Goal: Task Accomplishment & Management: Manage account settings

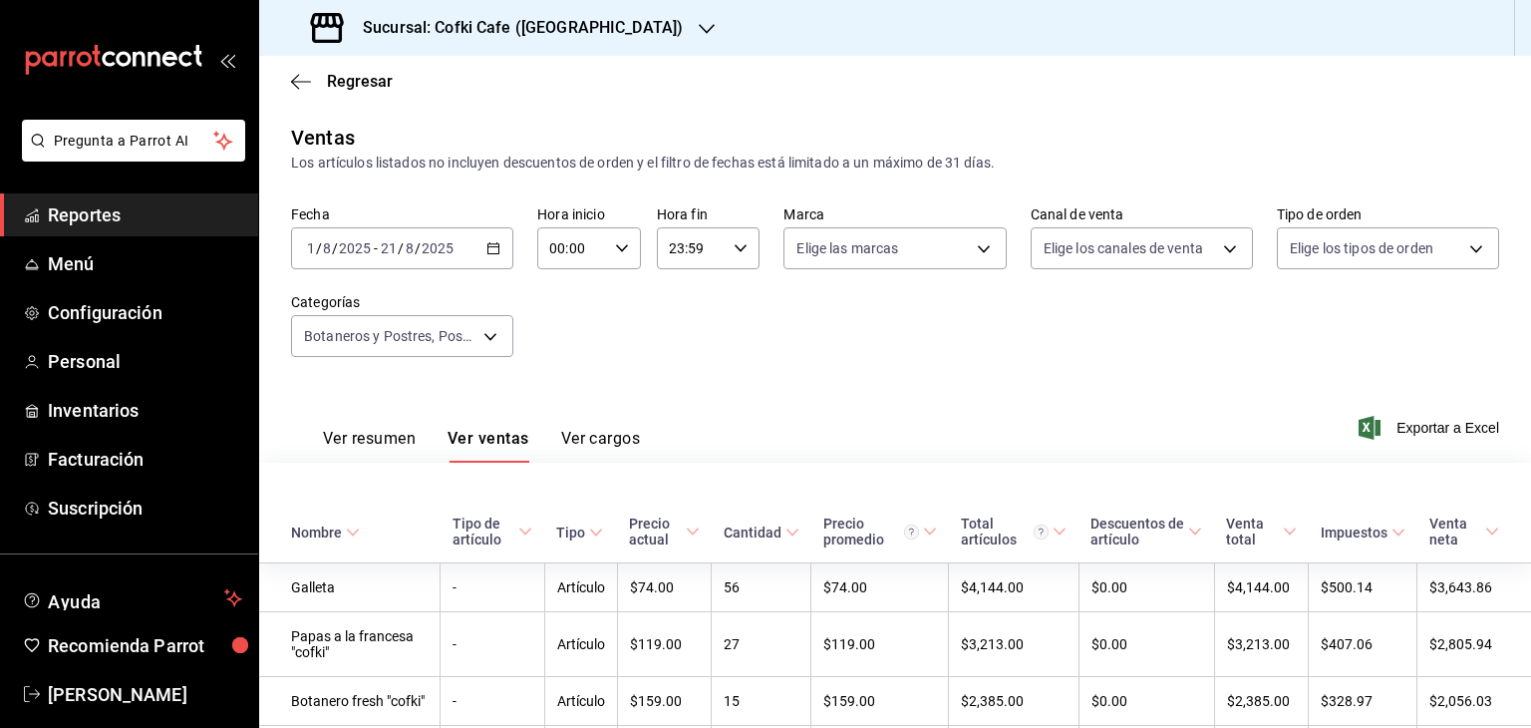
drag, startPoint x: 0, startPoint y: 0, endPoint x: 125, endPoint y: 7, distance: 124.8
click at [139, 211] on span "Reportes" at bounding box center [145, 214] width 194 height 27
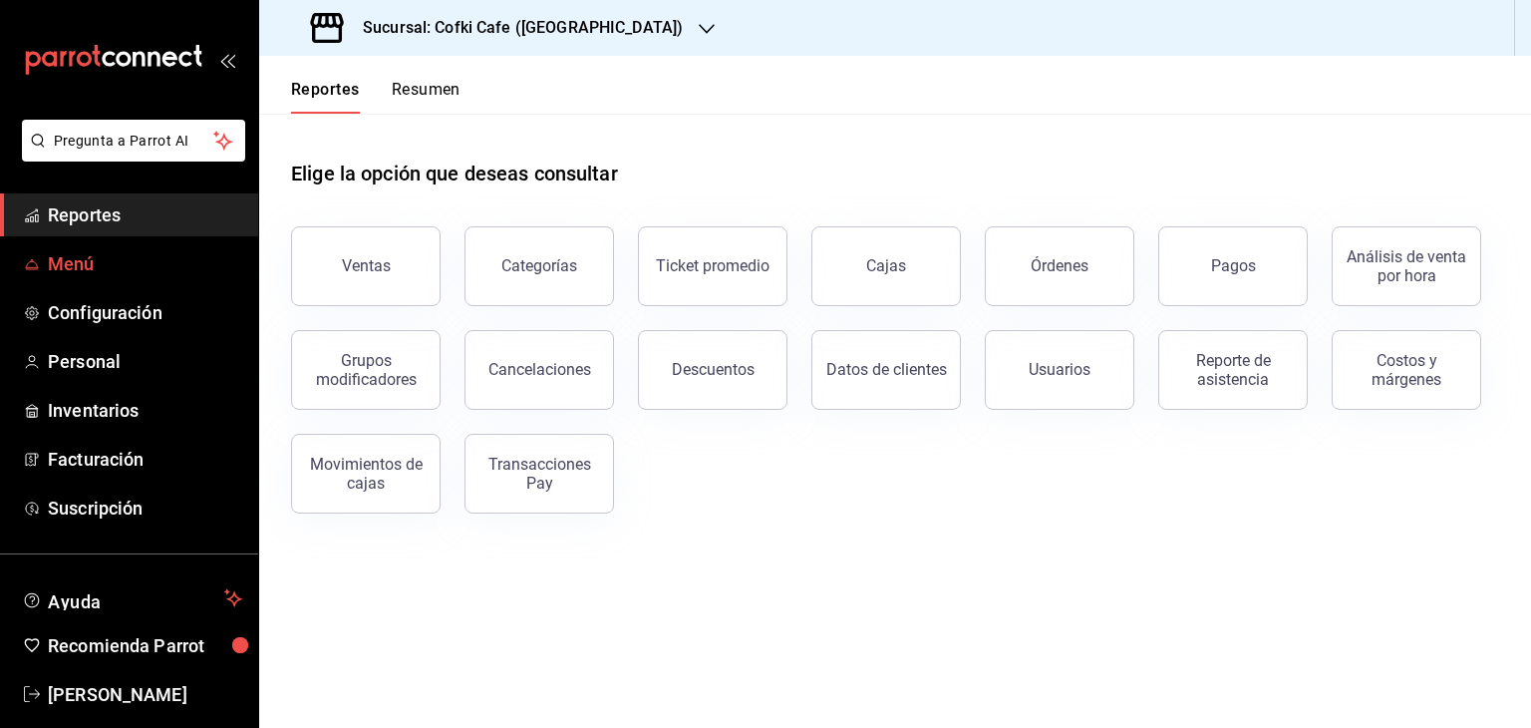
click at [64, 258] on span "Menú" at bounding box center [145, 263] width 194 height 27
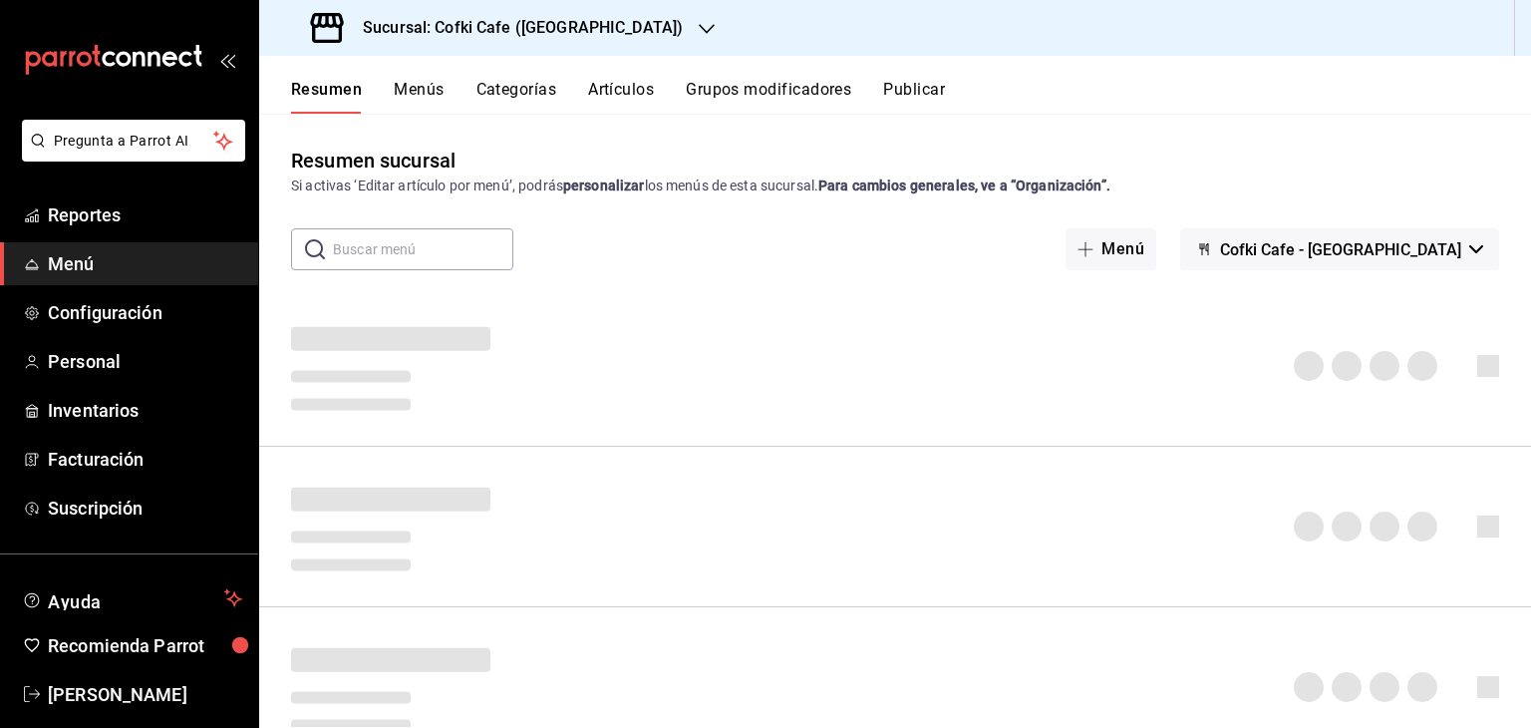
click at [1469, 245] on icon "button" at bounding box center [1476, 249] width 14 height 8
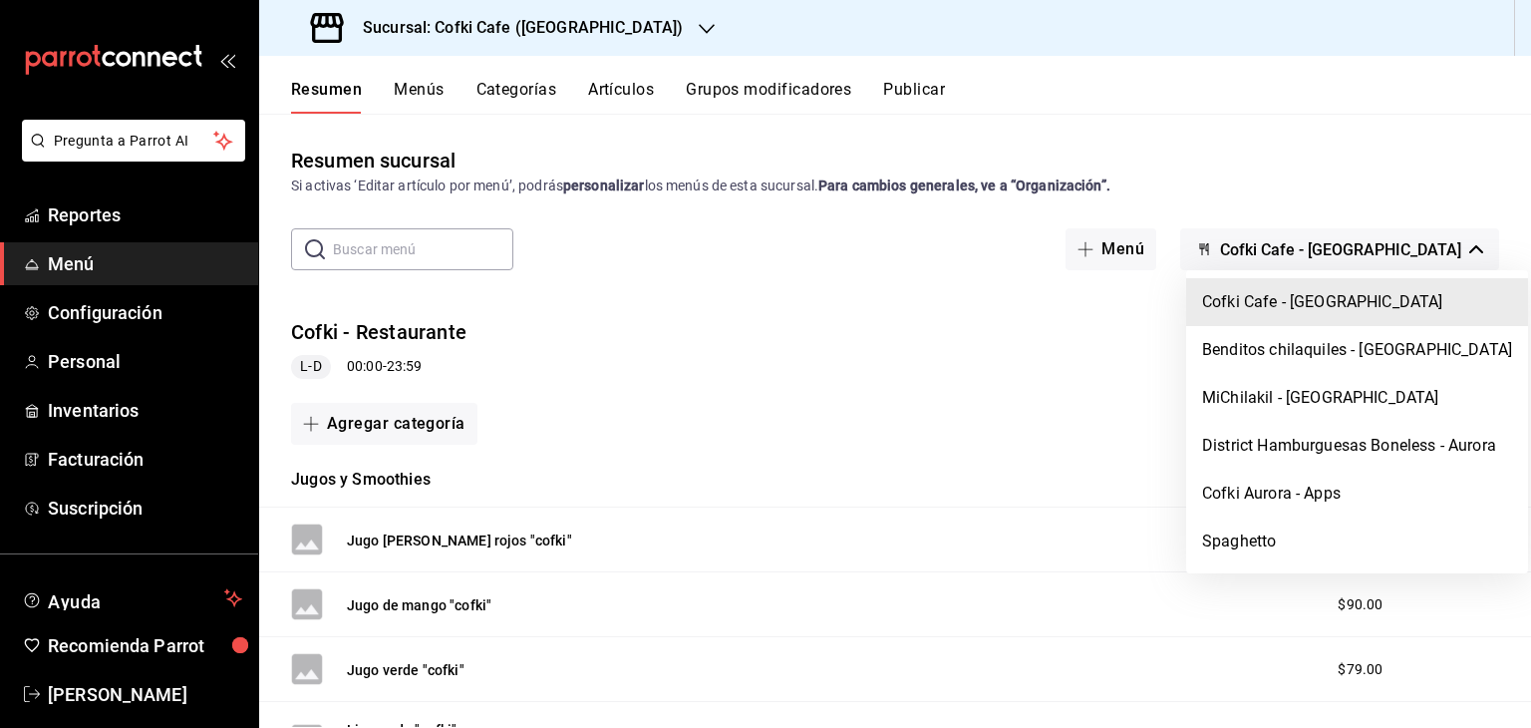
click at [74, 268] on div at bounding box center [765, 364] width 1531 height 728
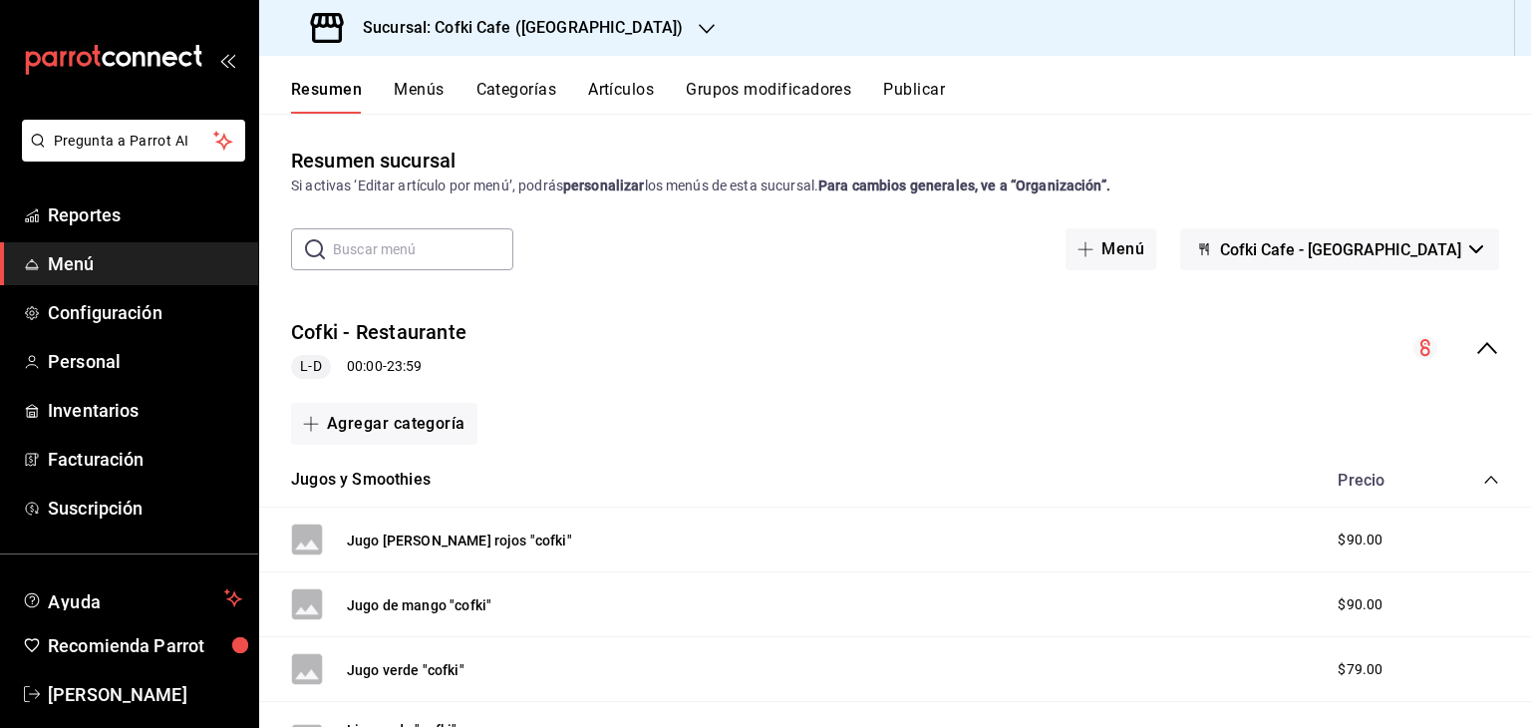
click at [553, 27] on h3 "Sucursal: Cofki Cafe (La Aurora)" at bounding box center [515, 28] width 336 height 24
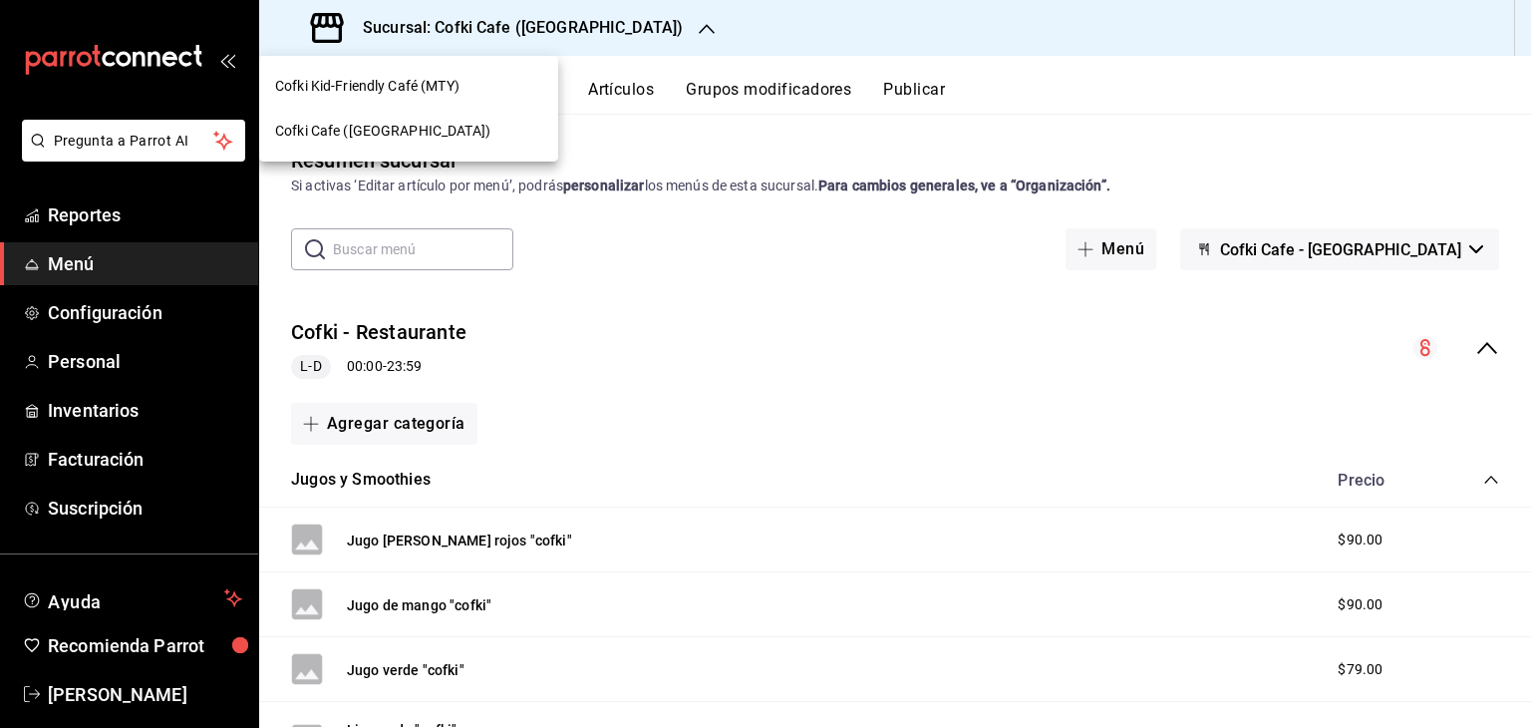
click at [466, 69] on div "Cofki Kid-Friendly Café (MTY)" at bounding box center [408, 86] width 299 height 45
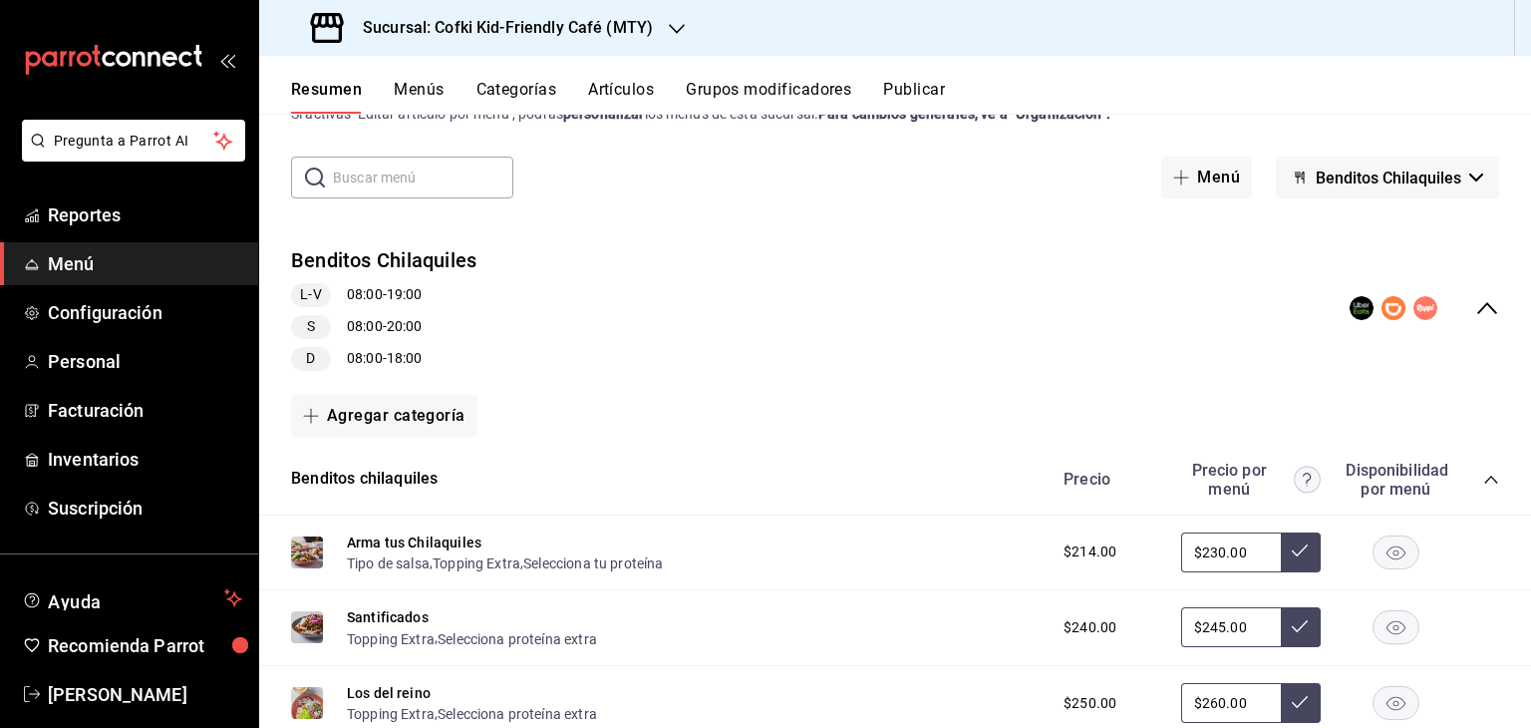
scroll to position [71, 0]
click at [618, 108] on button "Artículos" at bounding box center [621, 97] width 66 height 34
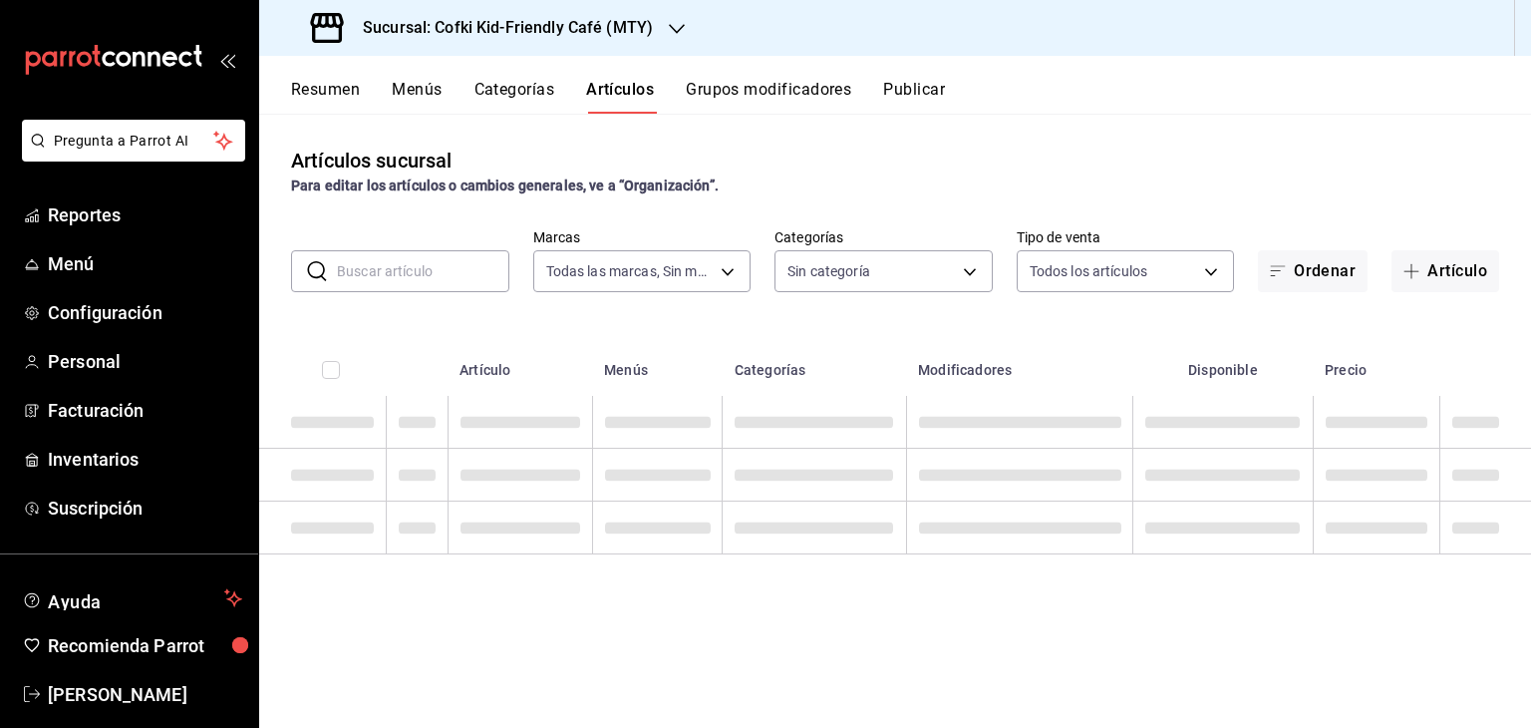
type input "5ff6da85-4441-477b-bcd1-ce360696ef91,5ba13676-dc65-489a-905a-c589769de354,94a8f…"
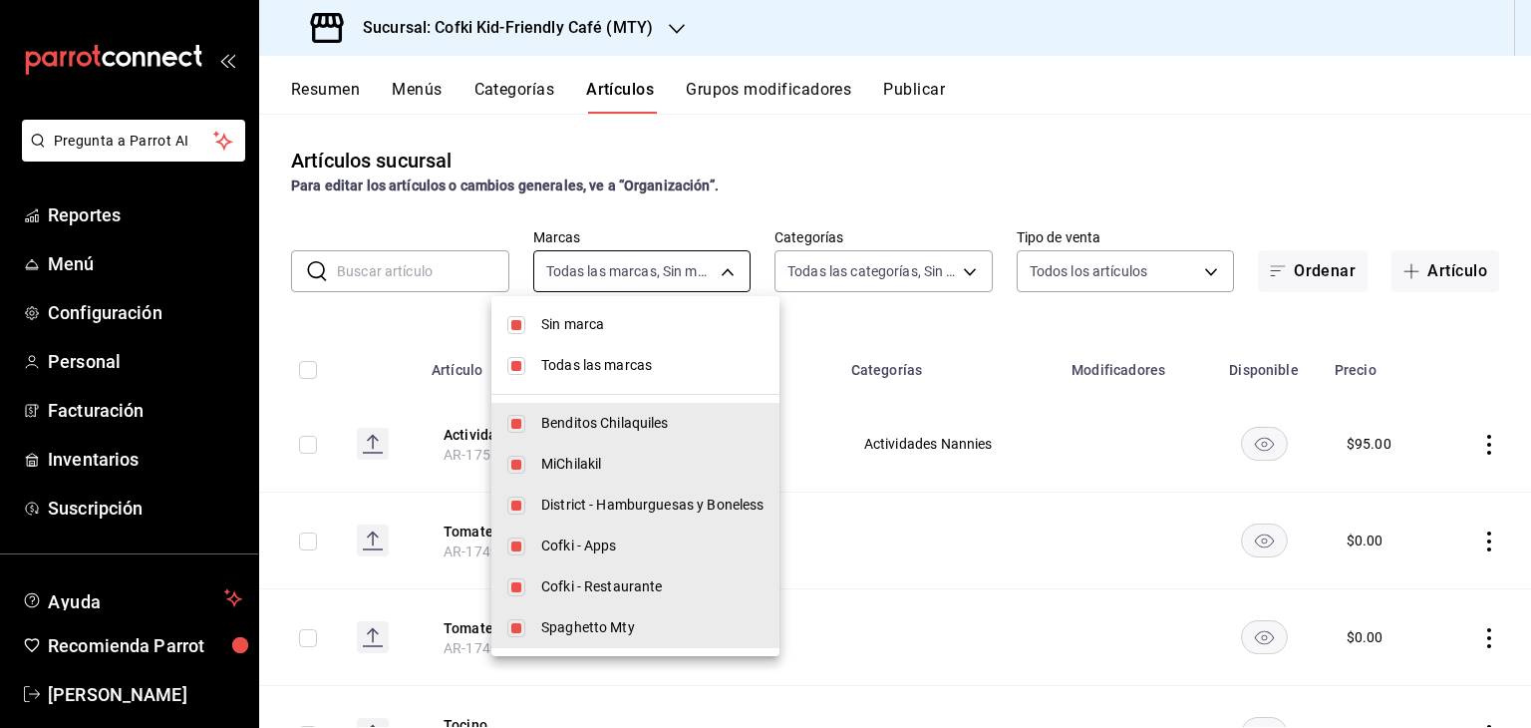
type input "c30b8039-643b-4819-8db3-b366202bda0a,4587f4d9-7f40-481a-a627-d70d388ccf89,0d8e5…"
click at [723, 268] on body "Pregunta a Parrot AI Reportes Menú Configuración Personal Facturación Inventari…" at bounding box center [765, 364] width 1531 height 728
click at [854, 314] on div at bounding box center [765, 364] width 1531 height 728
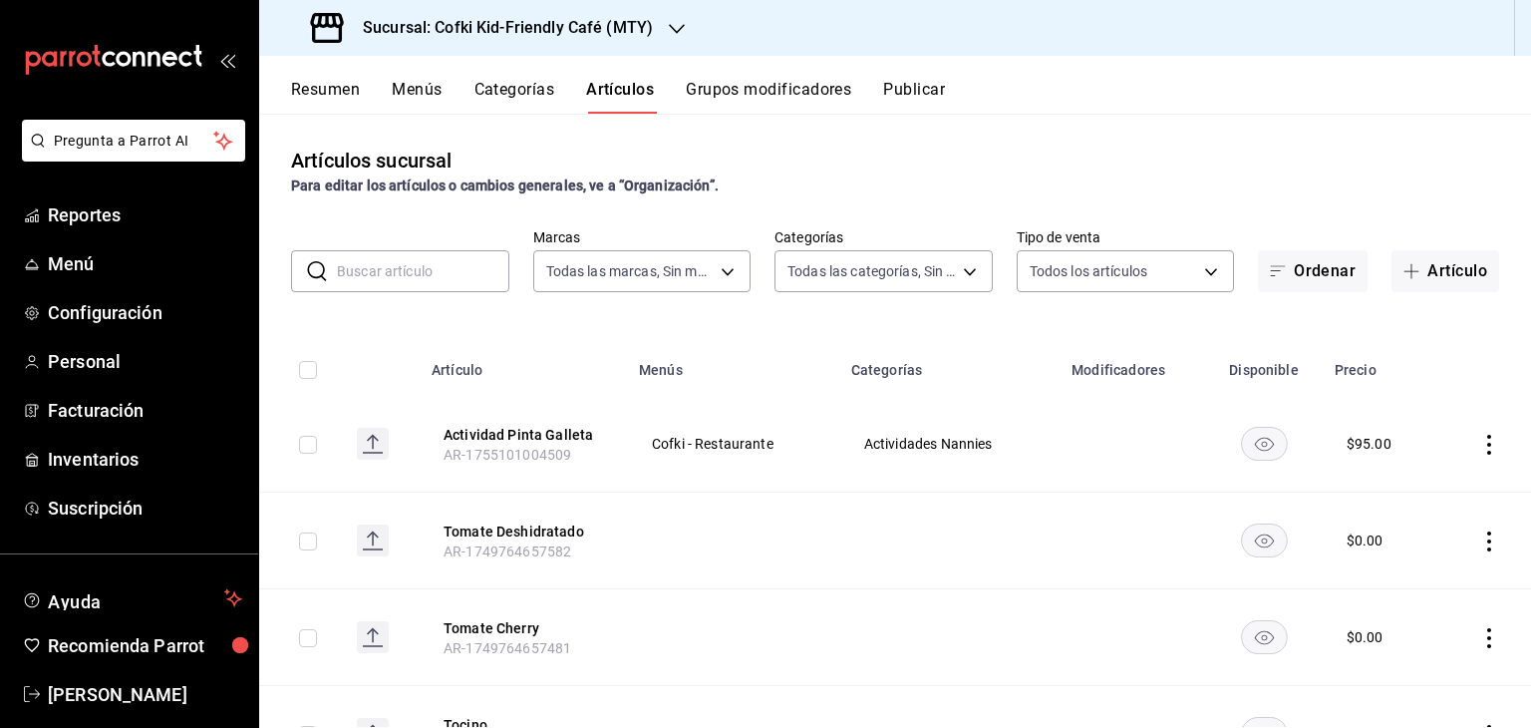
click at [916, 90] on button "Publicar" at bounding box center [914, 97] width 62 height 34
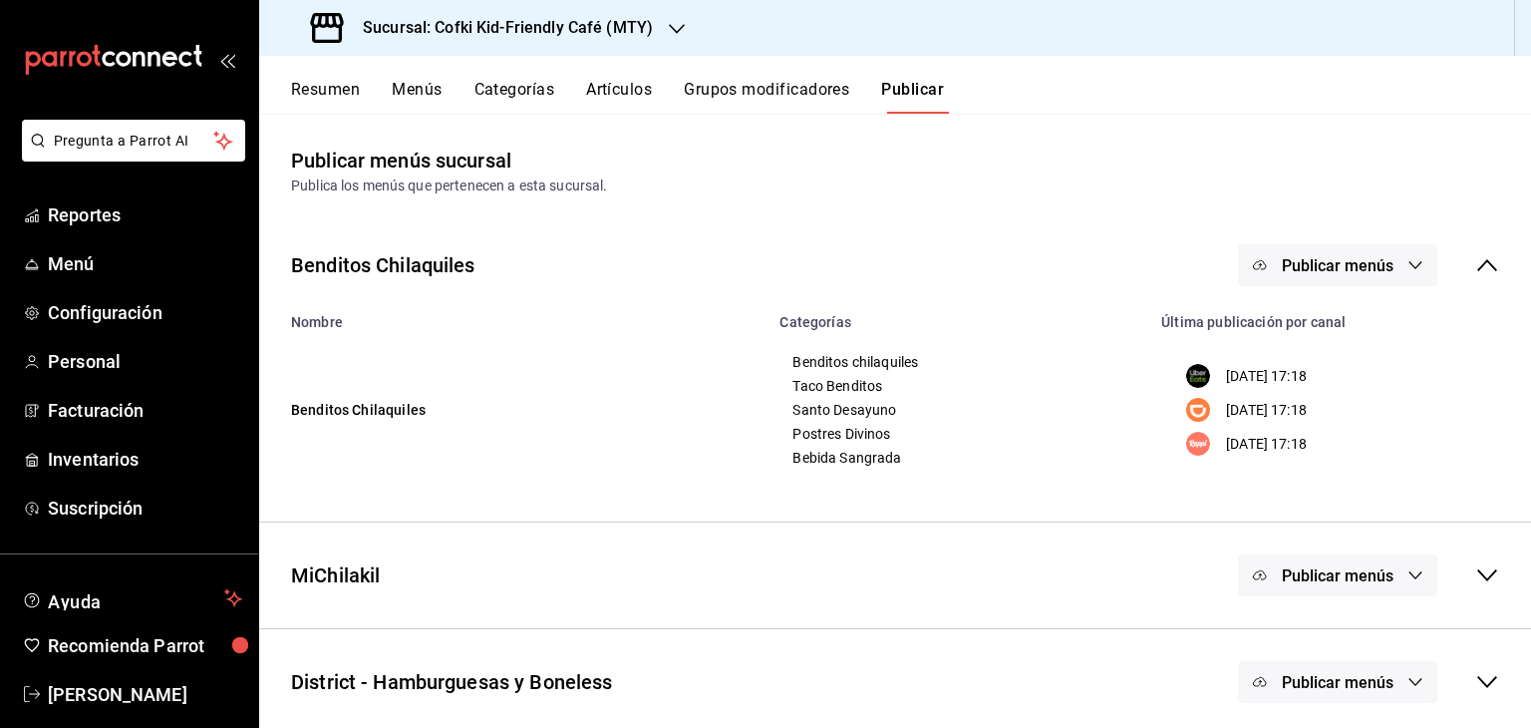
scroll to position [327, 0]
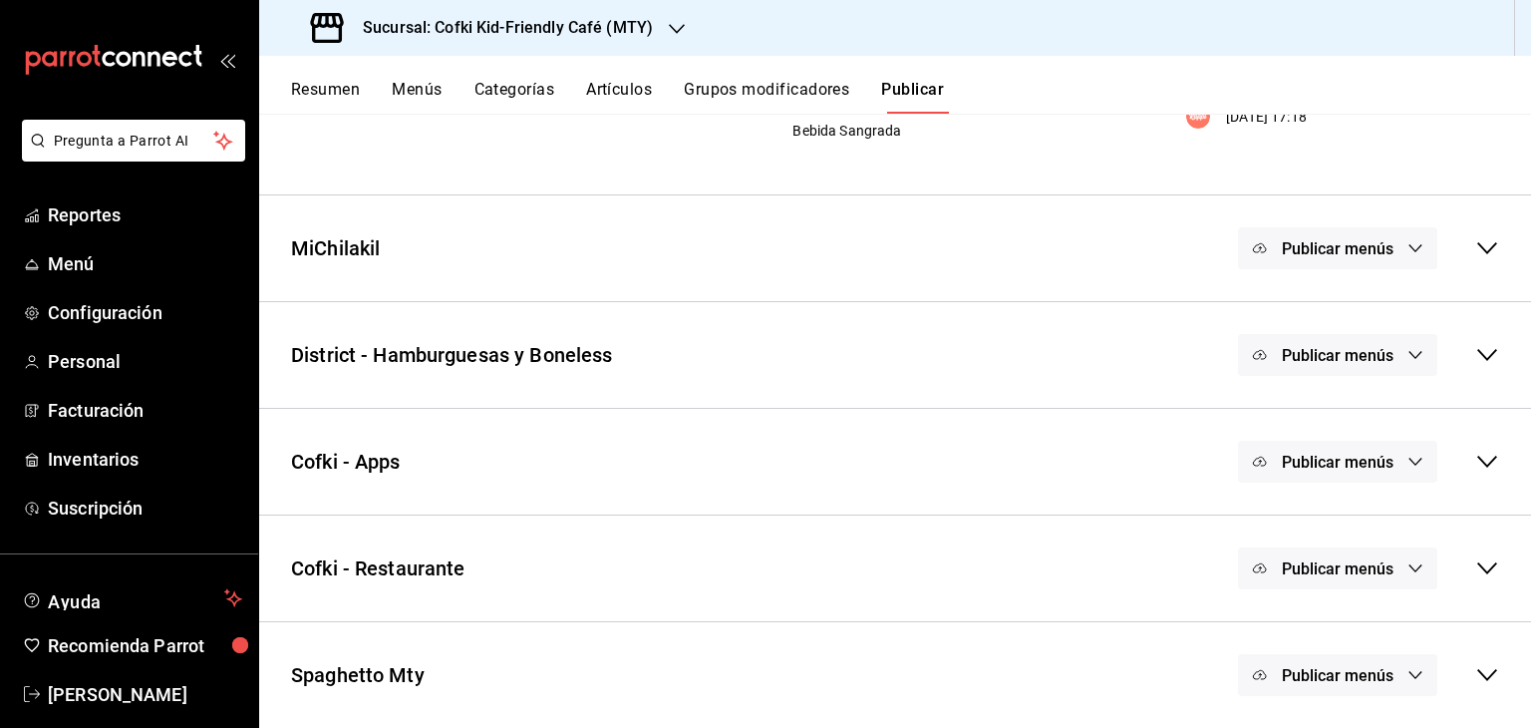
click at [1475, 566] on icon at bounding box center [1487, 568] width 24 height 24
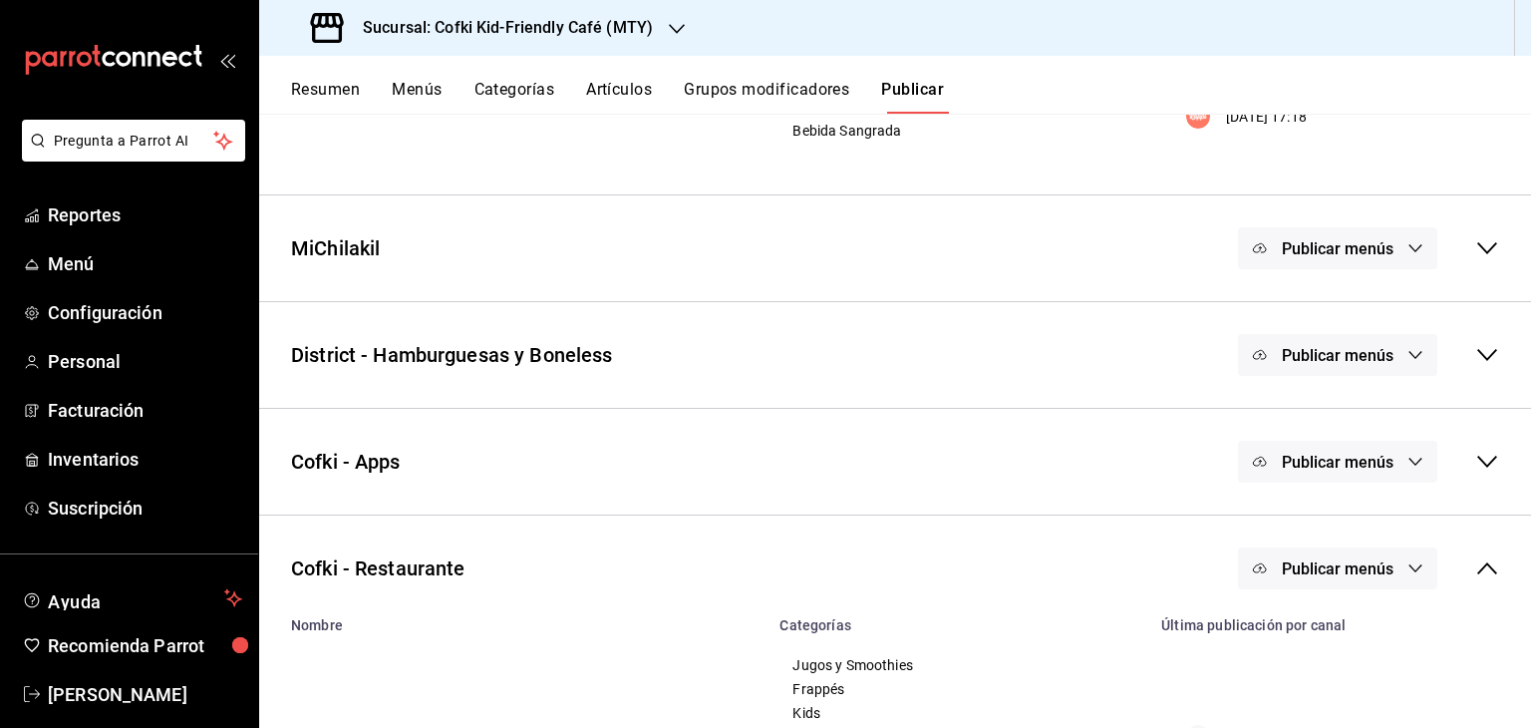
click at [1387, 565] on button "Publicar menús" at bounding box center [1337, 568] width 199 height 42
click at [1485, 570] on div at bounding box center [765, 364] width 1531 height 728
click at [1479, 569] on icon at bounding box center [1487, 568] width 20 height 12
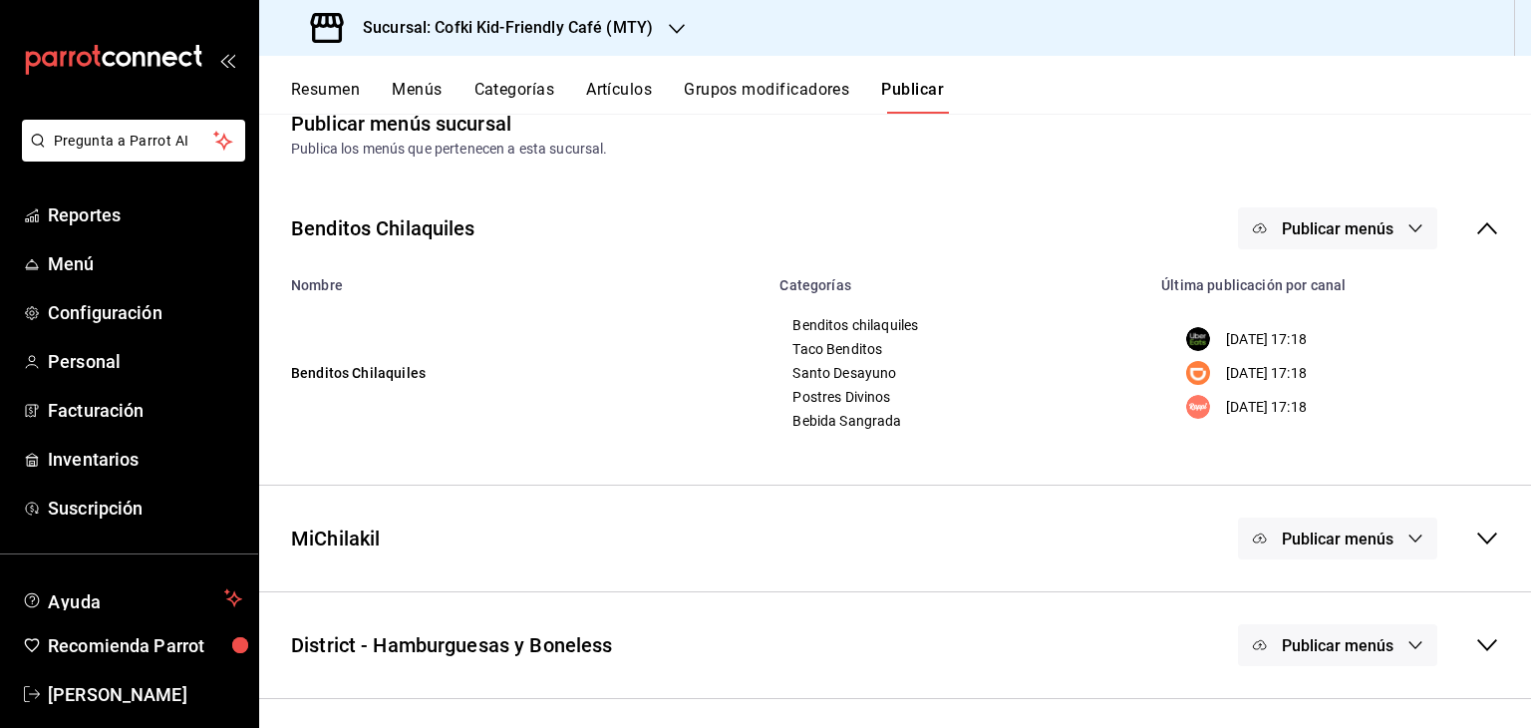
scroll to position [0, 0]
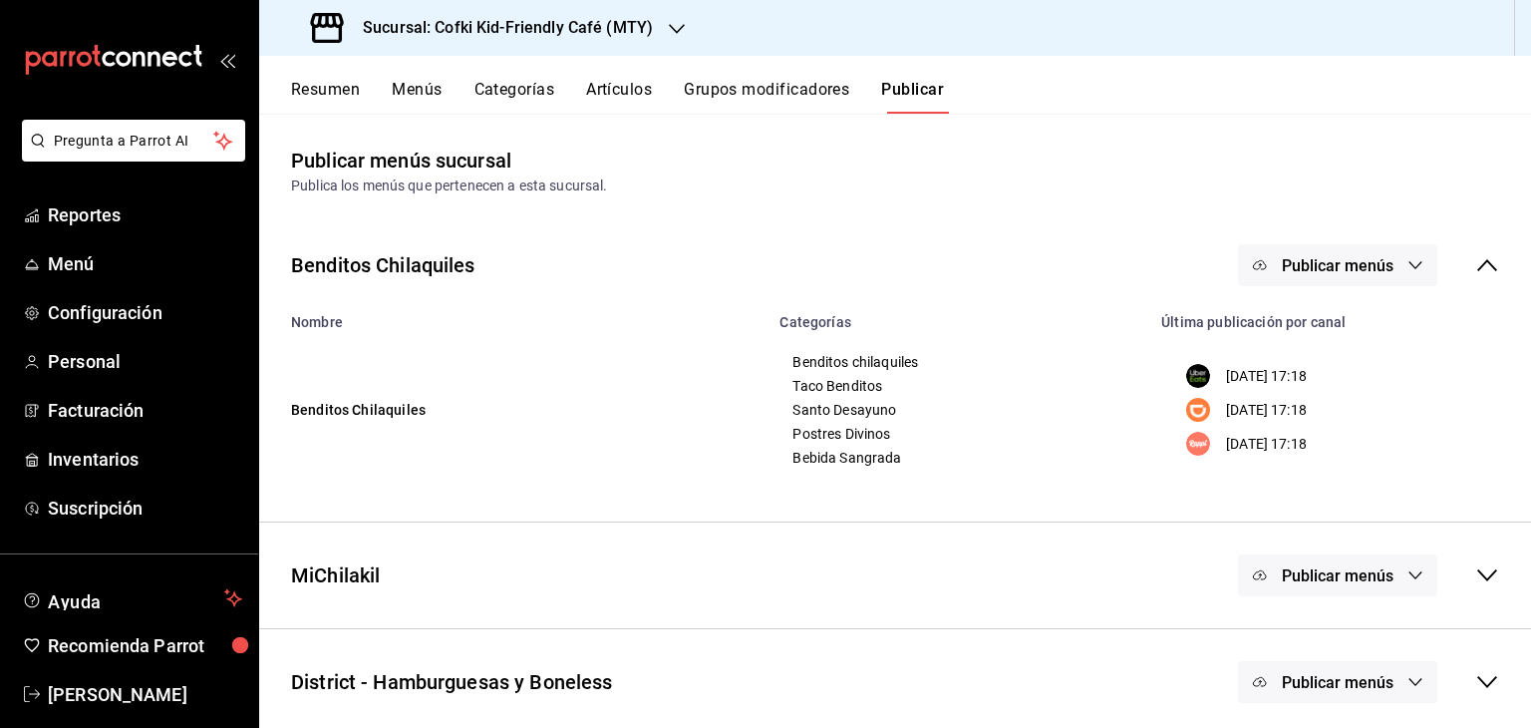
click at [631, 80] on button "Artículos" at bounding box center [619, 97] width 66 height 34
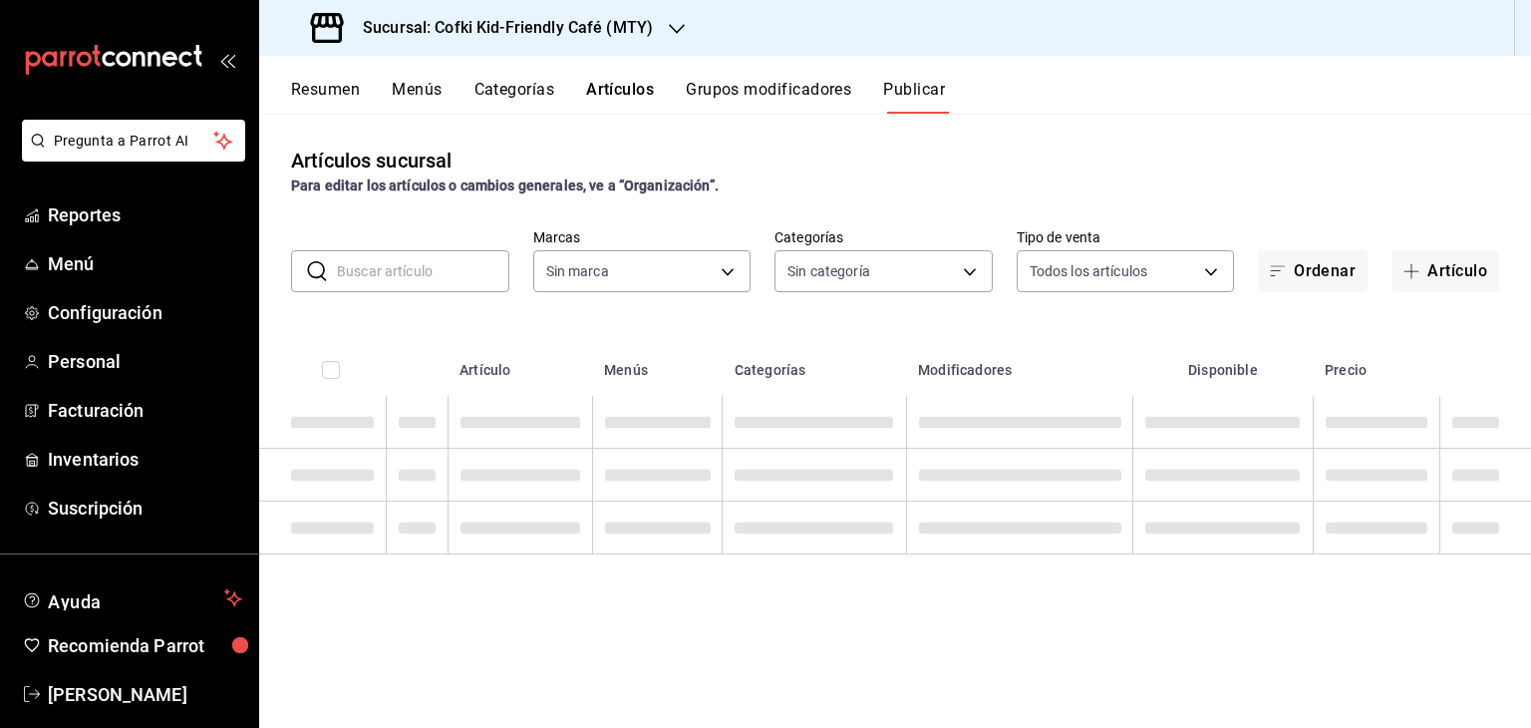
type input "5ff6da85-4441-477b-bcd1-ce360696ef91,5ba13676-dc65-489a-905a-c589769de354,94a8f…"
type input "c30b8039-643b-4819-8db3-b366202bda0a,4587f4d9-7f40-481a-a627-d70d388ccf89,0d8e5…"
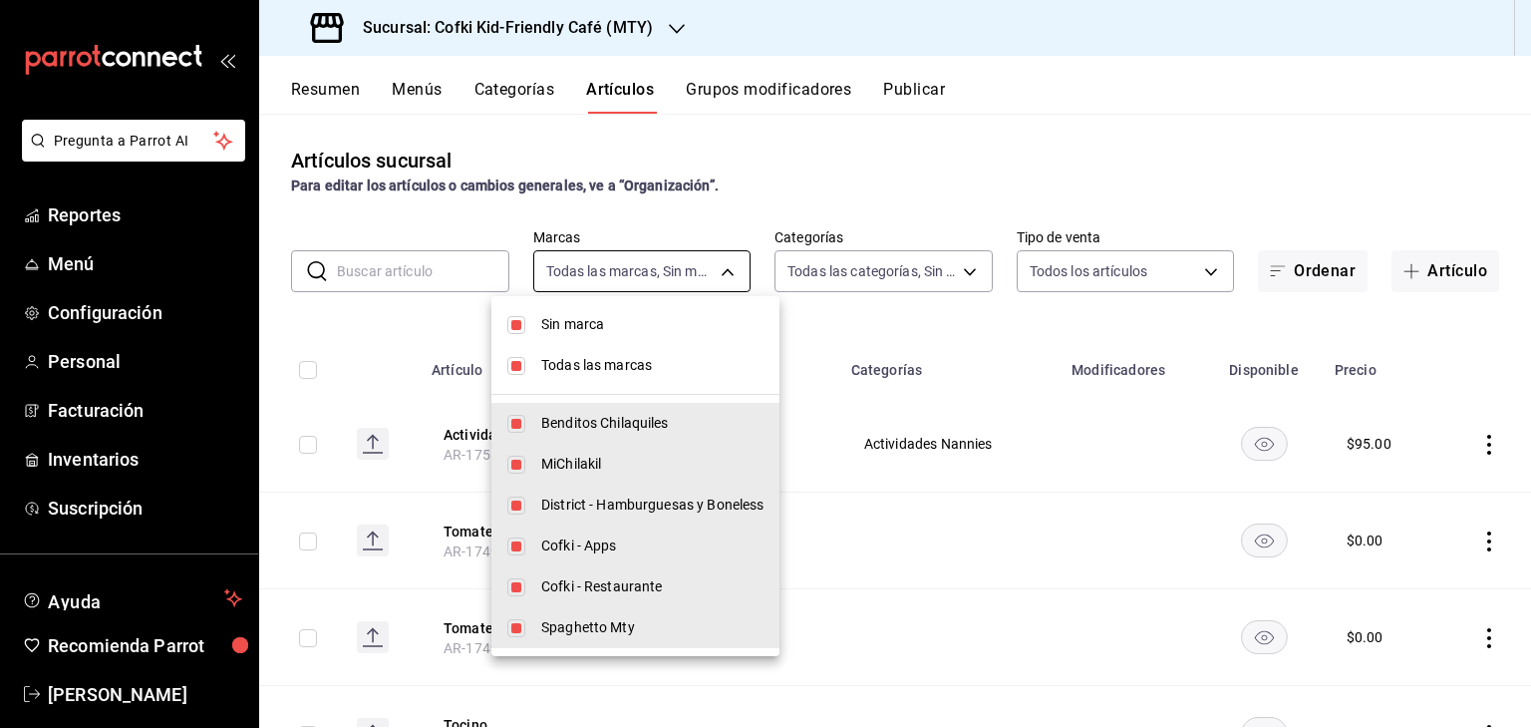
click at [729, 275] on body "Pregunta a Parrot AI Reportes Menú Configuración Personal Facturación Inventari…" at bounding box center [765, 364] width 1531 height 728
click at [571, 324] on span "Sin marca" at bounding box center [652, 324] width 222 height 21
checkbox input "false"
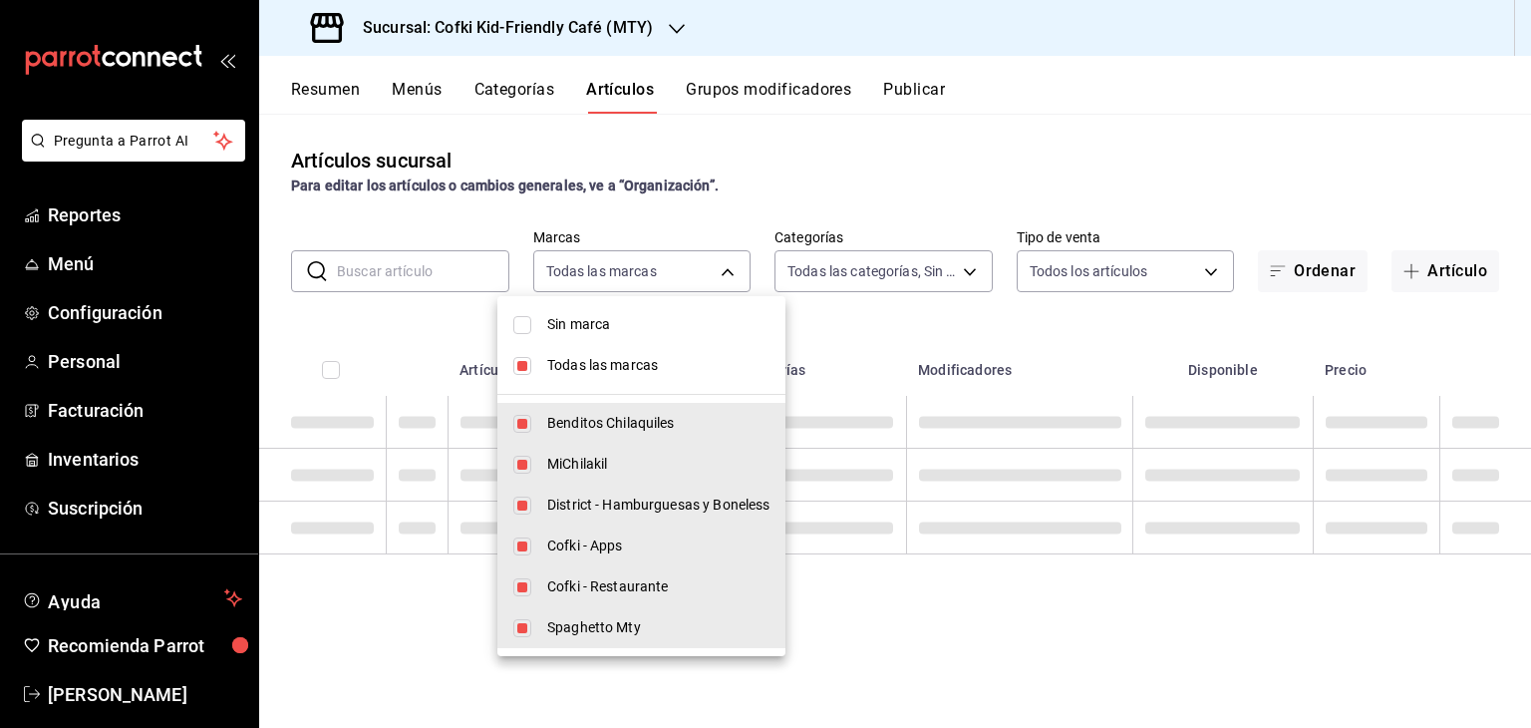
click at [575, 361] on span "Todas las marcas" at bounding box center [658, 365] width 222 height 21
checkbox input "false"
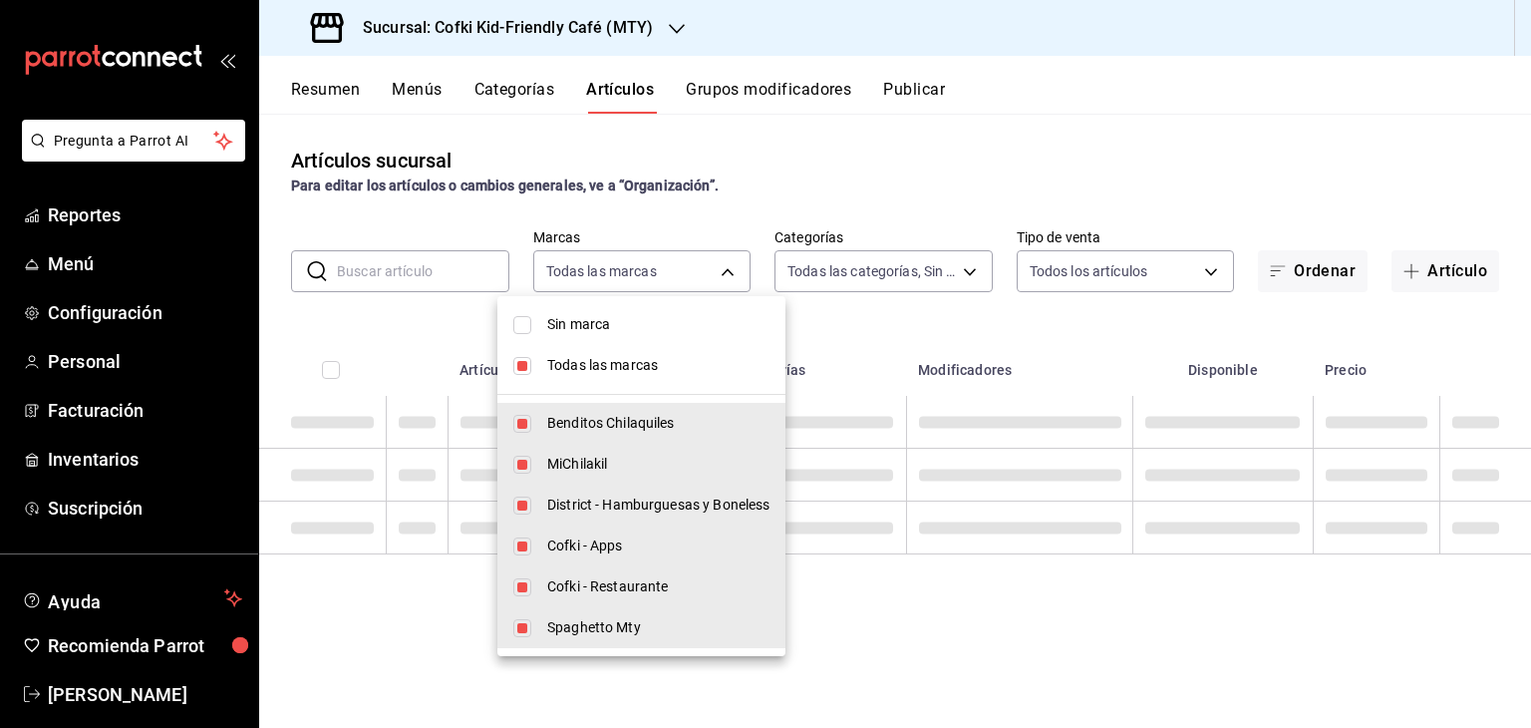
checkbox input "false"
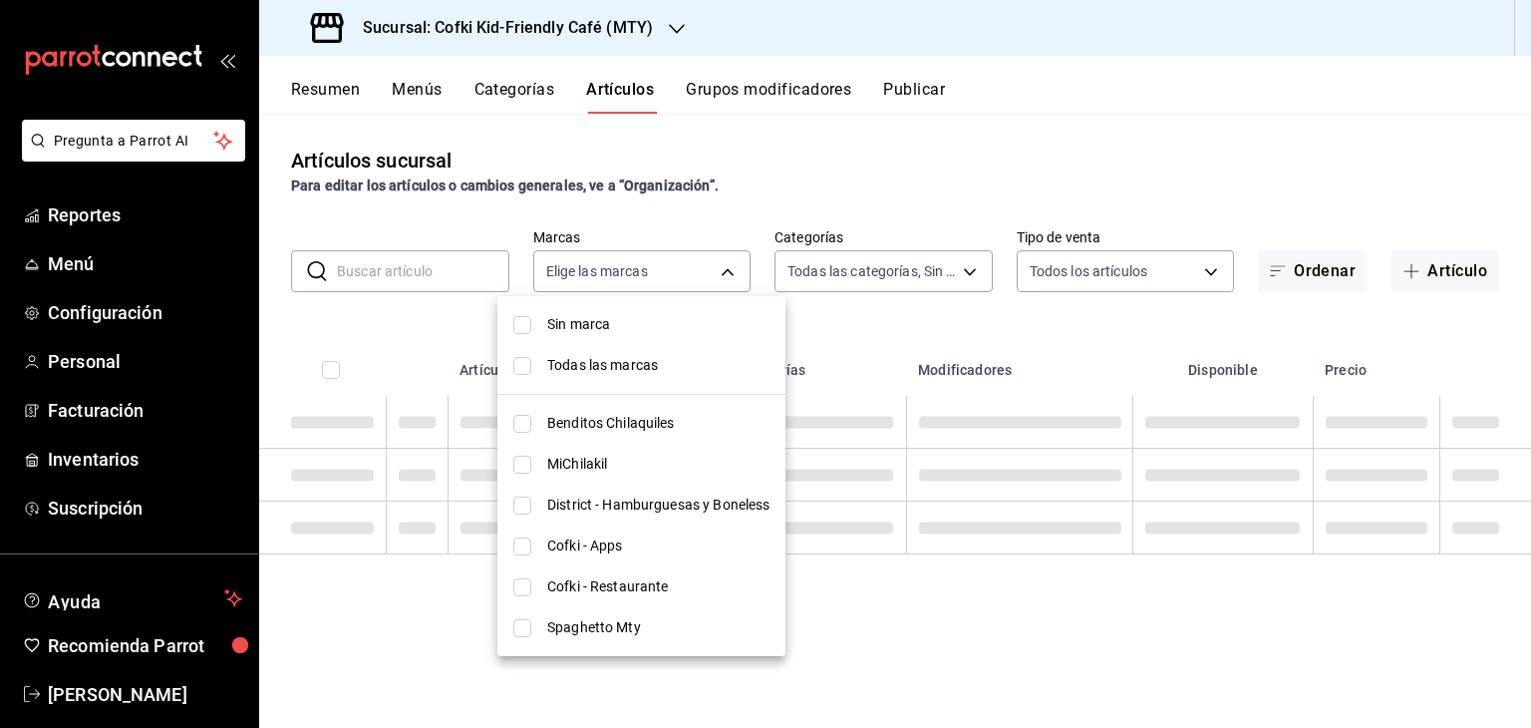
click at [589, 587] on span "Cofki - Restaurante" at bounding box center [658, 586] width 222 height 21
type input "5702f3a4-6f1e-4f78-88f3-fffb2f061134"
checkbox input "true"
click at [948, 141] on div at bounding box center [765, 364] width 1531 height 728
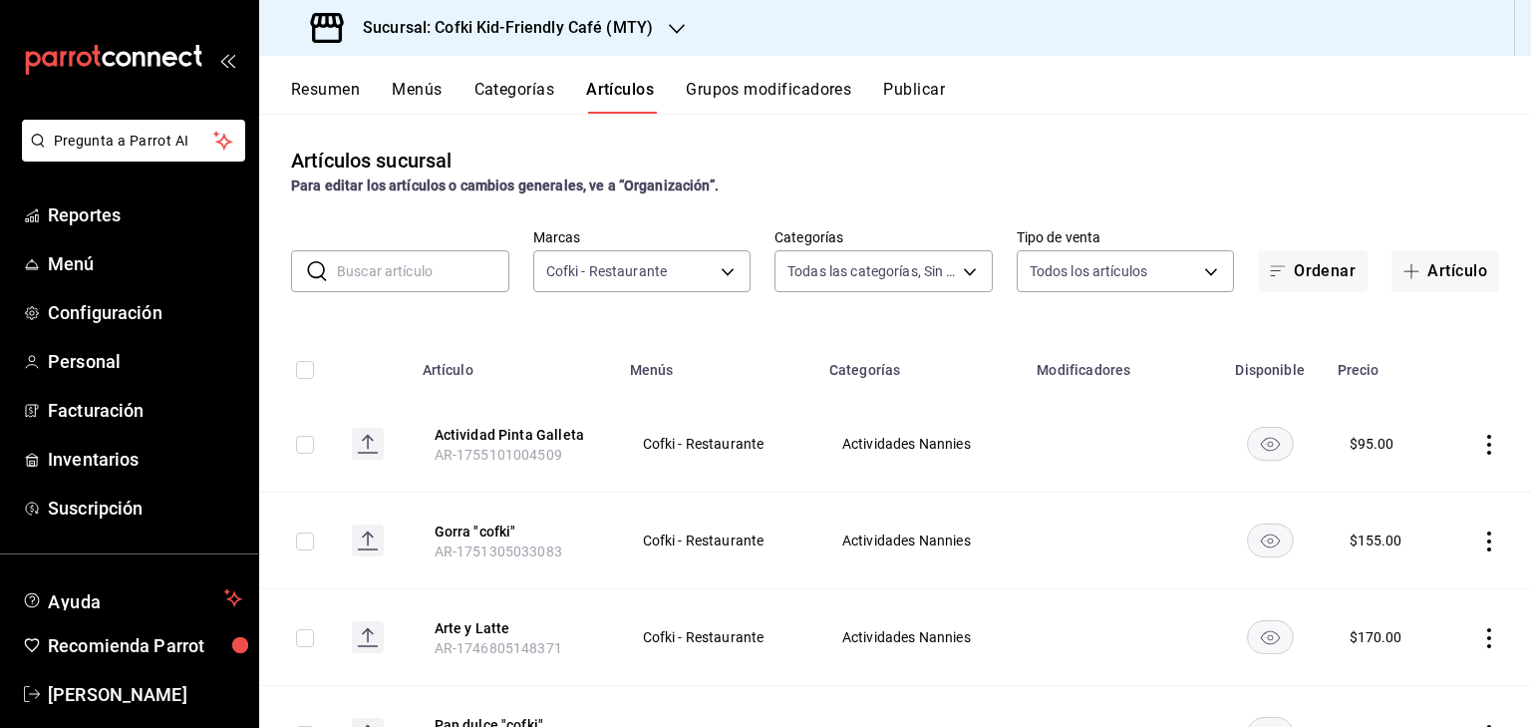
click at [462, 273] on input "text" at bounding box center [423, 271] width 172 height 40
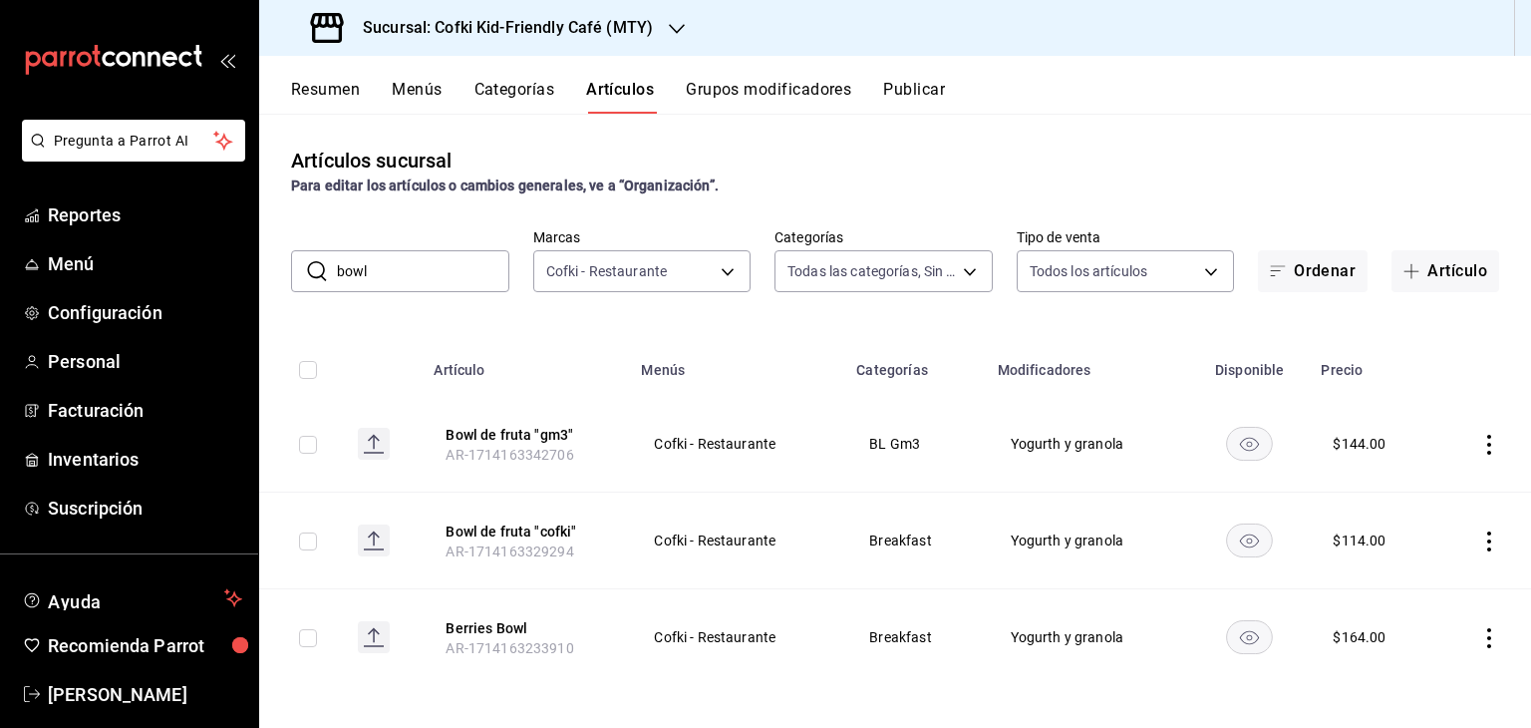
click at [1479, 539] on icon "actions" at bounding box center [1489, 541] width 20 height 20
click at [1392, 584] on span "Editar" at bounding box center [1414, 587] width 52 height 21
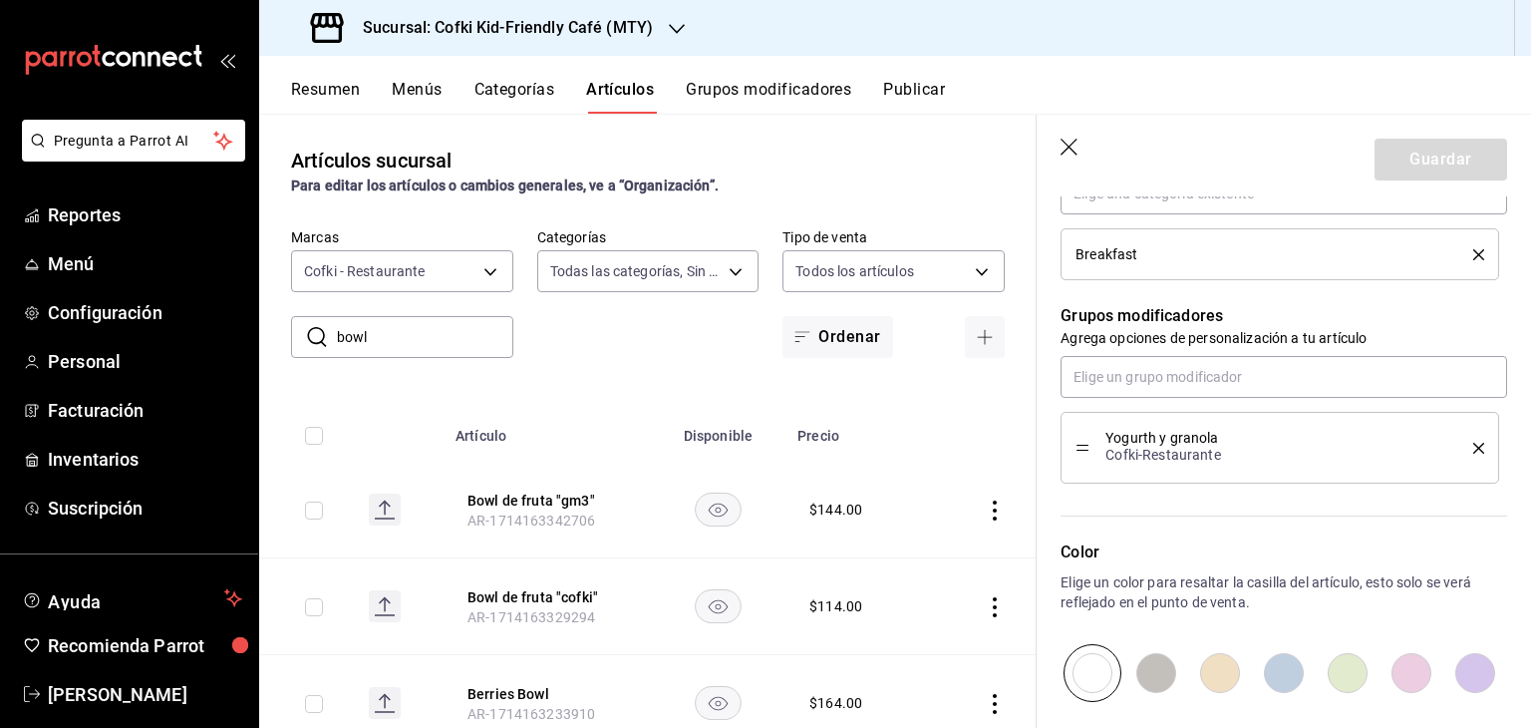
scroll to position [742, 0]
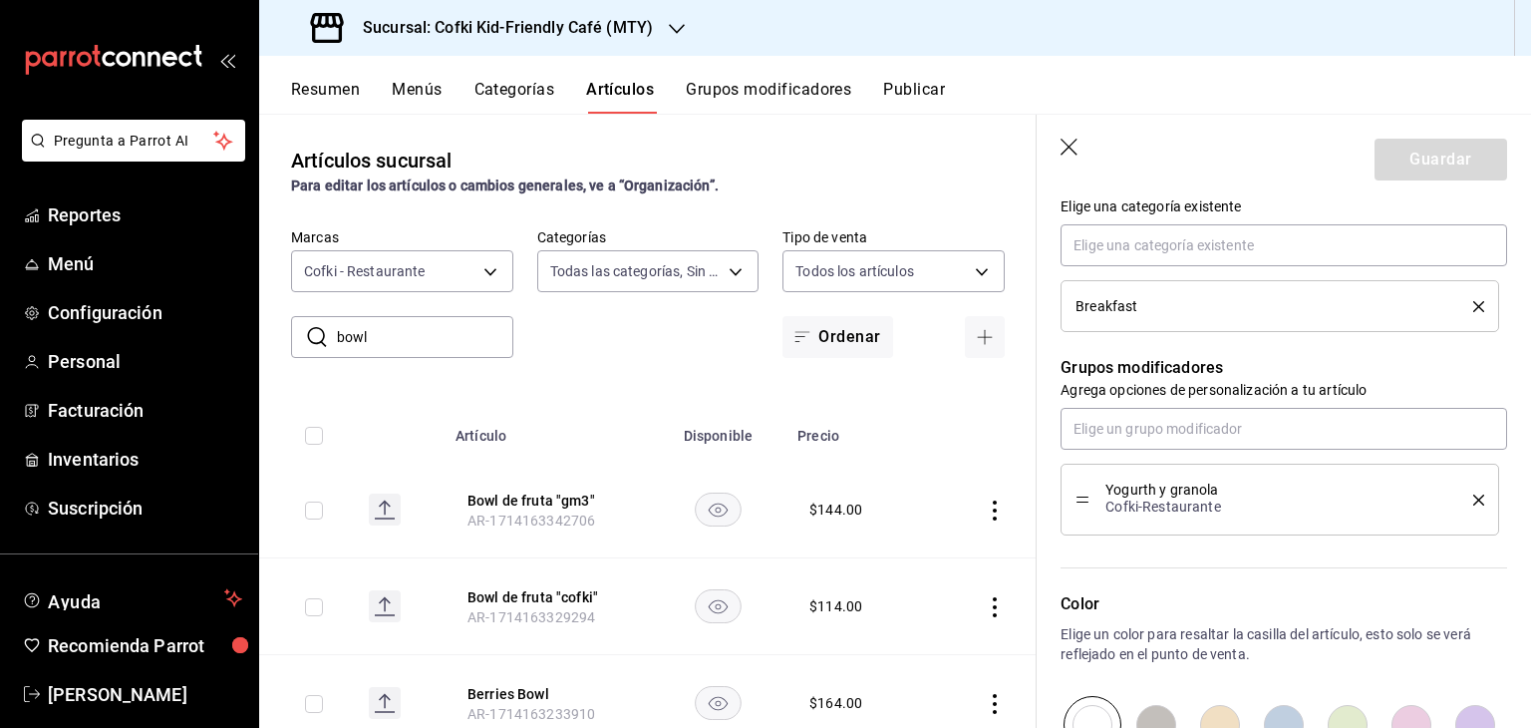
click at [1105, 505] on p "Cofki-Restaurante" at bounding box center [1274, 506] width 338 height 20
click at [1060, 144] on icon "button" at bounding box center [1070, 149] width 20 height 20
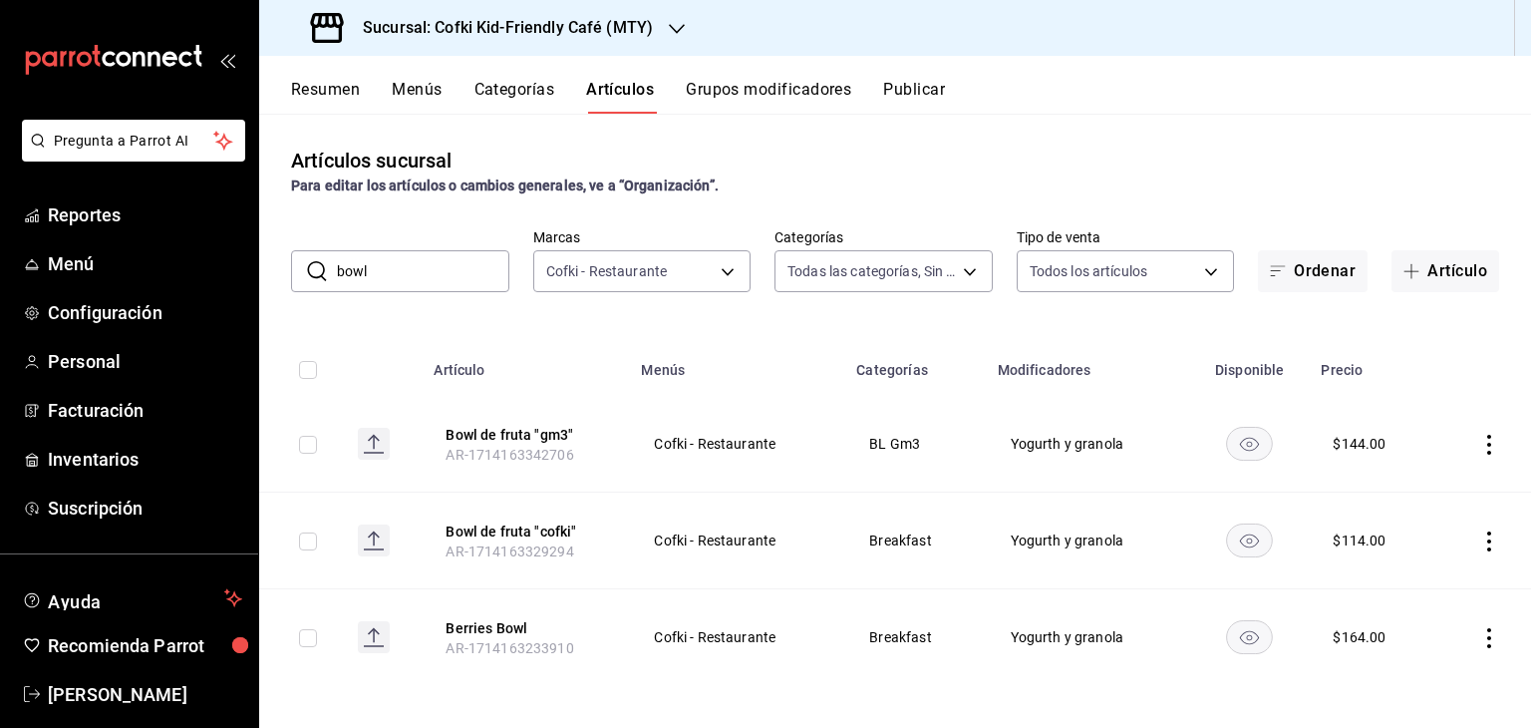
scroll to position [5, 0]
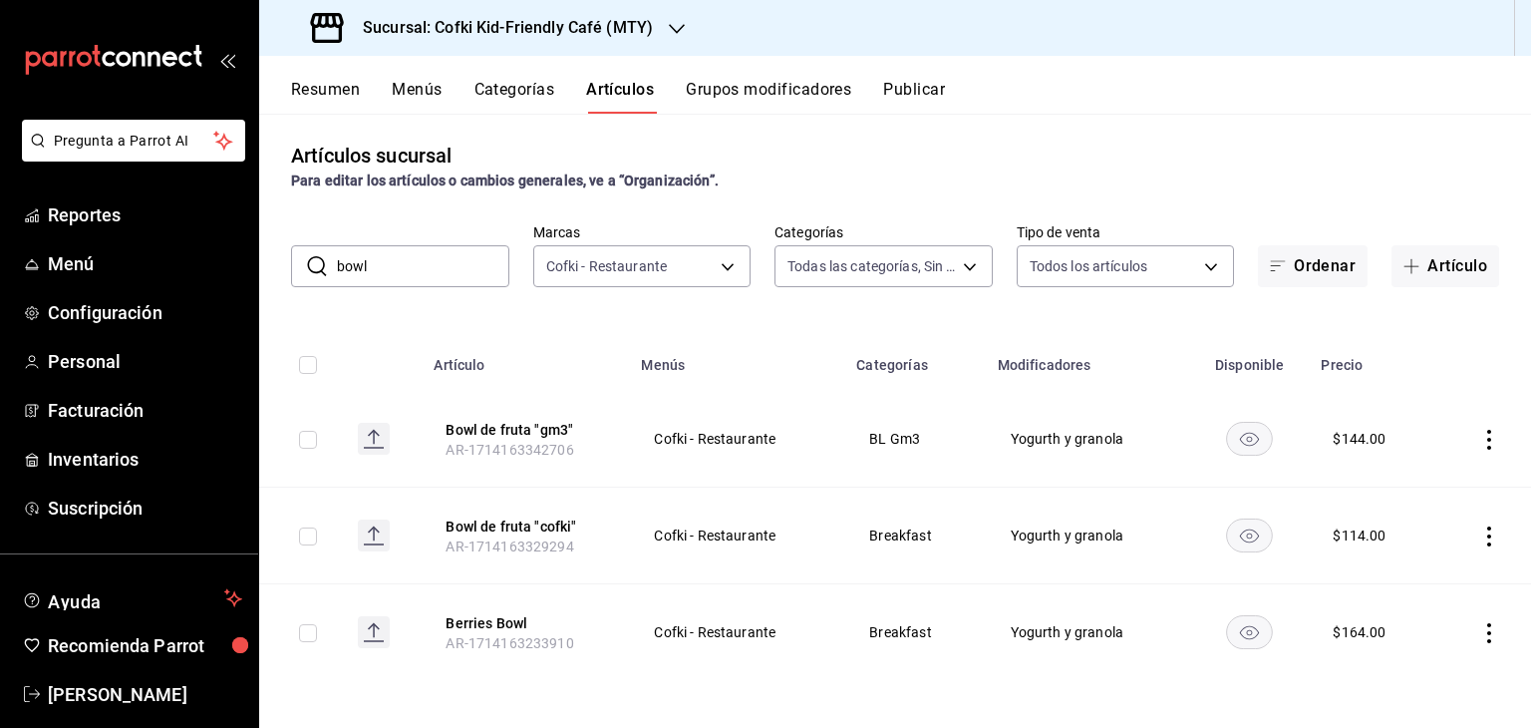
click at [451, 266] on input "bowl" at bounding box center [423, 266] width 172 height 40
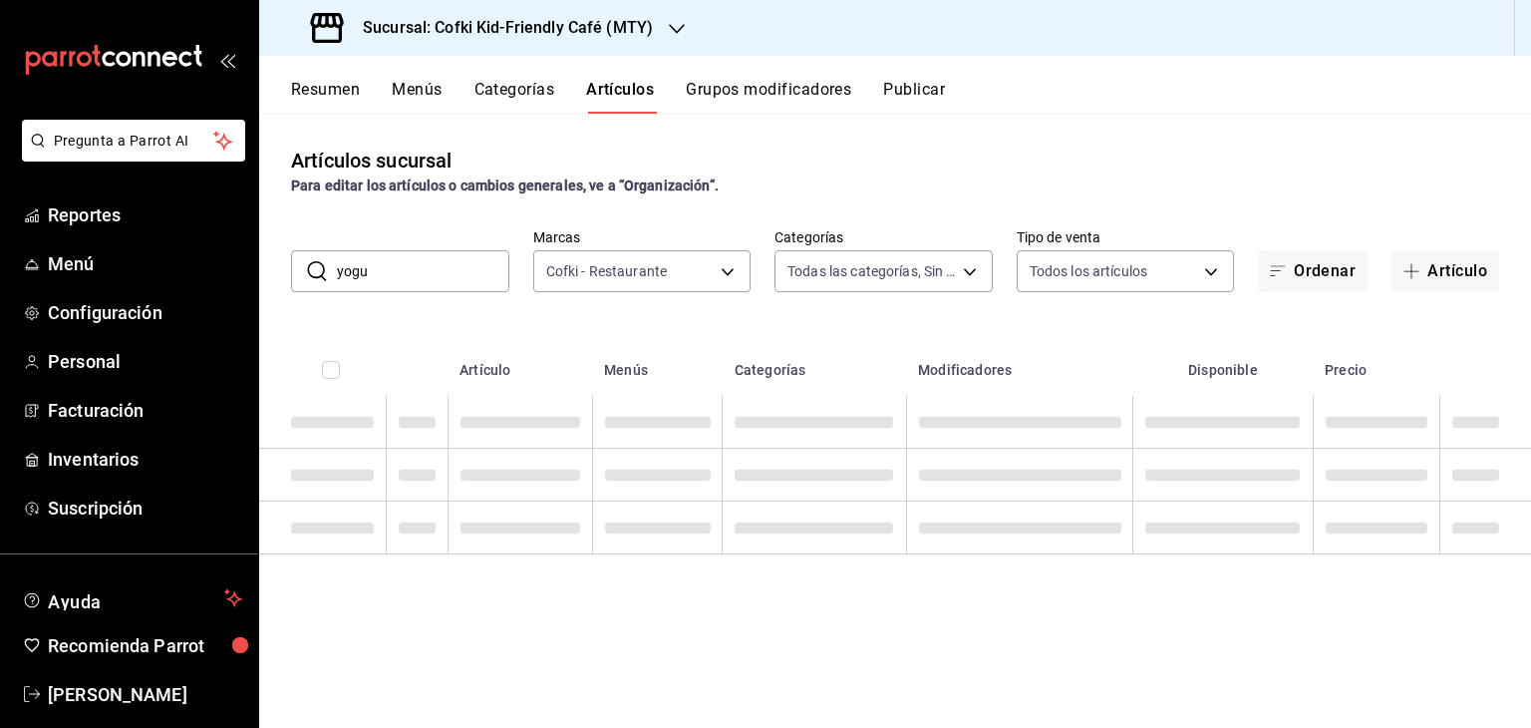
scroll to position [0, 0]
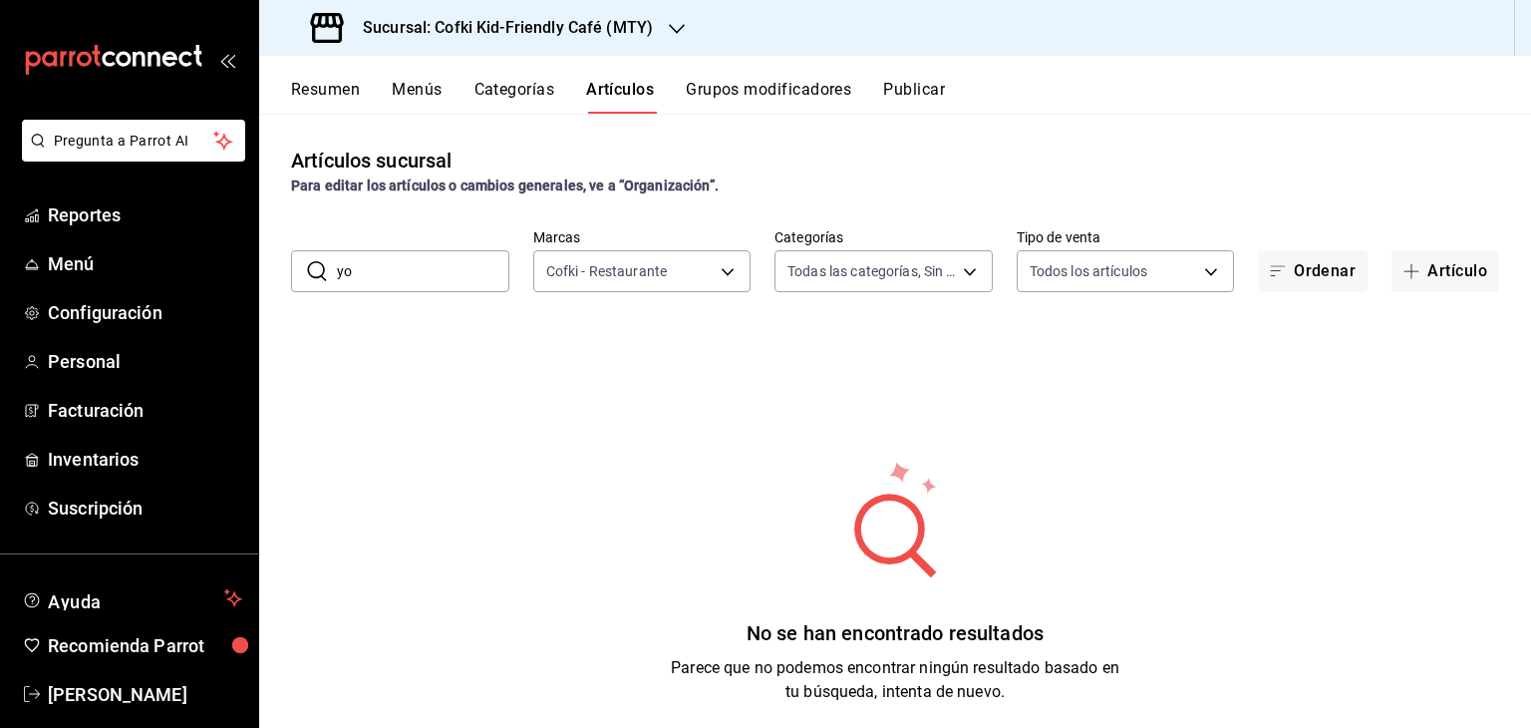
type input "y"
type input "granola"
click at [439, 268] on input "granola" at bounding box center [423, 271] width 172 height 40
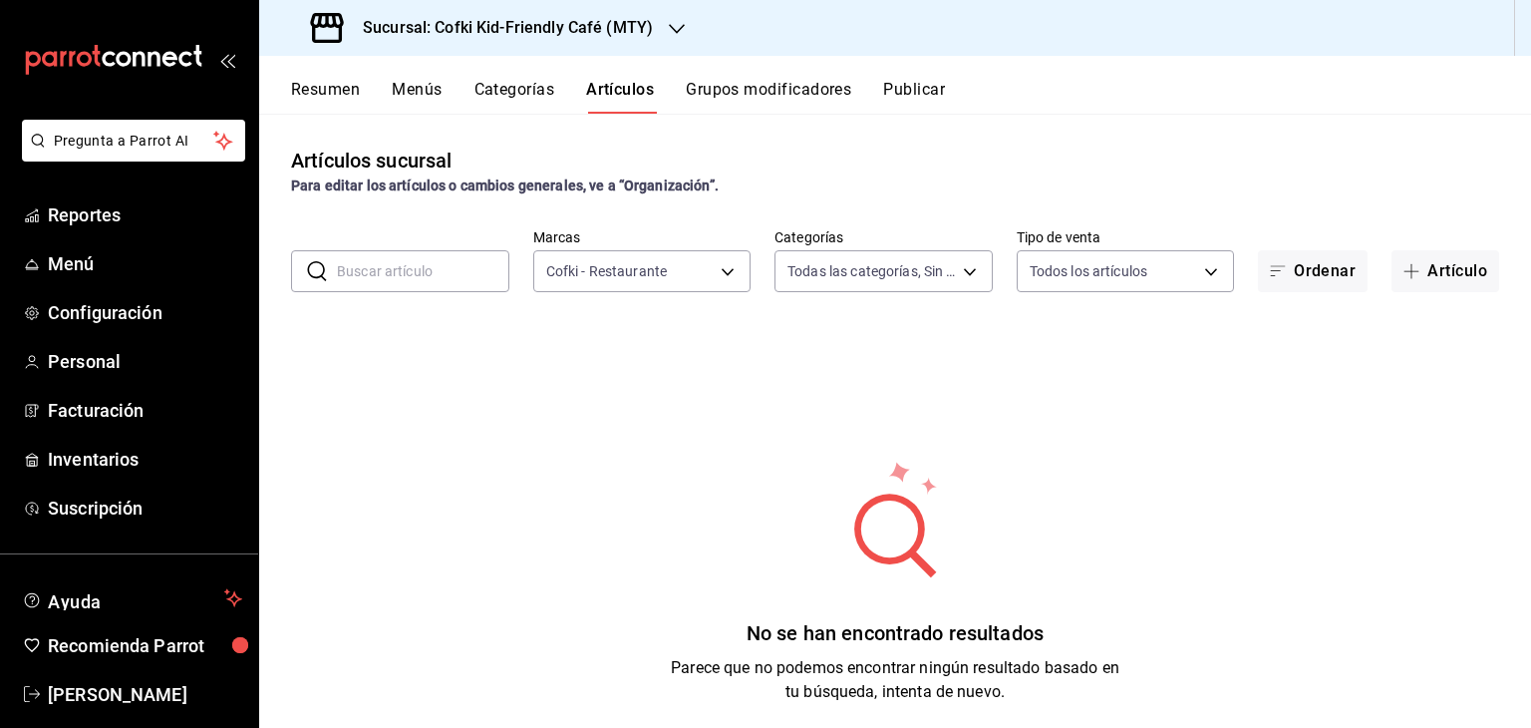
click at [802, 81] on button "Grupos modificadores" at bounding box center [768, 97] width 165 height 34
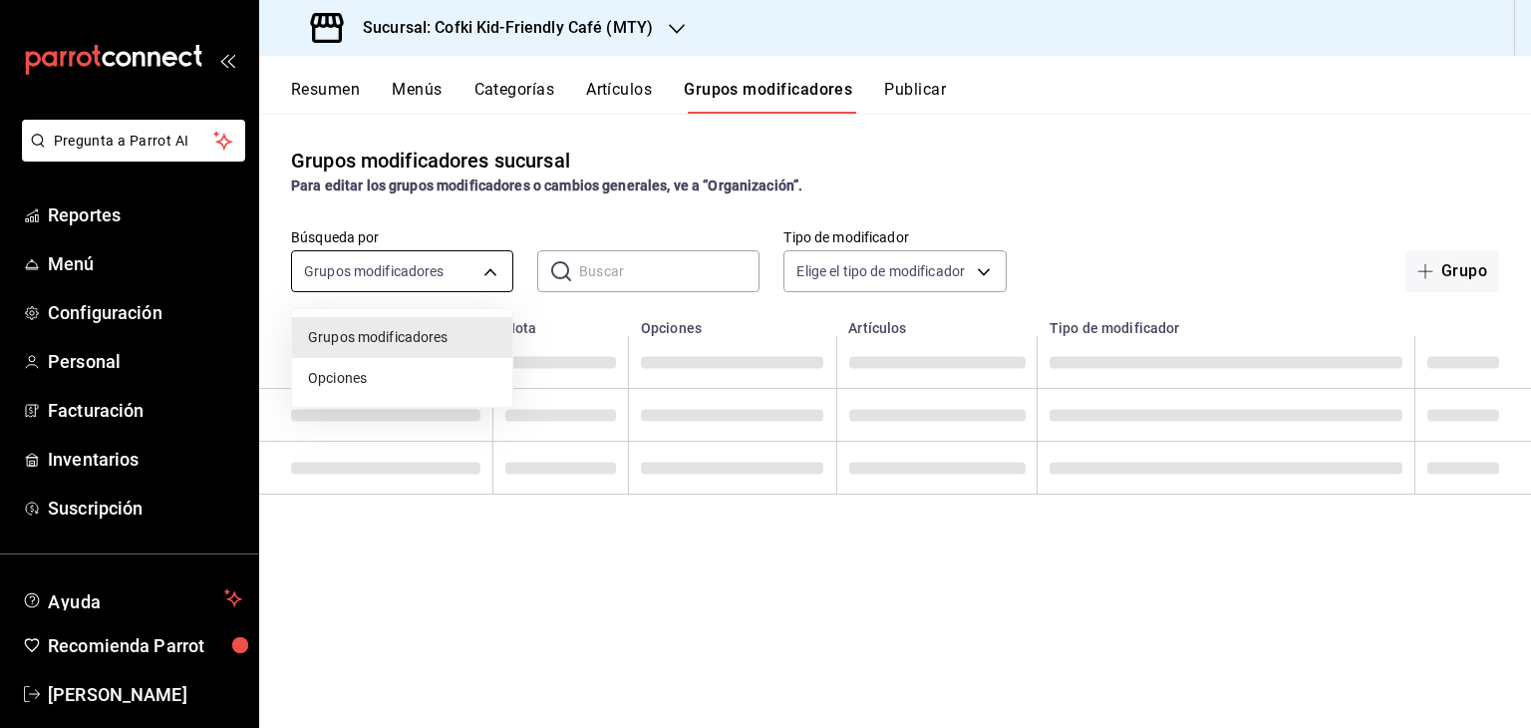
click at [454, 252] on body "Pregunta a Parrot AI Reportes Menú Configuración Personal Facturación Inventari…" at bounding box center [765, 364] width 1531 height 728
click at [431, 266] on div at bounding box center [765, 364] width 1531 height 728
click at [364, 270] on body "Pregunta a Parrot AI Reportes Menú Configuración Personal Facturación Inventari…" at bounding box center [765, 364] width 1531 height 728
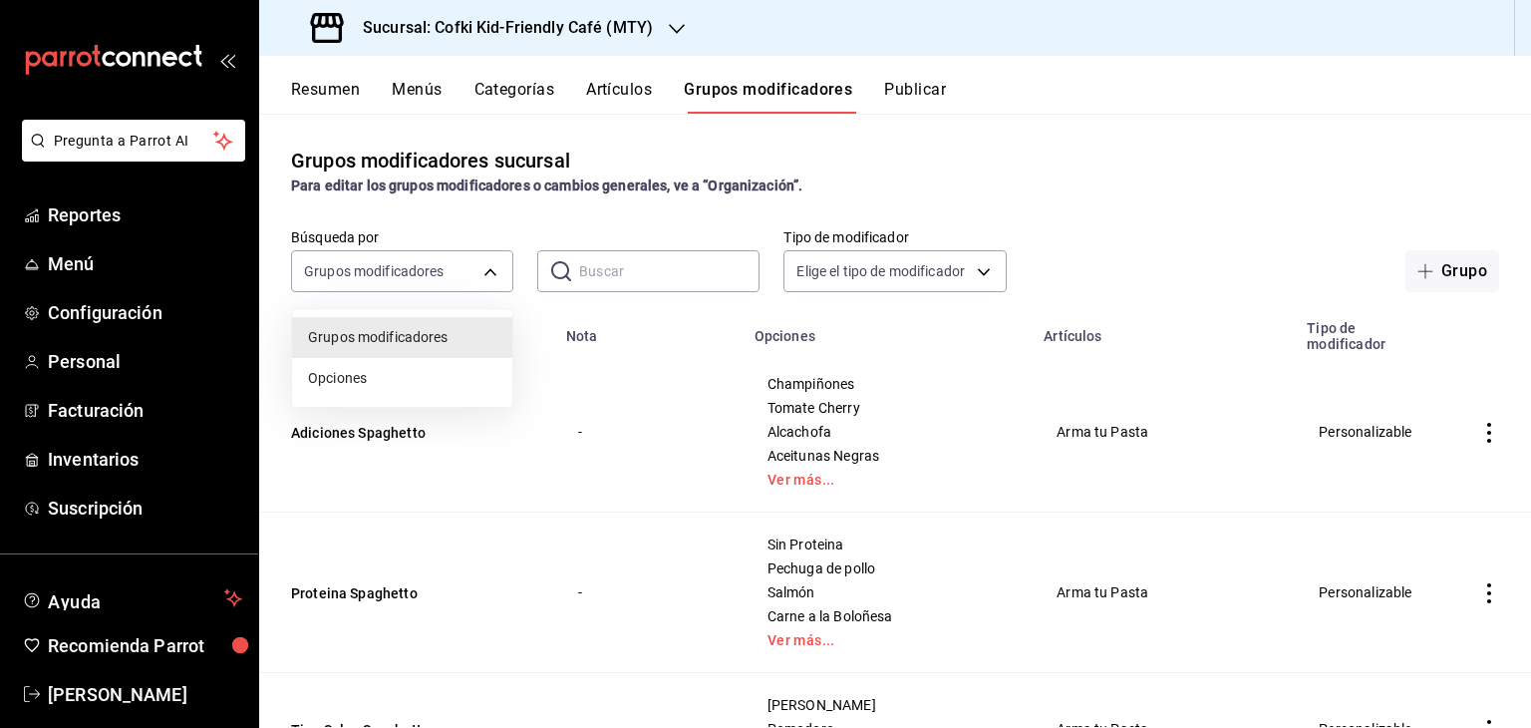
click at [383, 268] on div at bounding box center [765, 364] width 1531 height 728
click at [638, 270] on input "text" at bounding box center [669, 271] width 180 height 40
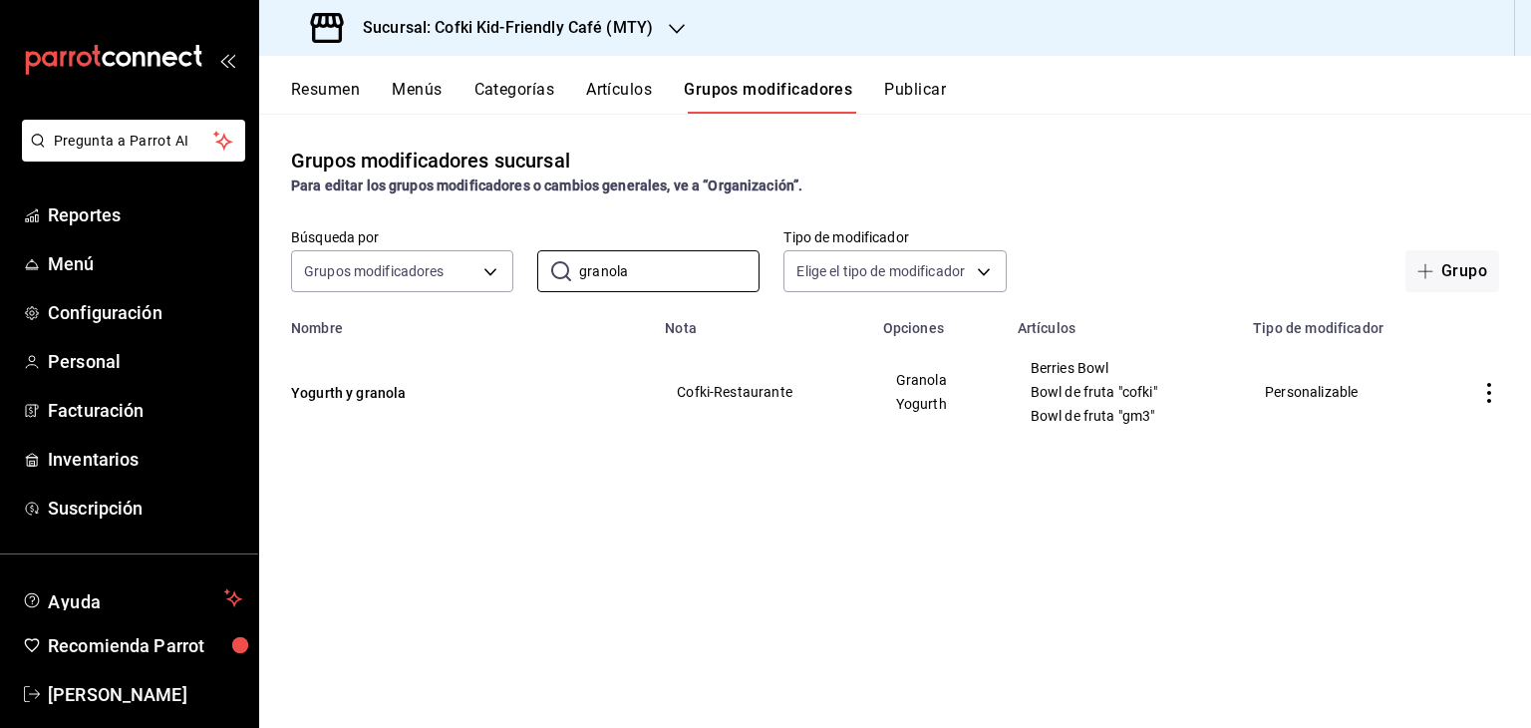
type input "granola"
click at [1482, 389] on icon "actions" at bounding box center [1489, 393] width 20 height 20
click at [1431, 440] on span "Editar" at bounding box center [1429, 440] width 52 height 21
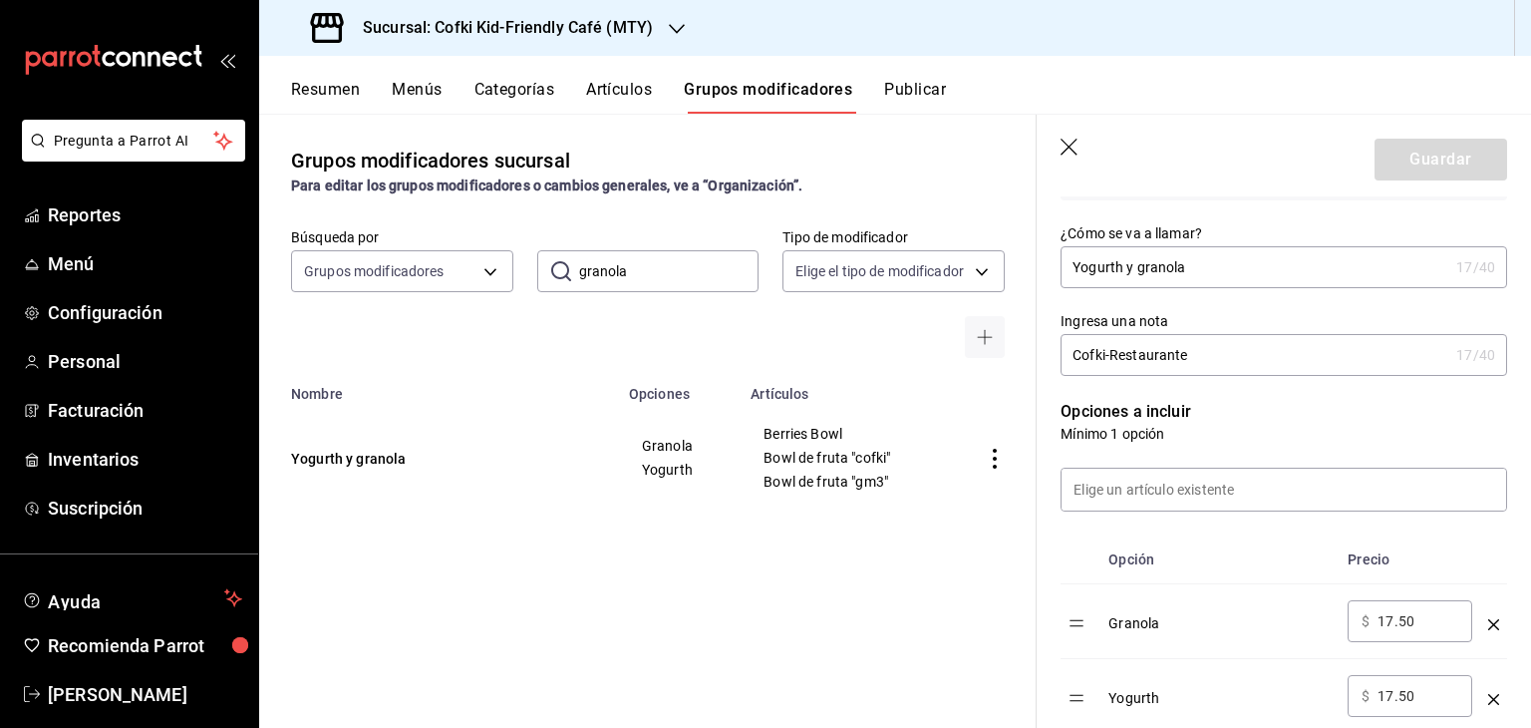
scroll to position [318, 0]
click at [1387, 624] on input "17.50" at bounding box center [1417, 620] width 81 height 20
type input "22.50"
click at [1389, 699] on input "17.50" at bounding box center [1417, 695] width 81 height 20
type input "22.50"
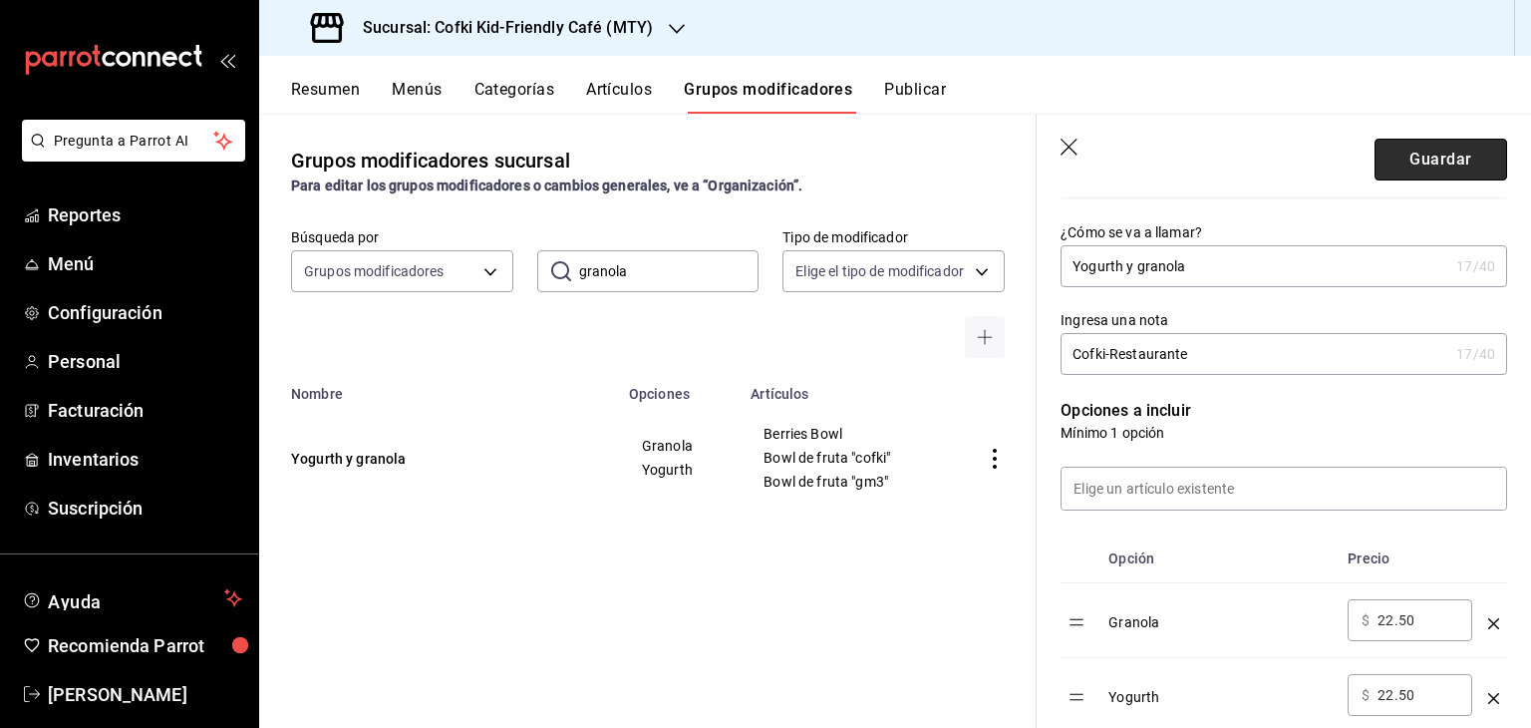
click at [1440, 153] on button "Guardar" at bounding box center [1440, 160] width 133 height 42
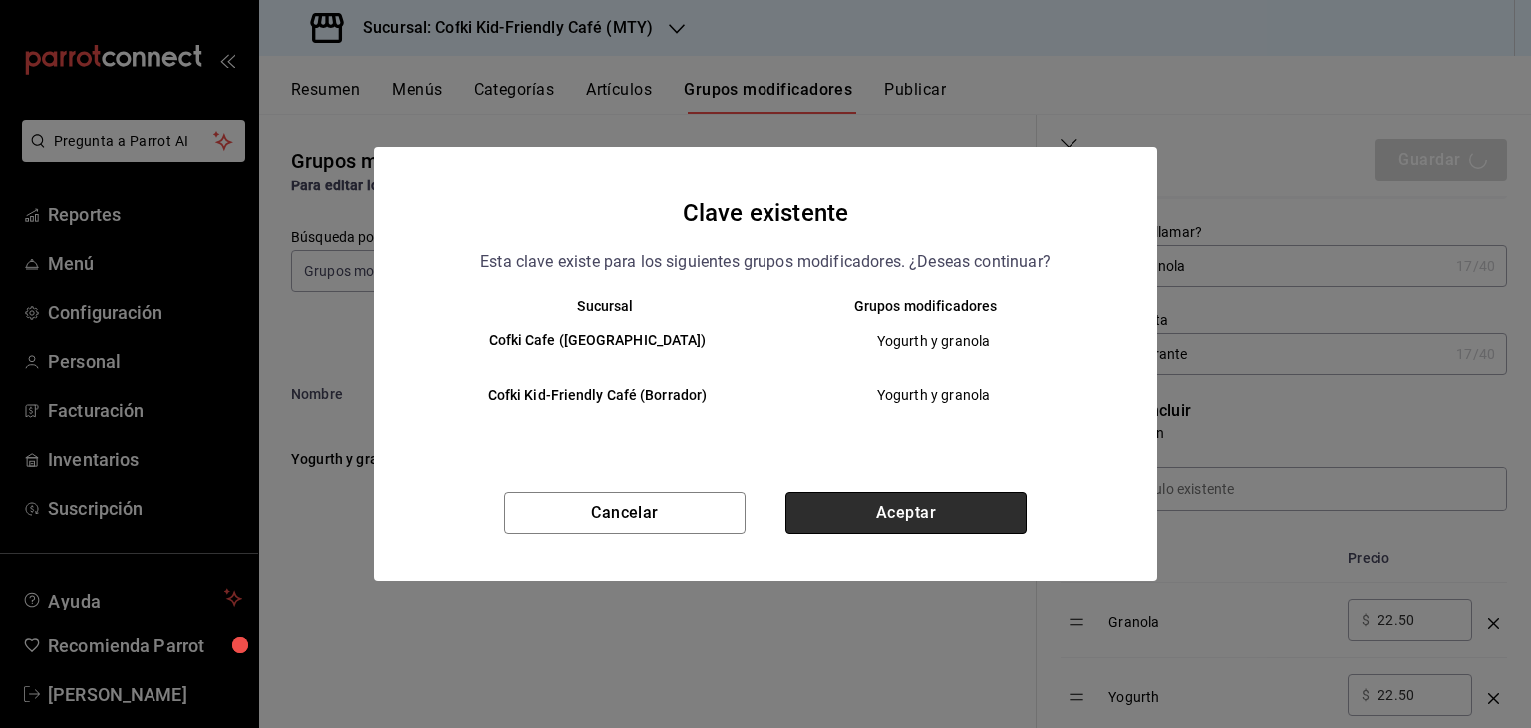
click at [919, 515] on button "Aceptar" at bounding box center [905, 512] width 241 height 42
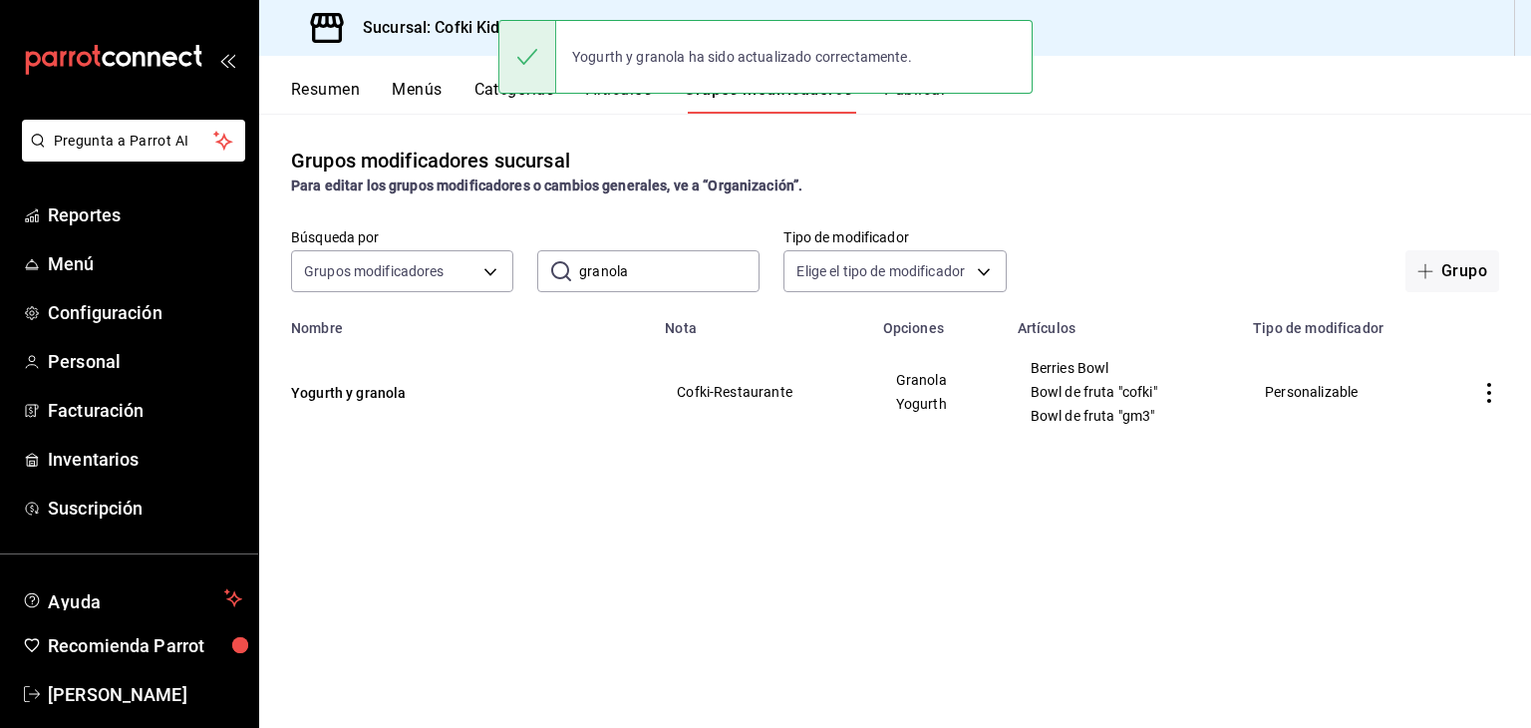
click at [1028, 187] on div "Para editar los grupos modificadores o cambios generales, ve a “Organización”." at bounding box center [895, 185] width 1208 height 21
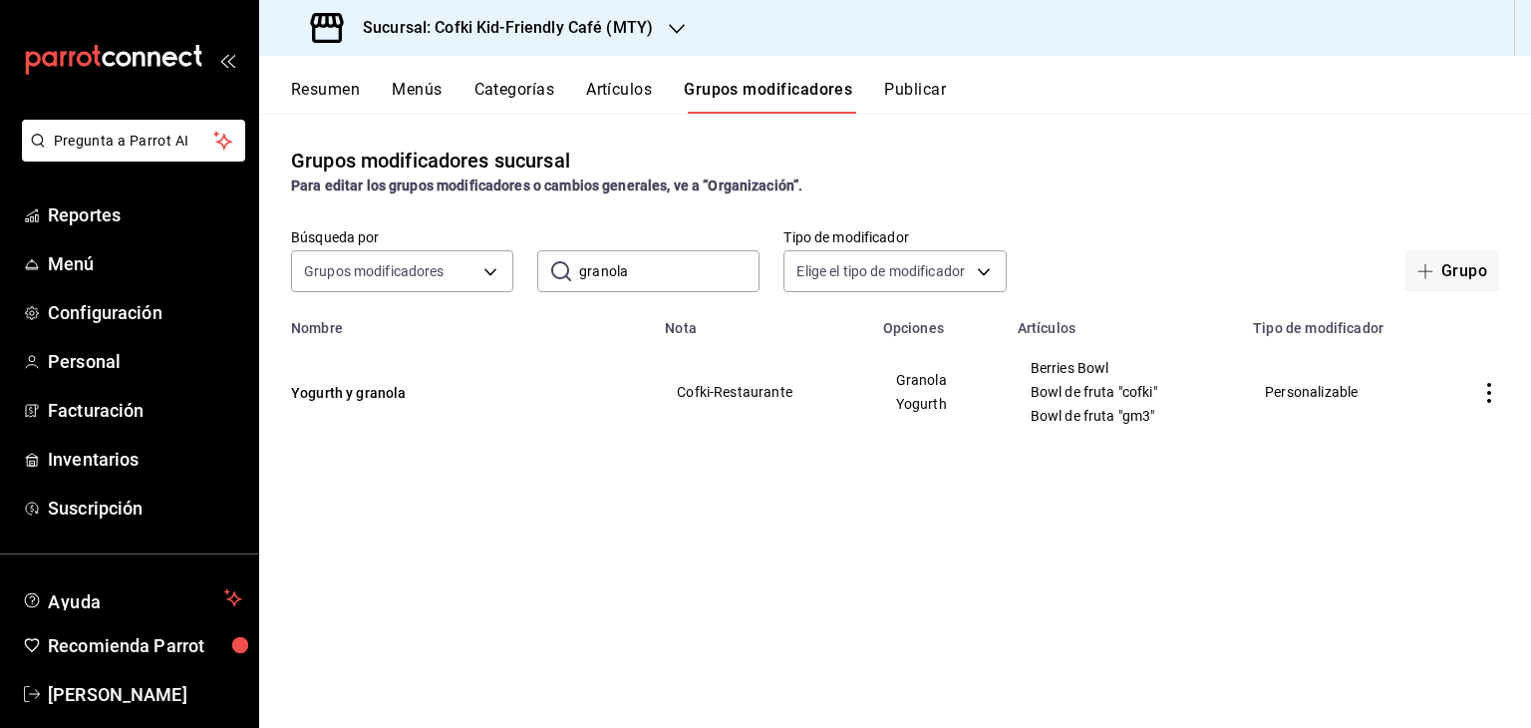
click at [636, 103] on button "Artículos" at bounding box center [619, 97] width 66 height 34
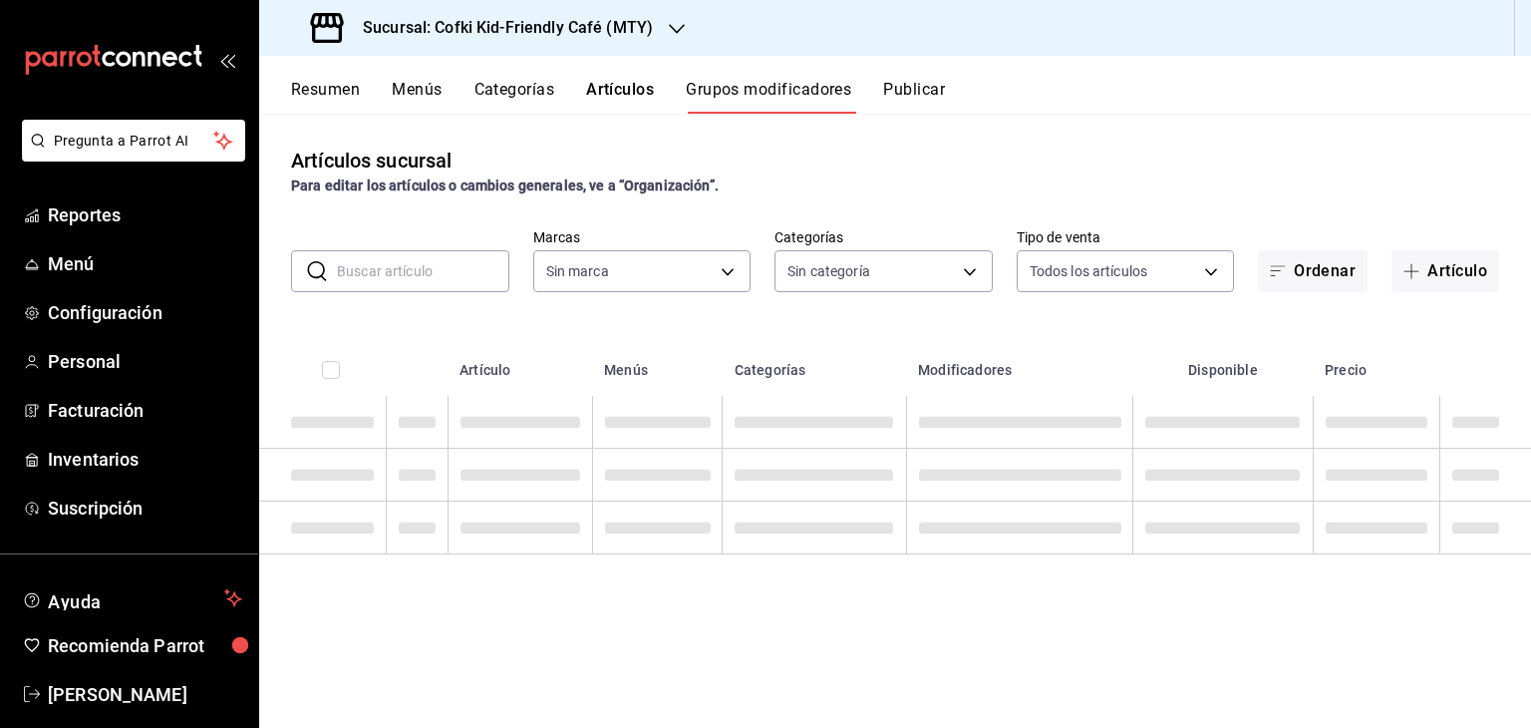
type input "5ff6da85-4441-477b-bcd1-ce360696ef91,5ba13676-dc65-489a-905a-c589769de354,94a8f…"
type input "c30b8039-643b-4819-8db3-b366202bda0a,4587f4d9-7f40-481a-a627-d70d388ccf89,0d8e5…"
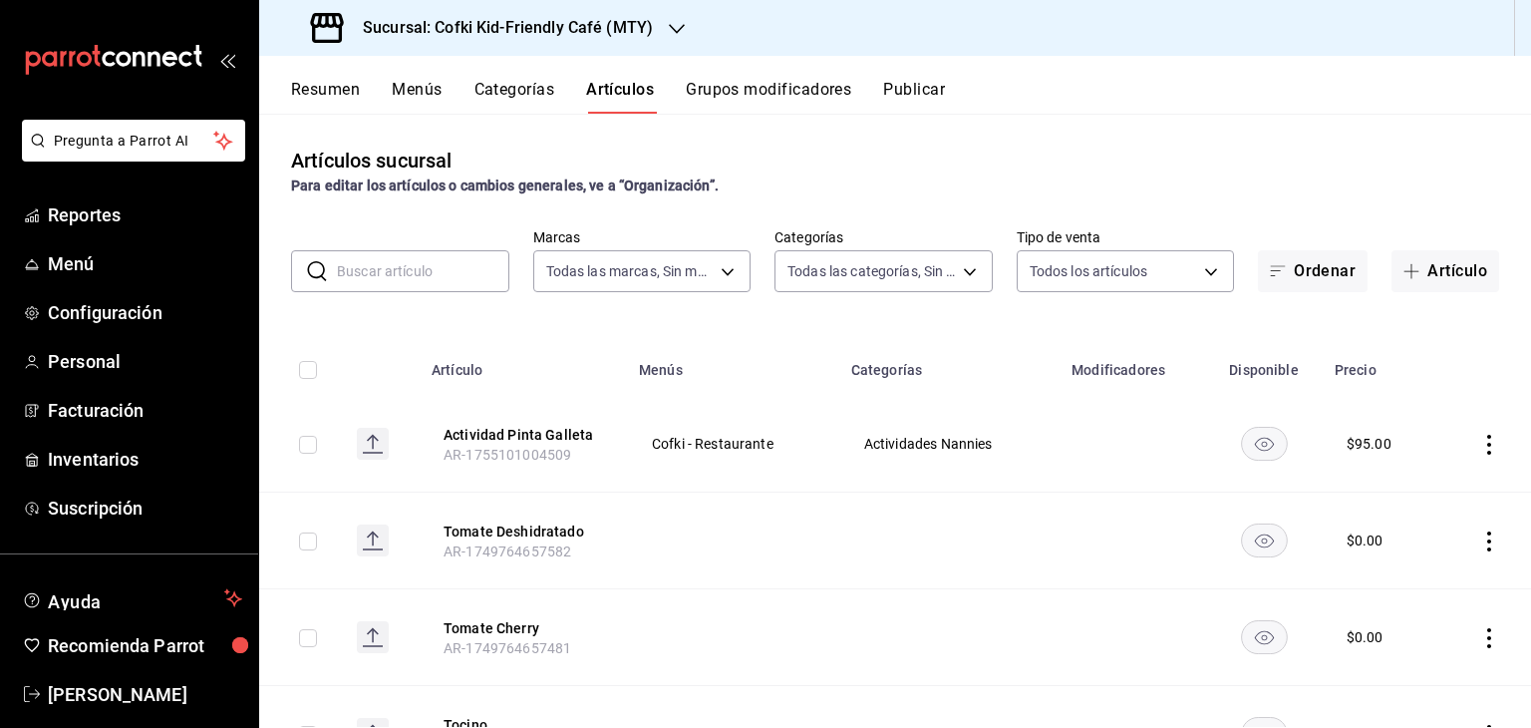
click at [456, 264] on input "text" at bounding box center [423, 271] width 172 height 40
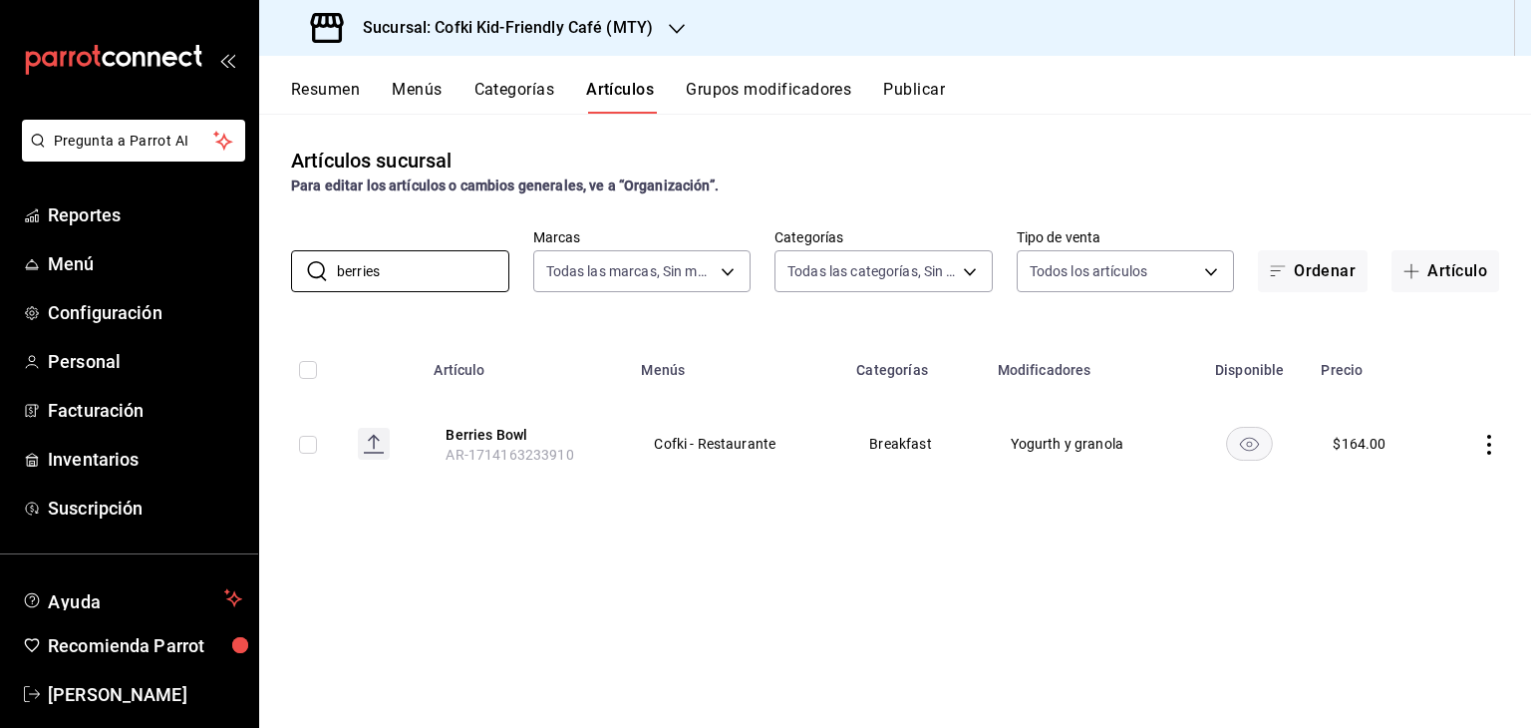
type input "berries"
click at [1495, 435] on icon "actions" at bounding box center [1489, 445] width 20 height 20
click at [1423, 491] on span "Editar" at bounding box center [1429, 490] width 52 height 21
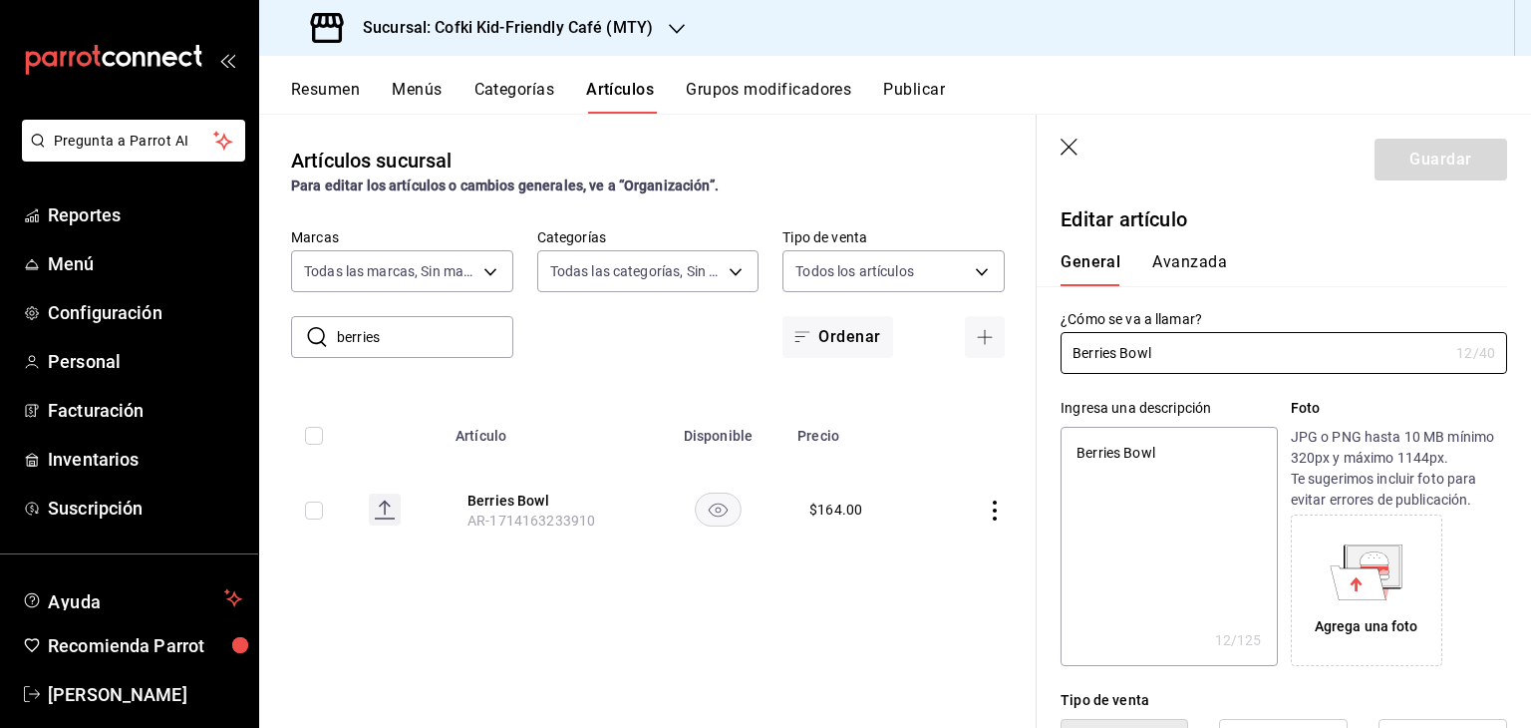
type textarea "x"
type input "$164.00"
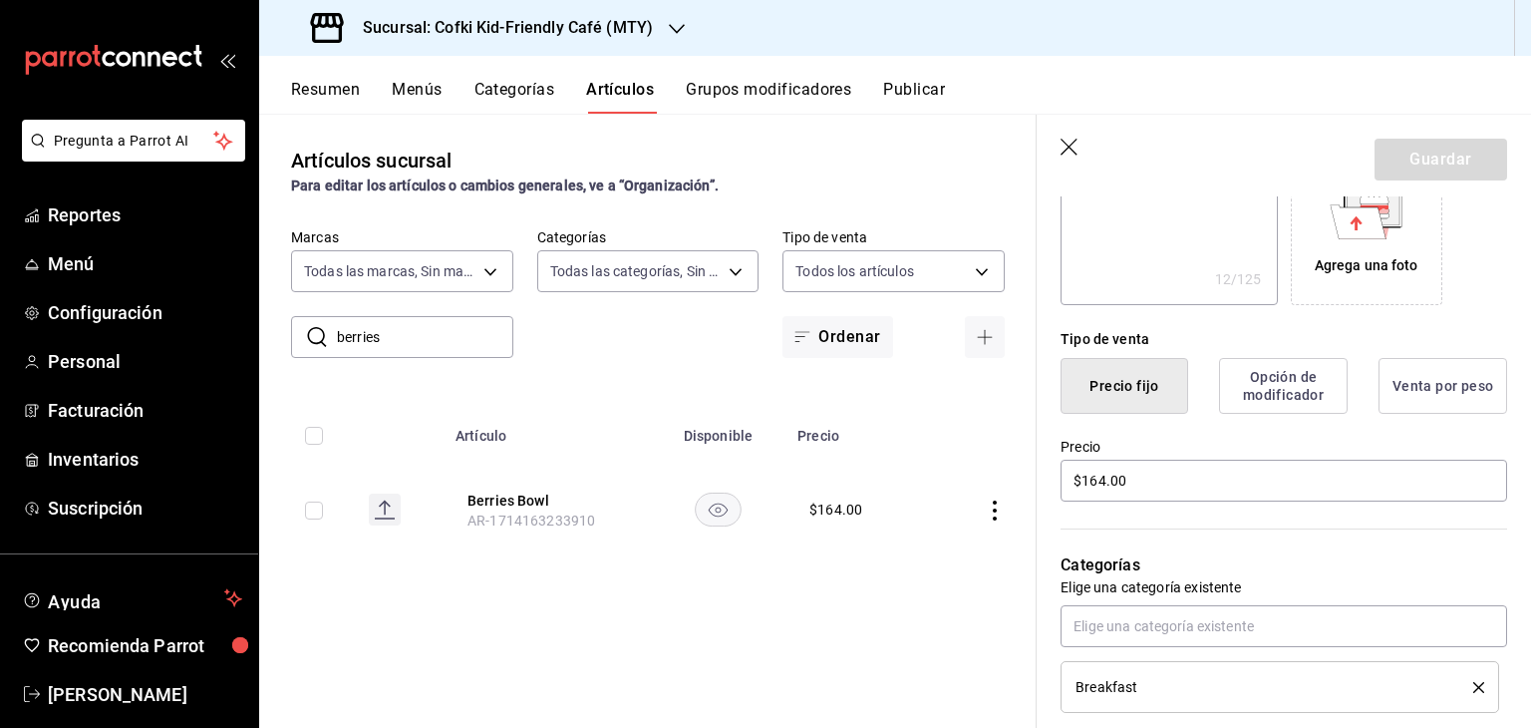
scroll to position [401, 0]
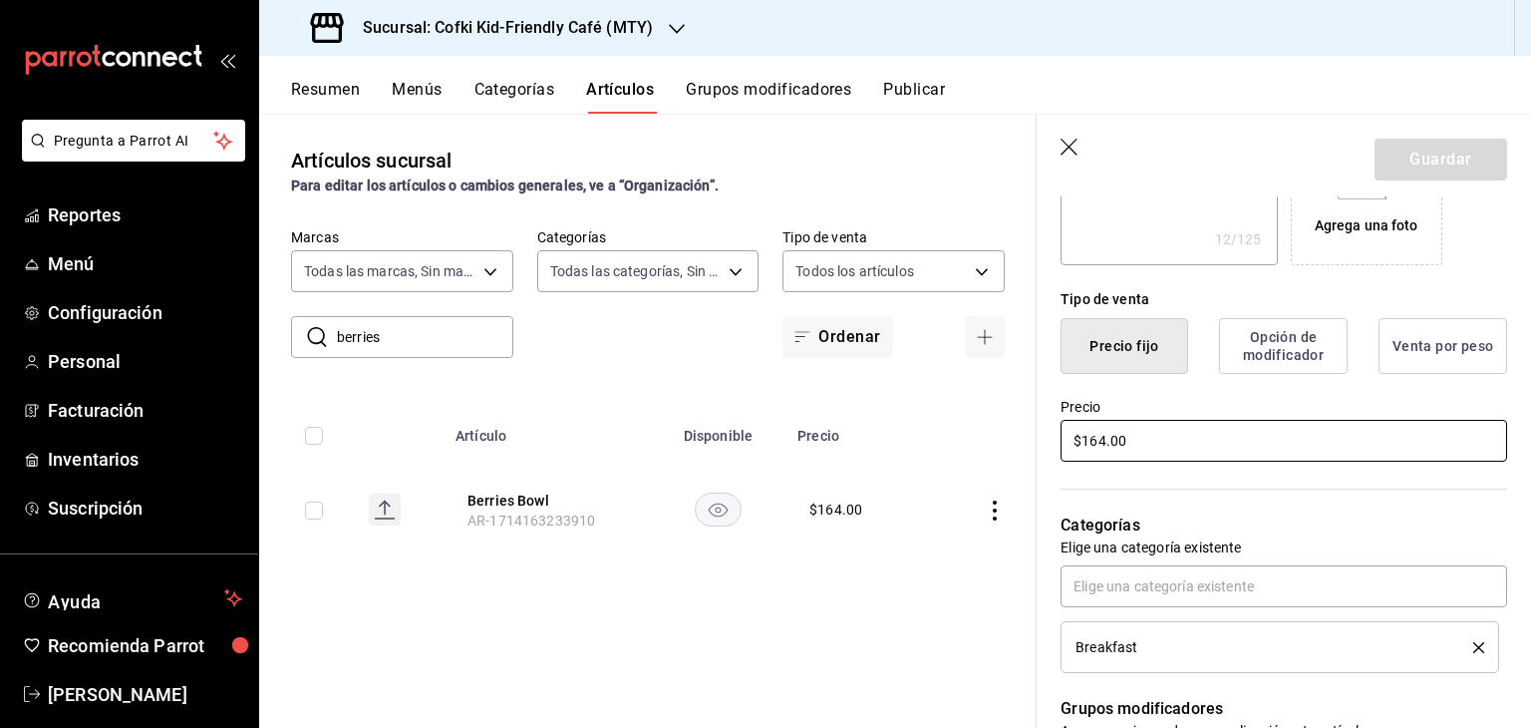
click at [1207, 450] on input "$164.00" at bounding box center [1283, 441] width 447 height 42
type textarea "x"
type input "$16.00"
type textarea "x"
type input "$169.00"
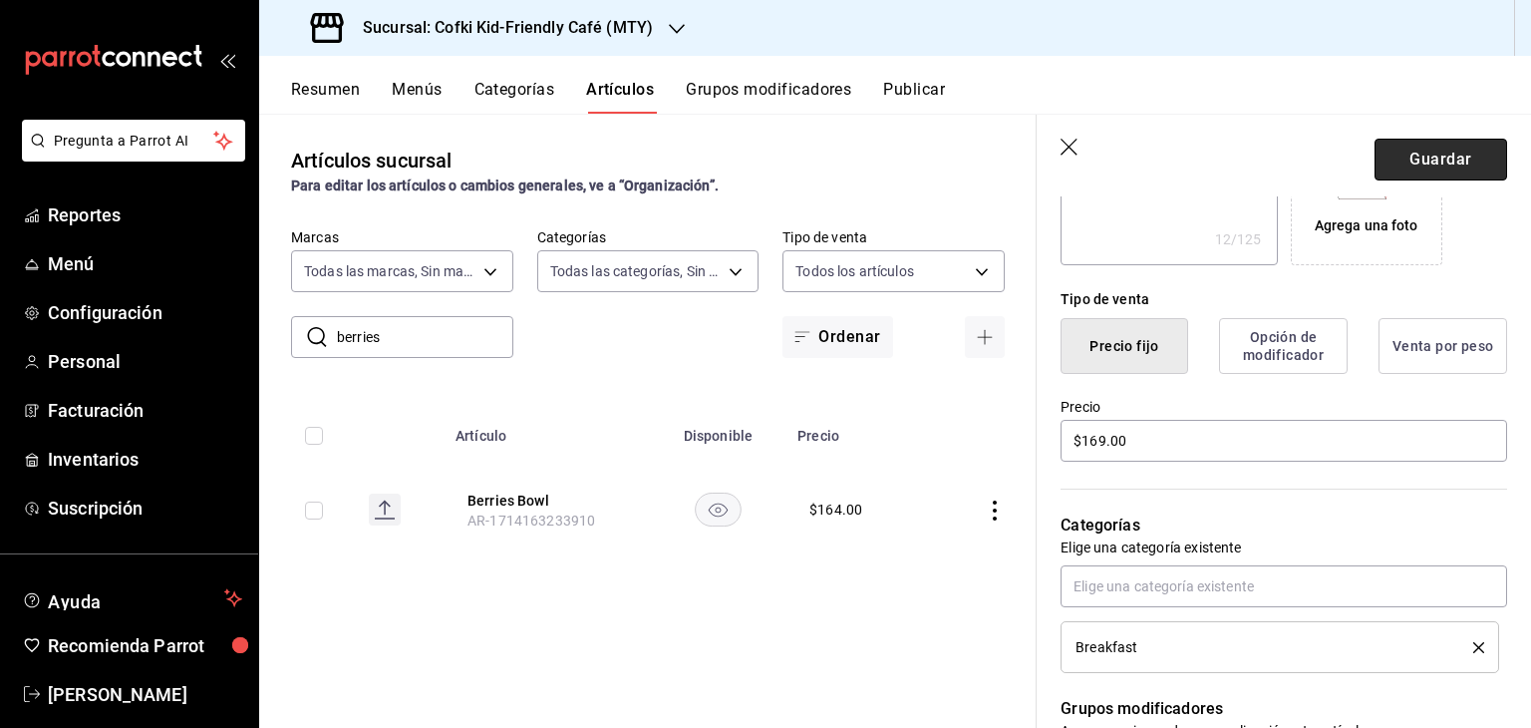
click at [1431, 160] on button "Guardar" at bounding box center [1440, 160] width 133 height 42
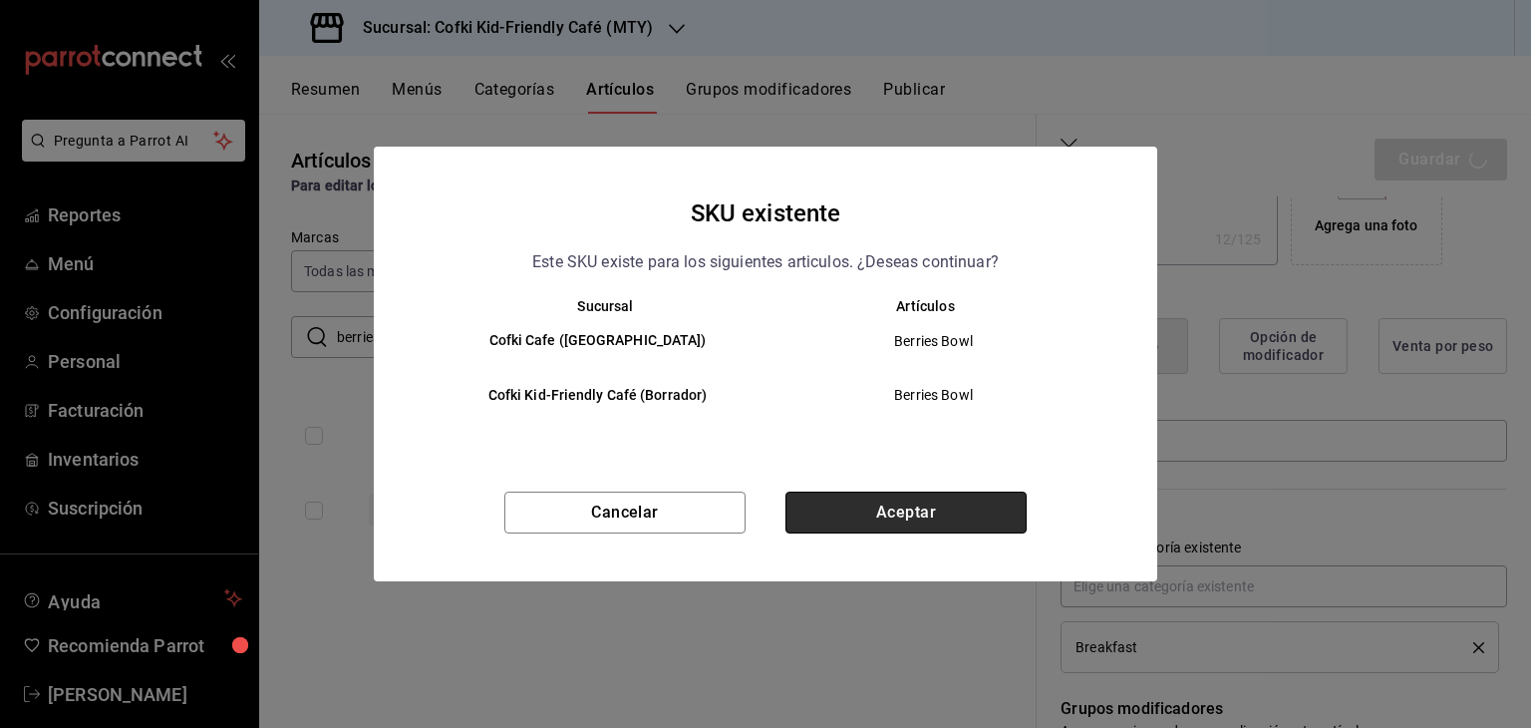
click at [905, 519] on button "Aceptar" at bounding box center [905, 512] width 241 height 42
type textarea "x"
type input "AR-1755831839245"
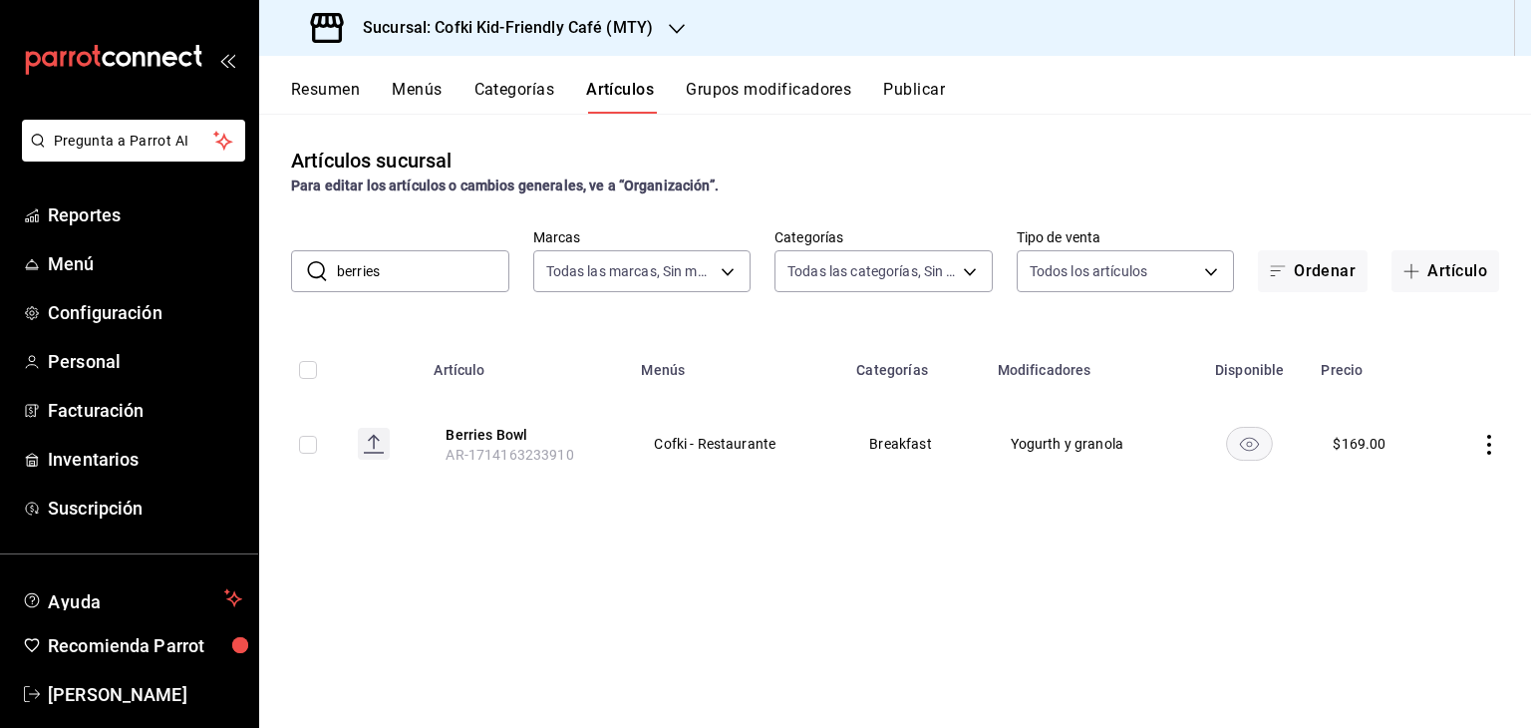
click at [423, 266] on input "berries" at bounding box center [423, 271] width 172 height 40
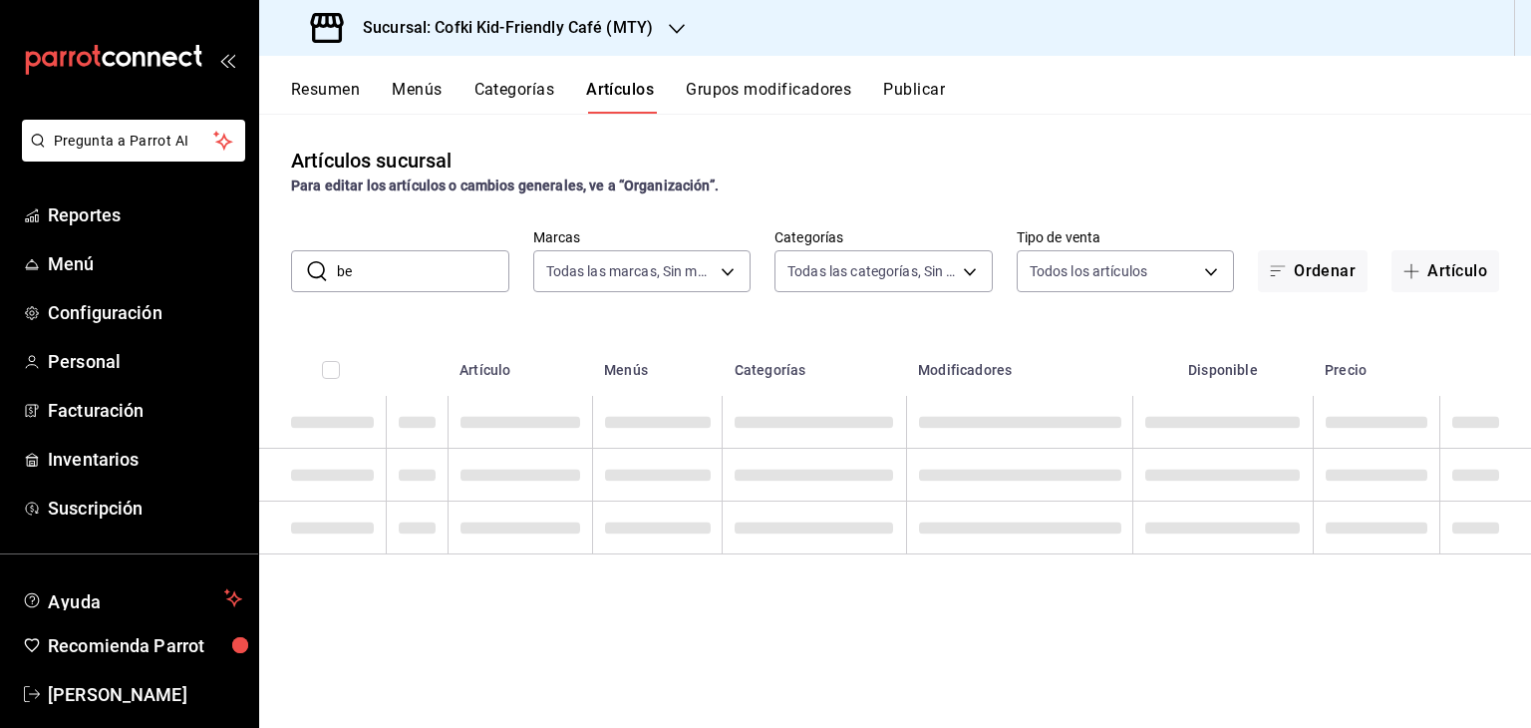
type input "b"
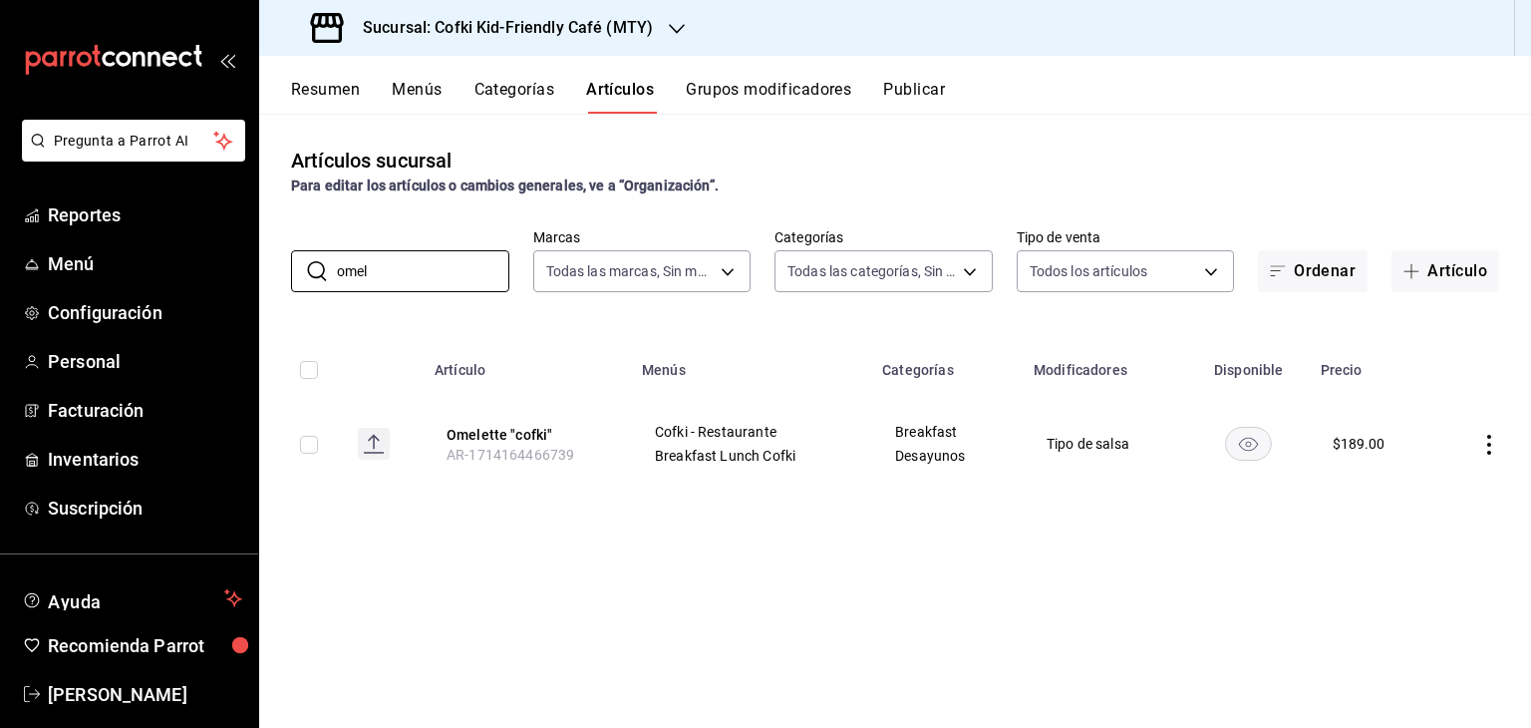
type input "omel"
click at [1486, 451] on icon "actions" at bounding box center [1489, 445] width 20 height 20
click at [1416, 491] on span "Editar" at bounding box center [1429, 490] width 52 height 21
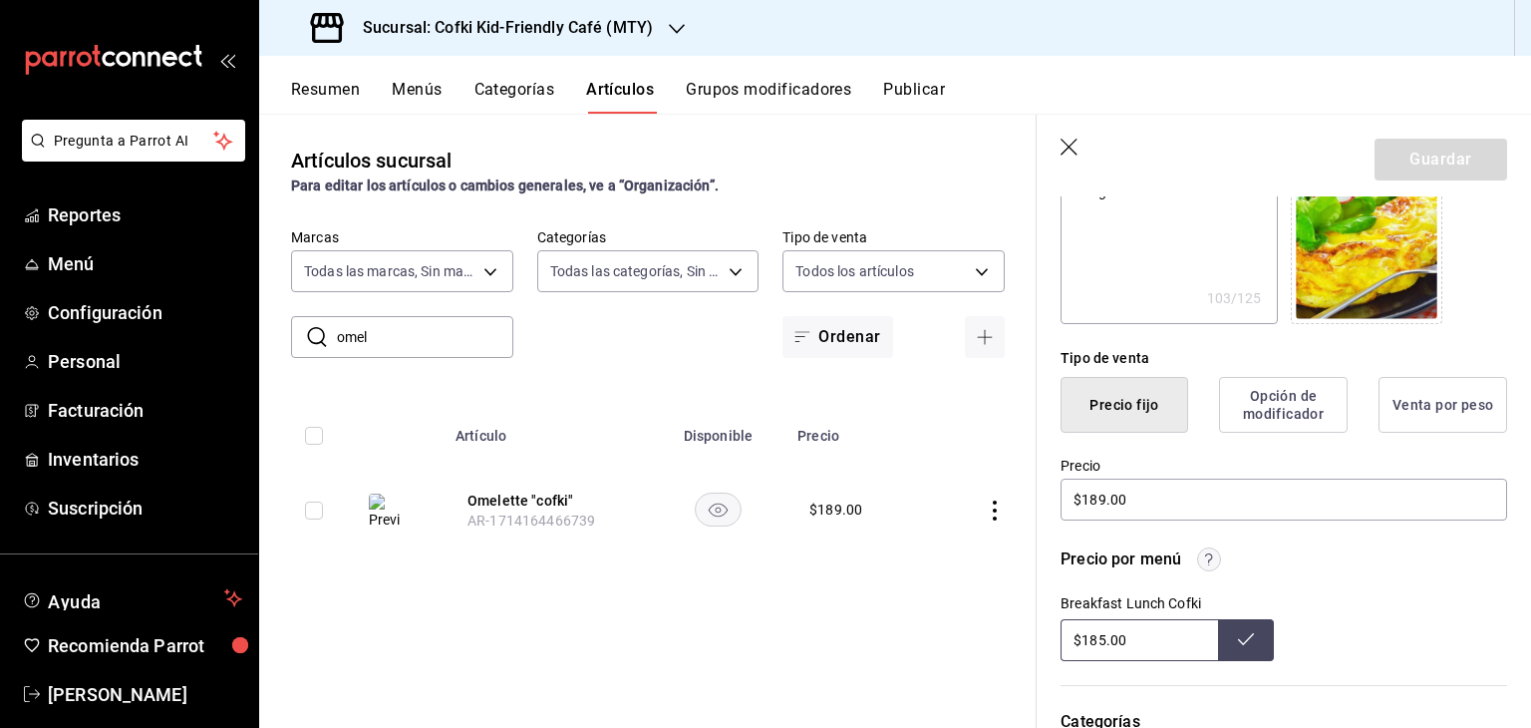
scroll to position [349, 0]
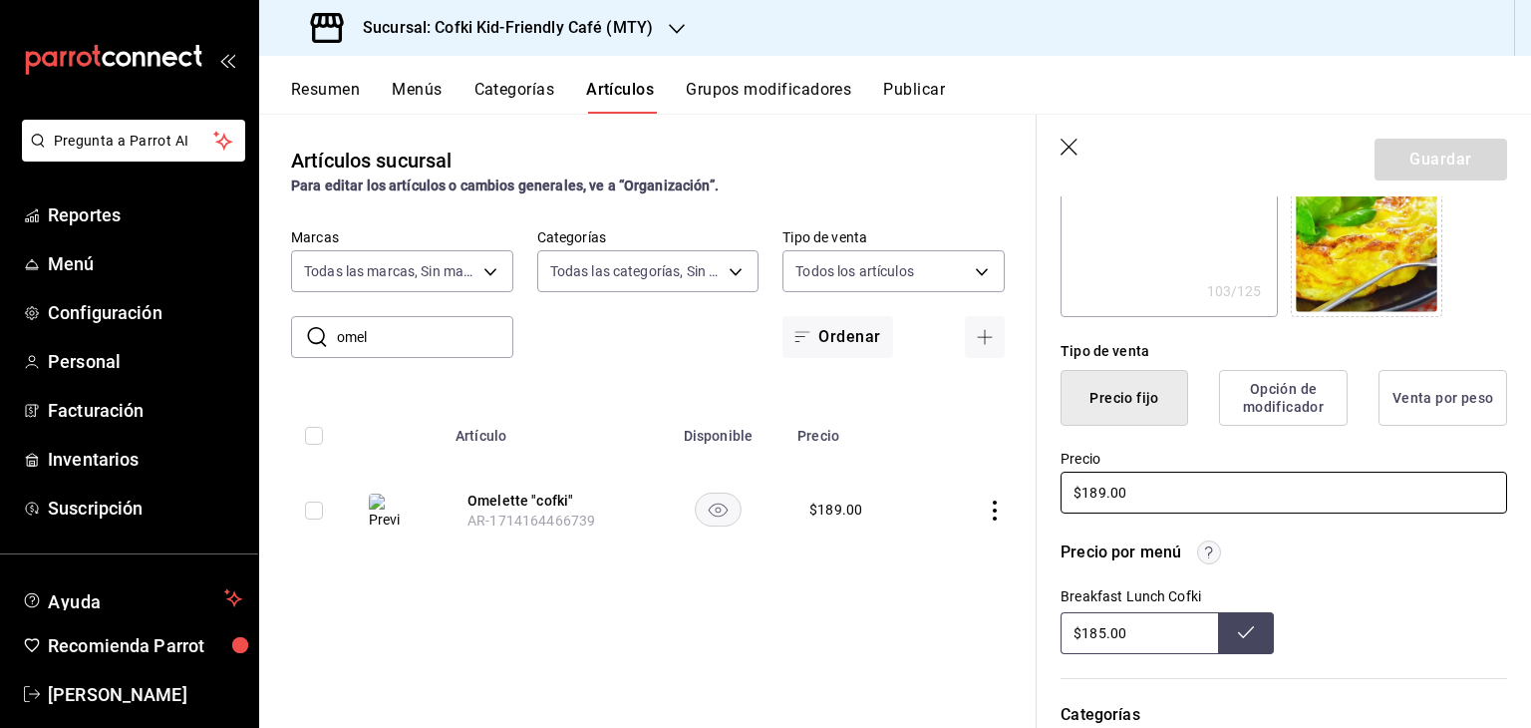
click at [1110, 488] on input "$189.00" at bounding box center [1283, 492] width 447 height 42
type textarea "x"
type input "$18.00"
type textarea "x"
type input "$1.00"
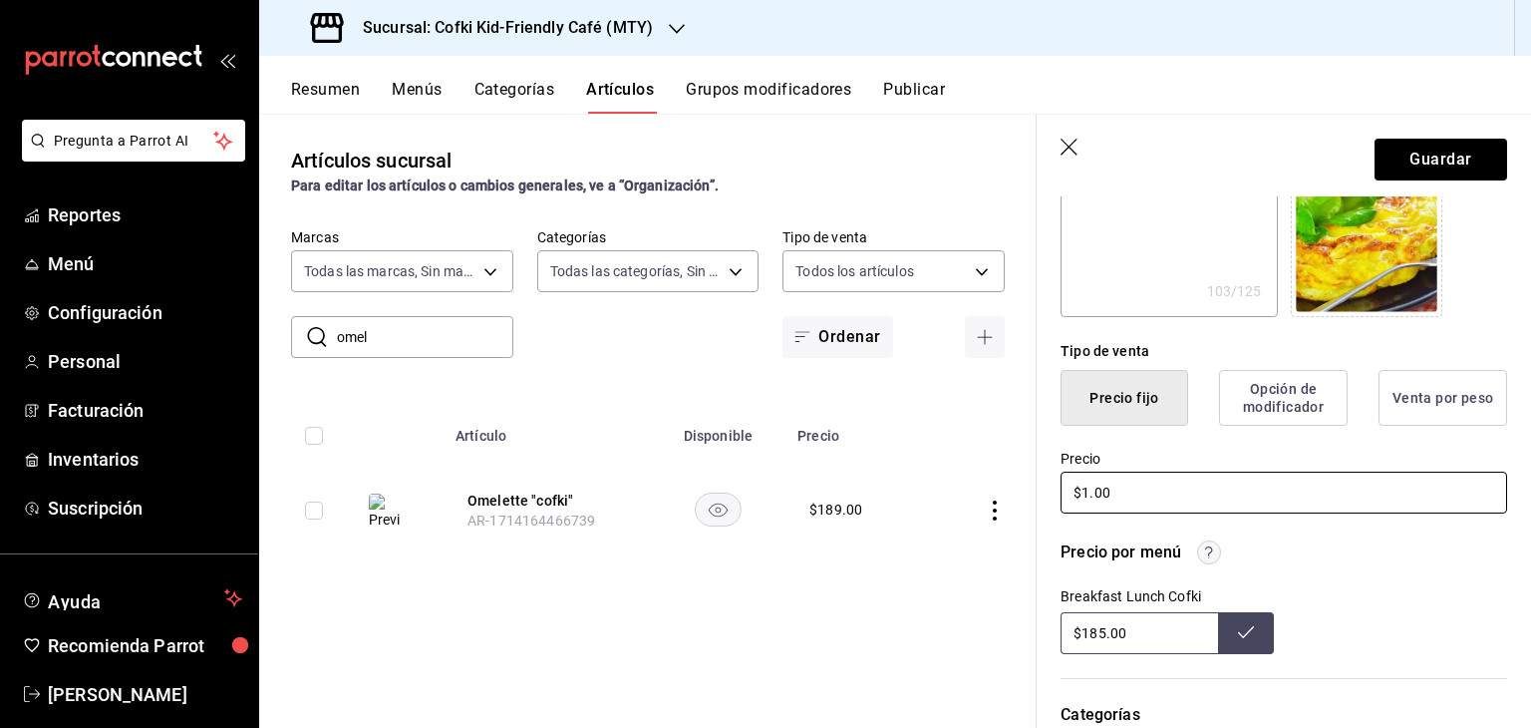
type textarea "x"
type input "$19.00"
type textarea "x"
type input "$194.00"
click at [1459, 165] on button "Guardar" at bounding box center [1440, 160] width 133 height 42
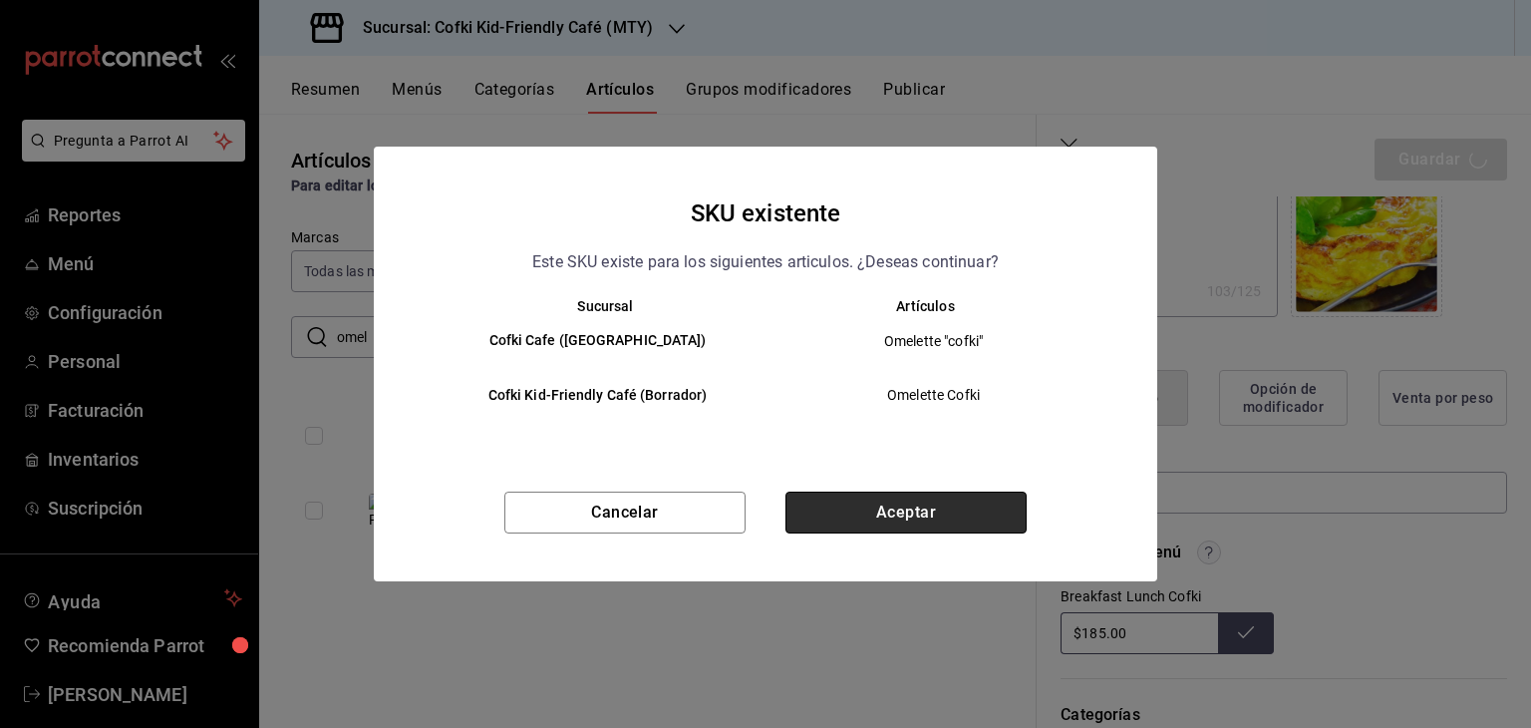
click at [883, 523] on button "Aceptar" at bounding box center [905, 512] width 241 height 42
type textarea "x"
type input "AR-1755831867507"
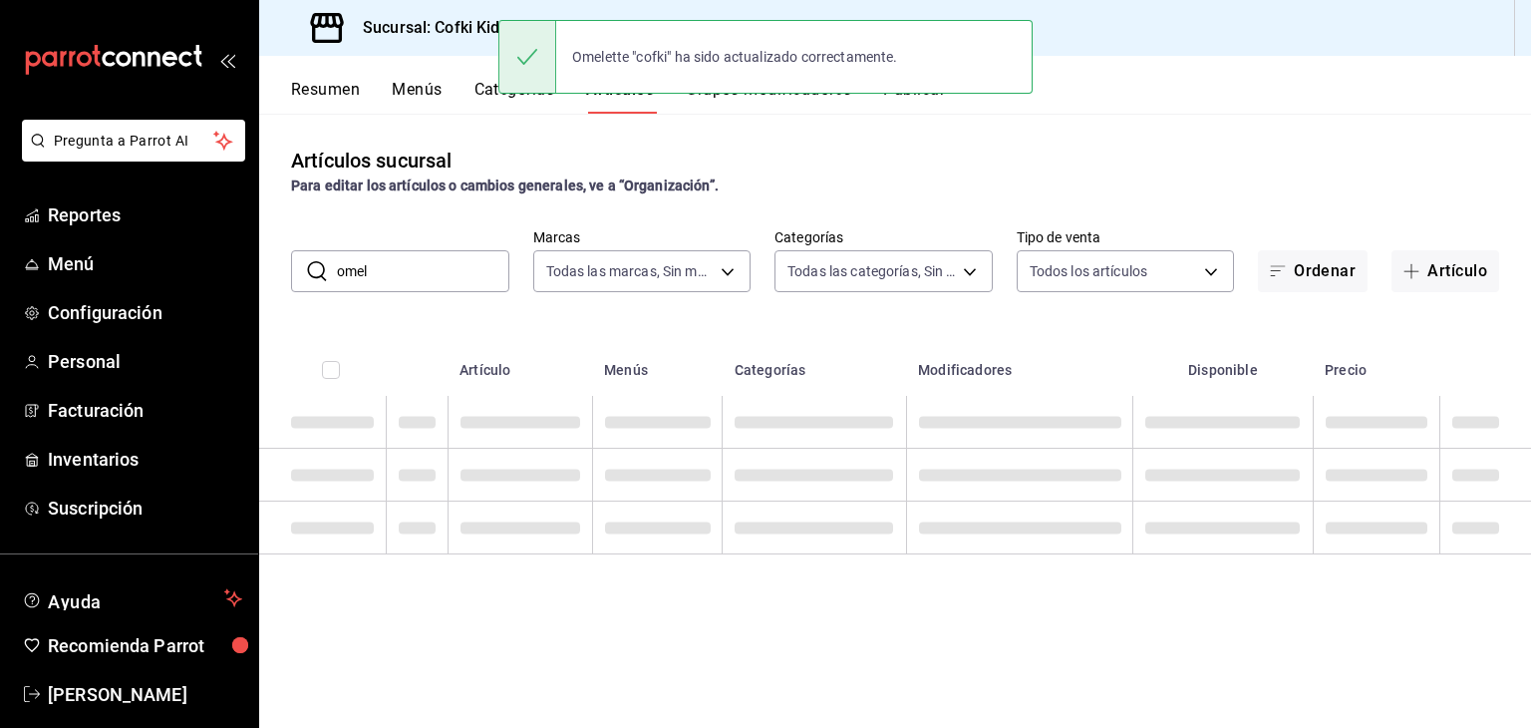
click at [431, 255] on input "omel" at bounding box center [423, 271] width 172 height 40
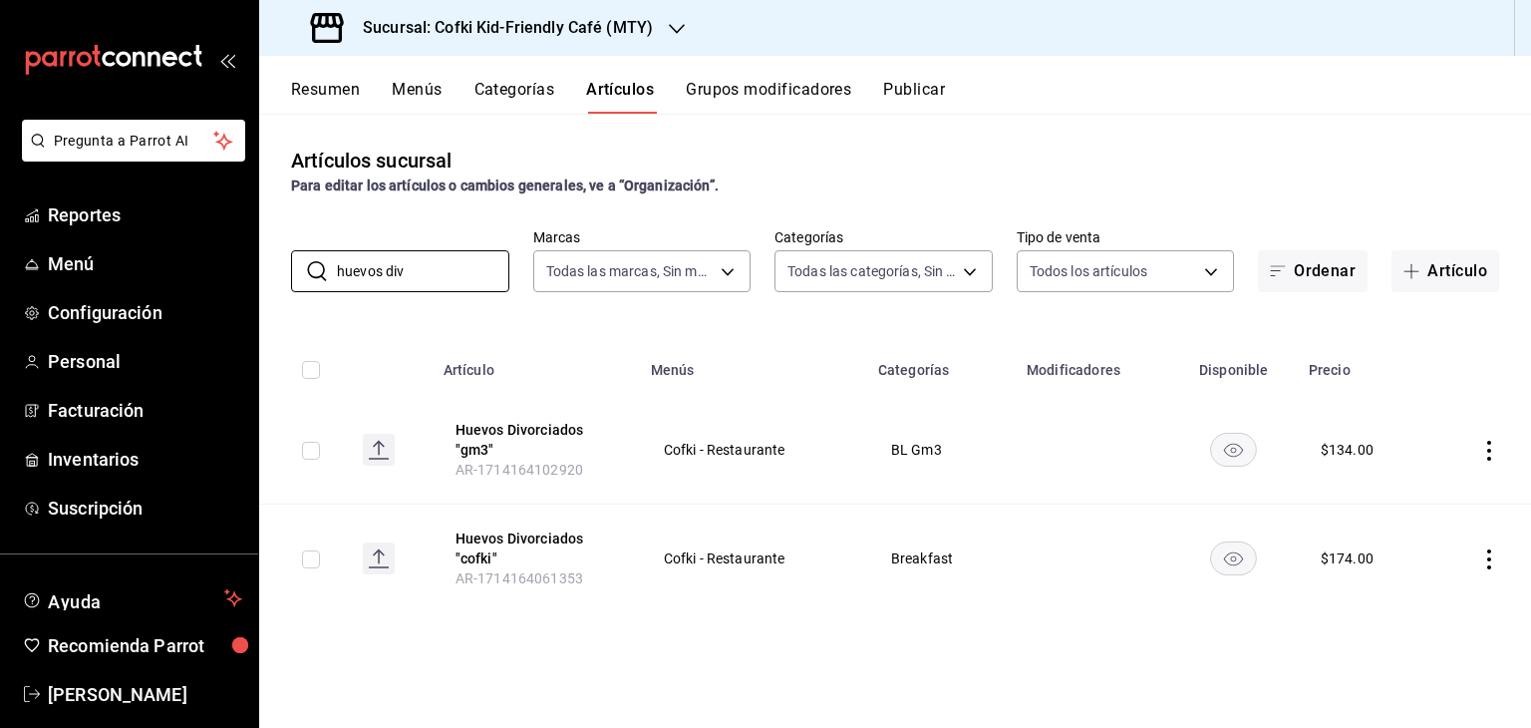
type input "huevos div"
click at [1485, 558] on icon "actions" at bounding box center [1489, 559] width 20 height 20
click at [1438, 600] on span "Editar" at bounding box center [1429, 593] width 52 height 21
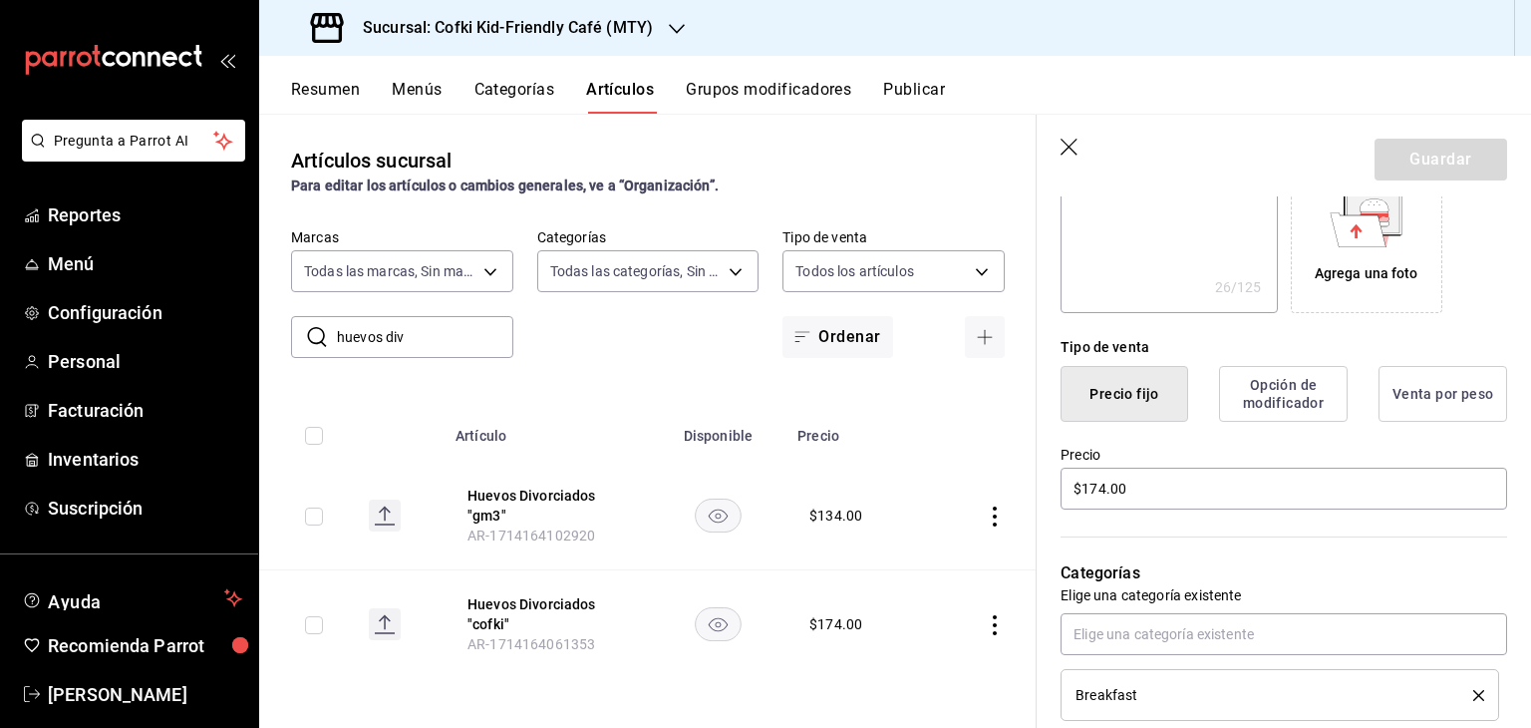
scroll to position [352, 0]
click at [1098, 499] on input "$174.00" at bounding box center [1283, 489] width 447 height 42
type textarea "x"
type input "$17.00"
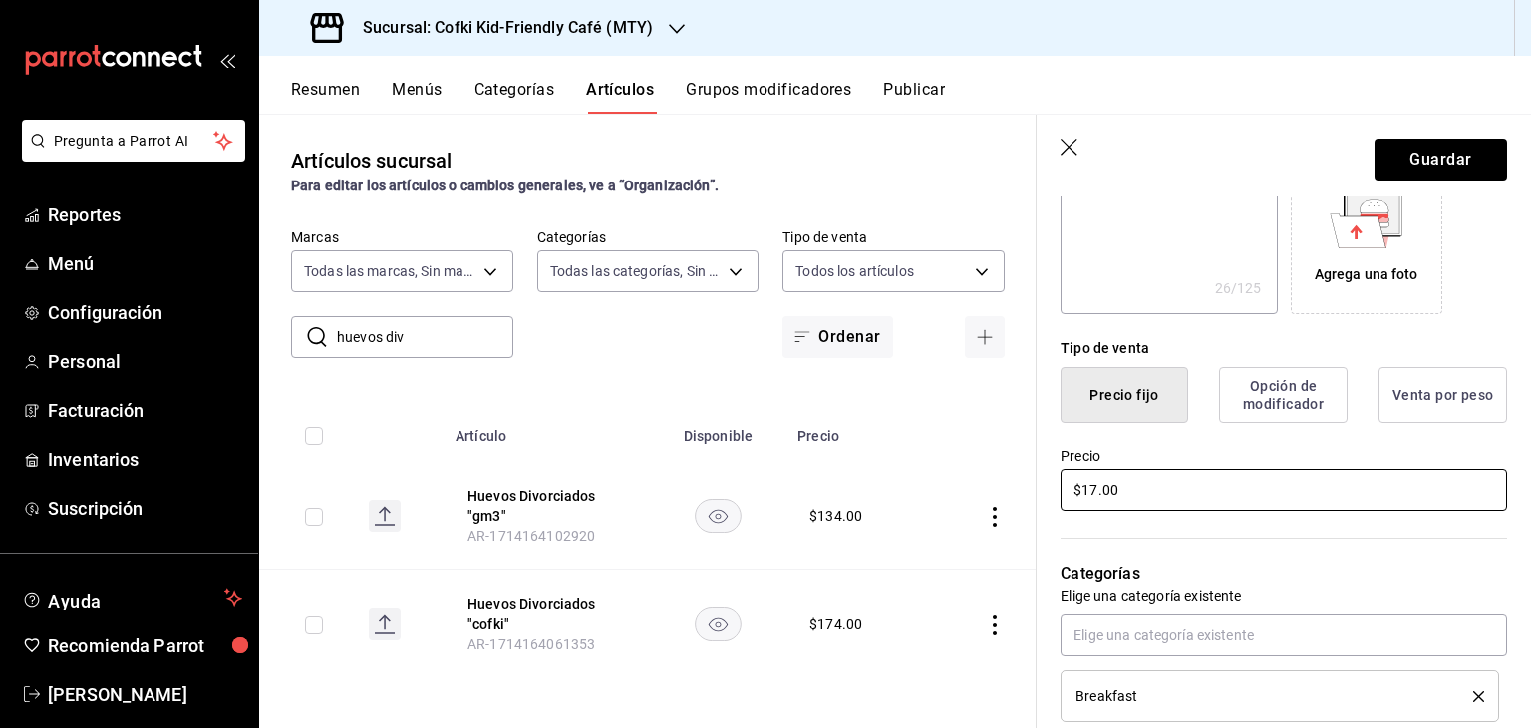
type textarea "x"
type input "$179.00"
click at [1443, 149] on button "Guardar" at bounding box center [1440, 160] width 133 height 42
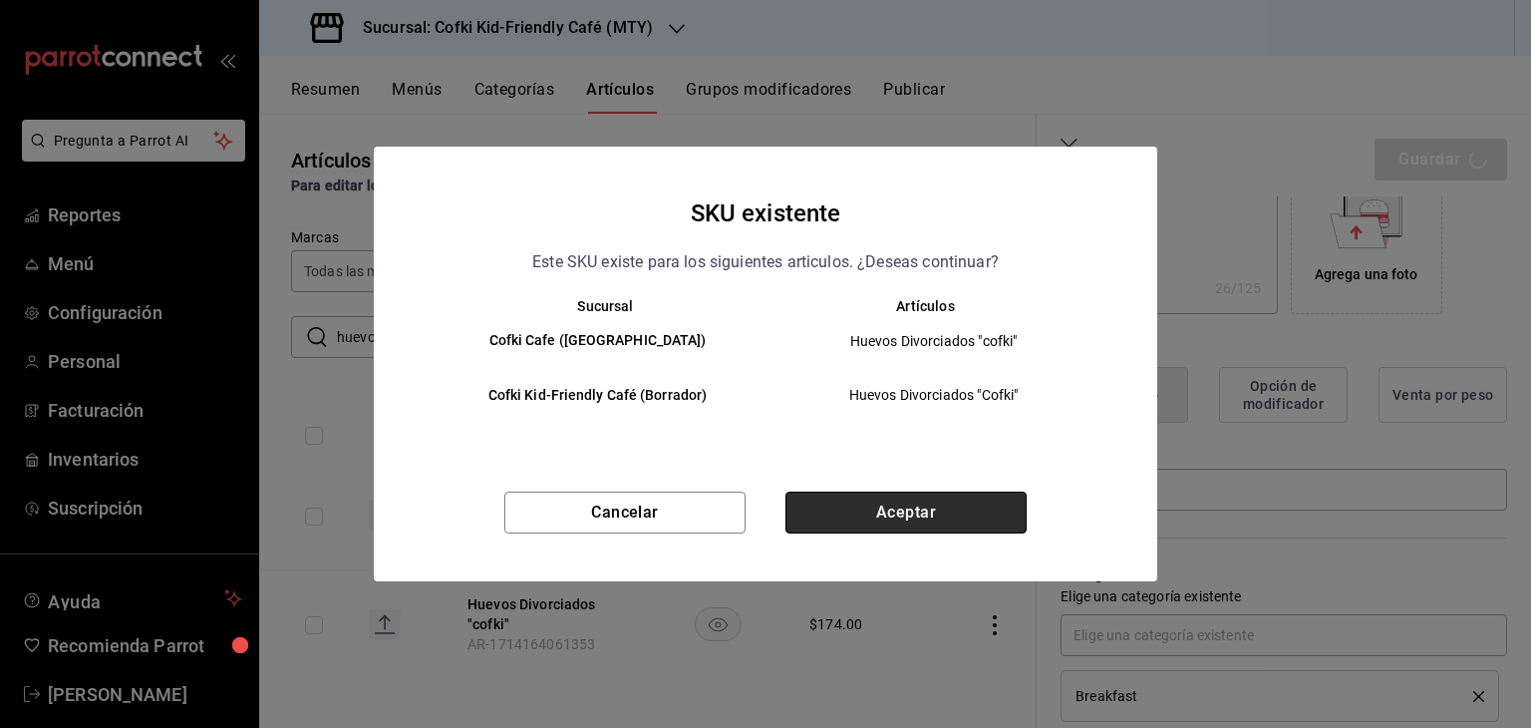
click at [933, 509] on button "Aceptar" at bounding box center [905, 512] width 241 height 42
type textarea "x"
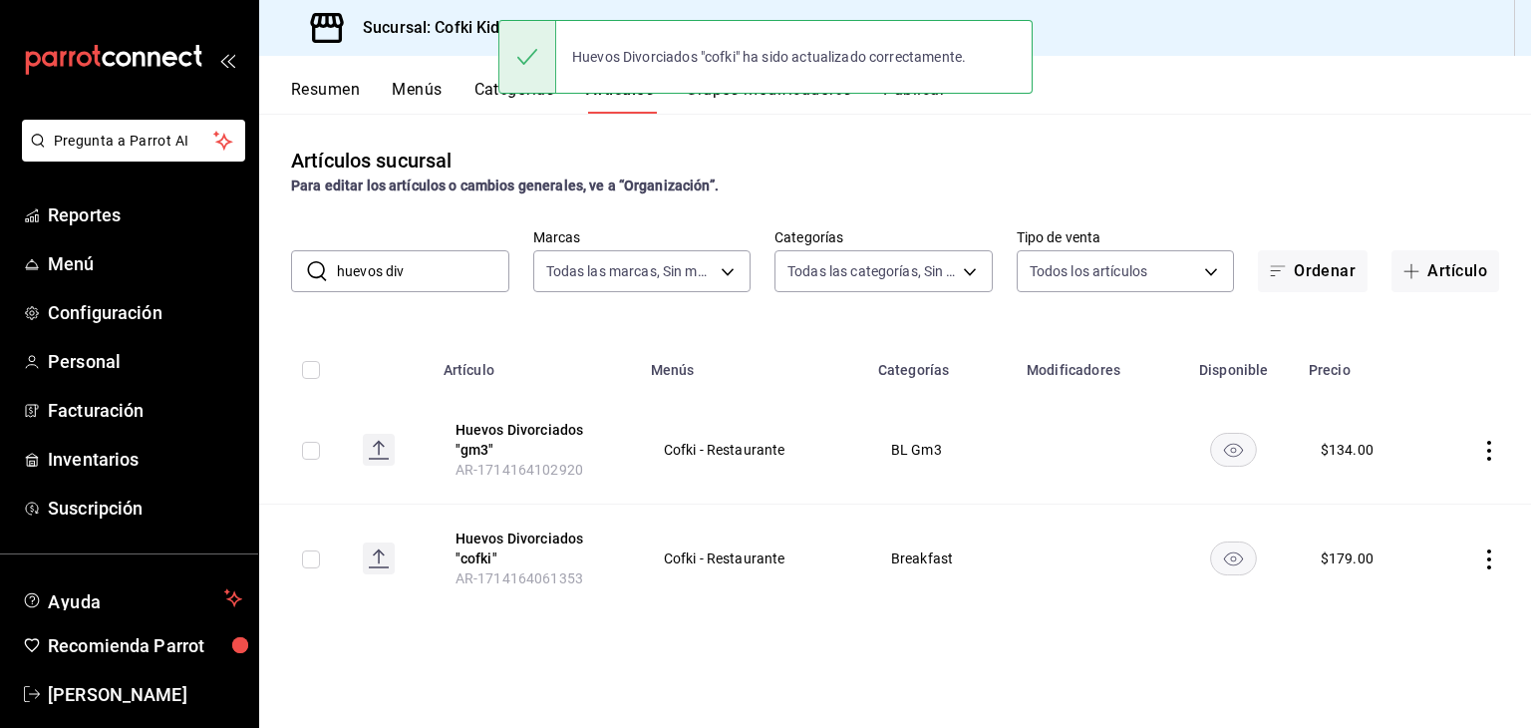
click at [439, 264] on input "huevos div" at bounding box center [423, 271] width 172 height 40
click at [439, 264] on input "ar" at bounding box center [423, 271] width 172 height 40
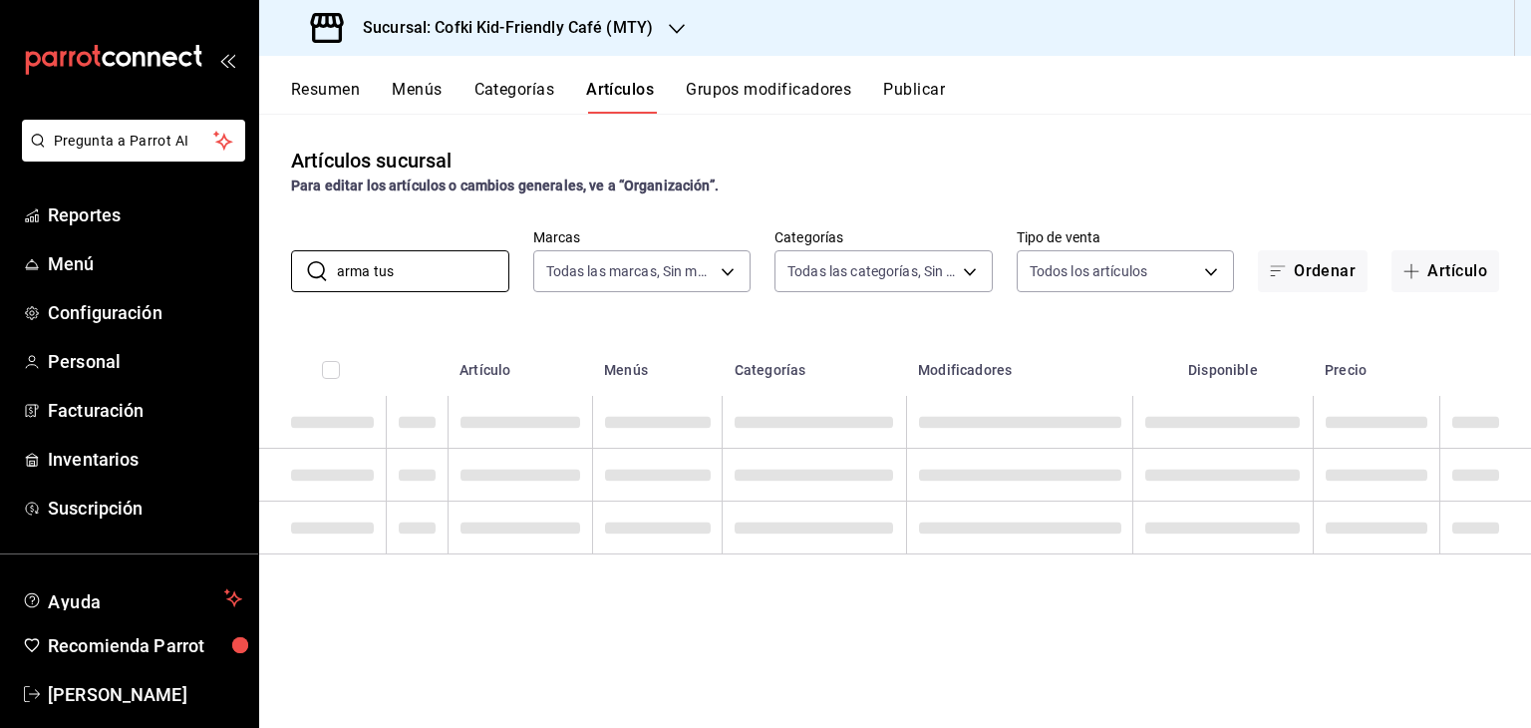
type input "arma tus"
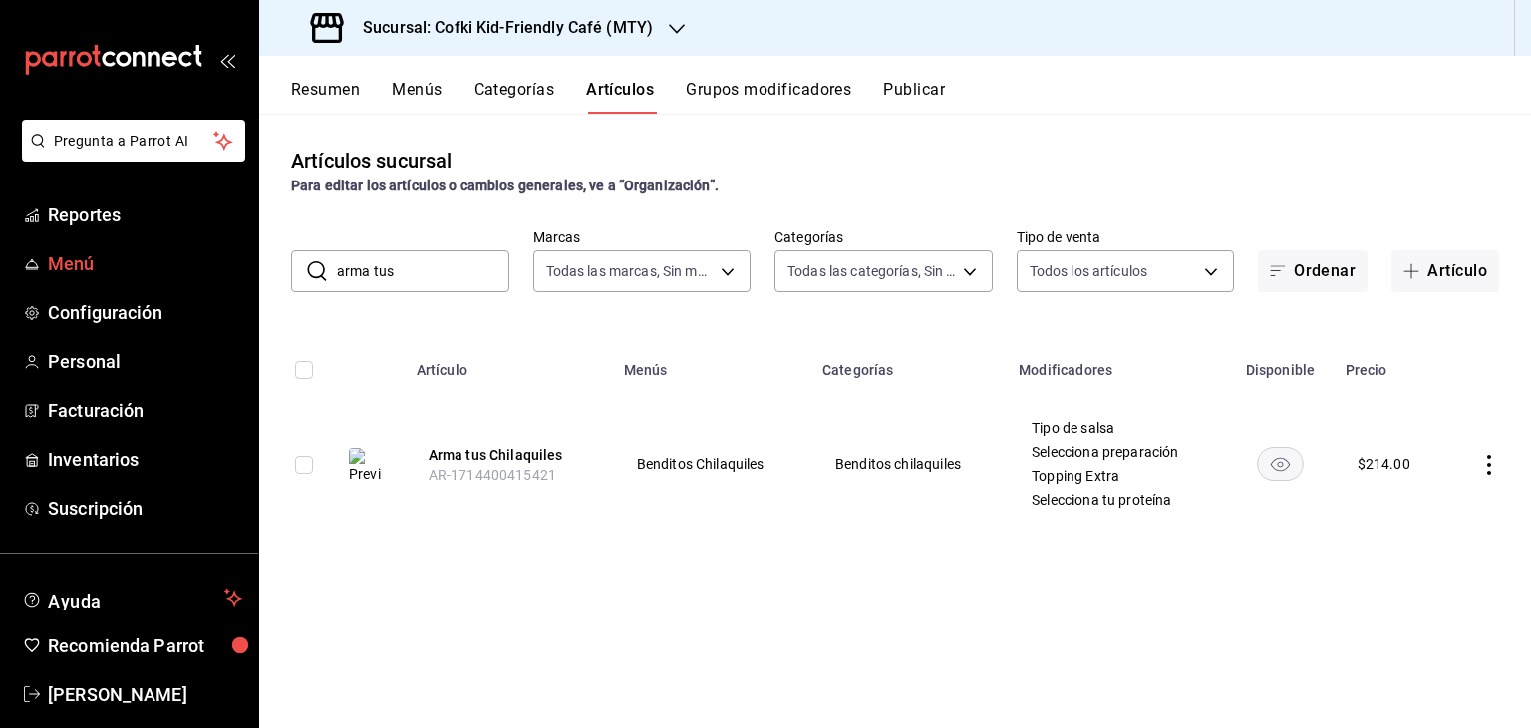
click at [103, 264] on span "Menú" at bounding box center [145, 263] width 194 height 27
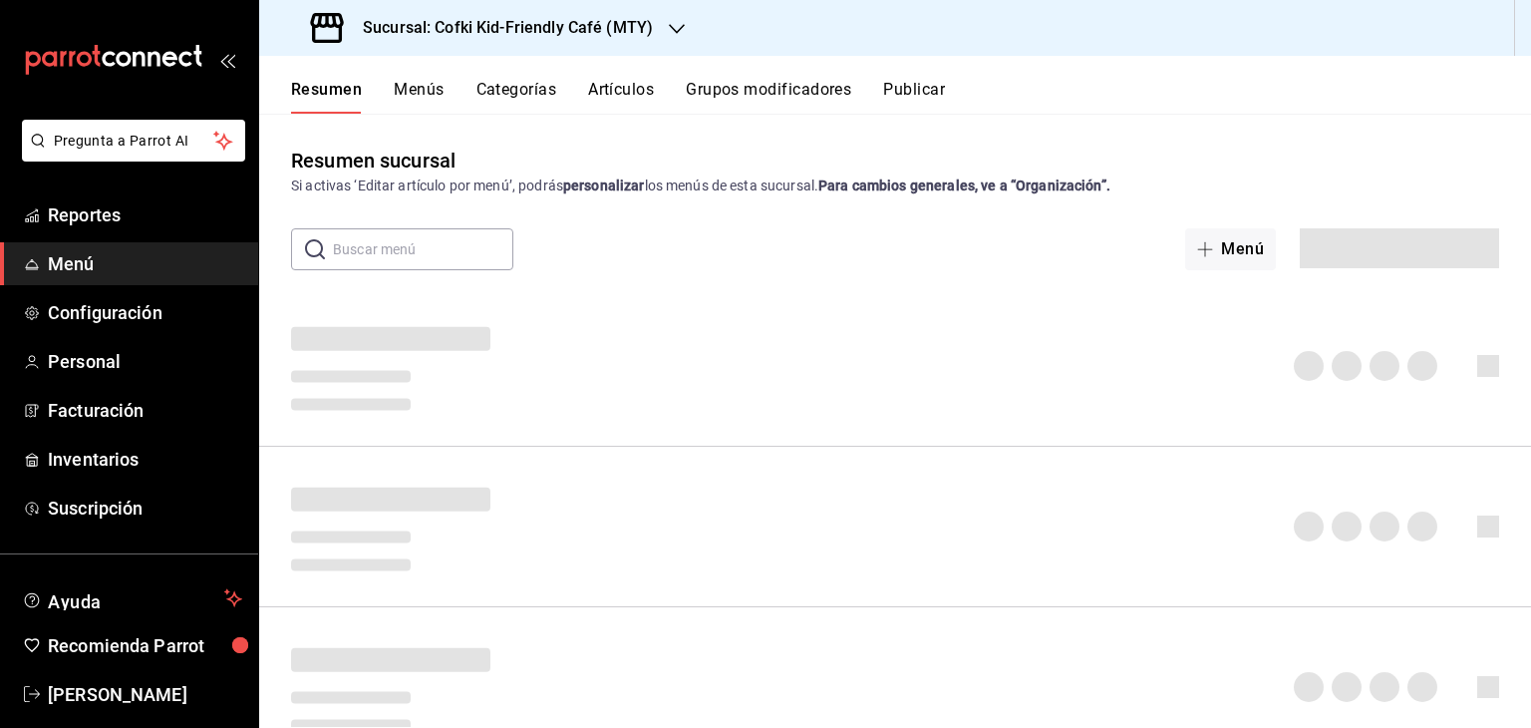
click at [427, 89] on button "Menús" at bounding box center [419, 97] width 50 height 34
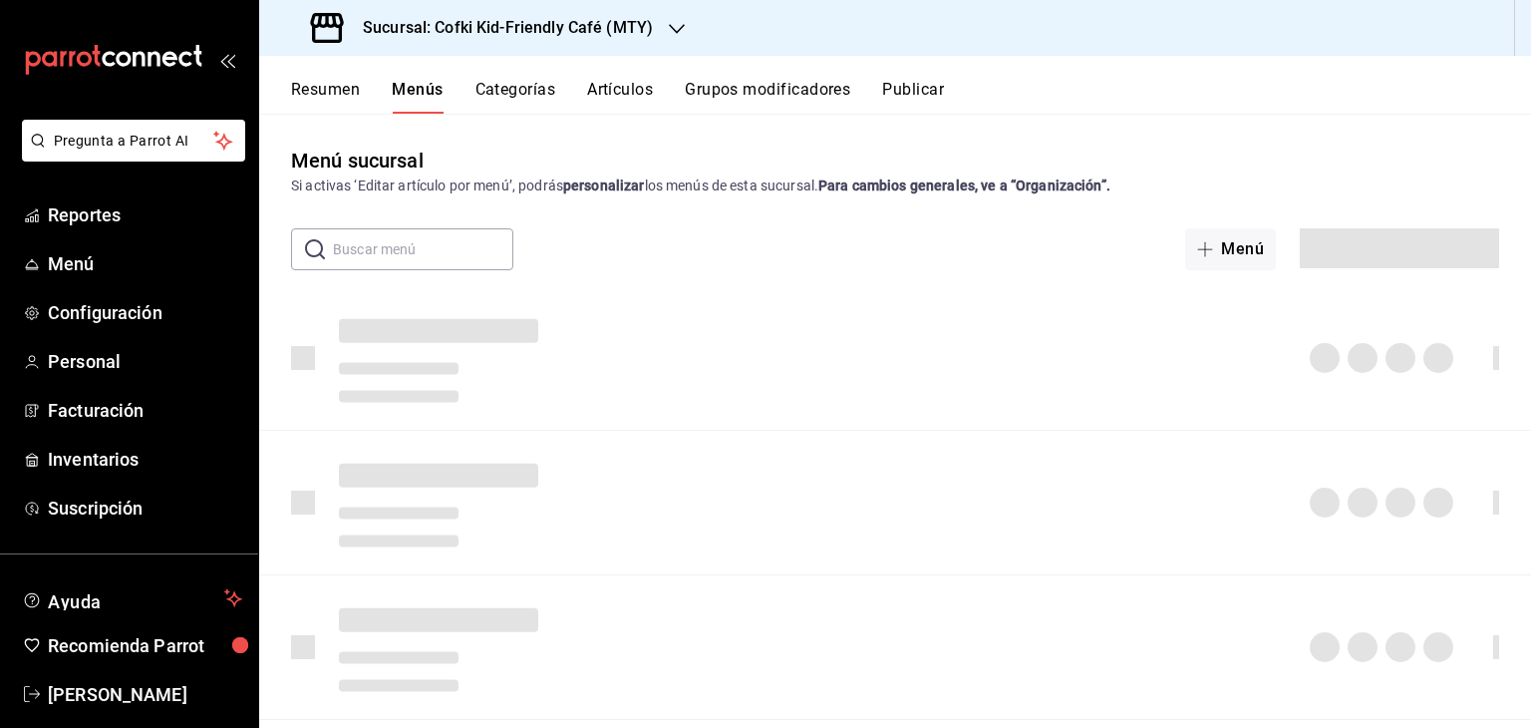
click at [321, 97] on button "Resumen" at bounding box center [325, 97] width 69 height 34
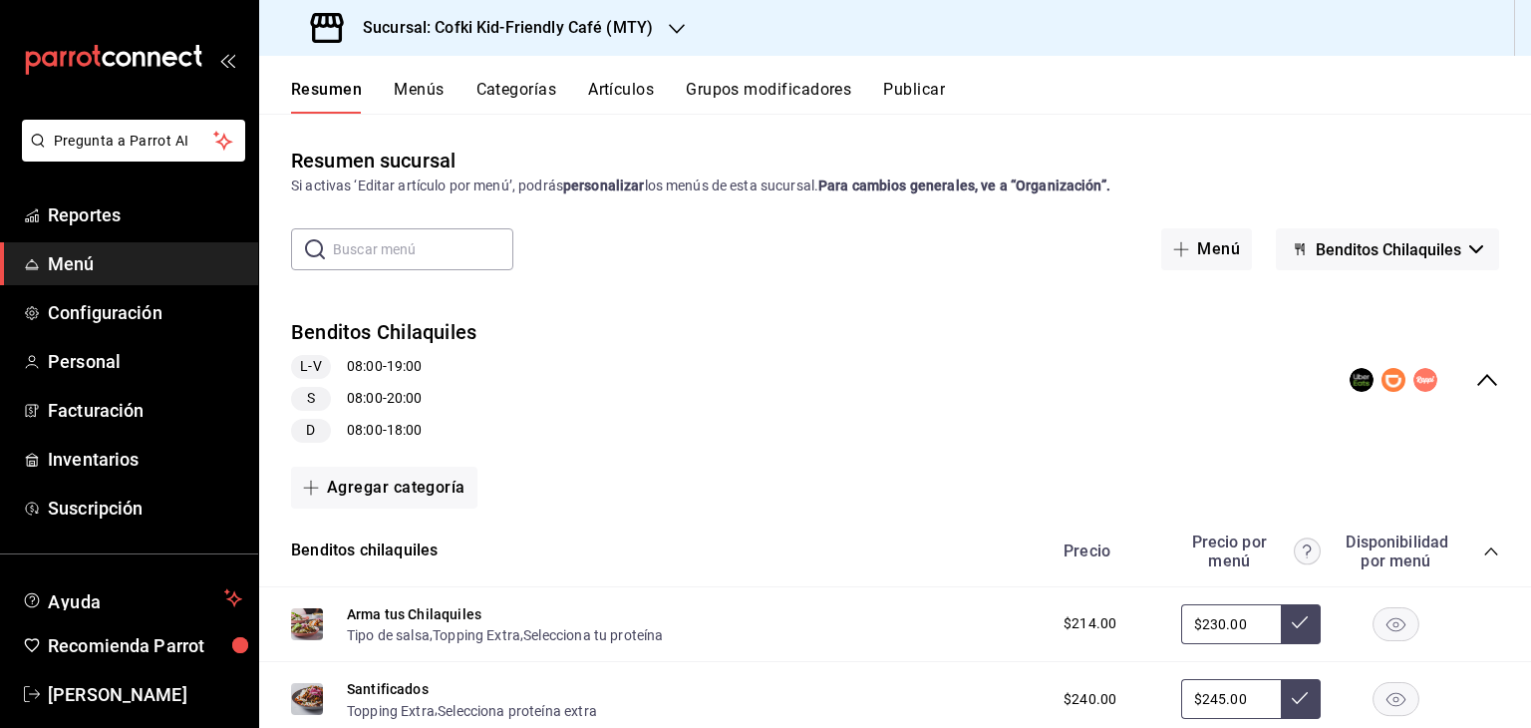
click at [608, 90] on button "Artículos" at bounding box center [621, 97] width 66 height 34
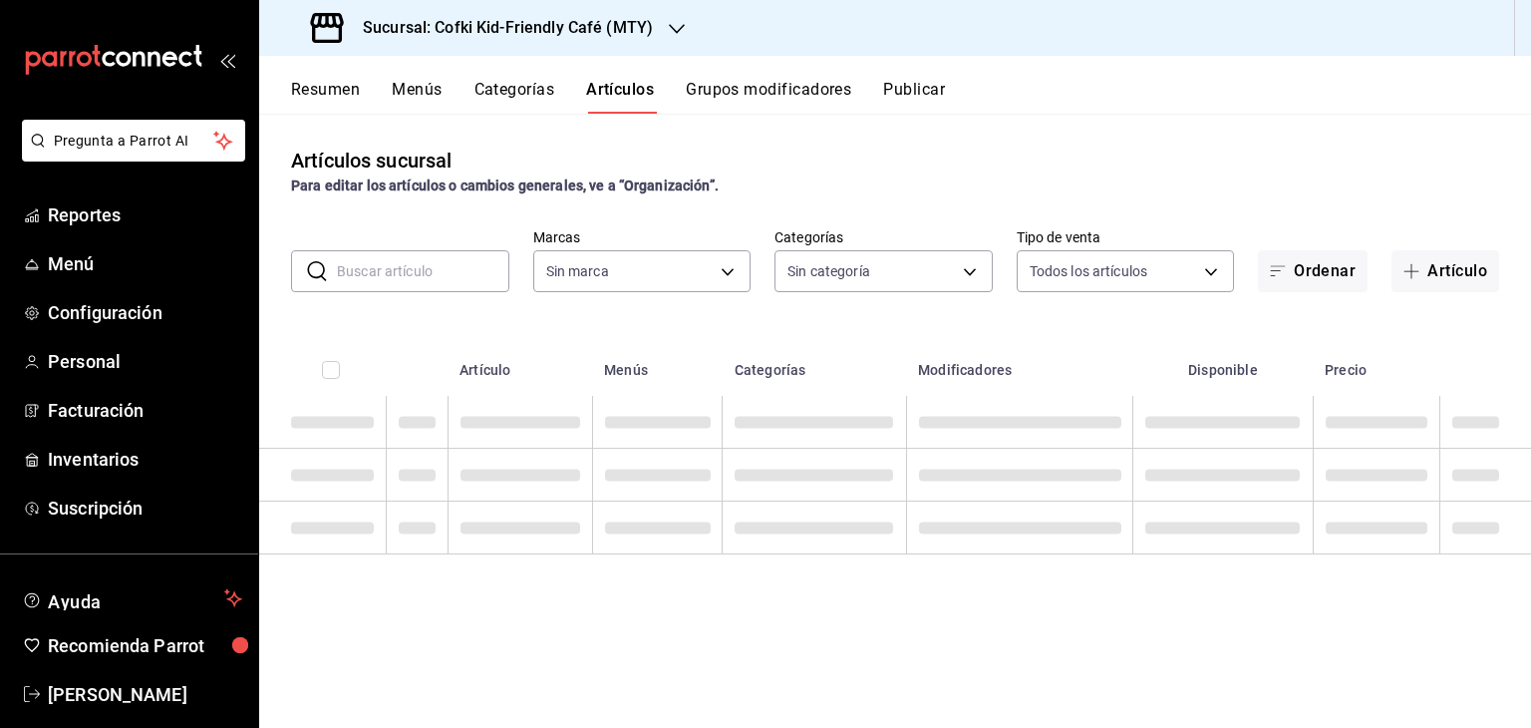
type input "5ff6da85-4441-477b-bcd1-ce360696ef91,5ba13676-dc65-489a-905a-c589769de354,94a8f…"
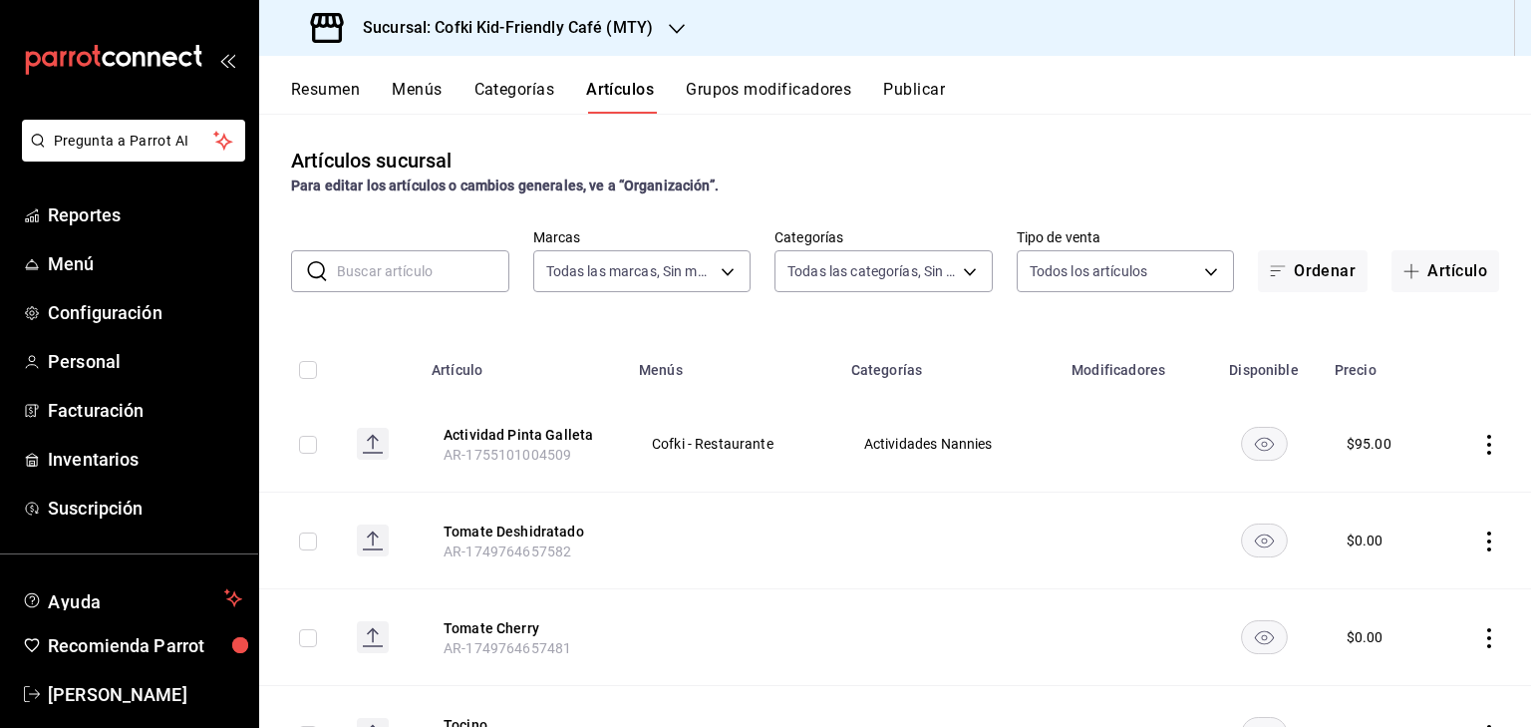
type input "c30b8039-643b-4819-8db3-b366202bda0a,4587f4d9-7f40-481a-a627-d70d388ccf89,0d8e5…"
click at [603, 32] on h3 "Sucursal: Cofki Kid-Friendly Café (MTY)" at bounding box center [500, 28] width 306 height 24
click at [1134, 151] on div at bounding box center [765, 364] width 1531 height 728
click at [110, 269] on span "Menú" at bounding box center [145, 263] width 194 height 27
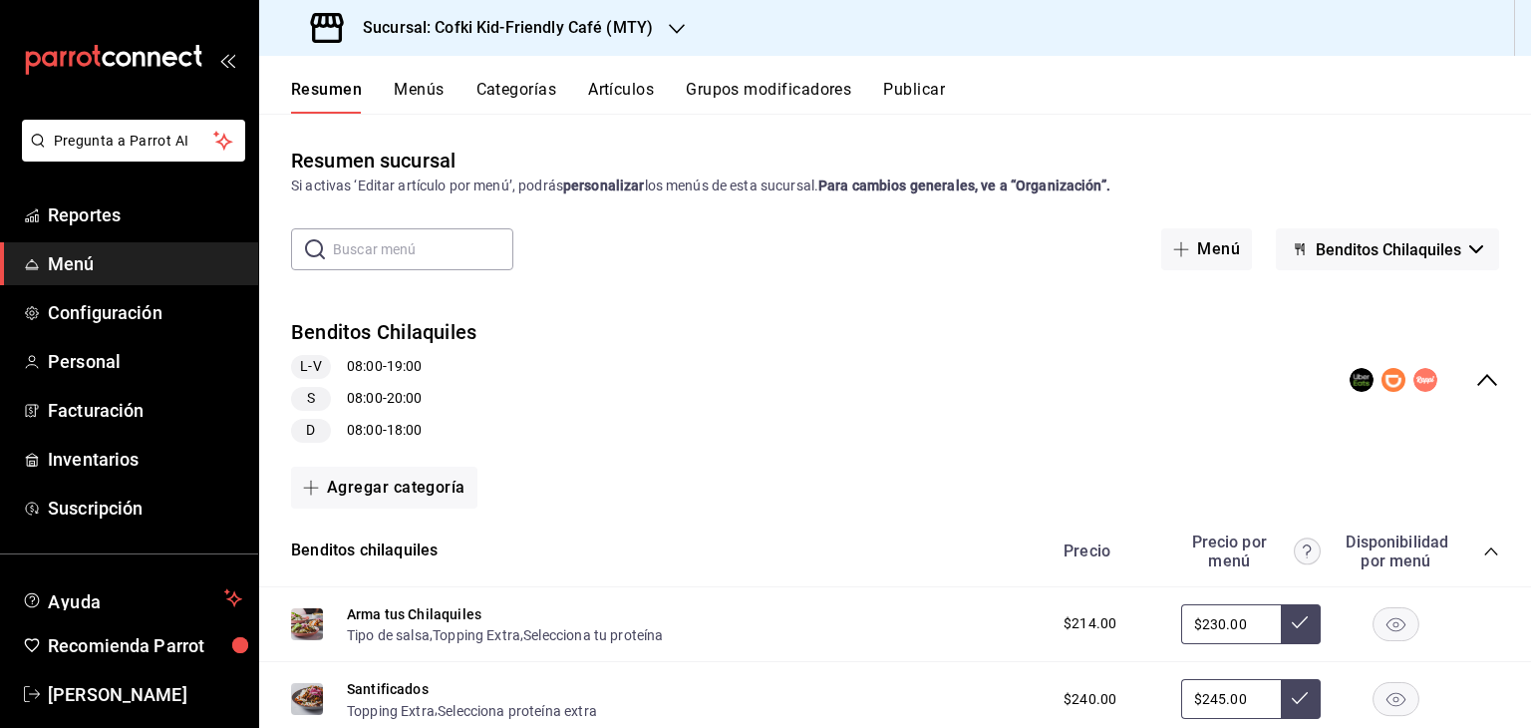
click at [1401, 257] on span "Benditos Chilaquiles" at bounding box center [1389, 249] width 146 height 19
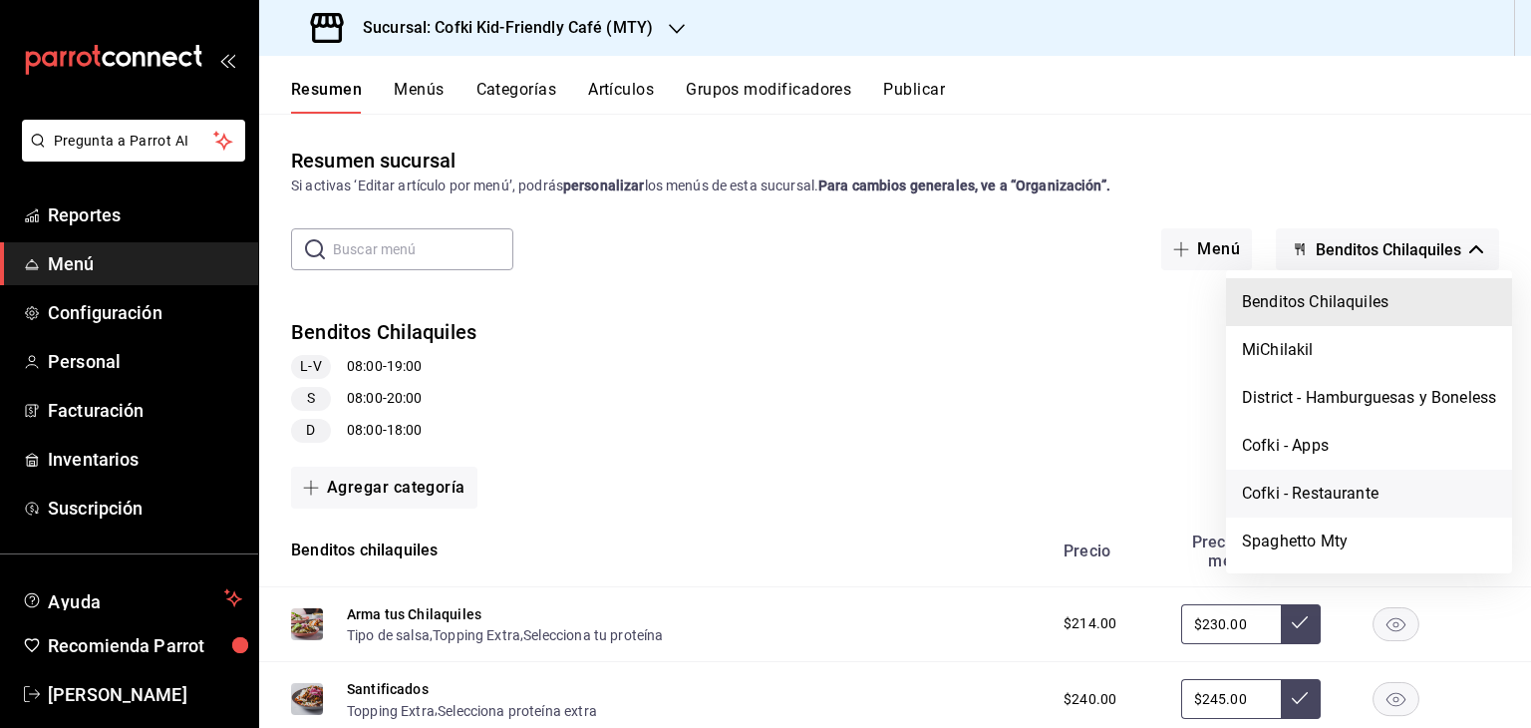
click at [1350, 493] on li "Cofki - Restaurante" at bounding box center [1369, 493] width 286 height 48
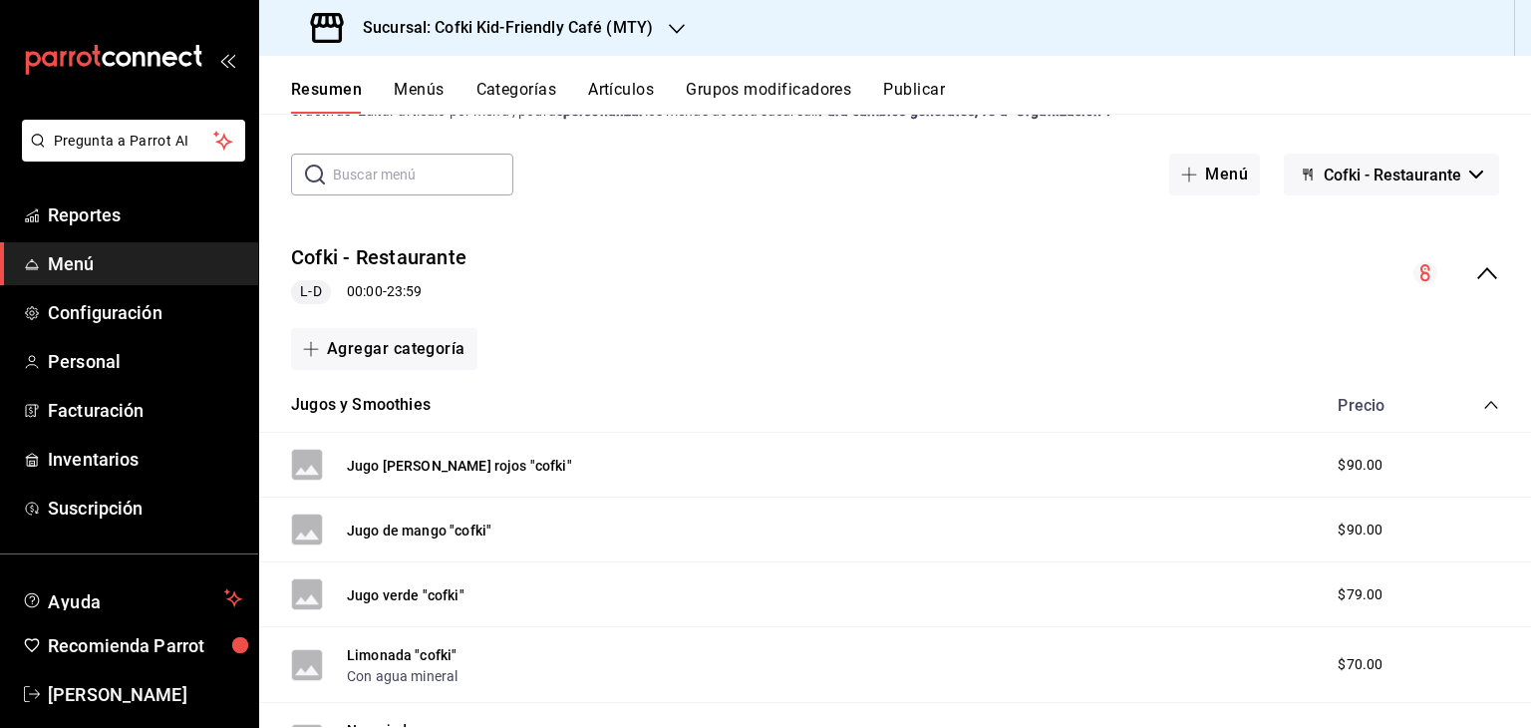
scroll to position [84, 0]
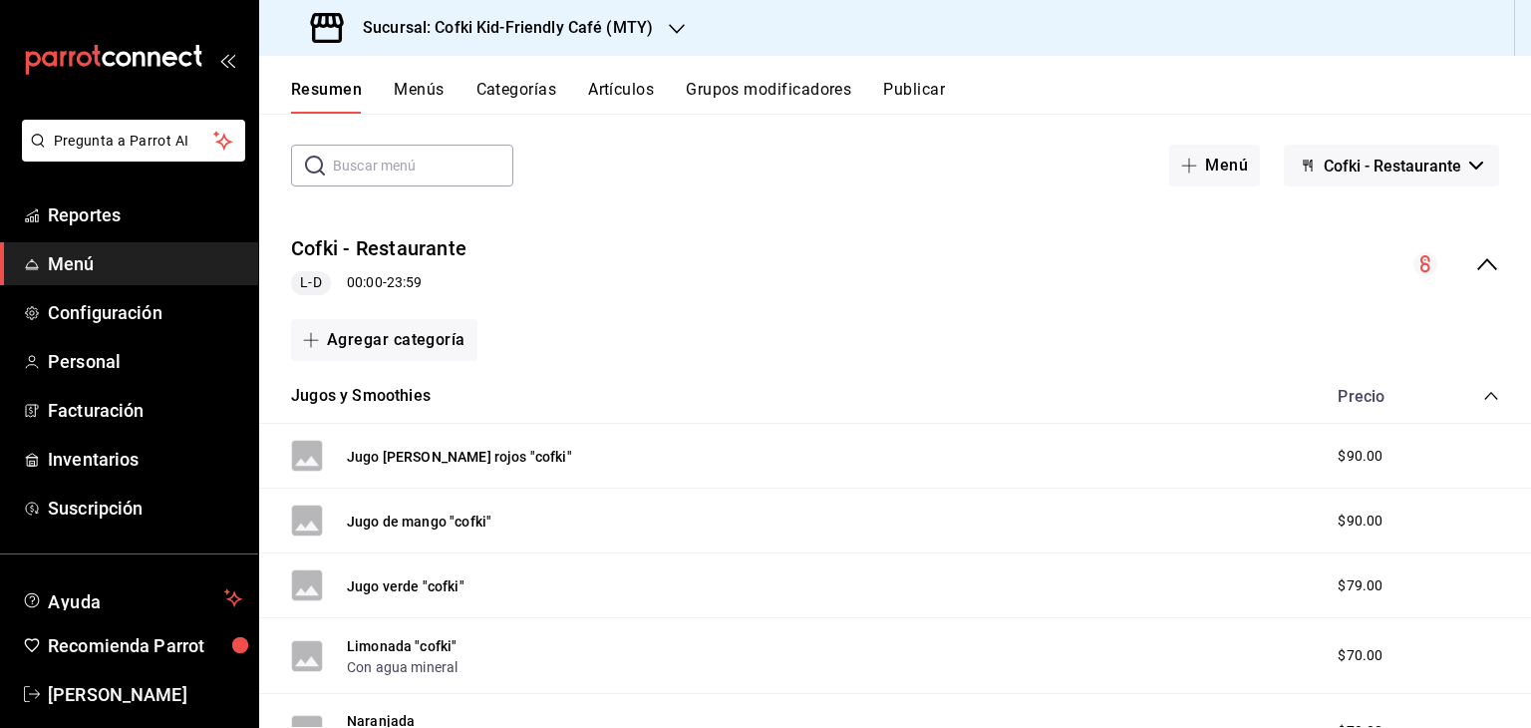
click at [1351, 455] on span "$90.00" at bounding box center [1360, 456] width 45 height 21
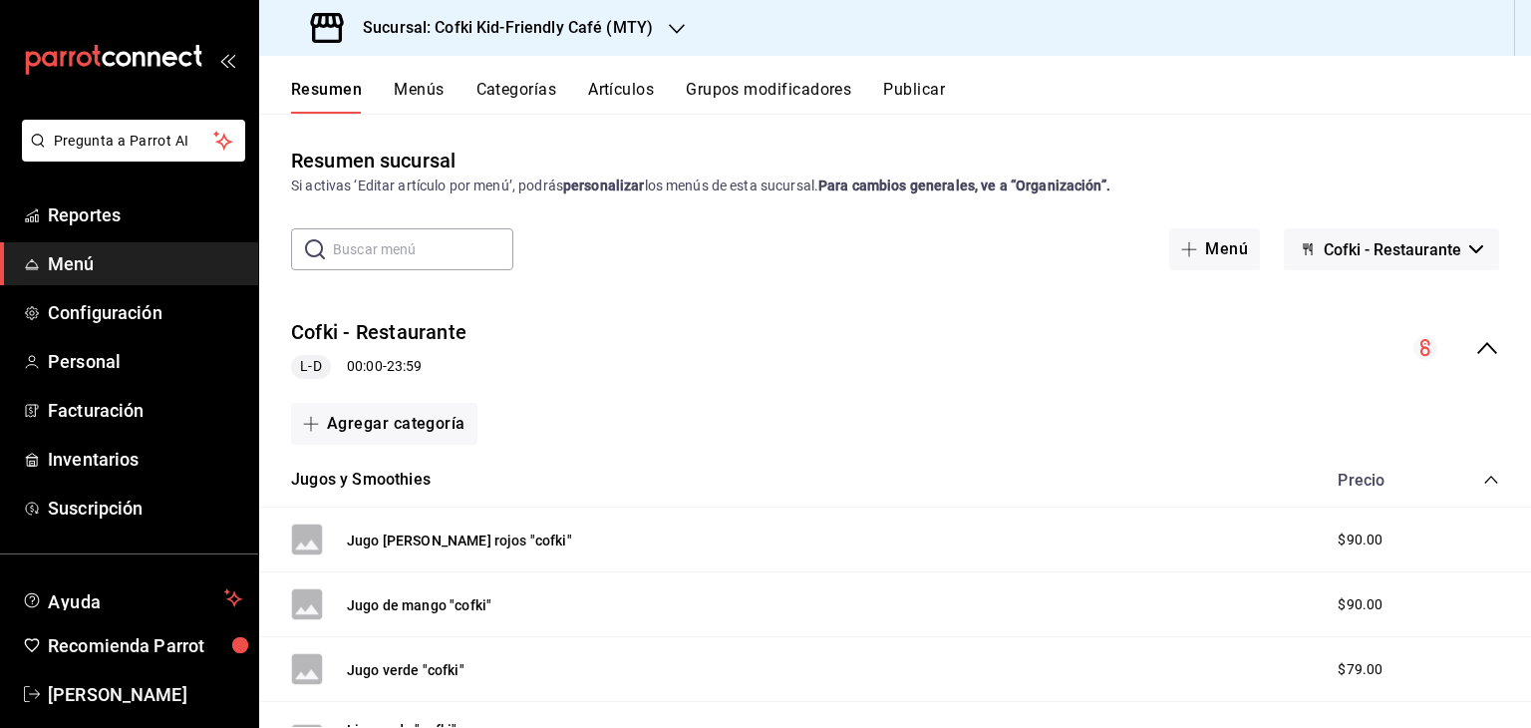
click at [1028, 463] on div "Jugos y Smoothies Precio" at bounding box center [895, 481] width 1272 height 56
click at [1026, 187] on strong "Para cambios generales, ve a “Organización”." at bounding box center [964, 185] width 292 height 16
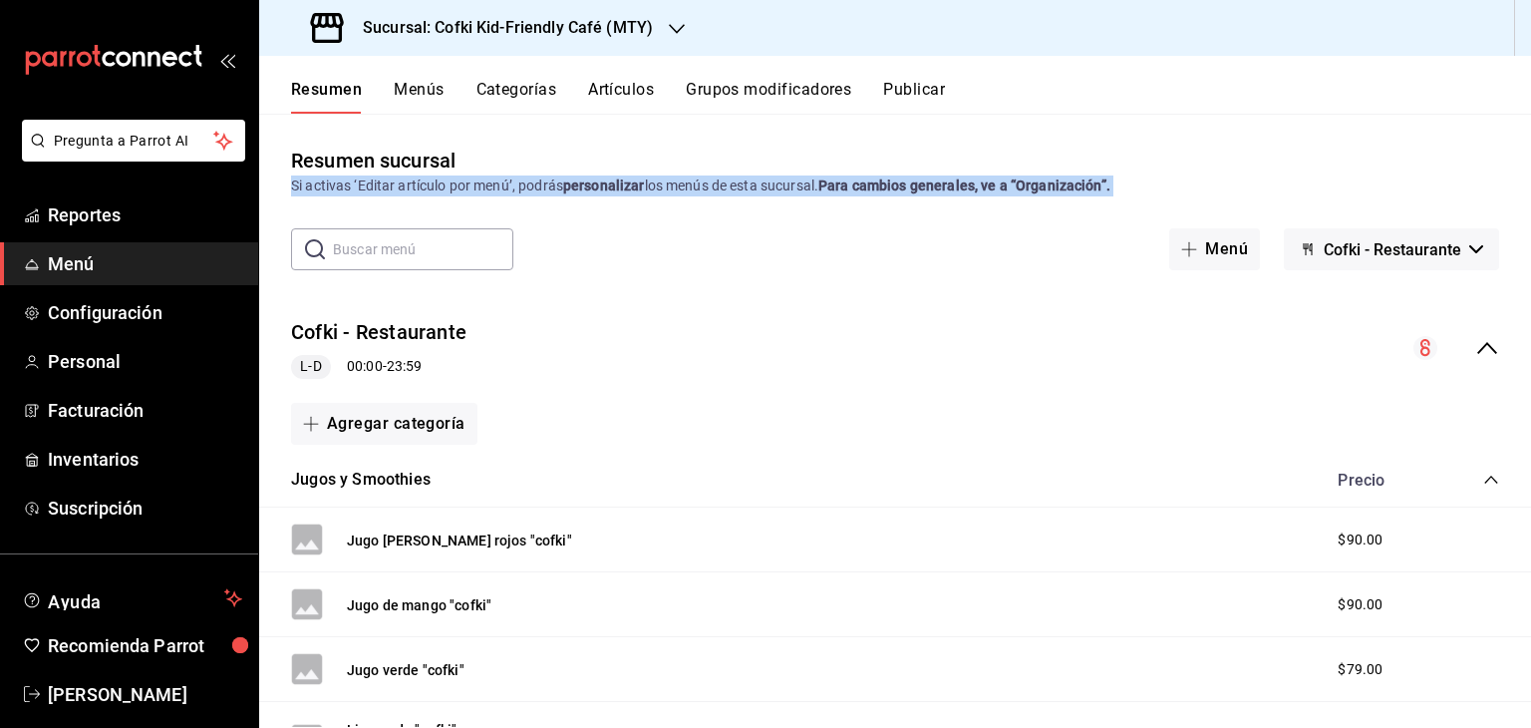
click at [1026, 187] on strong "Para cambios generales, ve a “Organización”." at bounding box center [964, 185] width 292 height 16
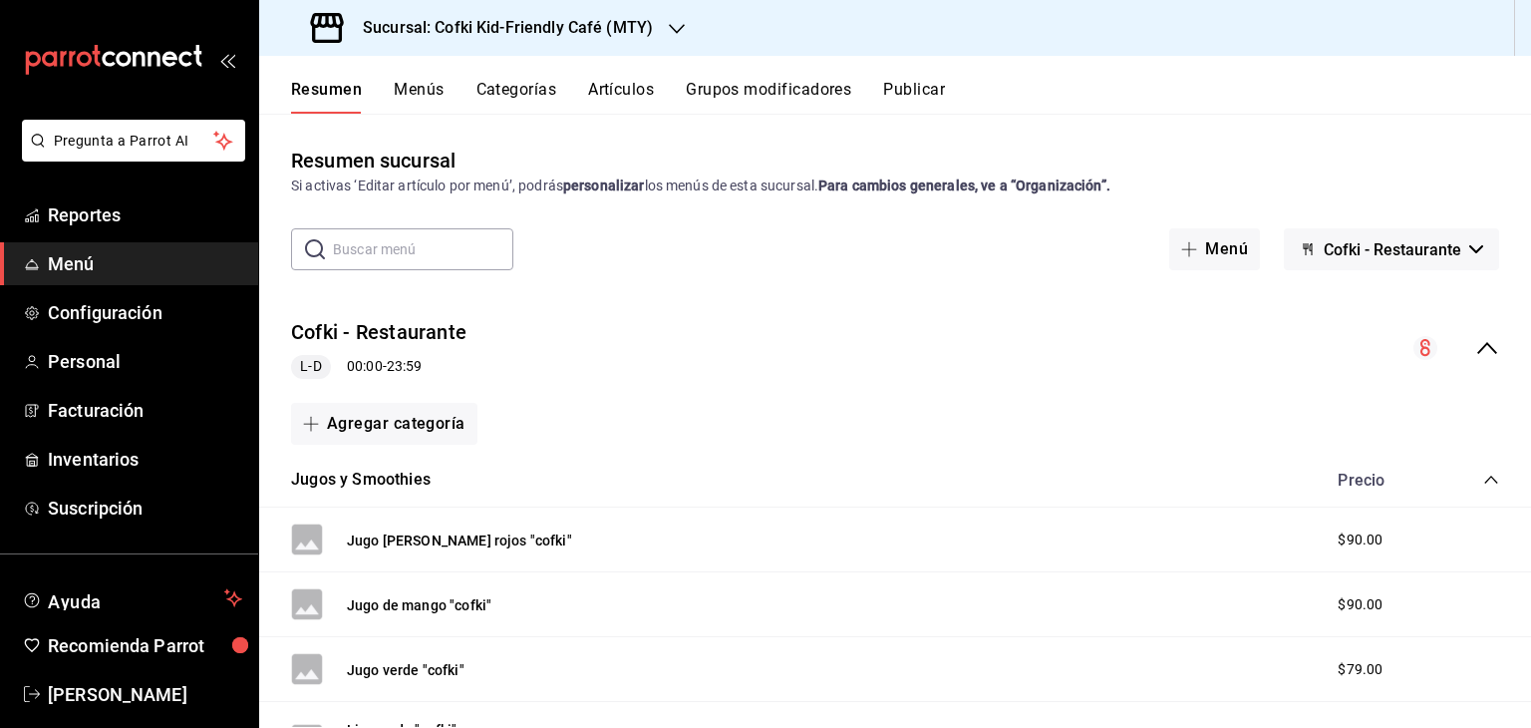
click at [781, 224] on div "Resumen sucursal Si activas ‘Editar artículo por menú’, podrás personalizar los…" at bounding box center [895, 436] width 1272 height 581
click at [1428, 256] on span "Cofki - Restaurante" at bounding box center [1393, 249] width 138 height 19
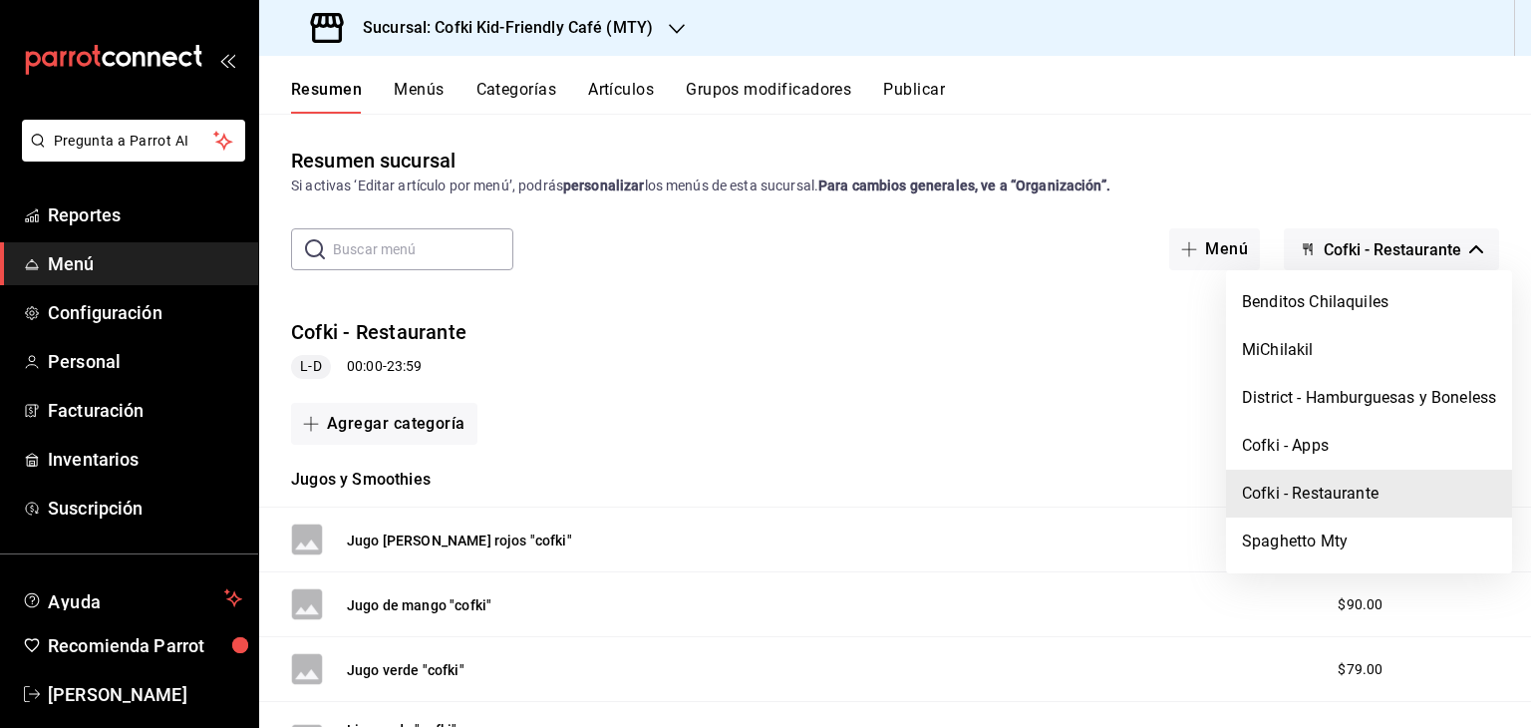
click at [1013, 248] on div at bounding box center [765, 364] width 1531 height 728
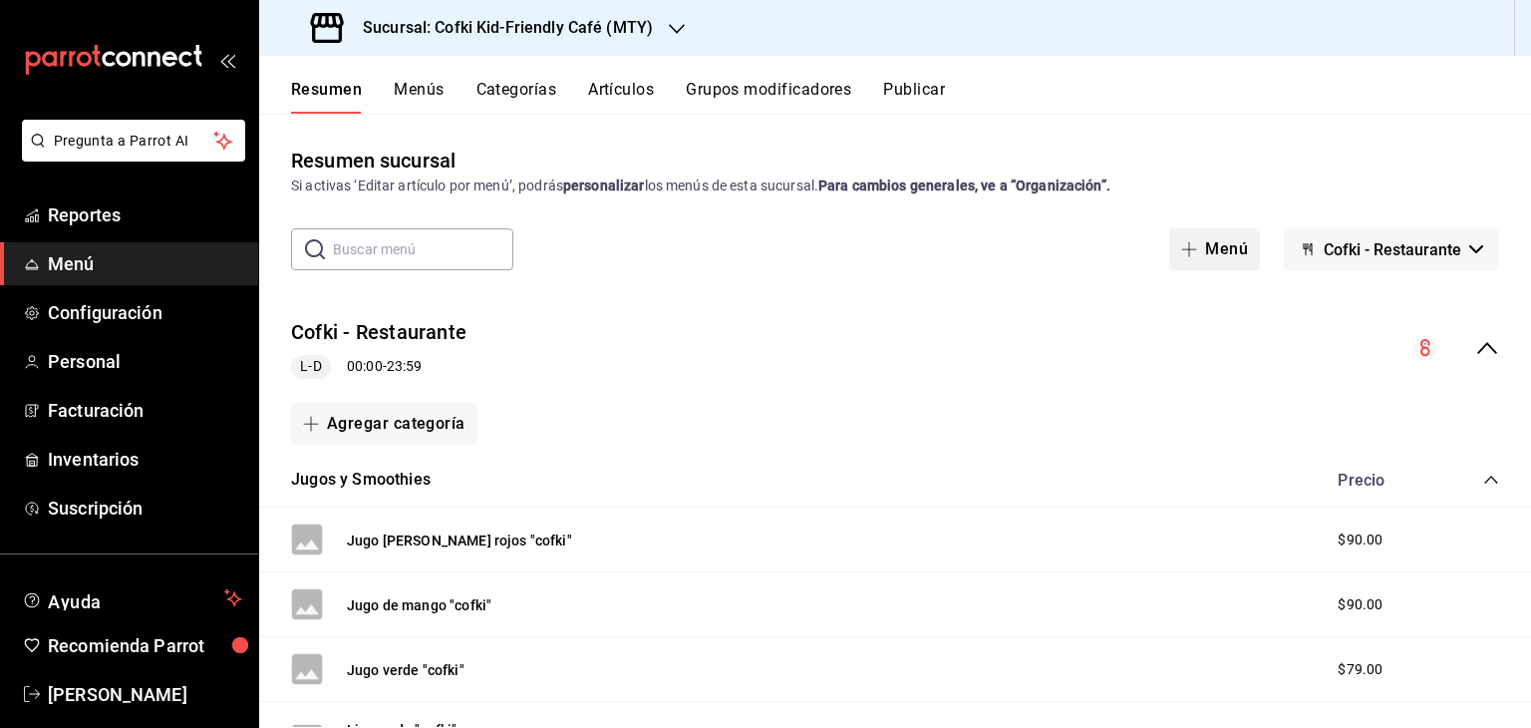
click at [1199, 251] on button "Menú" at bounding box center [1214, 249] width 91 height 42
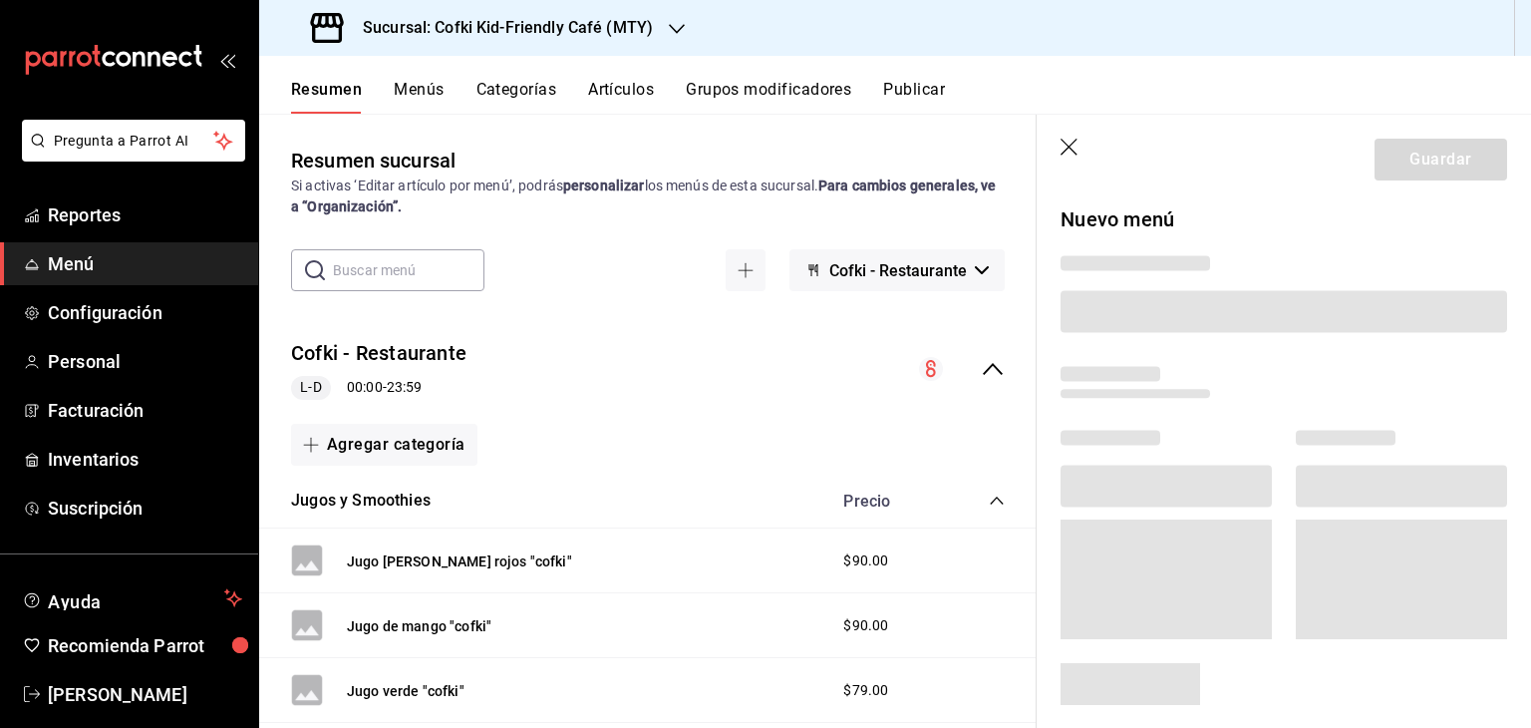
click at [1066, 144] on icon "button" at bounding box center [1070, 149] width 20 height 20
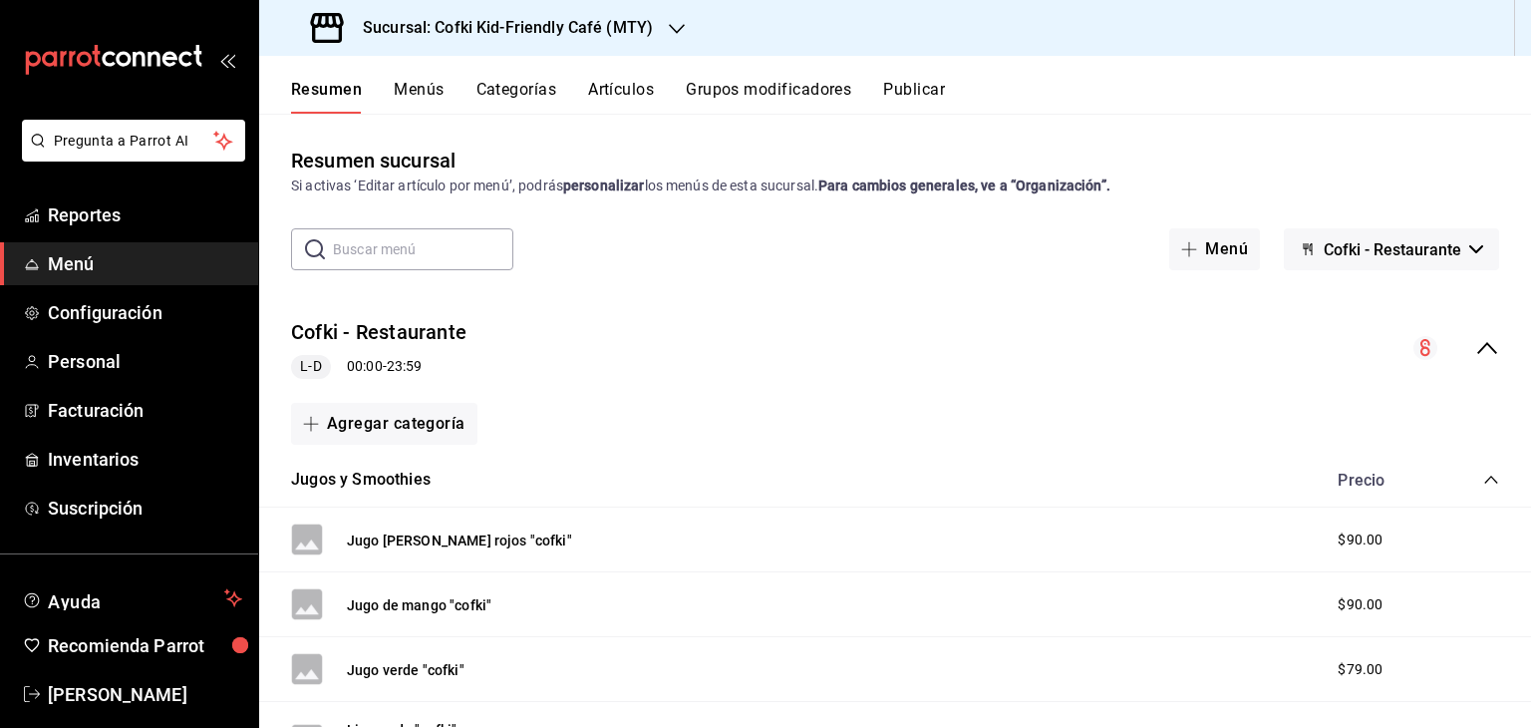
click at [1368, 261] on button "Cofki - Restaurante" at bounding box center [1391, 249] width 215 height 42
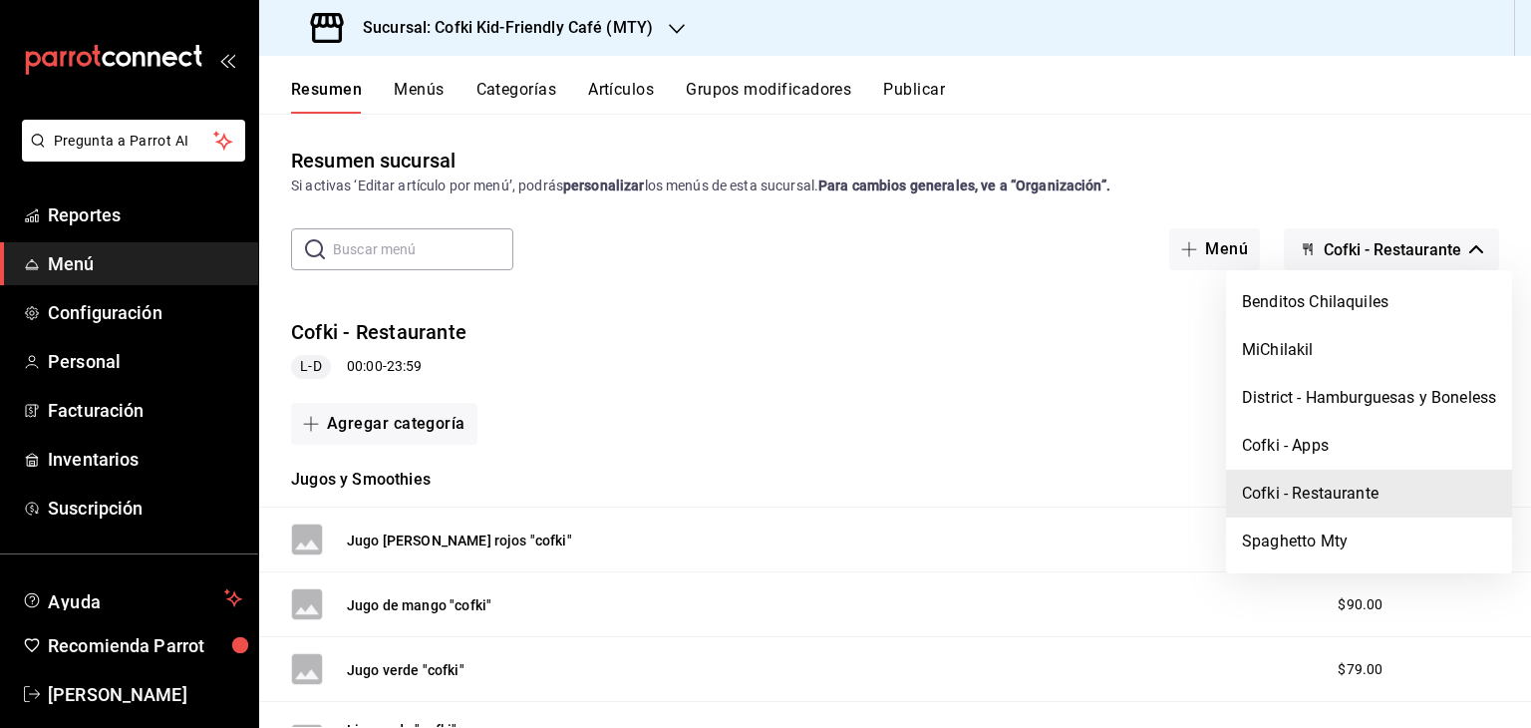
click at [1043, 156] on div at bounding box center [765, 364] width 1531 height 728
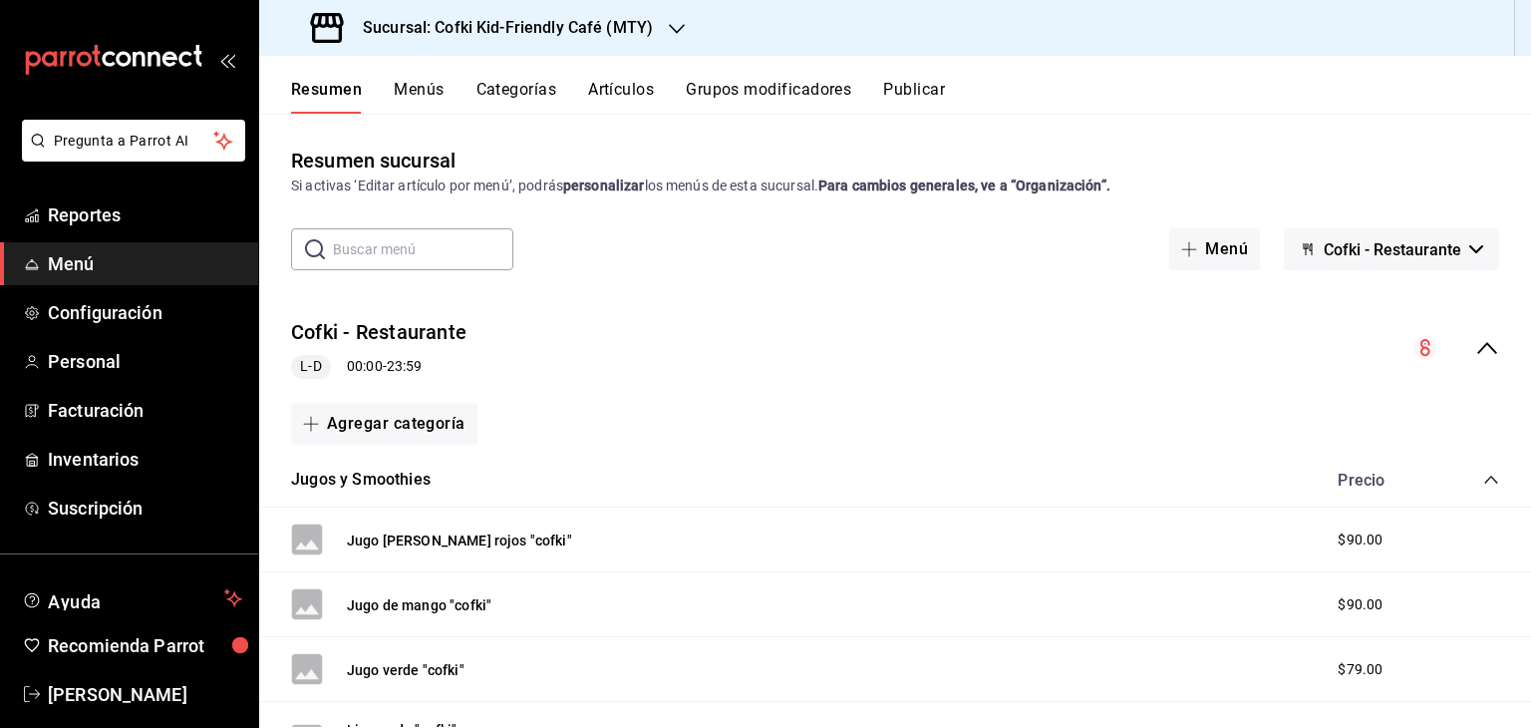
click at [435, 91] on button "Menús" at bounding box center [419, 97] width 50 height 34
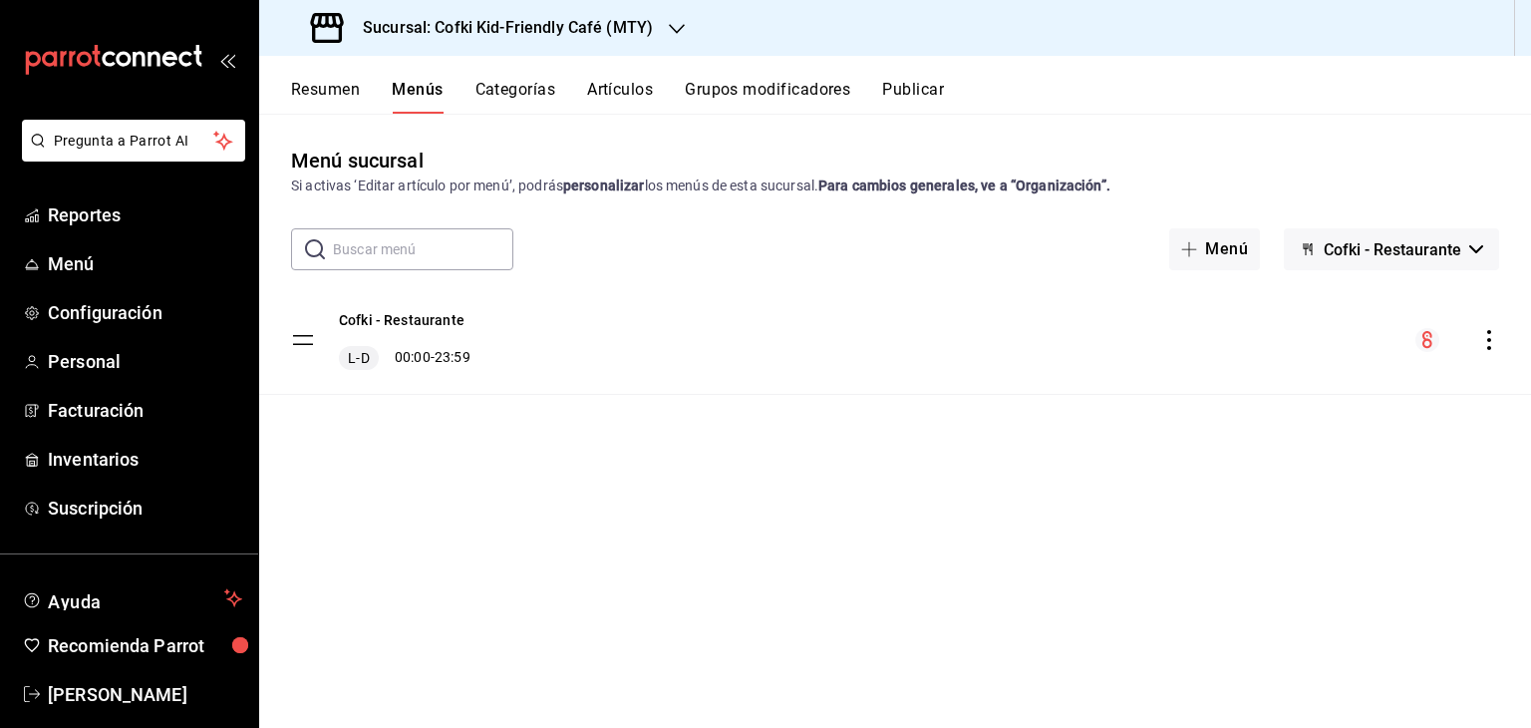
click at [517, 91] on button "Categorías" at bounding box center [515, 97] width 81 height 34
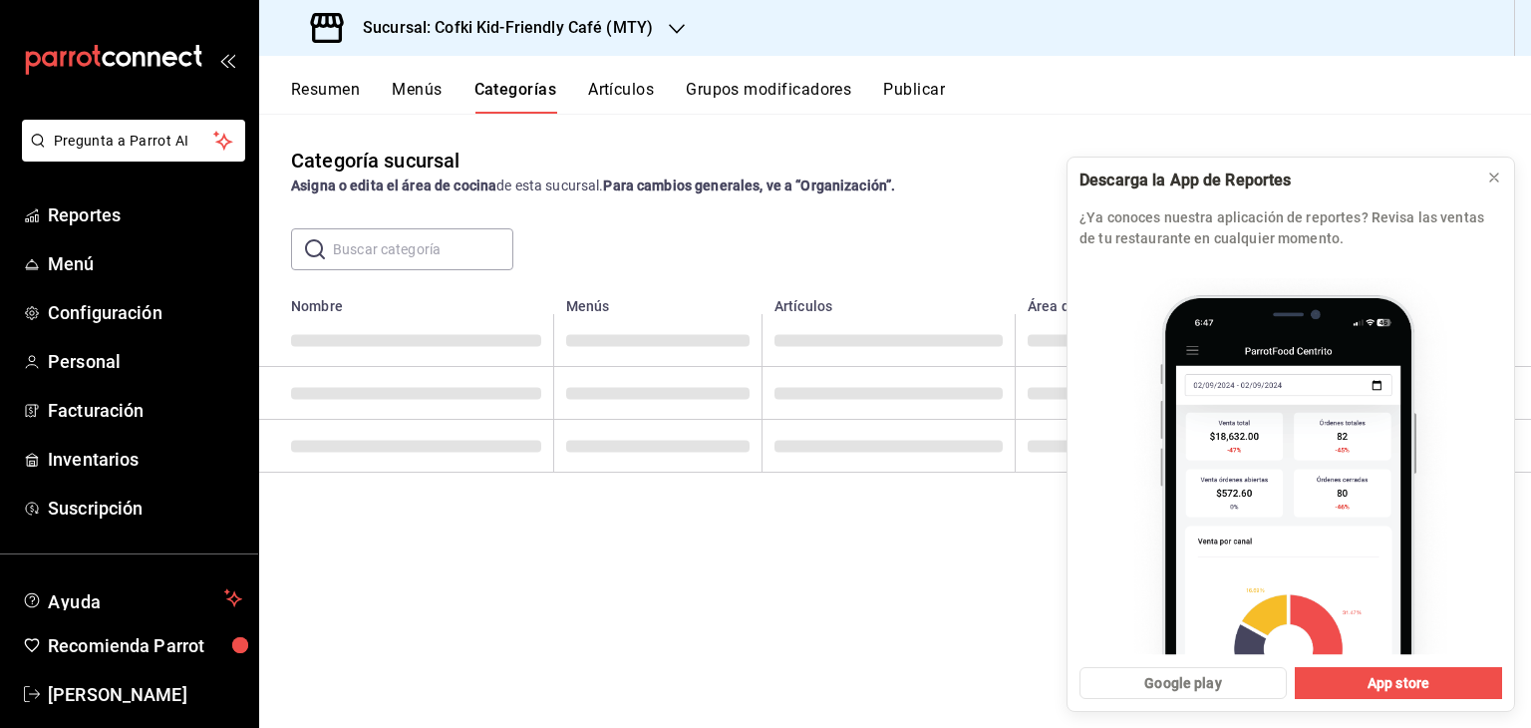
click at [625, 81] on button "Artículos" at bounding box center [621, 97] width 66 height 34
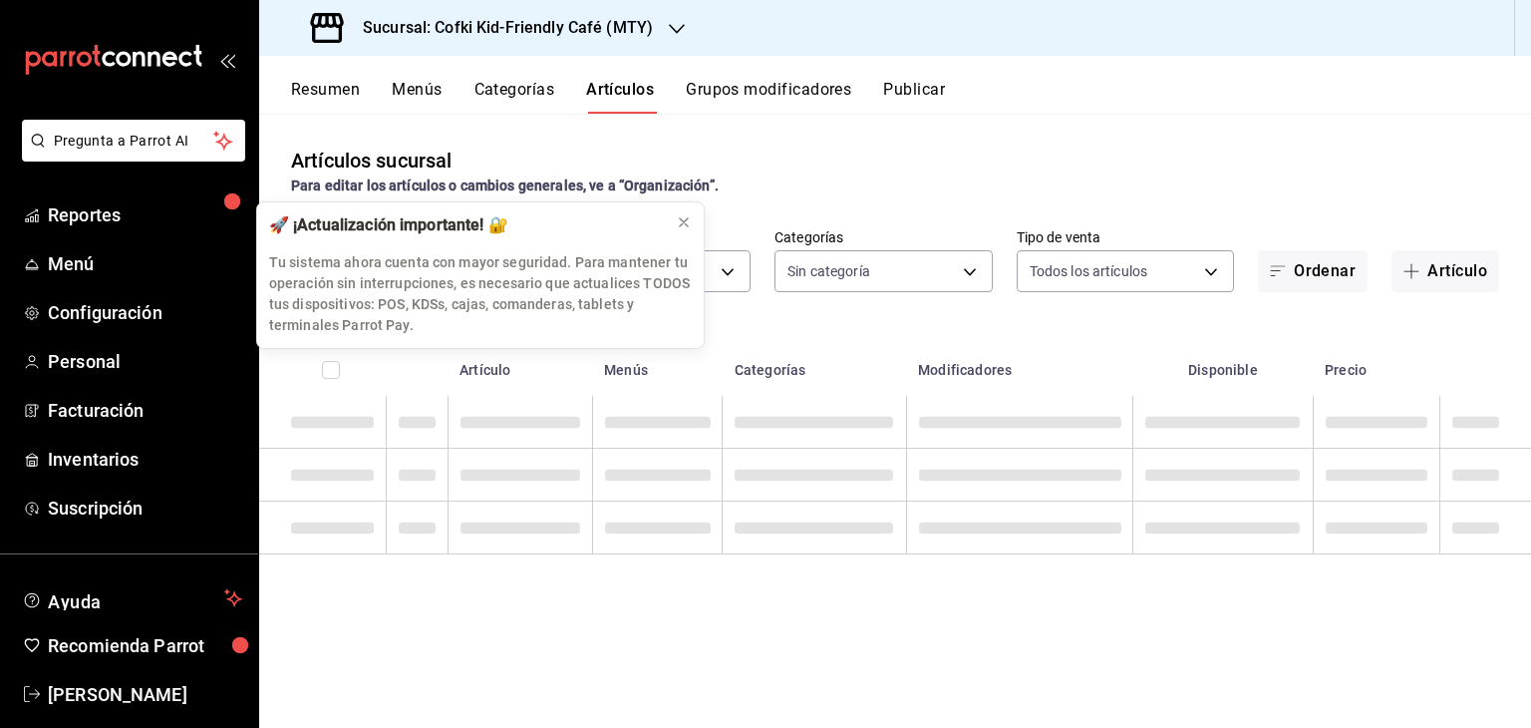
click at [568, 150] on div "Artículos sucursal Para editar los artículos o cambios generales, ve a “Organiz…" at bounding box center [895, 171] width 1272 height 51
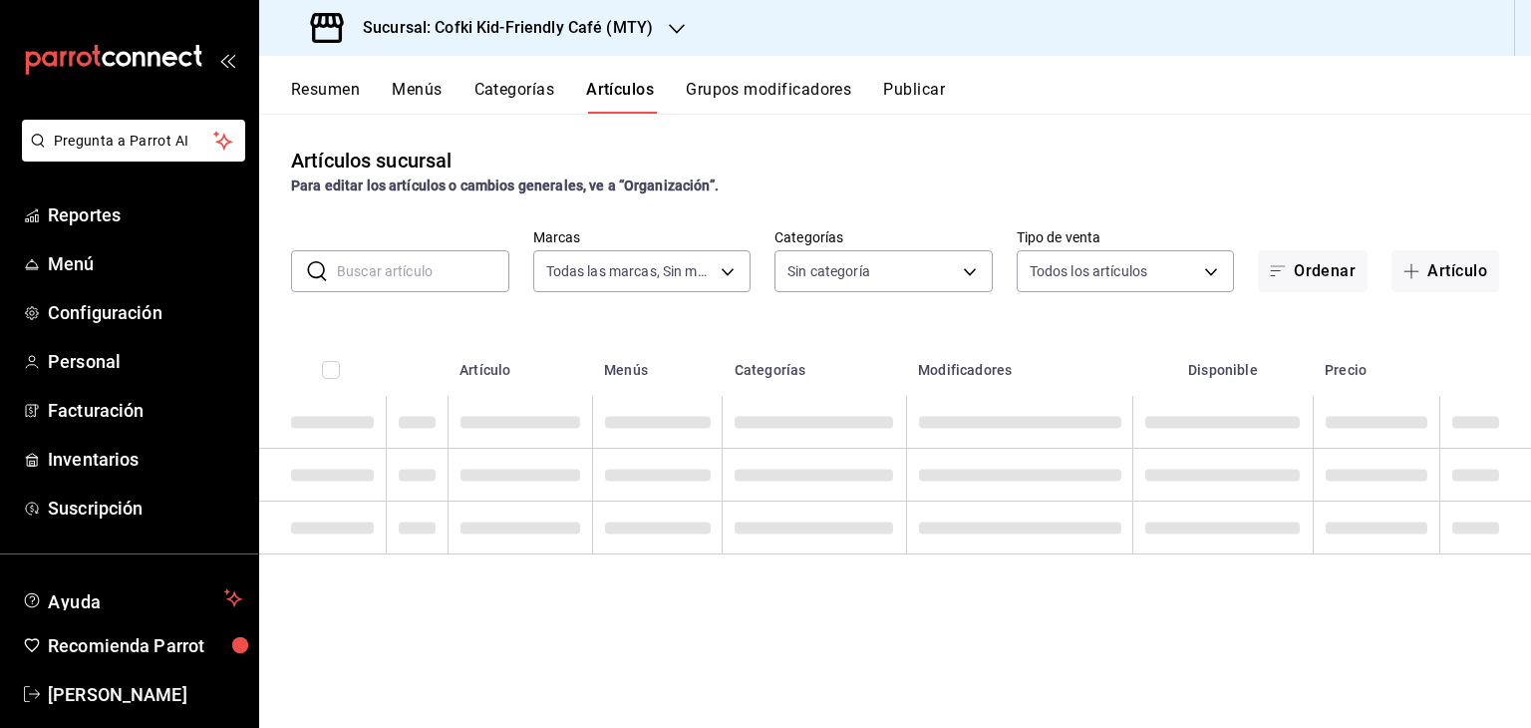
type input "5ff6da85-4441-477b-bcd1-ce360696ef91,5ba13676-dc65-489a-905a-c589769de354,94a8f…"
type input "c30b8039-643b-4819-8db3-b366202bda0a,4587f4d9-7f40-481a-a627-d70d388ccf89,0d8e5…"
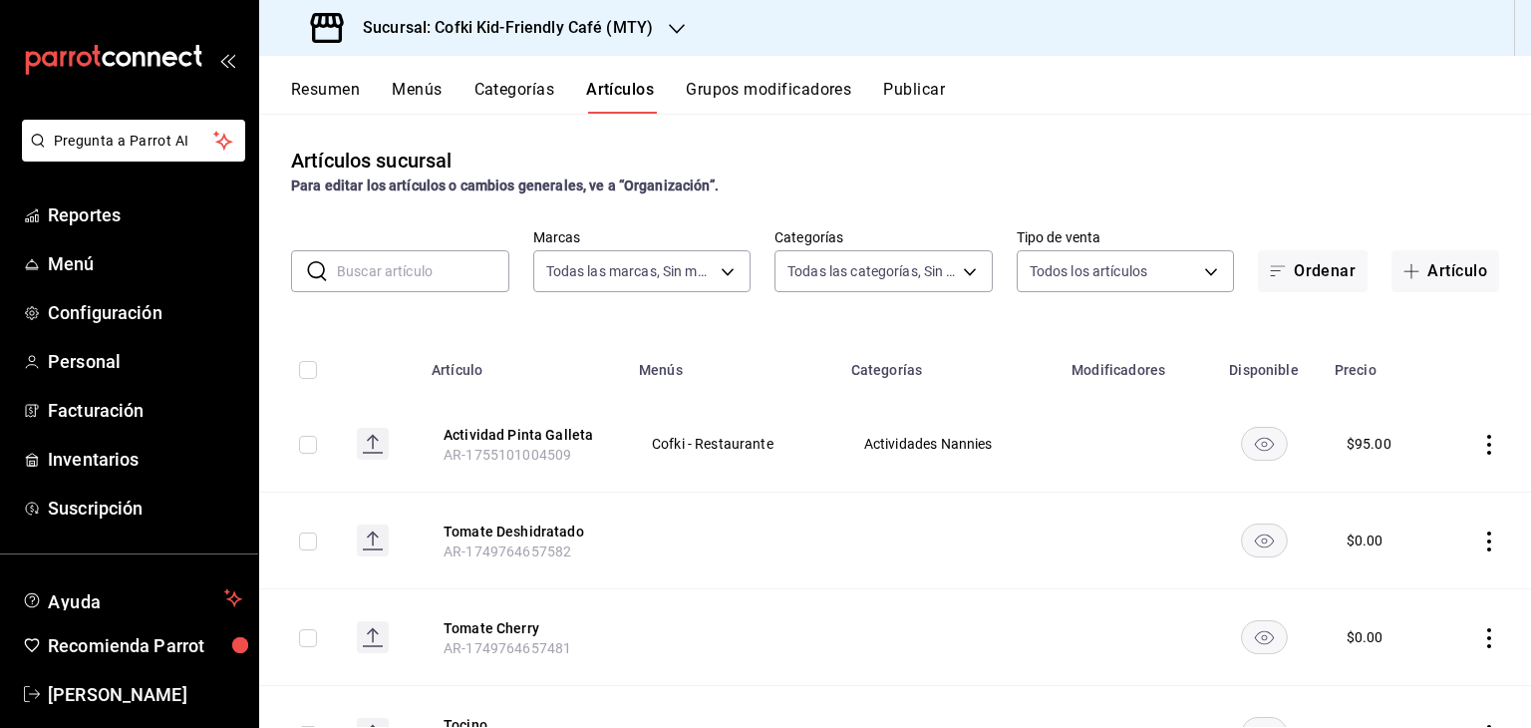
click at [603, 188] on strong "Para editar los artículos o cambios generales, ve a “Organización”." at bounding box center [505, 185] width 428 height 16
click at [666, 185] on strong "Para editar los artículos o cambios generales, ve a “Organización”." at bounding box center [505, 185] width 428 height 16
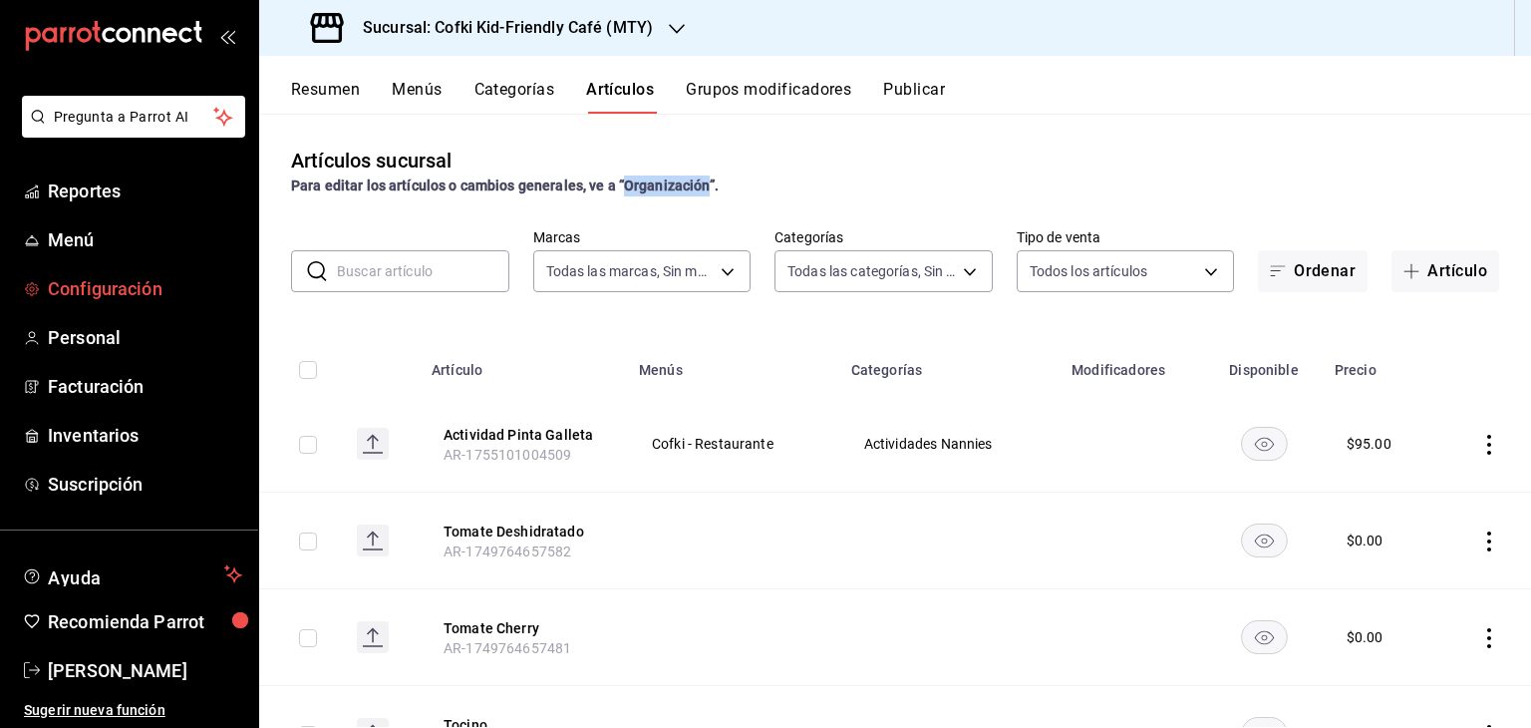
click at [102, 289] on span "Configuración" at bounding box center [145, 288] width 194 height 27
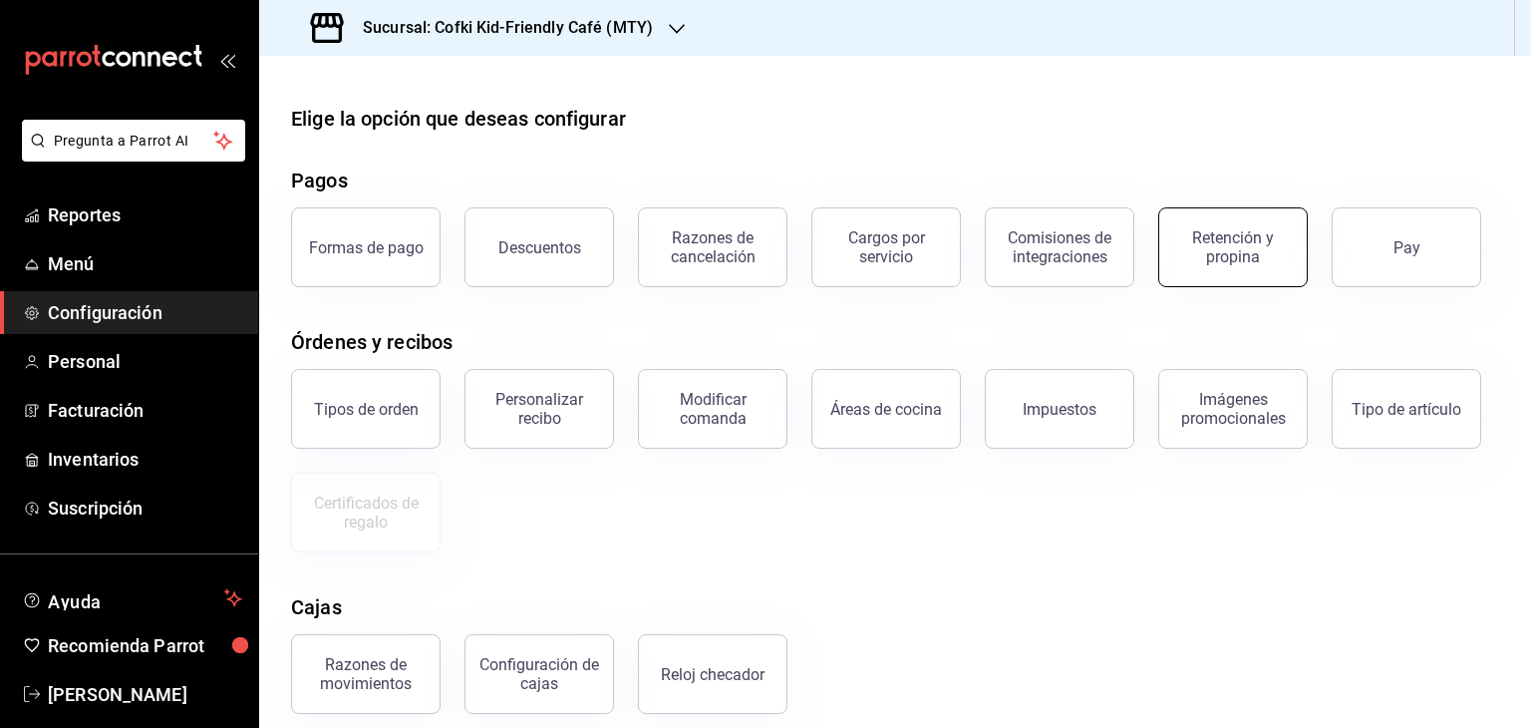
click at [1242, 220] on button "Retención y propina" at bounding box center [1233, 247] width 150 height 80
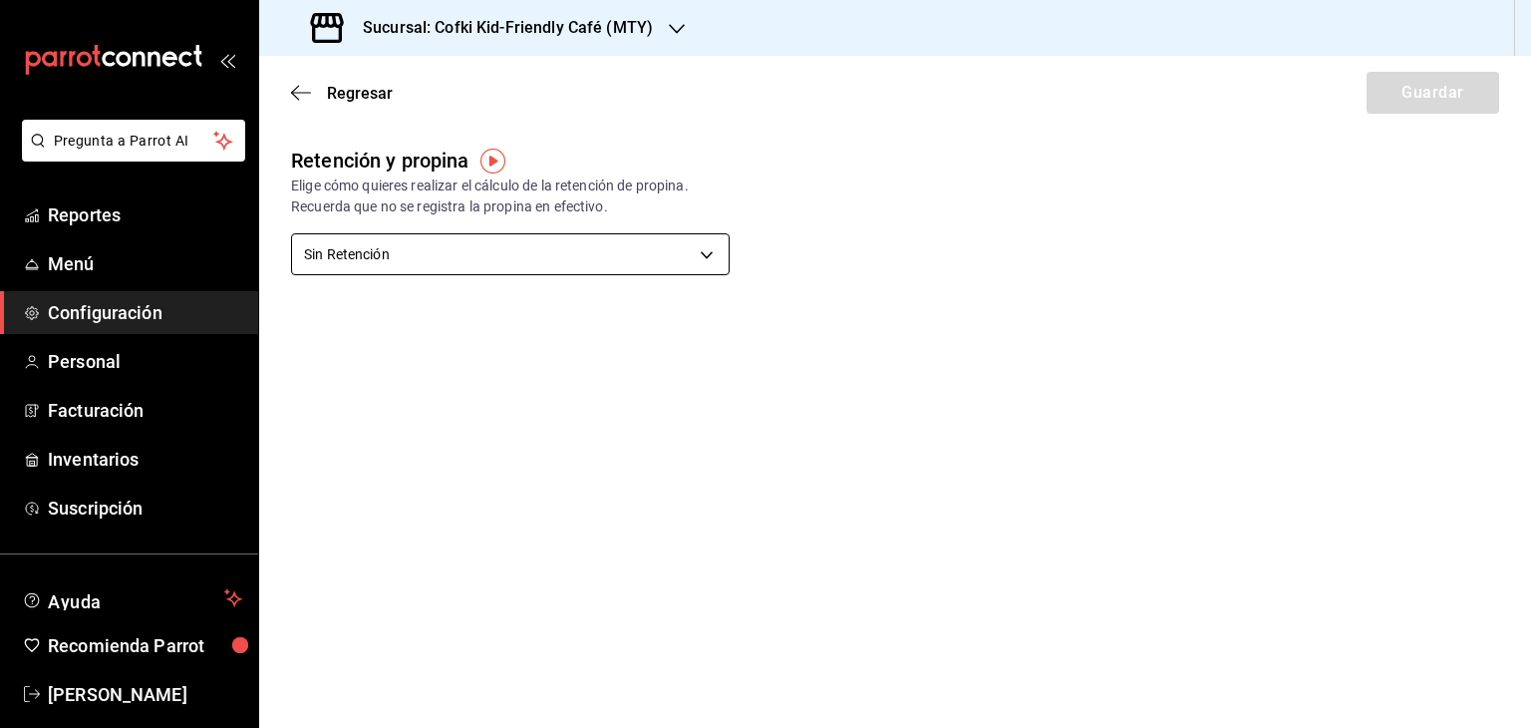
click at [473, 252] on body "Pregunta a Parrot AI Reportes Menú Configuración Personal Facturación Inventari…" at bounding box center [765, 364] width 1531 height 728
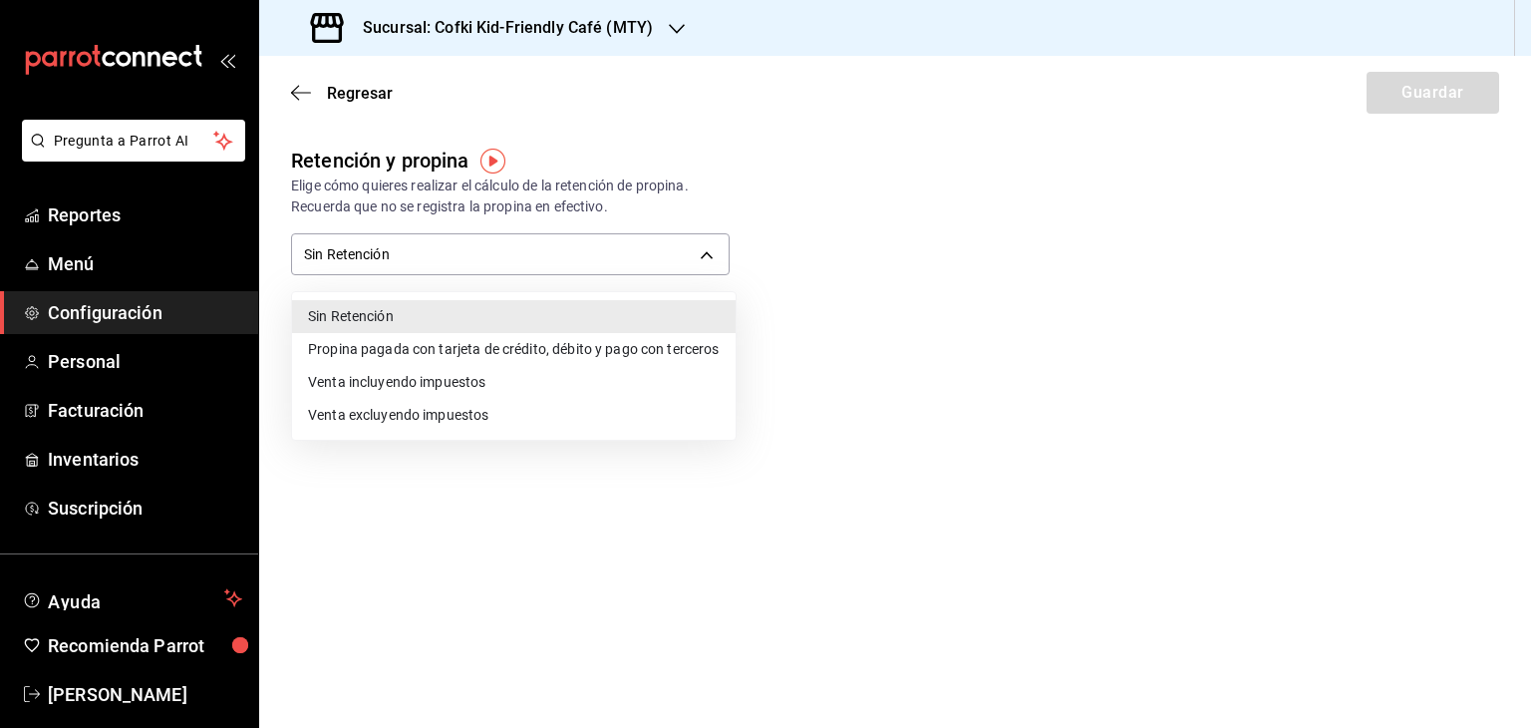
click at [685, 130] on div at bounding box center [765, 364] width 1531 height 728
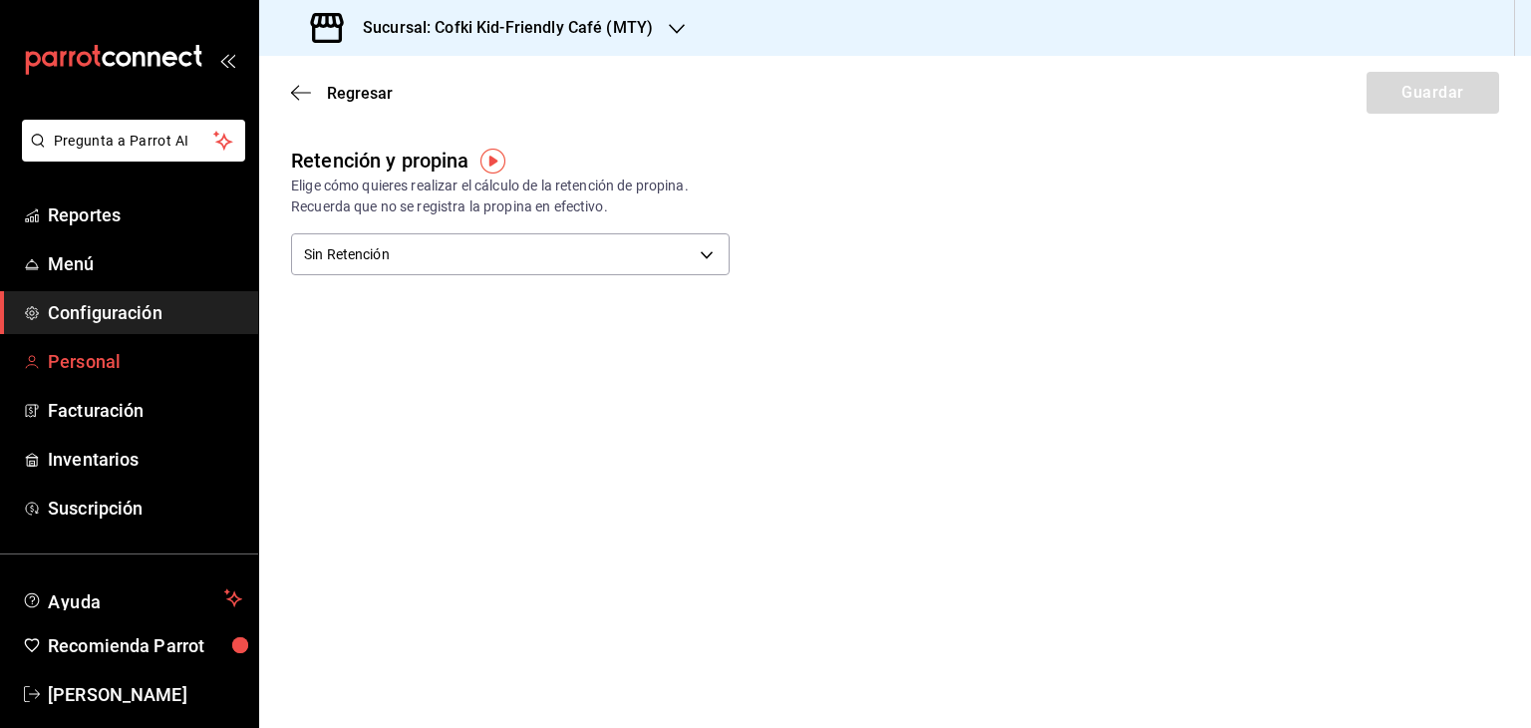
click at [80, 366] on span "Personal" at bounding box center [145, 361] width 194 height 27
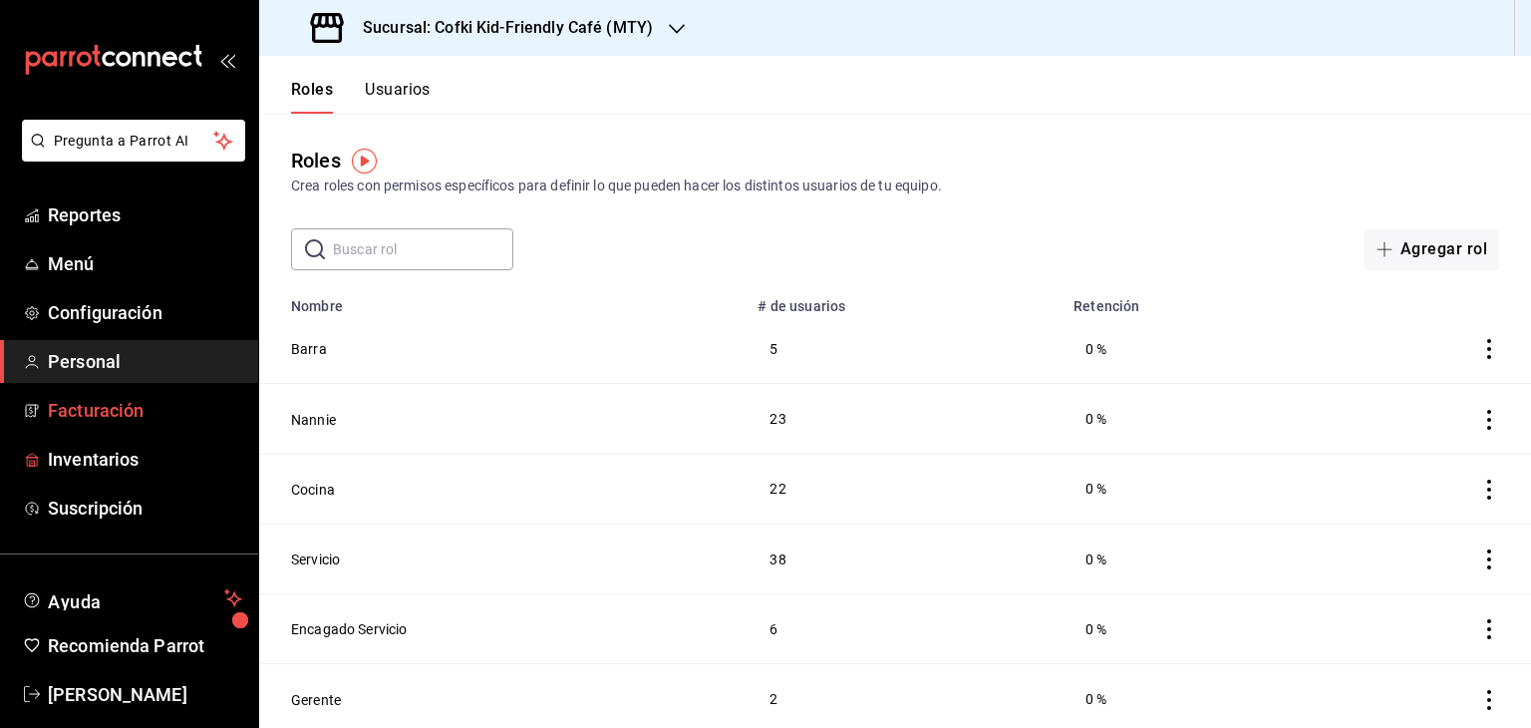
scroll to position [24, 0]
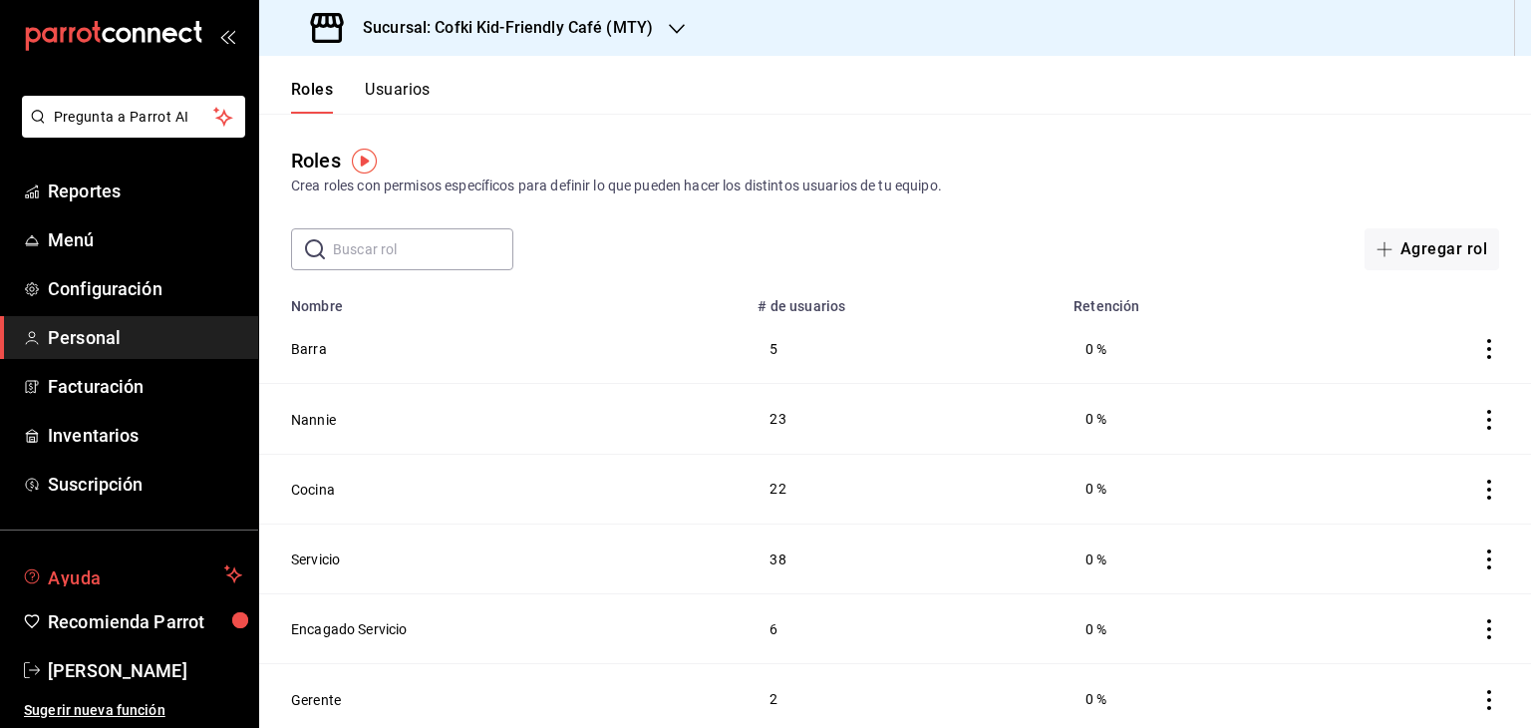
click at [112, 582] on span "Ayuda" at bounding box center [132, 574] width 168 height 24
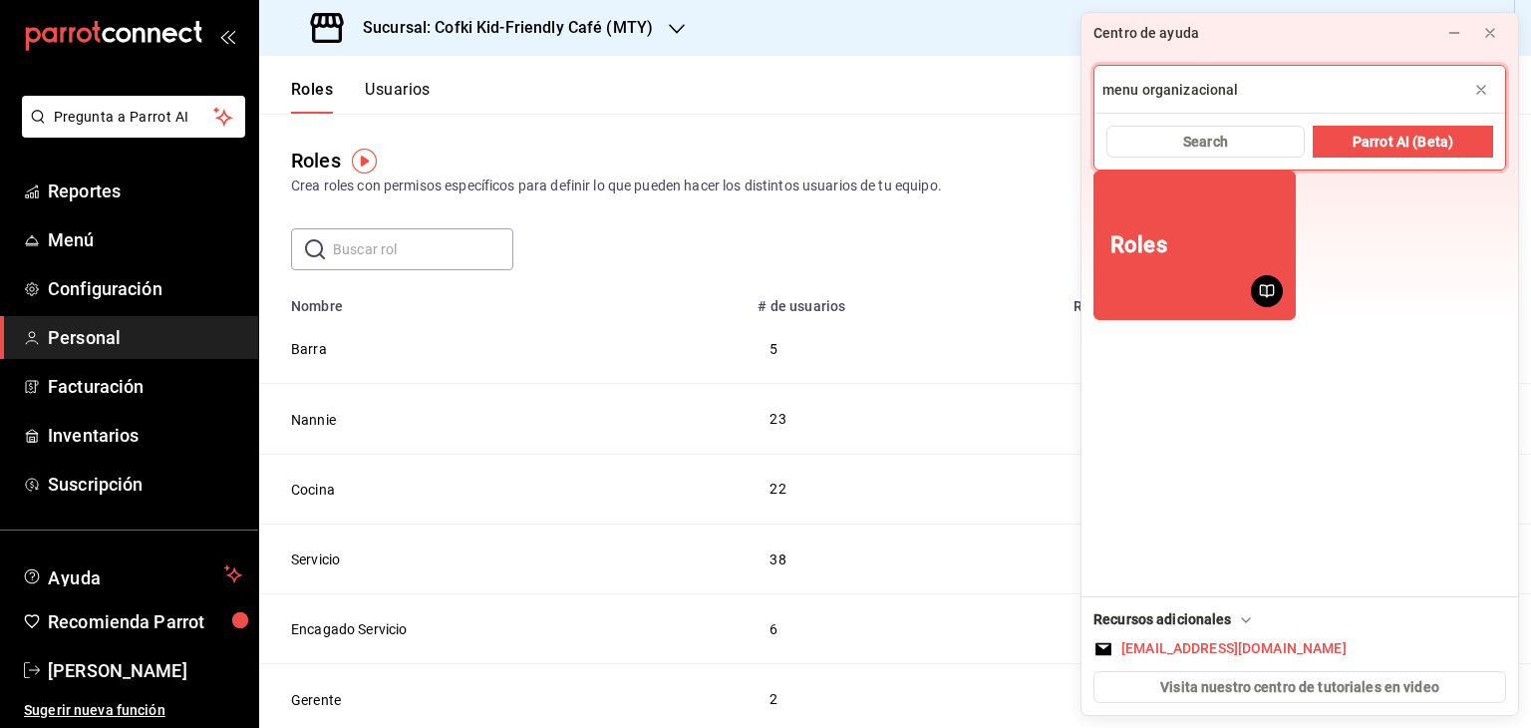
type input "menu organizacional"
click at [1241, 136] on button "Search" at bounding box center [1205, 142] width 198 height 32
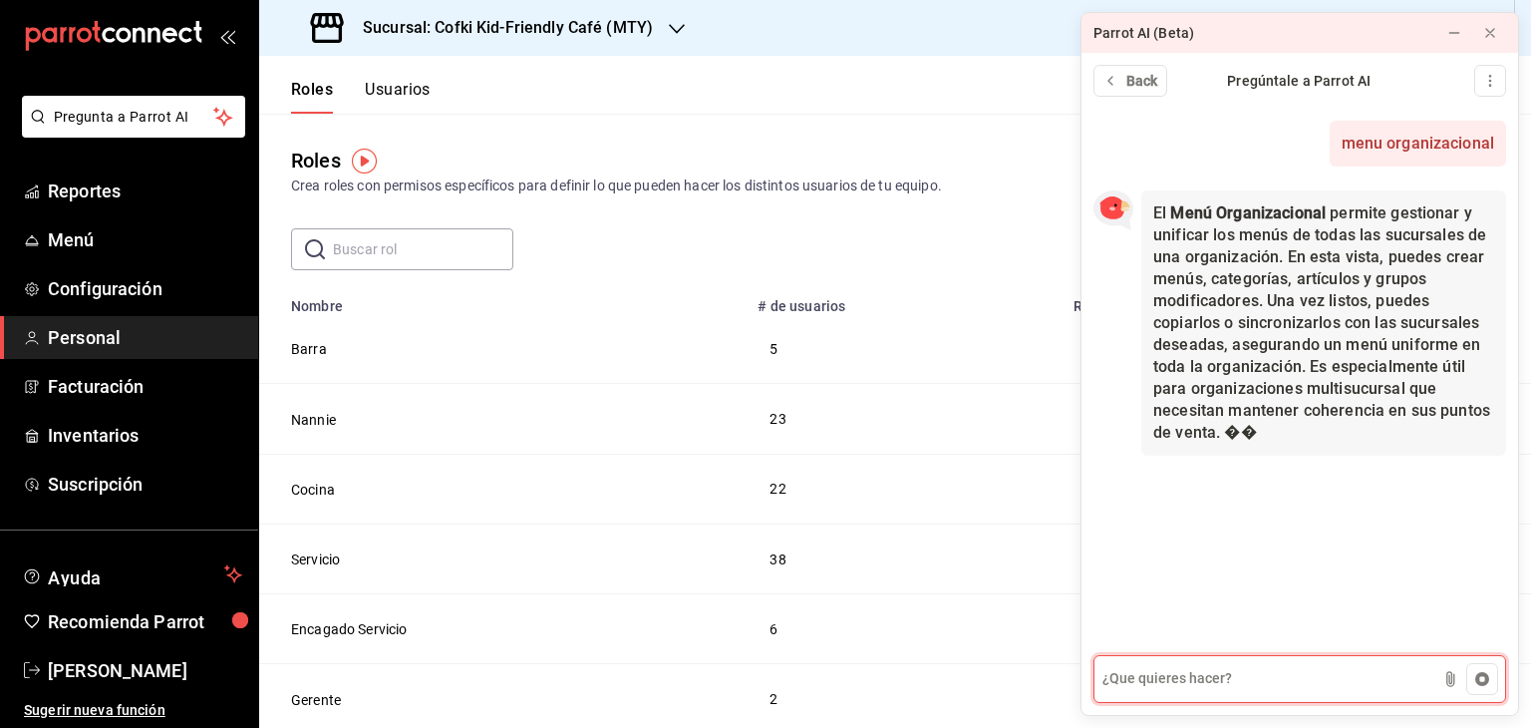
click at [1255, 667] on textarea at bounding box center [1299, 679] width 413 height 48
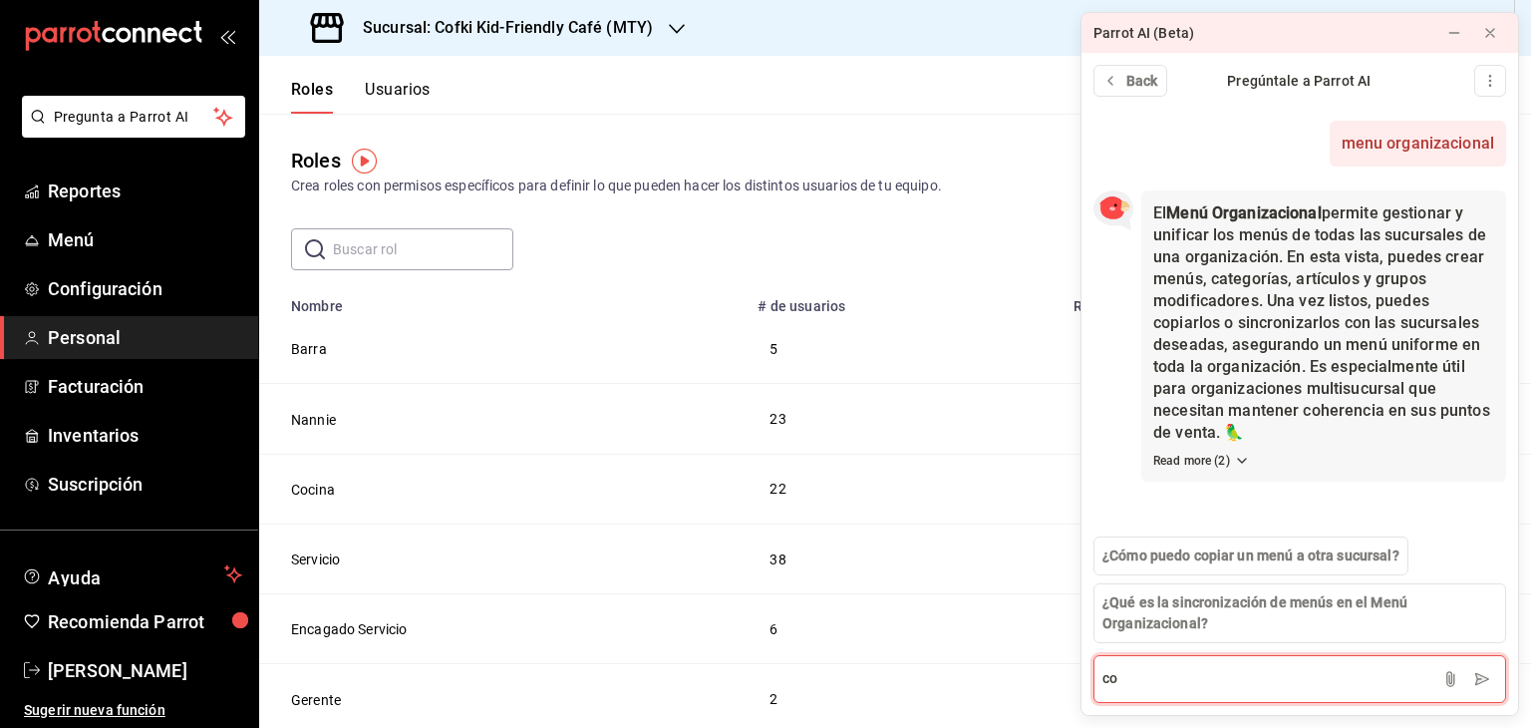
type textarea "c"
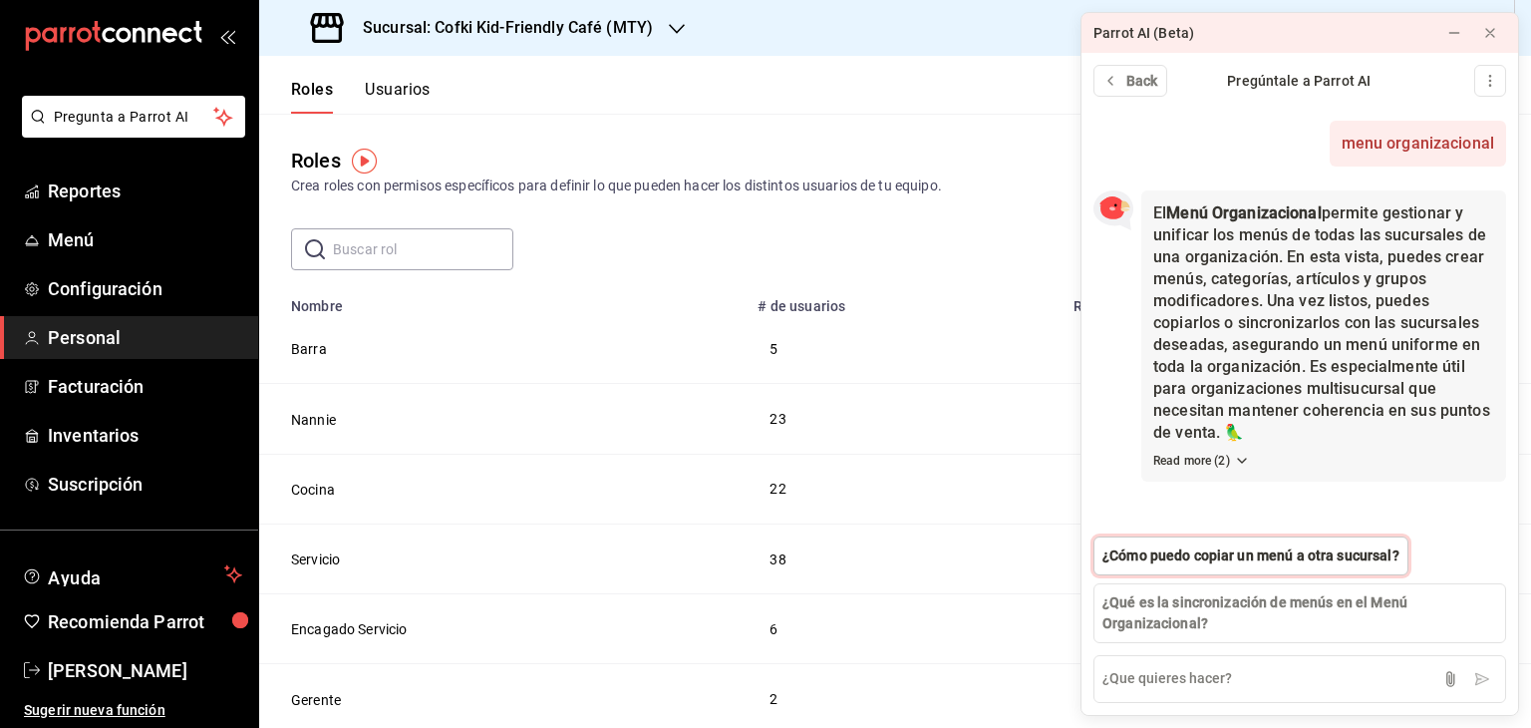
click at [1242, 560] on span "¿Cómo puedo copiar un menú a otra sucursal?" at bounding box center [1250, 555] width 297 height 21
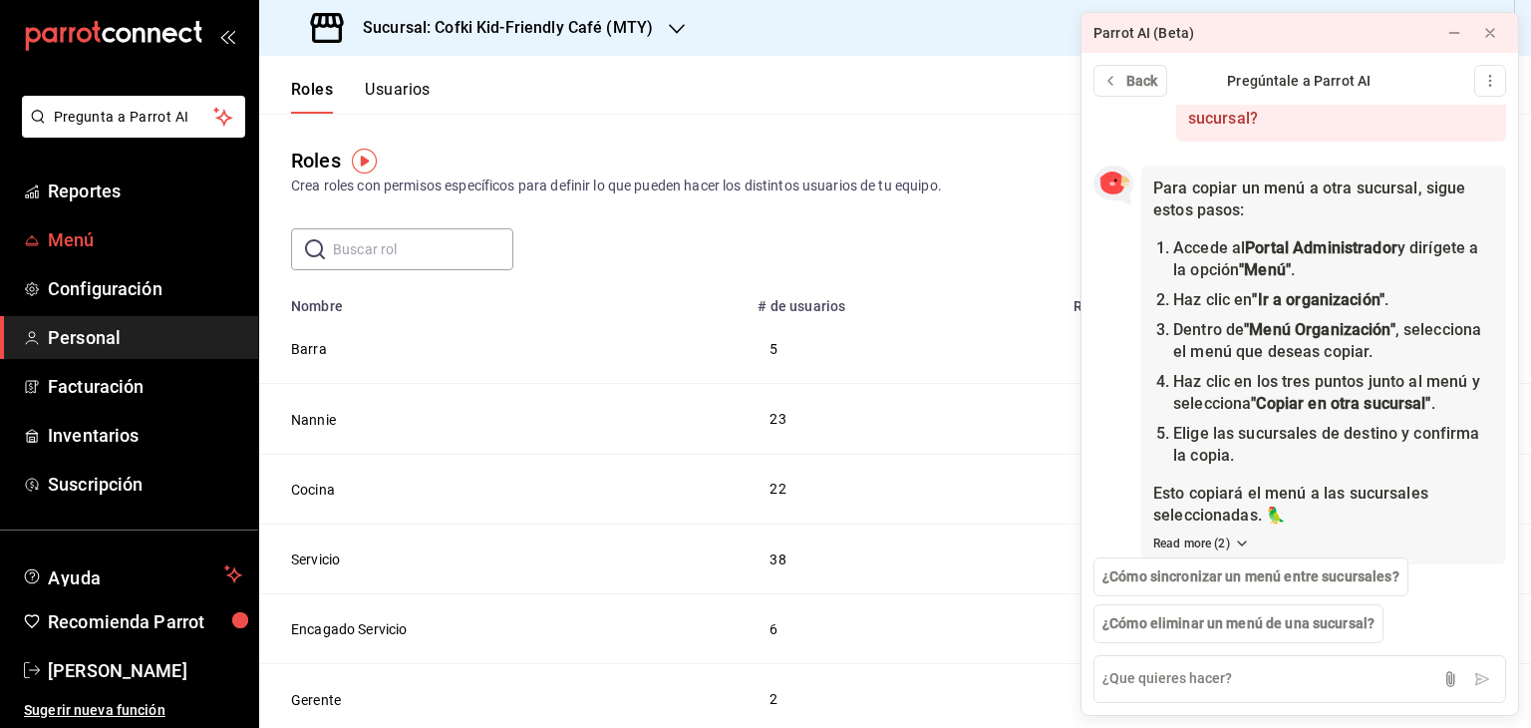
scroll to position [456, 0]
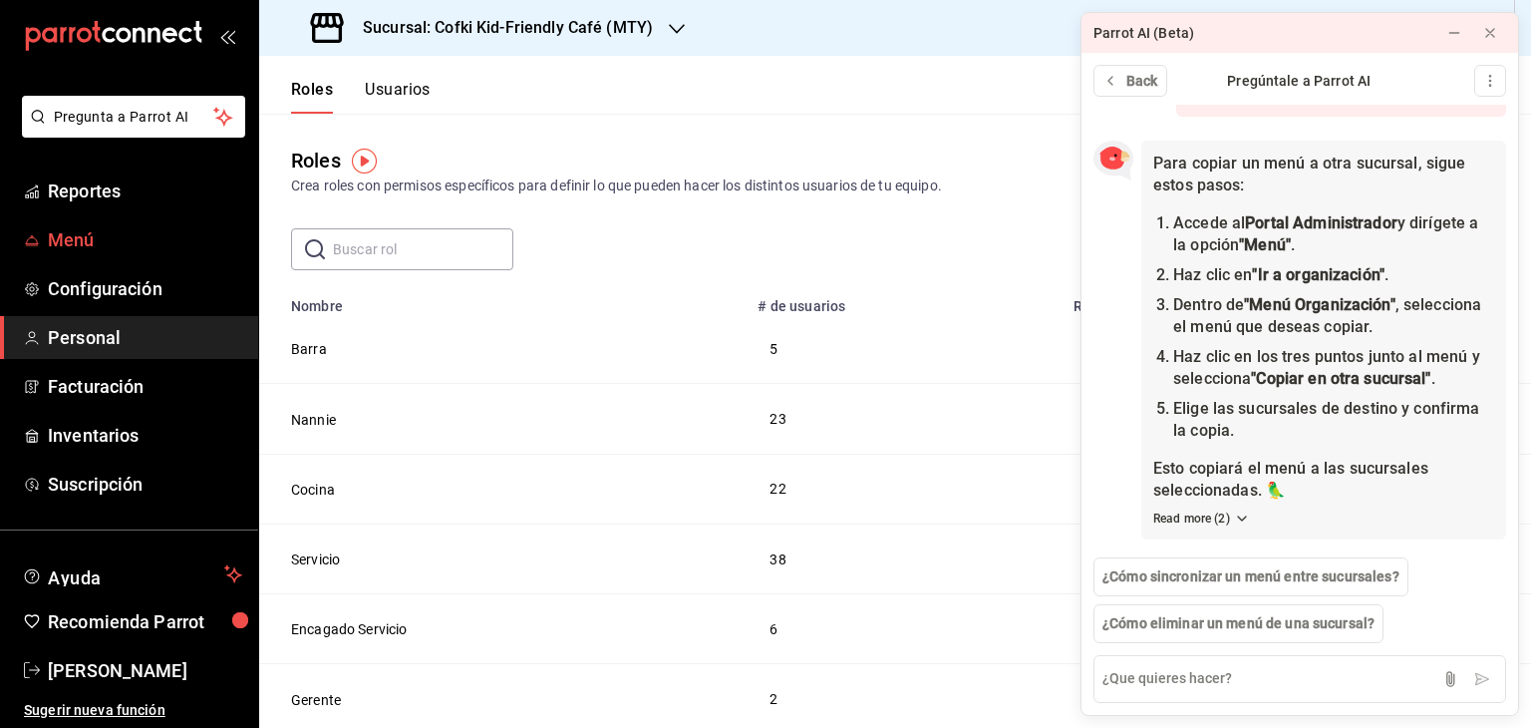
click at [126, 240] on span "Menú" at bounding box center [145, 239] width 194 height 27
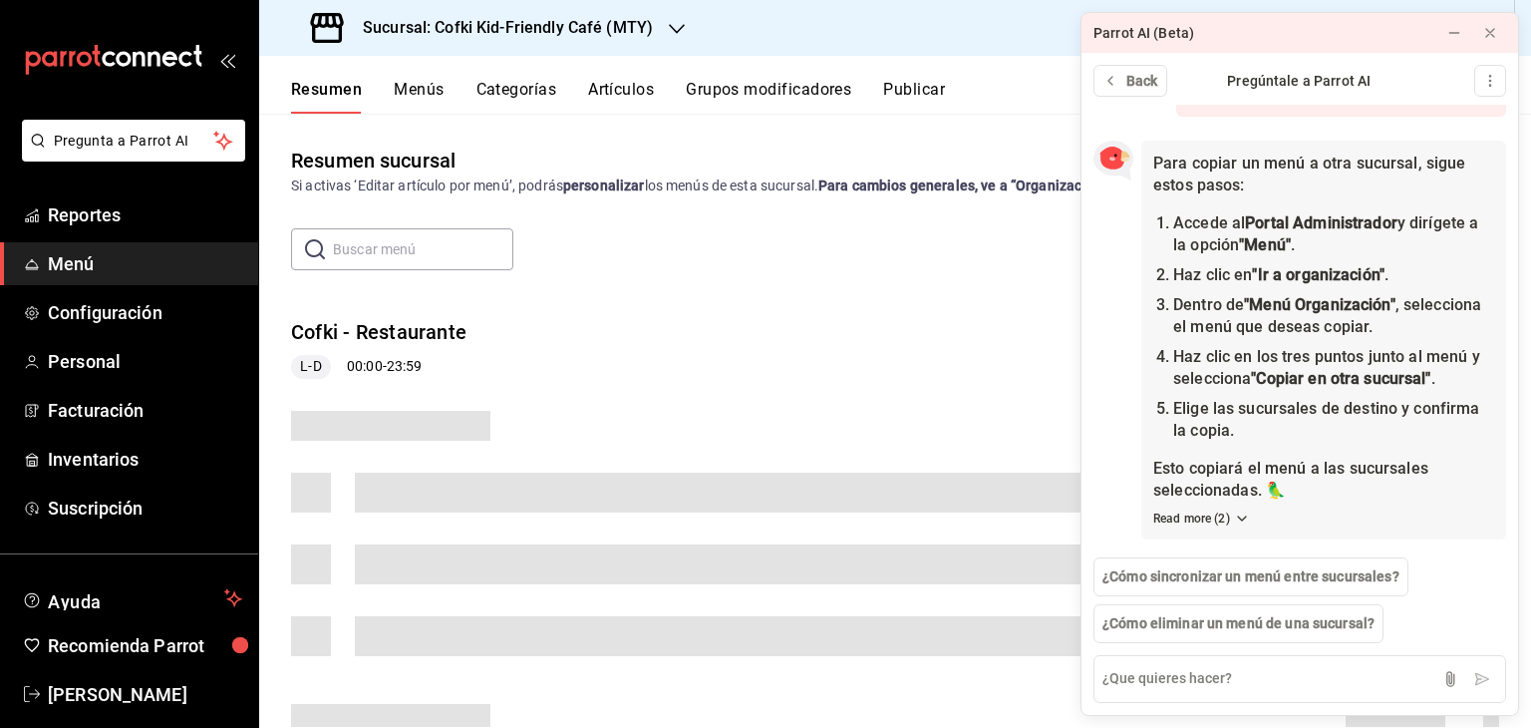
click at [125, 262] on span "Menú" at bounding box center [145, 263] width 194 height 27
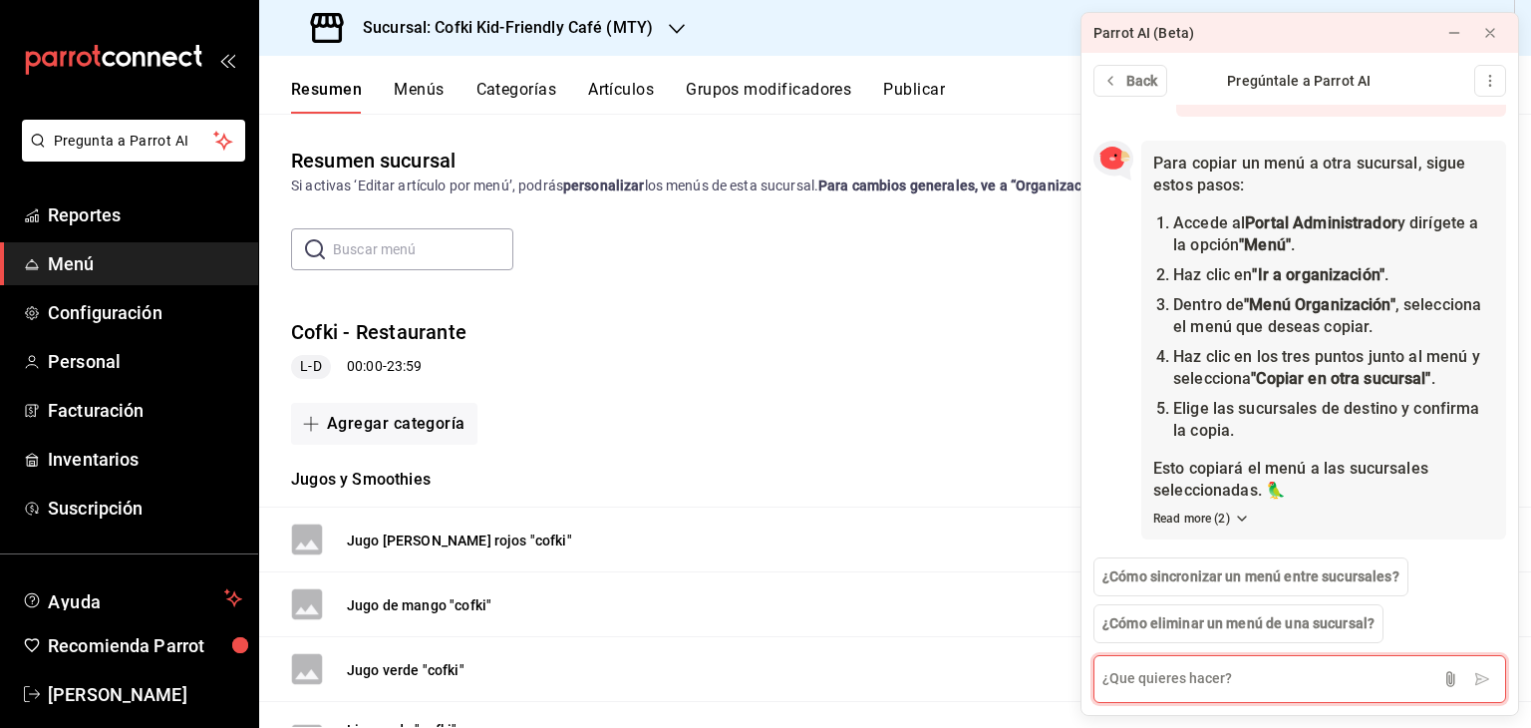
click at [1213, 675] on textarea at bounding box center [1299, 679] width 413 height 48
type textarea "actualizar precios de un menú"
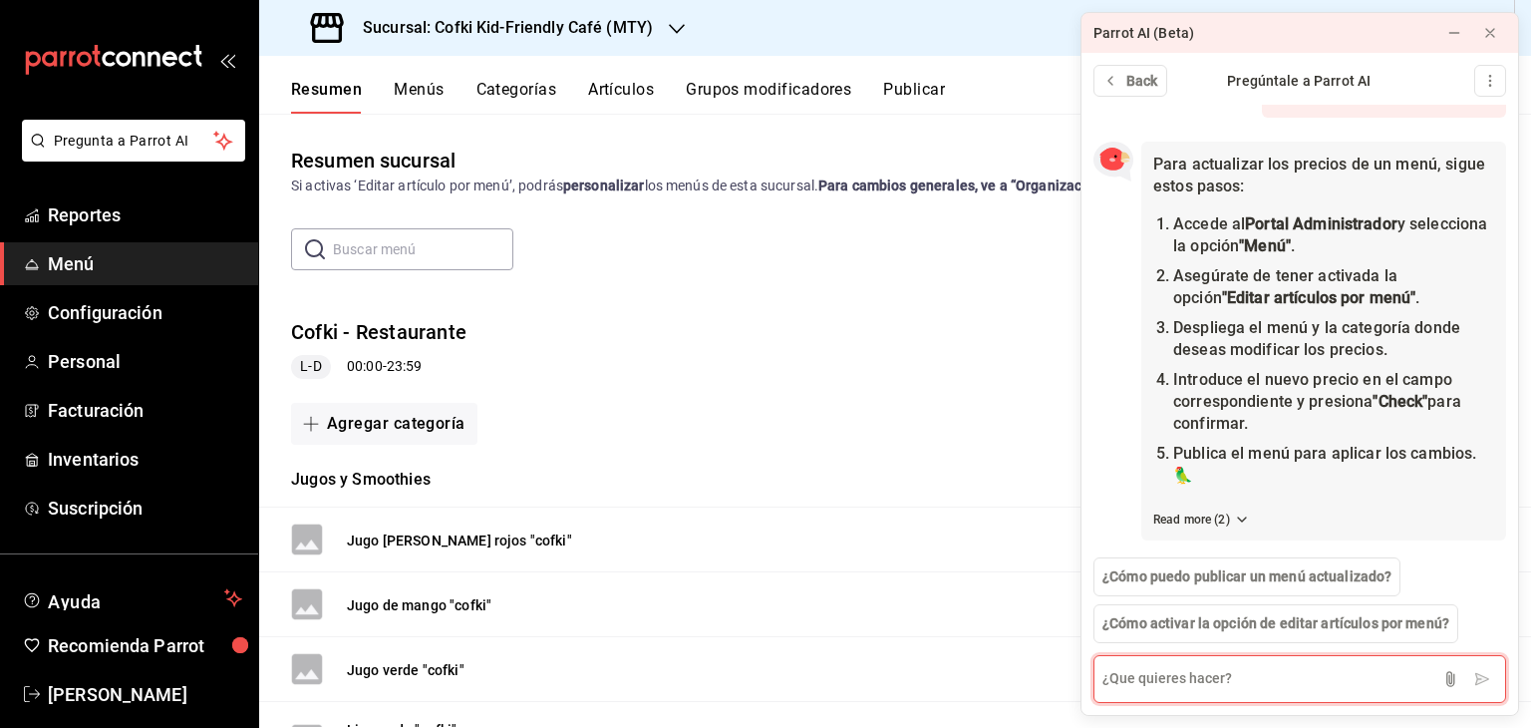
scroll to position [949, 0]
click at [1459, 34] on icon at bounding box center [1454, 33] width 16 height 16
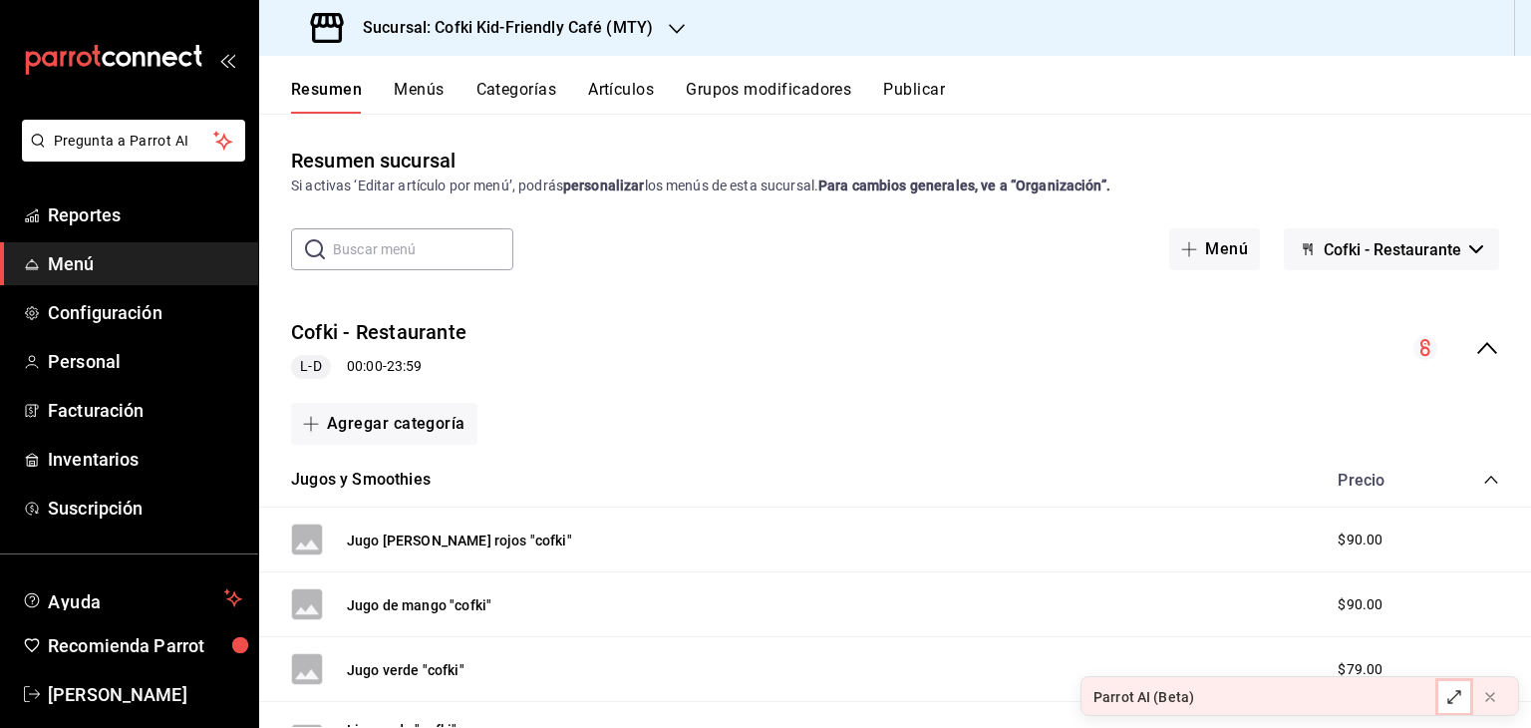
click at [1453, 691] on icon at bounding box center [1454, 697] width 16 height 16
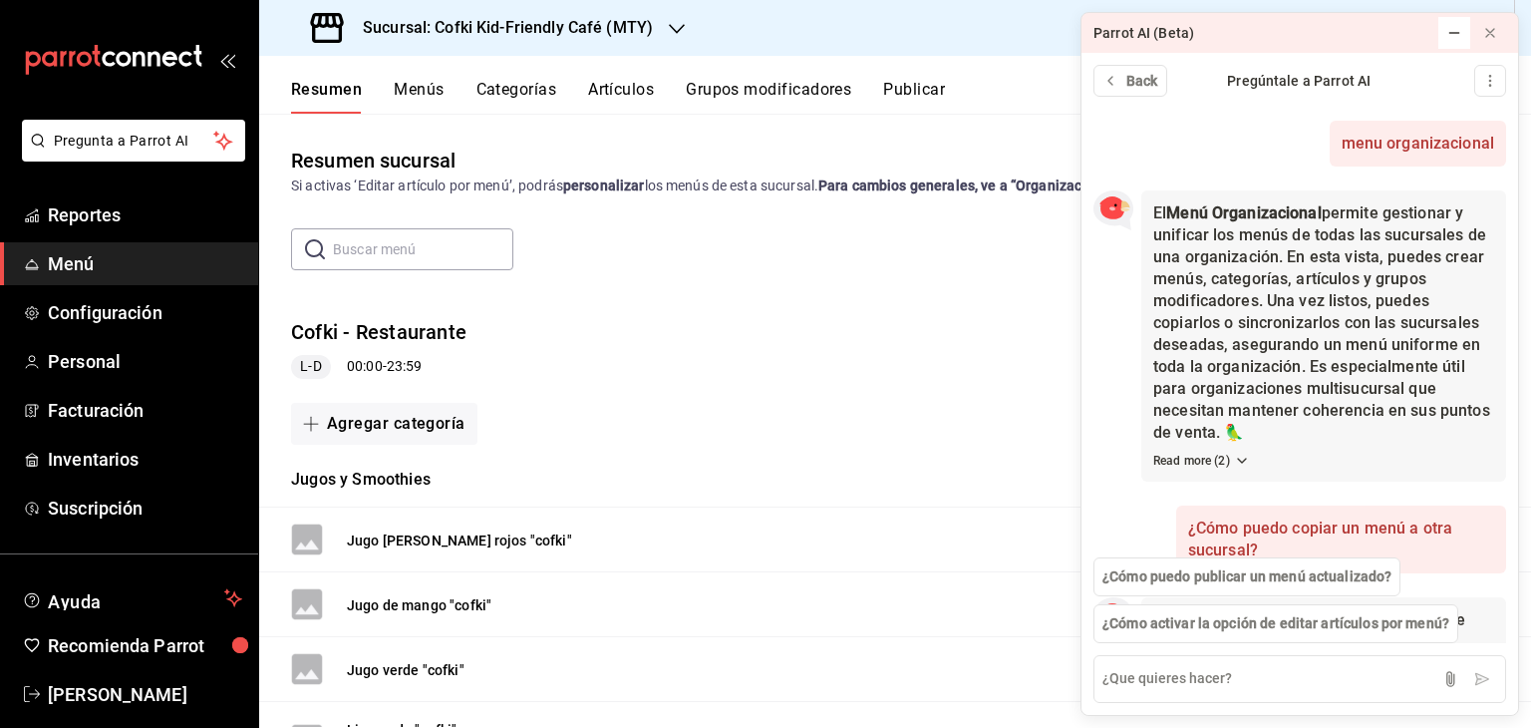
click at [1036, 316] on div "Cofki - Restaurante L-D 00:00 - 23:59" at bounding box center [895, 348] width 1272 height 93
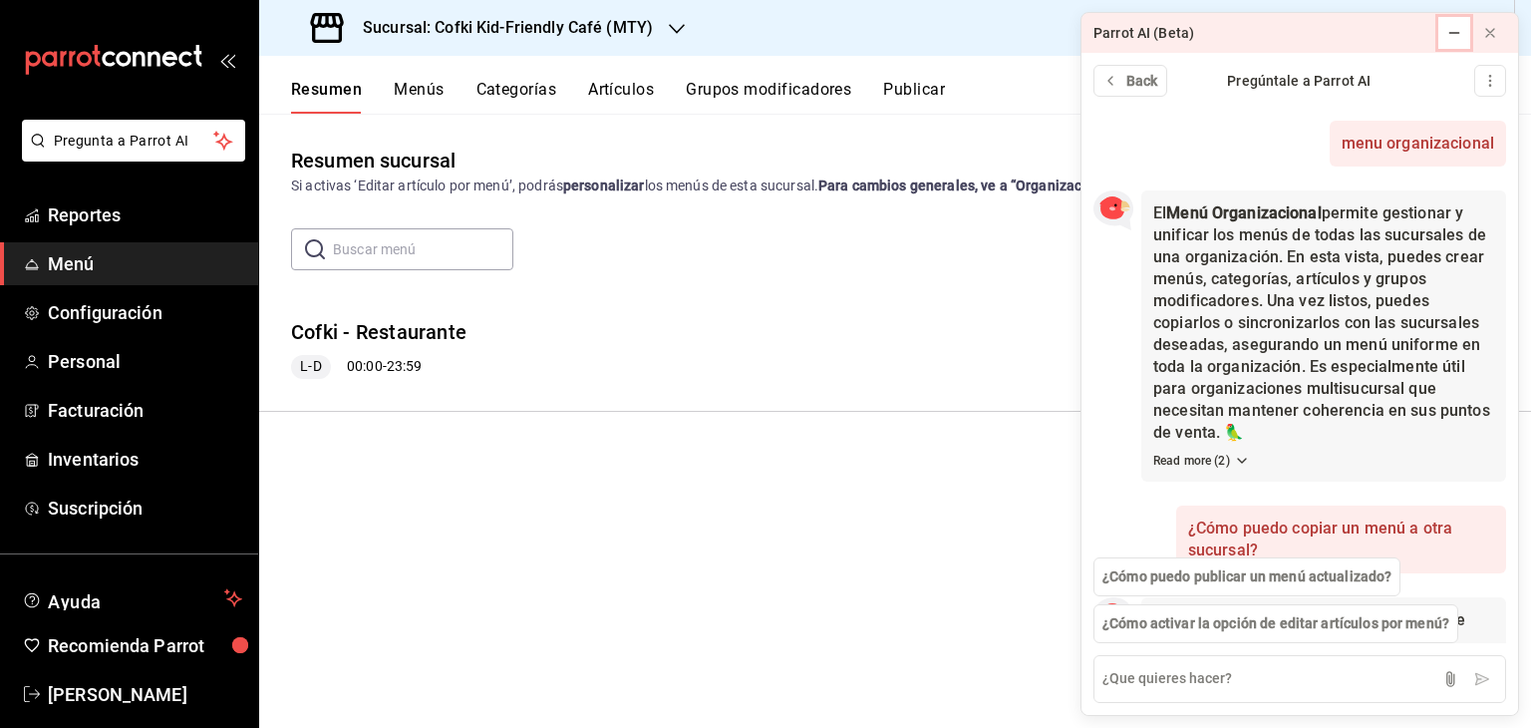
click at [1443, 33] on button at bounding box center [1454, 33] width 32 height 32
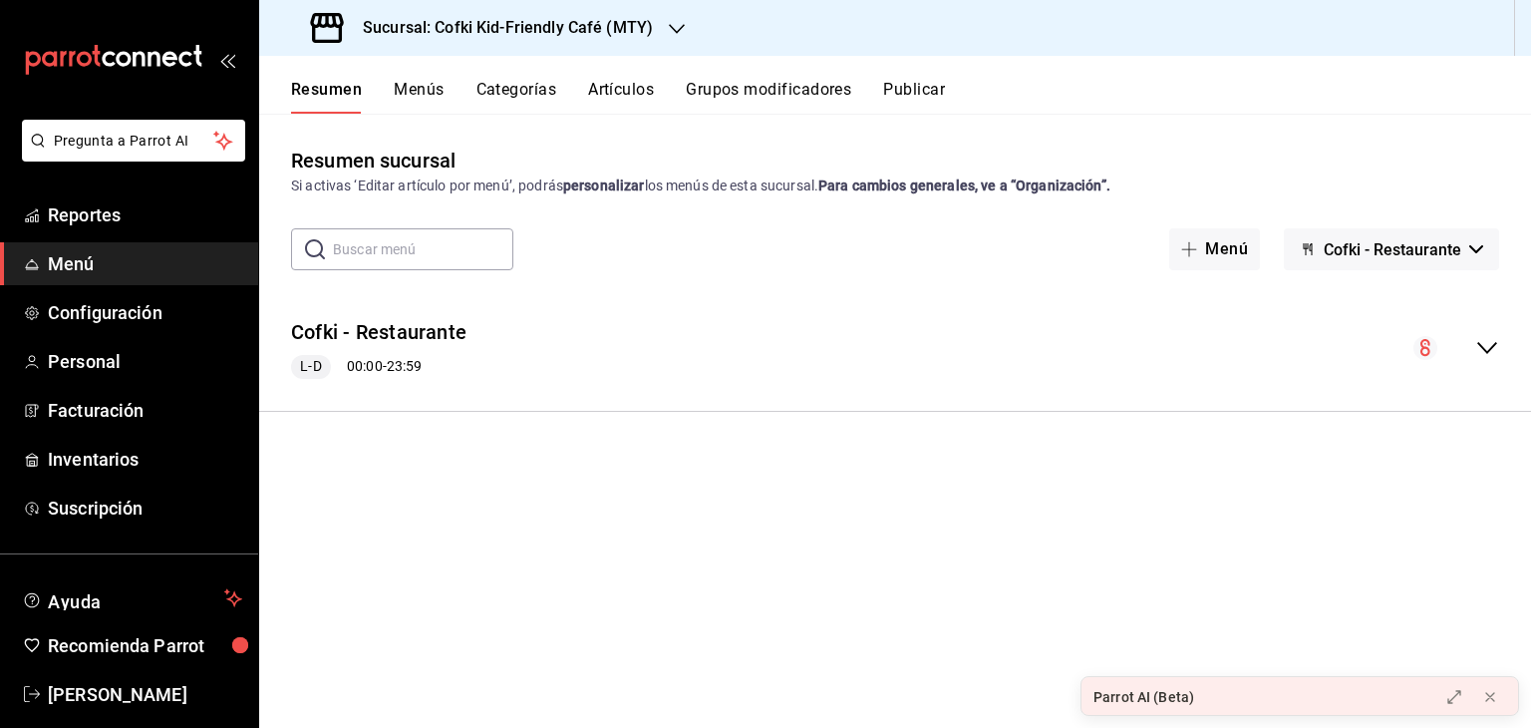
click at [1070, 190] on strong "Para cambios generales, ve a “Organización”." at bounding box center [964, 185] width 292 height 16
click at [1461, 697] on icon at bounding box center [1454, 697] width 16 height 16
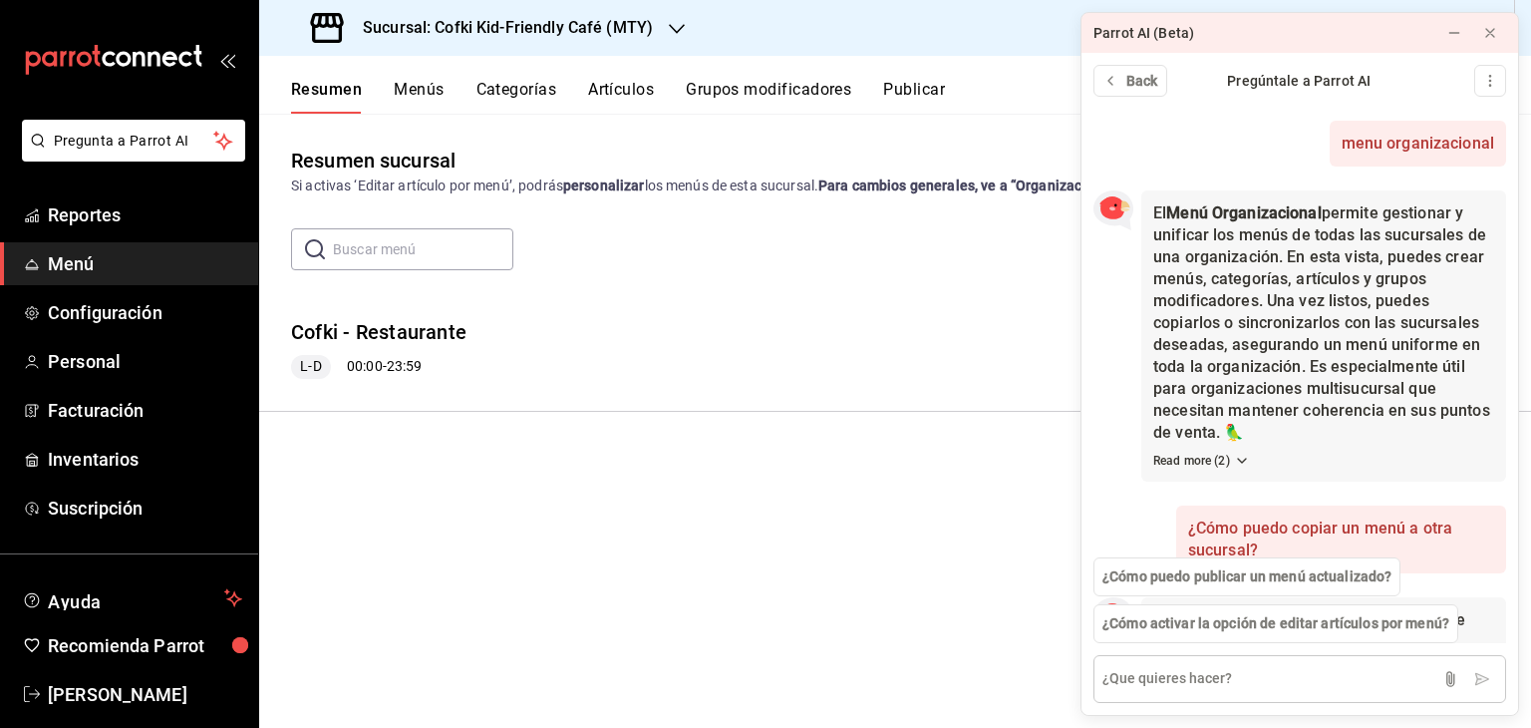
click at [1234, 660] on textarea at bounding box center [1299, 679] width 413 height 48
type textarea "donde esta el menú organización"
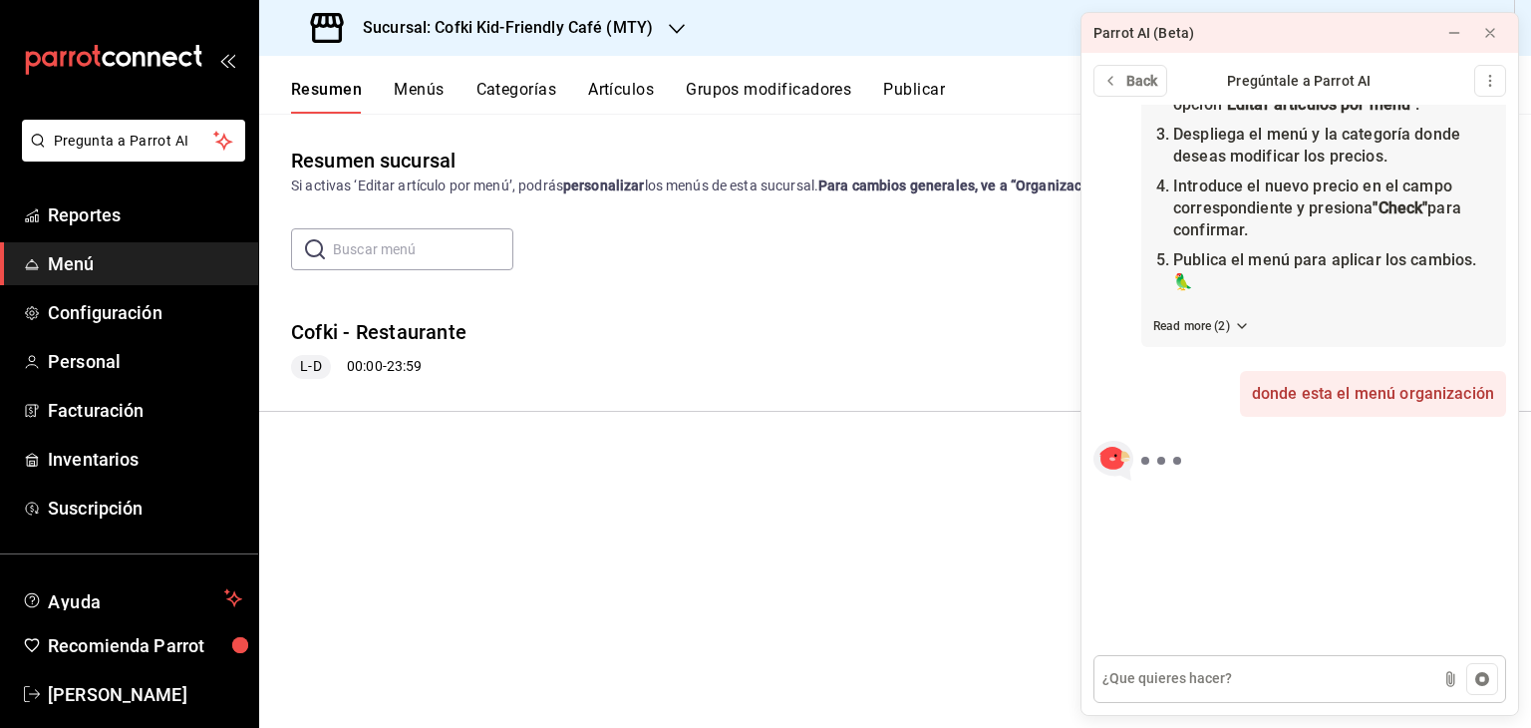
scroll to position [1156, 0]
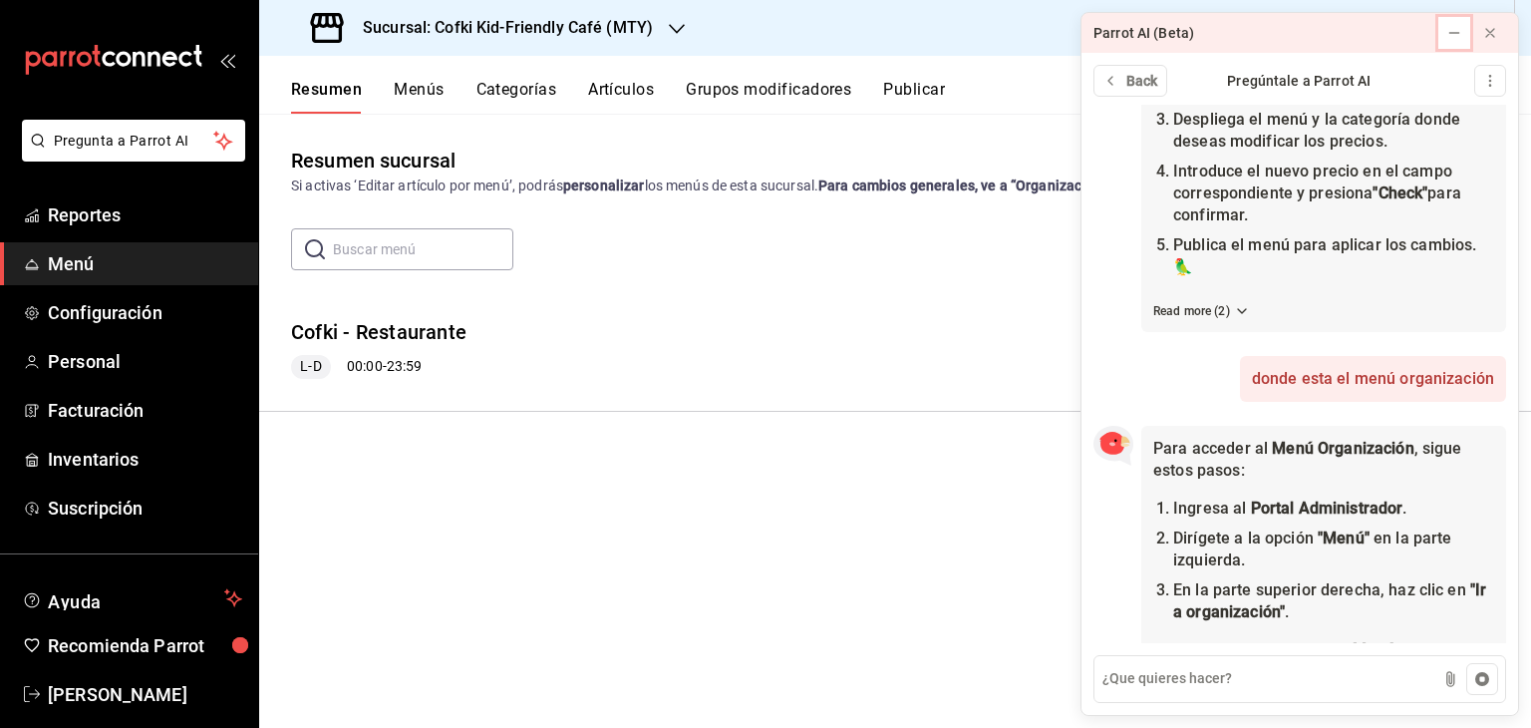
click at [1447, 28] on icon at bounding box center [1454, 33] width 16 height 16
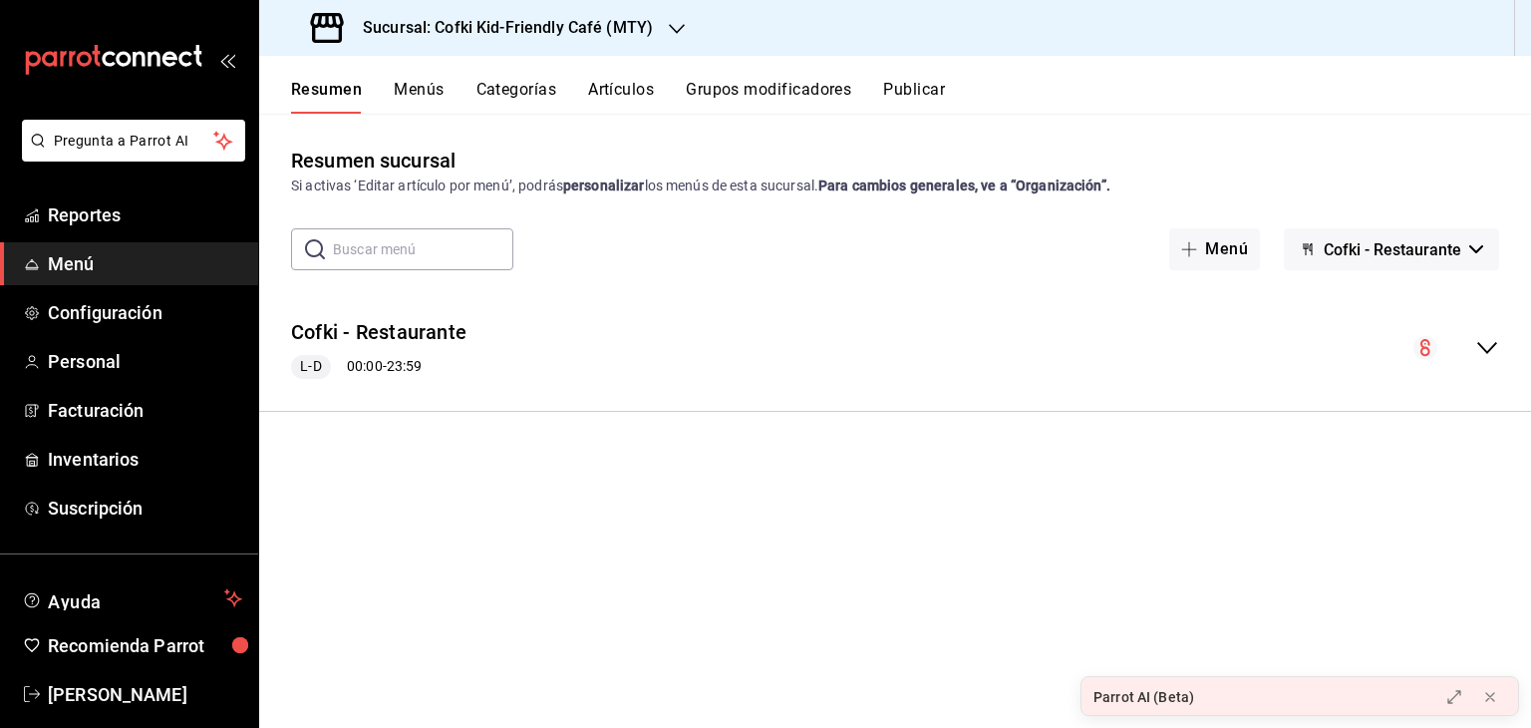
click at [409, 96] on button "Menús" at bounding box center [419, 97] width 50 height 34
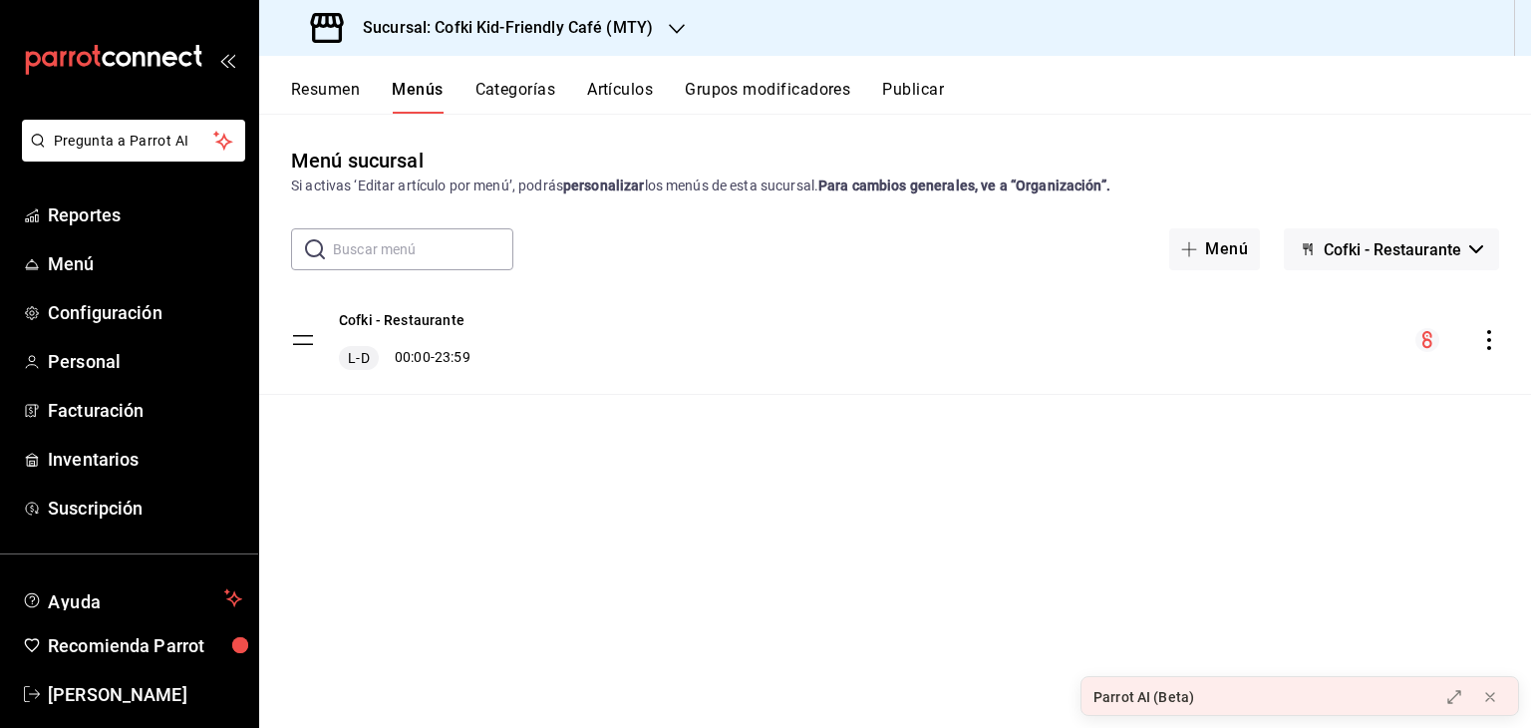
click at [30, 21] on div "mailbox folders" at bounding box center [129, 60] width 258 height 120
click at [243, 61] on div "mailbox folders" at bounding box center [129, 60] width 258 height 120
click at [229, 63] on div "mailbox folders" at bounding box center [129, 60] width 258 height 120
click at [227, 63] on icon "open_drawer_menu" at bounding box center [231, 61] width 9 height 15
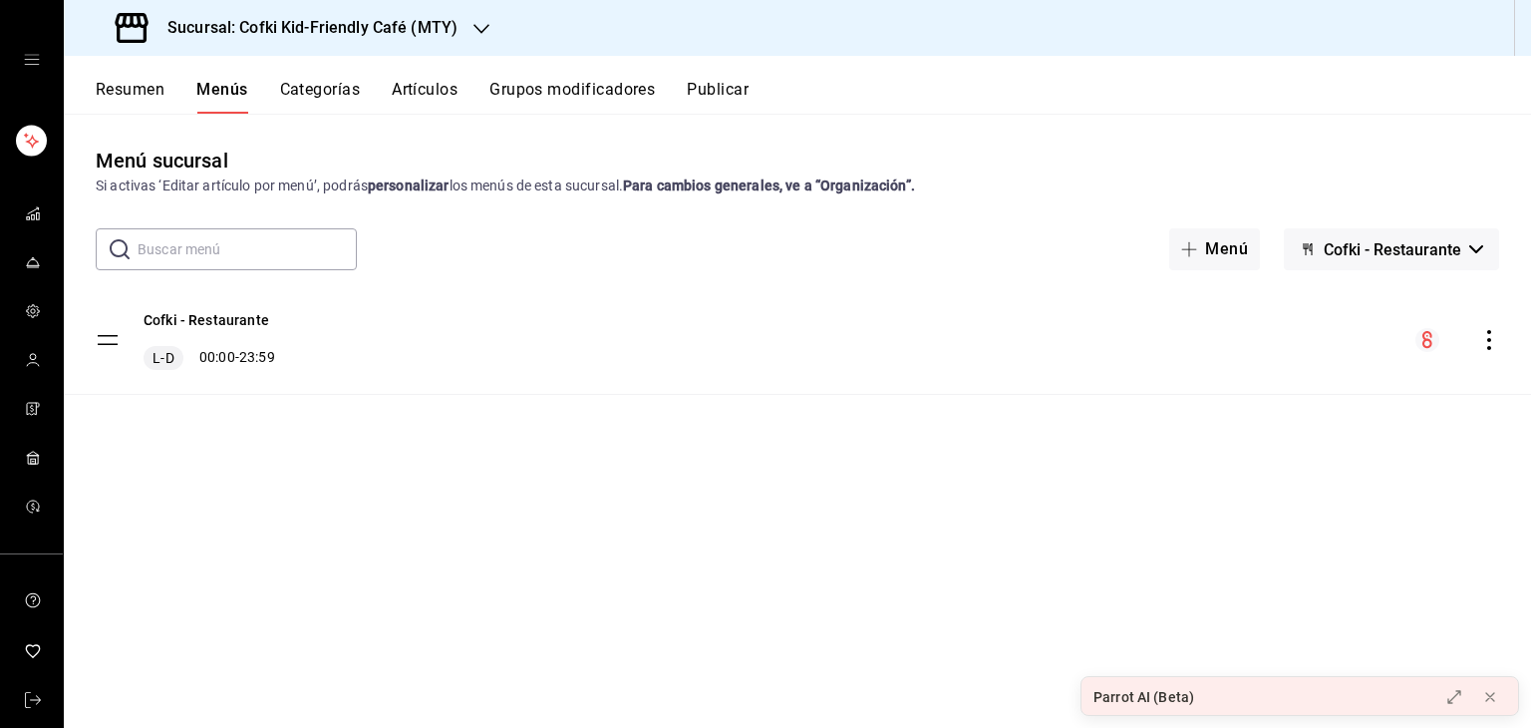
click at [127, 23] on icon at bounding box center [132, 28] width 40 height 40
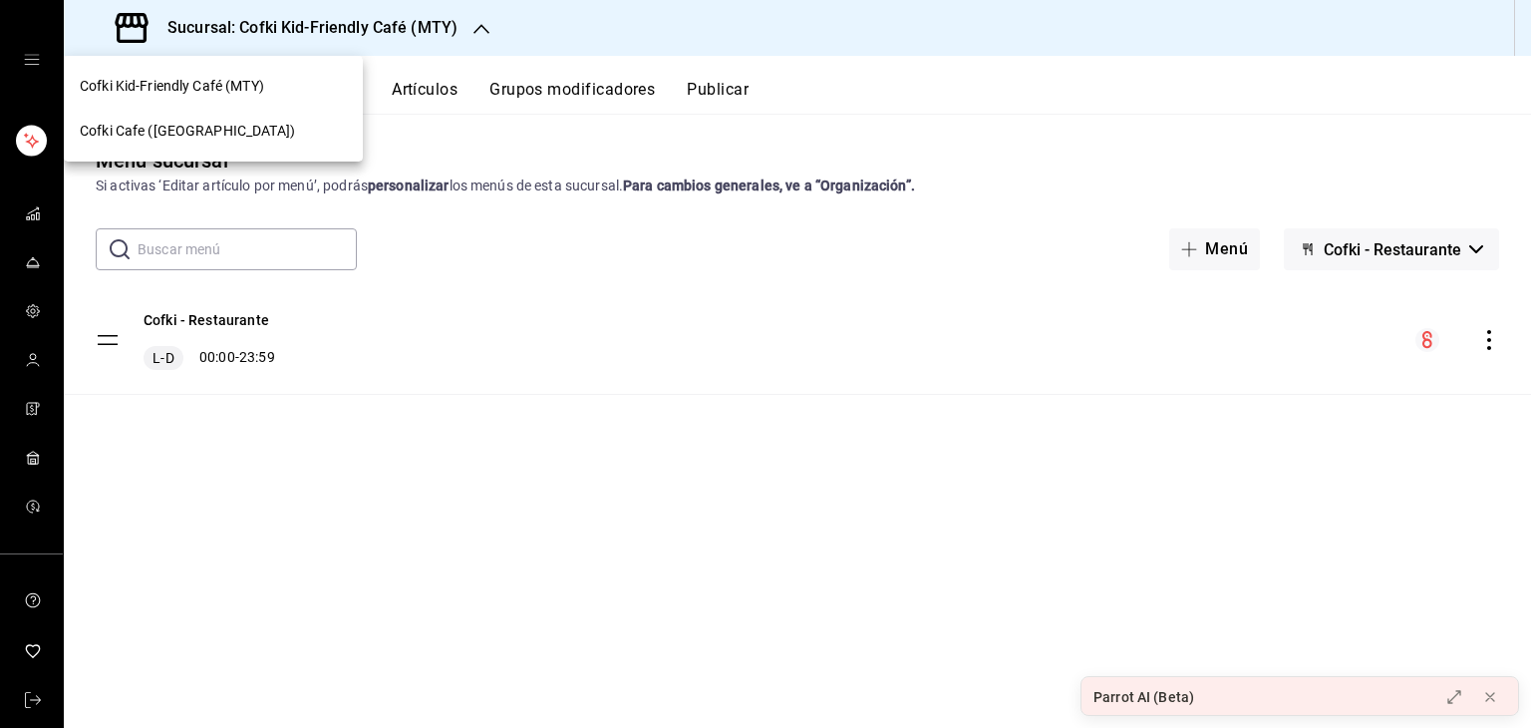
click at [33, 40] on div at bounding box center [765, 364] width 1531 height 728
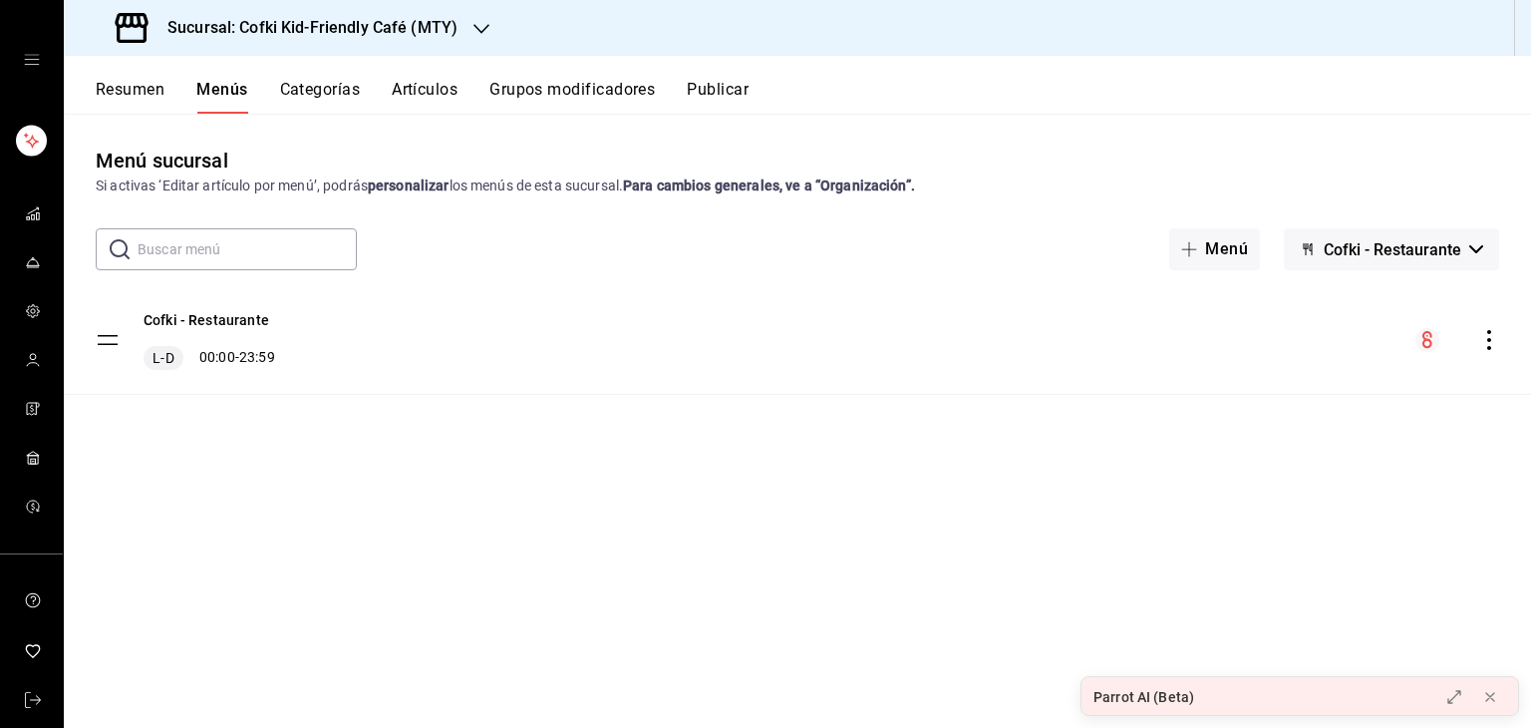
click at [30, 55] on icon "open drawer" at bounding box center [32, 60] width 16 height 16
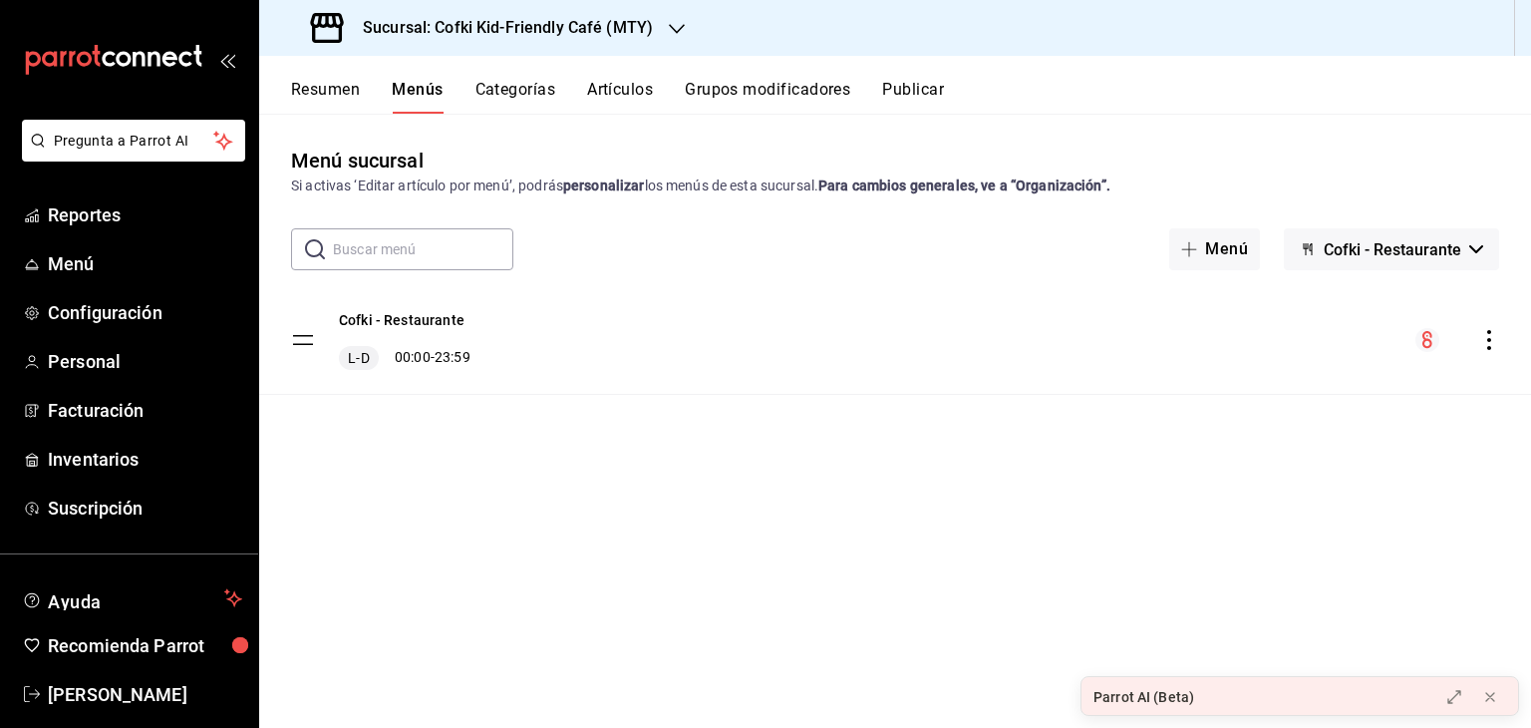
click at [625, 69] on div "Resumen Menús Categorías Artículos Grupos modificadores Publicar" at bounding box center [895, 85] width 1272 height 58
click at [629, 97] on button "Artículos" at bounding box center [620, 97] width 66 height 34
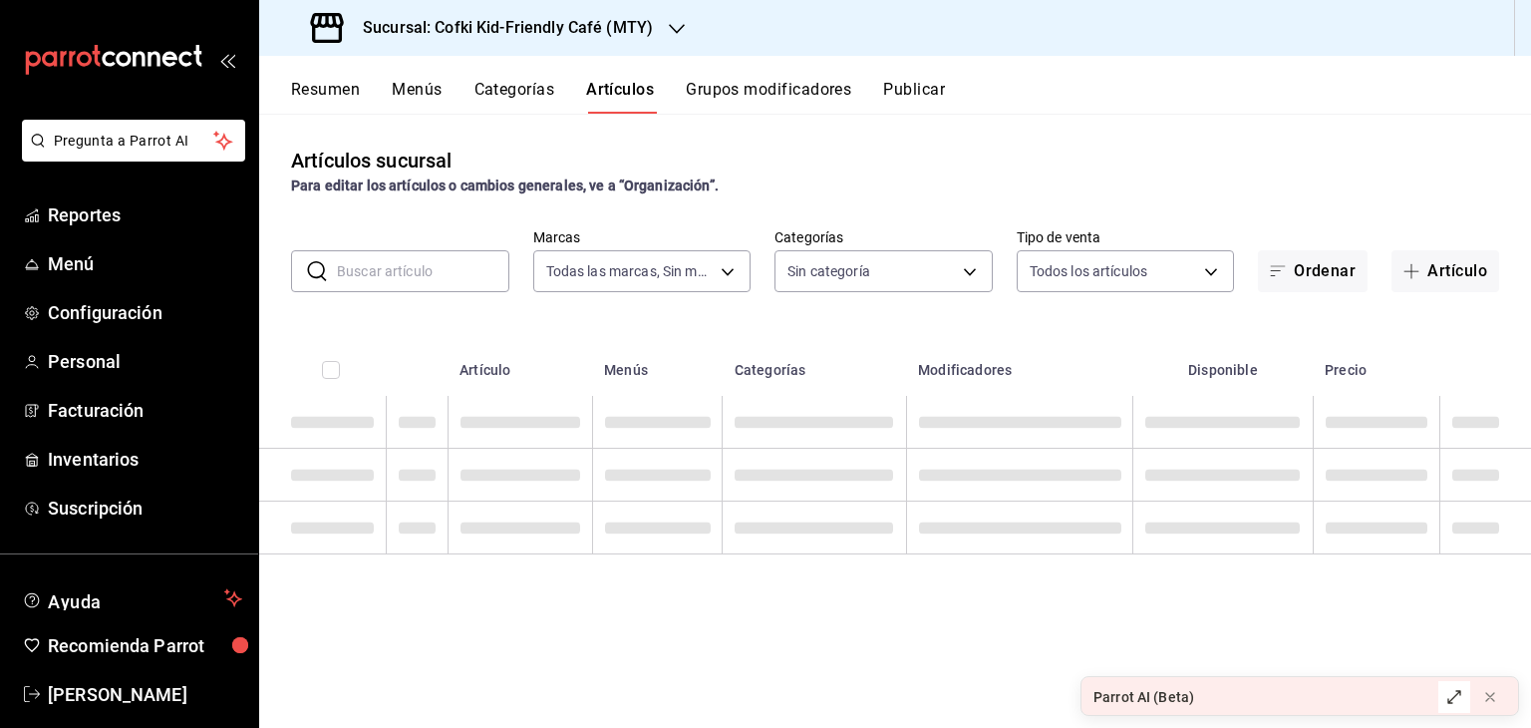
type input "5ff6da85-4441-477b-bcd1-ce360696ef91,5ba13676-dc65-489a-905a-c589769de354,94a8f…"
click at [1448, 693] on icon at bounding box center [1454, 697] width 16 height 16
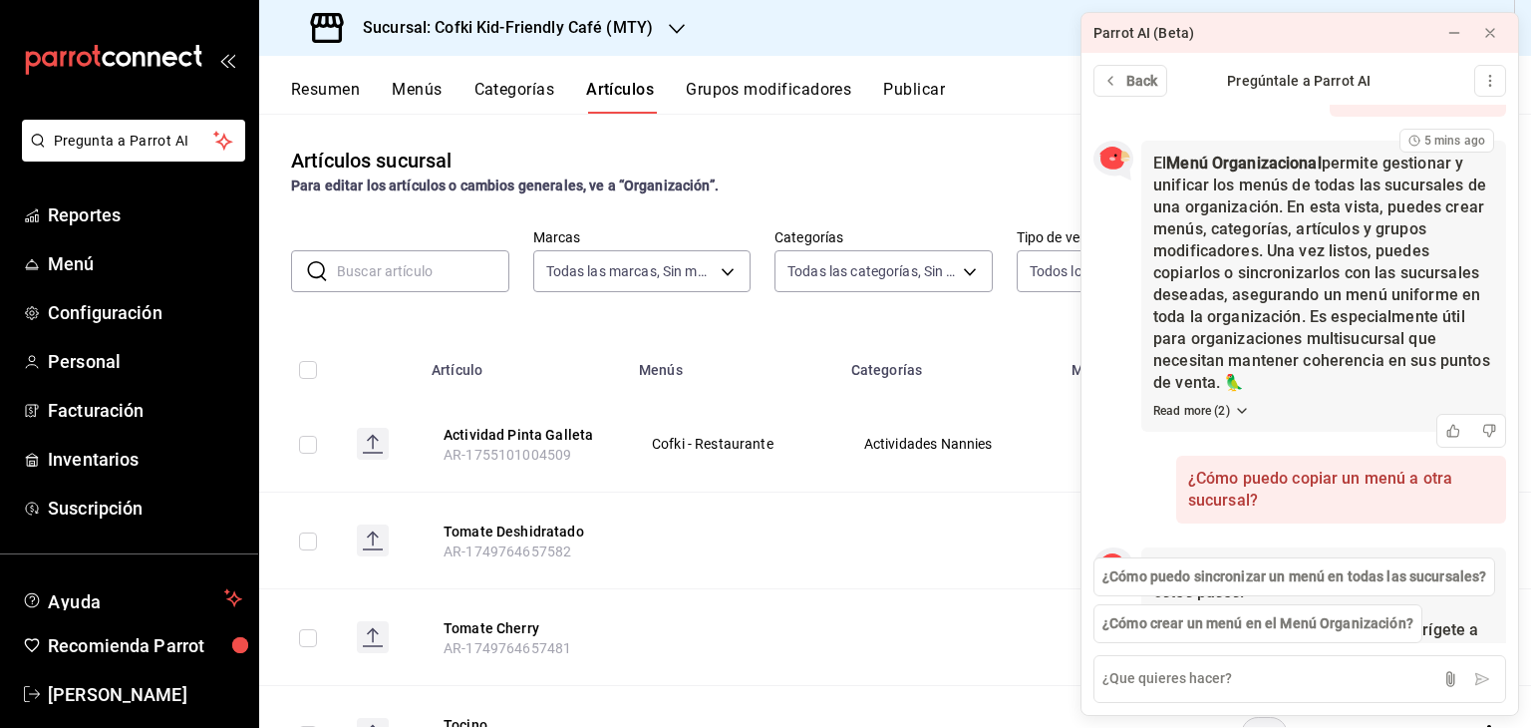
type input "c30b8039-643b-4819-8db3-b366202bda0a,4587f4d9-7f40-481a-a627-d70d388ccf89,0d8e5…"
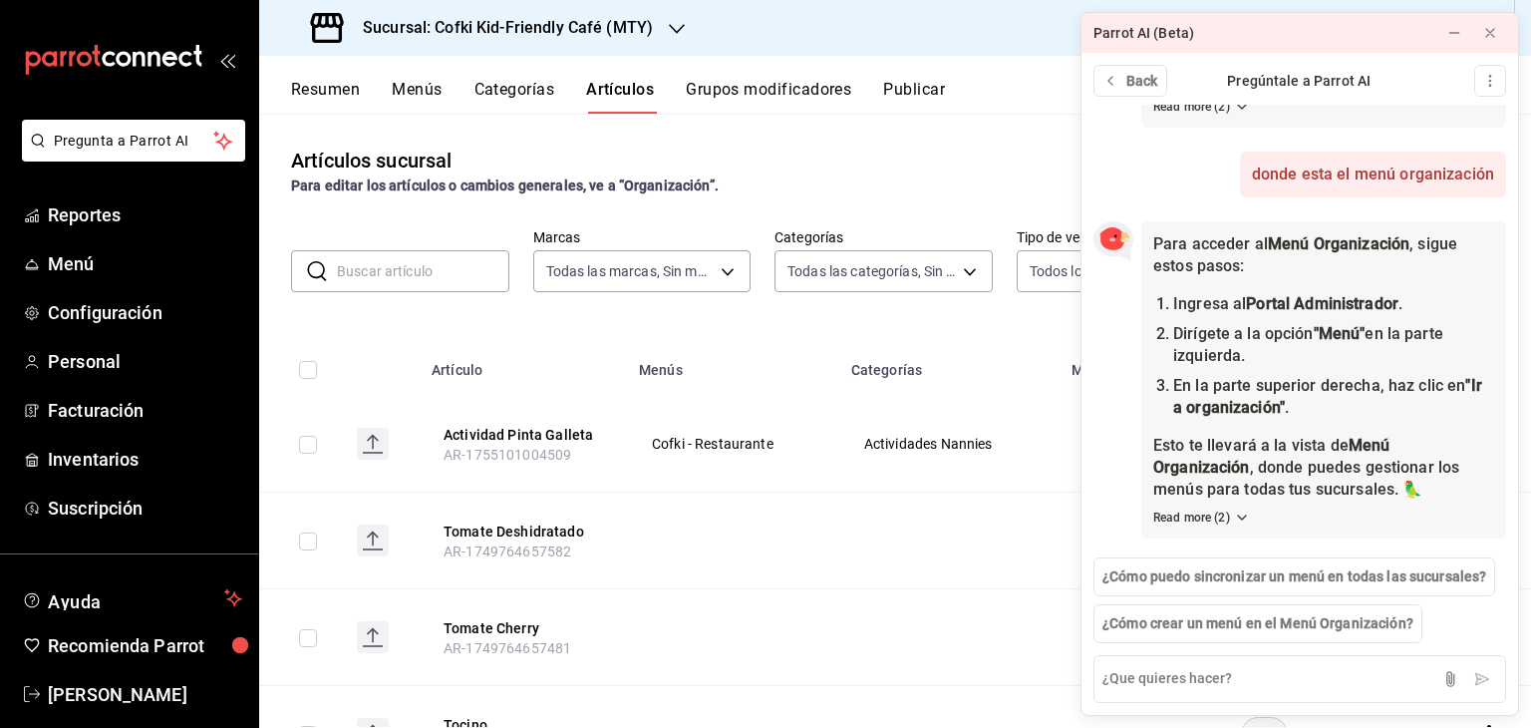
scroll to position [1380, 0]
click at [933, 406] on td "Actividades Nannies" at bounding box center [949, 444] width 220 height 97
click at [1232, 508] on button "Read more ( 2 )" at bounding box center [1201, 517] width 97 height 18
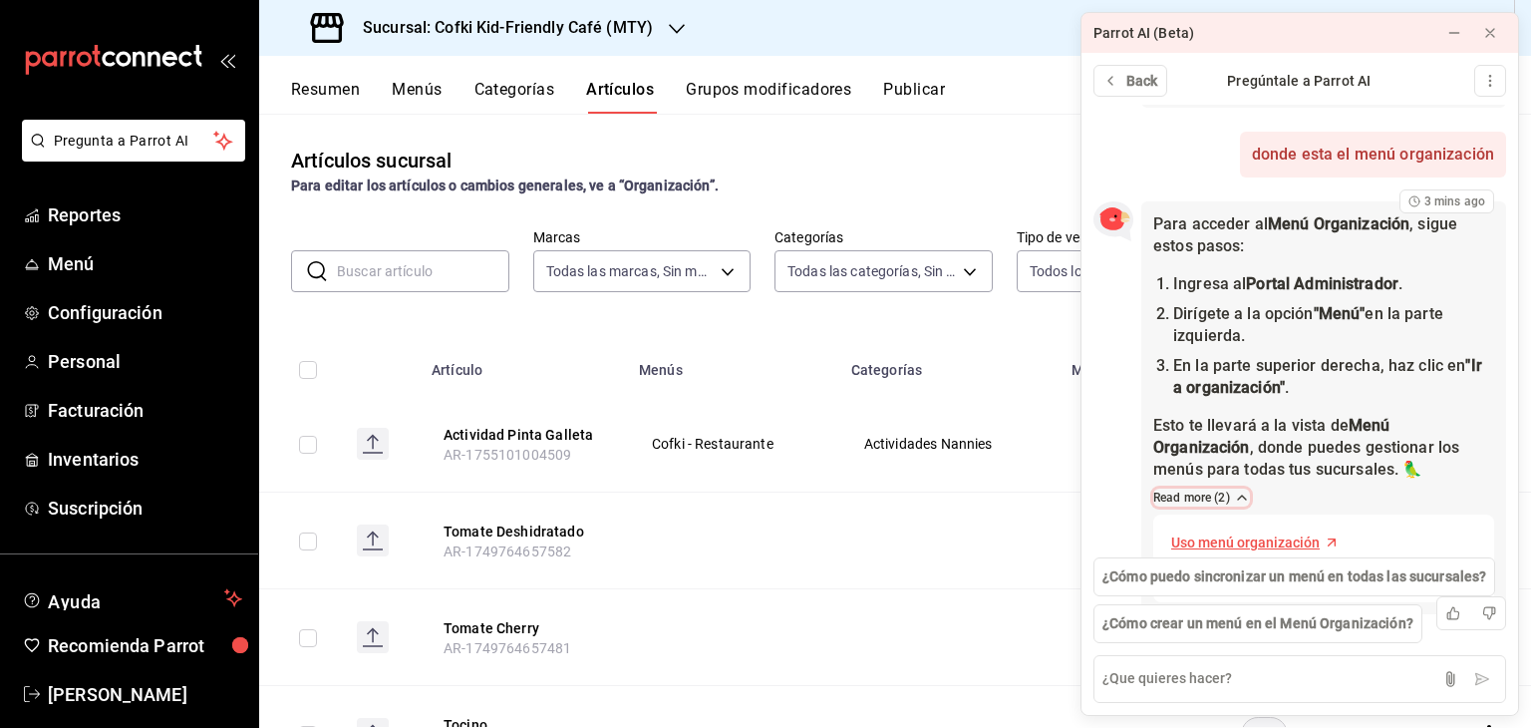
scroll to position [1476, 0]
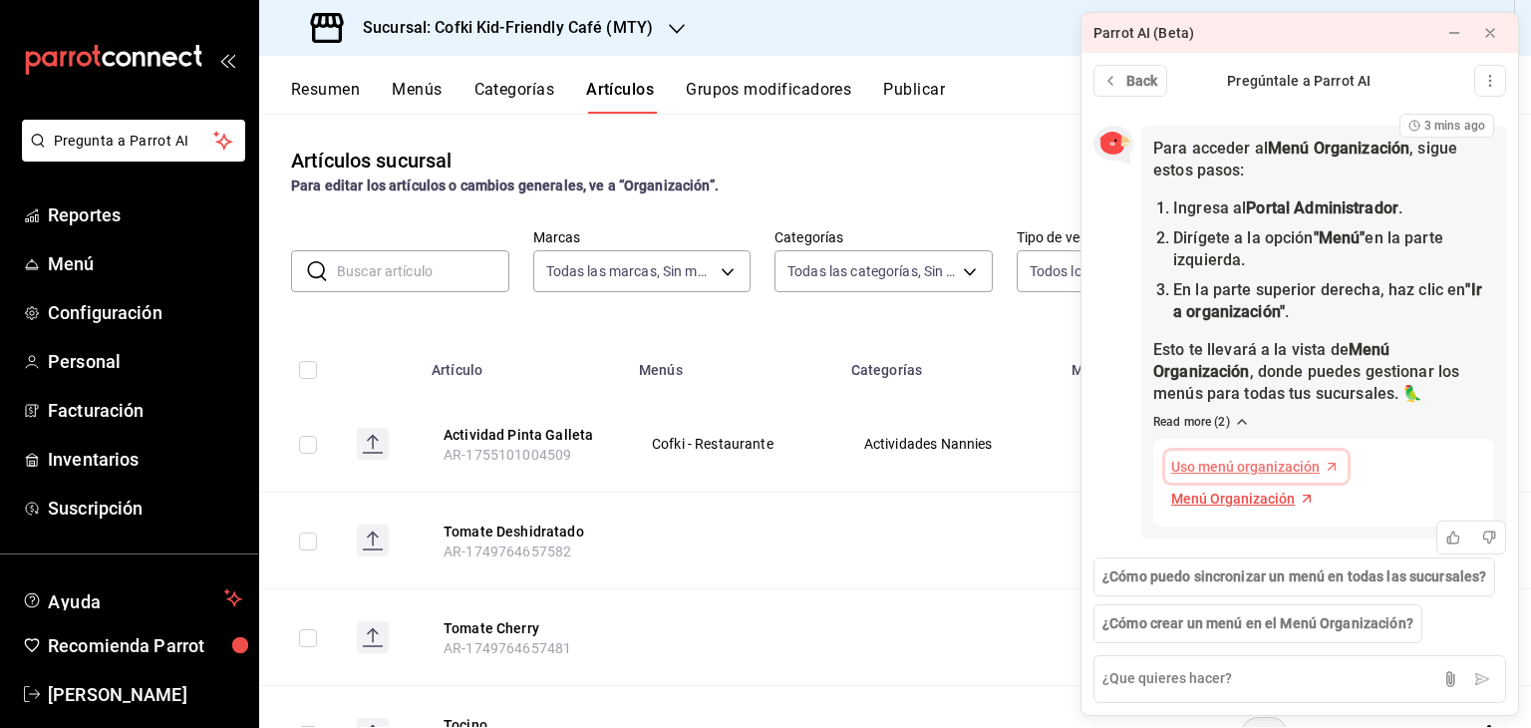
click at [1280, 456] on span "Uso menú organización" at bounding box center [1245, 466] width 149 height 21
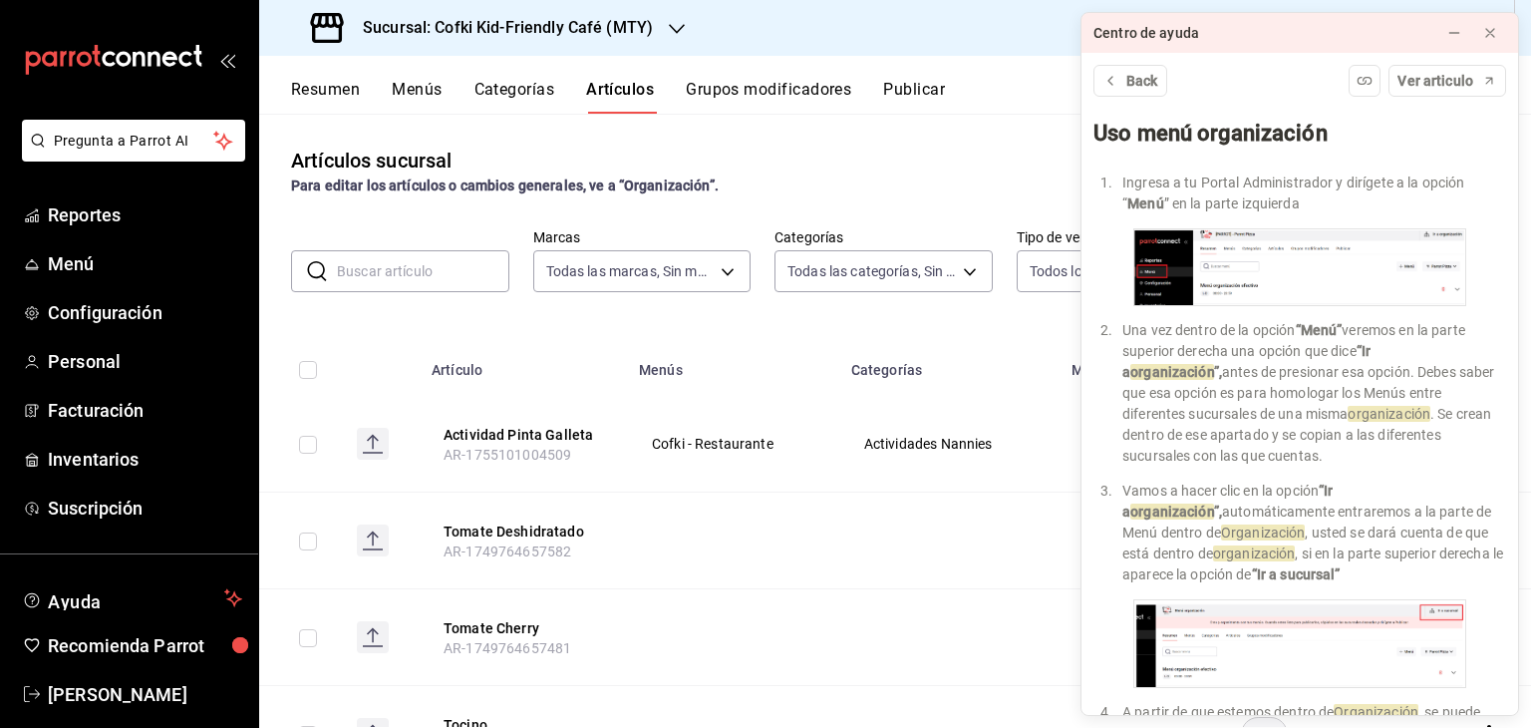
click at [927, 144] on div "Artículos sucursal Para editar los artículos o cambios generales, ve a “Organiz…" at bounding box center [895, 420] width 1272 height 613
click at [1459, 35] on icon at bounding box center [1454, 33] width 16 height 16
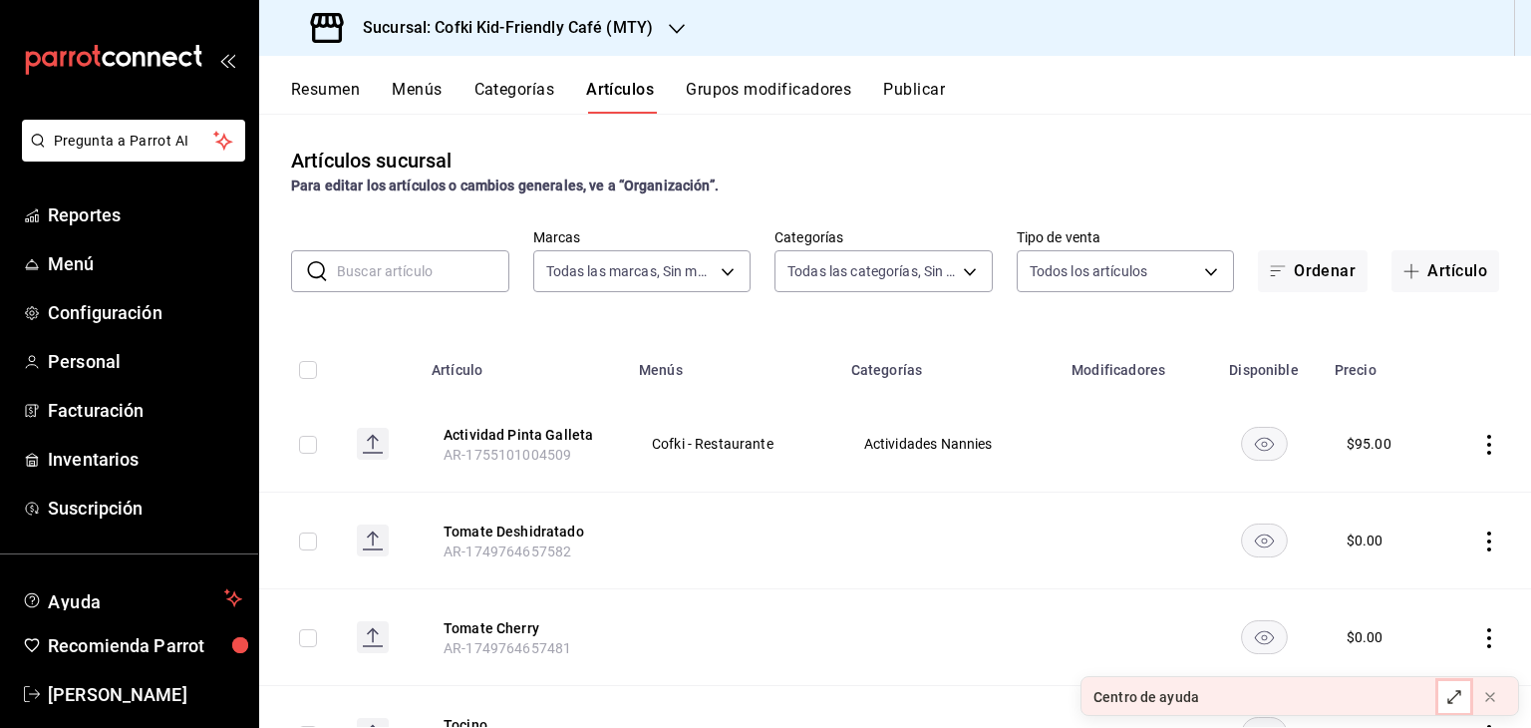
click at [1445, 695] on button at bounding box center [1454, 697] width 32 height 32
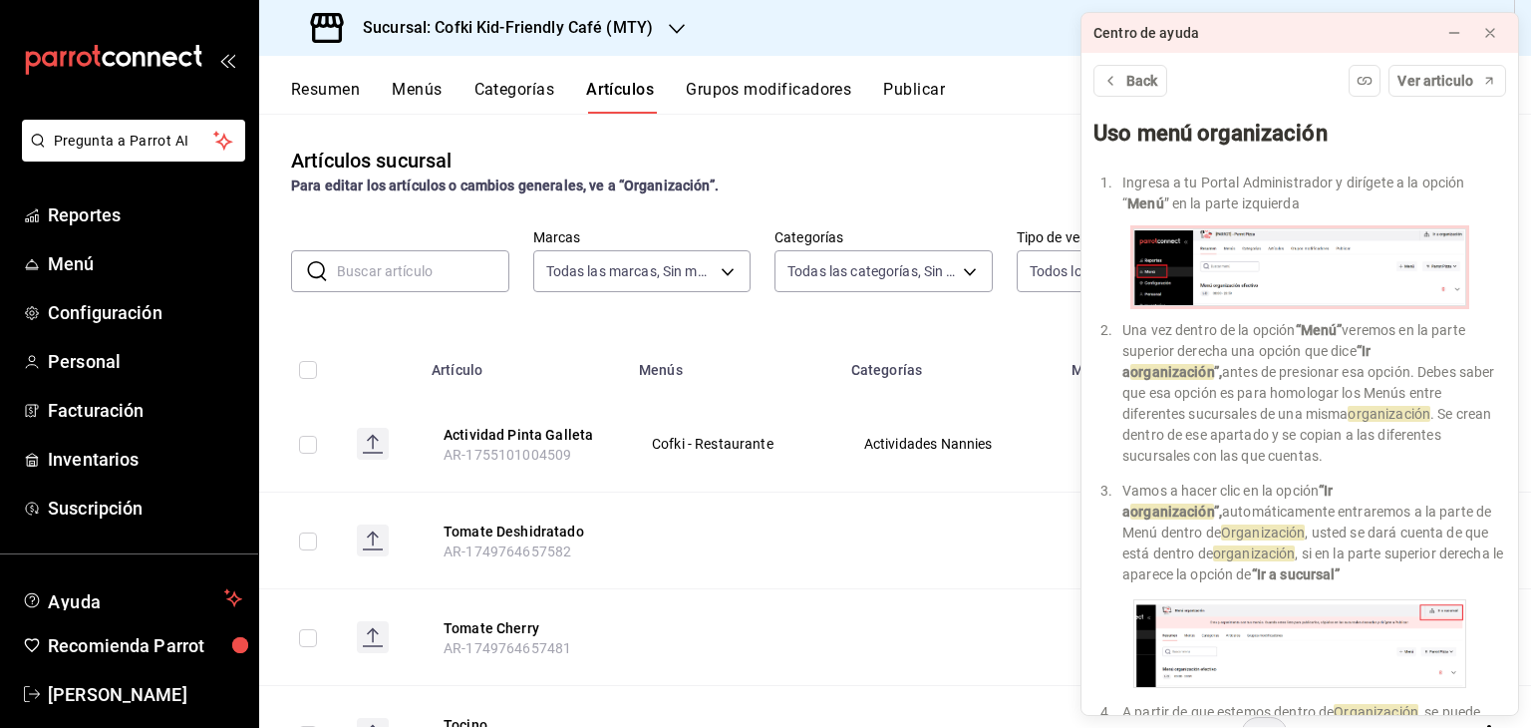
click at [1387, 261] on img at bounding box center [1299, 266] width 333 height 77
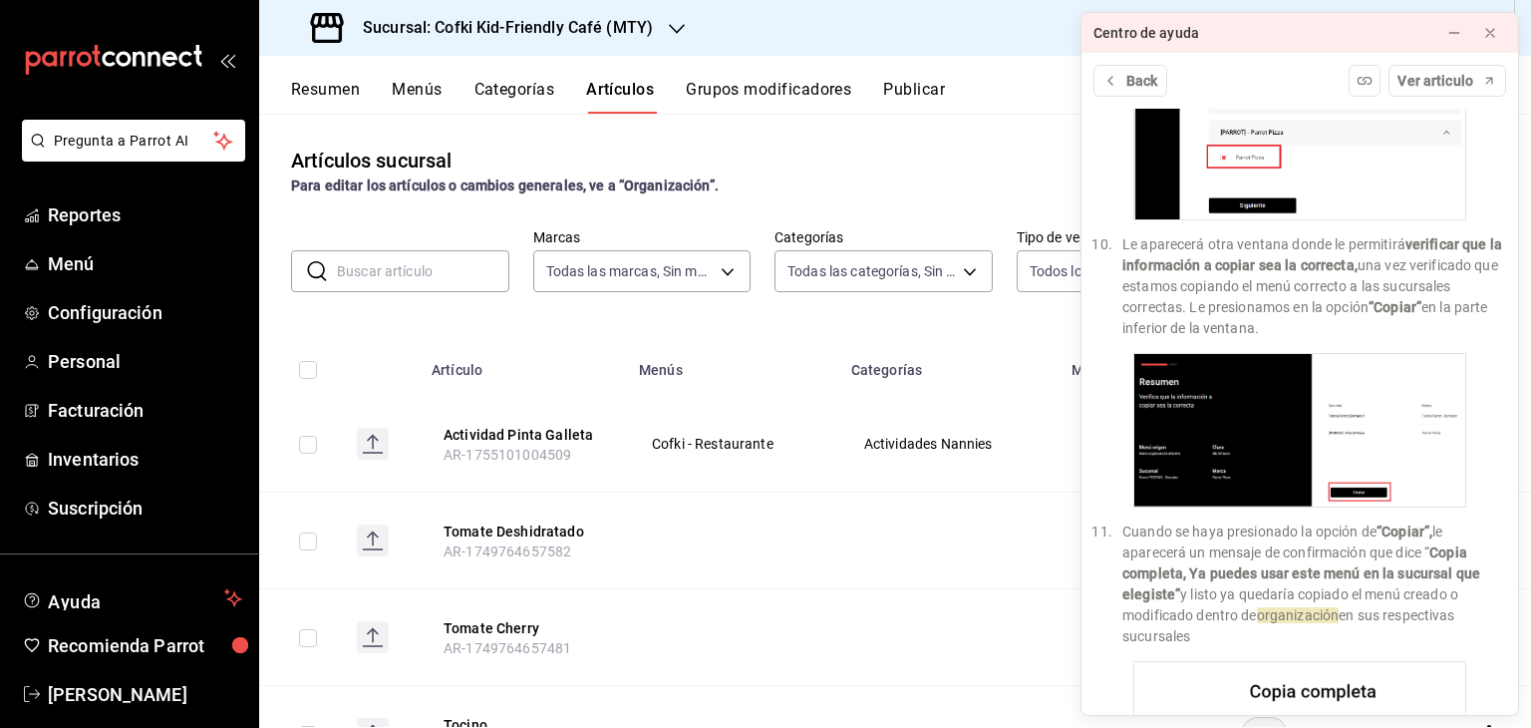
scroll to position [0, 0]
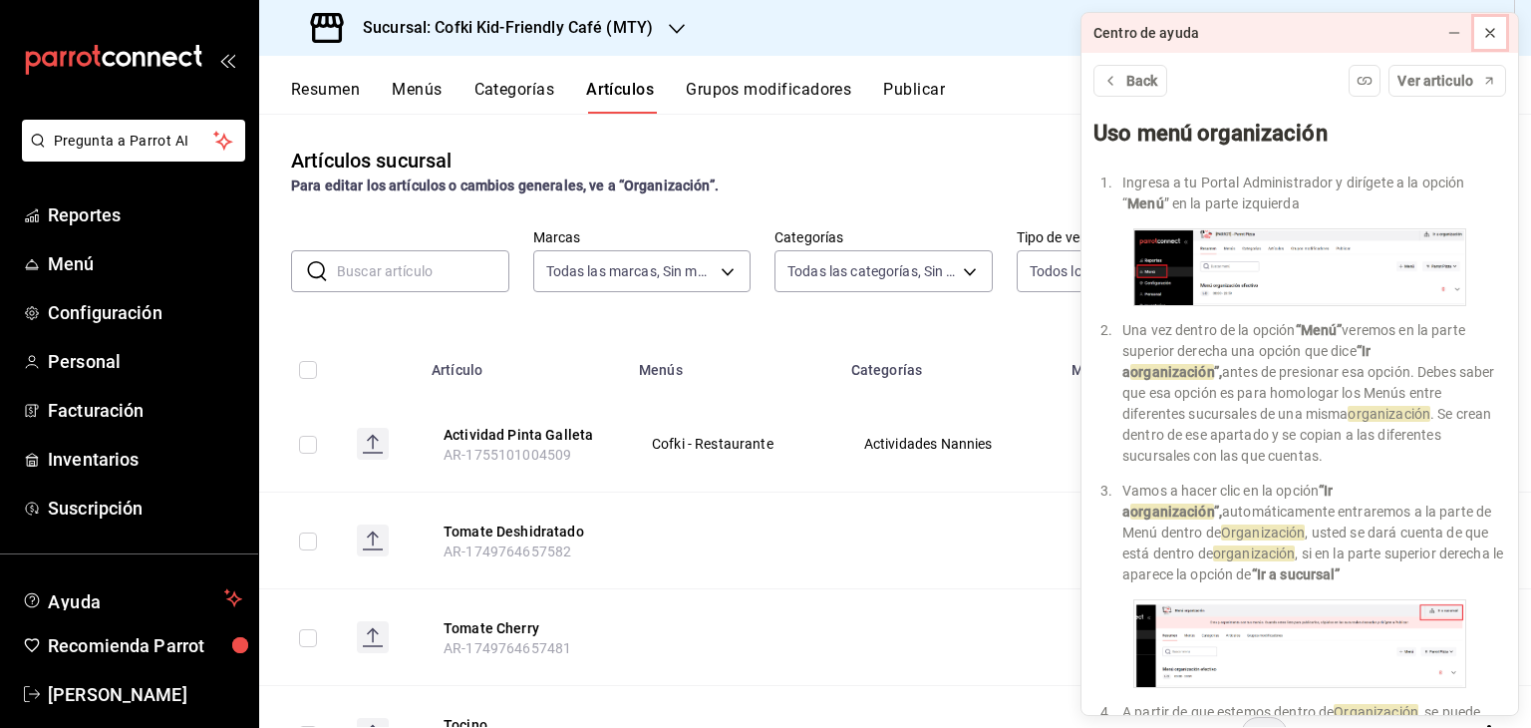
click at [1490, 25] on icon at bounding box center [1490, 33] width 16 height 16
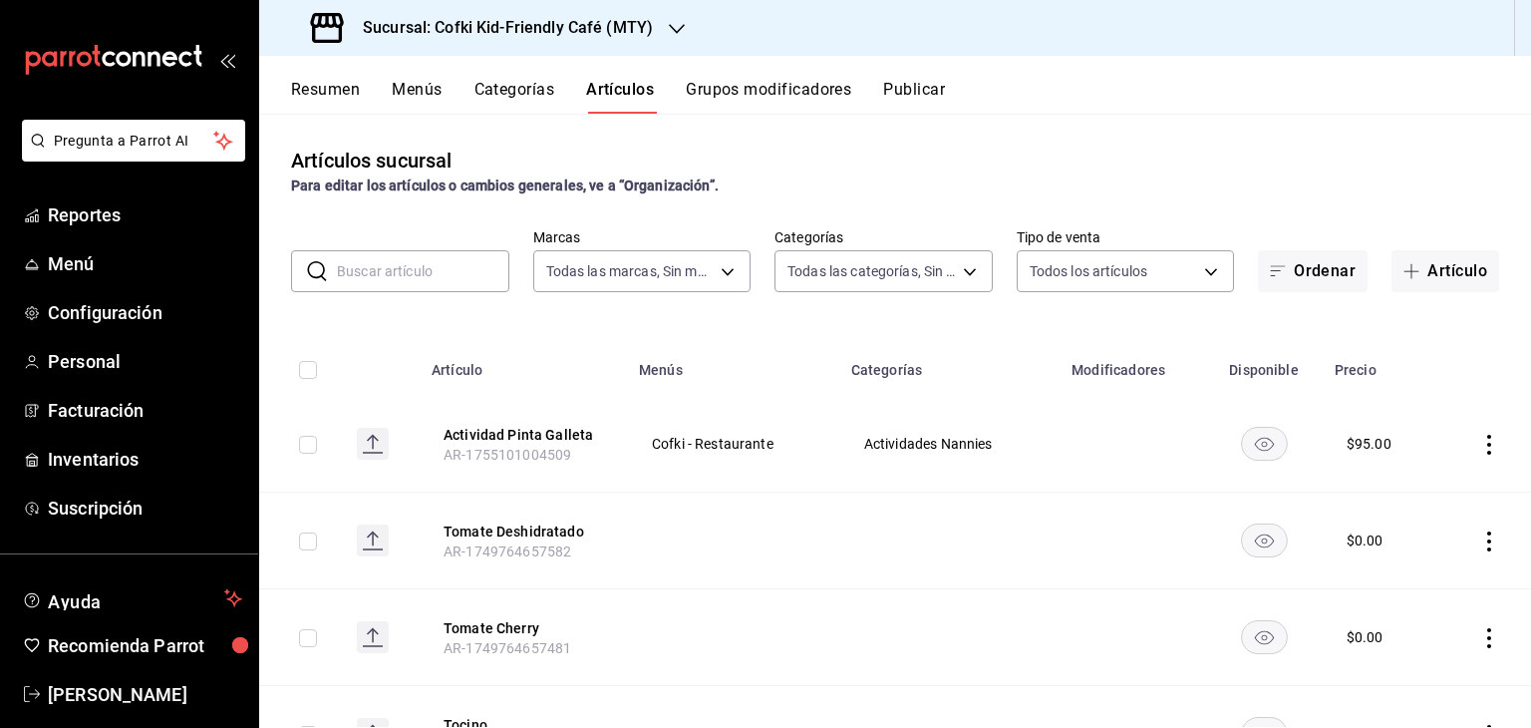
click at [407, 280] on input "text" at bounding box center [423, 271] width 172 height 40
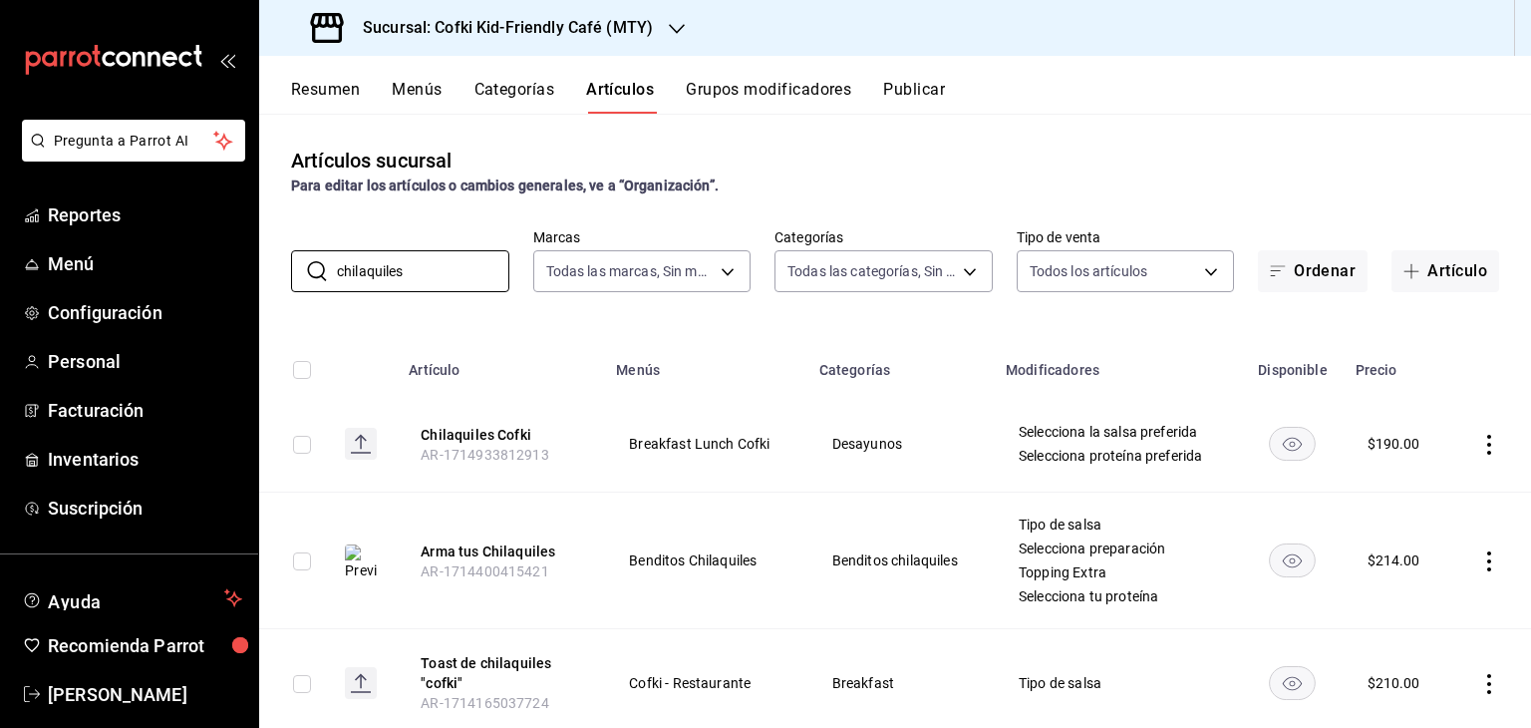
type input "chilaquiles"
click at [798, 89] on button "Grupos modificadores" at bounding box center [768, 97] width 165 height 34
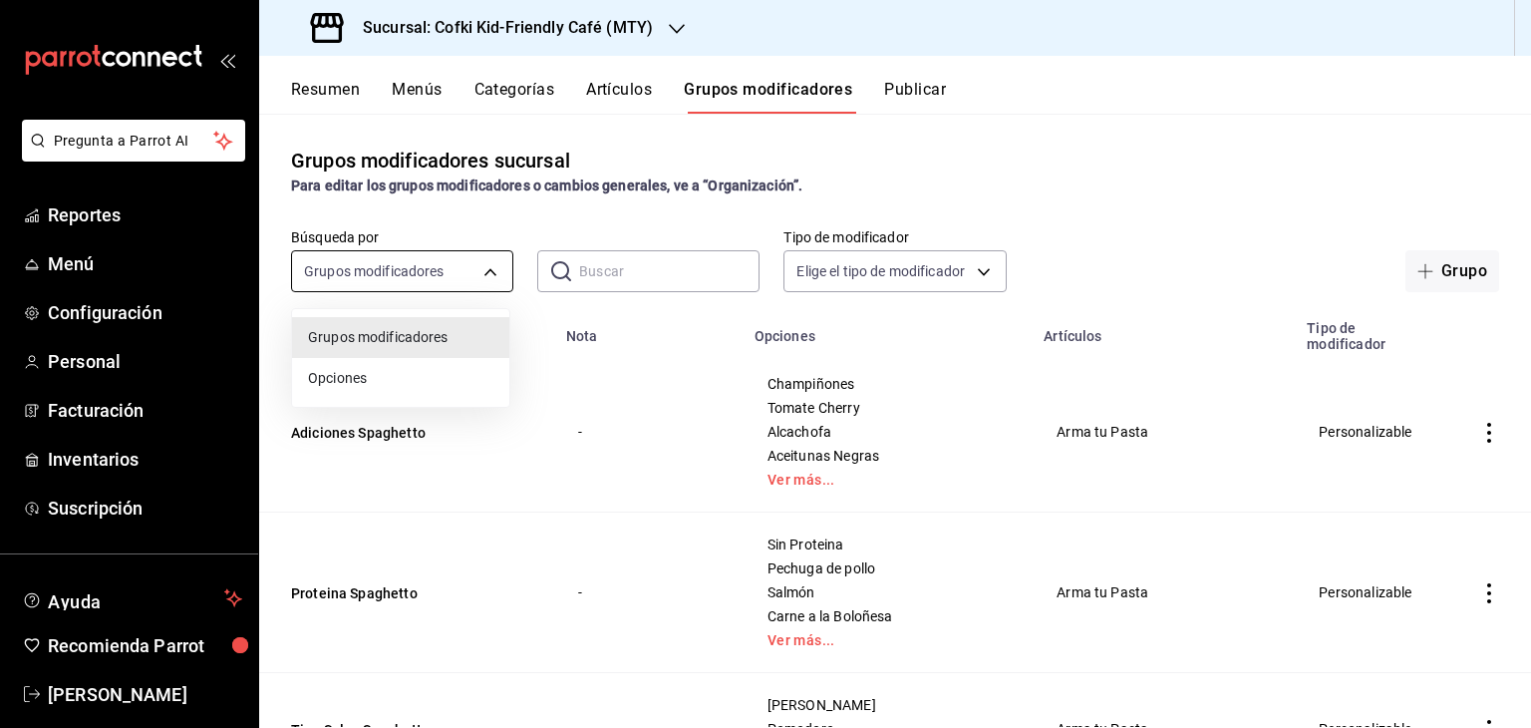
click at [381, 273] on body "Pregunta a Parrot AI Reportes Menú Configuración Personal Facturación Inventari…" at bounding box center [765, 364] width 1531 height 728
click at [623, 262] on div at bounding box center [765, 364] width 1531 height 728
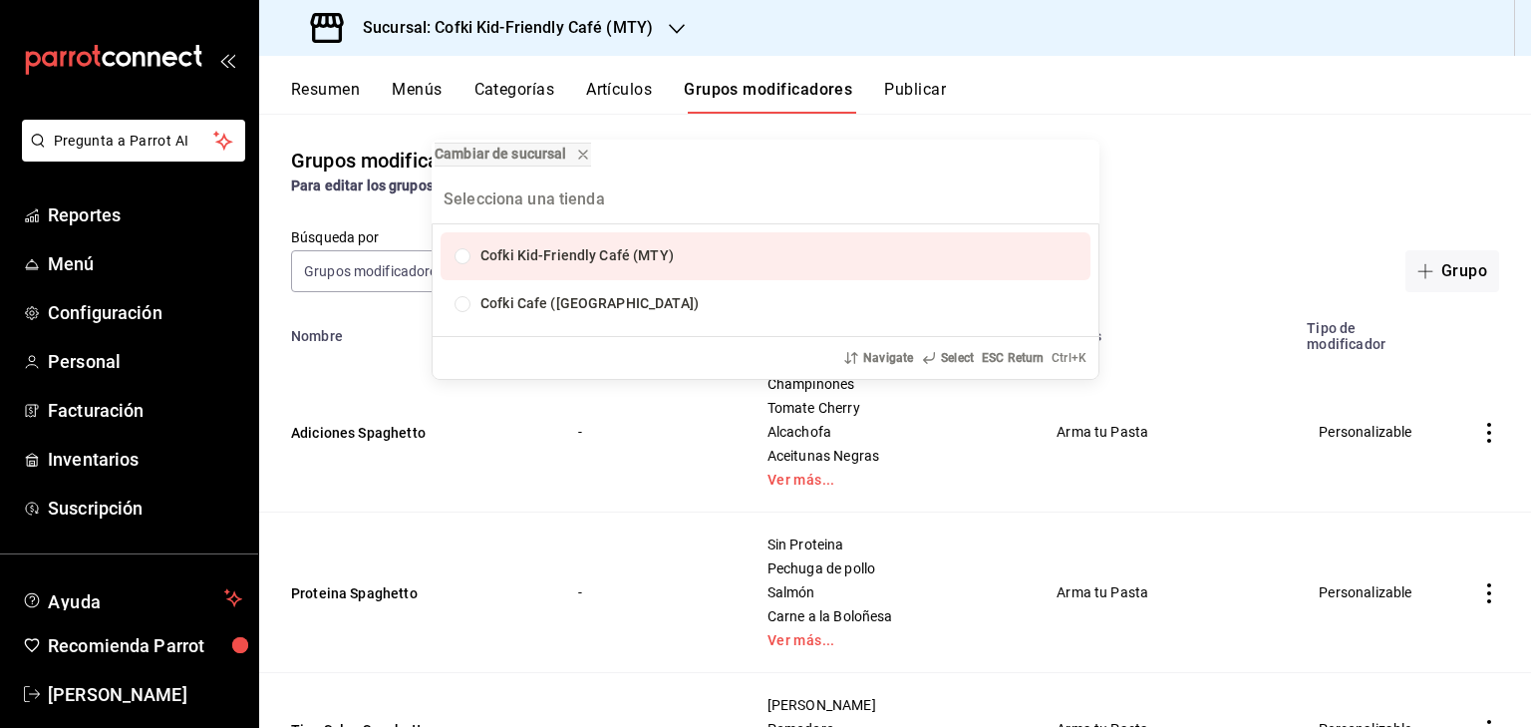
click at [881, 170] on div "Cambiar de sucursal" at bounding box center [766, 158] width 668 height 36
click at [805, 86] on div "Cambiar de sucursal Cofki Kid-Friendly Café (MTY) Cofki Cafe (La Aurora) Naviga…" at bounding box center [765, 364] width 1531 height 728
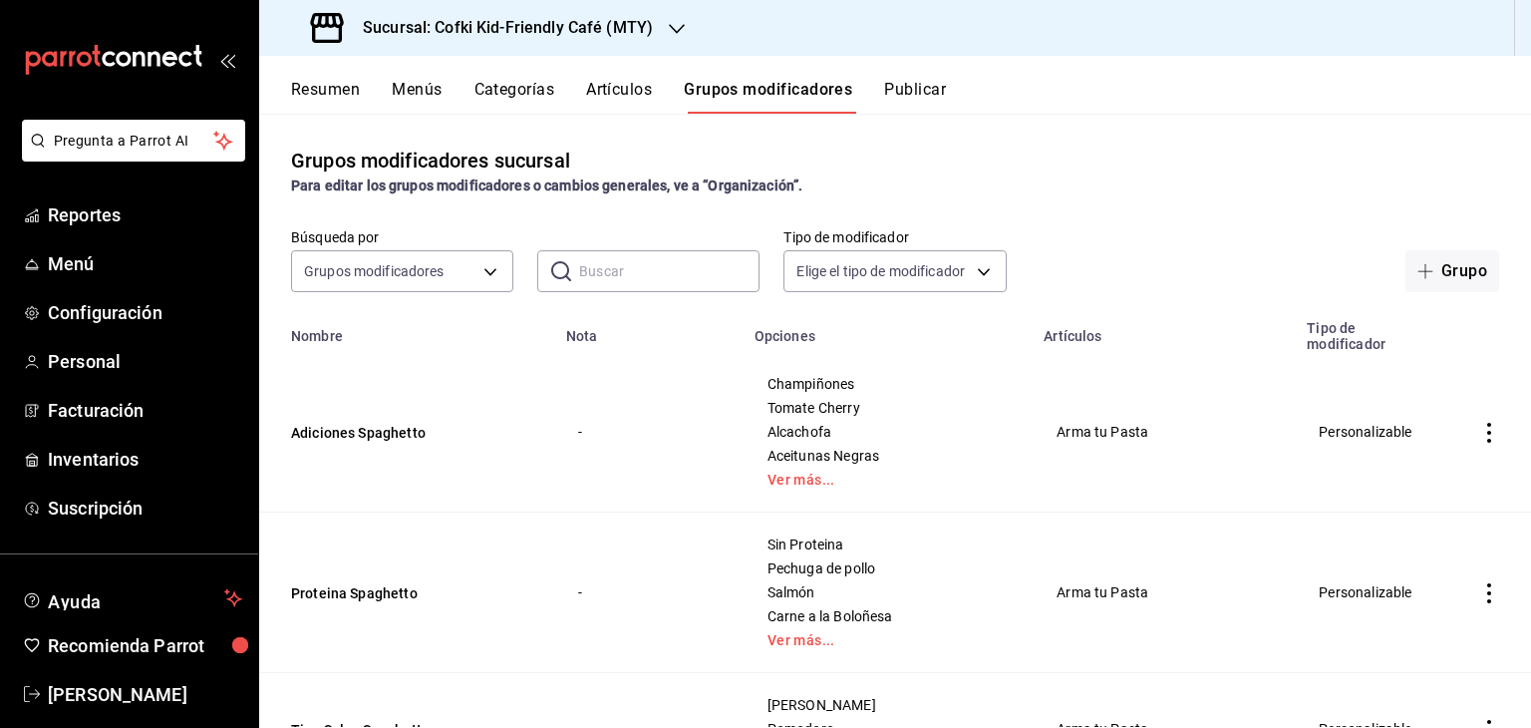
click at [668, 292] on div "Grupos modificadores sucursal Para editar los grupos modificadores o cambios ge…" at bounding box center [895, 420] width 1272 height 613
click at [676, 270] on input "text" at bounding box center [669, 271] width 180 height 40
click at [676, 270] on input "p" at bounding box center [669, 271] width 180 height 40
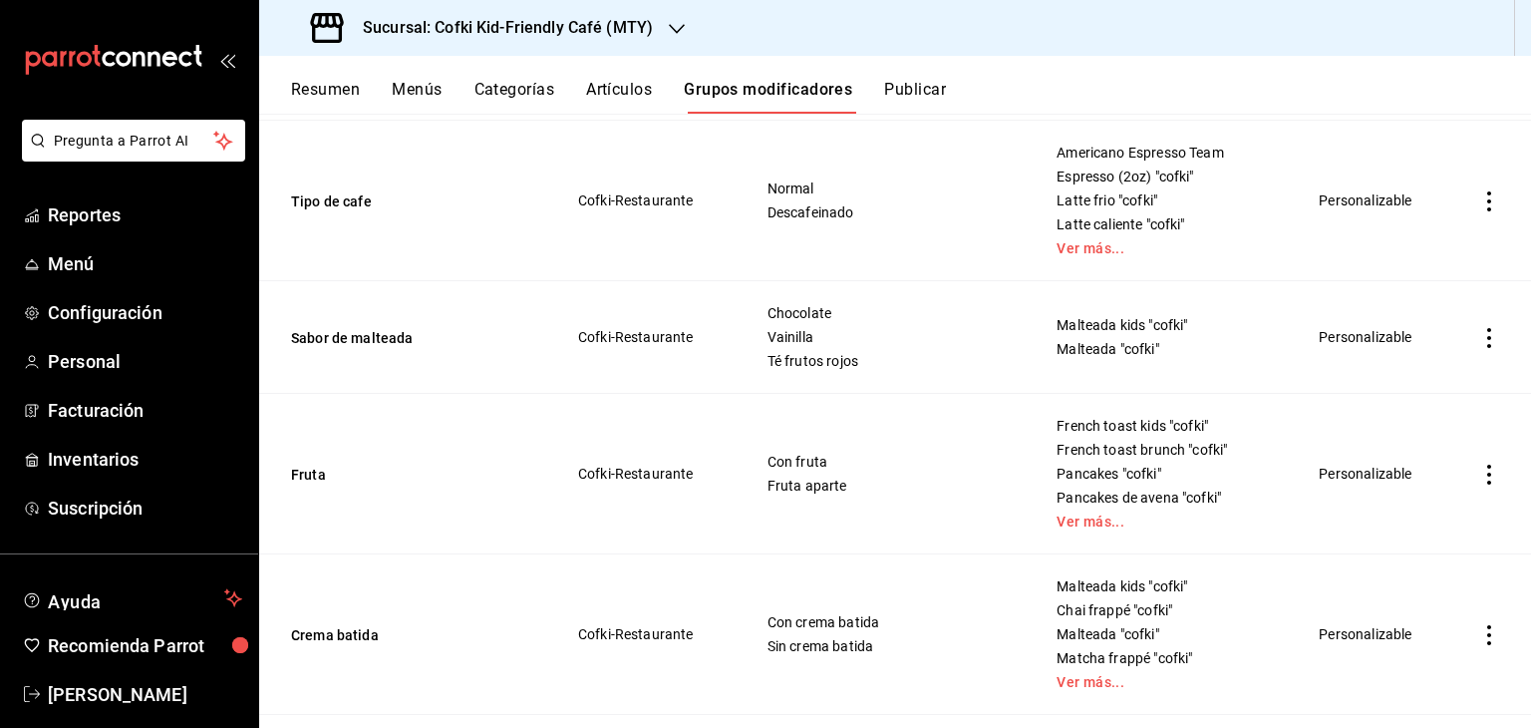
scroll to position [1050, 0]
type input "p"
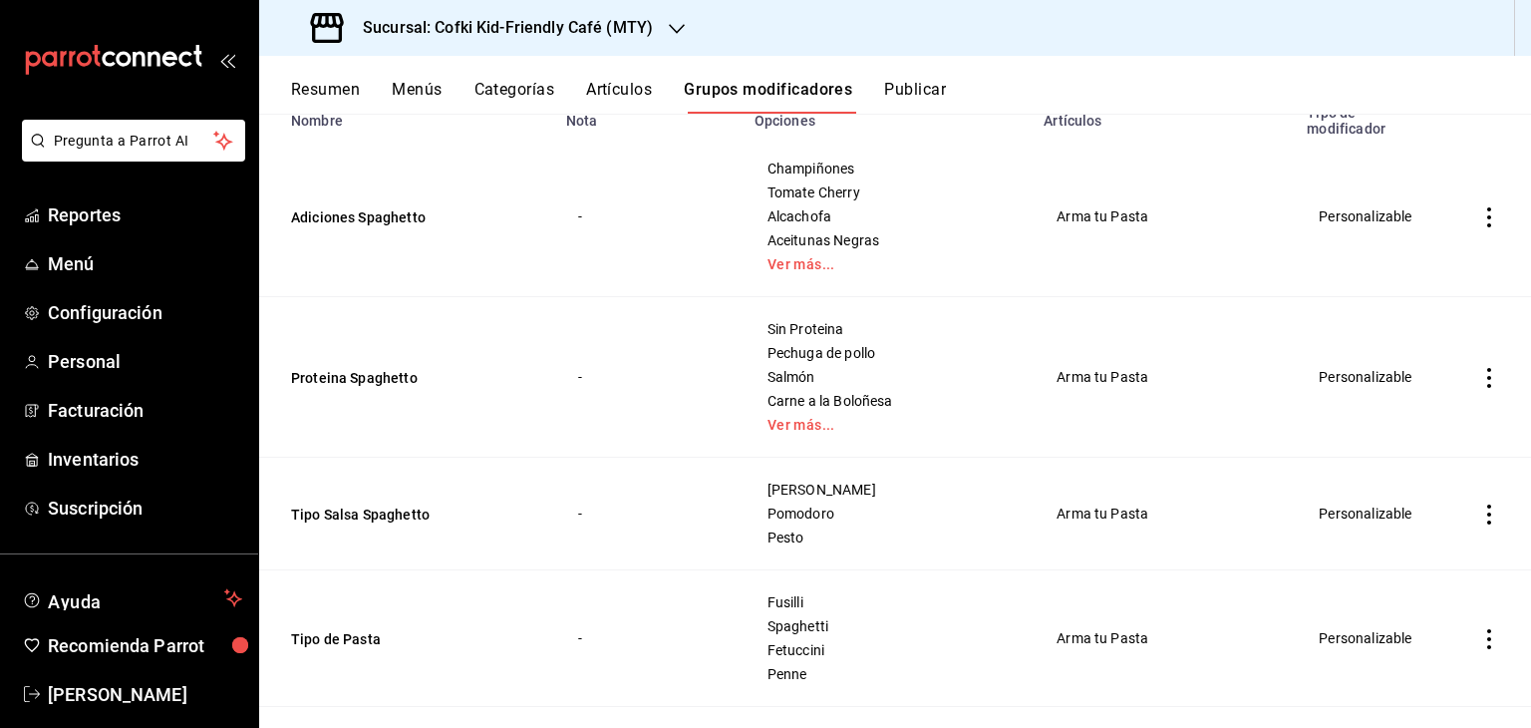
scroll to position [0, 0]
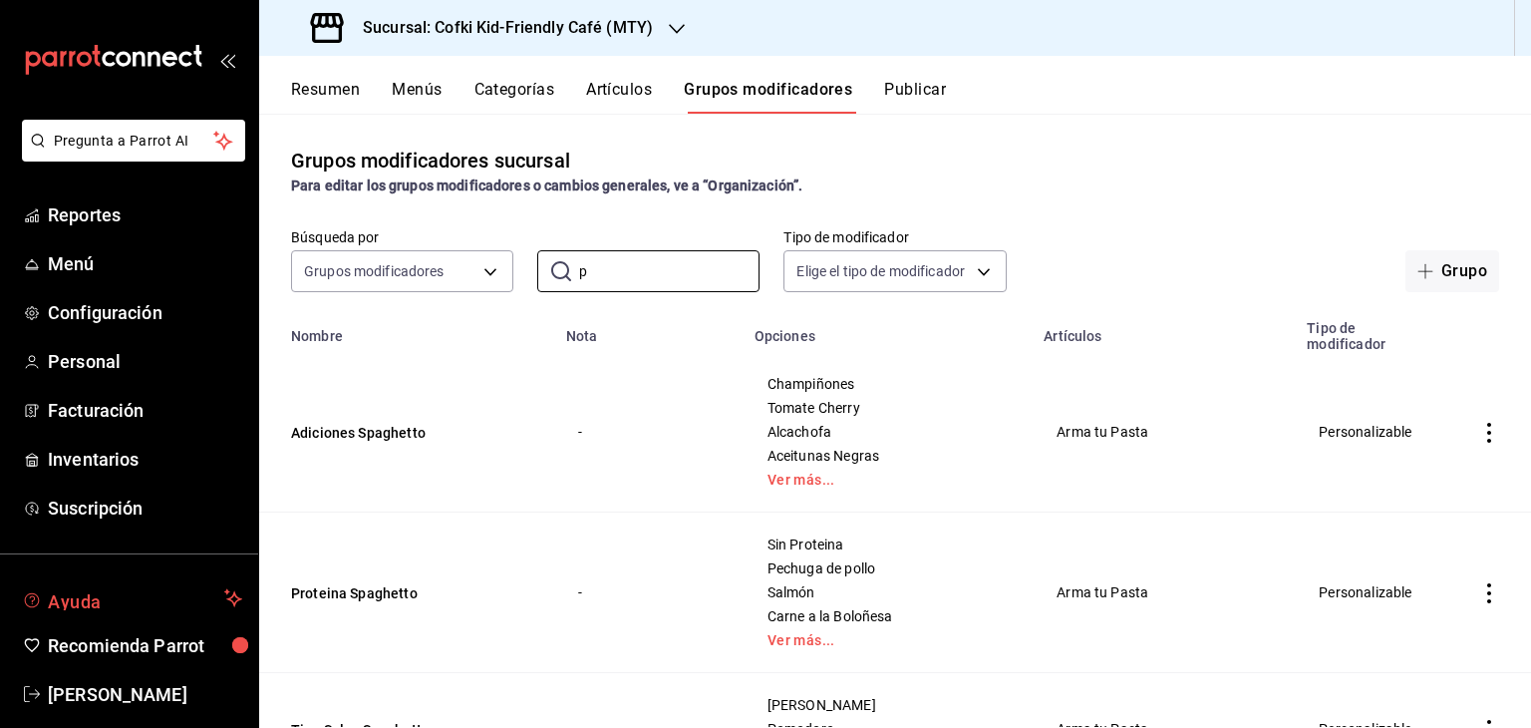
click at [124, 595] on span "Ayuda" at bounding box center [132, 598] width 168 height 24
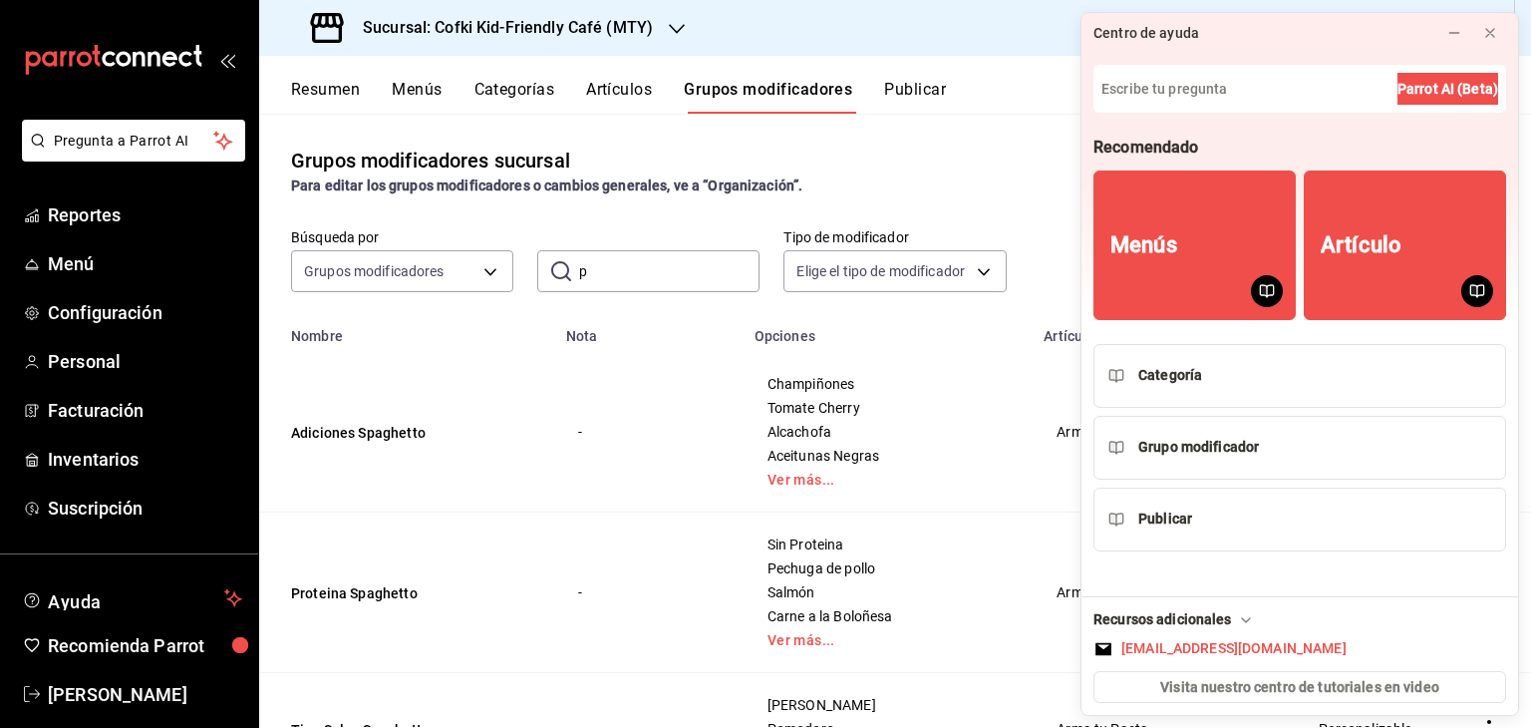
click at [952, 173] on div "Grupos modificadores sucursal Para editar los grupos modificadores o cambios ge…" at bounding box center [895, 171] width 1272 height 51
click at [1451, 25] on icon at bounding box center [1454, 33] width 16 height 16
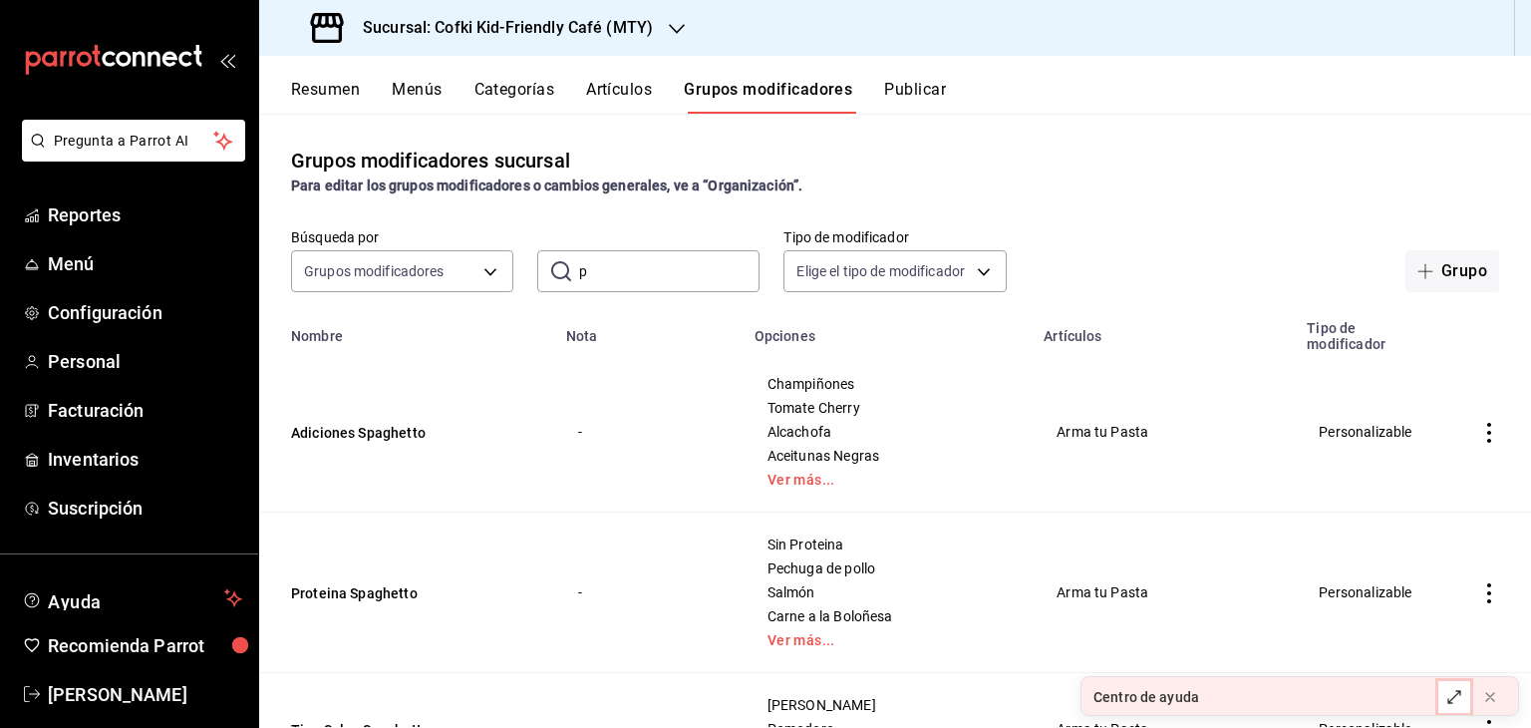
click at [1455, 700] on icon at bounding box center [1454, 697] width 16 height 16
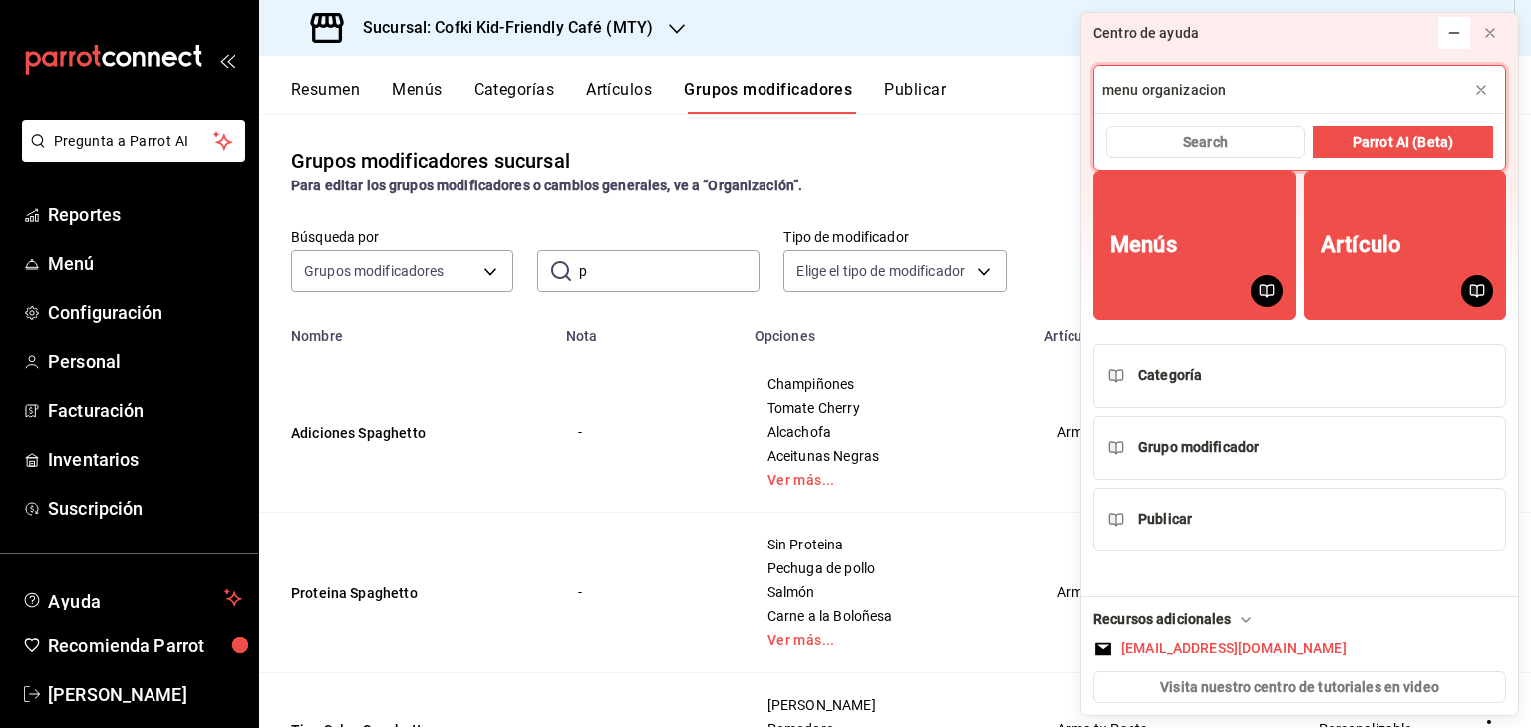
type input "menu organizacion"
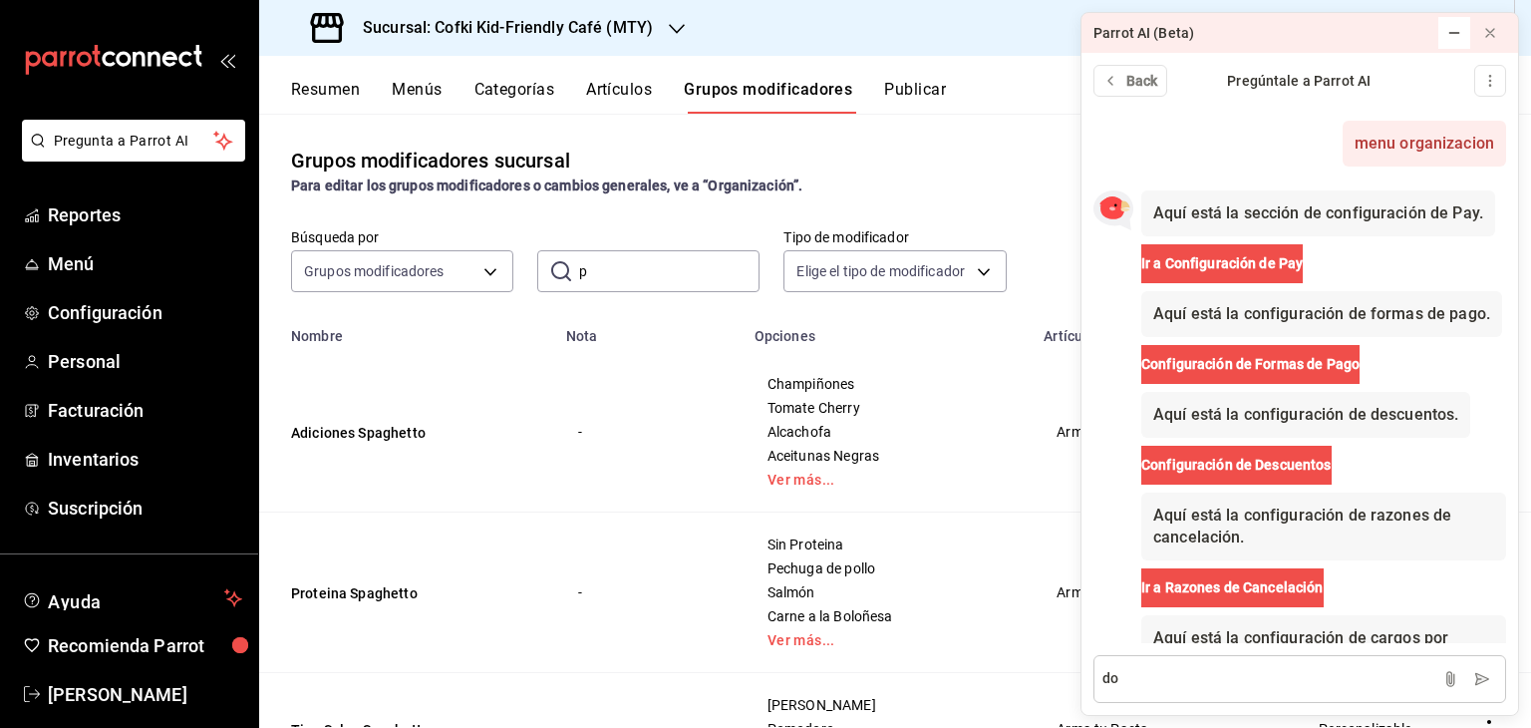
type textarea "d"
click at [1481, 36] on button at bounding box center [1490, 33] width 32 height 32
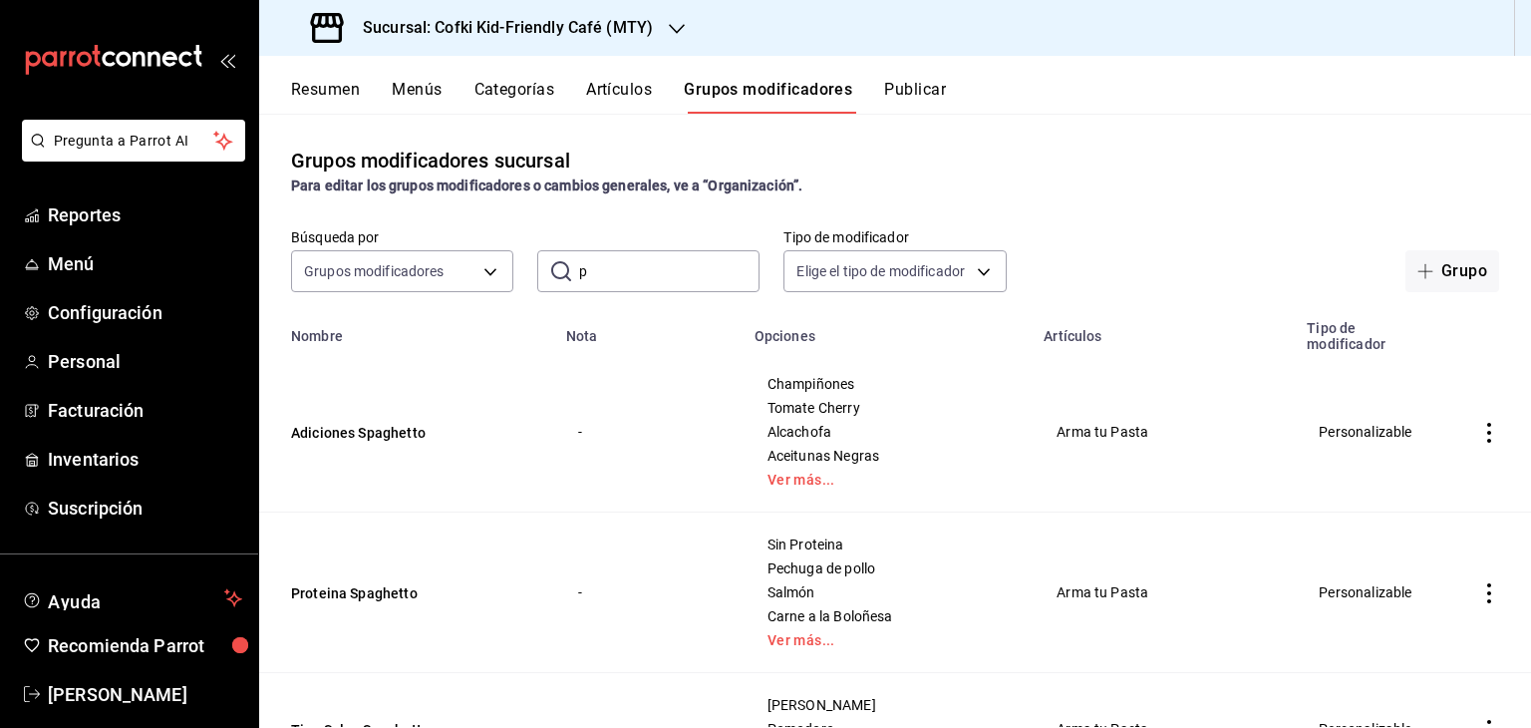
click at [627, 261] on input "p" at bounding box center [669, 271] width 180 height 40
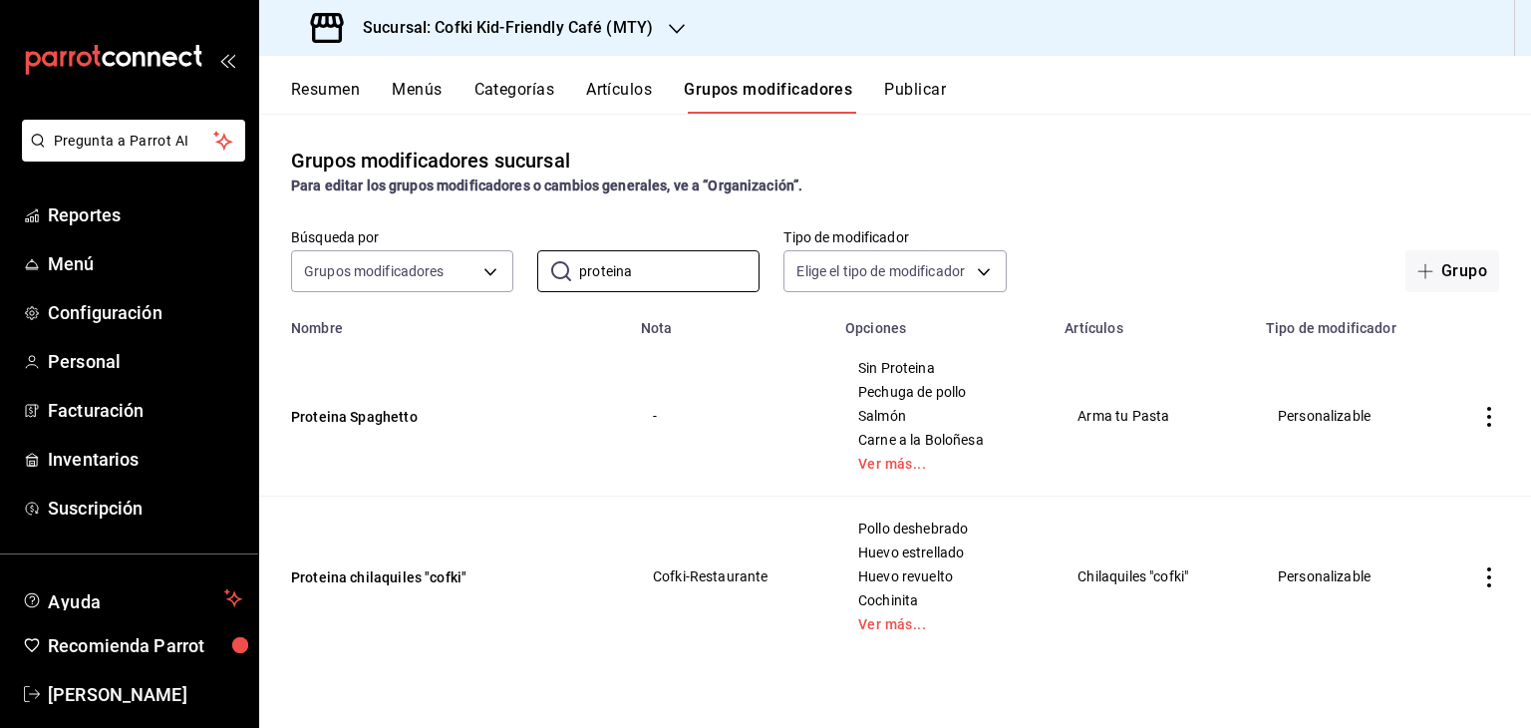
type input "proteina"
click at [1484, 575] on icon "actions" at bounding box center [1489, 577] width 20 height 20
click at [1411, 597] on span "Editar" at bounding box center [1429, 593] width 52 height 21
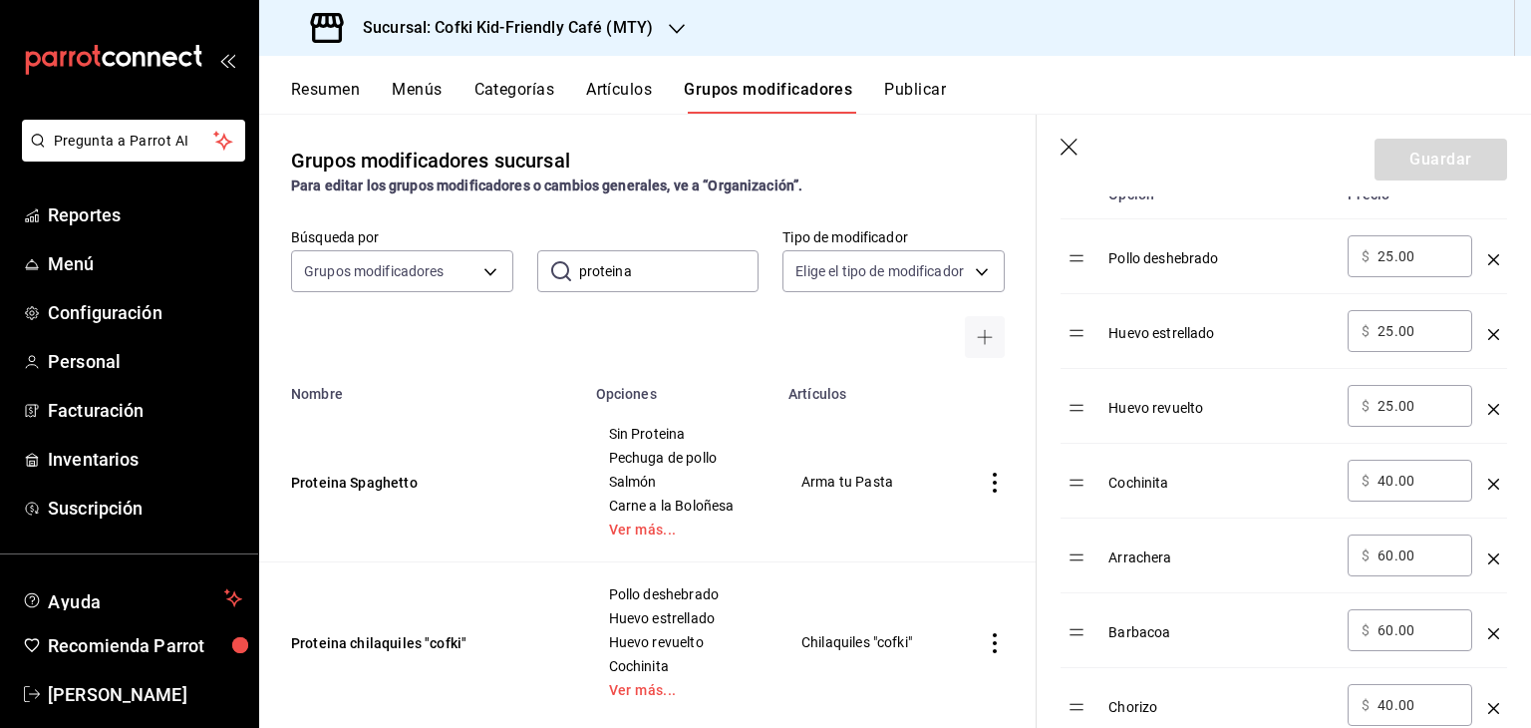
scroll to position [681, 0]
click at [1395, 256] on input "25.00" at bounding box center [1417, 257] width 81 height 20
type input "25.00"
click at [1369, 257] on div "​ $ 25.00 ​" at bounding box center [1410, 257] width 125 height 42
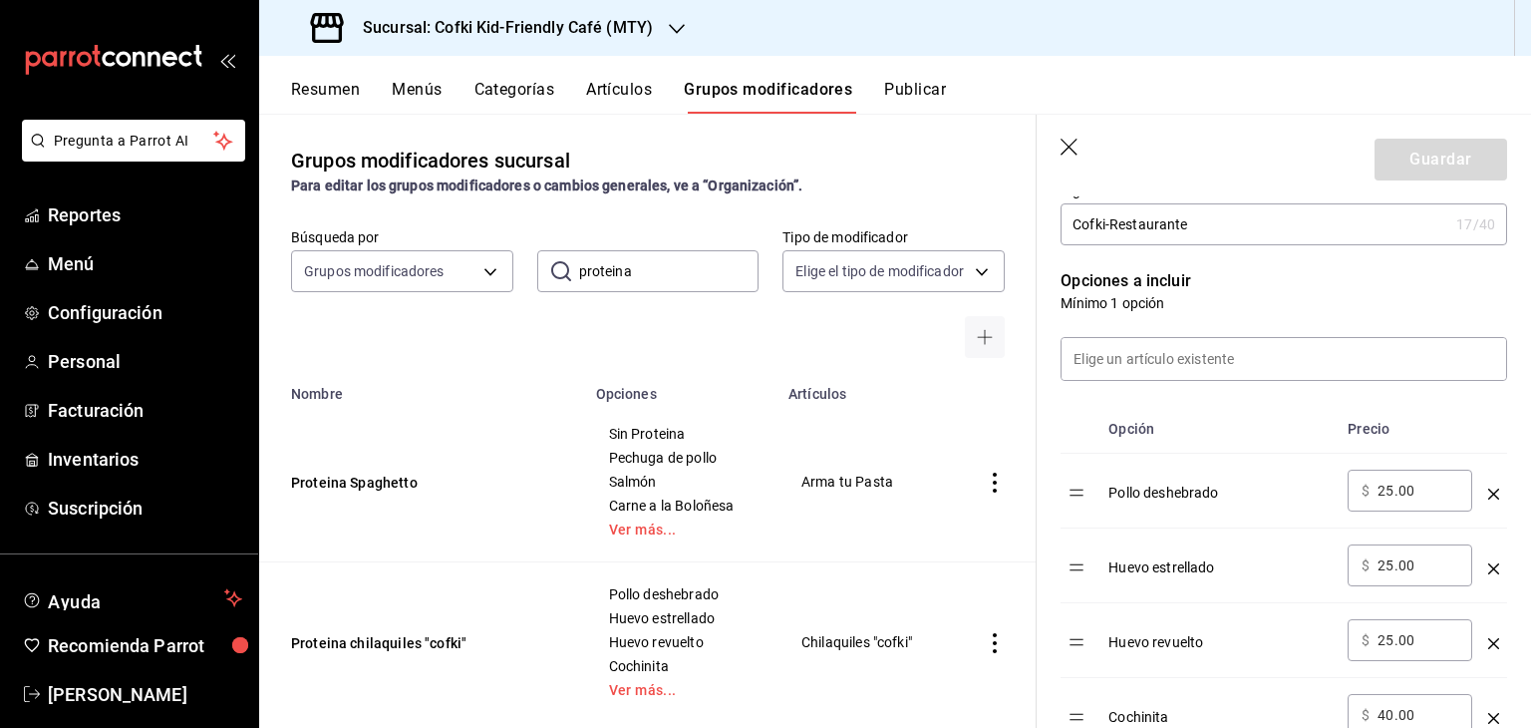
scroll to position [423, 0]
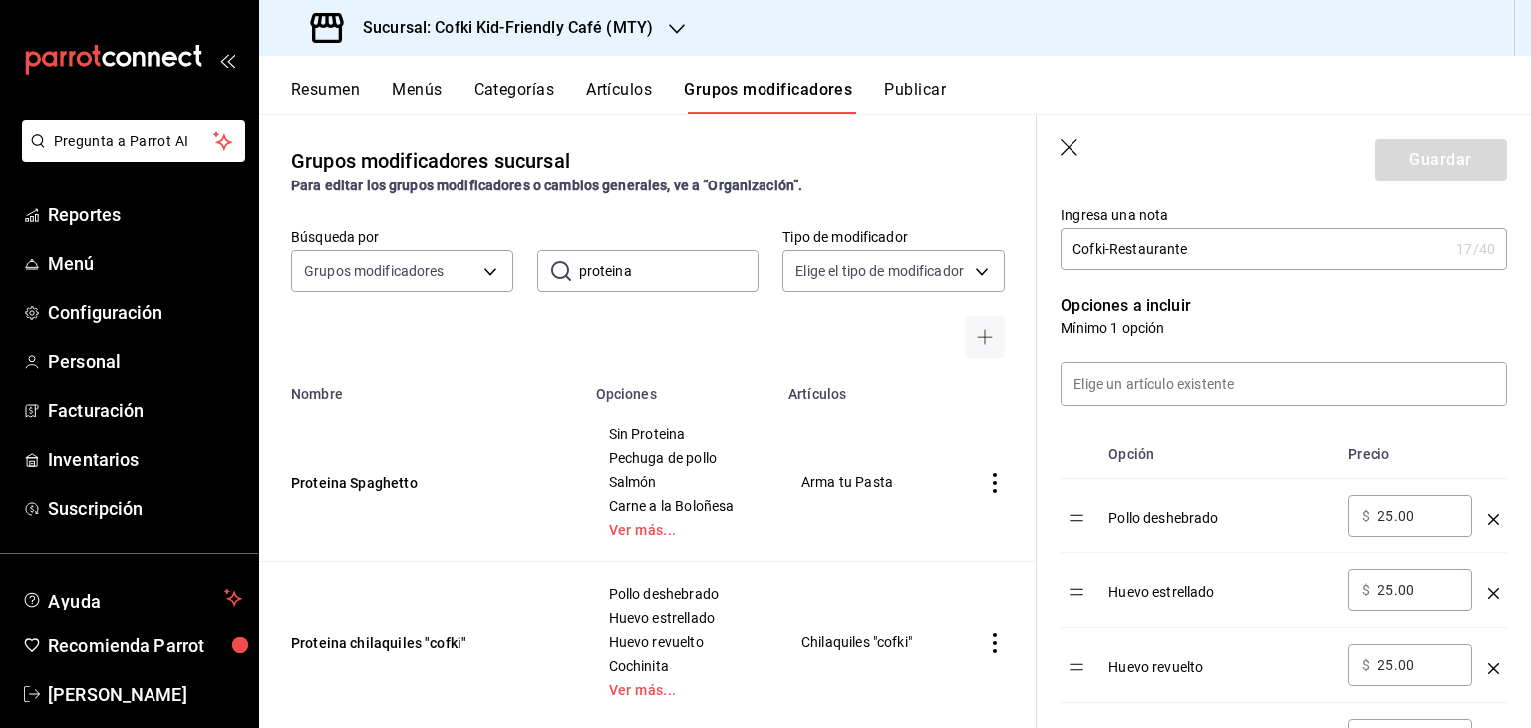
click at [1066, 148] on icon "button" at bounding box center [1070, 149] width 20 height 20
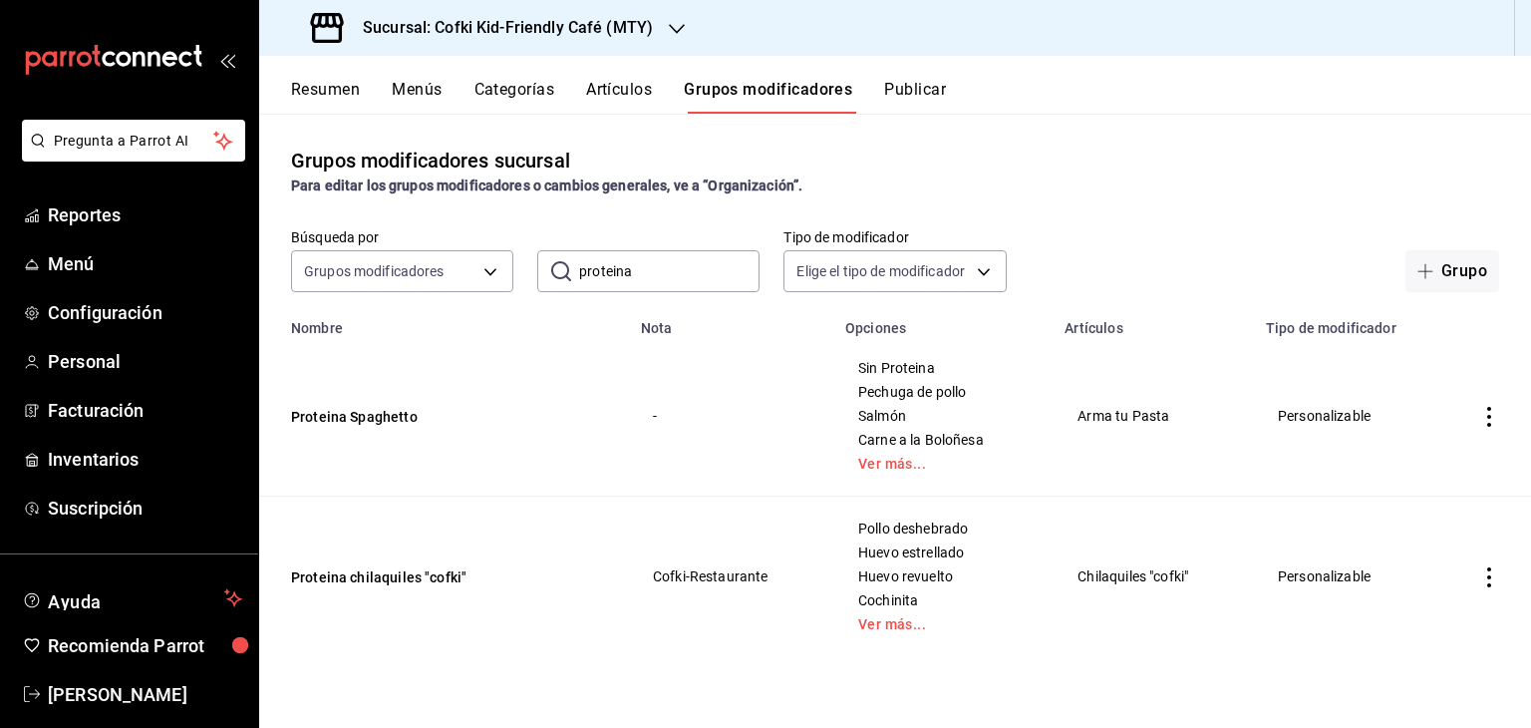
click at [1068, 150] on div "Grupos modificadores sucursal Para editar los grupos modificadores o cambios ge…" at bounding box center [895, 171] width 1272 height 51
click at [498, 428] on td "Proteina Spaghetto" at bounding box center [444, 416] width 370 height 160
click at [1478, 581] on td "simple table" at bounding box center [1489, 576] width 84 height 160
click at [1493, 579] on icon "actions" at bounding box center [1489, 577] width 20 height 20
click at [1434, 596] on span "Editar" at bounding box center [1429, 593] width 52 height 21
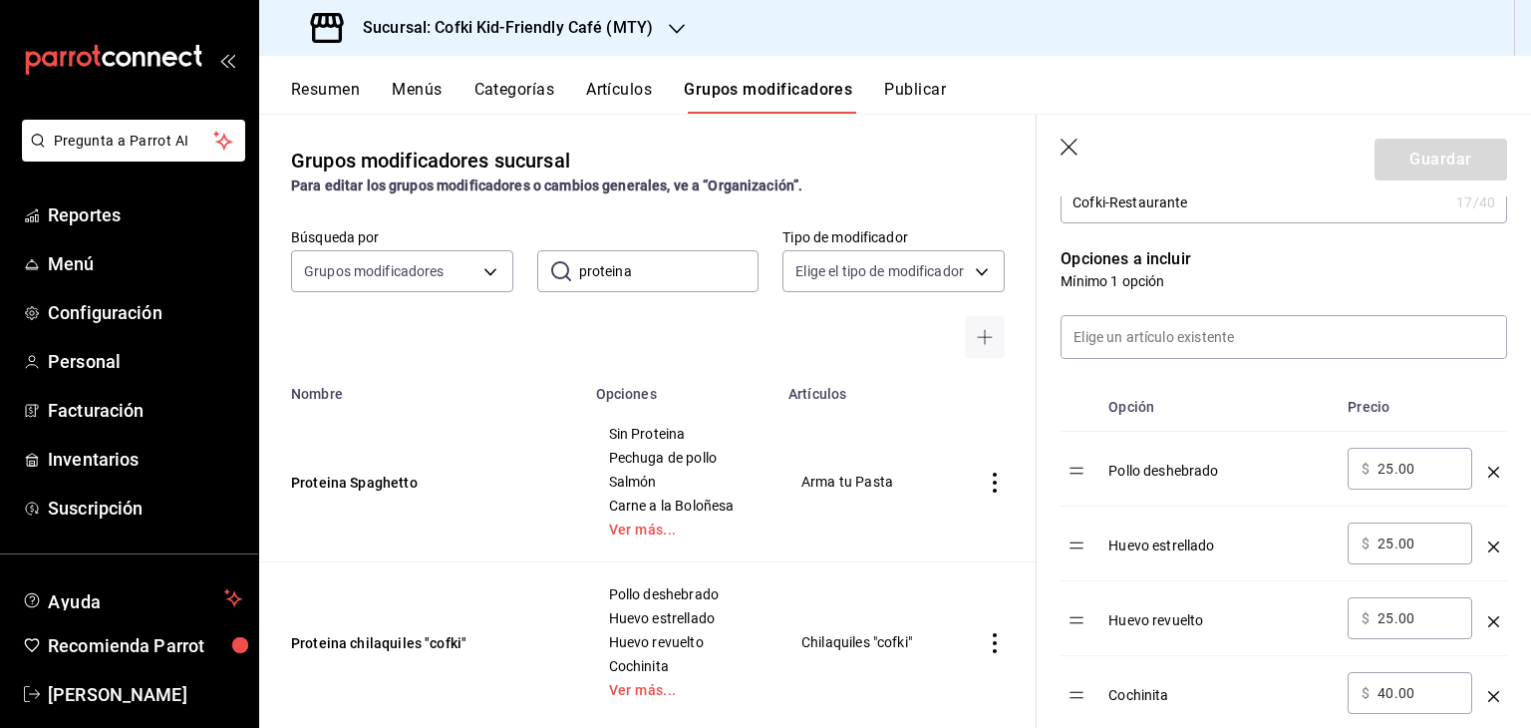
scroll to position [536, 0]
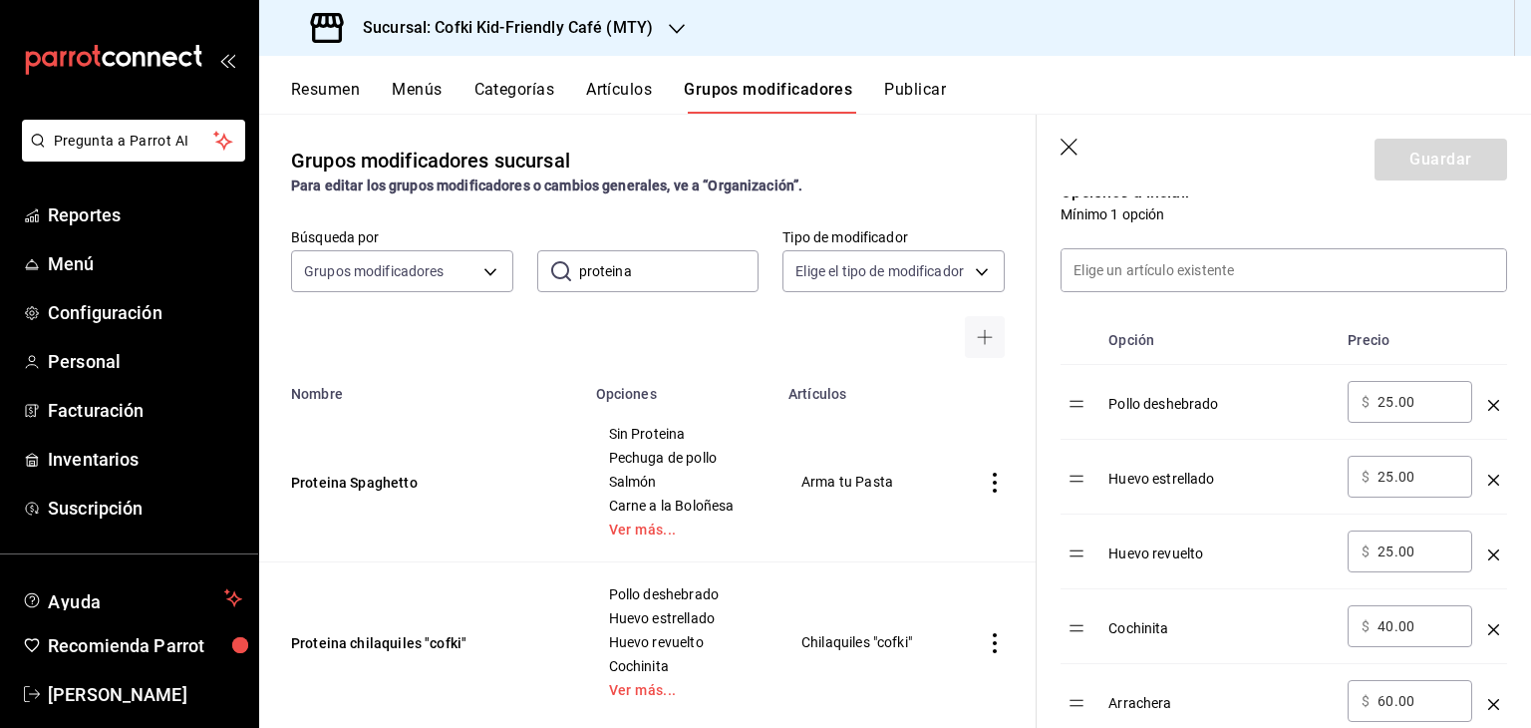
click at [1387, 395] on input "25.00" at bounding box center [1417, 402] width 81 height 20
type input "29.00"
click at [1395, 476] on input "25.00" at bounding box center [1417, 476] width 81 height 20
type input "29.00"
click at [1391, 553] on input "25.00" at bounding box center [1417, 551] width 81 height 20
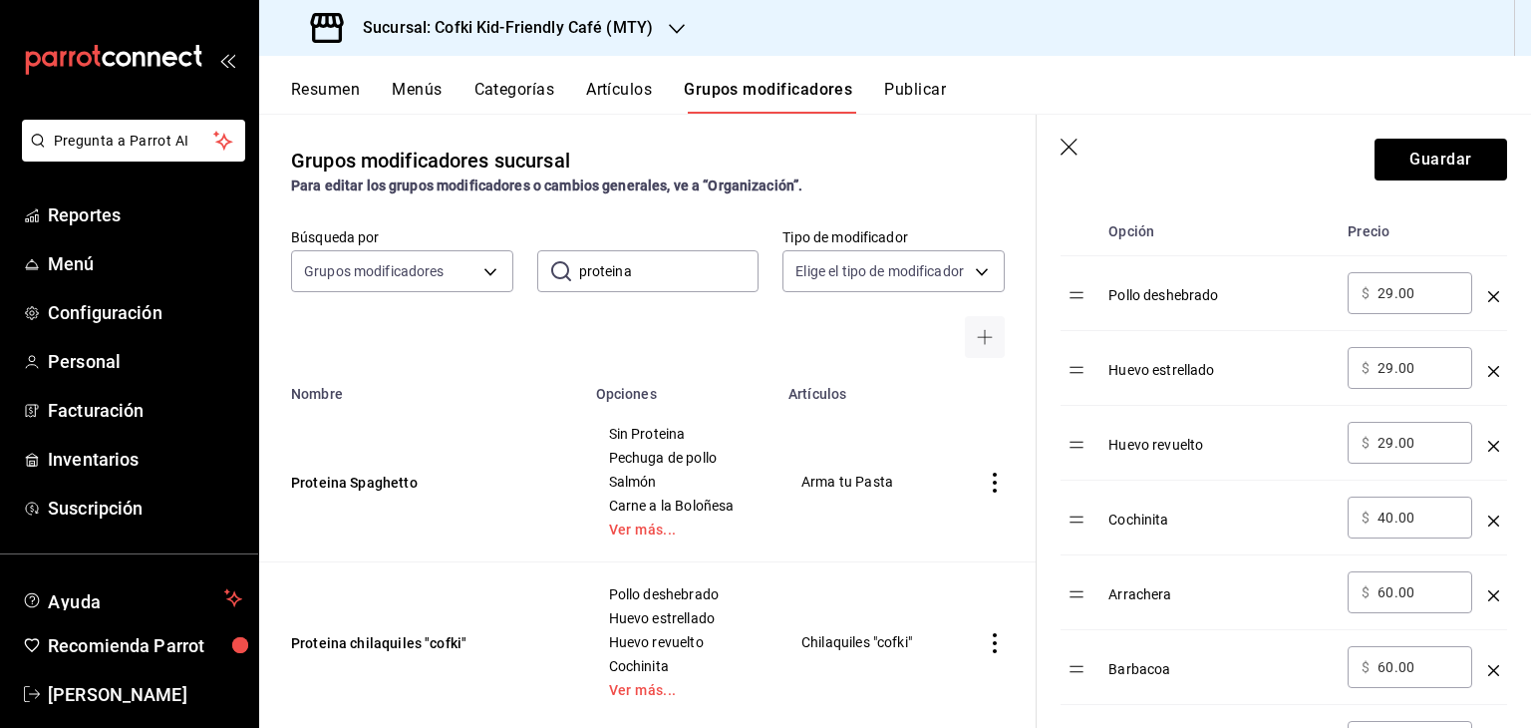
scroll to position [661, 0]
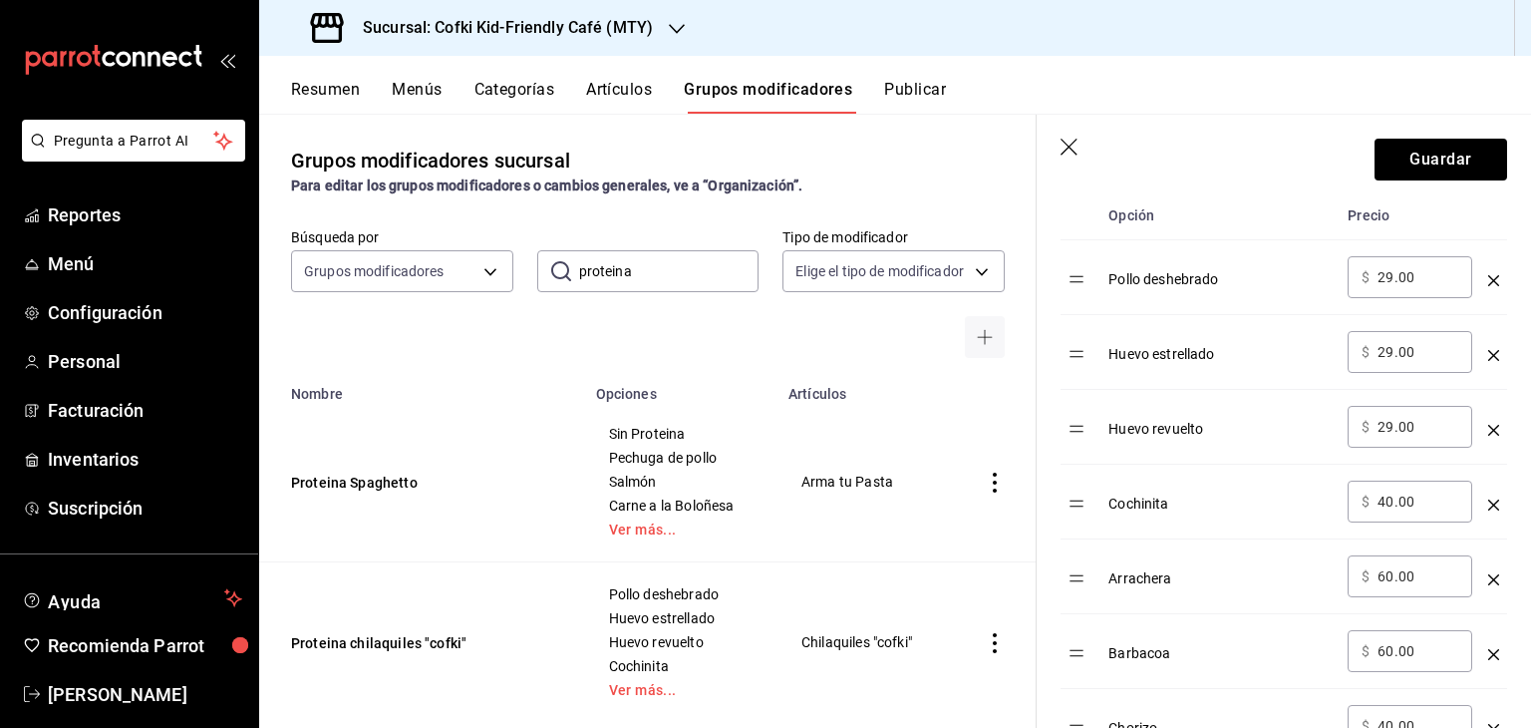
type input "29.00"
click at [1393, 509] on input "40.00" at bounding box center [1417, 501] width 81 height 20
type input "45.00"
click at [1393, 569] on input "60.00" at bounding box center [1417, 576] width 81 height 20
click at [1385, 577] on input "66.00" at bounding box center [1417, 576] width 81 height 20
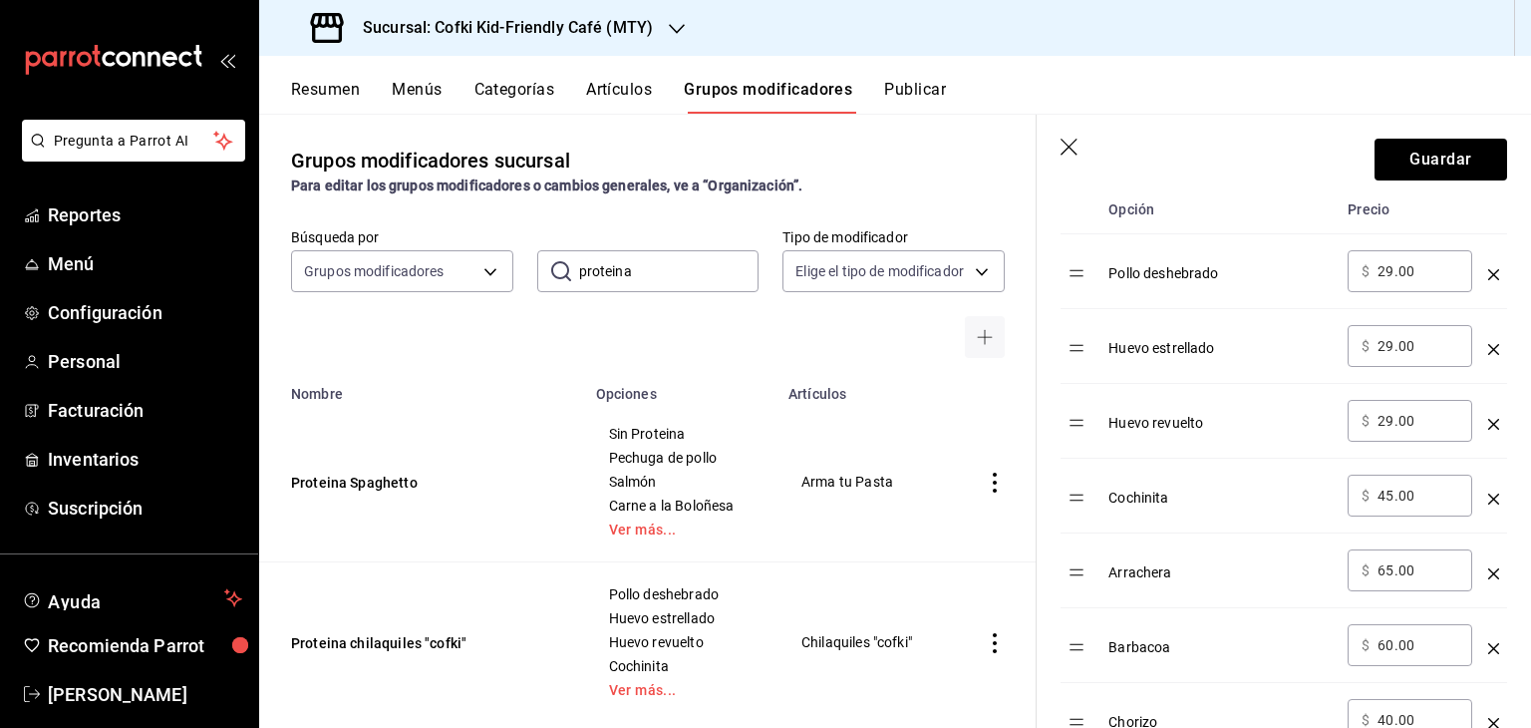
scroll to position [666, 0]
type input "65.00"
click at [1386, 656] on div "​ $ 60.00 ​" at bounding box center [1410, 646] width 125 height 42
click at [1393, 625] on div "​ $ 60.00 ​" at bounding box center [1410, 646] width 125 height 42
click at [1389, 639] on input "60.00" at bounding box center [1417, 646] width 81 height 20
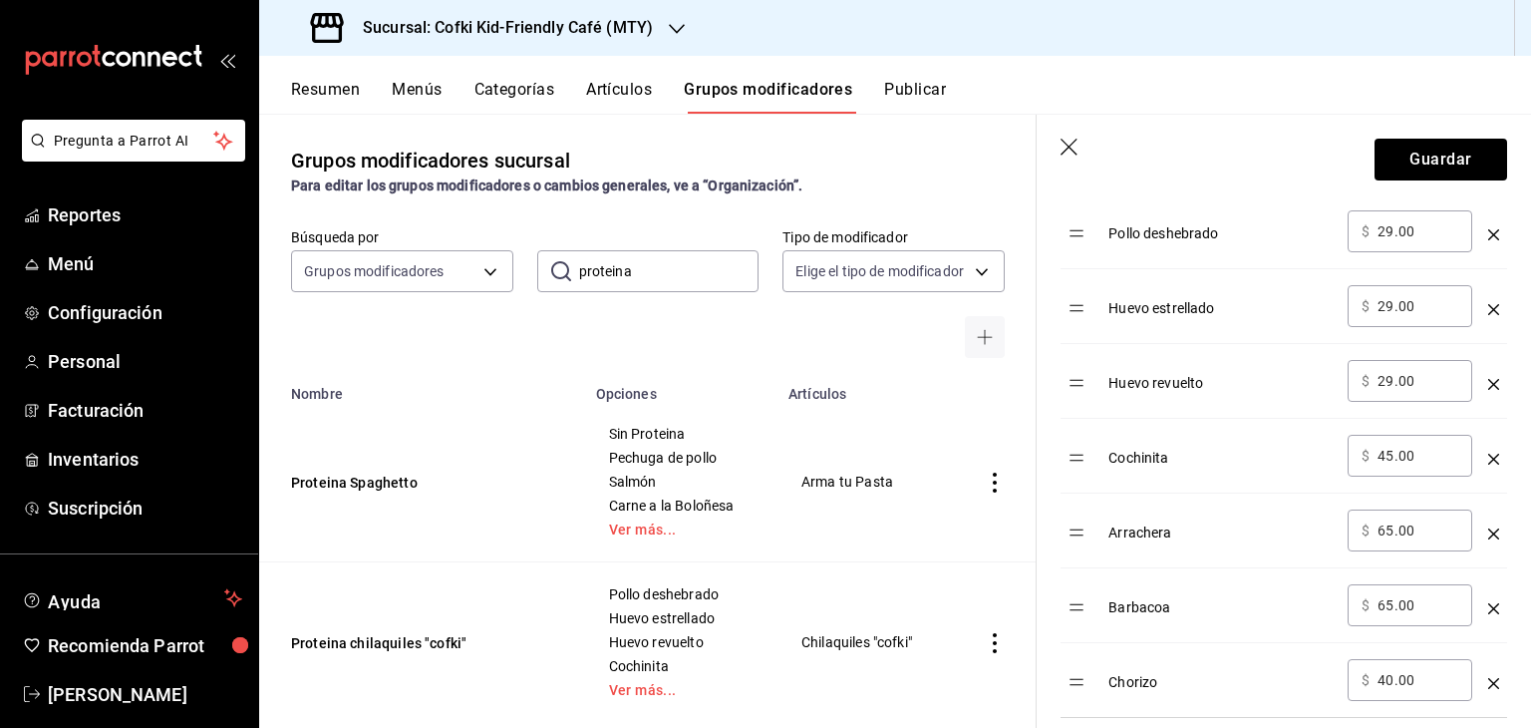
scroll to position [708, 0]
type input "65.00"
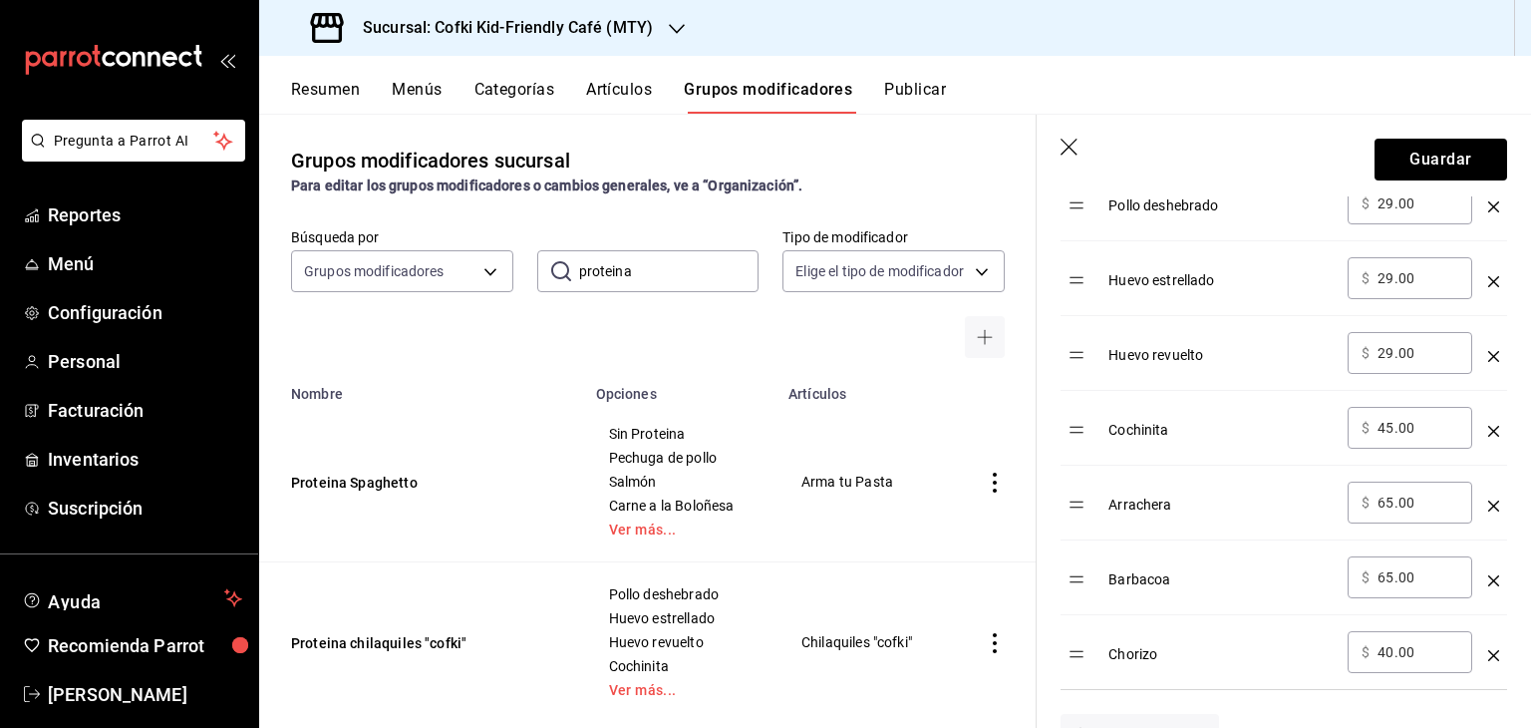
scroll to position [738, 0]
click at [1389, 643] on input "40.00" at bounding box center [1417, 649] width 81 height 20
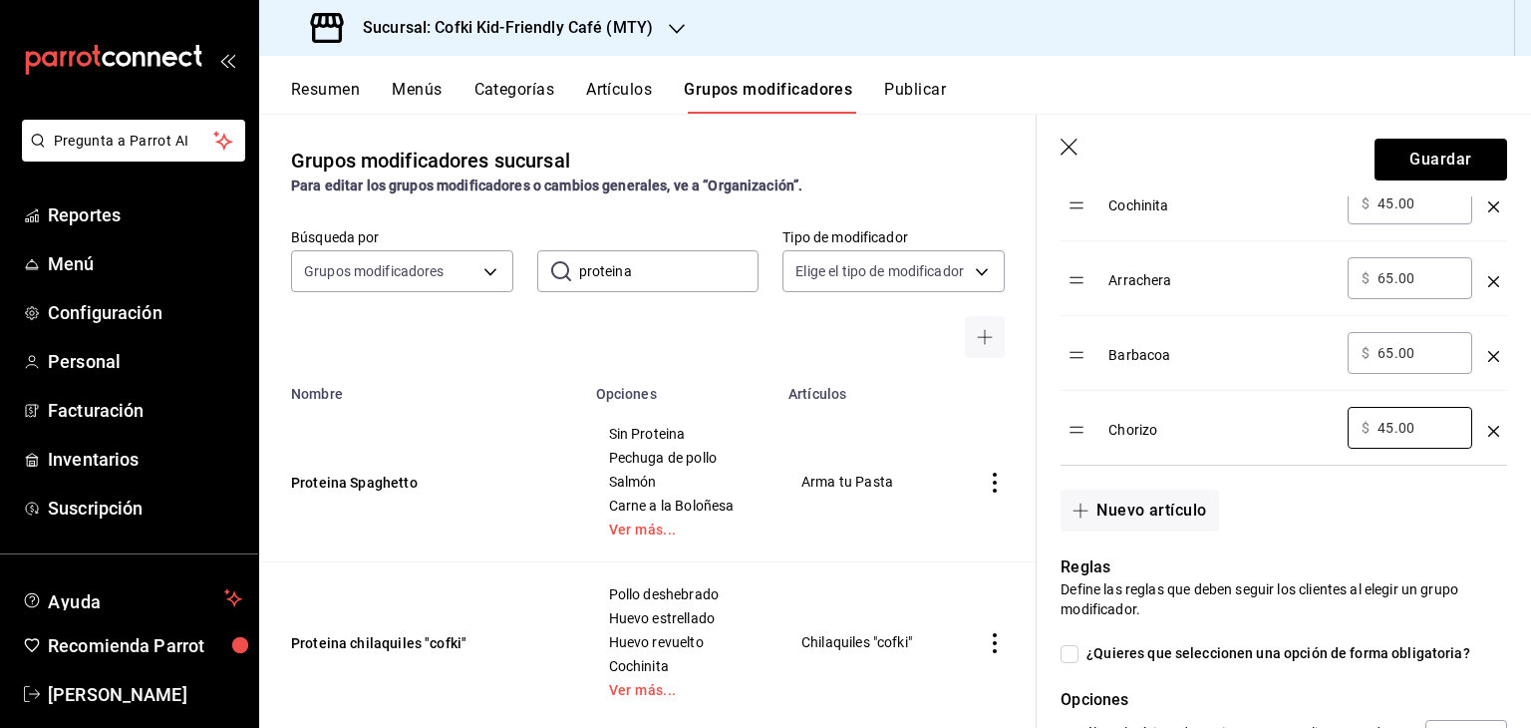
scroll to position [977, 0]
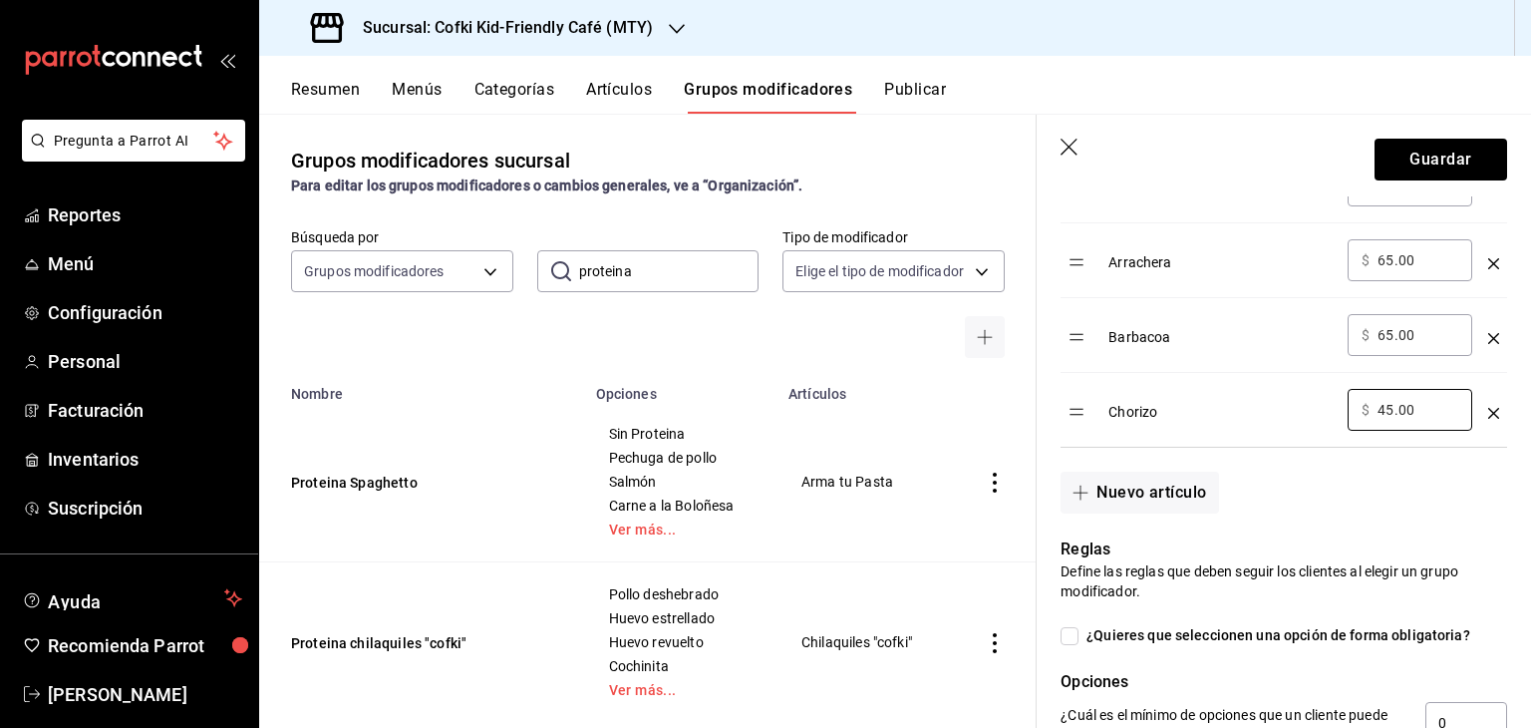
type input "45.00"
drag, startPoint x: 1515, startPoint y: 459, endPoint x: 1519, endPoint y: 511, distance: 52.0
click at [1519, 511] on section "Guardar Editar grupo modificador Los cambios realizados en este grupo modificad…" at bounding box center [1284, 421] width 494 height 613
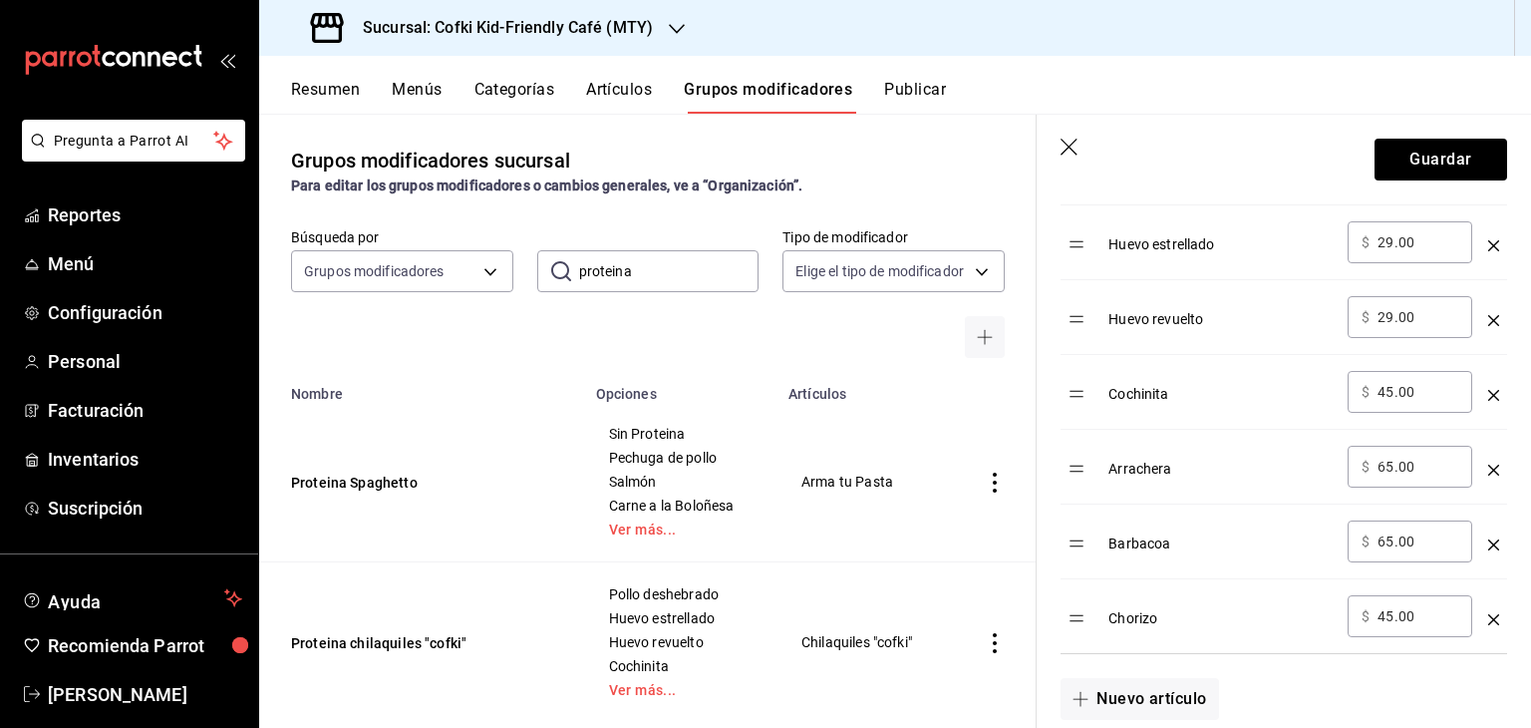
scroll to position [801, 0]
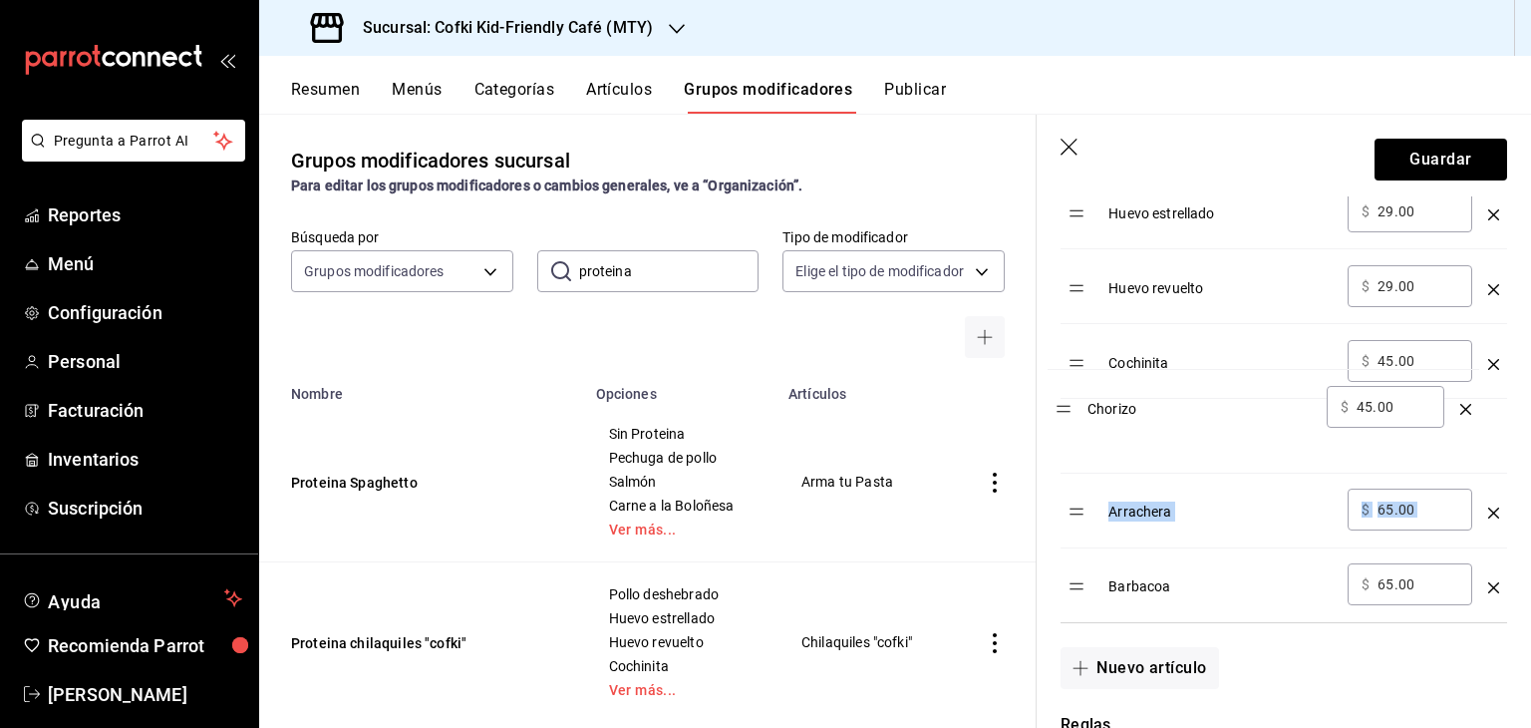
drag, startPoint x: 1077, startPoint y: 591, endPoint x: 1064, endPoint y: 413, distance: 178.9
click at [1064, 413] on table "Opción Precio Pollo deshebrado ​ $ 29.00 ​ Huevo estrellado ​ $ 29.00 ​ Huevo r…" at bounding box center [1283, 336] width 447 height 571
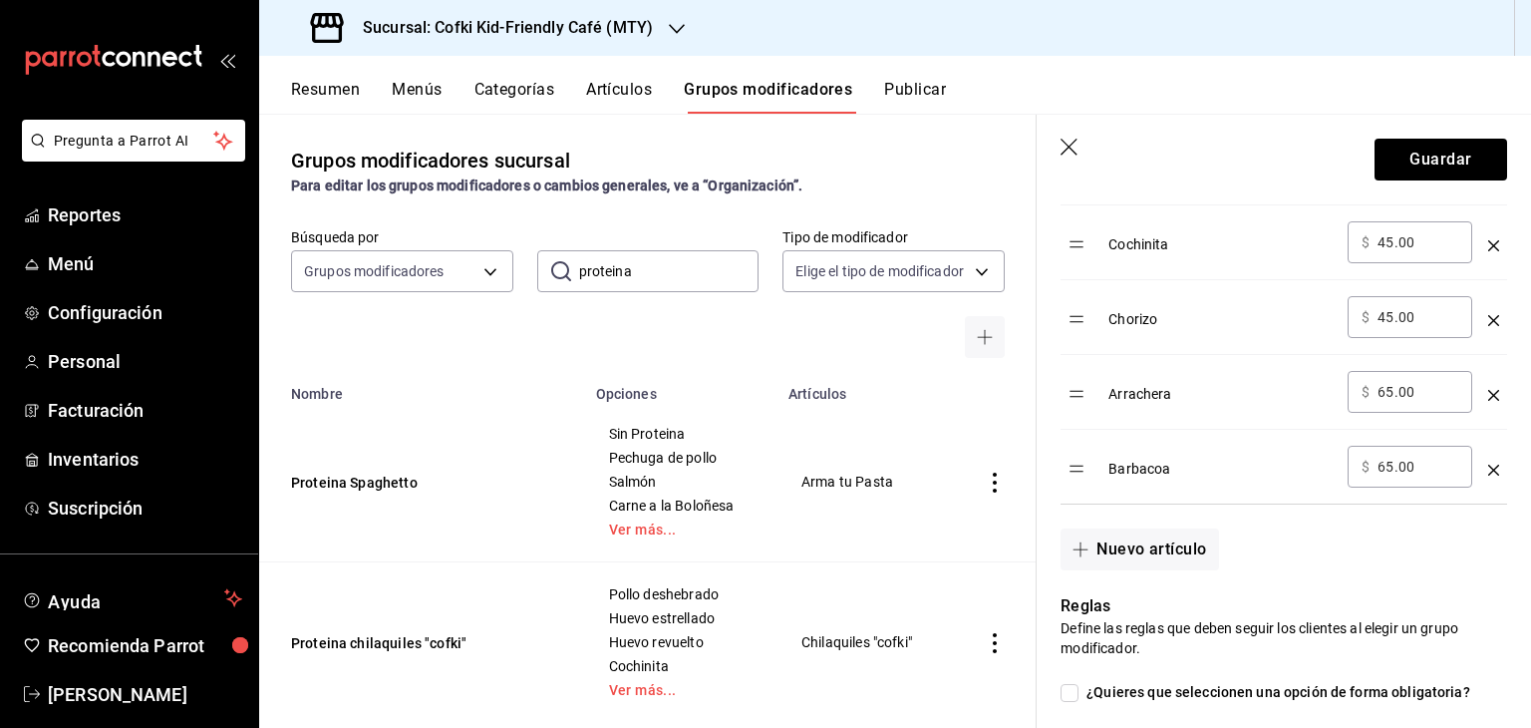
scroll to position [917, 0]
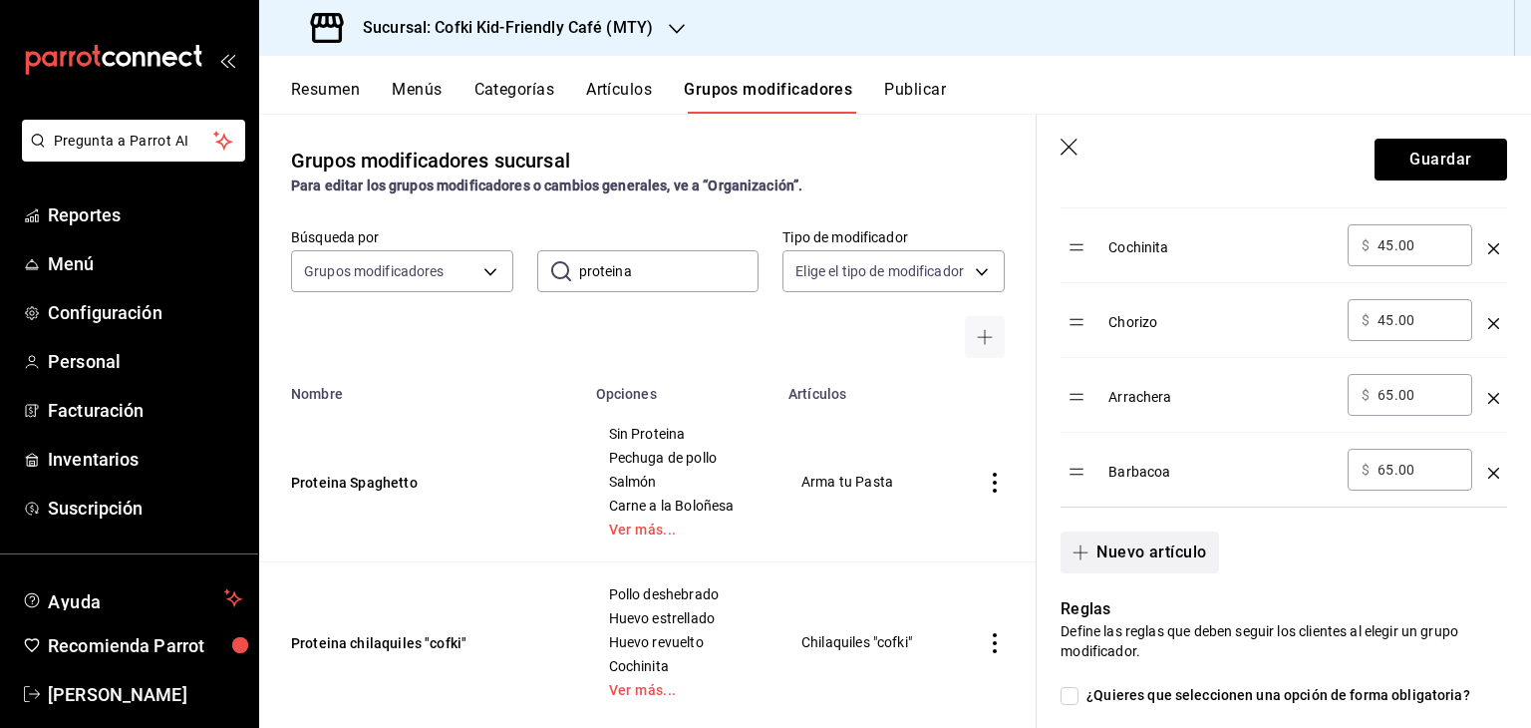
click at [1135, 555] on button "Nuevo artículo" at bounding box center [1138, 552] width 157 height 42
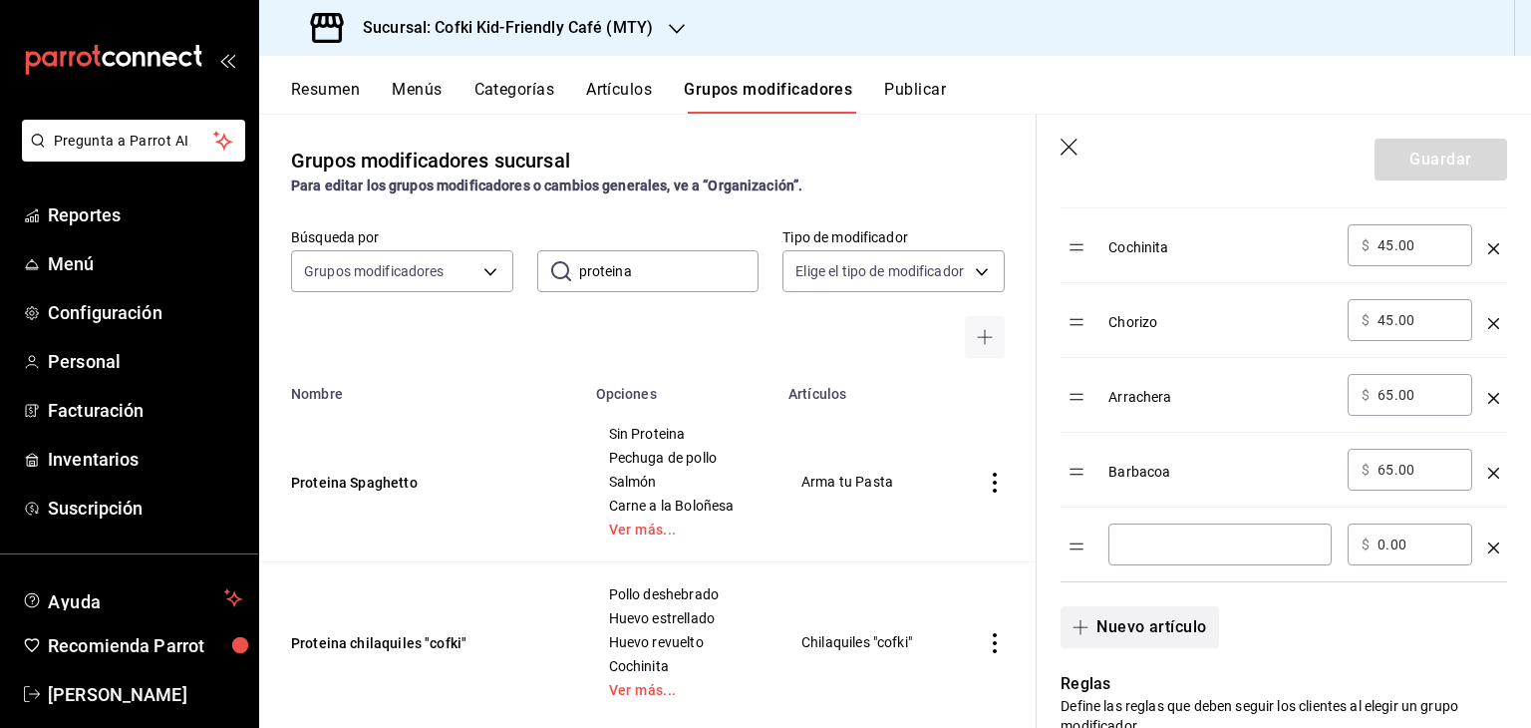
click at [1135, 555] on div "​" at bounding box center [1219, 544] width 223 height 42
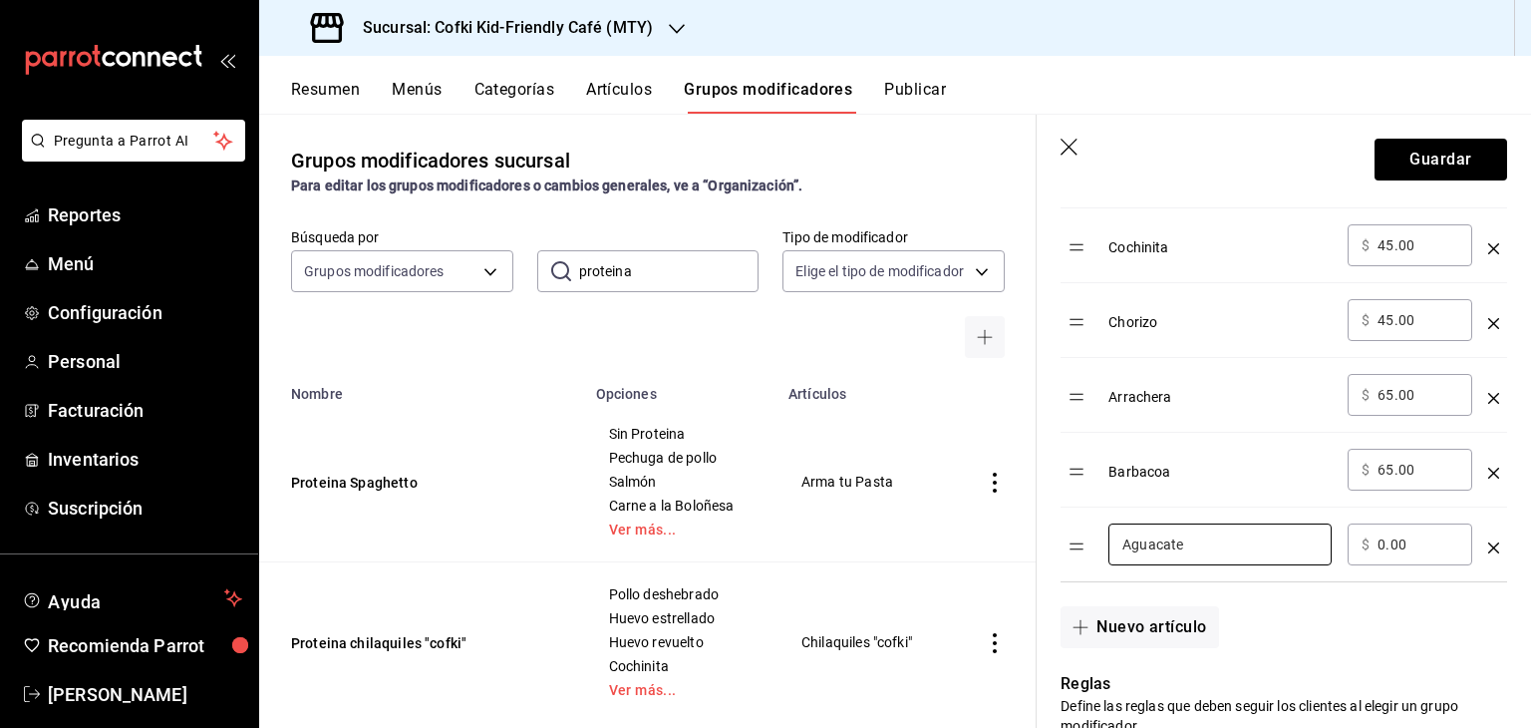
type input "Aguacate"
click at [1385, 539] on input "0.00" at bounding box center [1417, 544] width 81 height 20
type input "45.00"
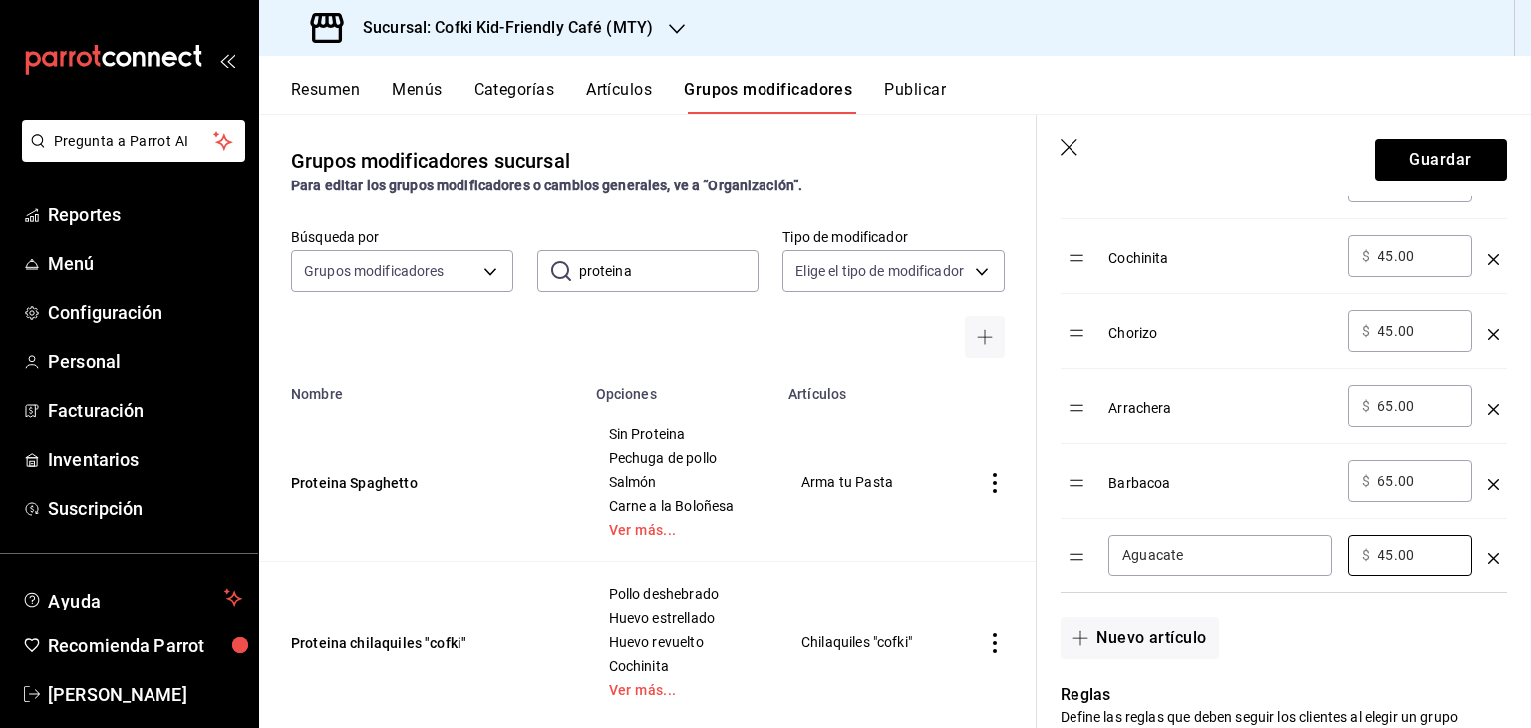
scroll to position [900, 0]
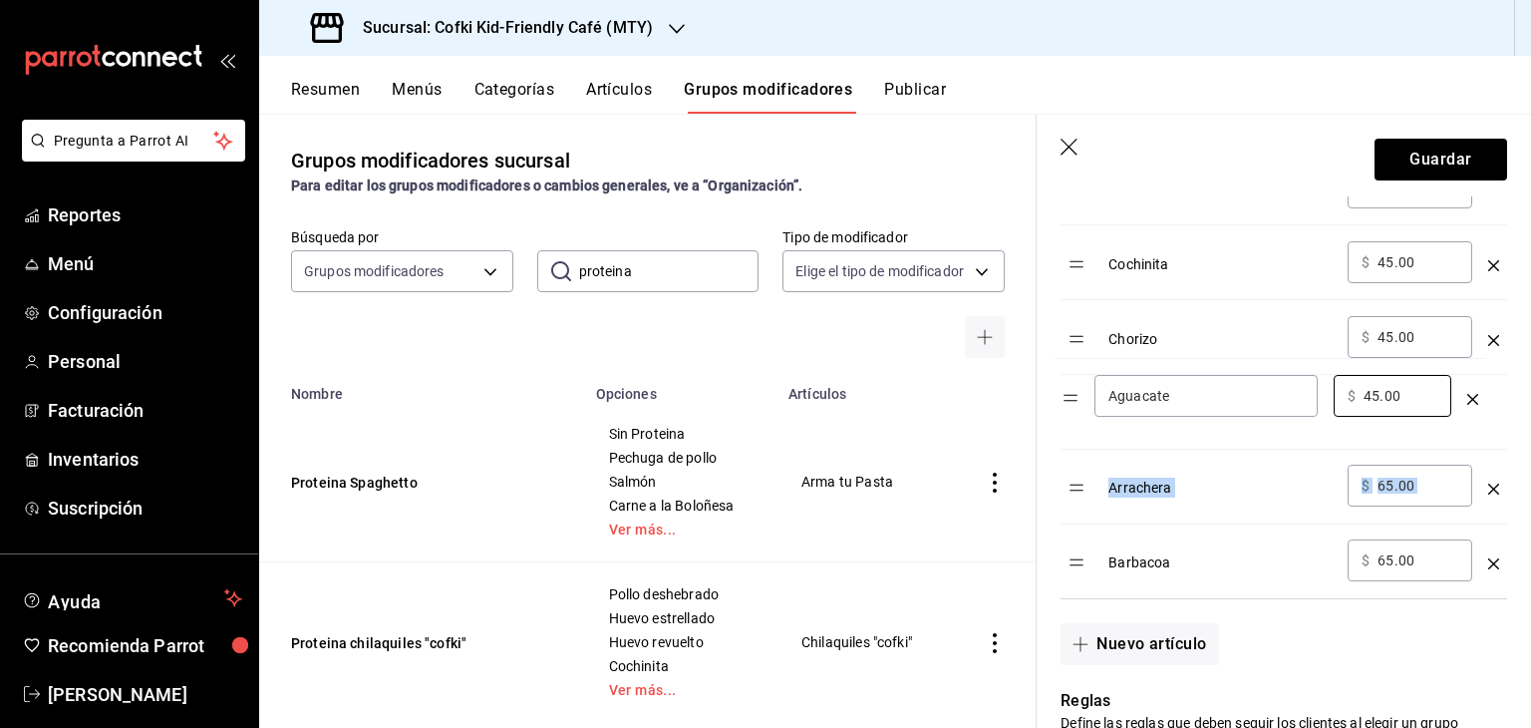
drag, startPoint x: 1074, startPoint y: 567, endPoint x: 1068, endPoint y: 403, distance: 164.6
click at [1068, 403] on table "Opción Precio Pollo deshebrado ​ $ 29.00 ​ Huevo estrellado ​ $ 29.00 ​ Huevo r…" at bounding box center [1283, 275] width 447 height 646
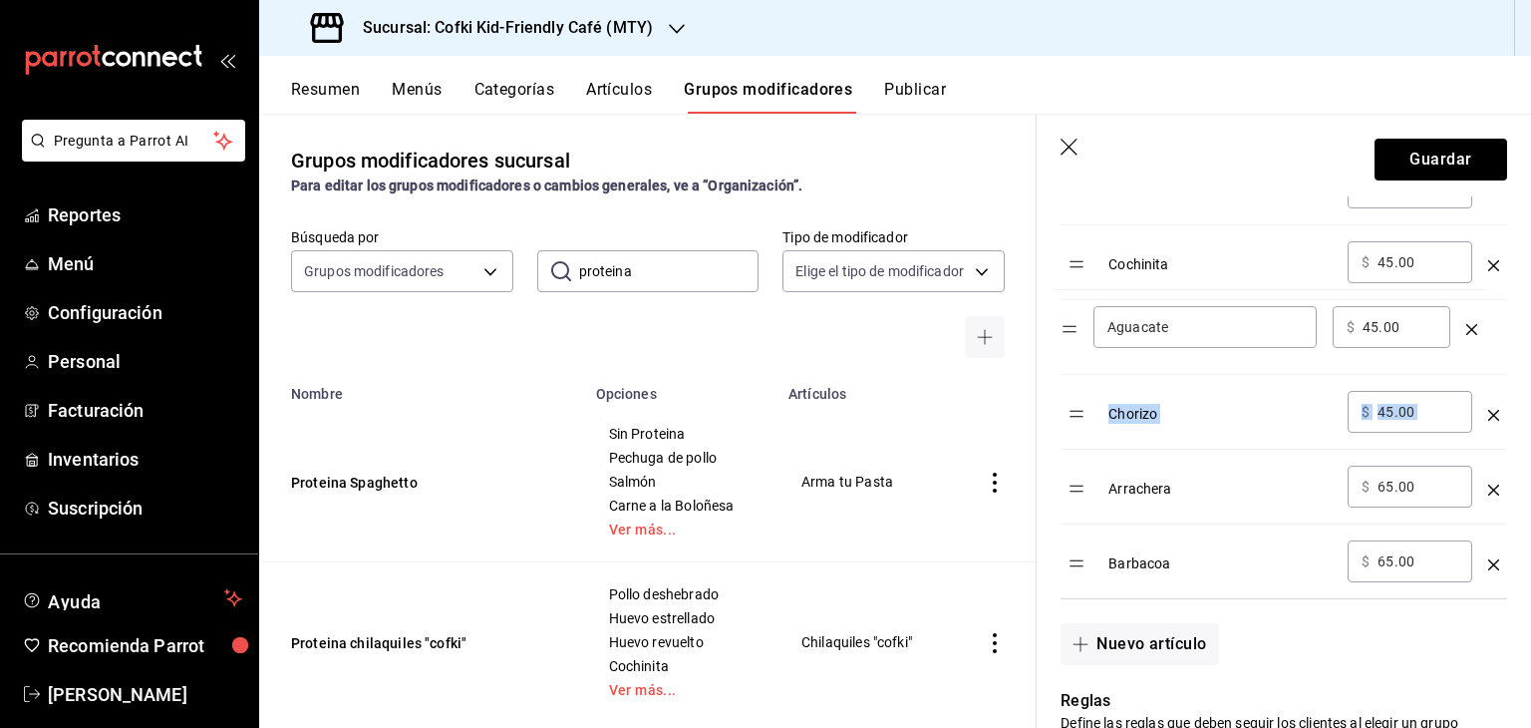
drag, startPoint x: 1079, startPoint y: 413, endPoint x: 1072, endPoint y: 328, distance: 85.0
click at [1072, 328] on table "Opción Precio Pollo deshebrado ​ $ 29.00 ​ Huevo estrellado ​ $ 29.00 ​ Huevo r…" at bounding box center [1283, 275] width 447 height 646
click at [1286, 338] on input "Aguacate" at bounding box center [1219, 337] width 195 height 20
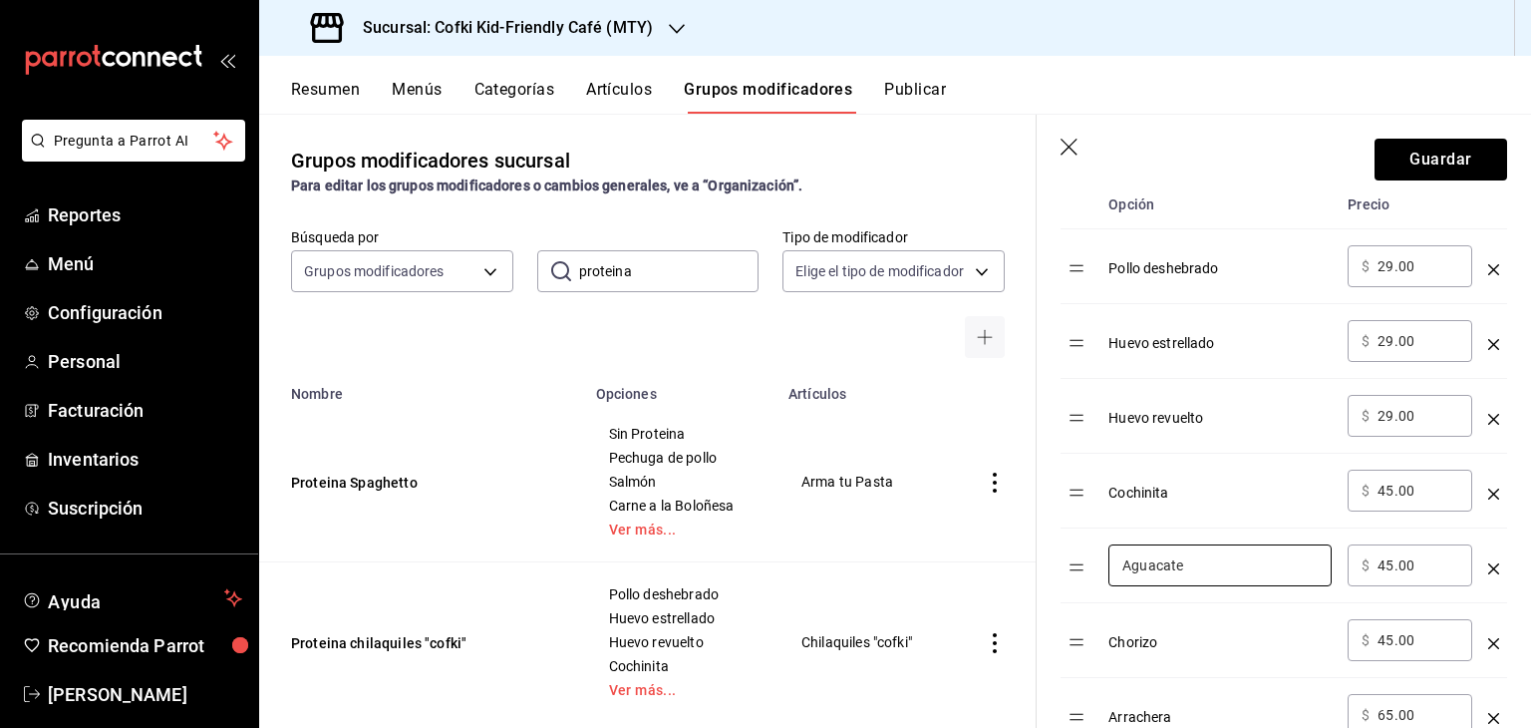
scroll to position [728, 0]
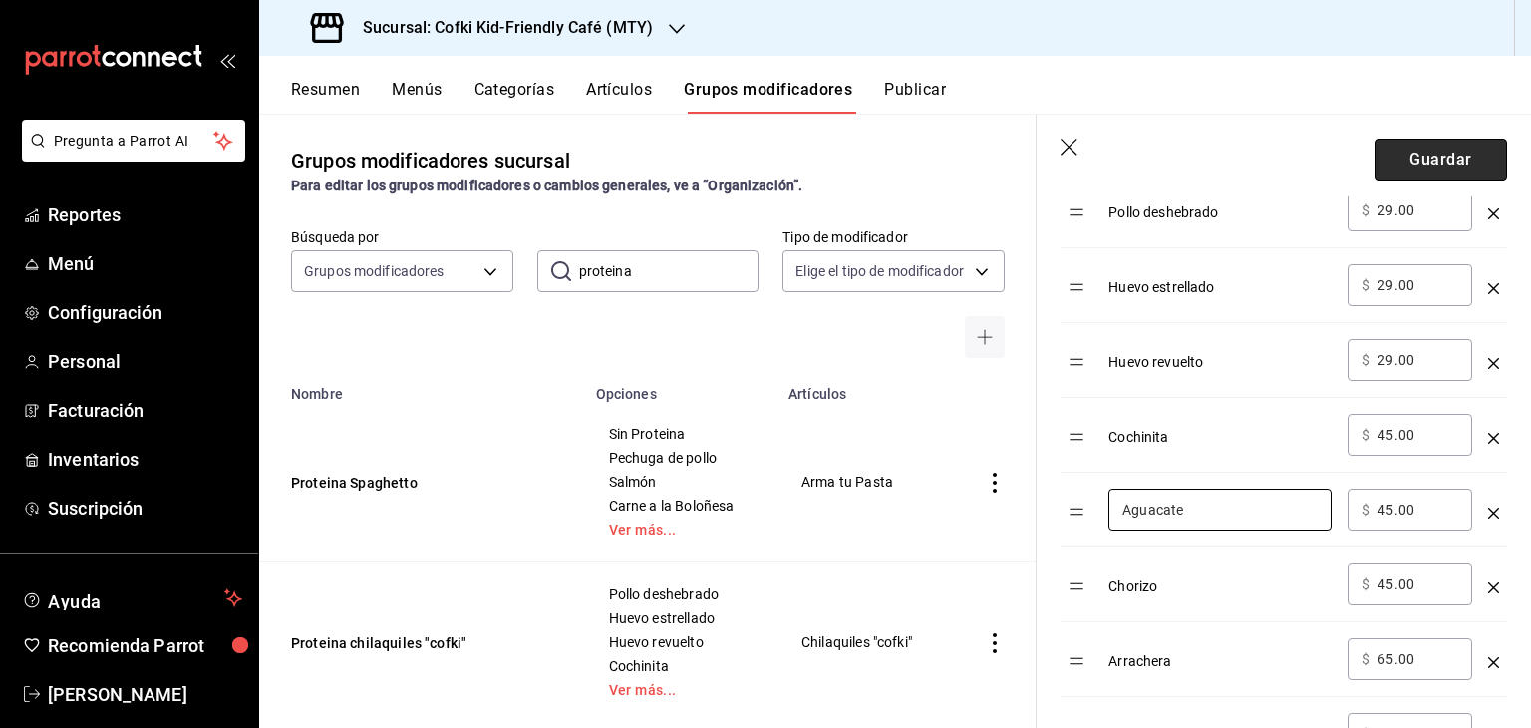
click at [1427, 165] on button "Guardar" at bounding box center [1440, 160] width 133 height 42
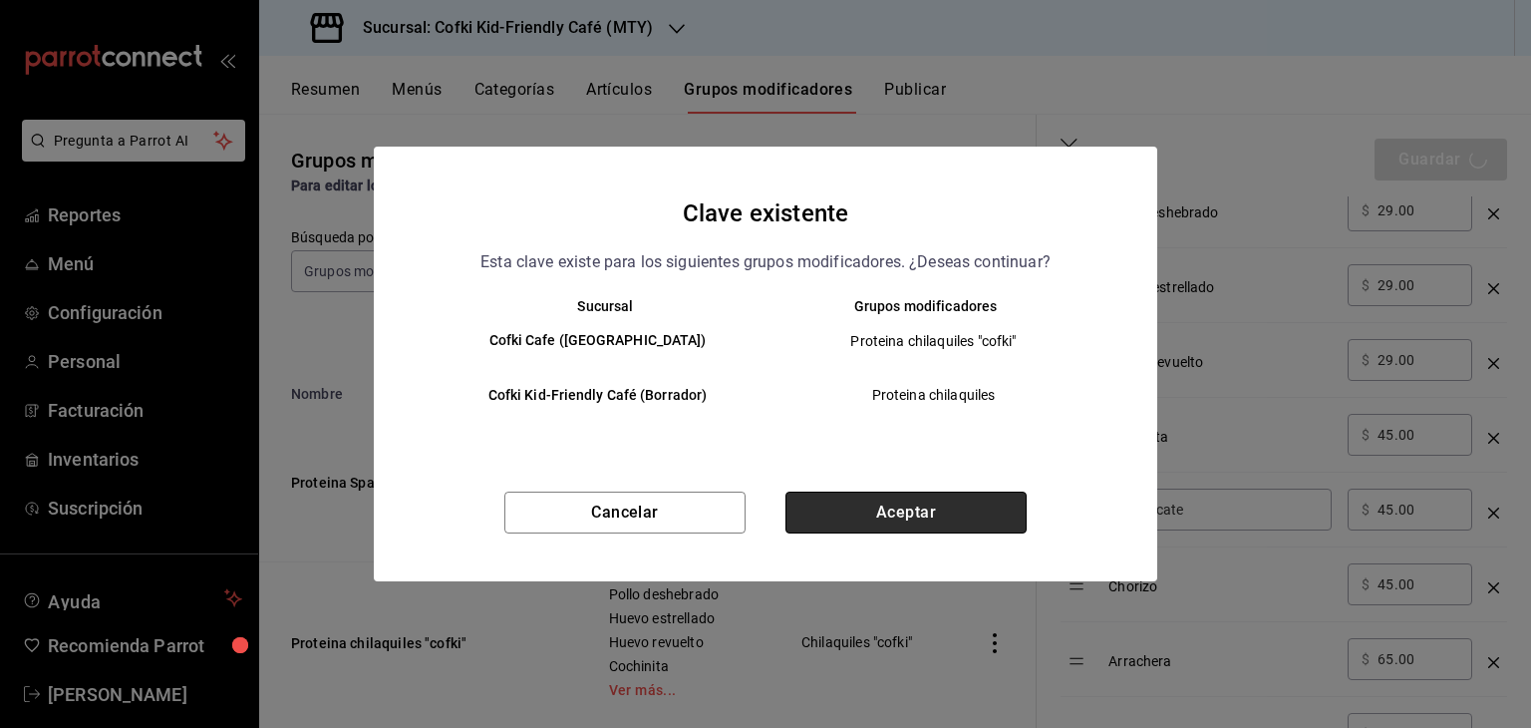
click at [887, 507] on button "Aceptar" at bounding box center [905, 512] width 241 height 42
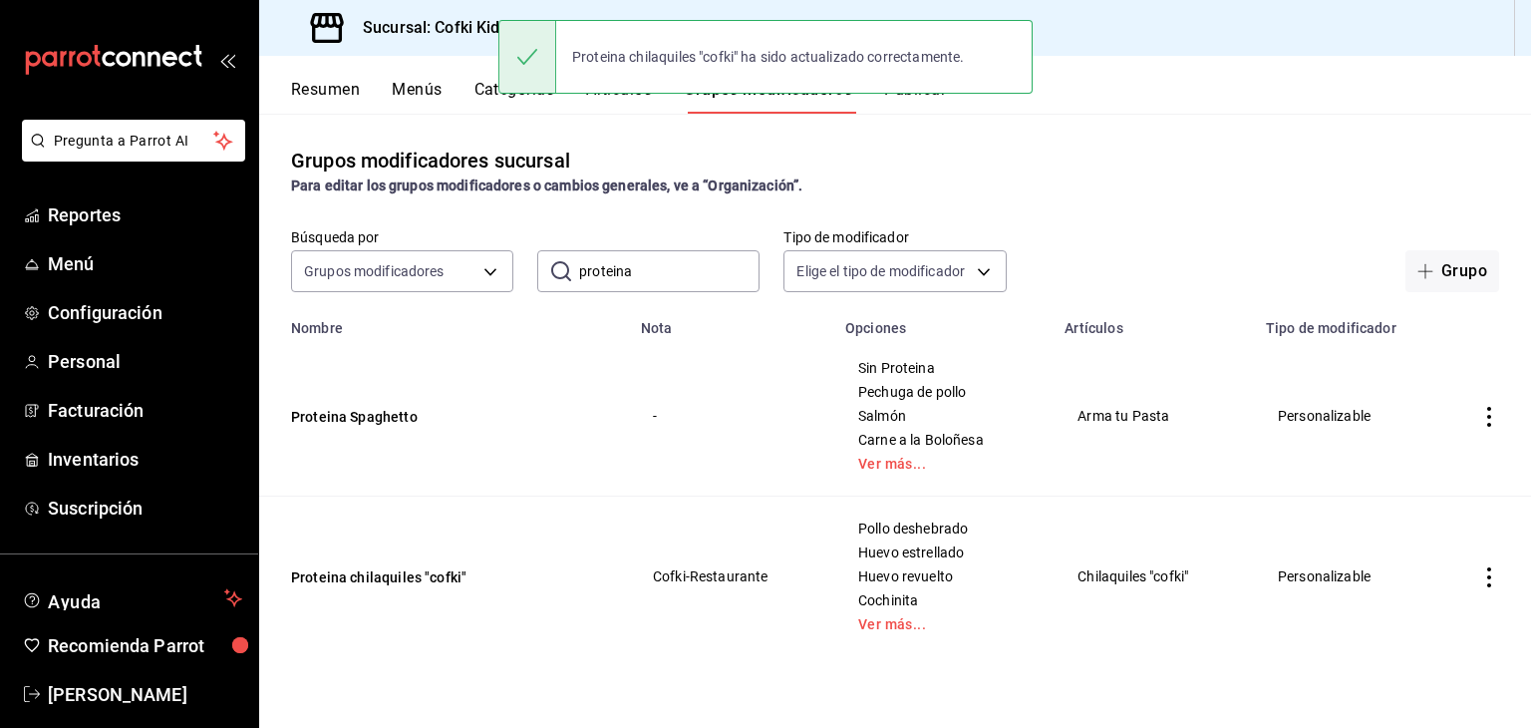
click at [612, 272] on input "proteina" at bounding box center [669, 271] width 180 height 40
click at [612, 272] on input "ag" at bounding box center [669, 271] width 180 height 40
type input "aguacate"
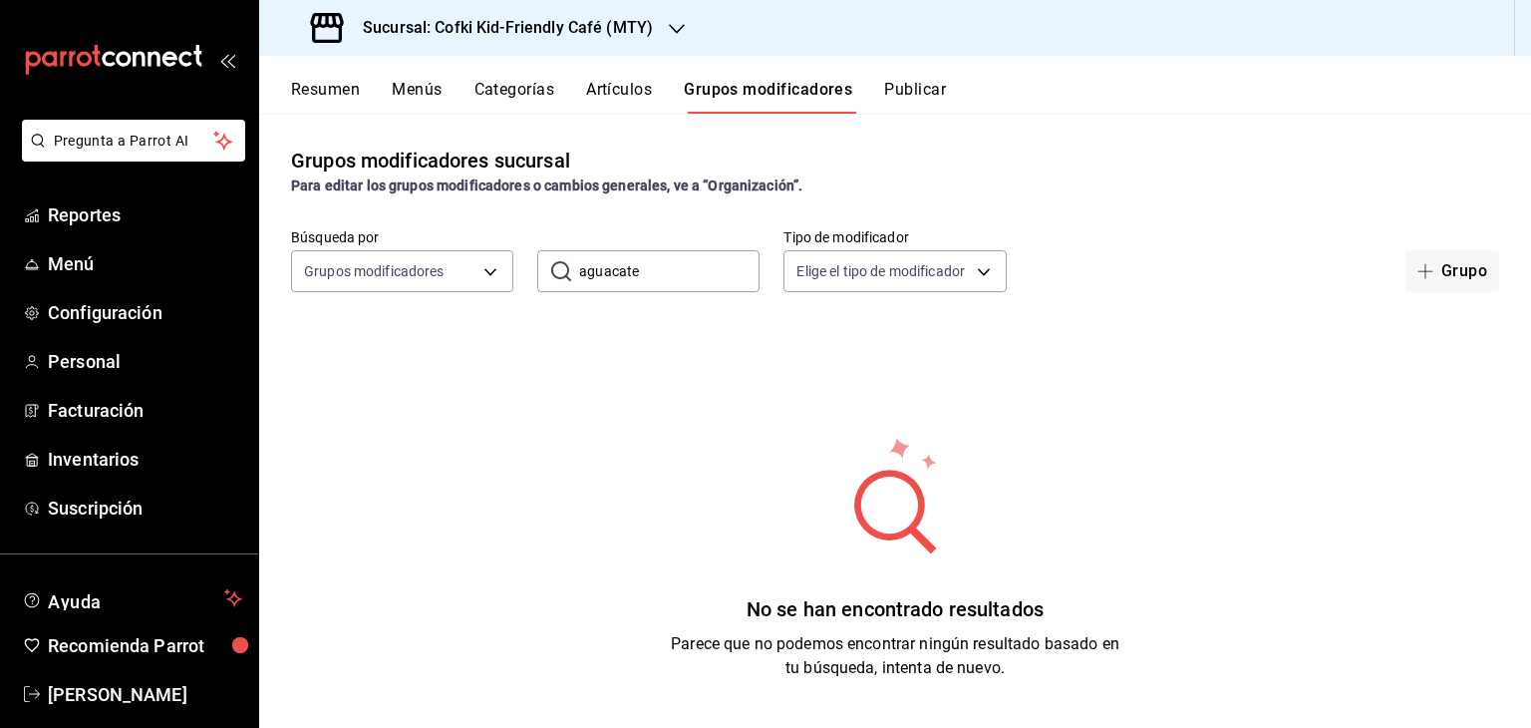
click at [660, 272] on input "aguacate" at bounding box center [669, 271] width 180 height 40
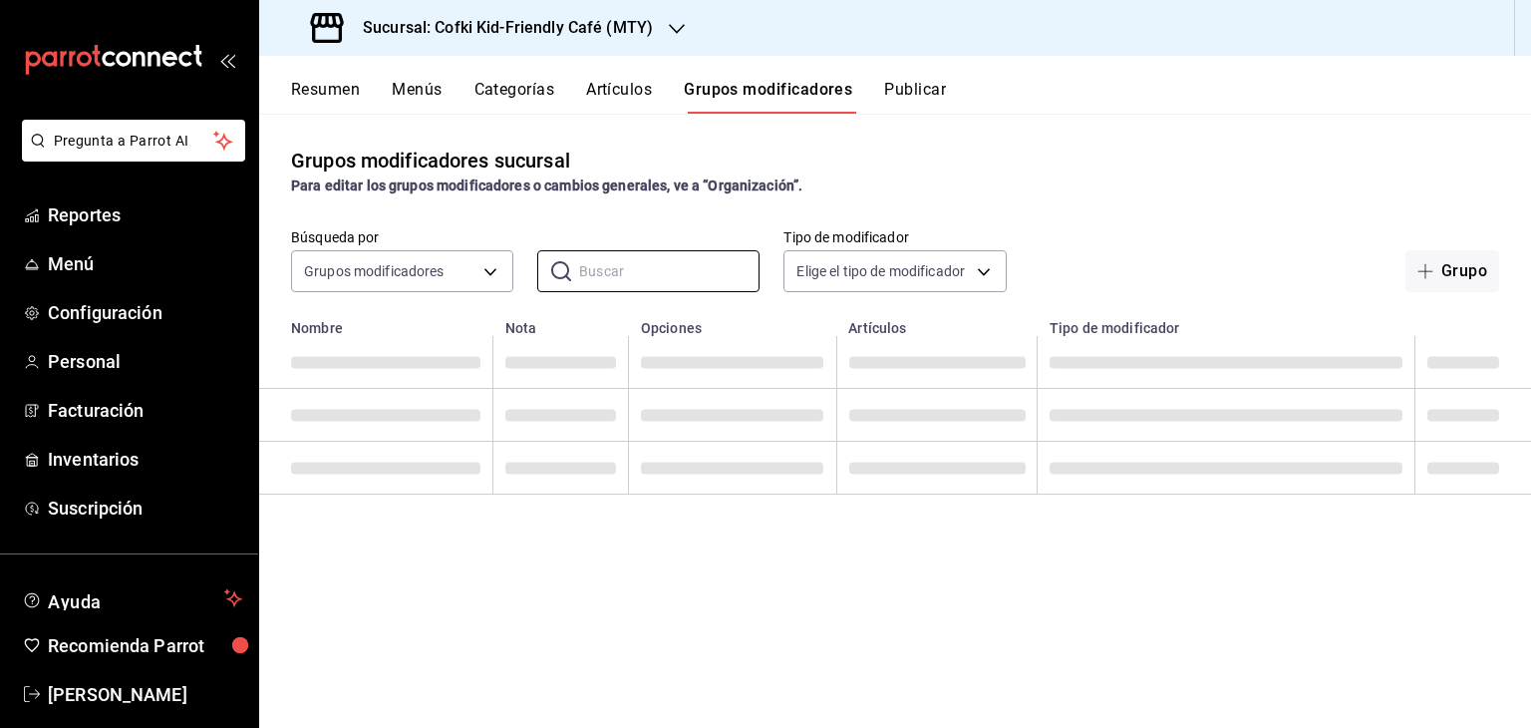
click at [640, 81] on button "Artículos" at bounding box center [619, 97] width 66 height 34
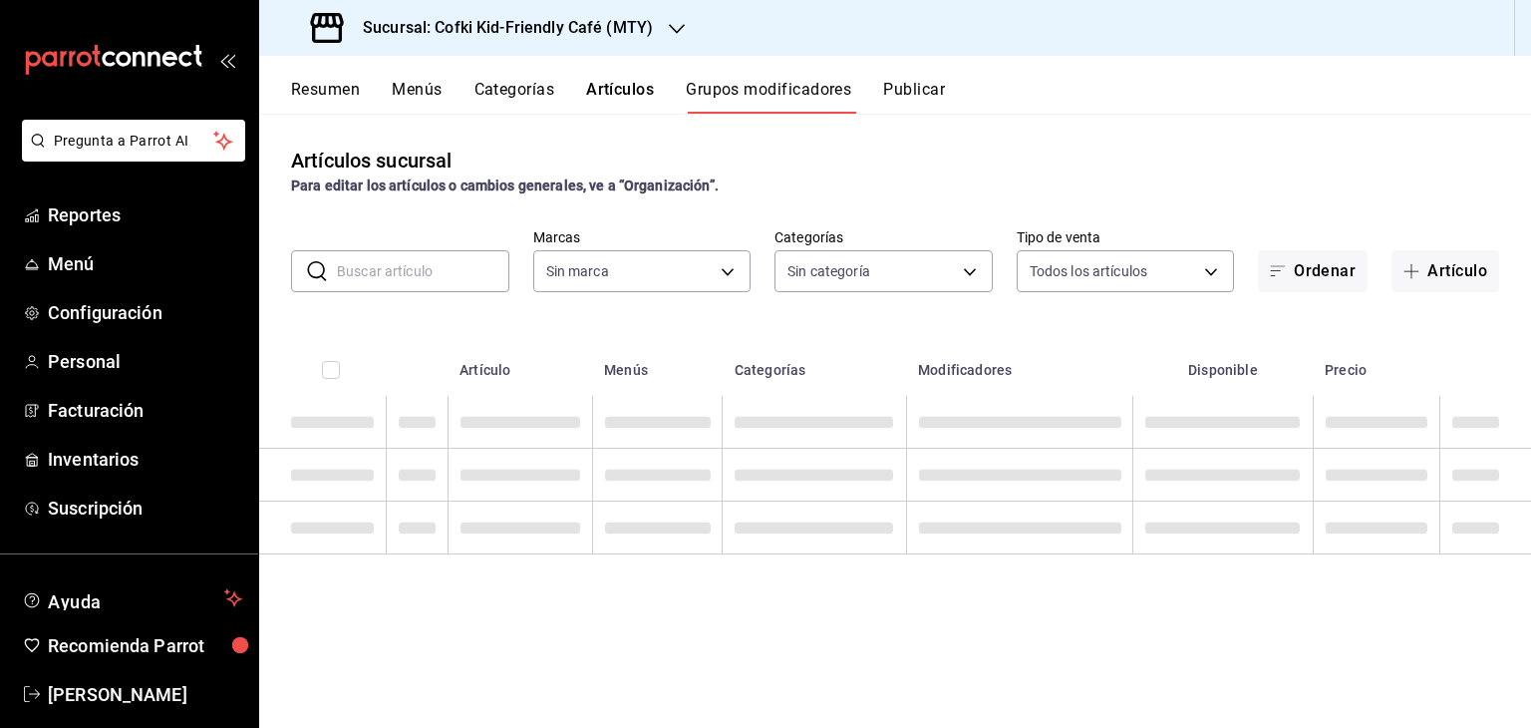
type input "5ff6da85-4441-477b-bcd1-ce360696ef91,5ba13676-dc65-489a-905a-c589769de354,94a8f…"
type input "c30b8039-643b-4819-8db3-b366202bda0a,4587f4d9-7f40-481a-a627-d70d388ccf89,0d8e5…"
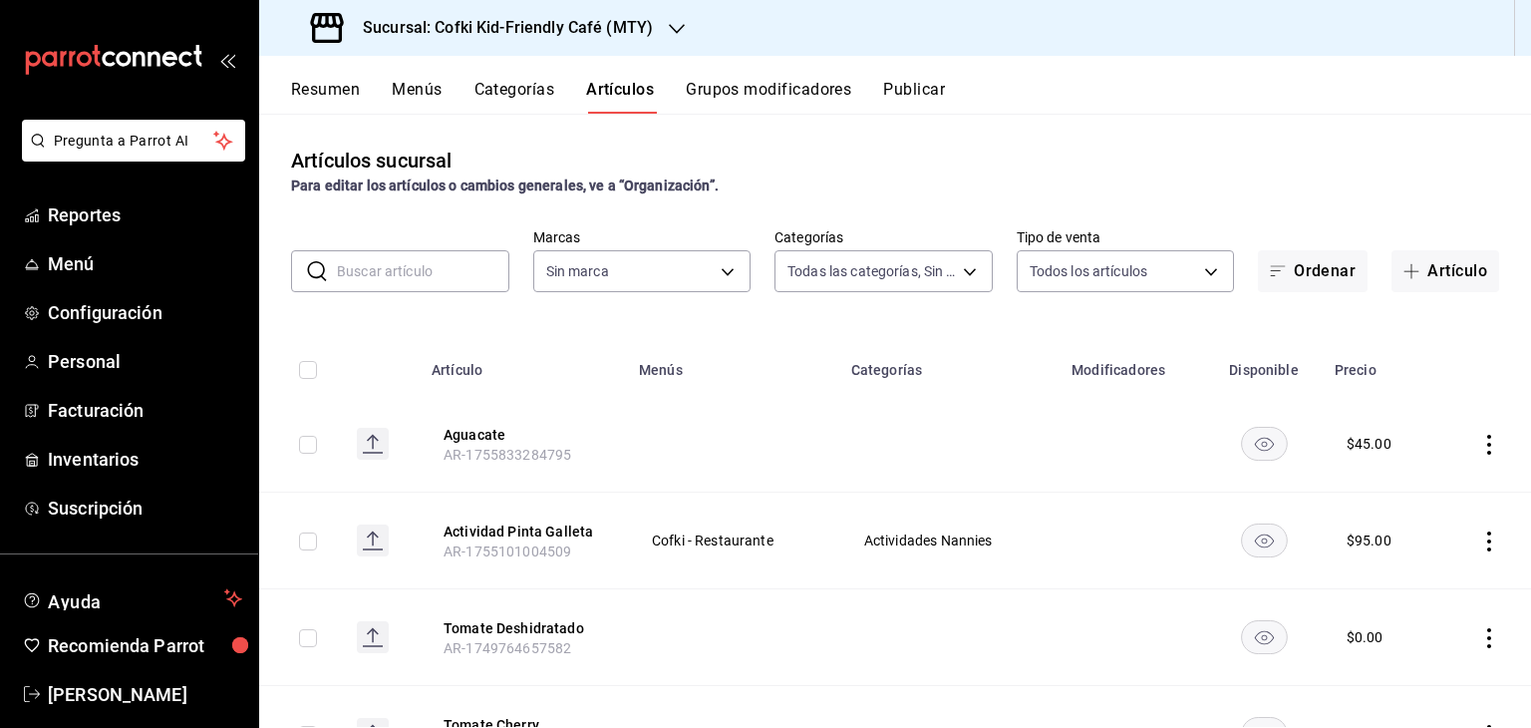
type input "5ff6da85-4441-477b-bcd1-ce360696ef91,5ba13676-dc65-489a-905a-c589769de354,94a8f…"
click at [427, 277] on input "e" at bounding box center [423, 271] width 172 height 40
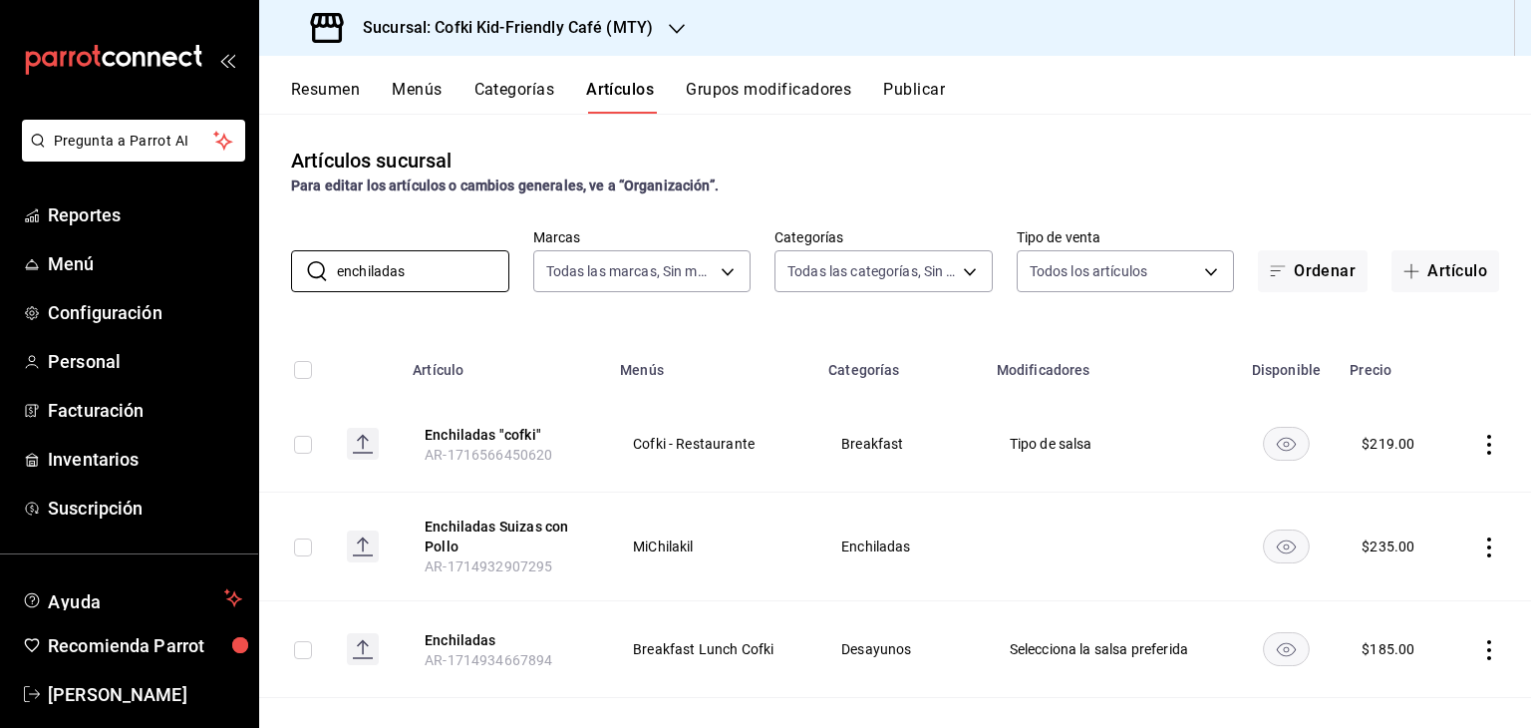
type input "enchiladas"
click at [1387, 436] on div "$ 219.00" at bounding box center [1388, 444] width 53 height 20
click at [1479, 445] on icon "actions" at bounding box center [1489, 445] width 20 height 20
click at [1472, 446] on div at bounding box center [765, 364] width 1531 height 728
click at [1487, 451] on icon "actions" at bounding box center [1489, 445] width 4 height 20
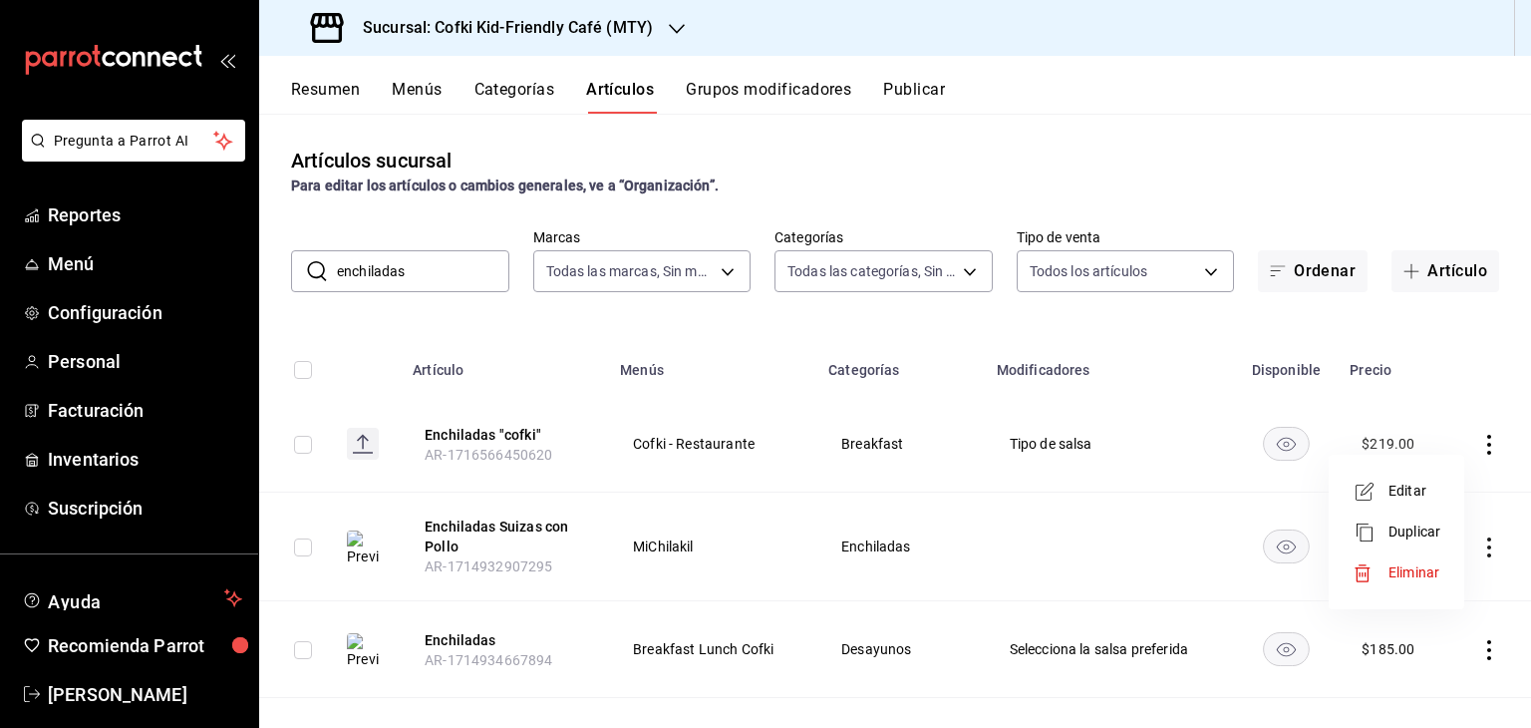
click at [1470, 446] on div at bounding box center [765, 364] width 1531 height 728
click at [1068, 661] on td "Selecciona la salsa preferida" at bounding box center [1110, 649] width 250 height 97
click at [1479, 448] on icon "actions" at bounding box center [1489, 445] width 20 height 20
click at [1431, 487] on span "Editar" at bounding box center [1414, 490] width 52 height 21
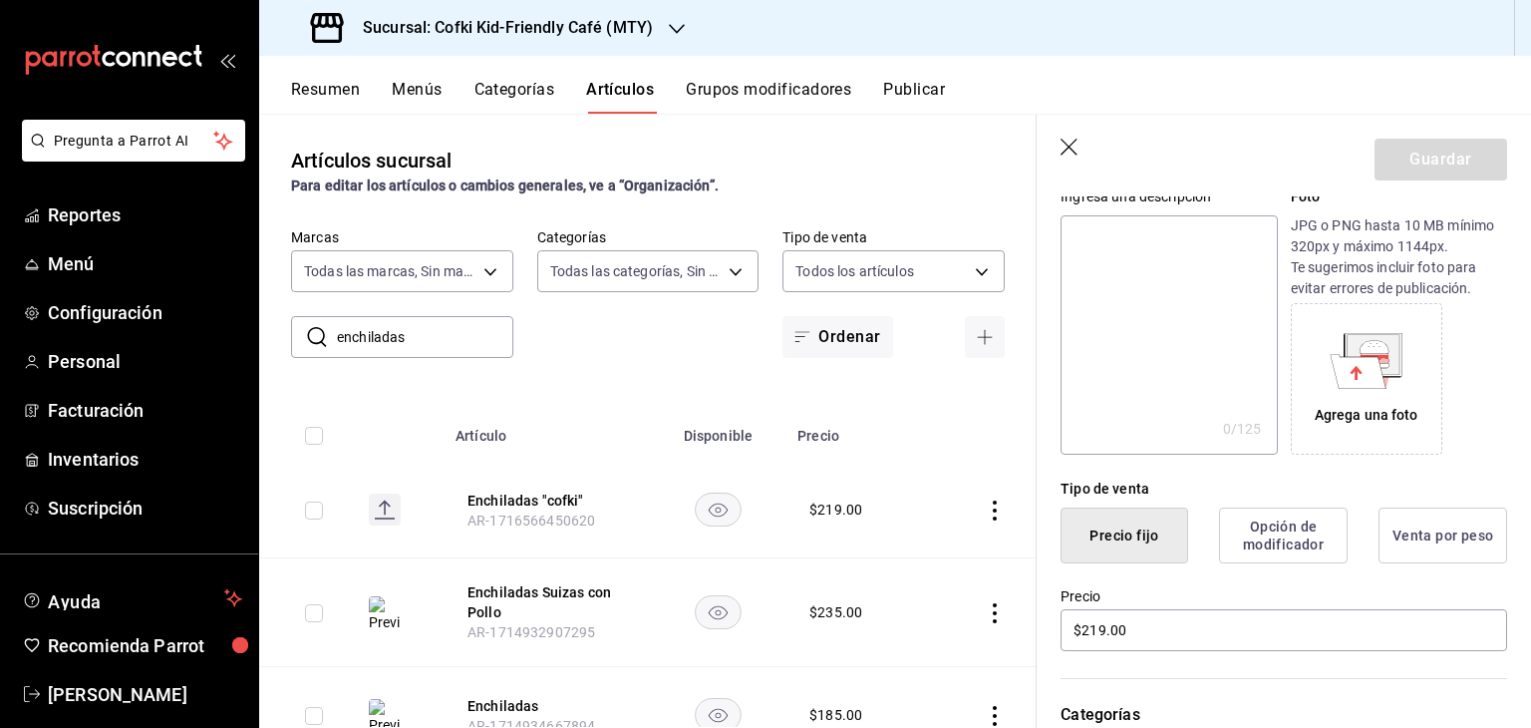
scroll to position [209, 0]
click at [1096, 632] on input "$219.00" at bounding box center [1283, 632] width 447 height 42
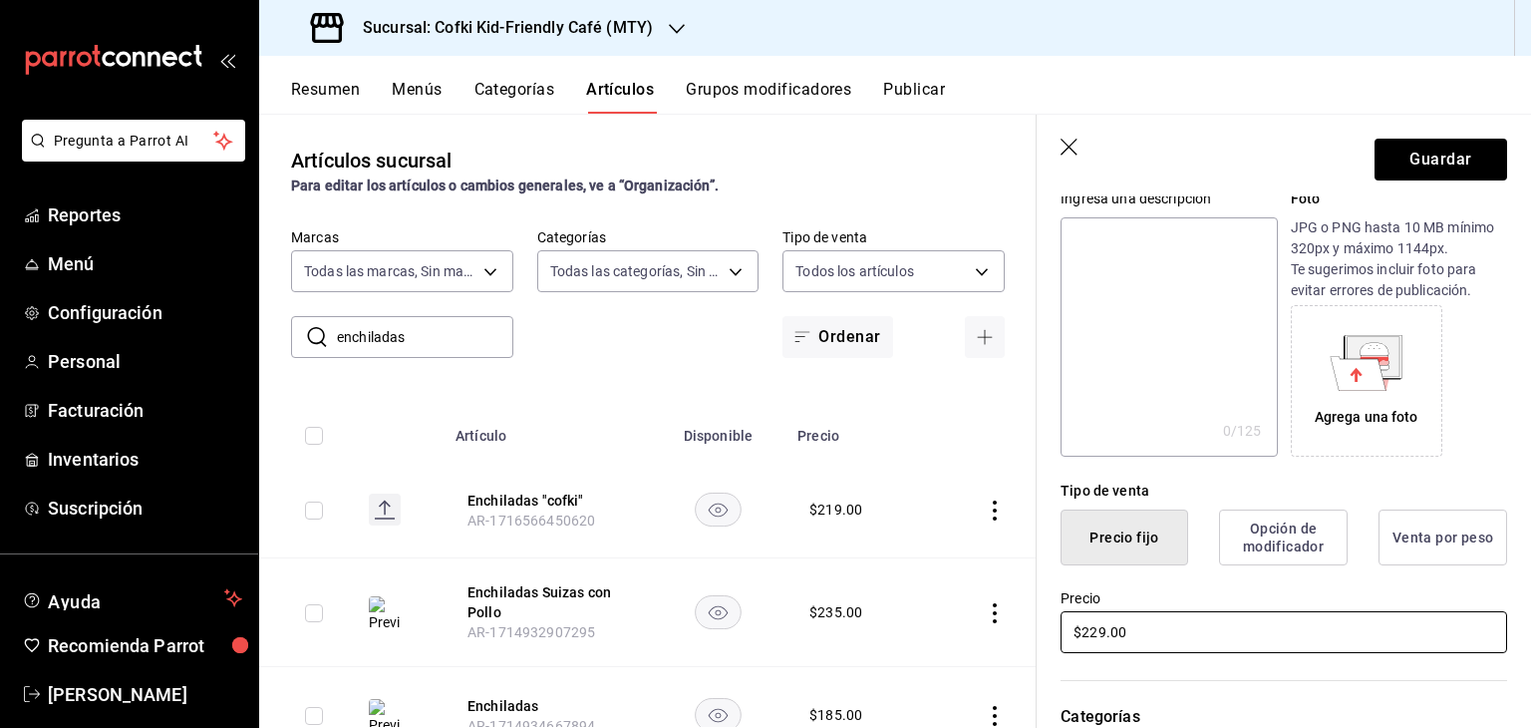
type input "$229.00"
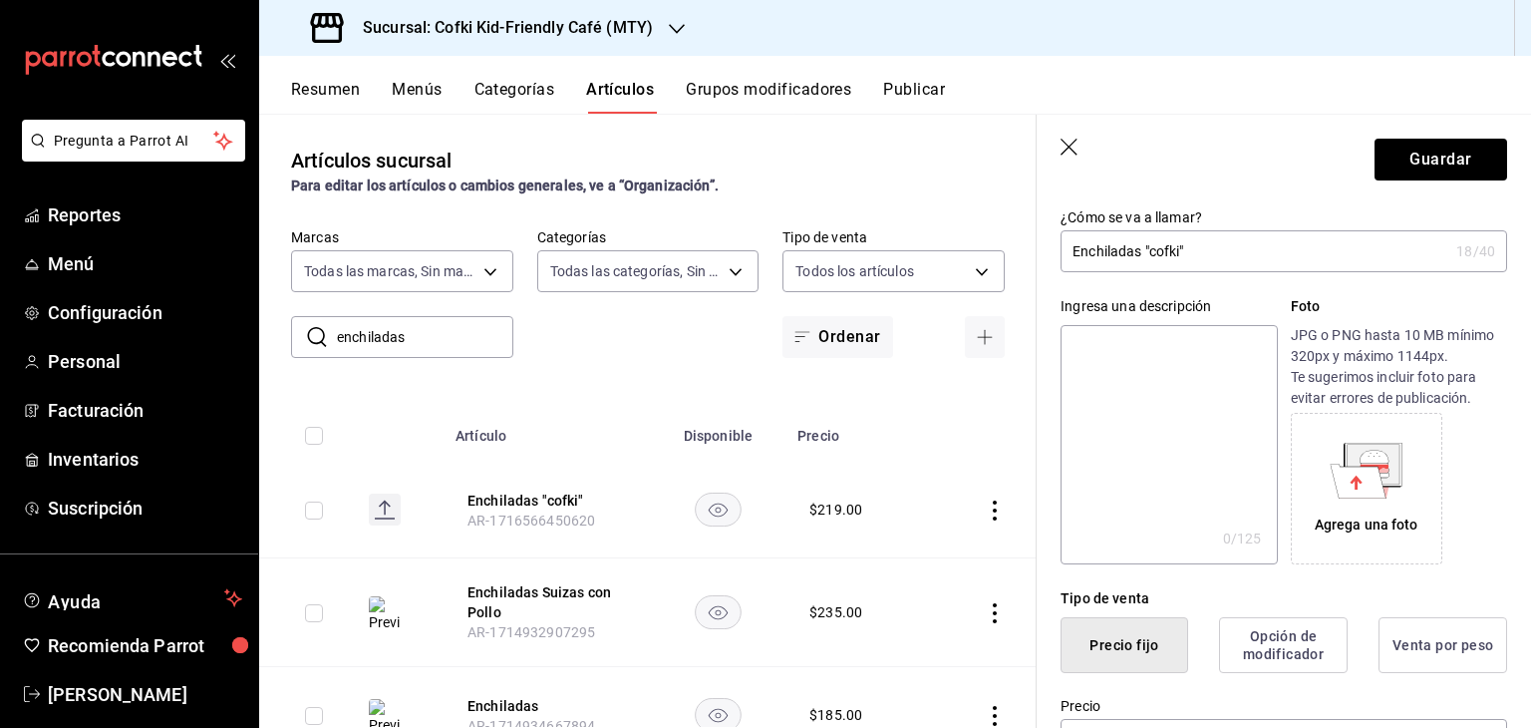
scroll to position [0, 0]
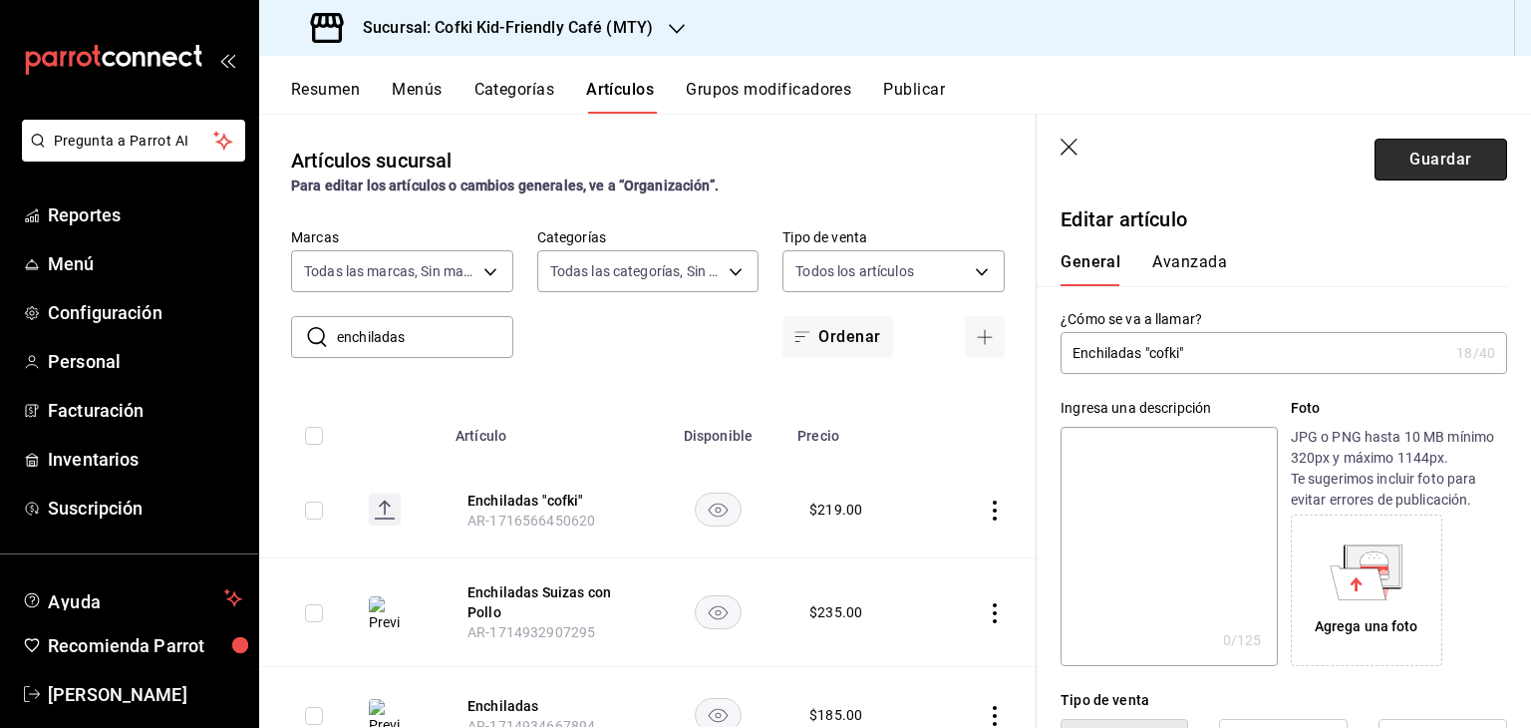
click at [1439, 148] on button "Guardar" at bounding box center [1440, 160] width 133 height 42
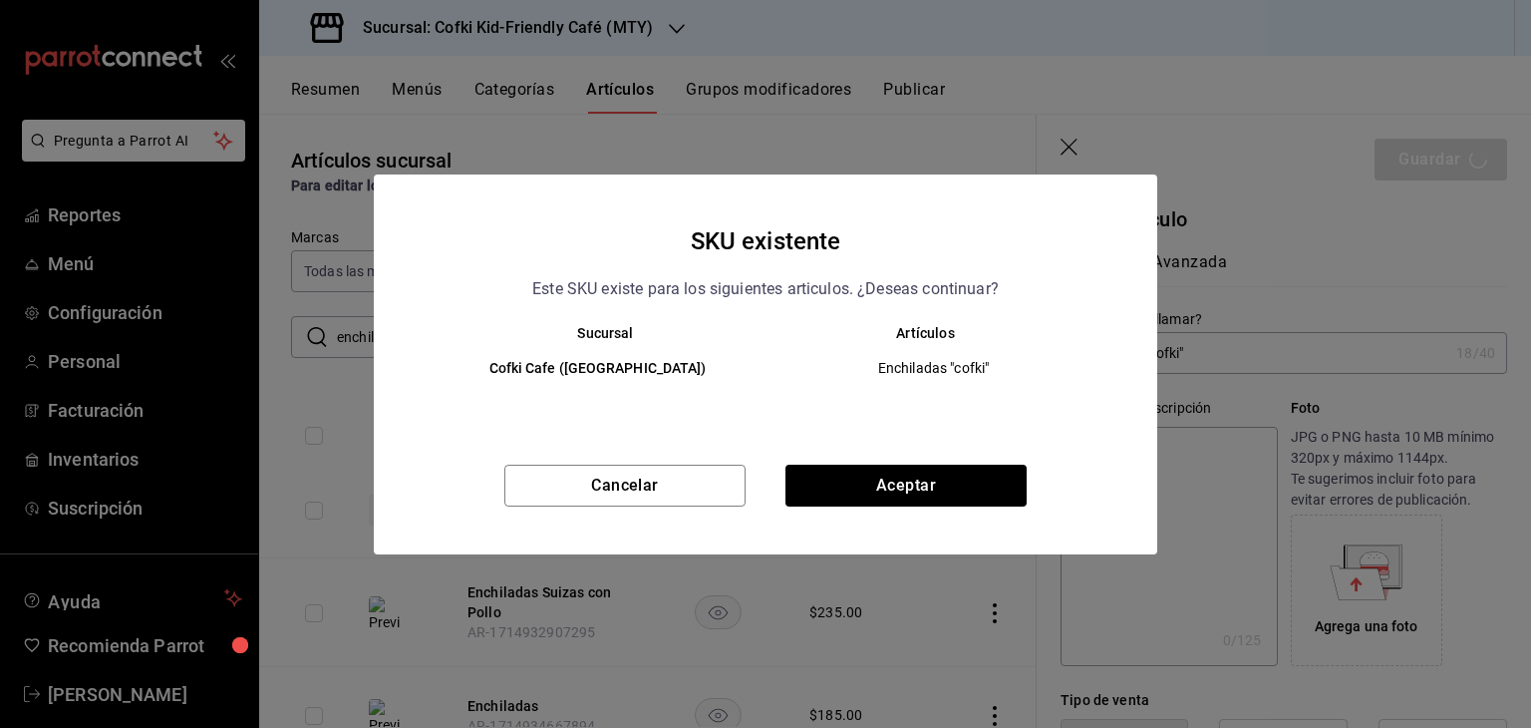
click at [1070, 142] on div "SKU existente Este SKU existe para los siguientes articulos. ¿Deseas continuar?…" at bounding box center [765, 364] width 1531 height 728
click at [909, 479] on button "Aceptar" at bounding box center [905, 485] width 241 height 42
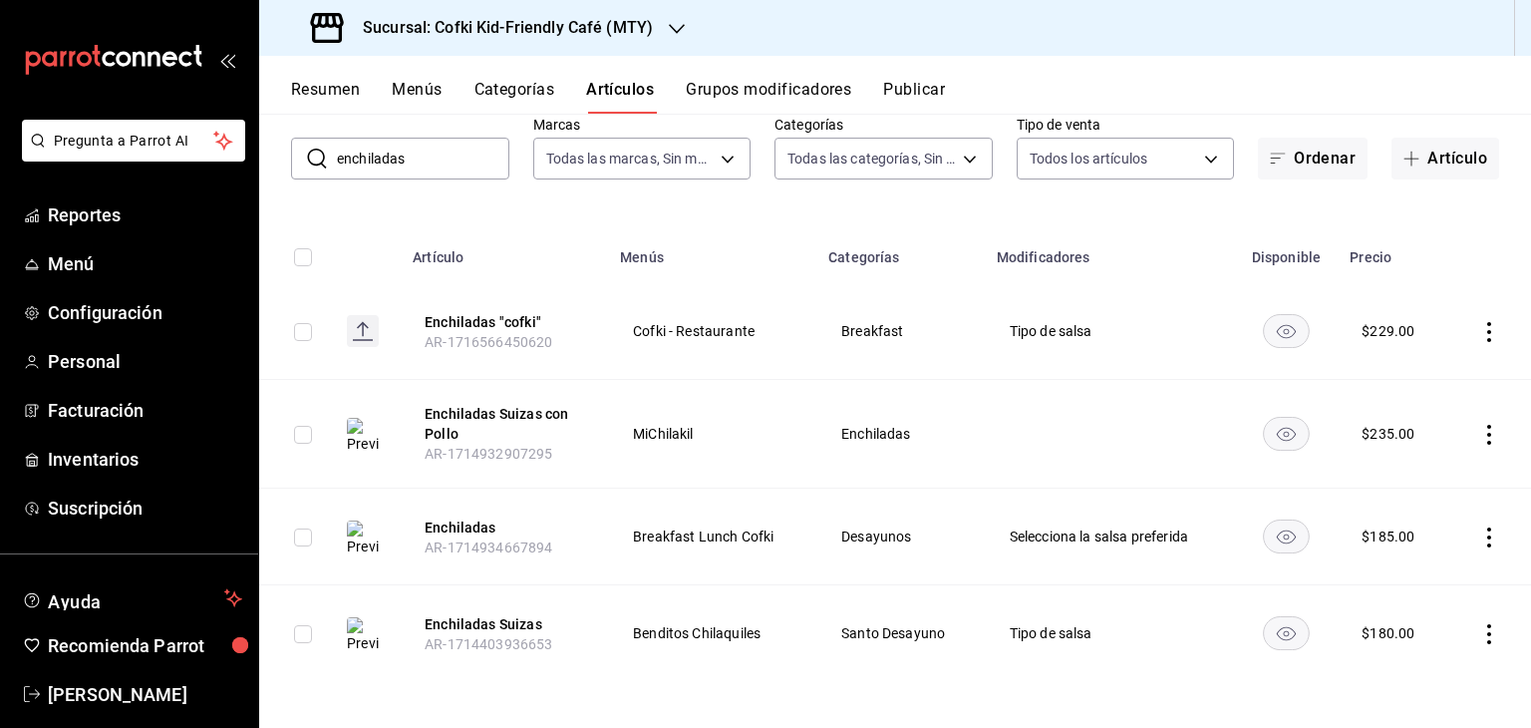
scroll to position [114, 0]
click at [1479, 540] on icon "actions" at bounding box center [1489, 536] width 20 height 20
click at [1400, 573] on span "Editar" at bounding box center [1414, 581] width 52 height 21
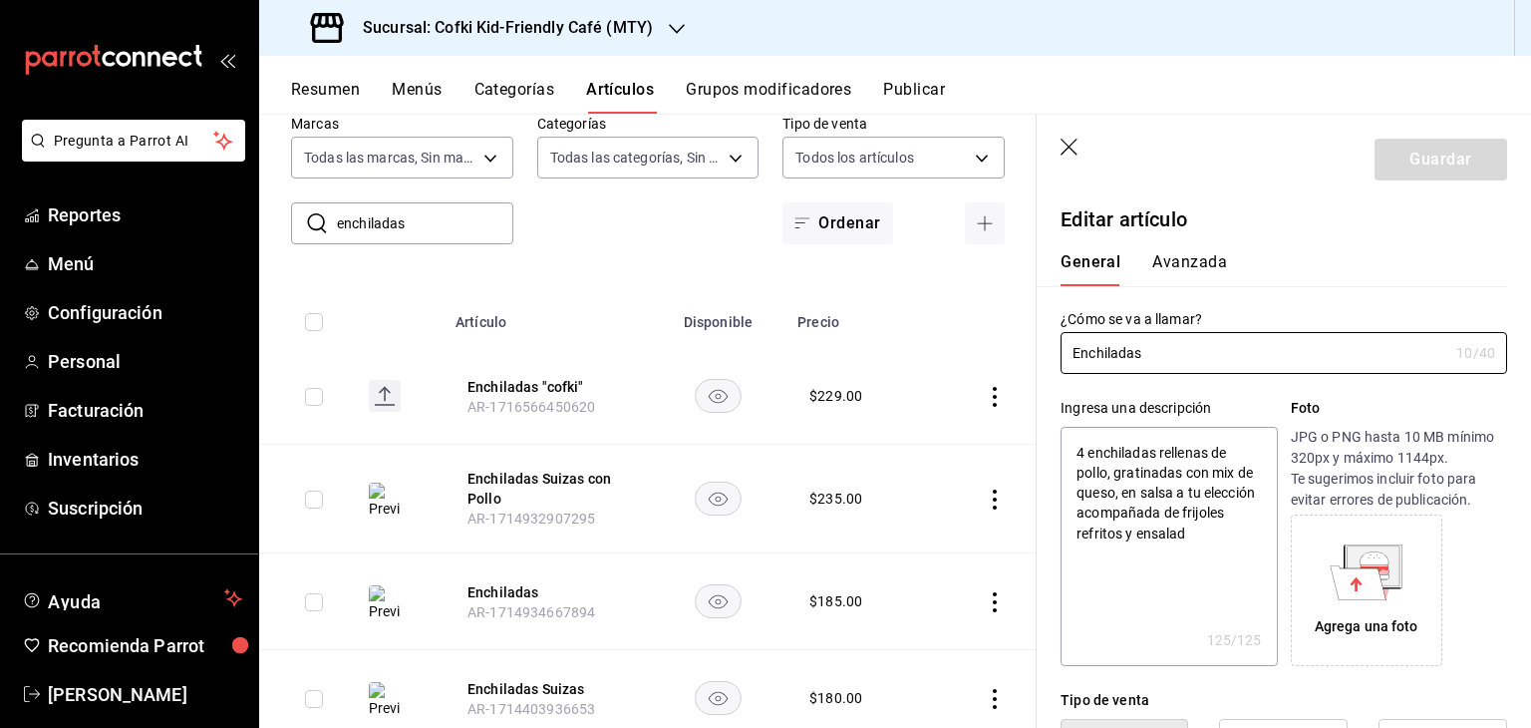
type textarea "x"
type input "$185.00"
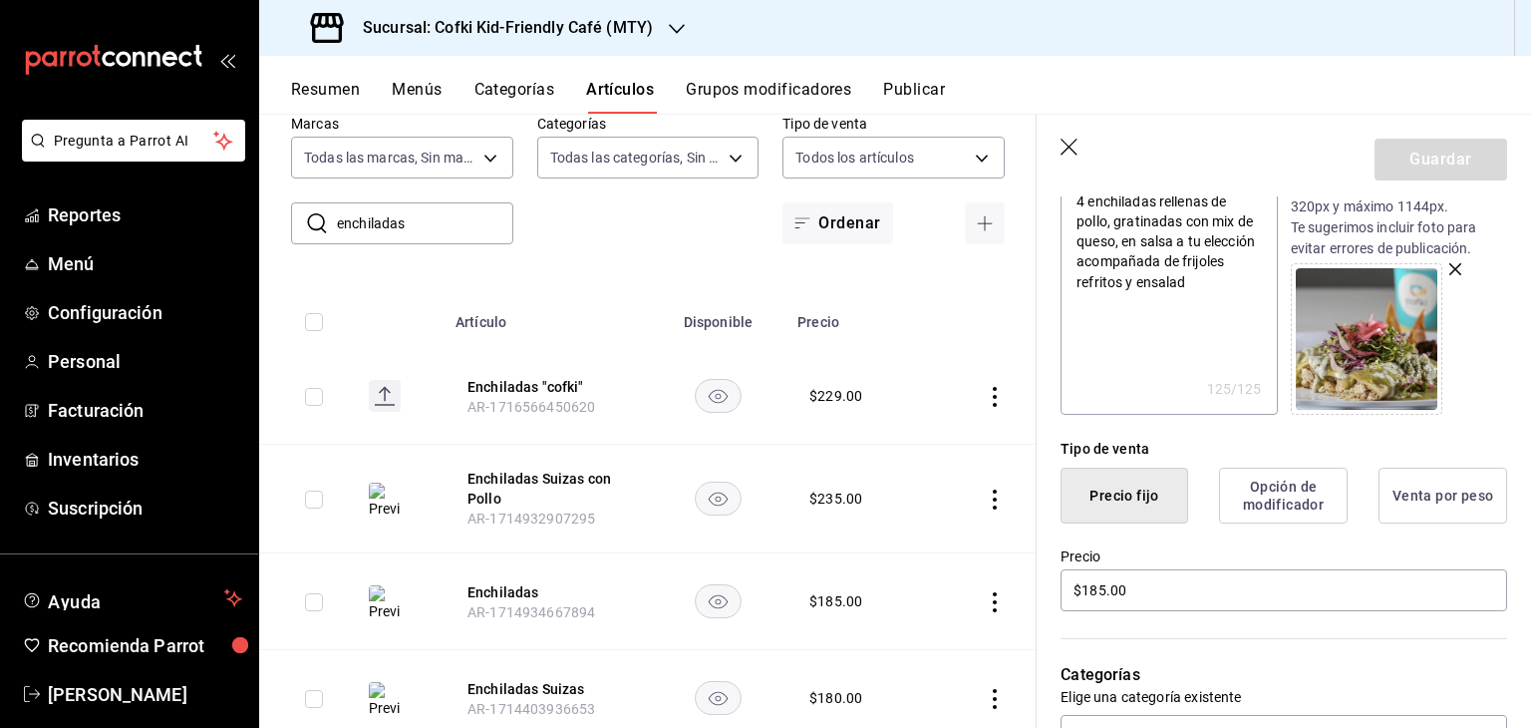
scroll to position [299, 0]
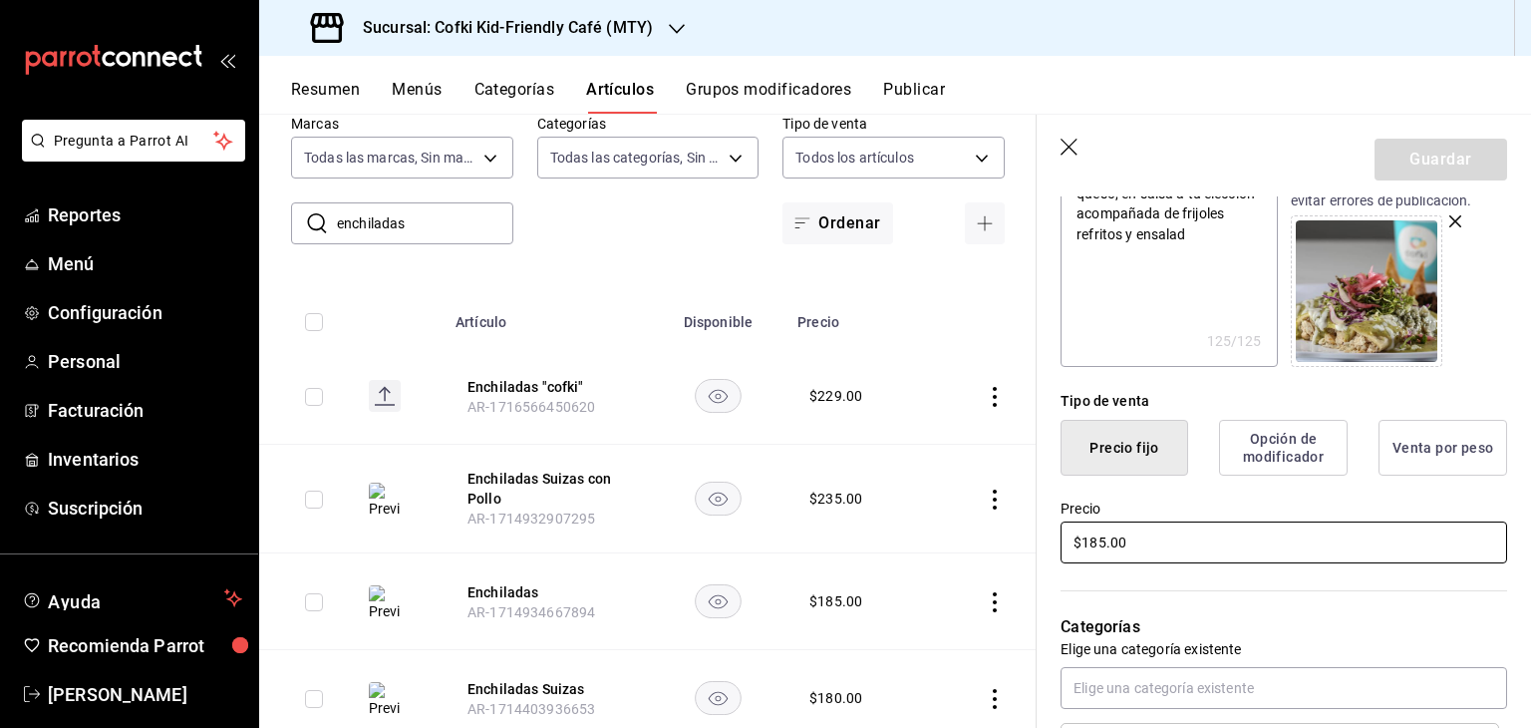
click at [1164, 527] on input "$185.00" at bounding box center [1283, 542] width 447 height 42
type textarea "x"
type input "$2.00"
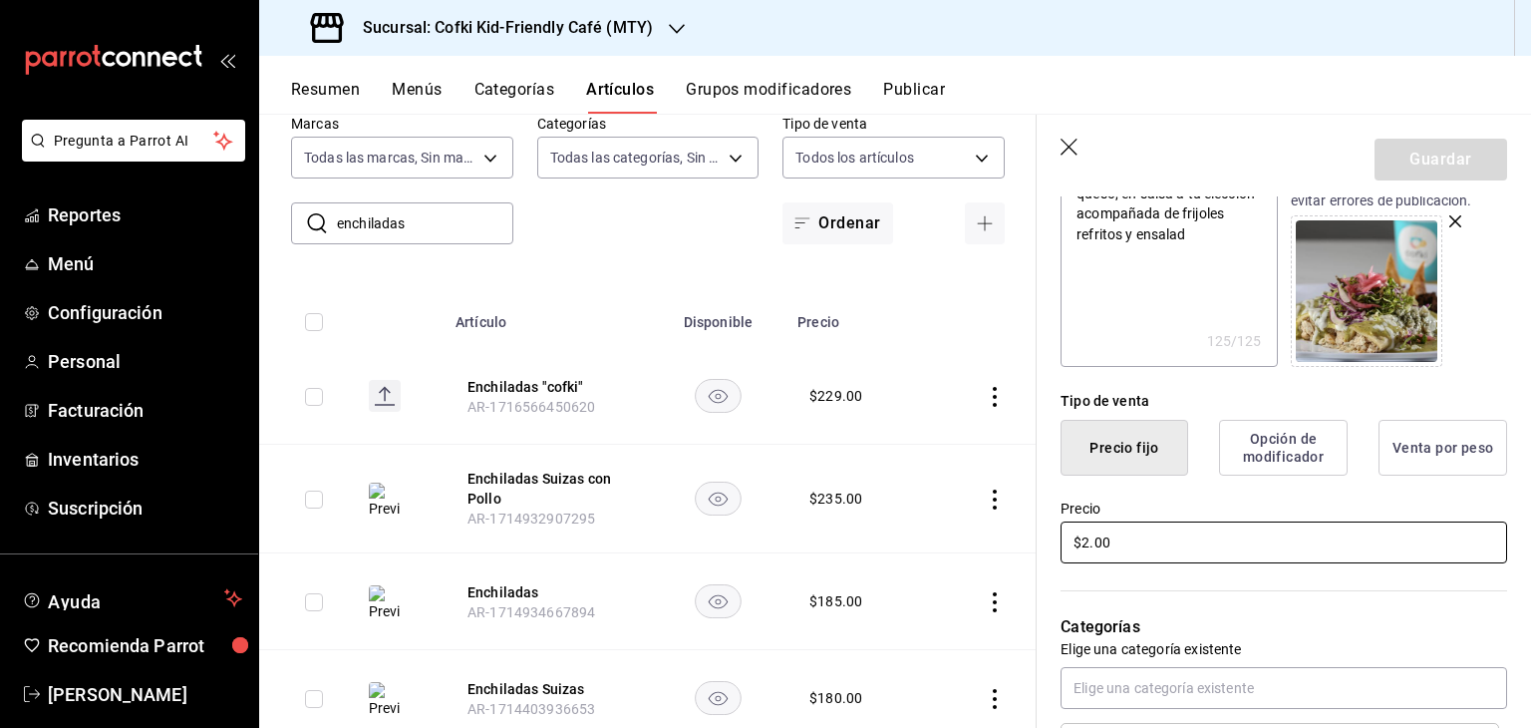
type textarea "x"
type input "$22.00"
type textarea "x"
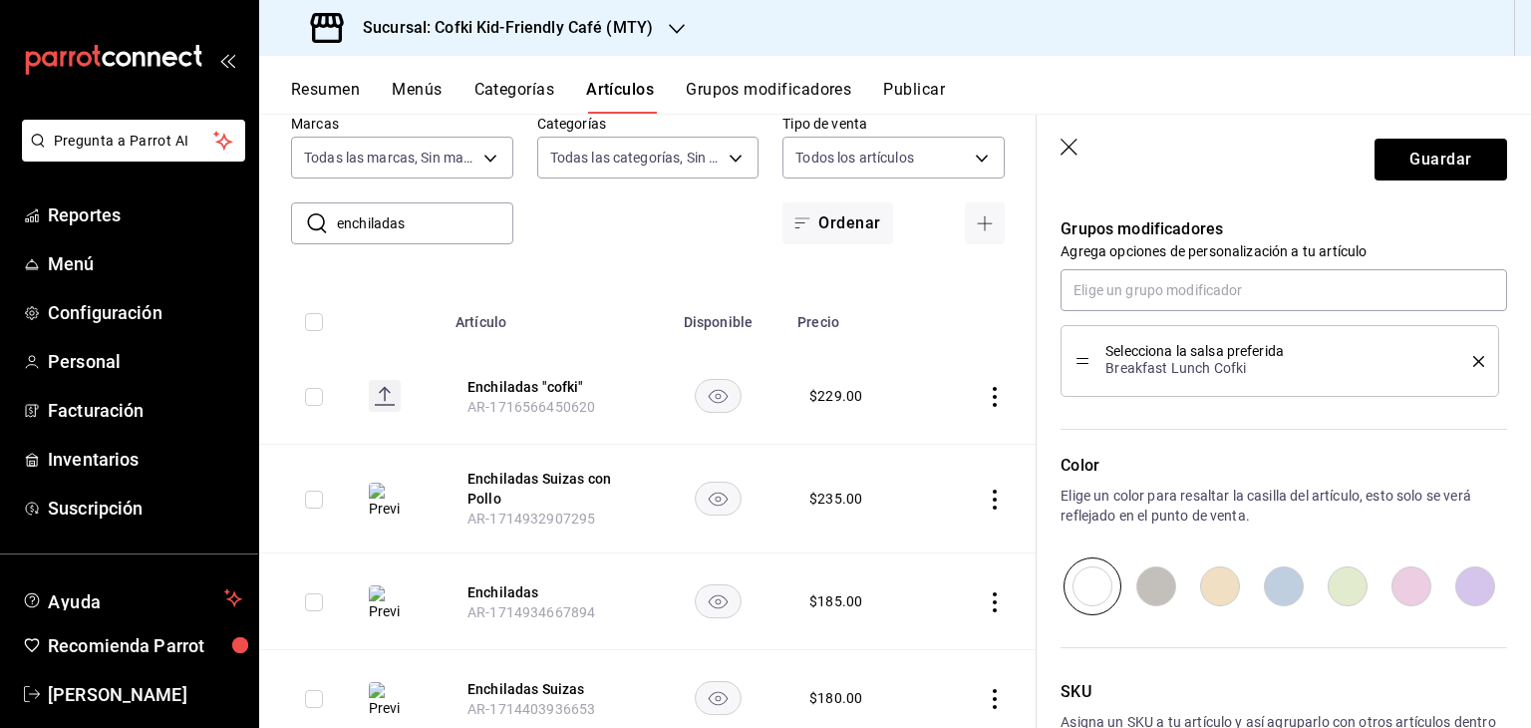
scroll to position [877, 0]
type input "$229.00"
click at [1063, 149] on icon "button" at bounding box center [1070, 149] width 20 height 20
type textarea "x"
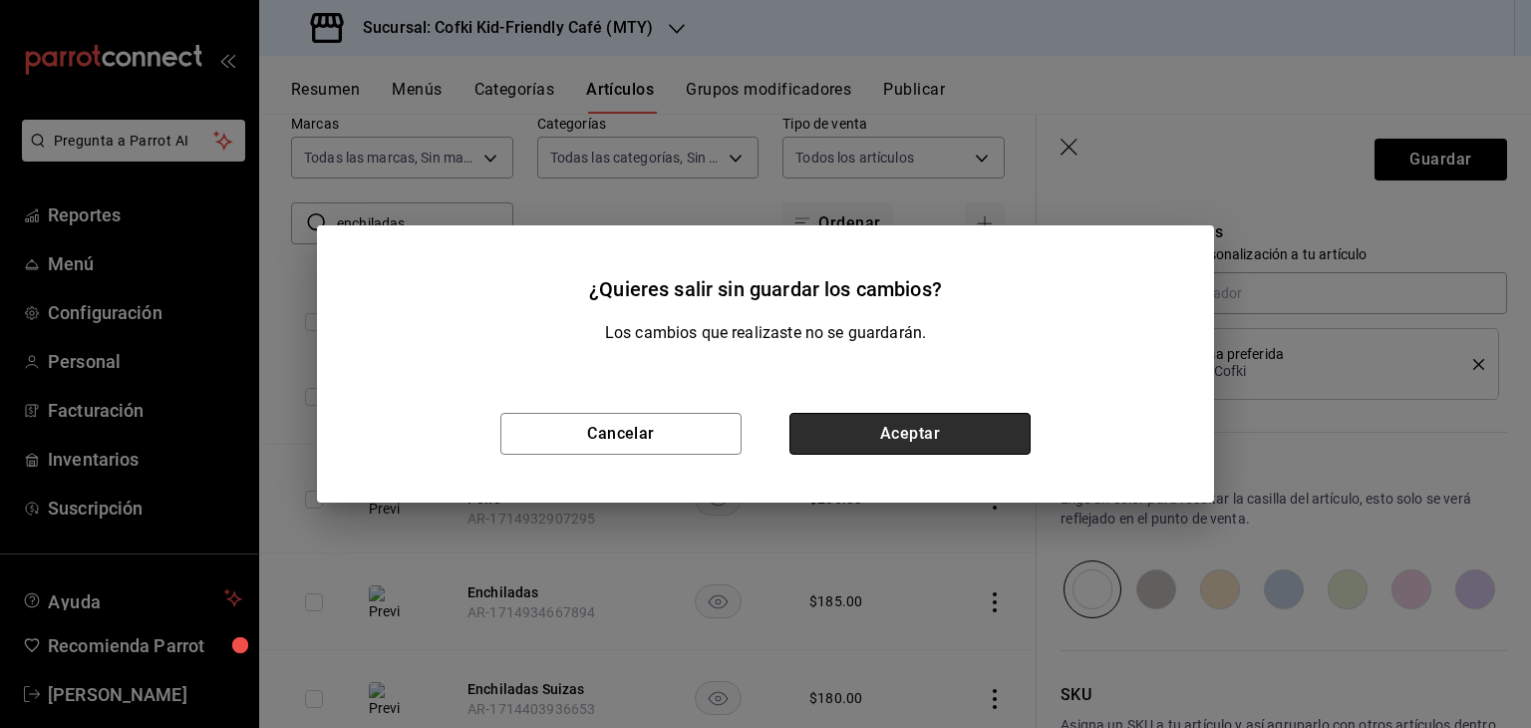
click at [885, 435] on button "Aceptar" at bounding box center [909, 434] width 241 height 42
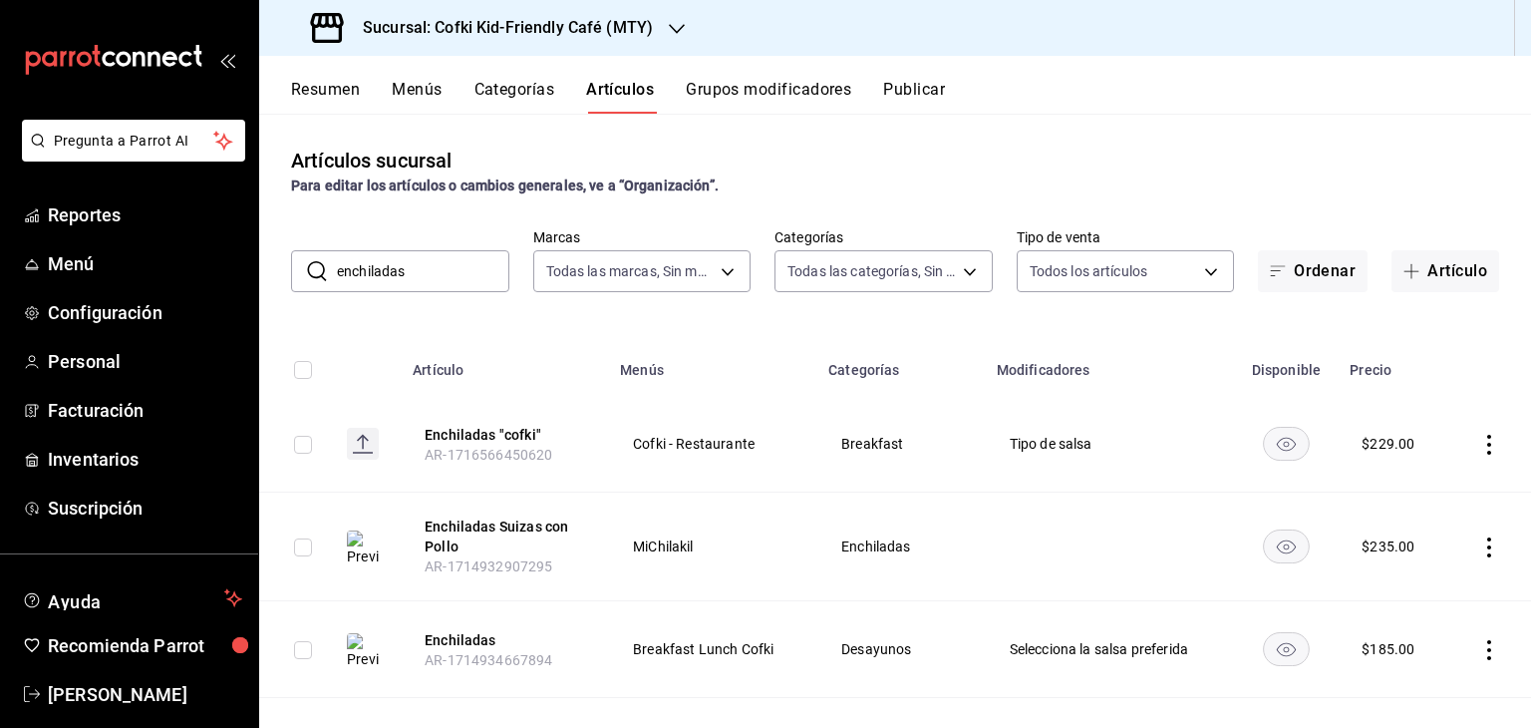
scroll to position [78, 0]
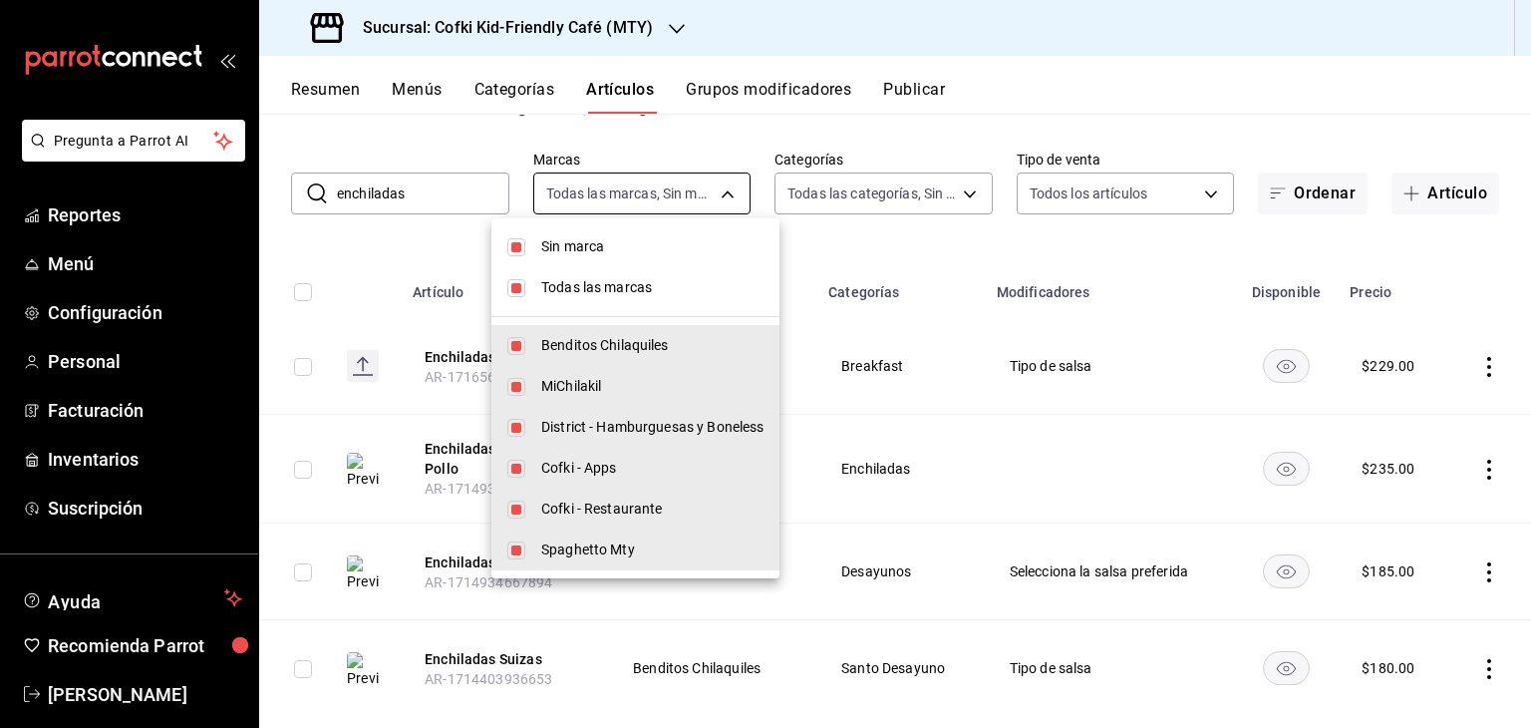
click at [722, 184] on body "Pregunta a Parrot AI Reportes Menú Configuración Personal Facturación Inventari…" at bounding box center [765, 364] width 1531 height 728
click at [518, 246] on input "checkbox" at bounding box center [516, 247] width 18 height 18
checkbox input "false"
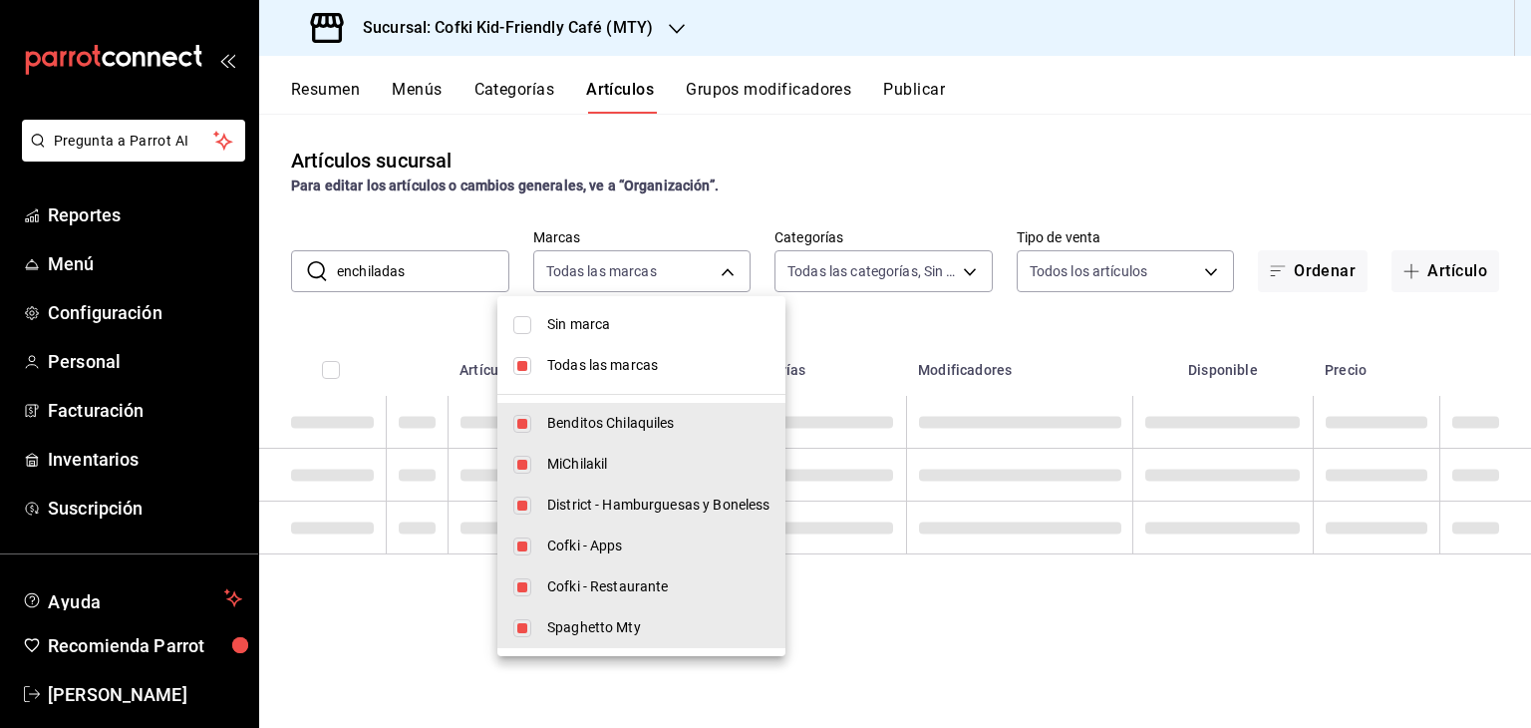
click at [525, 370] on input "checkbox" at bounding box center [522, 366] width 18 height 18
checkbox input "false"
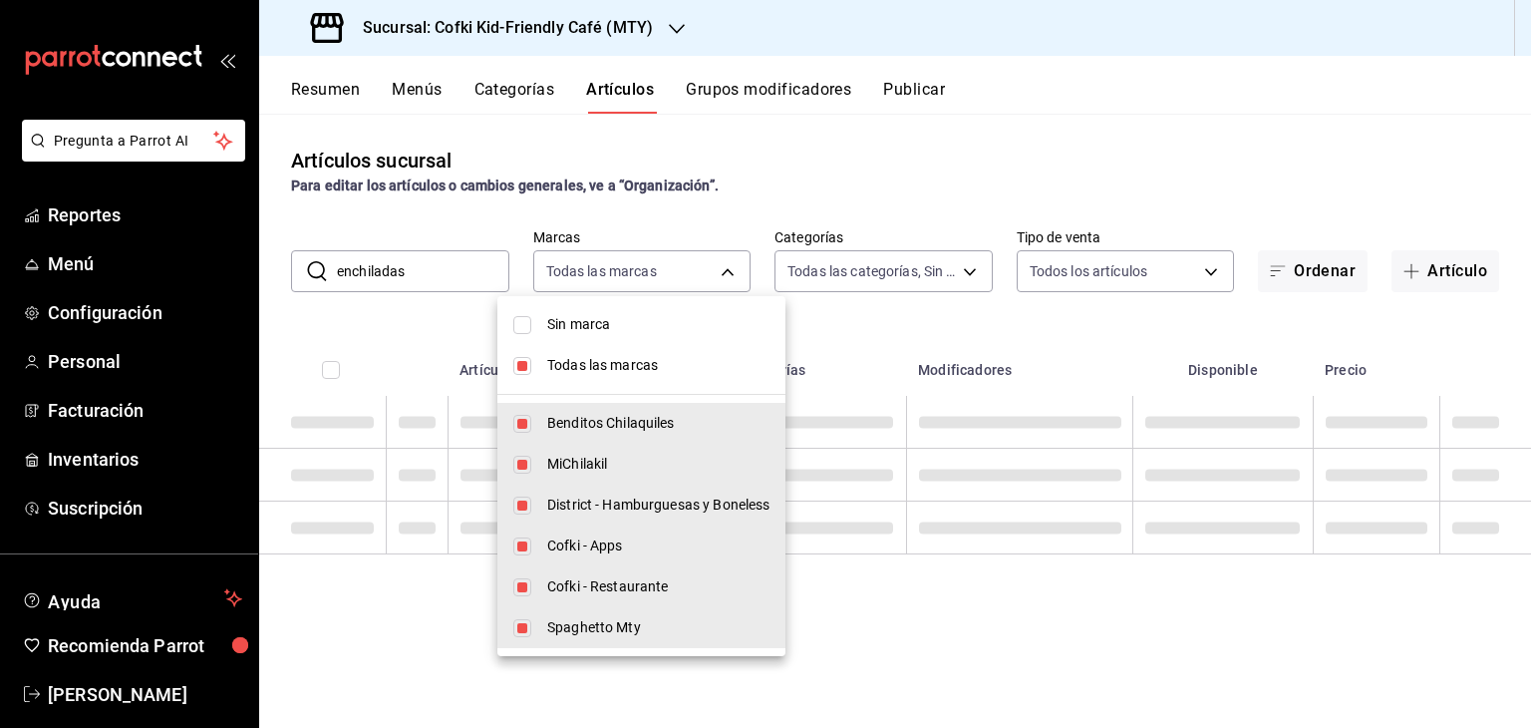
checkbox input "false"
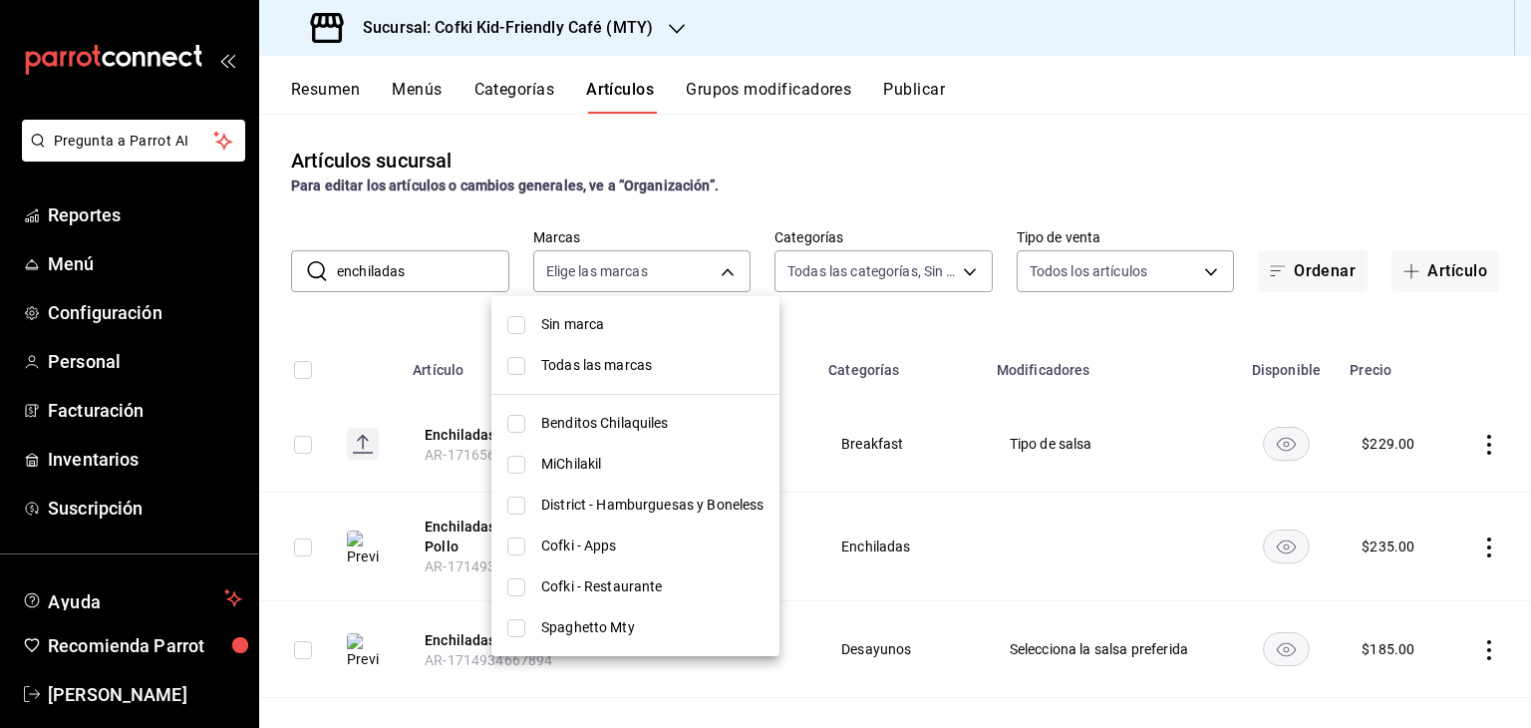
click at [554, 582] on span "Cofki - Restaurante" at bounding box center [652, 586] width 222 height 21
type input "5702f3a4-6f1e-4f78-88f3-fffb2f061134"
checkbox input "true"
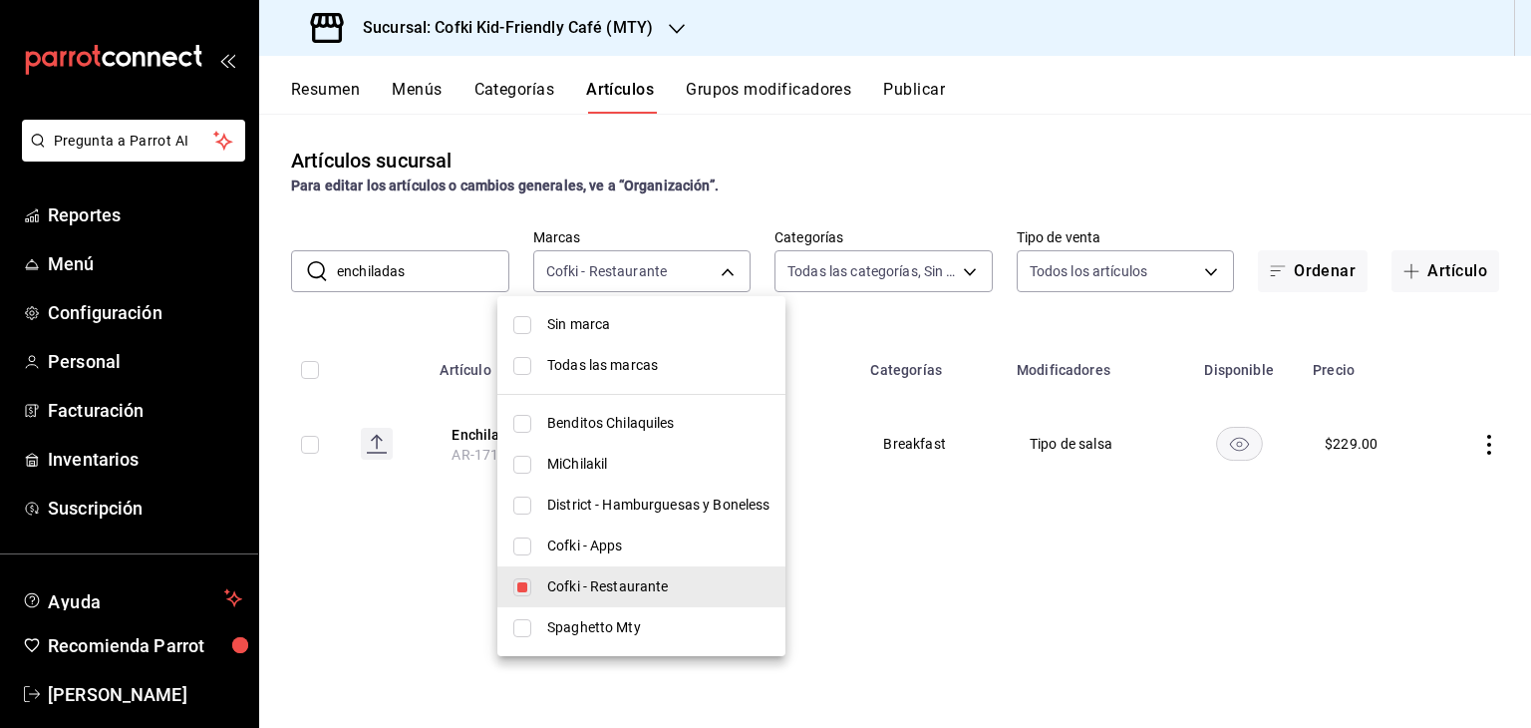
click at [883, 147] on div at bounding box center [765, 364] width 1531 height 728
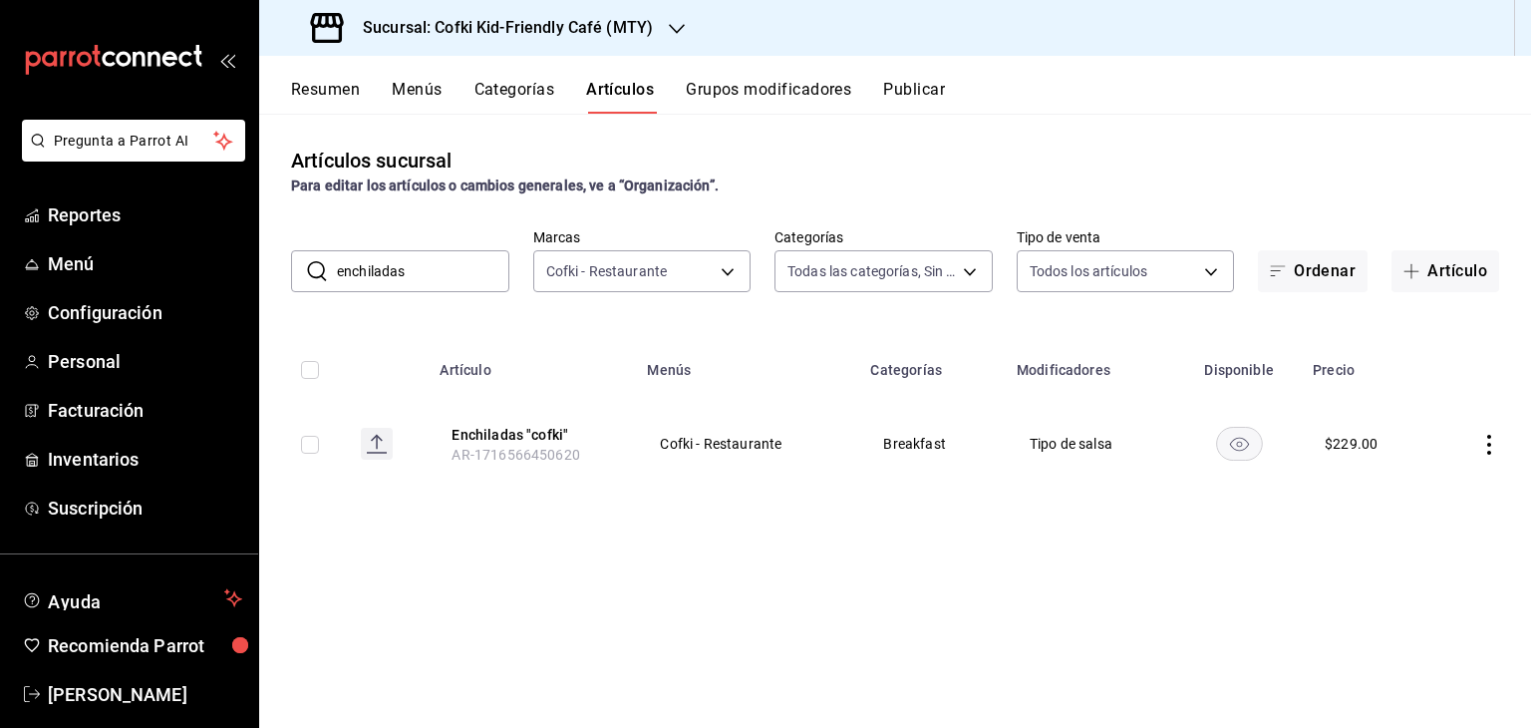
click at [1490, 445] on icon "actions" at bounding box center [1489, 445] width 4 height 20
click at [1422, 491] on span "Editar" at bounding box center [1429, 490] width 52 height 21
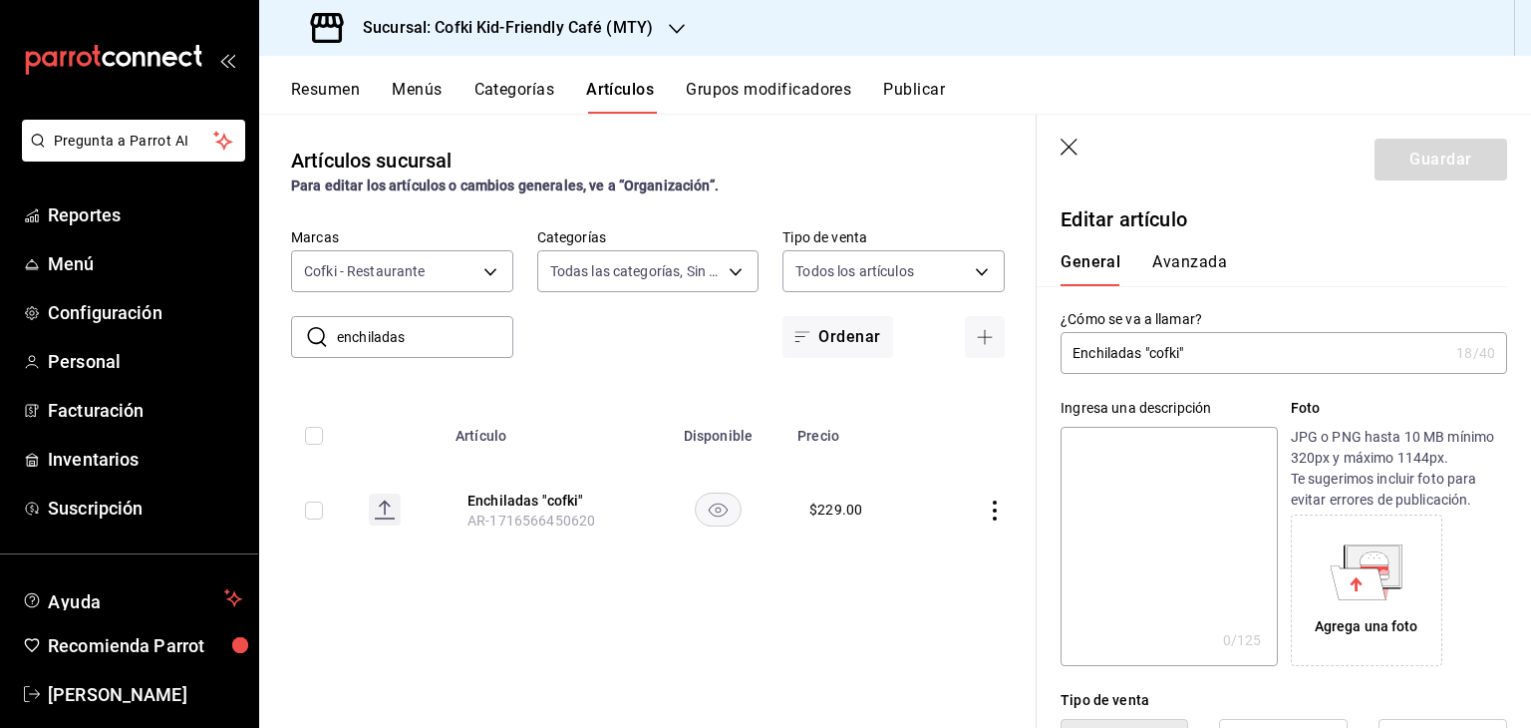
click at [1064, 155] on icon "button" at bounding box center [1070, 149] width 20 height 20
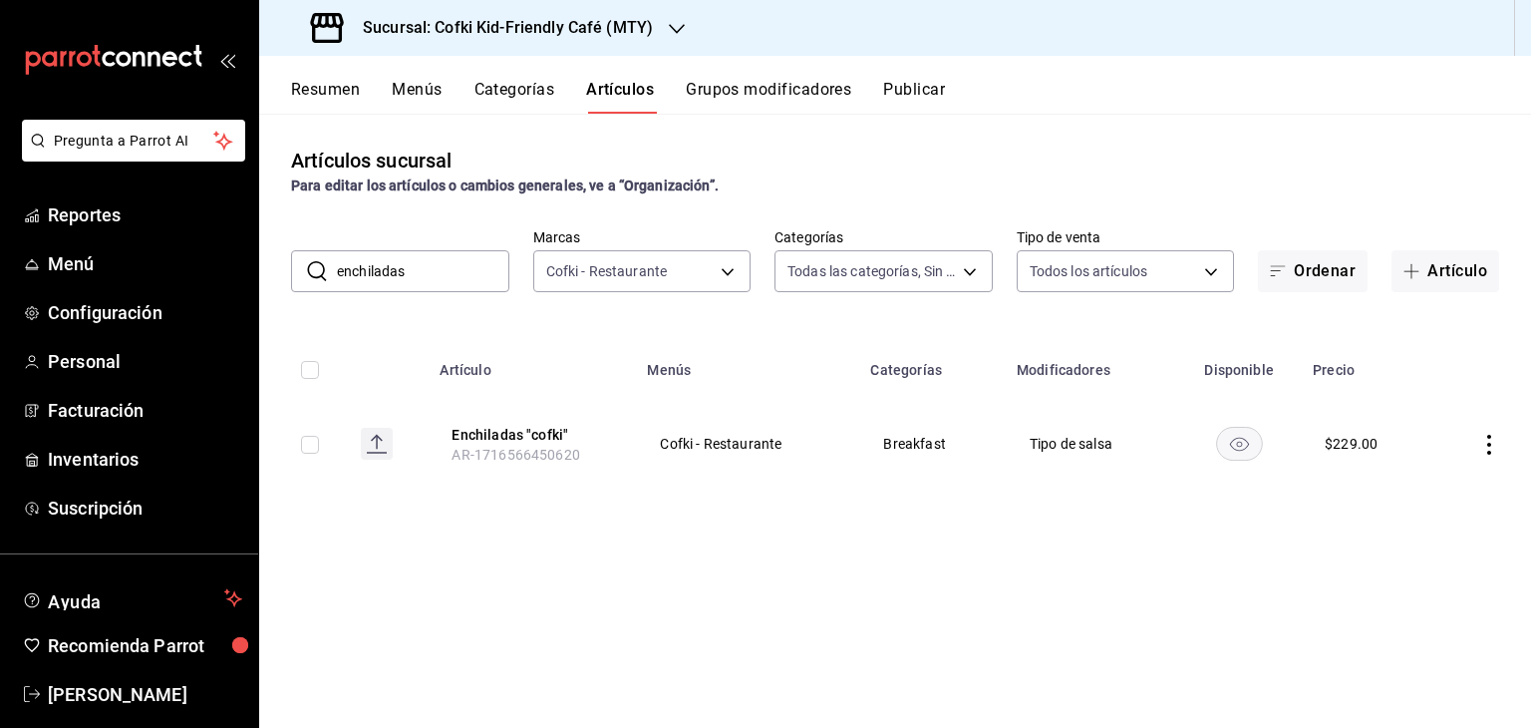
click at [409, 271] on input "enchiladas" at bounding box center [423, 271] width 172 height 40
click at [409, 271] on input "o" at bounding box center [423, 271] width 172 height 40
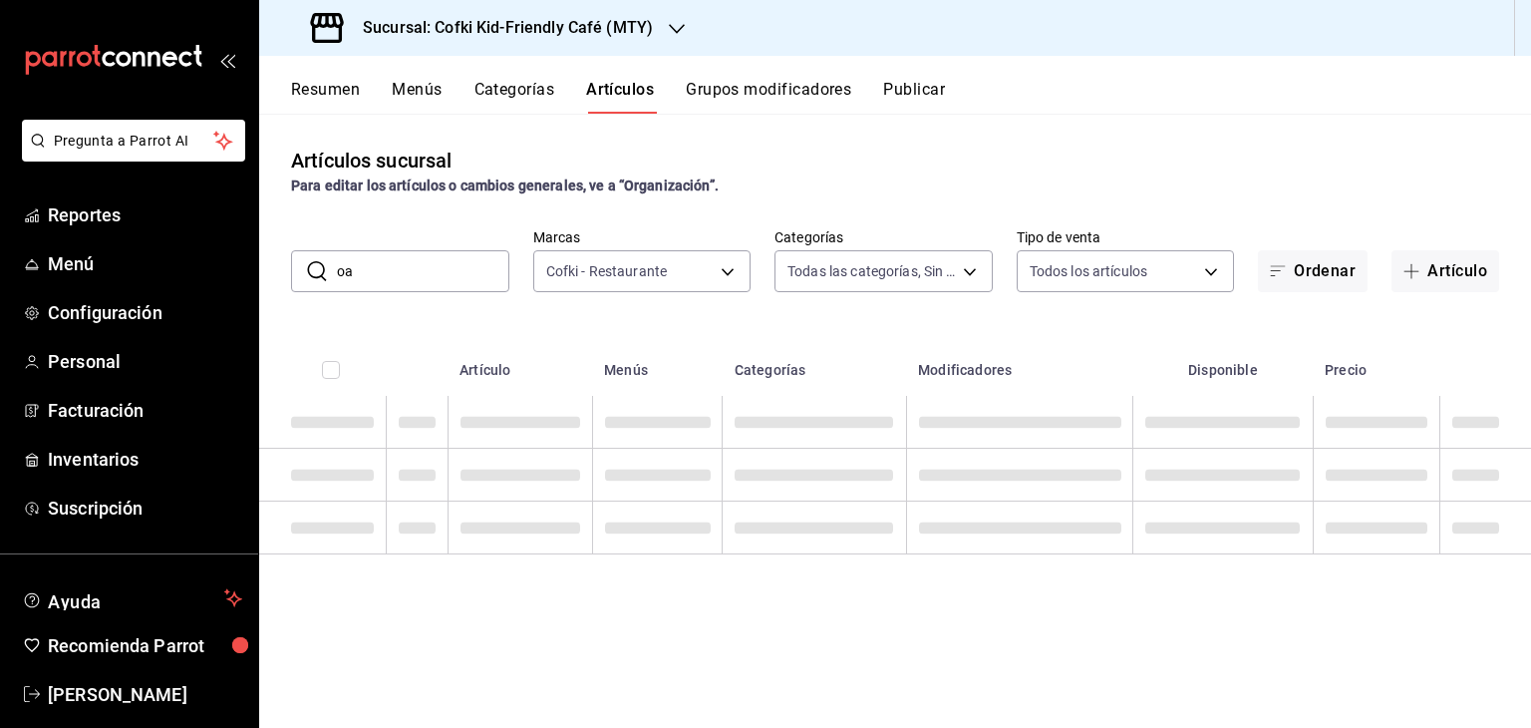
type input "o"
click at [396, 256] on input "toast avocado" at bounding box center [423, 271] width 172 height 40
type input "avocado"
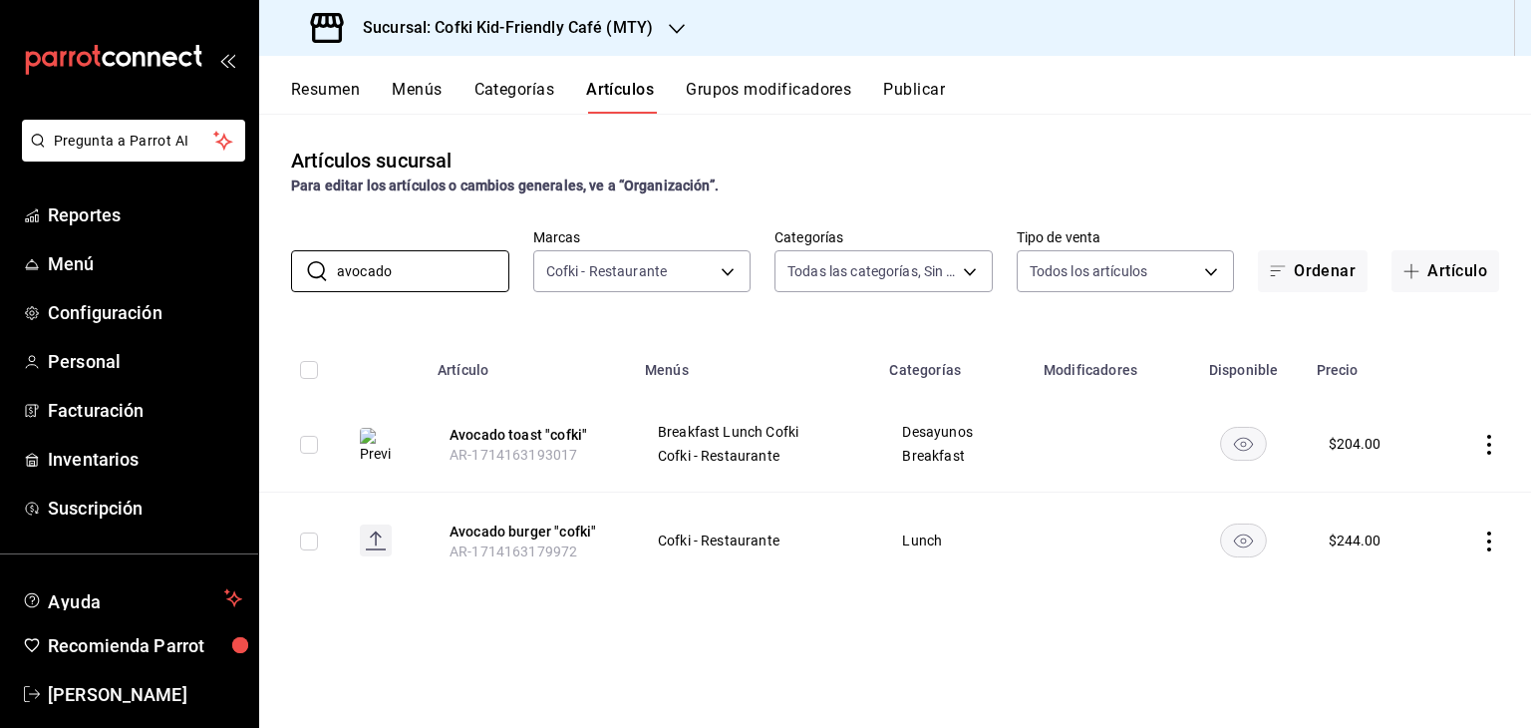
click at [1483, 448] on icon "actions" at bounding box center [1489, 445] width 20 height 20
click at [1434, 487] on span "Editar" at bounding box center [1429, 490] width 52 height 21
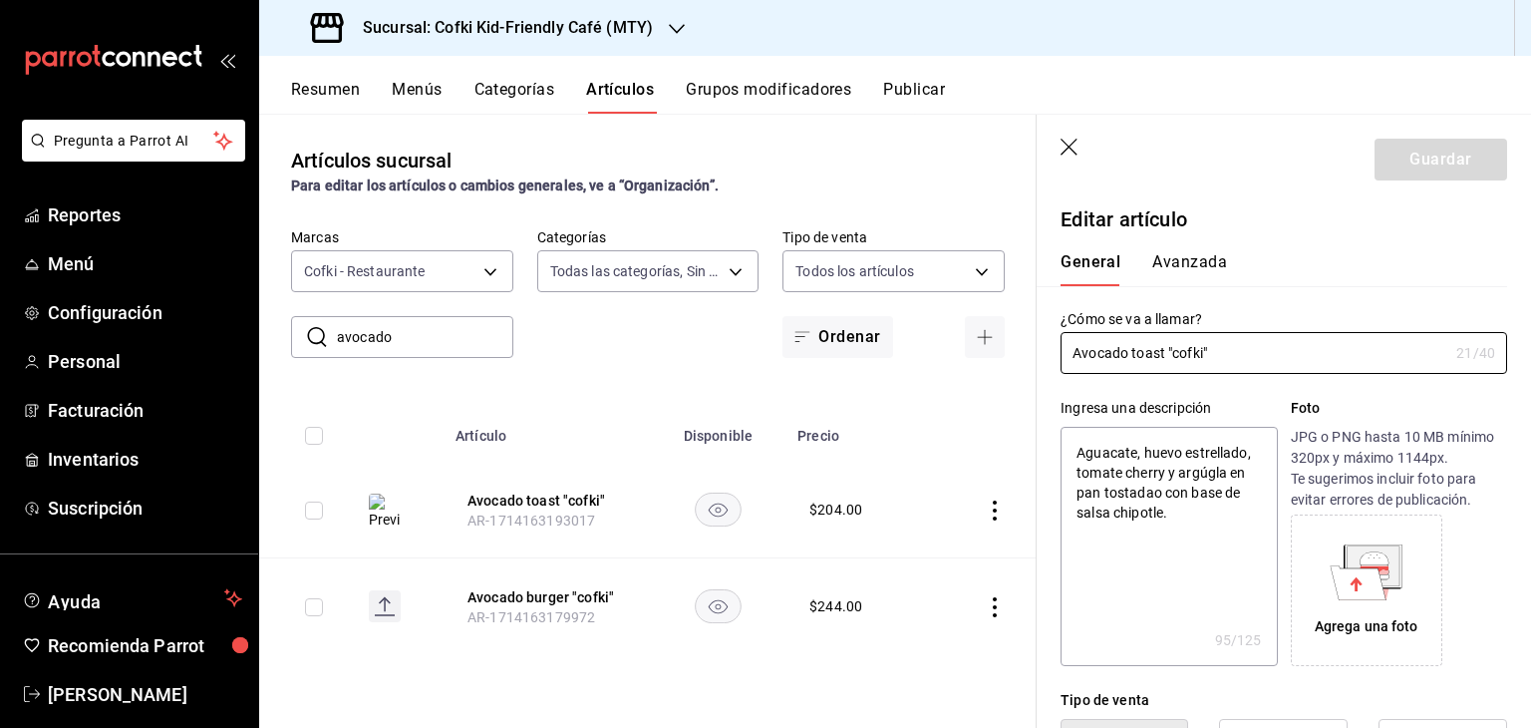
type textarea "x"
type input "$204.00"
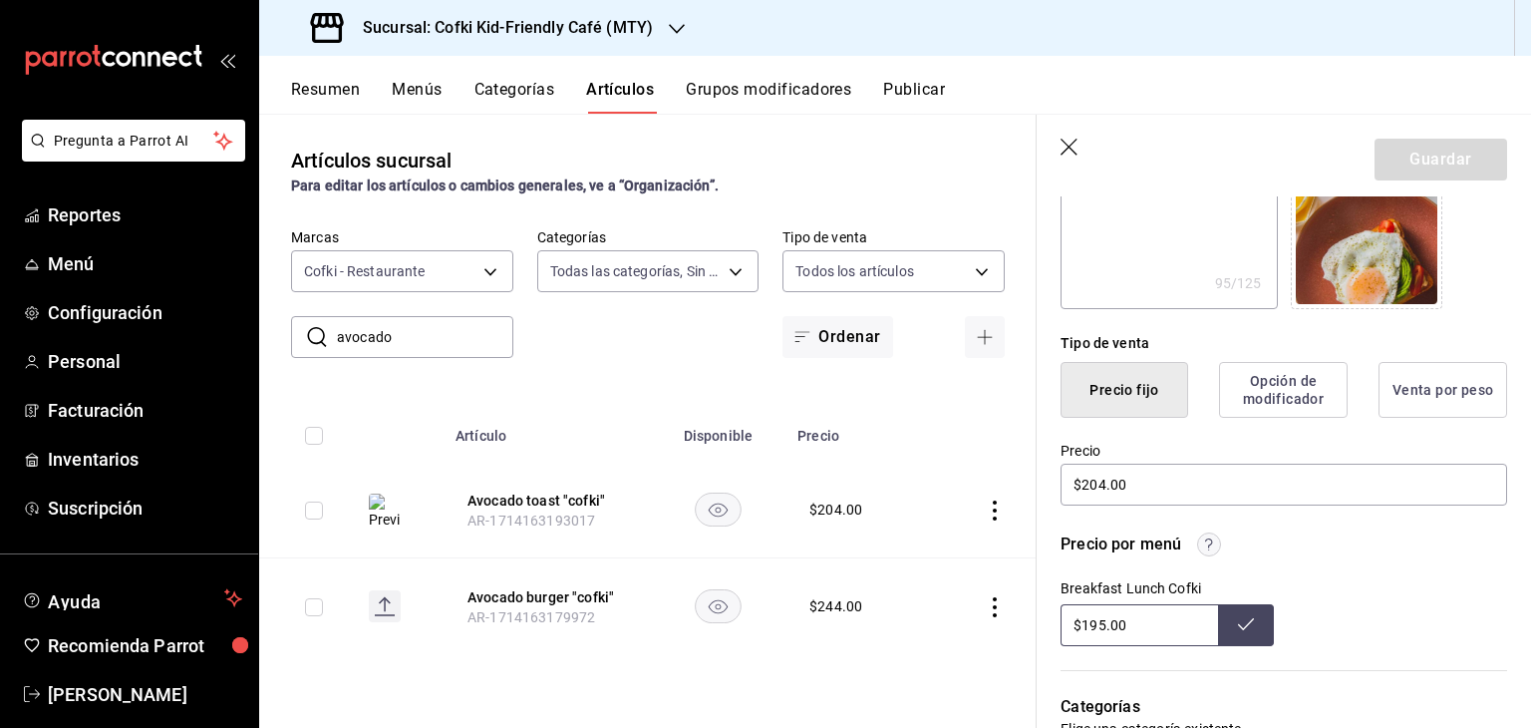
scroll to position [369, 0]
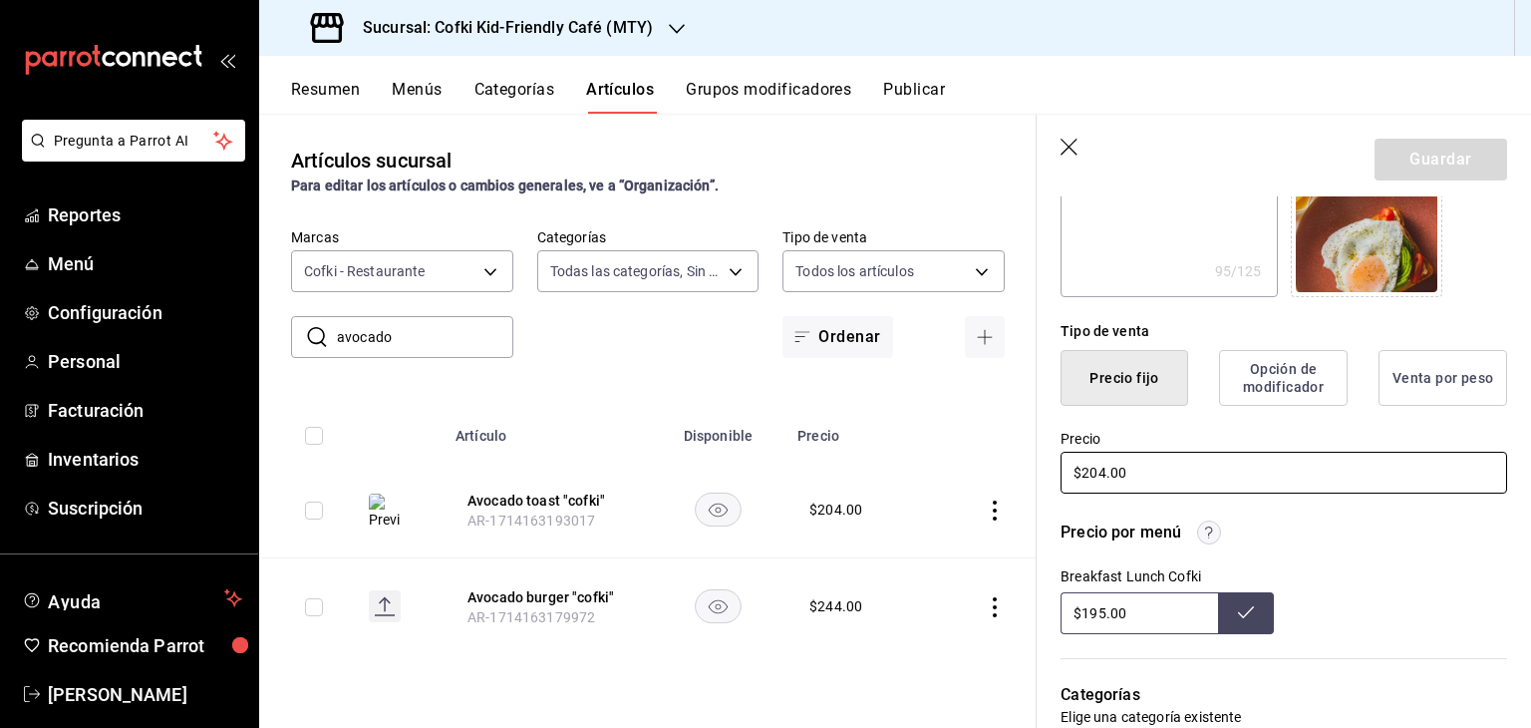
click at [1097, 471] on input "$204.00" at bounding box center [1283, 473] width 447 height 42
type textarea "x"
type input "$20.00"
type textarea "x"
type input "$209.00"
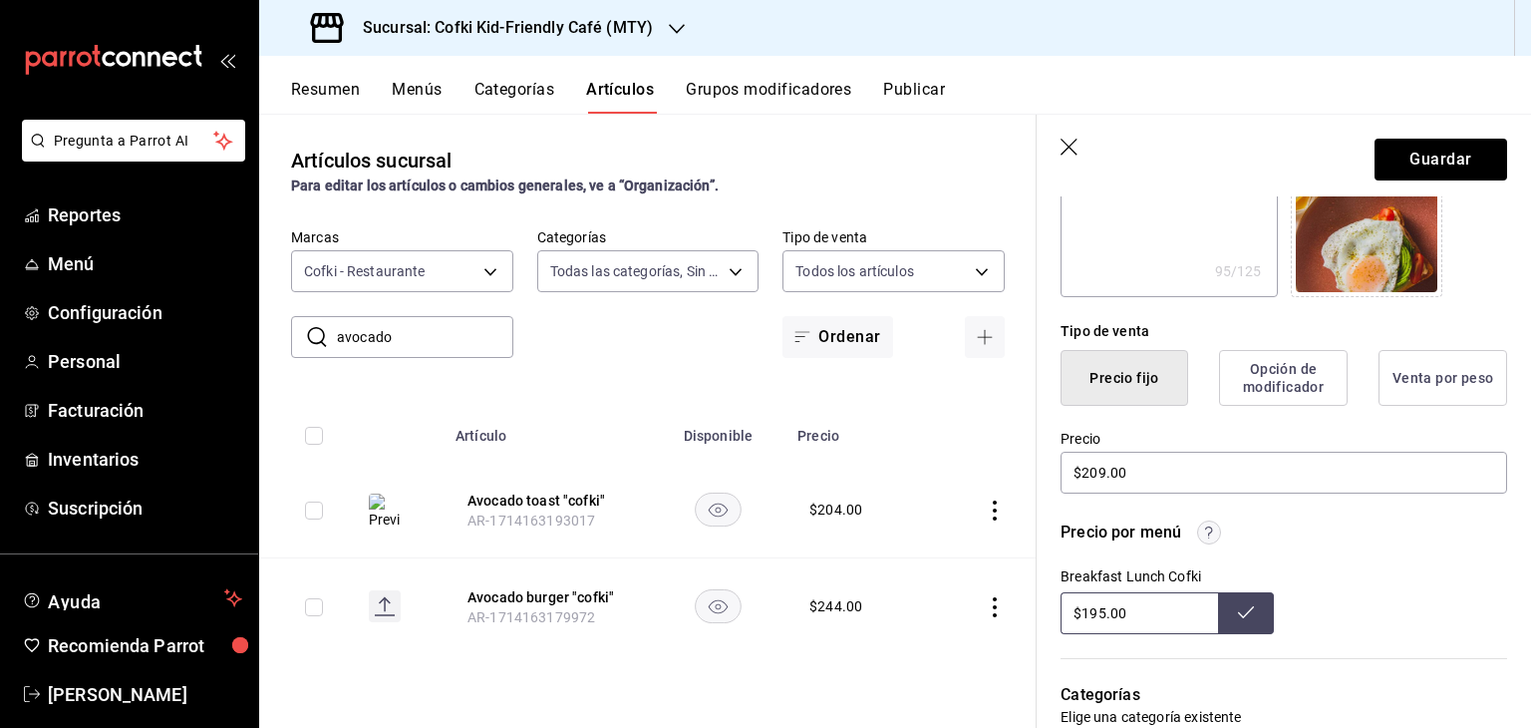
click at [1469, 129] on header "Guardar" at bounding box center [1284, 156] width 494 height 82
click at [1455, 155] on button "Guardar" at bounding box center [1440, 160] width 133 height 42
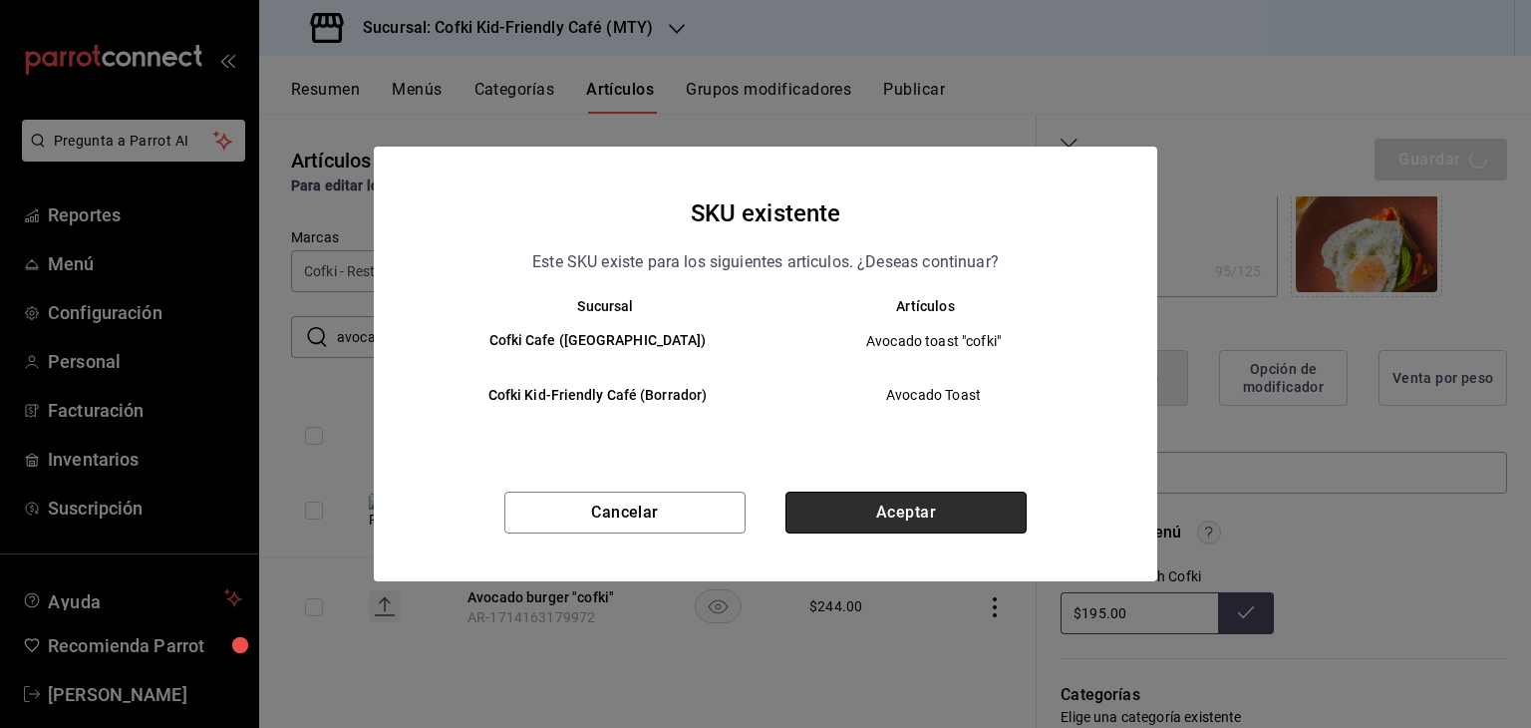
click at [916, 511] on button "Aceptar" at bounding box center [905, 512] width 241 height 42
type textarea "x"
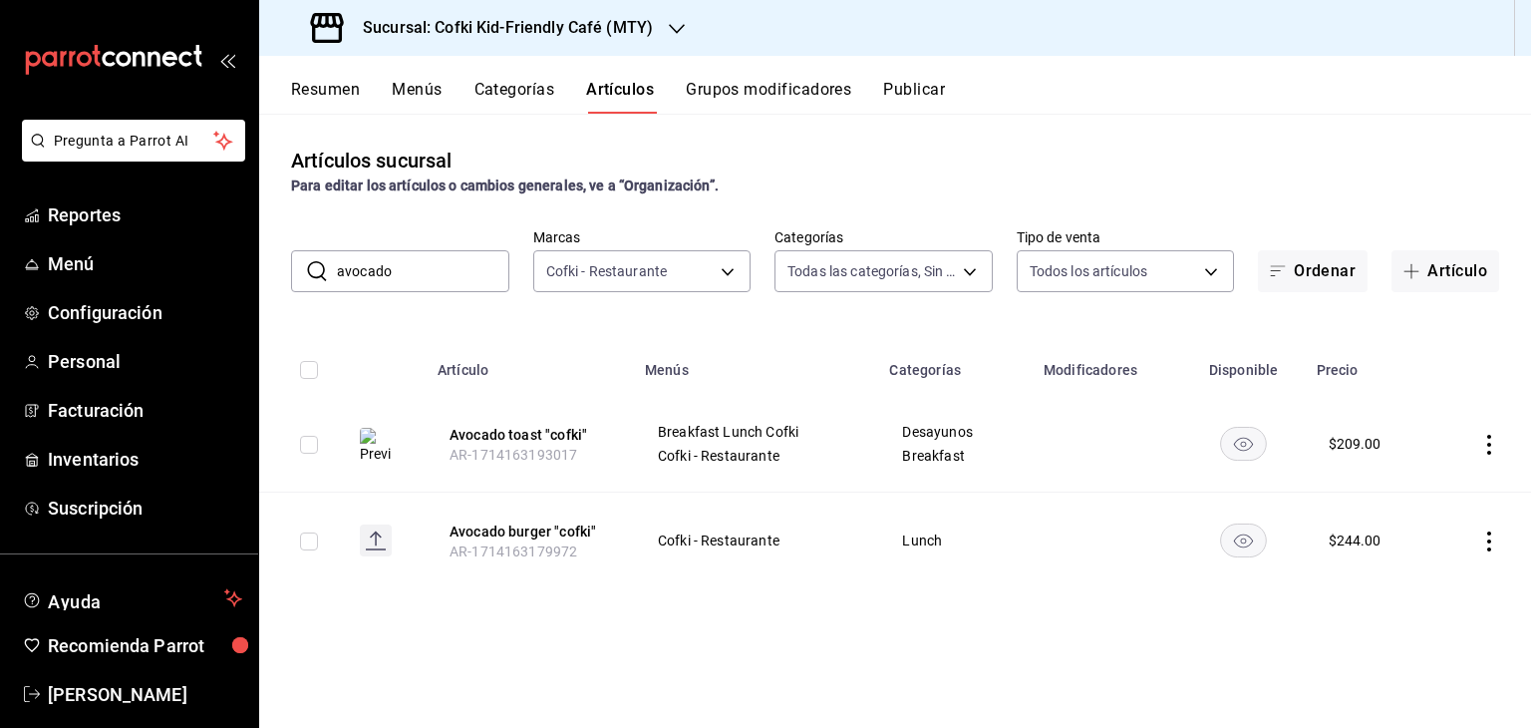
click at [416, 276] on input "avocado" at bounding box center [423, 271] width 172 height 40
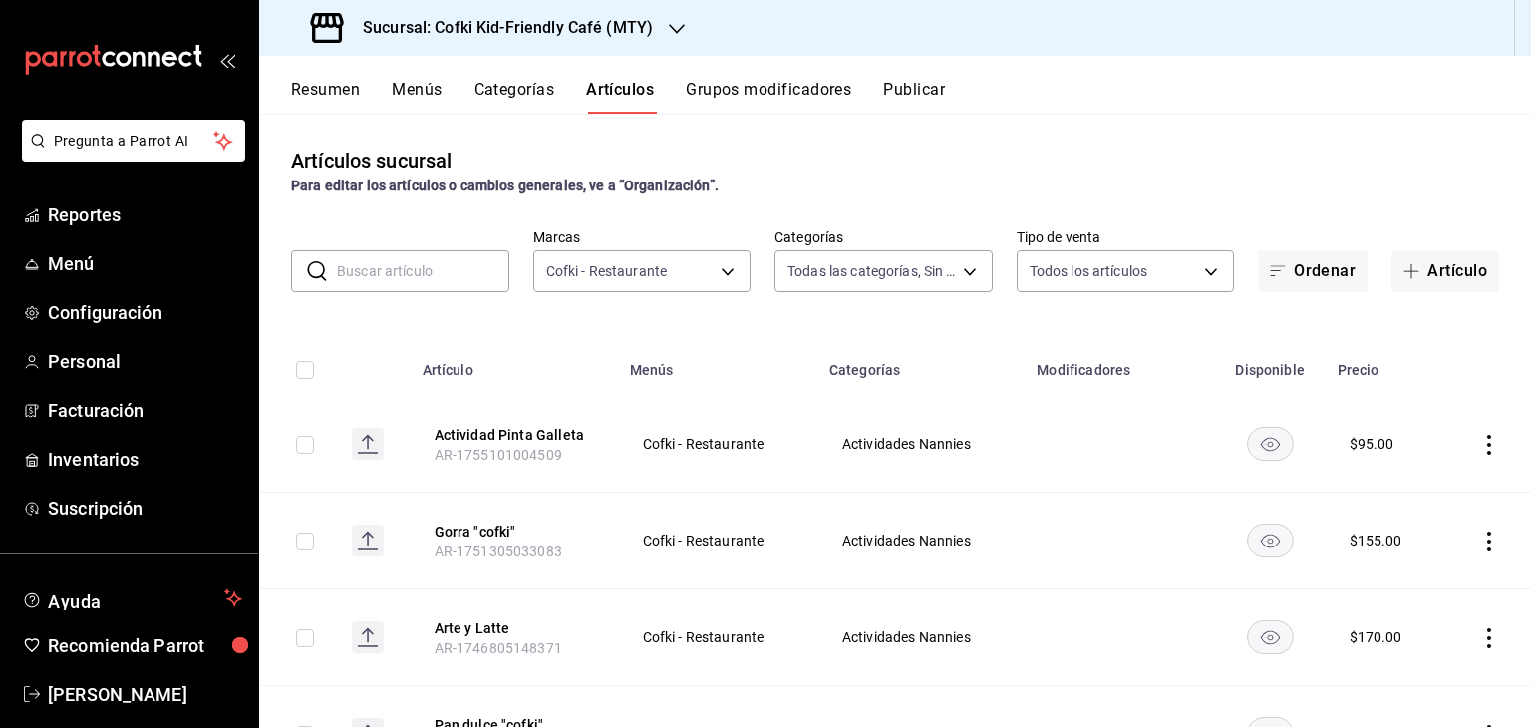
click at [462, 260] on input "text" at bounding box center [423, 271] width 172 height 40
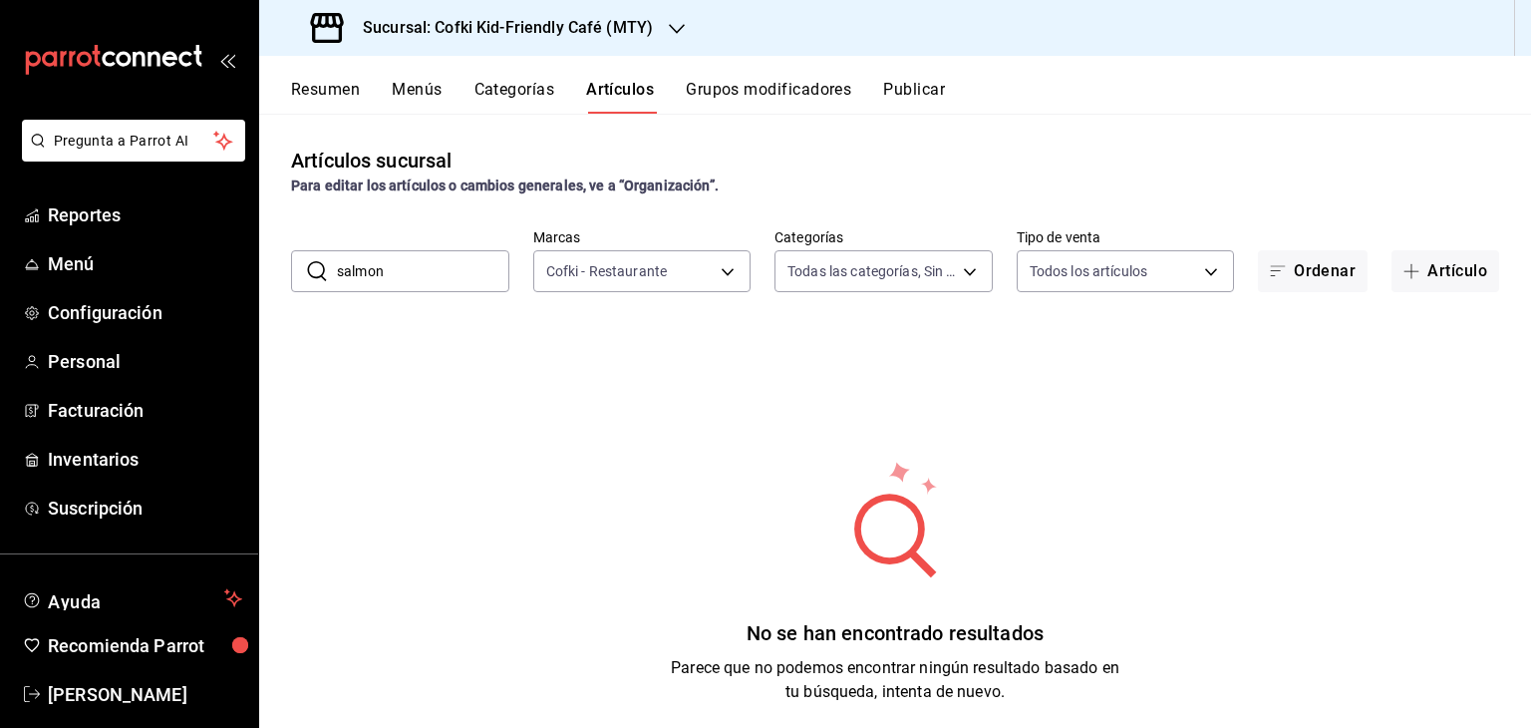
click at [462, 260] on input "salmon" at bounding box center [423, 271] width 172 height 40
click at [462, 260] on input "t" at bounding box center [423, 271] width 172 height 40
click at [462, 268] on input "toast salmón" at bounding box center [423, 271] width 172 height 40
type input "t"
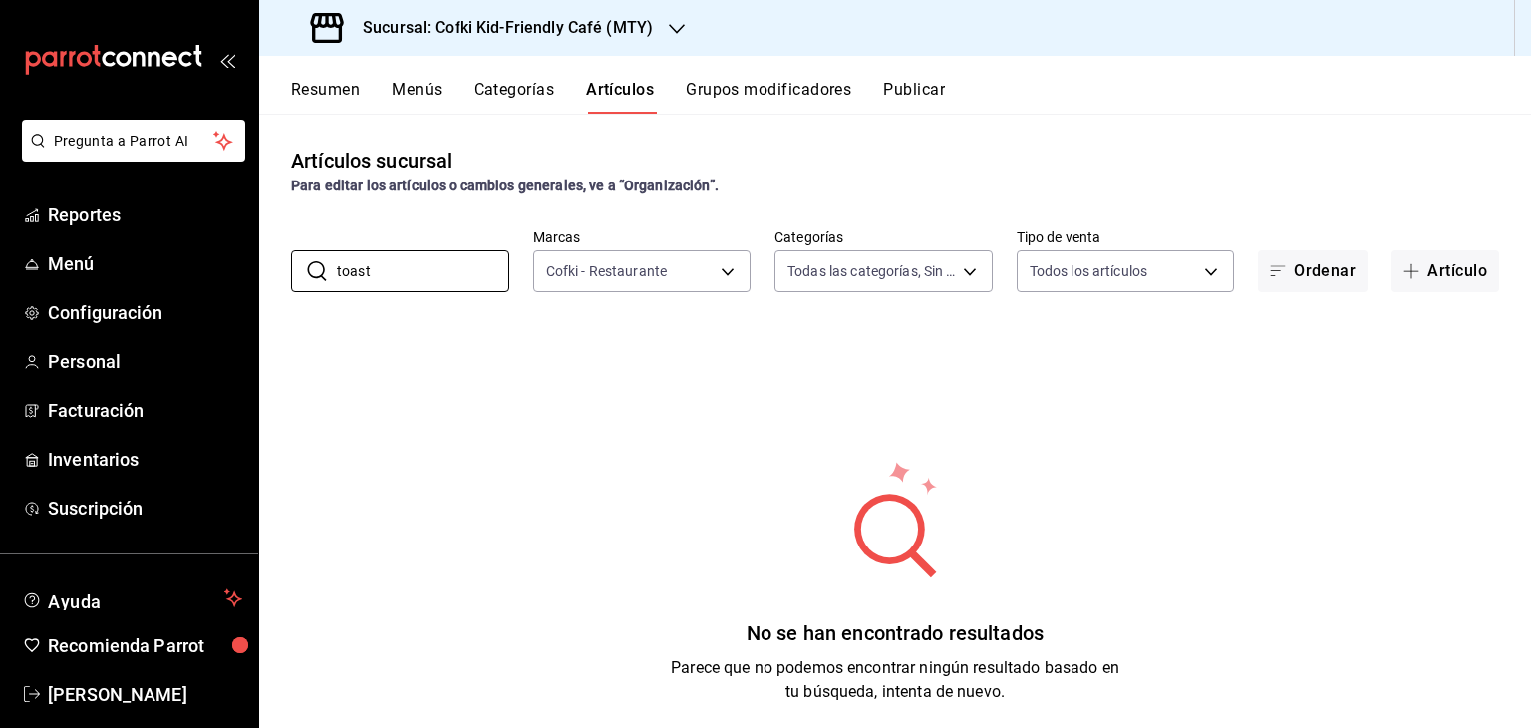
type input "toast"
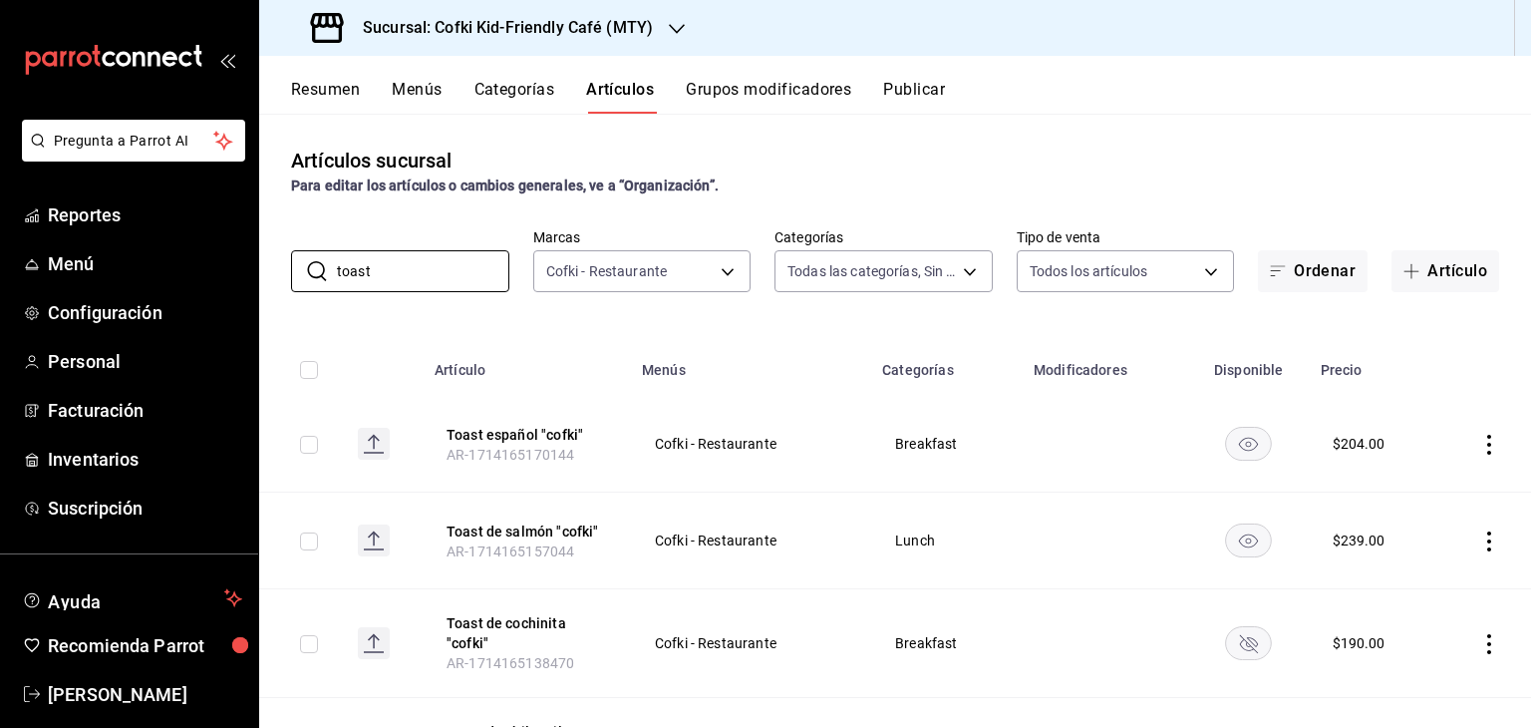
click at [1479, 542] on icon "actions" at bounding box center [1489, 541] width 20 height 20
click at [1425, 583] on span "Editar" at bounding box center [1414, 587] width 52 height 21
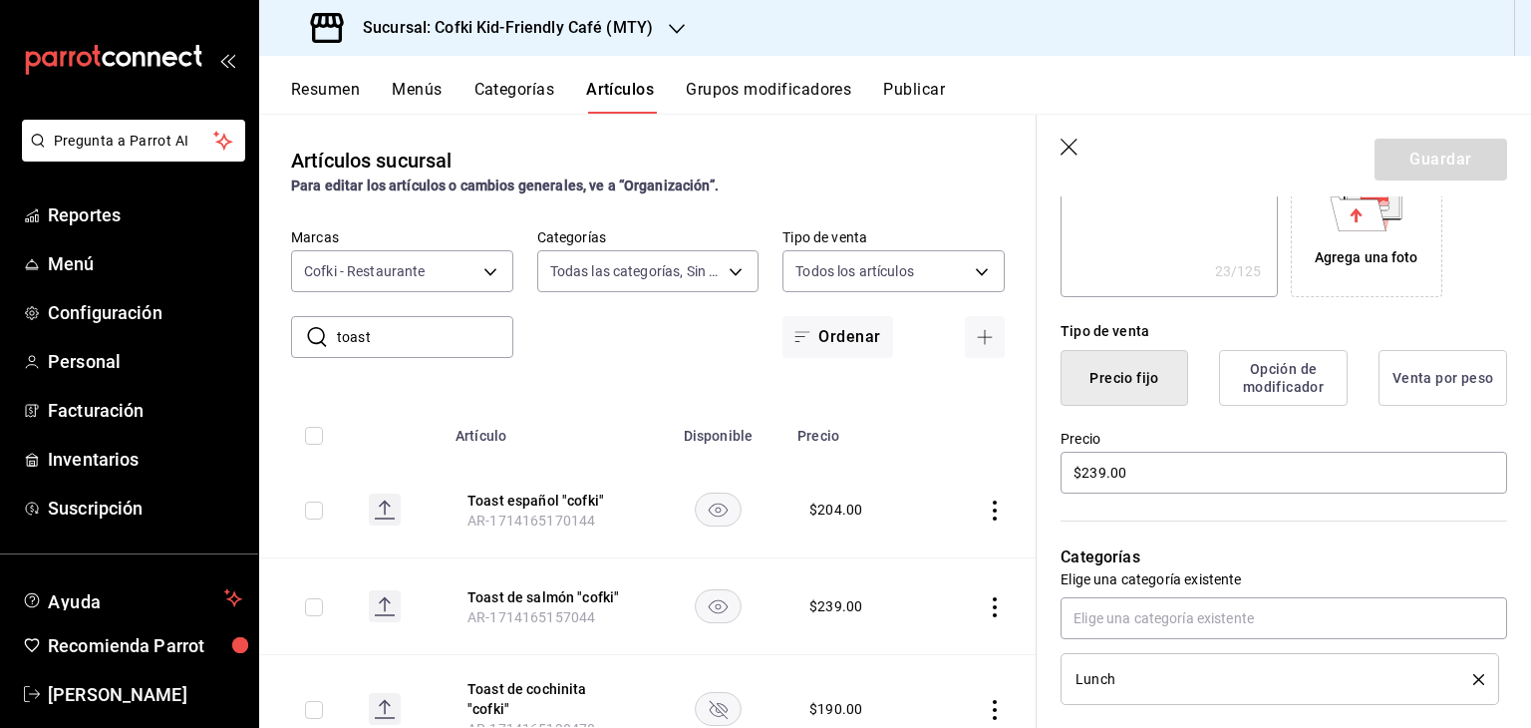
scroll to position [379, 0]
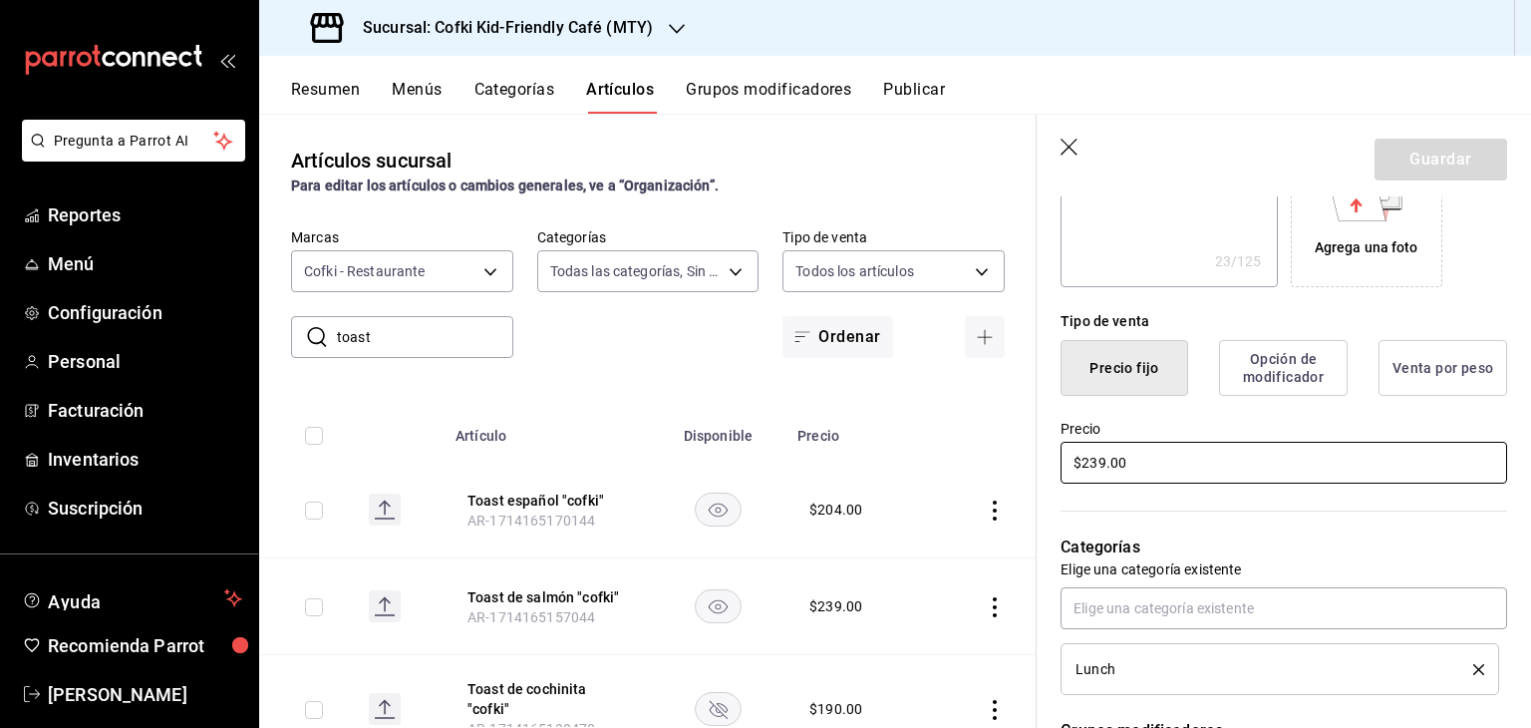
click at [1097, 467] on input "$239.00" at bounding box center [1283, 463] width 447 height 42
type input "$249.00"
type textarea "x"
type input "$249.00"
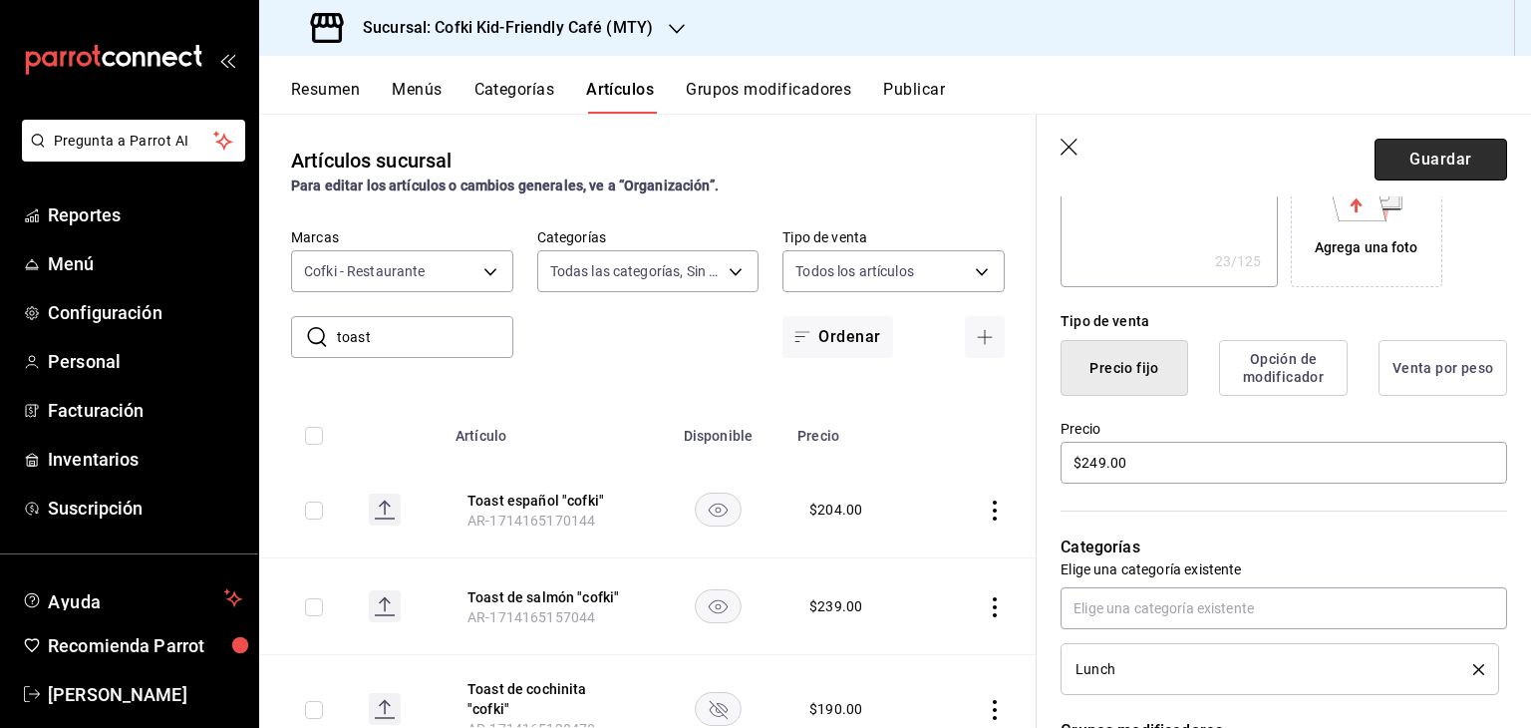
click at [1450, 155] on button "Guardar" at bounding box center [1440, 160] width 133 height 42
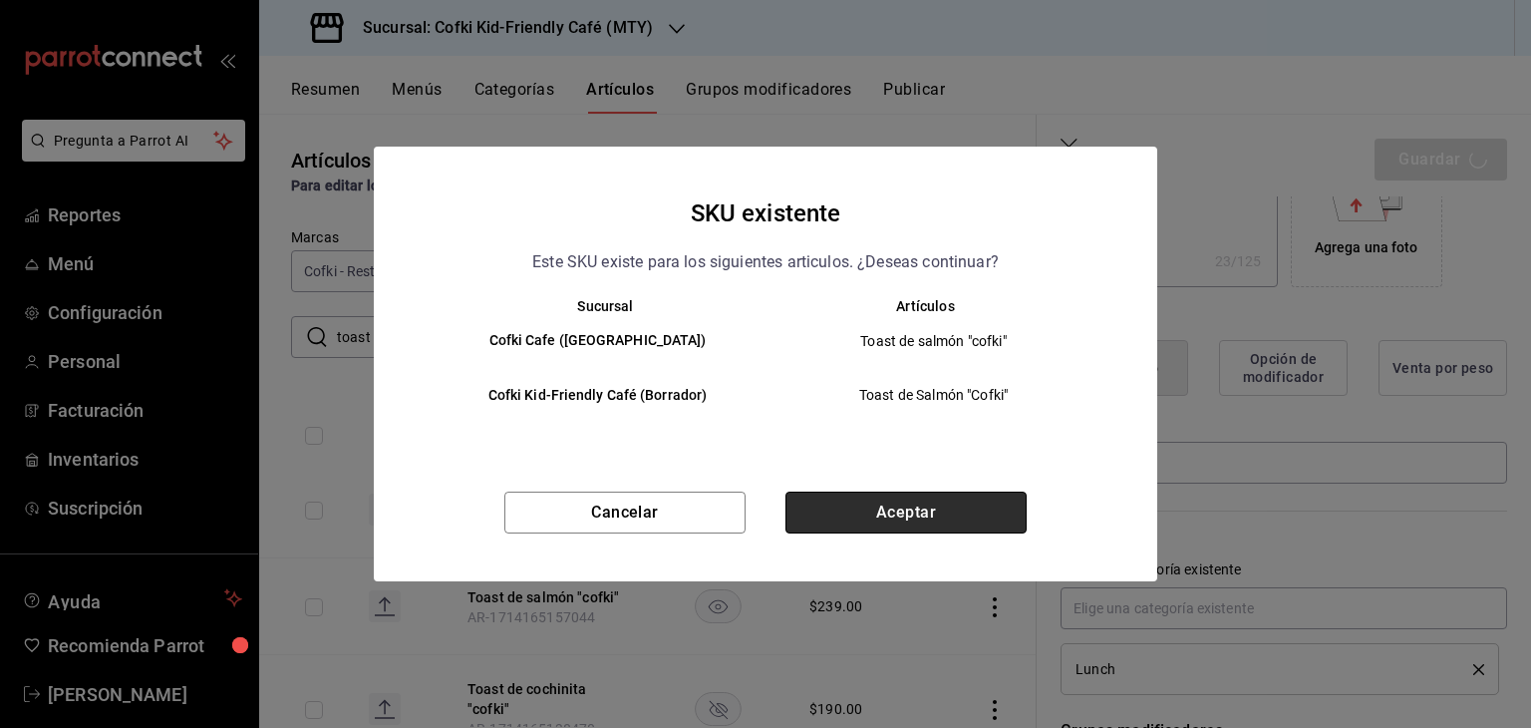
click at [921, 497] on button "Aceptar" at bounding box center [905, 512] width 241 height 42
type textarea "x"
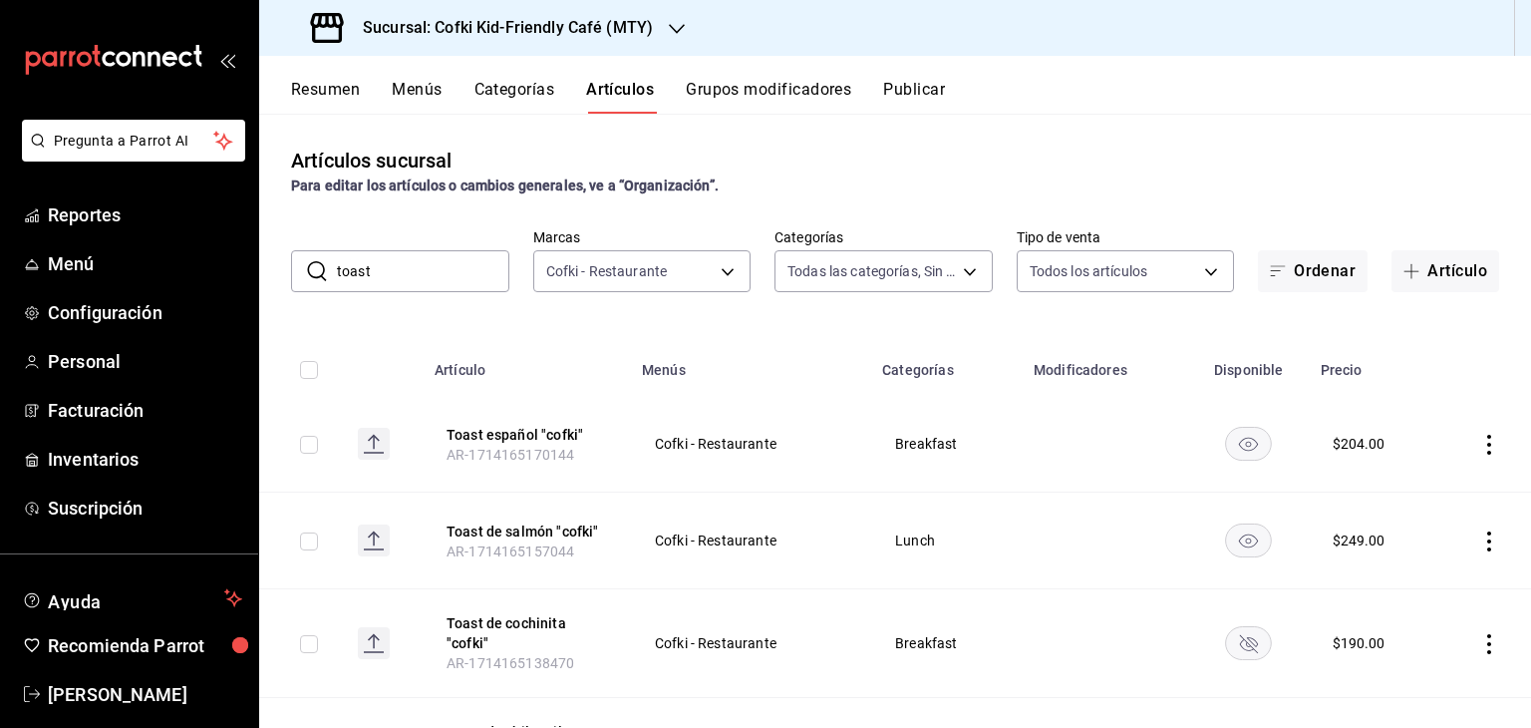
click at [1479, 447] on icon "actions" at bounding box center [1489, 445] width 20 height 20
click at [1475, 447] on div at bounding box center [765, 364] width 1531 height 728
click at [1487, 443] on icon "actions" at bounding box center [1489, 445] width 4 height 20
click at [1467, 467] on div at bounding box center [765, 364] width 1531 height 728
click at [1479, 440] on icon "actions" at bounding box center [1489, 445] width 20 height 20
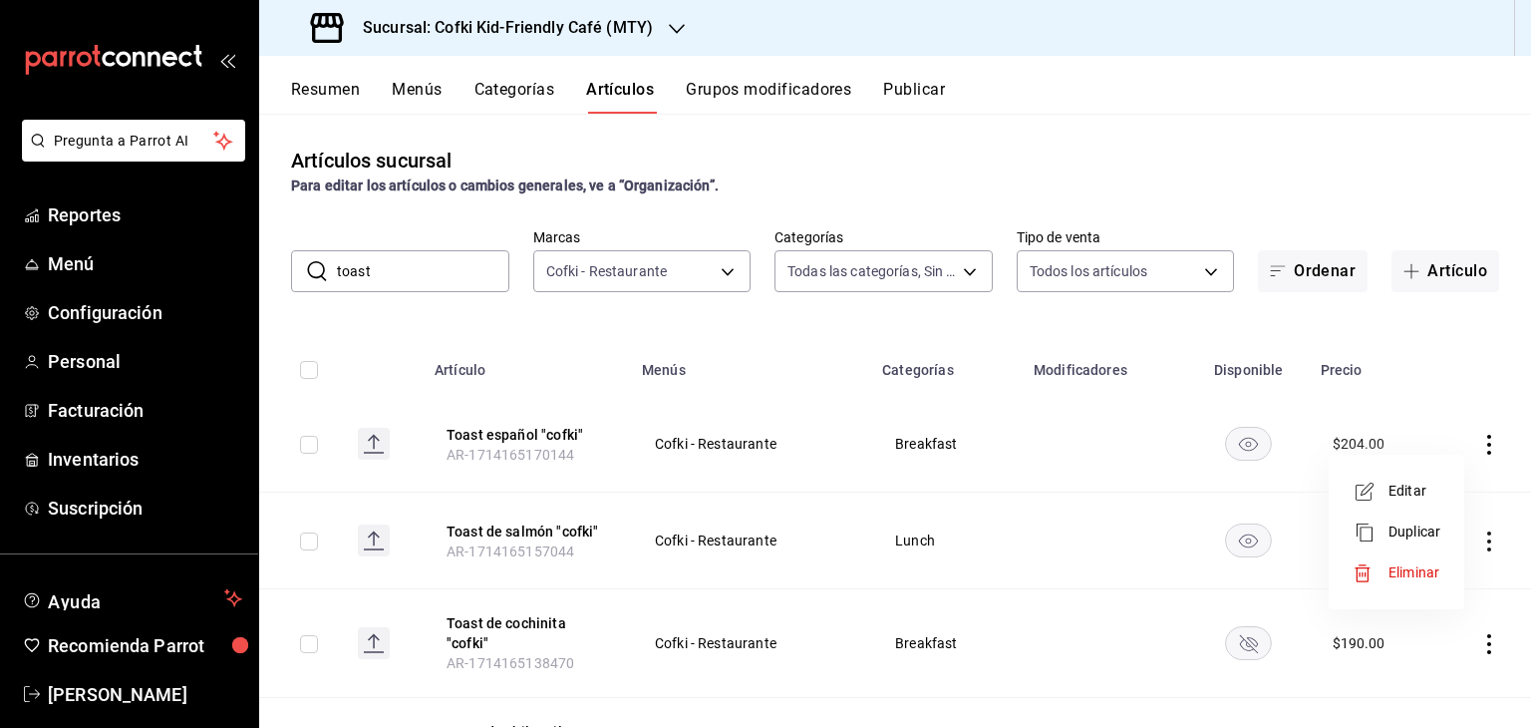
click at [1071, 81] on div at bounding box center [765, 364] width 1531 height 728
click at [463, 268] on input "toast" at bounding box center [423, 271] width 172 height 40
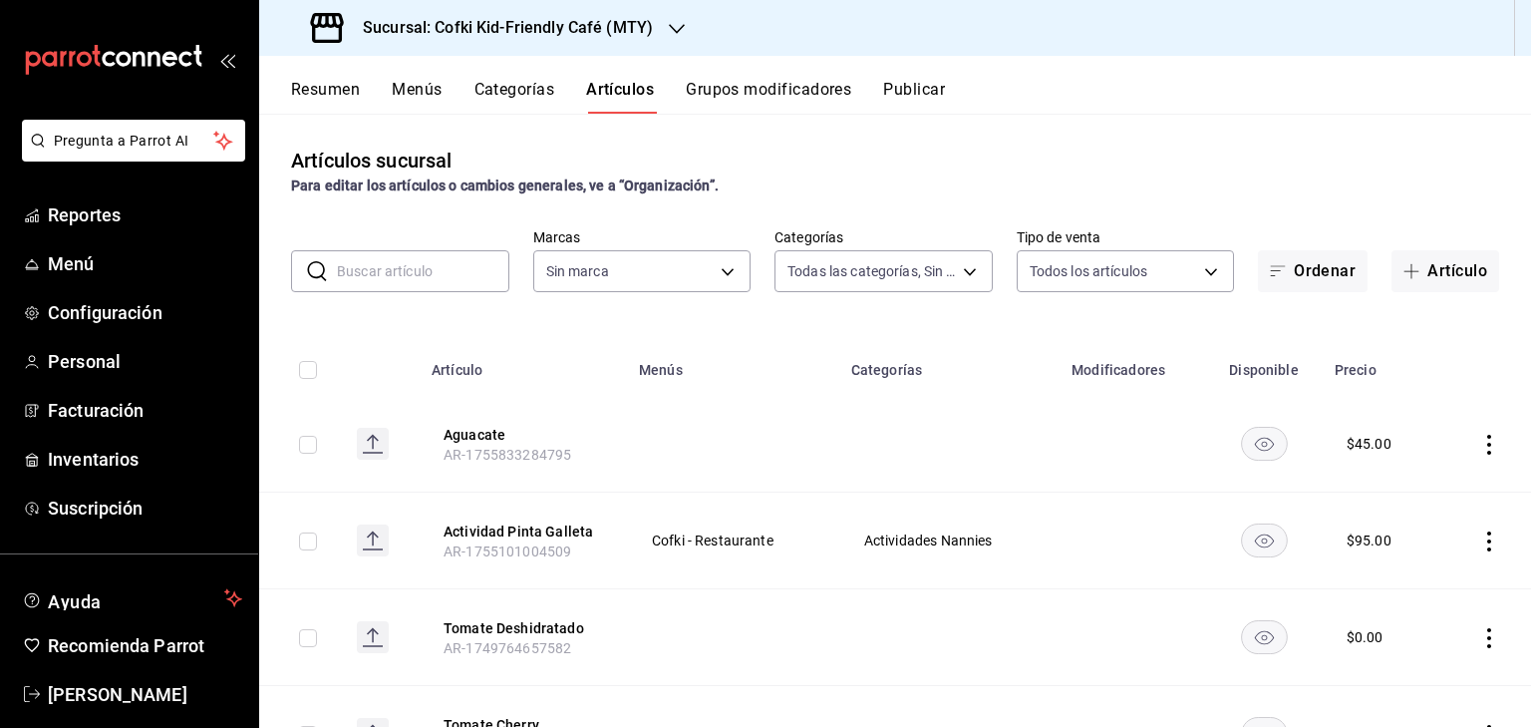
type input "c30b8039-643b-4819-8db3-b366202bda0a,4587f4d9-7f40-481a-a627-d70d388ccf89,0d8e5…"
type input "5ff6da85-4441-477b-bcd1-ce360696ef91,5ba13676-dc65-489a-905a-c589769de354,94a8f…"
click at [381, 284] on input "text" at bounding box center [423, 271] width 172 height 40
click at [858, 129] on div "Artículos sucursal Para editar los artículos o cambios generales, ve a “Organiz…" at bounding box center [895, 420] width 1272 height 613
click at [427, 271] on input "text" at bounding box center [423, 271] width 172 height 40
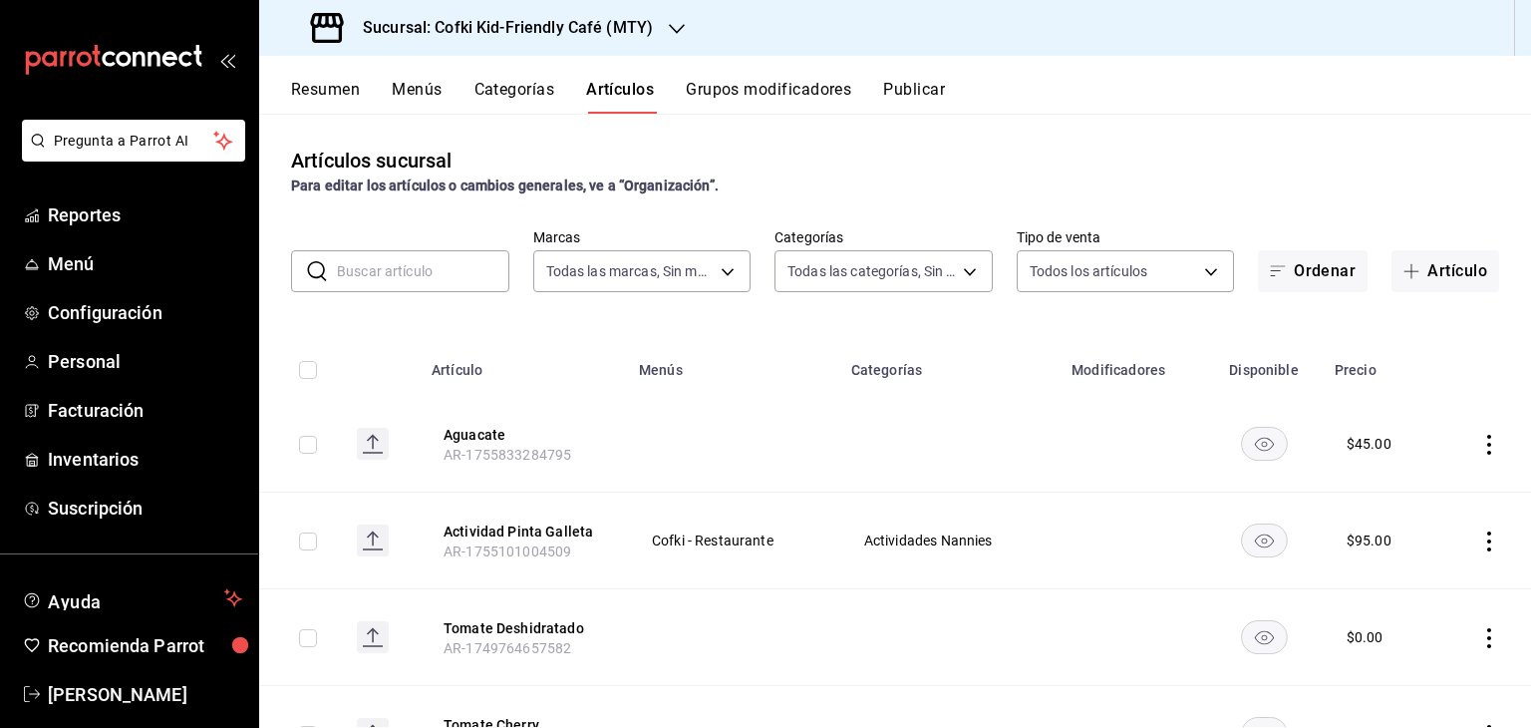
click at [427, 271] on input "text" at bounding box center [423, 271] width 172 height 40
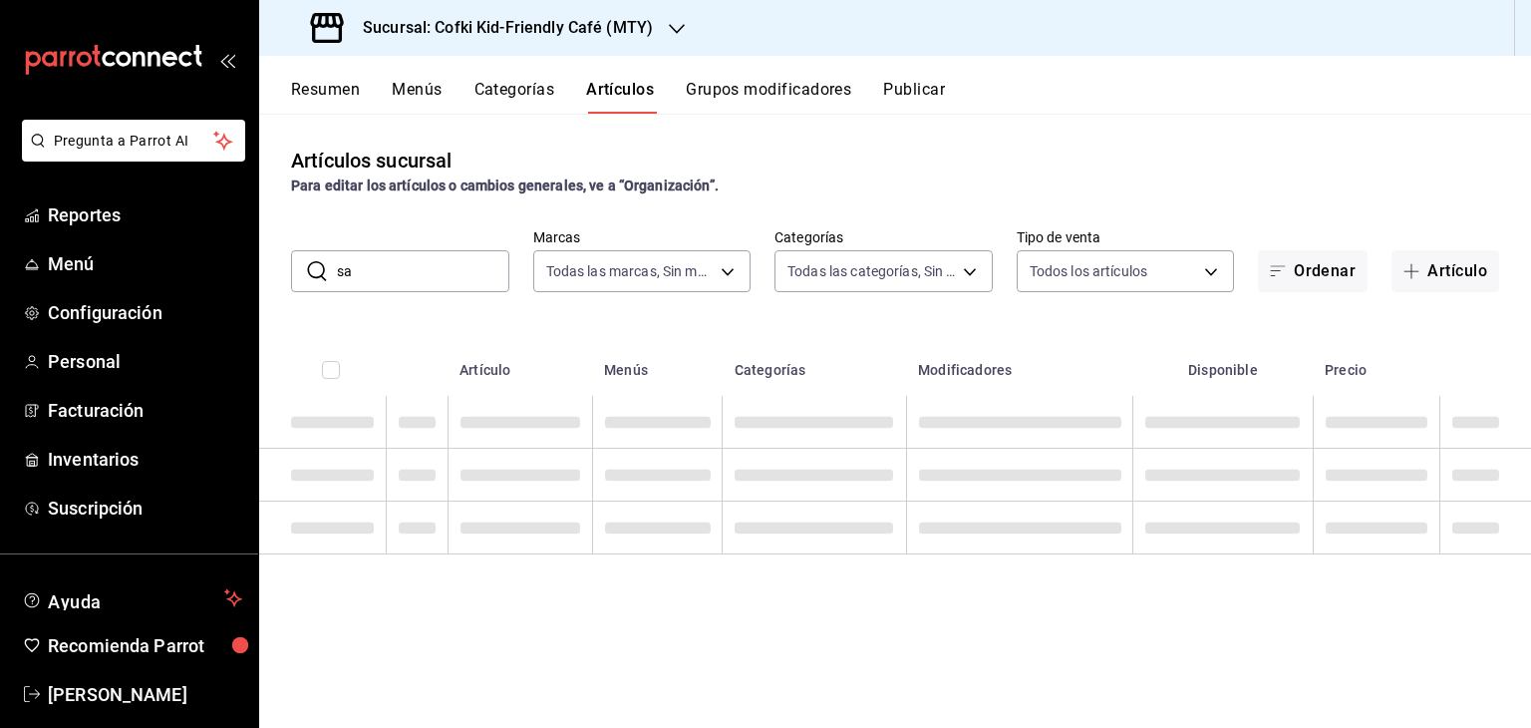
type input "s"
type input "español"
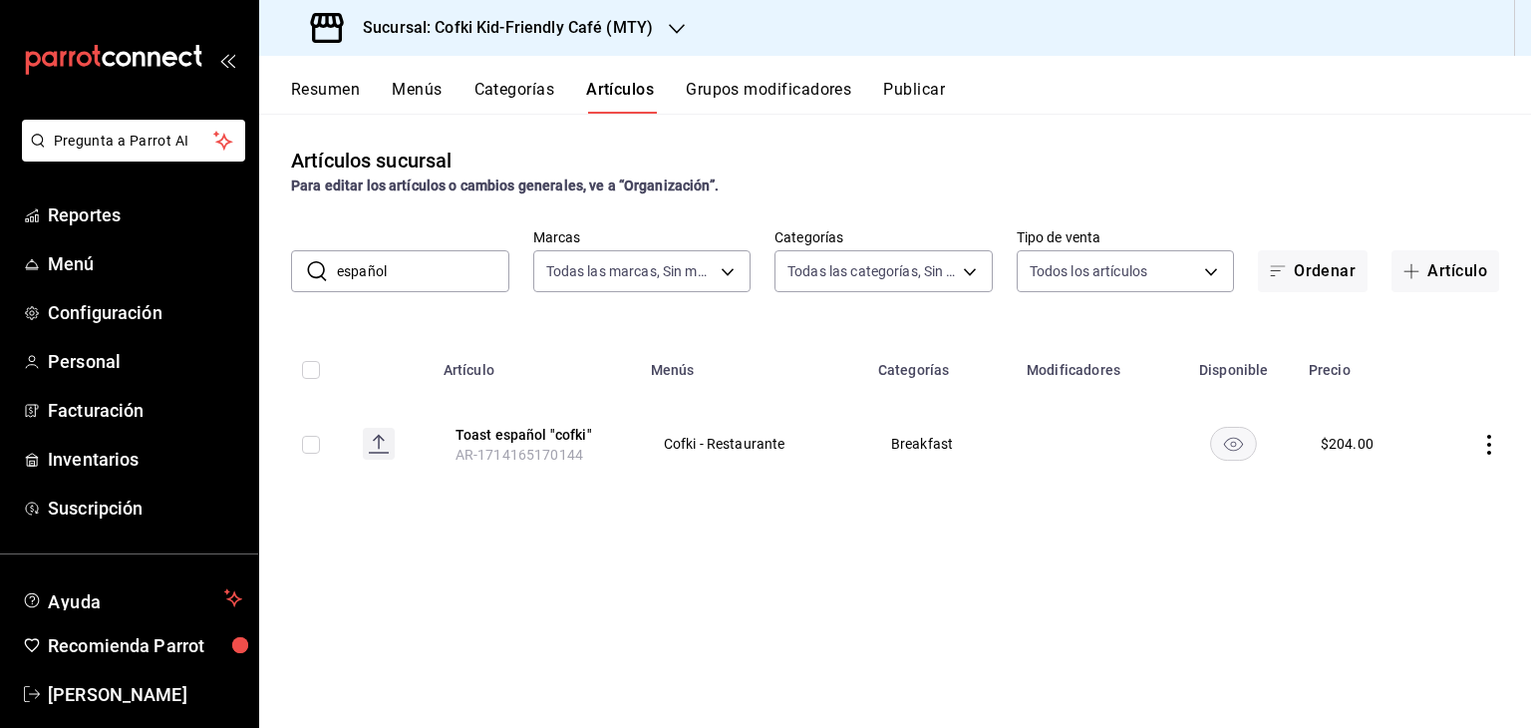
click at [1484, 444] on icon "actions" at bounding box center [1489, 445] width 20 height 20
click at [1427, 486] on span "Editar" at bounding box center [1429, 490] width 52 height 21
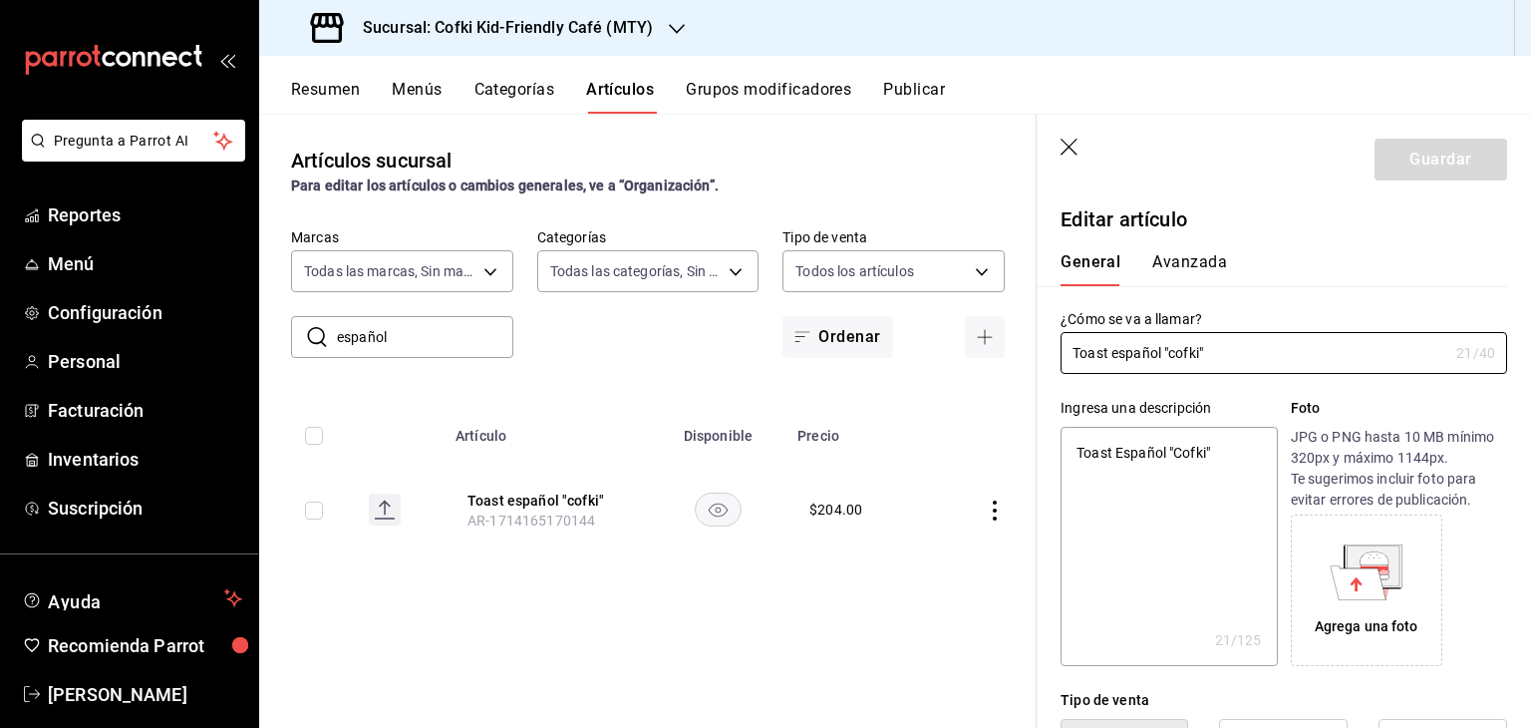
type textarea "x"
type input "$204.00"
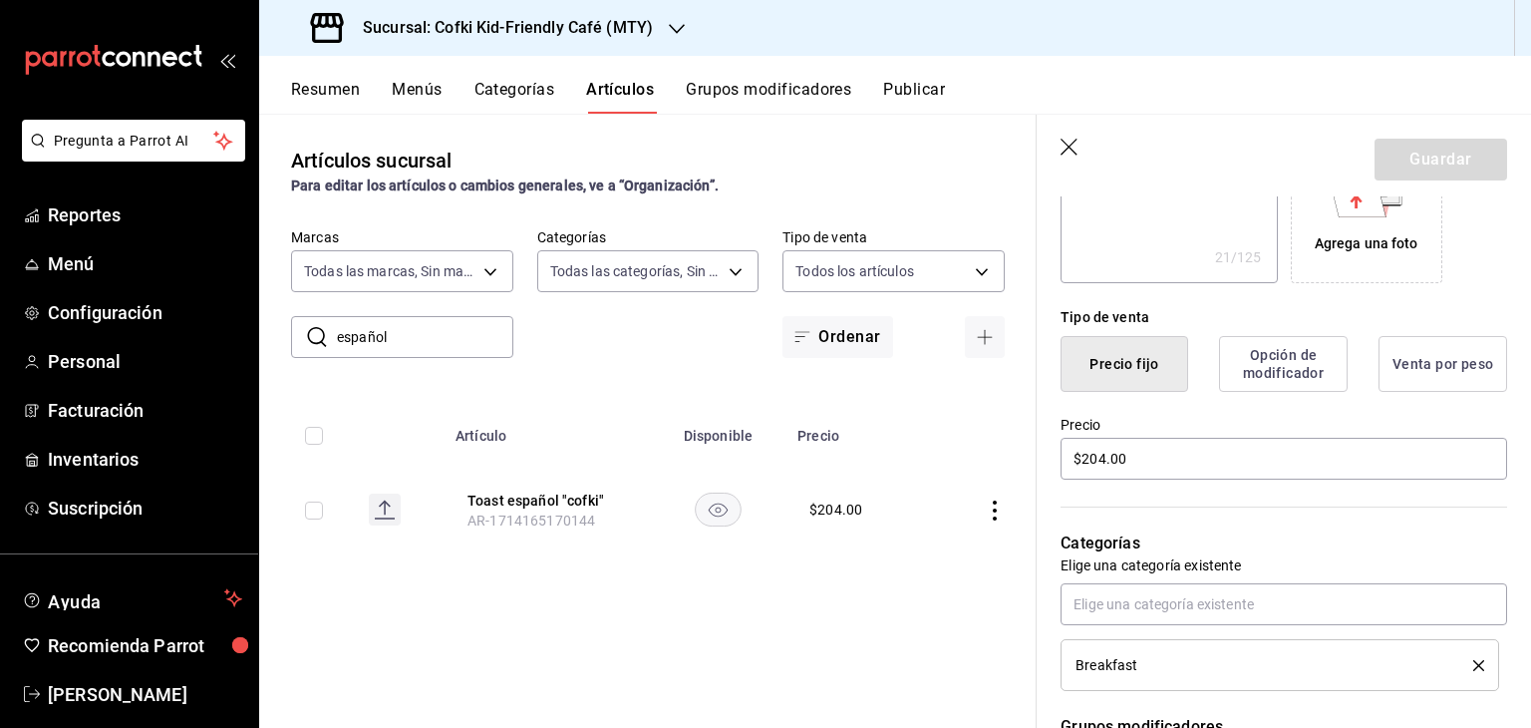
scroll to position [389, 0]
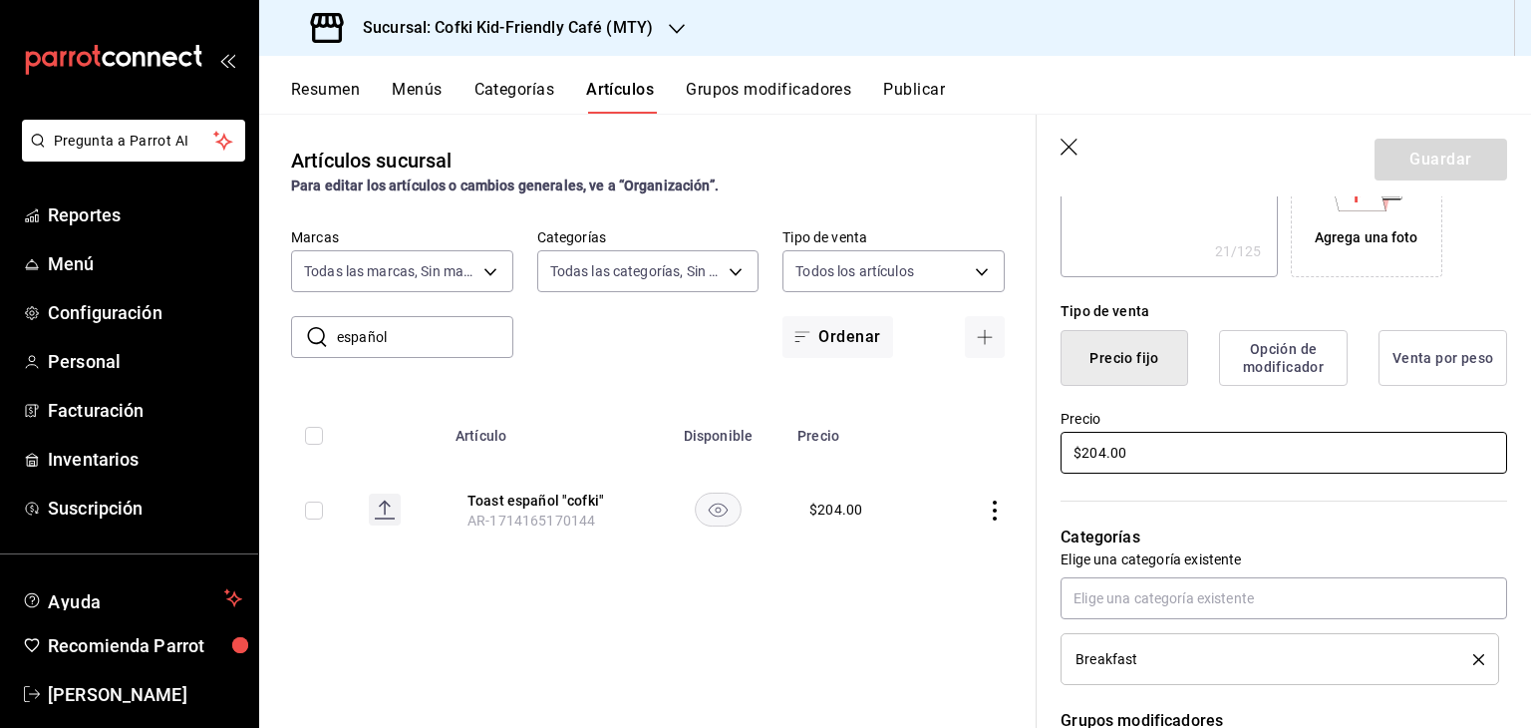
click at [1094, 452] on input "$204.00" at bounding box center [1283, 453] width 447 height 42
type textarea "x"
type input "$20.00"
type textarea "x"
type input "$2.00"
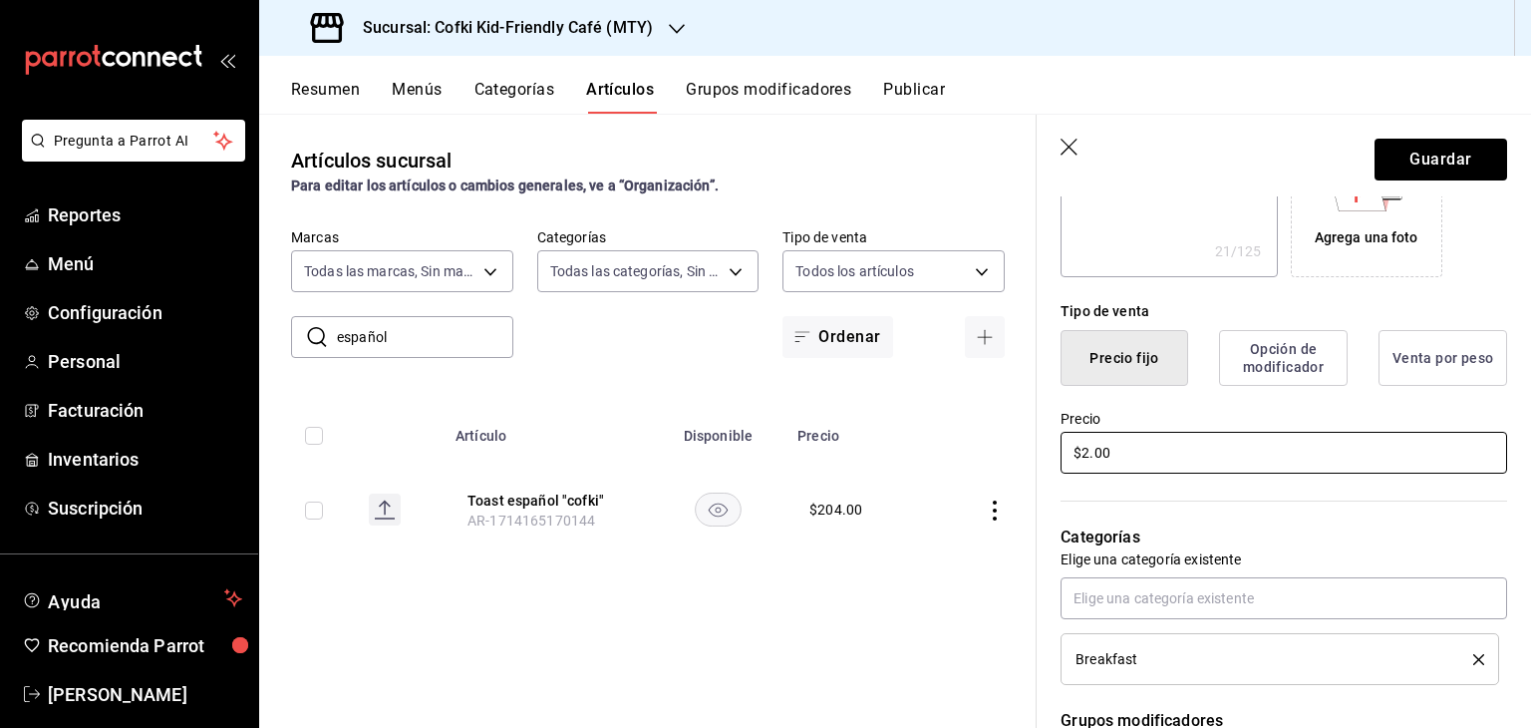
type textarea "x"
type input "$22.00"
type textarea "x"
type input "$229.00"
click at [1437, 133] on header "Guardar" at bounding box center [1284, 156] width 494 height 82
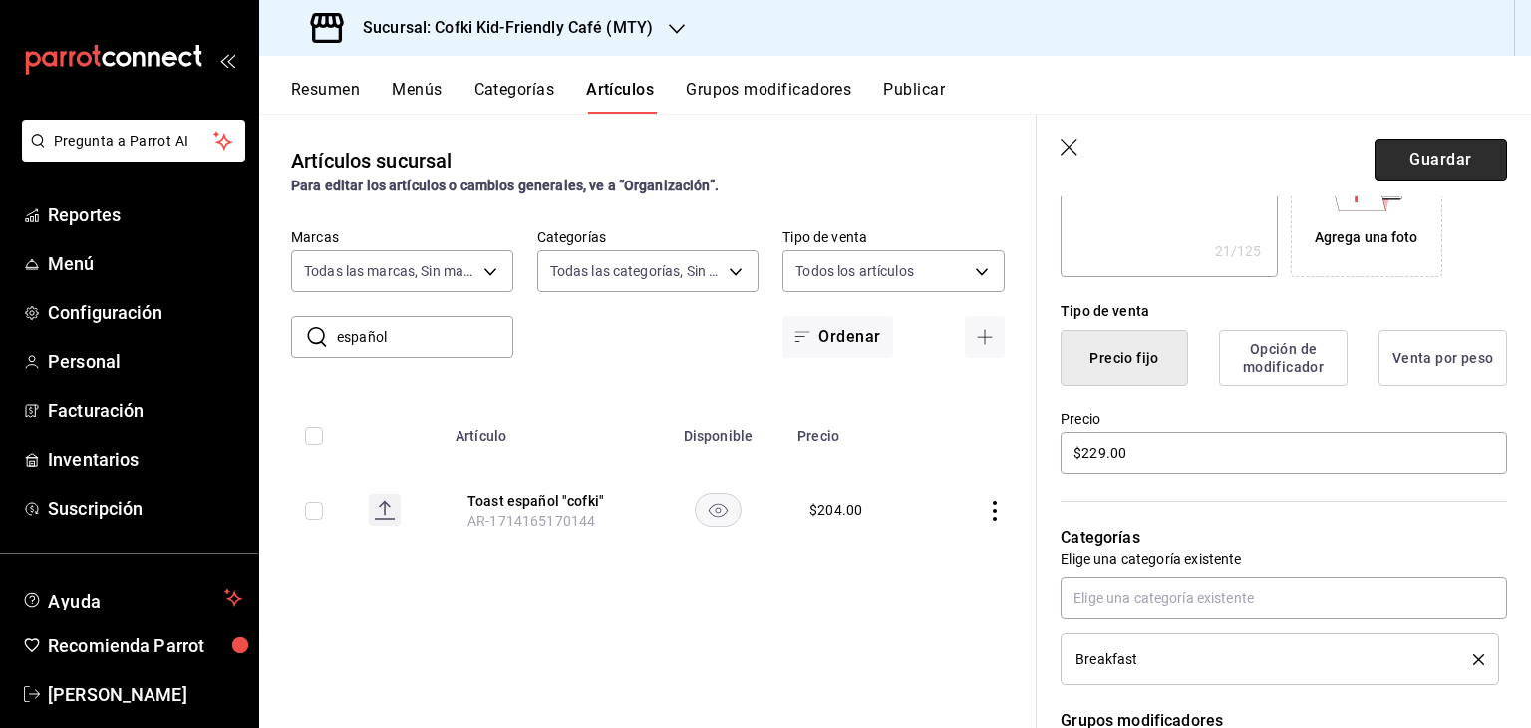
click at [1432, 162] on button "Guardar" at bounding box center [1440, 160] width 133 height 42
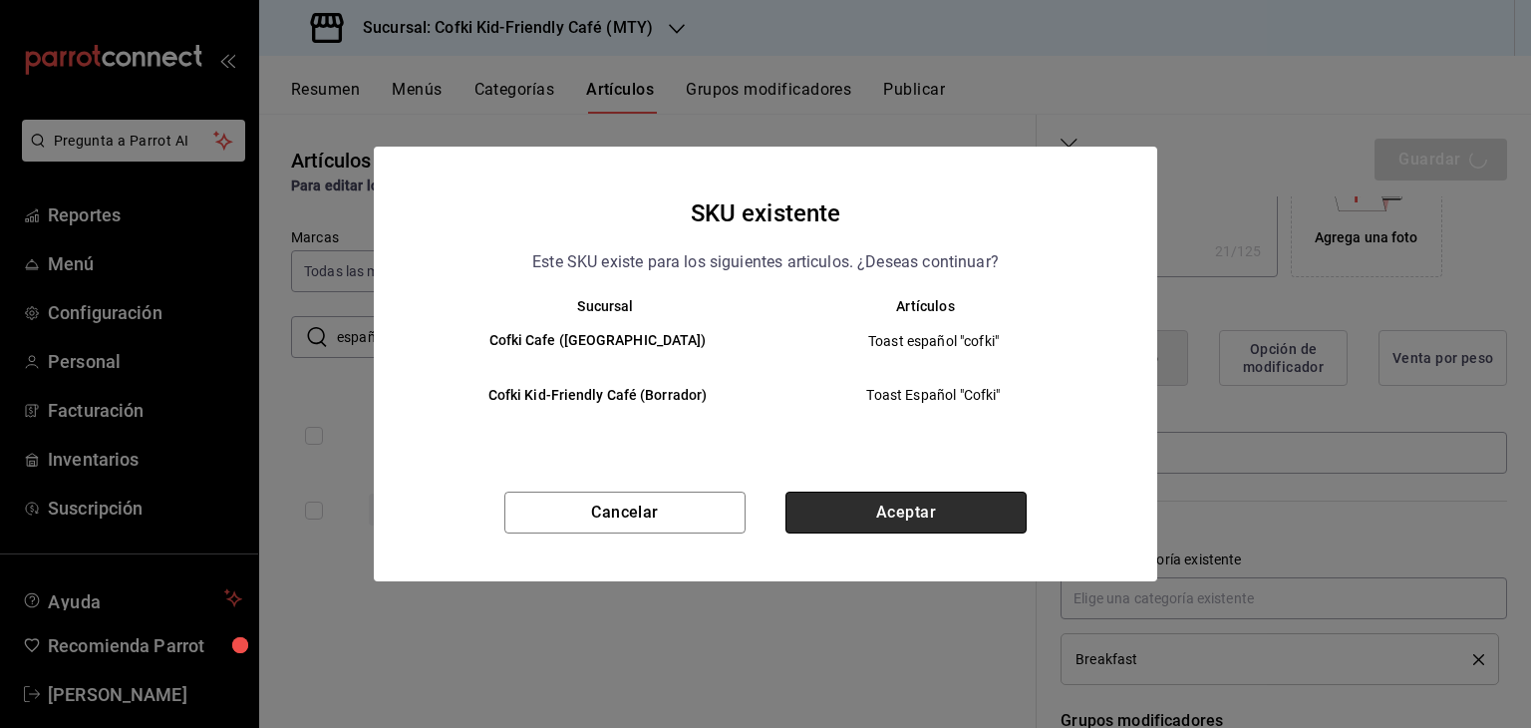
click at [891, 525] on button "Aceptar" at bounding box center [905, 512] width 241 height 42
type textarea "x"
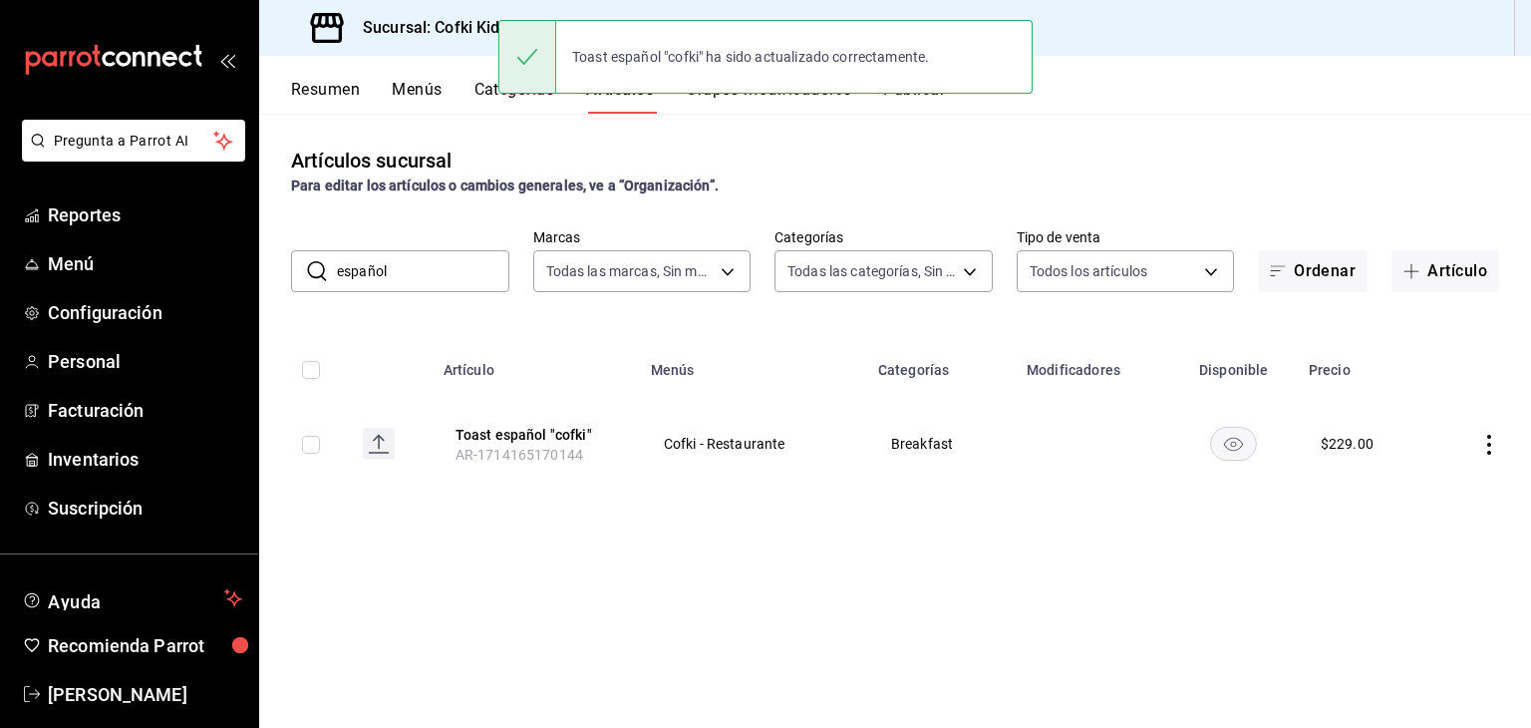
click at [462, 256] on input "español" at bounding box center [423, 271] width 172 height 40
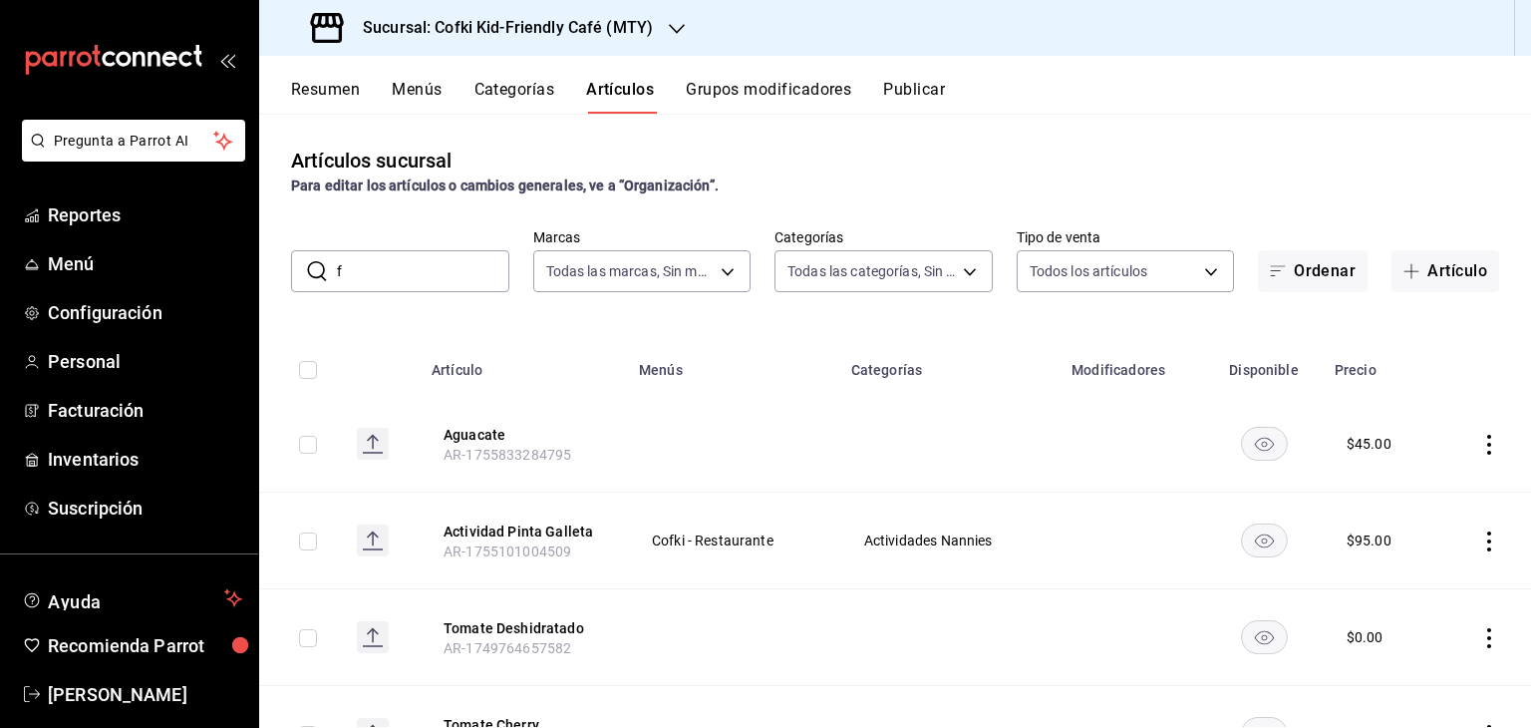
click at [426, 272] on input "f" at bounding box center [423, 271] width 172 height 40
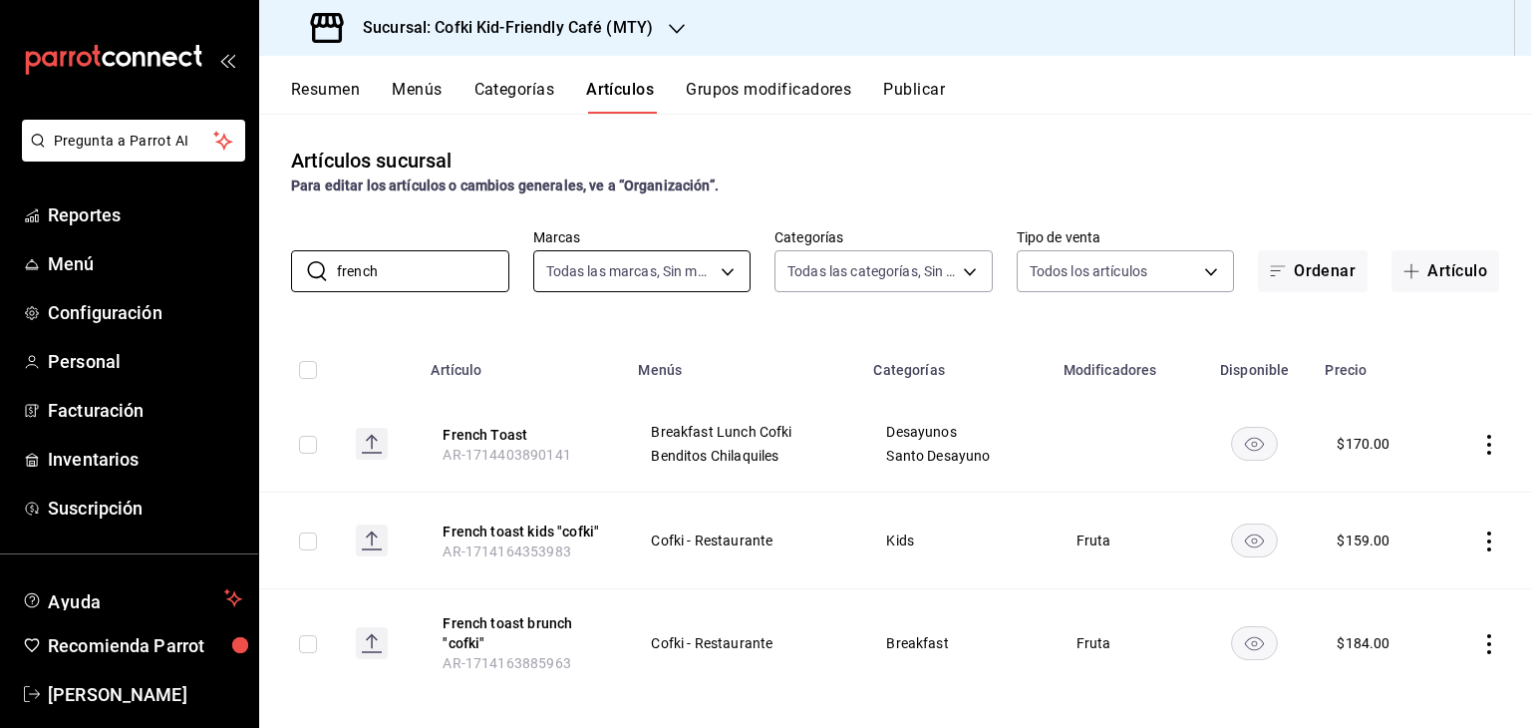
type input "french"
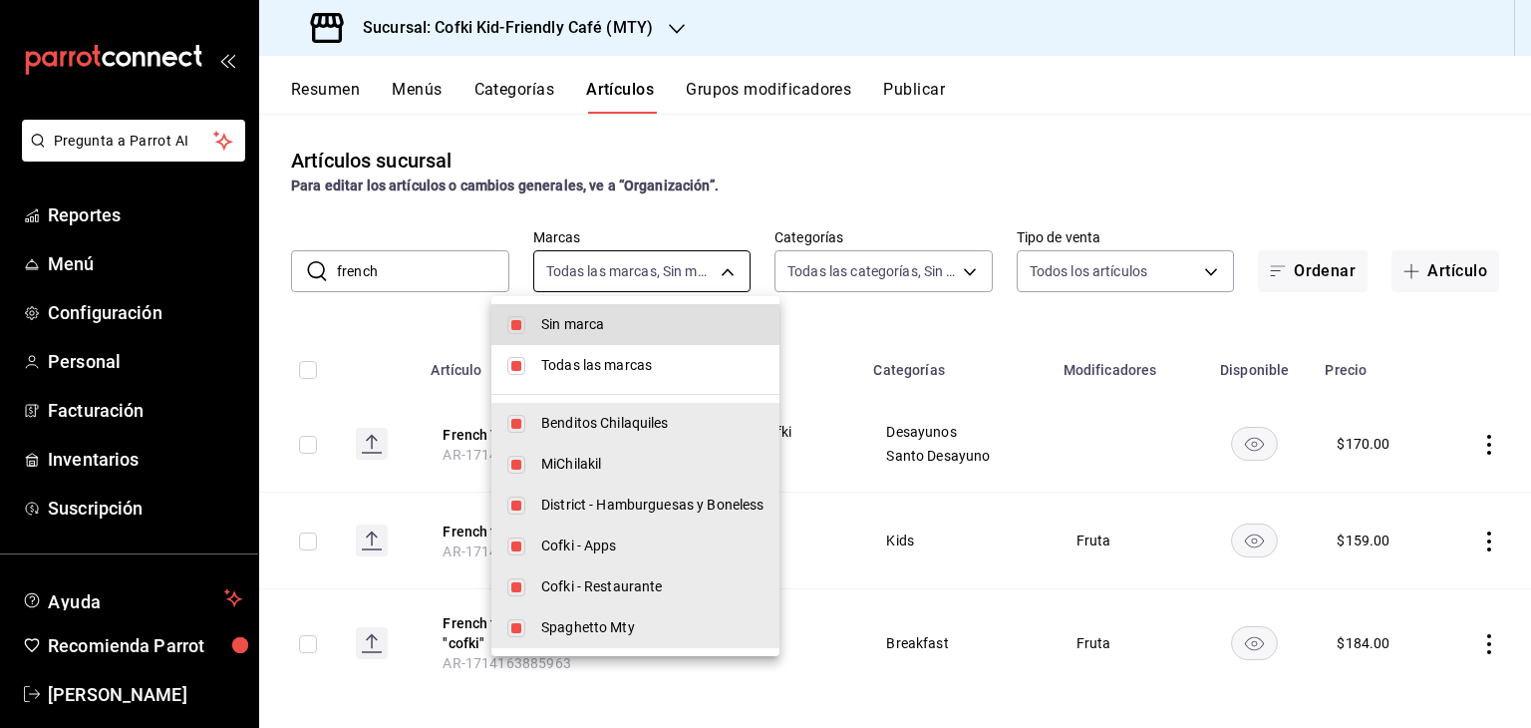
click at [710, 269] on body "Pregunta a Parrot AI Reportes Menú Configuración Personal Facturación Inventari…" at bounding box center [765, 364] width 1531 height 728
click at [516, 326] on input "checkbox" at bounding box center [516, 325] width 18 height 18
checkbox input "false"
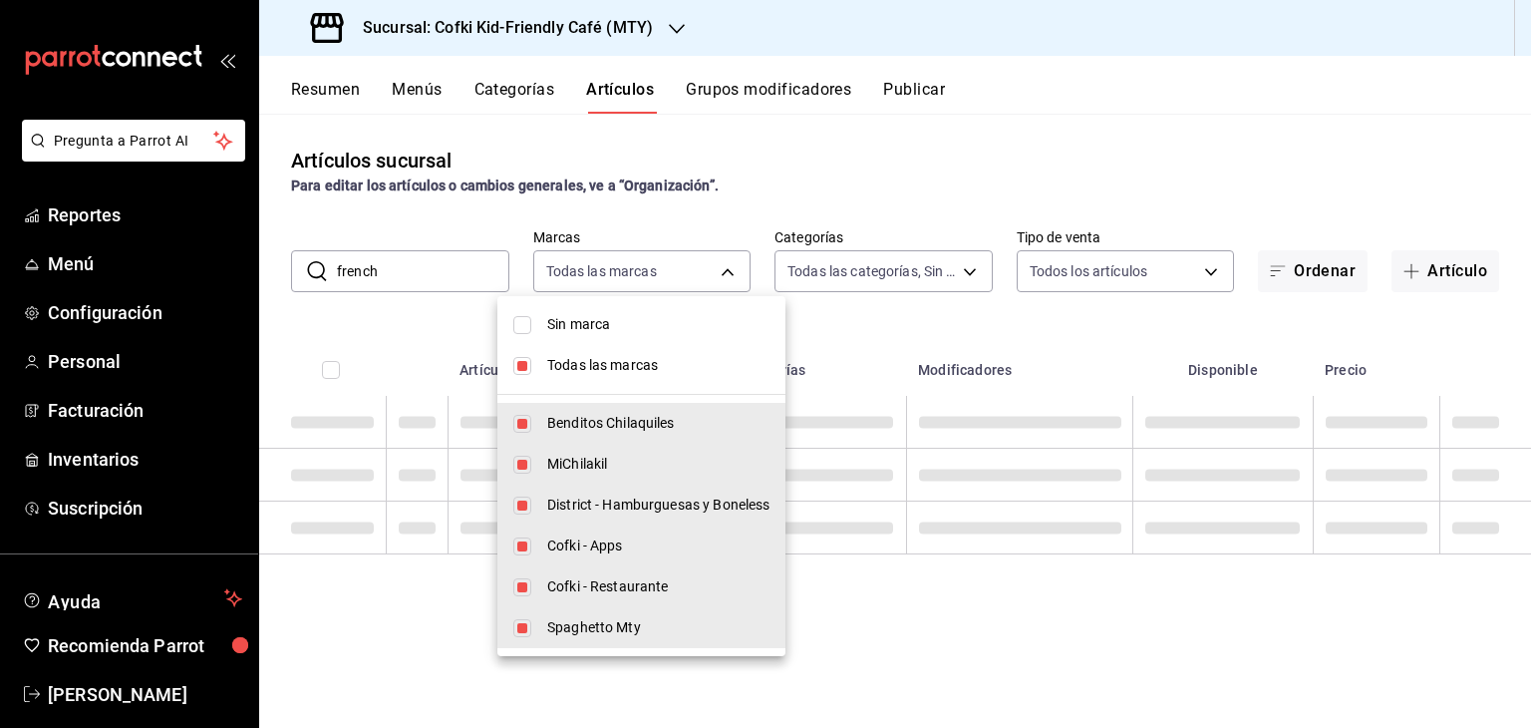
click at [516, 368] on input "checkbox" at bounding box center [522, 366] width 18 height 18
checkbox input "false"
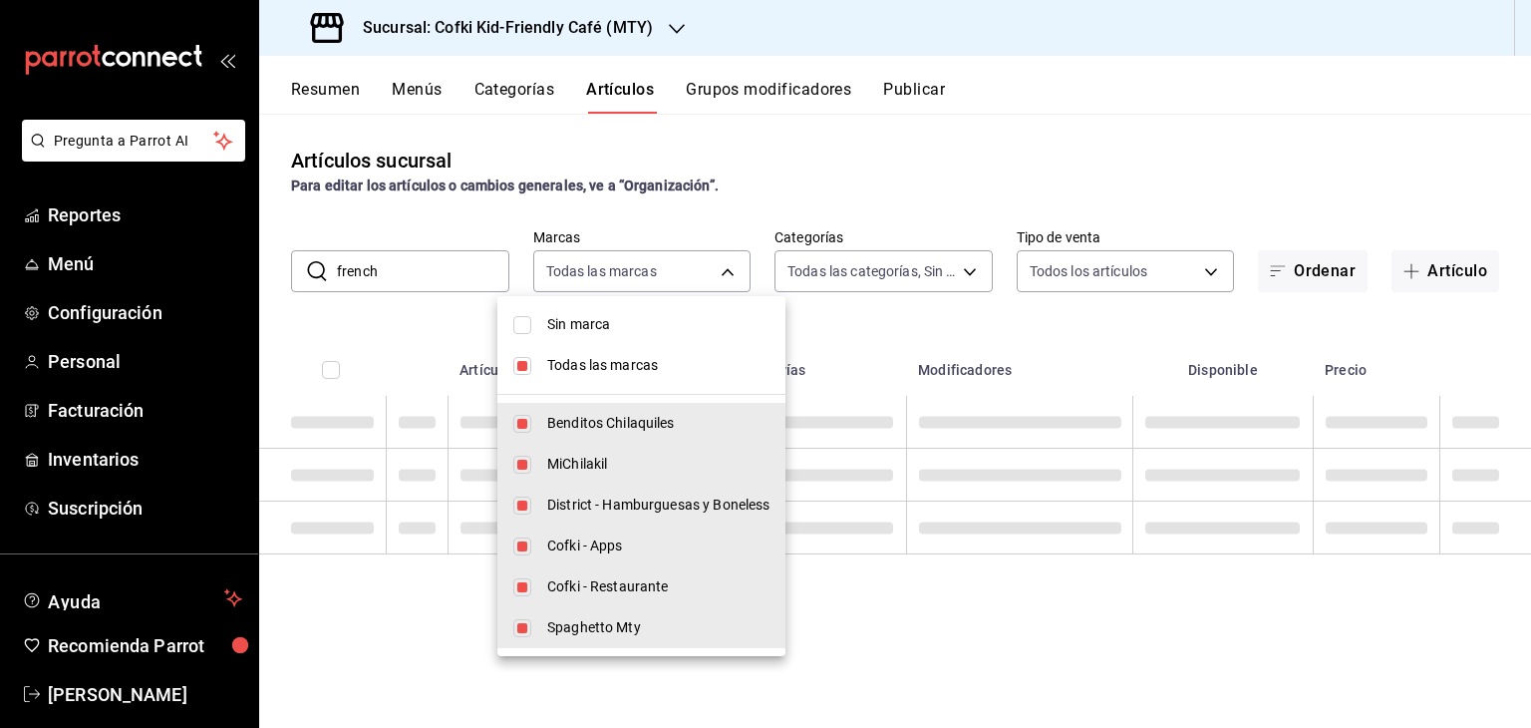
checkbox input "false"
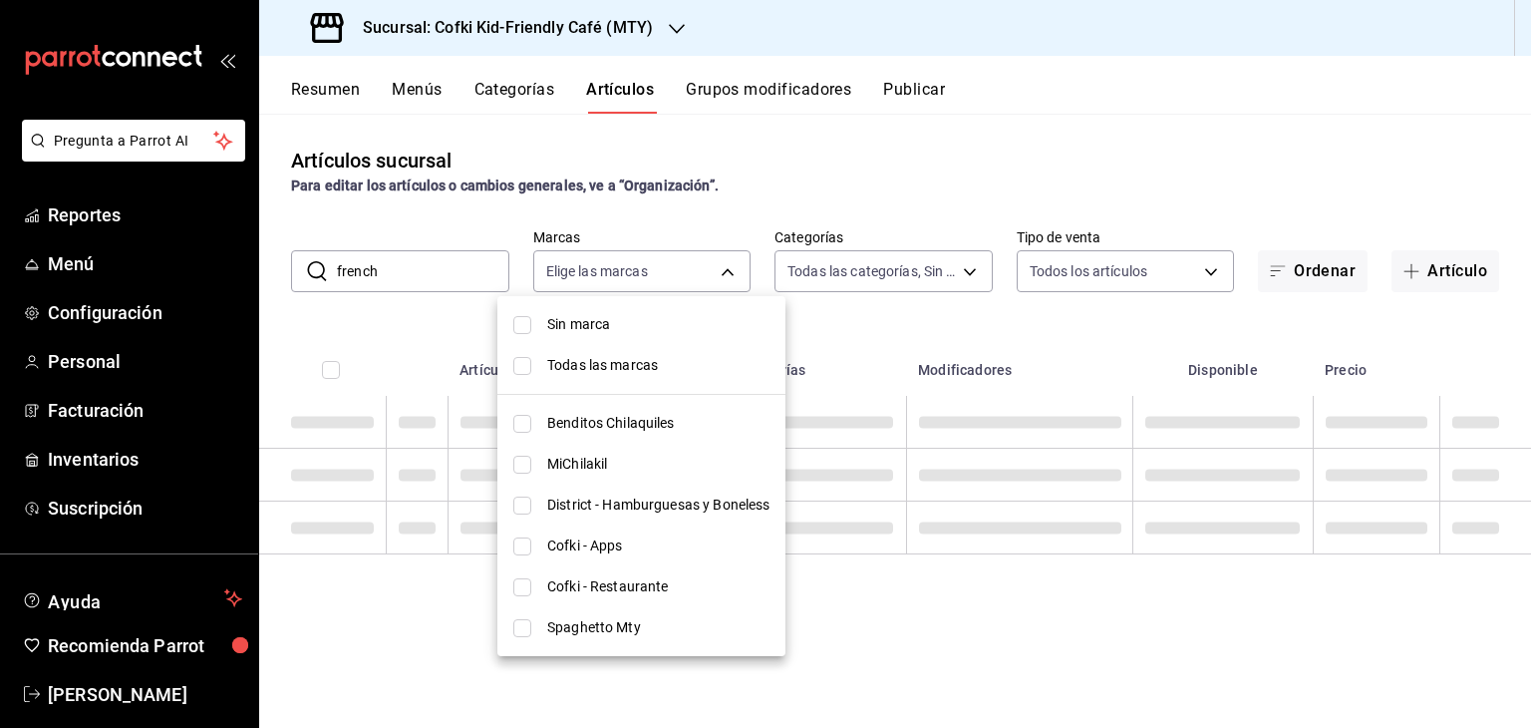
click at [536, 582] on li "Cofki - Restaurante" at bounding box center [641, 586] width 288 height 41
type input "5702f3a4-6f1e-4f78-88f3-fffb2f061134"
checkbox input "true"
click at [866, 146] on div at bounding box center [765, 364] width 1531 height 728
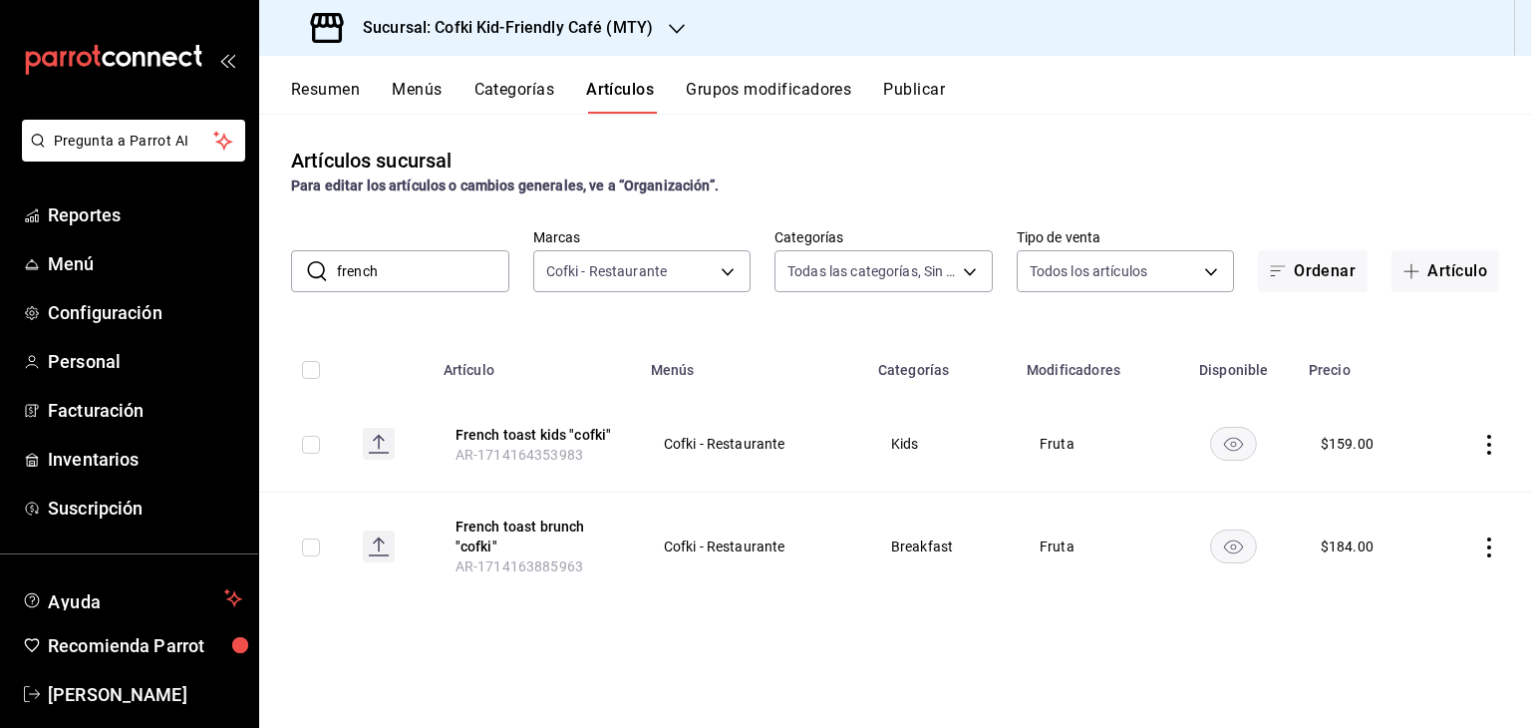
click at [1491, 551] on icon "actions" at bounding box center [1489, 547] width 20 height 20
click at [1440, 593] on span "Editar" at bounding box center [1429, 593] width 52 height 21
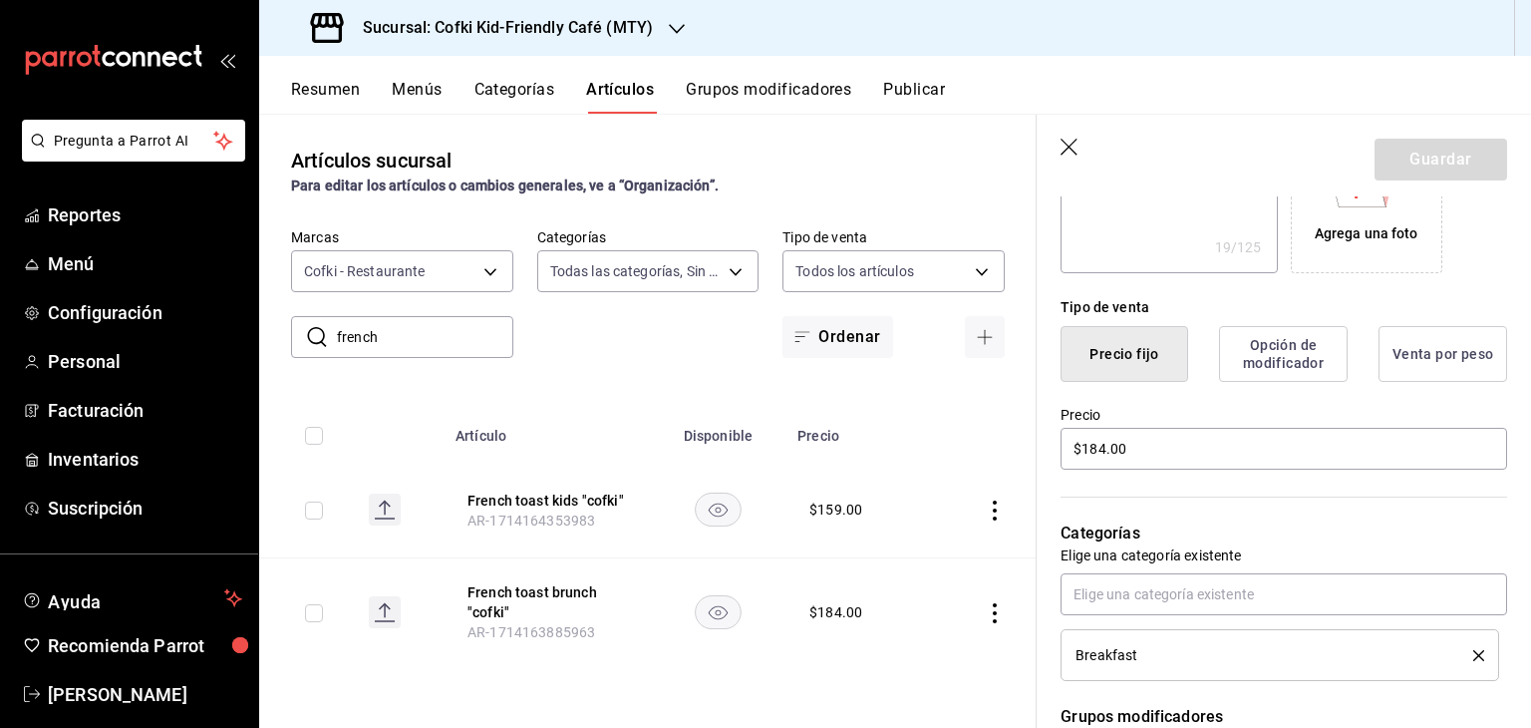
scroll to position [395, 0]
click at [1097, 449] on input "$184.00" at bounding box center [1283, 447] width 447 height 42
type textarea "x"
type input "$14.00"
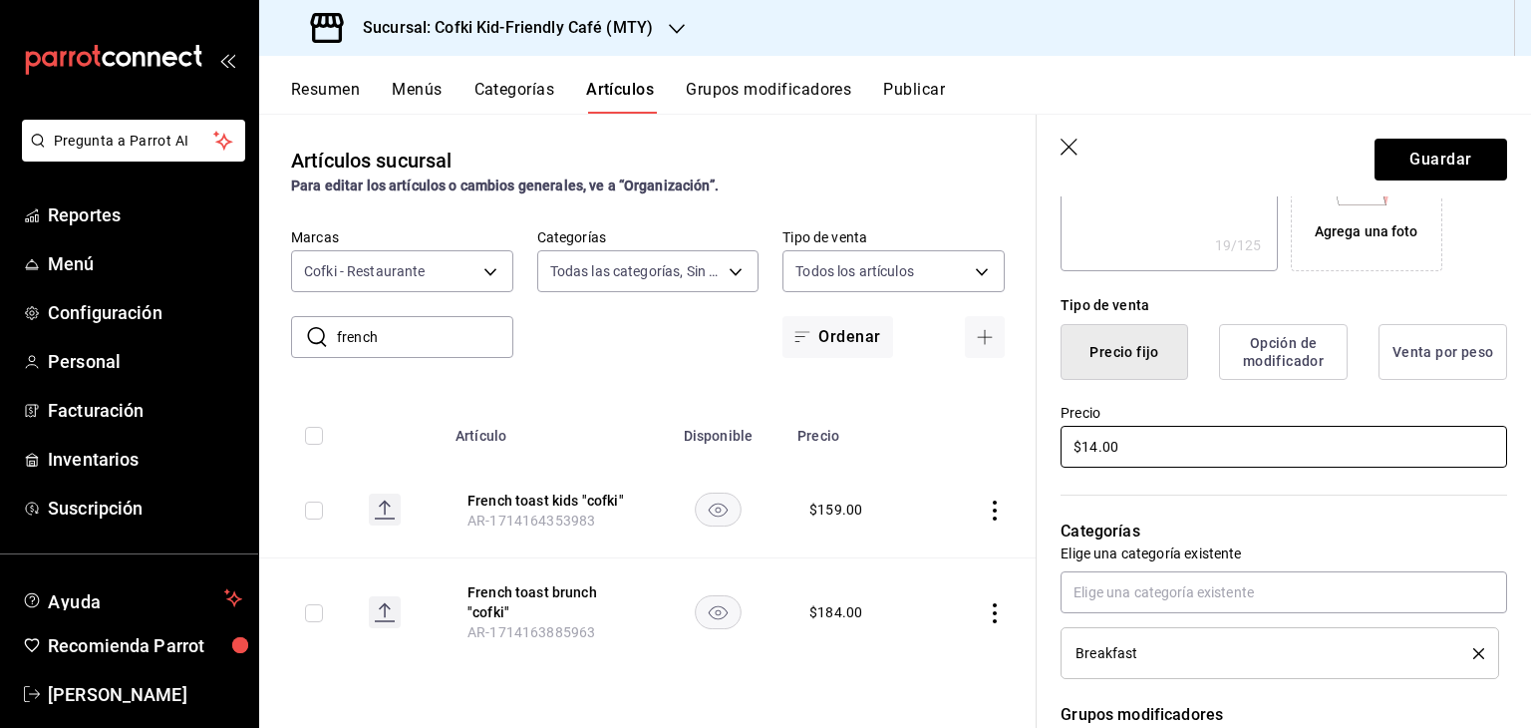
type textarea "x"
type input "$194.00"
click at [1438, 158] on button "Guardar" at bounding box center [1440, 160] width 133 height 42
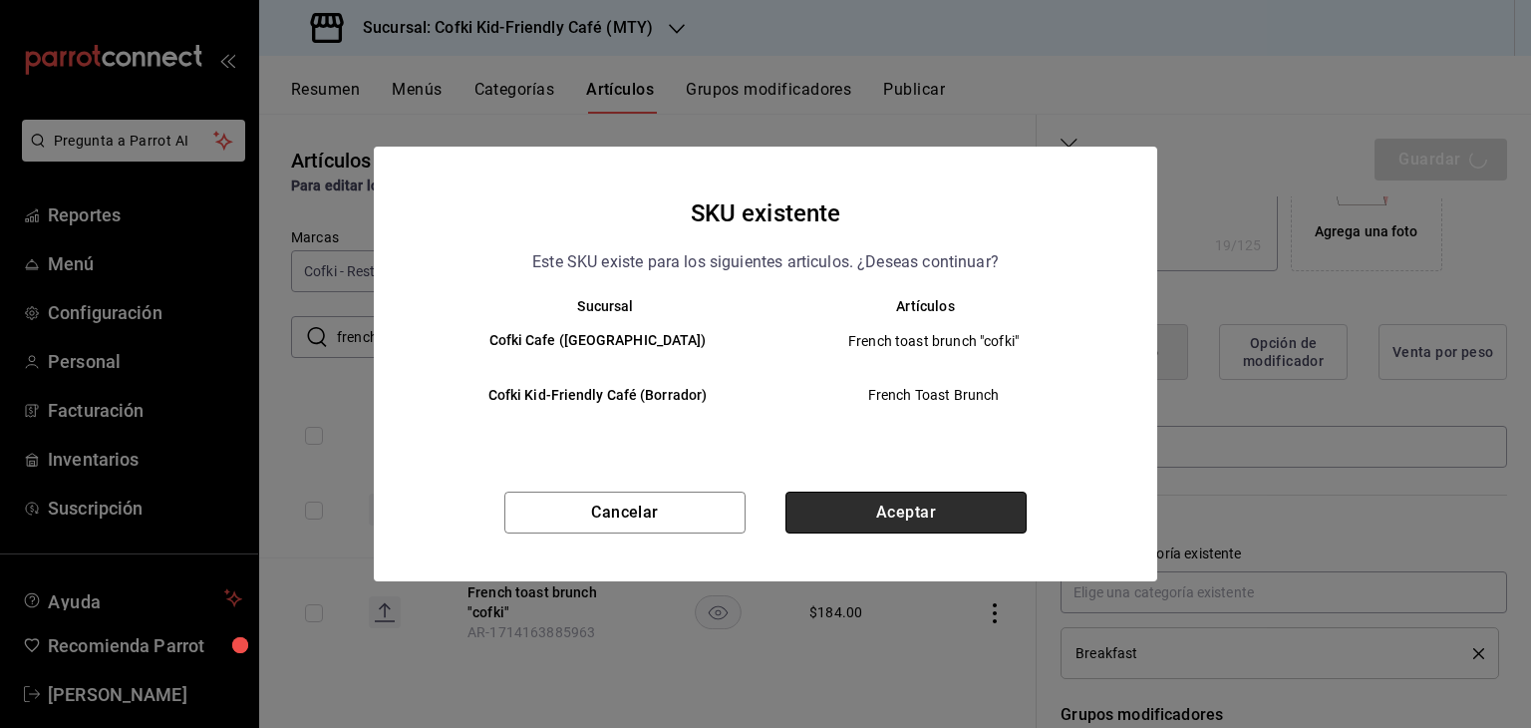
click at [949, 515] on button "Aceptar" at bounding box center [905, 512] width 241 height 42
type textarea "x"
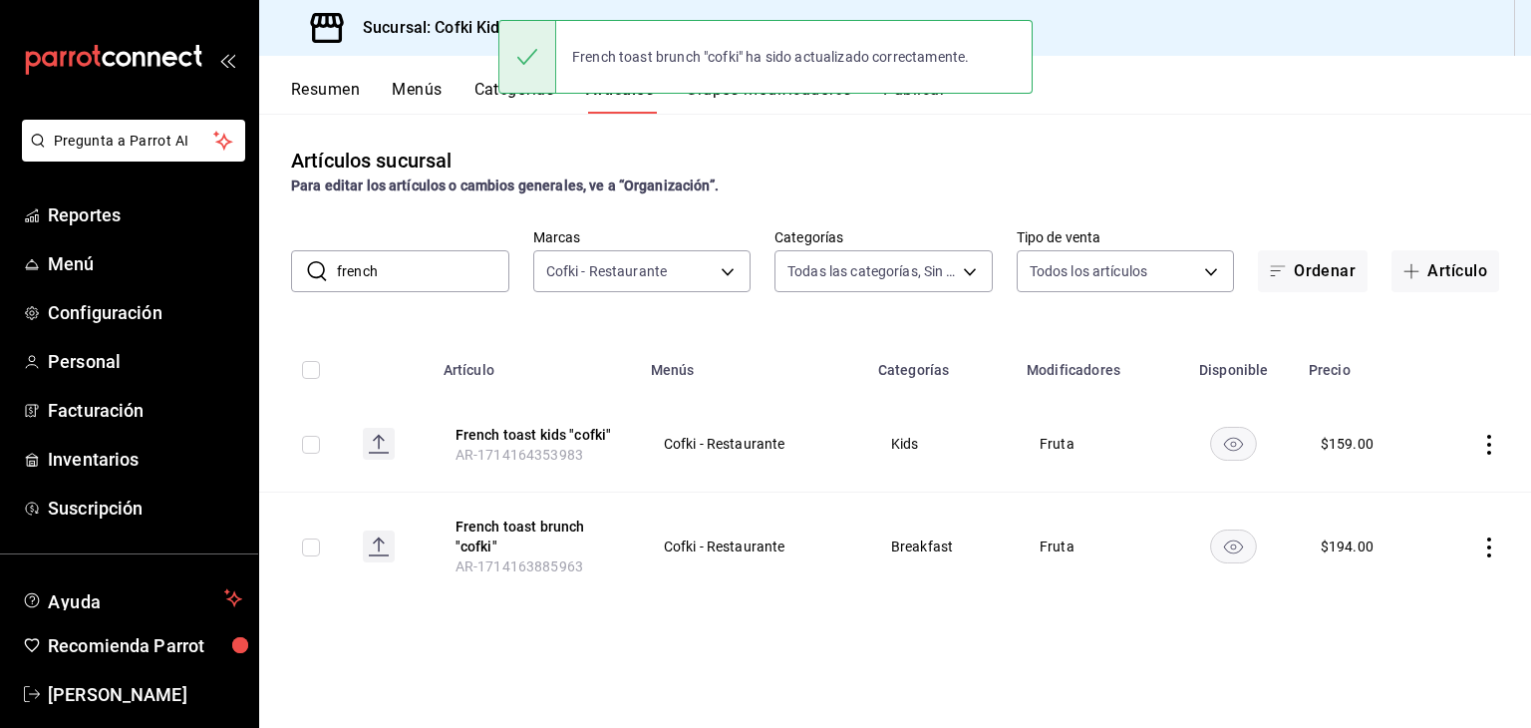
click at [469, 273] on input "french" at bounding box center [423, 271] width 172 height 40
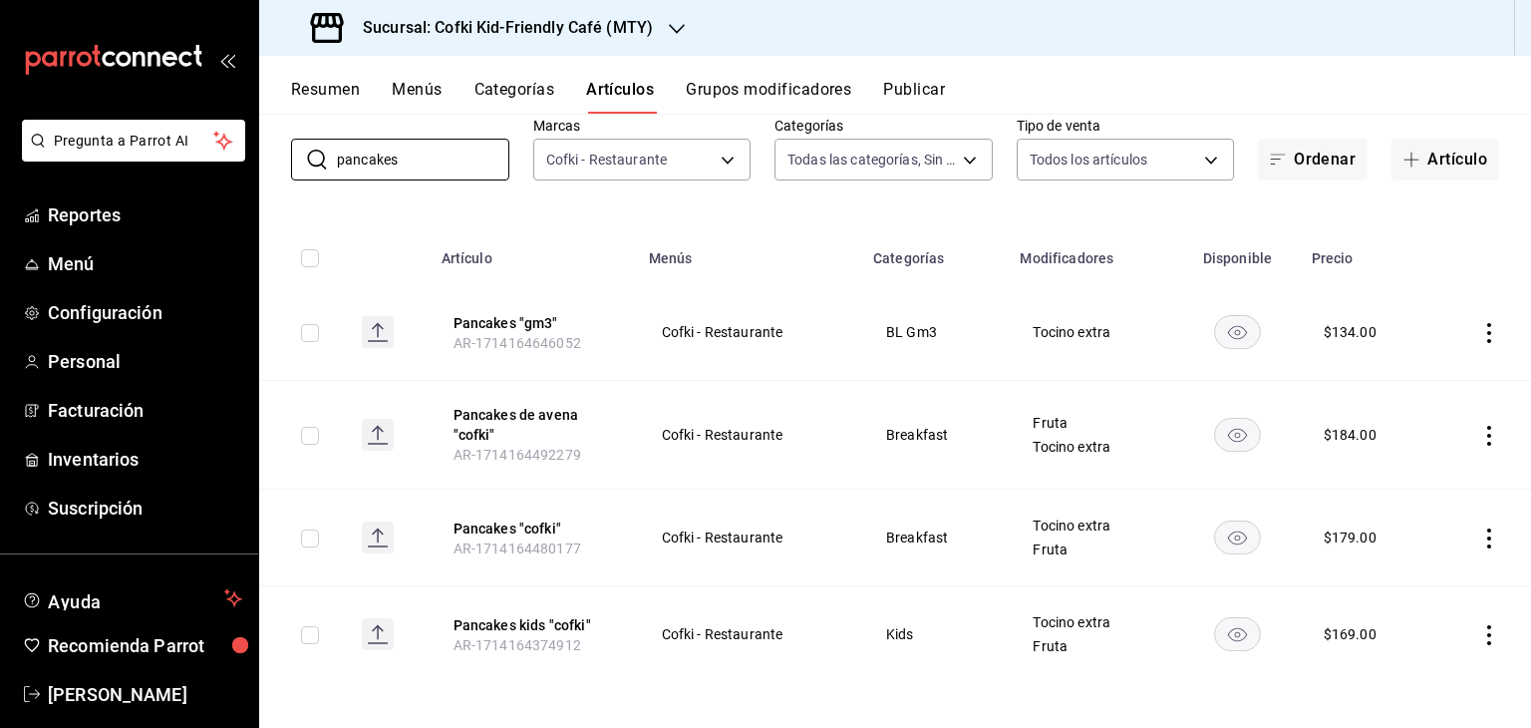
scroll to position [114, 0]
type input "pancakes"
click at [1479, 537] on icon "actions" at bounding box center [1489, 536] width 20 height 20
click at [1417, 582] on span "Editar" at bounding box center [1414, 581] width 52 height 21
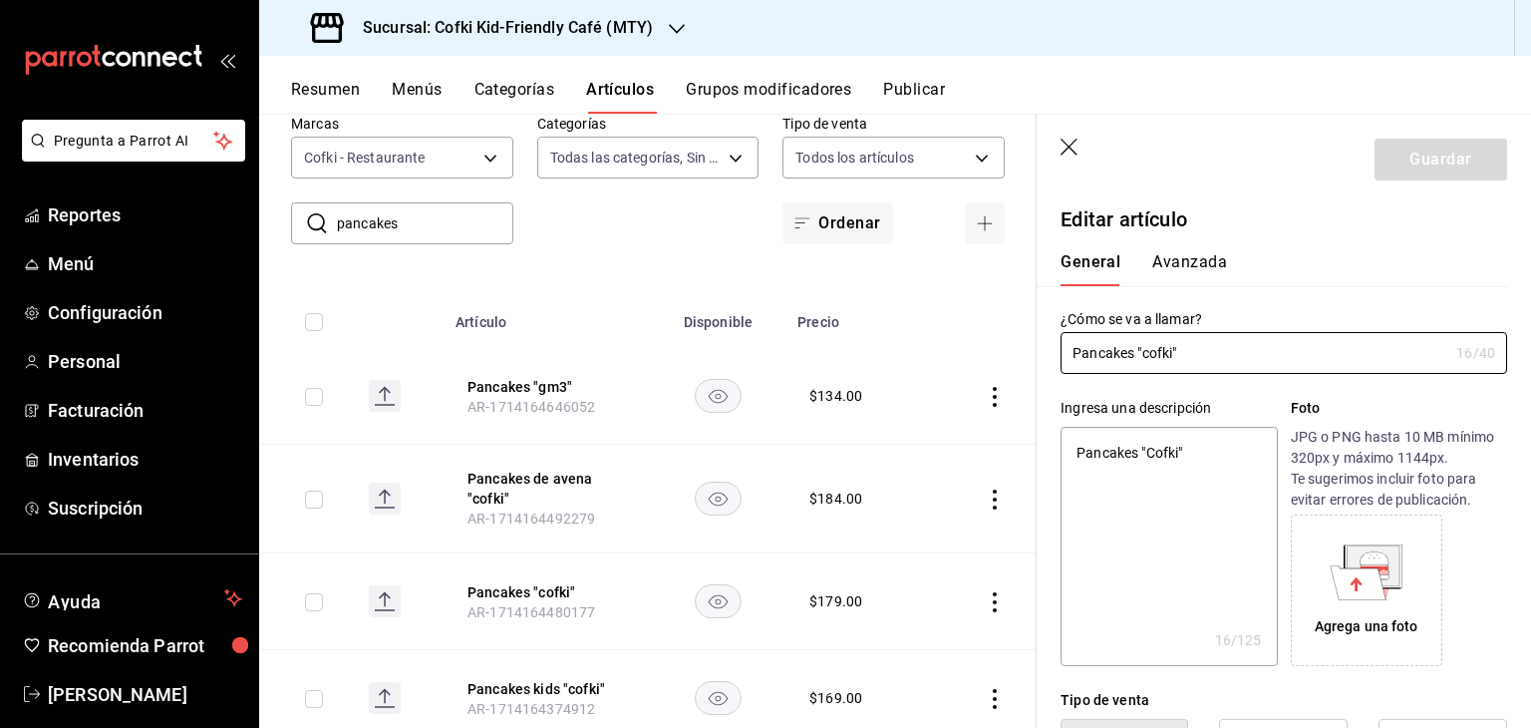
type textarea "x"
type input "$179.00"
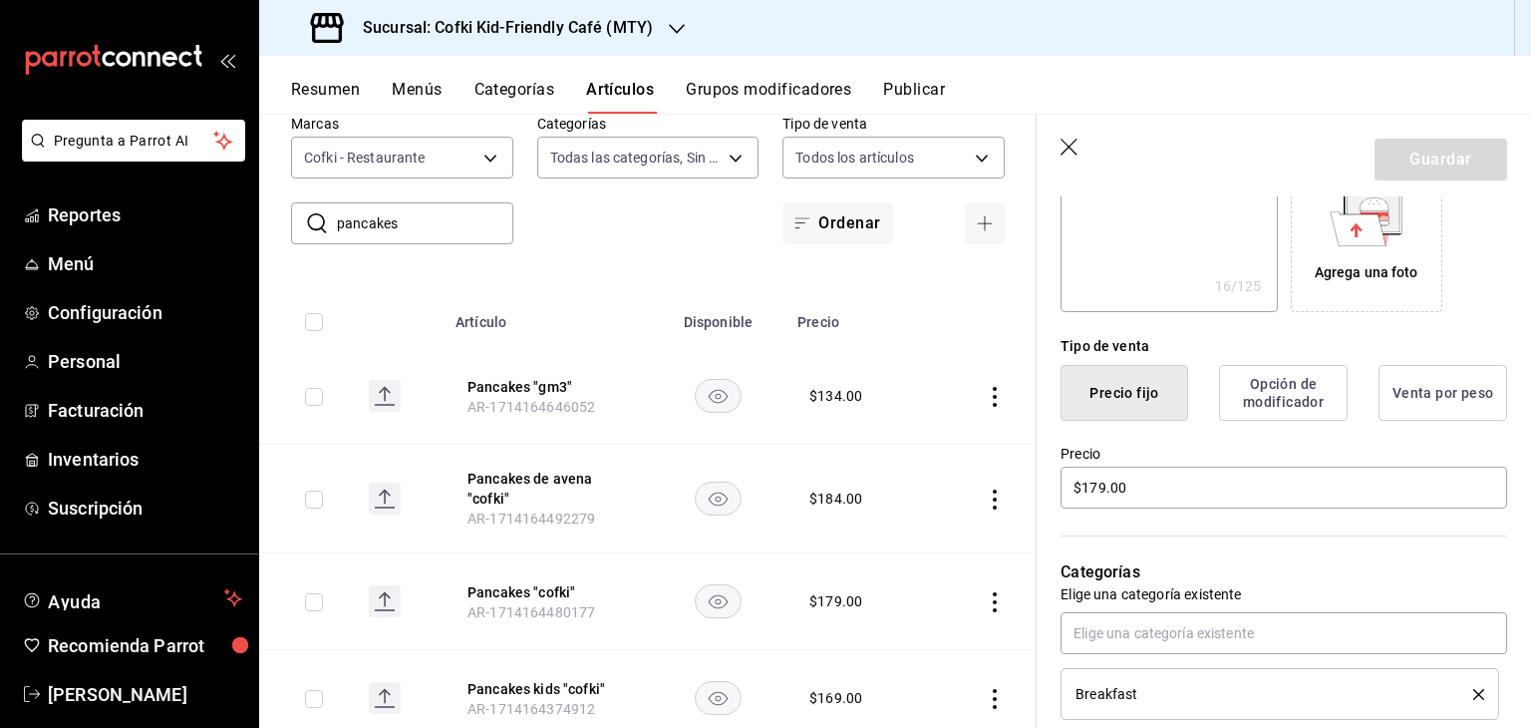
scroll to position [359, 0]
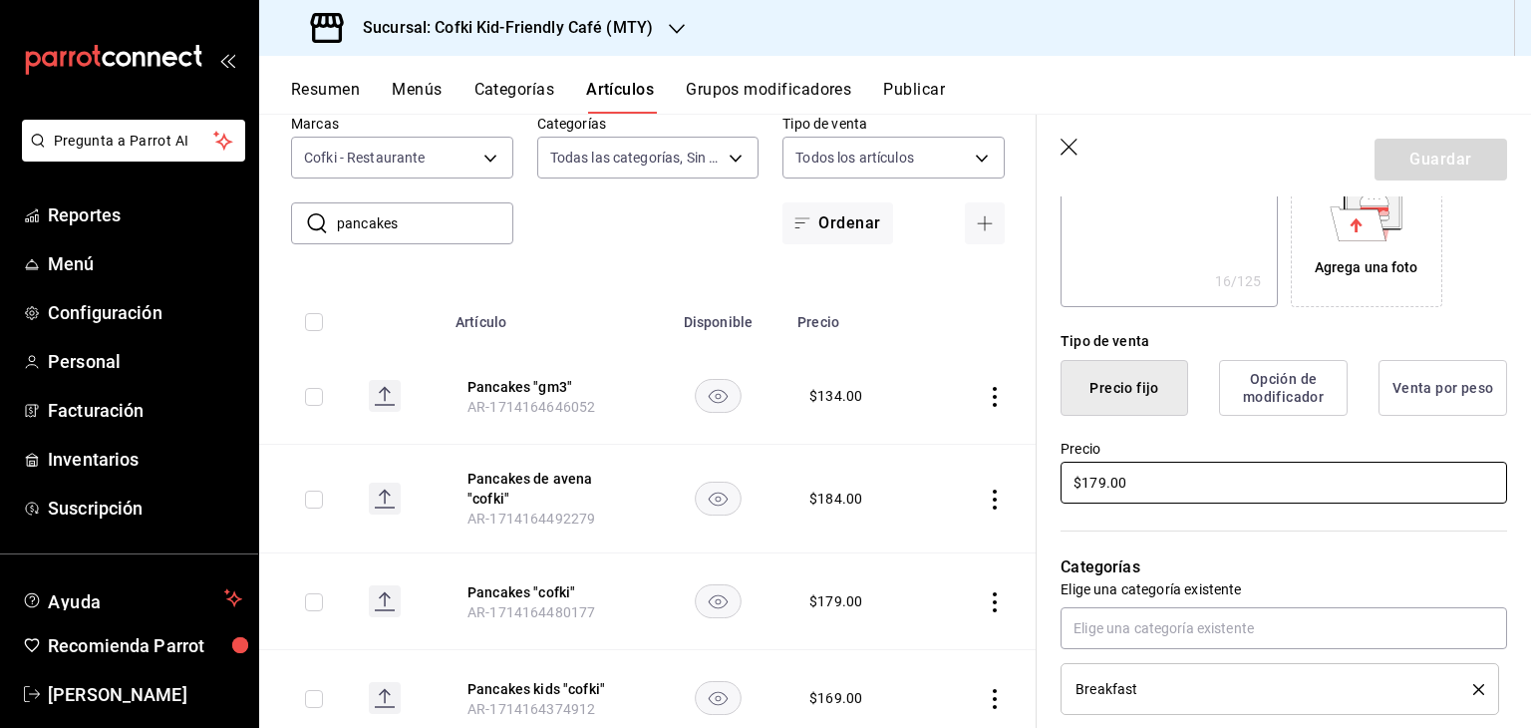
click at [1101, 480] on input "$179.00" at bounding box center [1283, 482] width 447 height 42
type textarea "x"
type input "$17.00"
type textarea "x"
type input "$1.00"
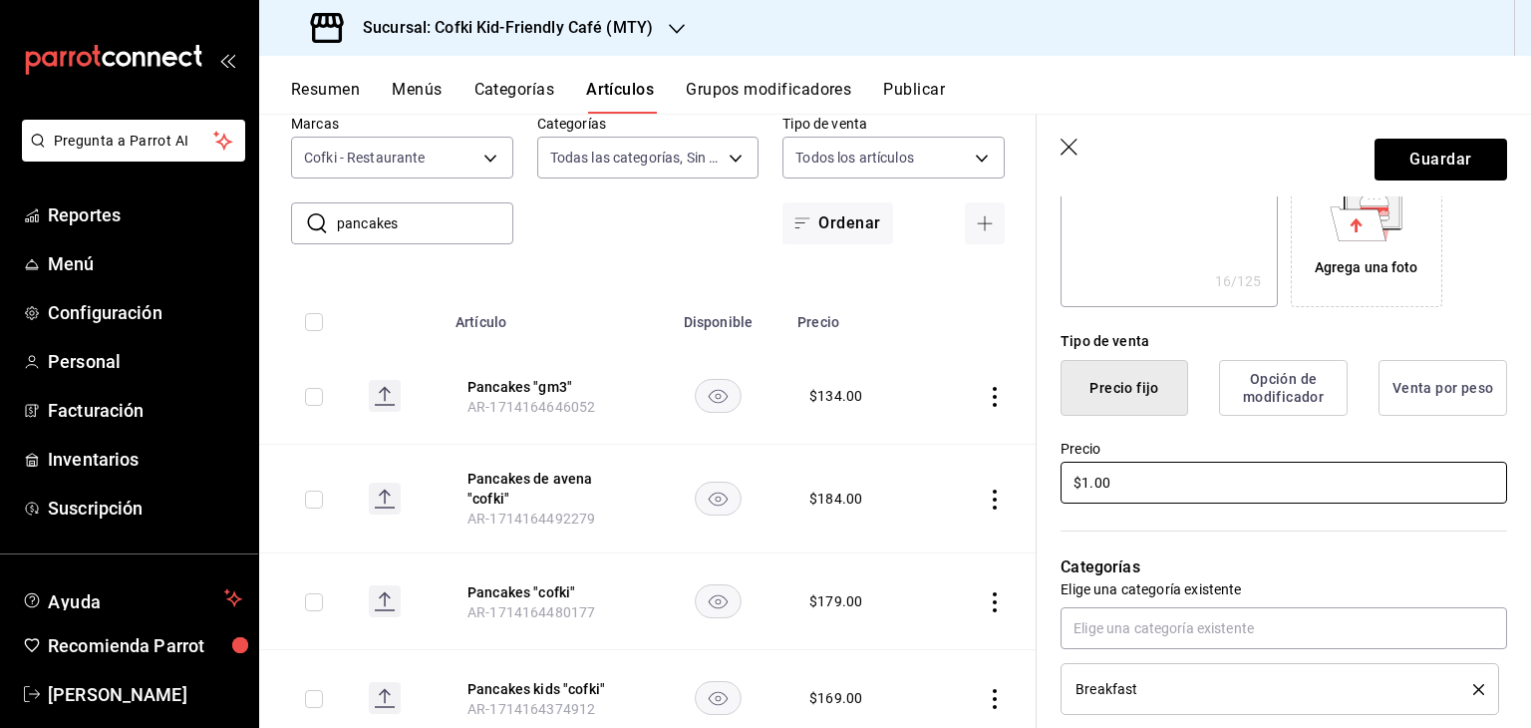
type textarea "x"
type input "$184.00"
type textarea "x"
type input "$184.00"
click at [1445, 140] on button "Guardar" at bounding box center [1440, 160] width 133 height 42
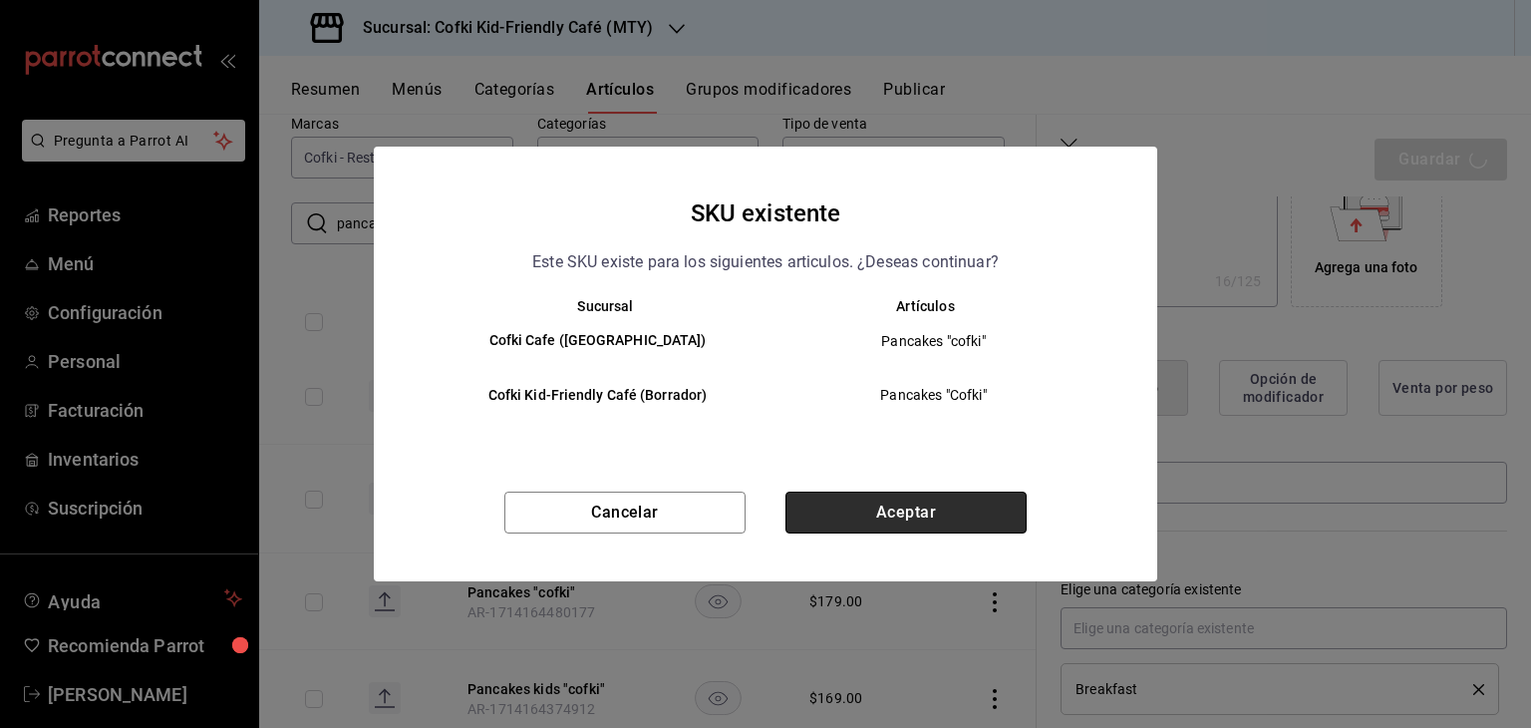
click at [947, 511] on button "Aceptar" at bounding box center [905, 512] width 241 height 42
type textarea "x"
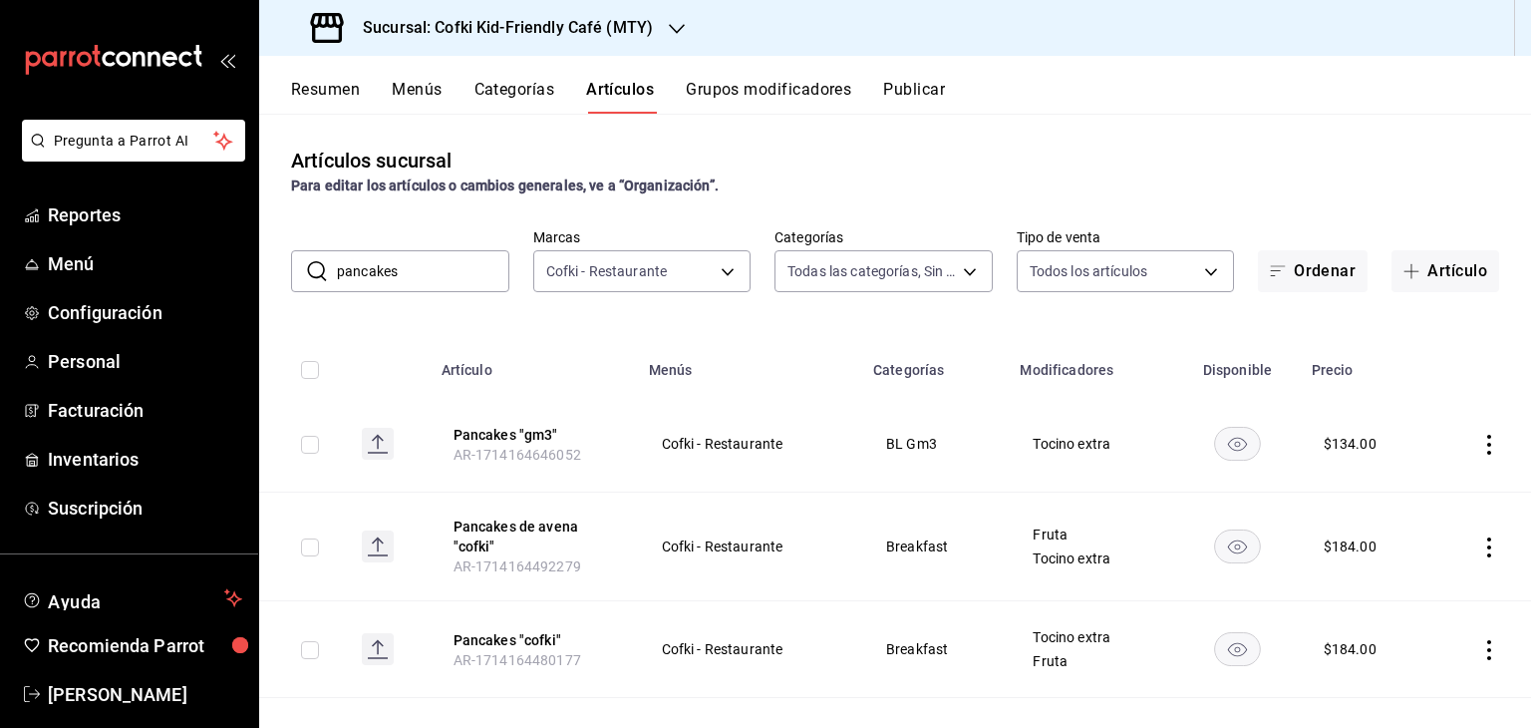
click at [1487, 547] on icon "actions" at bounding box center [1489, 547] width 4 height 20
click at [1391, 598] on span "Editar" at bounding box center [1414, 593] width 52 height 21
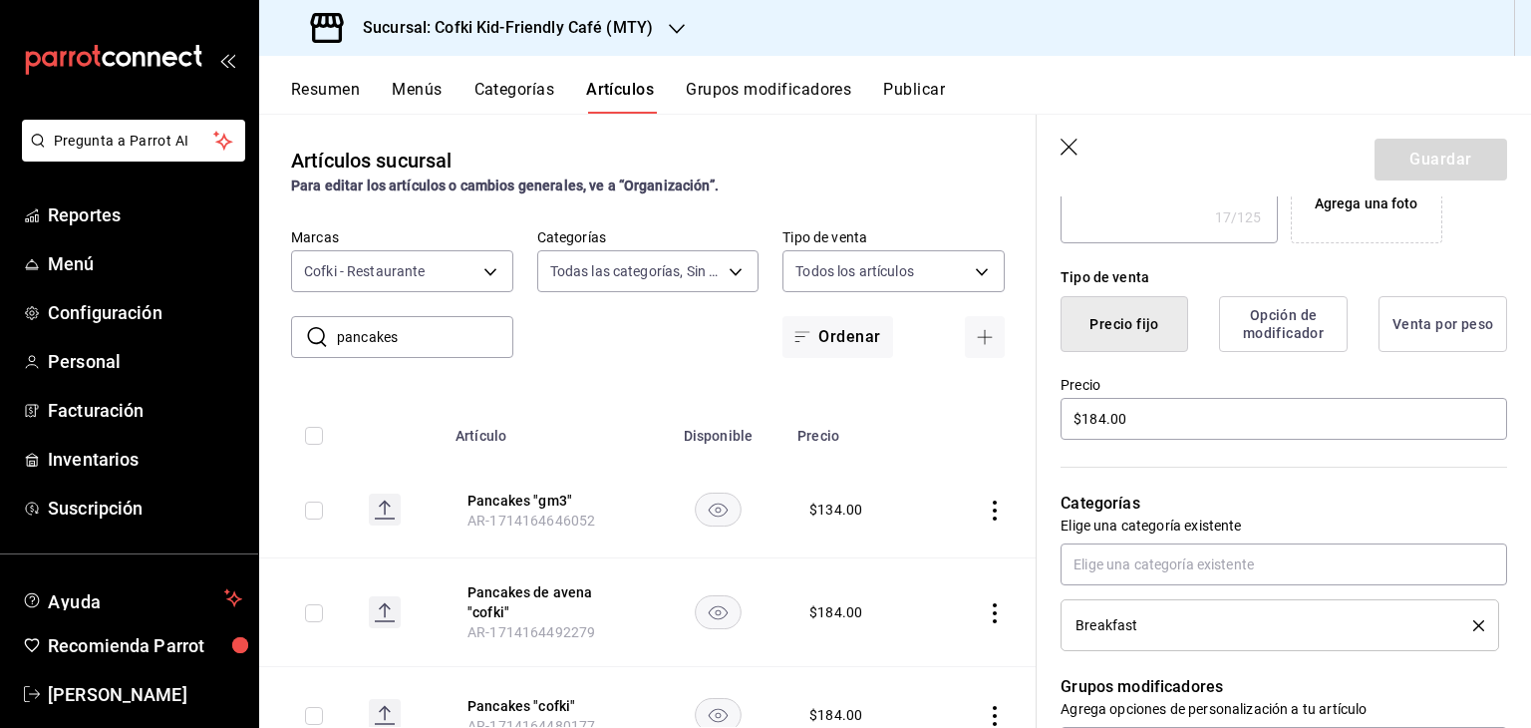
scroll to position [436, 0]
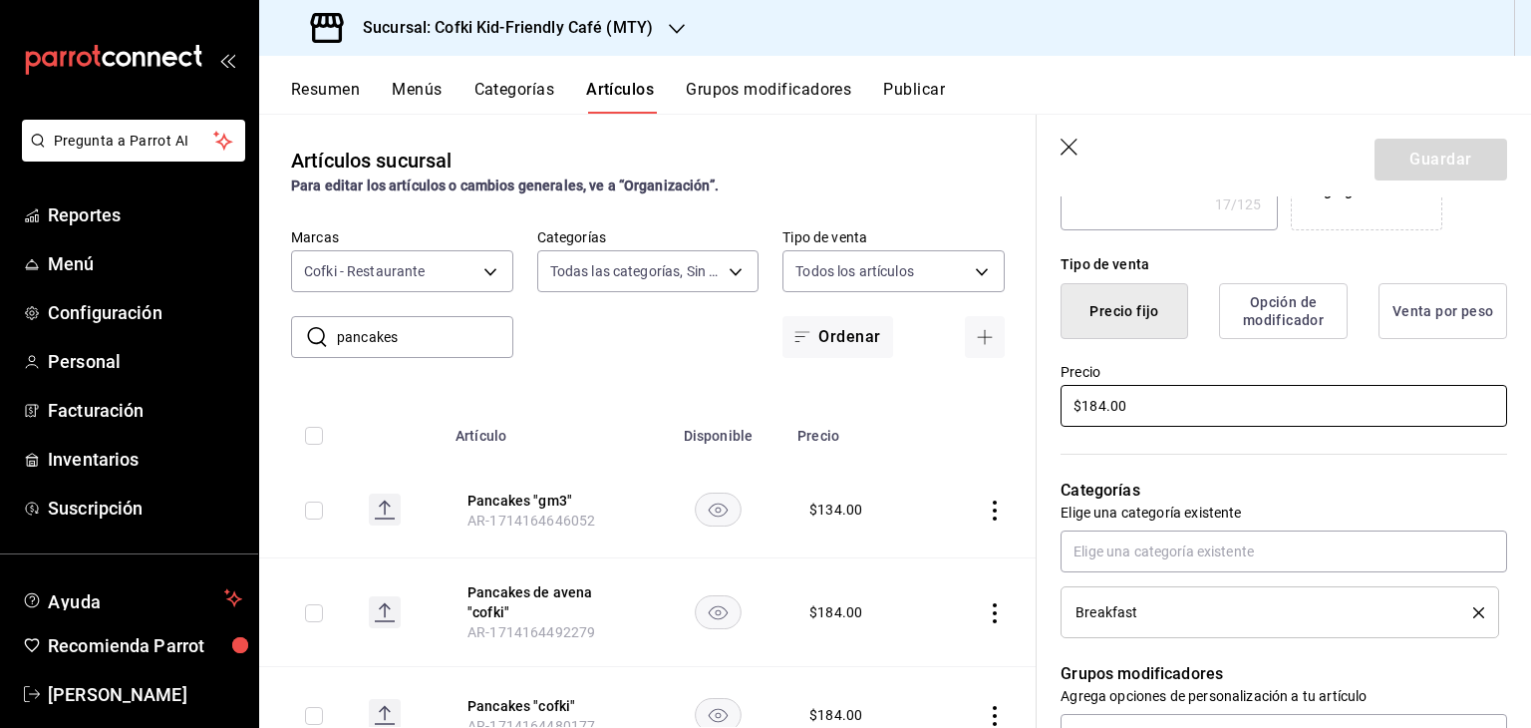
click at [1099, 399] on input "$184.00" at bounding box center [1283, 406] width 447 height 42
type textarea "x"
type input "$14.00"
type textarea "x"
type input "$194.00"
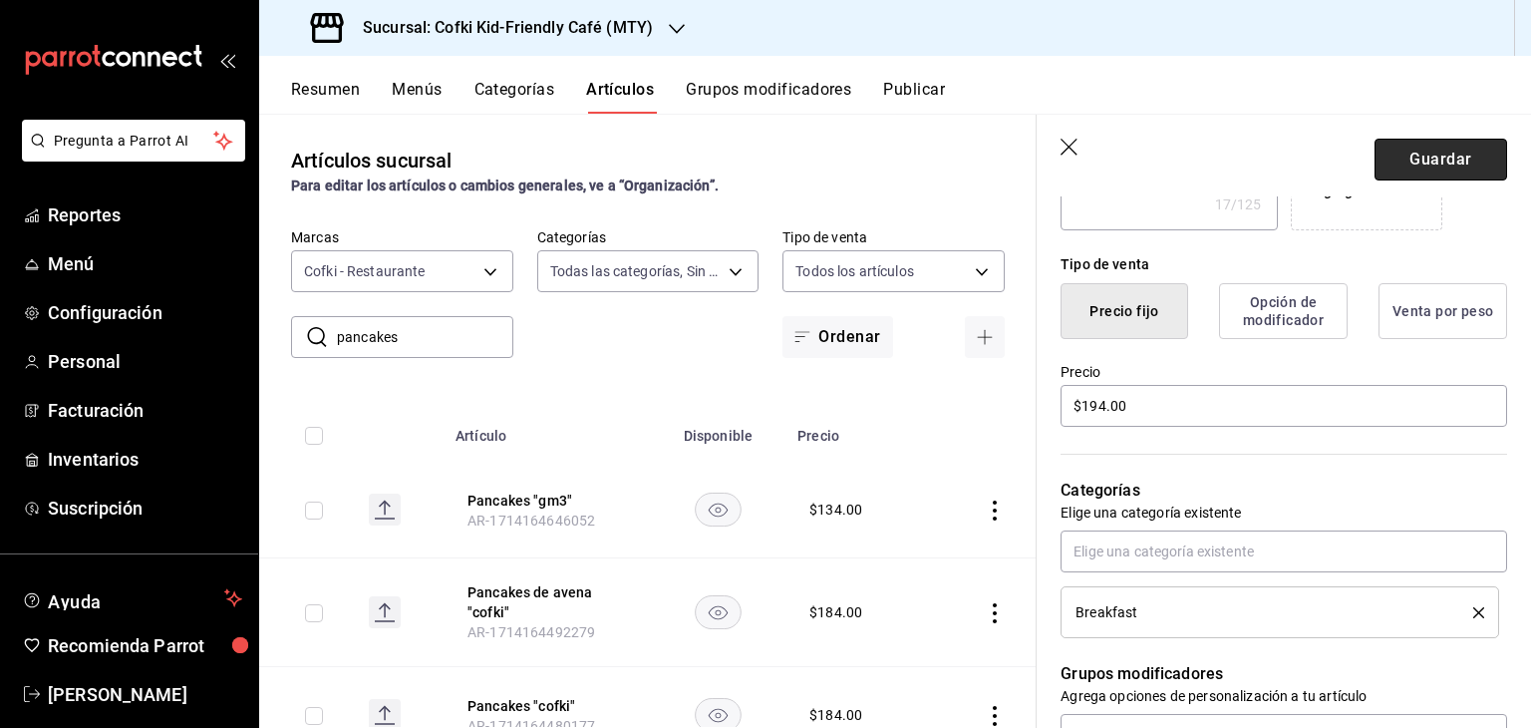
click at [1441, 150] on button "Guardar" at bounding box center [1440, 160] width 133 height 42
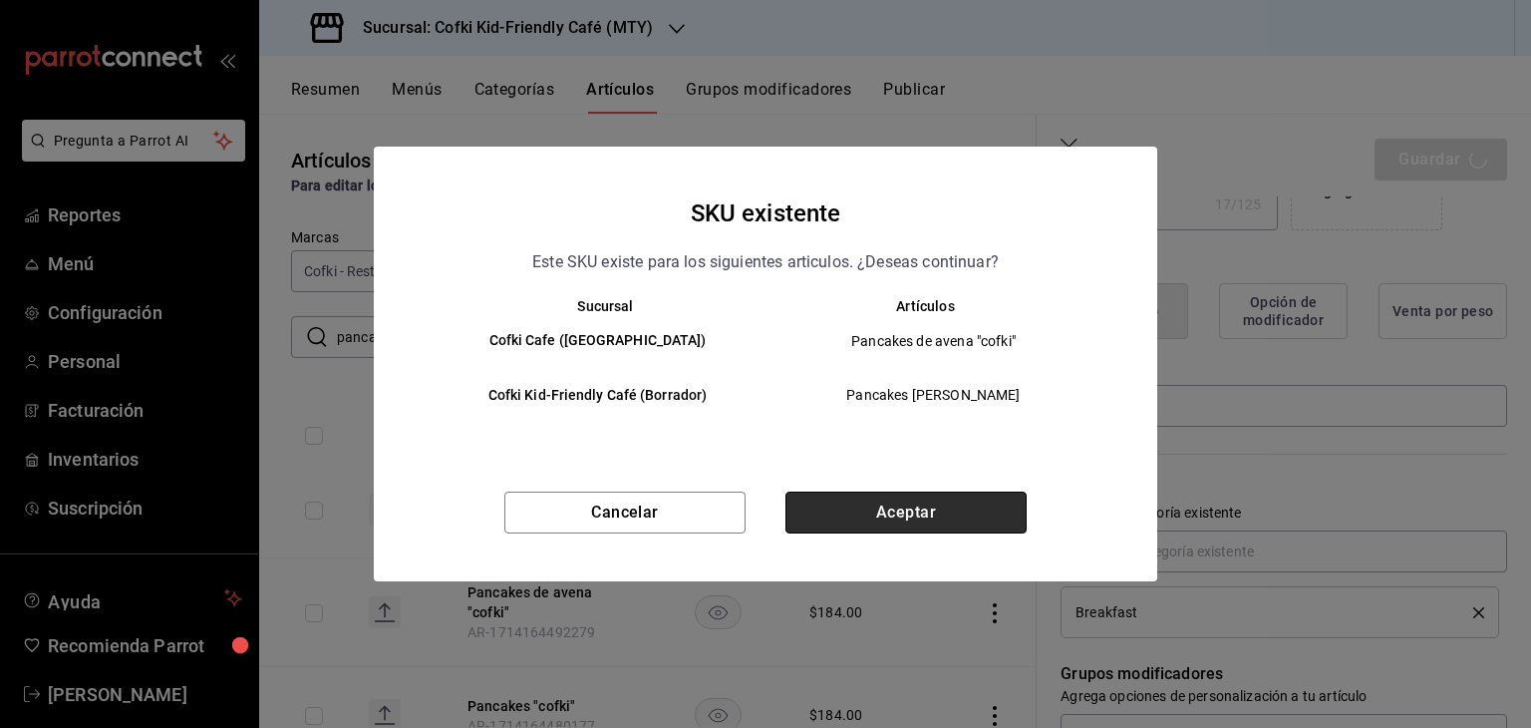
click at [948, 506] on button "Aceptar" at bounding box center [905, 512] width 241 height 42
type textarea "x"
type input "AR-1755833812409"
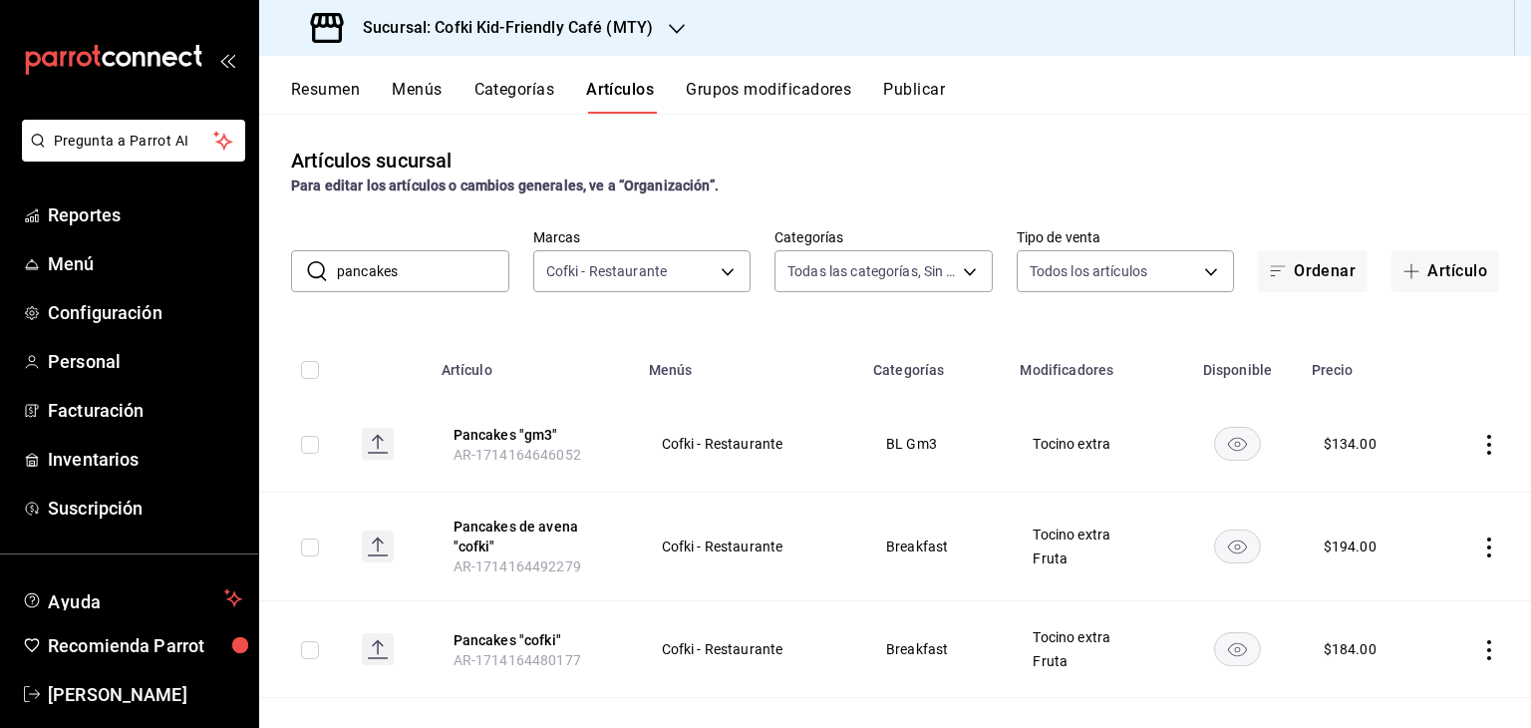
scroll to position [114, 0]
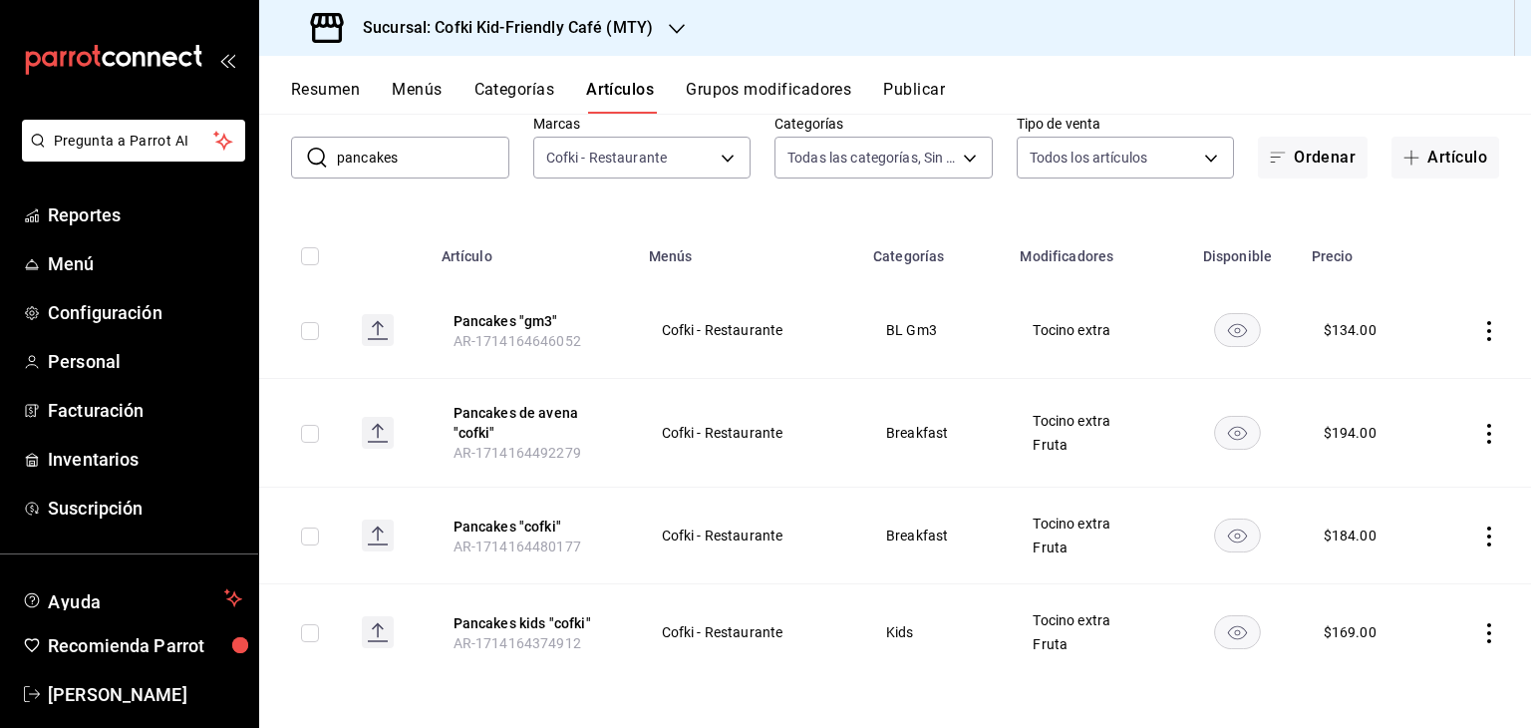
click at [1483, 631] on icon "actions" at bounding box center [1489, 633] width 20 height 20
click at [1442, 591] on li "Editar" at bounding box center [1397, 593] width 120 height 41
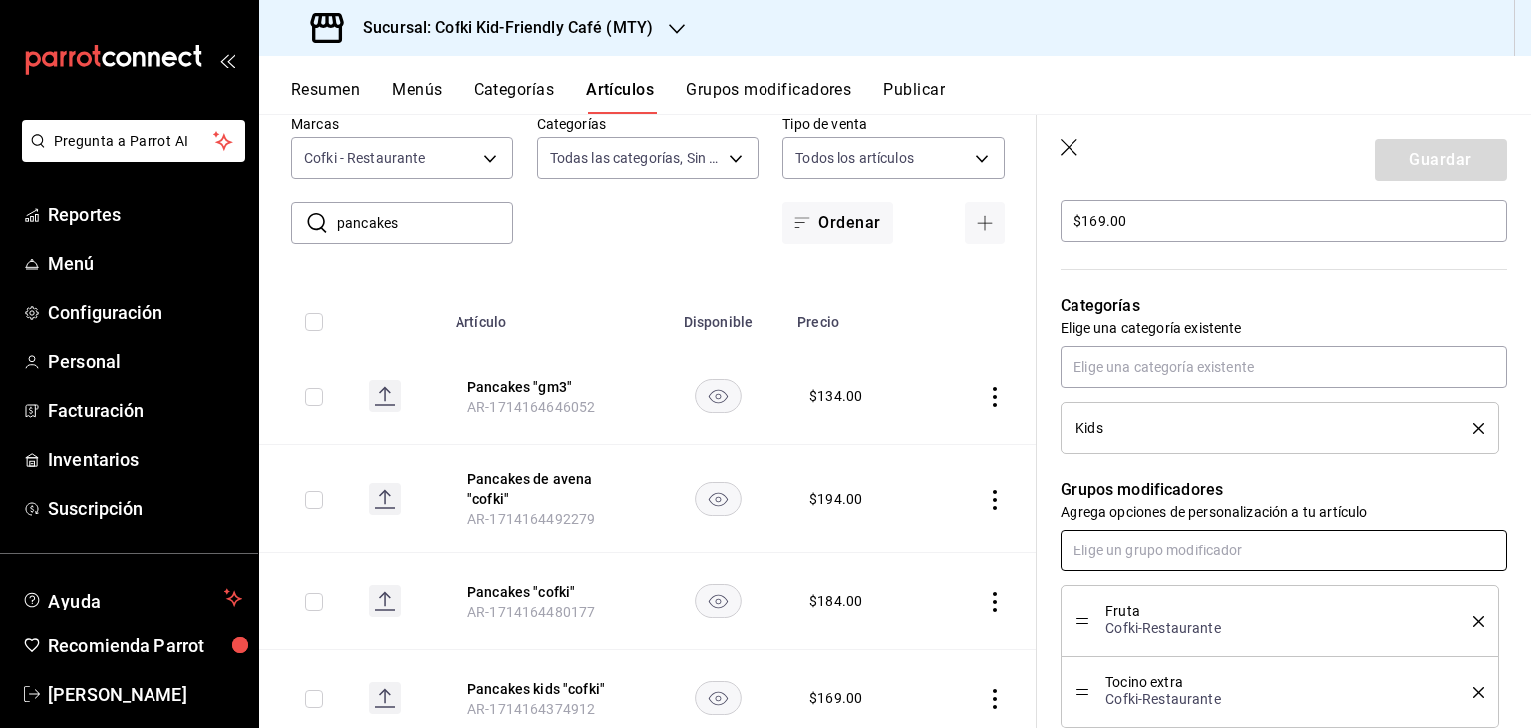
scroll to position [614, 0]
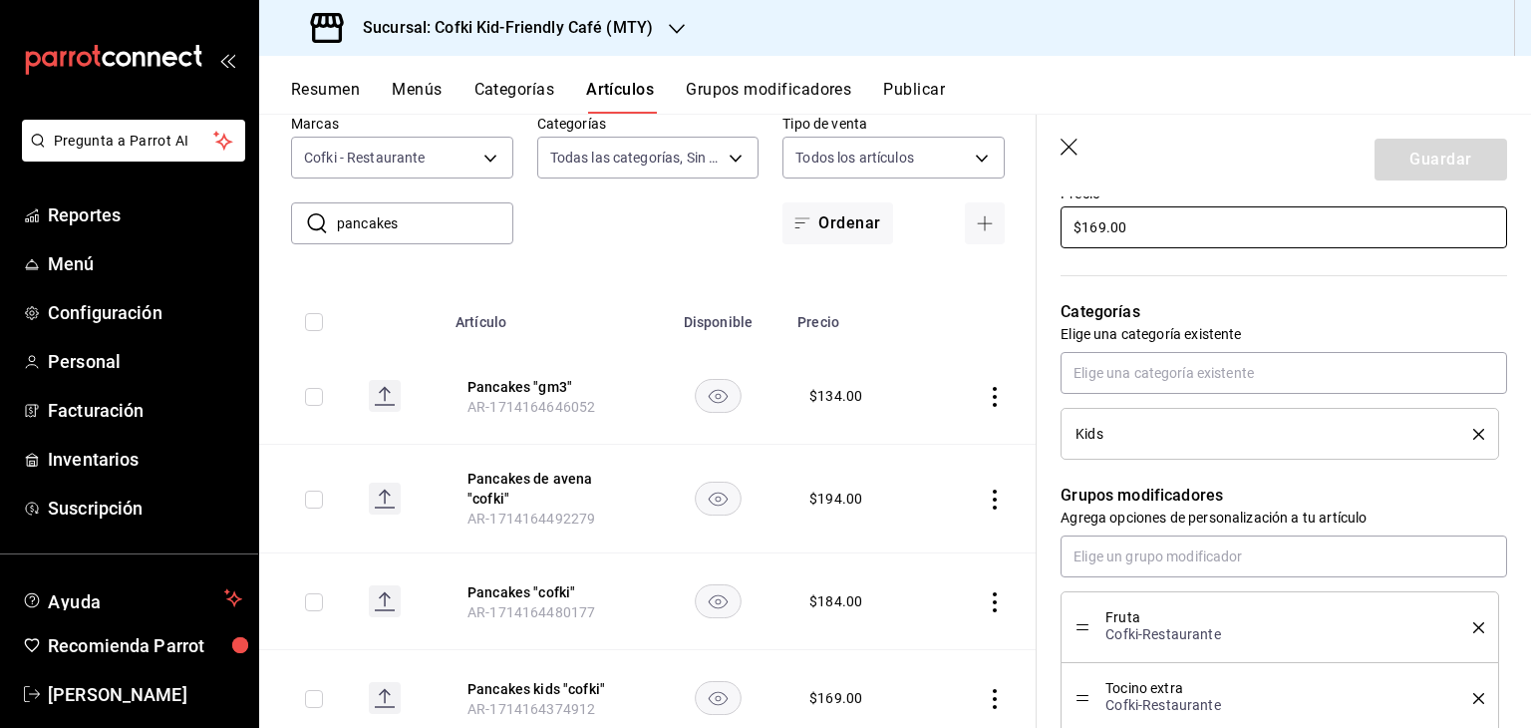
click at [1104, 222] on input "$169.00" at bounding box center [1283, 227] width 447 height 42
type textarea "x"
type input "$16.00"
type textarea "x"
type input "$1.00"
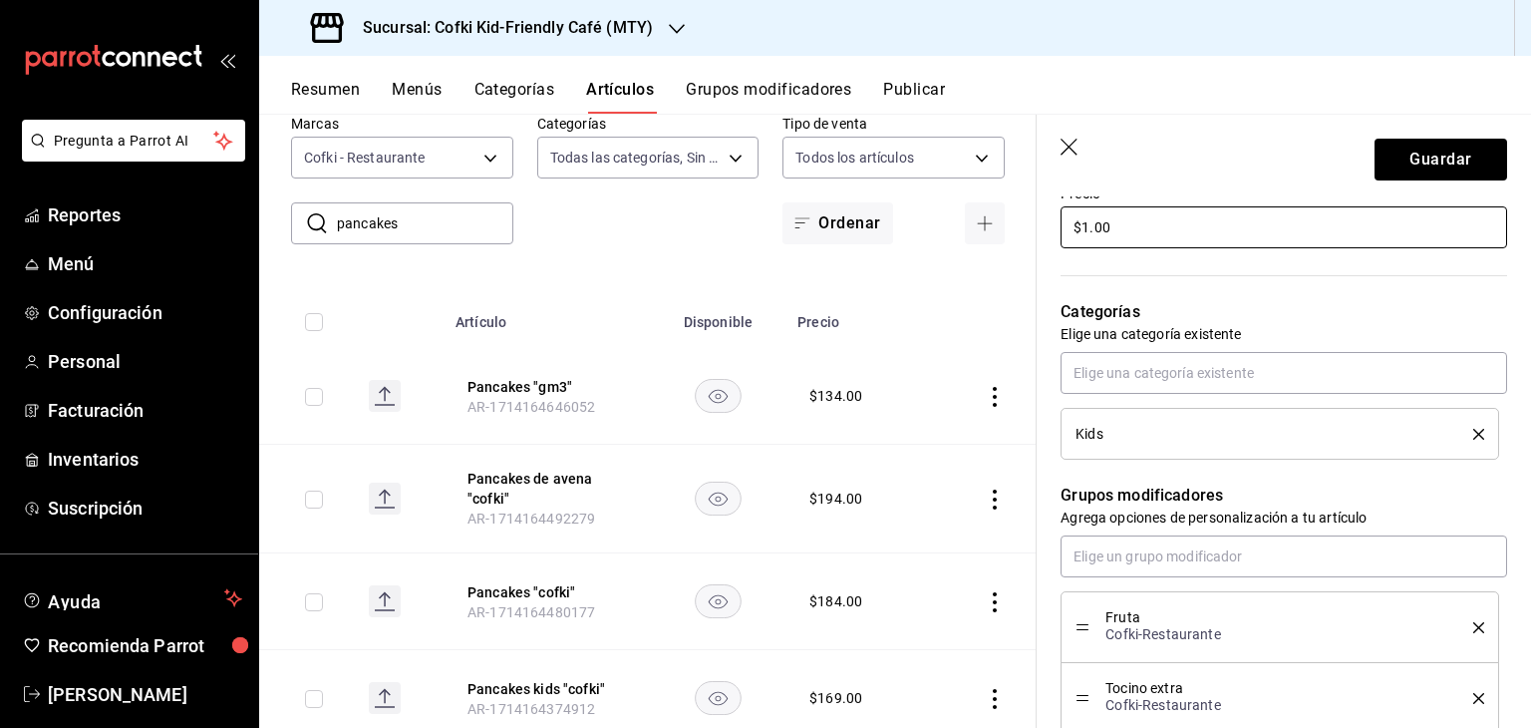
type textarea "x"
type input "$14.00"
type textarea "x"
type input "$1.00"
type textarea "x"
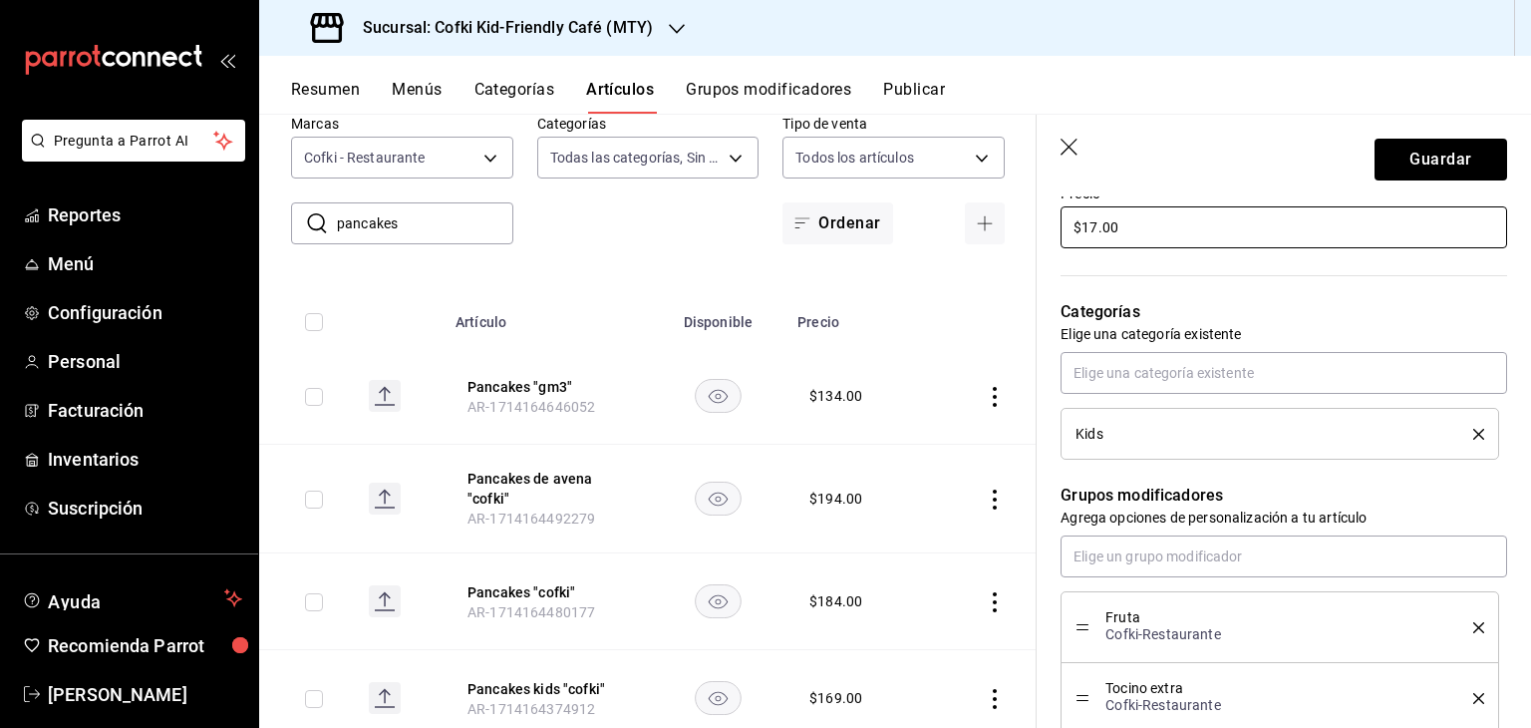
type input "$174.00"
type textarea "x"
type input "$174.00"
click at [1417, 160] on button "Guardar" at bounding box center [1440, 160] width 133 height 42
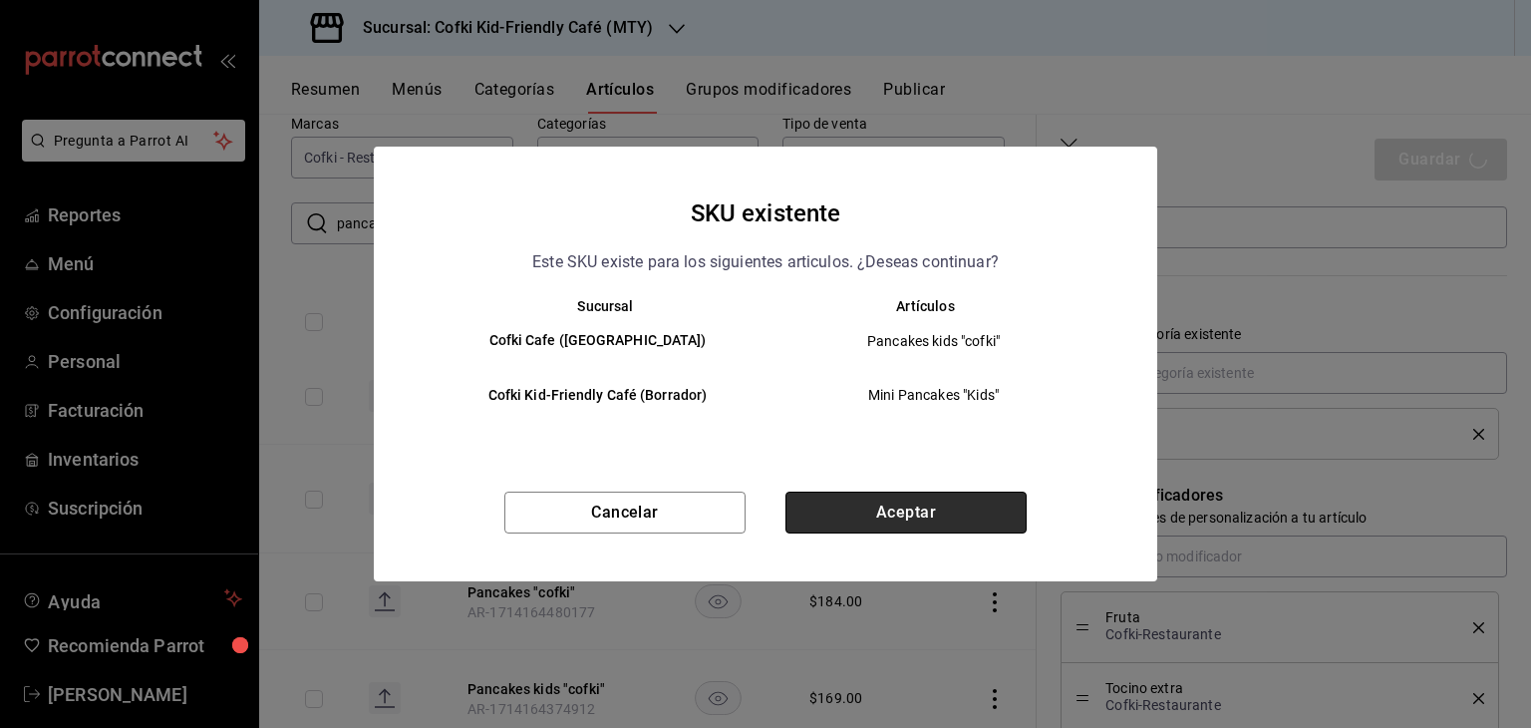
click at [910, 519] on button "Aceptar" at bounding box center [905, 512] width 241 height 42
type textarea "x"
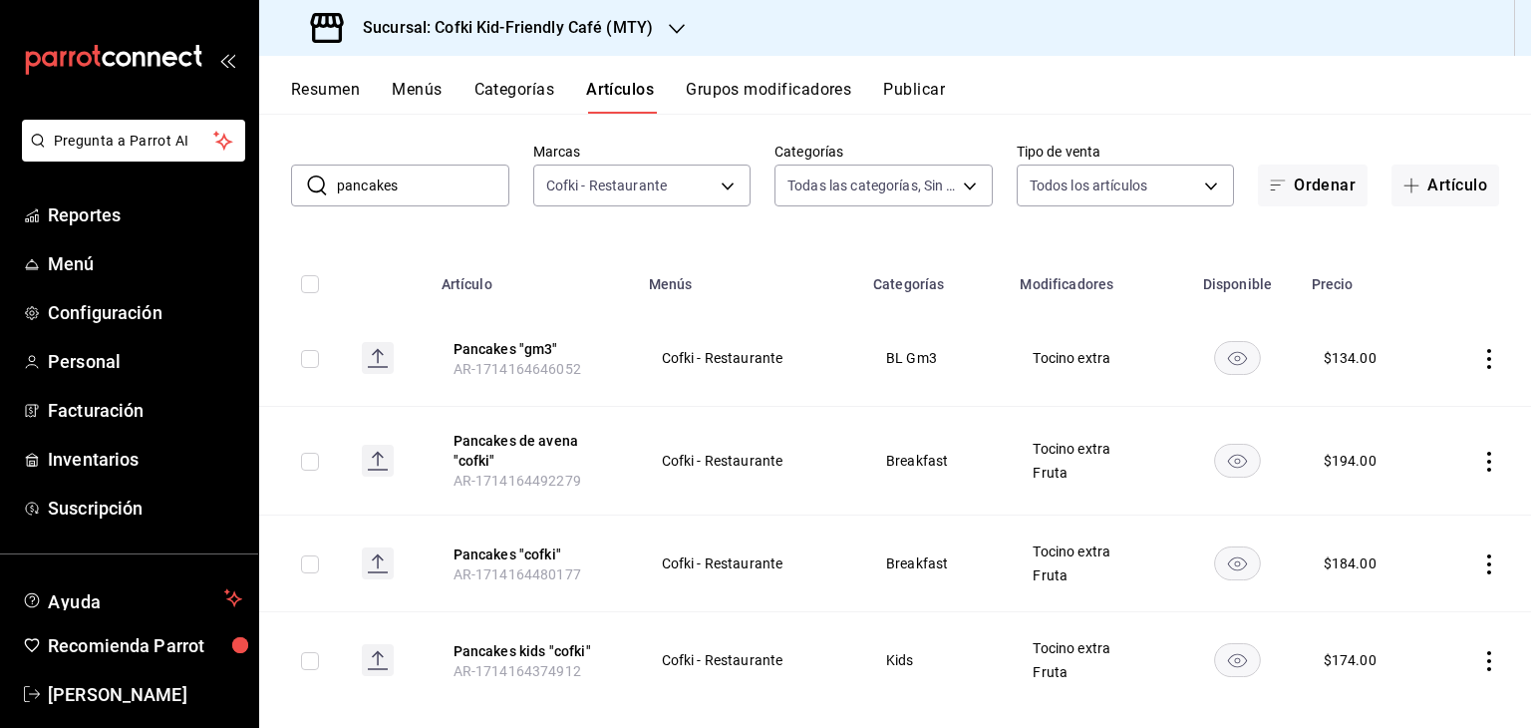
scroll to position [114, 0]
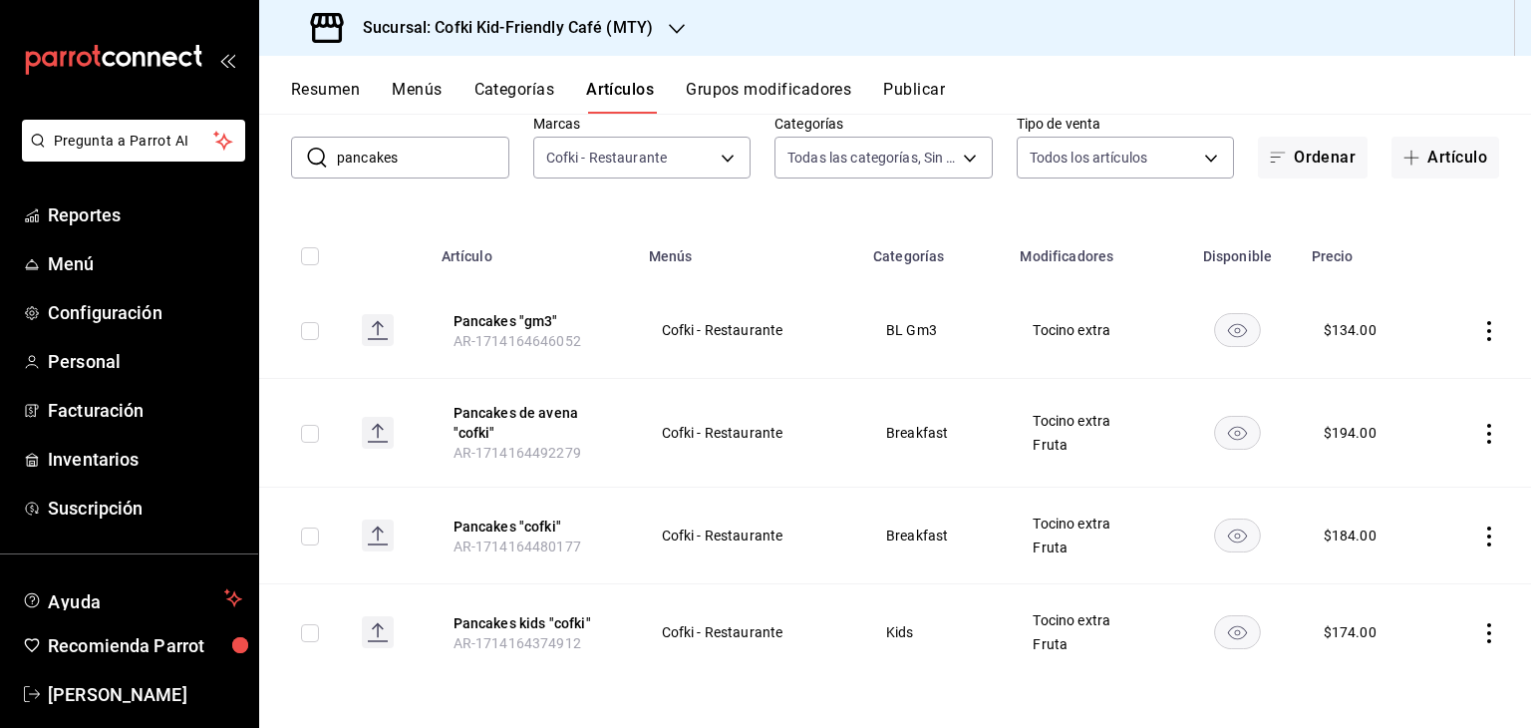
click at [396, 156] on input "pancakes" at bounding box center [423, 158] width 172 height 40
click at [396, 156] on input "text" at bounding box center [423, 158] width 172 height 40
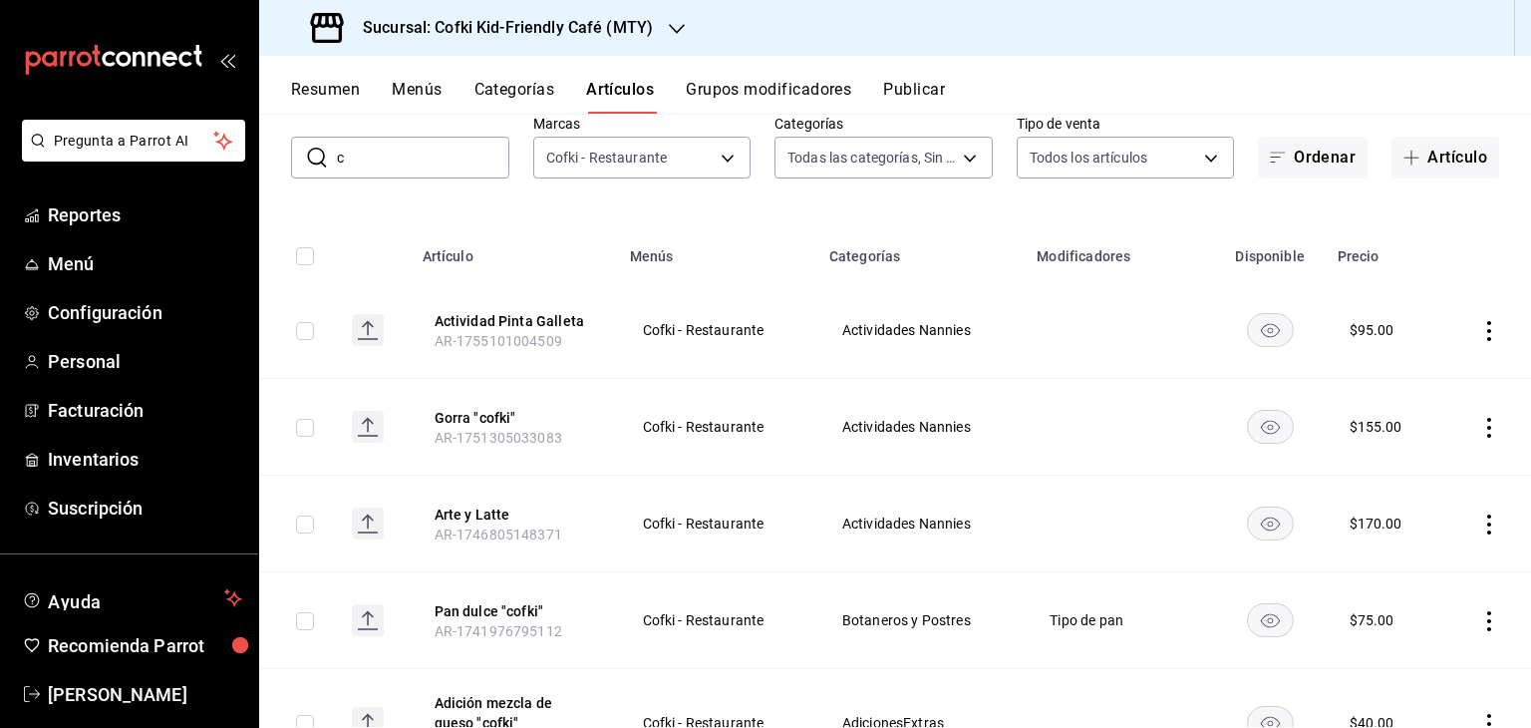
scroll to position [0, 0]
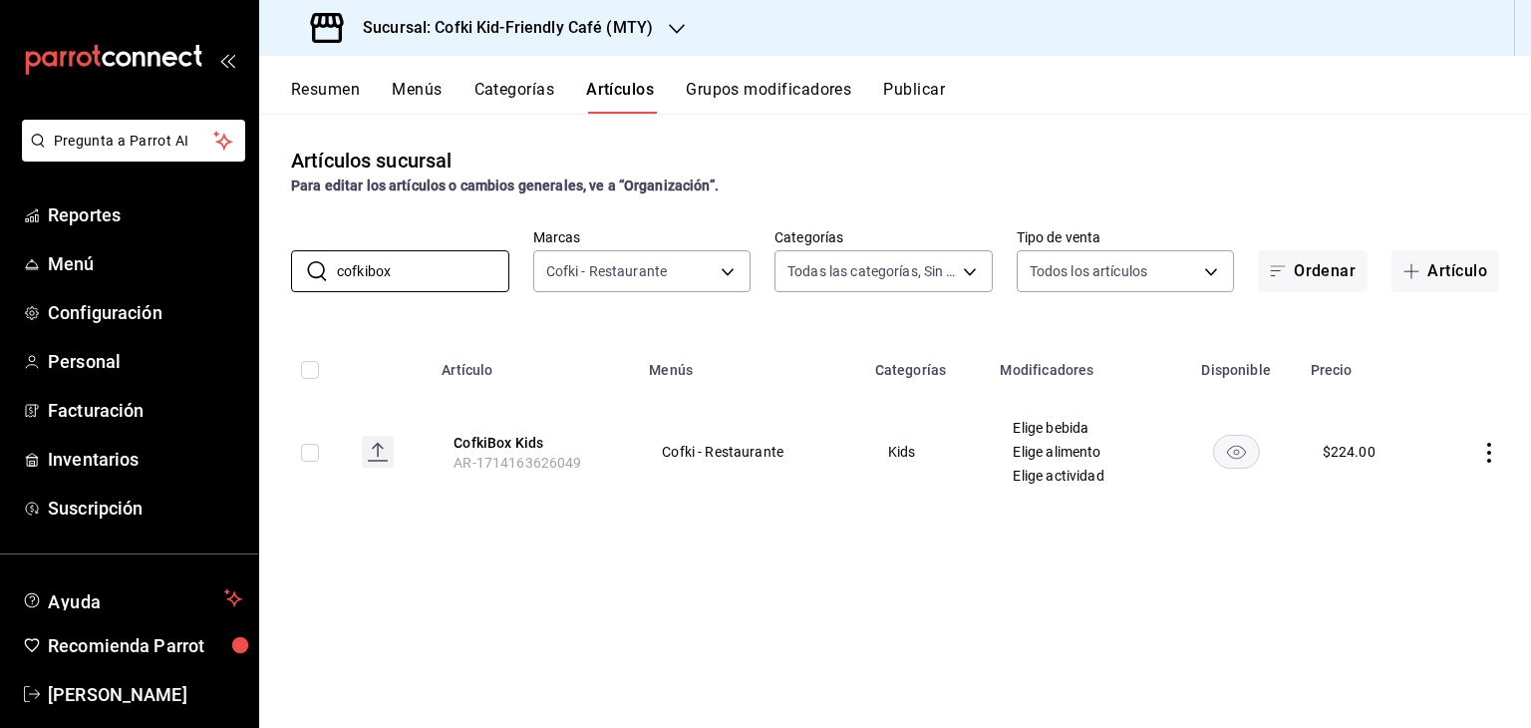
type input "cofkibox"
click at [1488, 453] on icon "actions" at bounding box center [1489, 453] width 4 height 20
click at [1415, 499] on span "Editar" at bounding box center [1429, 498] width 52 height 21
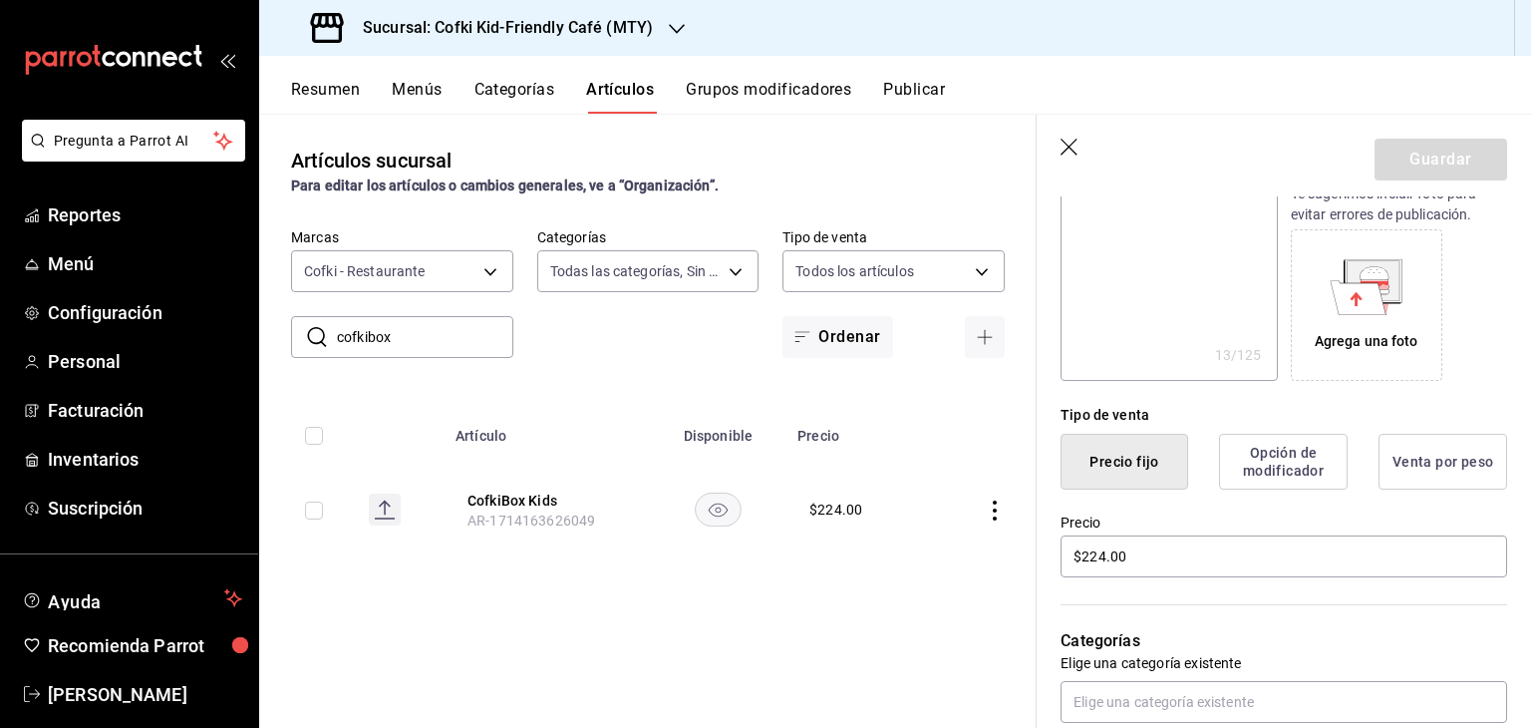
scroll to position [317, 0]
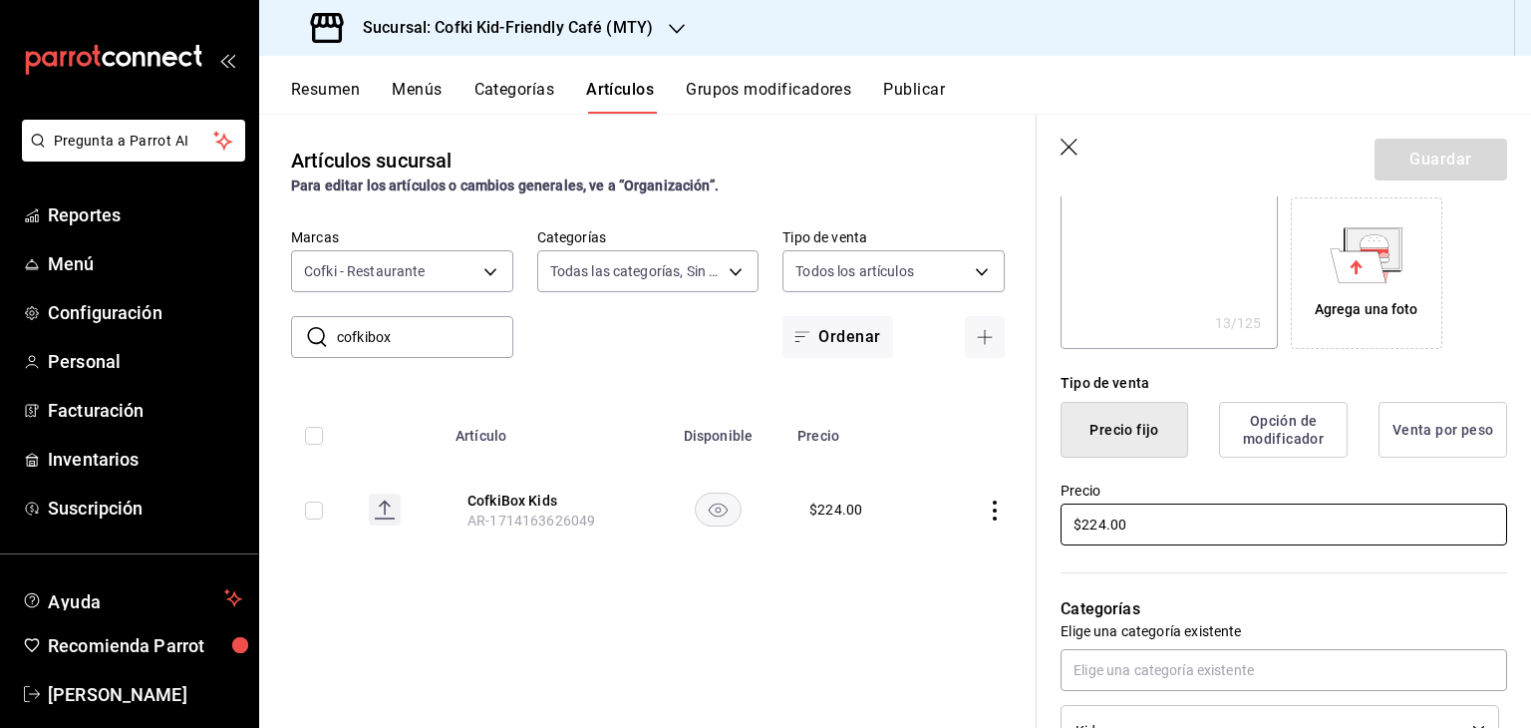
click at [1106, 525] on input "$224.00" at bounding box center [1283, 524] width 447 height 42
type textarea "x"
type input "$22.00"
type textarea "x"
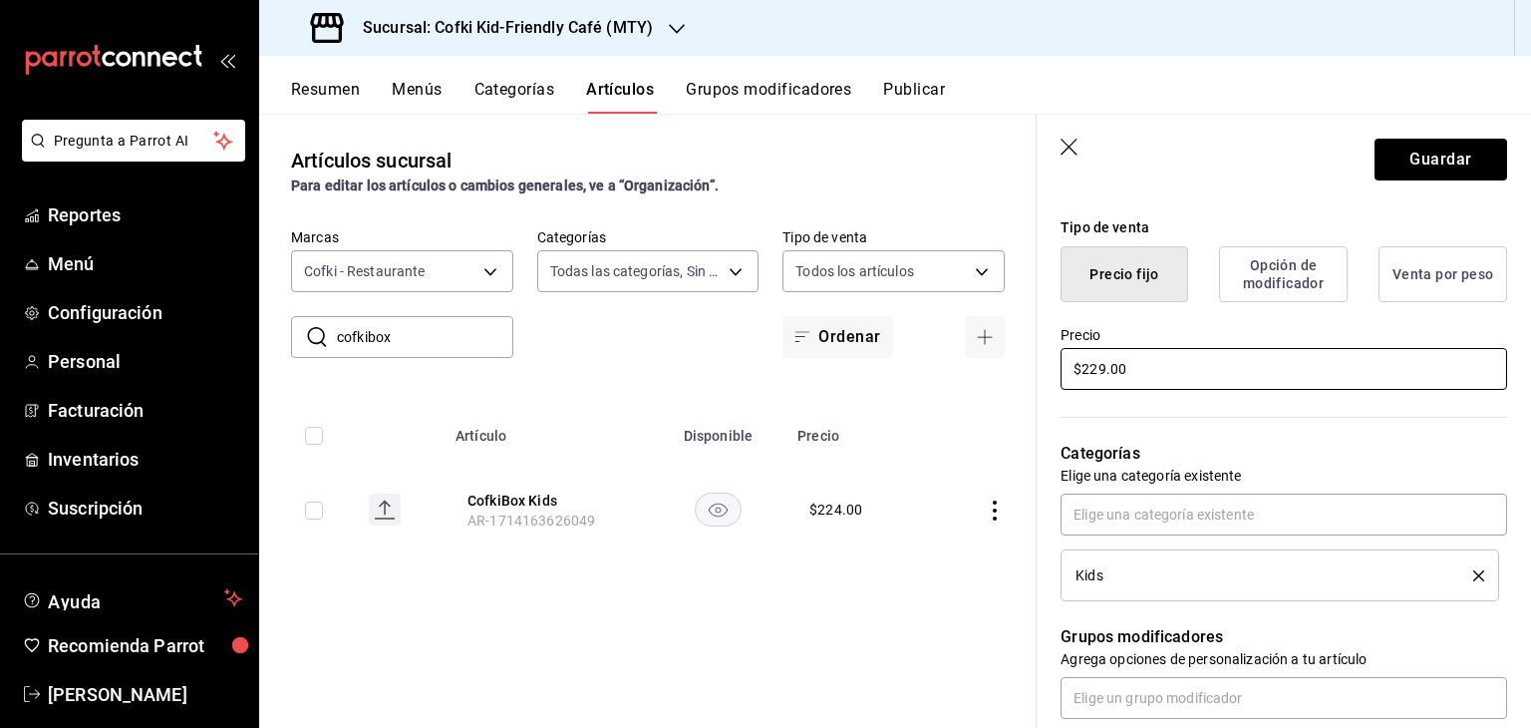
scroll to position [384, 0]
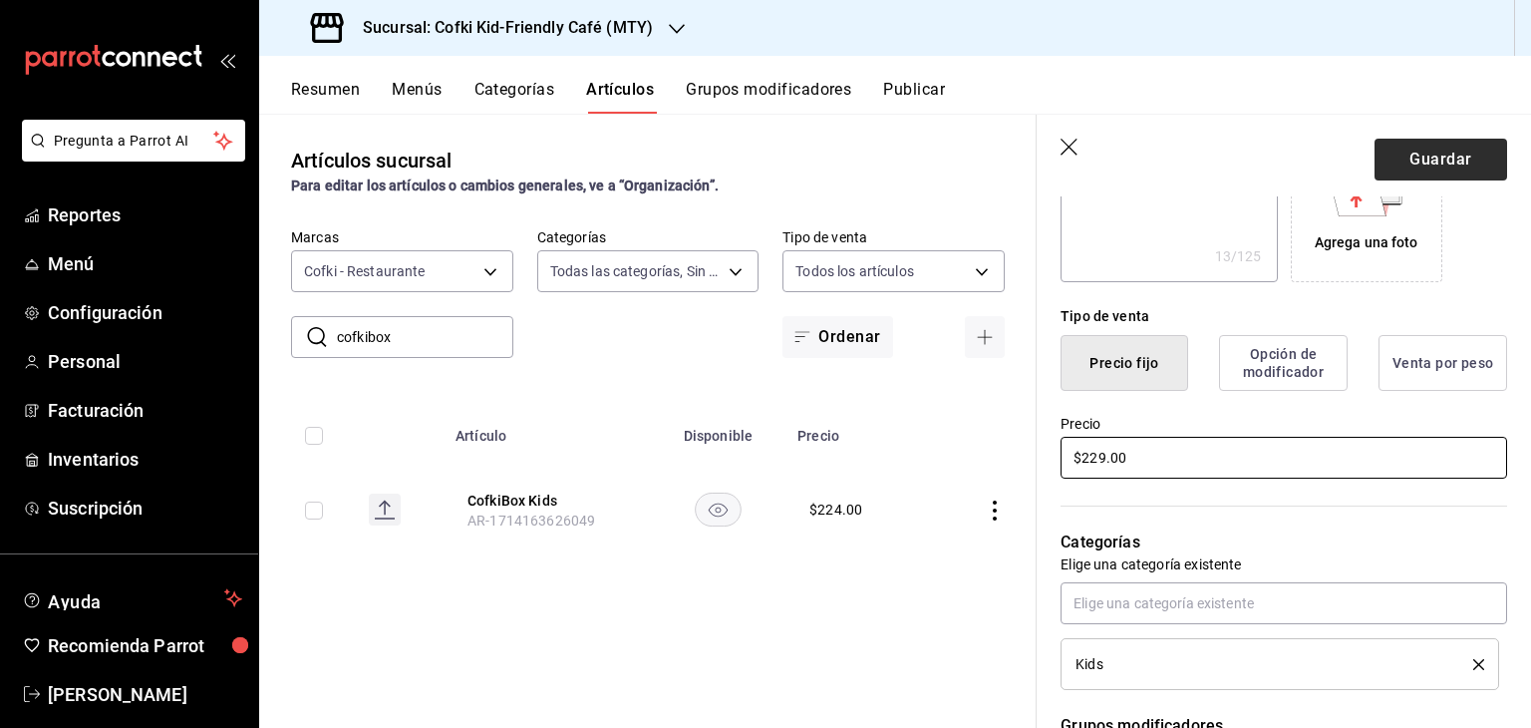
type input "$229.00"
click at [1447, 159] on button "Guardar" at bounding box center [1440, 160] width 133 height 42
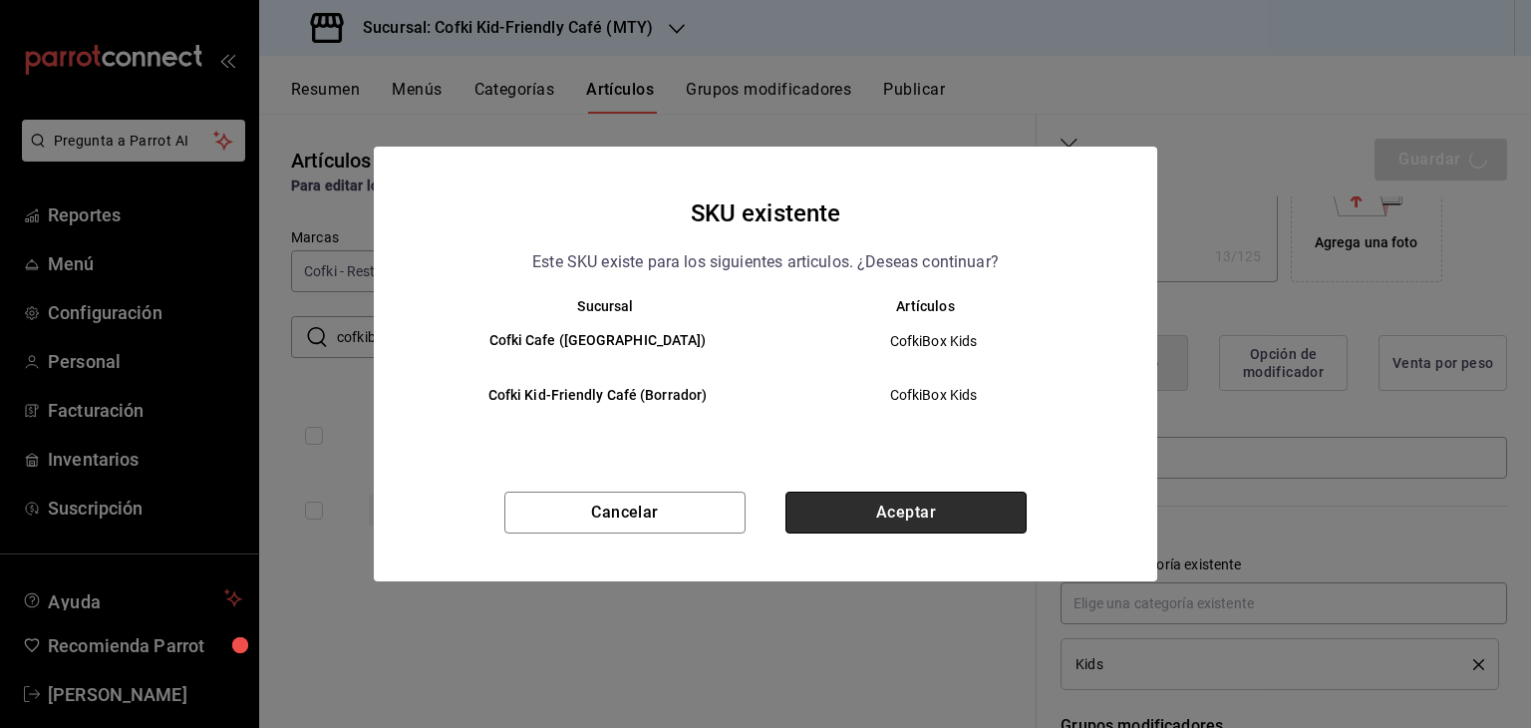
click at [901, 510] on button "Aceptar" at bounding box center [905, 512] width 241 height 42
type textarea "x"
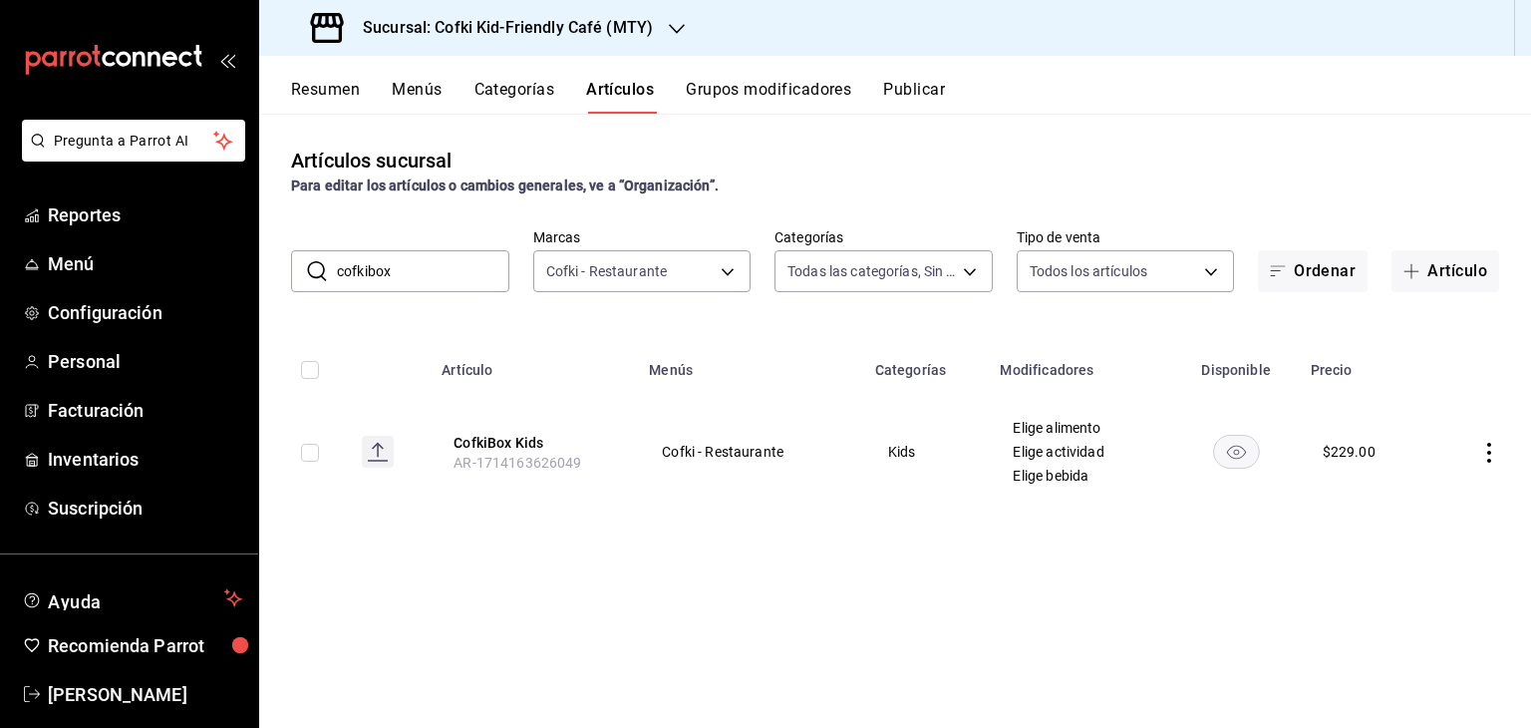
click at [422, 279] on input "cofkibox" at bounding box center [423, 271] width 172 height 40
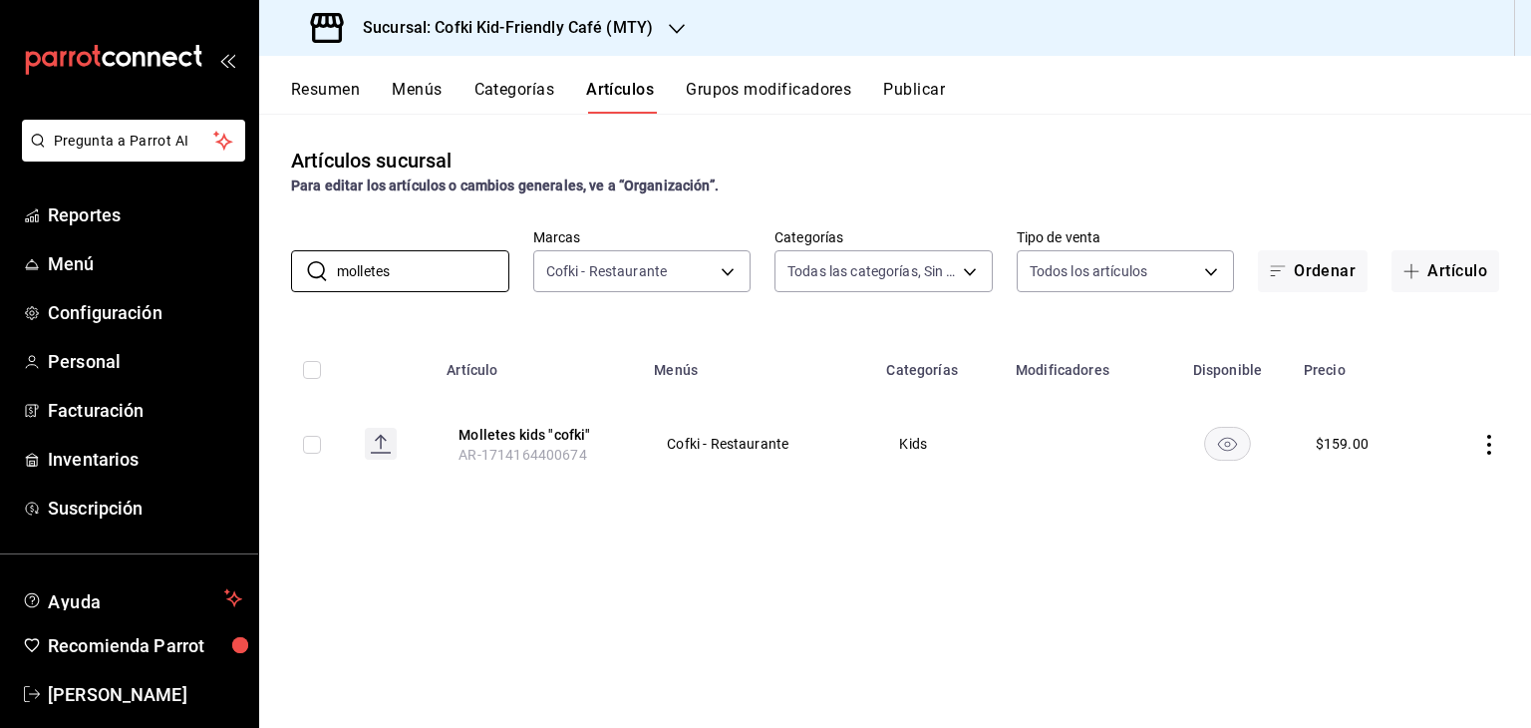
type input "molletes"
click at [1494, 437] on icon "actions" at bounding box center [1489, 445] width 20 height 20
click at [1413, 481] on span "Editar" at bounding box center [1429, 490] width 52 height 21
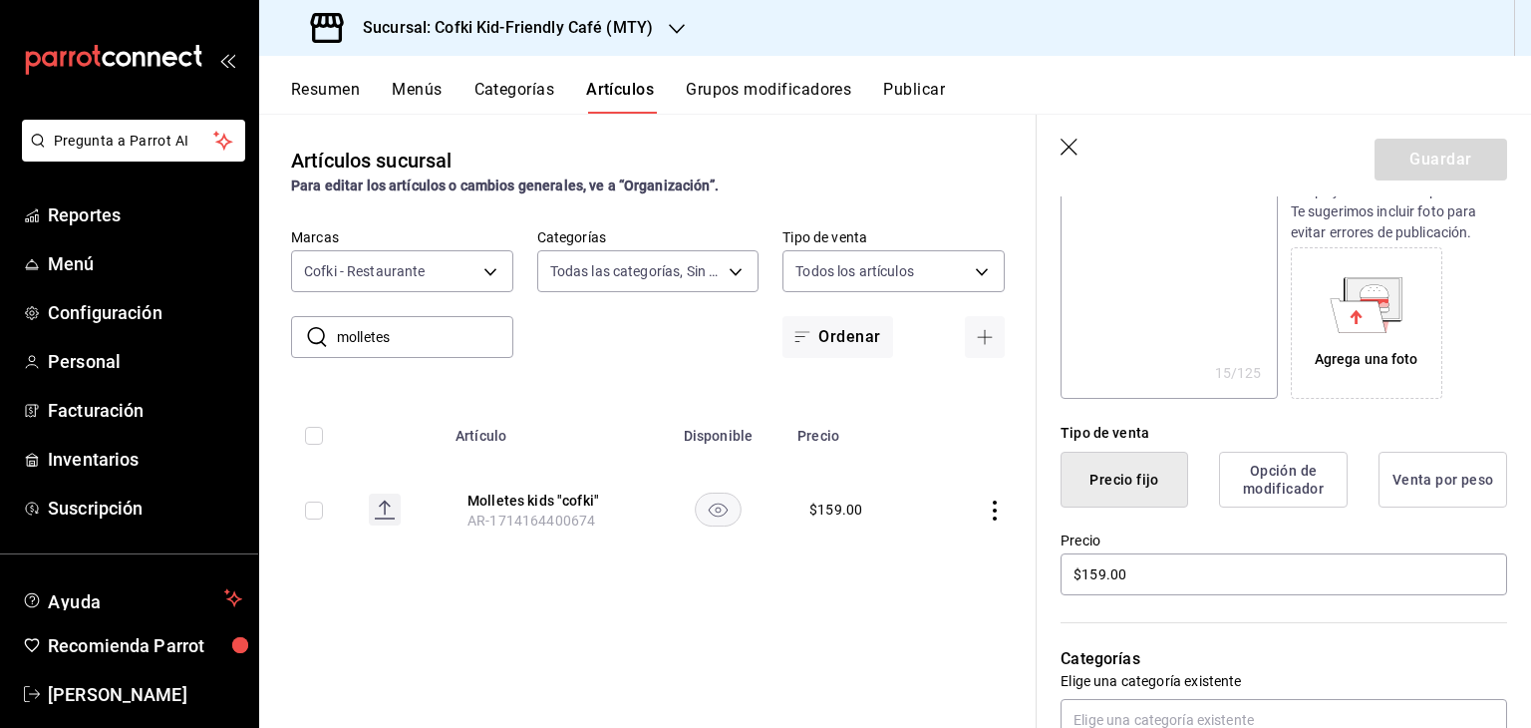
scroll to position [270, 0]
click at [1098, 579] on input "$159.00" at bounding box center [1283, 571] width 447 height 42
type textarea "x"
type input "$15.00"
type textarea "x"
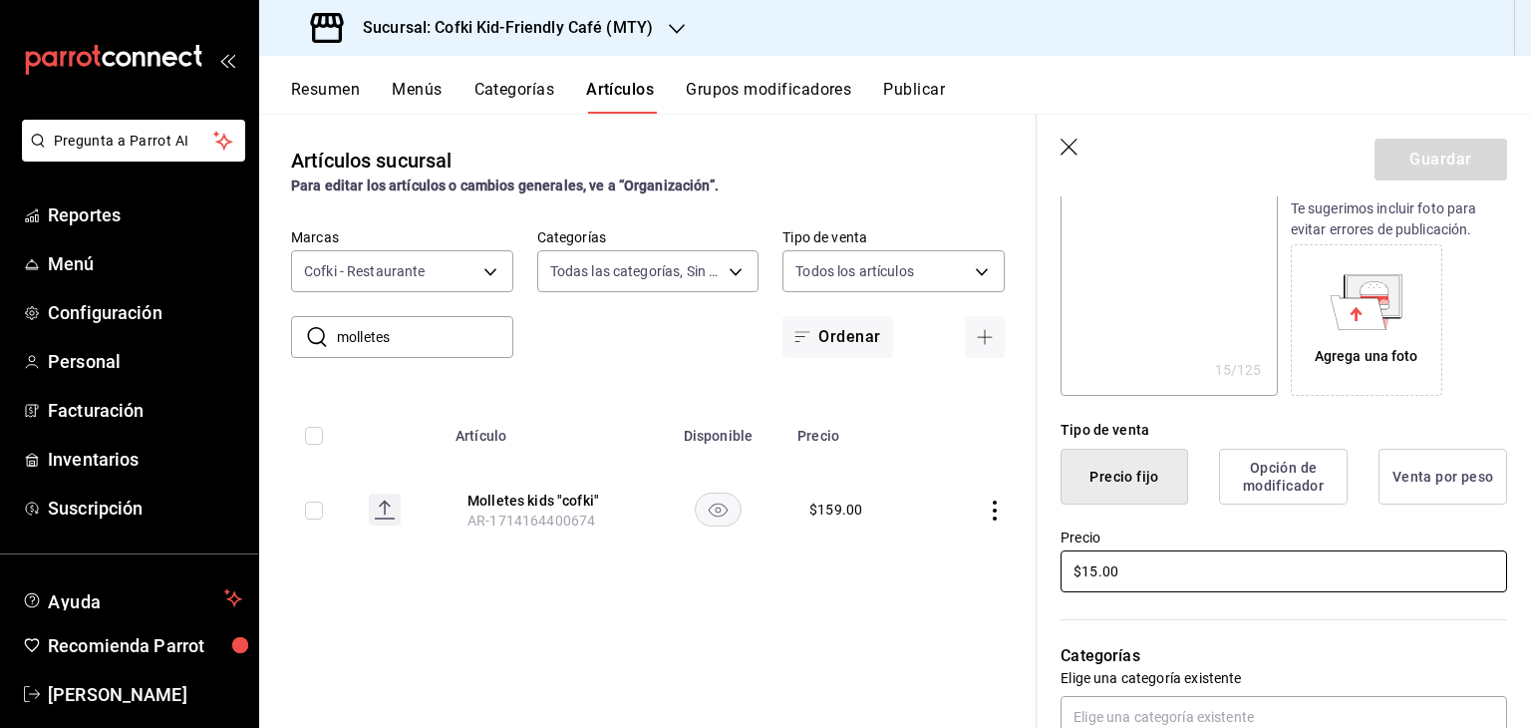
type input "$1.00"
type textarea "x"
type input "$16.00"
type textarea "x"
type input "$164.00"
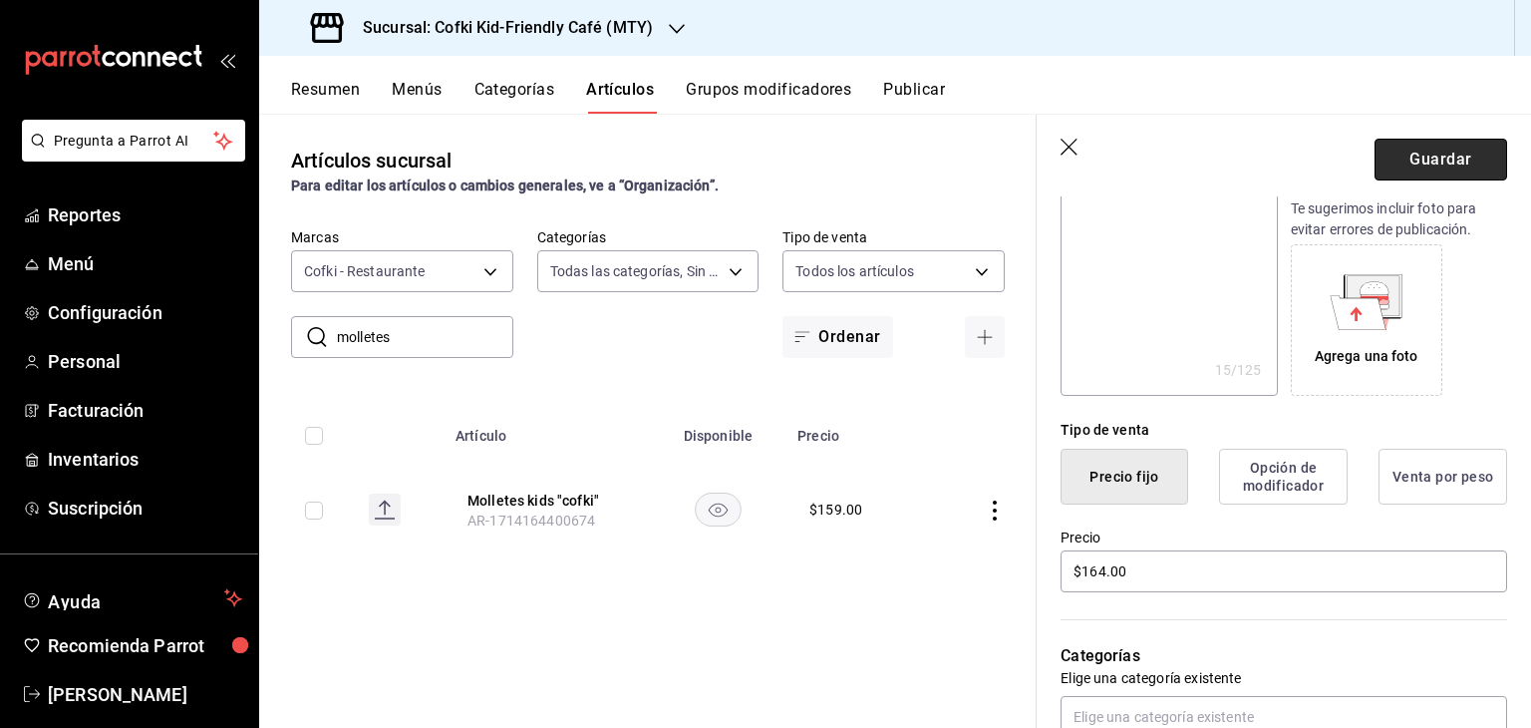
click at [1447, 152] on button "Guardar" at bounding box center [1440, 160] width 133 height 42
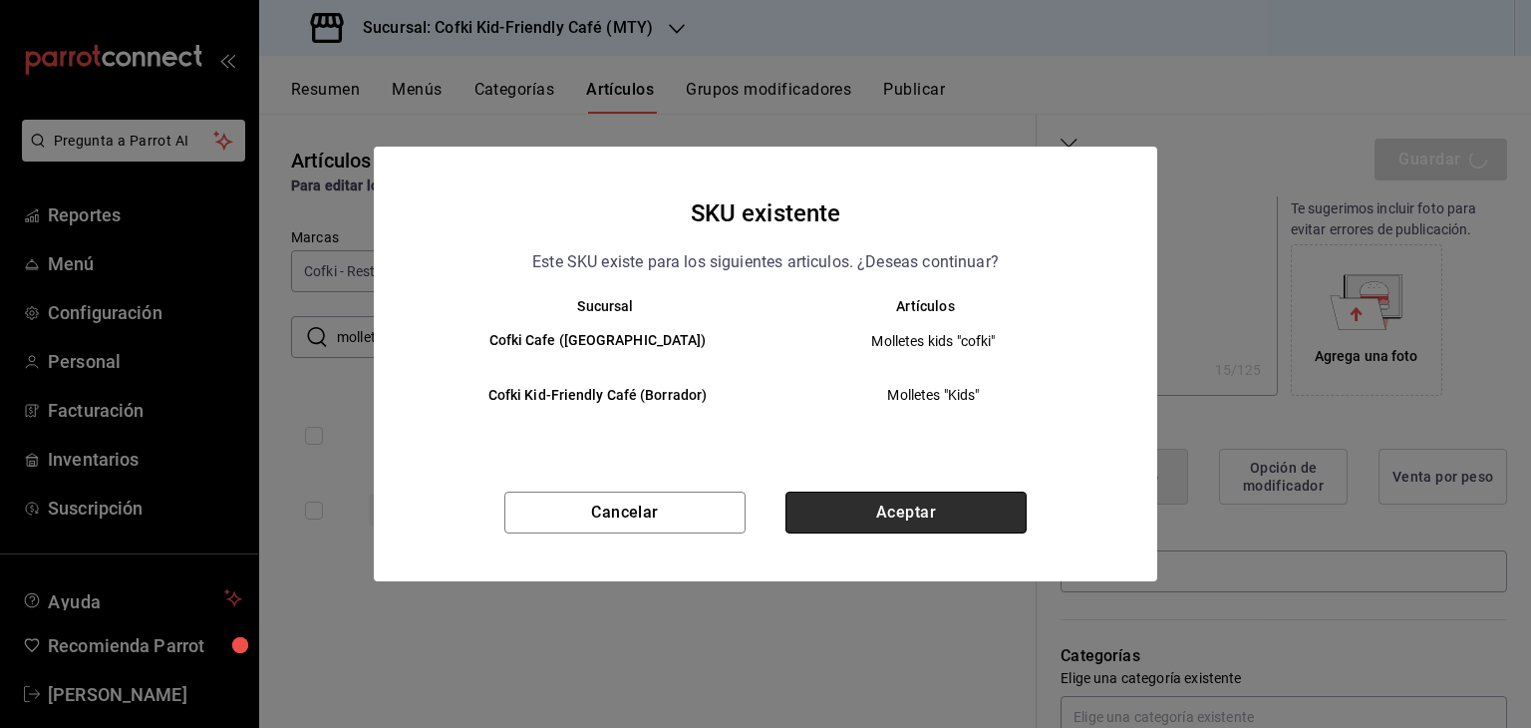
click at [922, 511] on button "Aceptar" at bounding box center [905, 512] width 241 height 42
type textarea "x"
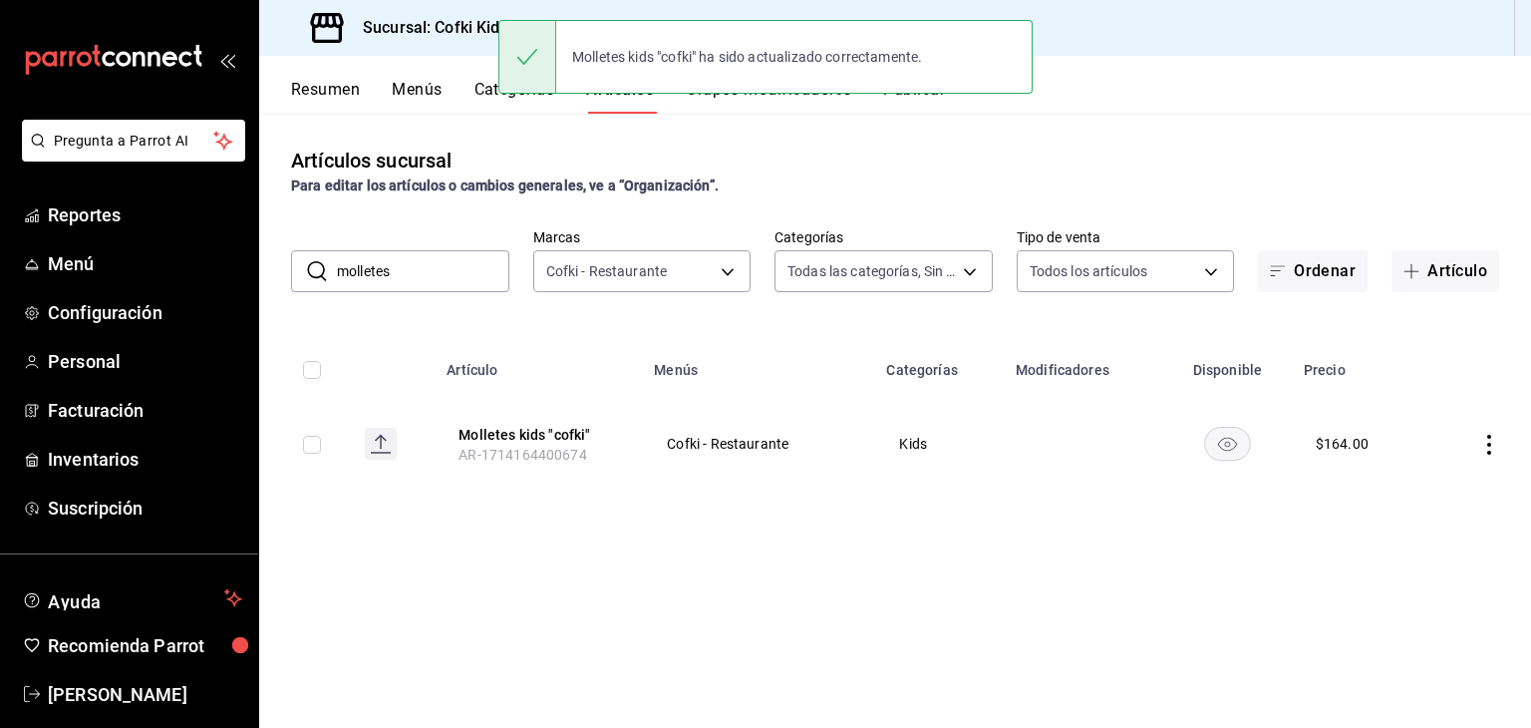
click at [462, 267] on input "molletes" at bounding box center [423, 271] width 172 height 40
click at [462, 267] on input "r" at bounding box center [423, 271] width 172 height 40
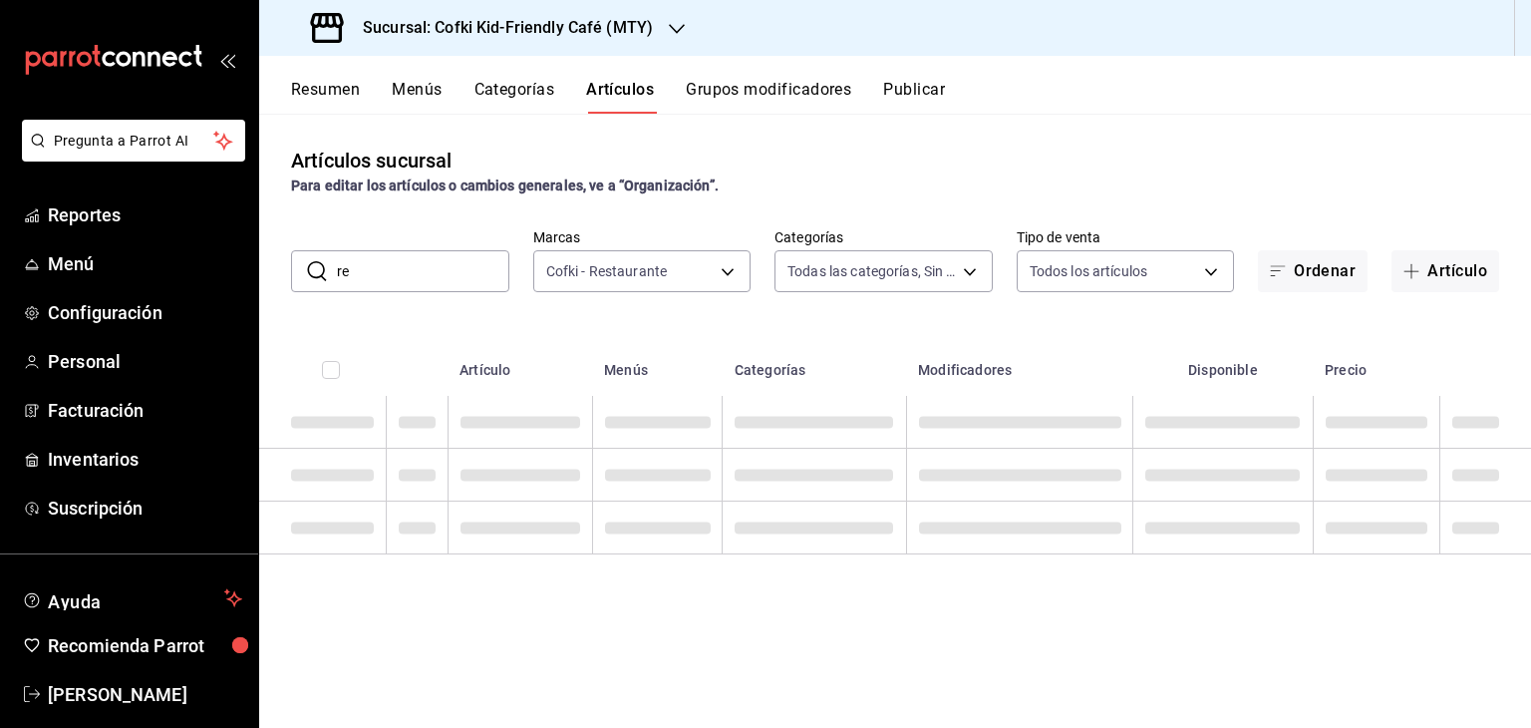
type input "r"
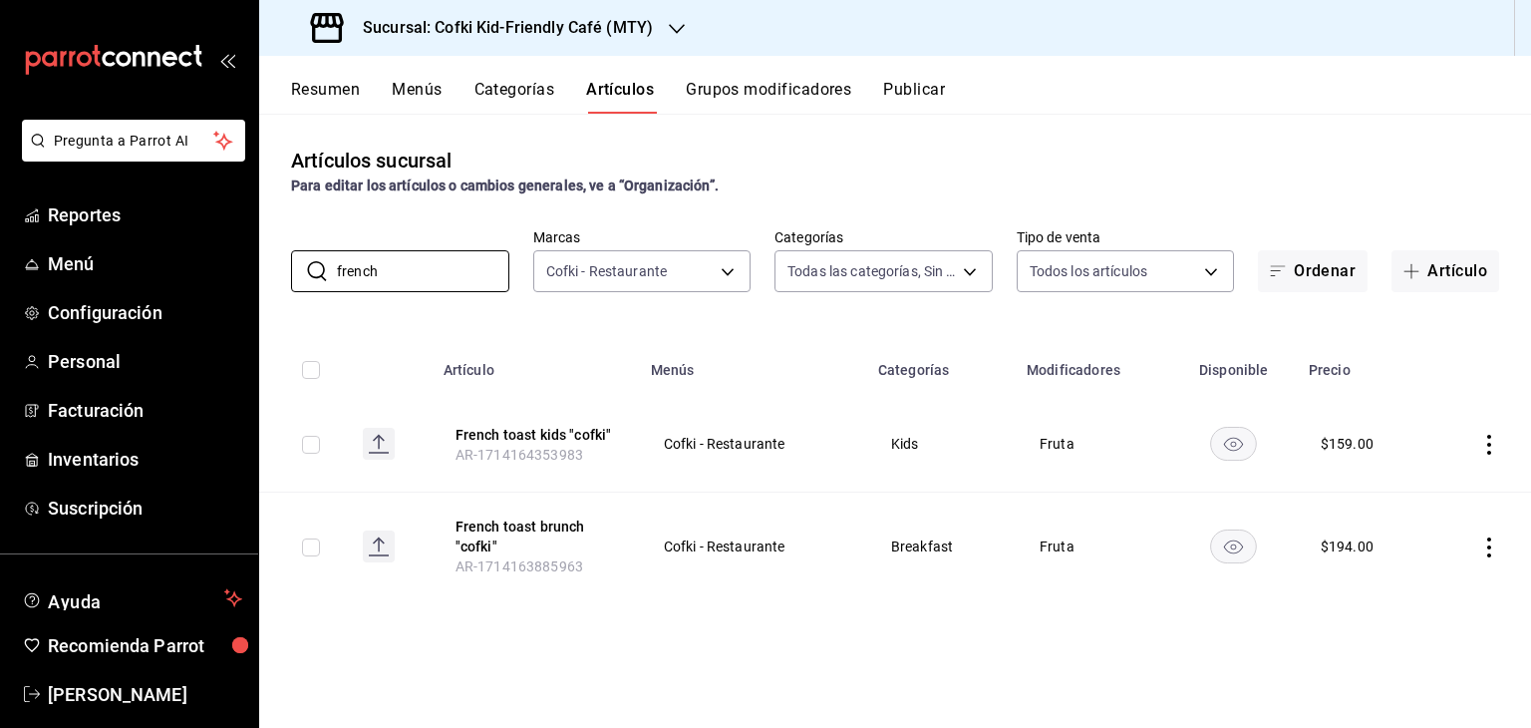
type input "french"
click at [1482, 432] on td at bounding box center [1480, 444] width 101 height 97
click at [1488, 444] on icon "actions" at bounding box center [1489, 445] width 4 height 20
click at [1424, 491] on span "Editar" at bounding box center [1429, 490] width 52 height 21
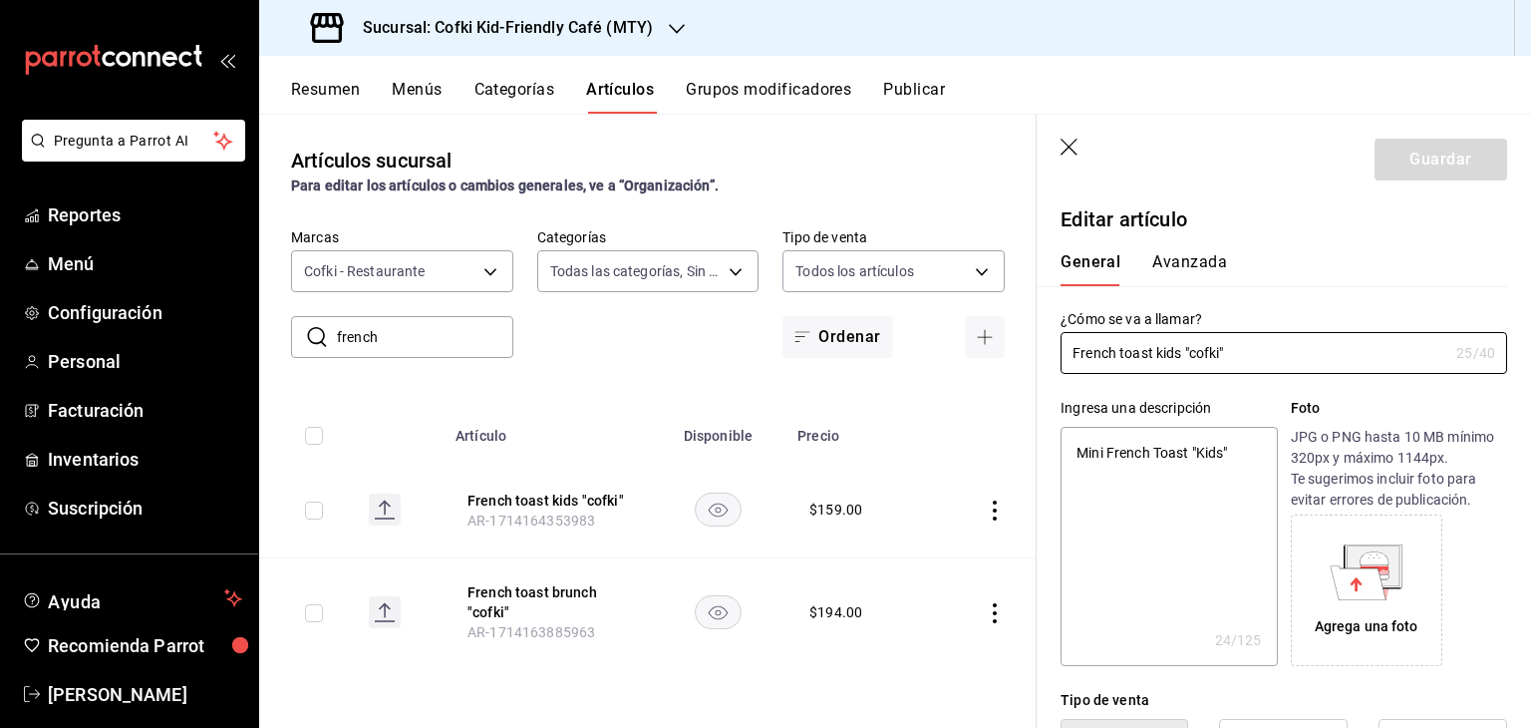
type textarea "x"
type input "$159.00"
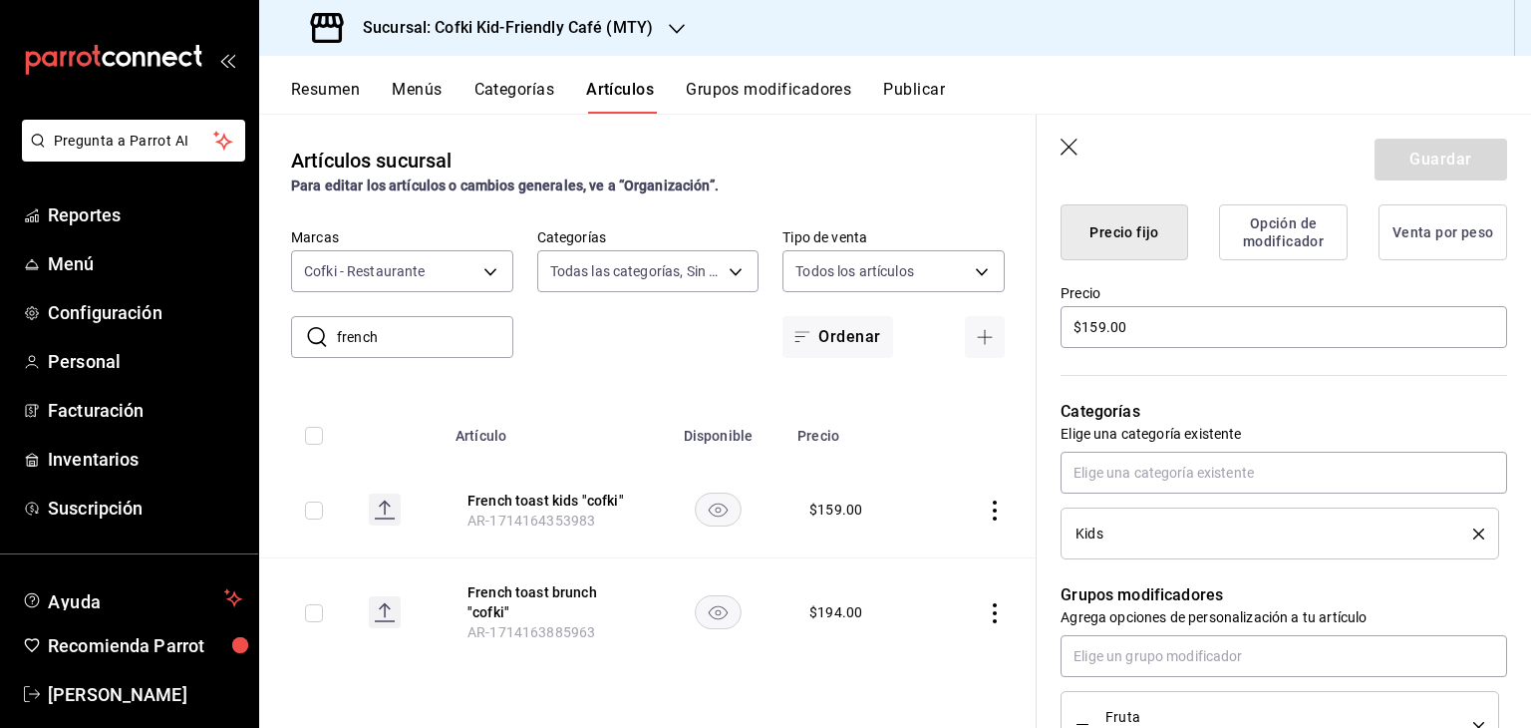
scroll to position [514, 0]
click at [1102, 323] on input "$159.00" at bounding box center [1283, 327] width 447 height 42
type textarea "x"
type input "$15.00"
type textarea "x"
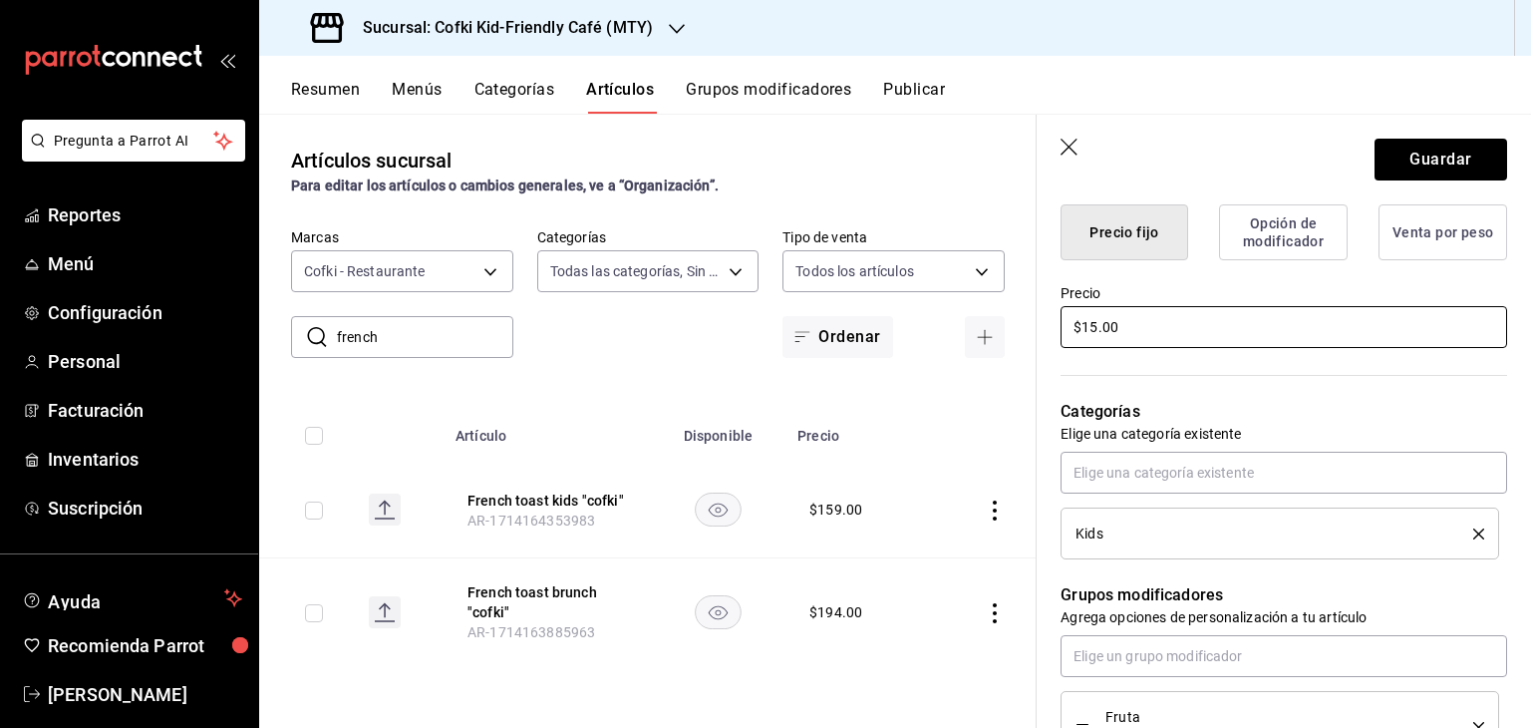
type input "$1.00"
type textarea "x"
type input "$16.00"
type textarea "x"
type input "$164.00"
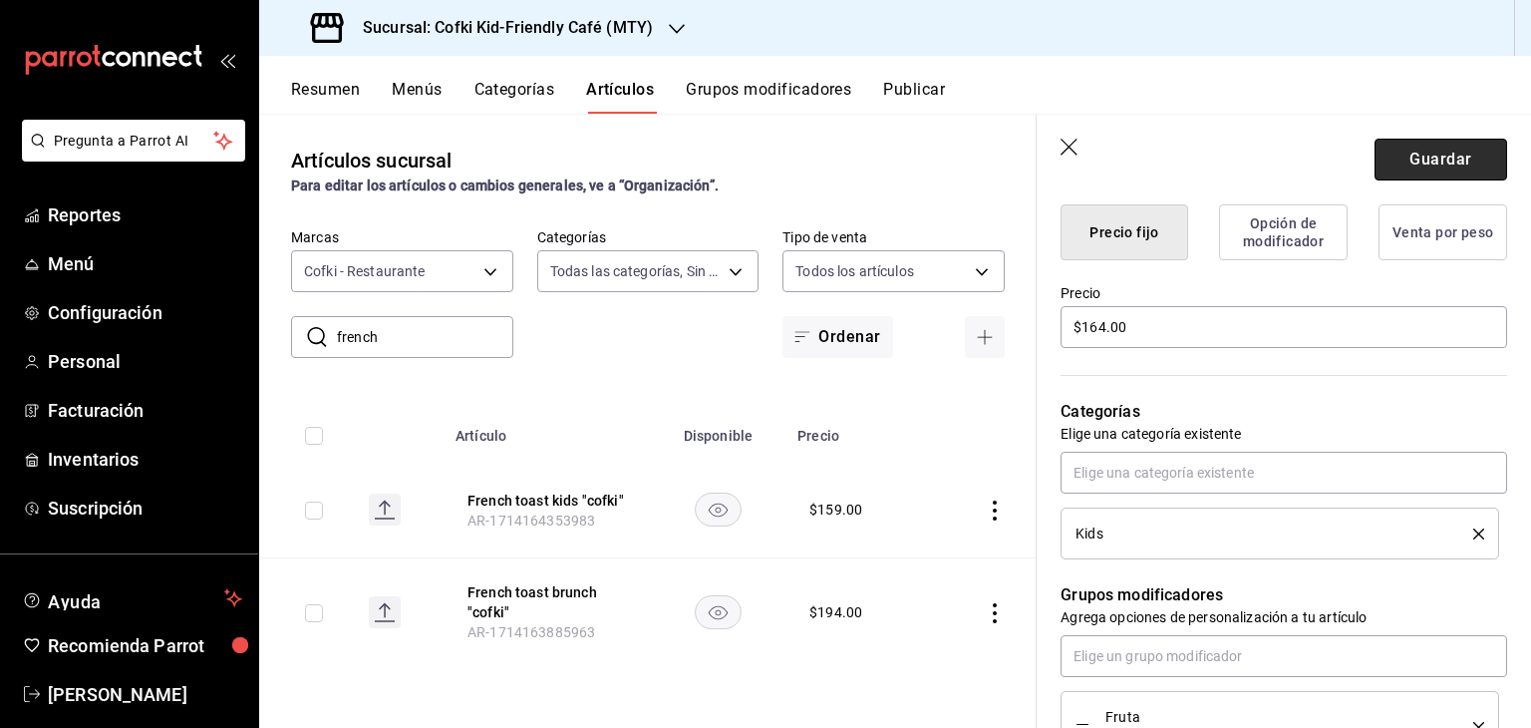
click at [1441, 155] on button "Guardar" at bounding box center [1440, 160] width 133 height 42
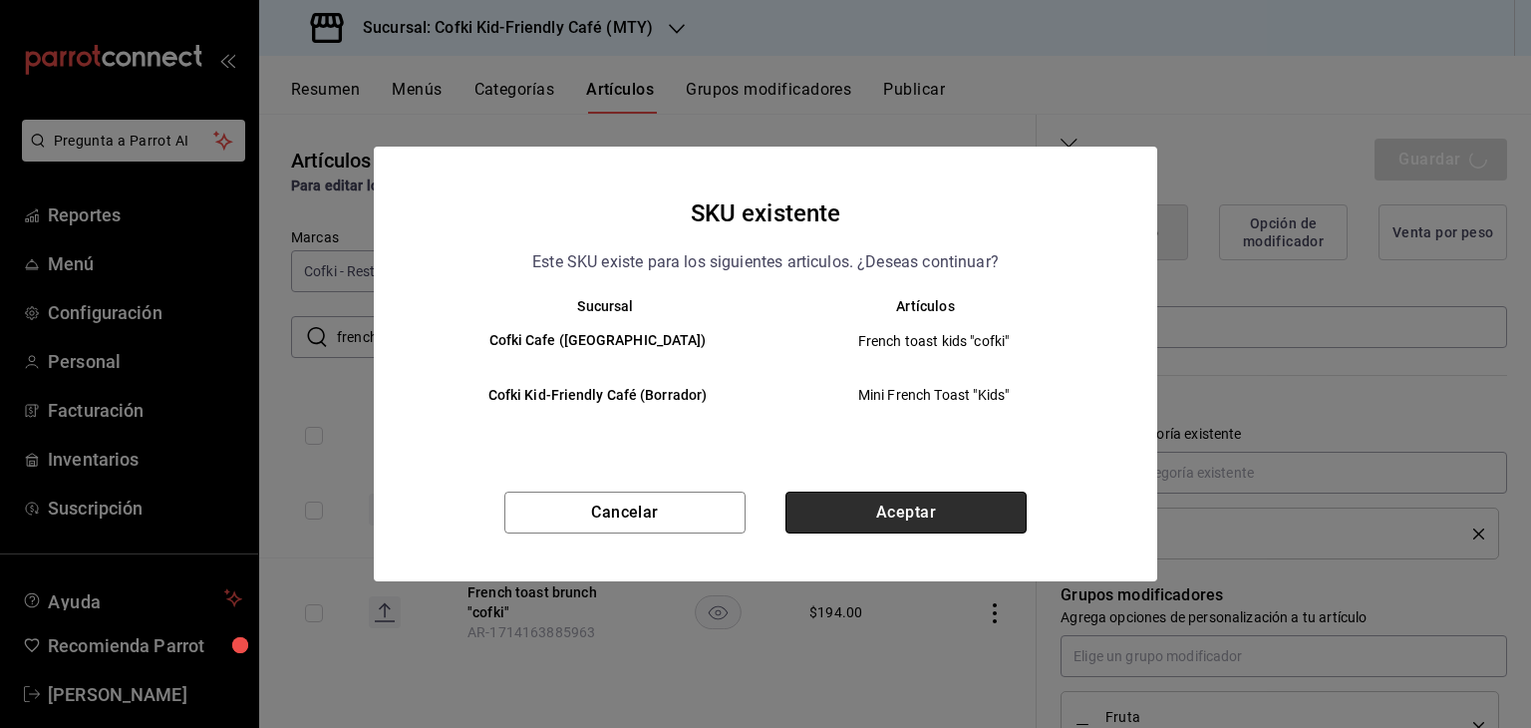
click at [893, 520] on button "Aceptar" at bounding box center [905, 512] width 241 height 42
type textarea "x"
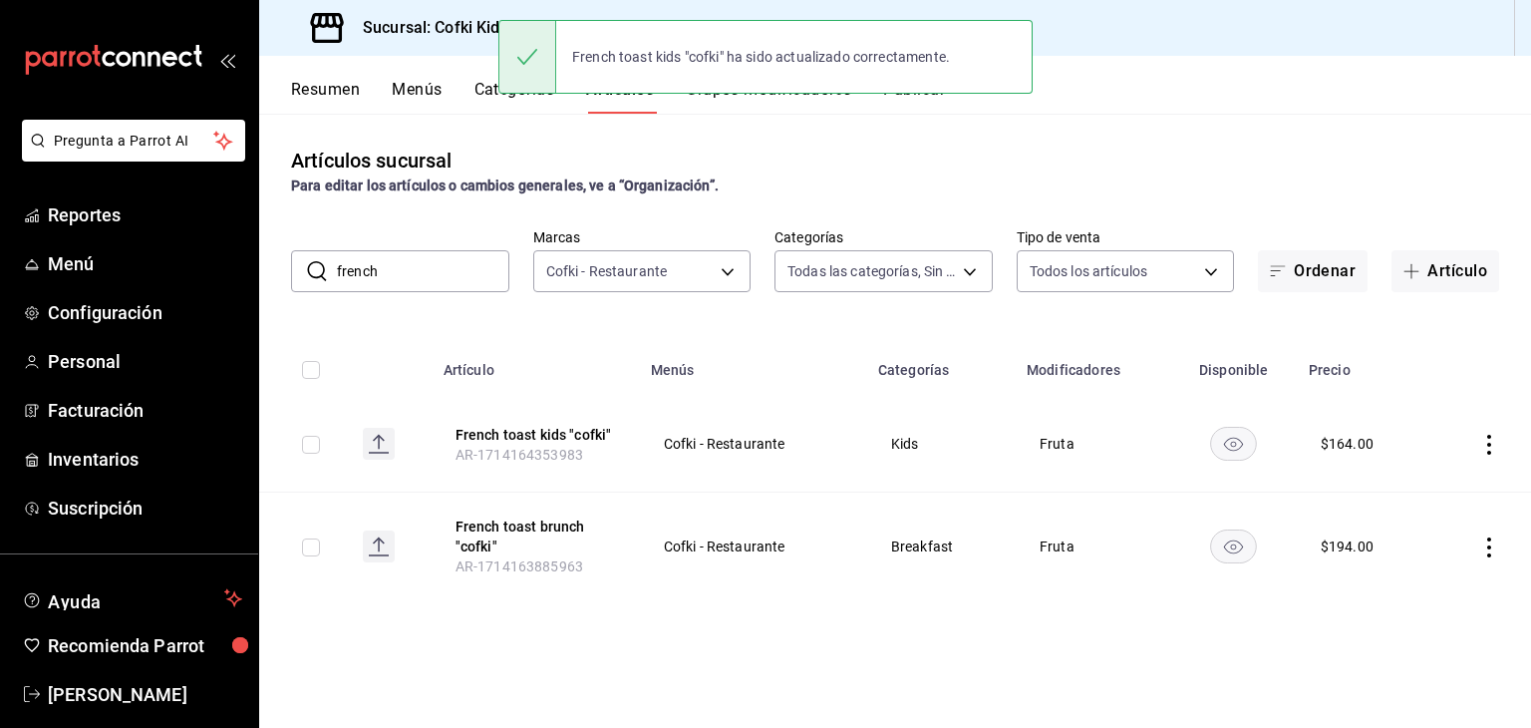
click at [379, 268] on input "french" at bounding box center [423, 271] width 172 height 40
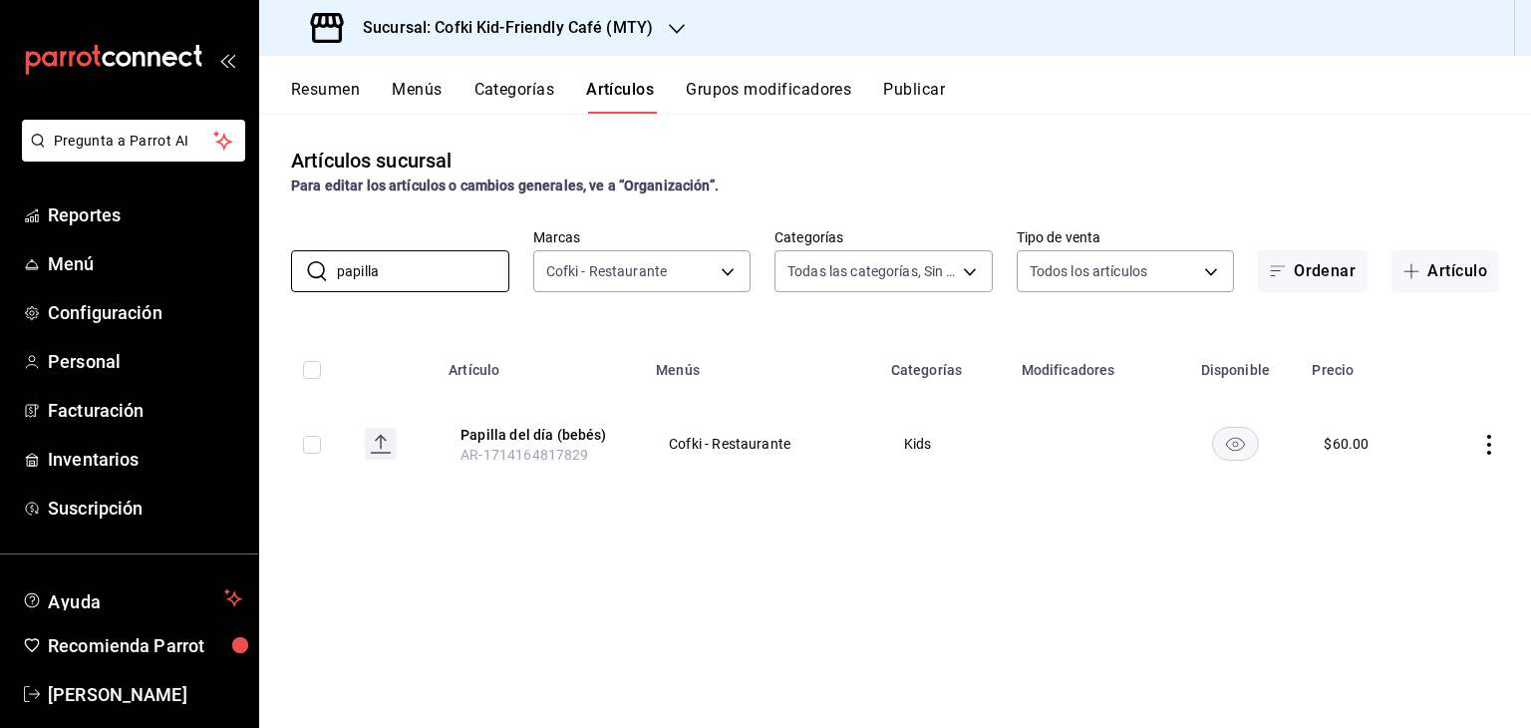
type input "papilla"
click at [1495, 446] on icon "actions" at bounding box center [1489, 445] width 20 height 20
click at [1446, 485] on span "Editar" at bounding box center [1429, 490] width 52 height 21
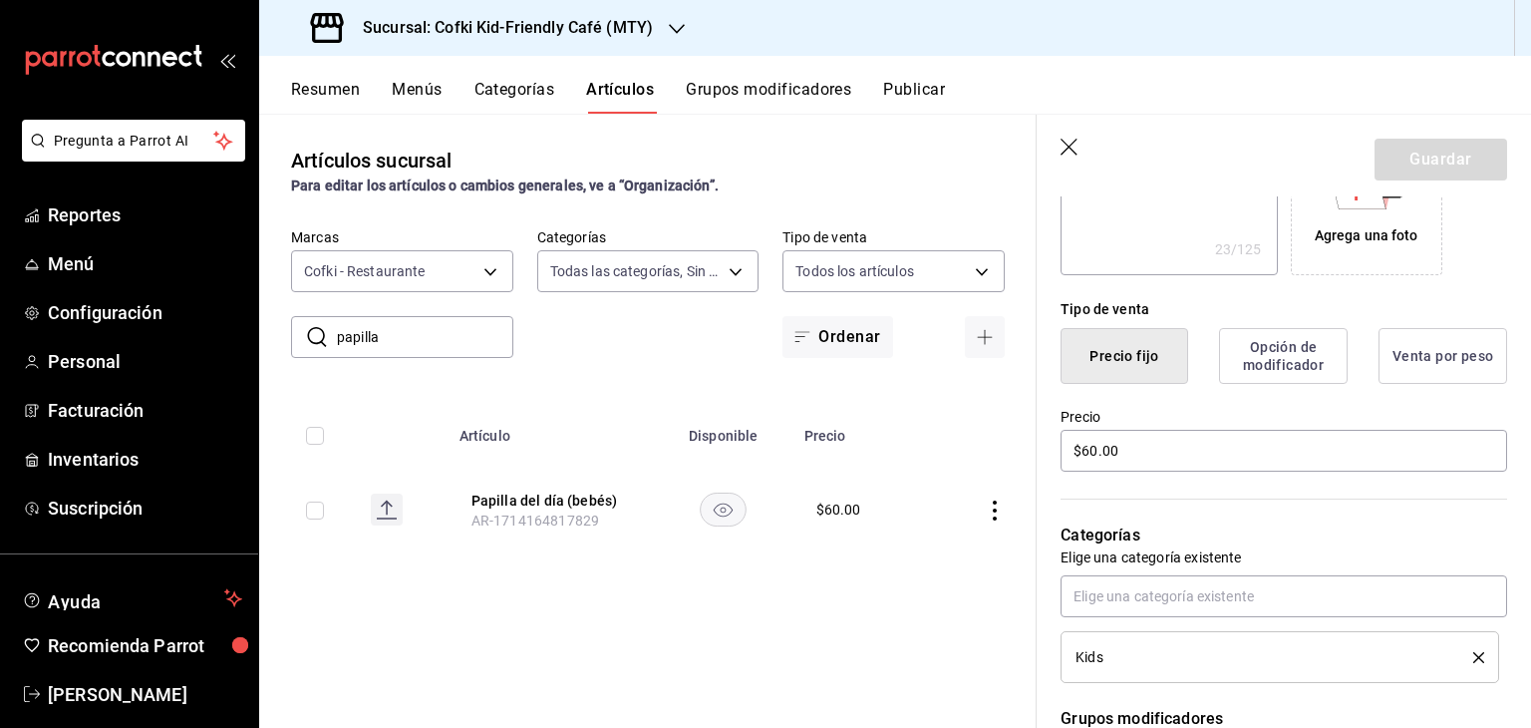
scroll to position [394, 0]
click at [1091, 457] on input "$60.00" at bounding box center [1283, 448] width 447 height 42
type textarea "x"
type input "$6.00"
type textarea "x"
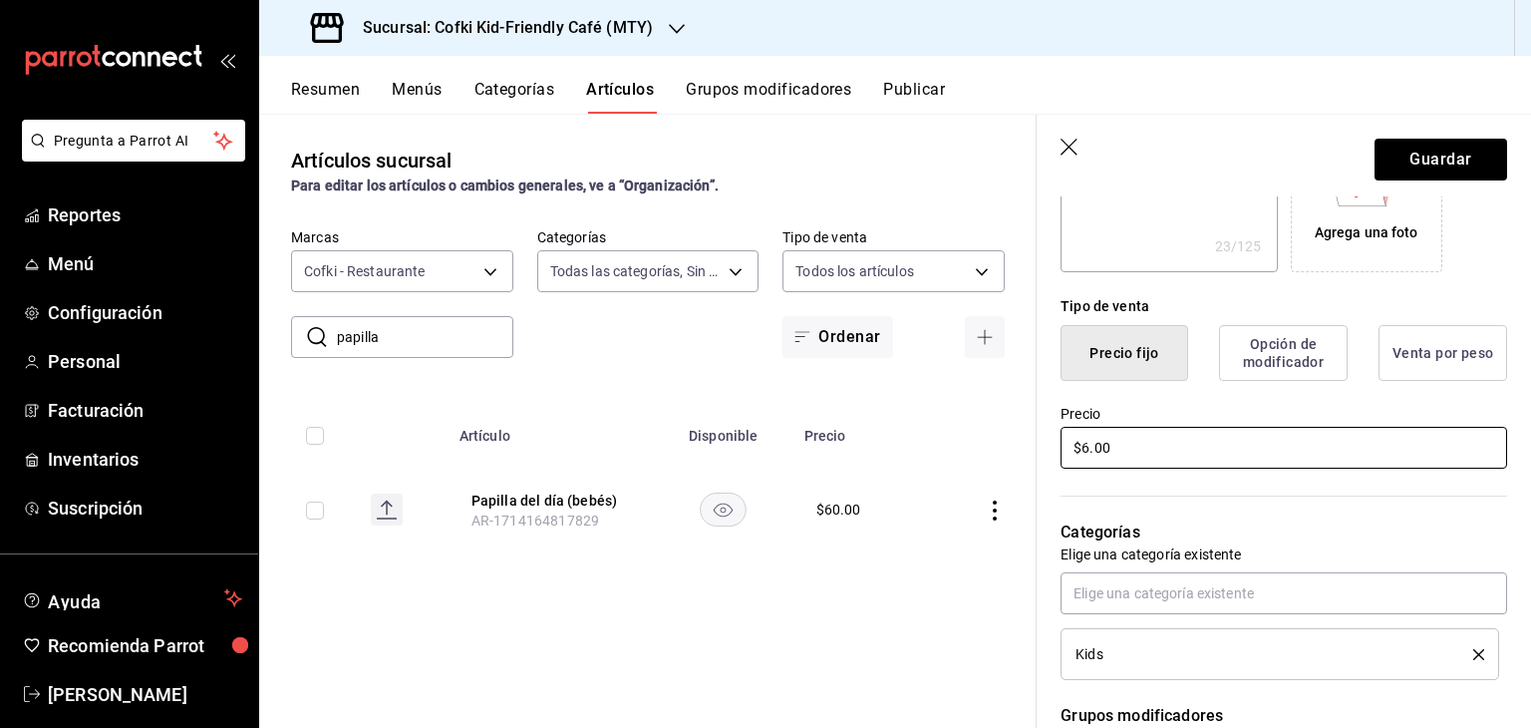
type input "$65.00"
type textarea "x"
type input "$65.00"
click at [1423, 161] on button "Guardar" at bounding box center [1440, 160] width 133 height 42
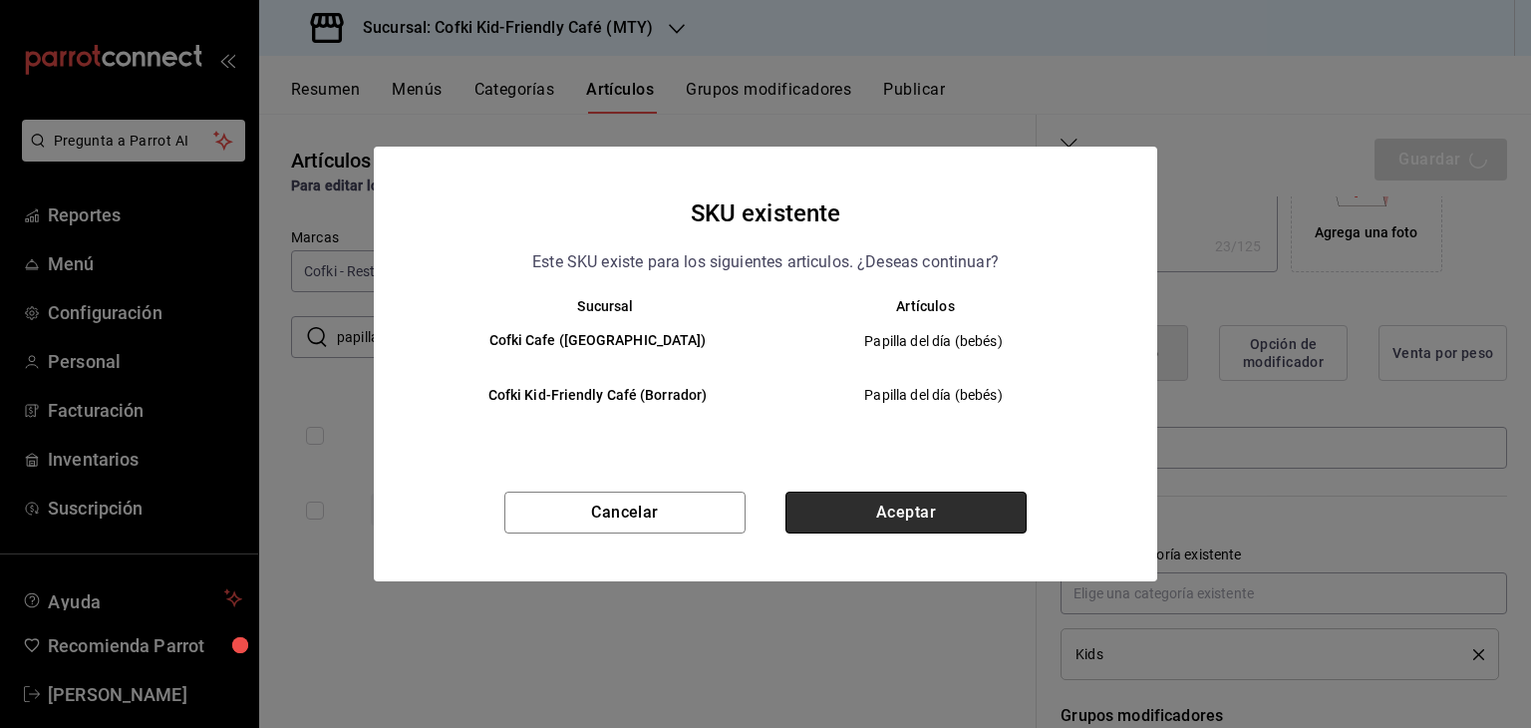
click at [962, 502] on button "Aceptar" at bounding box center [905, 512] width 241 height 42
type textarea "x"
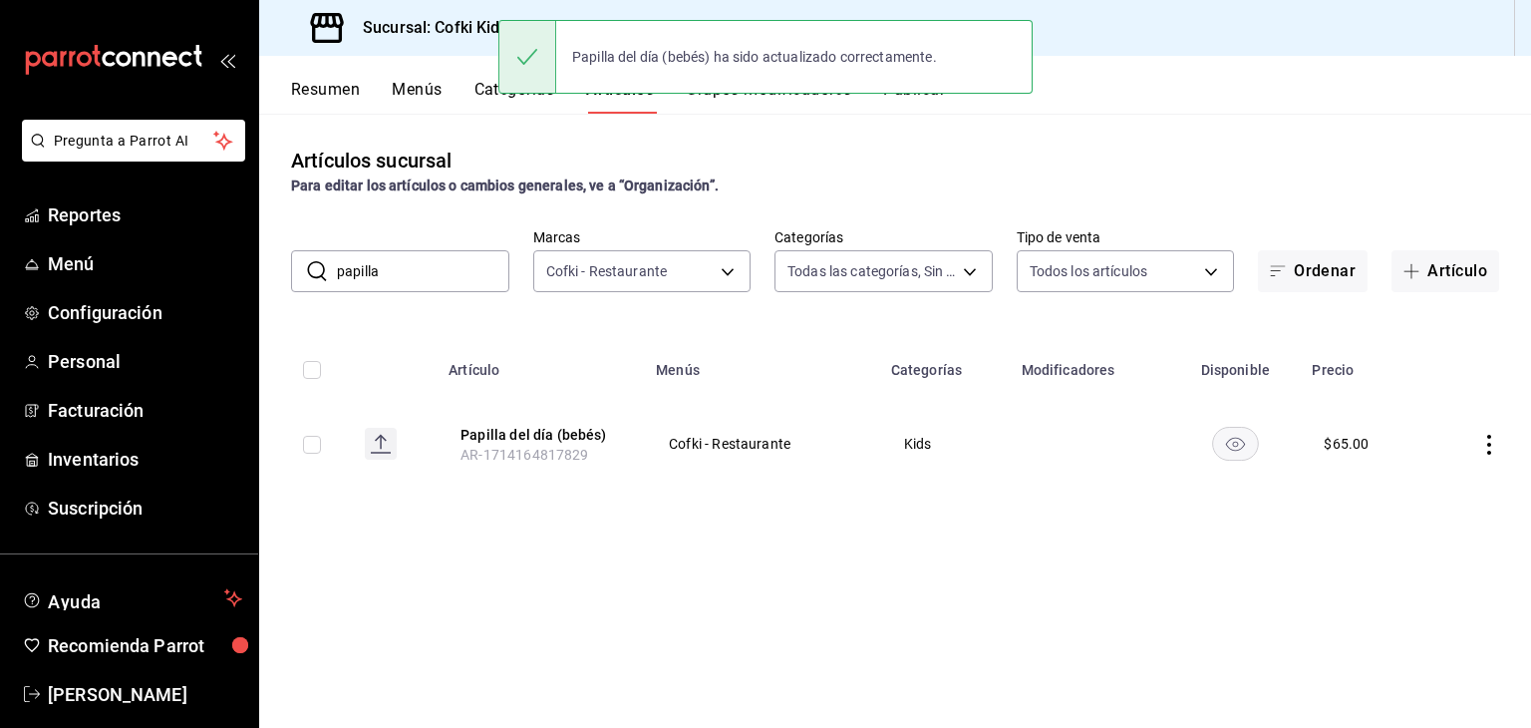
click at [429, 288] on input "papilla" at bounding box center [423, 271] width 172 height 40
click at [429, 288] on input "h" at bounding box center [423, 271] width 172 height 40
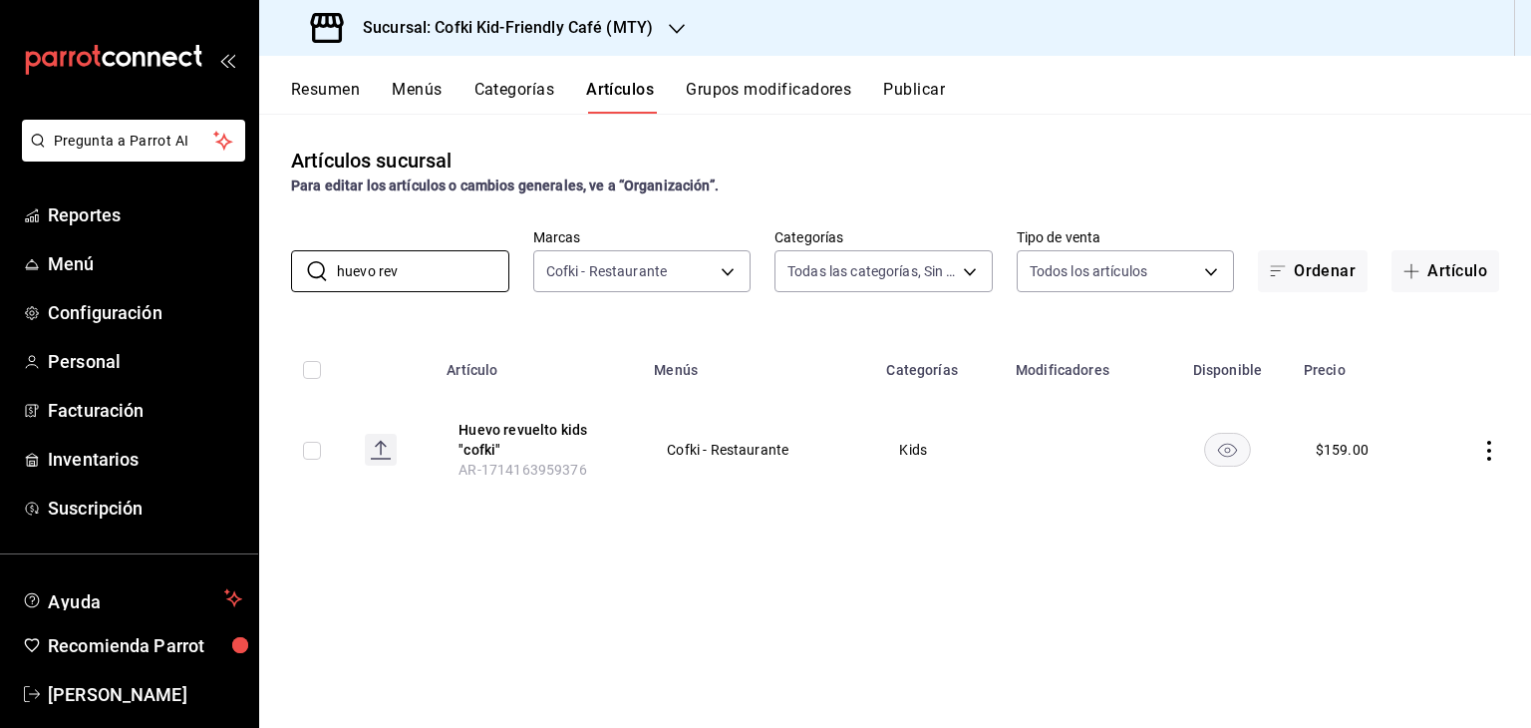
type input "huevo rev"
click at [1494, 457] on icon "actions" at bounding box center [1489, 451] width 20 height 20
click at [1442, 494] on span "Editar" at bounding box center [1429, 496] width 52 height 21
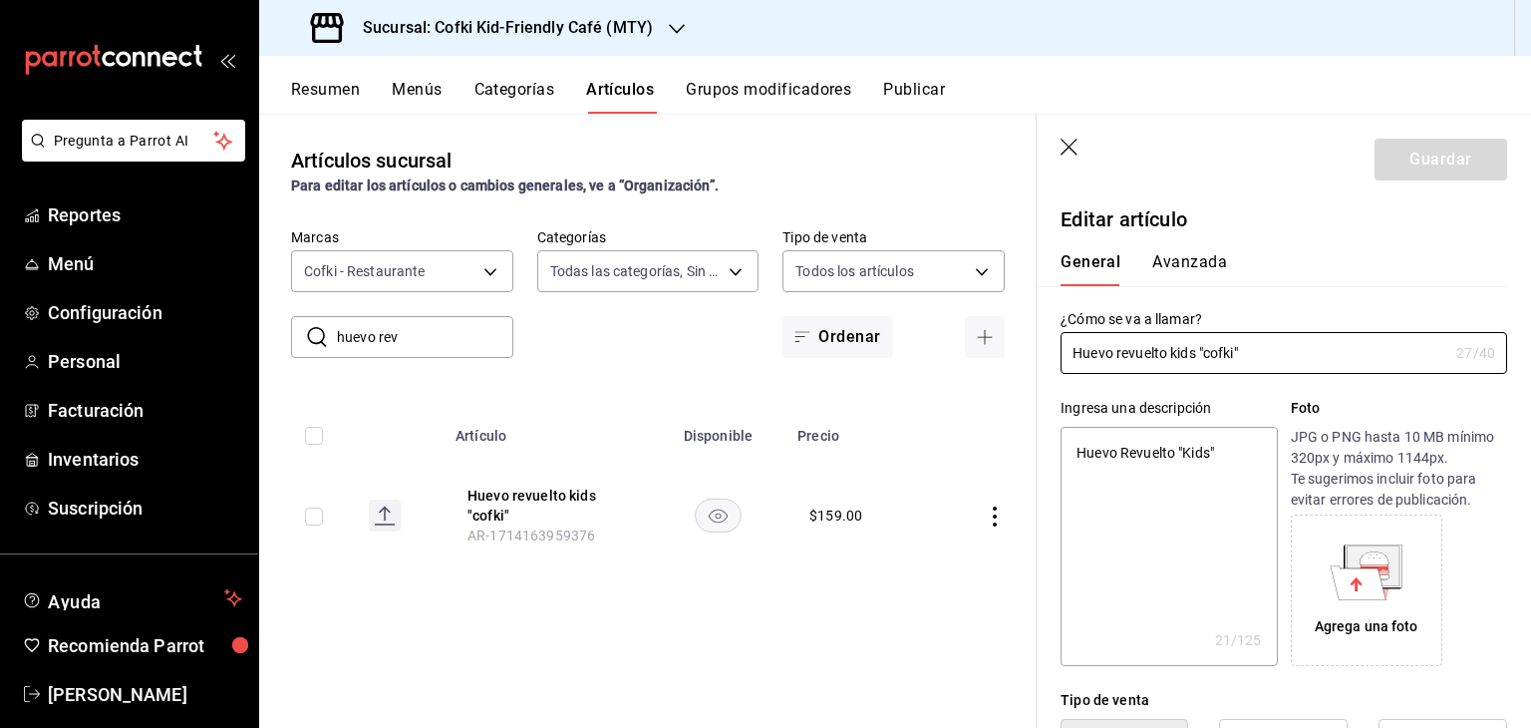
type textarea "x"
type input "$159.00"
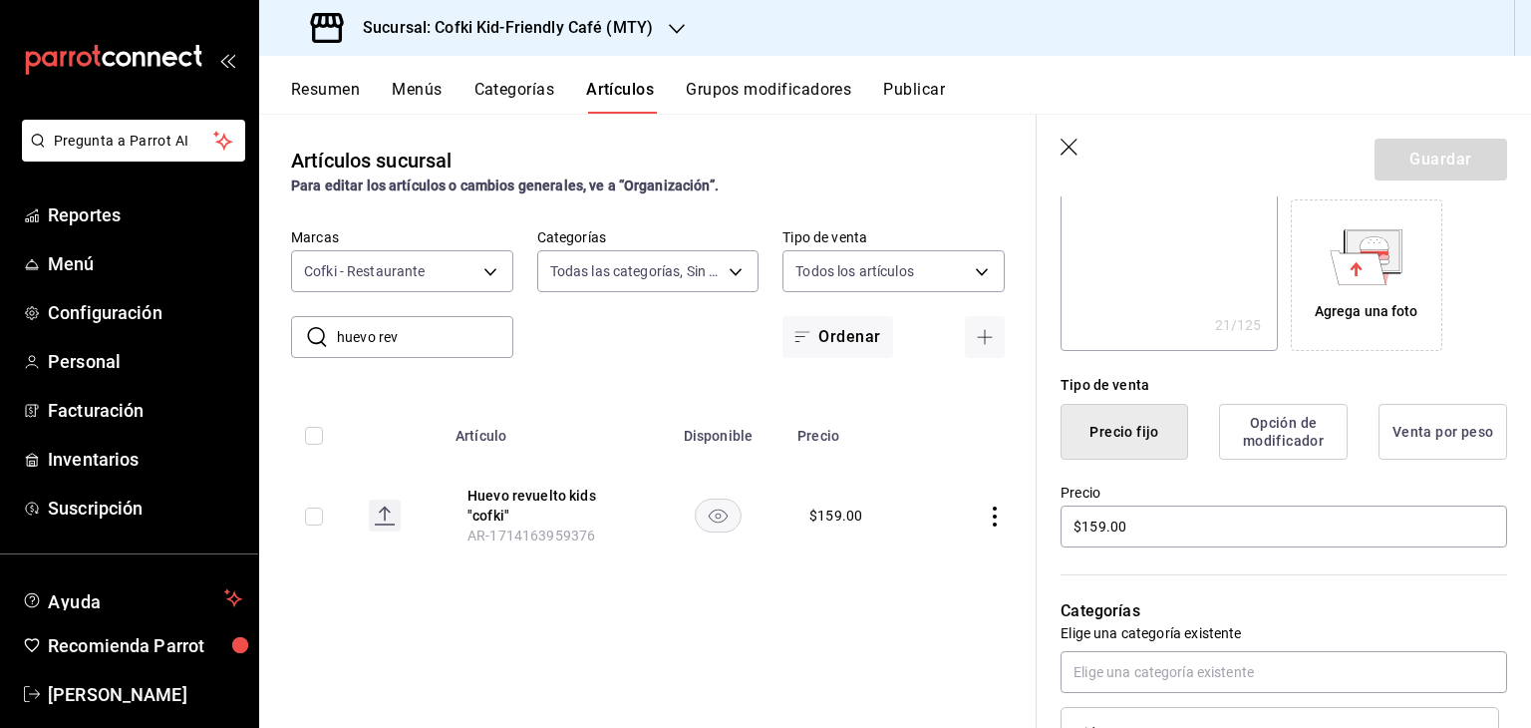
scroll to position [367, 0]
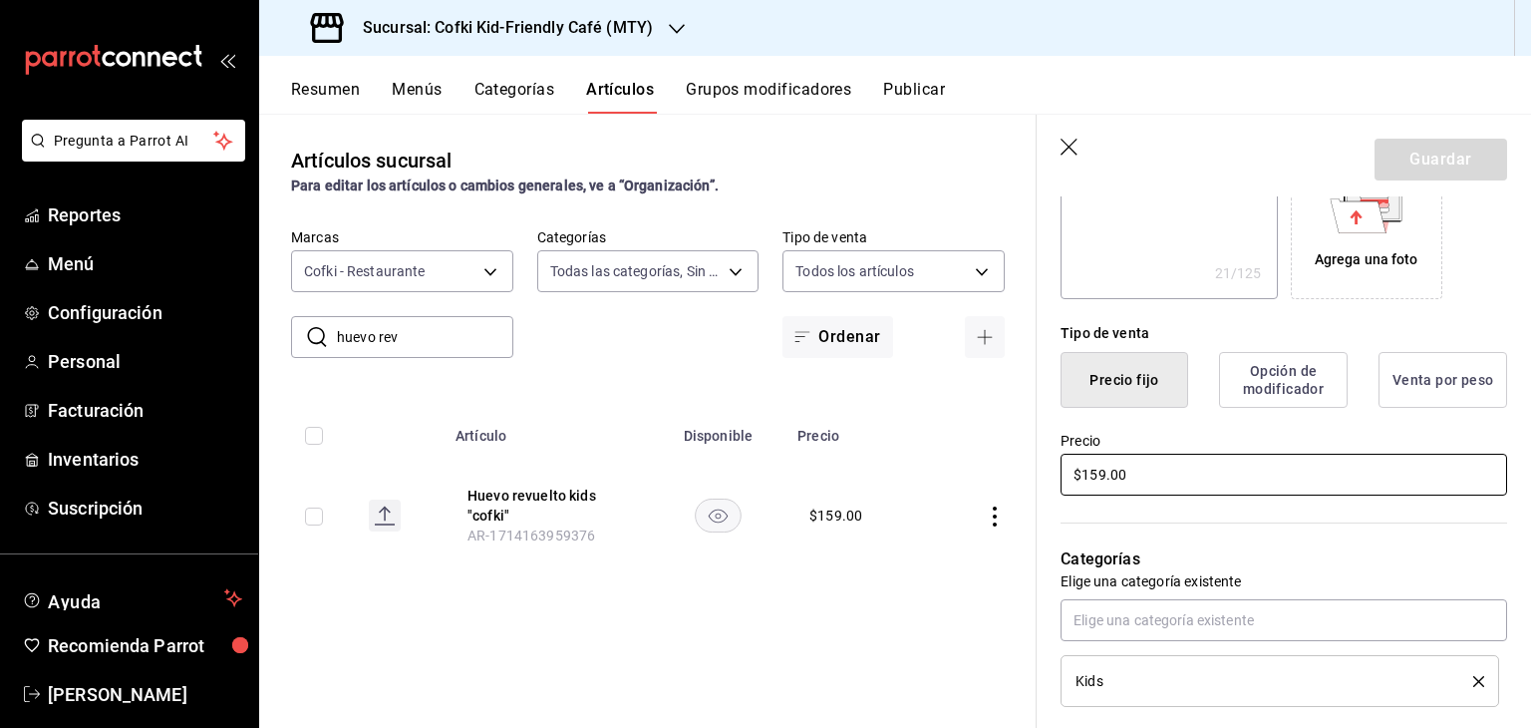
click at [1102, 478] on input "$159.00" at bounding box center [1283, 475] width 447 height 42
type textarea "x"
type input "$15.00"
type textarea "x"
type input "$1.00"
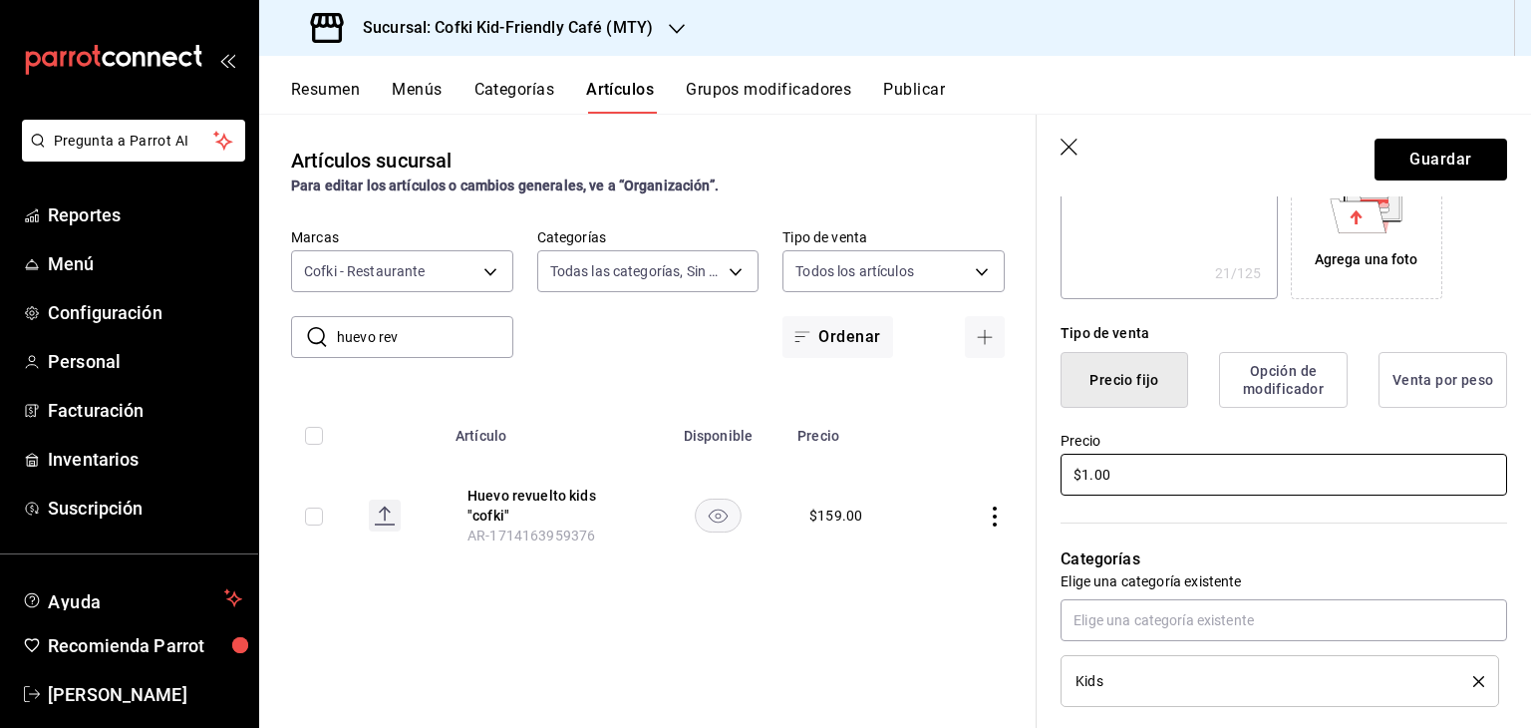
type textarea "x"
type input "$16.00"
type textarea "x"
type input "$164.00"
click at [1403, 168] on button "Guardar" at bounding box center [1440, 160] width 133 height 42
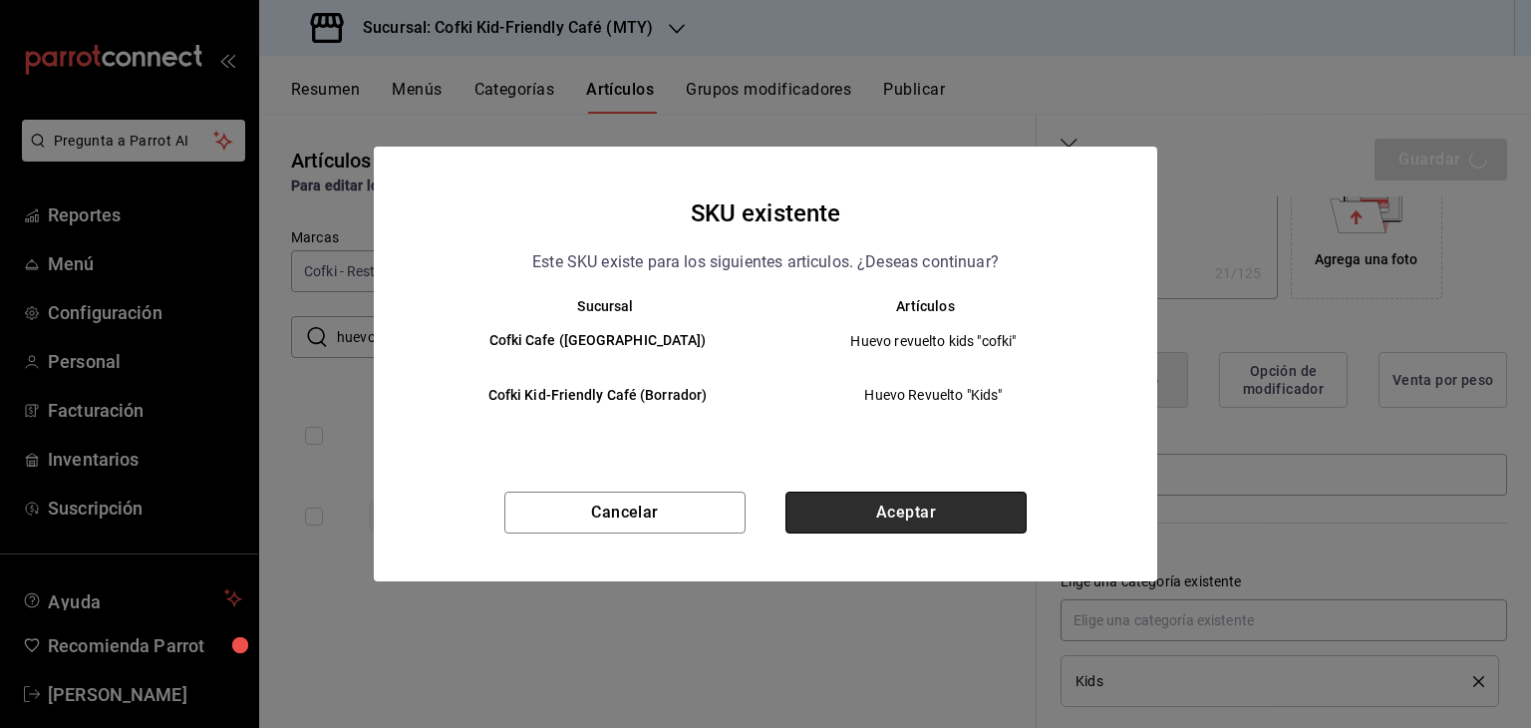
click at [905, 525] on button "Aceptar" at bounding box center [905, 512] width 241 height 42
type textarea "x"
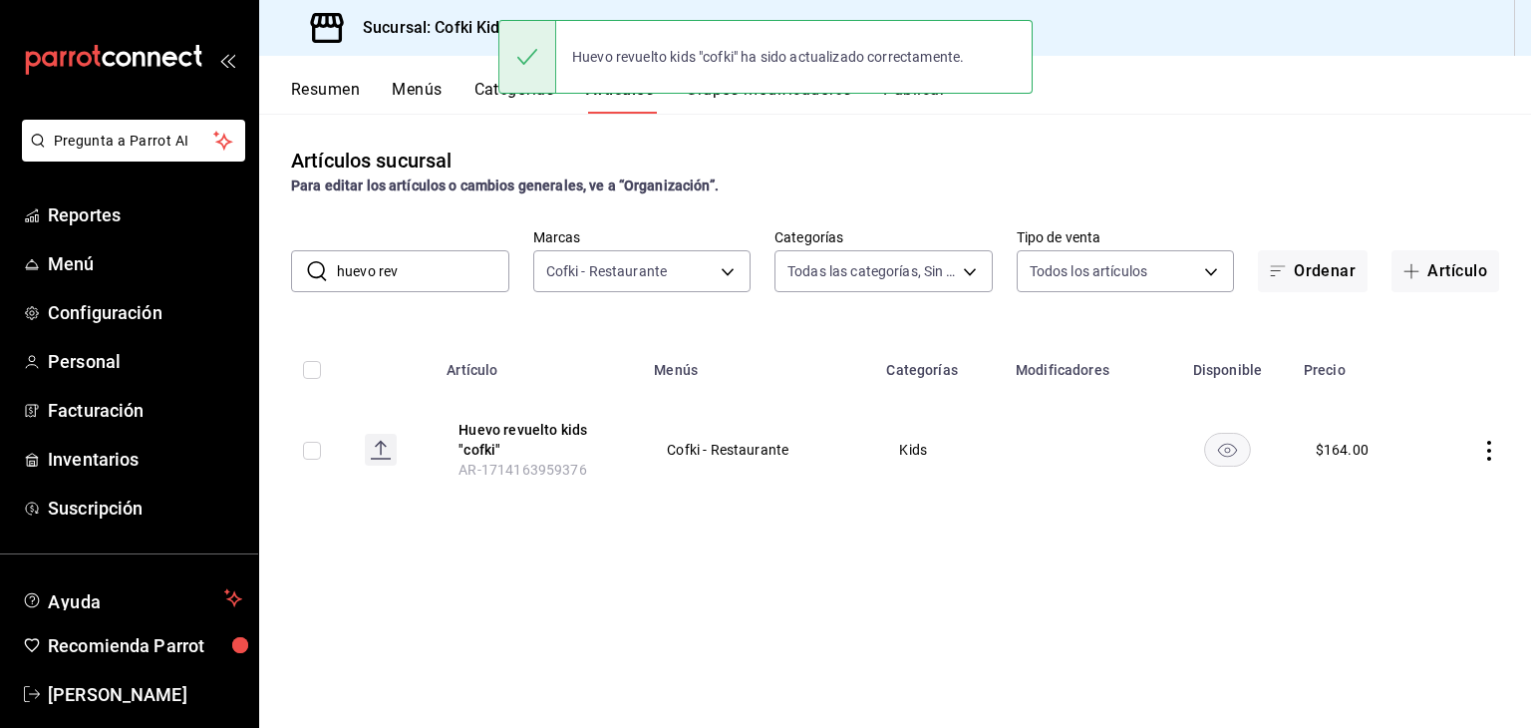
click at [472, 276] on input "huevo rev" at bounding box center [423, 271] width 172 height 40
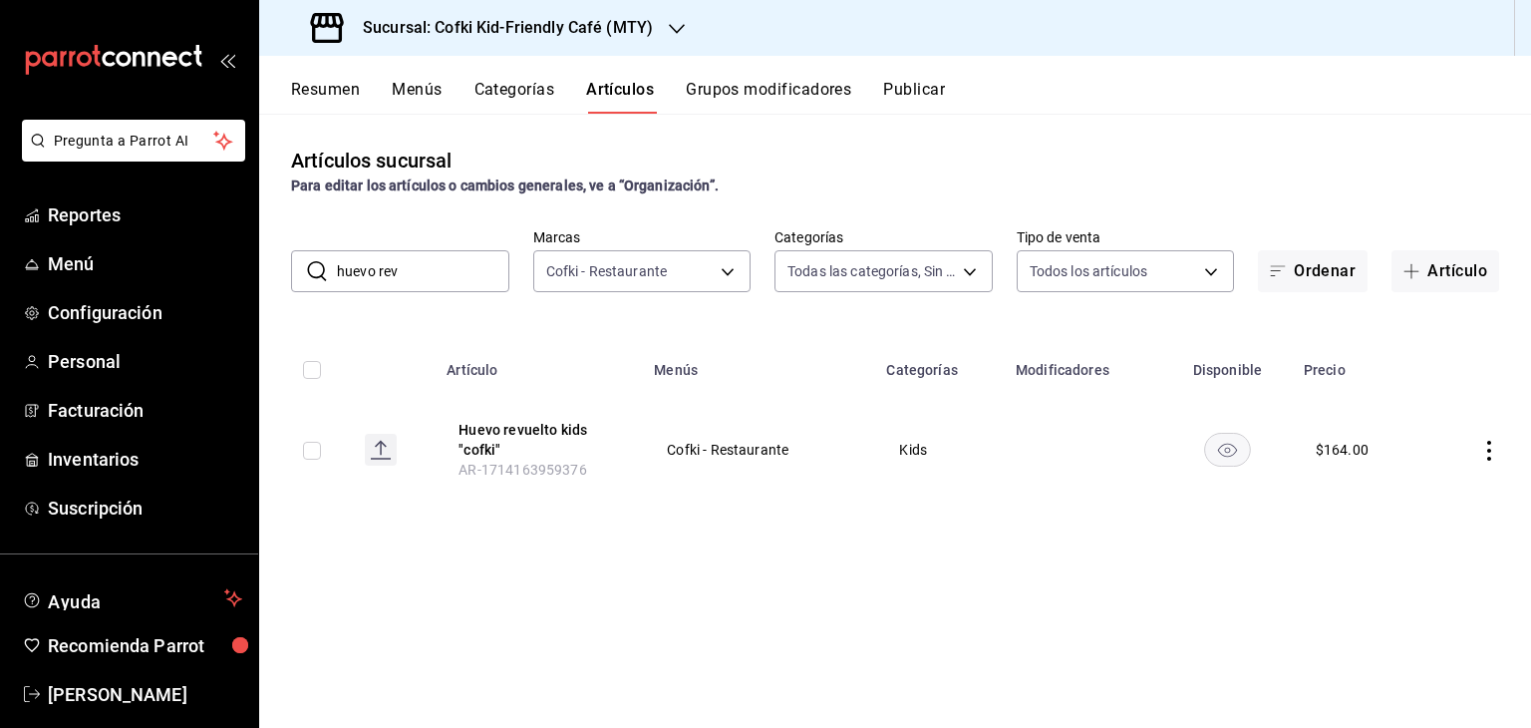
click at [472, 276] on input "huevo rev" at bounding box center [423, 271] width 172 height 40
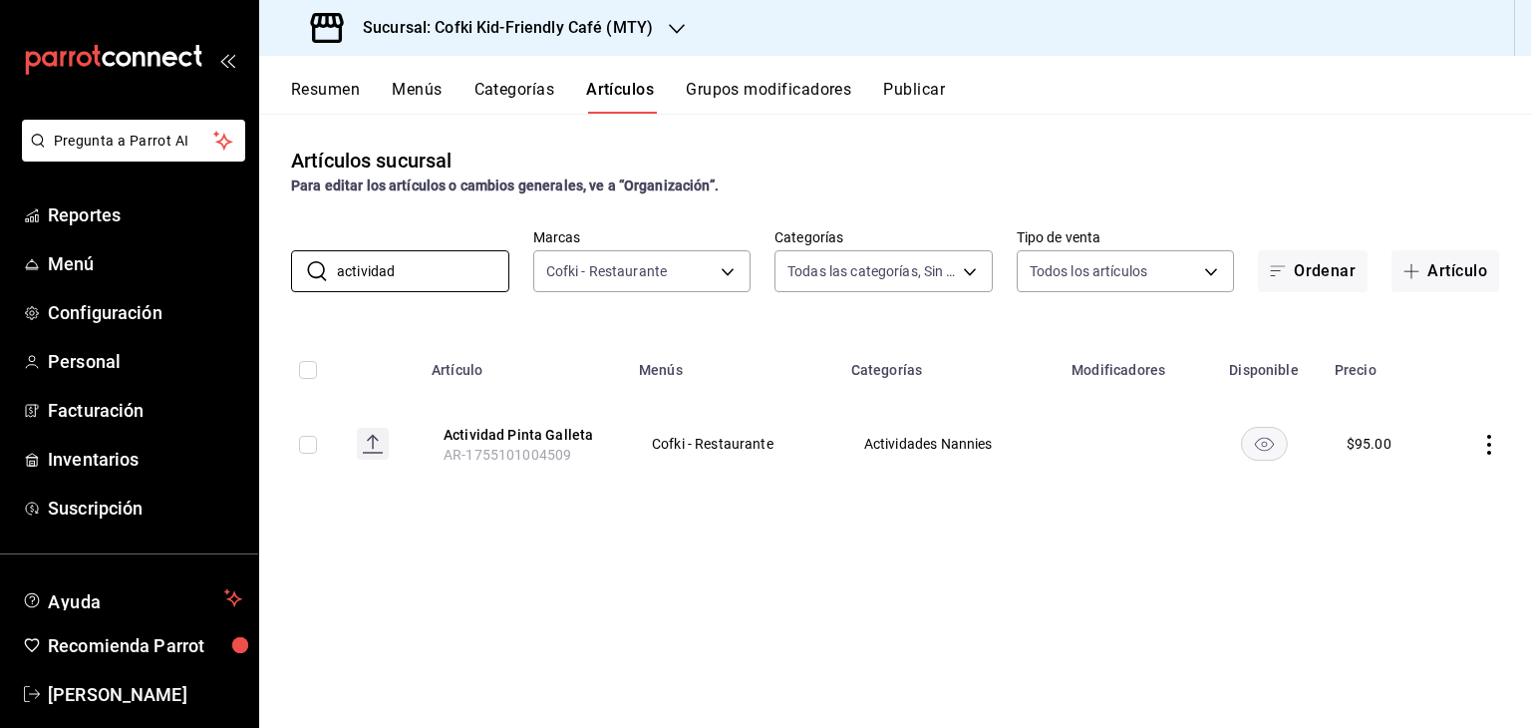
type input "actividad"
click at [1479, 446] on icon "actions" at bounding box center [1489, 445] width 20 height 20
click at [1423, 486] on span "Editar" at bounding box center [1429, 490] width 52 height 21
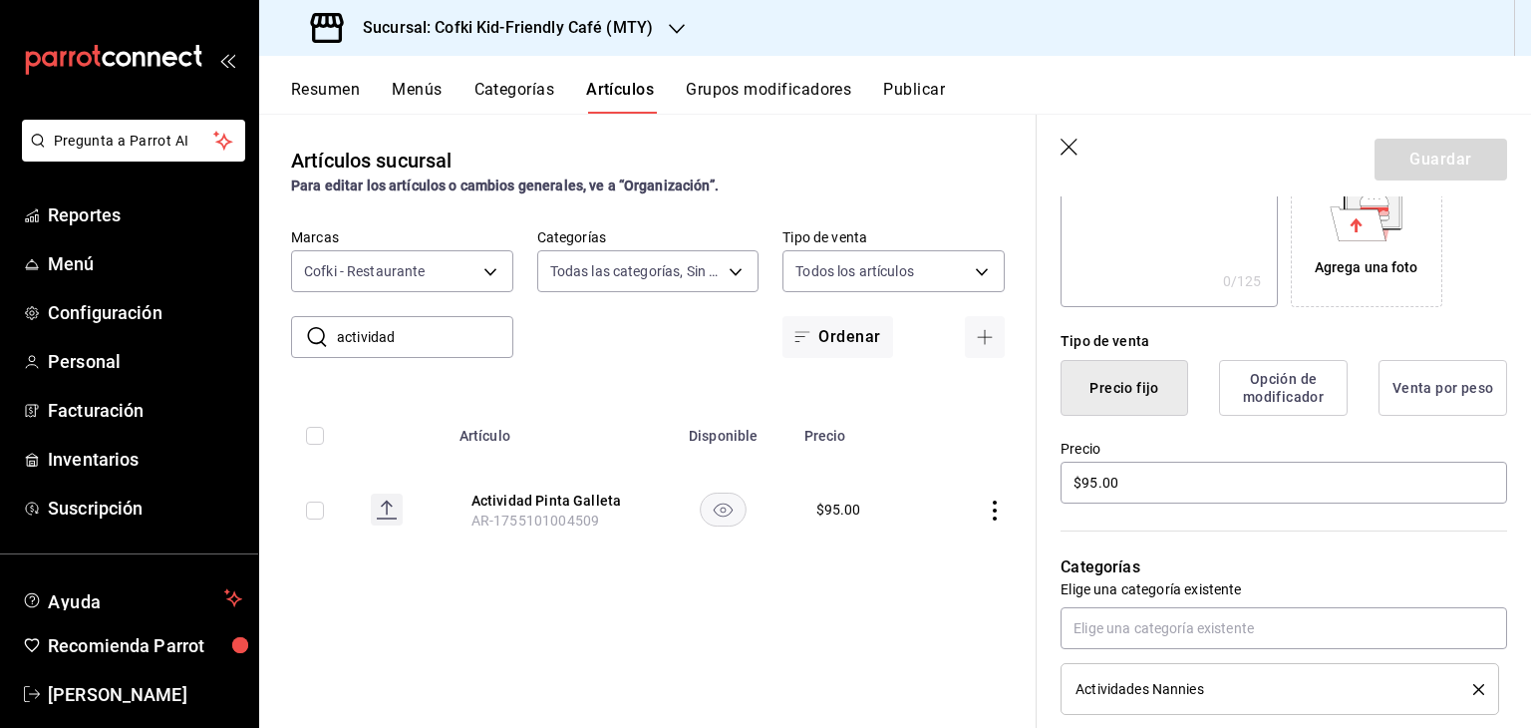
scroll to position [395, 0]
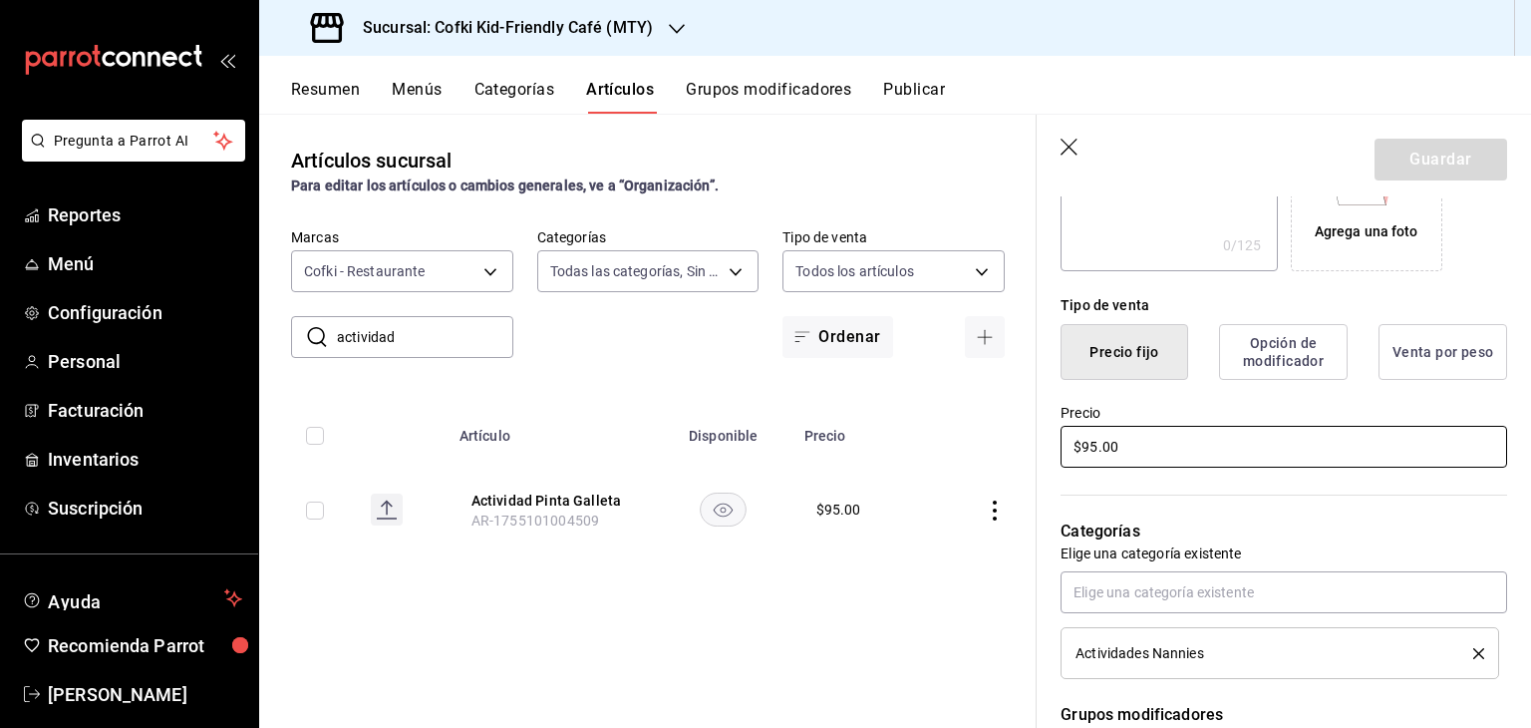
click at [1097, 451] on input "$95.00" at bounding box center [1283, 447] width 447 height 42
type input "$9.00"
type input "$100.00"
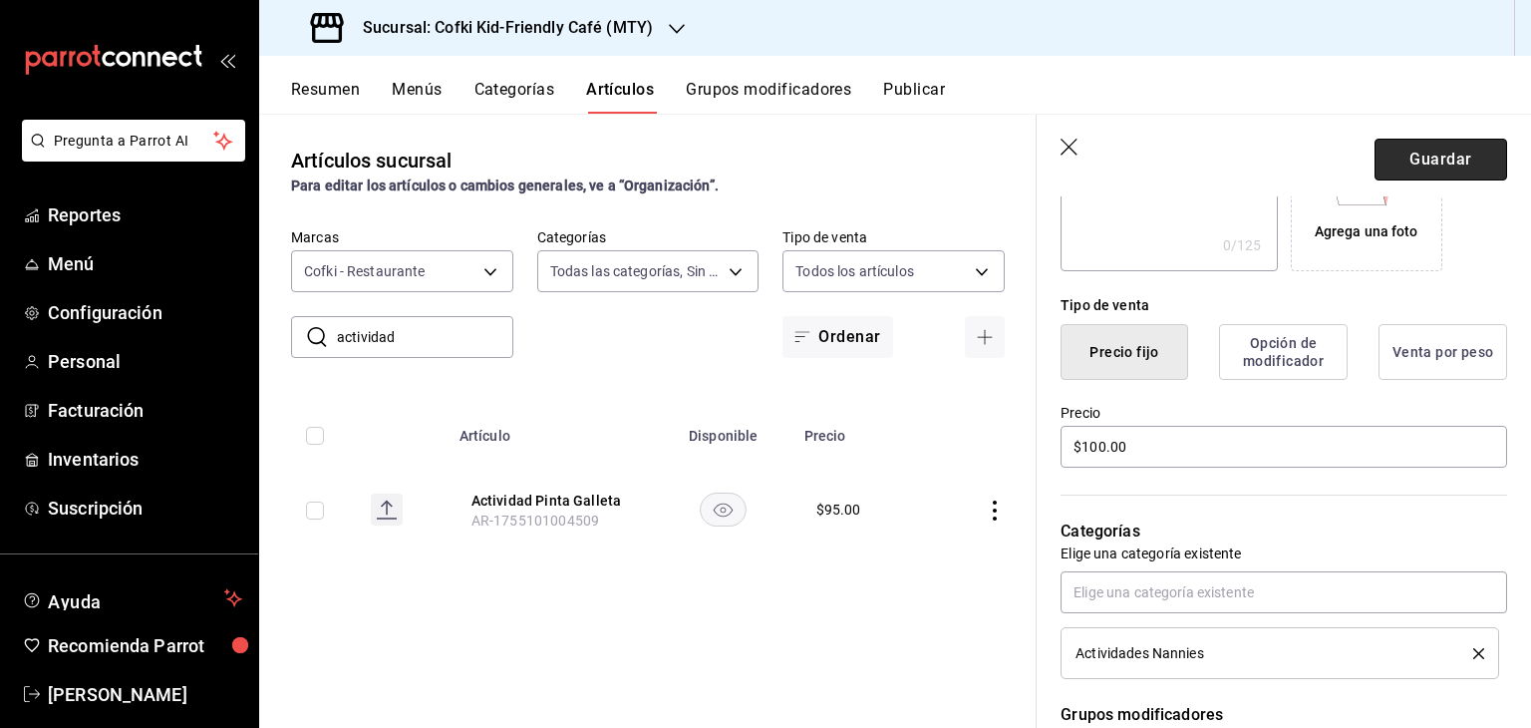
click at [1420, 163] on button "Guardar" at bounding box center [1440, 160] width 133 height 42
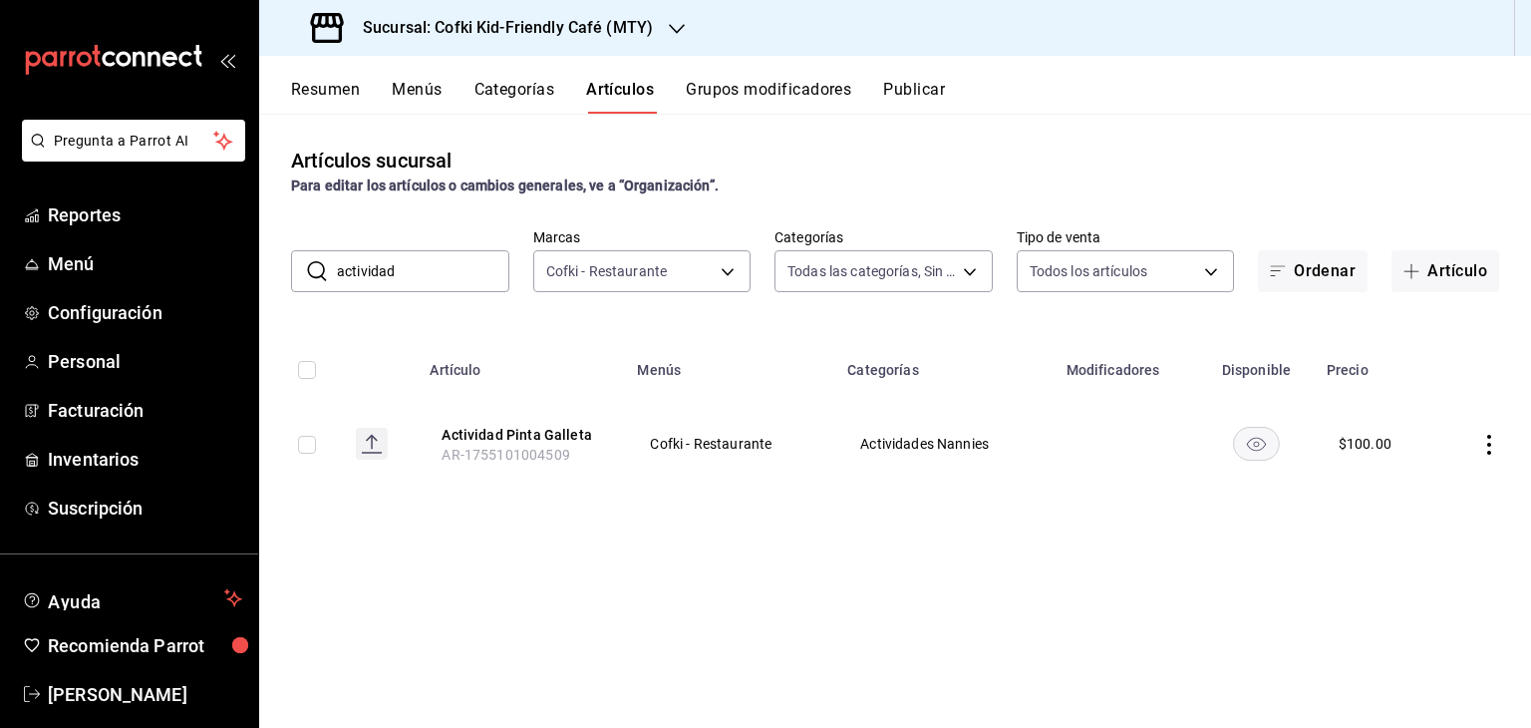
click at [422, 277] on input "actividad" at bounding box center [423, 271] width 172 height 40
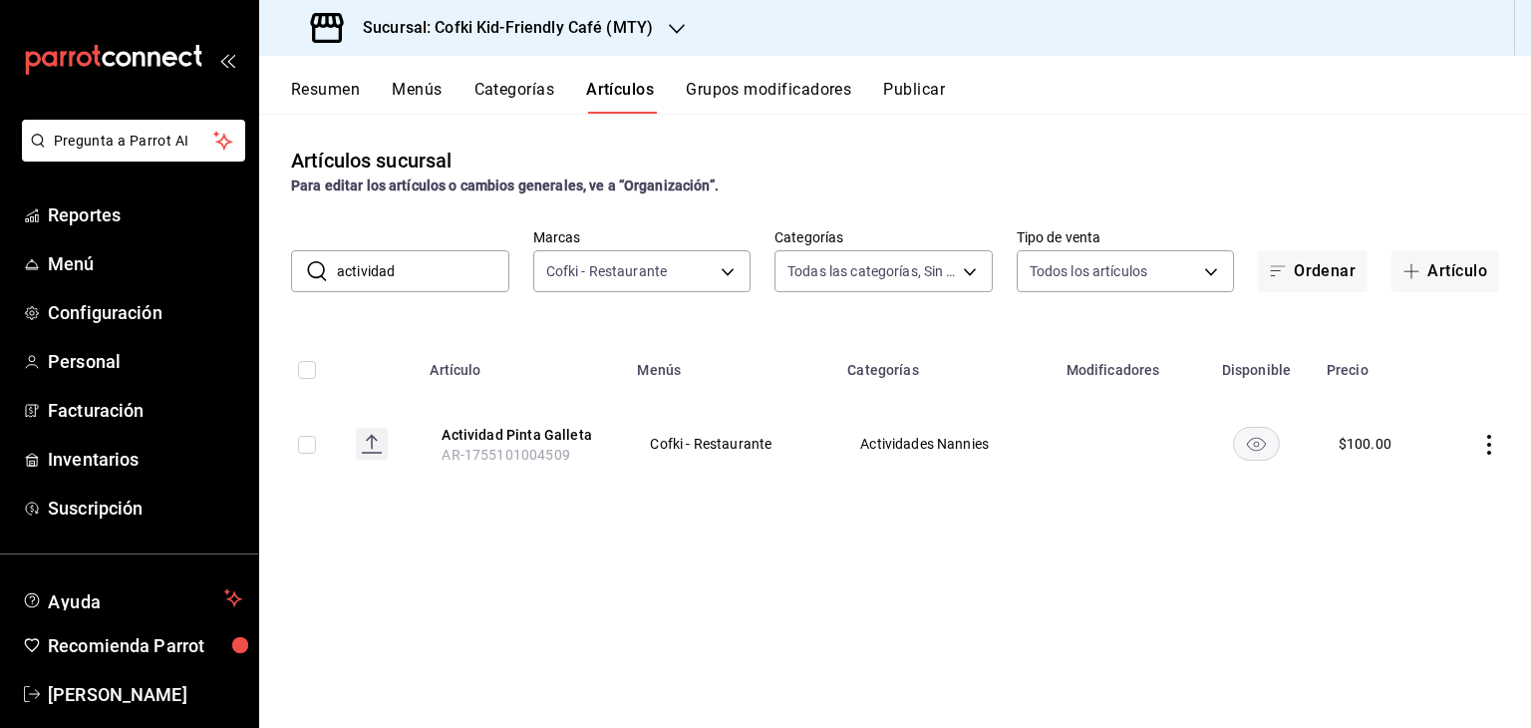
click at [422, 277] on input "actividad" at bounding box center [423, 271] width 172 height 40
click at [329, 277] on div "​ actividad ​" at bounding box center [400, 271] width 218 height 42
click at [757, 94] on button "Grupos modificadores" at bounding box center [768, 97] width 165 height 34
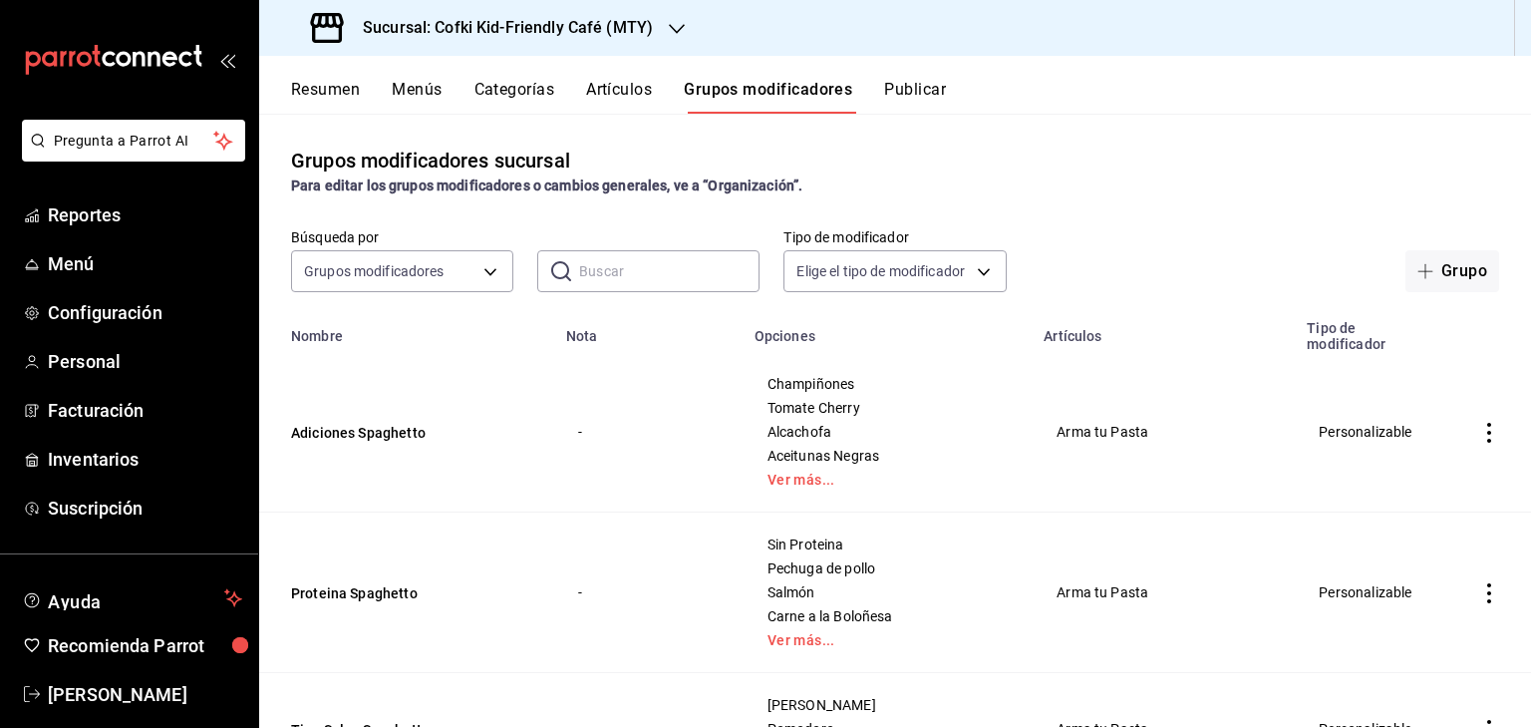
click at [686, 263] on input "text" at bounding box center [669, 271] width 180 height 40
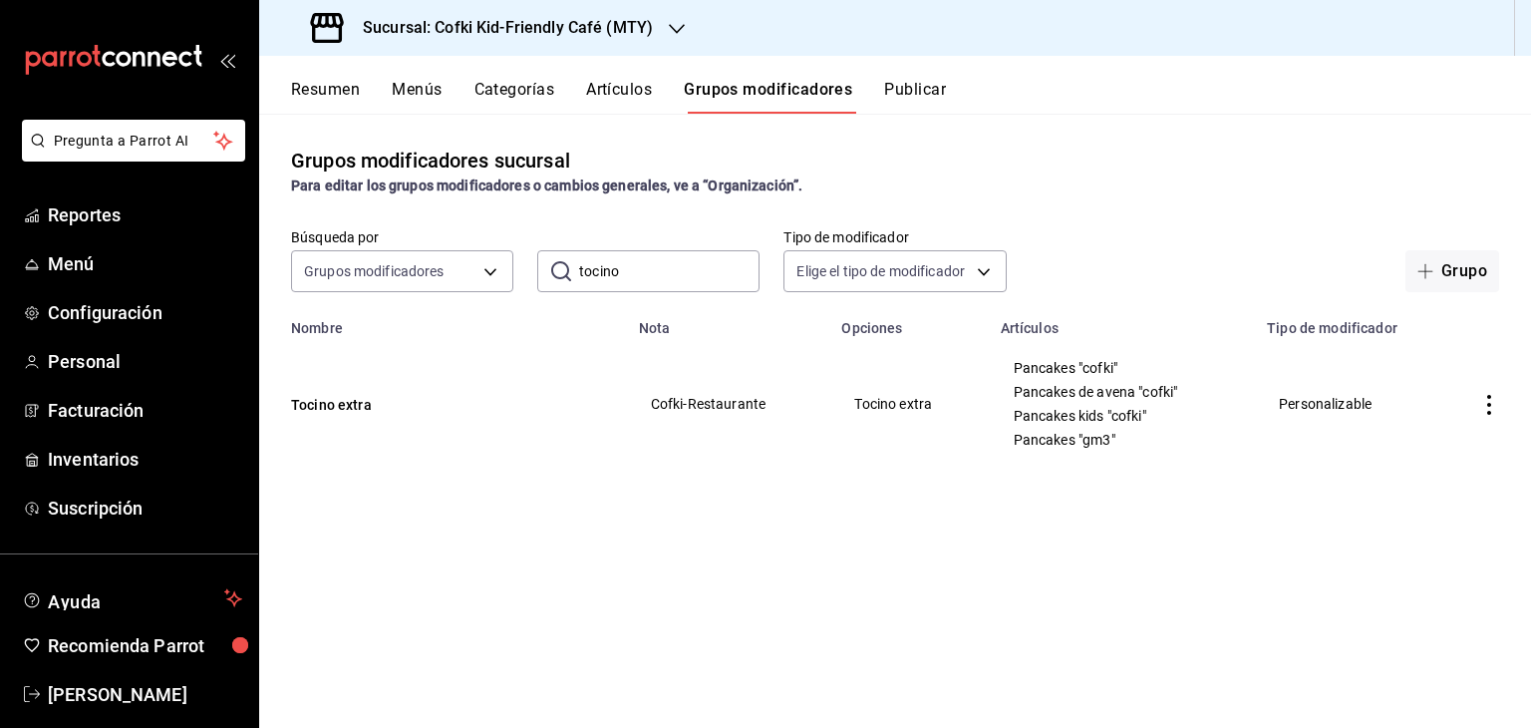
click at [1495, 408] on icon "actions" at bounding box center [1489, 405] width 20 height 20
click at [1439, 448] on span "Editar" at bounding box center [1429, 452] width 52 height 21
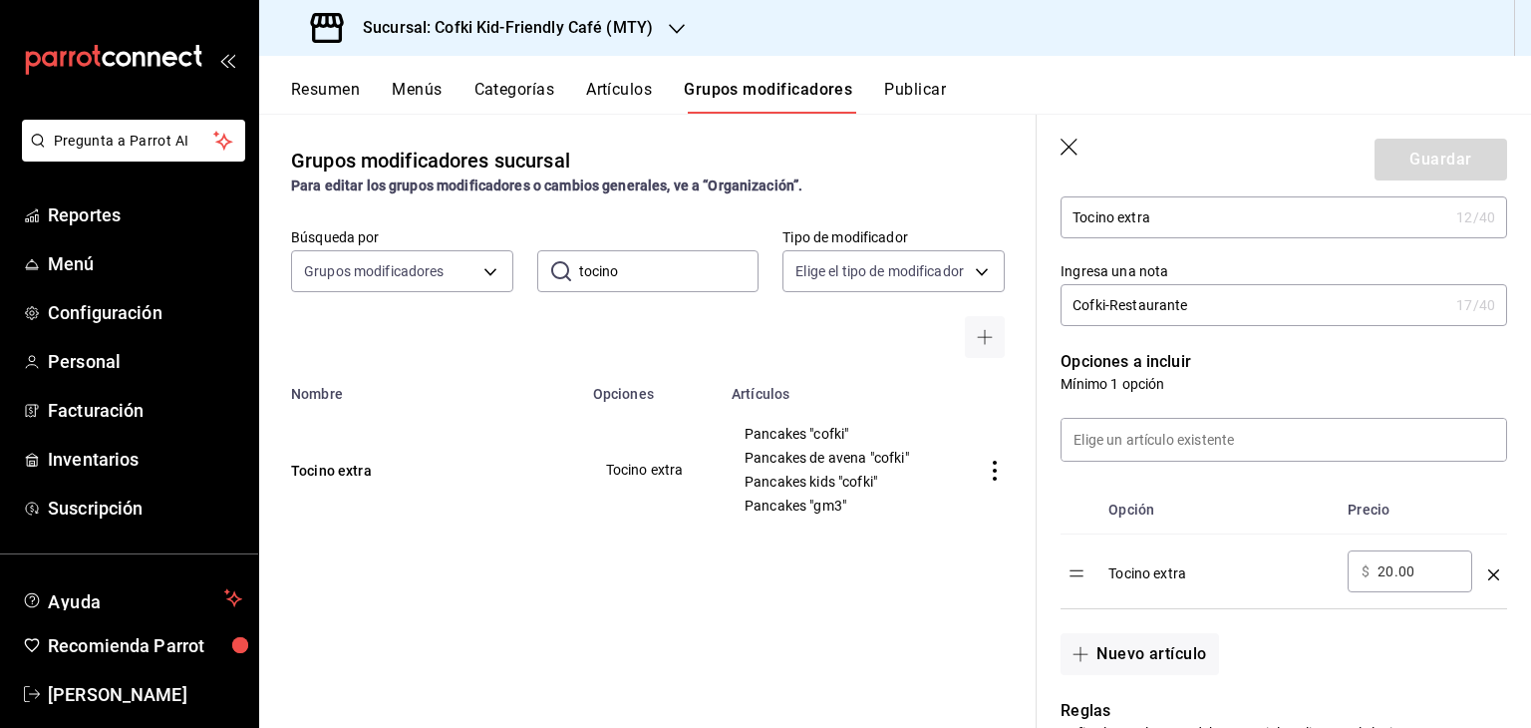
scroll to position [367, 0]
click at [1068, 152] on icon "button" at bounding box center [1070, 149] width 20 height 20
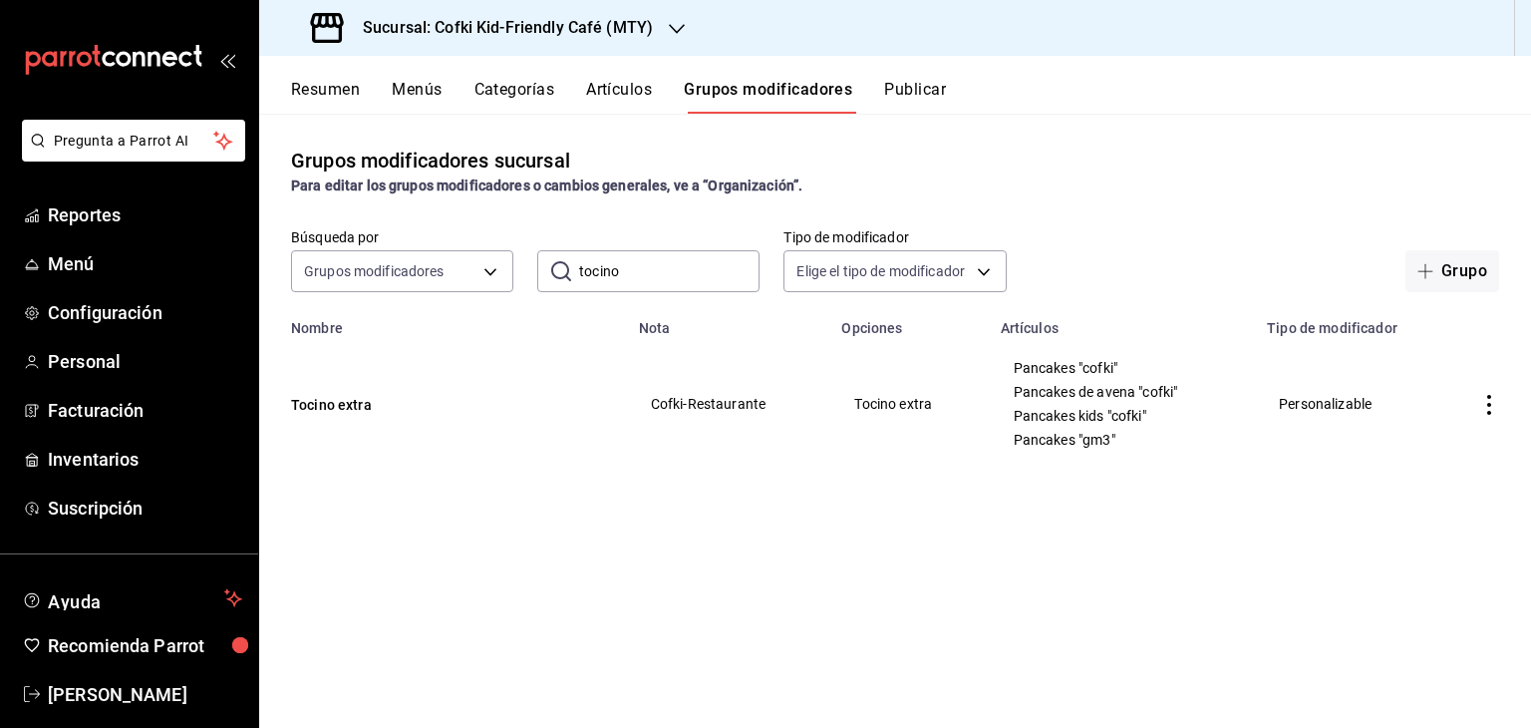
click at [602, 280] on input "tocino" at bounding box center [669, 271] width 180 height 40
click at [602, 280] on input "c" at bounding box center [669, 271] width 180 height 40
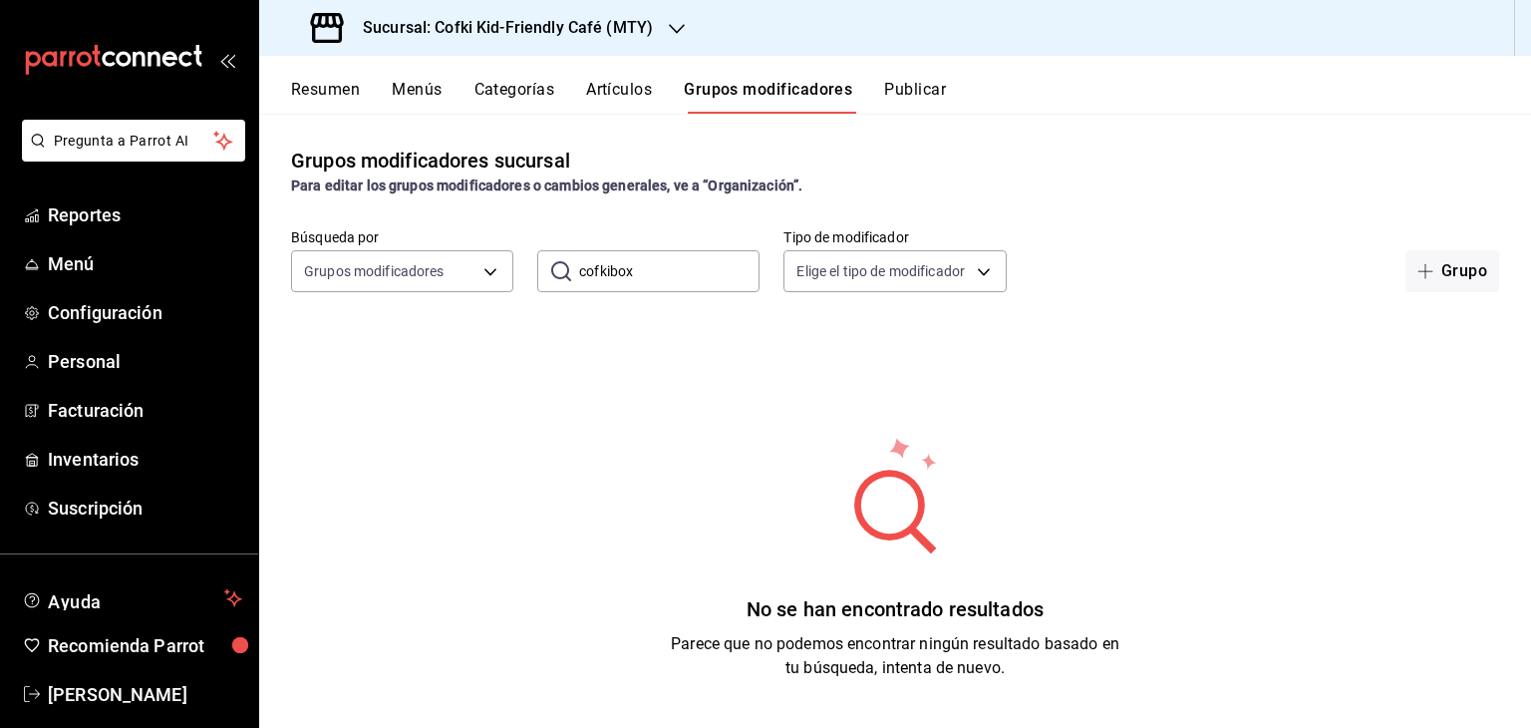
click at [602, 280] on input "cofkibox" at bounding box center [669, 271] width 180 height 40
type input "x"
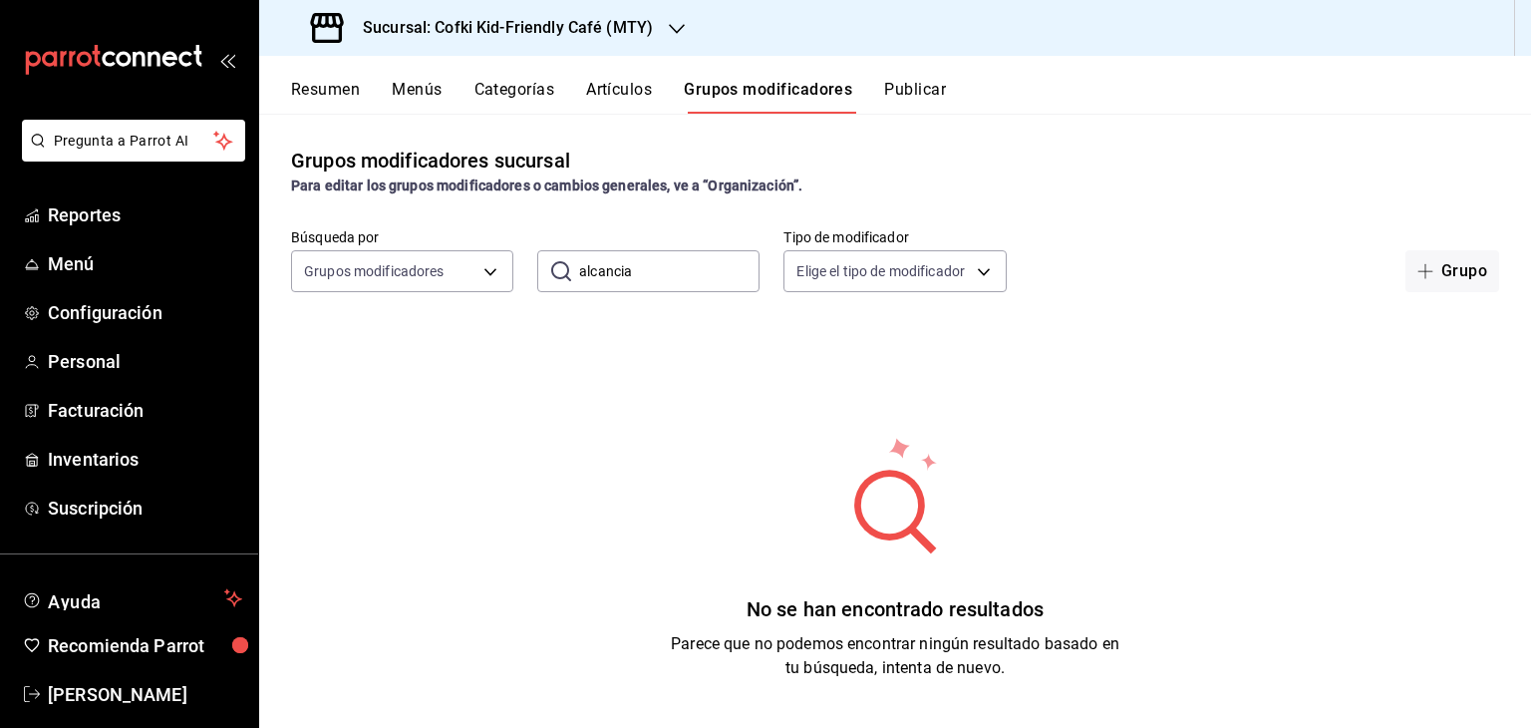
click at [602, 280] on input "alcancia" at bounding box center [669, 271] width 180 height 40
type input "a"
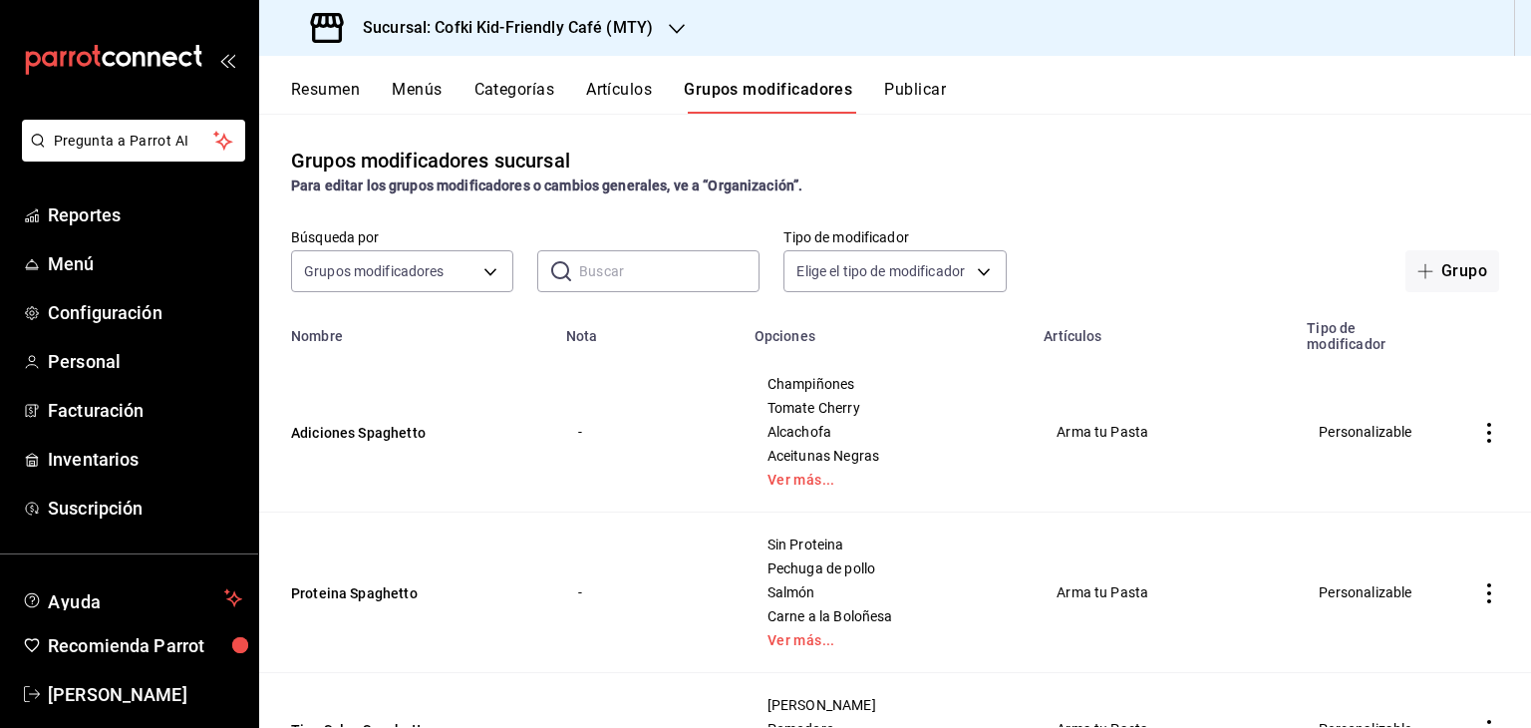
click at [609, 264] on input "text" at bounding box center [669, 271] width 180 height 40
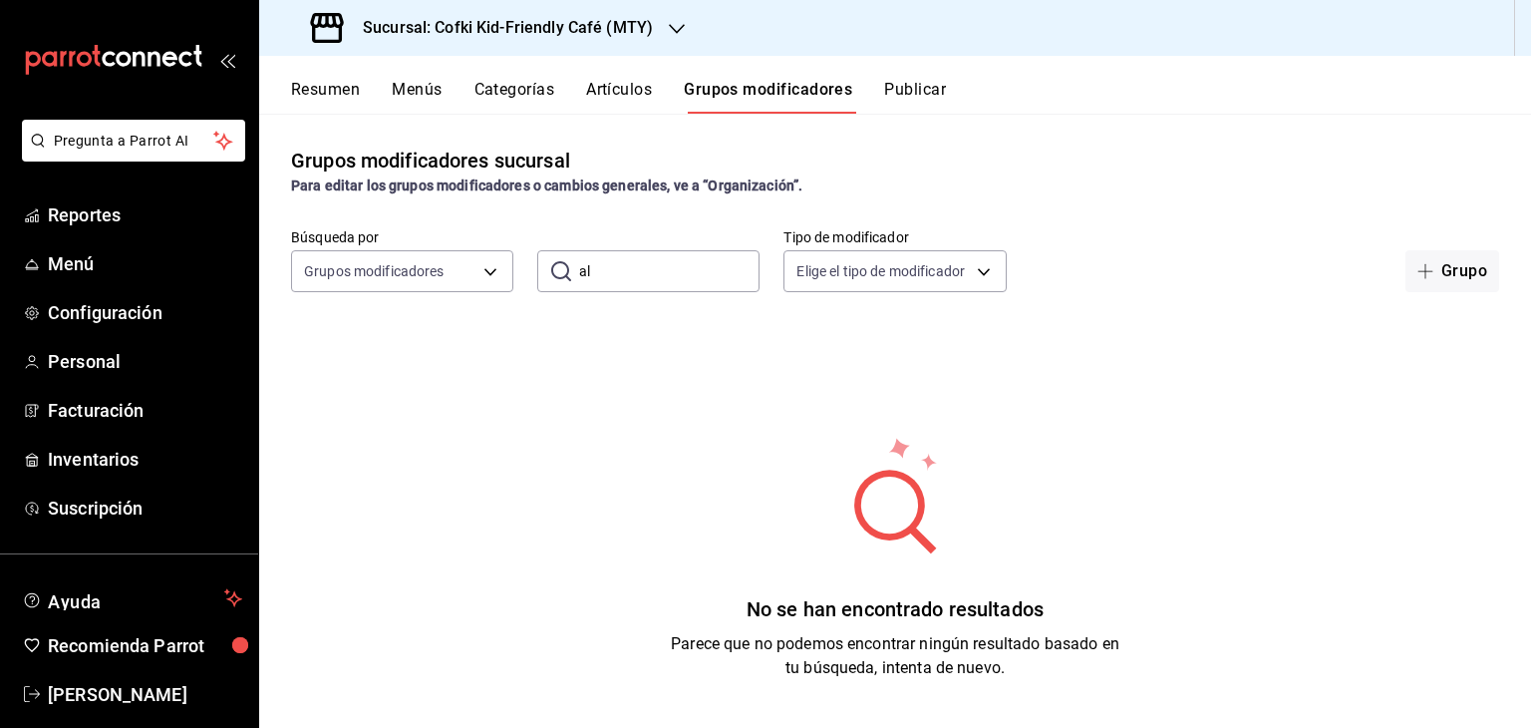
type input "a"
type input "p"
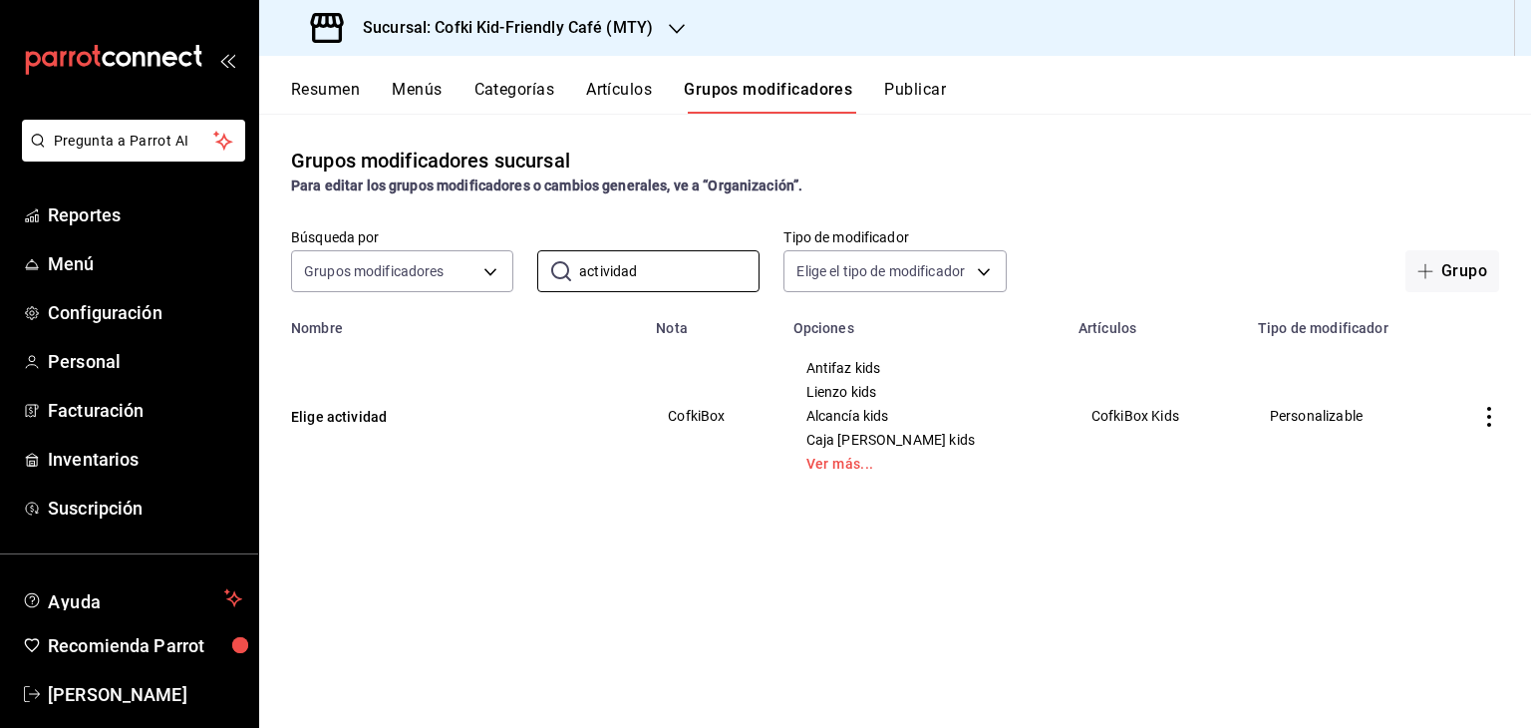
type input "actividad"
click at [1487, 411] on icon "actions" at bounding box center [1489, 417] width 20 height 20
click at [1455, 457] on span "Editar" at bounding box center [1429, 464] width 52 height 21
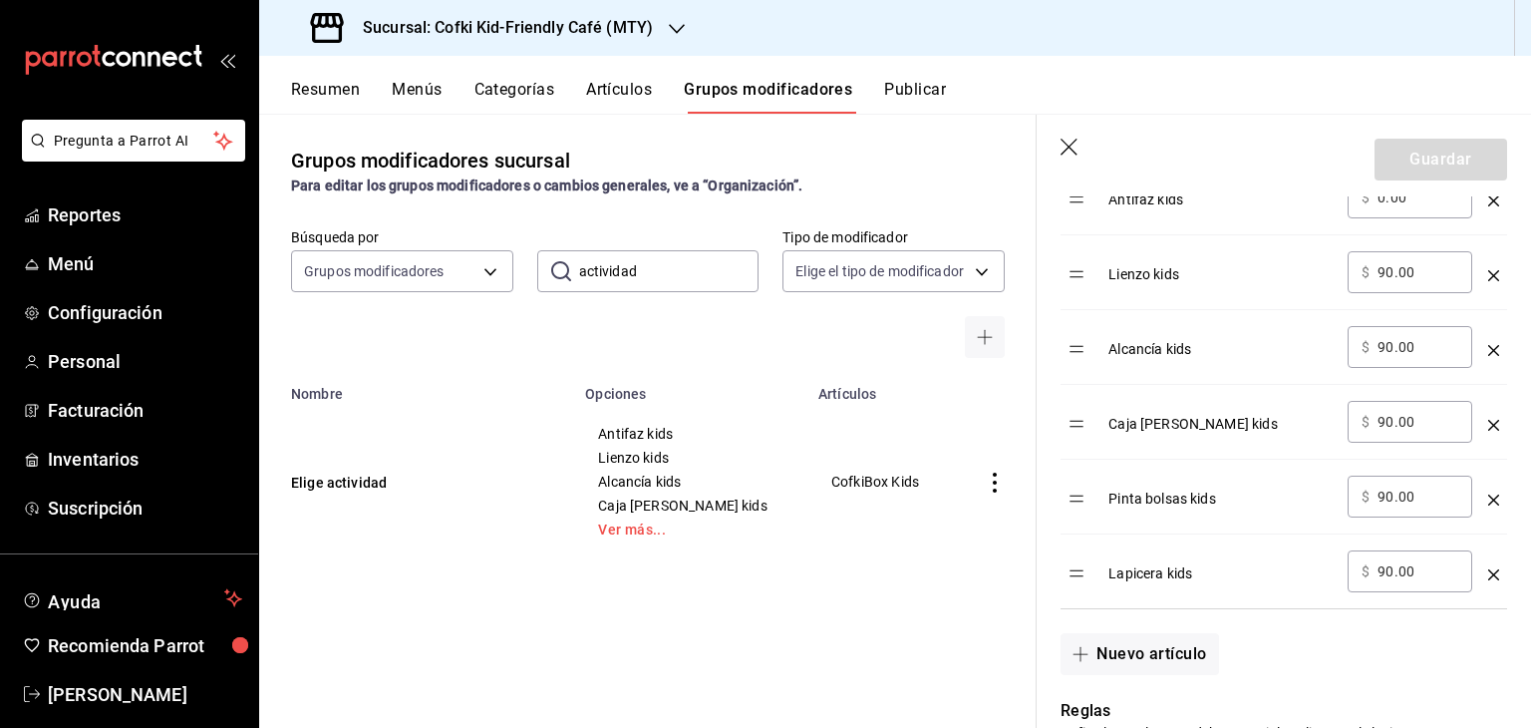
scroll to position [792, 0]
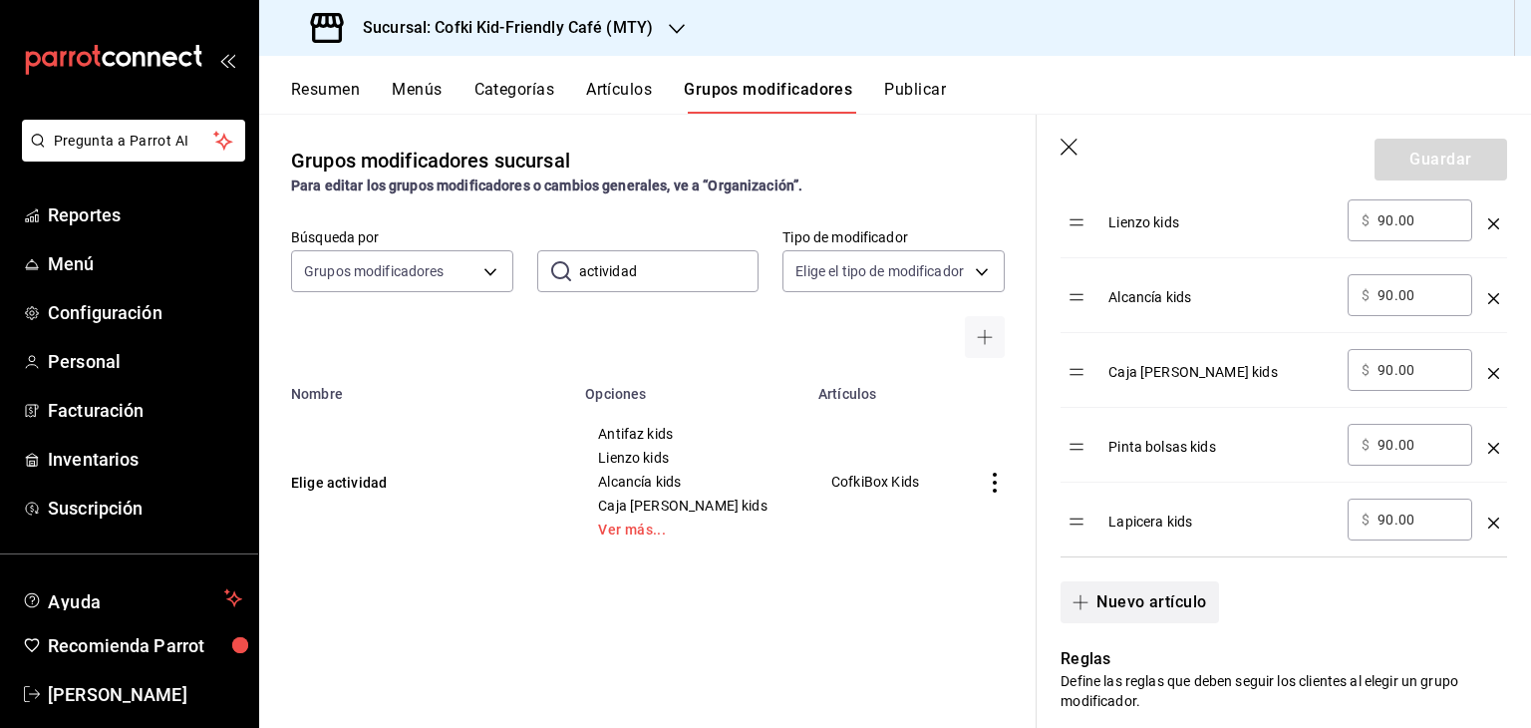
click at [1161, 602] on button "Nuevo artículo" at bounding box center [1138, 602] width 157 height 42
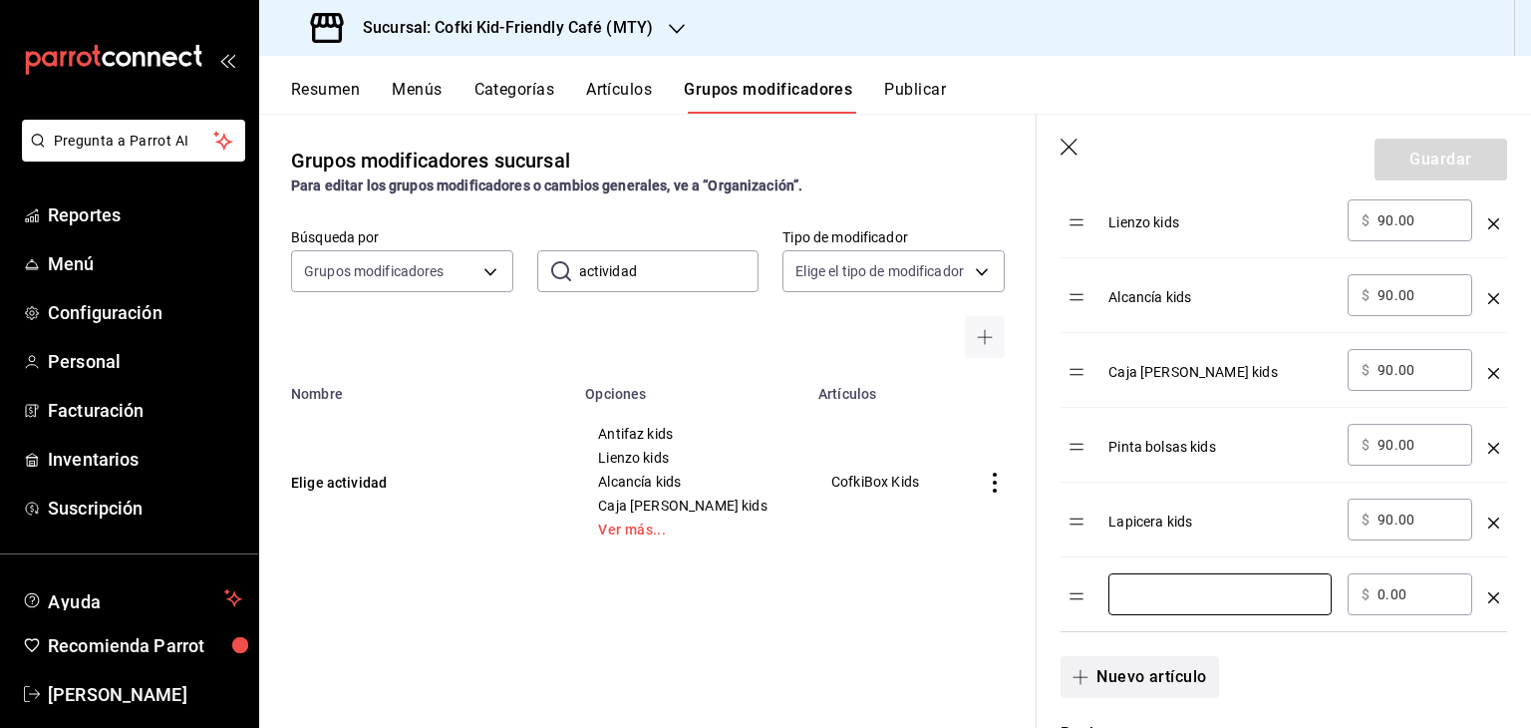
click at [1161, 602] on input "optionsTable" at bounding box center [1219, 594] width 195 height 20
type input "Gorra kids"
click at [1377, 591] on input "0.00" at bounding box center [1417, 594] width 81 height 20
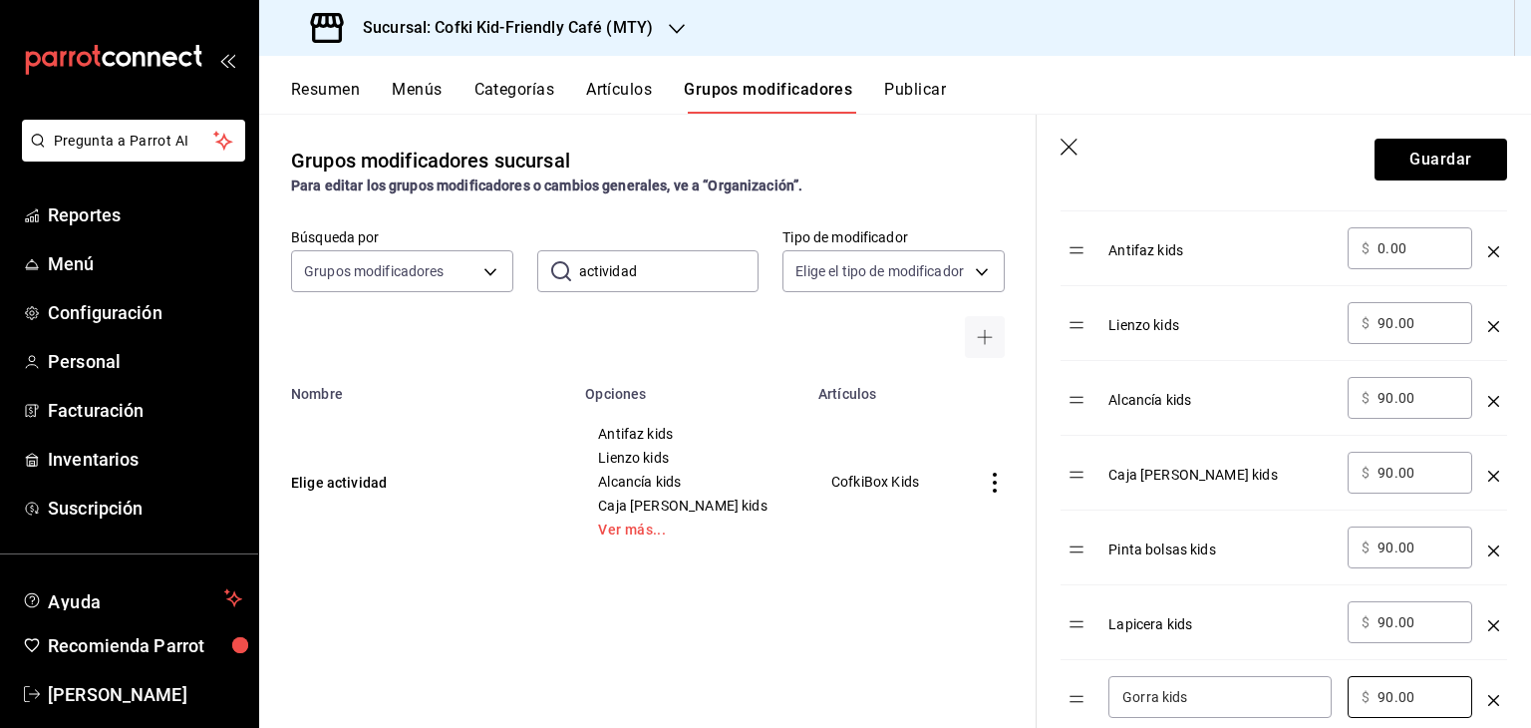
scroll to position [697, 0]
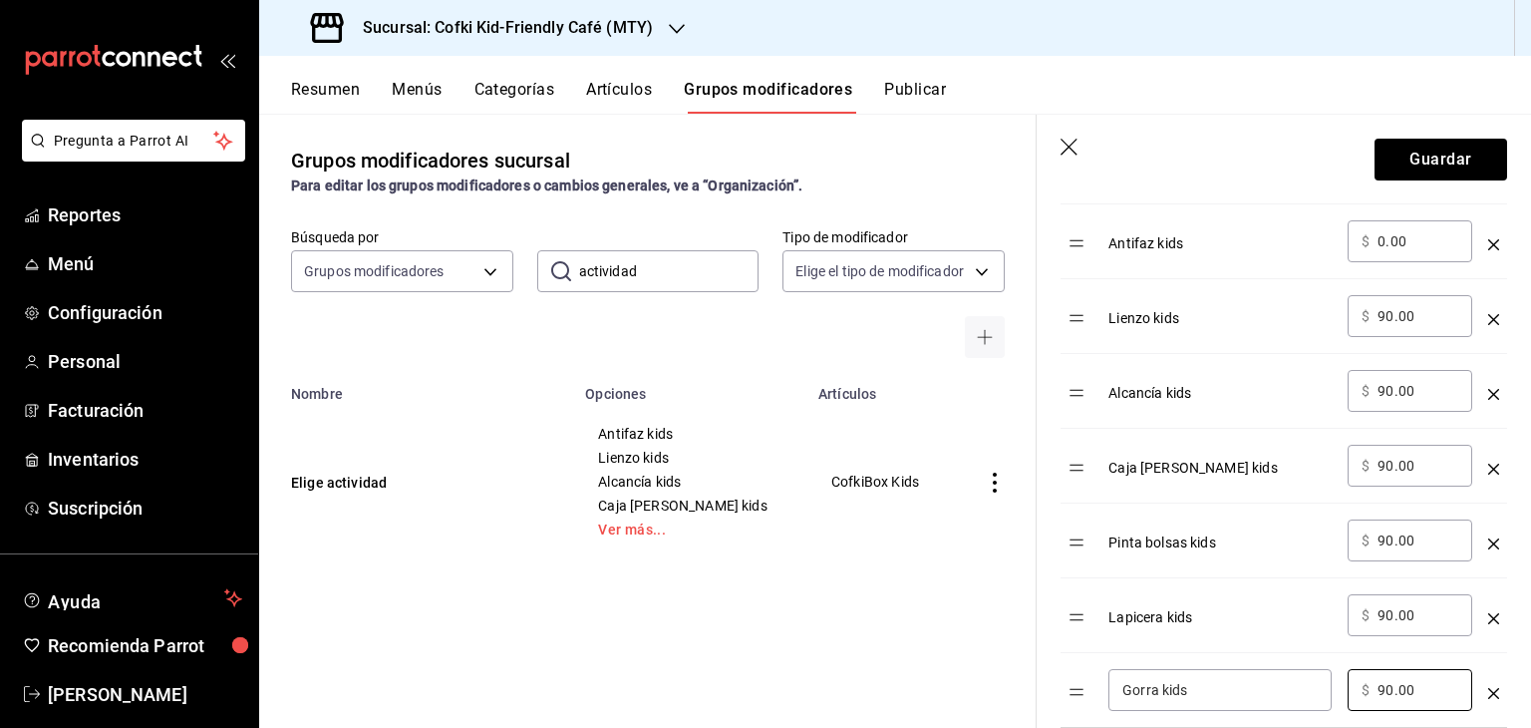
type input "90.00"
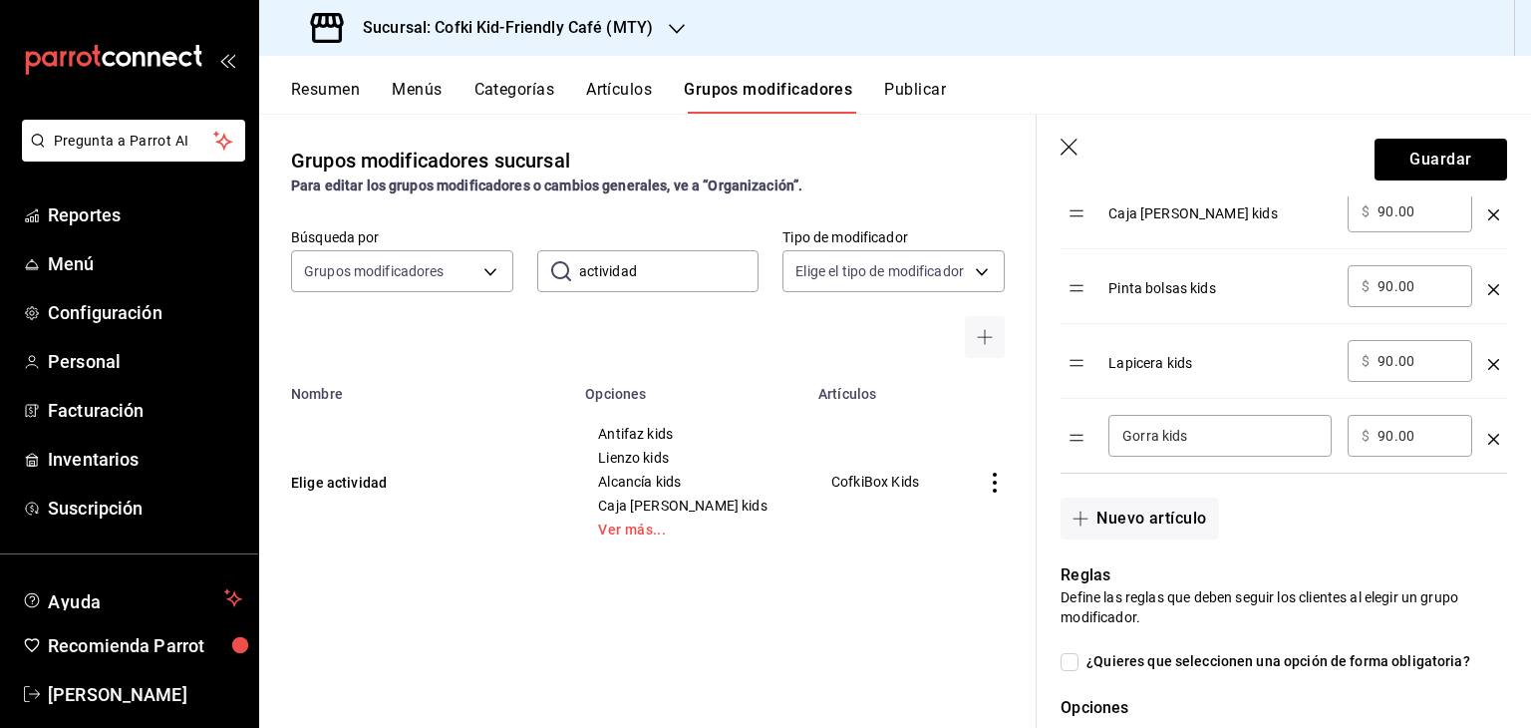
scroll to position [952, 0]
click at [1438, 146] on button "Guardar" at bounding box center [1440, 160] width 133 height 42
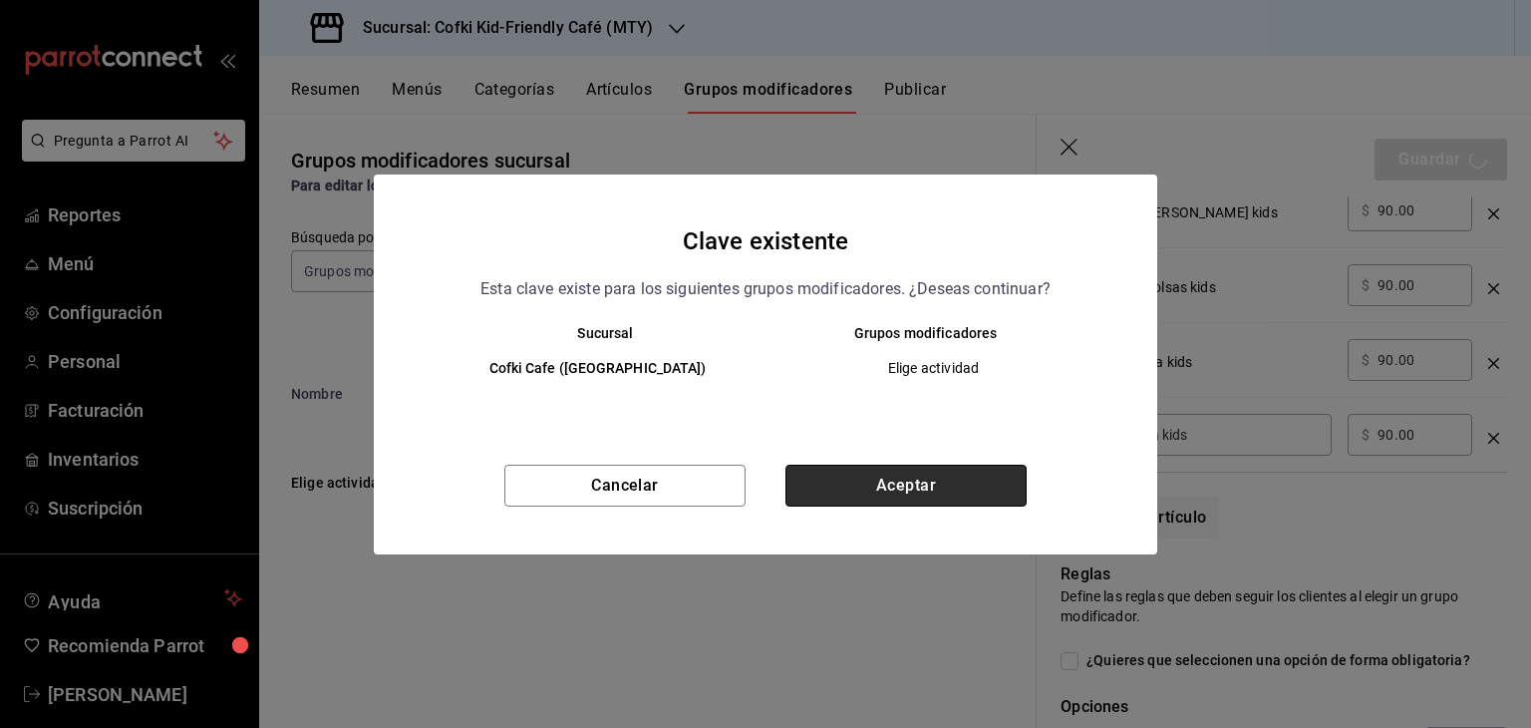
click at [919, 483] on button "Aceptar" at bounding box center [905, 485] width 241 height 42
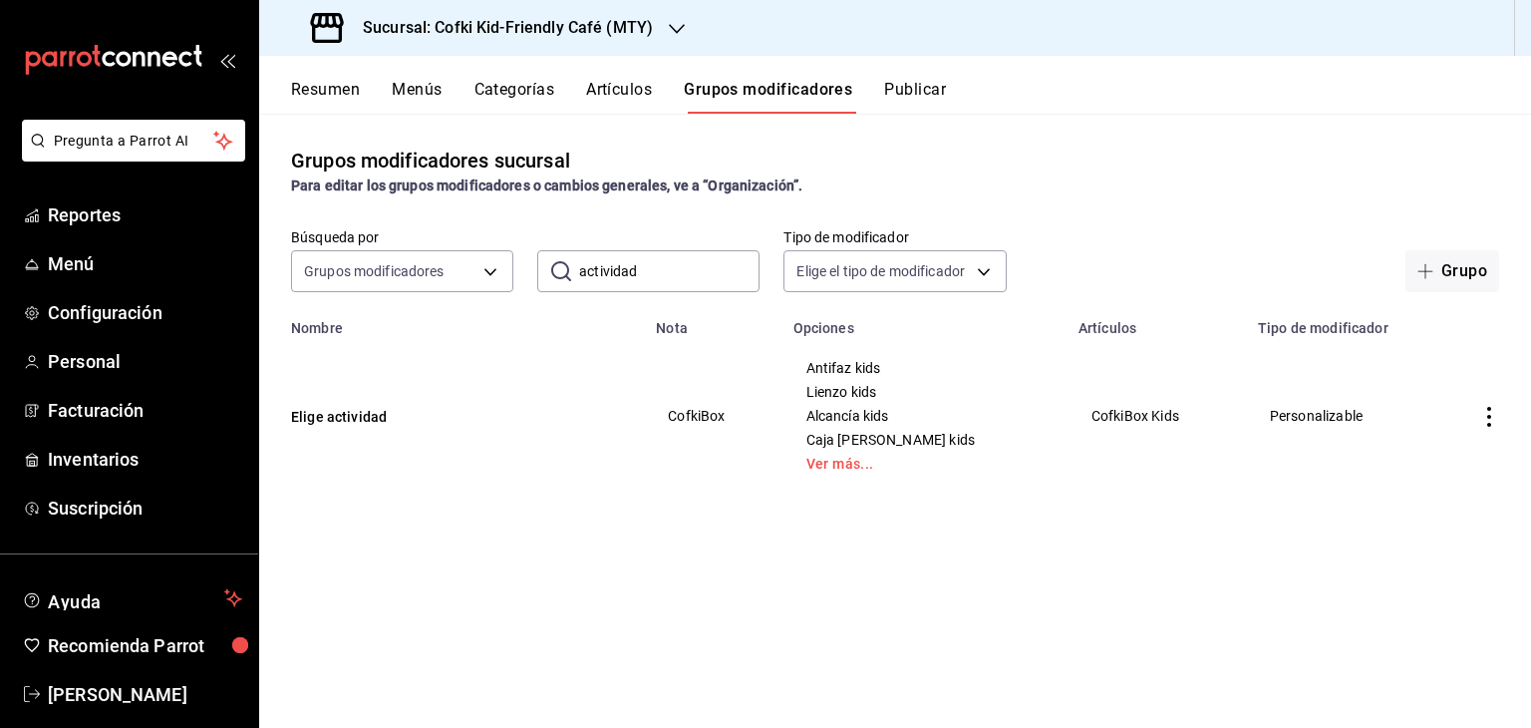
click at [629, 93] on button "Artículos" at bounding box center [619, 97] width 66 height 34
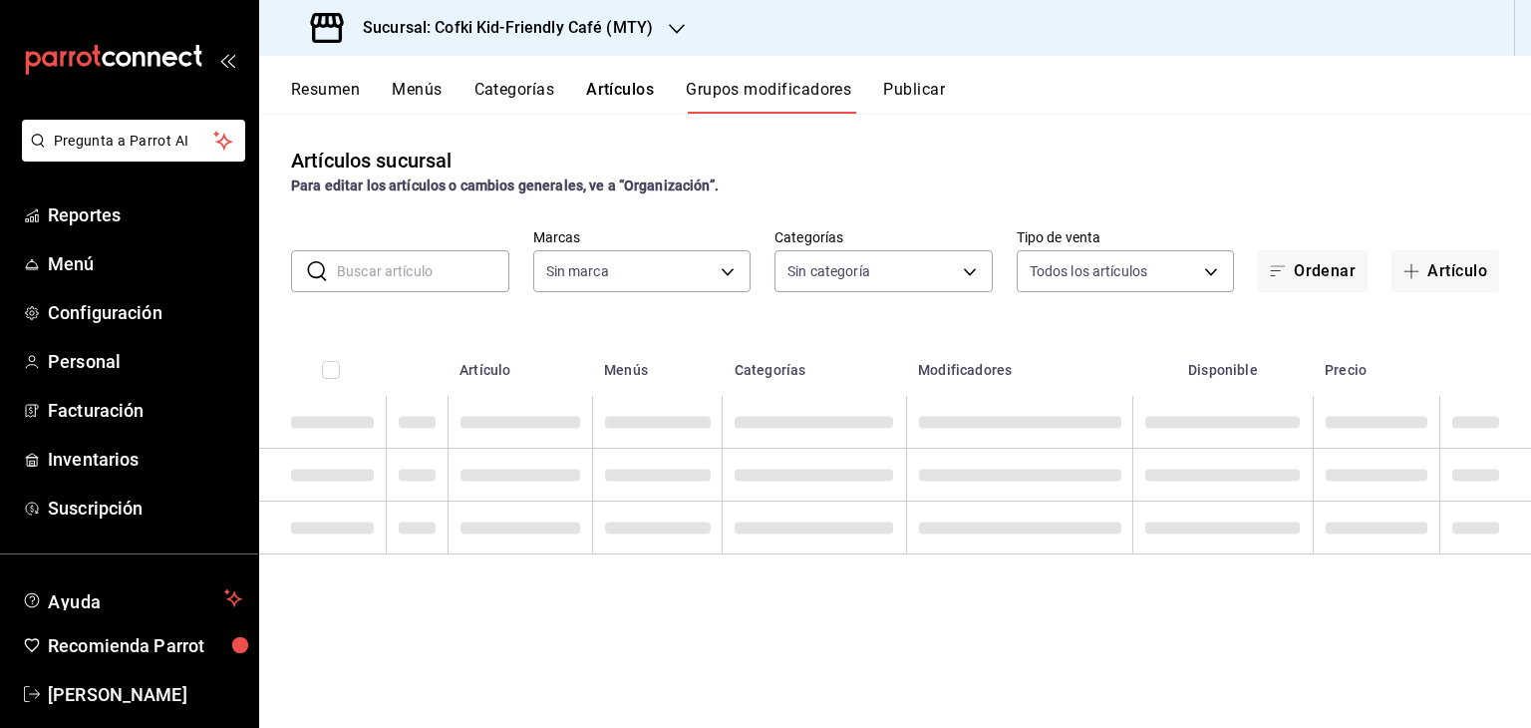
type input "5ff6da85-4441-477b-bcd1-ce360696ef91,5ba13676-dc65-489a-905a-c589769de354,94a8f…"
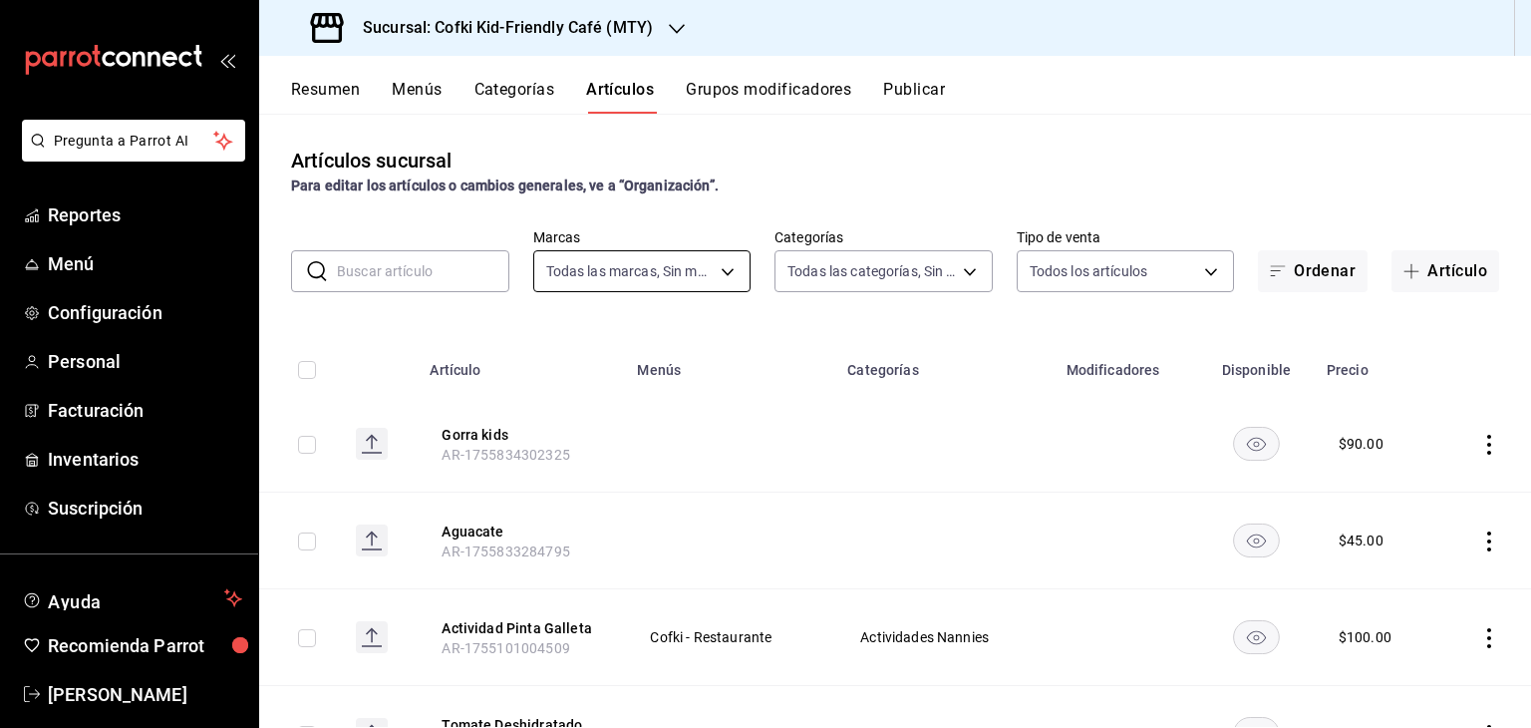
type input "c30b8039-643b-4819-8db3-b366202bda0a,4587f4d9-7f40-481a-a627-d70d388ccf89,0d8e5…"
click at [716, 272] on body "Pregunta a Parrot AI Reportes Menú Configuración Personal Facturación Inventari…" at bounding box center [765, 364] width 1531 height 728
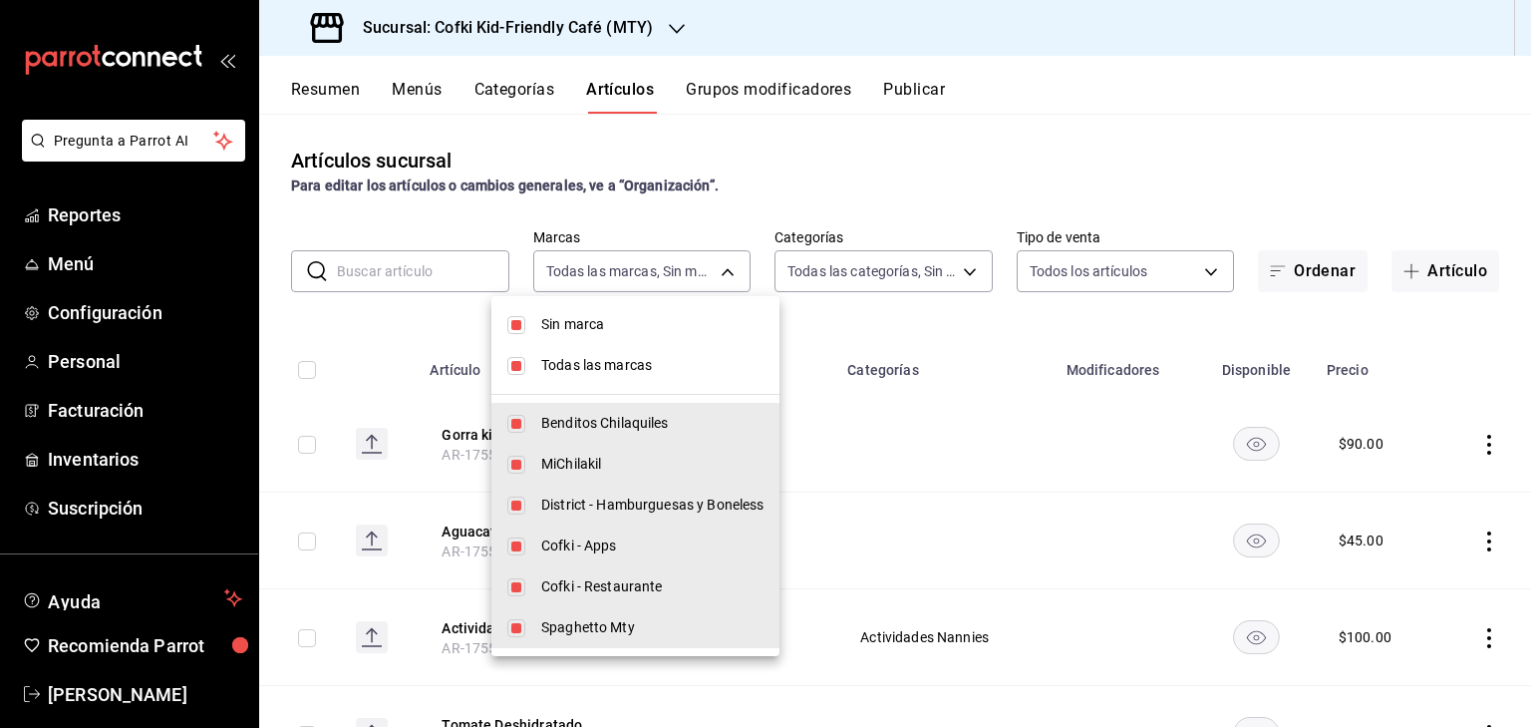
click at [567, 326] on span "Sin marca" at bounding box center [652, 324] width 222 height 21
checkbox input "false"
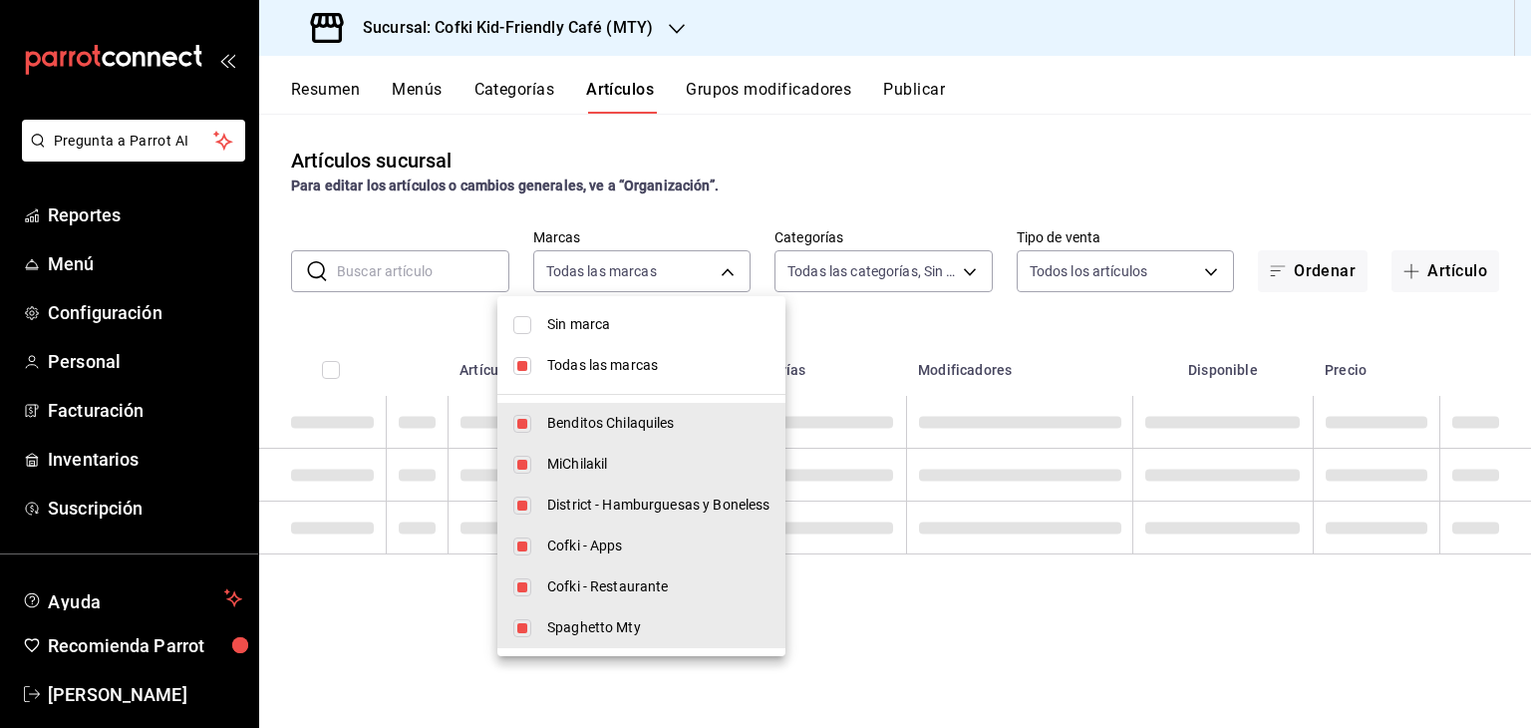
click at [575, 361] on span "Todas las marcas" at bounding box center [658, 365] width 222 height 21
checkbox input "false"
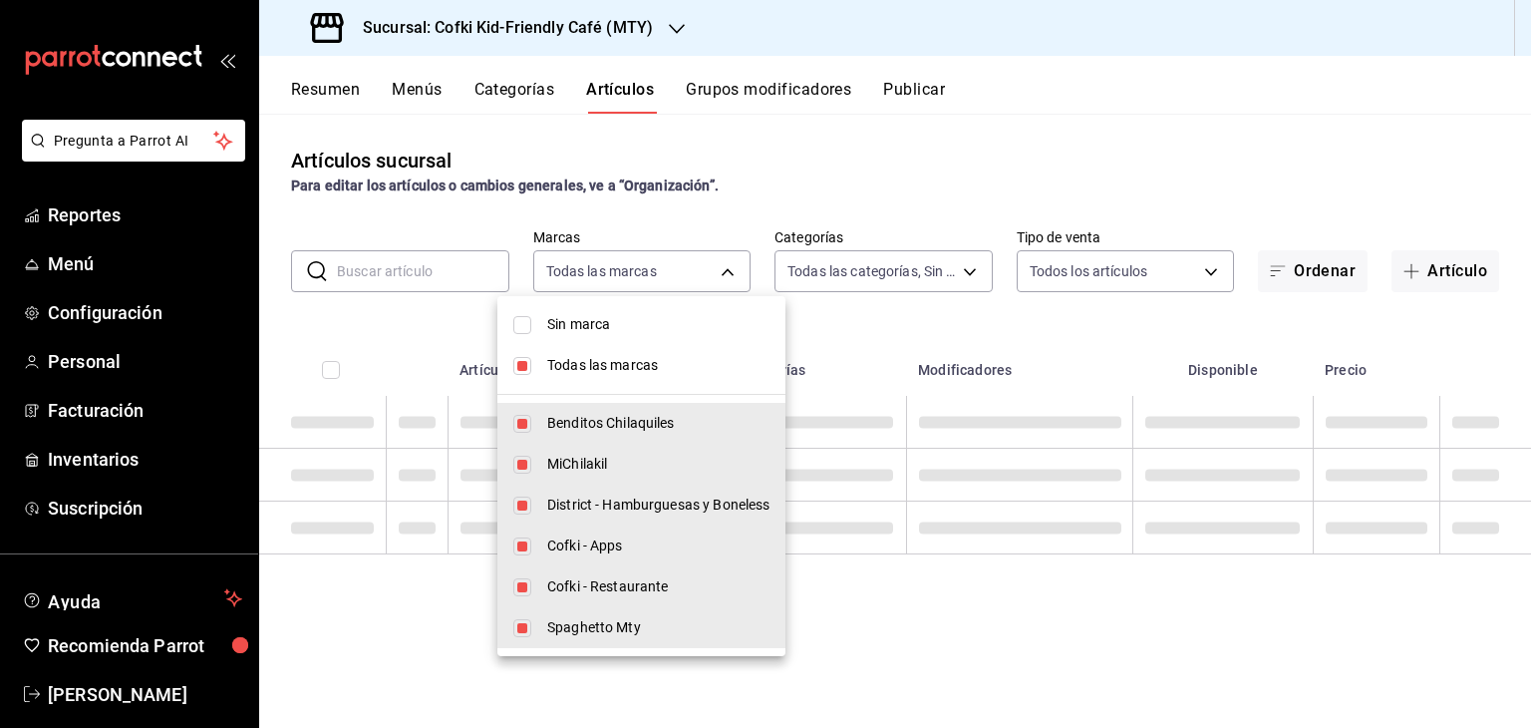
checkbox input "false"
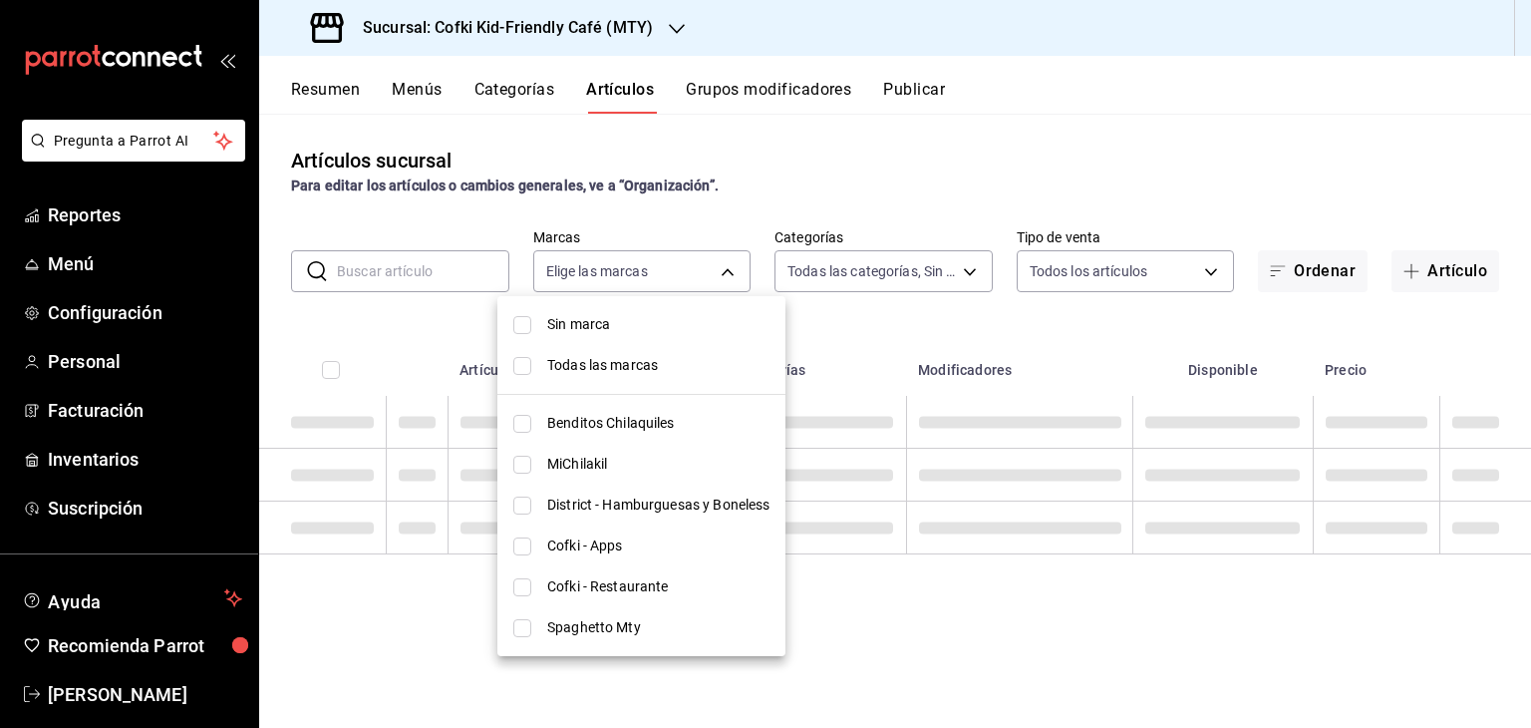
click at [650, 585] on span "Cofki - Restaurante" at bounding box center [658, 586] width 222 height 21
type input "5702f3a4-6f1e-4f78-88f3-fffb2f061134"
checkbox input "true"
click at [829, 163] on div at bounding box center [765, 364] width 1531 height 728
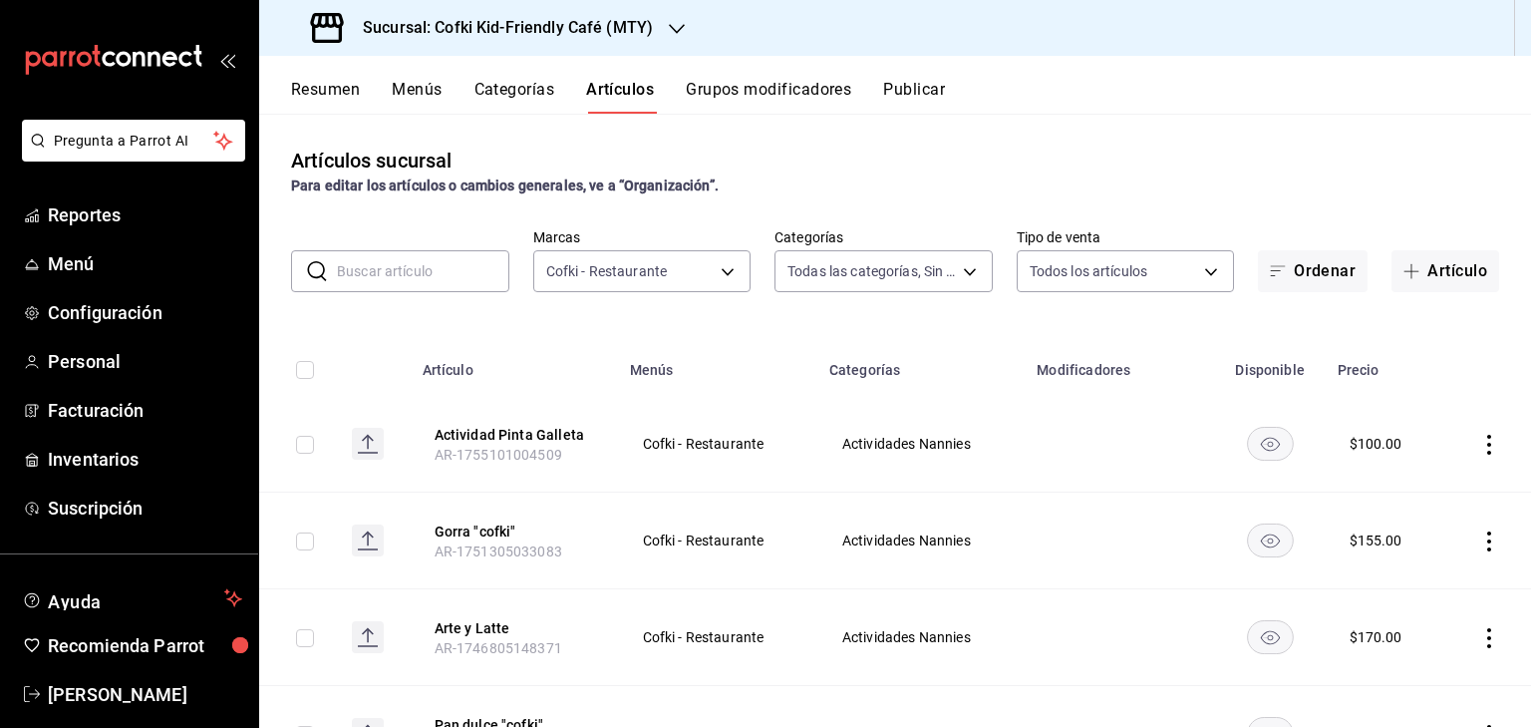
click at [443, 265] on input "text" at bounding box center [423, 271] width 172 height 40
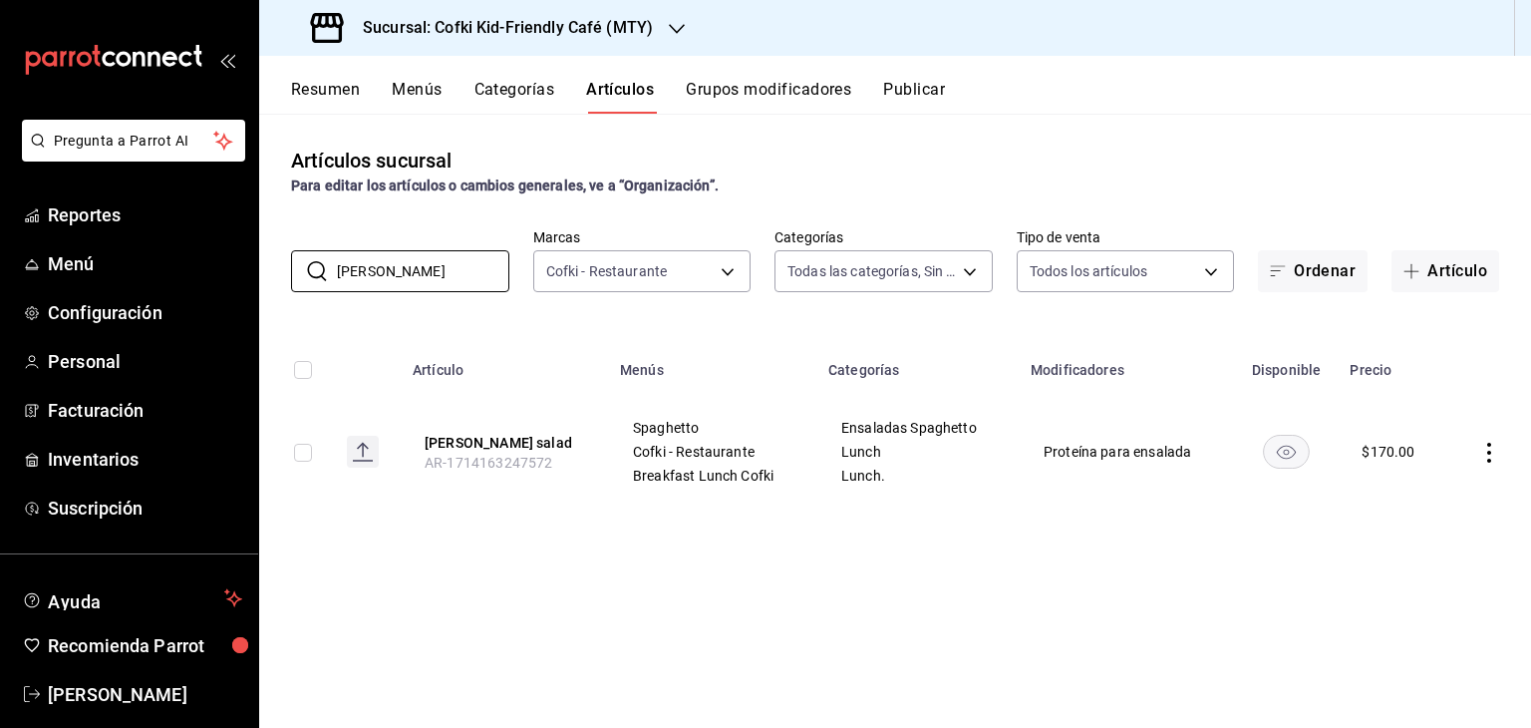
type input "berry"
click at [1488, 455] on icon "actions" at bounding box center [1489, 453] width 20 height 20
click at [1426, 487] on li "Editar" at bounding box center [1412, 498] width 120 height 41
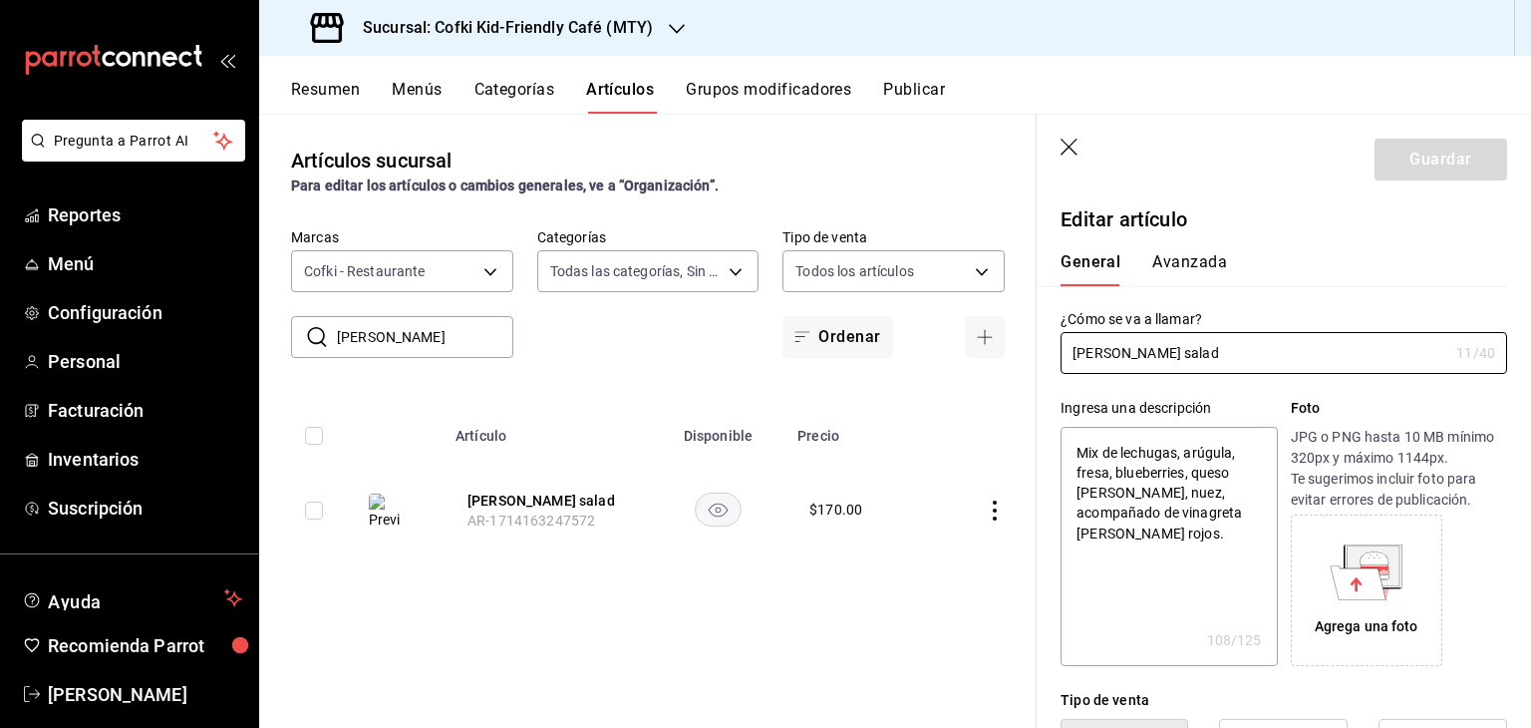
type textarea "x"
type input "$170.00"
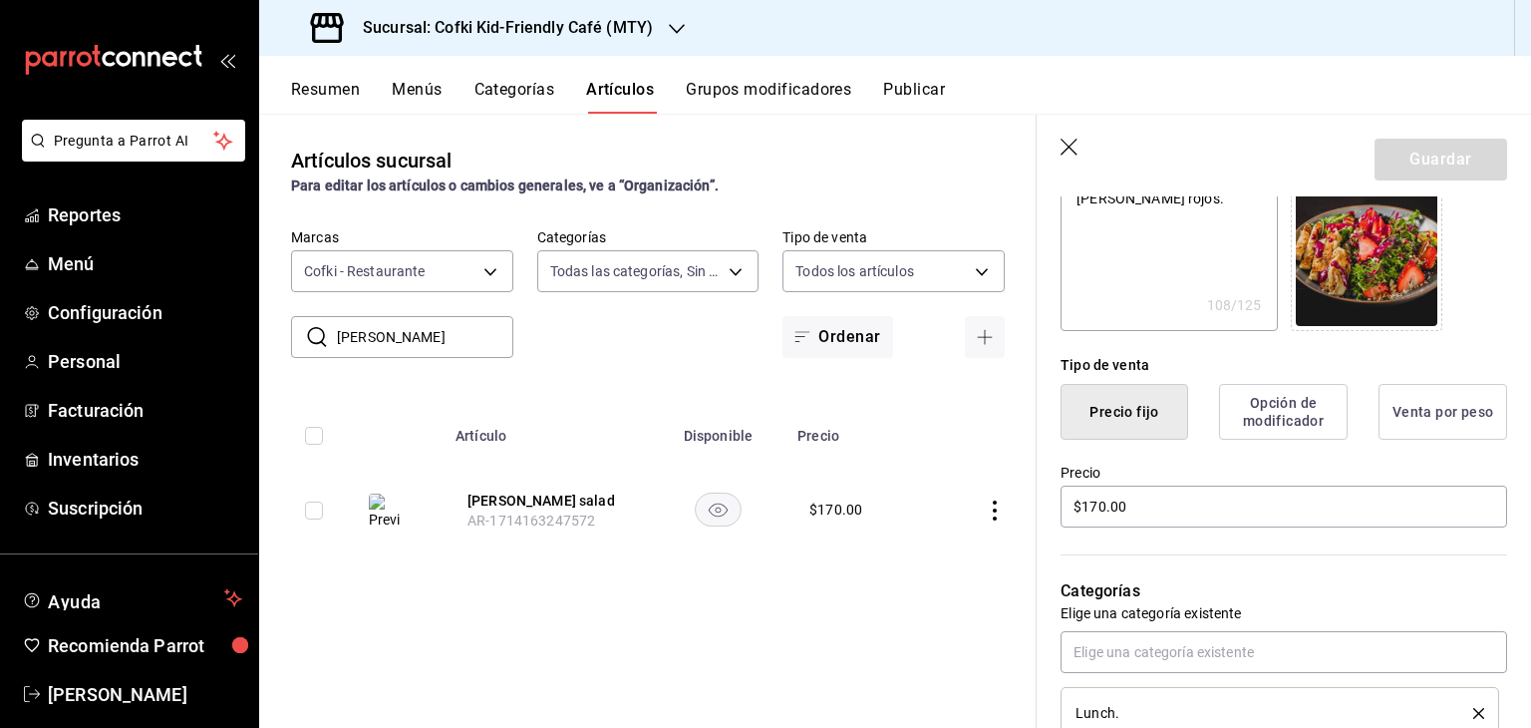
scroll to position [354, 0]
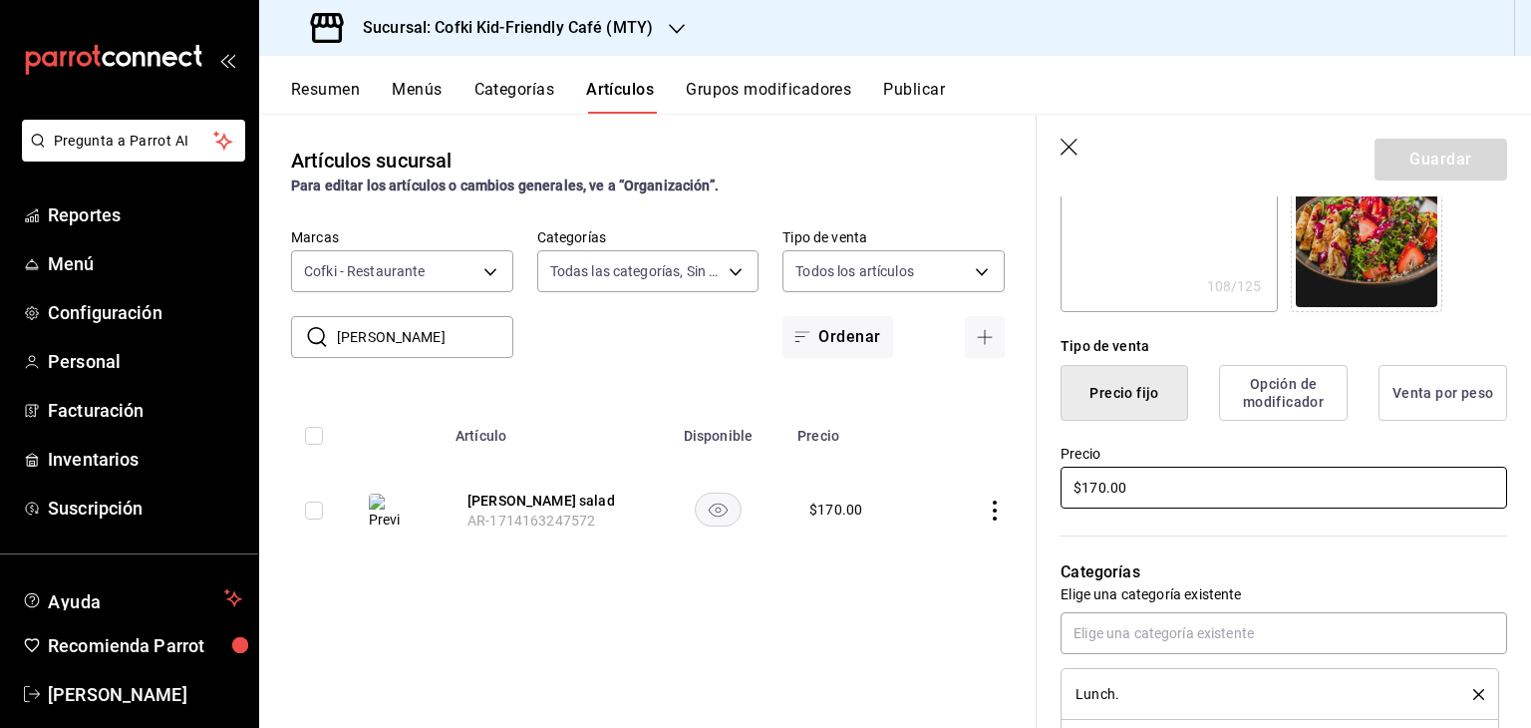
click at [1104, 486] on input "$170.00" at bounding box center [1283, 487] width 447 height 42
type textarea "x"
type input "$17.00"
type textarea "x"
type input "$1.00"
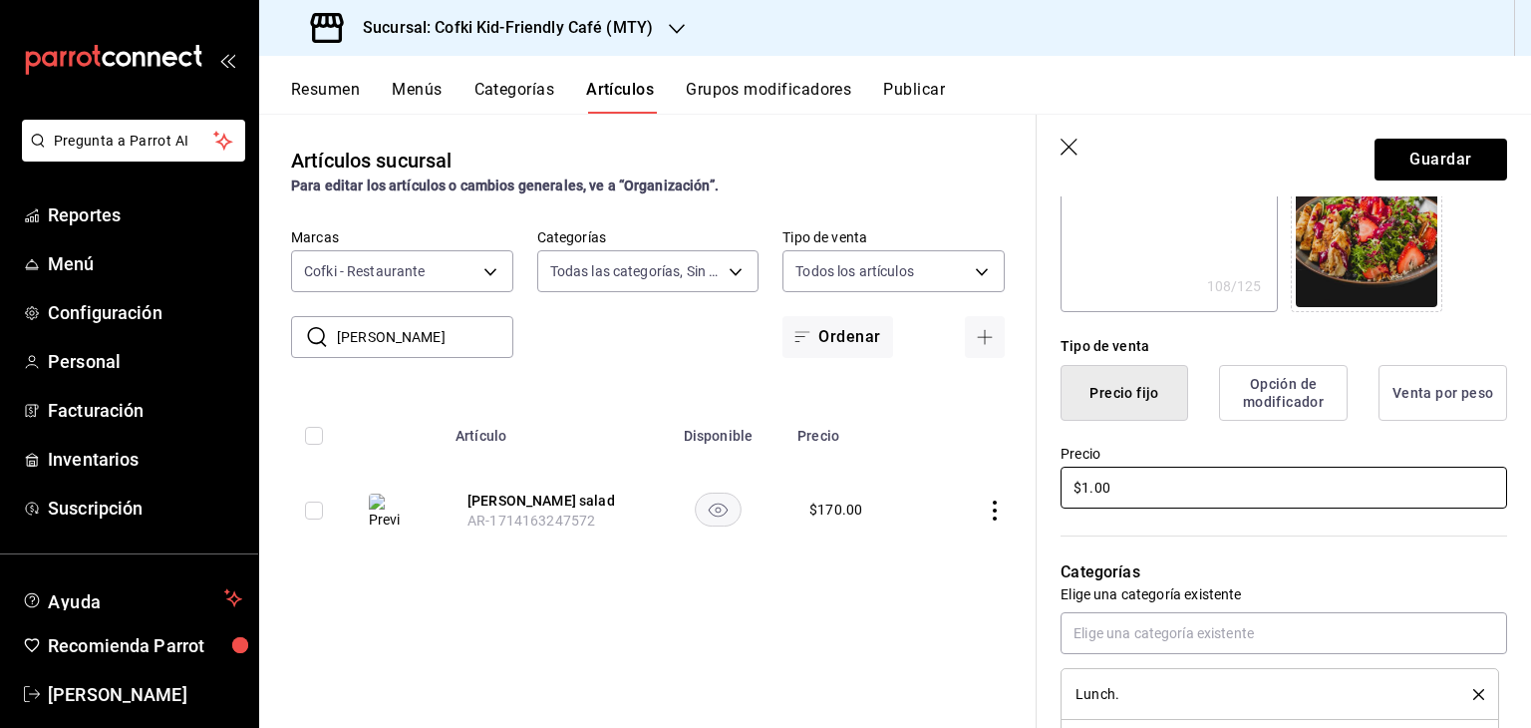
type textarea "x"
type input "$18.00"
type textarea "x"
type input "$184.00"
click at [1455, 145] on button "Guardar" at bounding box center [1440, 160] width 133 height 42
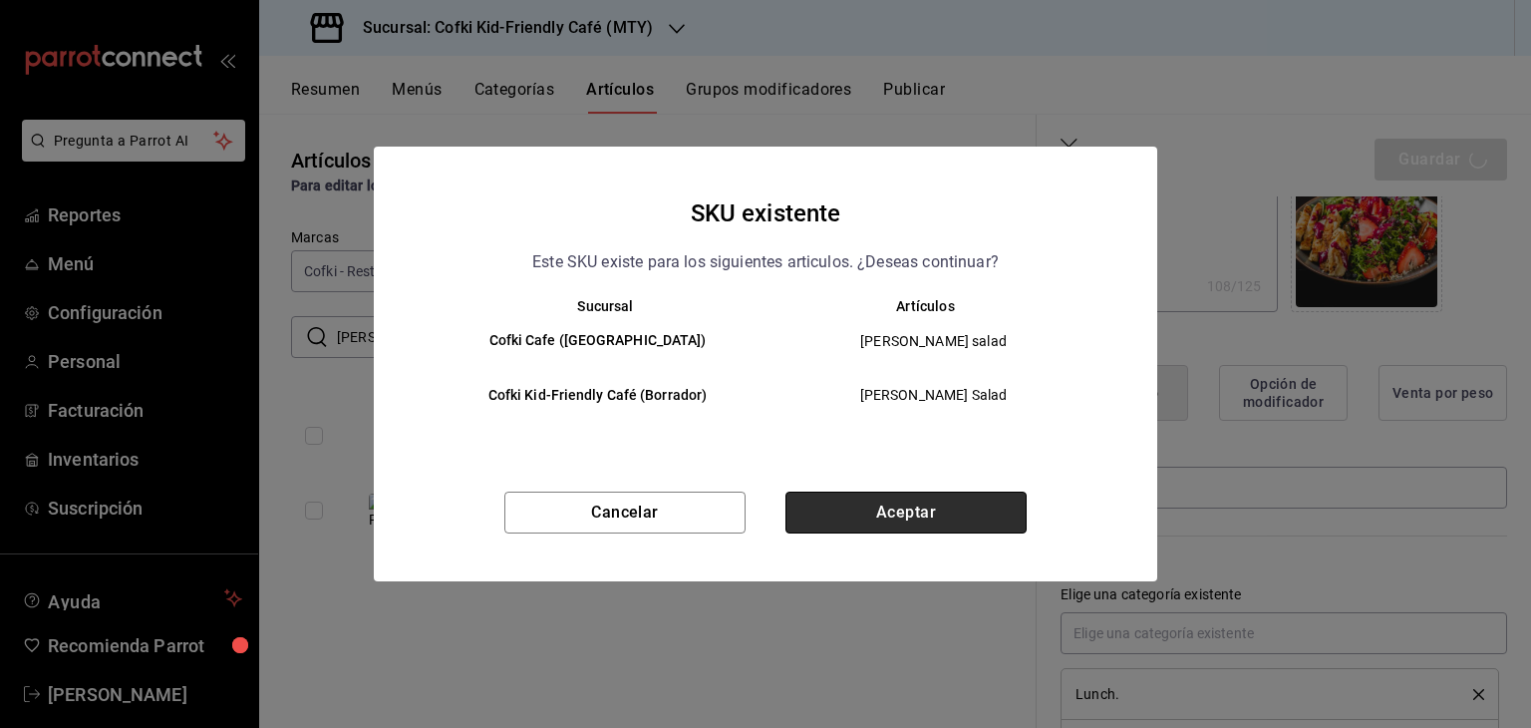
click at [931, 512] on button "Aceptar" at bounding box center [905, 512] width 241 height 42
type textarea "x"
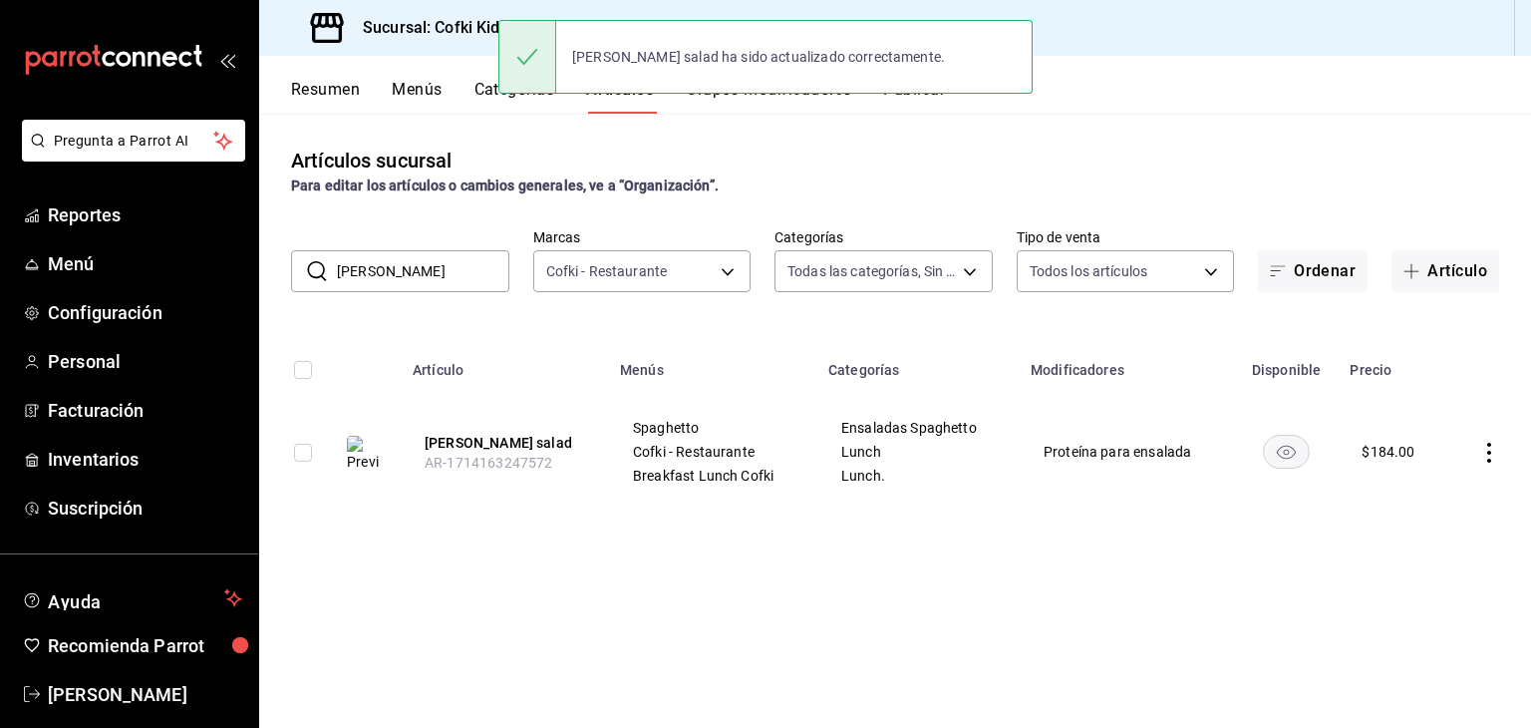
click at [411, 276] on input "berry" at bounding box center [423, 271] width 172 height 40
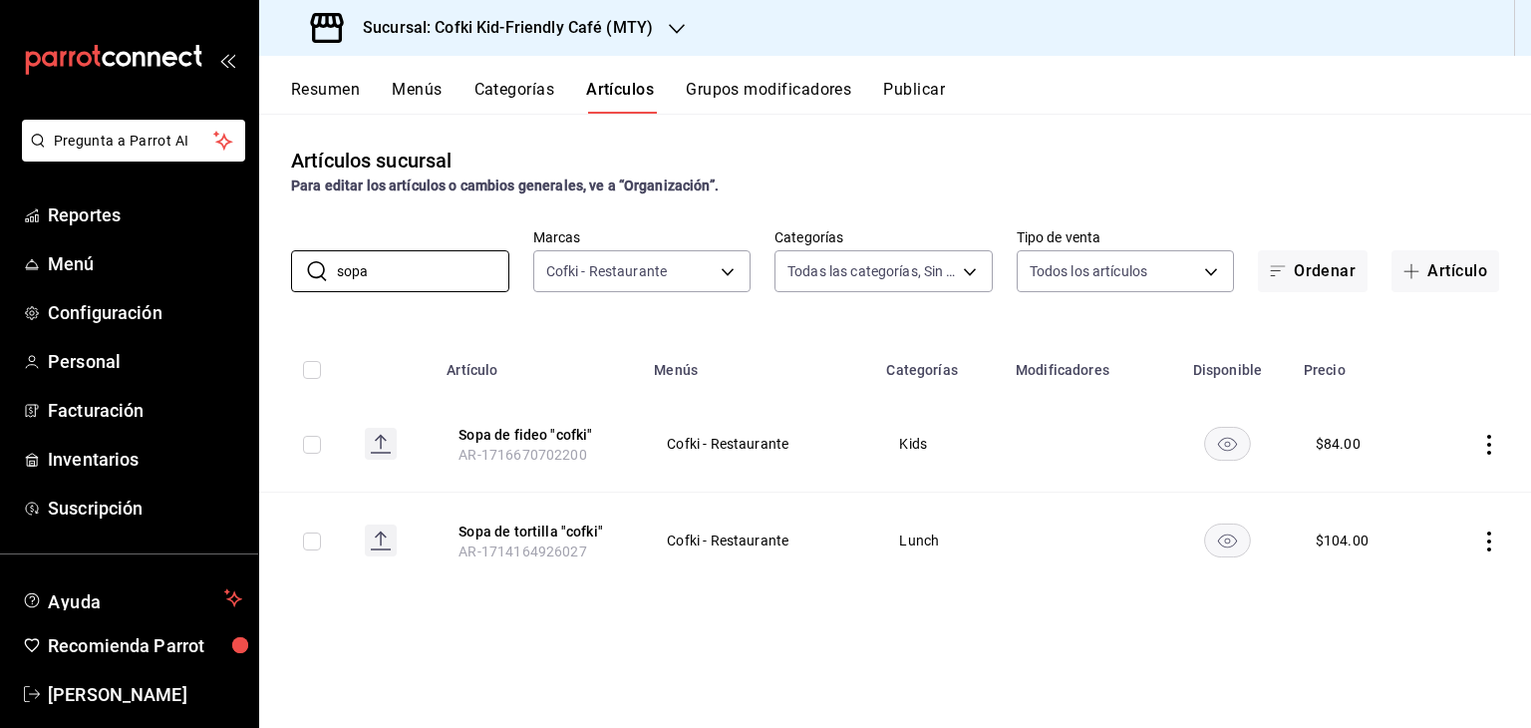
type input "sopa"
click at [1487, 540] on icon "actions" at bounding box center [1489, 541] width 20 height 20
click at [1435, 583] on span "Editar" at bounding box center [1429, 587] width 52 height 21
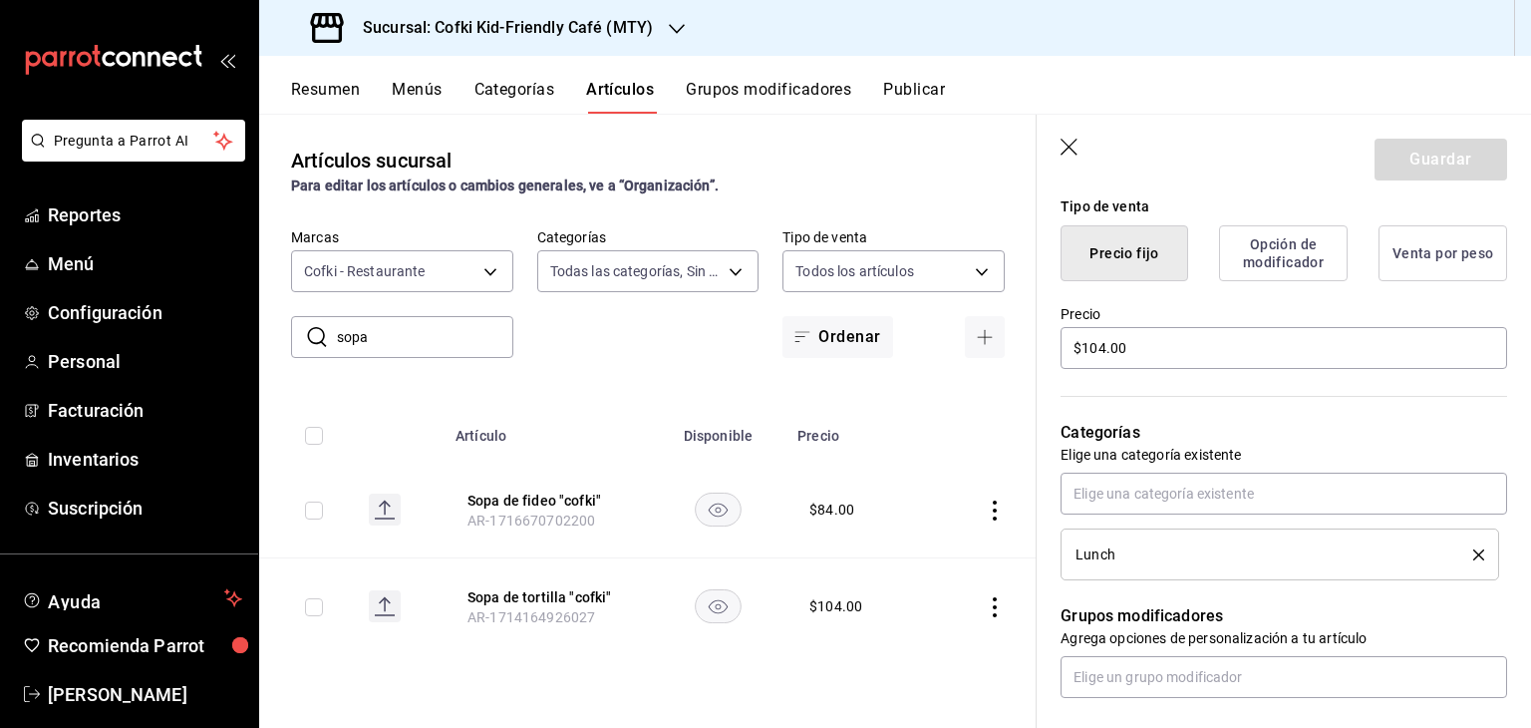
scroll to position [494, 0]
click at [1104, 356] on input "$104.00" at bounding box center [1283, 347] width 447 height 42
type textarea "x"
type input "$10.00"
type textarea "x"
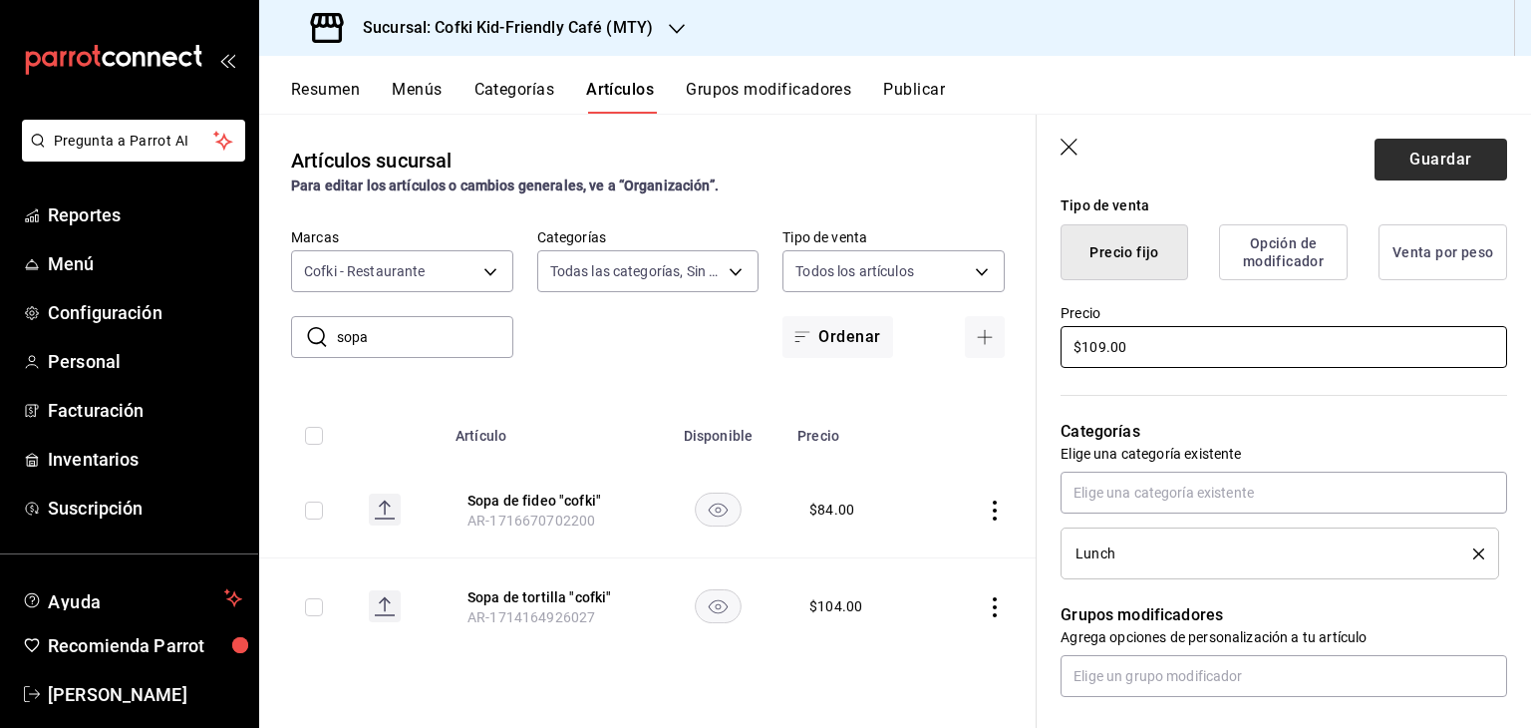
type input "$109.00"
click at [1430, 151] on button "Guardar" at bounding box center [1440, 160] width 133 height 42
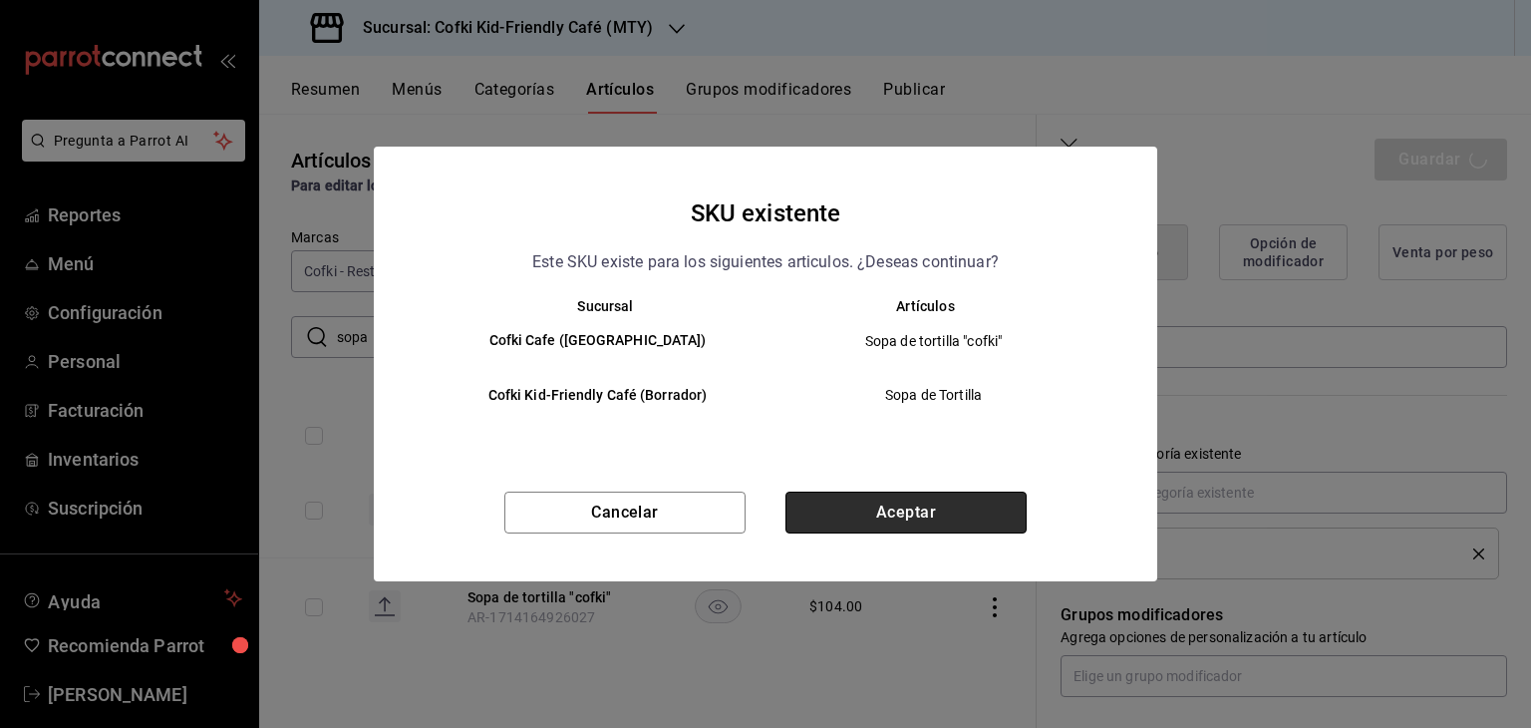
click at [898, 521] on button "Aceptar" at bounding box center [905, 512] width 241 height 42
type textarea "x"
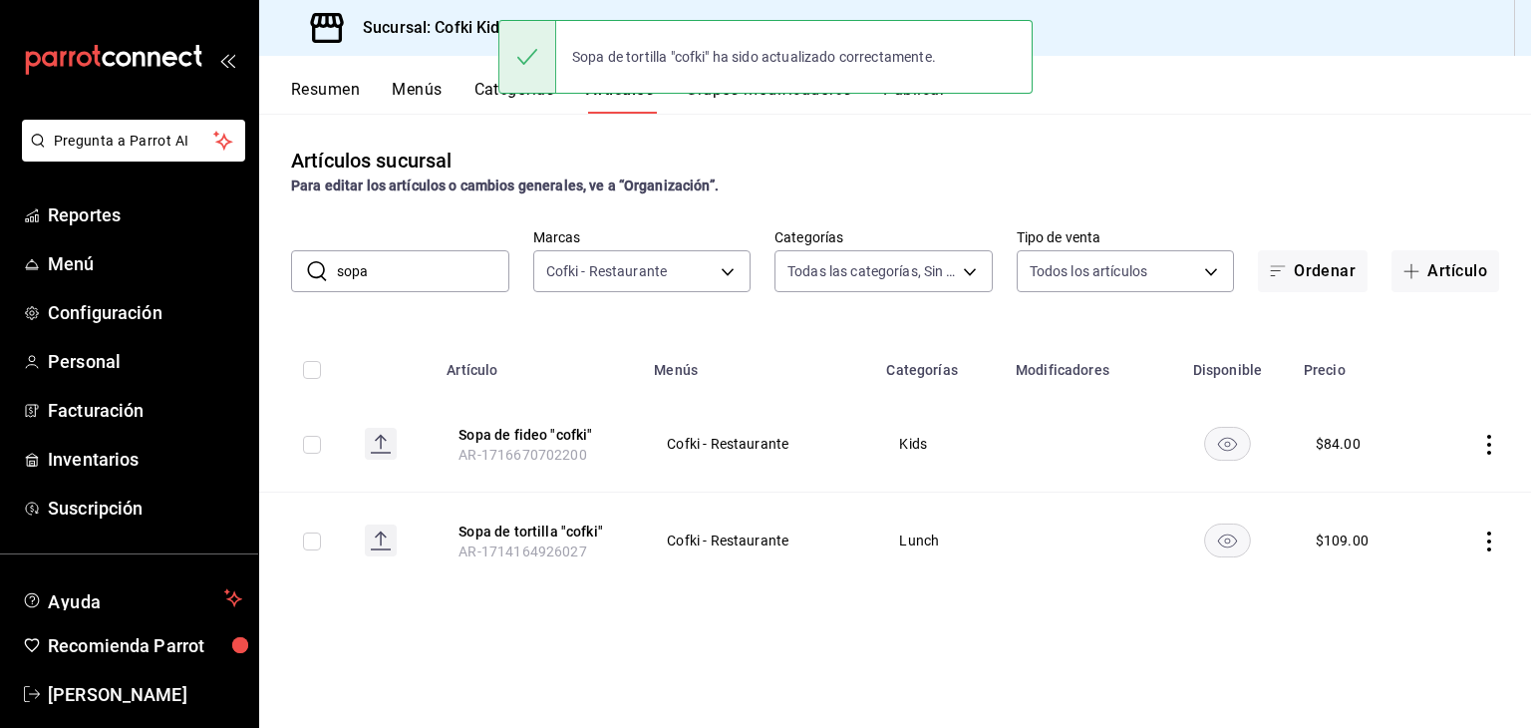
click at [1496, 444] on icon "actions" at bounding box center [1489, 445] width 20 height 20
click at [1450, 477] on li "Editar" at bounding box center [1412, 490] width 120 height 41
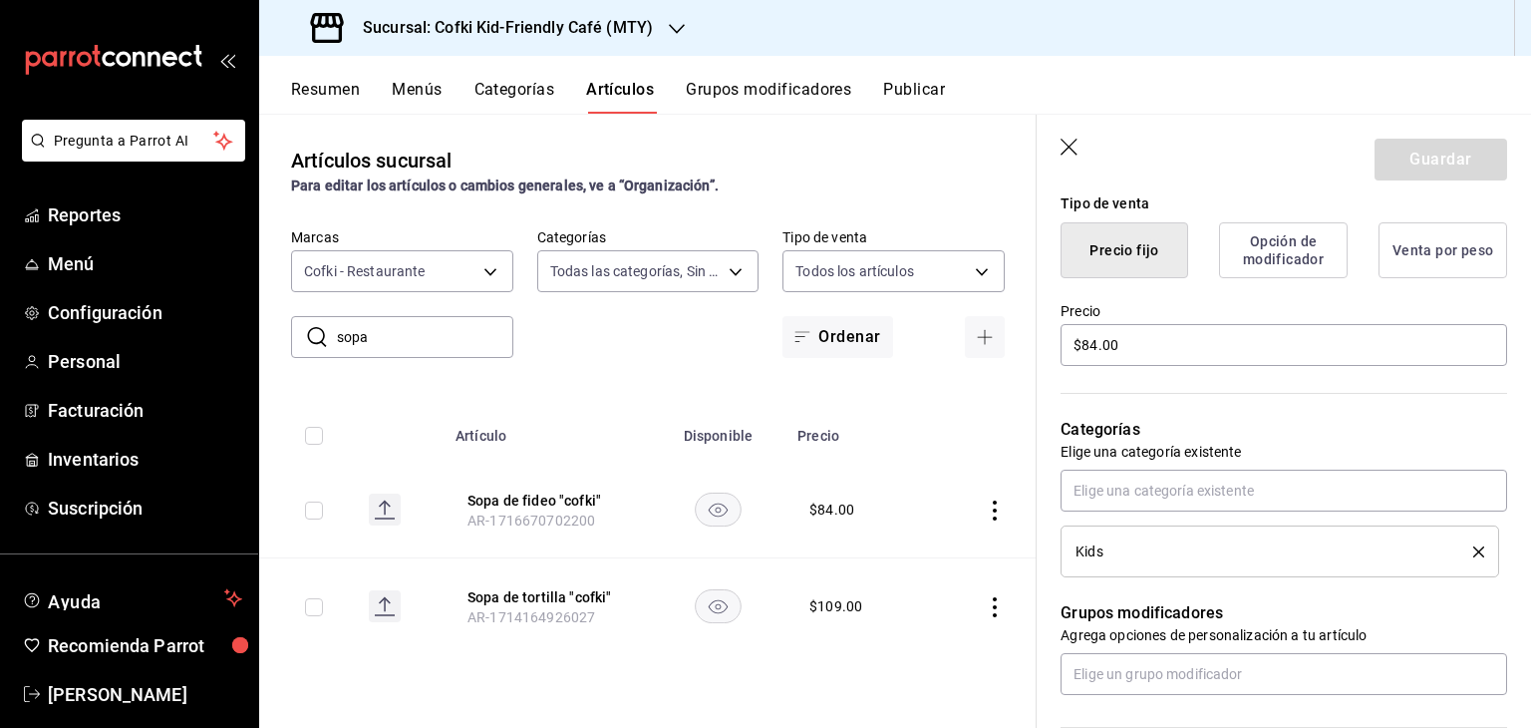
scroll to position [498, 0]
click at [1101, 346] on input "$84.00" at bounding box center [1283, 343] width 447 height 42
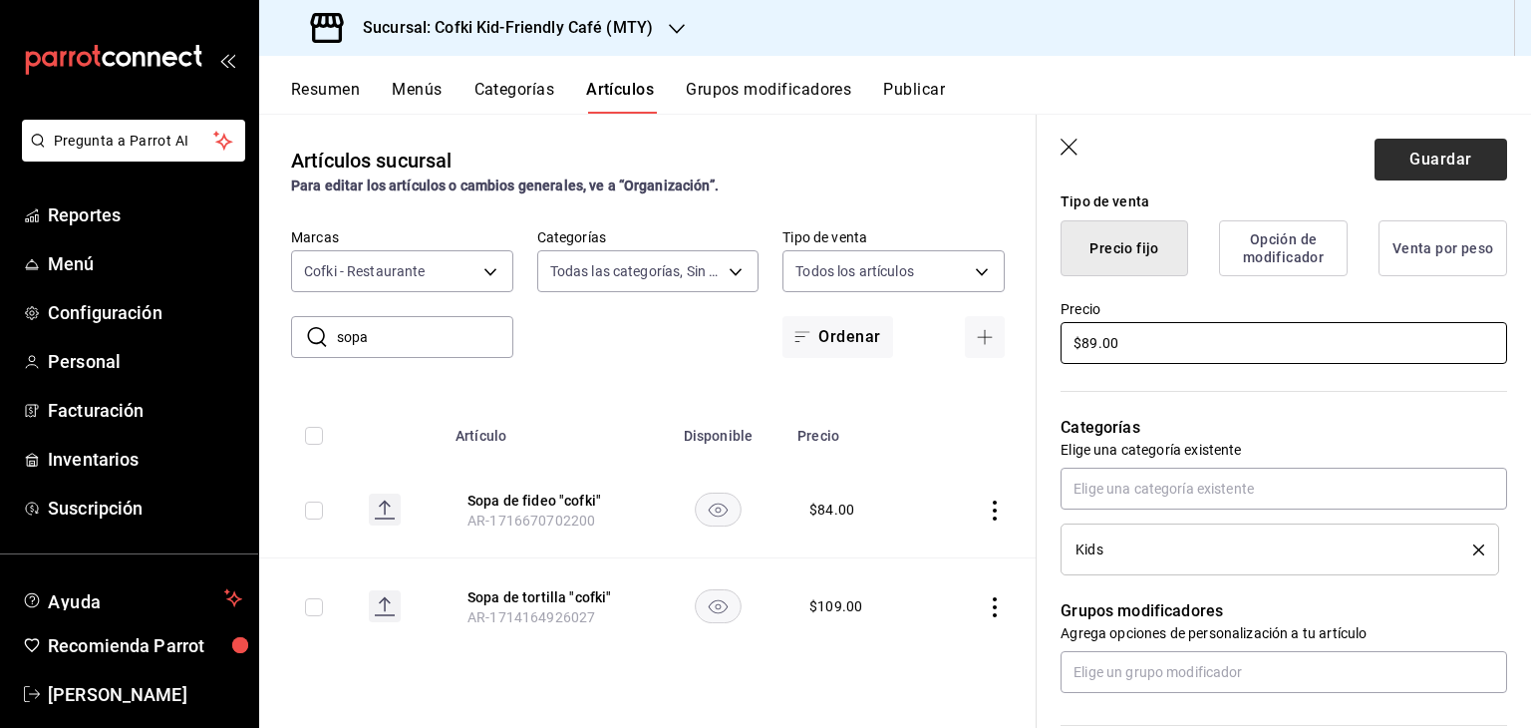
type input "$89.00"
click at [1439, 152] on button "Guardar" at bounding box center [1440, 160] width 133 height 42
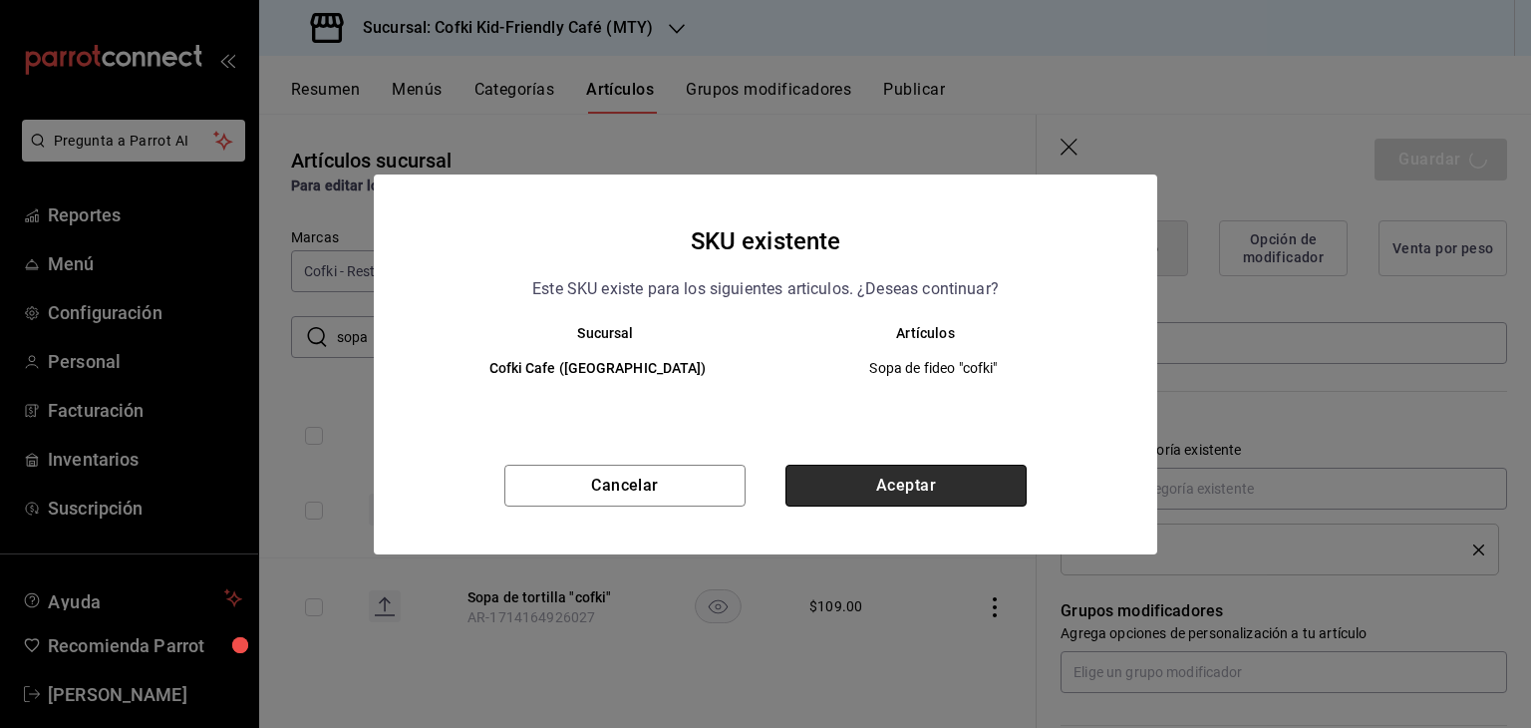
click at [950, 475] on button "Aceptar" at bounding box center [905, 485] width 241 height 42
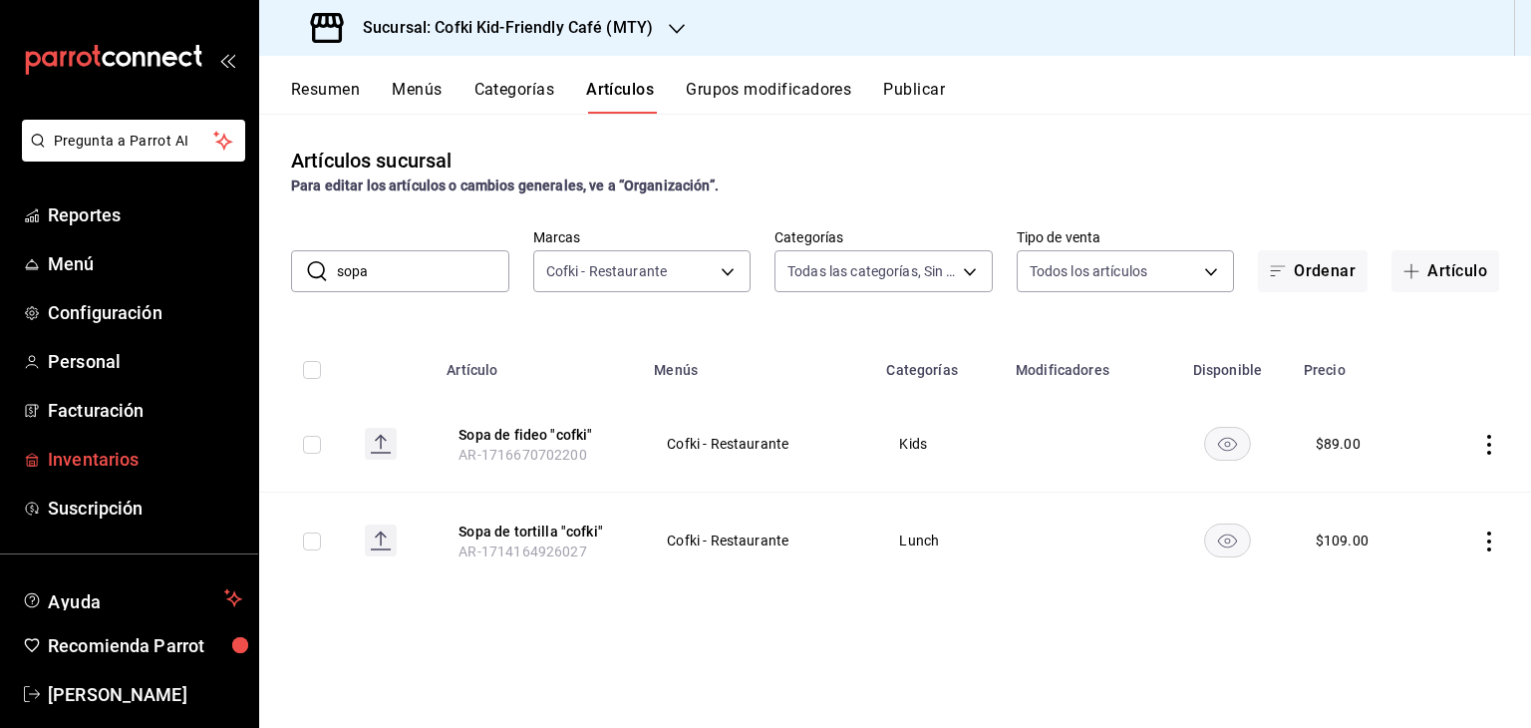
click at [112, 459] on span "Inventarios" at bounding box center [145, 459] width 194 height 27
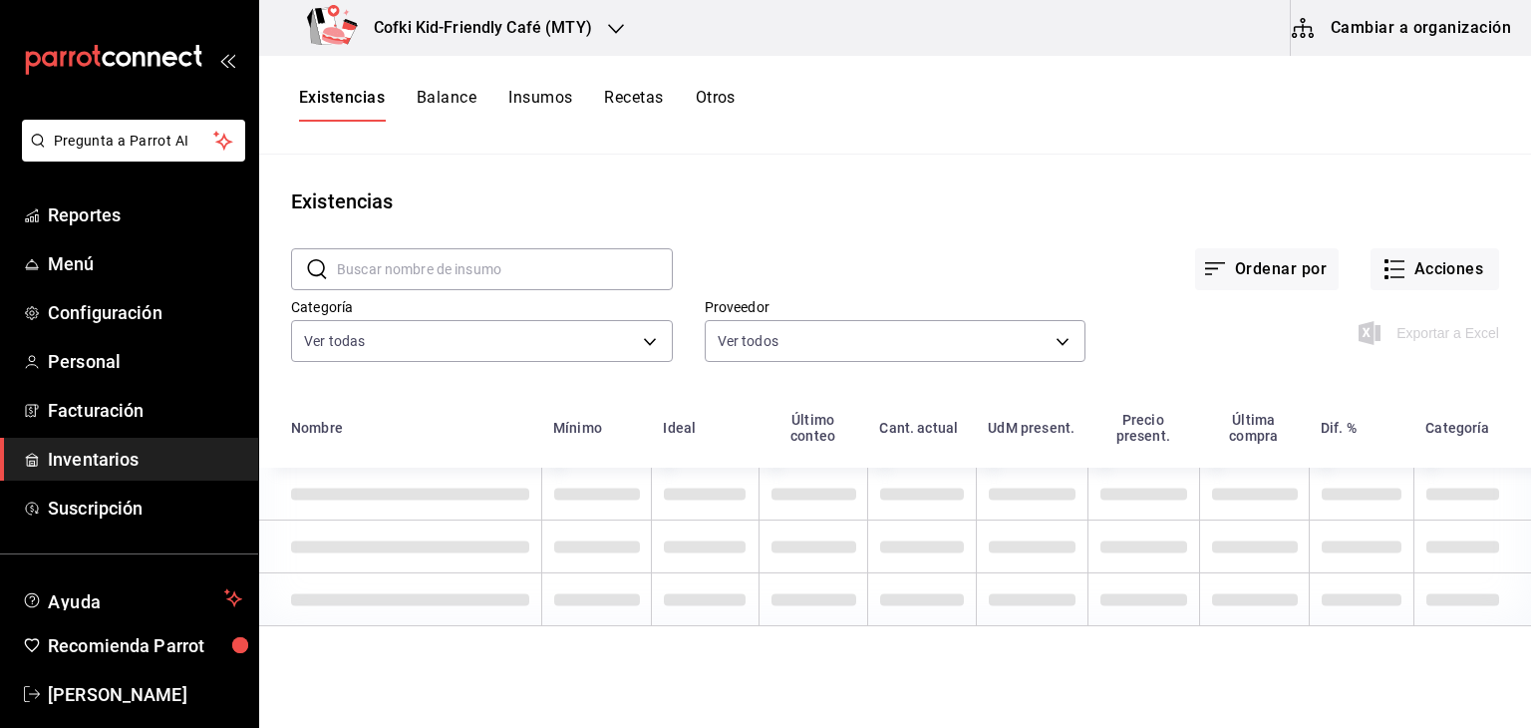
click at [1431, 29] on button "Cambiar a organización" at bounding box center [1403, 28] width 224 height 56
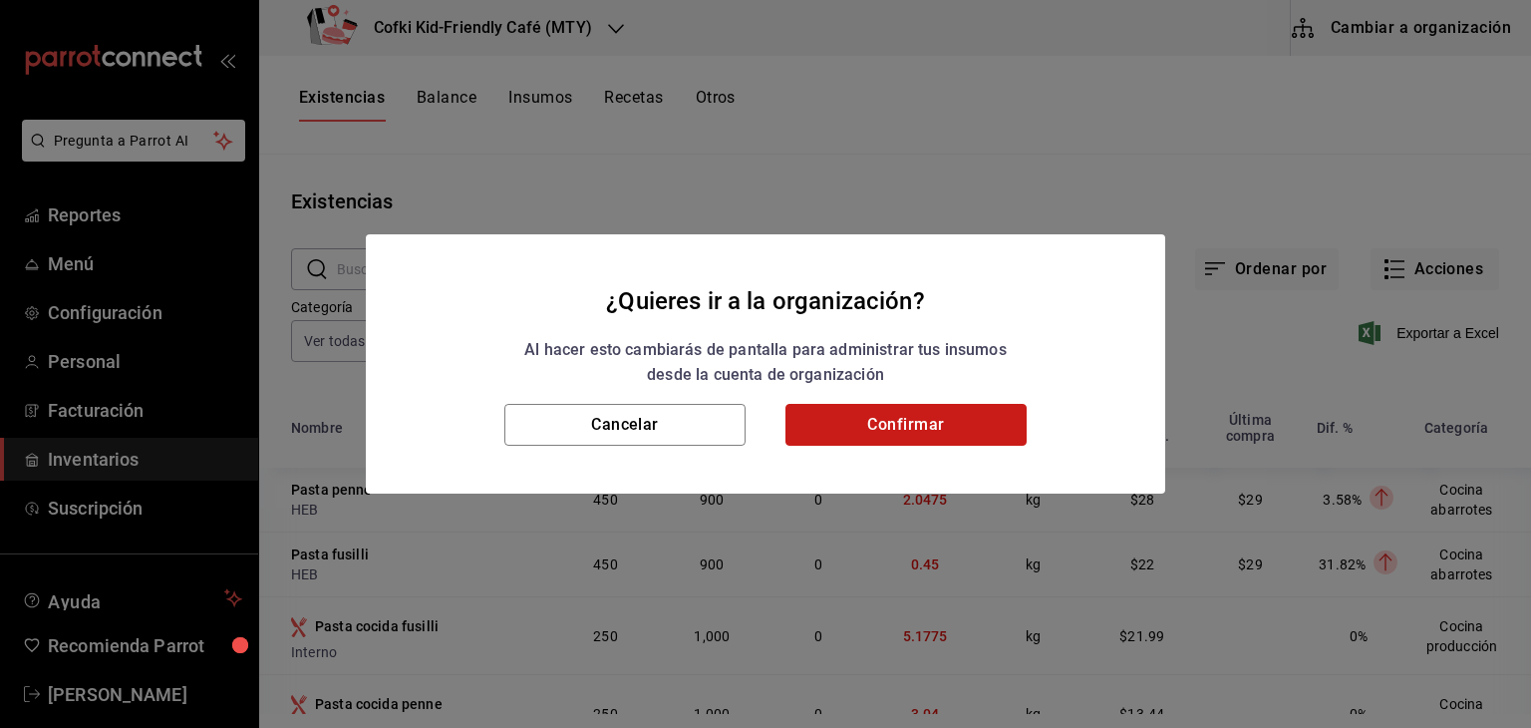
click at [922, 420] on button "Confirmar" at bounding box center [905, 425] width 241 height 42
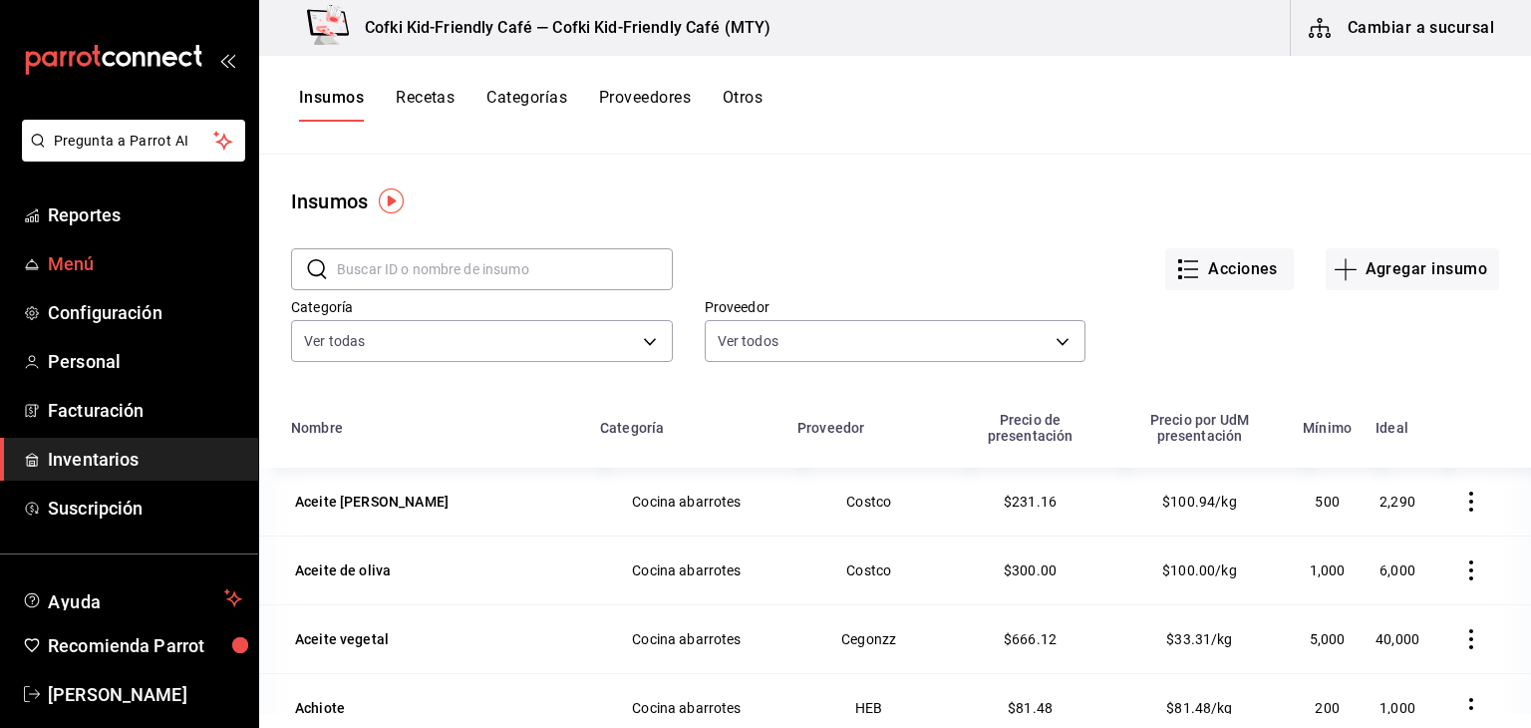
click at [115, 277] on link "Menú" at bounding box center [129, 263] width 258 height 43
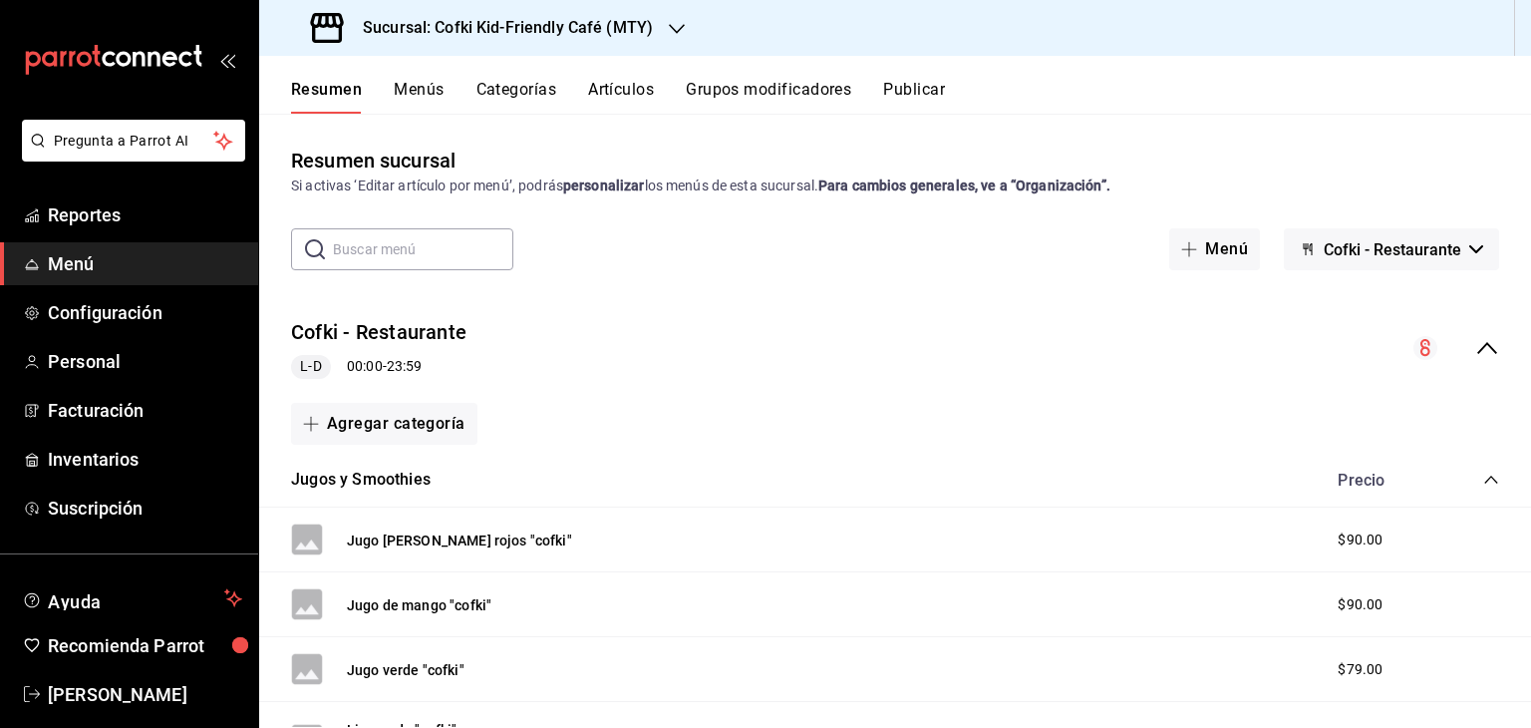
click at [149, 262] on span "Menú" at bounding box center [145, 263] width 194 height 27
click at [621, 87] on button "Artículos" at bounding box center [621, 97] width 66 height 34
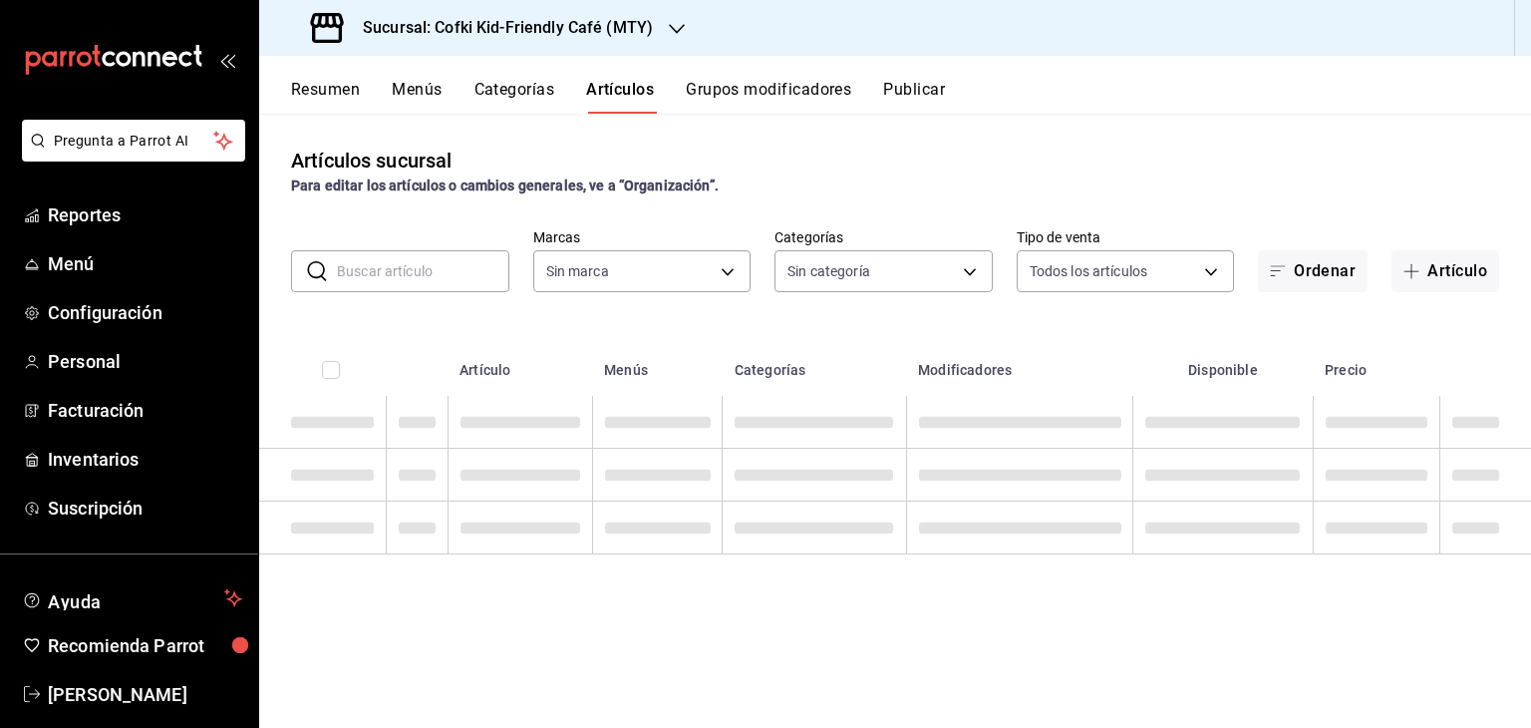
type input "5ff6da85-4441-477b-bcd1-ce360696ef91,5ba13676-dc65-489a-905a-c589769de354,94a8f…"
type input "c30b8039-643b-4819-8db3-b366202bda0a,4587f4d9-7f40-481a-a627-d70d388ccf89,0d8e5…"
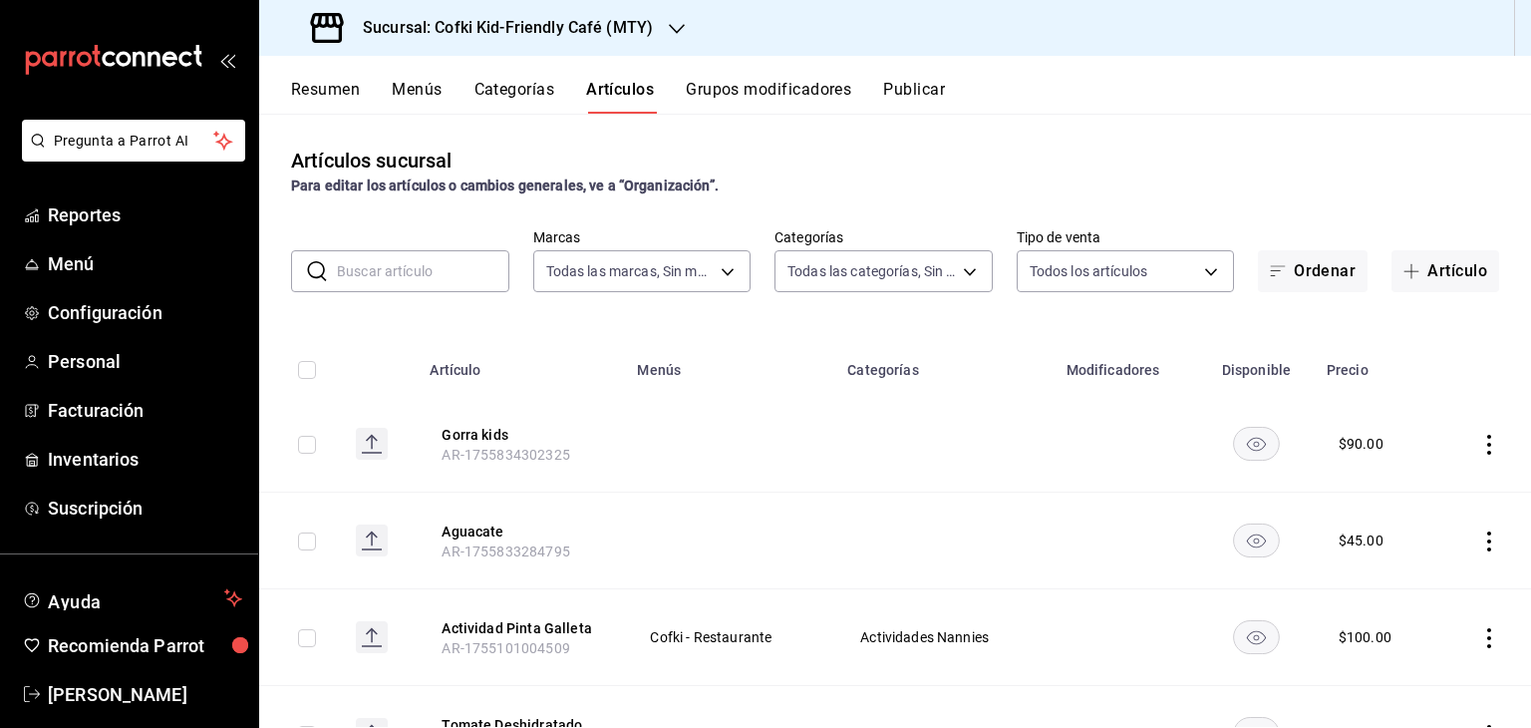
click at [427, 274] on input "text" at bounding box center [423, 271] width 172 height 40
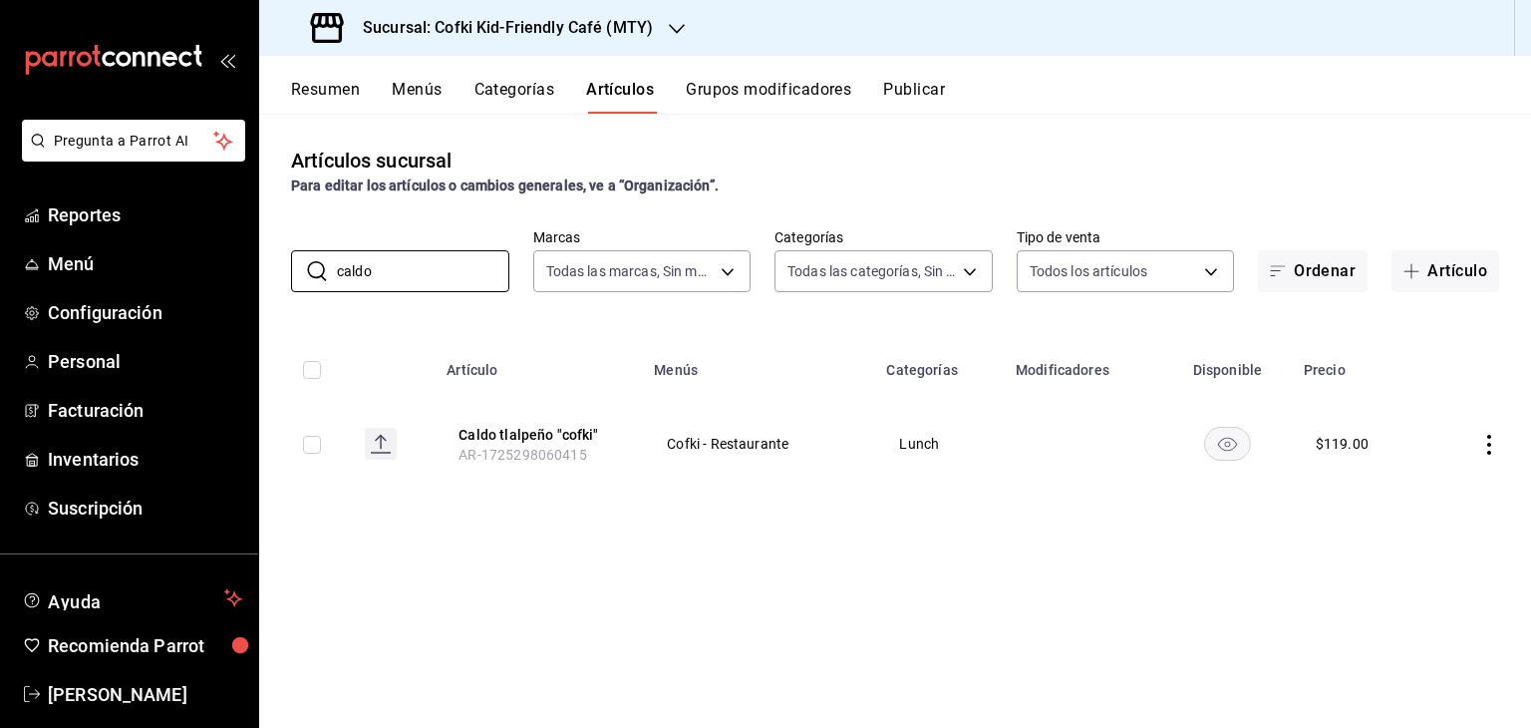
type input "caldo"
click at [1485, 436] on icon "actions" at bounding box center [1489, 445] width 20 height 20
click at [1413, 486] on span "Editar" at bounding box center [1429, 490] width 52 height 21
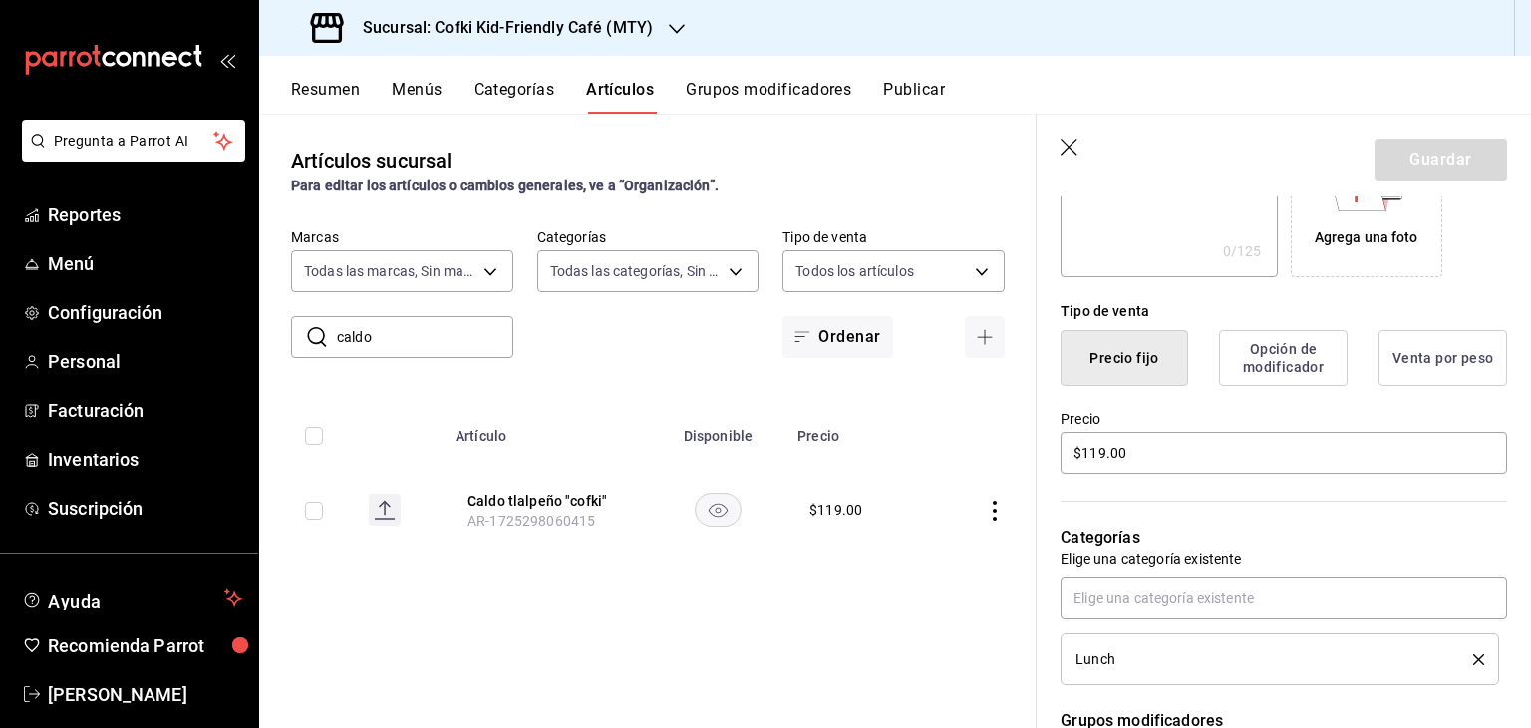
scroll to position [390, 0]
click at [1104, 451] on input "$119.00" at bounding box center [1283, 452] width 447 height 42
type input "$124.00"
click at [1426, 157] on button "Guardar" at bounding box center [1440, 160] width 133 height 42
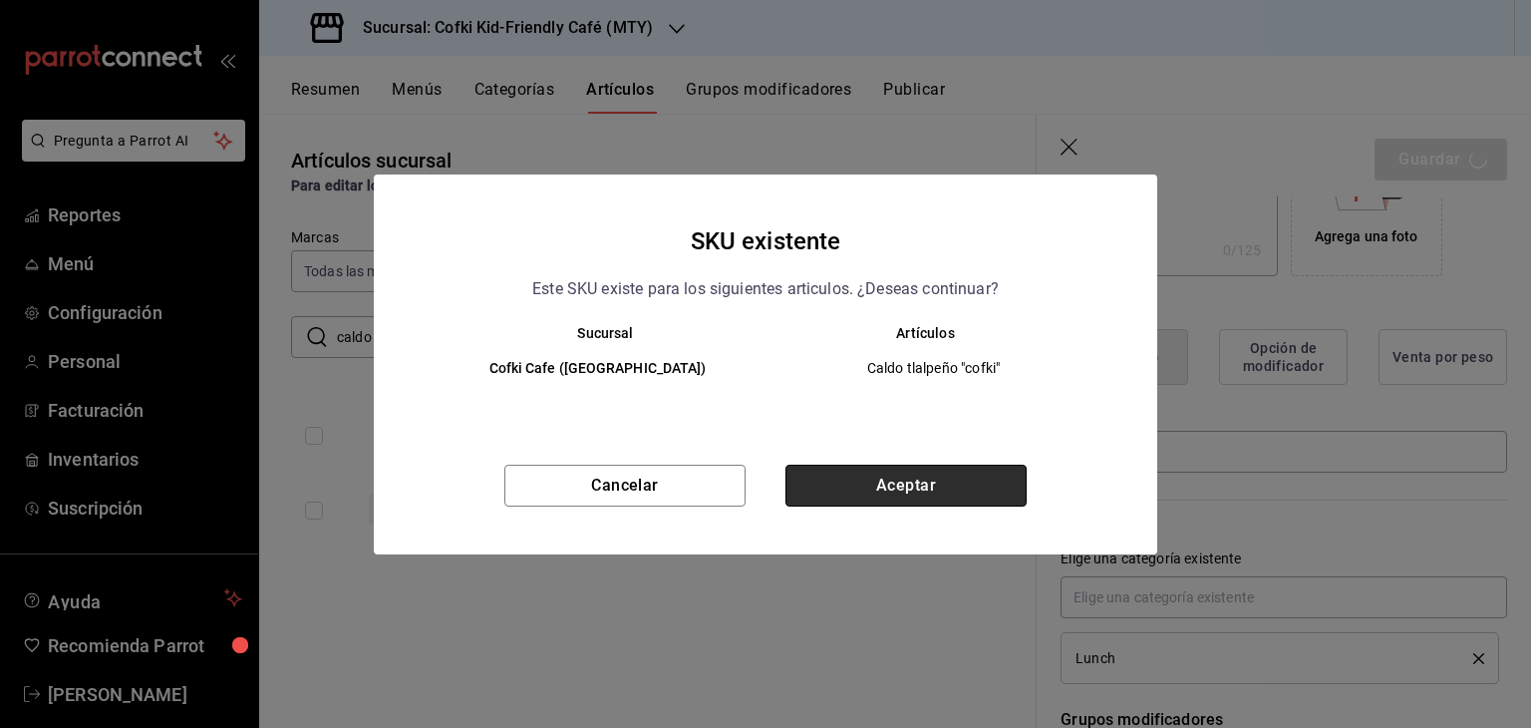
click at [953, 467] on button "Aceptar" at bounding box center [905, 485] width 241 height 42
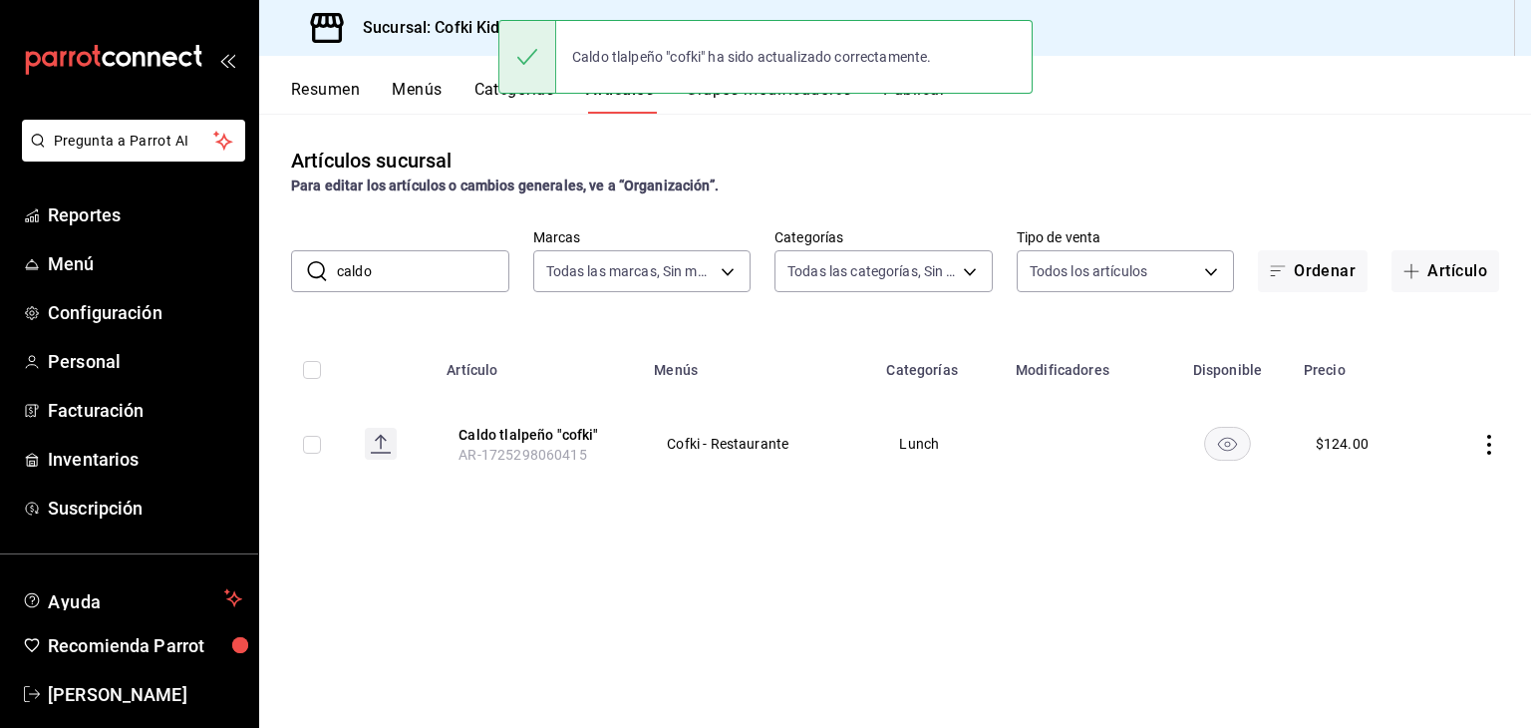
click at [425, 268] on input "caldo" at bounding box center [423, 271] width 172 height 40
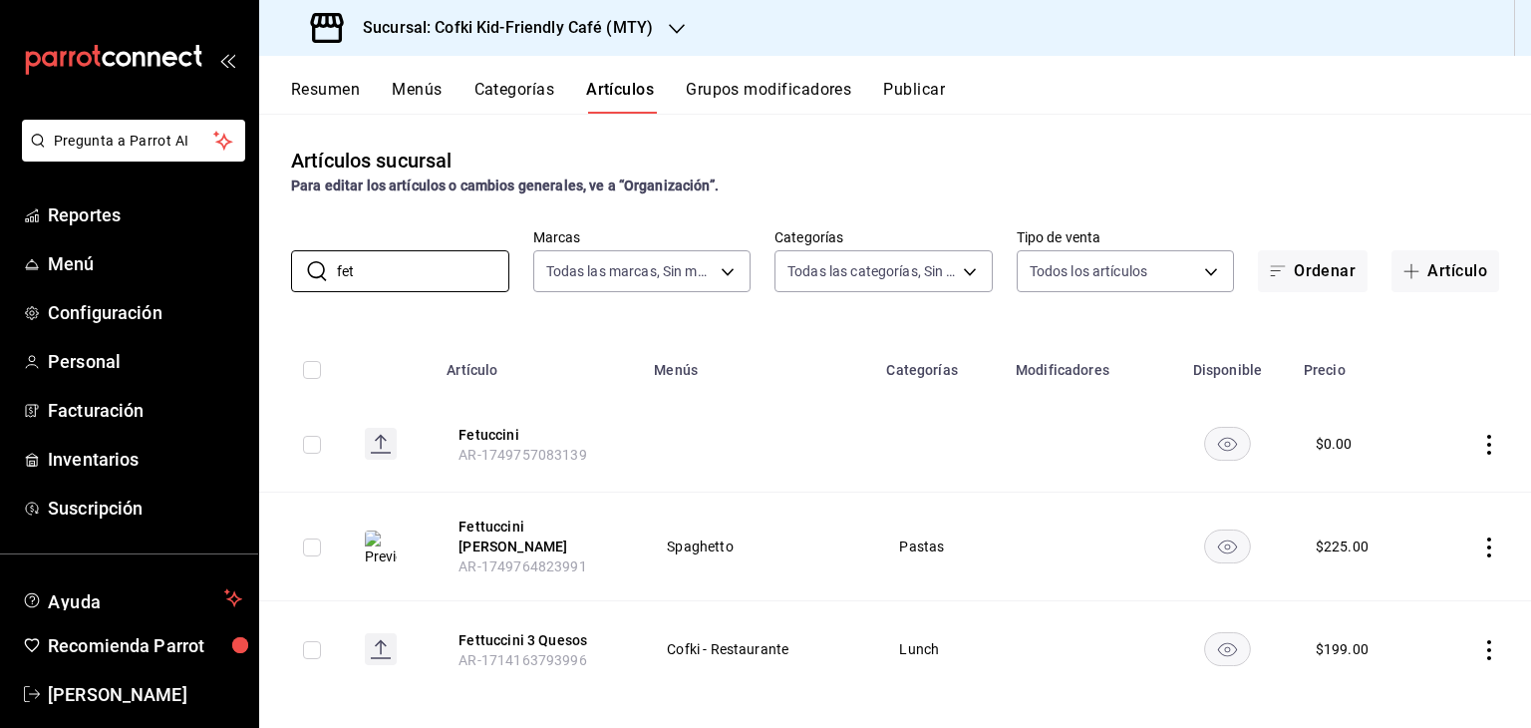
type input "fet"
click at [1479, 640] on icon "actions" at bounding box center [1489, 650] width 20 height 20
click at [1428, 591] on span "Editar" at bounding box center [1414, 593] width 52 height 21
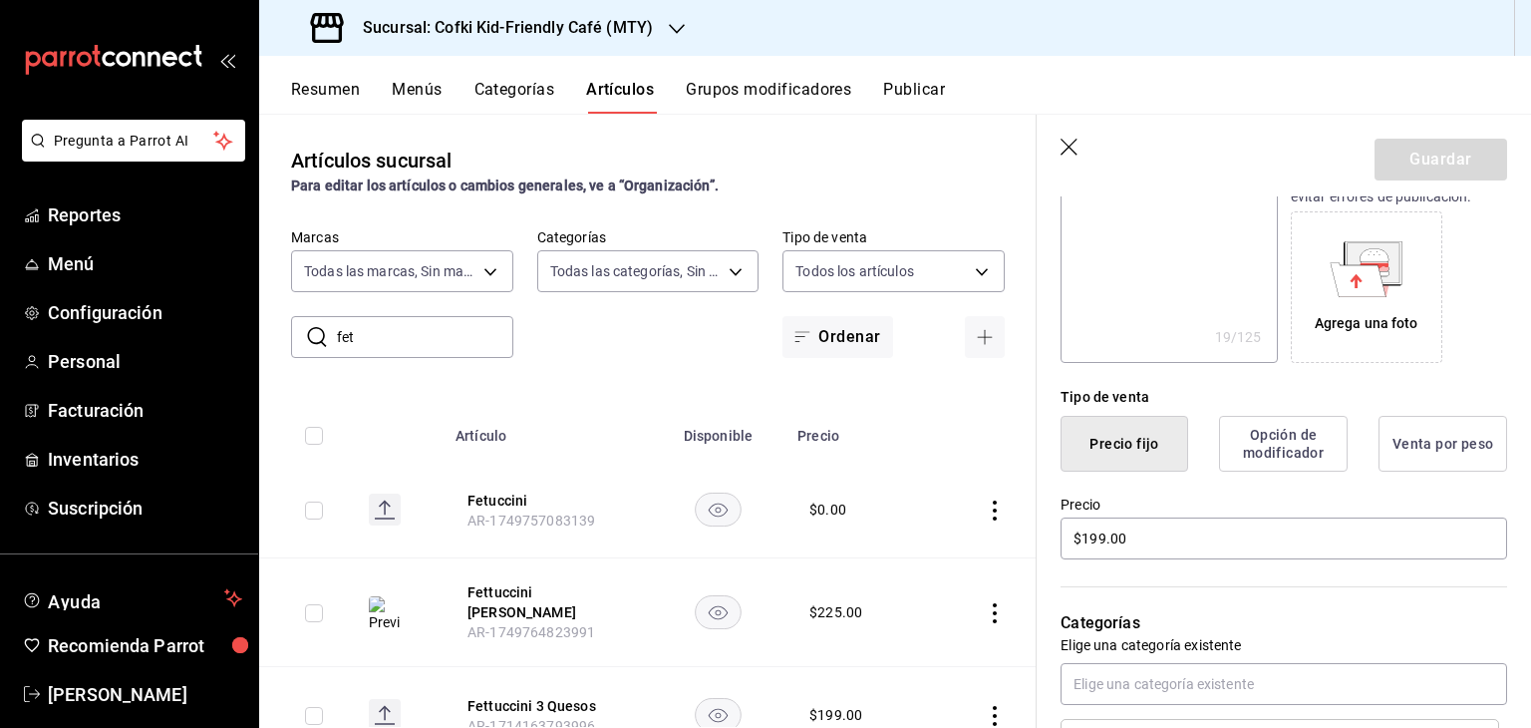
scroll to position [307, 0]
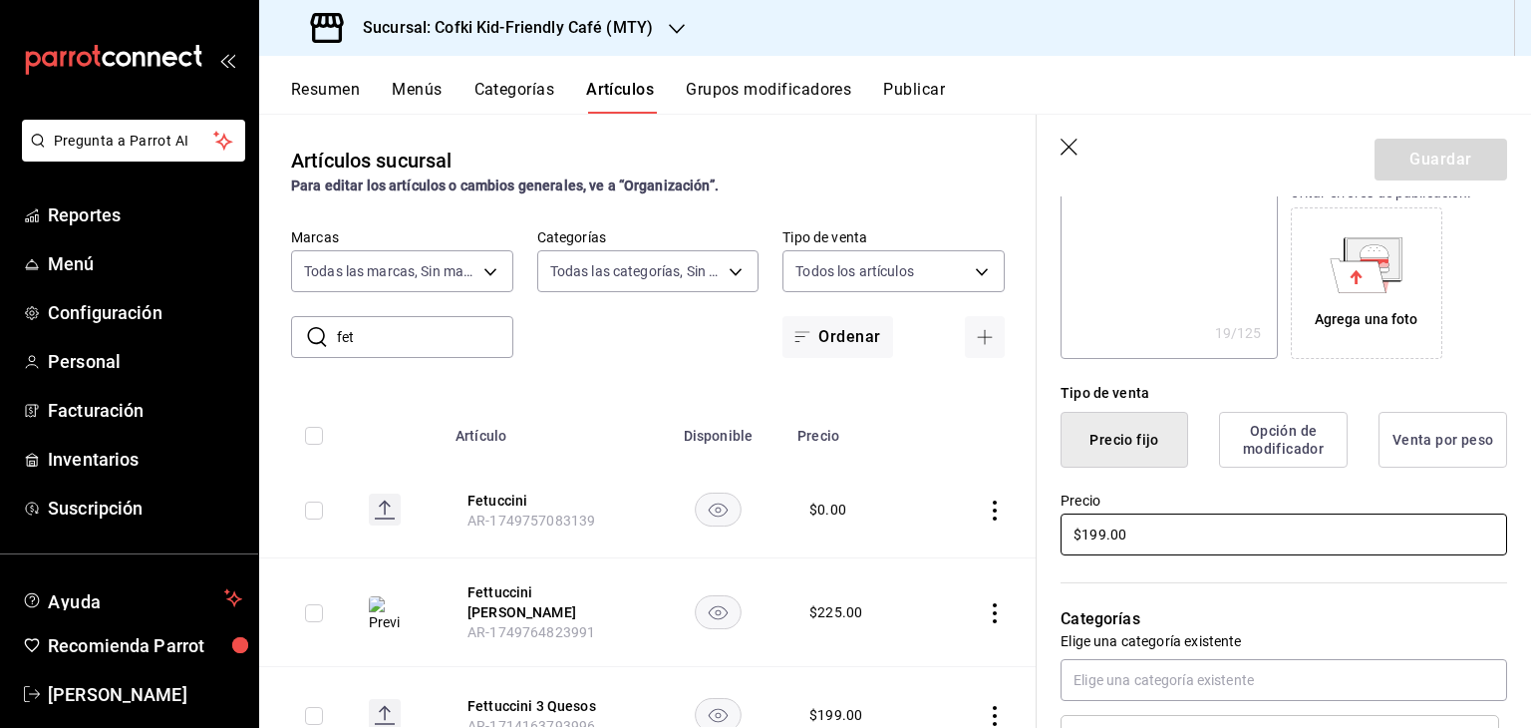
click at [1106, 531] on input "$199.00" at bounding box center [1283, 534] width 447 height 42
type textarea "x"
type input "$19.00"
type textarea "x"
type input "$1.00"
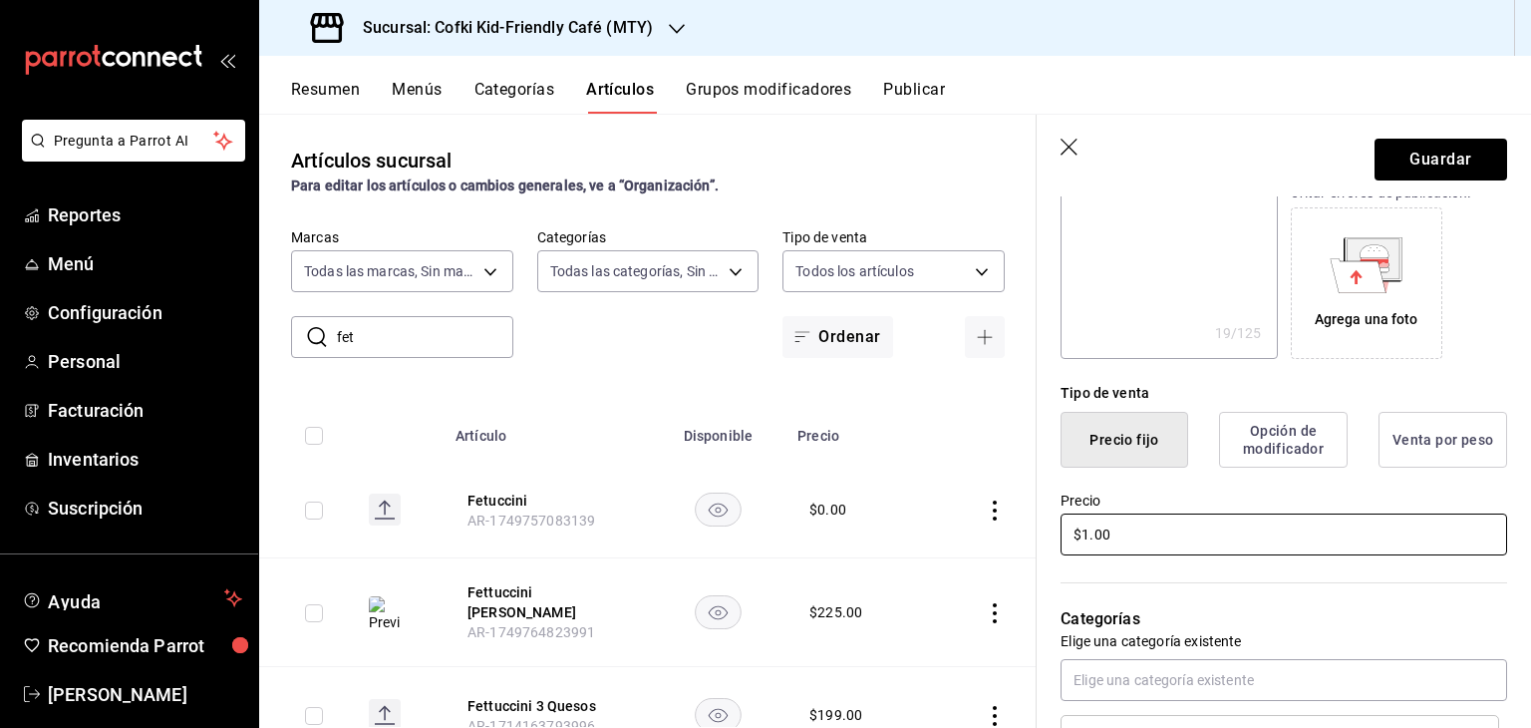
type textarea "x"
type input "$2.00"
type textarea "x"
type input "$214.00"
type textarea "x"
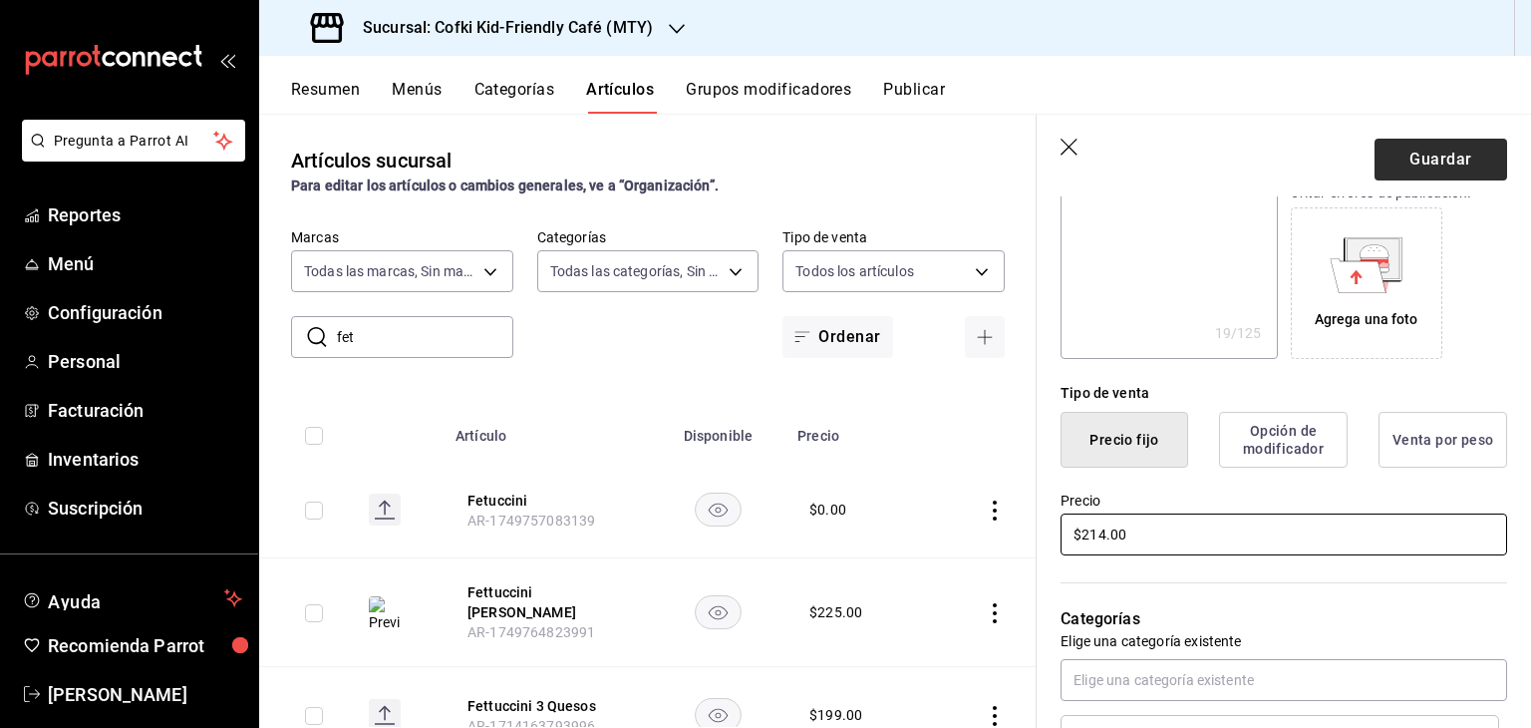
type input "$214.00"
click at [1451, 144] on button "Guardar" at bounding box center [1440, 160] width 133 height 42
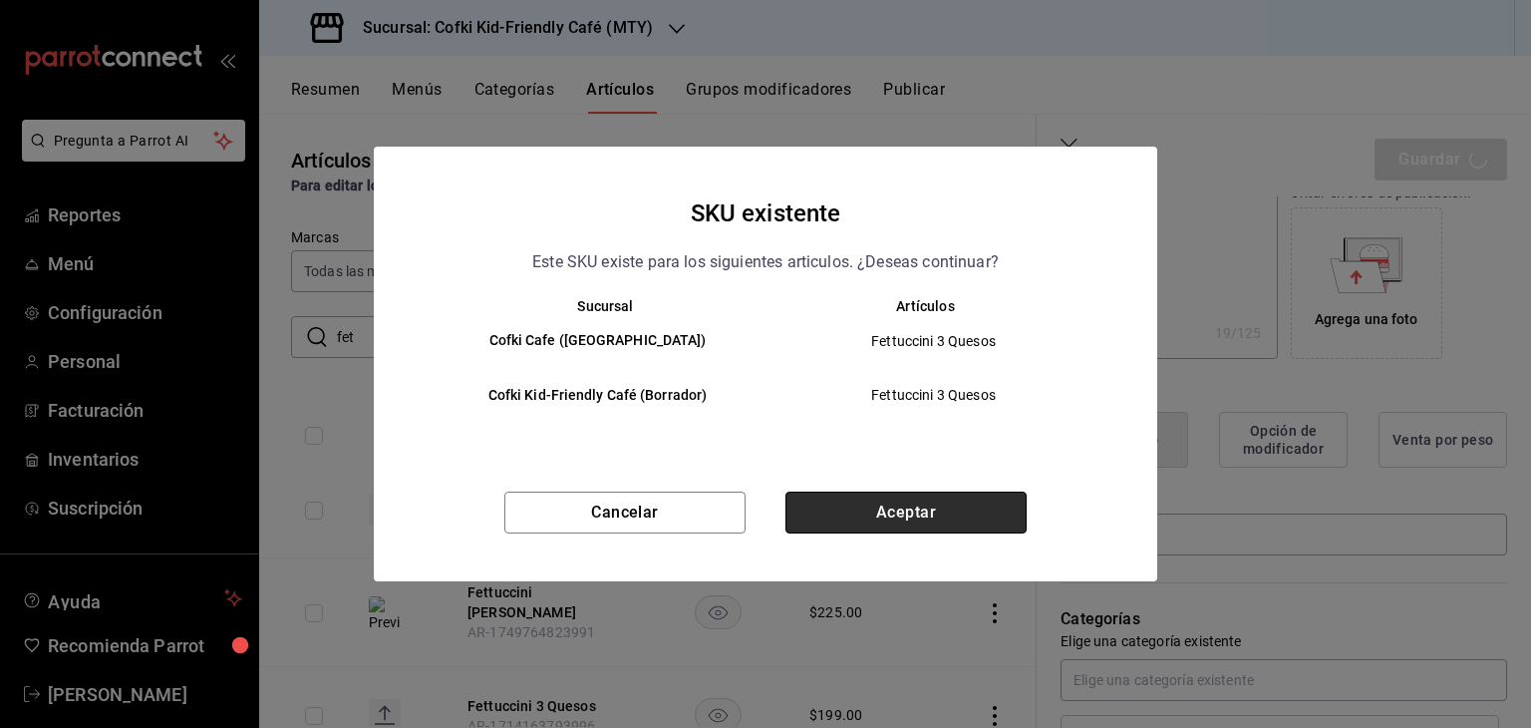
click at [932, 513] on button "Aceptar" at bounding box center [905, 512] width 241 height 42
type textarea "x"
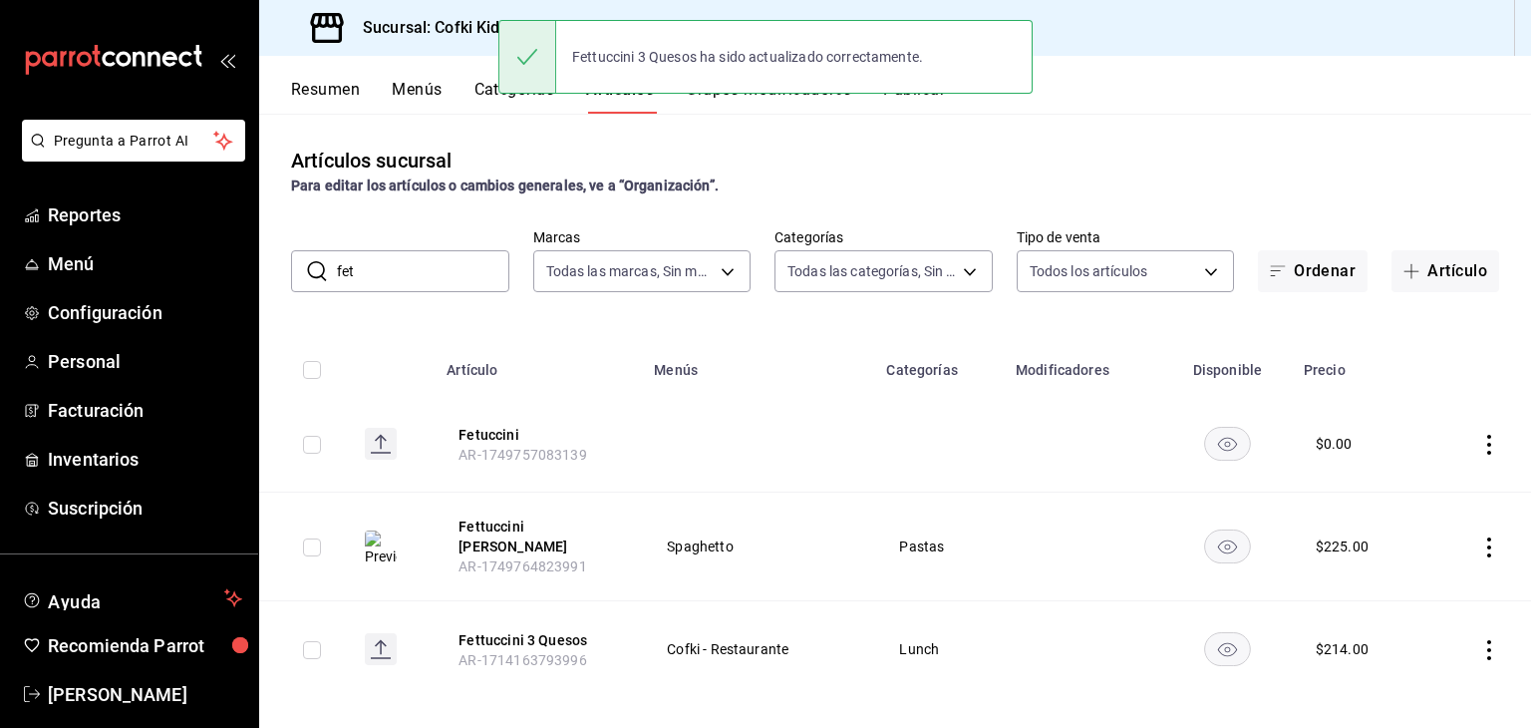
click at [388, 262] on input "fet" at bounding box center [423, 271] width 172 height 40
click at [718, 273] on body "Pregunta a Parrot AI Reportes Menú Configuración Personal Facturación Inventari…" at bounding box center [765, 364] width 1531 height 728
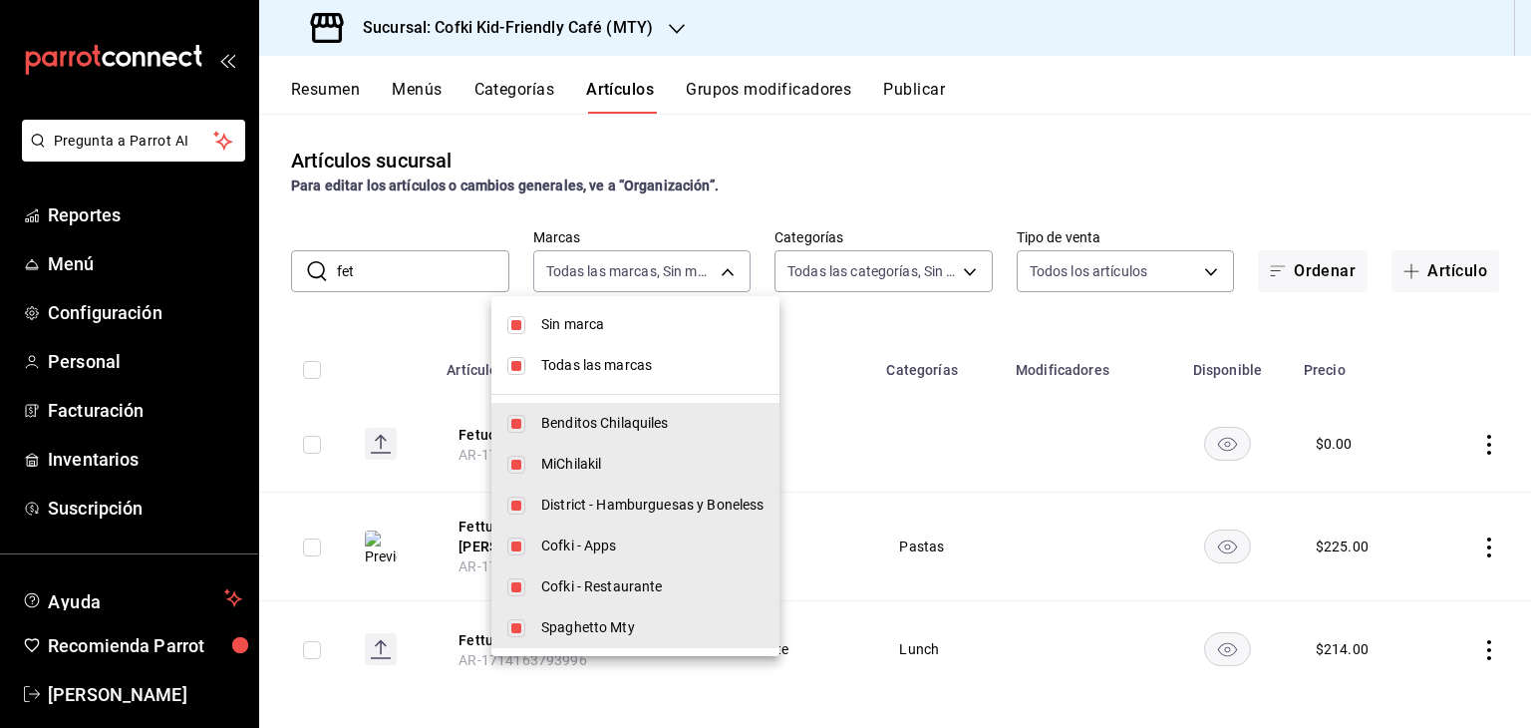
click at [573, 336] on li "Sin marca" at bounding box center [635, 324] width 288 height 41
checkbox input "false"
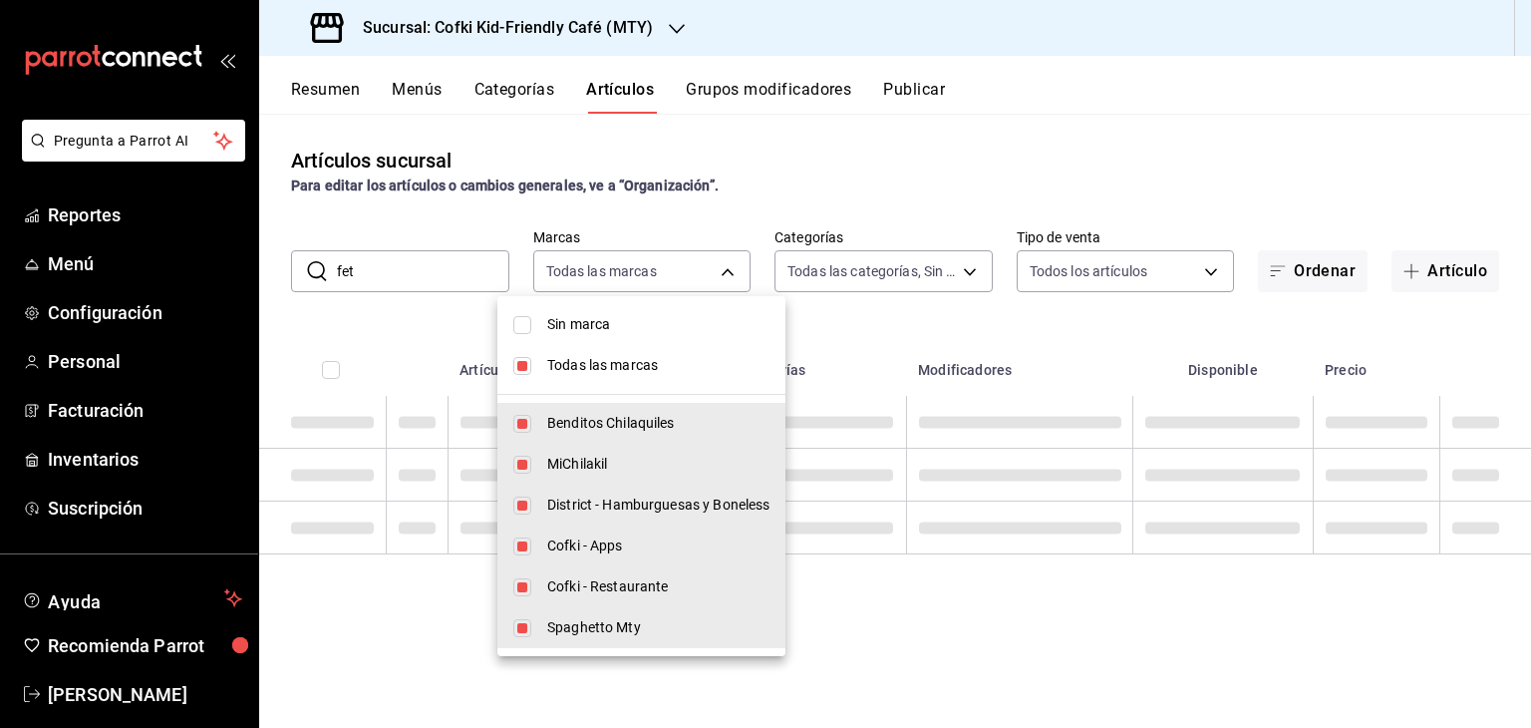
click at [585, 364] on span "Todas las marcas" at bounding box center [658, 365] width 222 height 21
checkbox input "false"
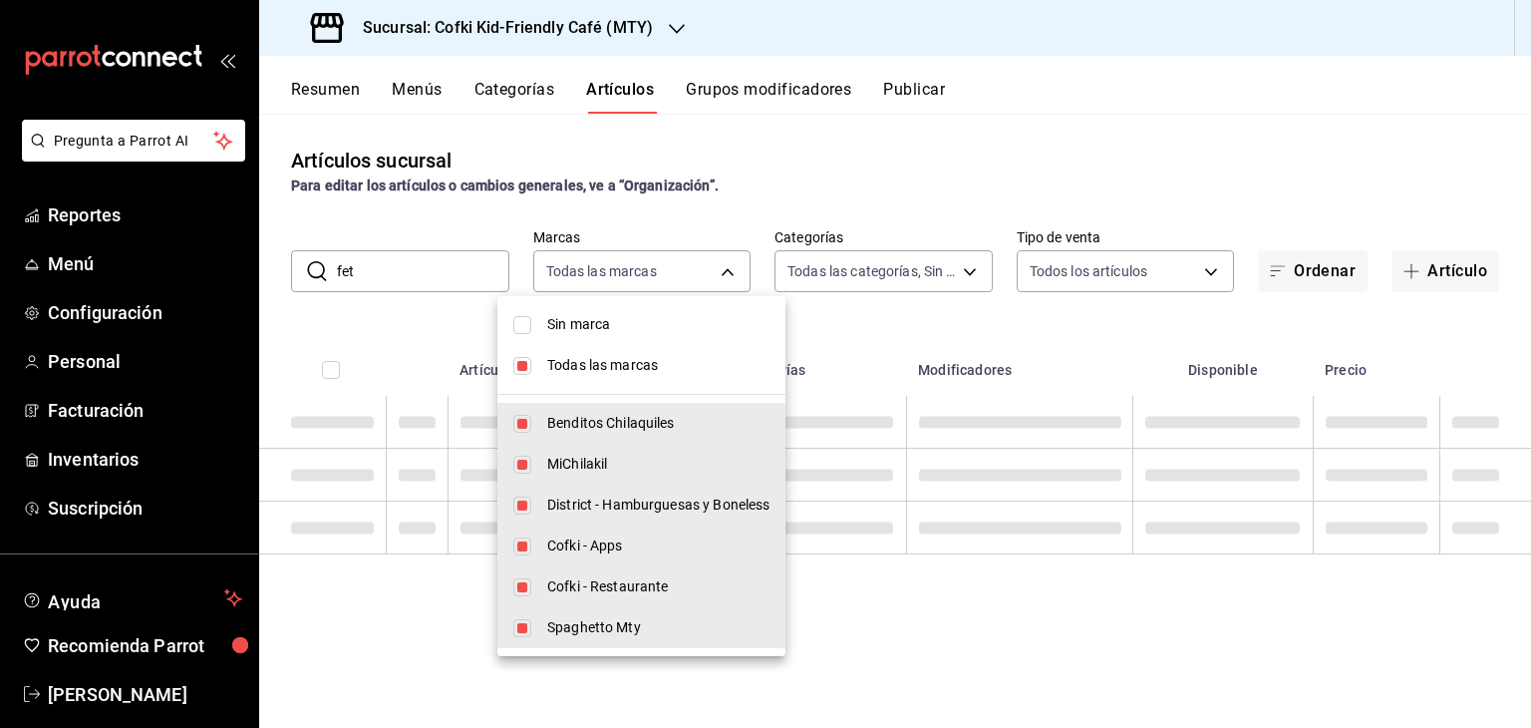
checkbox input "false"
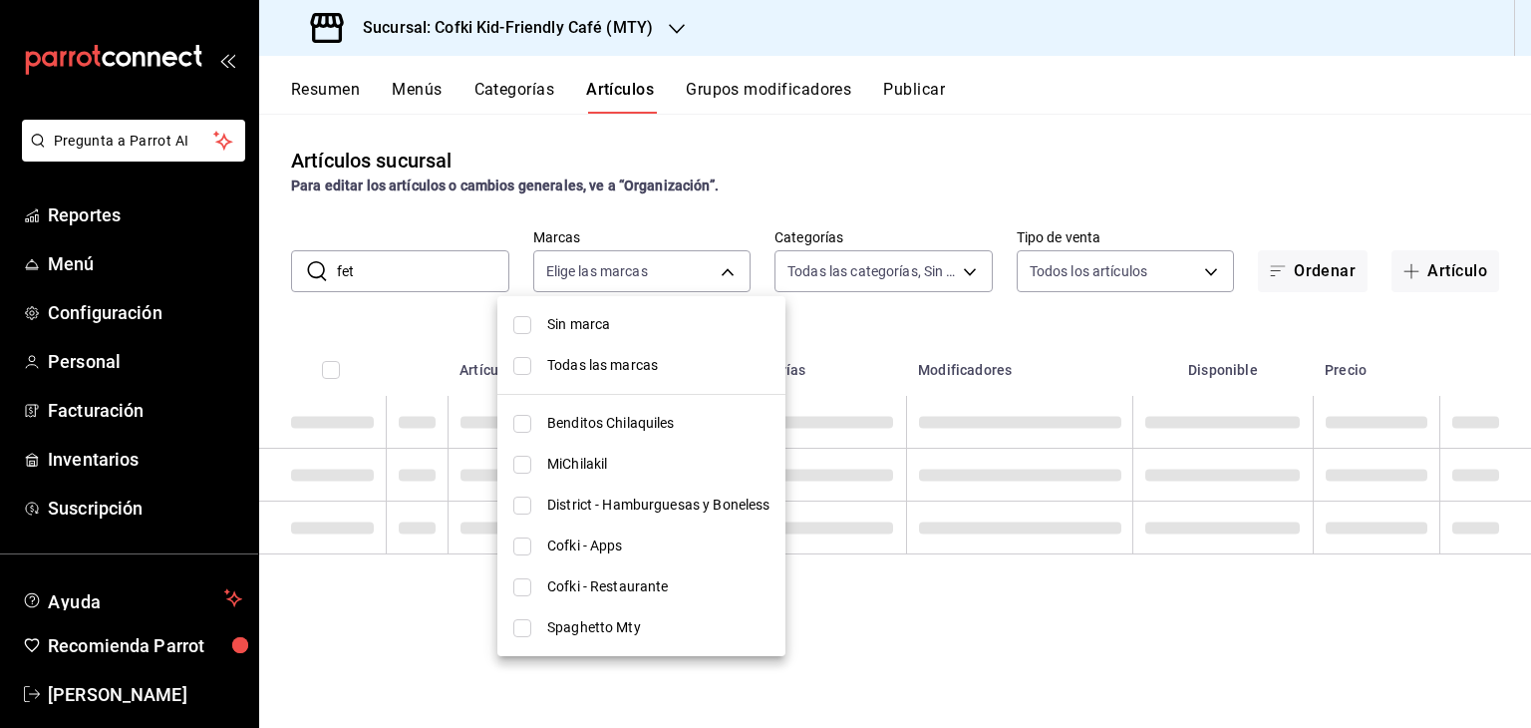
click at [614, 573] on li "Cofki - Restaurante" at bounding box center [641, 586] width 288 height 41
type input "5702f3a4-6f1e-4f78-88f3-fffb2f061134"
checkbox input "true"
click at [434, 279] on div at bounding box center [765, 364] width 1531 height 728
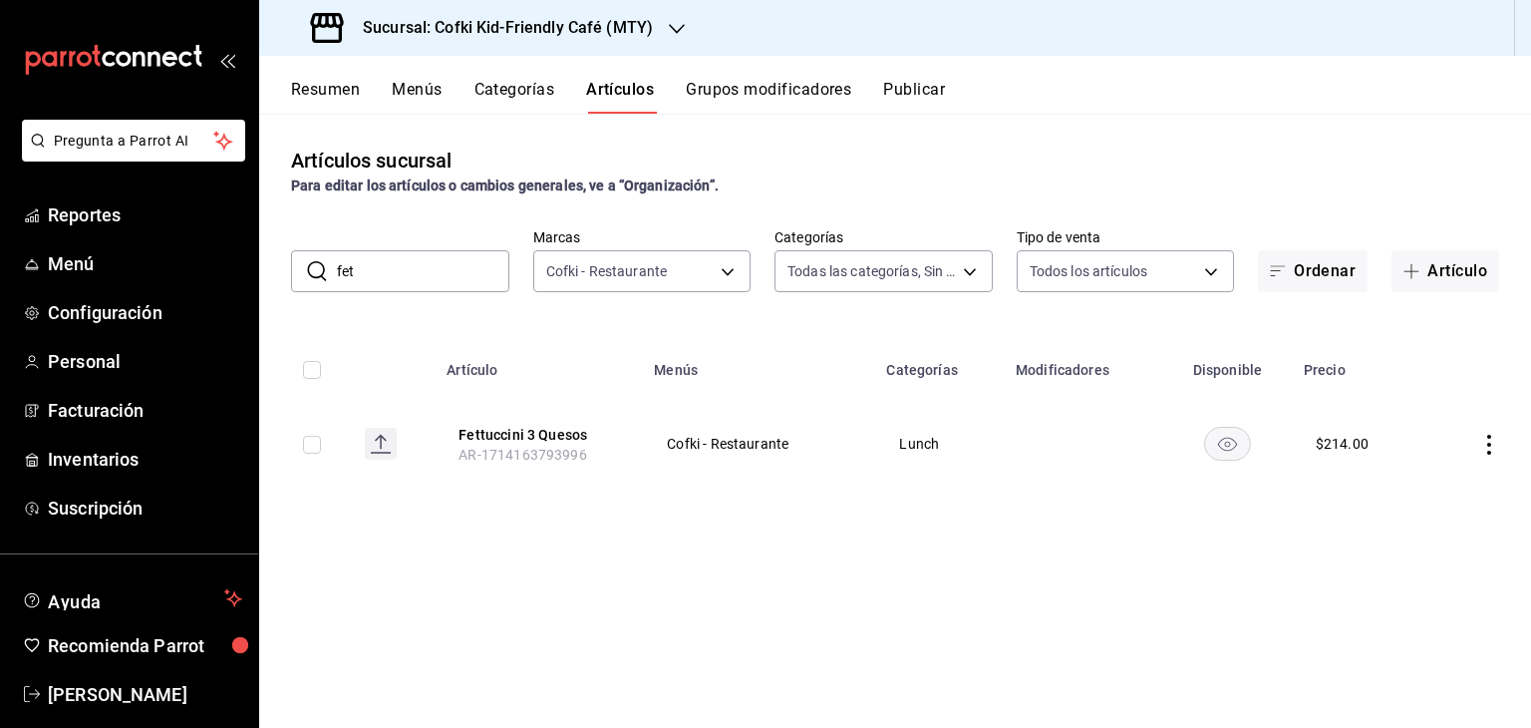
click at [435, 274] on input "fet" at bounding box center [423, 271] width 172 height 40
click at [435, 274] on input "a" at bounding box center [423, 271] width 172 height 40
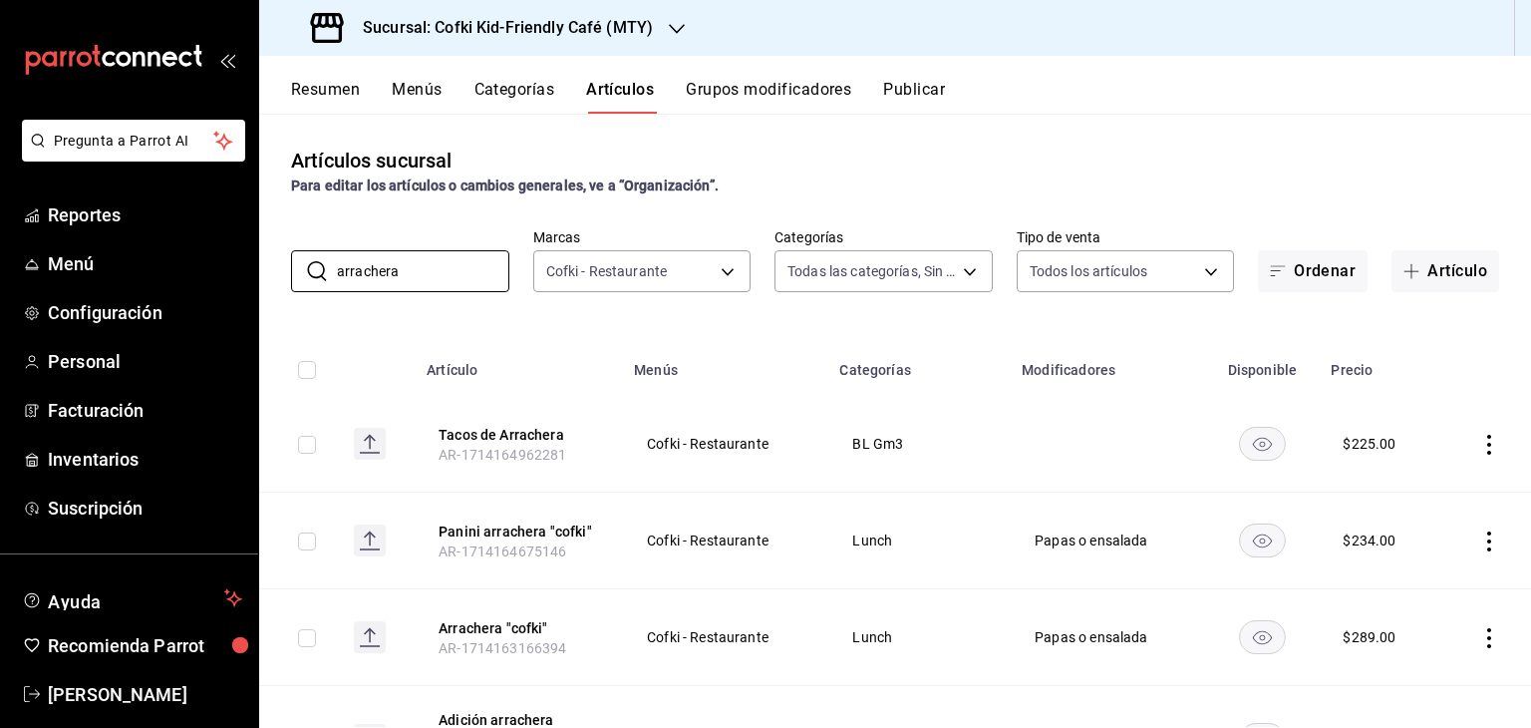
type input "arrachera"
click at [1479, 639] on icon "actions" at bounding box center [1489, 638] width 20 height 20
click at [1418, 599] on span "Editar" at bounding box center [1414, 593] width 52 height 21
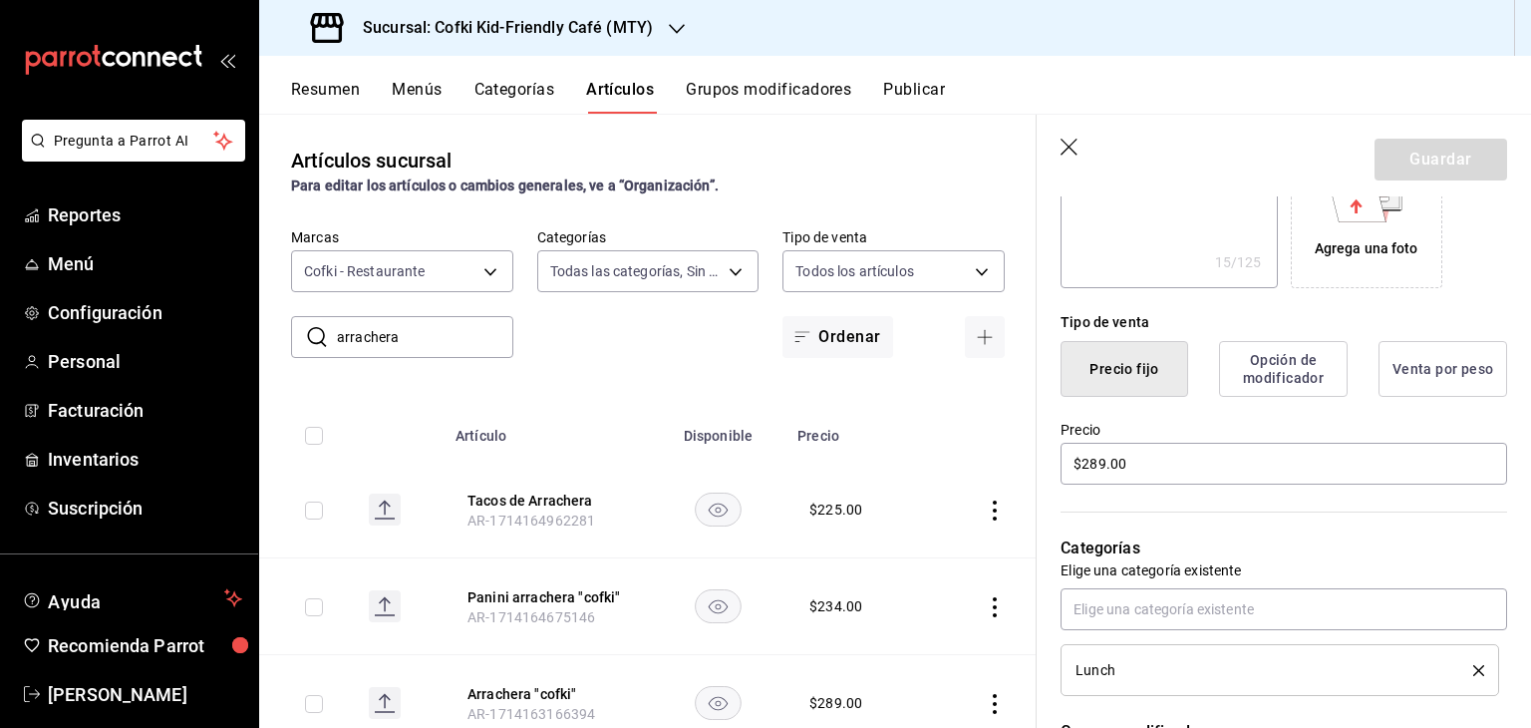
scroll to position [378, 0]
click at [1104, 465] on input "$289.00" at bounding box center [1283, 464] width 447 height 42
type textarea "x"
type input "$28.00"
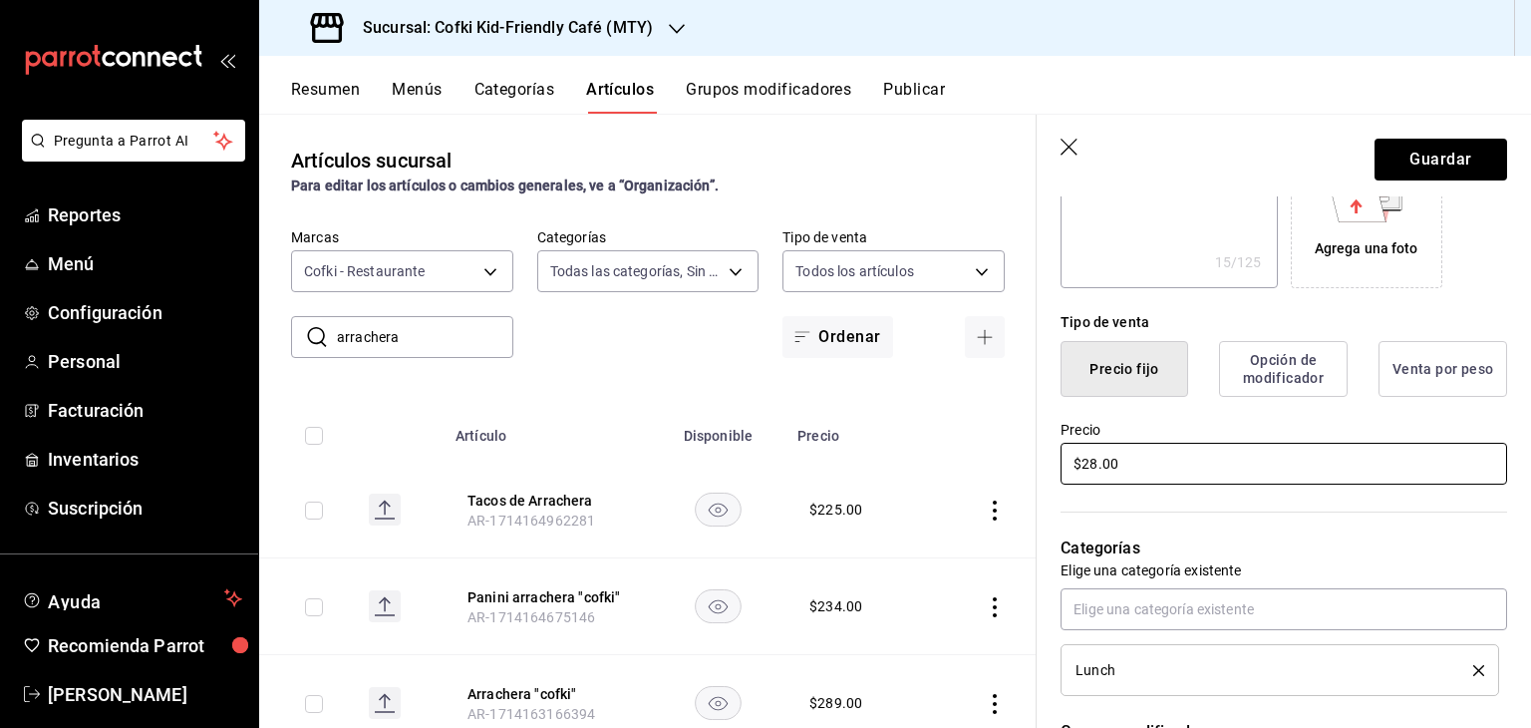
type textarea "x"
type input "$2.00"
type textarea "x"
type input "$29.00"
type textarea "x"
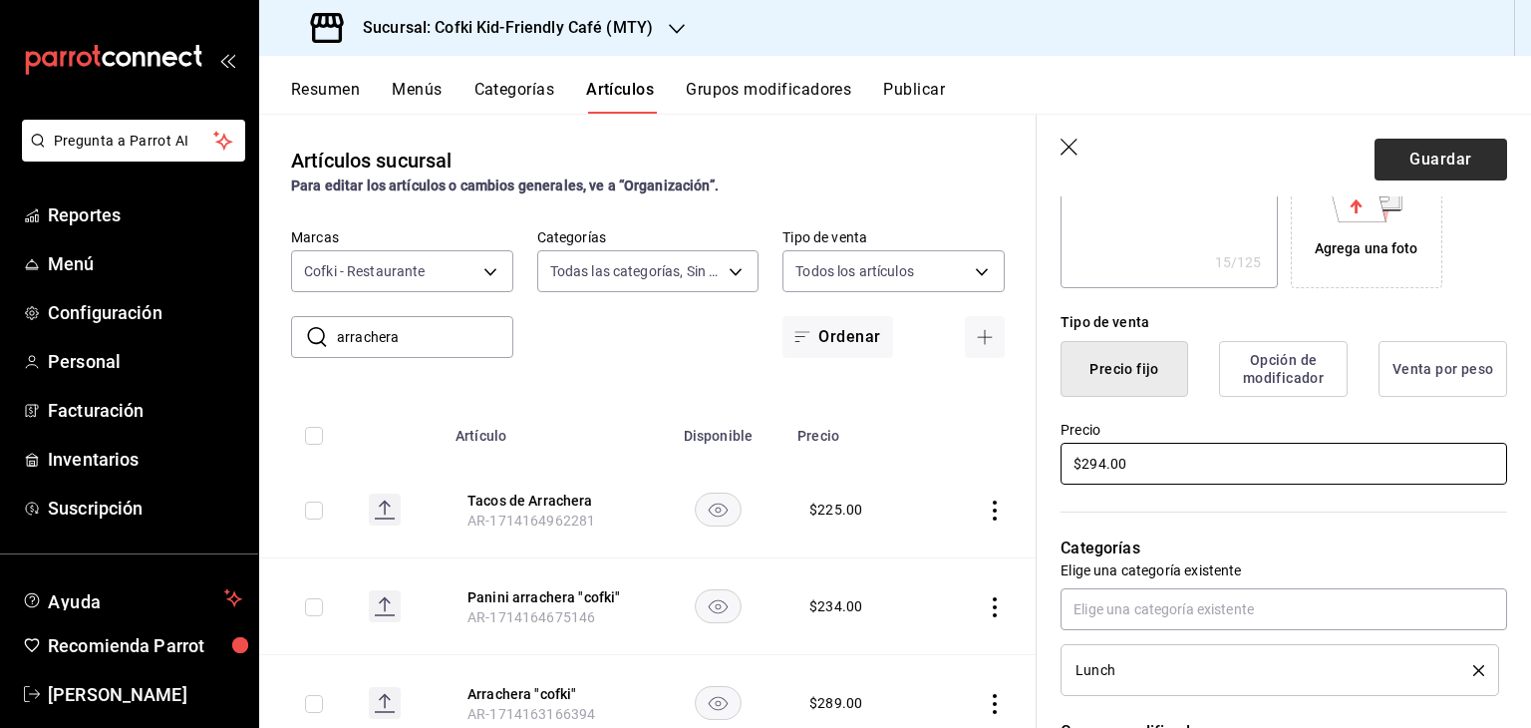
type input "$294.00"
click at [1423, 159] on button "Guardar" at bounding box center [1440, 160] width 133 height 42
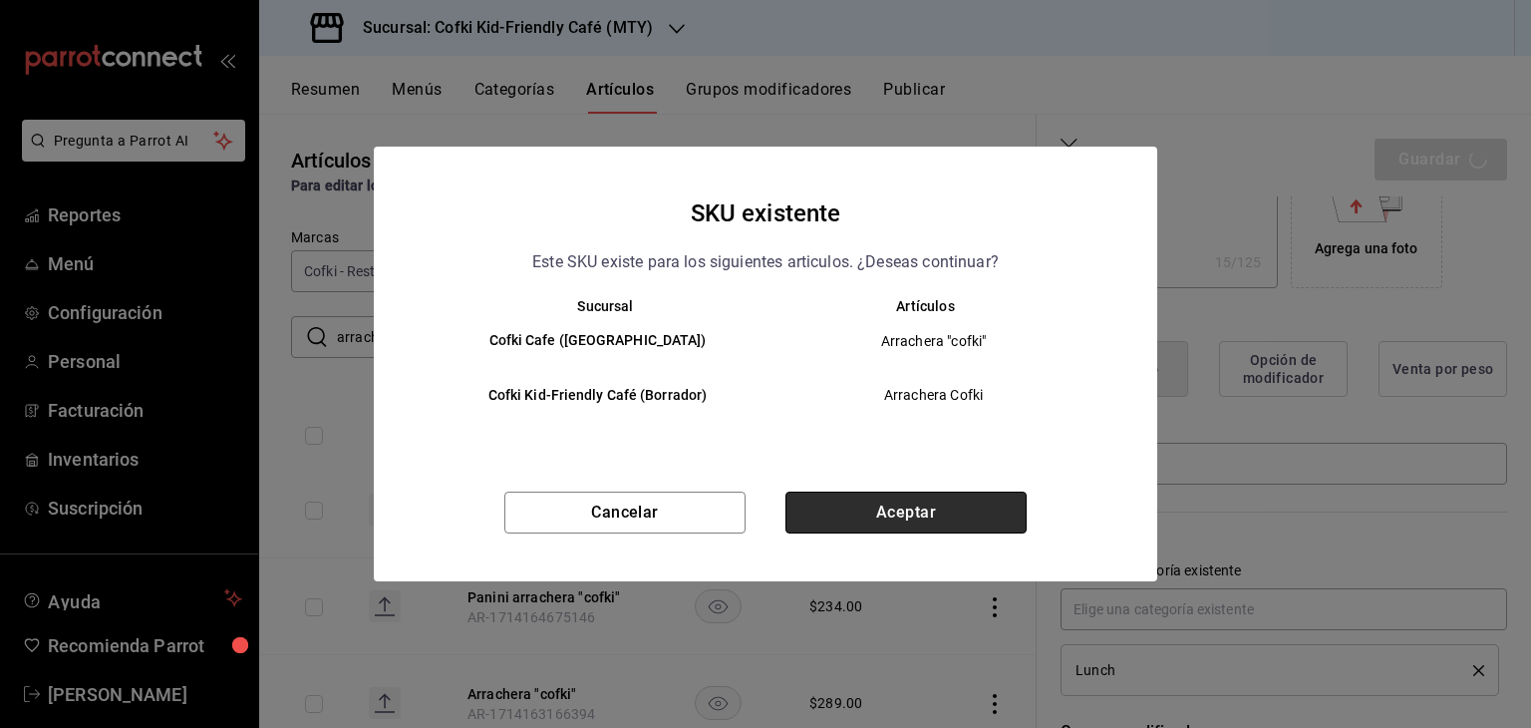
click at [920, 508] on button "Aceptar" at bounding box center [905, 512] width 241 height 42
type textarea "x"
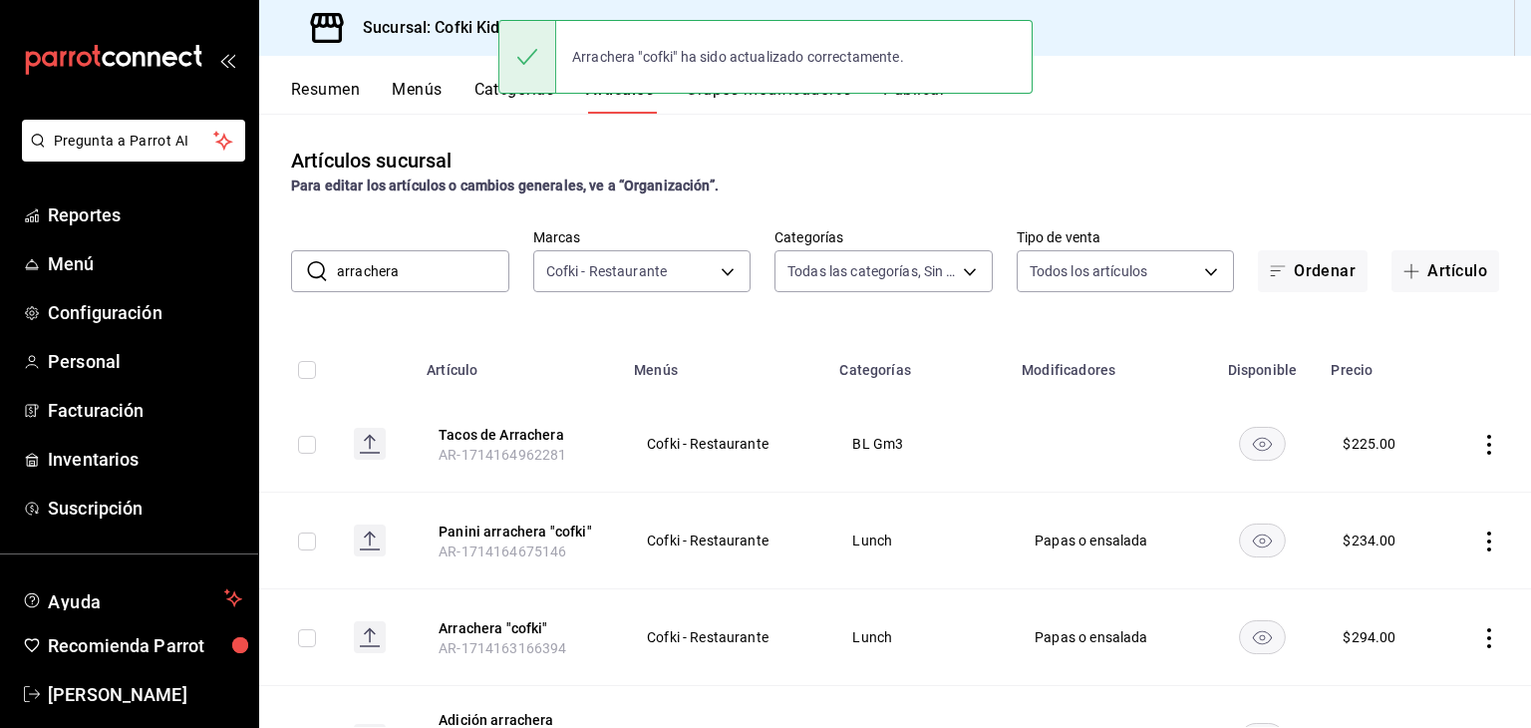
click at [436, 274] on input "arrachera" at bounding box center [423, 271] width 172 height 40
click at [436, 274] on input "p" at bounding box center [423, 271] width 172 height 40
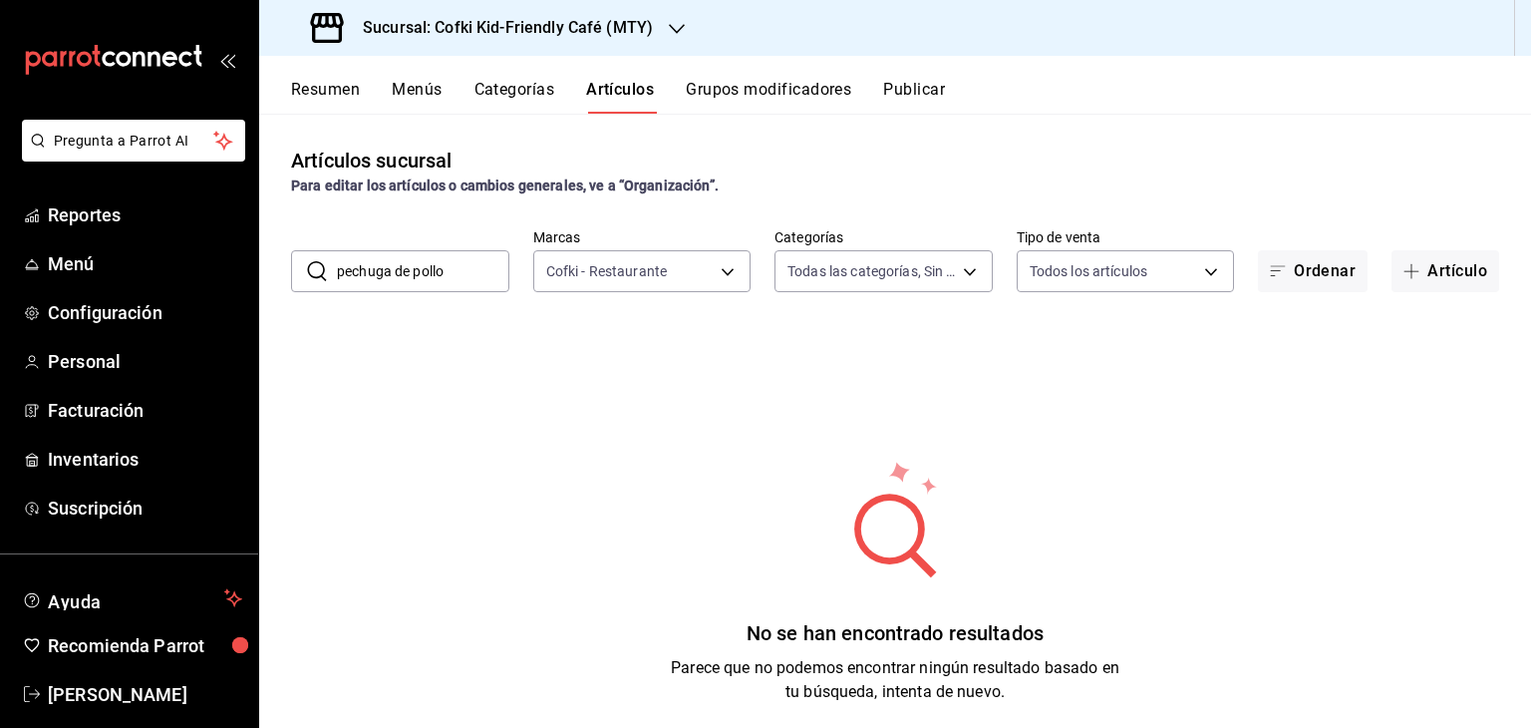
click at [451, 268] on input "pechuga de pollo" at bounding box center [423, 271] width 172 height 40
type input "e"
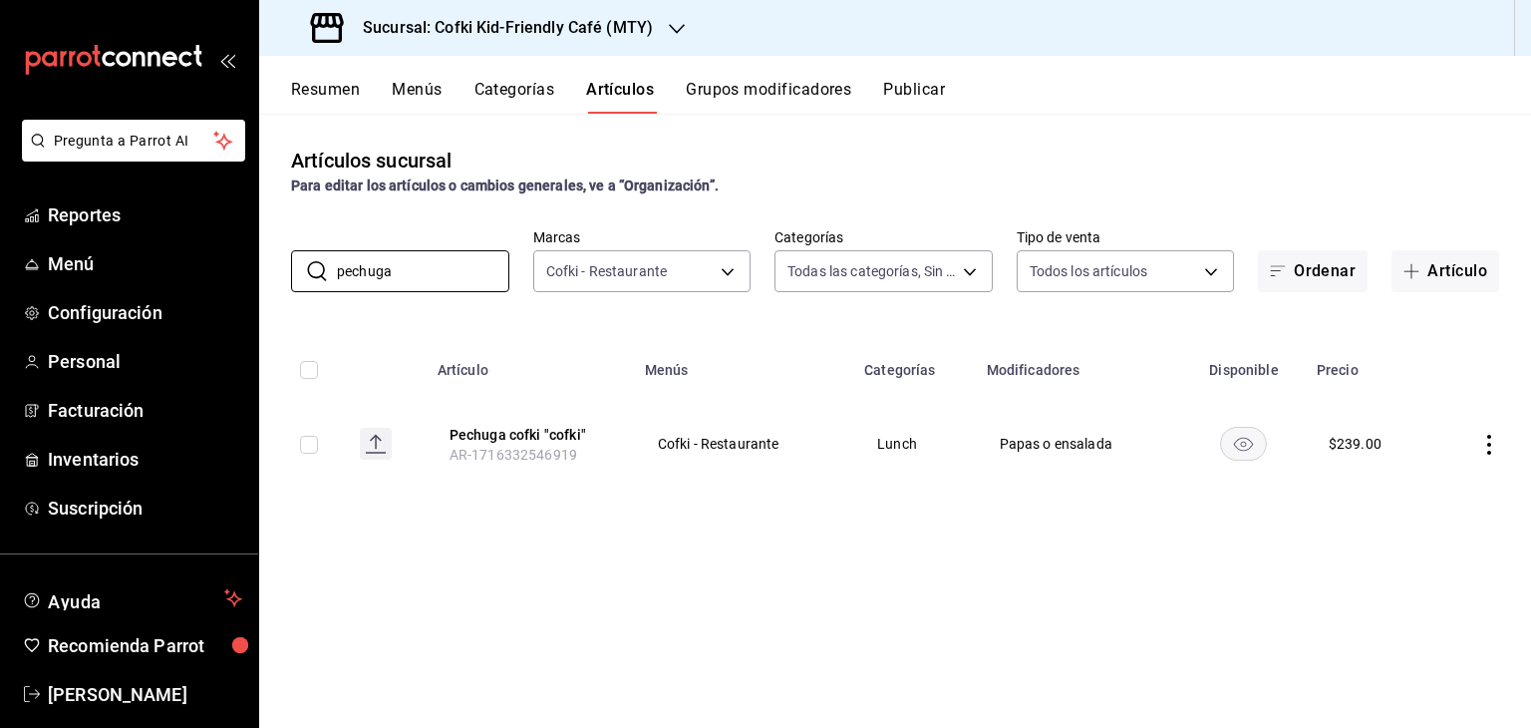
type input "pechuga"
click at [1487, 448] on icon "actions" at bounding box center [1489, 445] width 20 height 20
click at [1413, 490] on span "Editar" at bounding box center [1429, 490] width 52 height 21
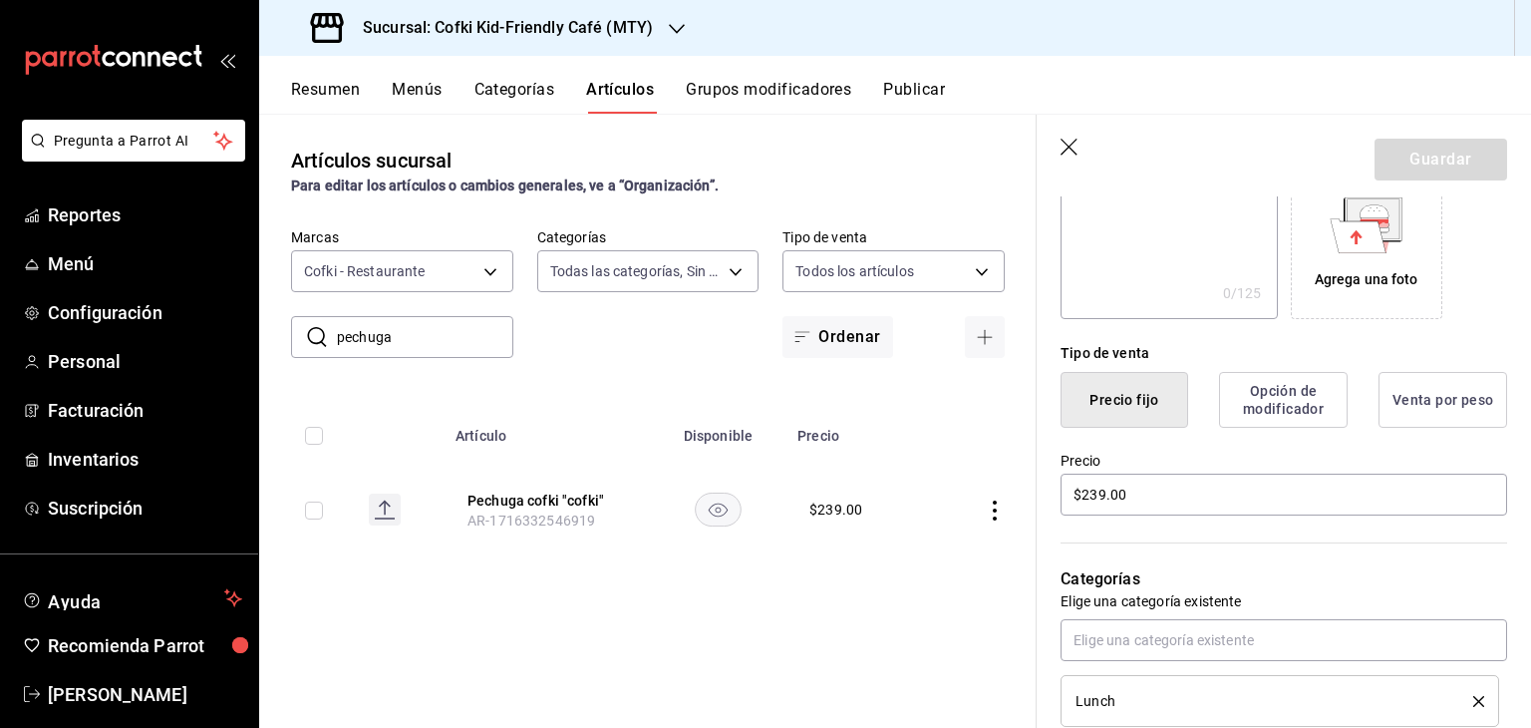
scroll to position [357, 0]
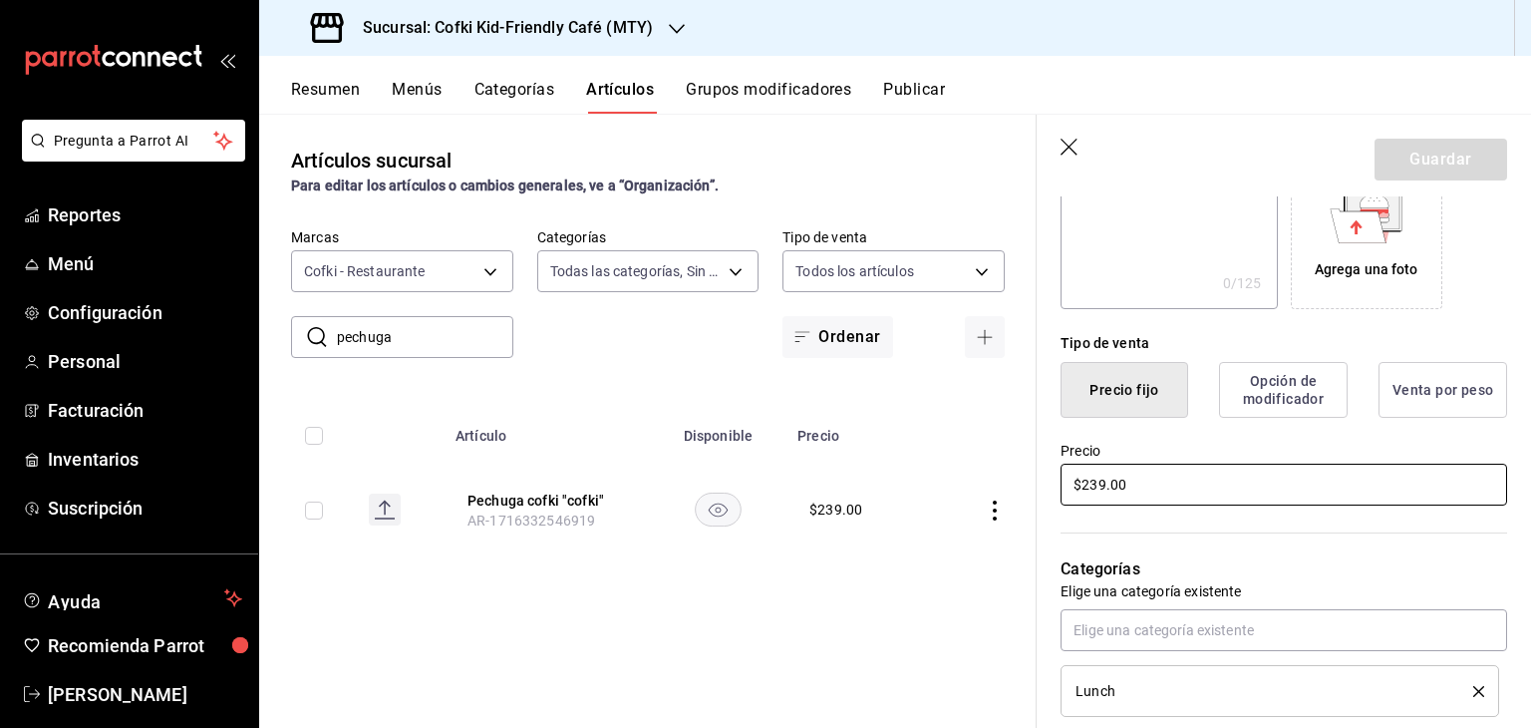
click at [1099, 482] on input "$239.00" at bounding box center [1283, 484] width 447 height 42
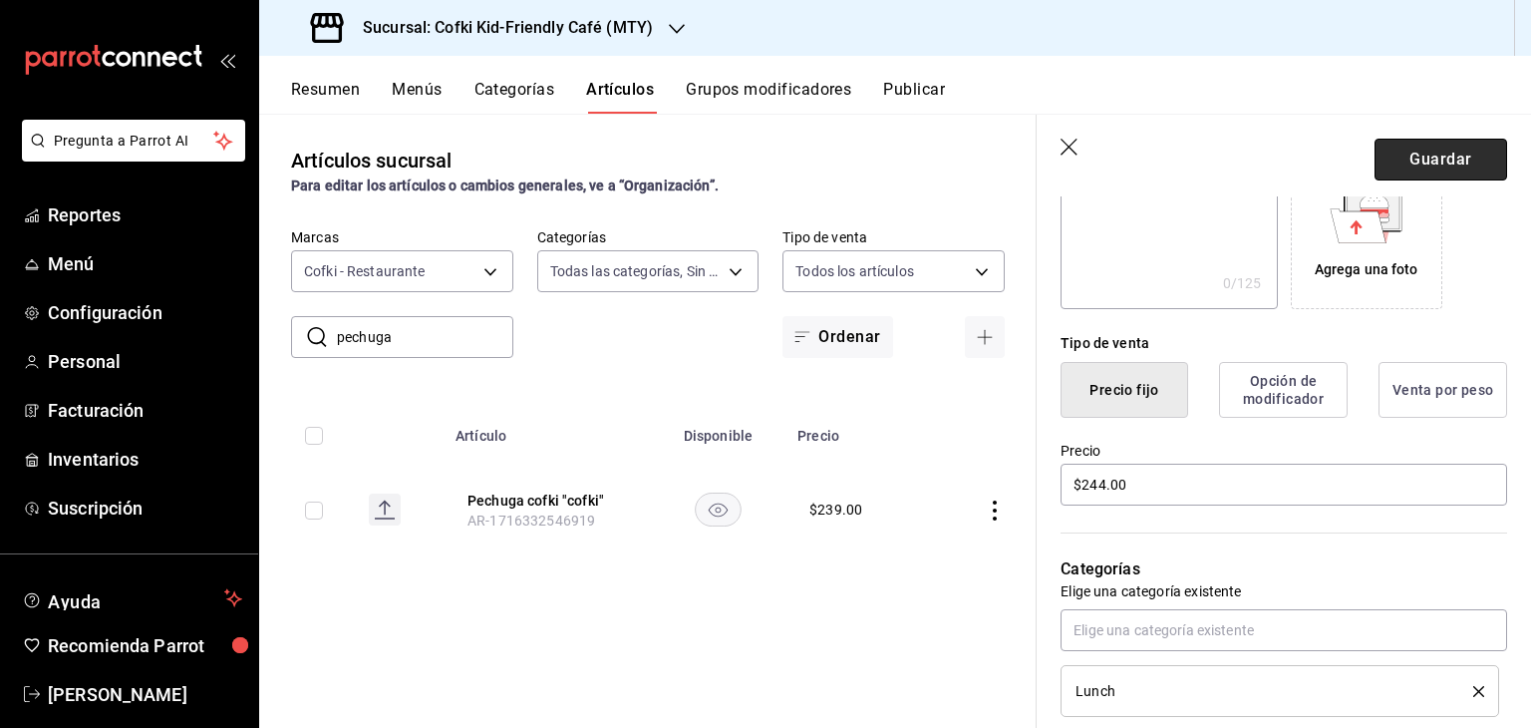
click at [1457, 156] on button "Guardar" at bounding box center [1440, 160] width 133 height 42
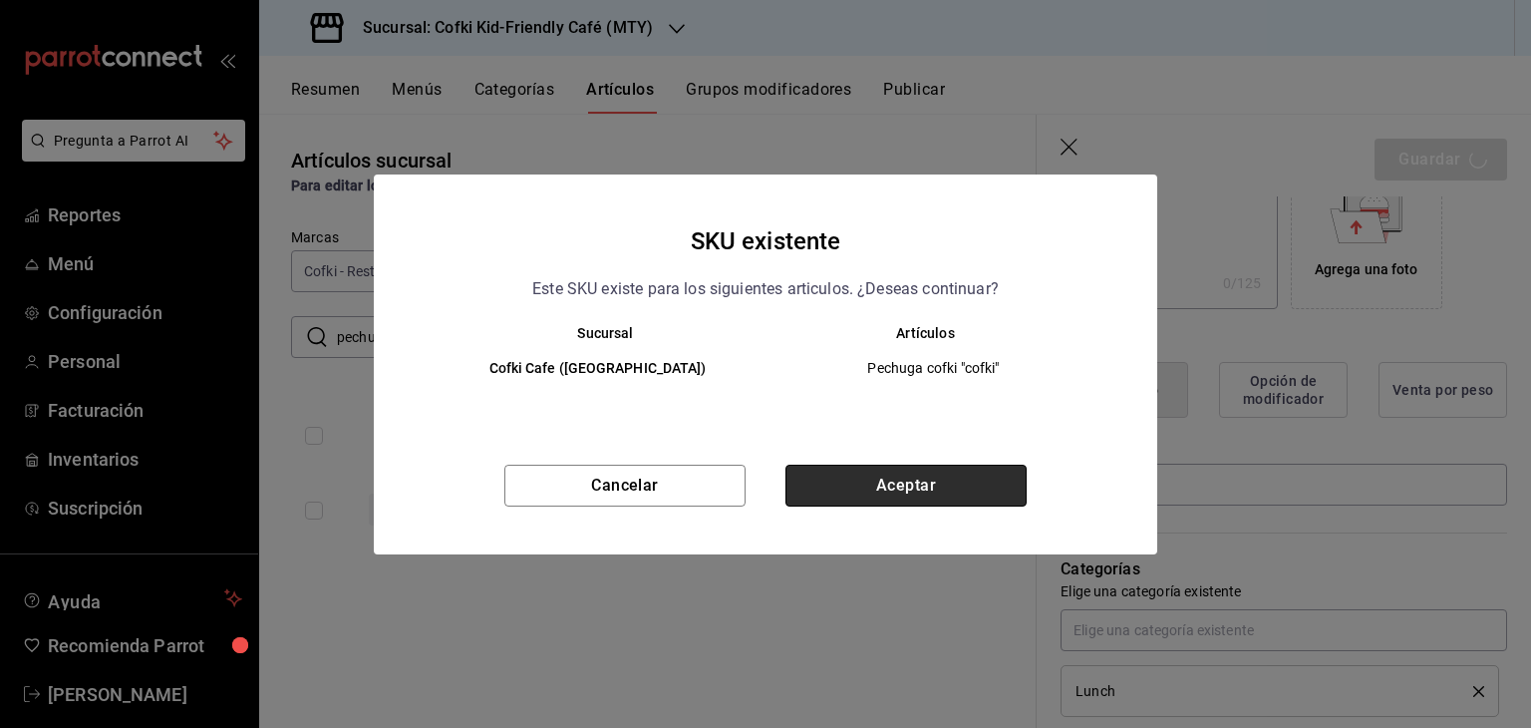
click at [915, 501] on button "Aceptar" at bounding box center [905, 485] width 241 height 42
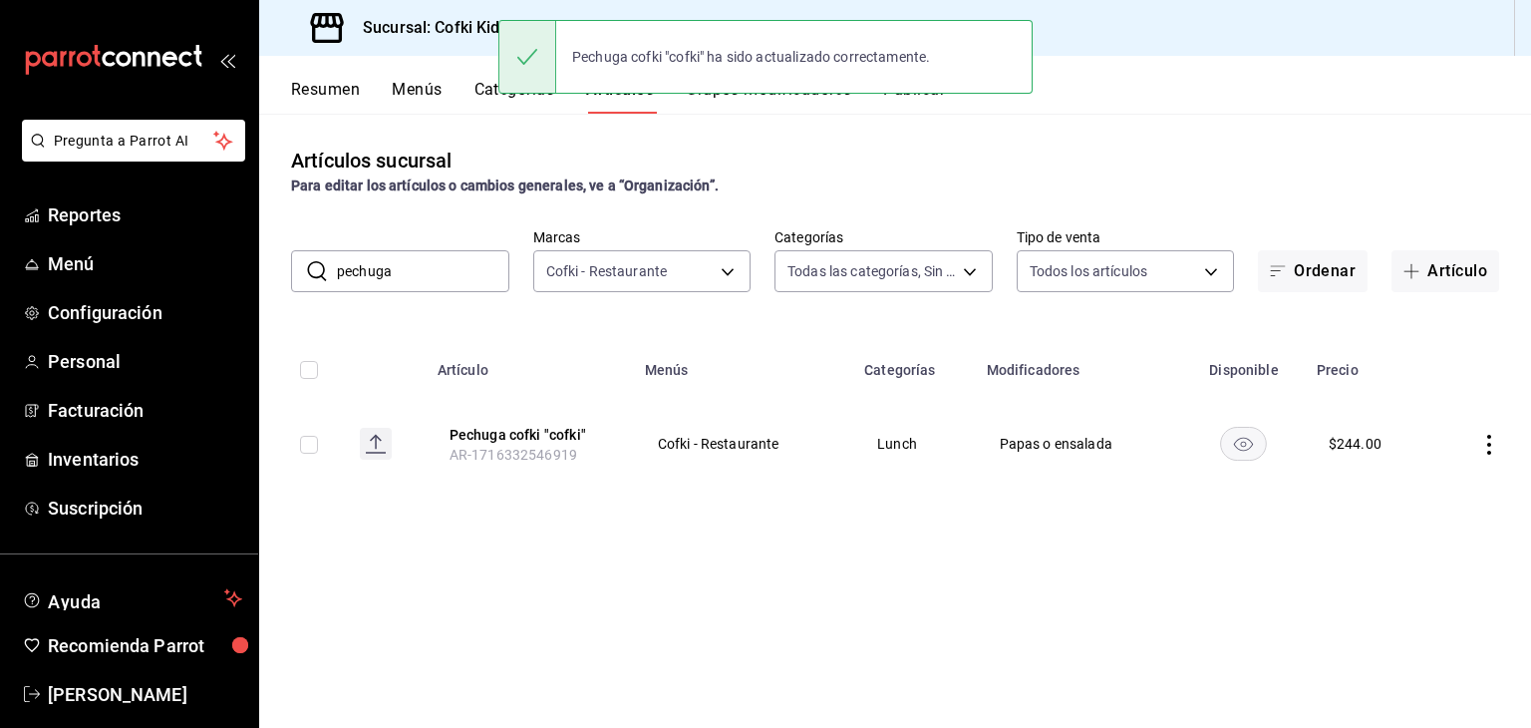
click at [423, 276] on input "pechuga" at bounding box center [423, 271] width 172 height 40
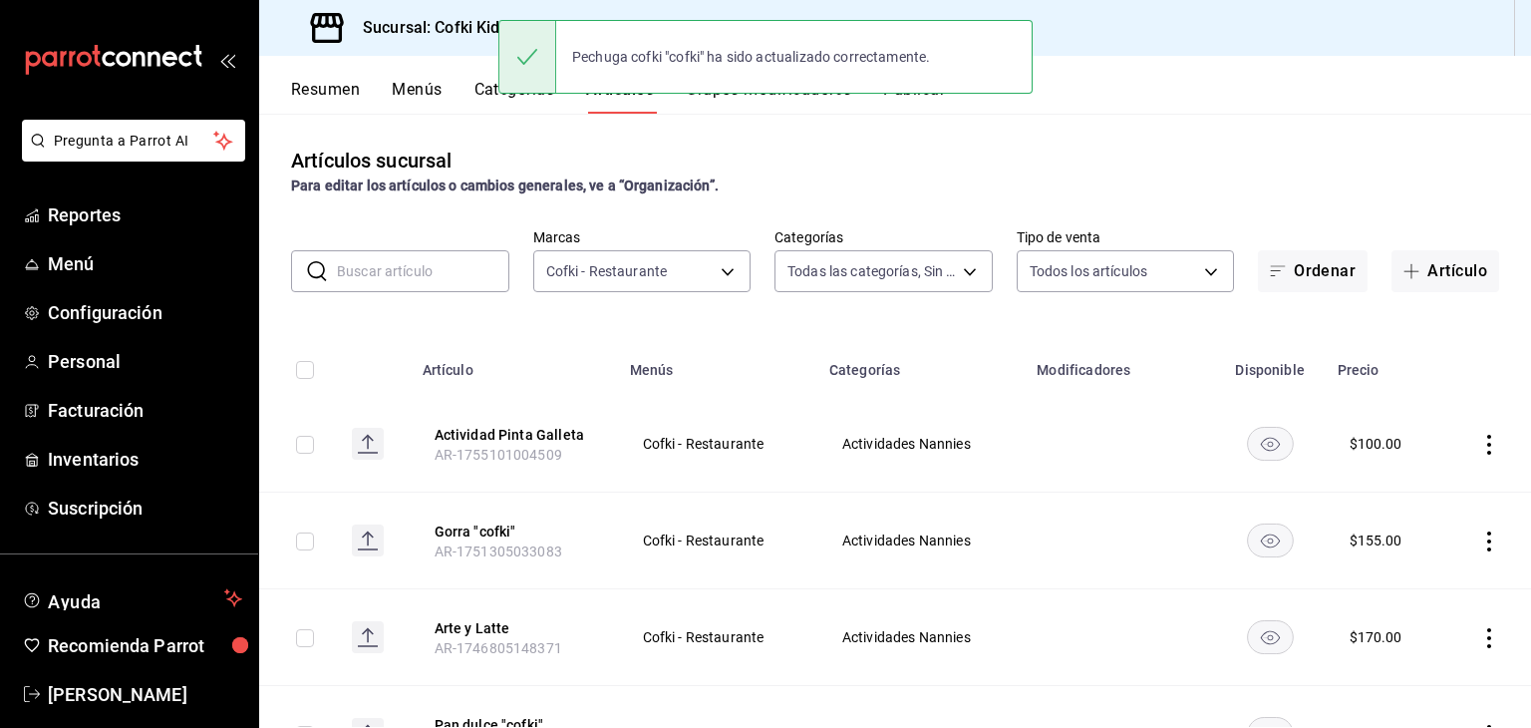
click at [427, 282] on input "text" at bounding box center [423, 271] width 172 height 40
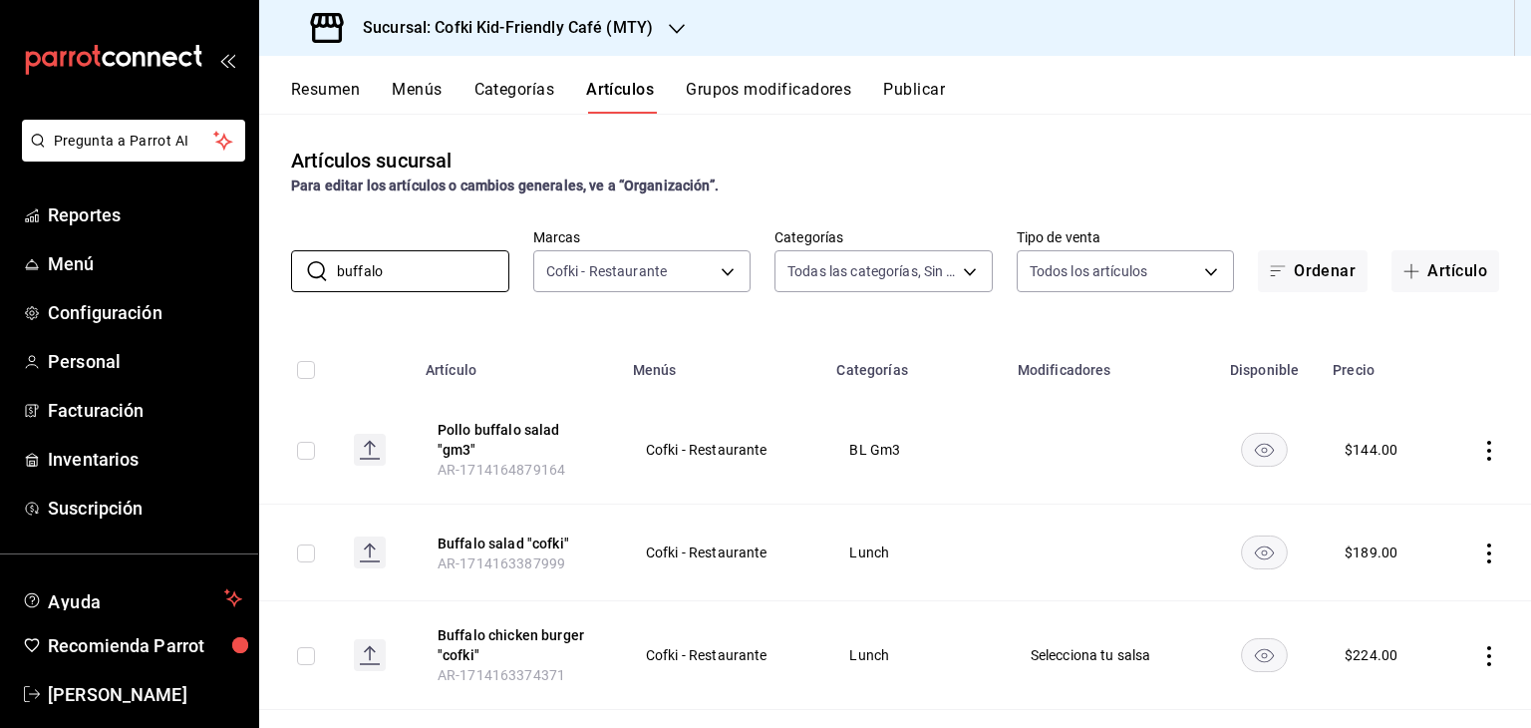
click at [1487, 552] on icon "actions" at bounding box center [1489, 553] width 4 height 20
click at [1405, 603] on span "Editar" at bounding box center [1414, 593] width 52 height 21
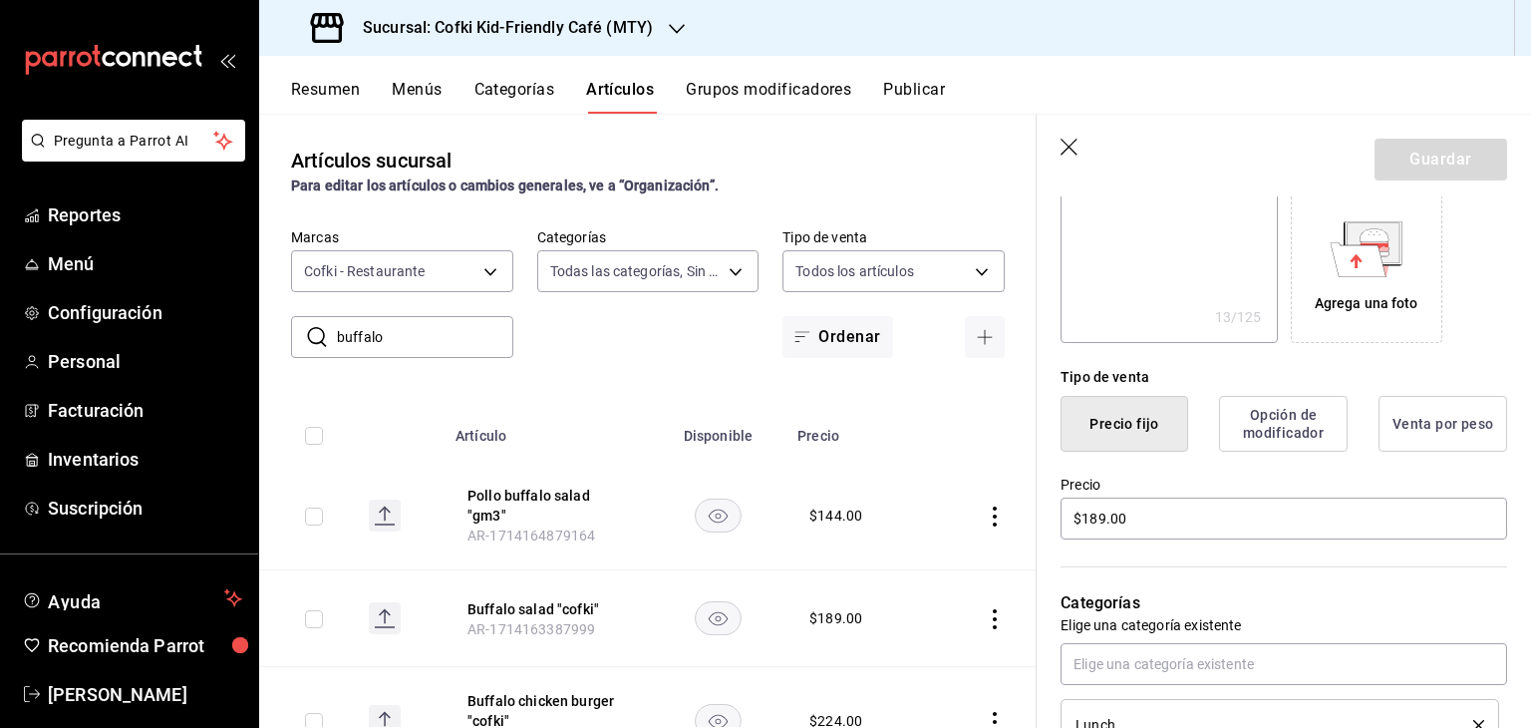
scroll to position [326, 0]
click at [1107, 506] on input "$189.00" at bounding box center [1283, 515] width 447 height 42
click at [1453, 139] on button "Guardar" at bounding box center [1440, 160] width 133 height 42
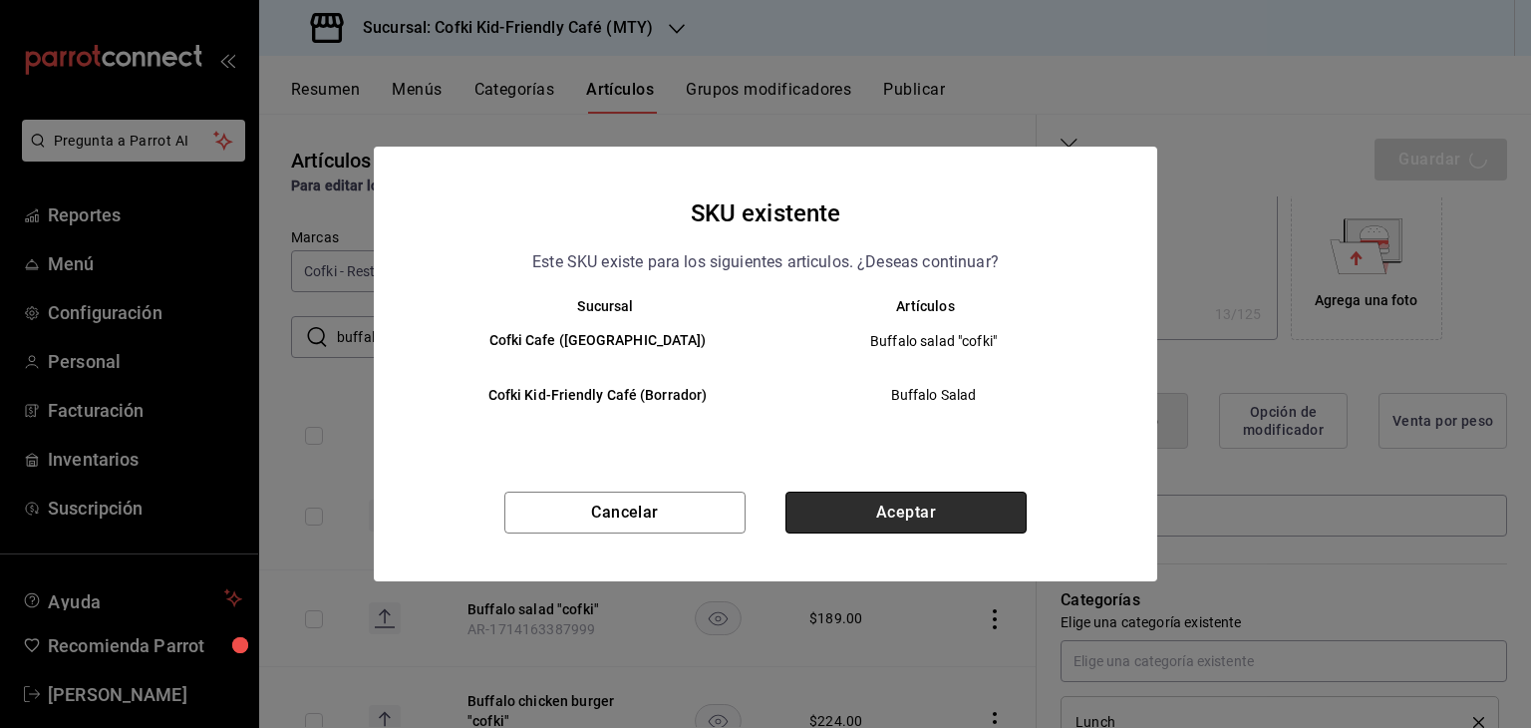
click at [913, 503] on button "Aceptar" at bounding box center [905, 512] width 241 height 42
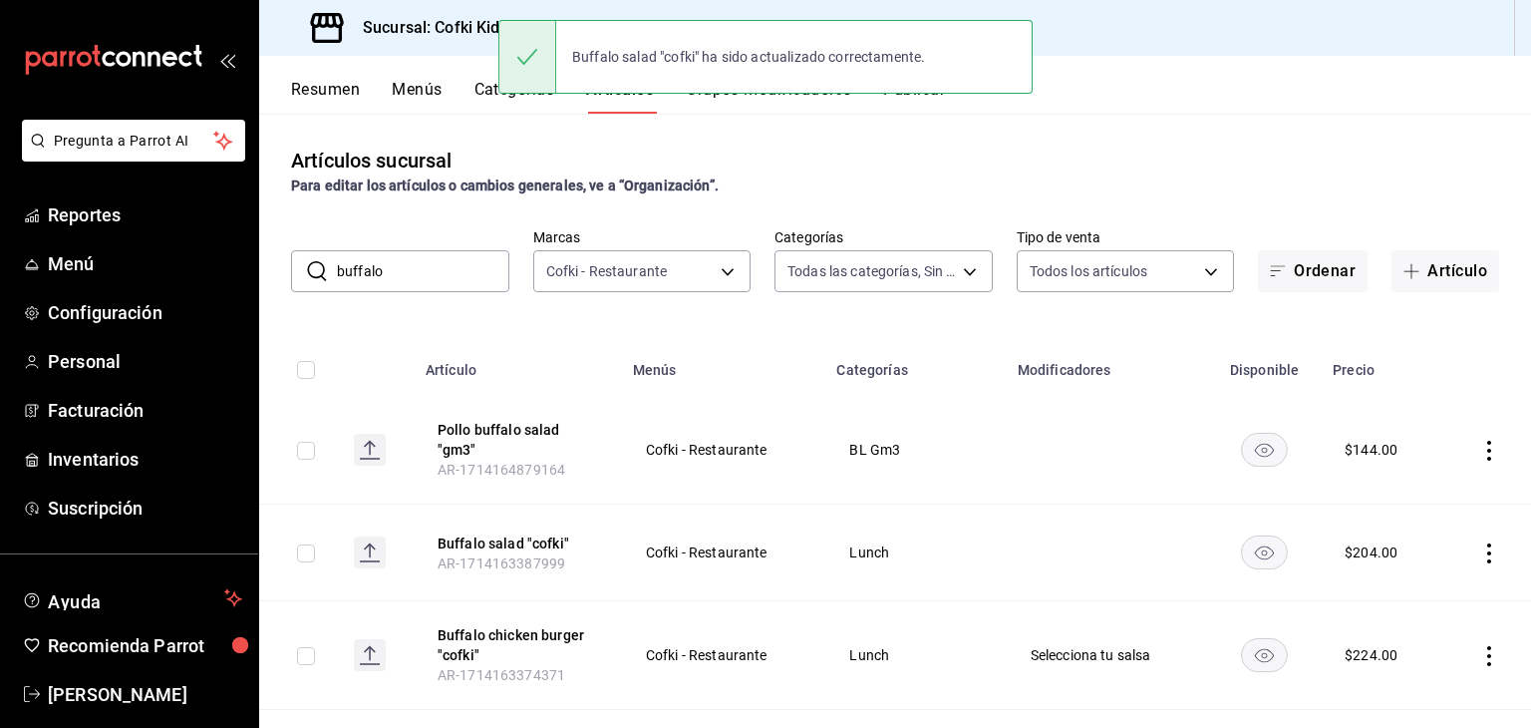
click at [427, 272] on input "buffalo" at bounding box center [423, 271] width 172 height 40
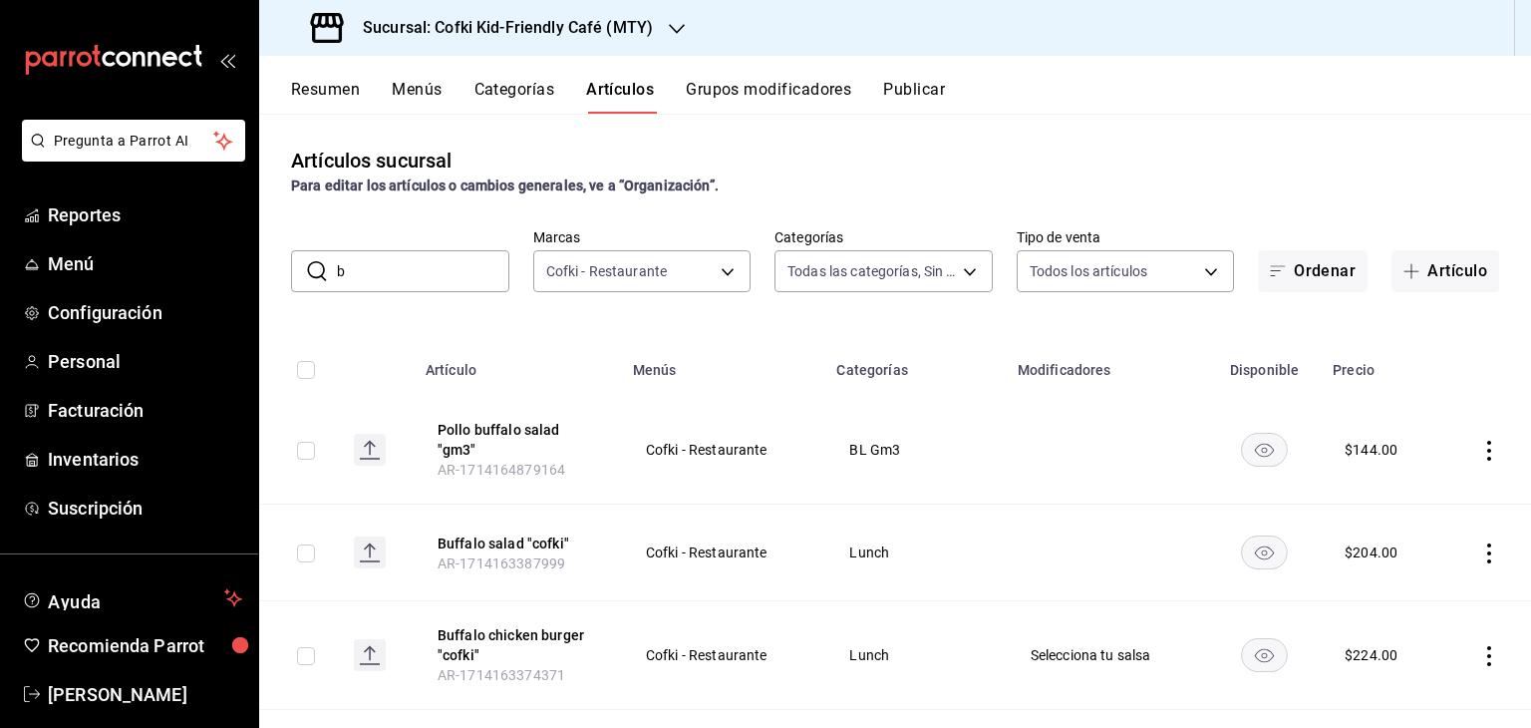
click at [427, 272] on input "b" at bounding box center [423, 271] width 172 height 40
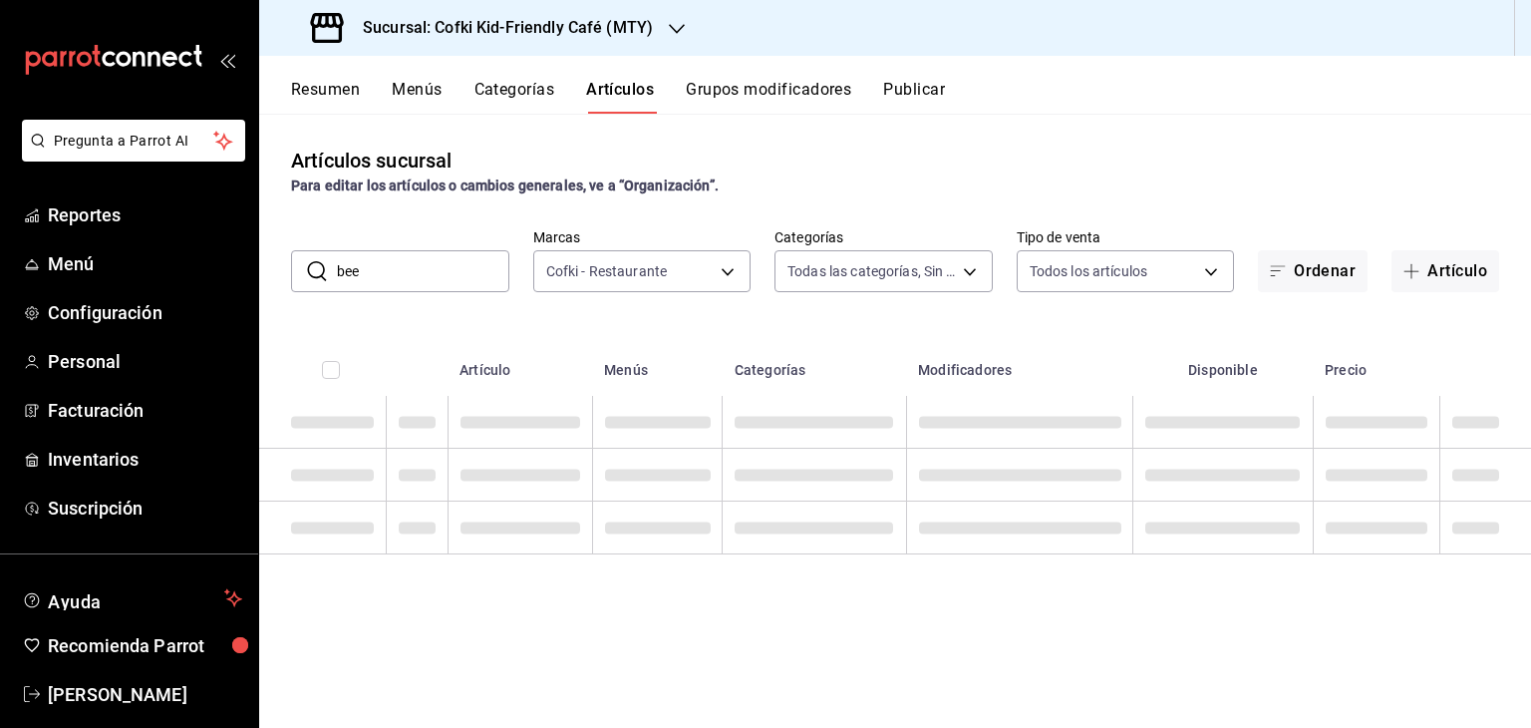
click at [347, 274] on input "bee" at bounding box center [423, 271] width 172 height 40
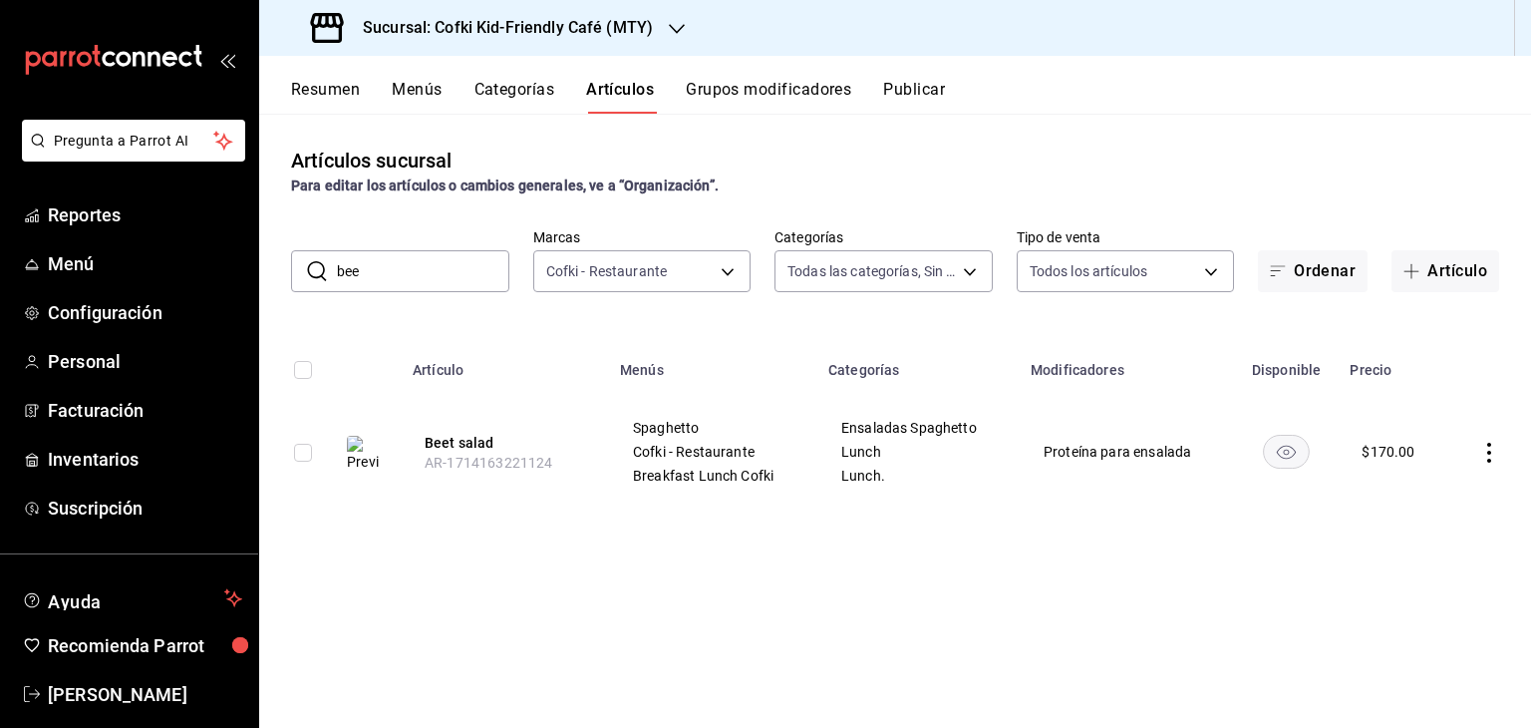
click at [421, 265] on input "bee" at bounding box center [423, 271] width 172 height 40
click at [1491, 452] on icon "actions" at bounding box center [1489, 453] width 20 height 20
click at [1431, 499] on span "Editar" at bounding box center [1429, 498] width 52 height 21
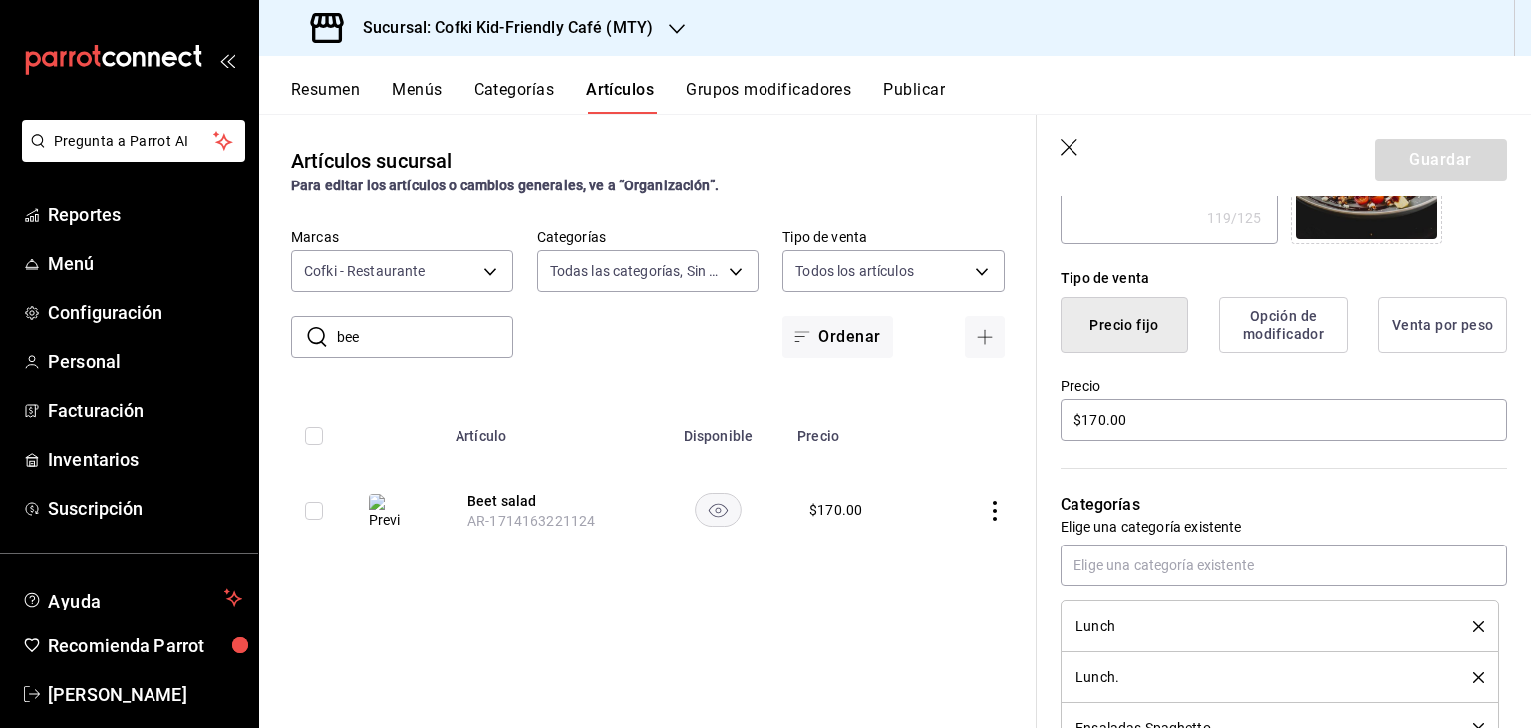
scroll to position [434, 0]
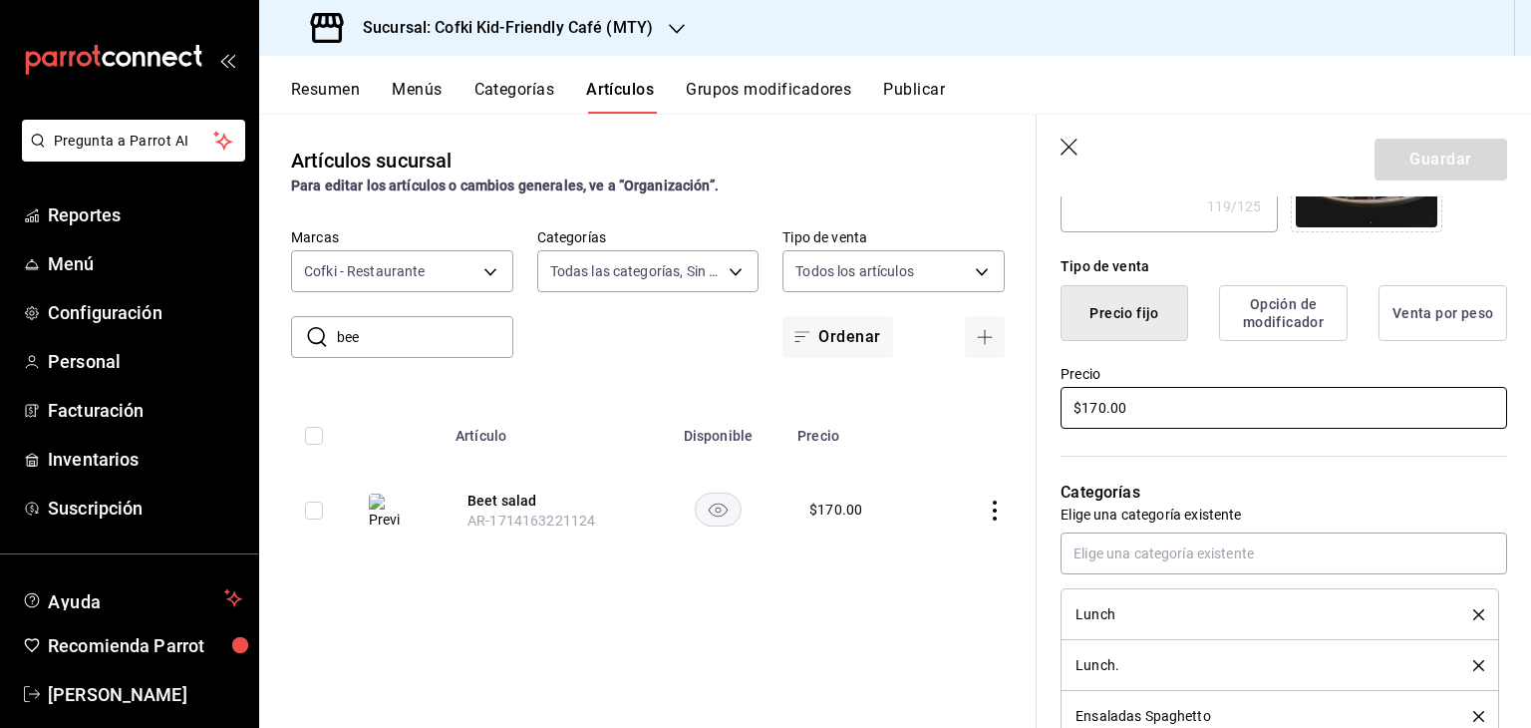
click at [1106, 400] on input "$170.00" at bounding box center [1283, 408] width 447 height 42
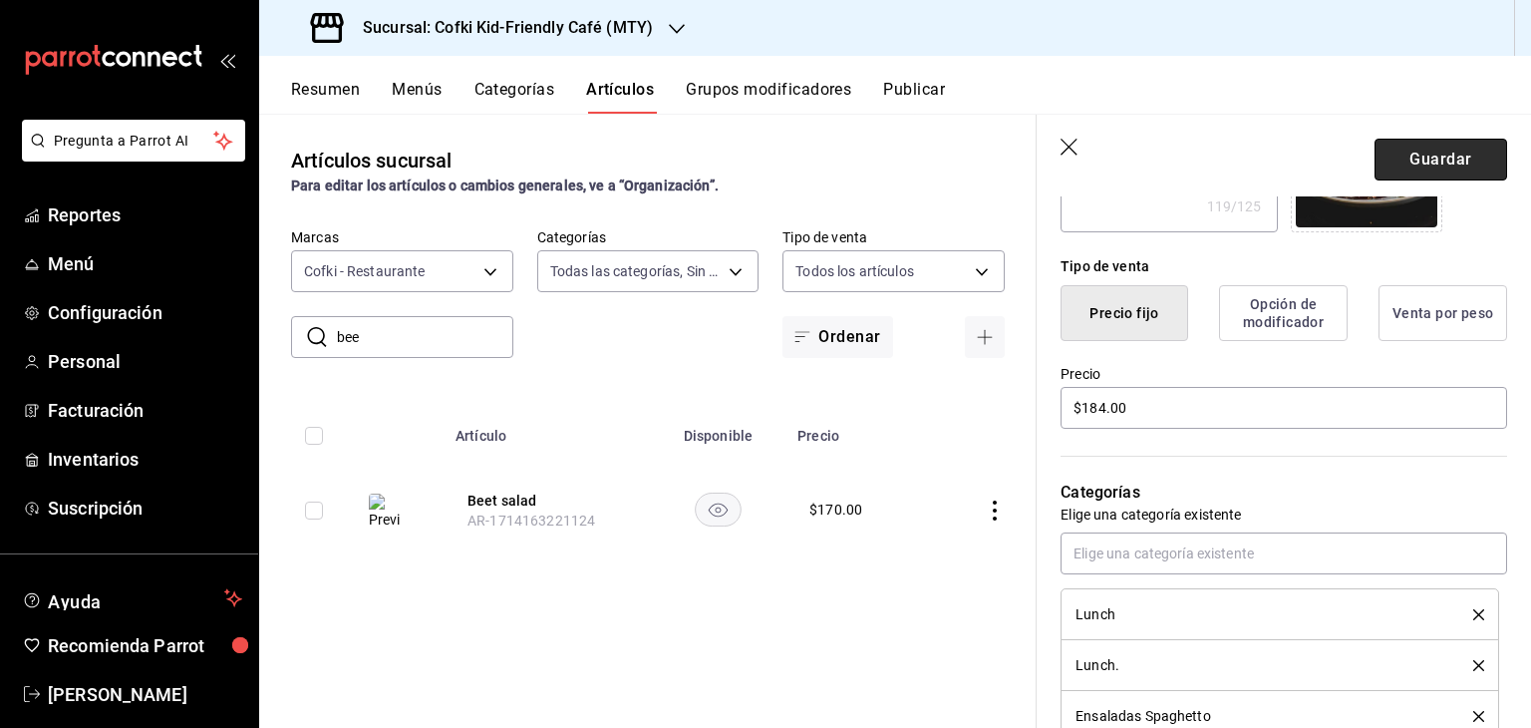
click at [1432, 161] on button "Guardar" at bounding box center [1440, 160] width 133 height 42
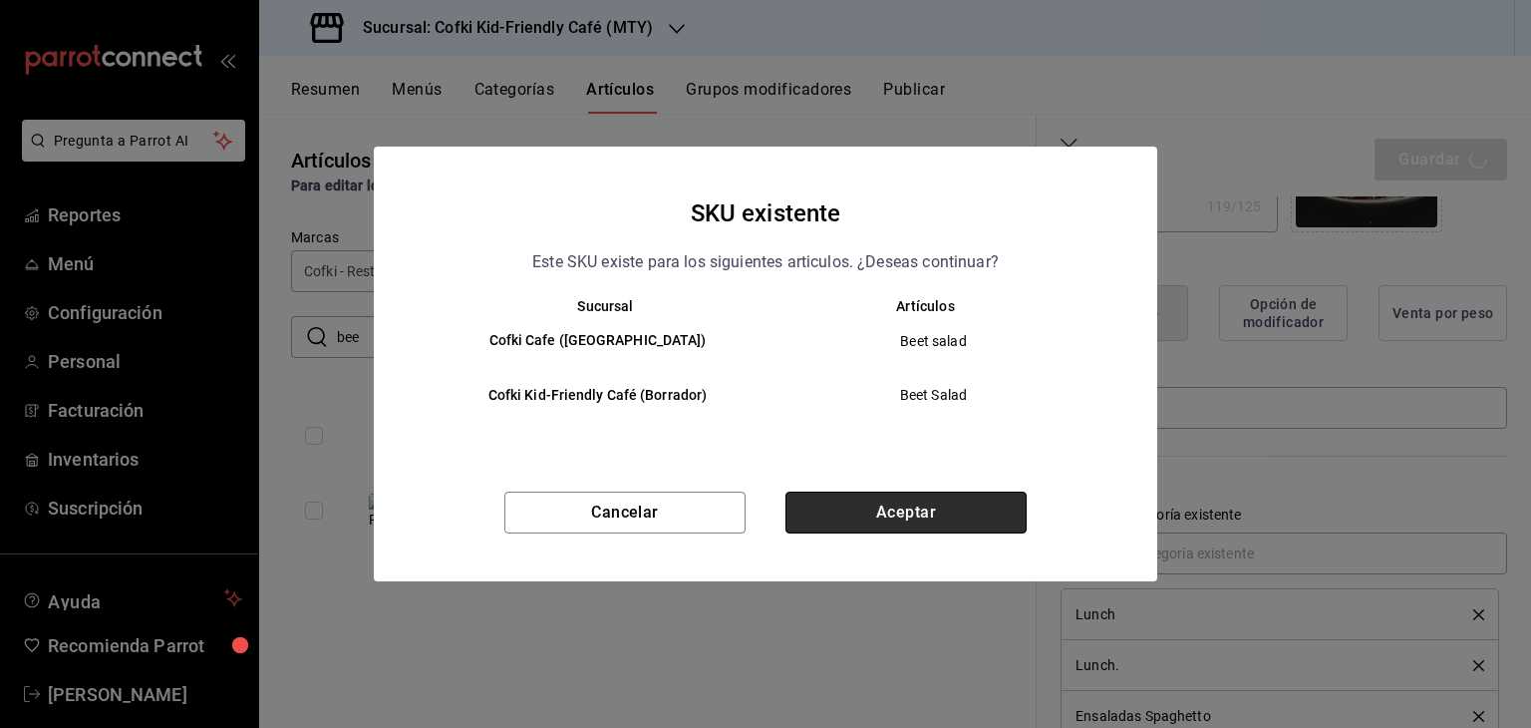
click at [913, 510] on button "Aceptar" at bounding box center [905, 512] width 241 height 42
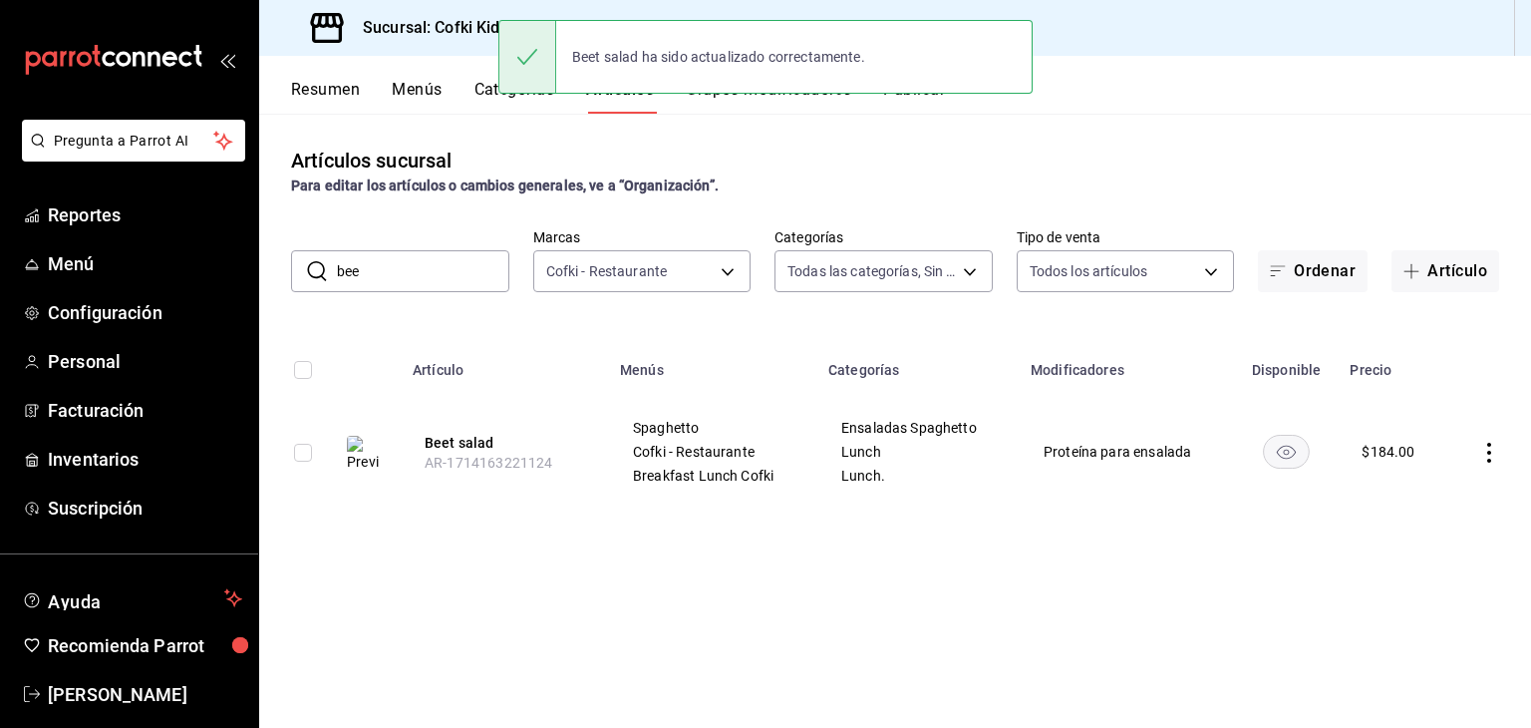
click at [464, 261] on input "bee" at bounding box center [423, 271] width 172 height 40
click at [464, 261] on input "p" at bounding box center [423, 271] width 172 height 40
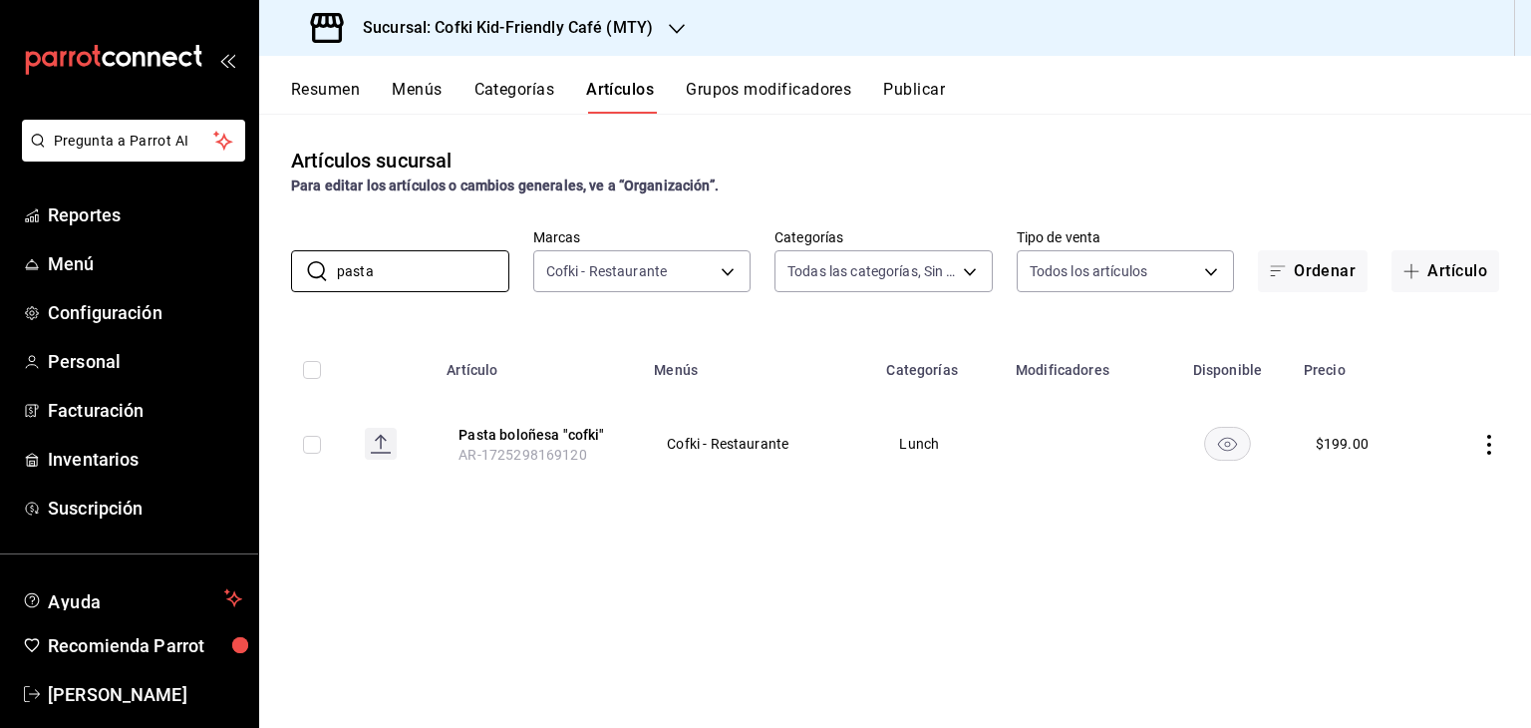
click at [1487, 445] on icon "actions" at bounding box center [1489, 445] width 4 height 20
click at [1407, 495] on span "Editar" at bounding box center [1429, 490] width 52 height 21
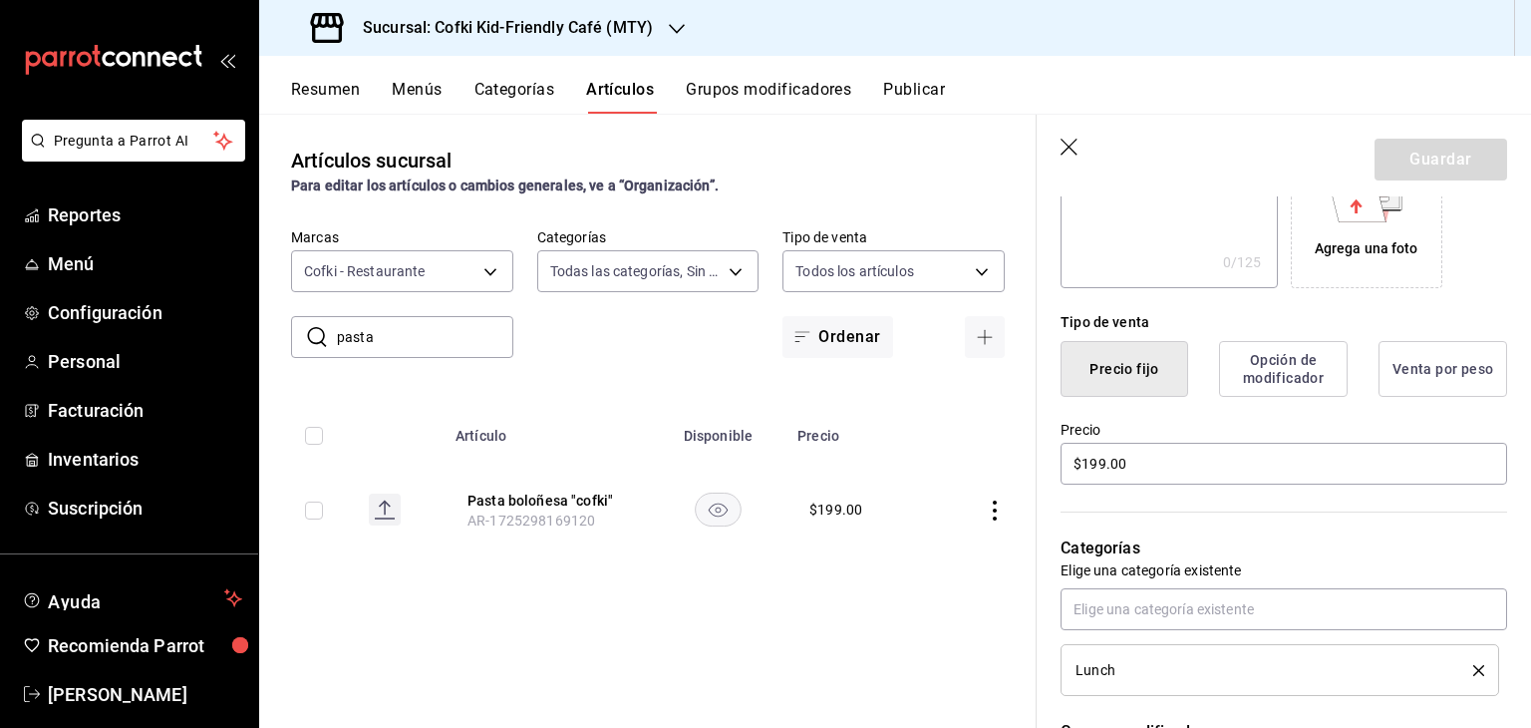
scroll to position [379, 0]
click at [1101, 455] on input "$199.00" at bounding box center [1283, 463] width 447 height 42
click at [1442, 148] on button "Guardar" at bounding box center [1440, 160] width 133 height 42
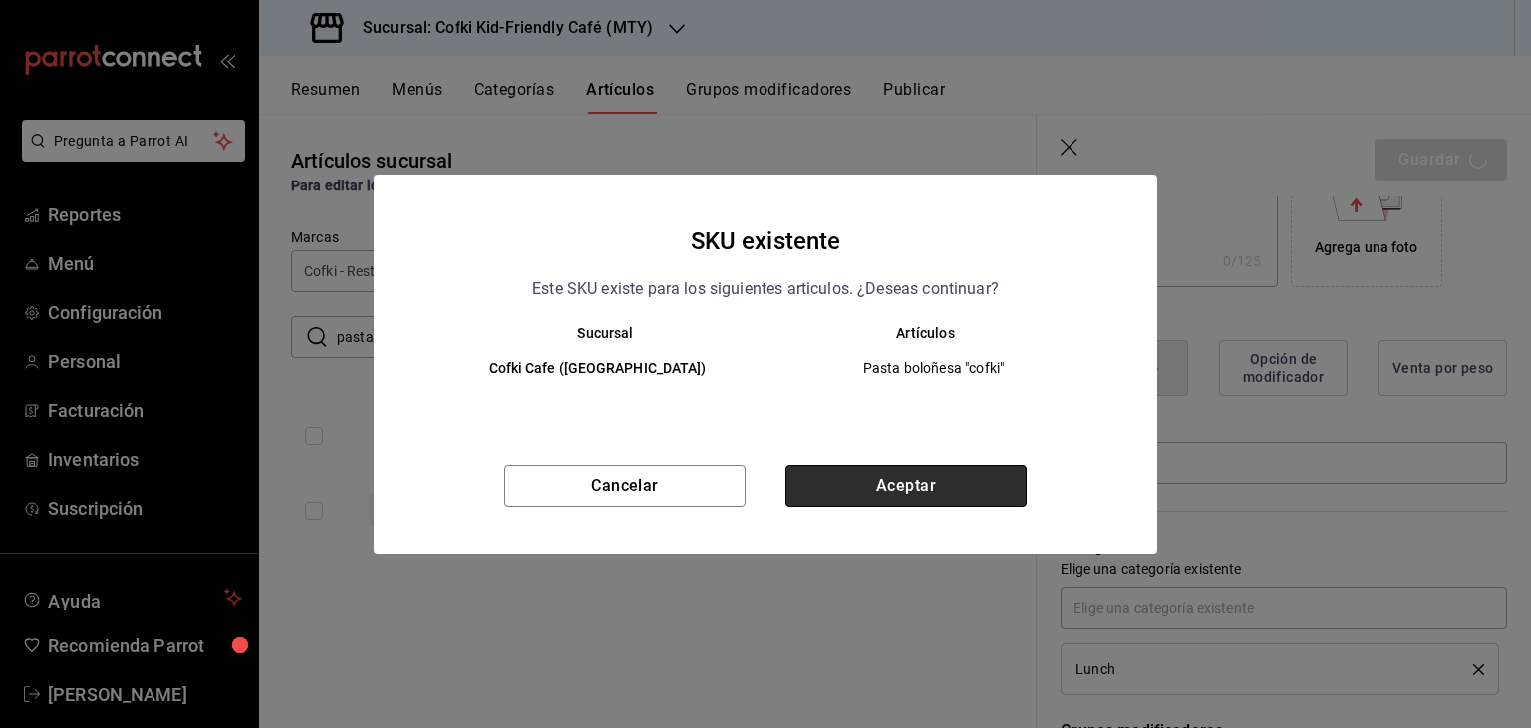
click at [932, 483] on button "Aceptar" at bounding box center [905, 485] width 241 height 42
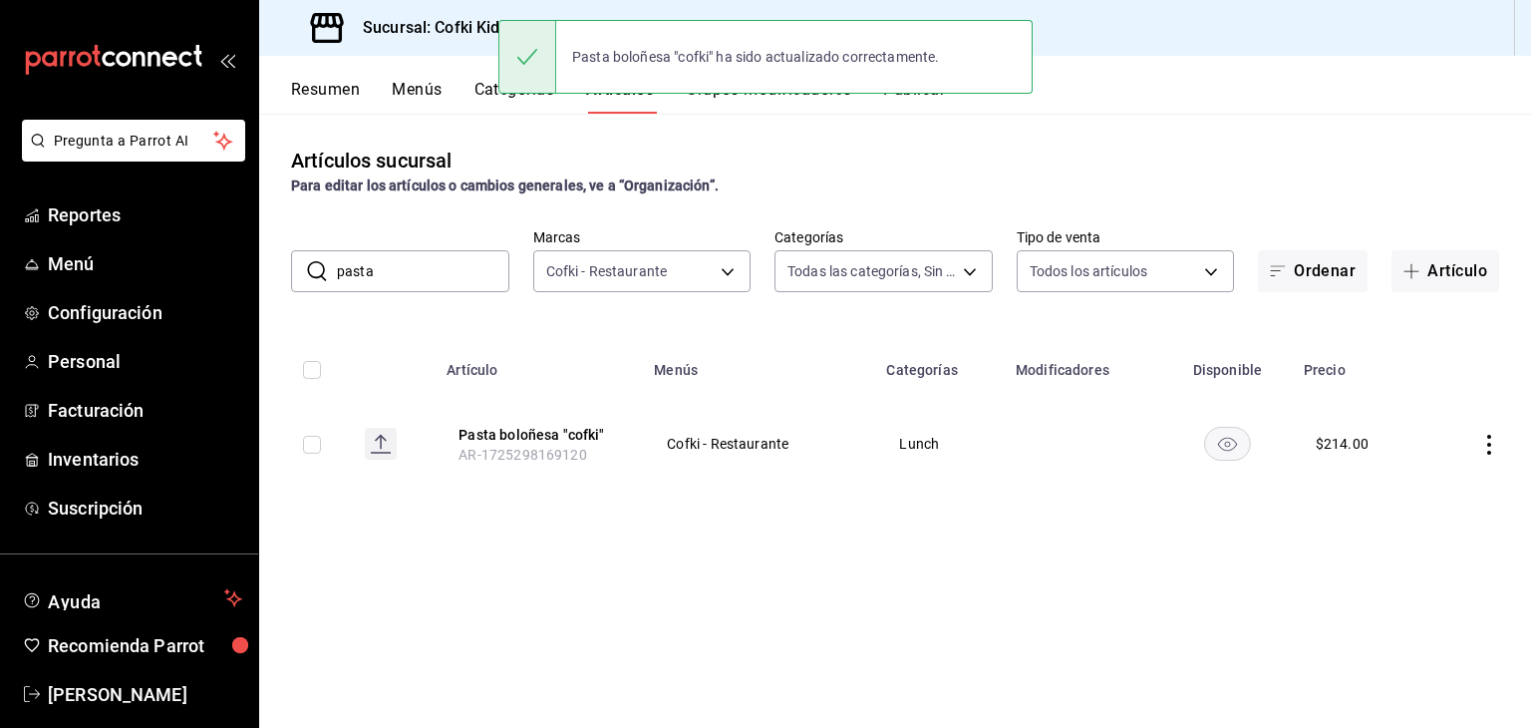
click at [446, 264] on input "pasta" at bounding box center [423, 271] width 172 height 40
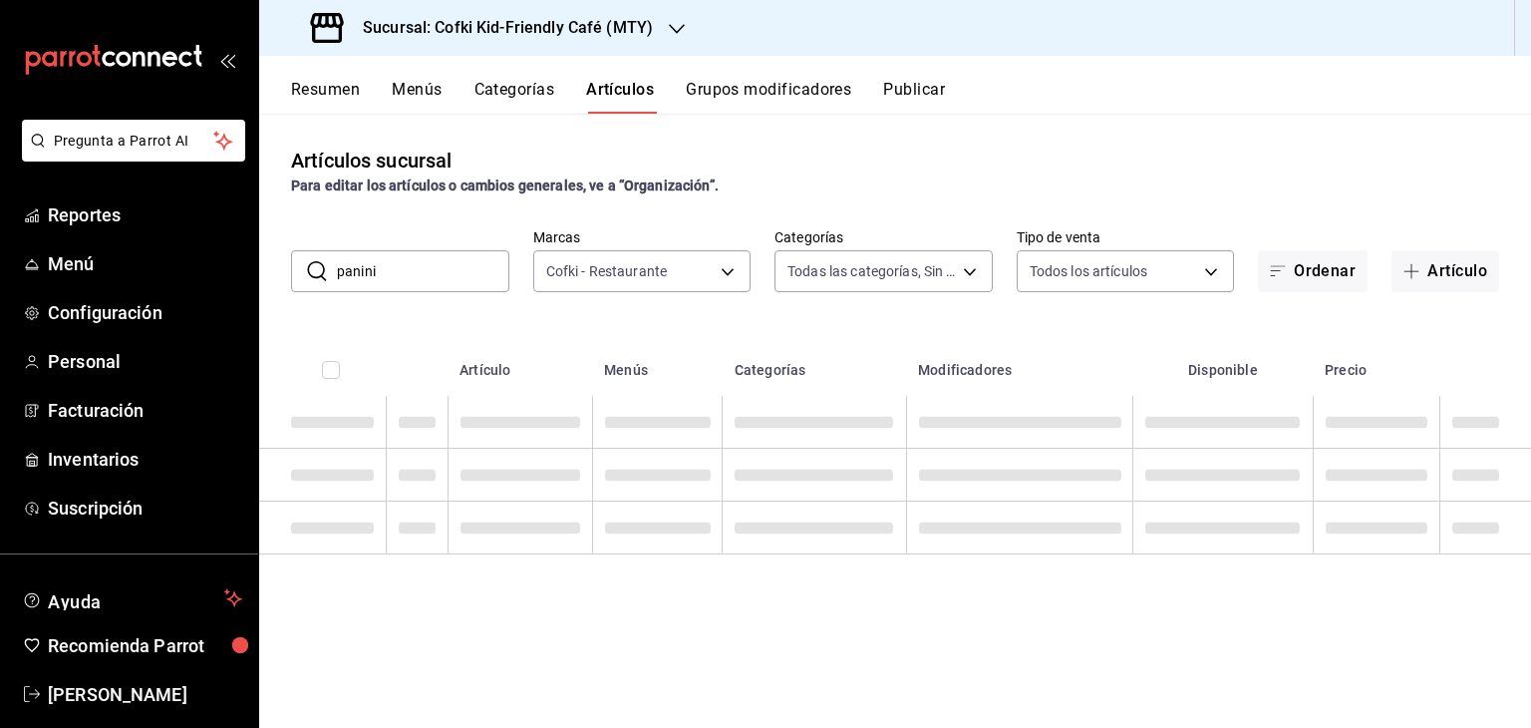
click at [439, 276] on input "panini" at bounding box center [423, 271] width 172 height 40
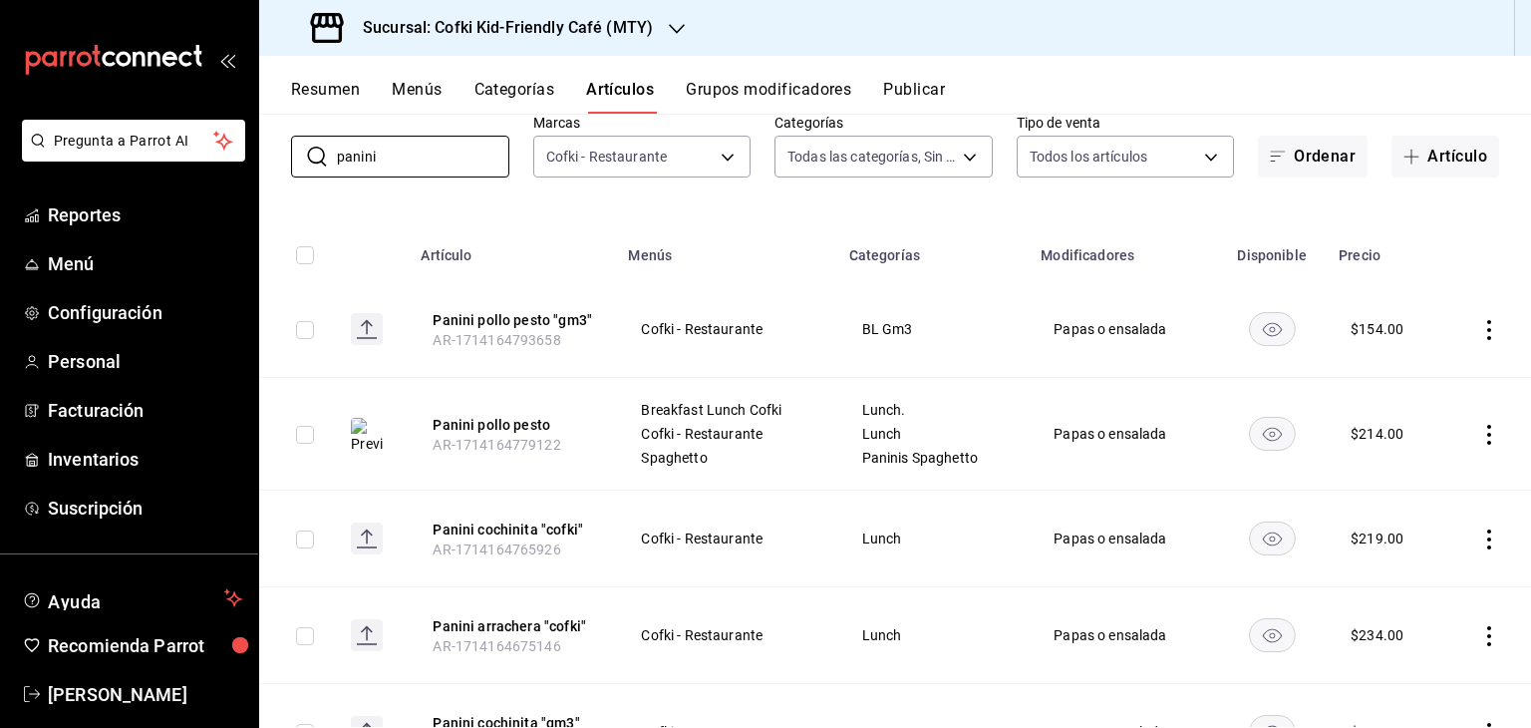
scroll to position [119, 0]
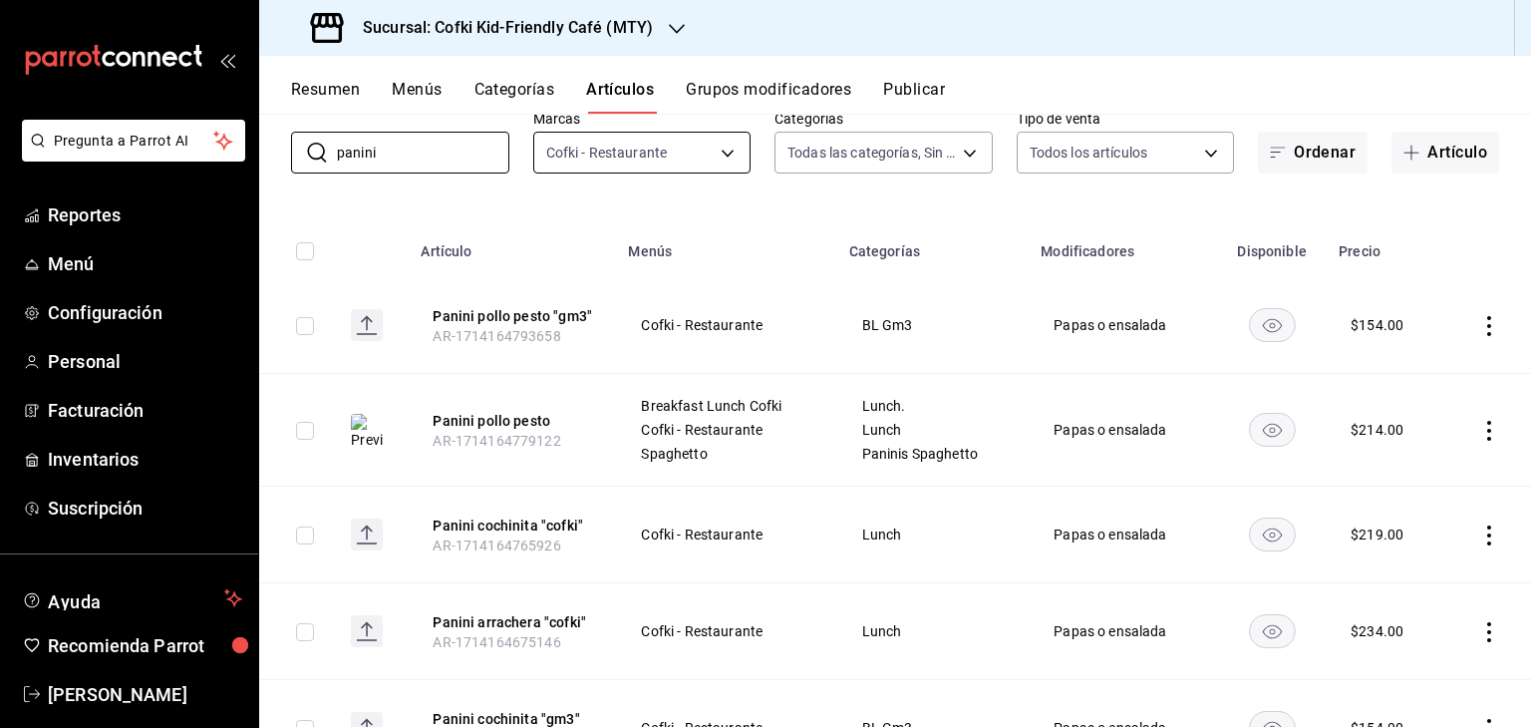
click at [730, 152] on body "Pregunta a Parrot AI Reportes Menú Configuración Personal Facturación Inventari…" at bounding box center [765, 364] width 1531 height 728
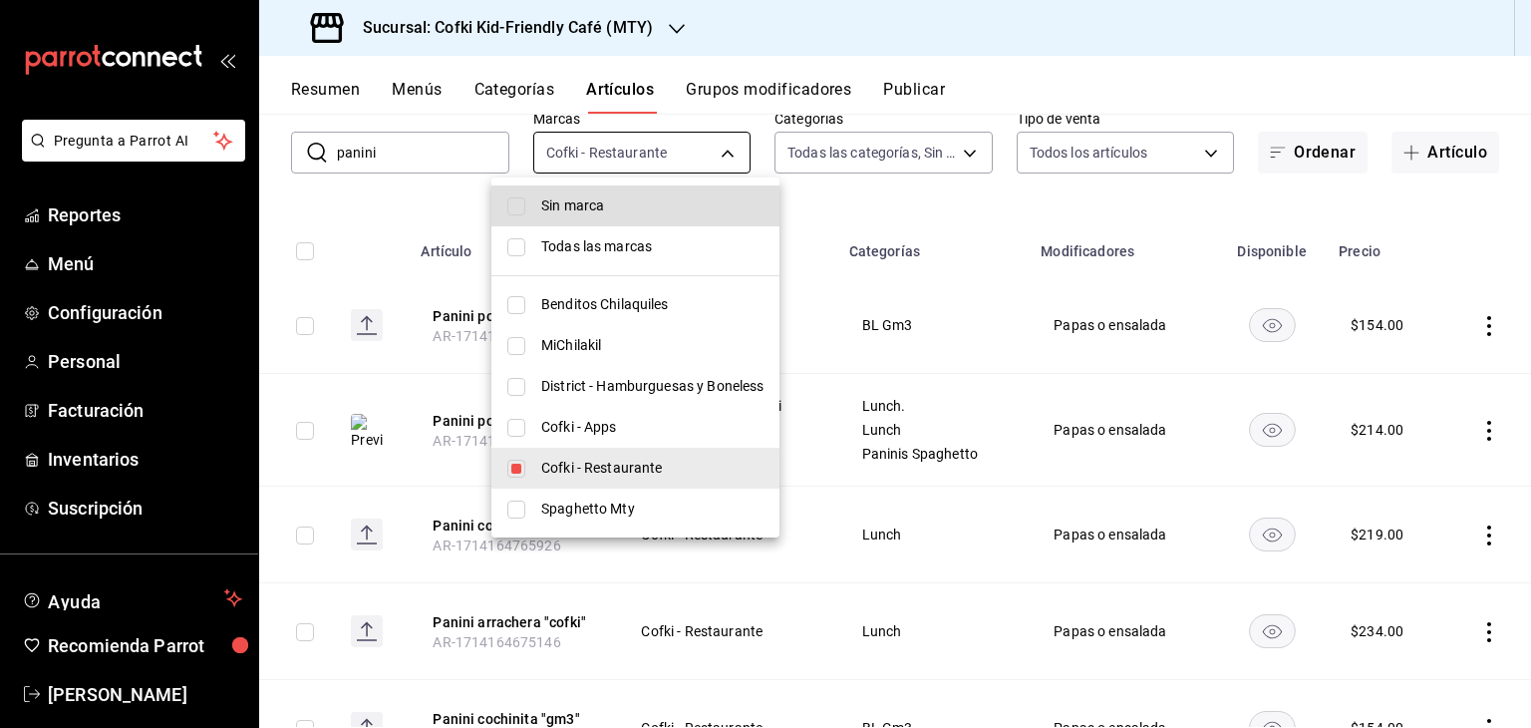
click at [730, 152] on div at bounding box center [765, 364] width 1531 height 728
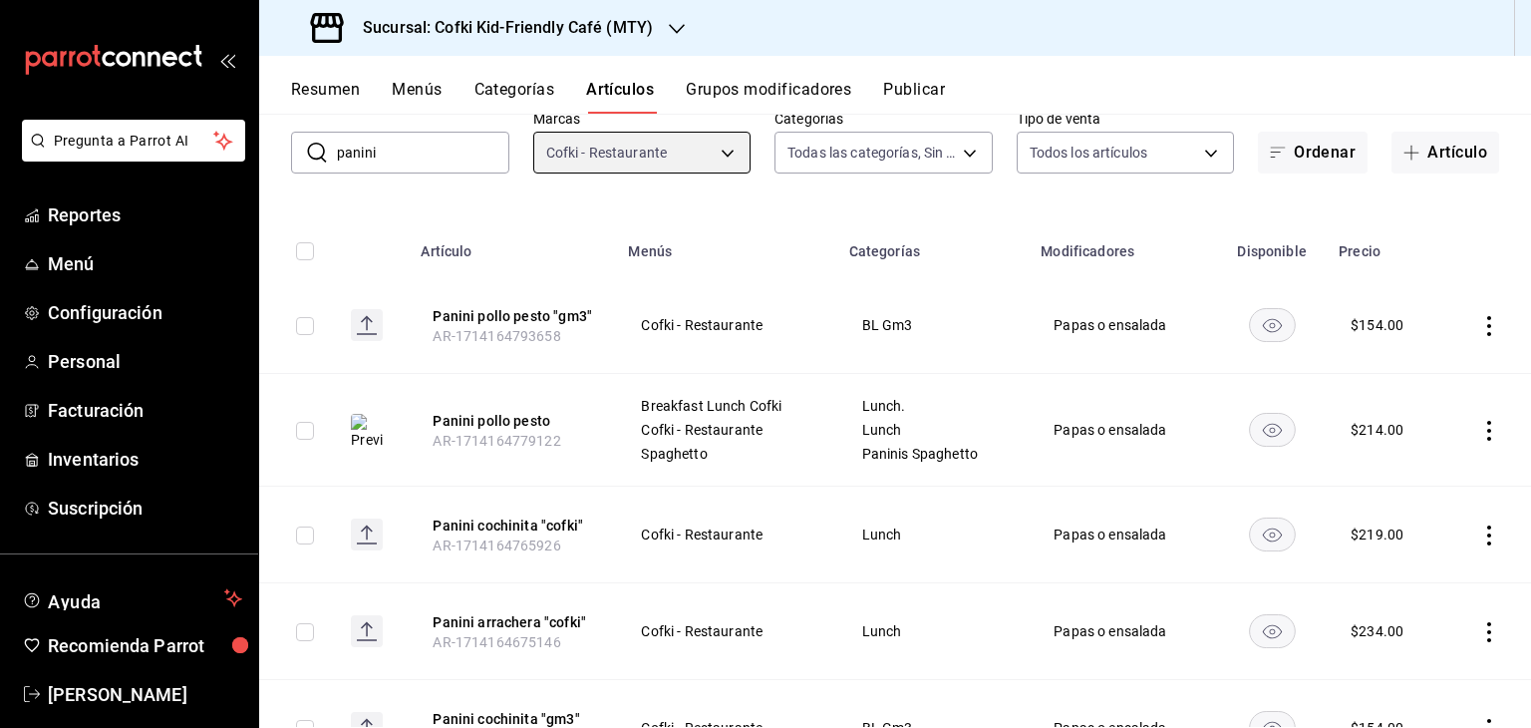
scroll to position [214, 0]
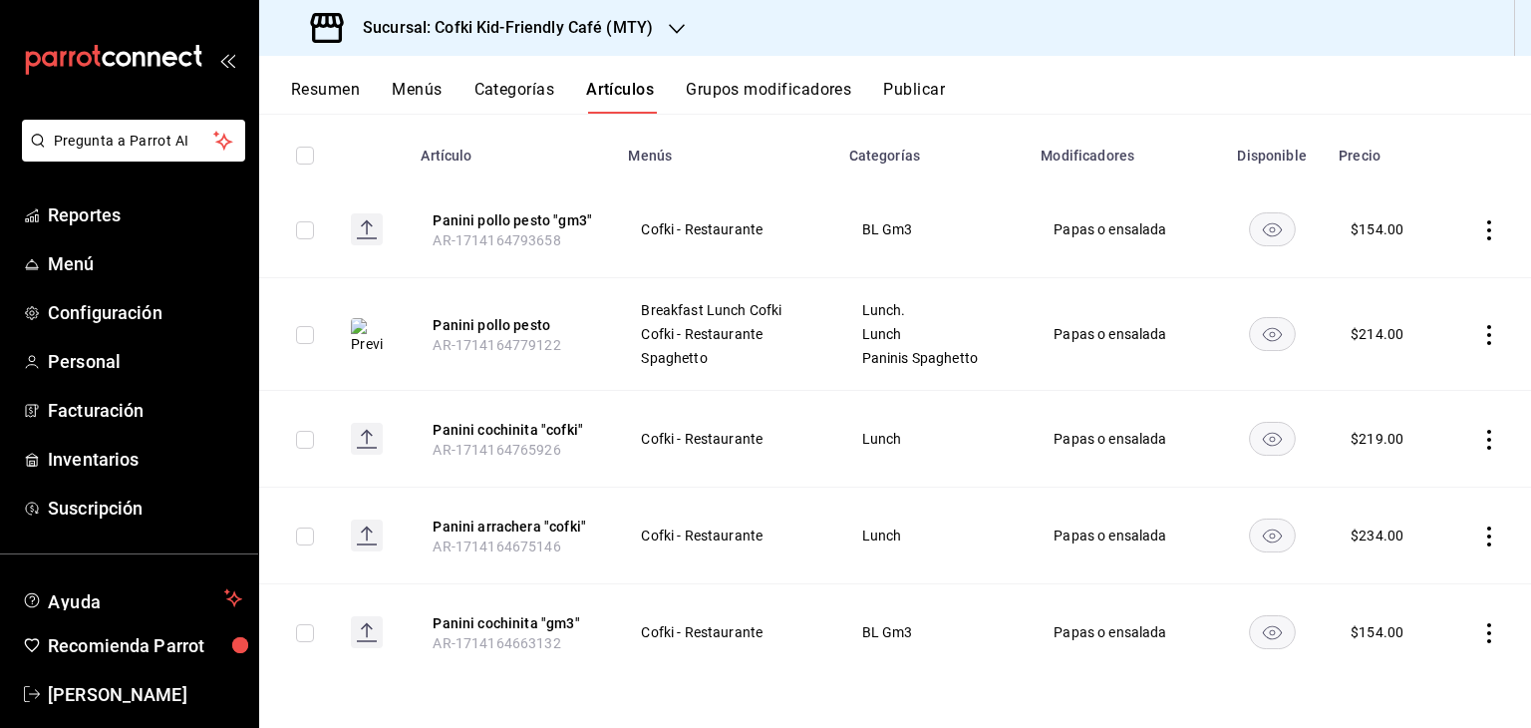
click at [1479, 538] on icon "actions" at bounding box center [1489, 536] width 20 height 20
click at [1474, 527] on div at bounding box center [765, 364] width 1531 height 728
click at [1487, 541] on icon "actions" at bounding box center [1489, 536] width 4 height 20
click at [1390, 526] on div at bounding box center [765, 364] width 1531 height 728
click at [1376, 531] on div "$ 234.00" at bounding box center [1377, 535] width 53 height 20
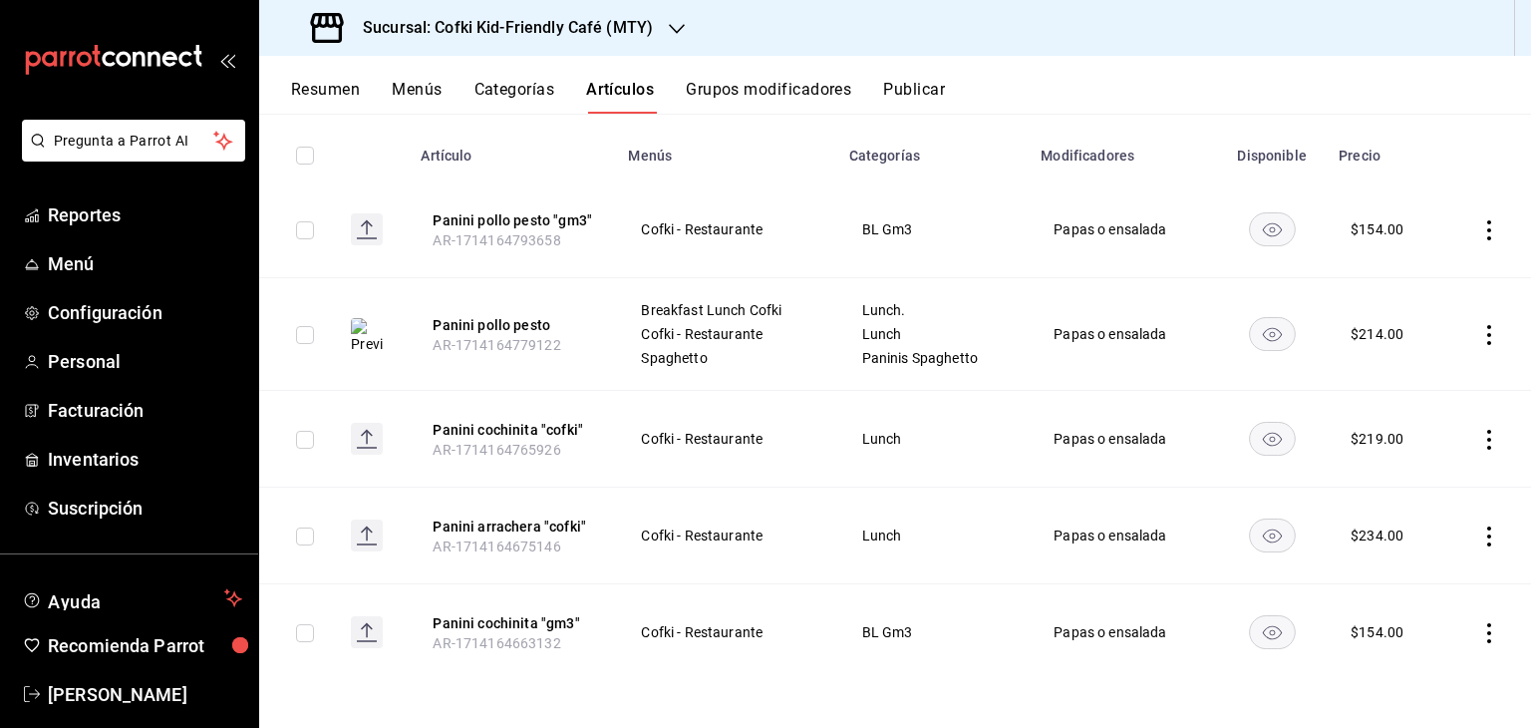
click at [1484, 538] on td at bounding box center [1487, 535] width 88 height 97
click at [1479, 536] on icon "actions" at bounding box center [1489, 536] width 20 height 20
click at [1399, 527] on div at bounding box center [765, 364] width 1531 height 728
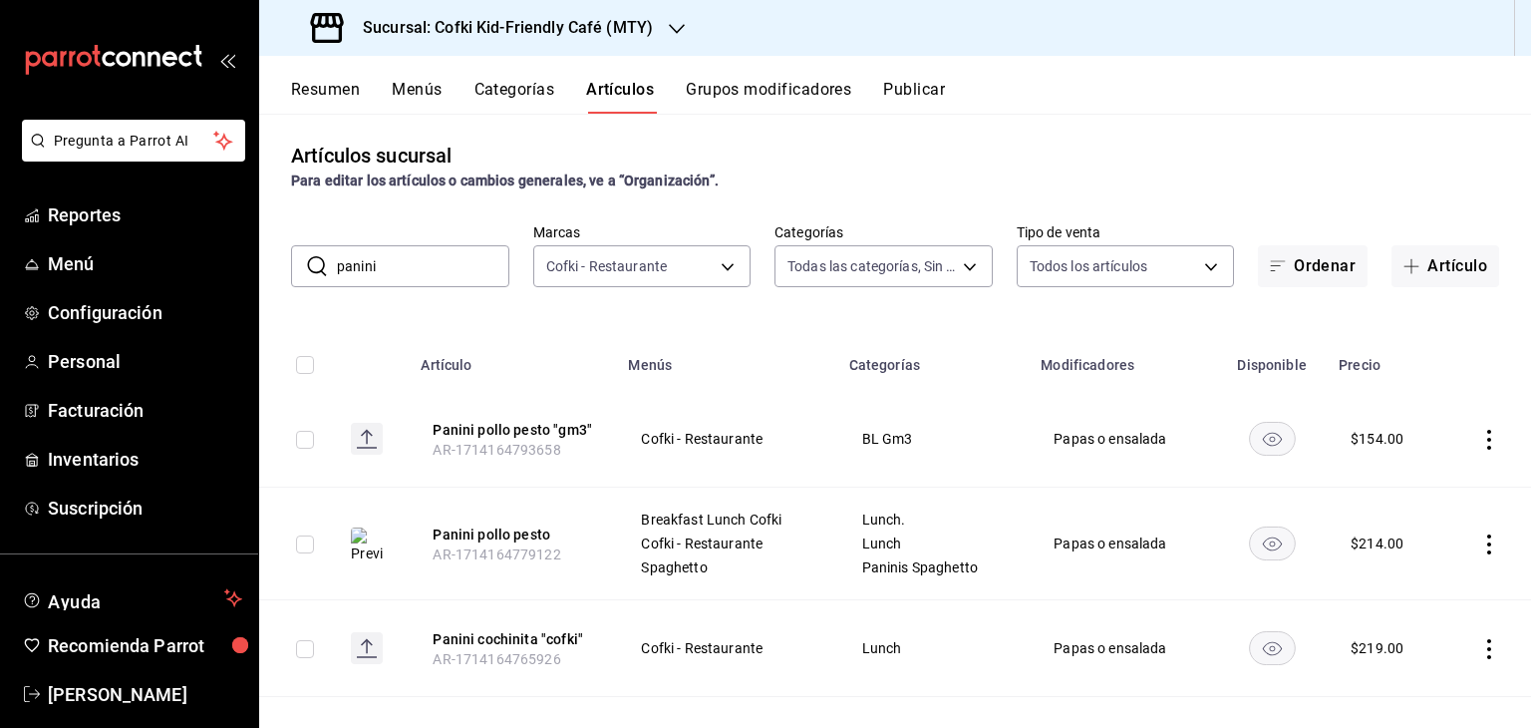
scroll to position [0, 0]
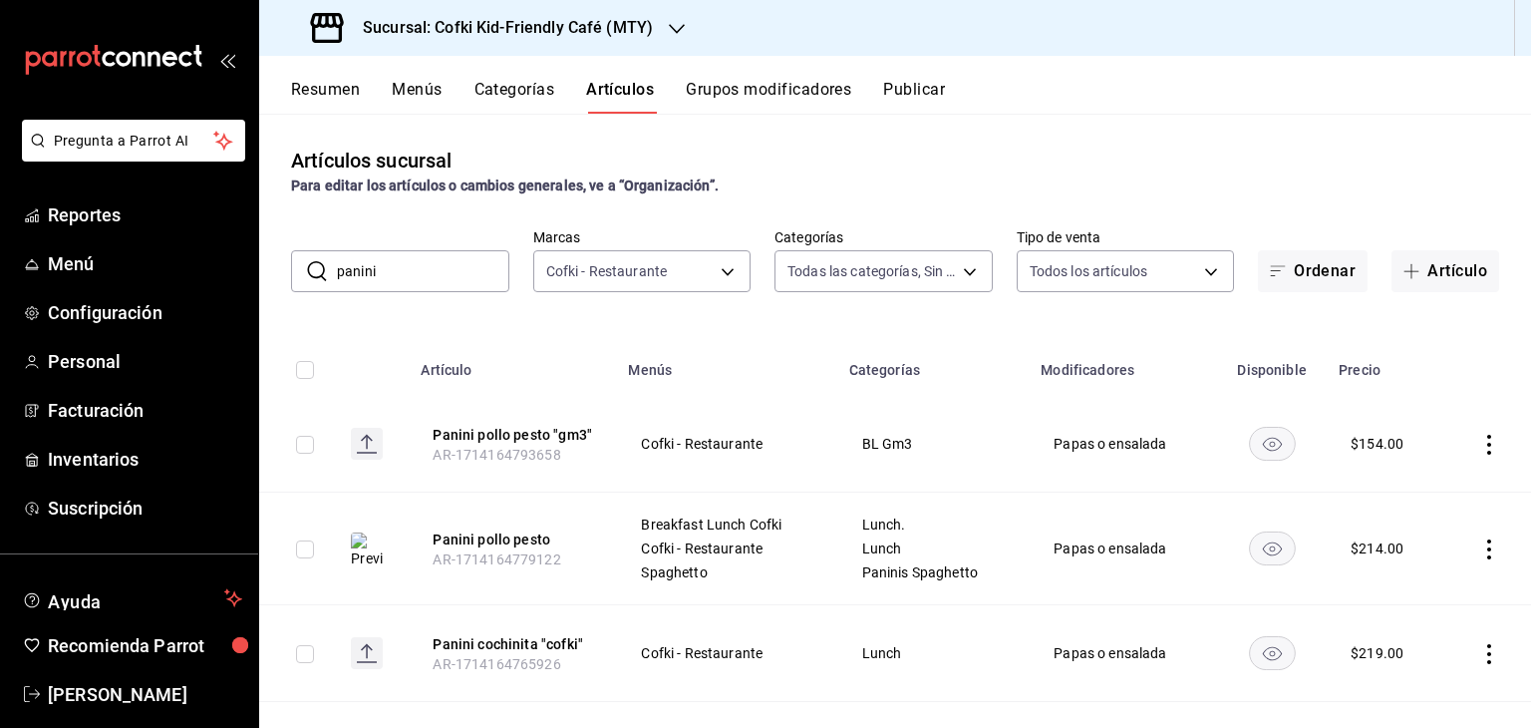
click at [1479, 531] on td at bounding box center [1487, 548] width 88 height 113
click at [1475, 536] on td at bounding box center [1487, 548] width 88 height 113
click at [1479, 545] on icon "actions" at bounding box center [1489, 549] width 20 height 20
click at [1244, 530] on div at bounding box center [765, 364] width 1531 height 728
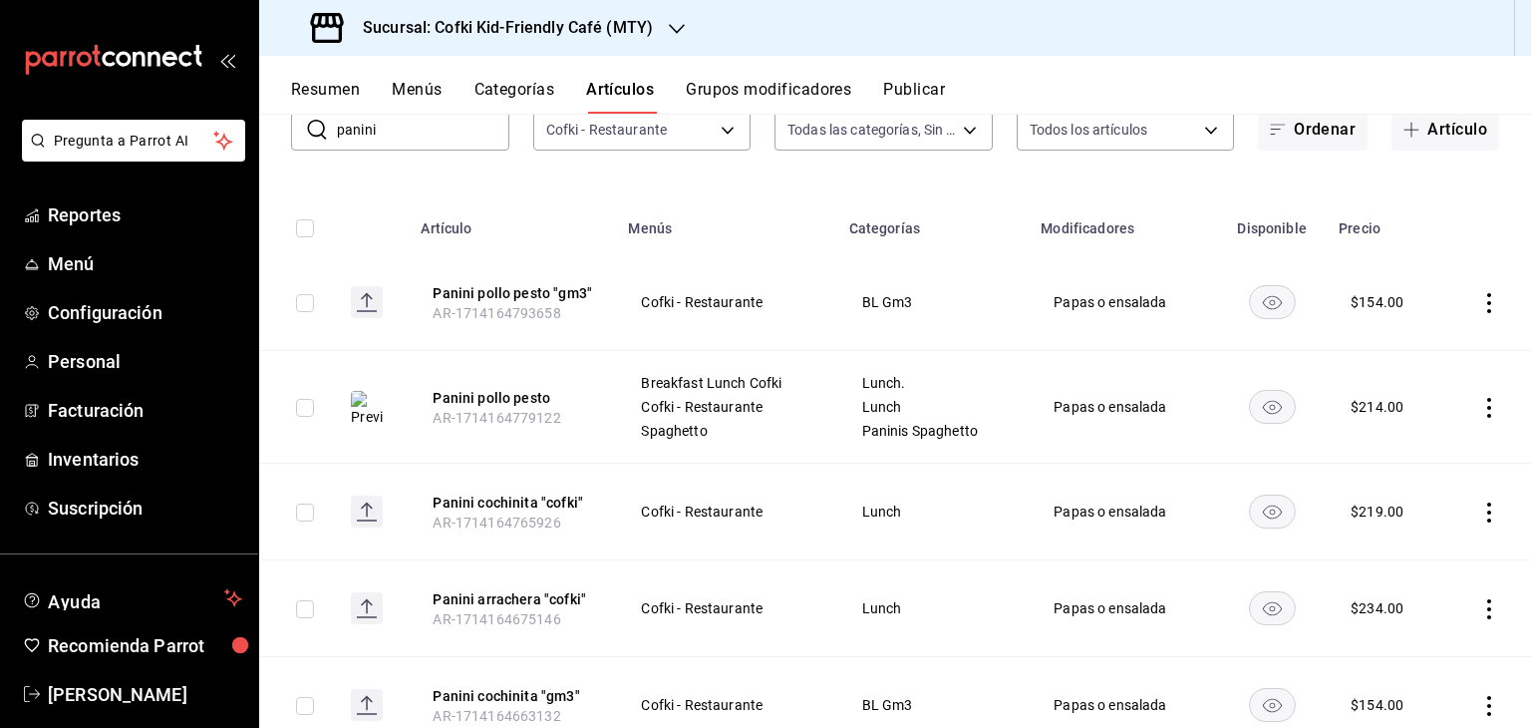
scroll to position [92, 0]
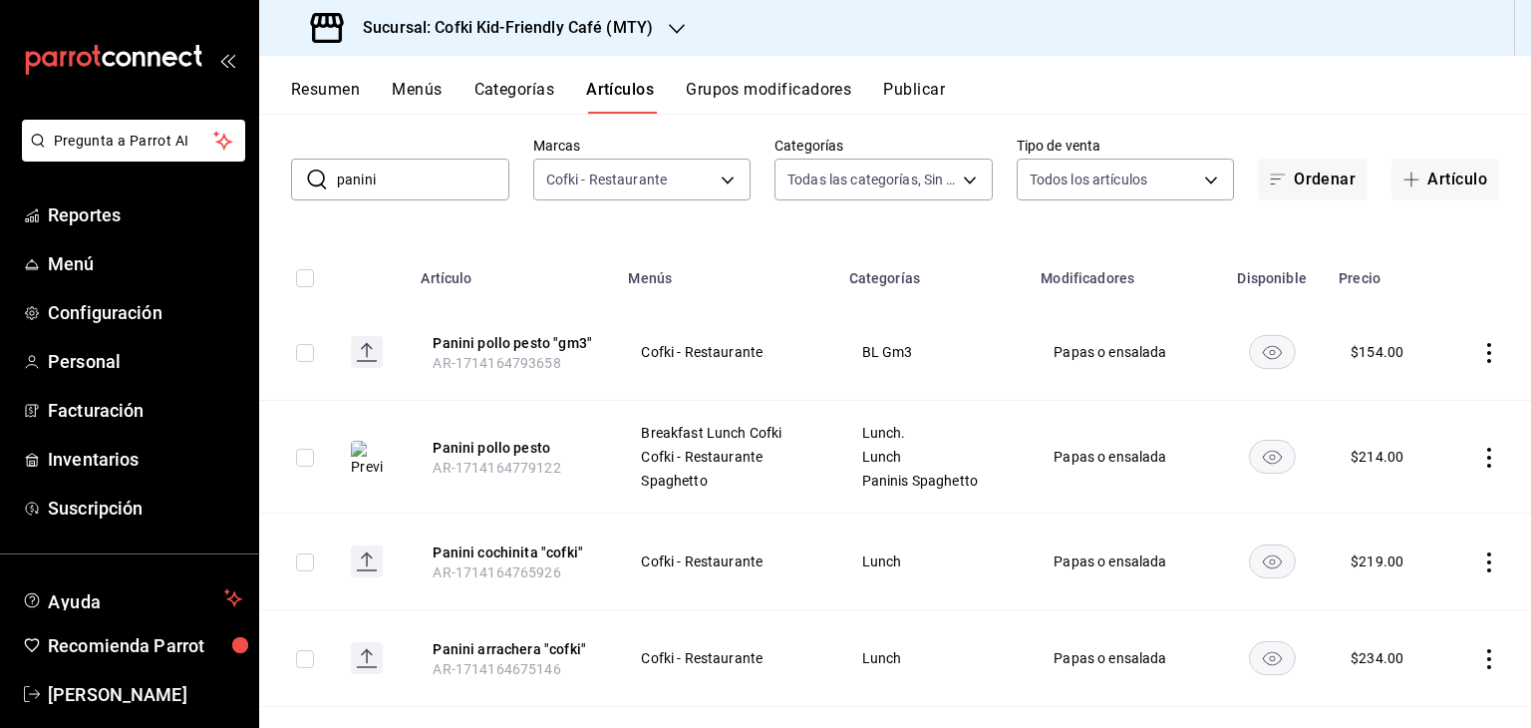
click at [1479, 664] on icon "actions" at bounding box center [1489, 659] width 20 height 20
click at [781, 349] on div at bounding box center [765, 364] width 1531 height 728
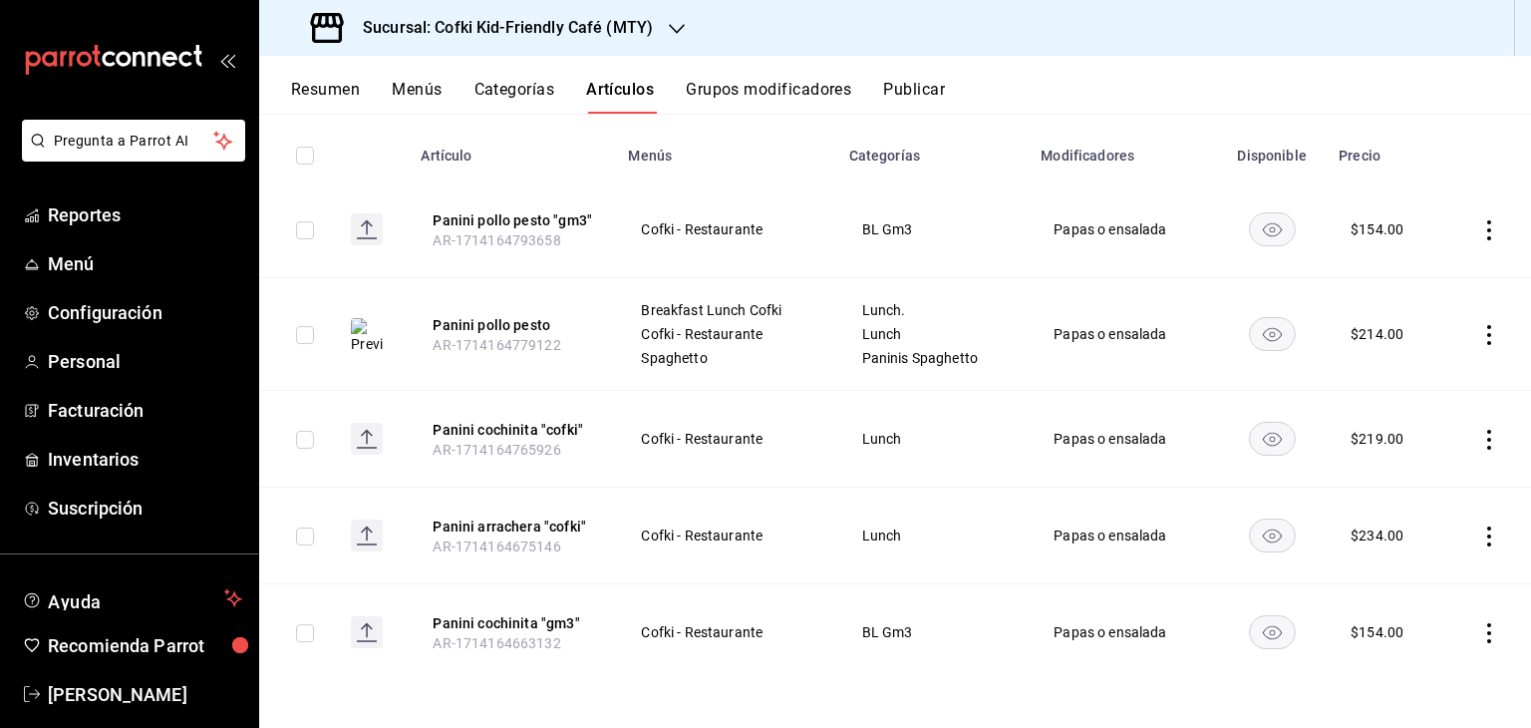
scroll to position [0, 0]
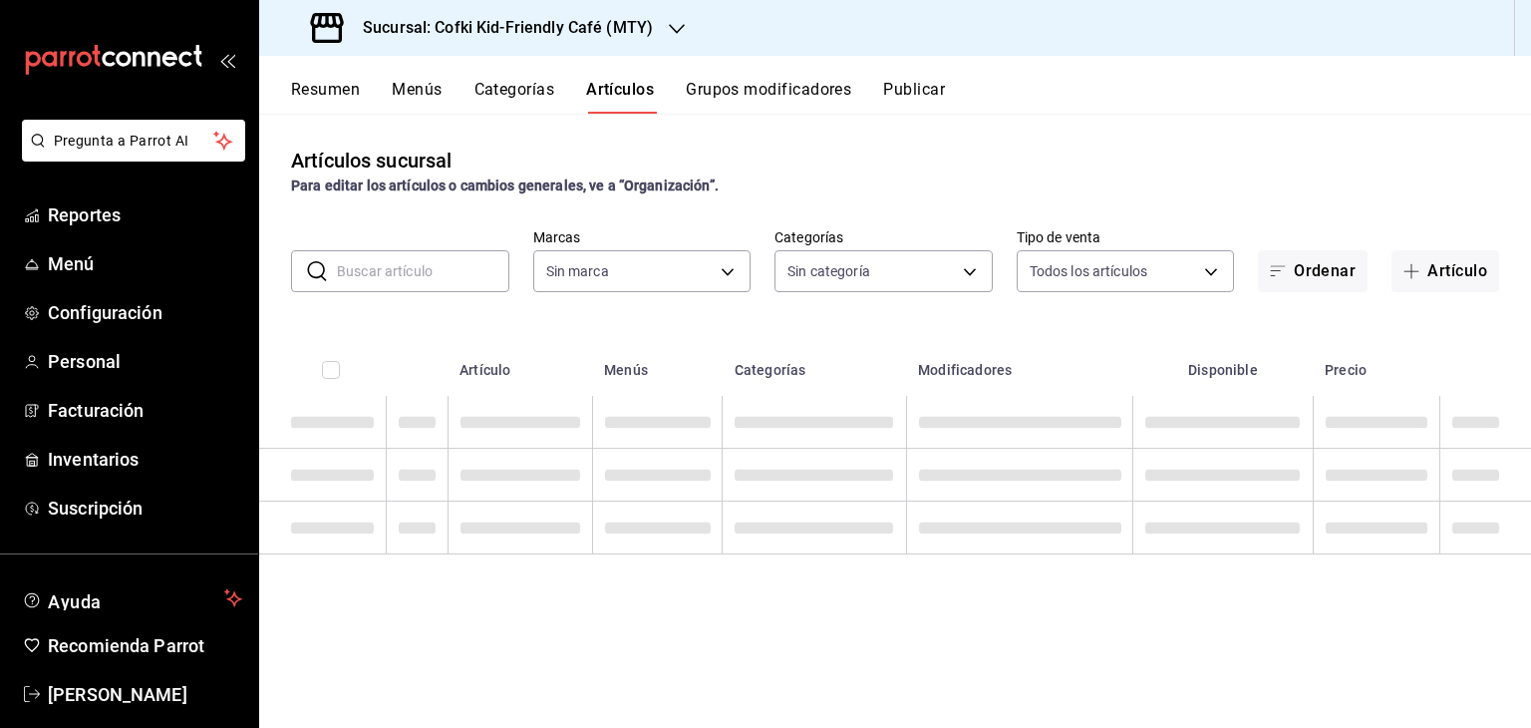
type input "c30b8039-643b-4819-8db3-b366202bda0a,4587f4d9-7f40-481a-a627-d70d388ccf89,0d8e5…"
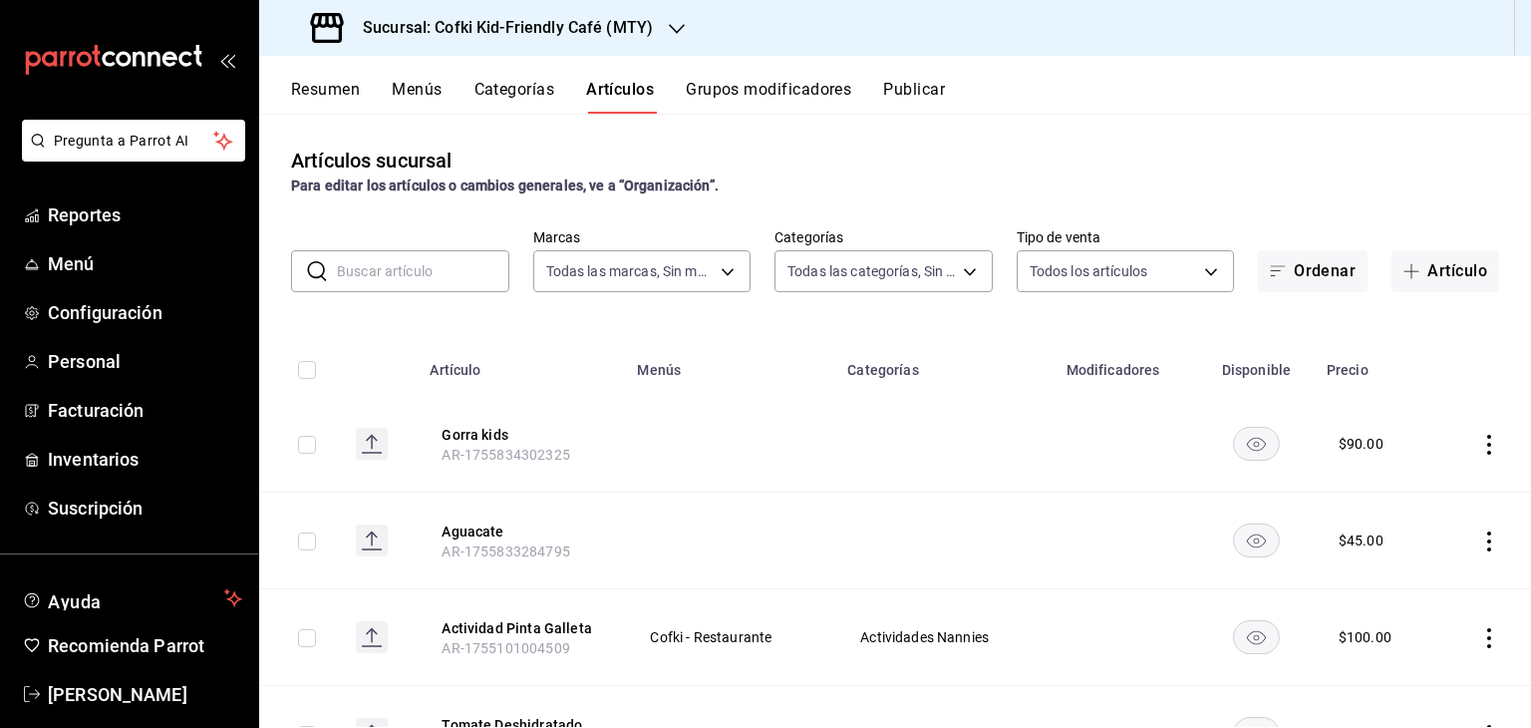
type input "5ff6da85-4441-477b-bcd1-ce360696ef91,5ba13676-dc65-489a-905a-c589769de354,94a8f…"
click at [448, 269] on input "text" at bounding box center [423, 271] width 172 height 40
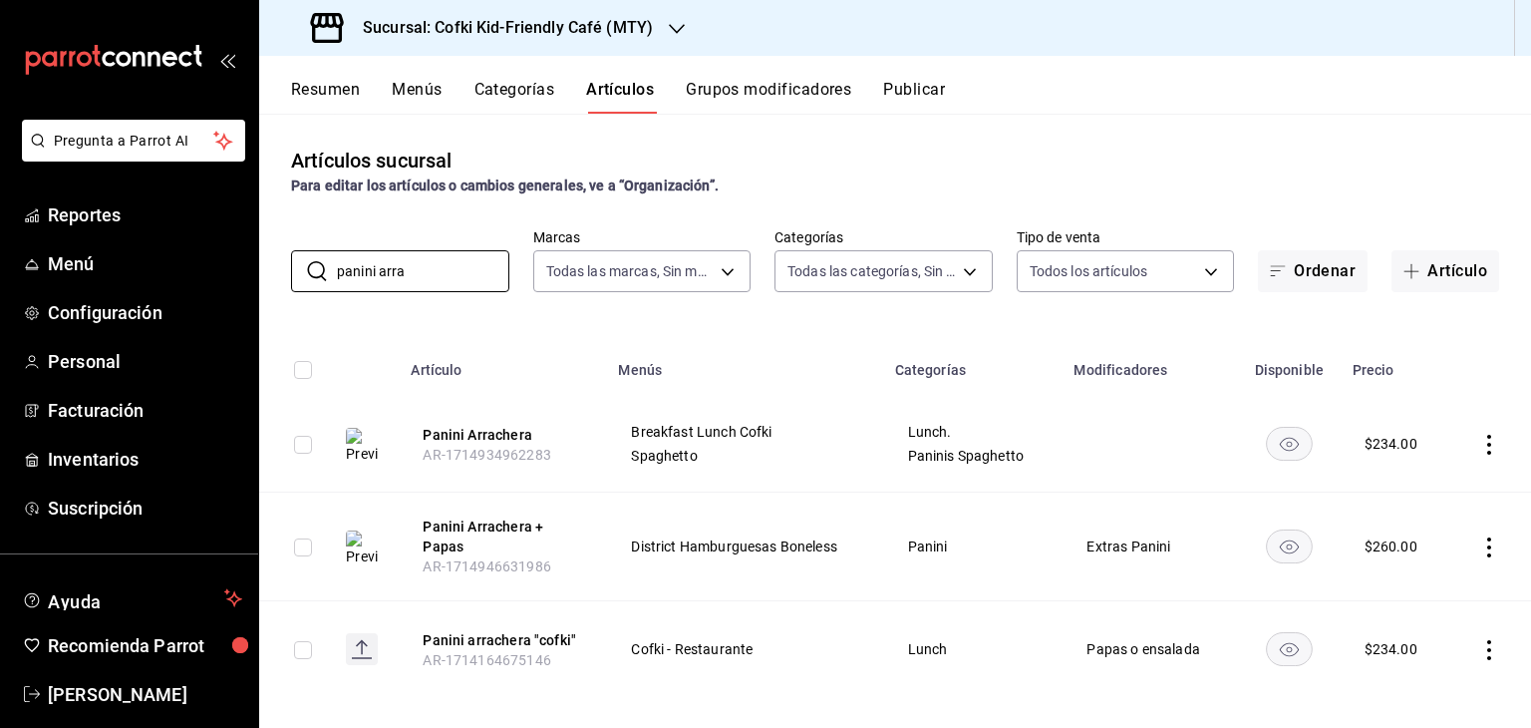
scroll to position [17, 0]
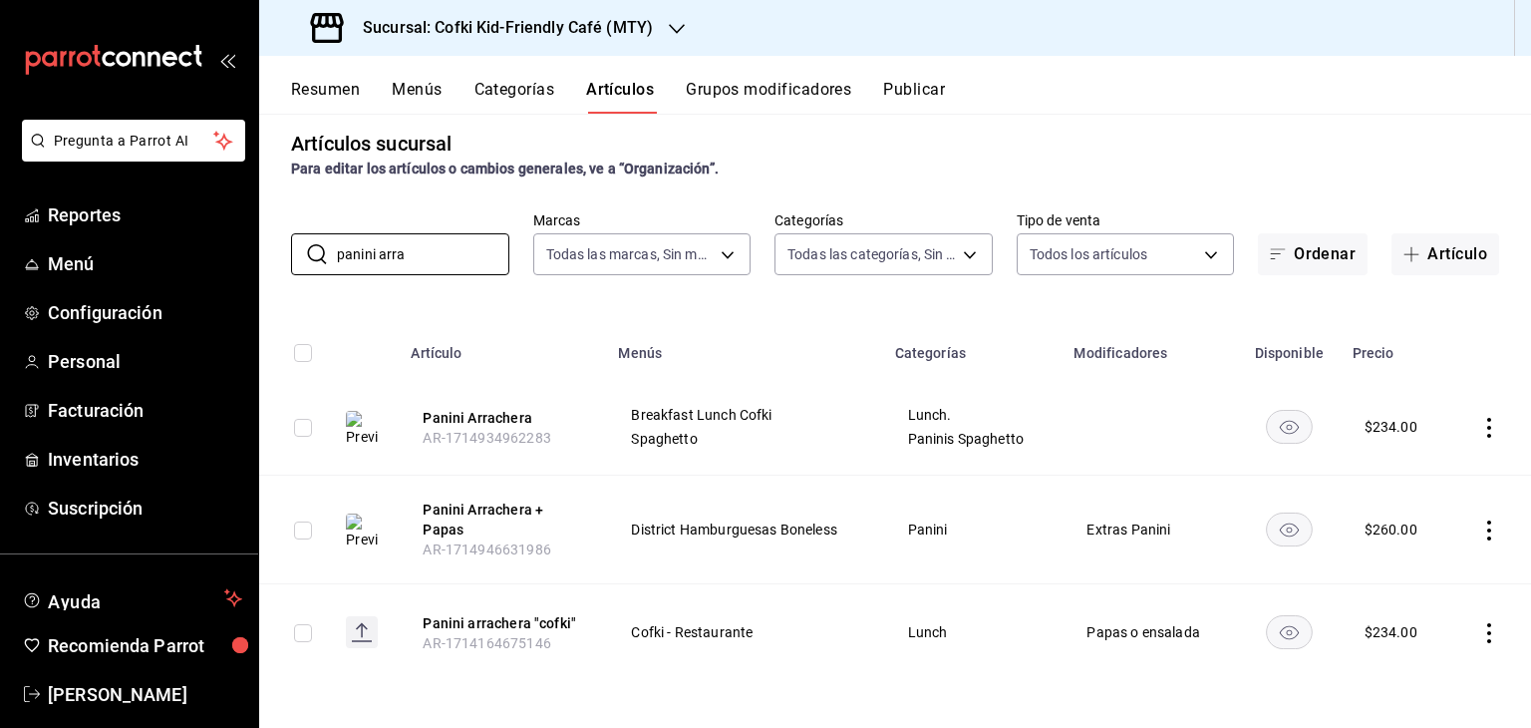
type input "panini arra"
click at [1479, 629] on icon "actions" at bounding box center [1489, 633] width 20 height 20
click at [1404, 587] on span "Editar" at bounding box center [1414, 593] width 52 height 21
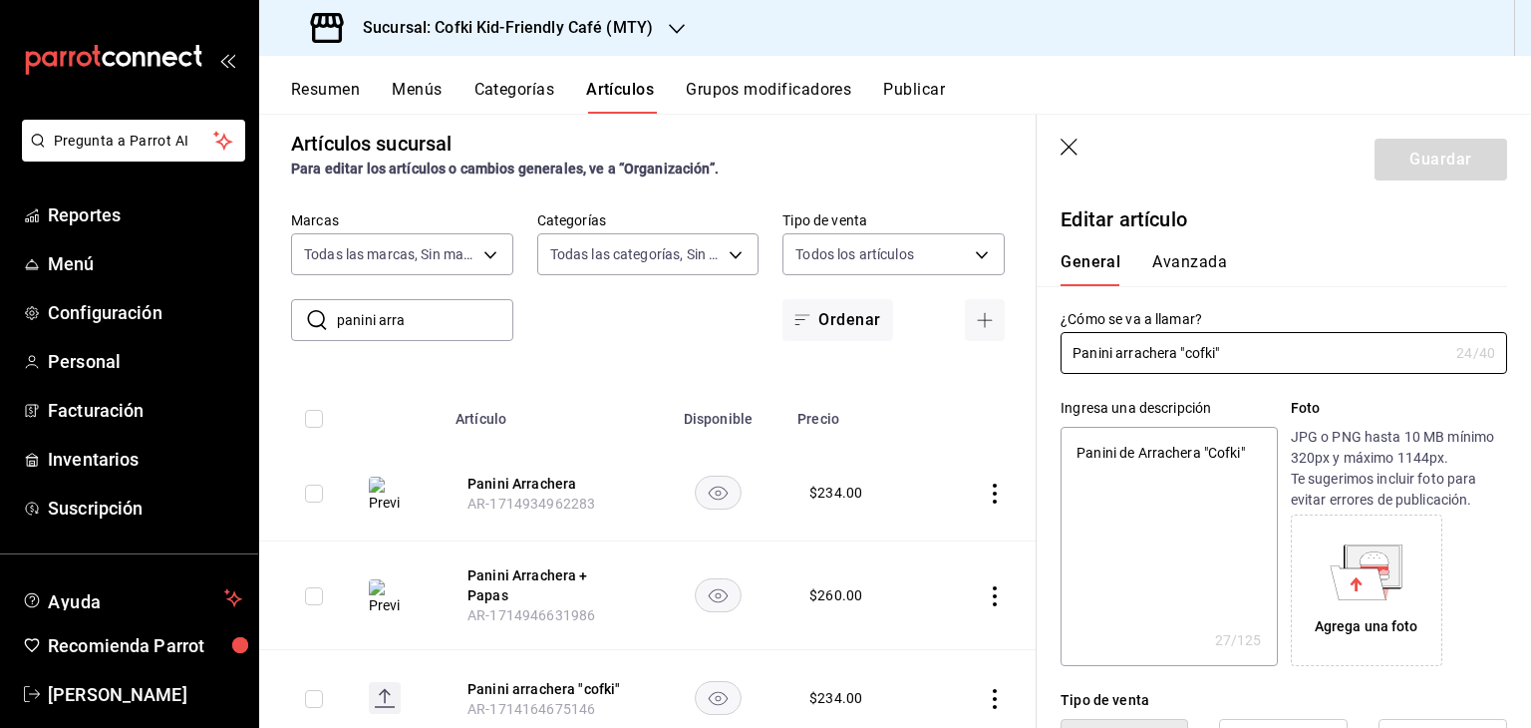
type textarea "x"
type input "$234.00"
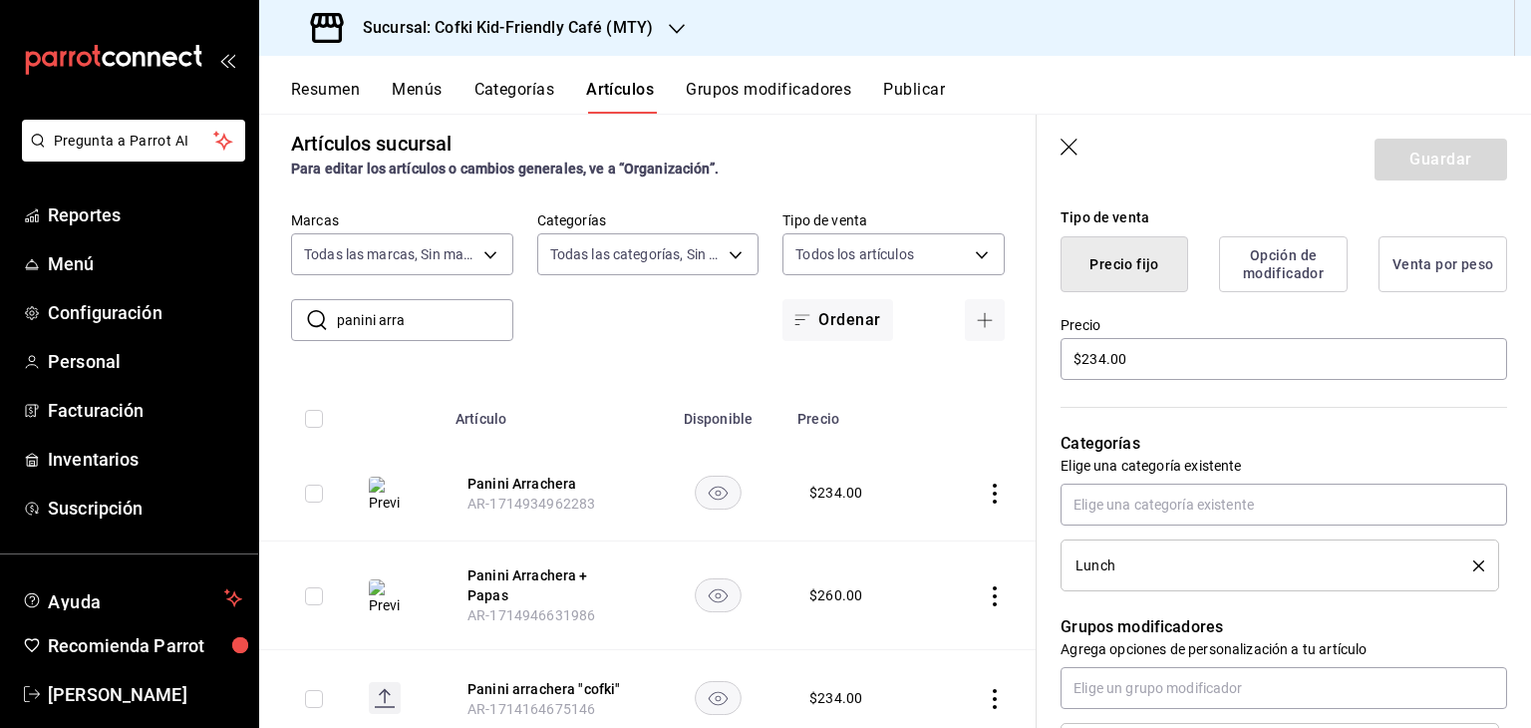
scroll to position [458, 0]
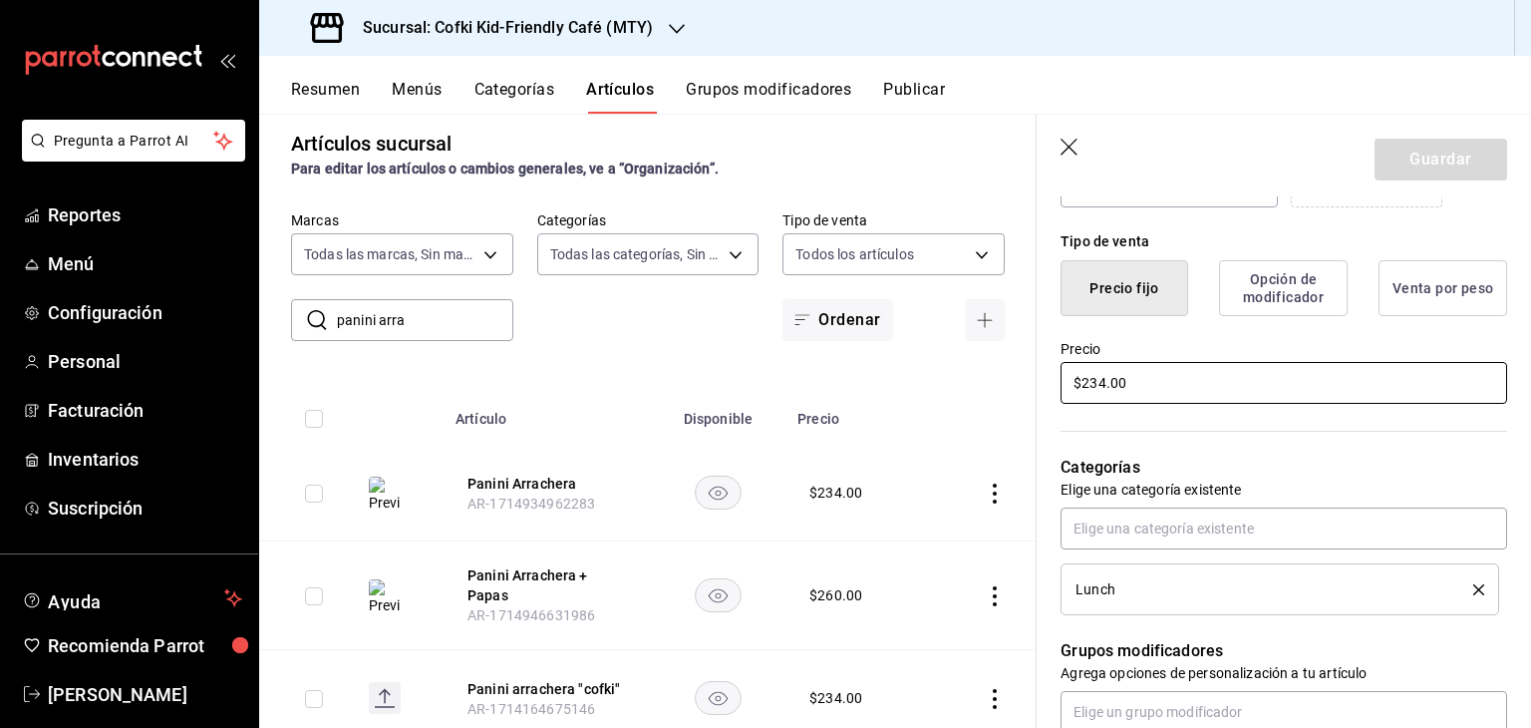
click at [1100, 383] on input "$234.00" at bounding box center [1283, 383] width 447 height 42
click at [1134, 375] on input "$234.00" at bounding box center [1283, 383] width 447 height 42
type textarea "x"
type input "$23.00"
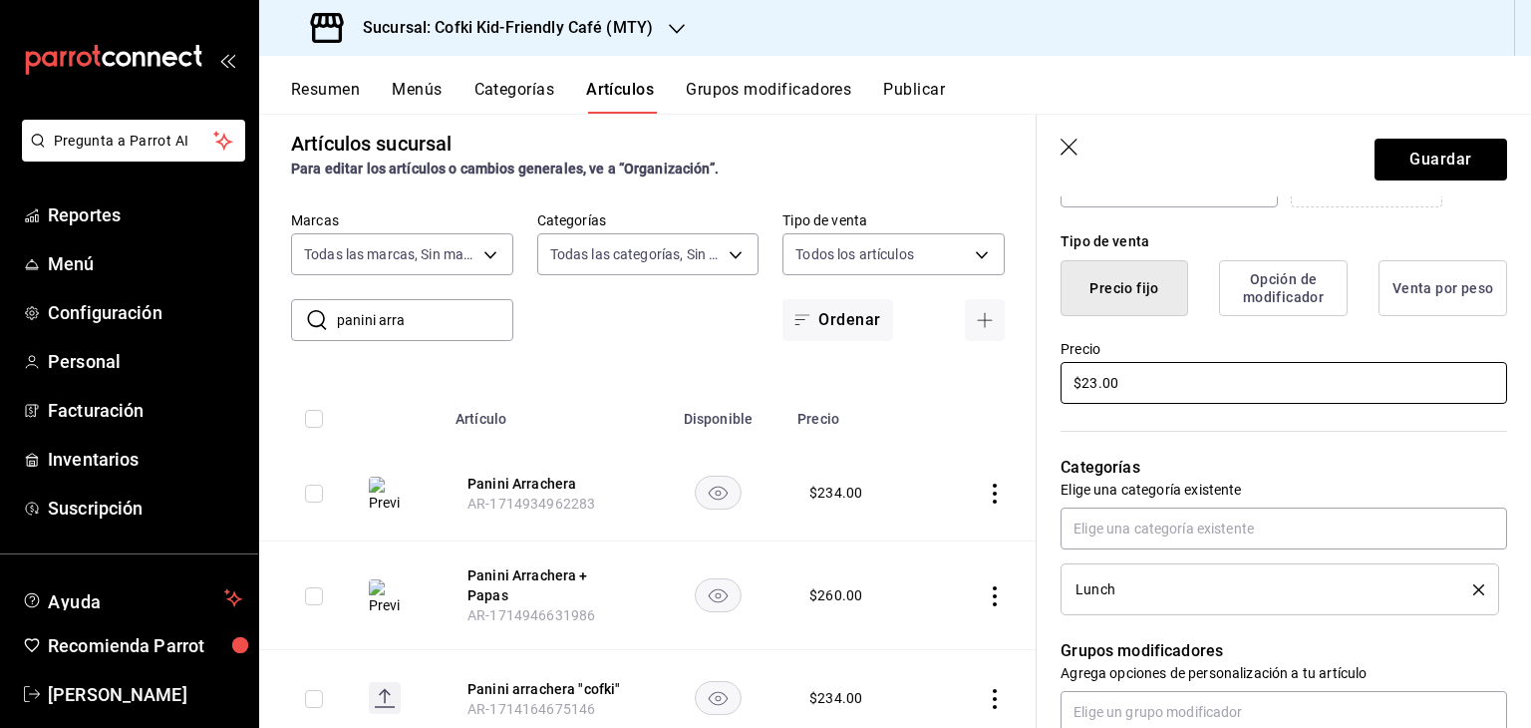
type textarea "x"
type input "$239.00"
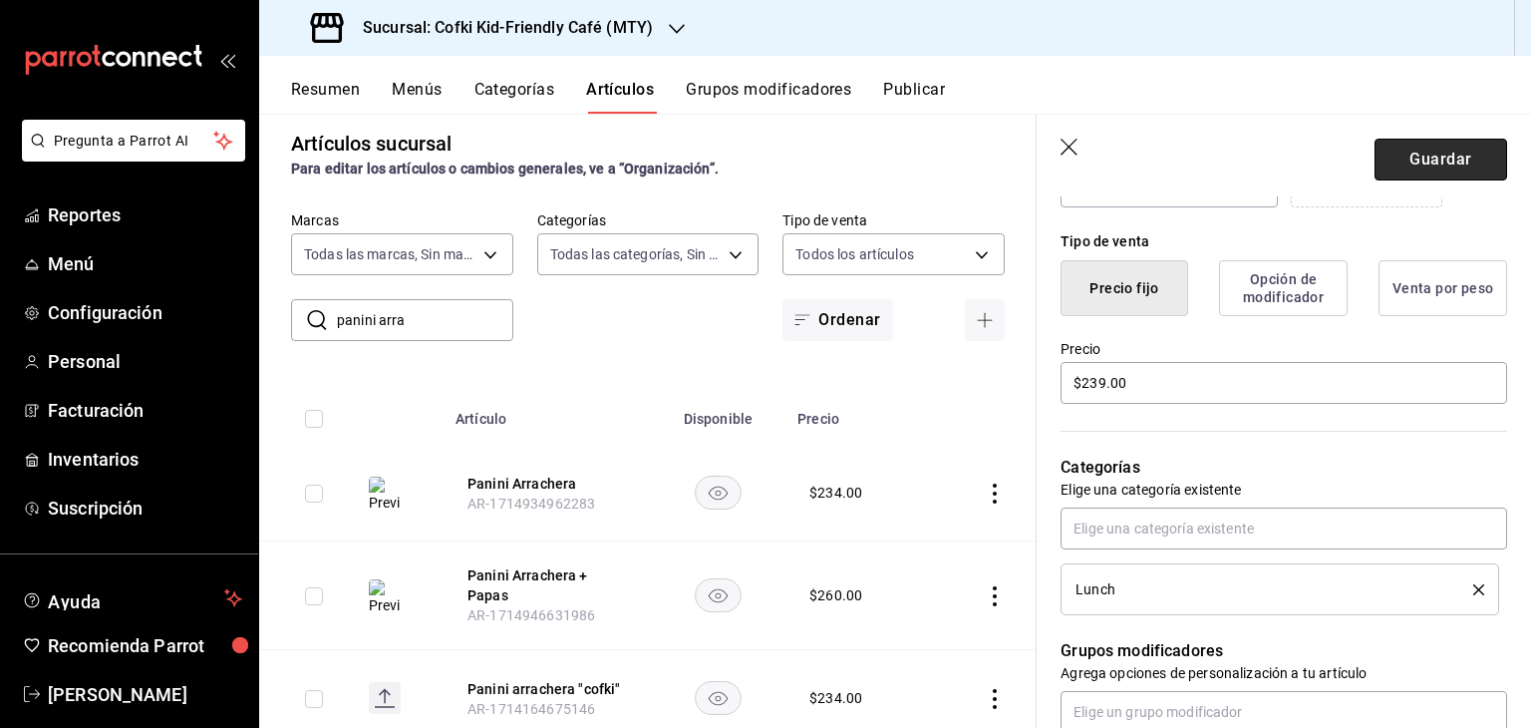
click at [1419, 161] on button "Guardar" at bounding box center [1440, 160] width 133 height 42
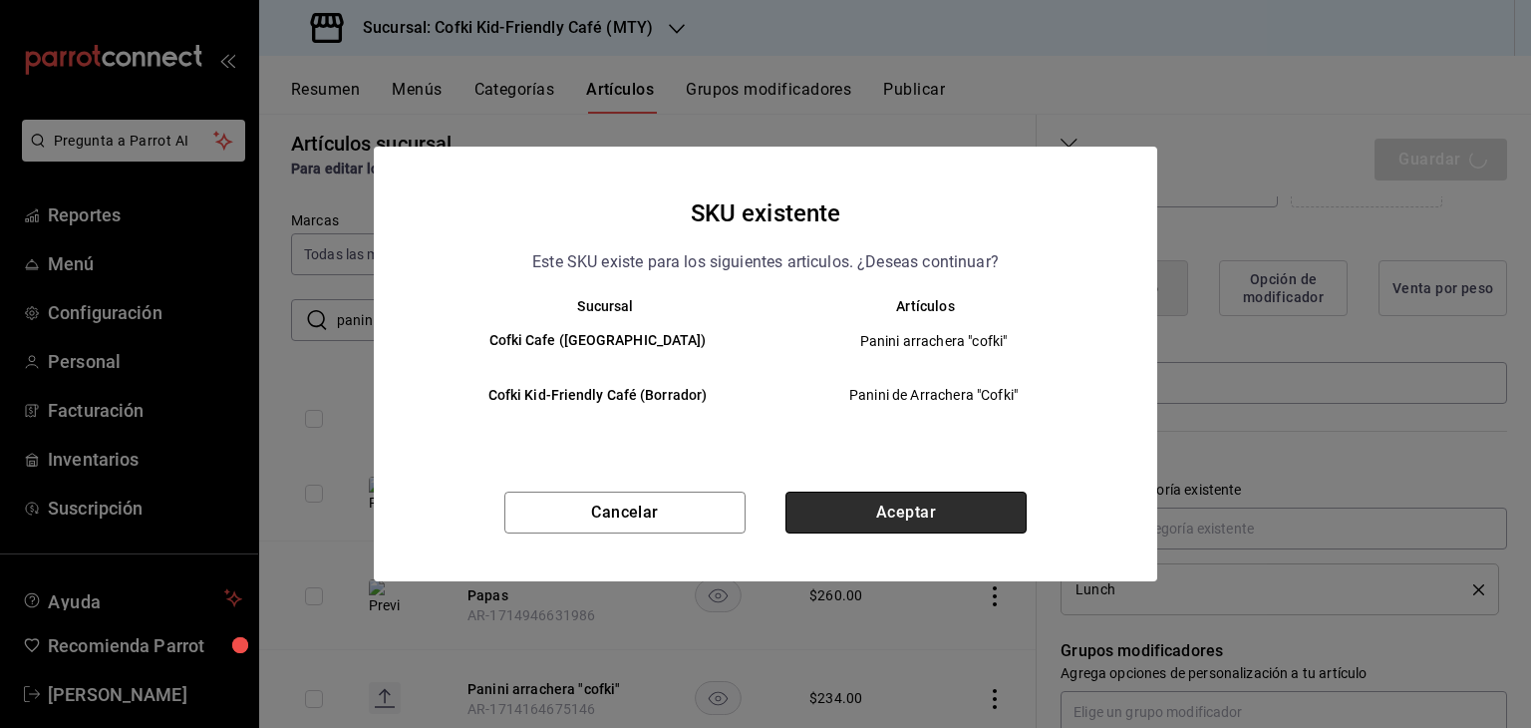
click at [906, 525] on button "Aceptar" at bounding box center [905, 512] width 241 height 42
type textarea "x"
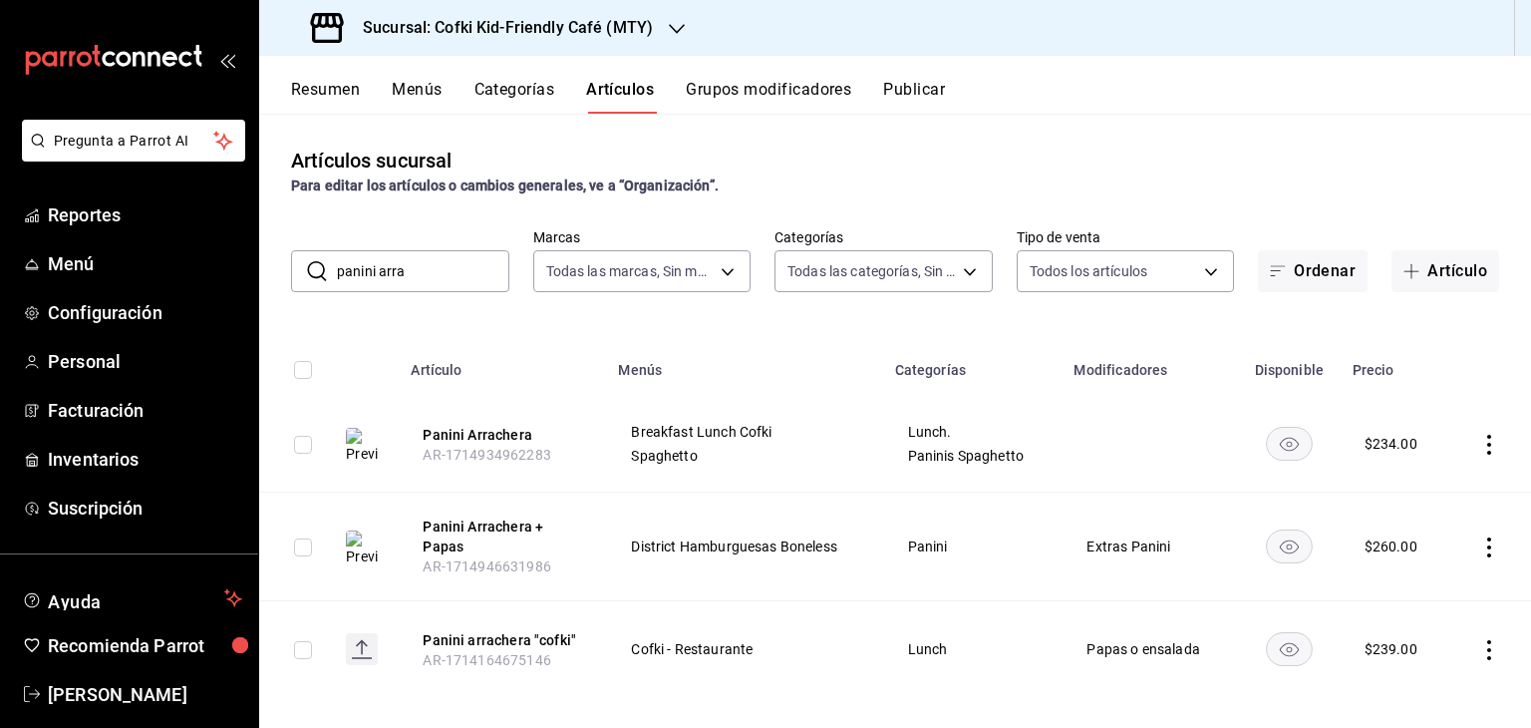
click at [454, 260] on input "panini arra" at bounding box center [423, 271] width 172 height 40
click at [398, 274] on input "panini arra" at bounding box center [423, 271] width 172 height 40
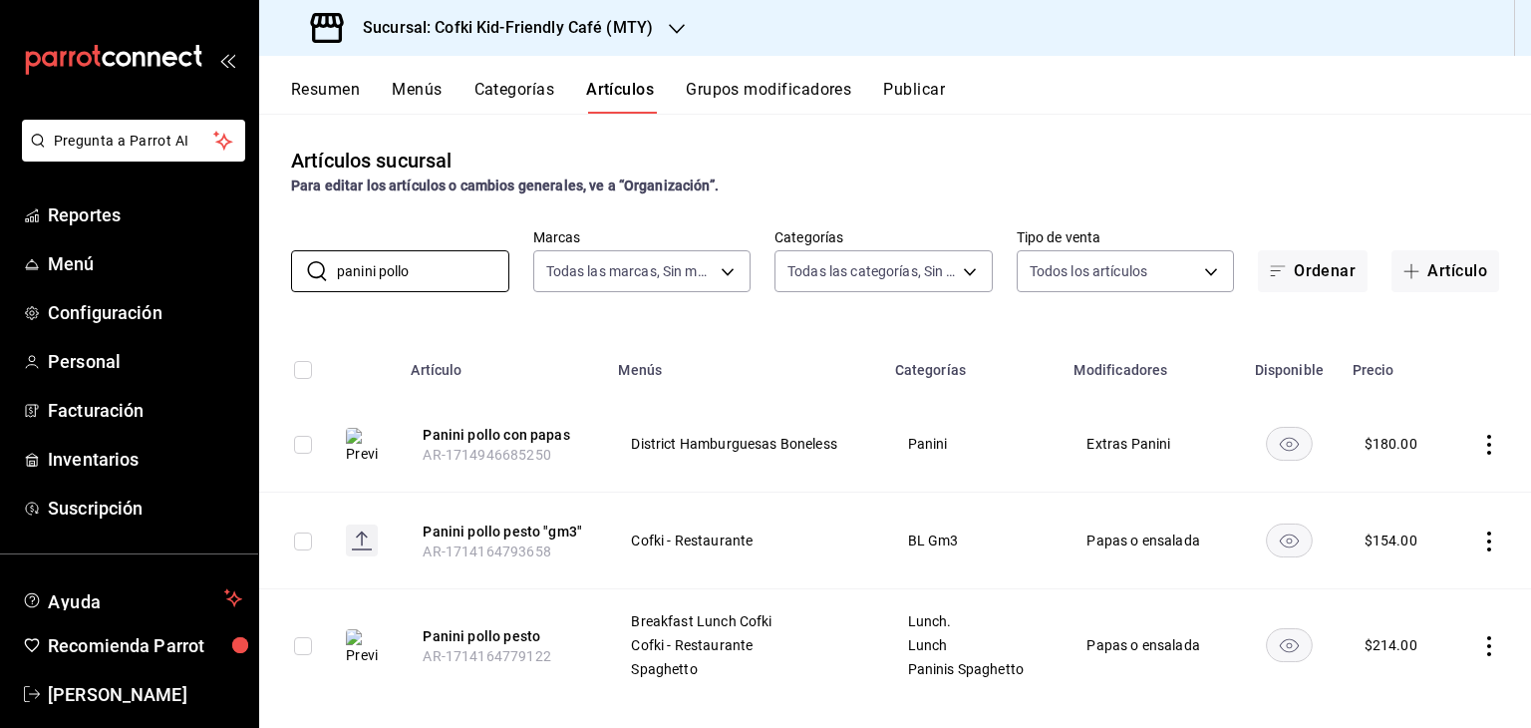
scroll to position [21, 0]
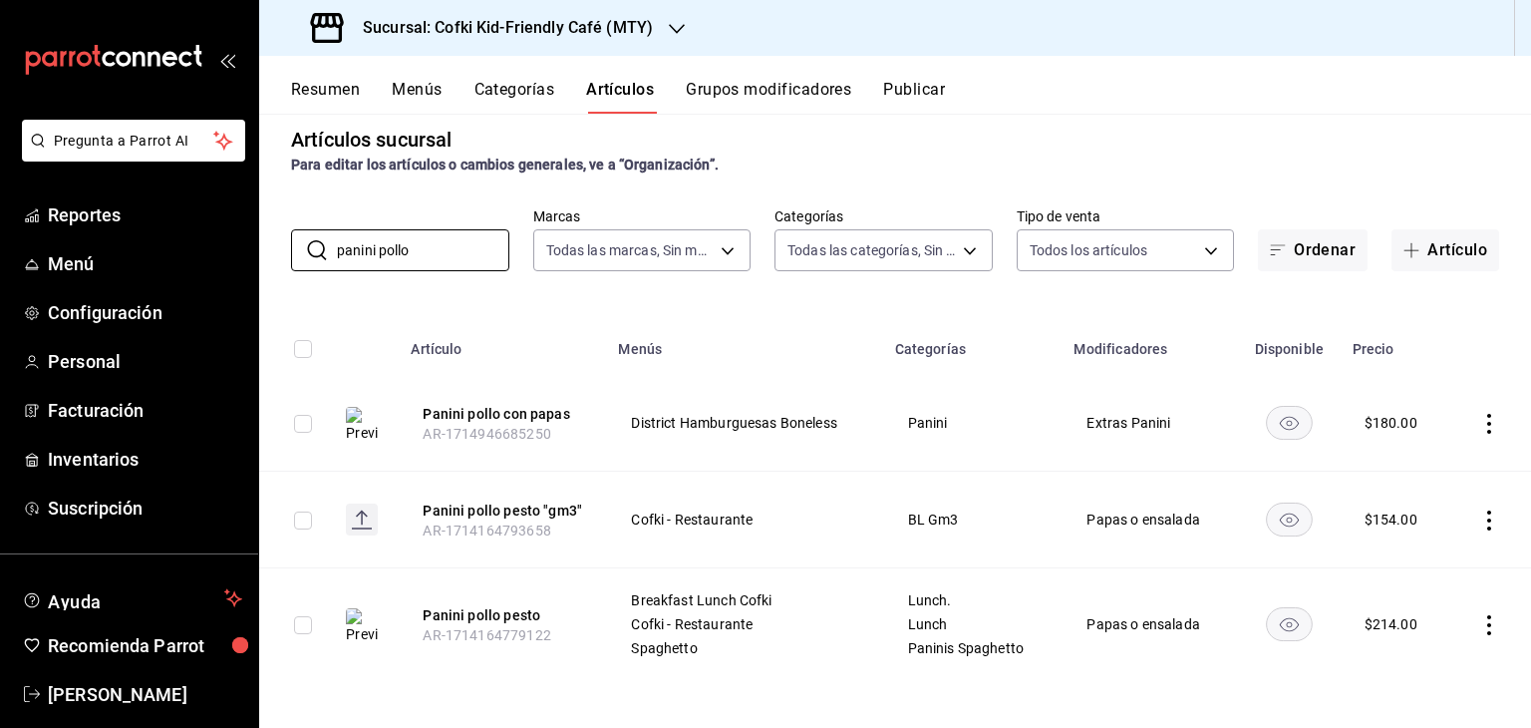
type input "panini pollo"
click at [1487, 517] on icon "actions" at bounding box center [1489, 520] width 4 height 20
click at [1424, 561] on span "Editar" at bounding box center [1414, 565] width 52 height 21
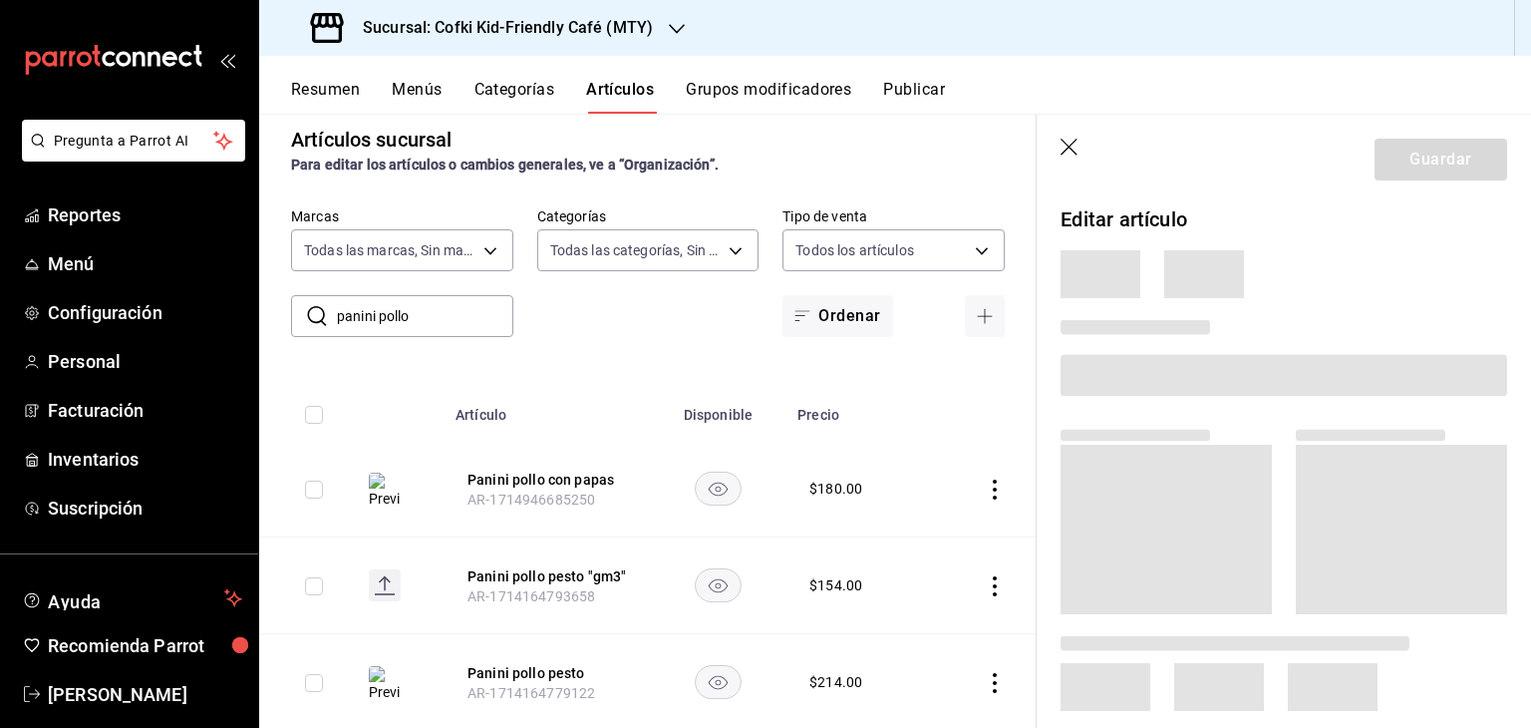
scroll to position [6, 0]
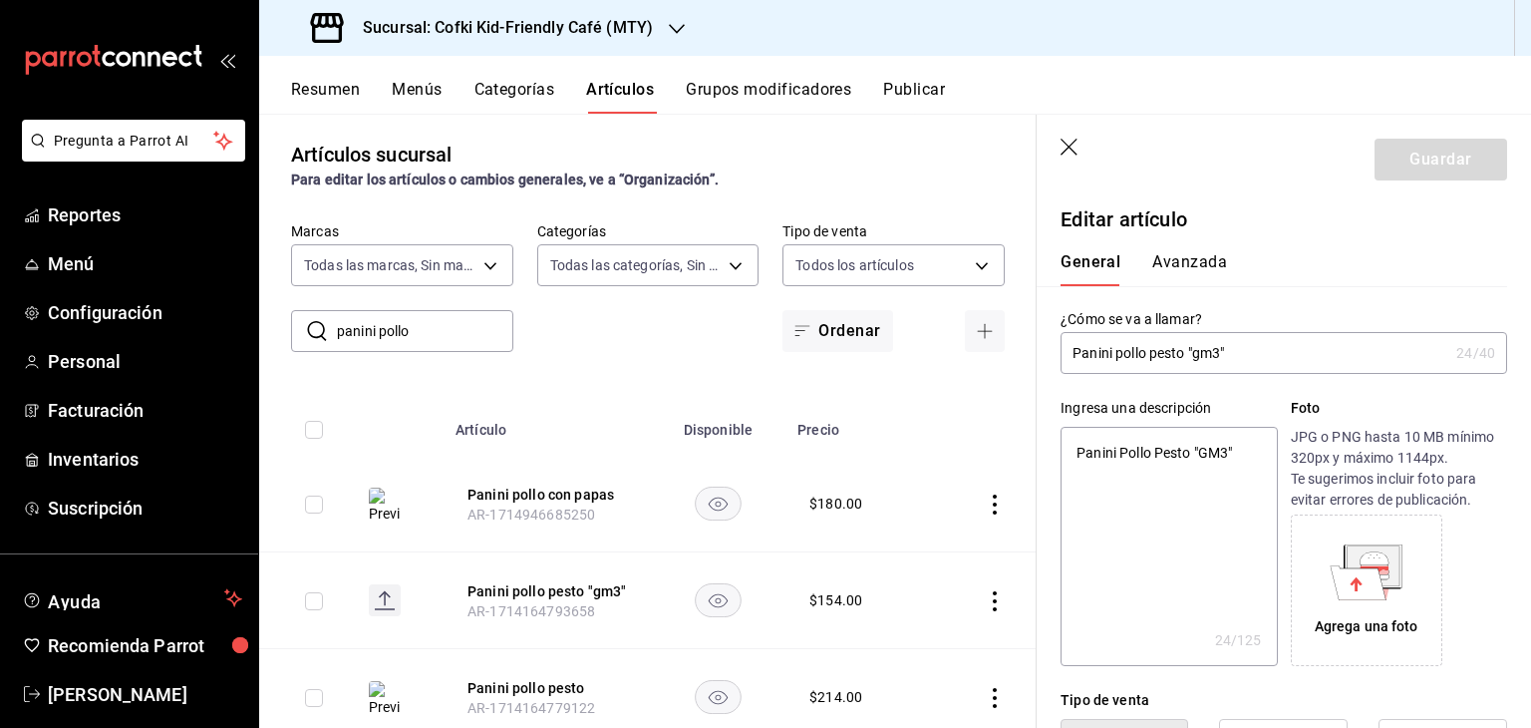
type textarea "x"
click at [1068, 151] on icon "button" at bounding box center [1070, 149] width 20 height 20
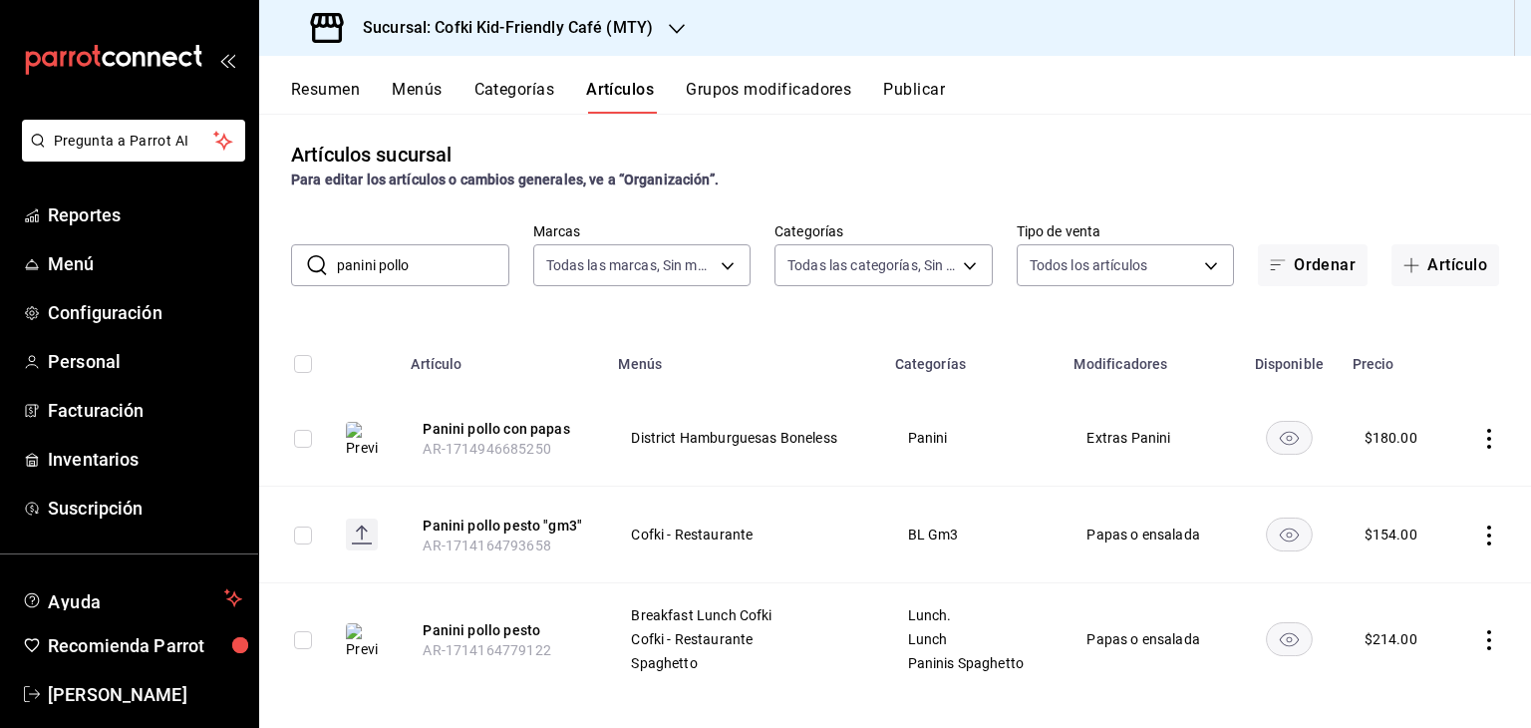
click at [1379, 631] on div "$ 214.00" at bounding box center [1390, 639] width 53 height 20
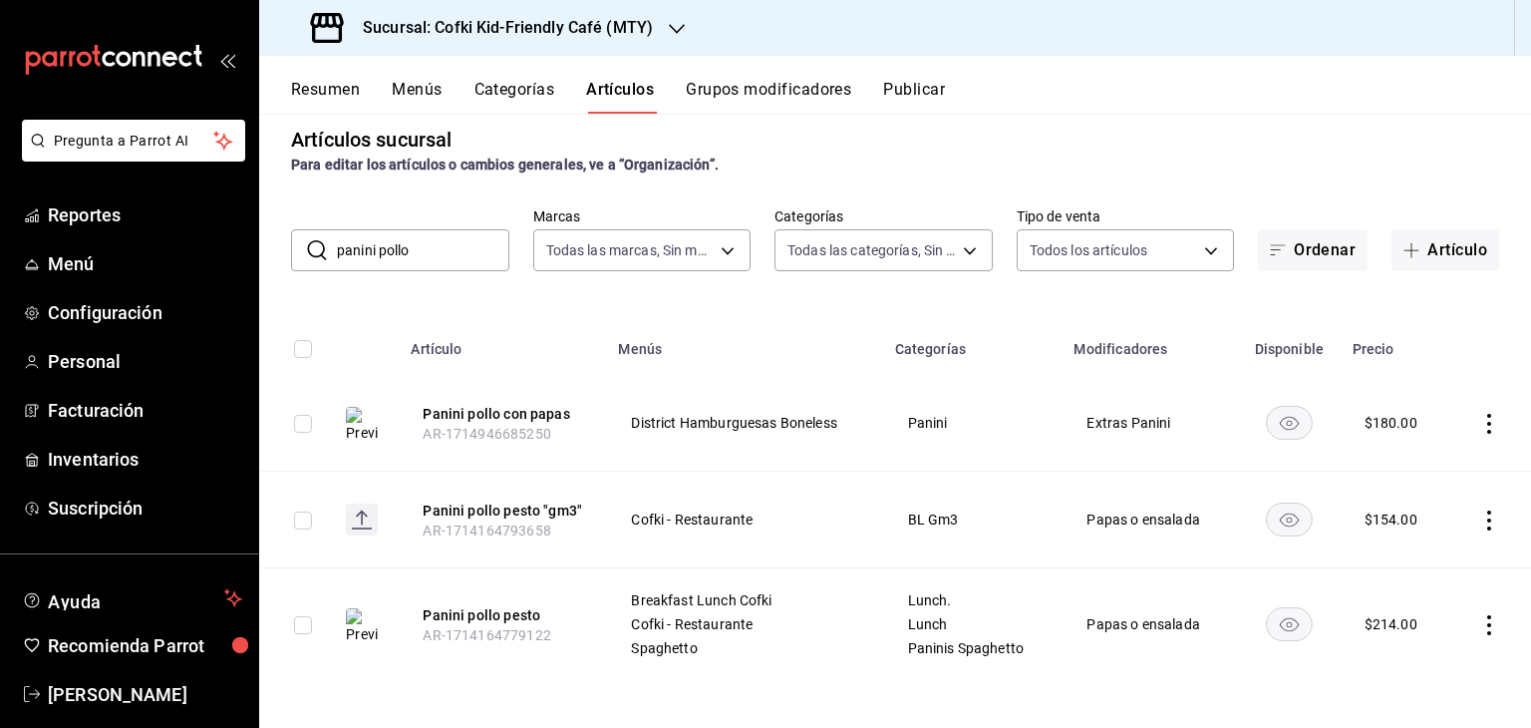
click at [1479, 630] on icon "actions" at bounding box center [1489, 625] width 20 height 20
click at [1409, 598] on span "Editar" at bounding box center [1414, 593] width 52 height 21
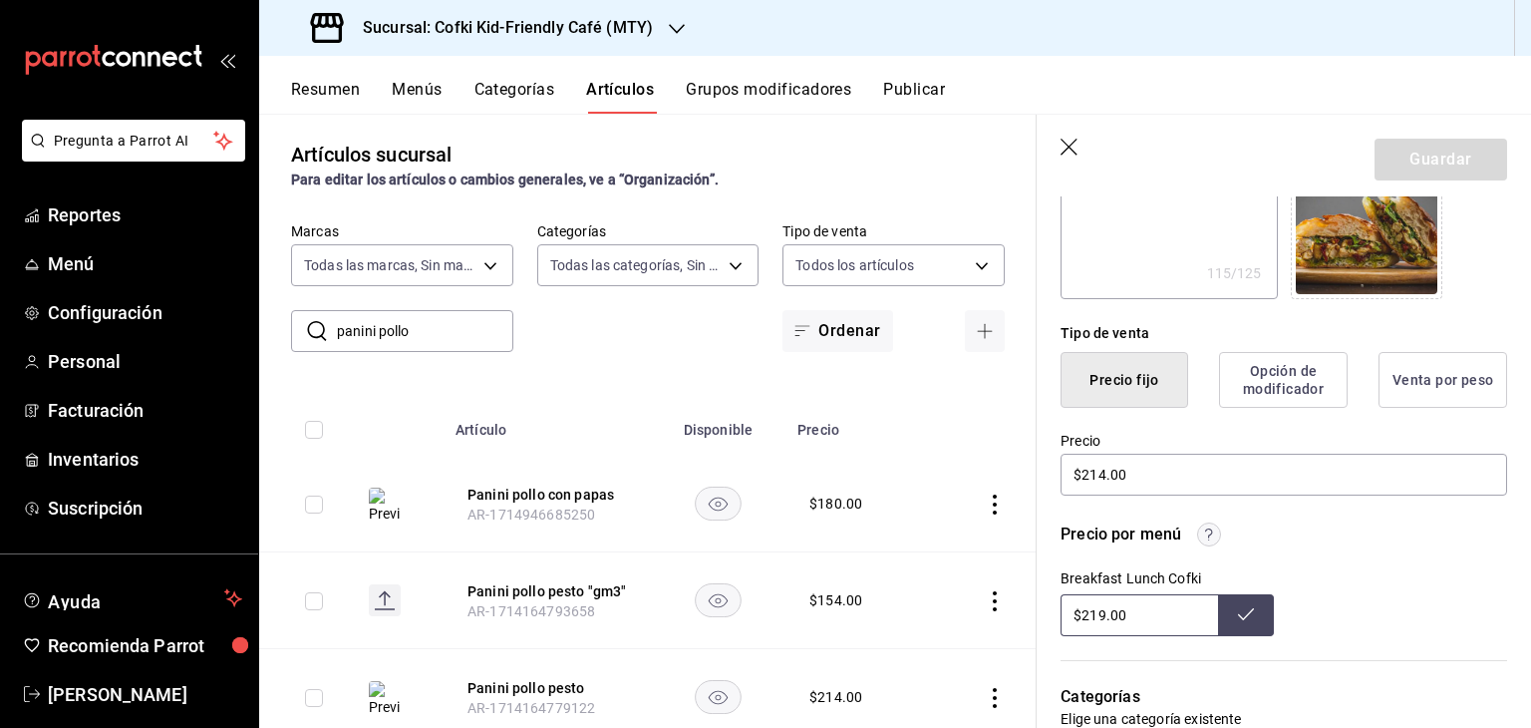
scroll to position [370, 0]
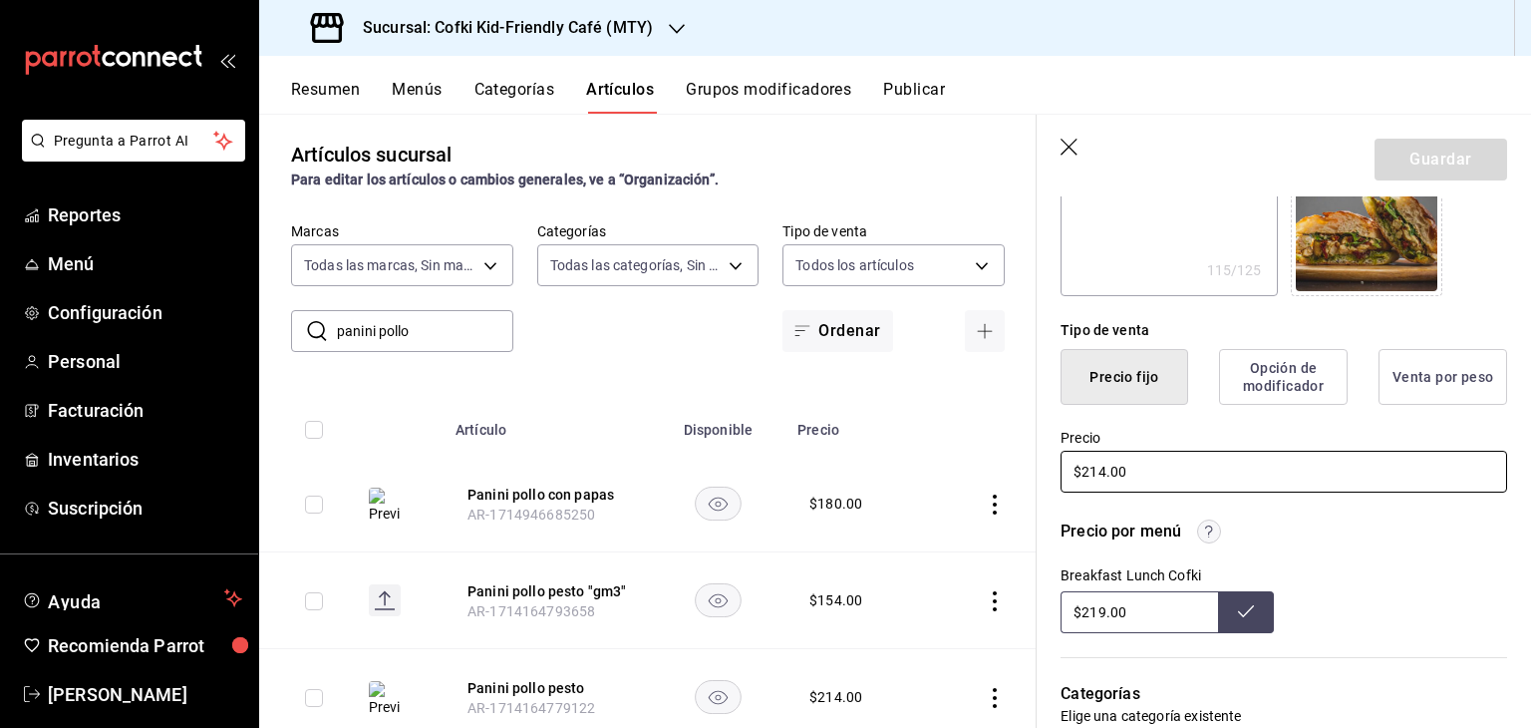
click at [1109, 471] on input "$214.00" at bounding box center [1283, 472] width 447 height 42
type textarea "x"
type input "$21.00"
type textarea "x"
type input "$2.00"
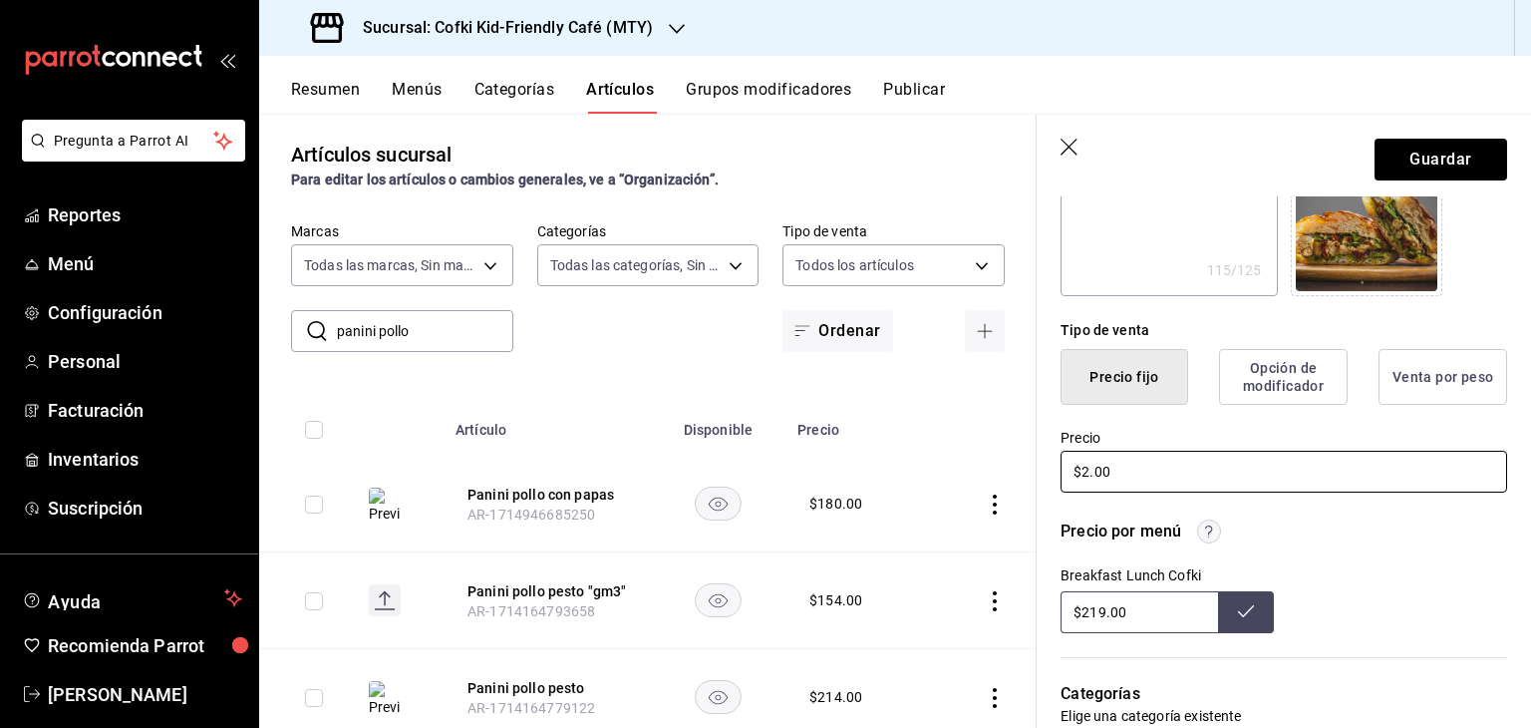
type textarea "x"
type input "$22.00"
type textarea "x"
type input "$229.00"
click at [1443, 151] on button "Guardar" at bounding box center [1440, 160] width 133 height 42
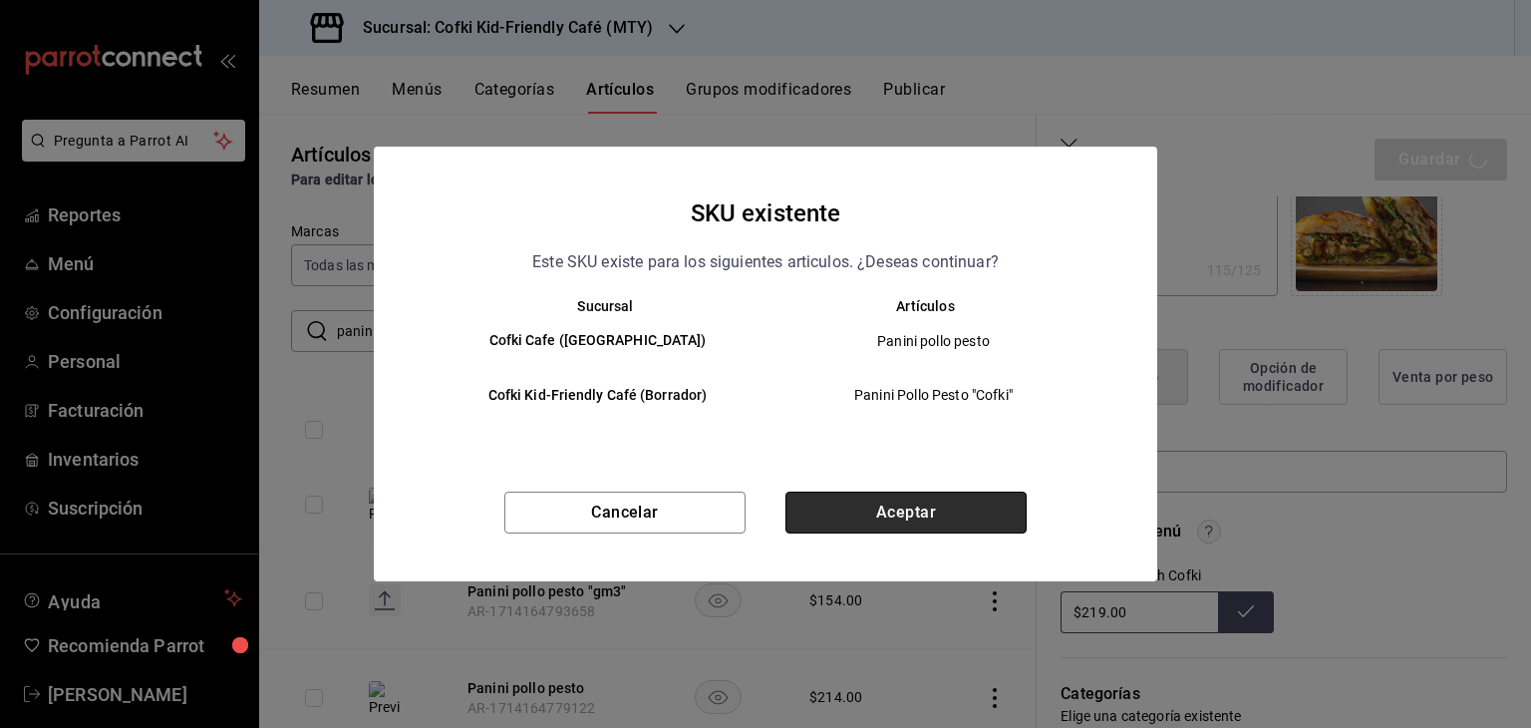
click at [911, 531] on button "Aceptar" at bounding box center [905, 512] width 241 height 42
type textarea "x"
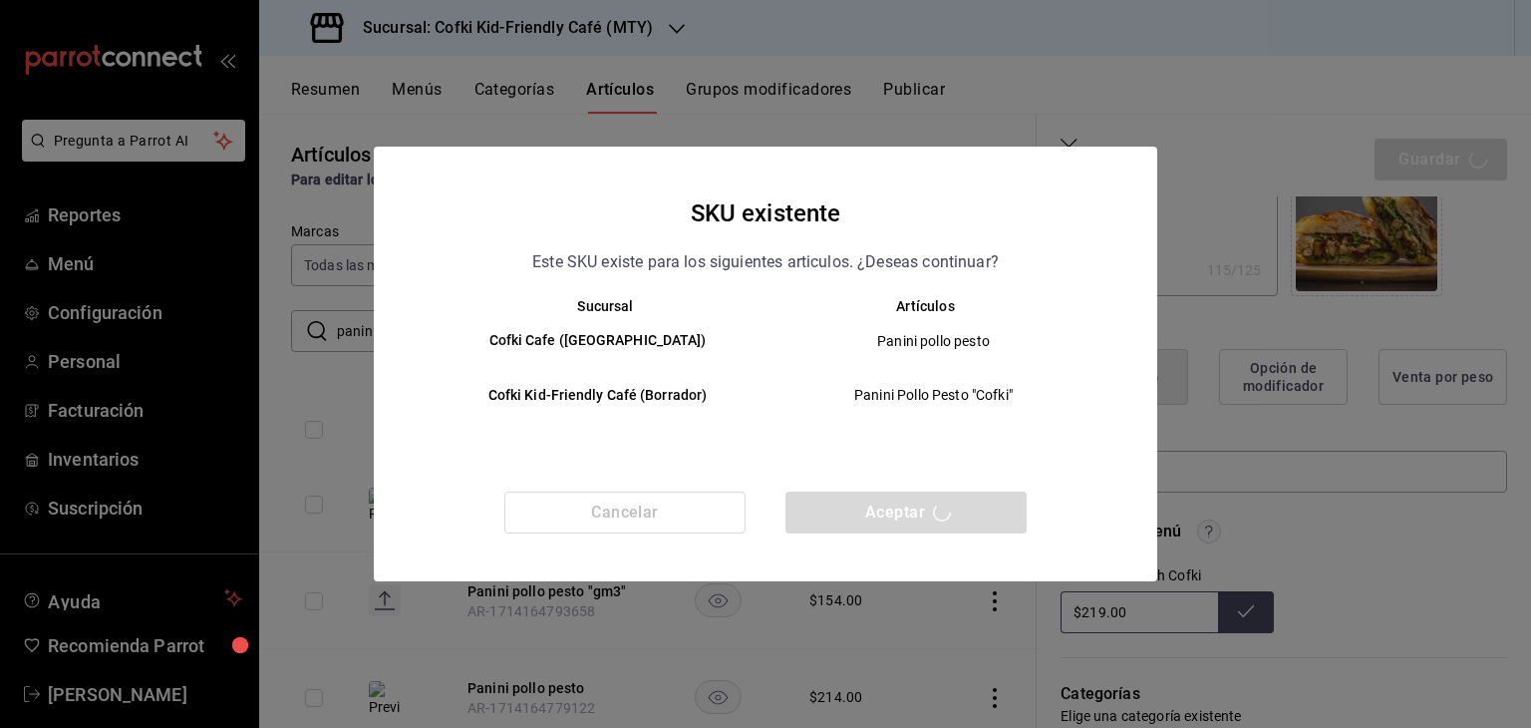
type textarea "x"
type input "AR-1755834843447"
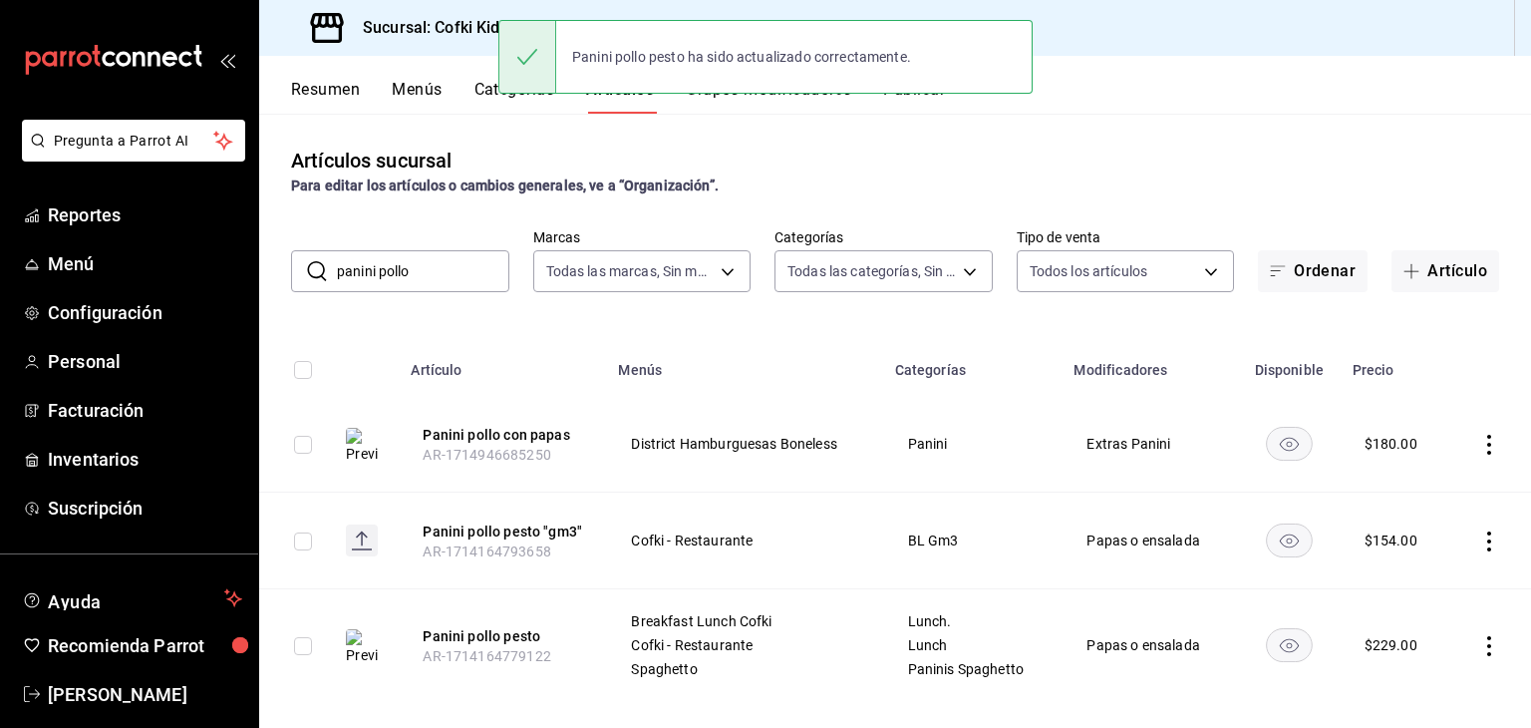
click at [399, 265] on input "panini pollo" at bounding box center [423, 271] width 172 height 40
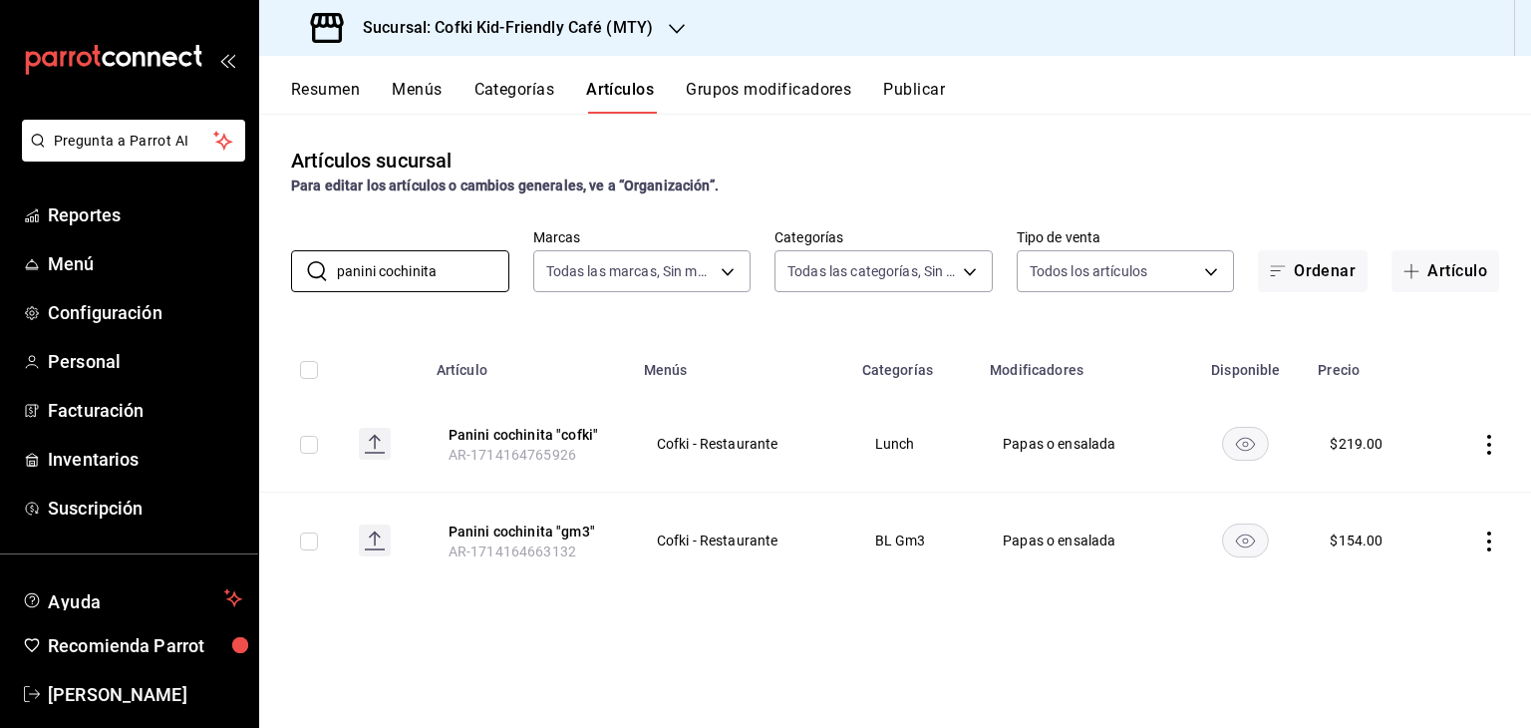
type input "panini cochinita"
click at [1491, 439] on icon "actions" at bounding box center [1489, 445] width 20 height 20
click at [1427, 490] on span "Editar" at bounding box center [1429, 490] width 52 height 21
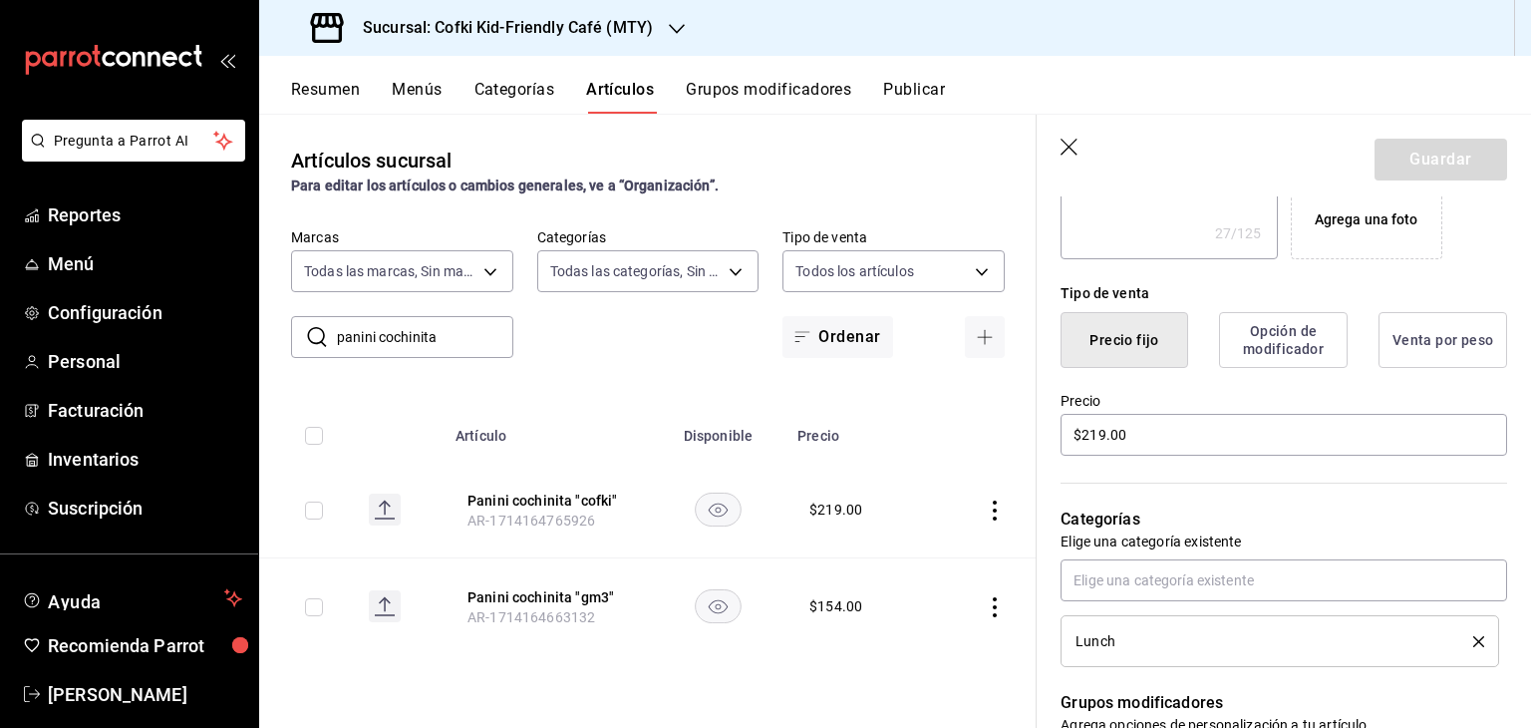
scroll to position [470, 0]
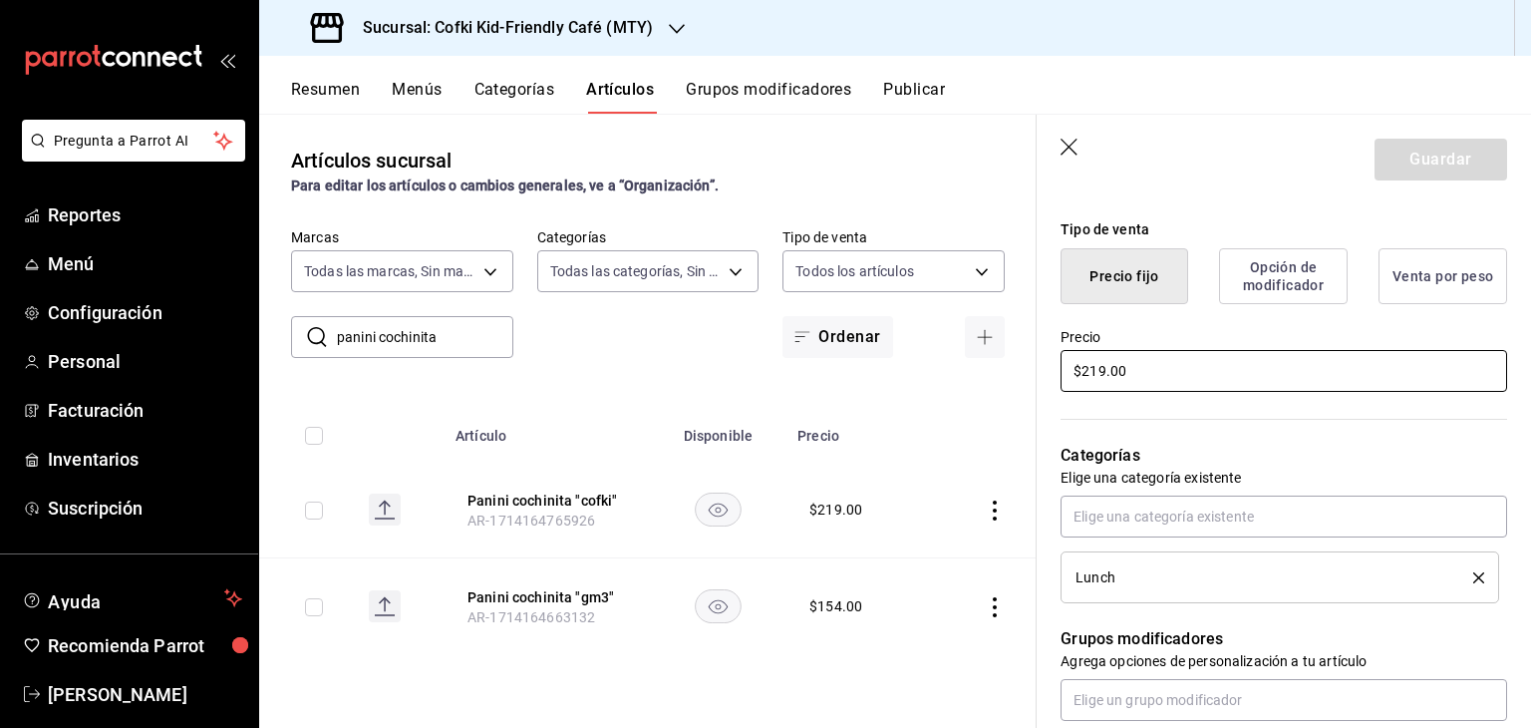
click at [1096, 371] on input "$219.00" at bounding box center [1283, 371] width 447 height 42
type textarea "x"
type input "$29.00"
type textarea "x"
type input "$29.00"
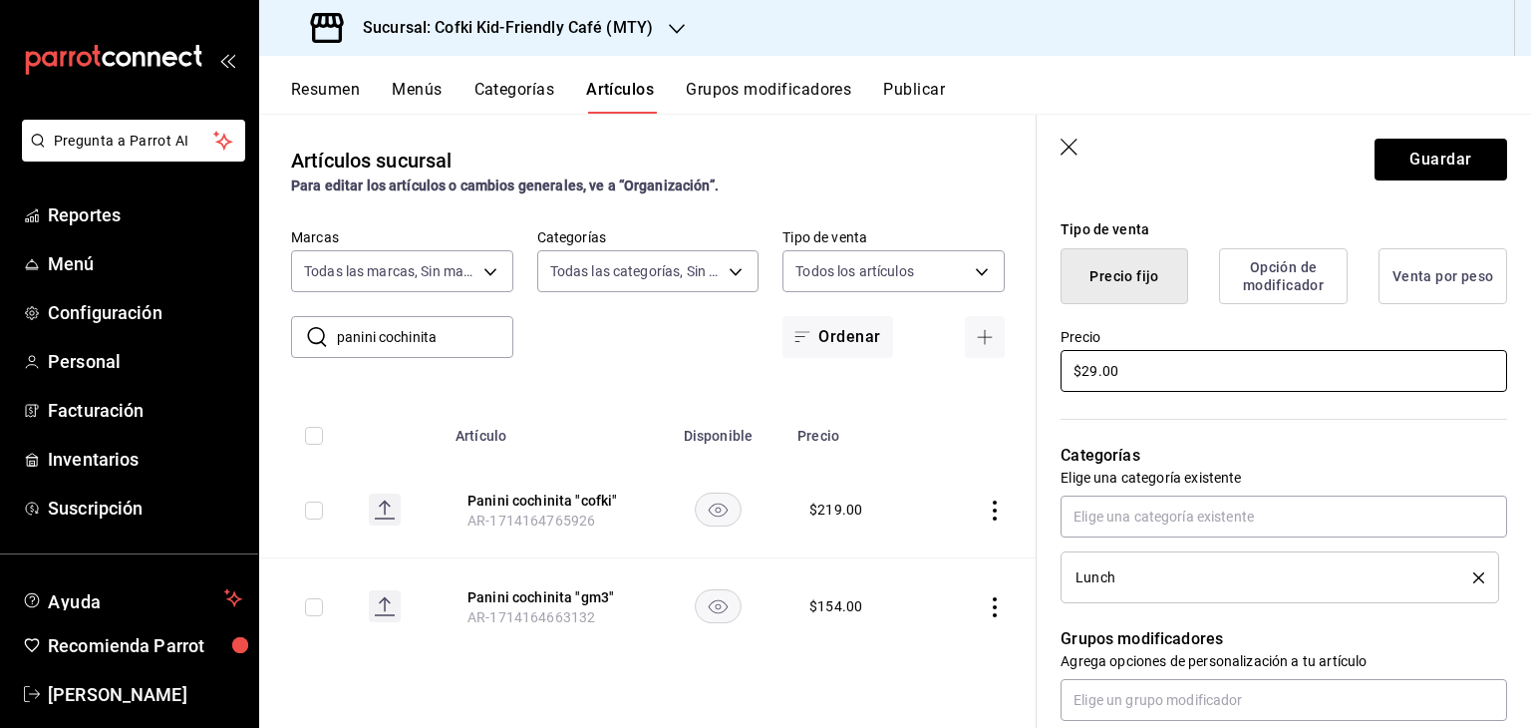
type textarea "x"
type input "$229.00"
click at [1432, 166] on button "Guardar" at bounding box center [1440, 160] width 133 height 42
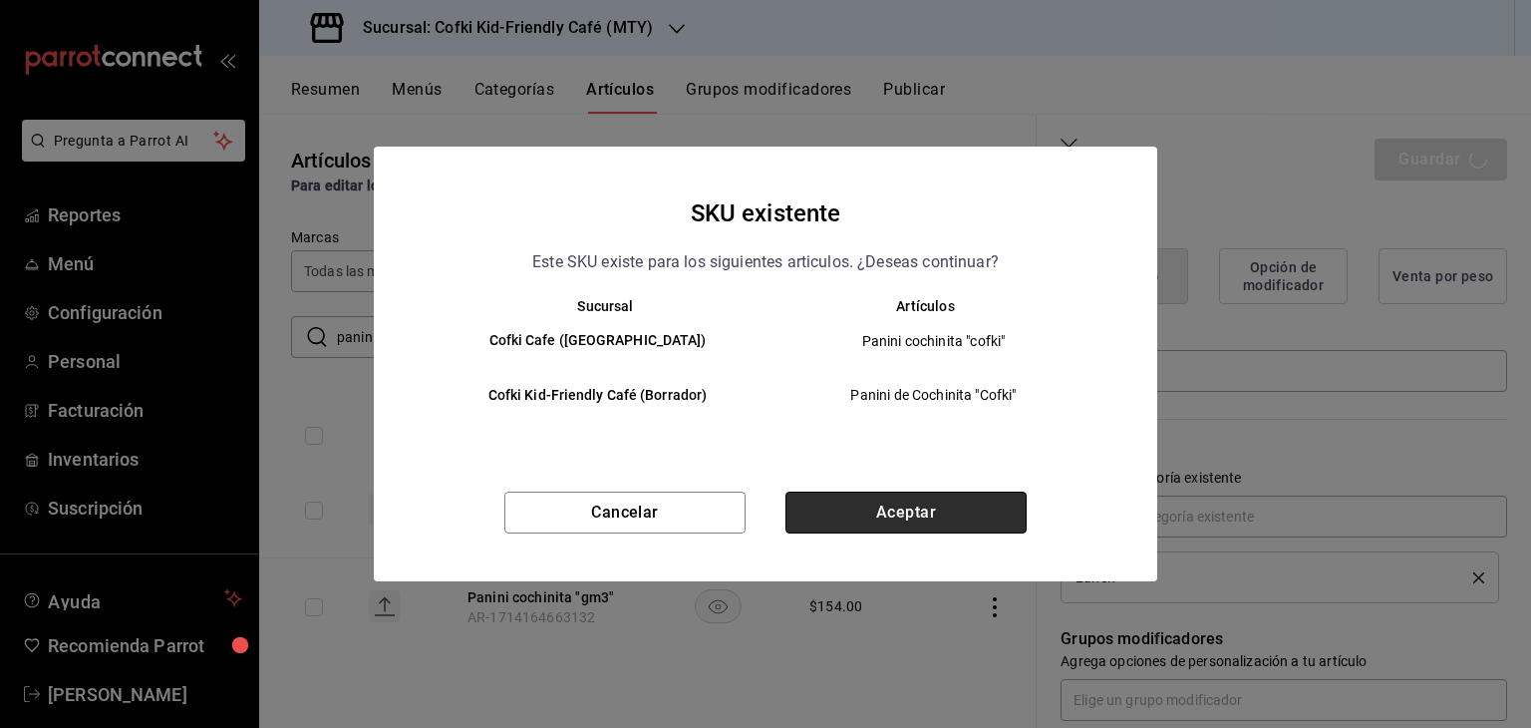
click at [921, 500] on button "Aceptar" at bounding box center [905, 512] width 241 height 42
type textarea "x"
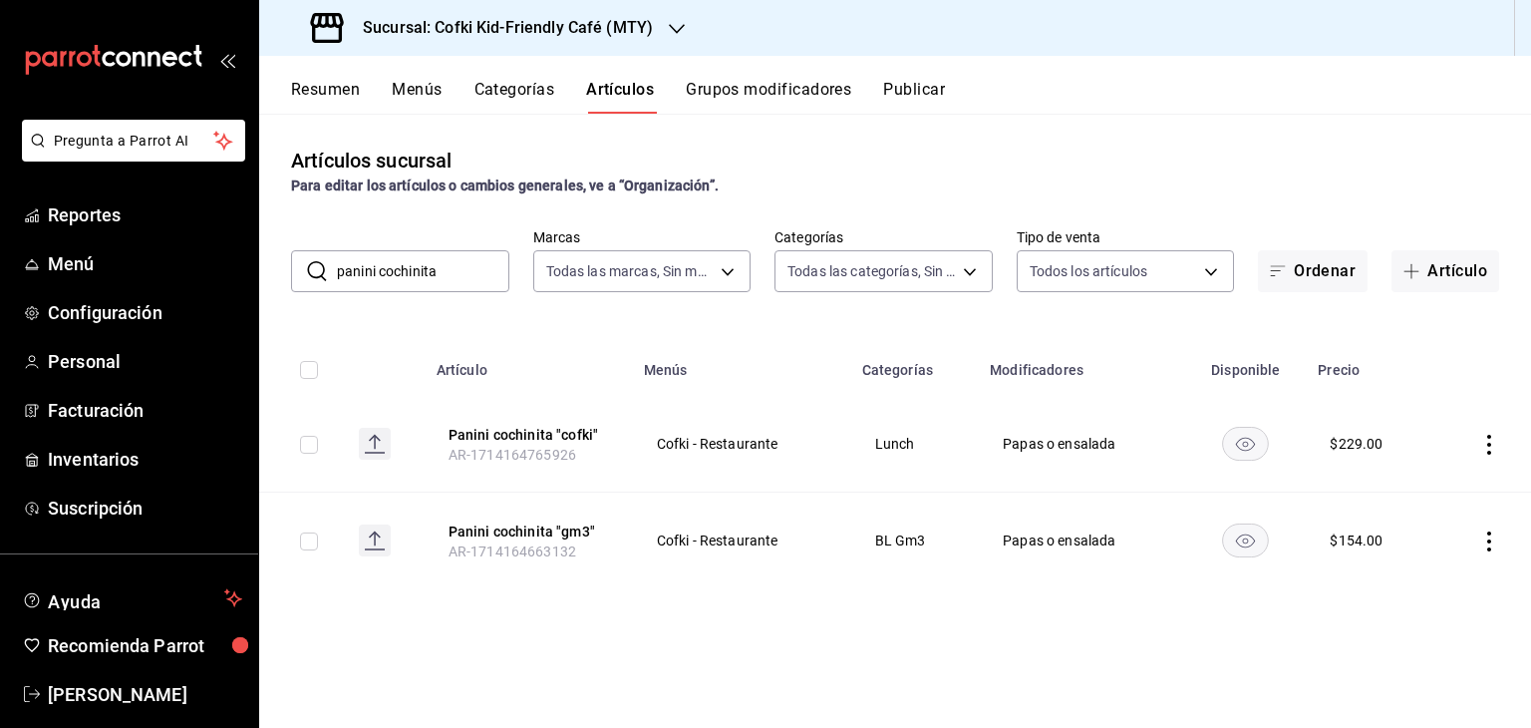
click at [468, 260] on input "panini cochinita" at bounding box center [423, 271] width 172 height 40
click at [468, 260] on input "c" at bounding box center [423, 271] width 172 height 40
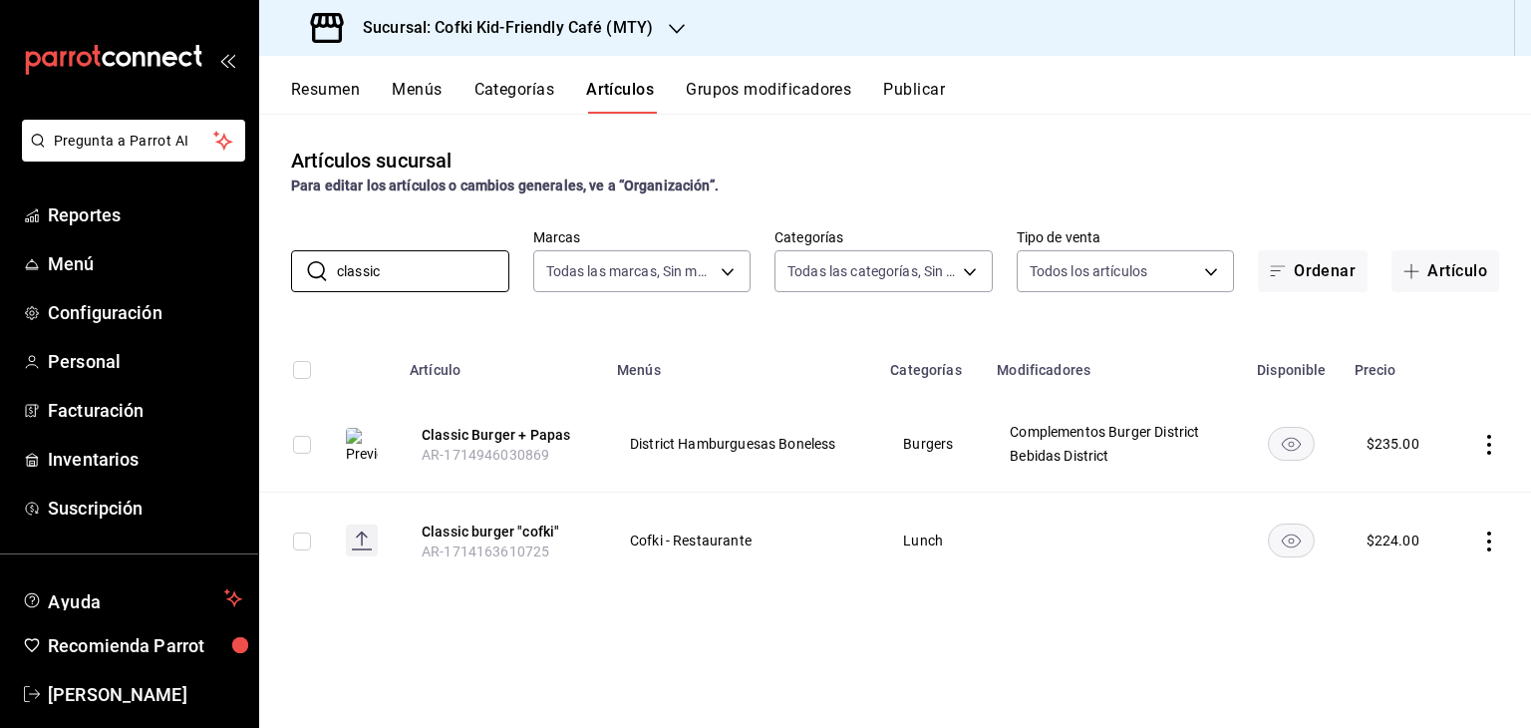
type input "classic"
click at [1494, 539] on icon "actions" at bounding box center [1489, 541] width 20 height 20
click at [1404, 571] on li "Editar" at bounding box center [1412, 587] width 120 height 41
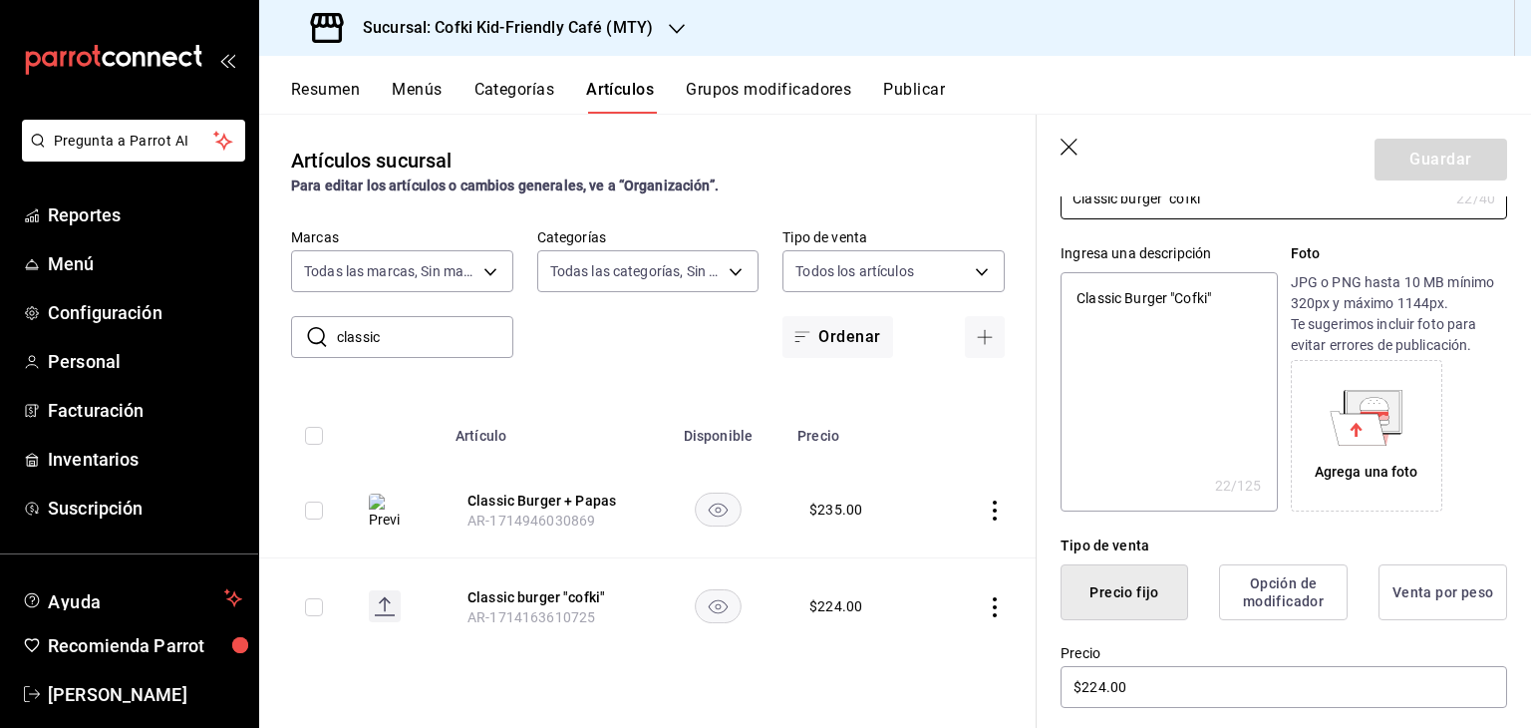
scroll to position [155, 0]
click at [1106, 681] on input "$224.00" at bounding box center [1283, 686] width 447 height 42
type textarea "x"
type input "$22.00"
type textarea "x"
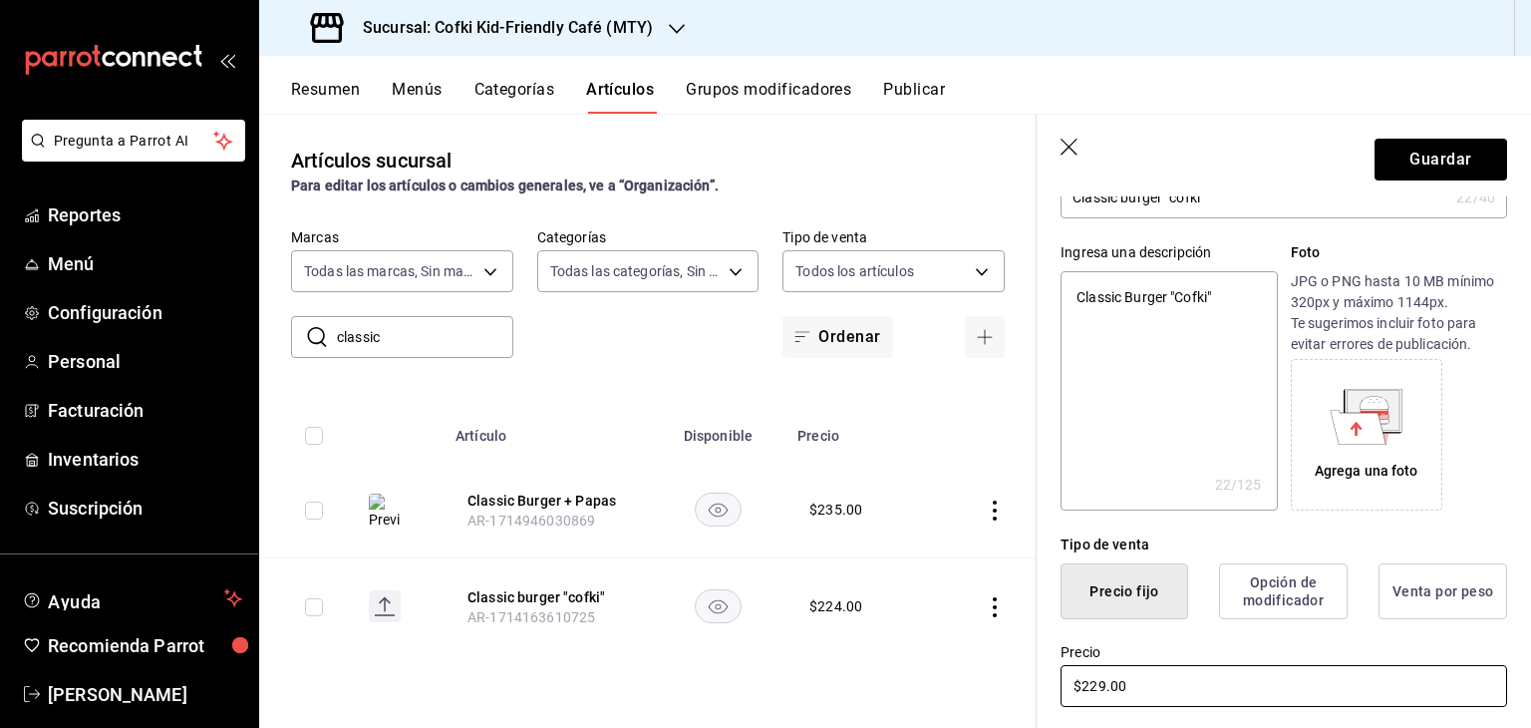
scroll to position [0, 0]
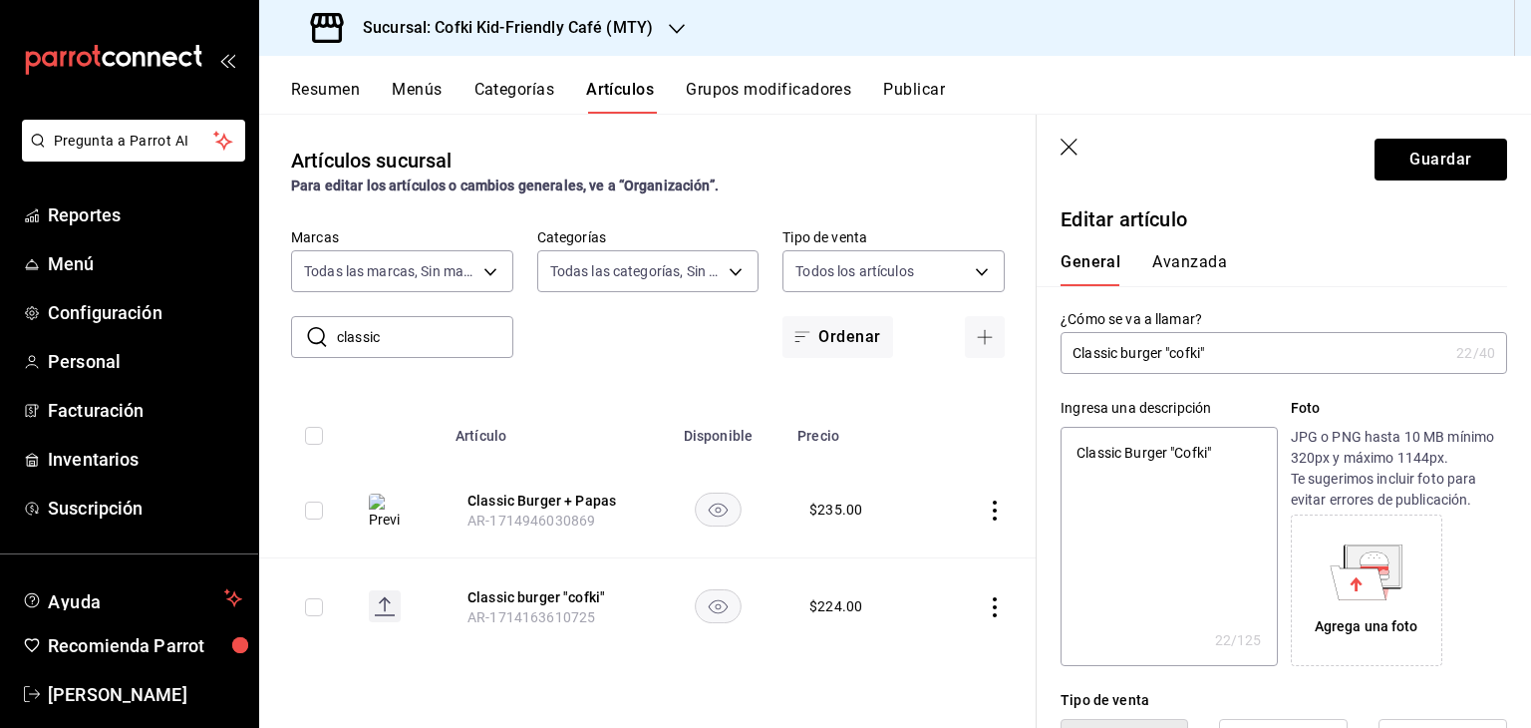
type input "$229.00"
click at [1454, 392] on div "Ingresa una descripción Classic Burger "Cofki" x 22 /125 ​ Foto JPG o PNG hasta…" at bounding box center [1272, 520] width 470 height 292
click at [928, 687] on div "Artículos sucursal Para editar los artículos o cambios generales, ve a “Organiz…" at bounding box center [647, 420] width 777 height 613
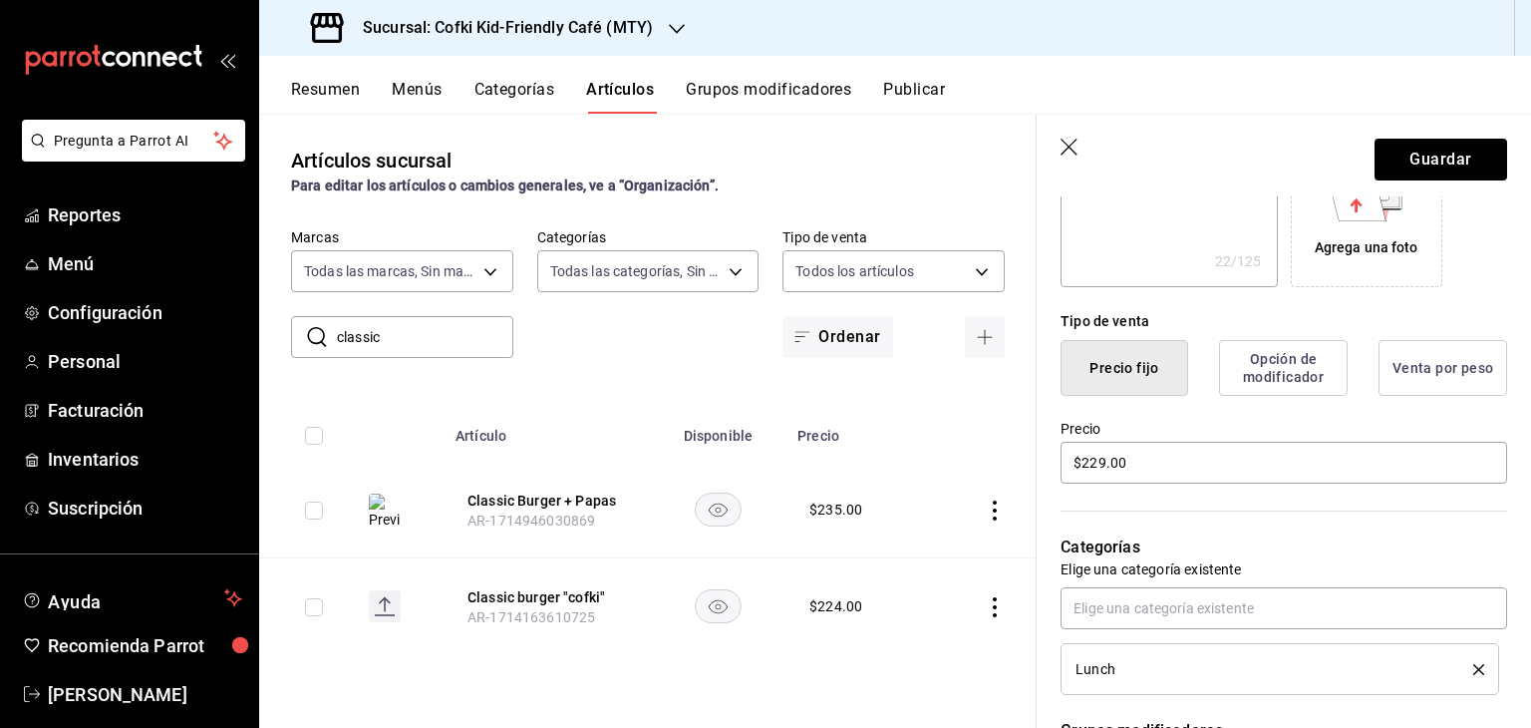
scroll to position [379, 0]
click at [1444, 145] on button "Guardar" at bounding box center [1440, 160] width 133 height 42
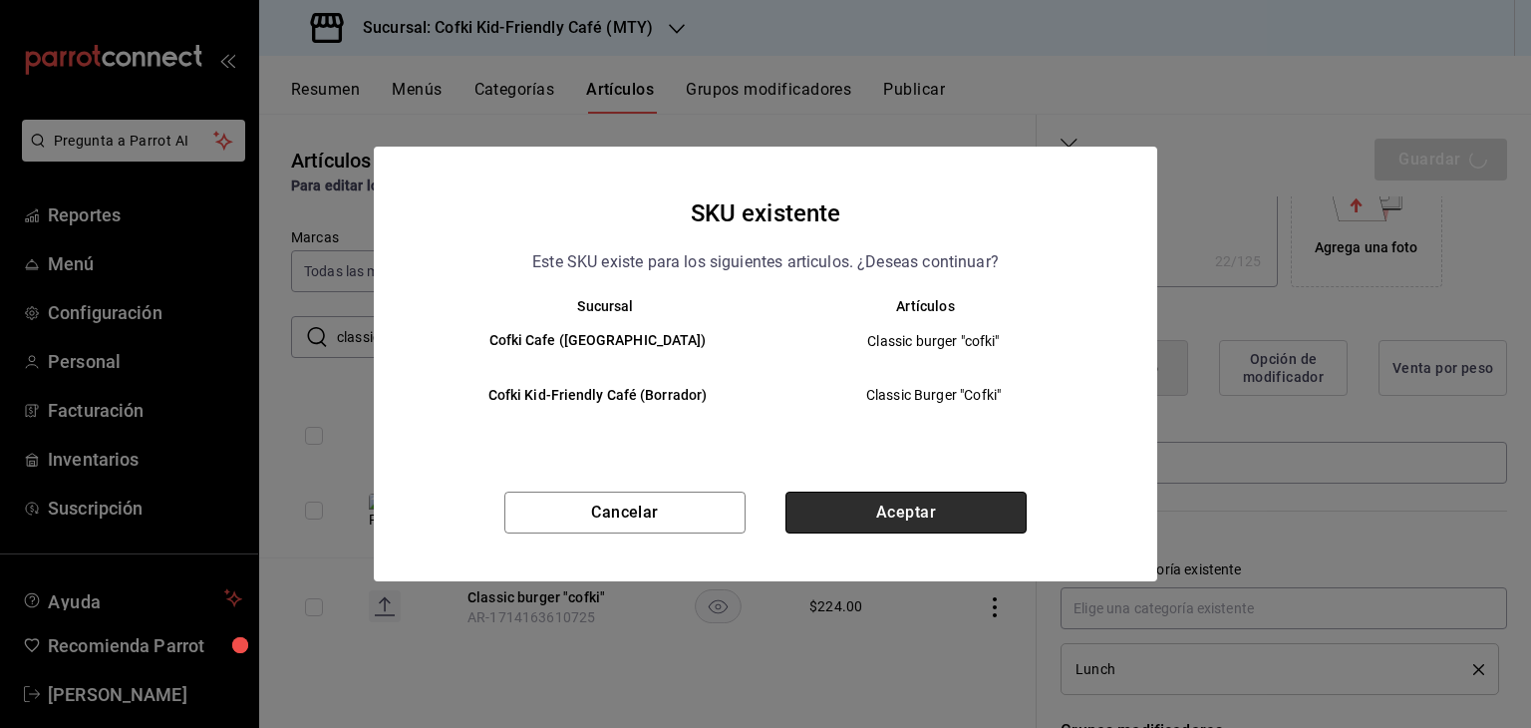
click at [889, 516] on button "Aceptar" at bounding box center [905, 512] width 241 height 42
type textarea "x"
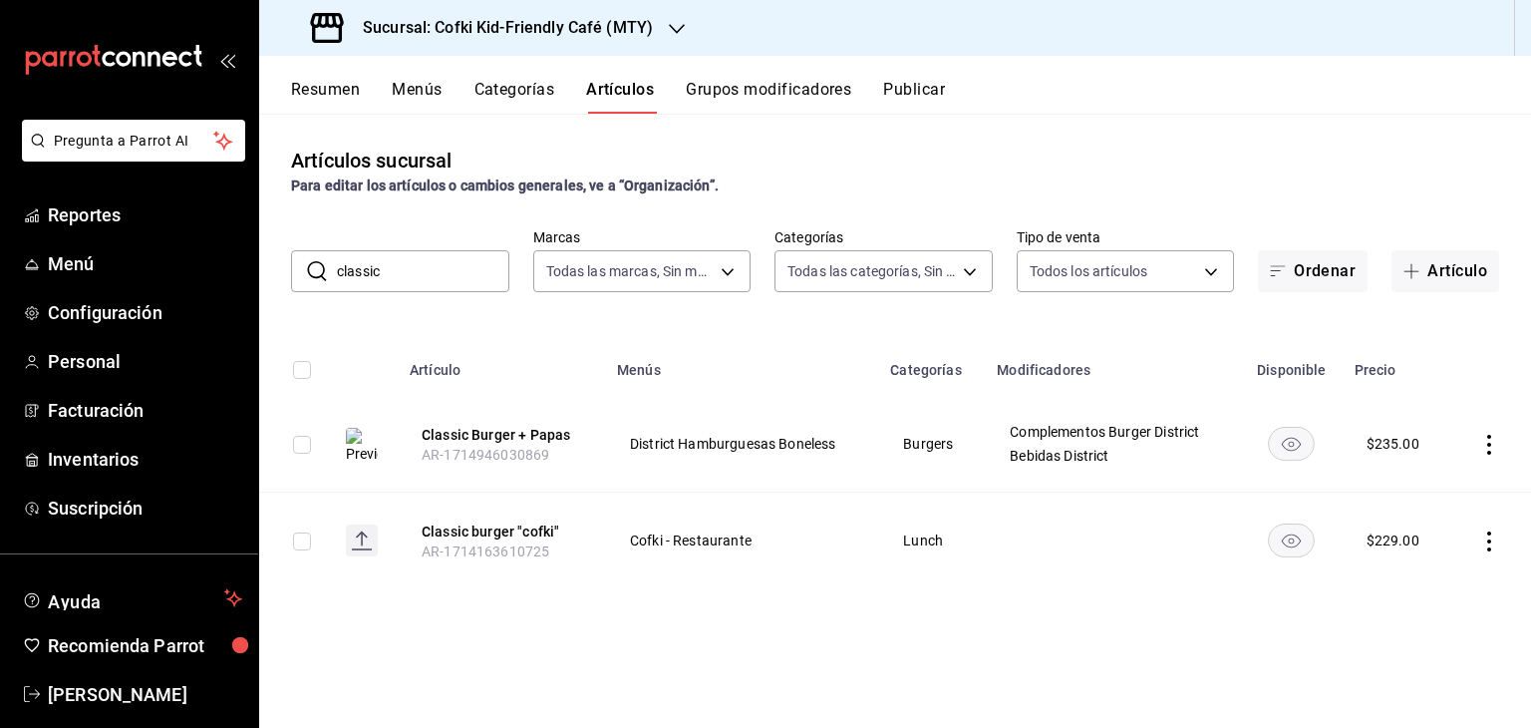
click at [423, 280] on input "classic" at bounding box center [423, 271] width 172 height 40
click at [423, 280] on input "b" at bounding box center [423, 271] width 172 height 40
click at [386, 273] on input "bf" at bounding box center [423, 271] width 172 height 40
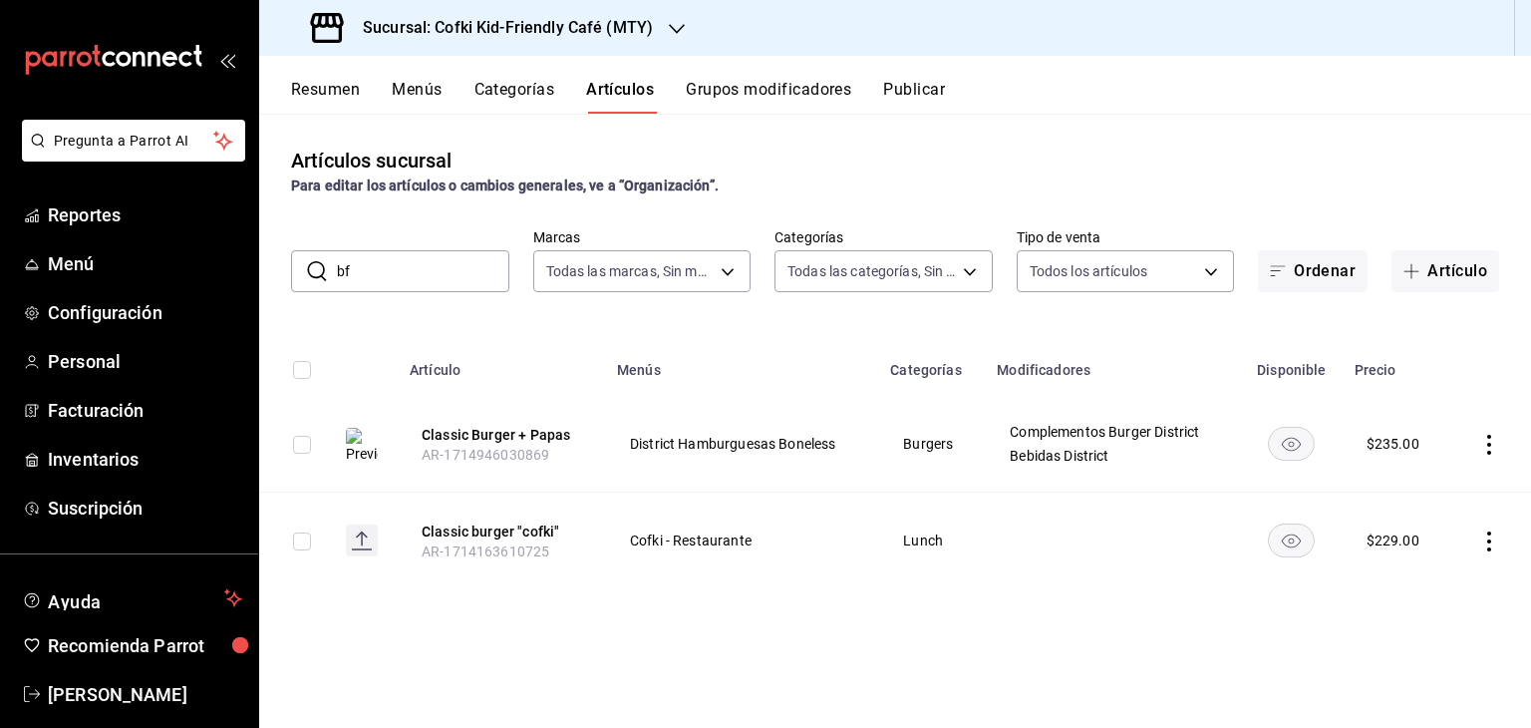
click at [386, 273] on input "bf" at bounding box center [423, 271] width 172 height 40
click at [354, 273] on input "bf" at bounding box center [423, 271] width 172 height 40
type input "b"
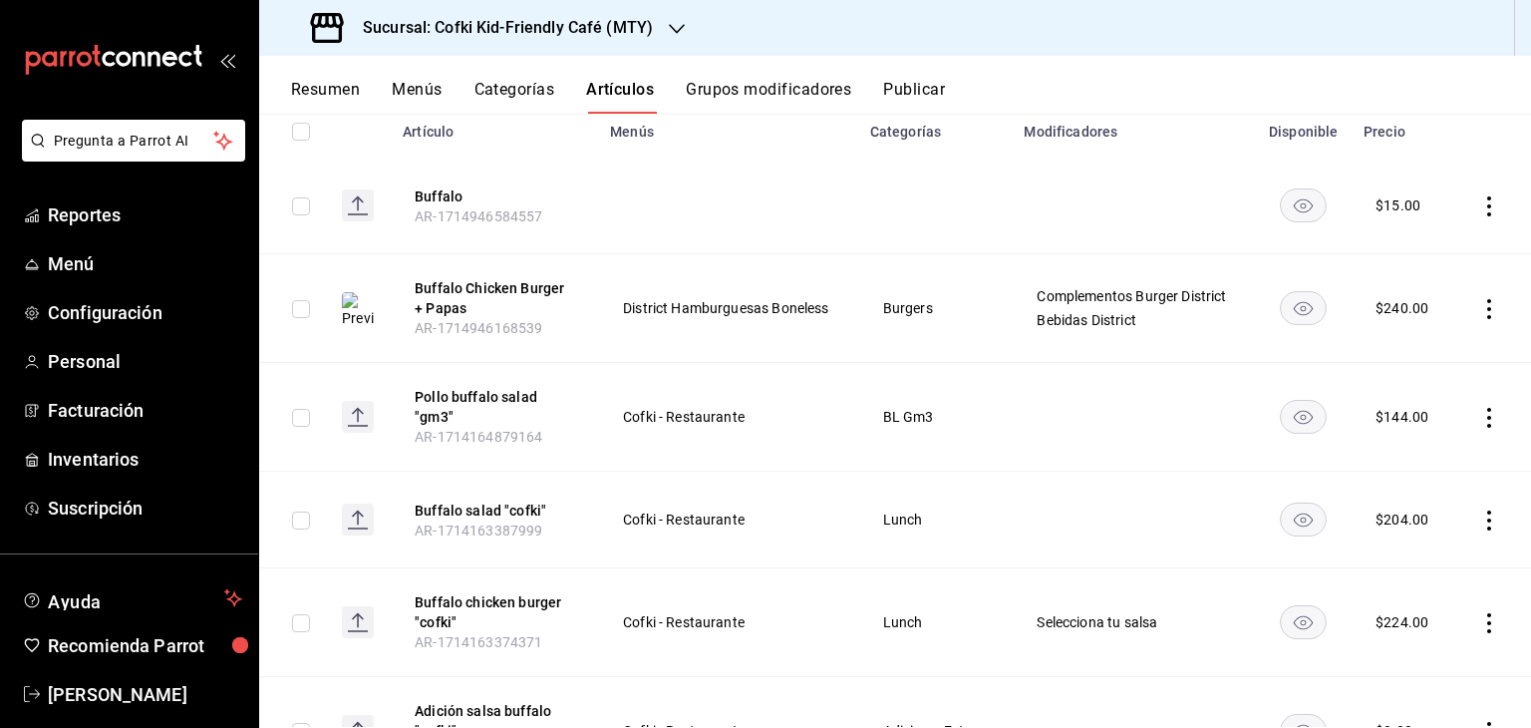
scroll to position [241, 0]
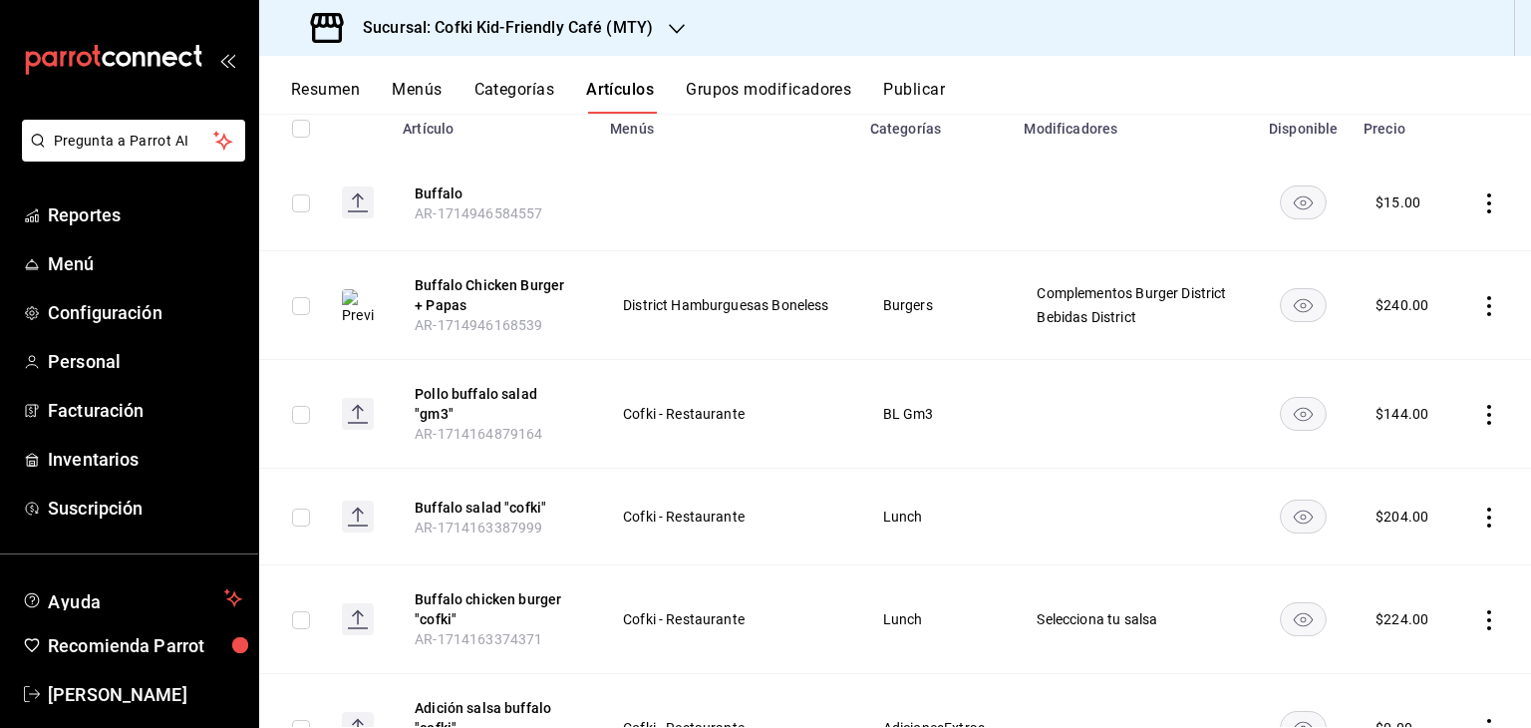
type input "buffalo"
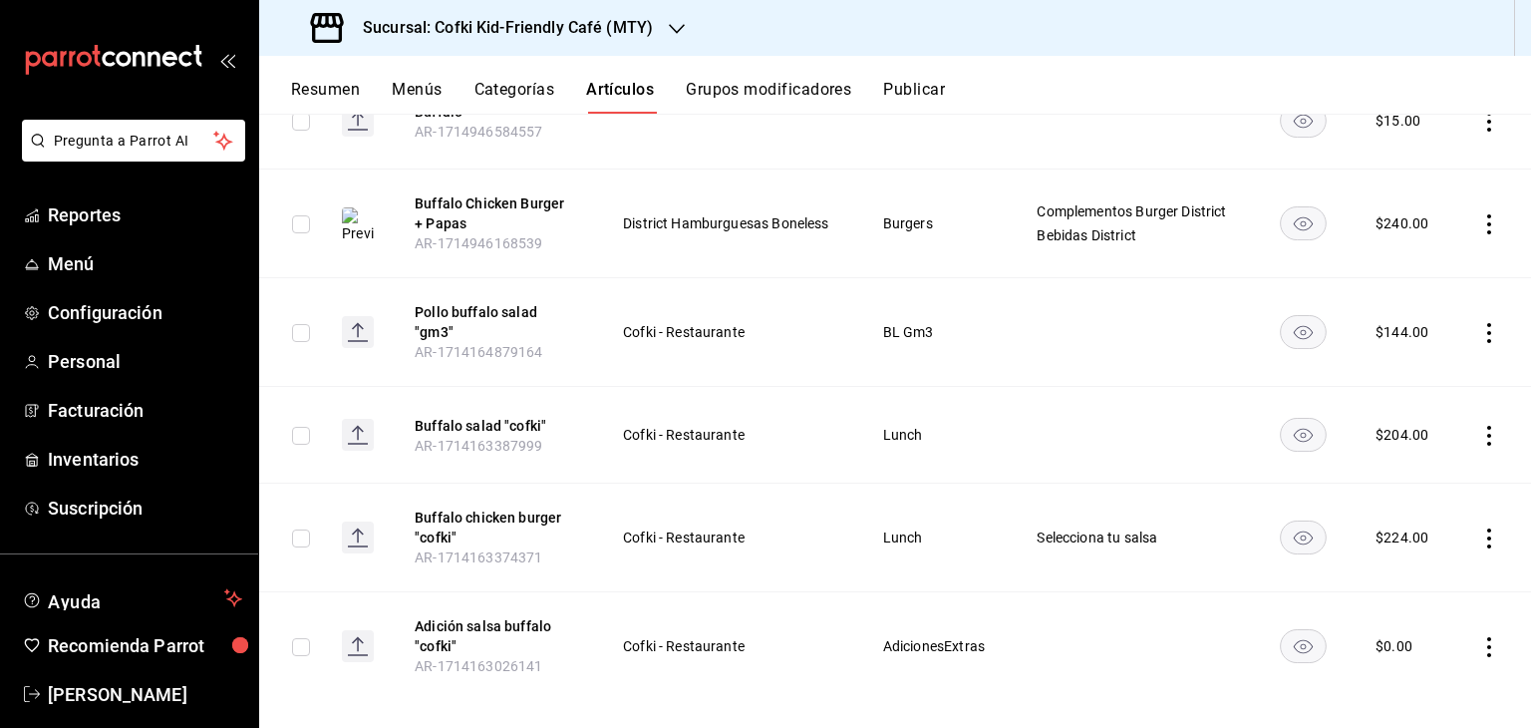
scroll to position [343, 0]
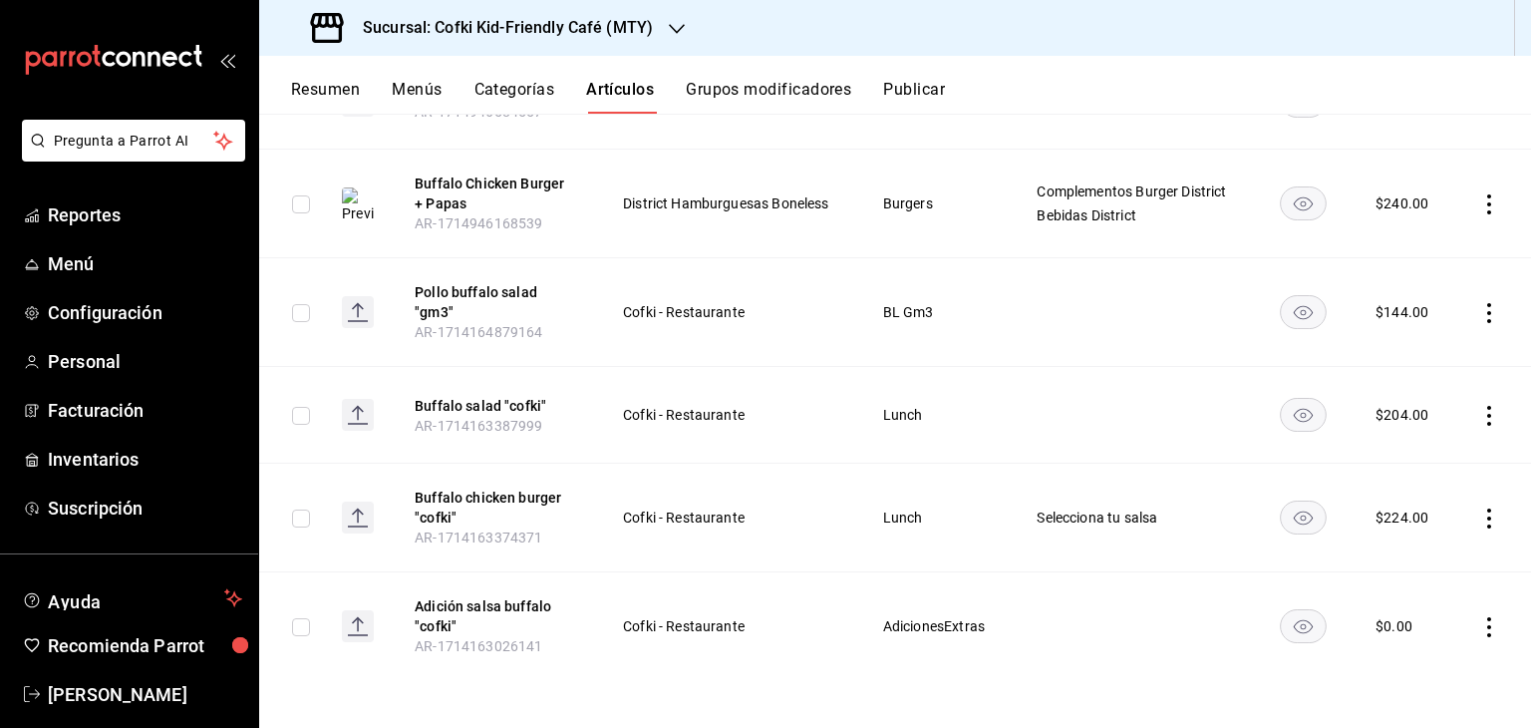
click at [1479, 521] on icon "actions" at bounding box center [1489, 518] width 20 height 20
click at [1418, 567] on span "Editar" at bounding box center [1414, 563] width 52 height 21
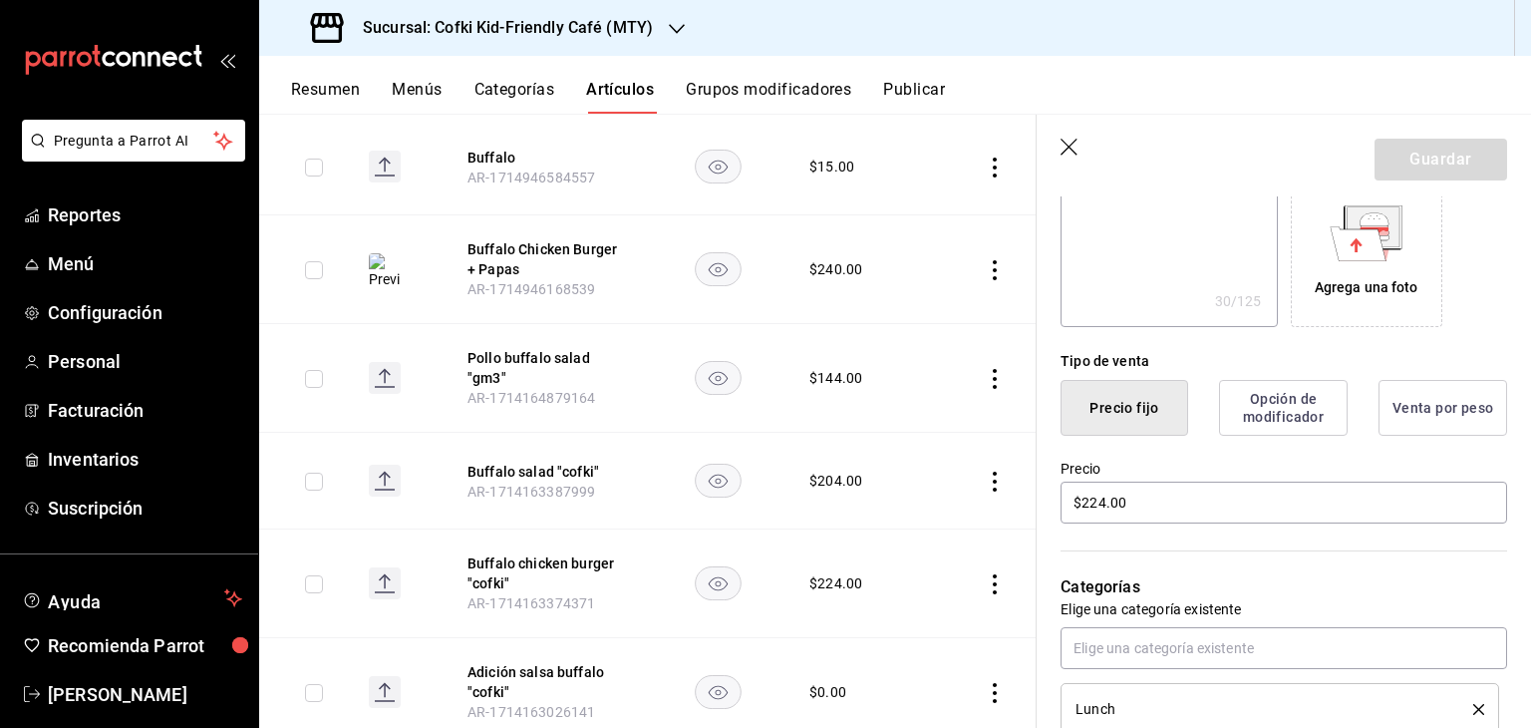
scroll to position [367, 0]
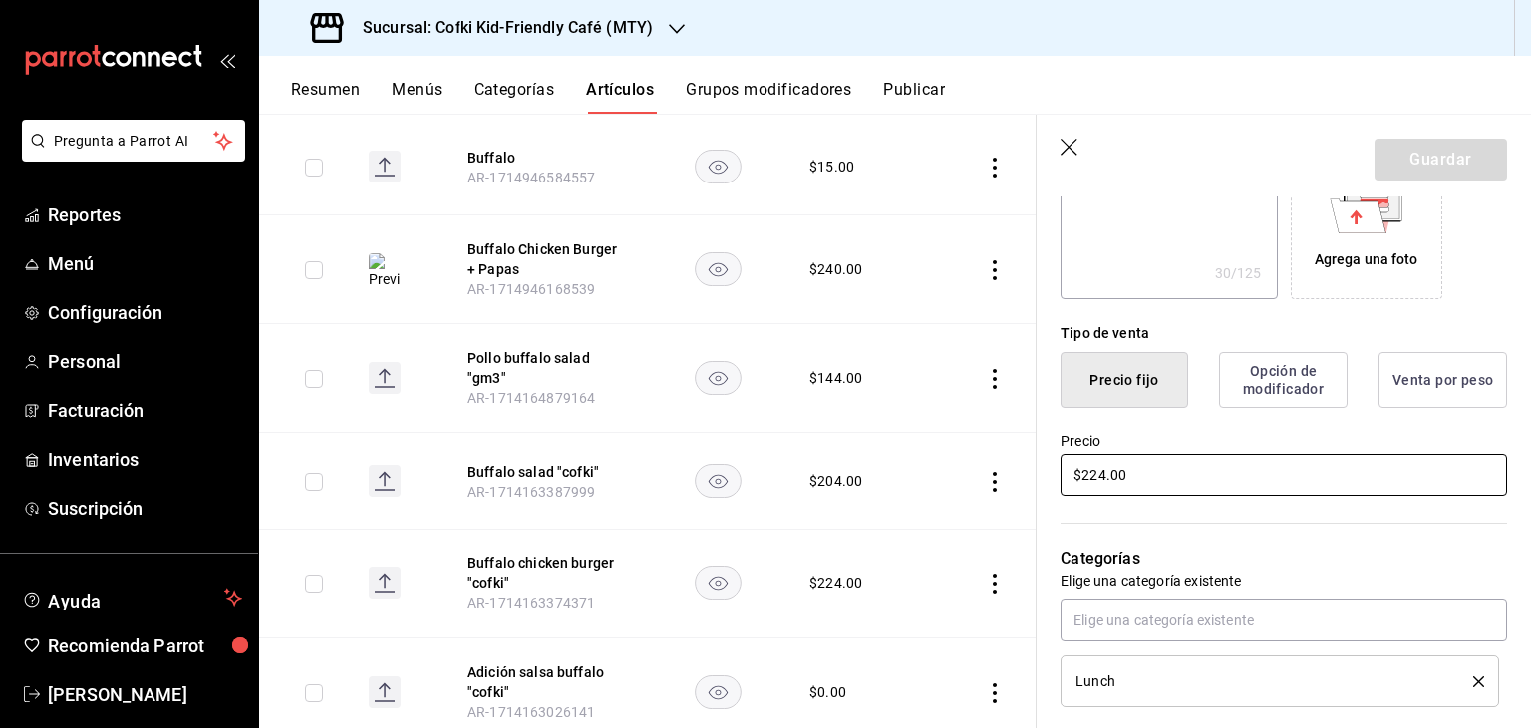
click at [1098, 481] on input "$224.00" at bounding box center [1283, 475] width 447 height 42
type textarea "x"
type input "$22.00"
type textarea "x"
type input "$229.00"
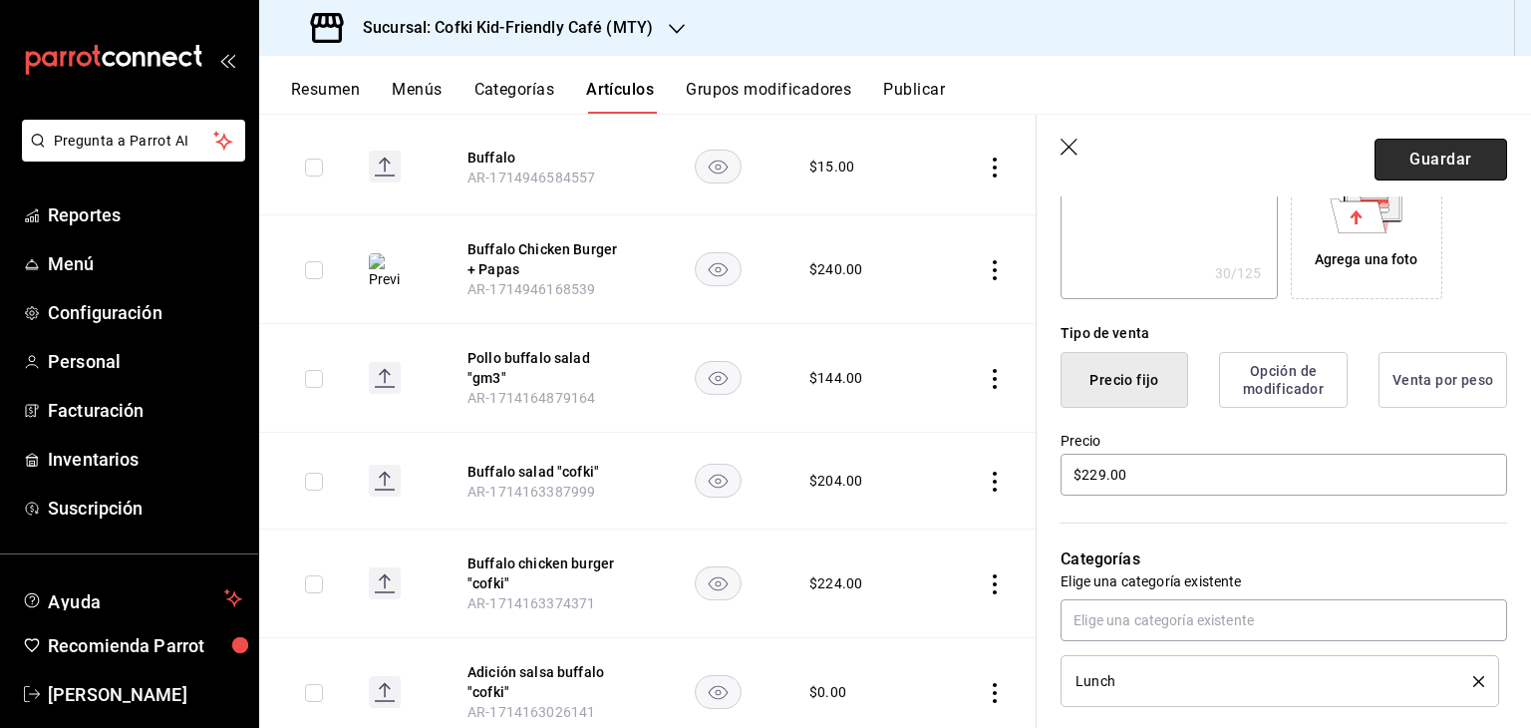
click at [1427, 162] on button "Guardar" at bounding box center [1440, 160] width 133 height 42
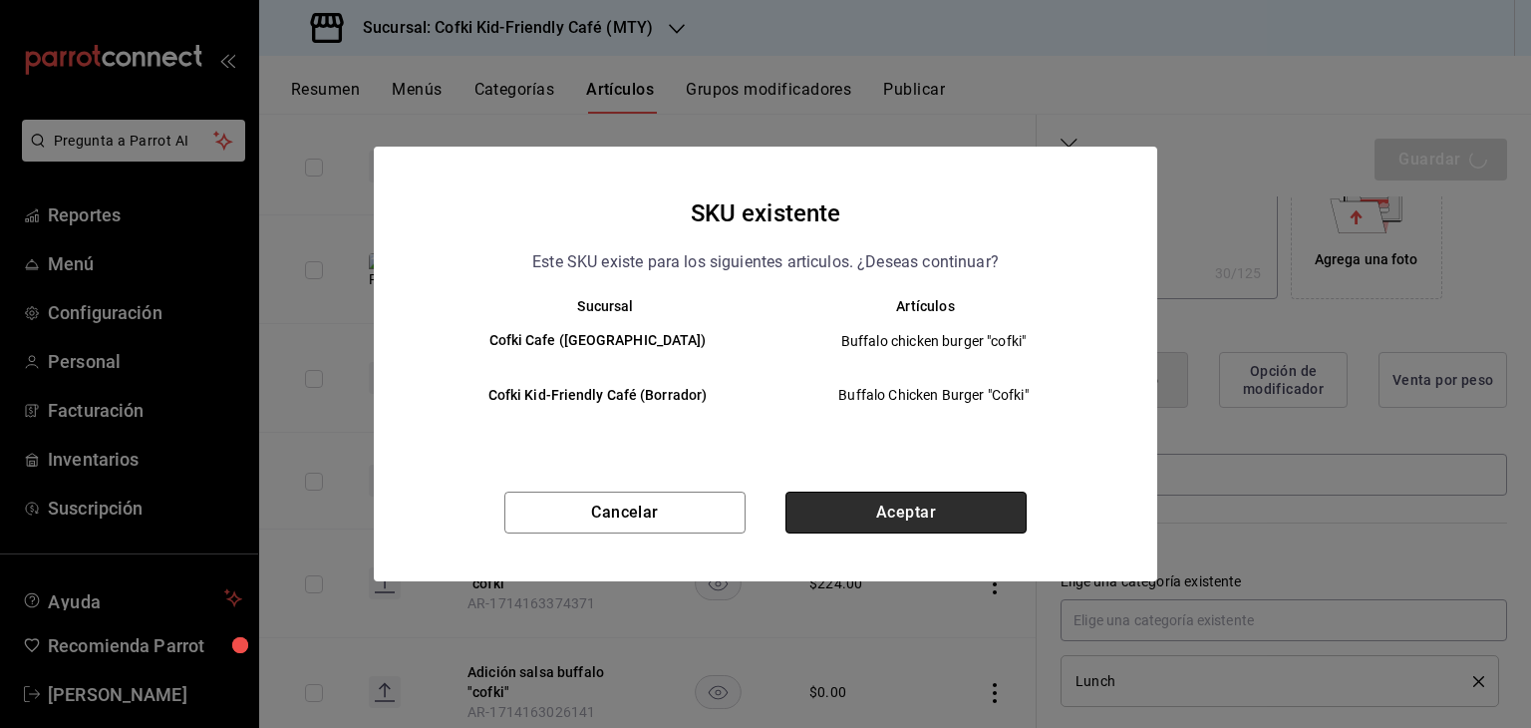
click at [897, 516] on button "Aceptar" at bounding box center [905, 512] width 241 height 42
type textarea "x"
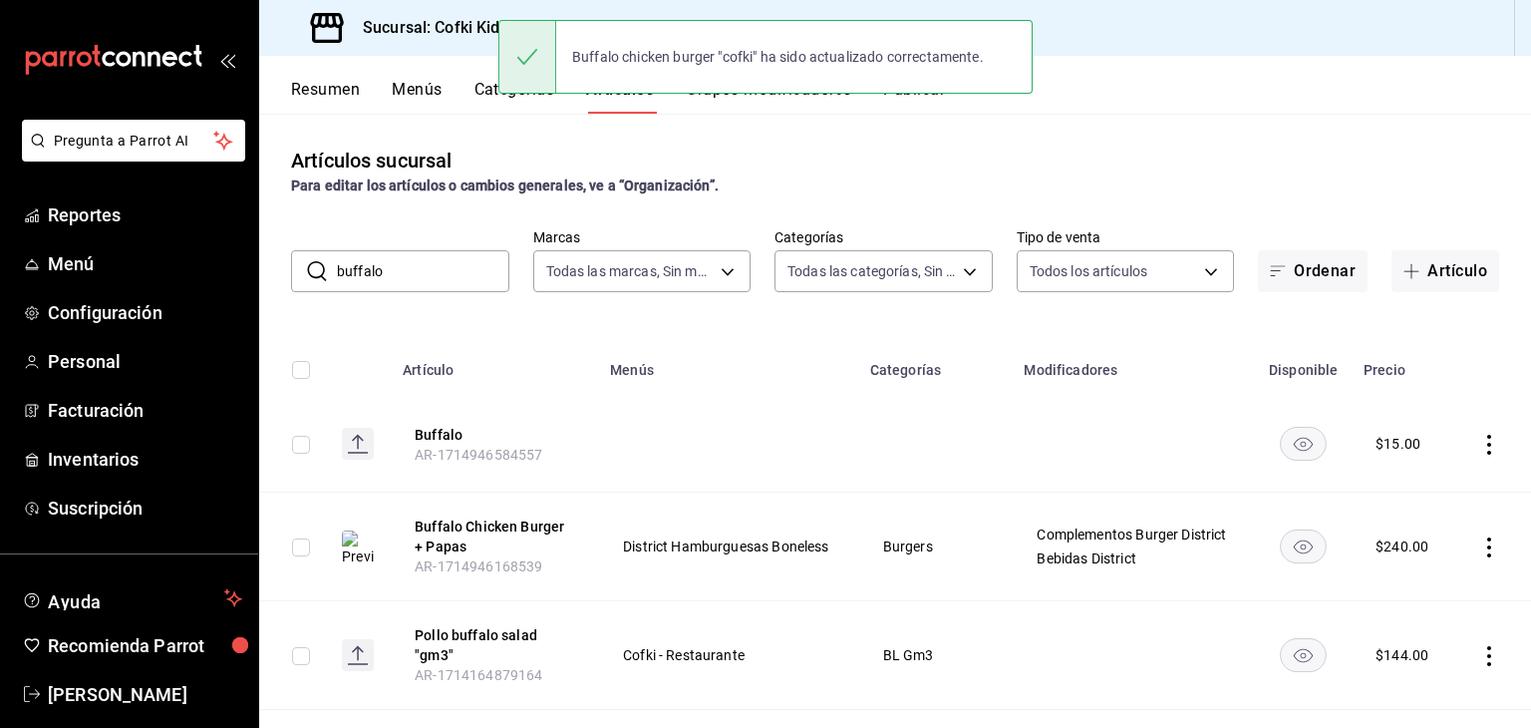
click at [431, 276] on input "buffalo" at bounding box center [423, 271] width 172 height 40
click at [431, 276] on input "v" at bounding box center [423, 271] width 172 height 40
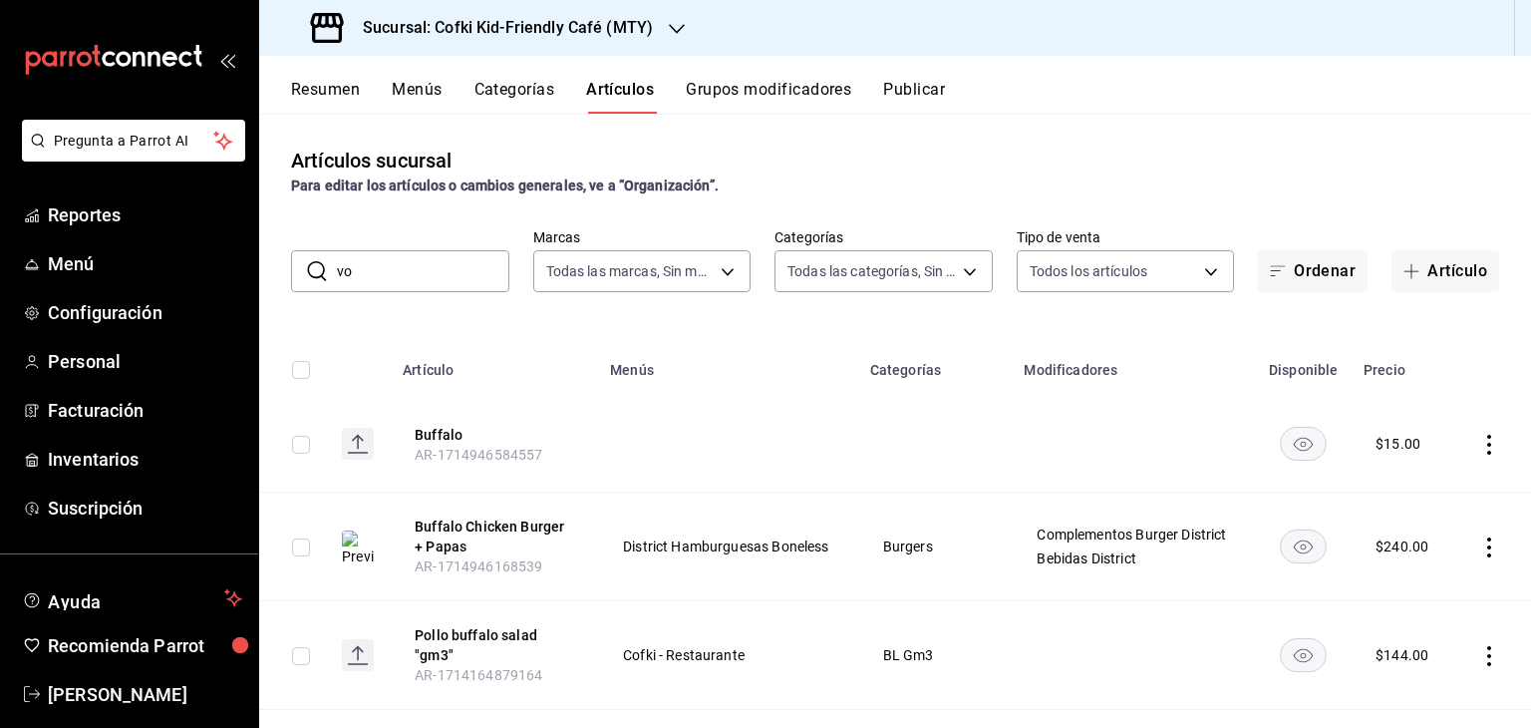
type input "v"
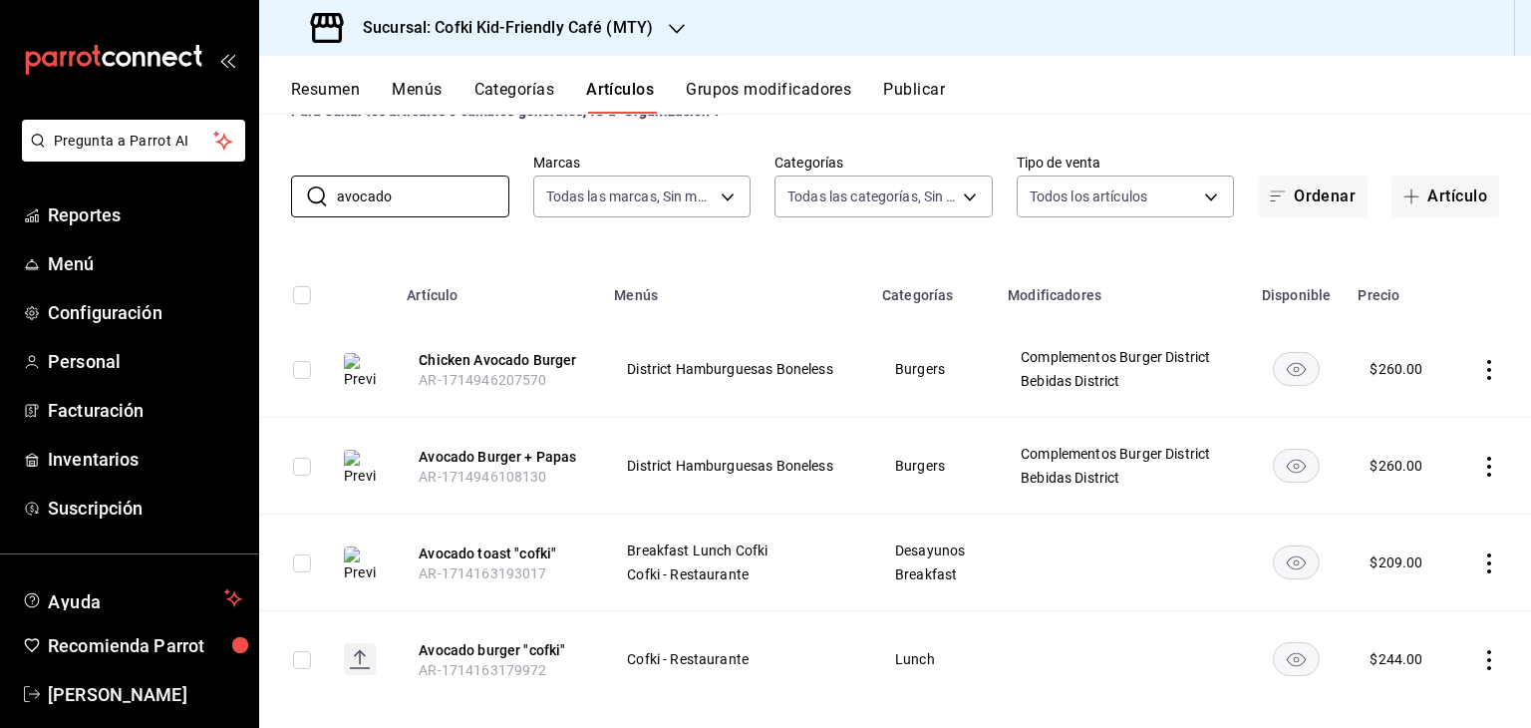
scroll to position [102, 0]
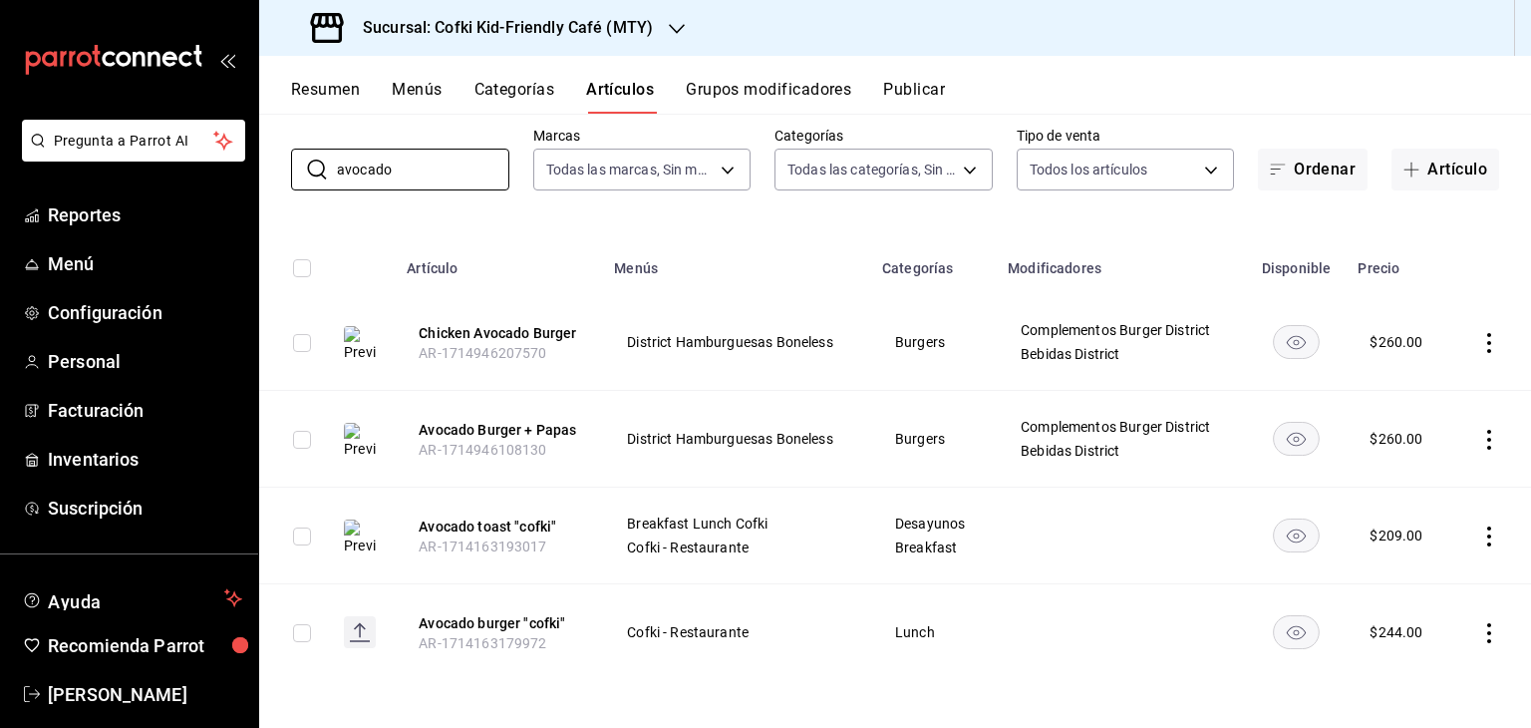
type input "avocado"
click at [1479, 635] on icon "actions" at bounding box center [1489, 633] width 20 height 20
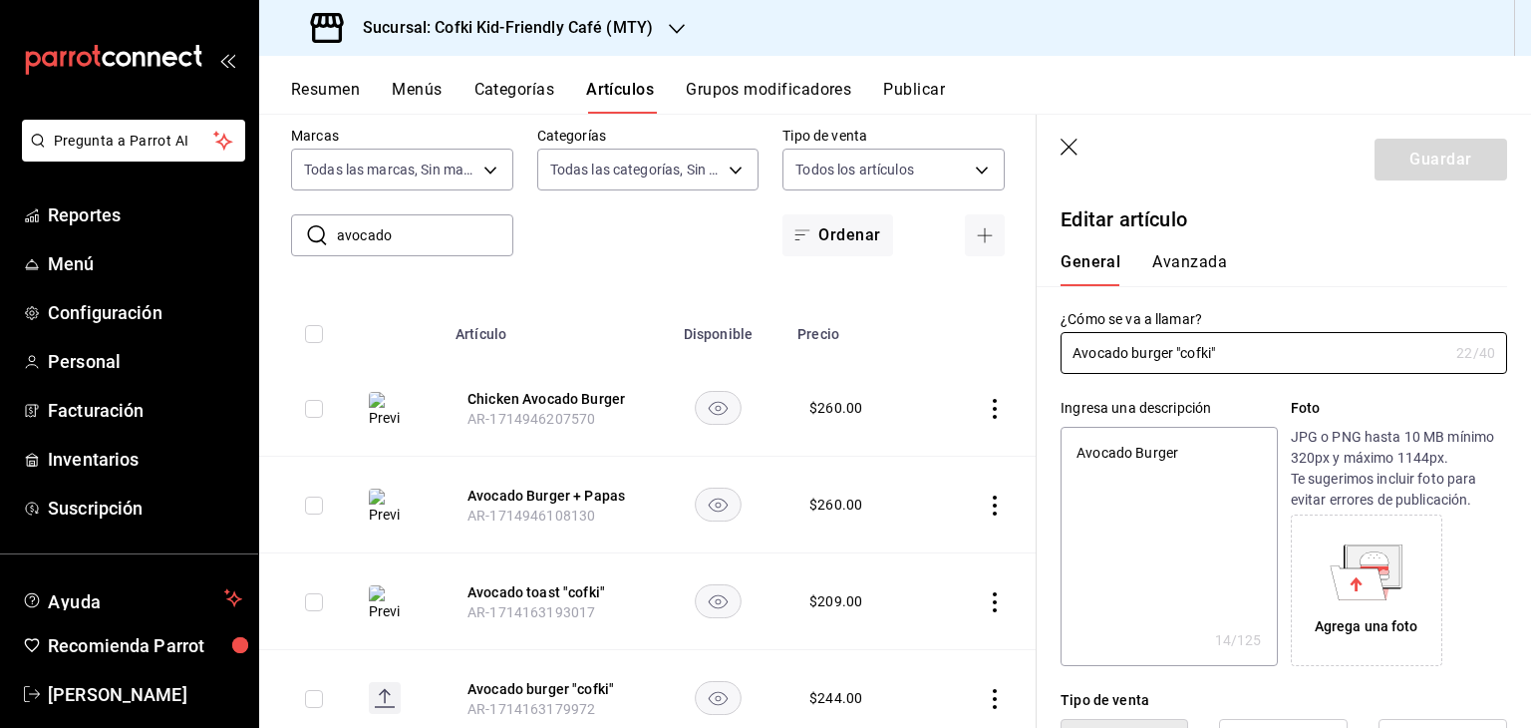
type textarea "x"
type input "$244.00"
click at [1217, 657] on textarea "Avocado Burger" at bounding box center [1168, 546] width 216 height 239
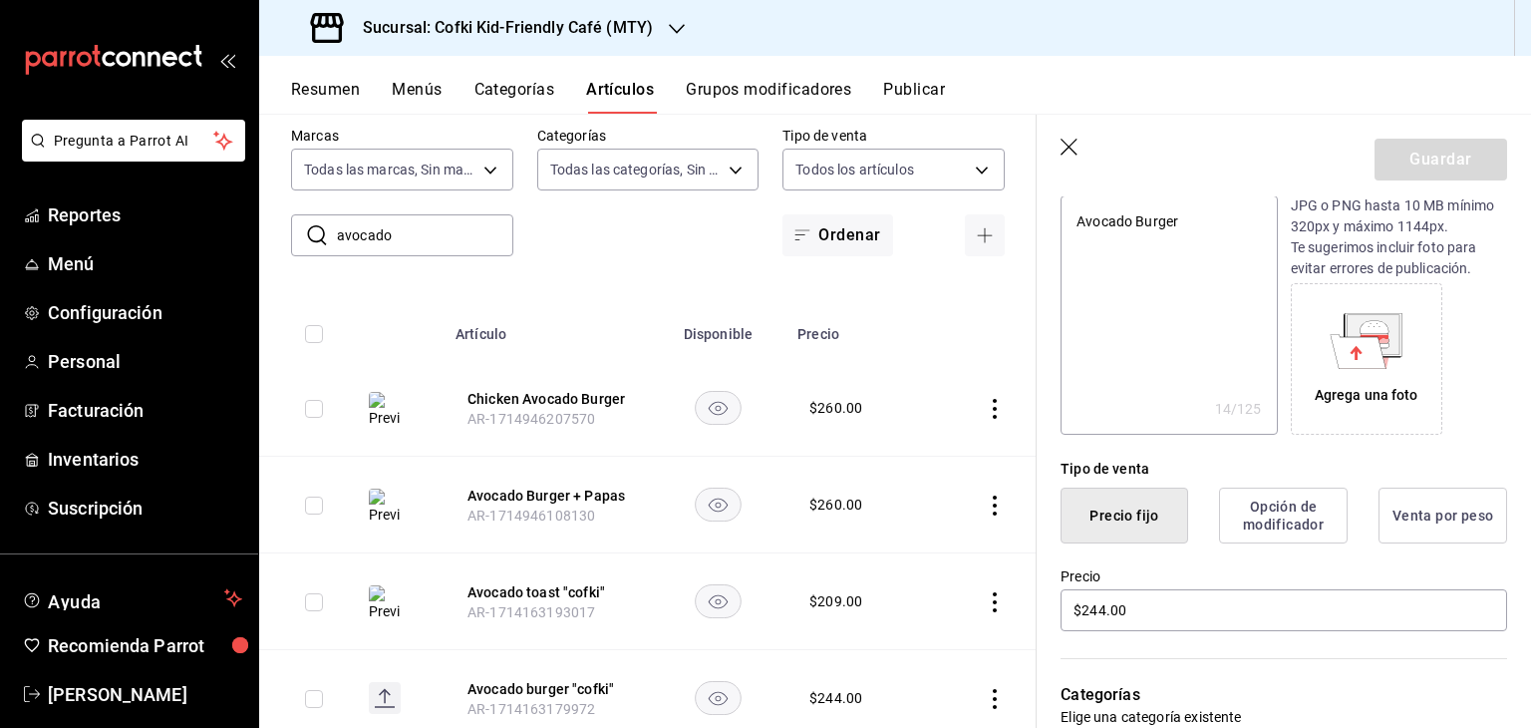
scroll to position [159, 0]
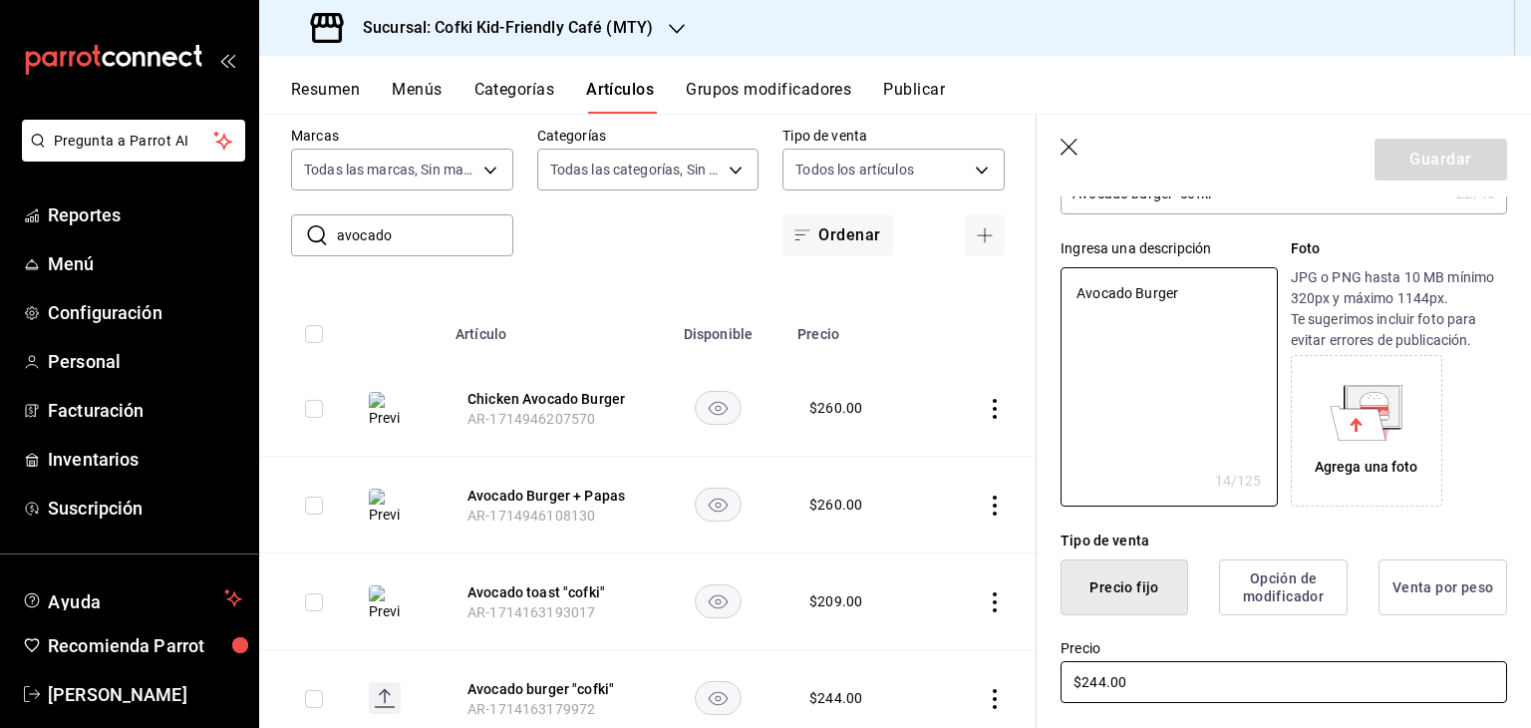
click at [1098, 686] on input "$244.00" at bounding box center [1283, 682] width 447 height 42
type textarea "x"
type input "$24.00"
type textarea "x"
type input "$249.00"
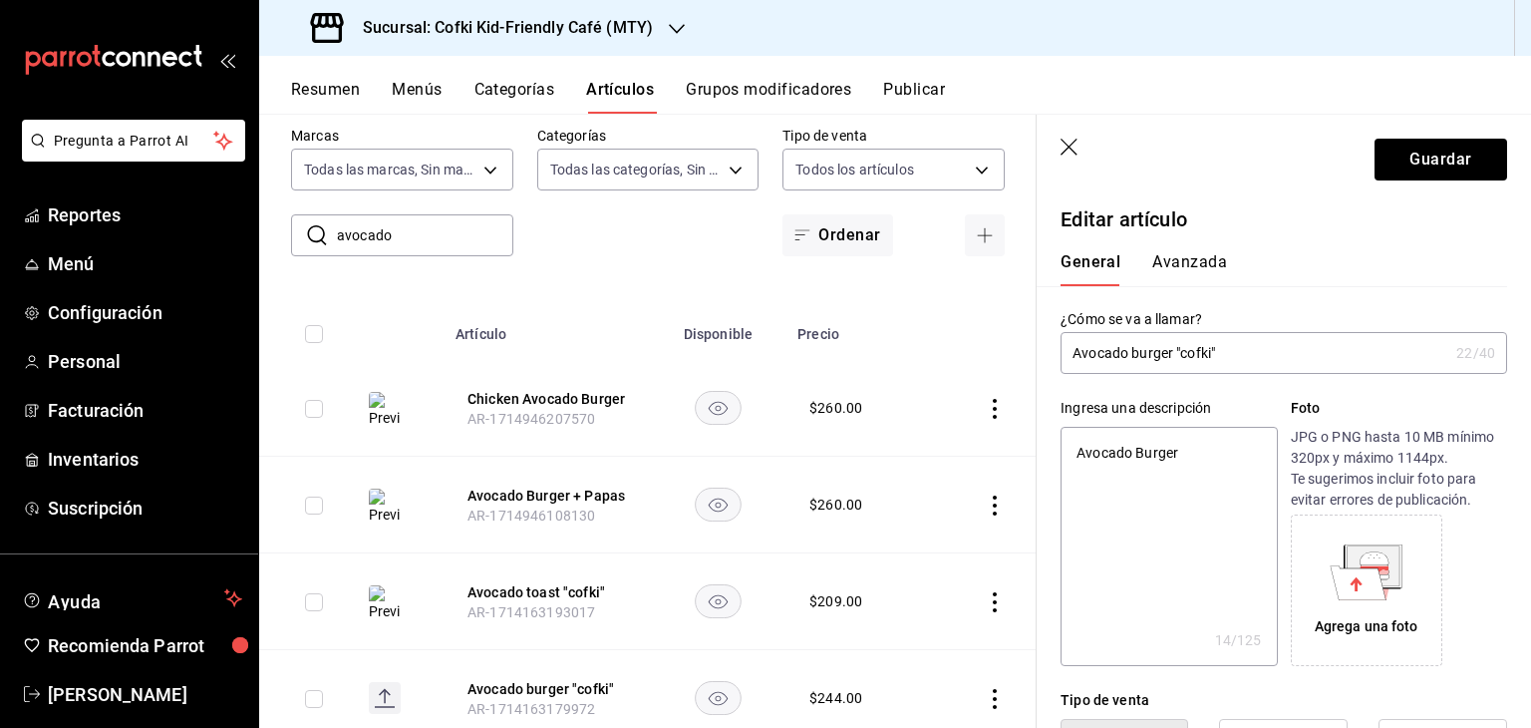
scroll to position [10, 0]
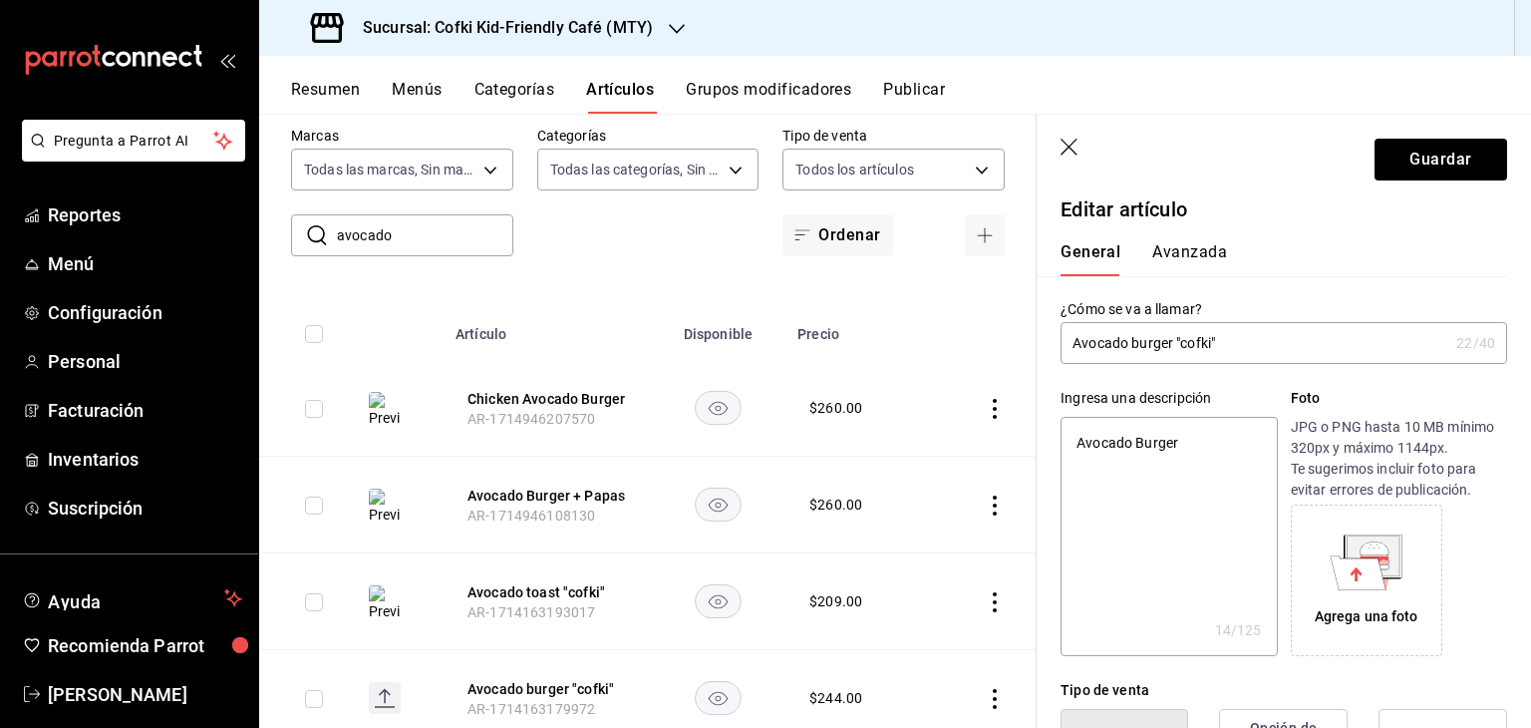
click at [1088, 76] on div "Resumen Menús Categorías Artículos Grupos modificadores Publicar" at bounding box center [895, 85] width 1272 height 58
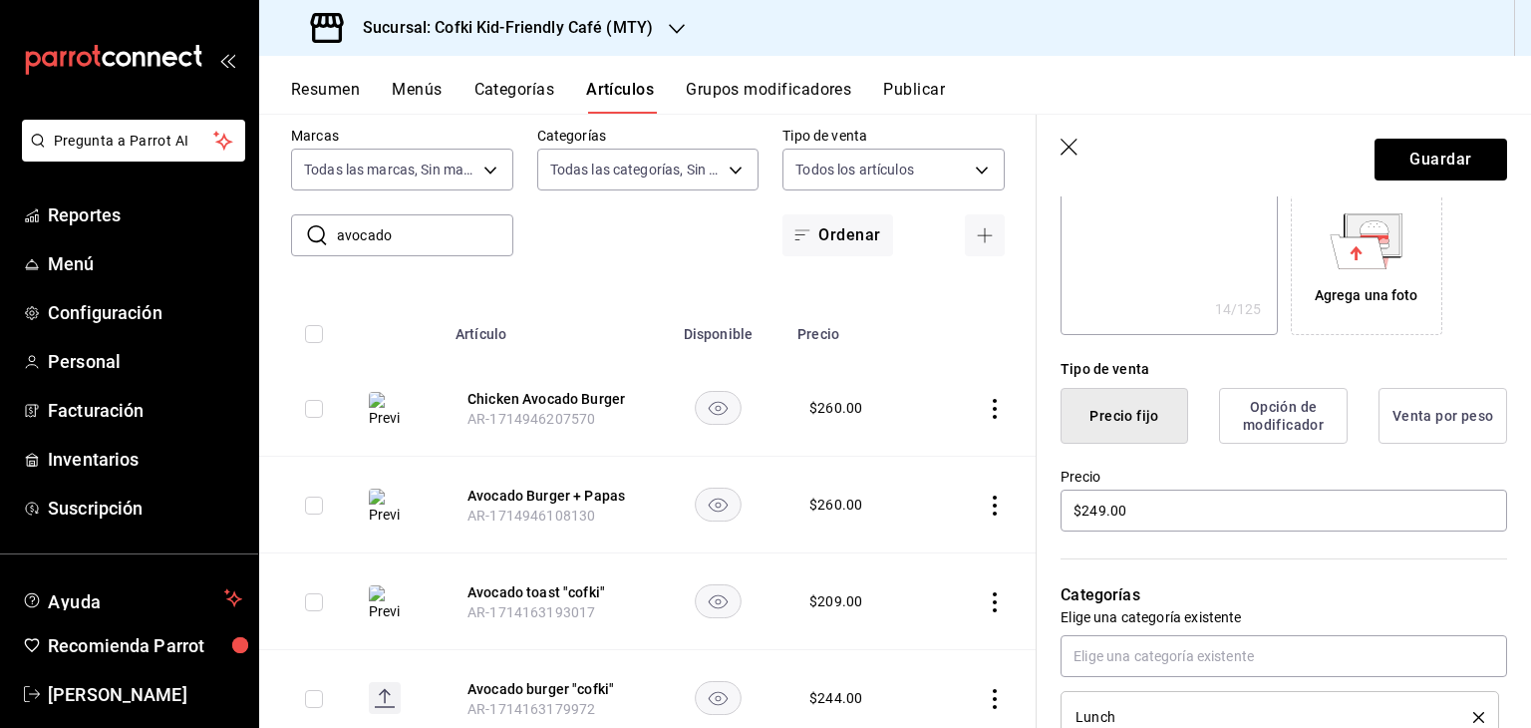
scroll to position [354, 0]
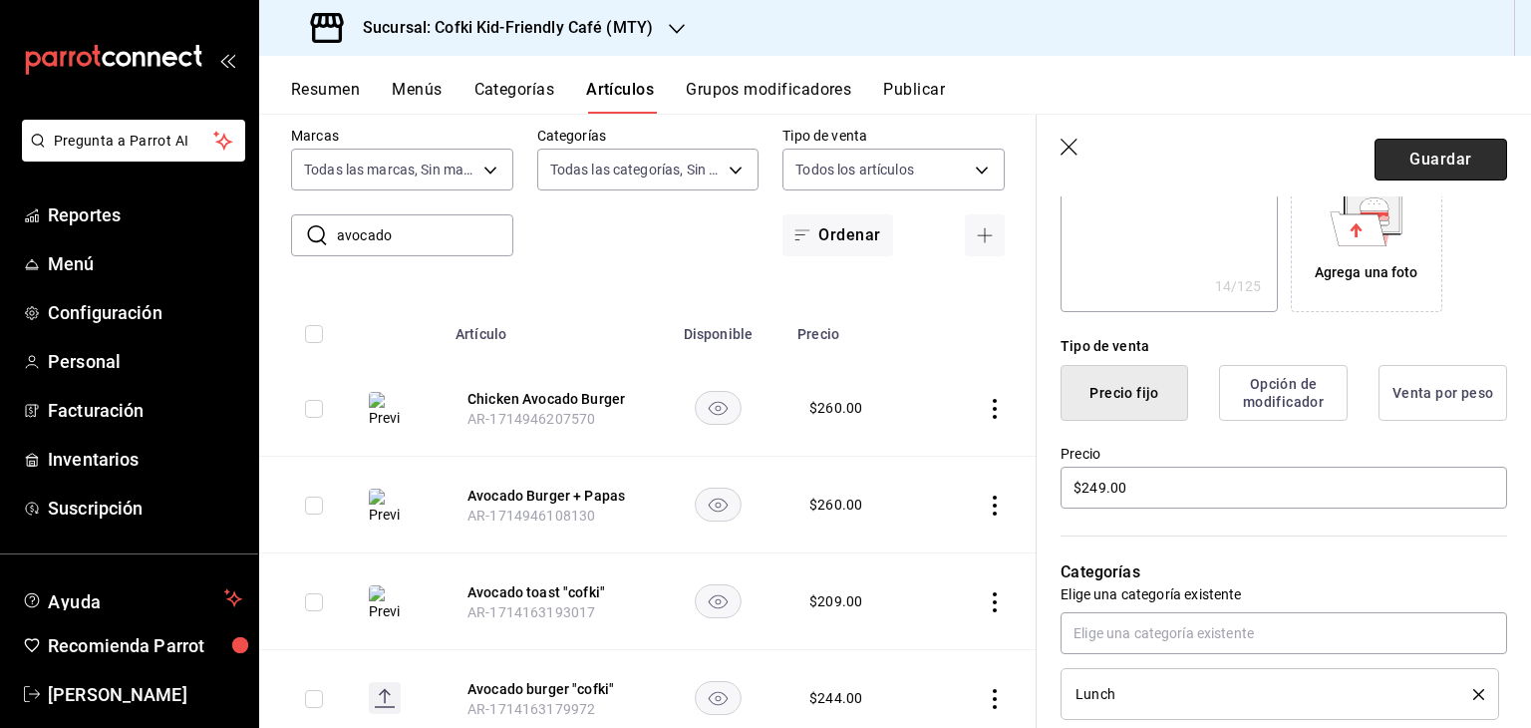
click at [1424, 144] on button "Guardar" at bounding box center [1440, 160] width 133 height 42
click at [1438, 155] on div "Guardar" at bounding box center [1440, 160] width 133 height 42
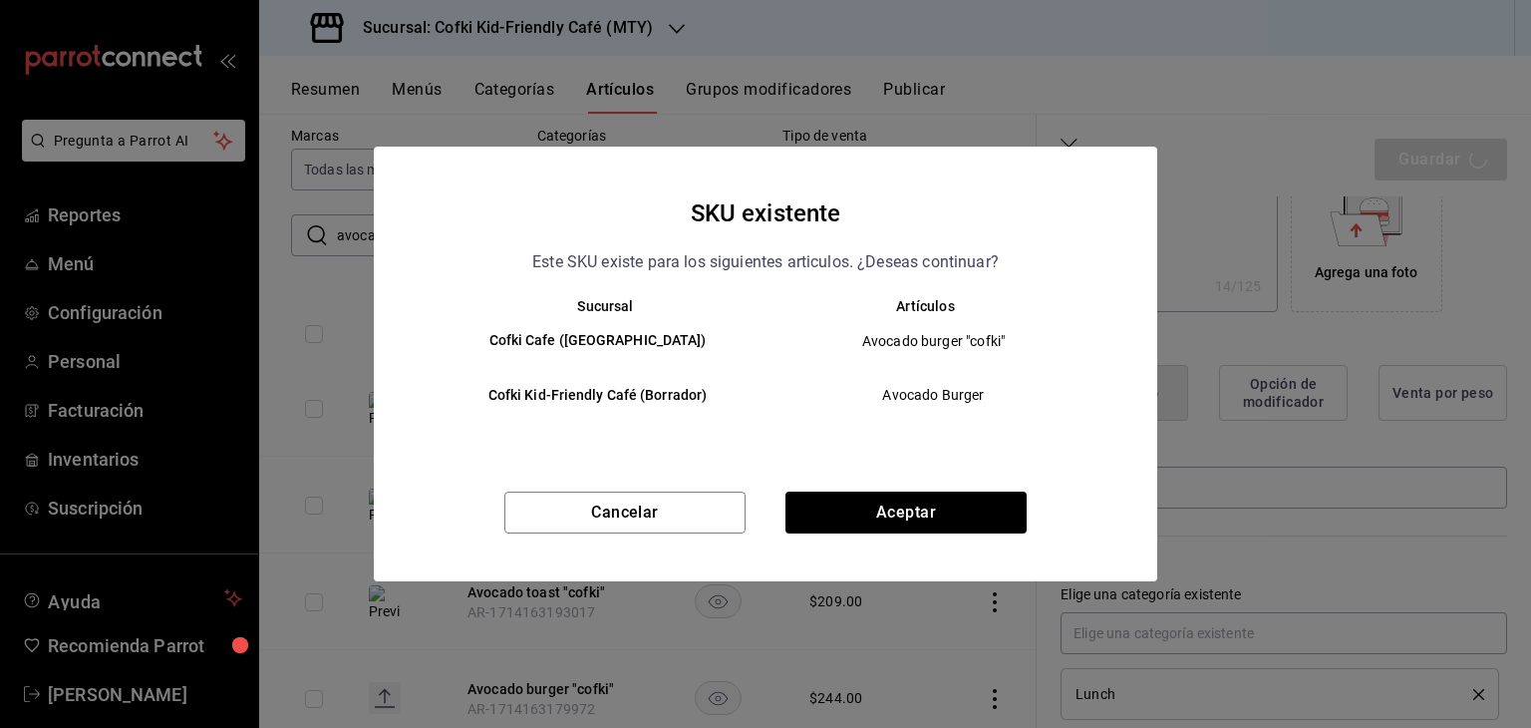
click at [1434, 161] on div "SKU existente Este SKU existe para los siguientes articulos. ¿Deseas continuar?…" at bounding box center [765, 364] width 1531 height 728
click at [963, 502] on button "Aceptar" at bounding box center [905, 512] width 241 height 42
type textarea "x"
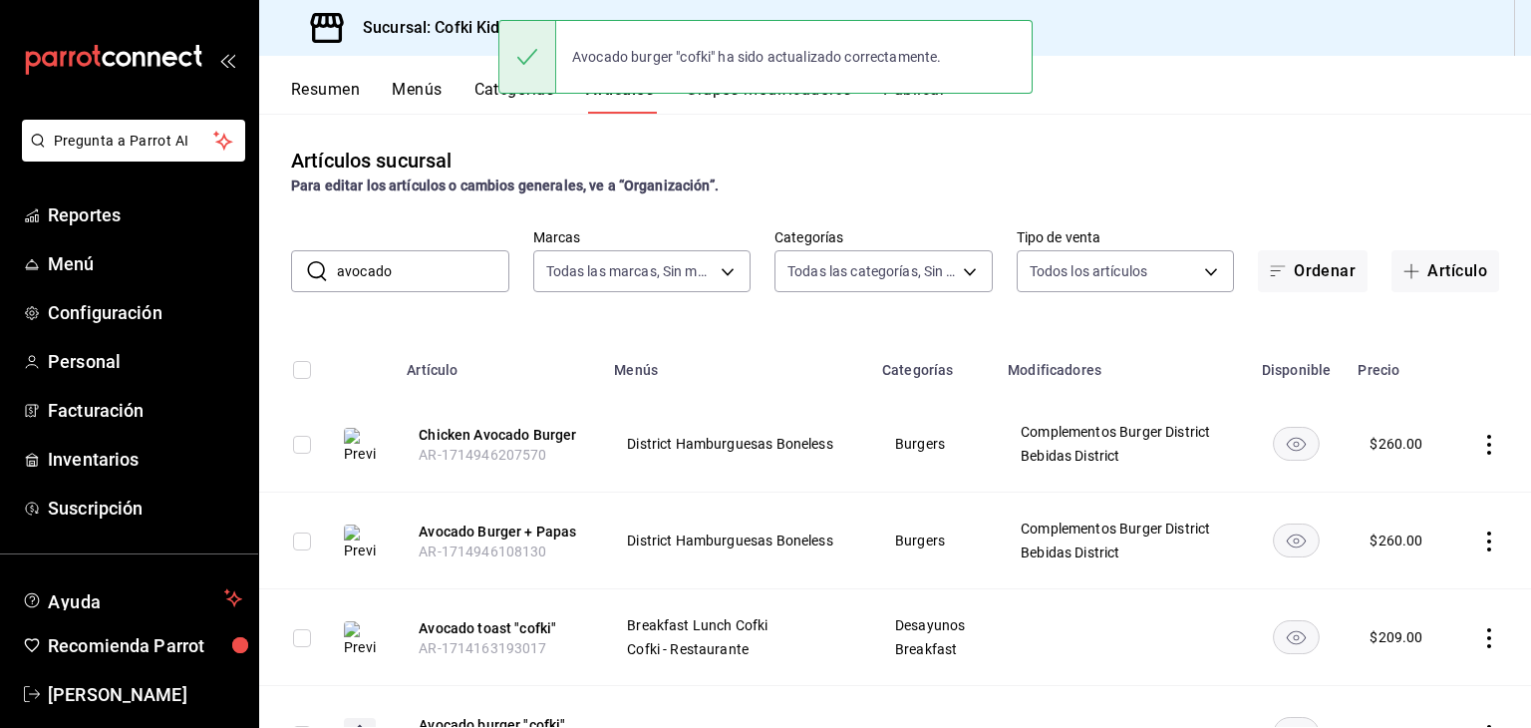
click at [454, 271] on input "avocado" at bounding box center [423, 271] width 172 height 40
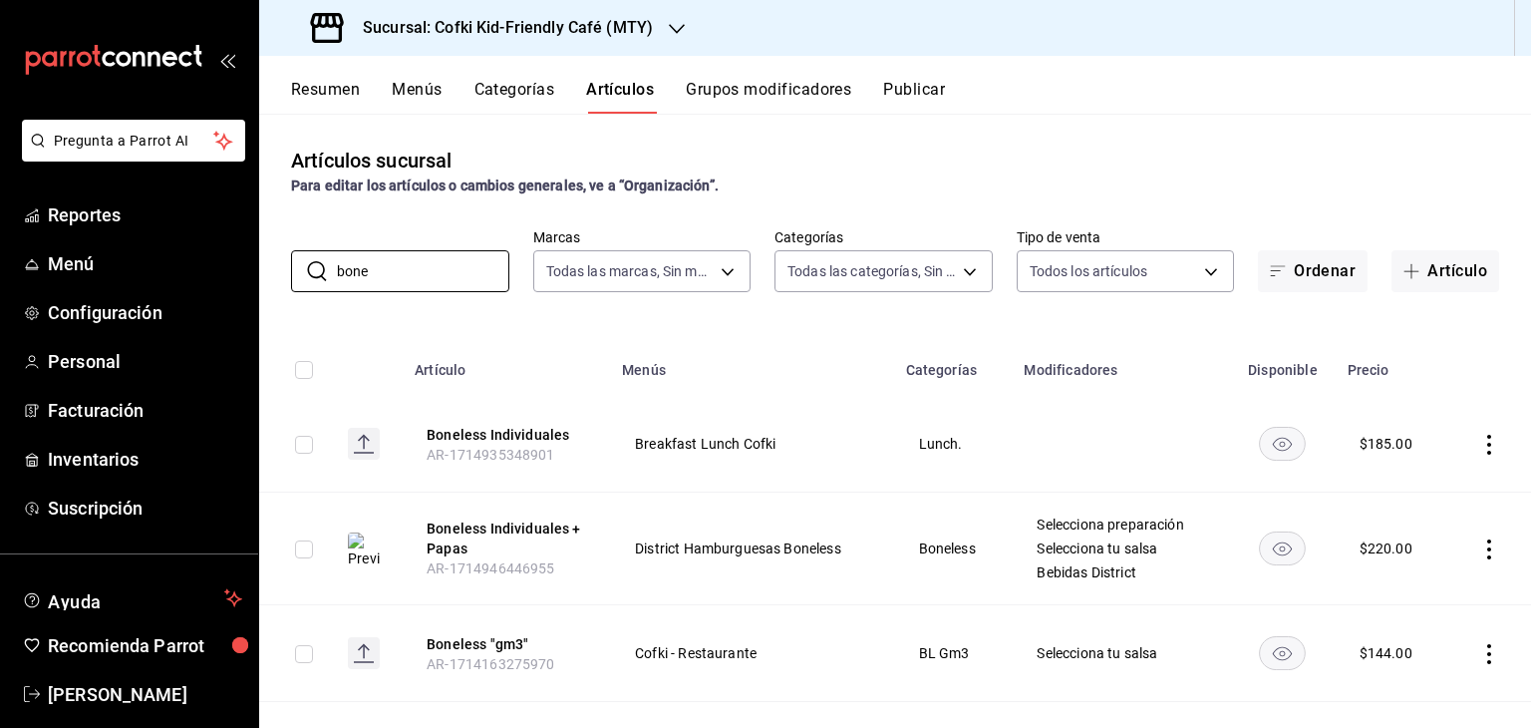
type input "bone"
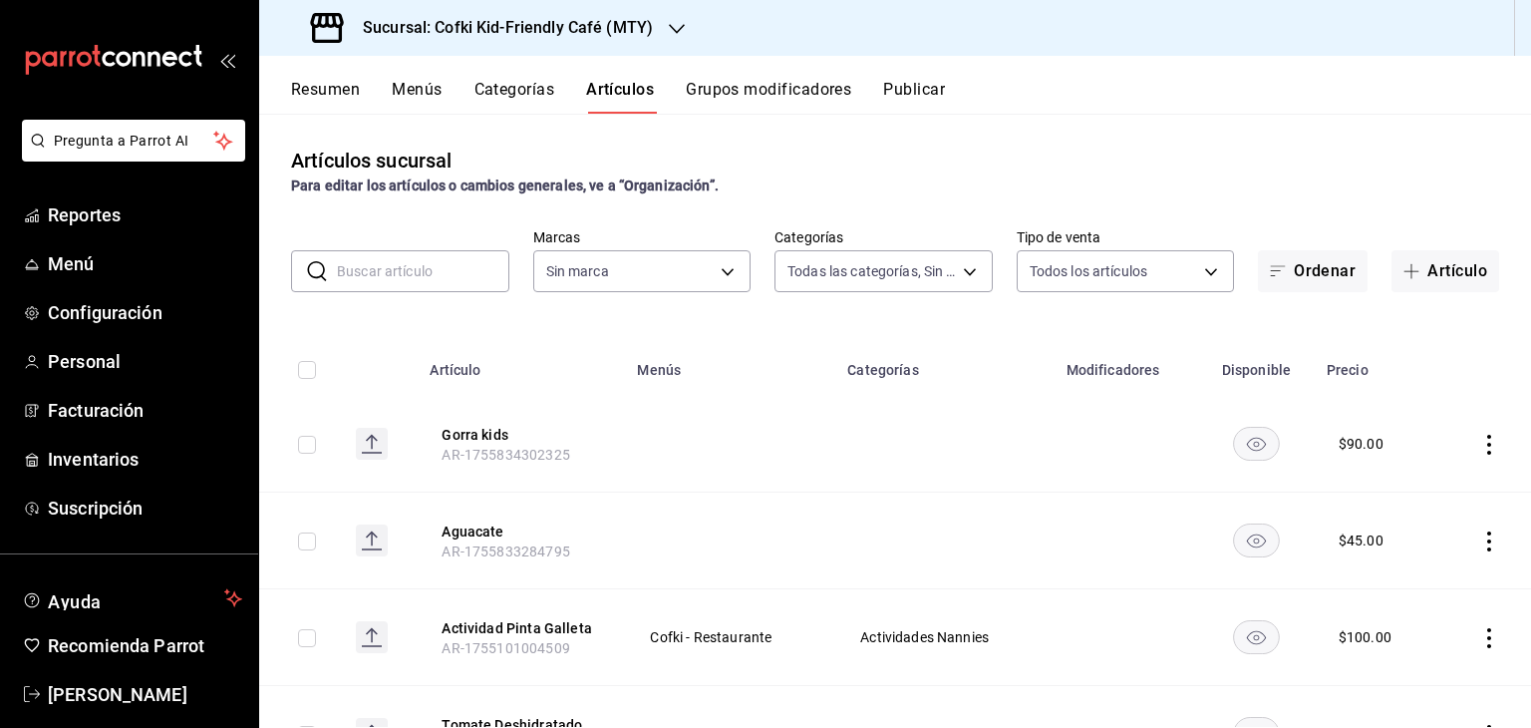
type input "c30b8039-643b-4819-8db3-b366202bda0a,4587f4d9-7f40-481a-a627-d70d388ccf89,0d8e5…"
click at [450, 261] on input "text" at bounding box center [423, 271] width 172 height 40
type input "5ff6da85-4441-477b-bcd1-ce360696ef91,5ba13676-dc65-489a-905a-c589769de354,94a8f…"
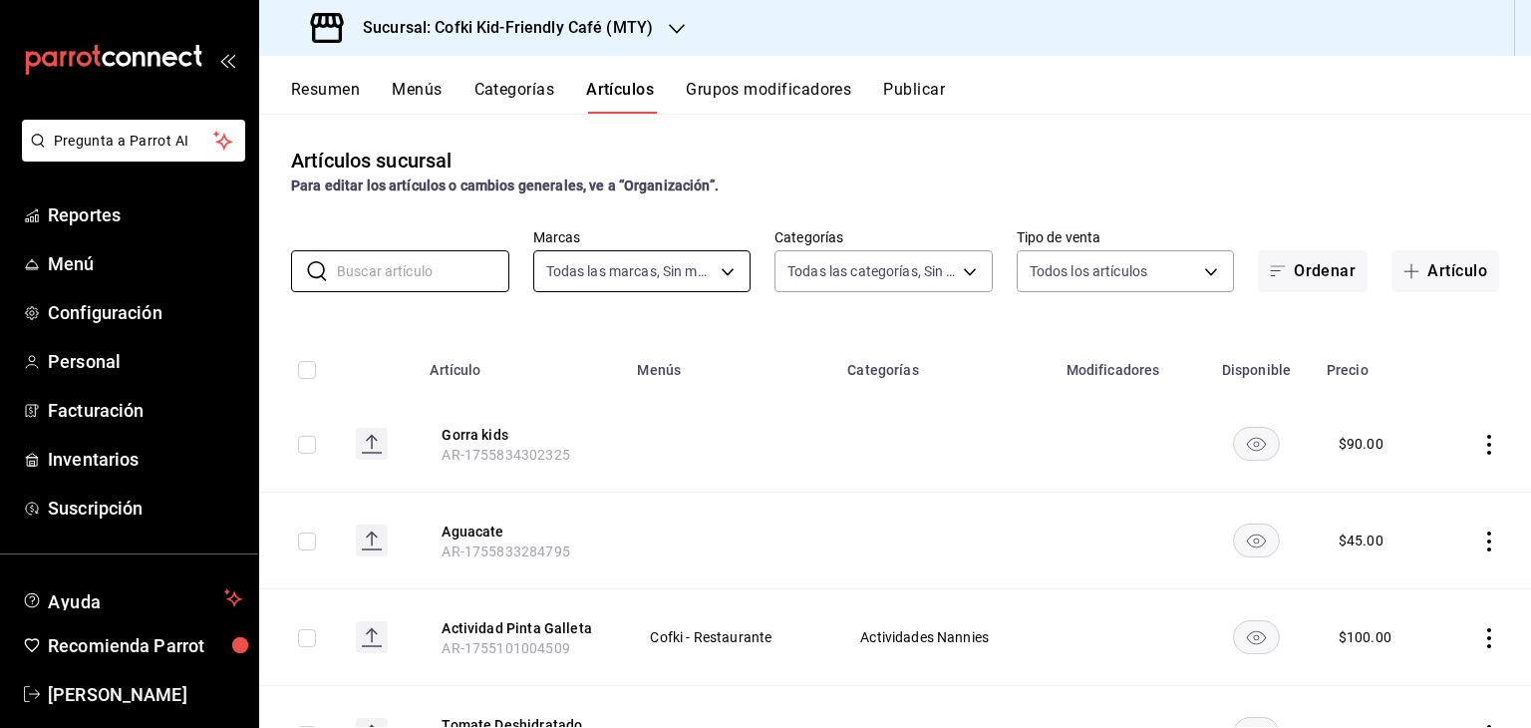
click at [719, 268] on body "Pregunta a Parrot AI Reportes Menú Configuración Personal Facturación Inventari…" at bounding box center [765, 364] width 1531 height 728
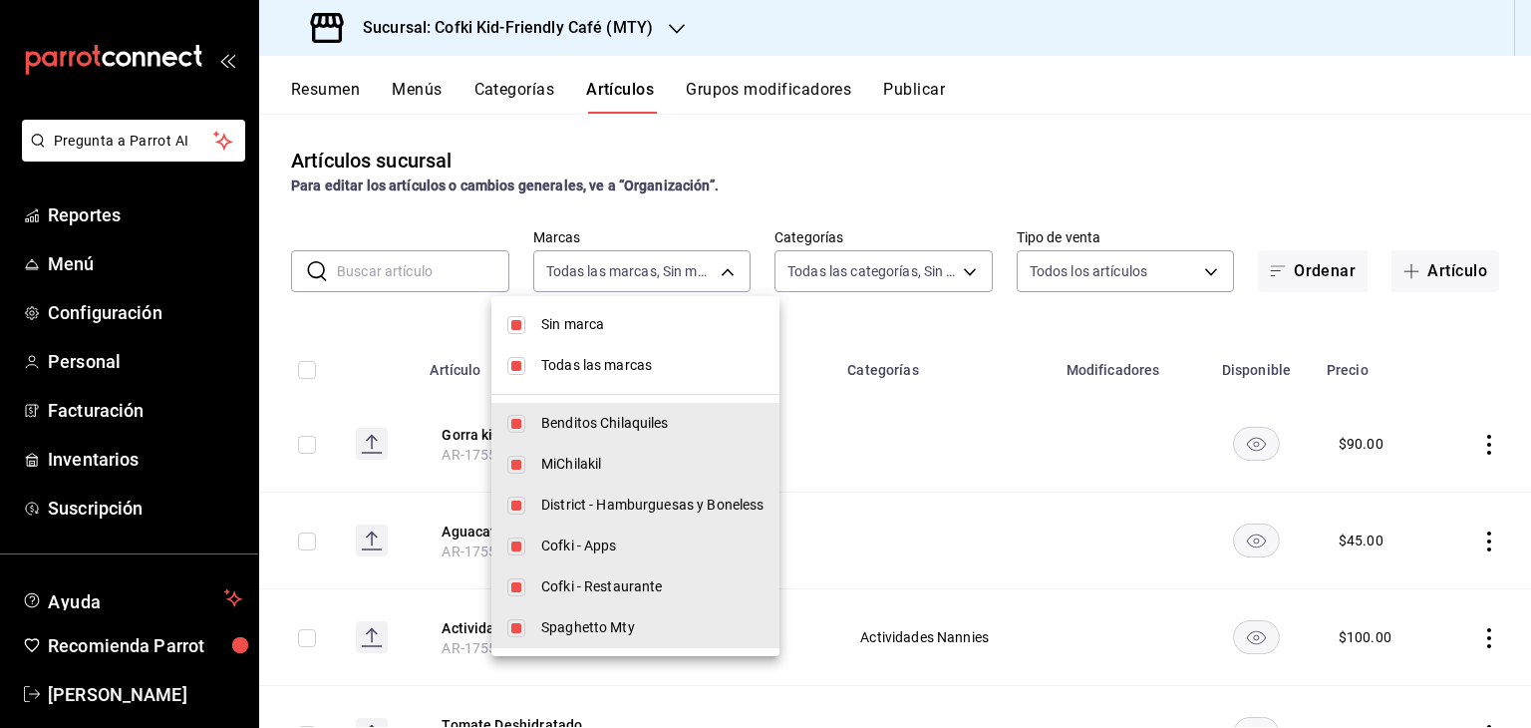
click at [512, 324] on input "checkbox" at bounding box center [516, 325] width 18 height 18
checkbox input "false"
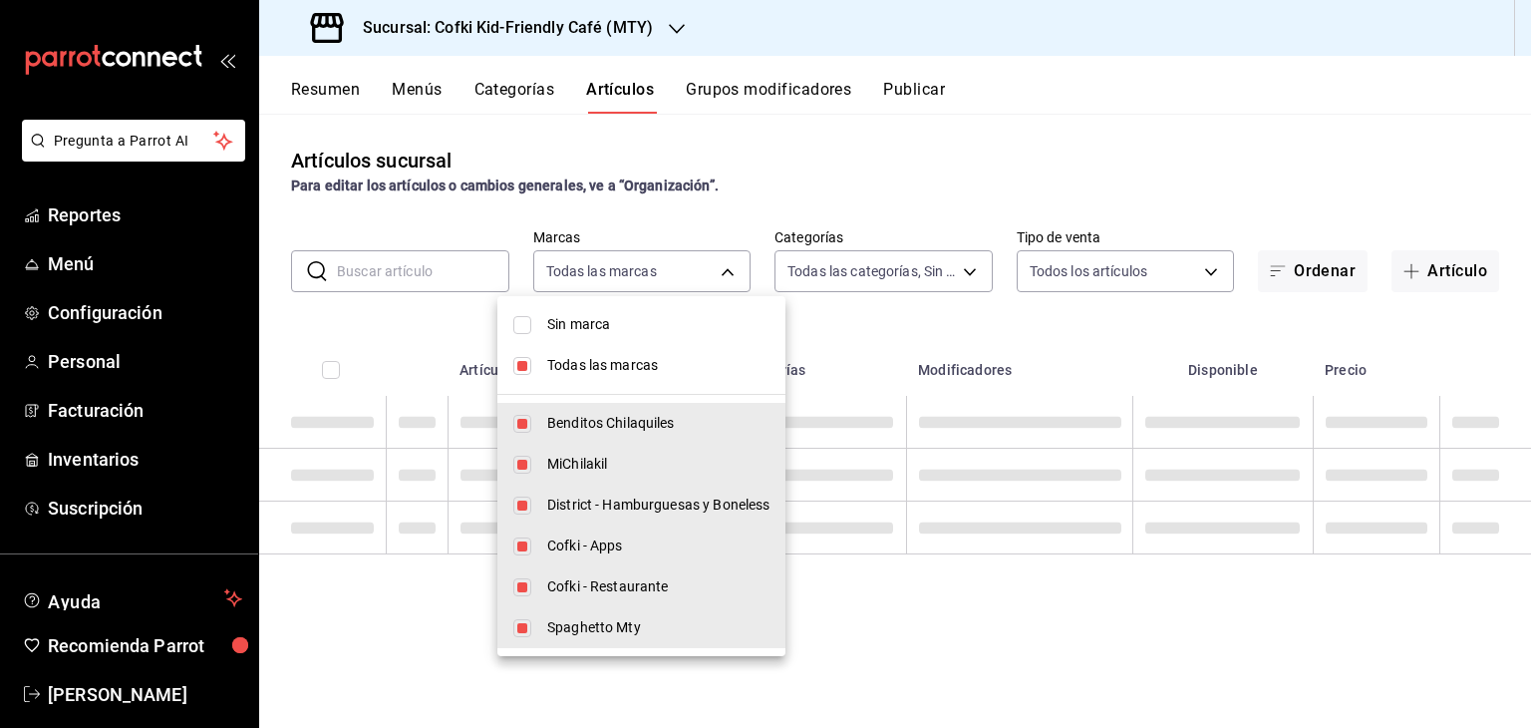
click at [513, 374] on input "checkbox" at bounding box center [522, 366] width 18 height 18
checkbox input "false"
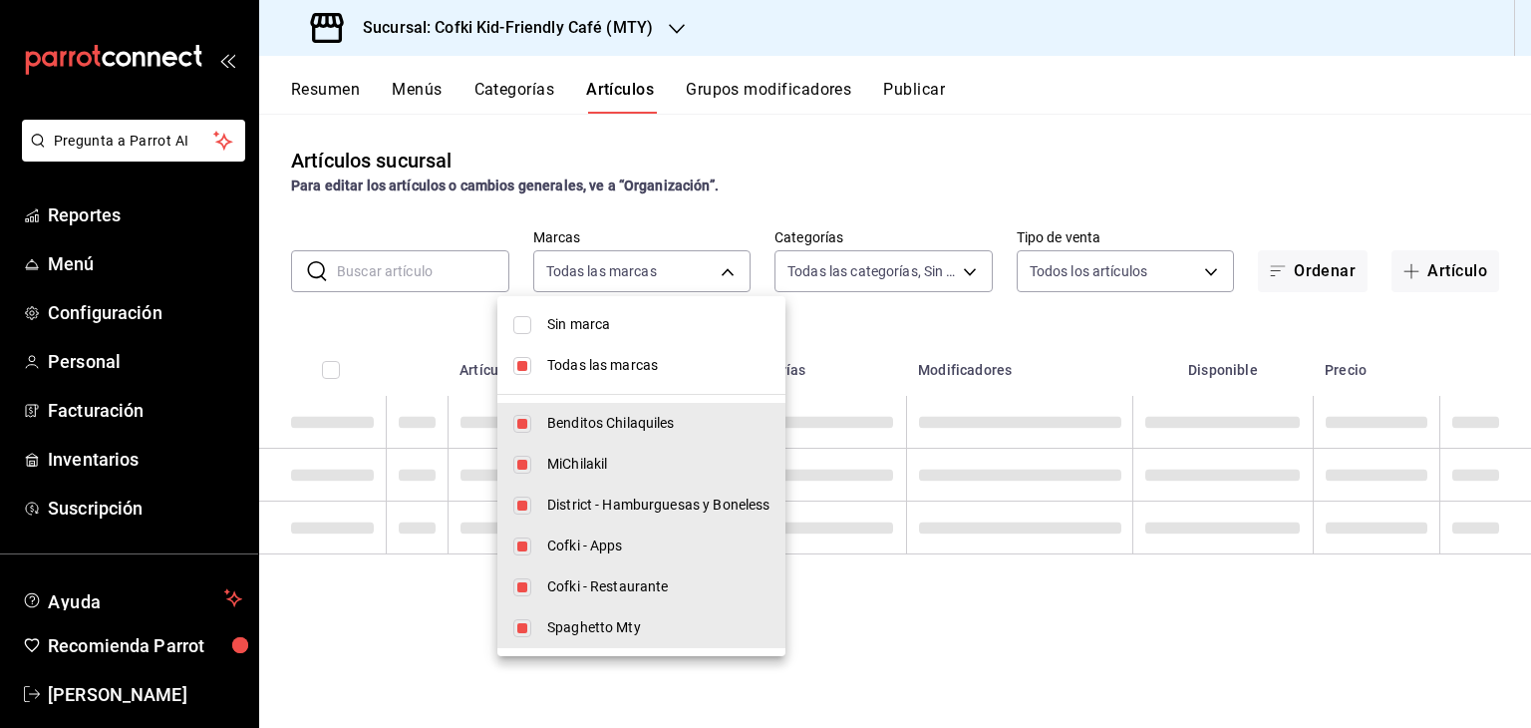
checkbox input "false"
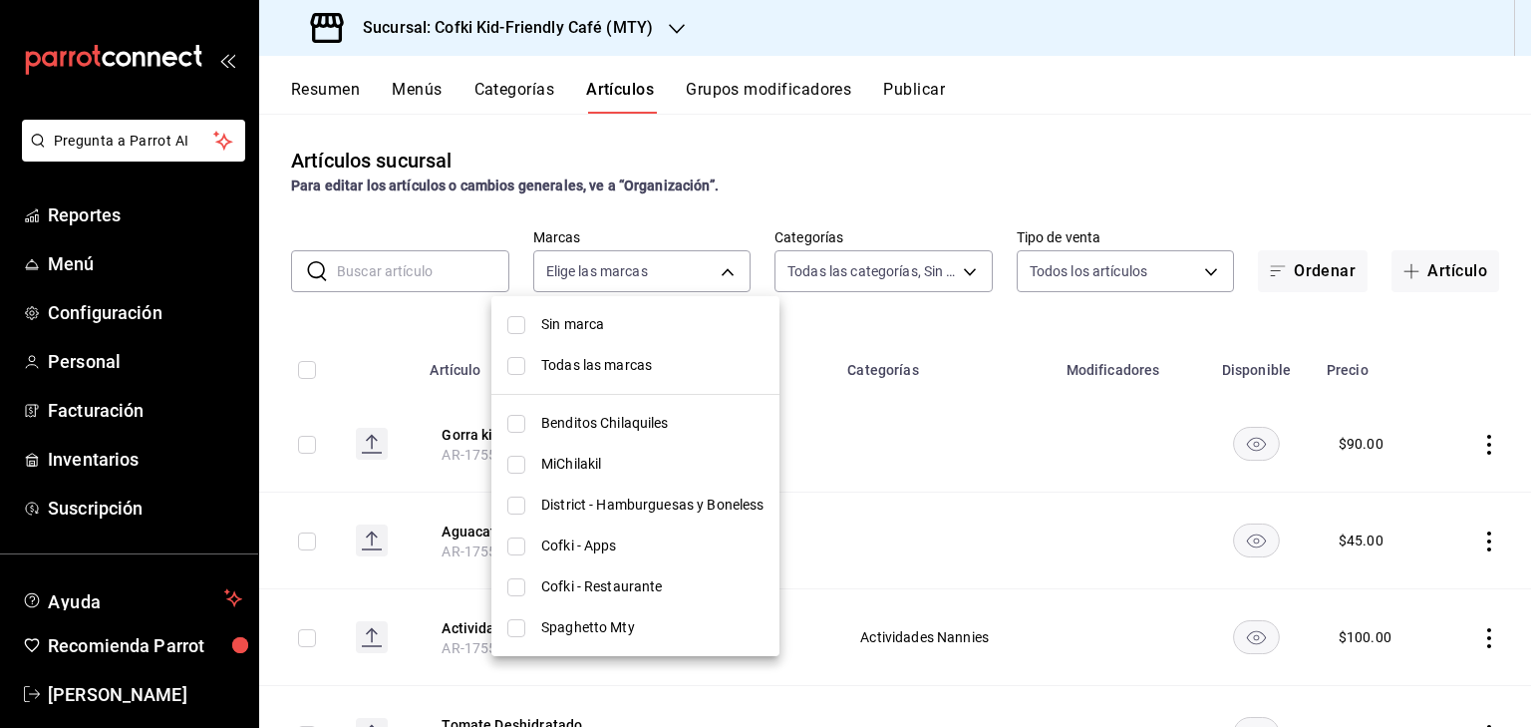
click at [524, 585] on input "checkbox" at bounding box center [516, 587] width 18 height 18
checkbox input "true"
type input "5702f3a4-6f1e-4f78-88f3-fffb2f061134"
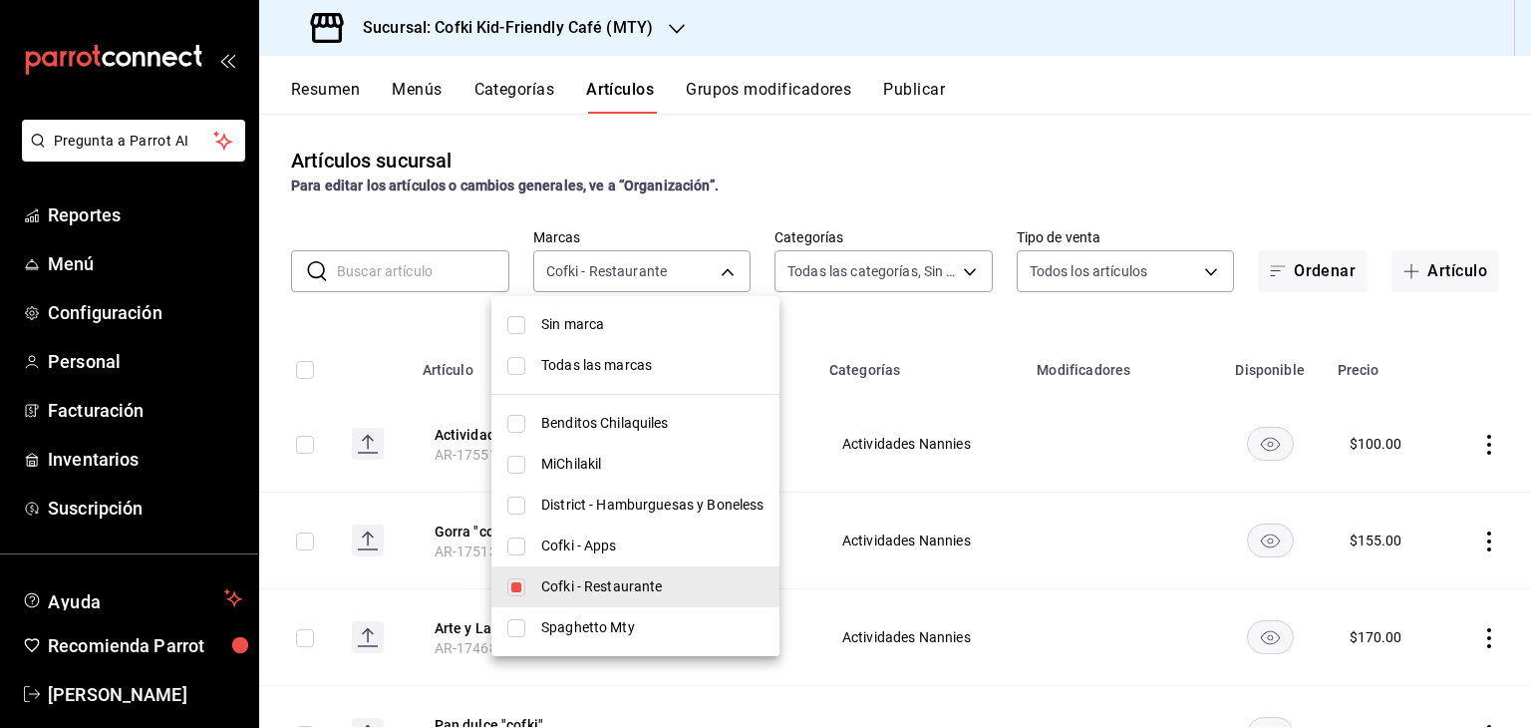
click at [428, 266] on div at bounding box center [765, 364] width 1531 height 728
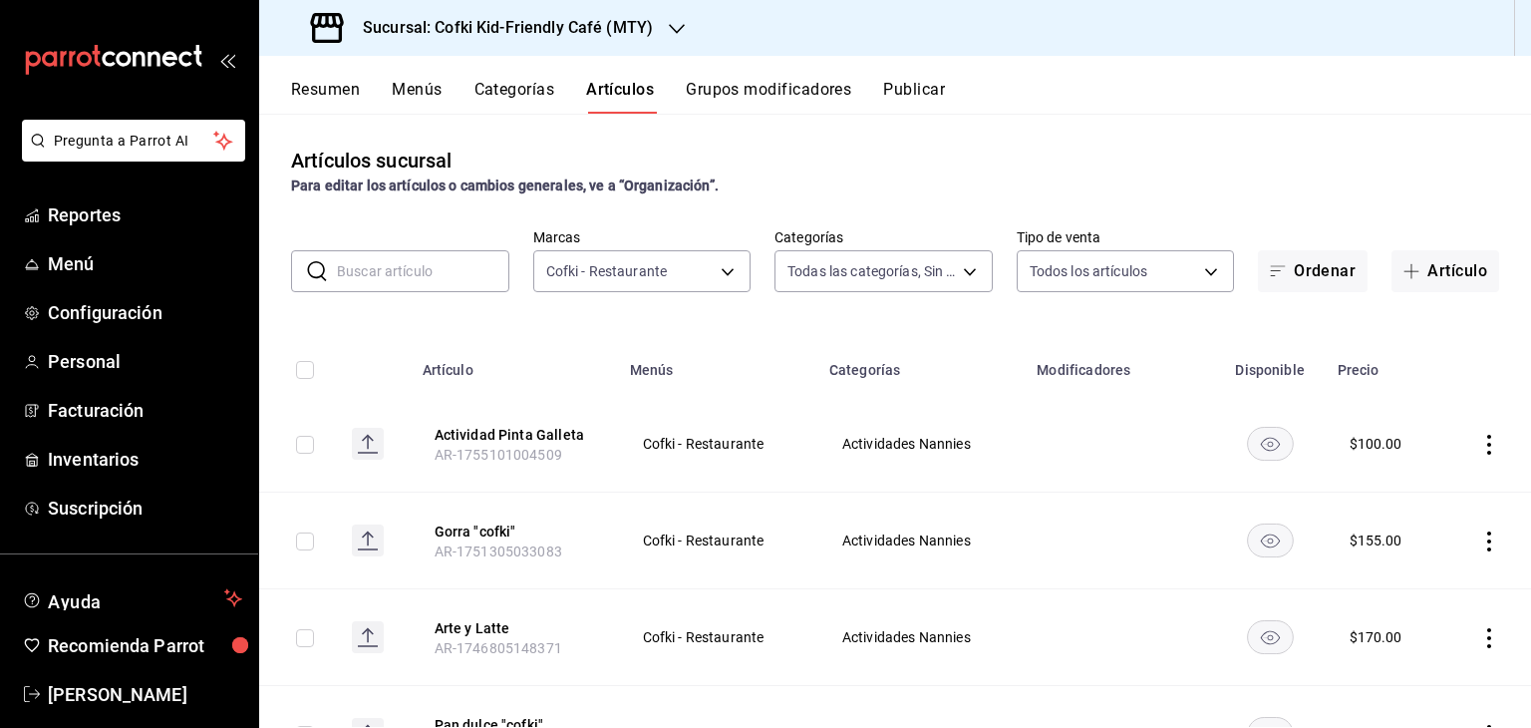
click at [428, 266] on input "text" at bounding box center [423, 271] width 172 height 40
type input "o"
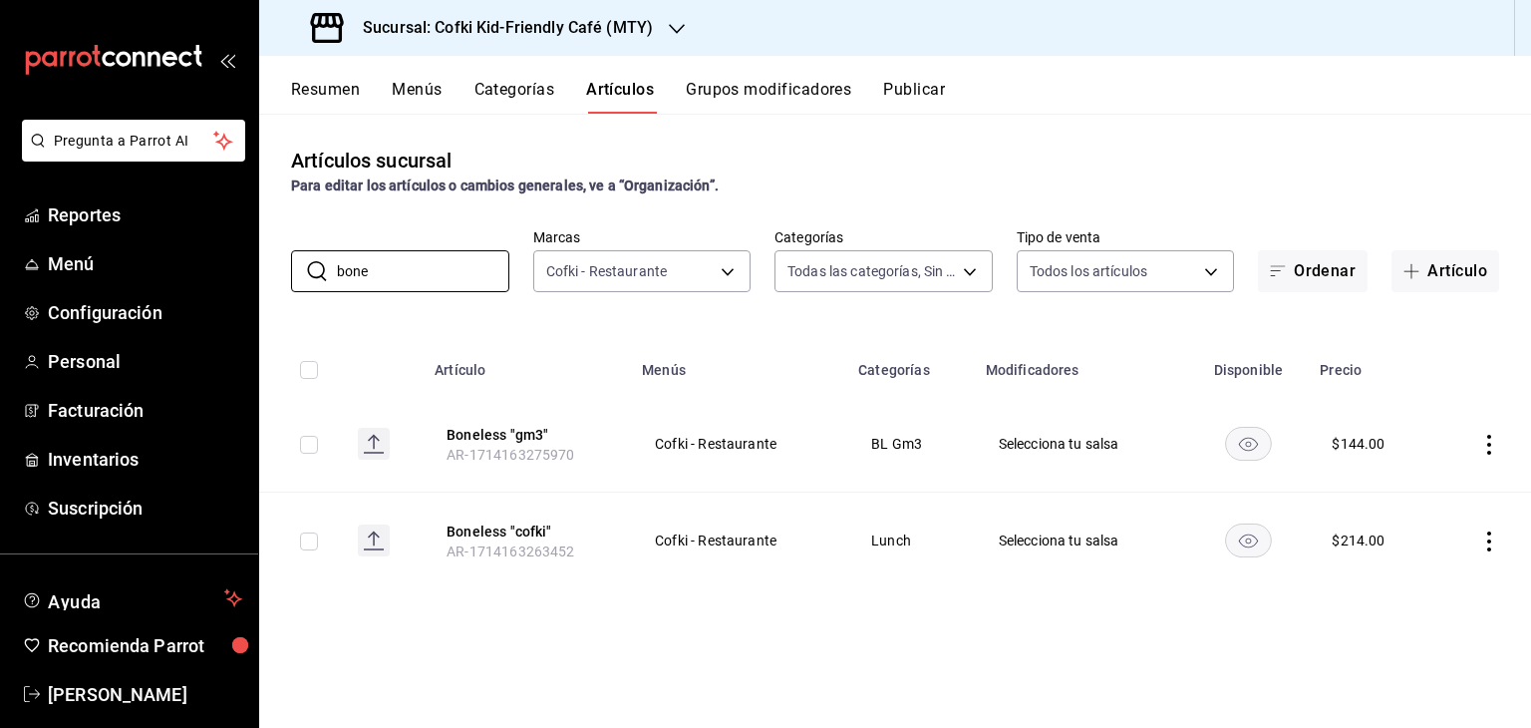
type input "bone"
click at [1482, 548] on icon "actions" at bounding box center [1489, 541] width 20 height 20
click at [1423, 584] on span "Editar" at bounding box center [1429, 587] width 52 height 21
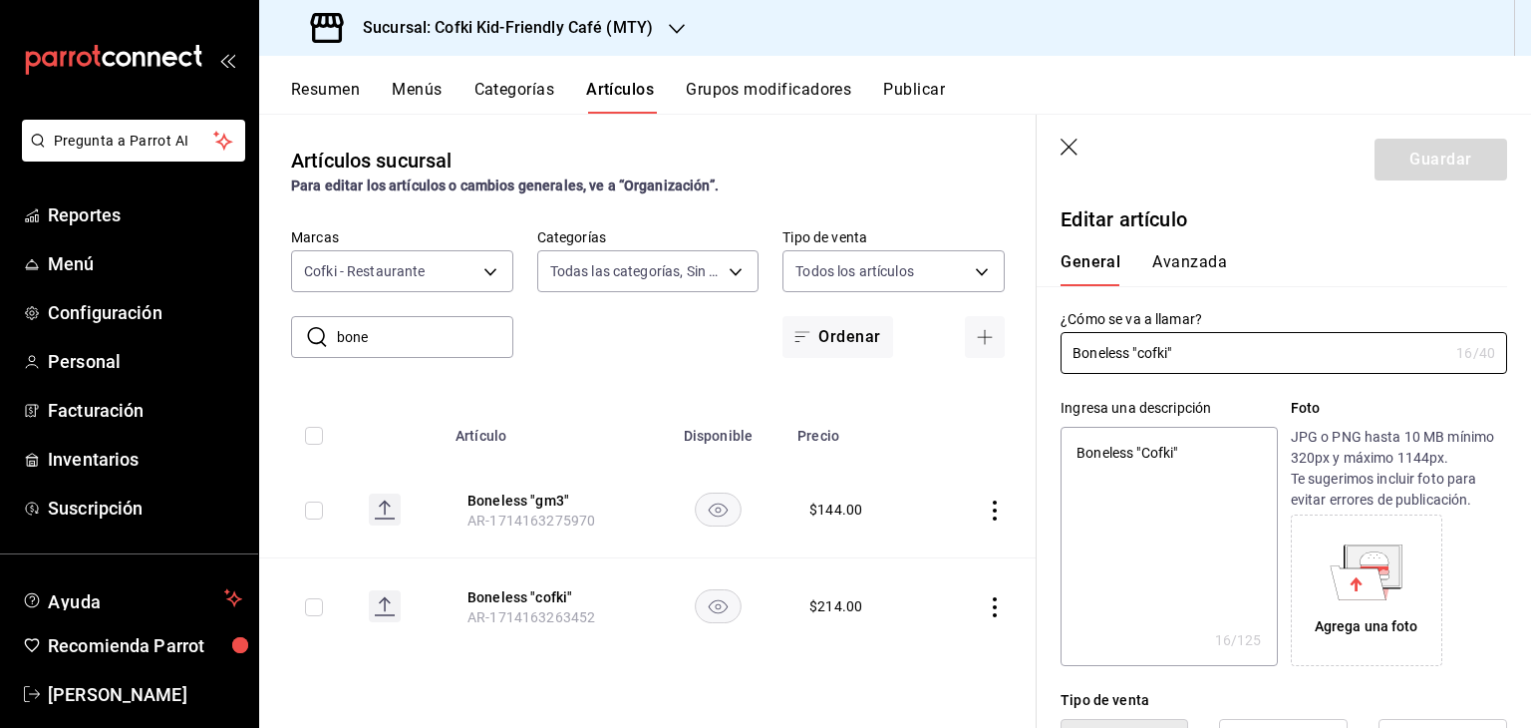
type textarea "x"
type input "$214.00"
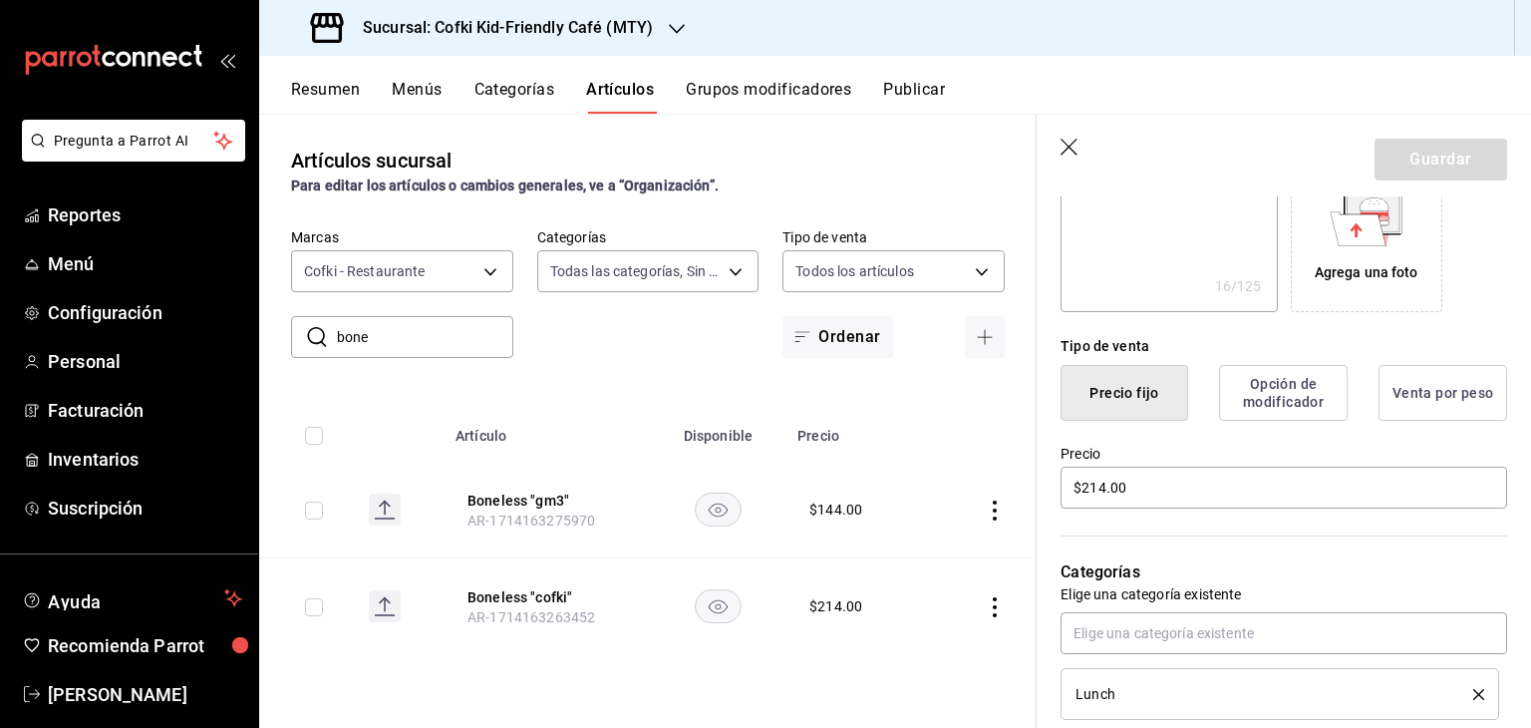
scroll to position [355, 0]
click at [1105, 482] on input "$214.00" at bounding box center [1283, 486] width 447 height 42
type textarea "x"
type input "$21.00"
type textarea "x"
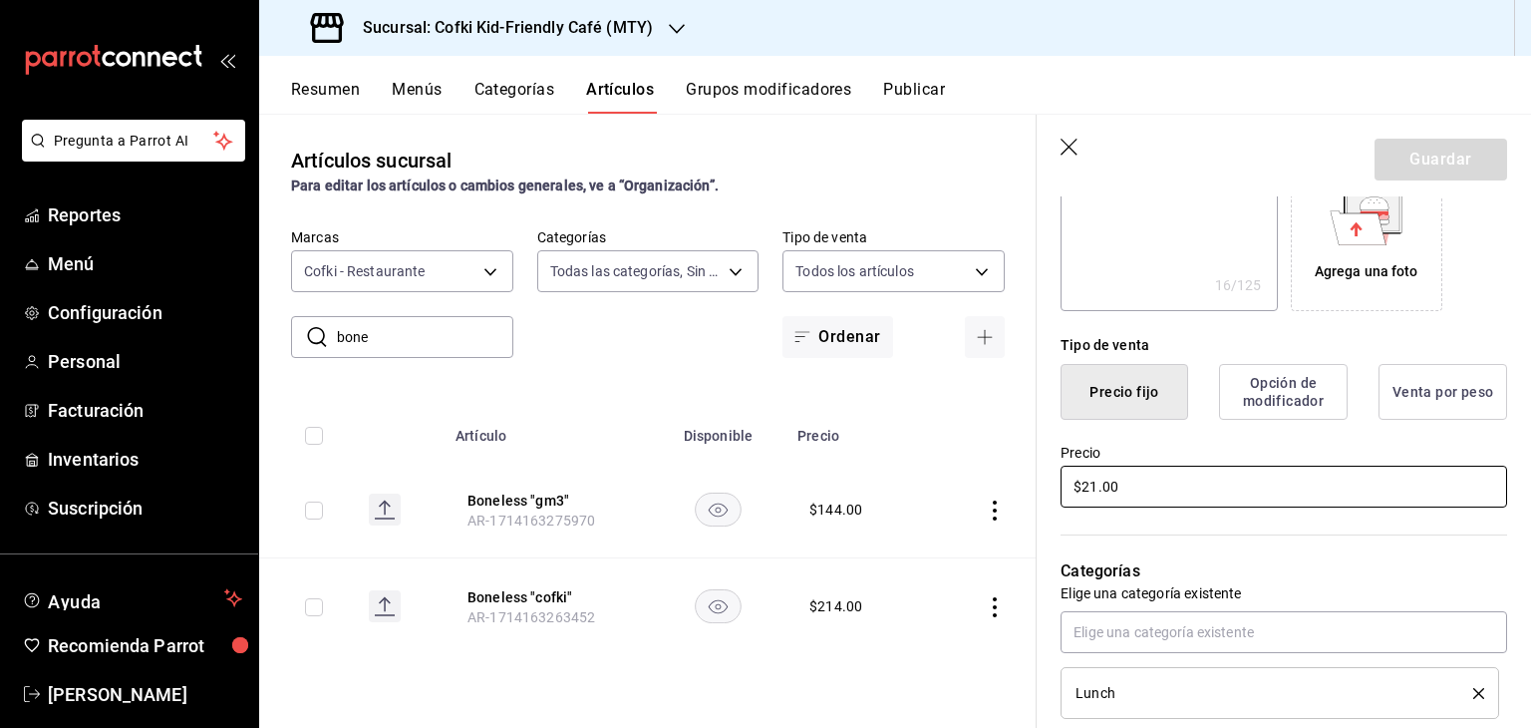
type input "$2.00"
type textarea "x"
type input "$22.00"
type textarea "x"
type input "$229.00"
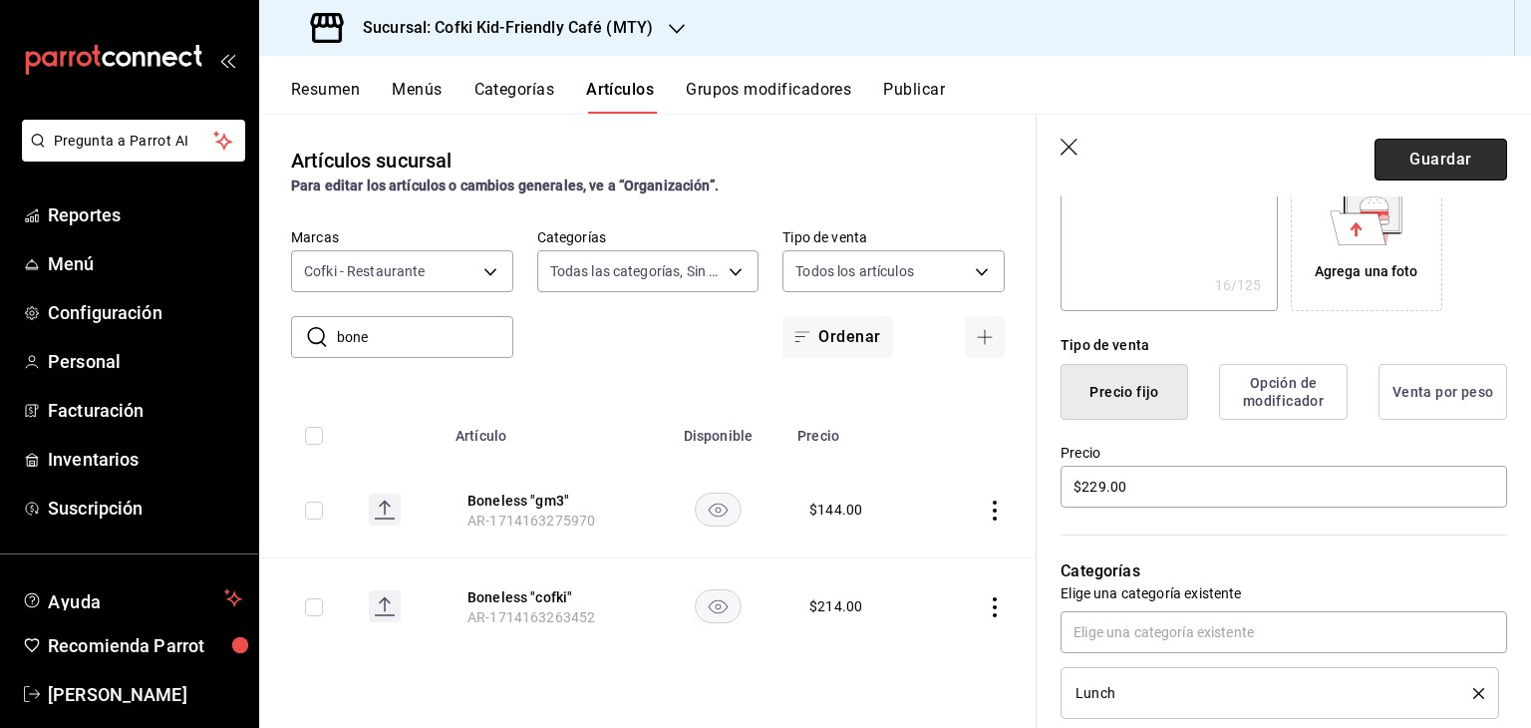
click at [1463, 145] on button "Guardar" at bounding box center [1440, 160] width 133 height 42
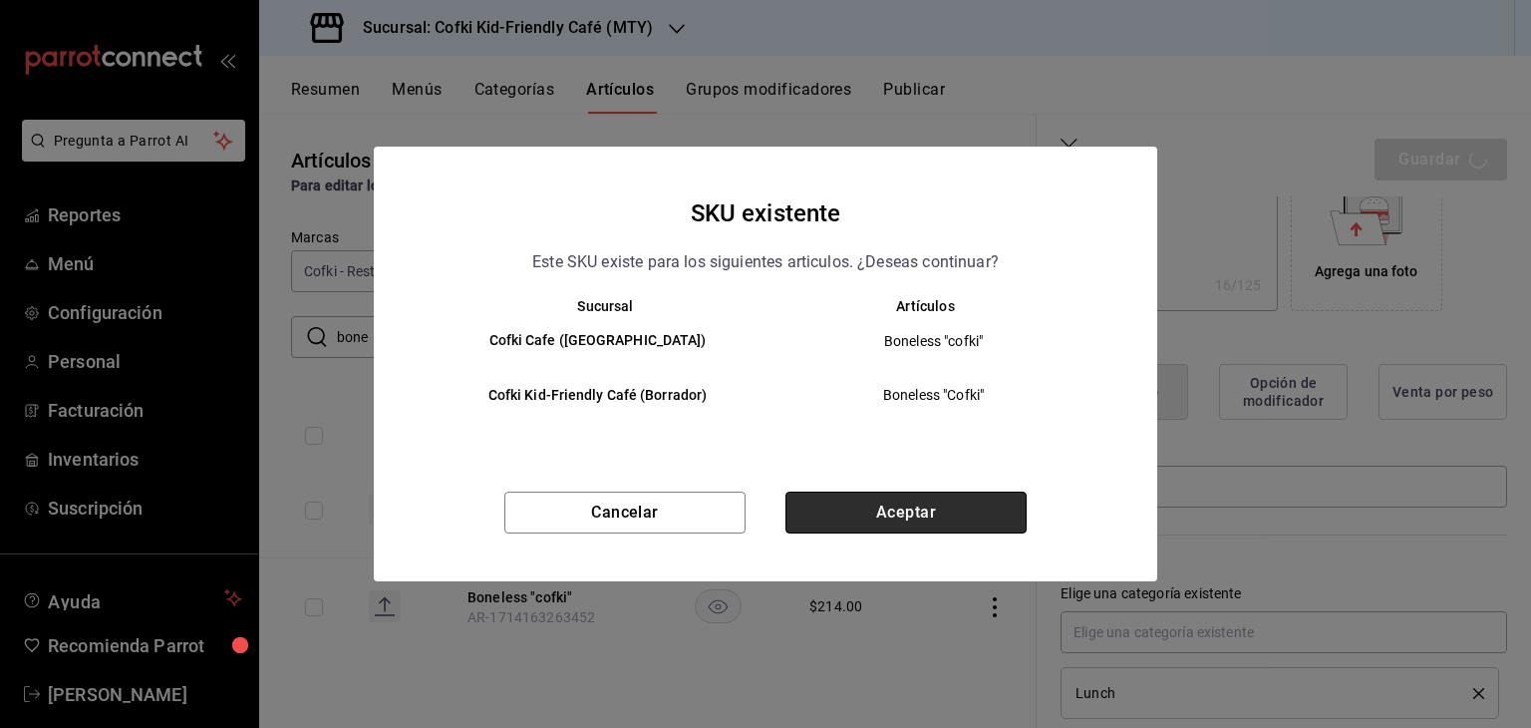
click at [913, 524] on button "Aceptar" at bounding box center [905, 512] width 241 height 42
type textarea "x"
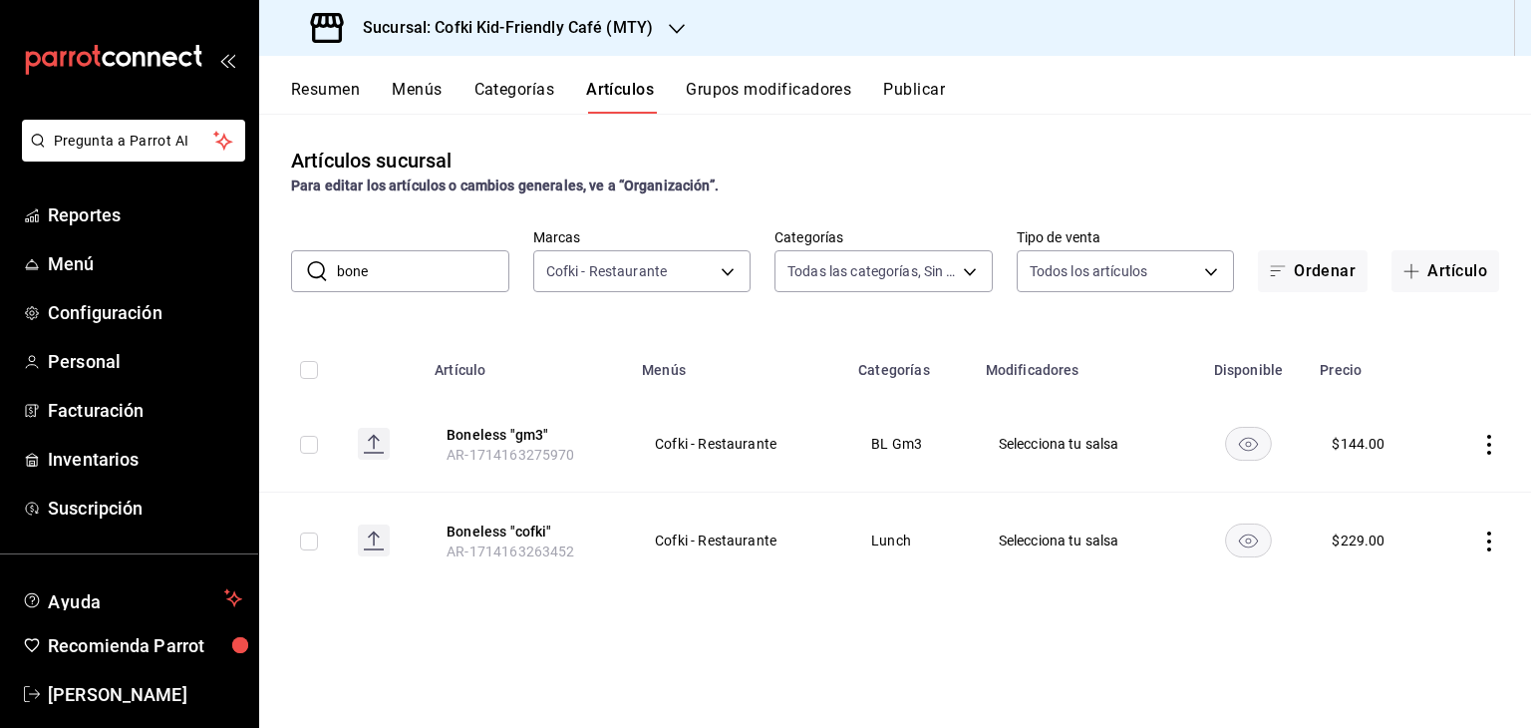
click at [454, 276] on input "bone" at bounding box center [423, 271] width 172 height 40
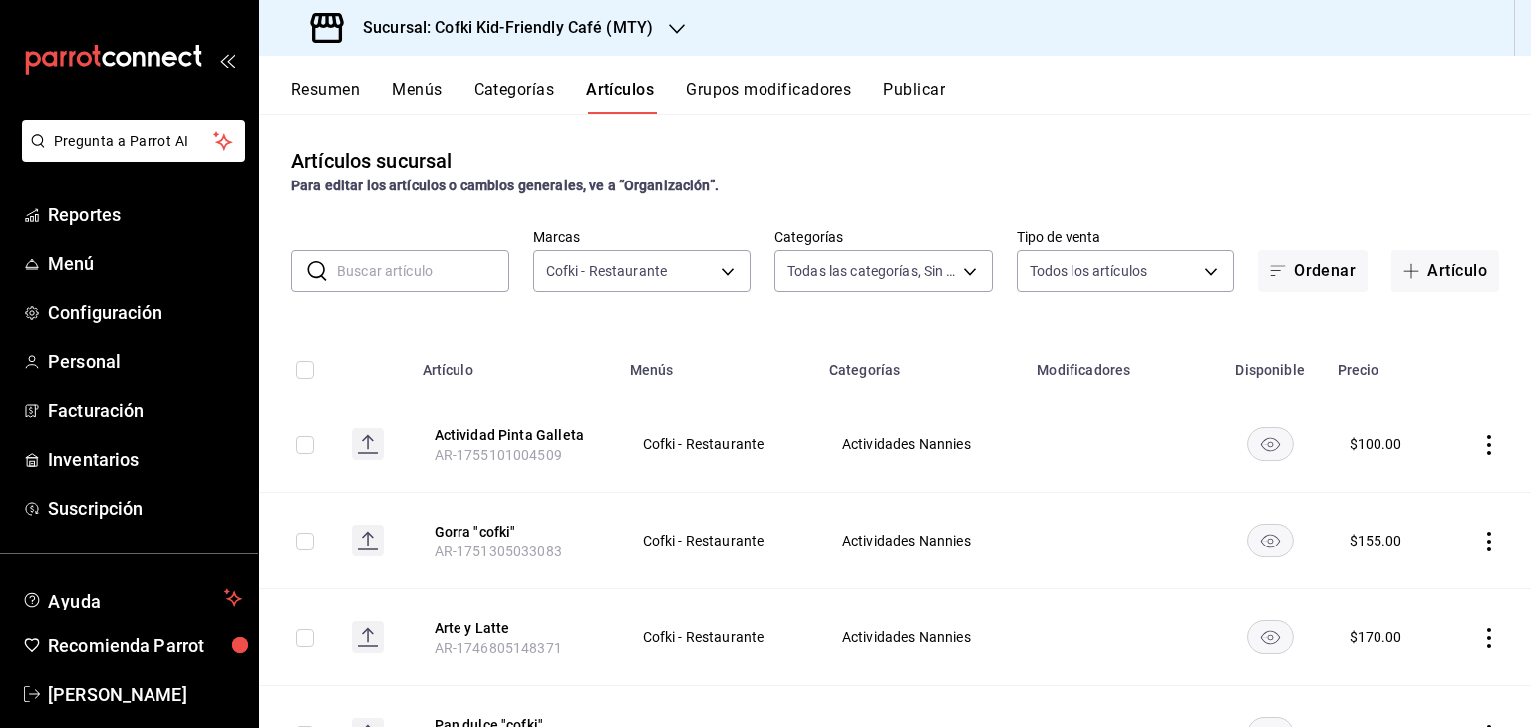
click at [439, 274] on input "text" at bounding box center [423, 271] width 172 height 40
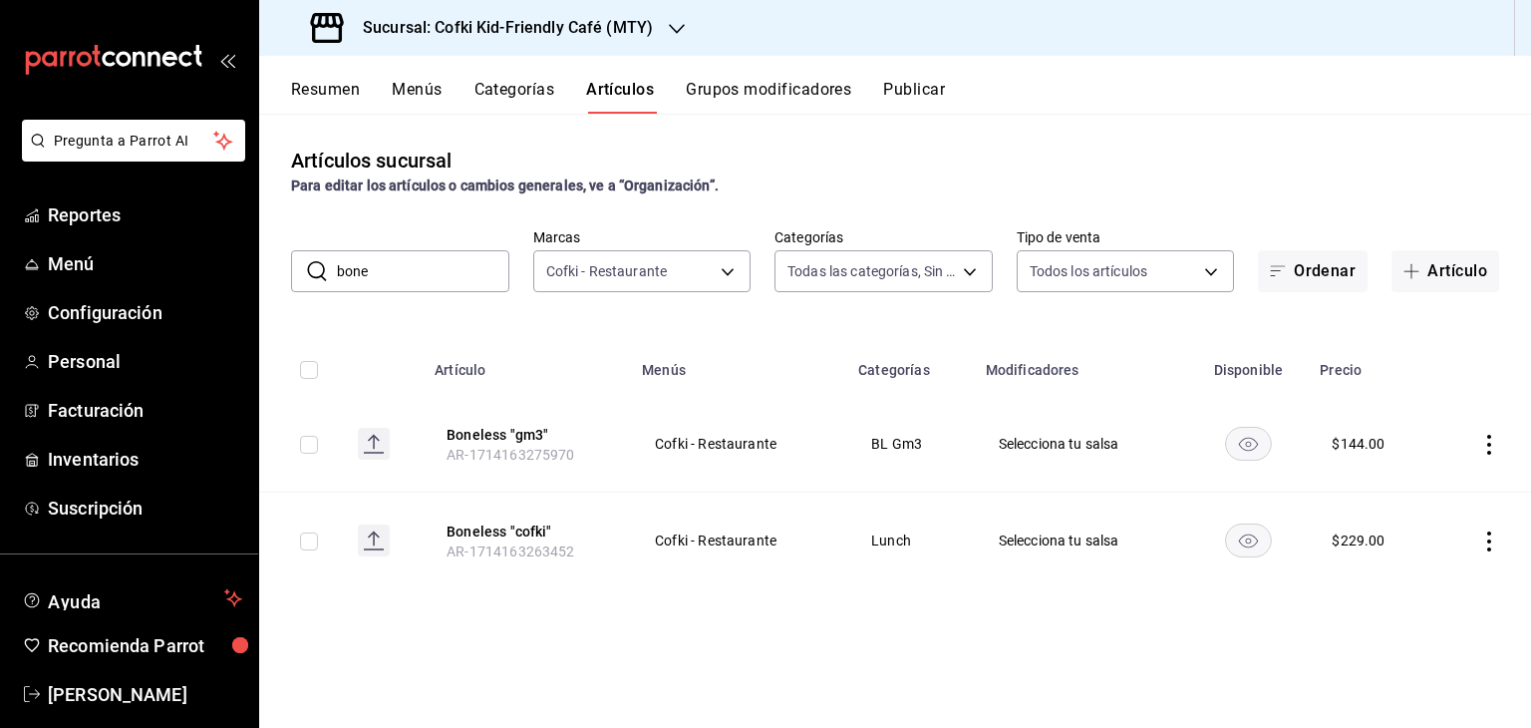
type input "bone"
click at [422, 274] on input "bone" at bounding box center [423, 271] width 172 height 40
click at [407, 267] on input "bone" at bounding box center [423, 271] width 172 height 40
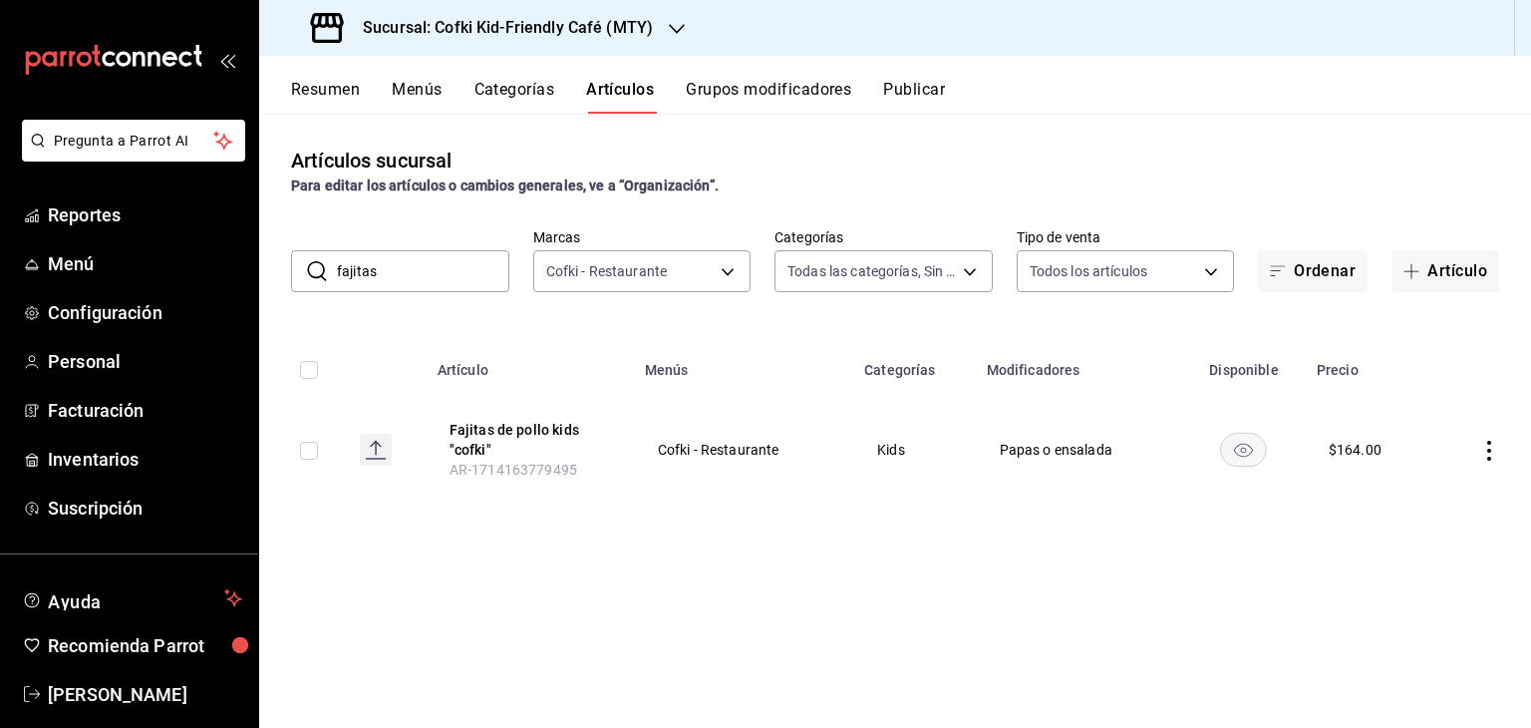
click at [401, 271] on input "fajitas" at bounding box center [423, 271] width 172 height 40
type input "fajitas"
click at [1476, 448] on td at bounding box center [1482, 450] width 98 height 108
click at [1490, 451] on icon "actions" at bounding box center [1489, 451] width 4 height 20
click at [1411, 498] on span "Editar" at bounding box center [1429, 496] width 52 height 21
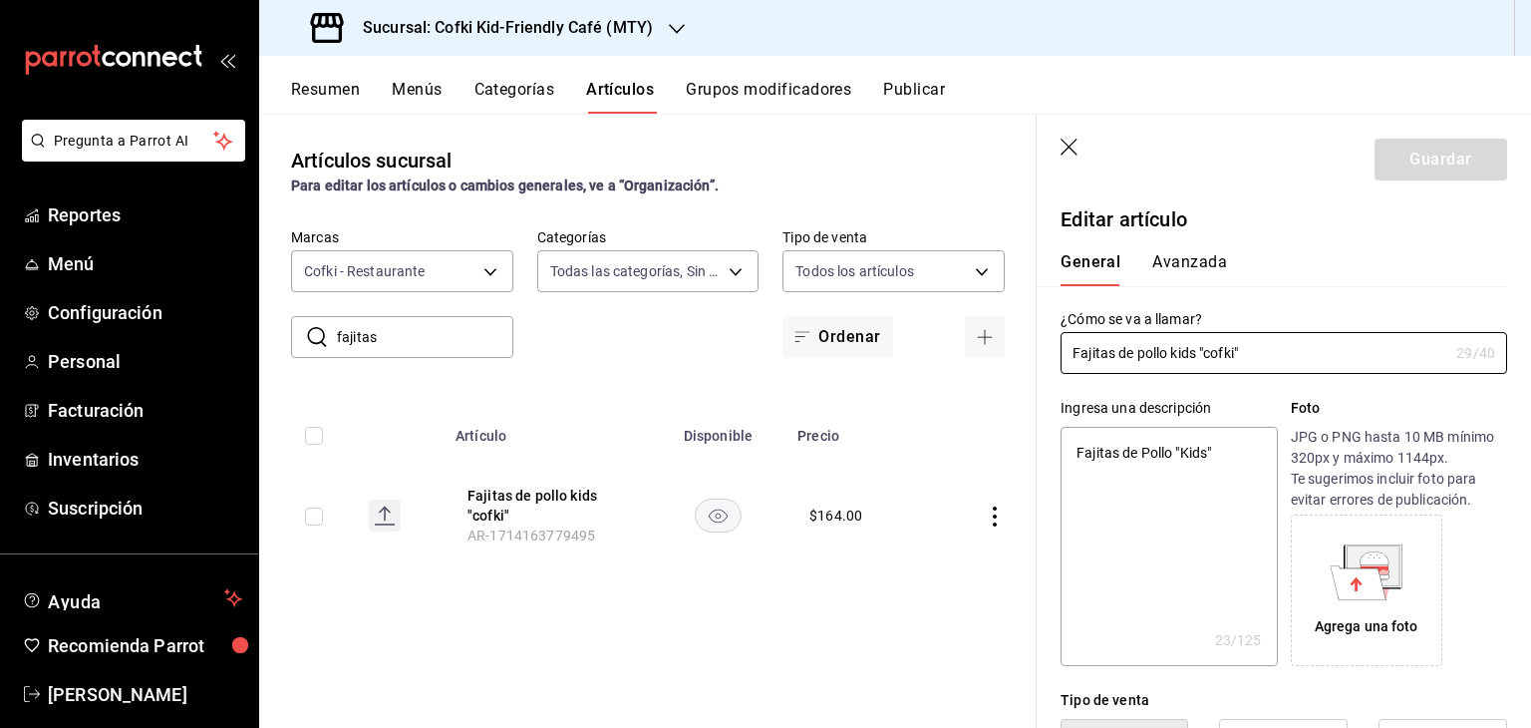
type textarea "x"
type input "$164.00"
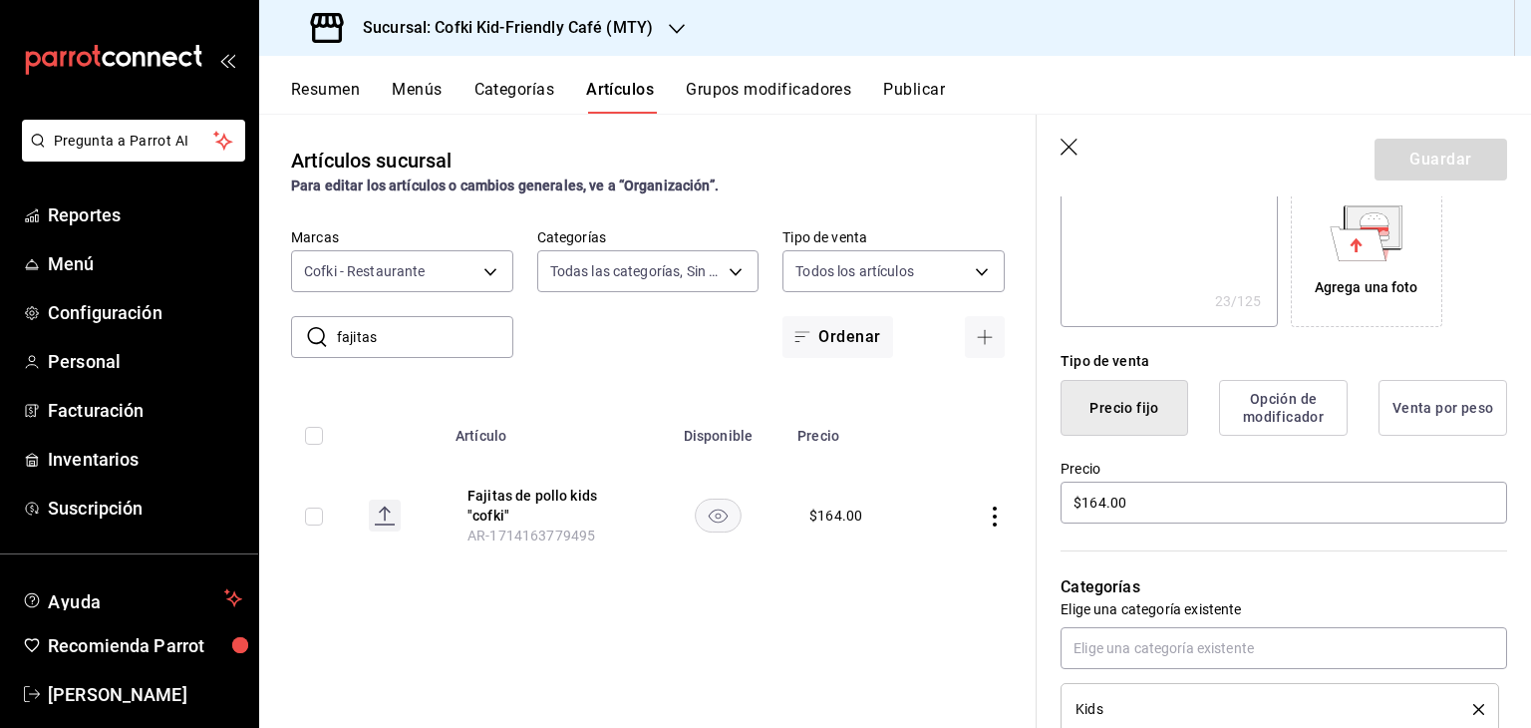
scroll to position [371, 0]
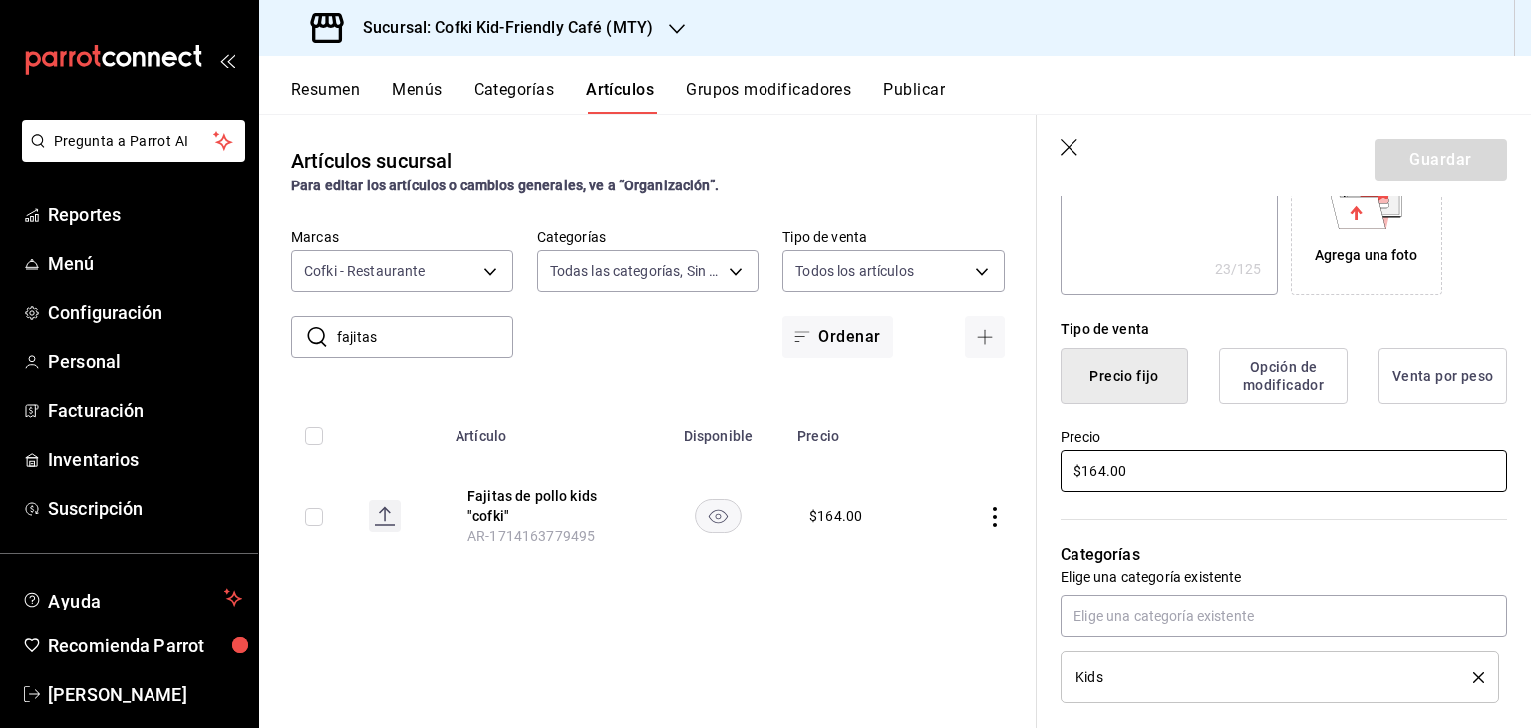
click at [1096, 470] on input "$164.00" at bounding box center [1283, 471] width 447 height 42
type textarea "x"
type input "$16.00"
type textarea "x"
type input "$169.00"
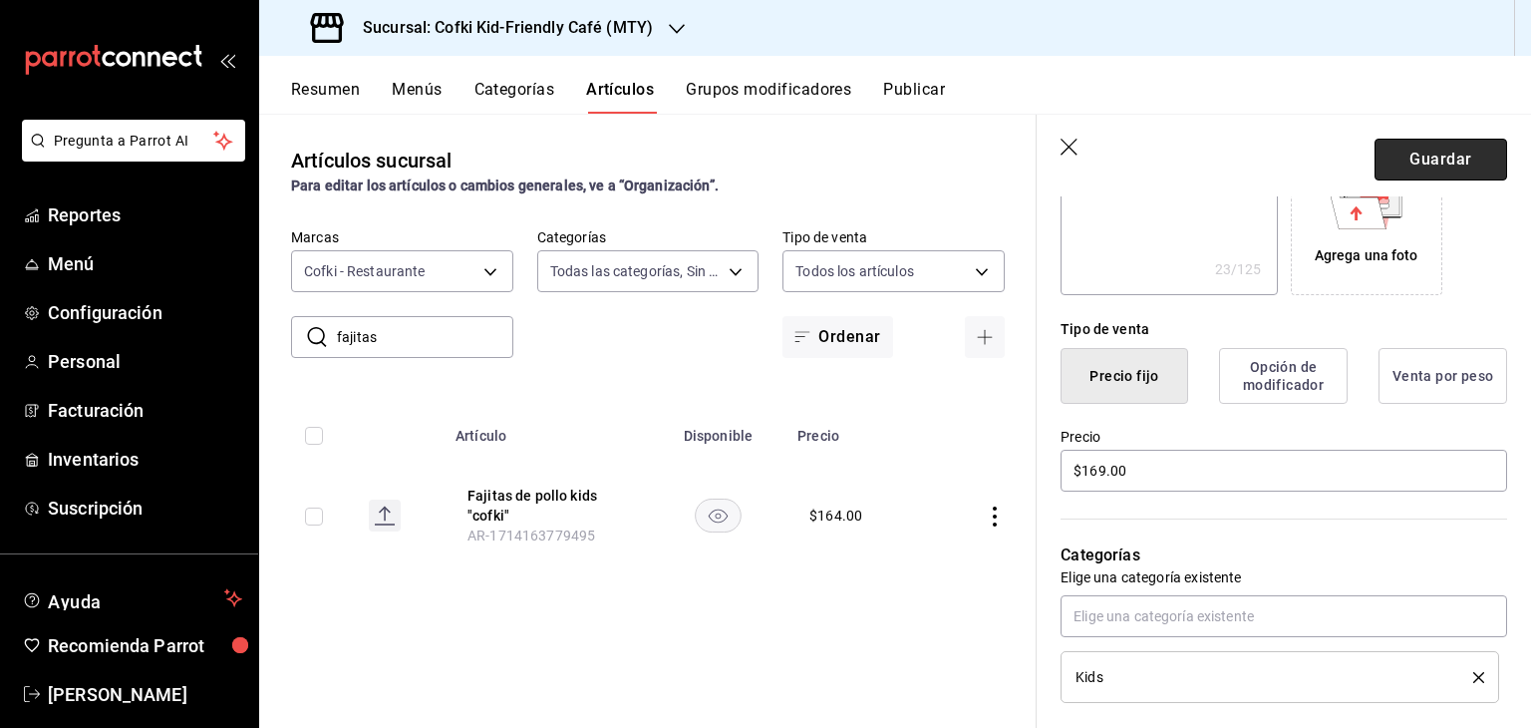
click at [1458, 151] on button "Guardar" at bounding box center [1440, 160] width 133 height 42
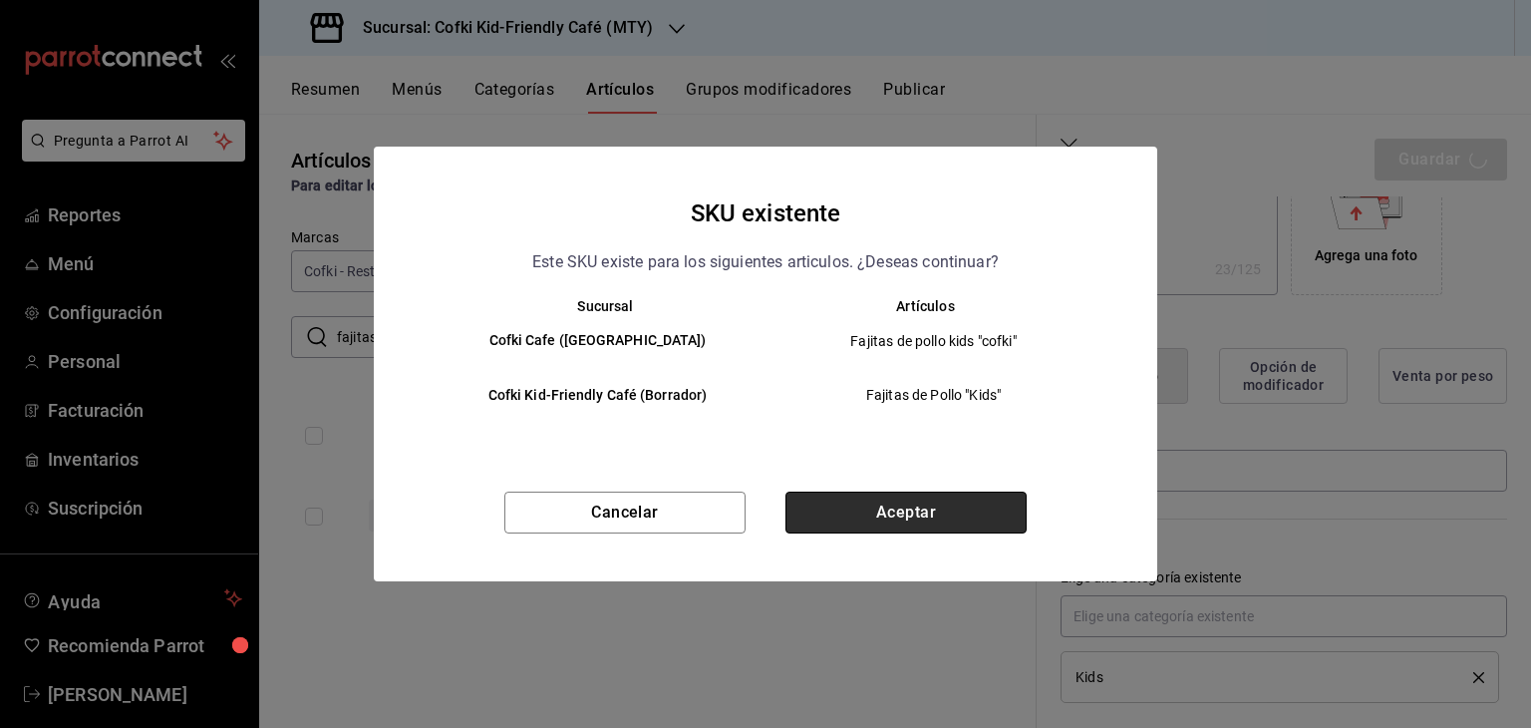
click at [919, 513] on button "Aceptar" at bounding box center [905, 512] width 241 height 42
type textarea "x"
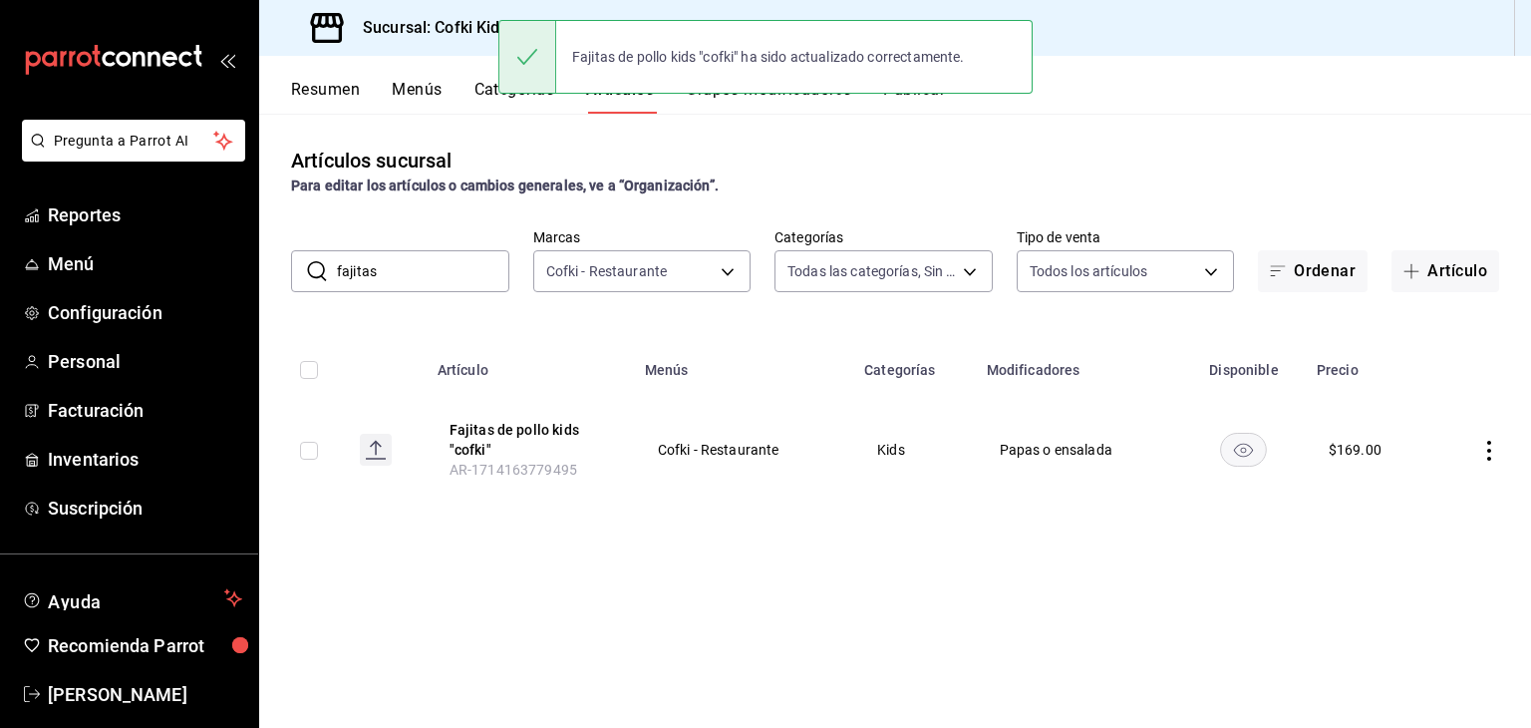
click at [442, 267] on input "fajitas" at bounding box center [423, 271] width 172 height 40
click at [442, 267] on input "m" at bounding box center [423, 271] width 172 height 40
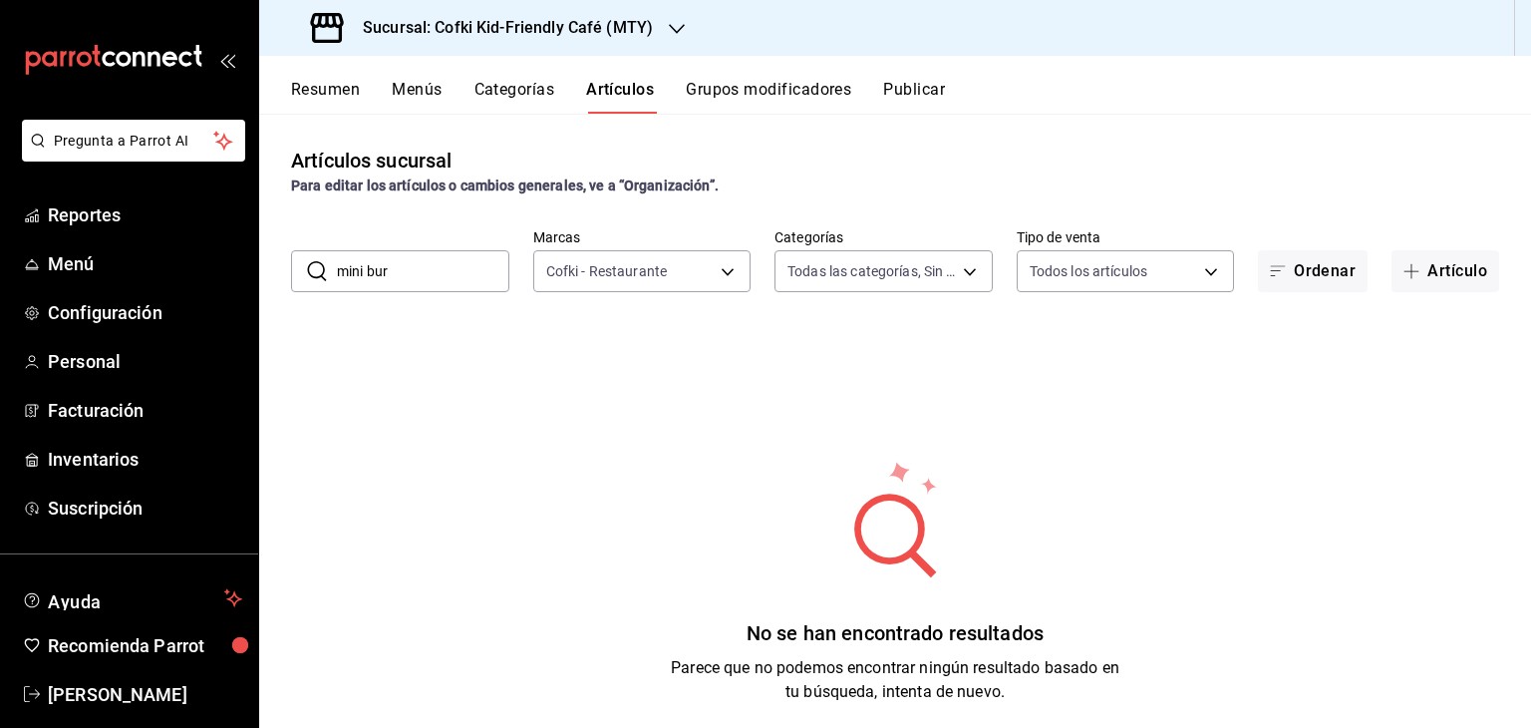
click at [442, 267] on input "mini bur" at bounding box center [423, 271] width 172 height 40
type input "m"
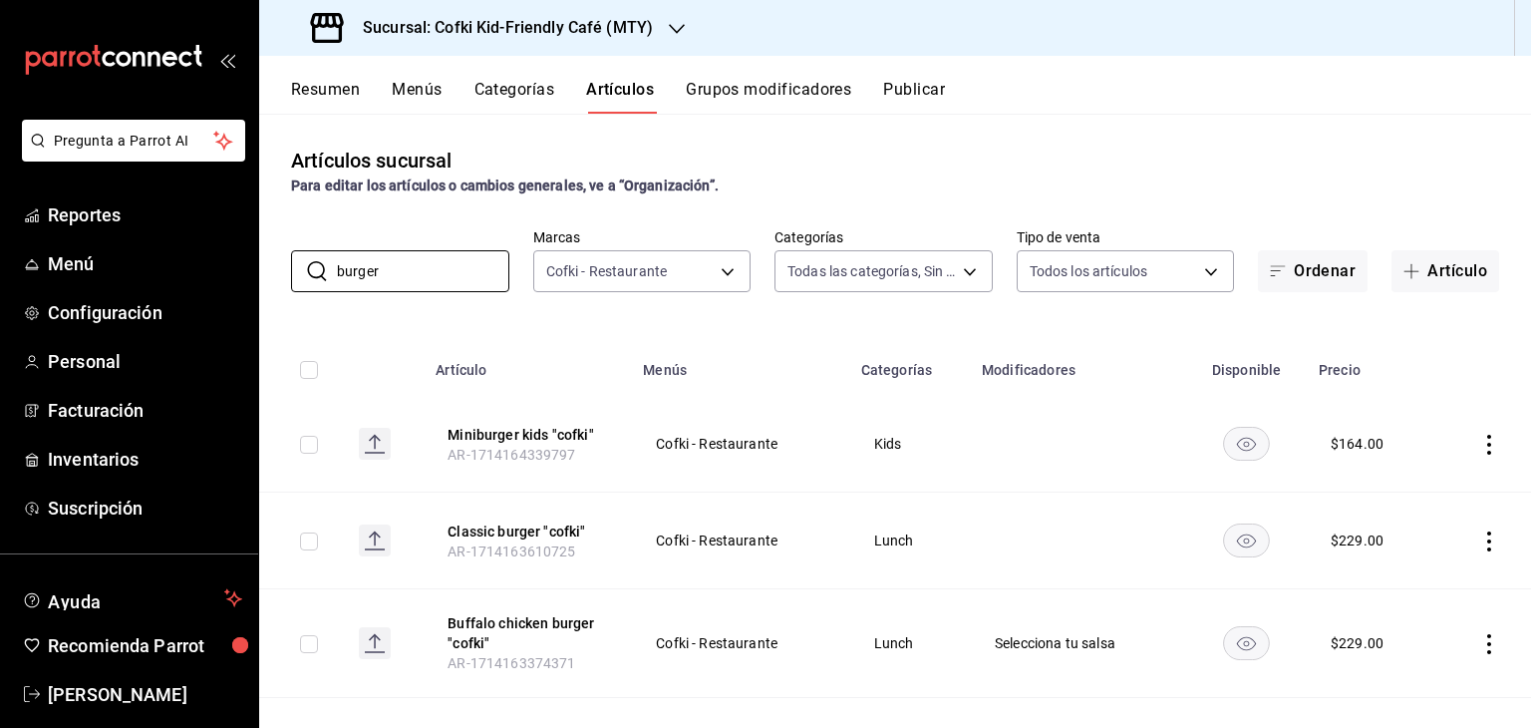
type input "burger"
click at [1483, 441] on icon "actions" at bounding box center [1489, 445] width 20 height 20
click at [1412, 487] on span "Editar" at bounding box center [1414, 490] width 52 height 21
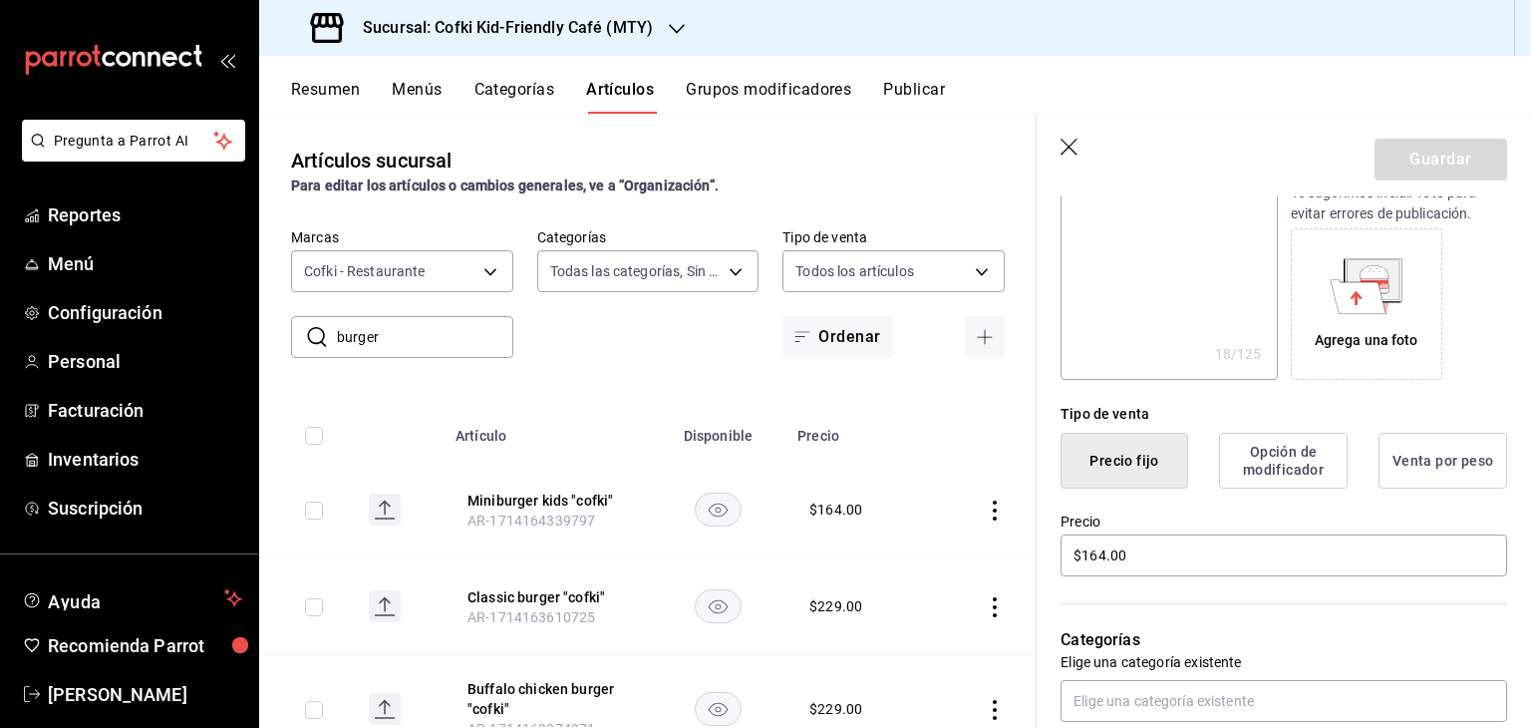
scroll to position [319, 0]
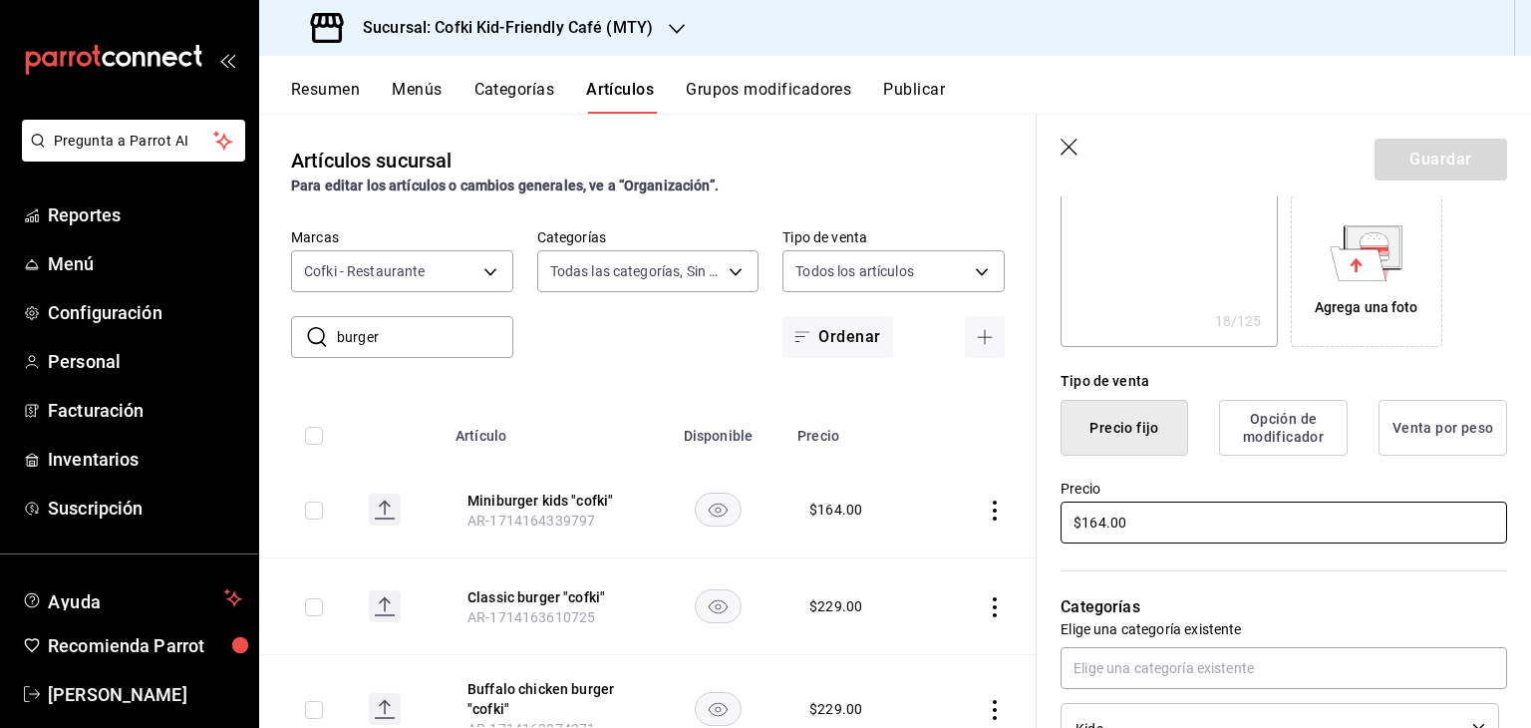
click at [1099, 527] on input "$164.00" at bounding box center [1283, 522] width 447 height 42
type textarea "x"
type input "$16.00"
type textarea "x"
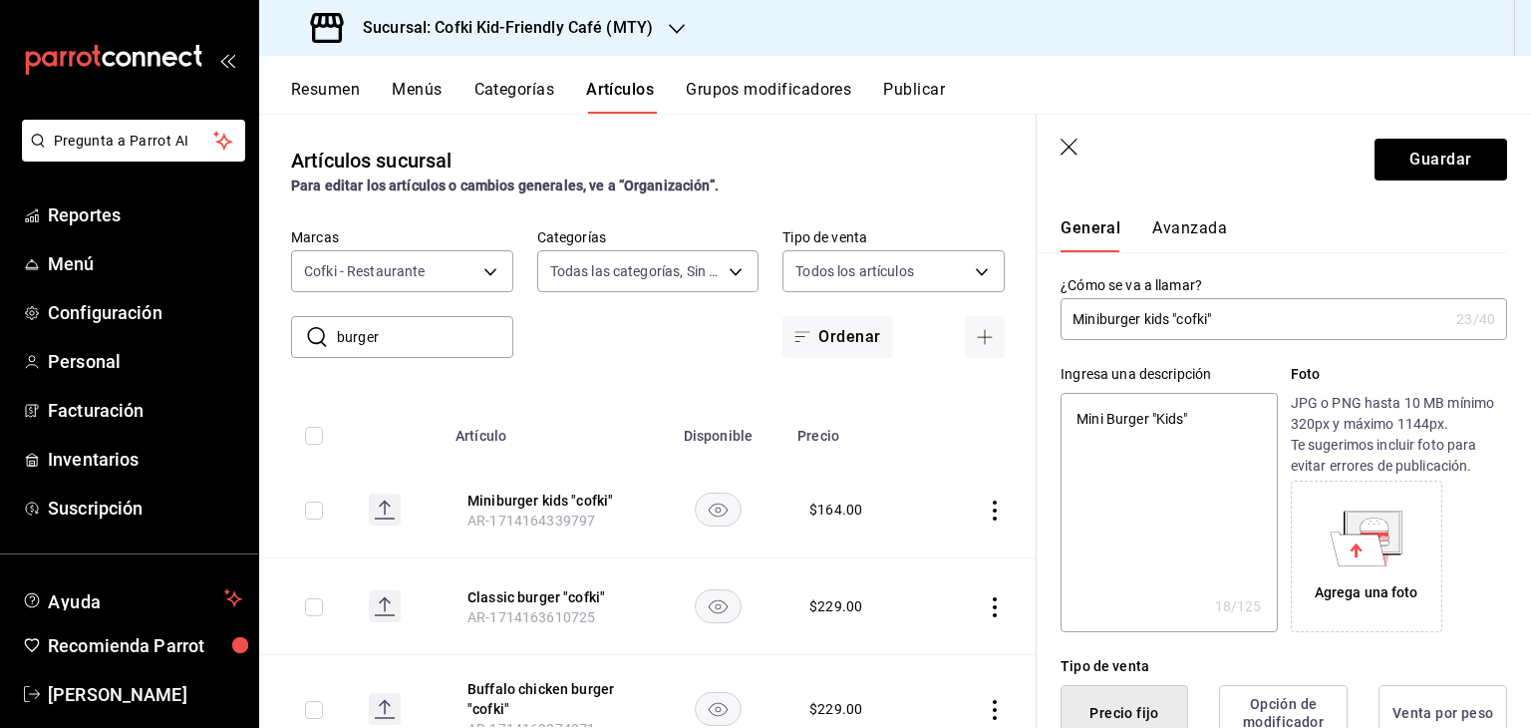
scroll to position [32, 0]
type input "$169.00"
click at [1100, 321] on input "Miniburger kids "cofki"" at bounding box center [1254, 321] width 388 height 40
type input "Mini burger kids "cofki""
type textarea "x"
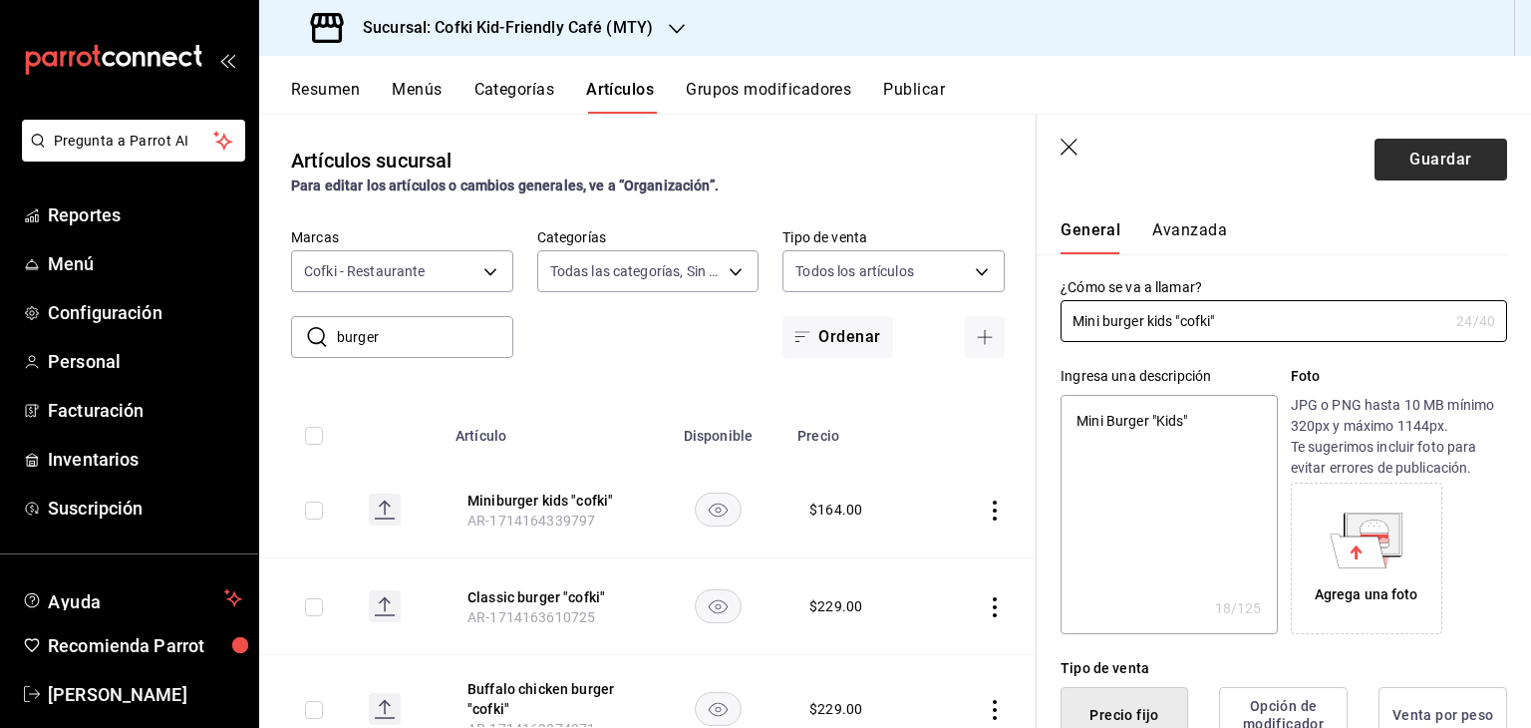
type input "Mini burger kids "cofki""
click at [1449, 148] on button "Guardar" at bounding box center [1440, 160] width 133 height 42
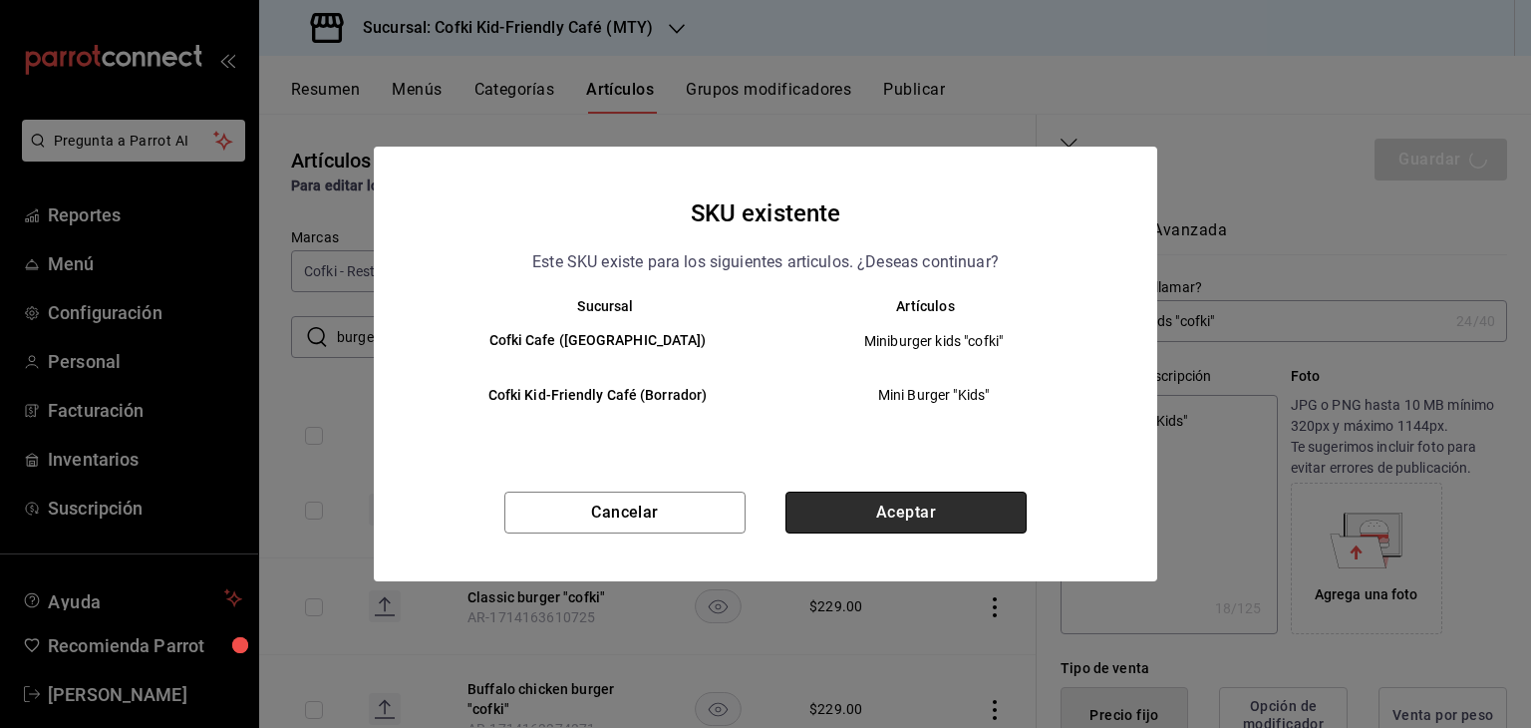
click at [916, 511] on button "Aceptar" at bounding box center [905, 512] width 241 height 42
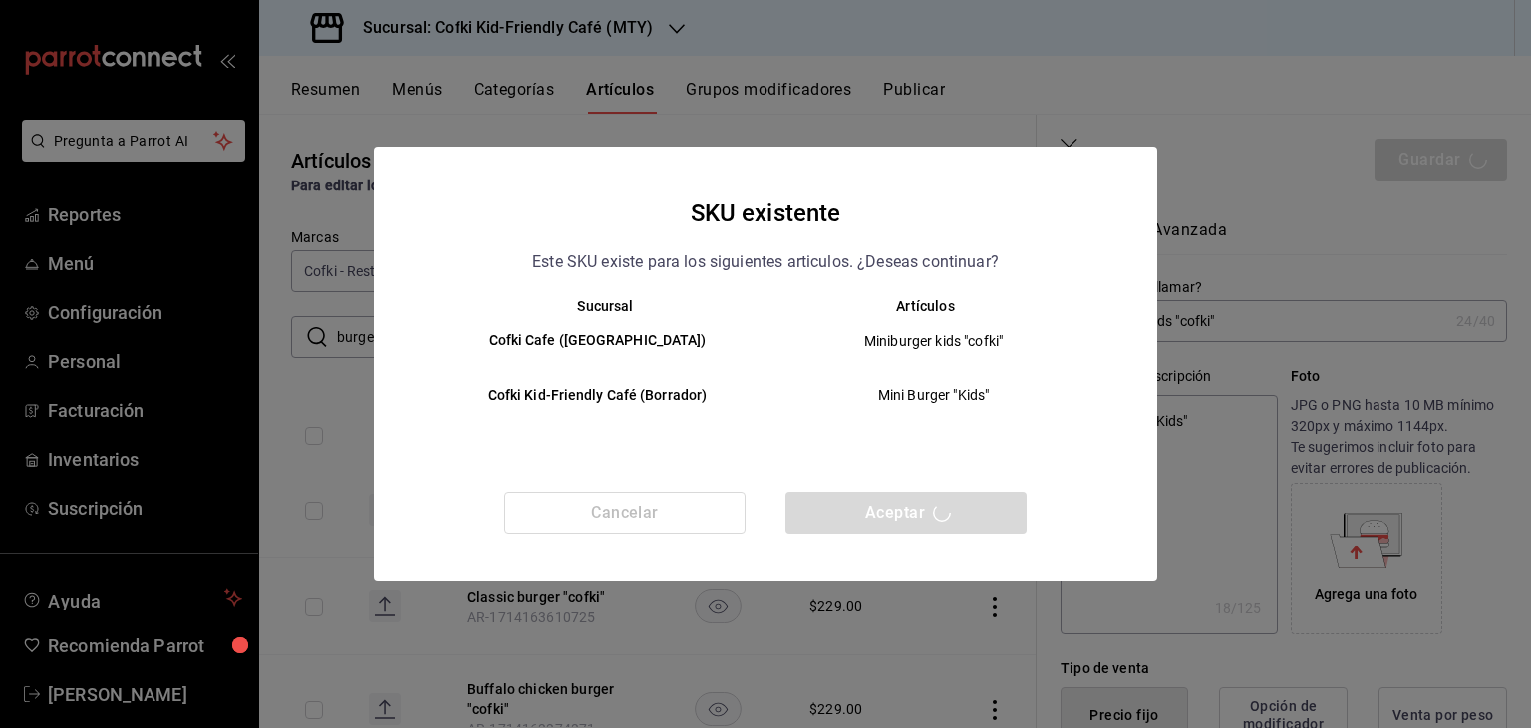
type textarea "x"
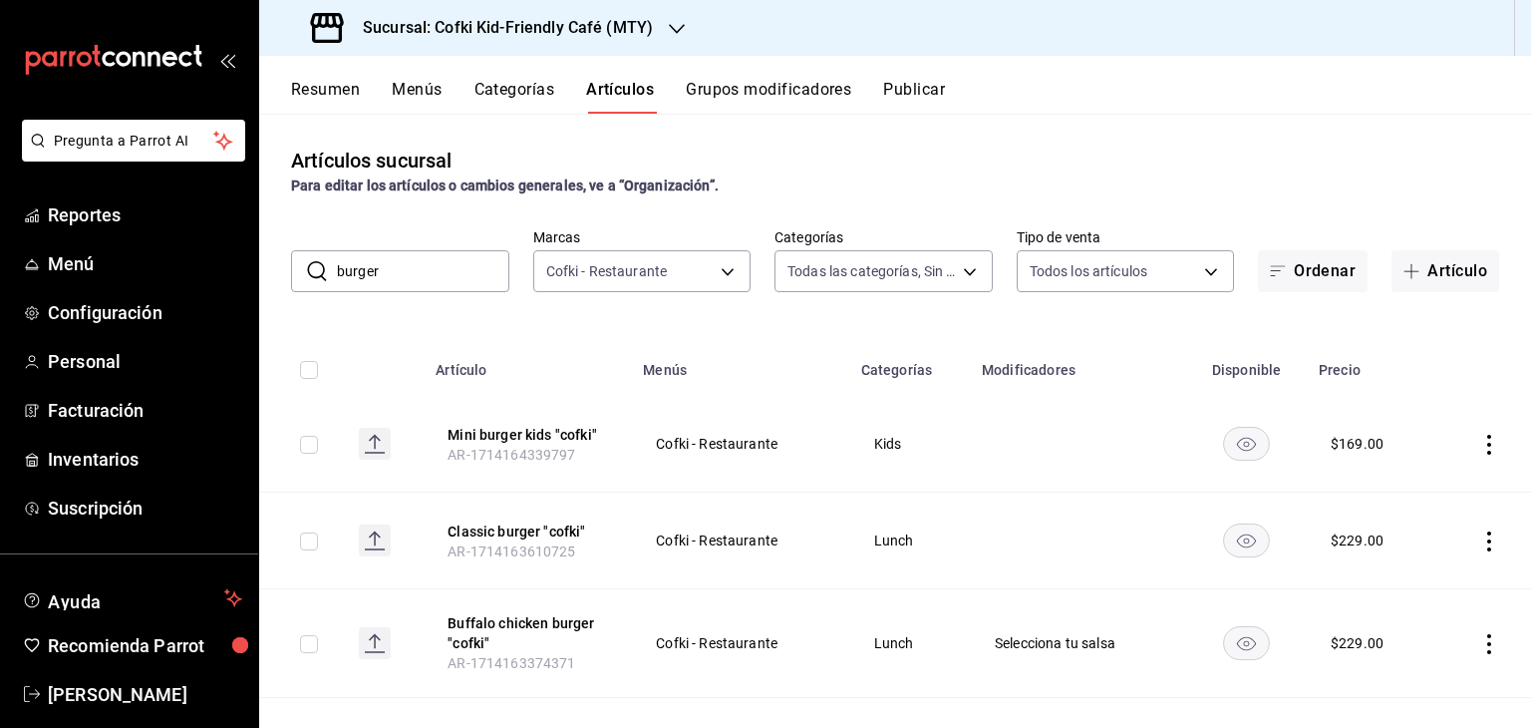
click at [1479, 448] on icon "actions" at bounding box center [1489, 445] width 20 height 20
click at [1427, 483] on span "Editar" at bounding box center [1414, 490] width 52 height 21
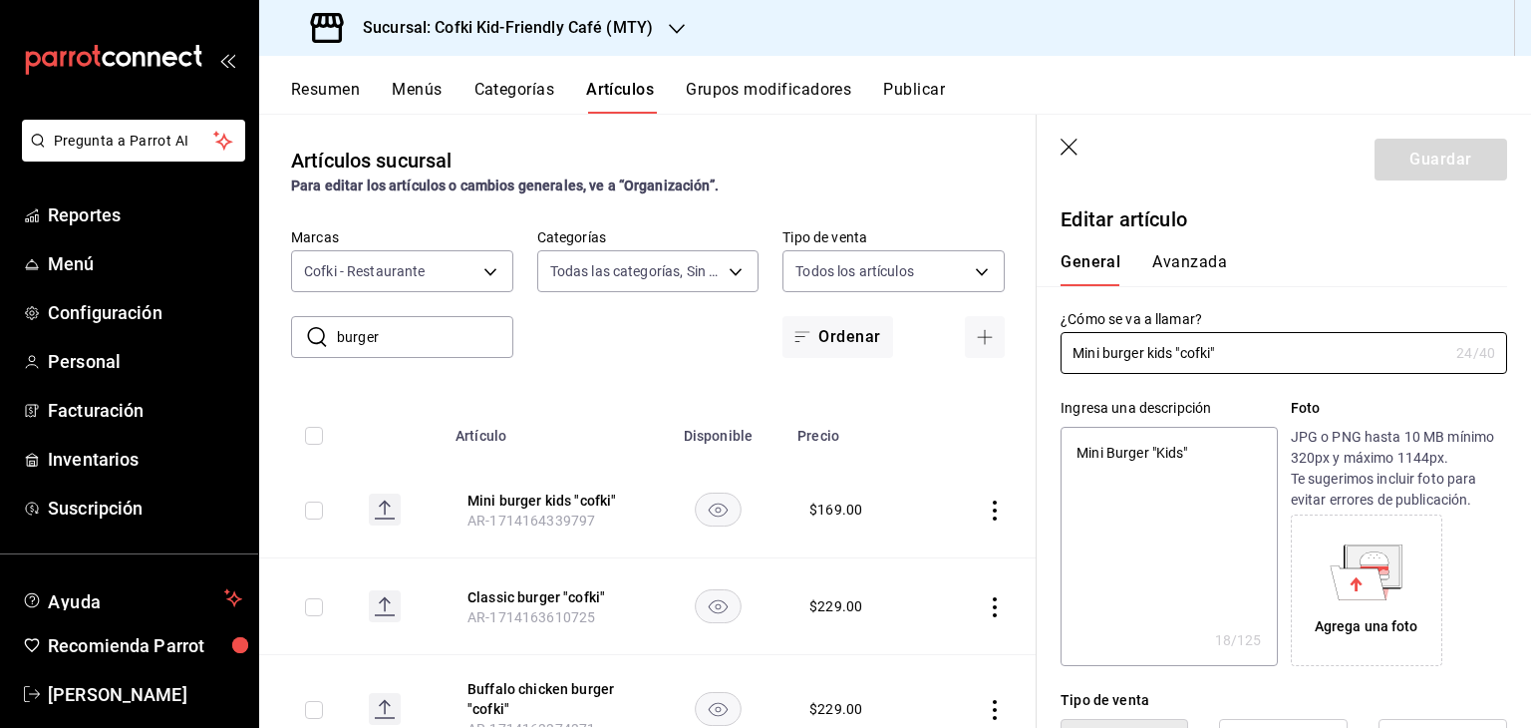
type textarea "x"
type input "$169.00"
click at [1112, 348] on input "Mini burger kids "cofki"" at bounding box center [1254, 353] width 388 height 40
type input "Miniburger kids "cofki""
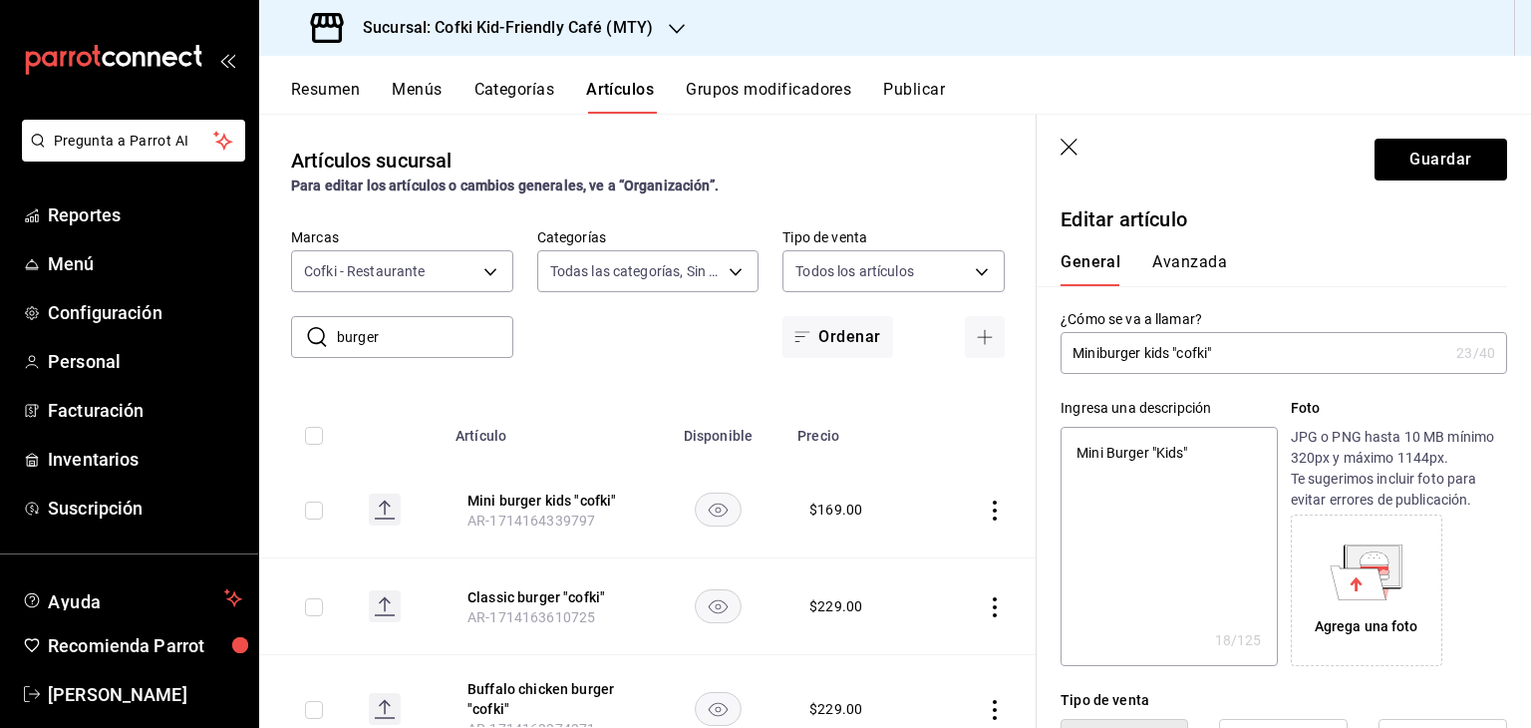
type textarea "x"
type input "Miniburger kids "cofki""
click at [1451, 139] on button "Guardar" at bounding box center [1440, 160] width 133 height 42
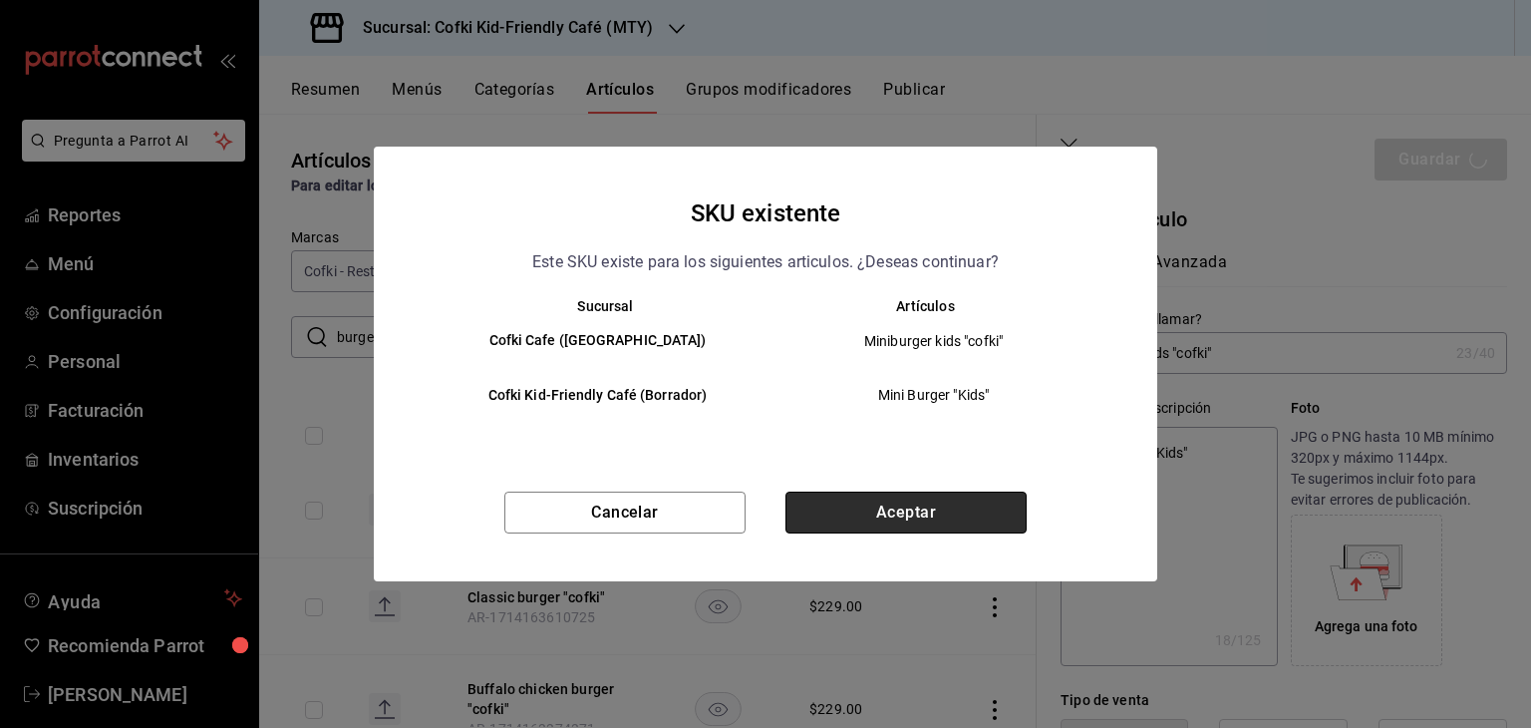
click at [878, 505] on button "Aceptar" at bounding box center [905, 512] width 241 height 42
type textarea "x"
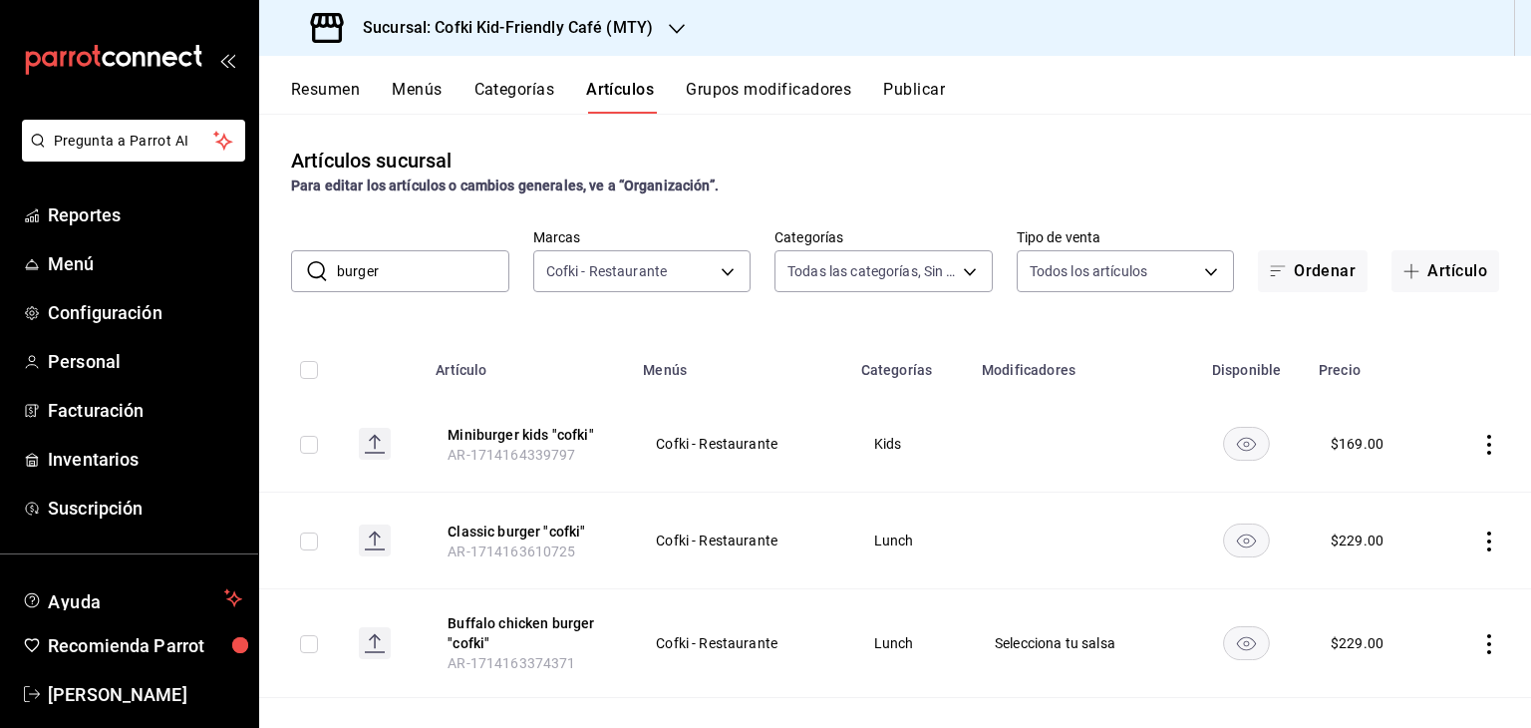
click at [401, 287] on input "burger" at bounding box center [423, 271] width 172 height 40
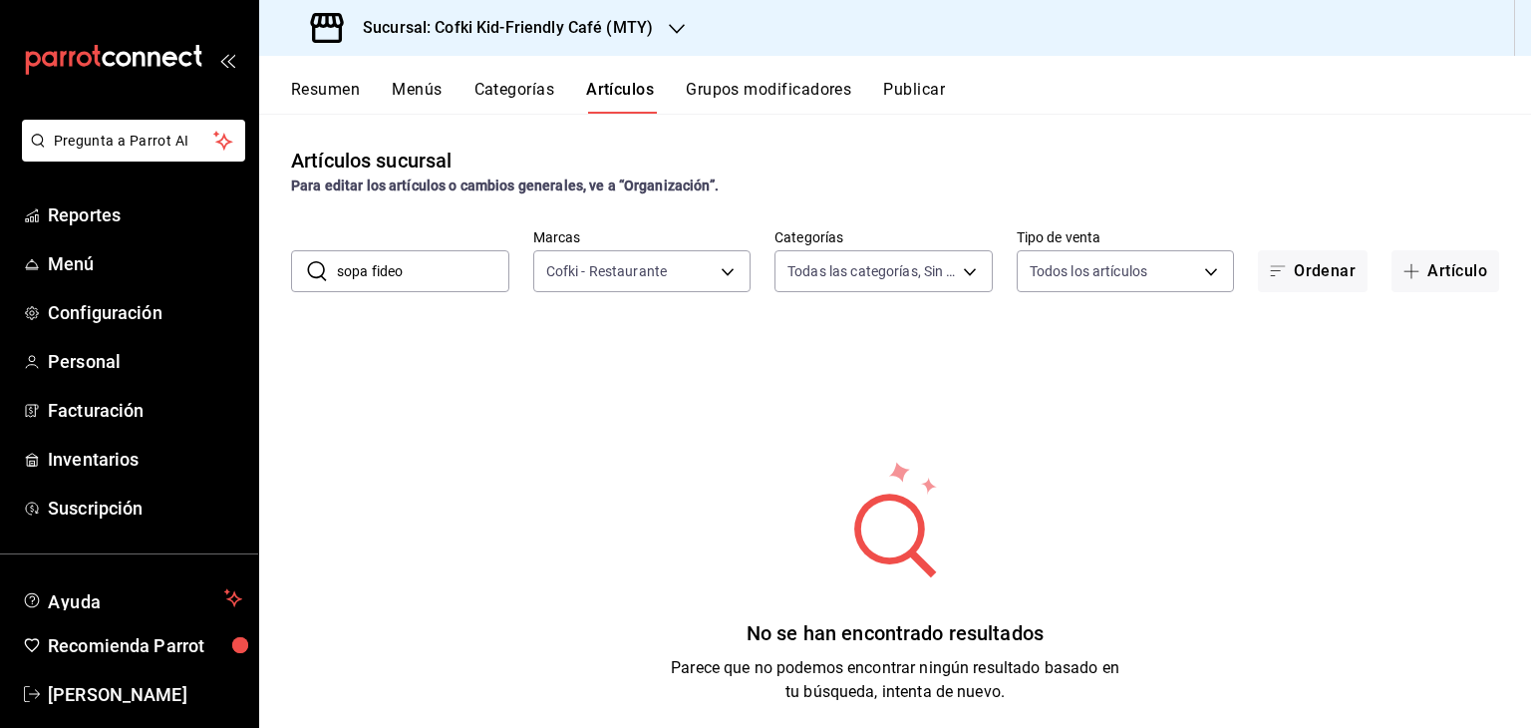
click at [427, 284] on input "sopa fideo" at bounding box center [423, 271] width 172 height 40
click at [427, 284] on input "f" at bounding box center [423, 271] width 172 height 40
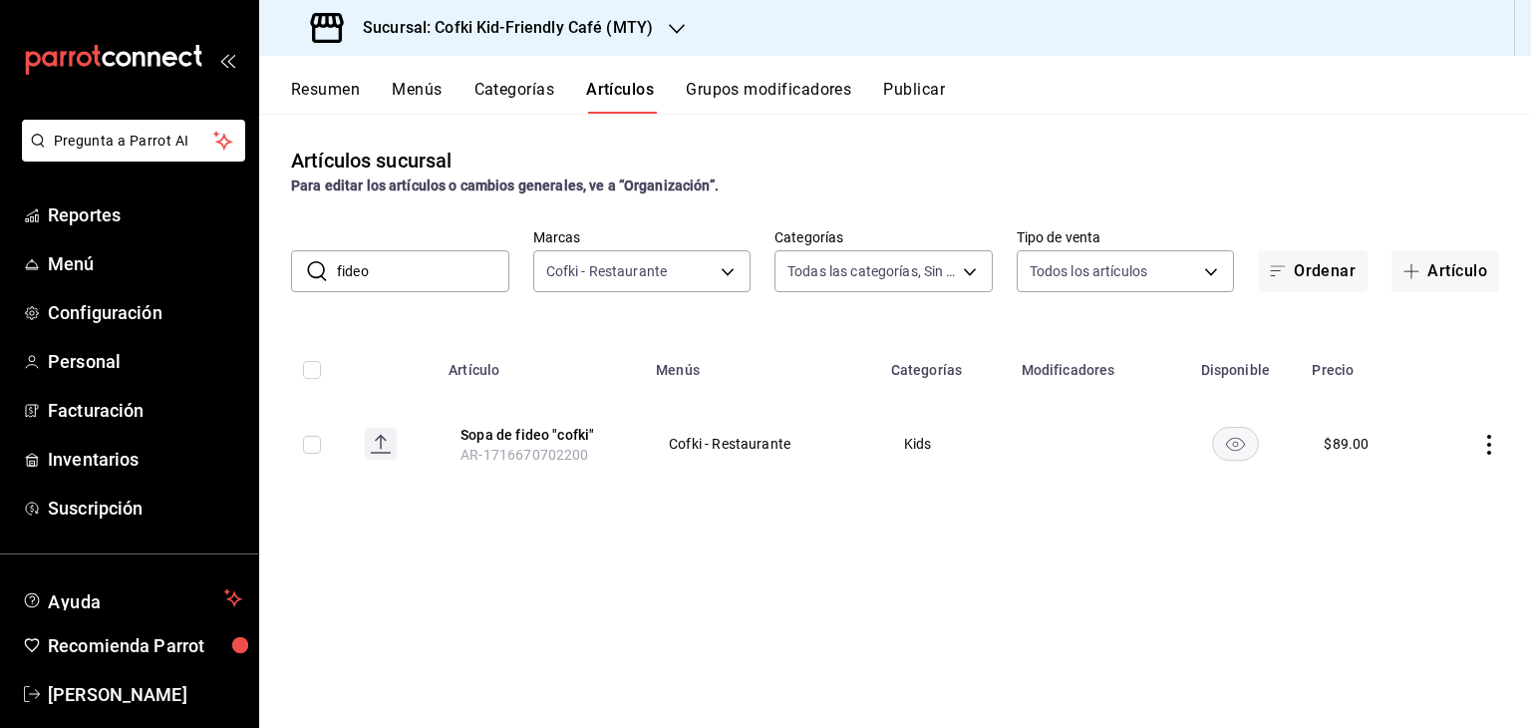
click at [479, 276] on input "fideo" at bounding box center [423, 271] width 172 height 40
click at [479, 276] on input "p" at bounding box center [423, 271] width 172 height 40
type input "pizza"
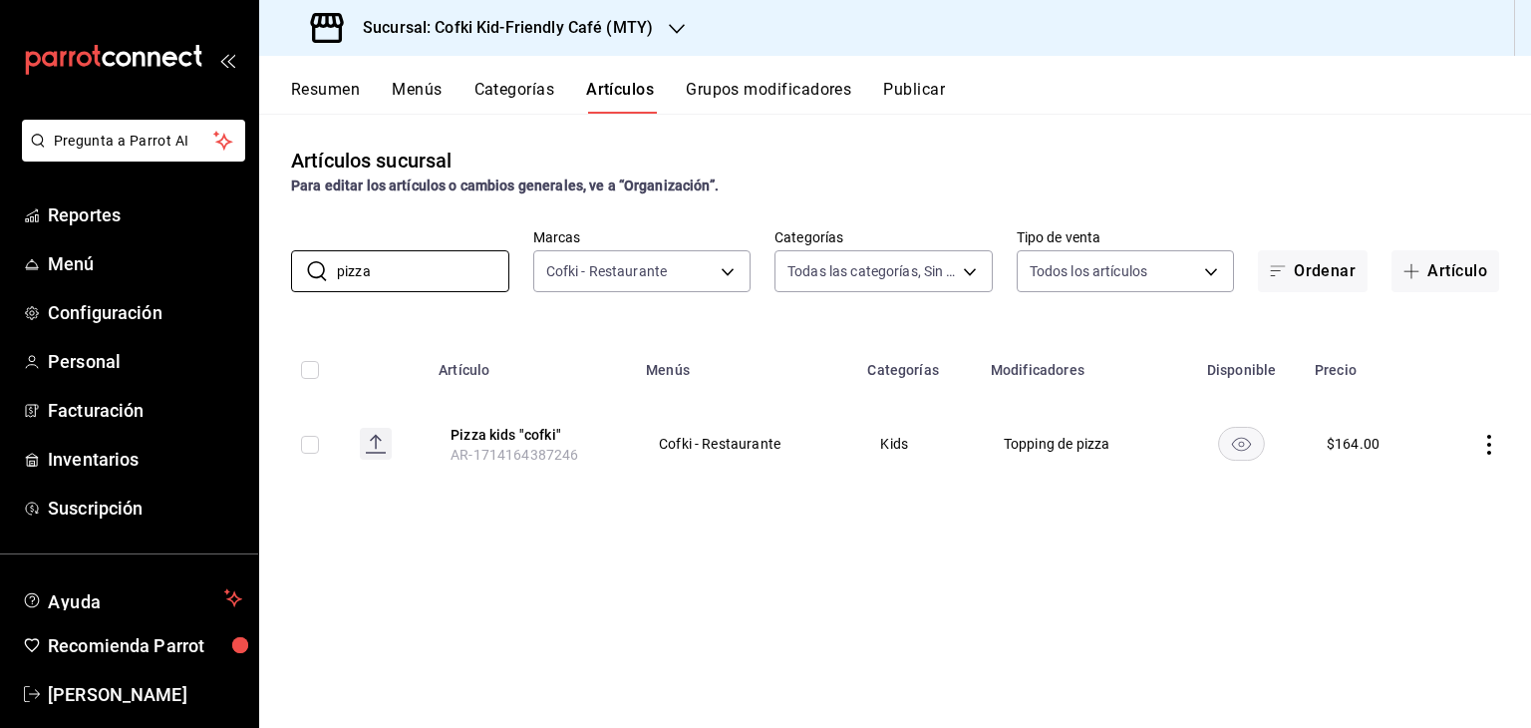
click at [1492, 446] on icon "actions" at bounding box center [1489, 445] width 20 height 20
click at [1440, 487] on span "Editar" at bounding box center [1429, 490] width 52 height 21
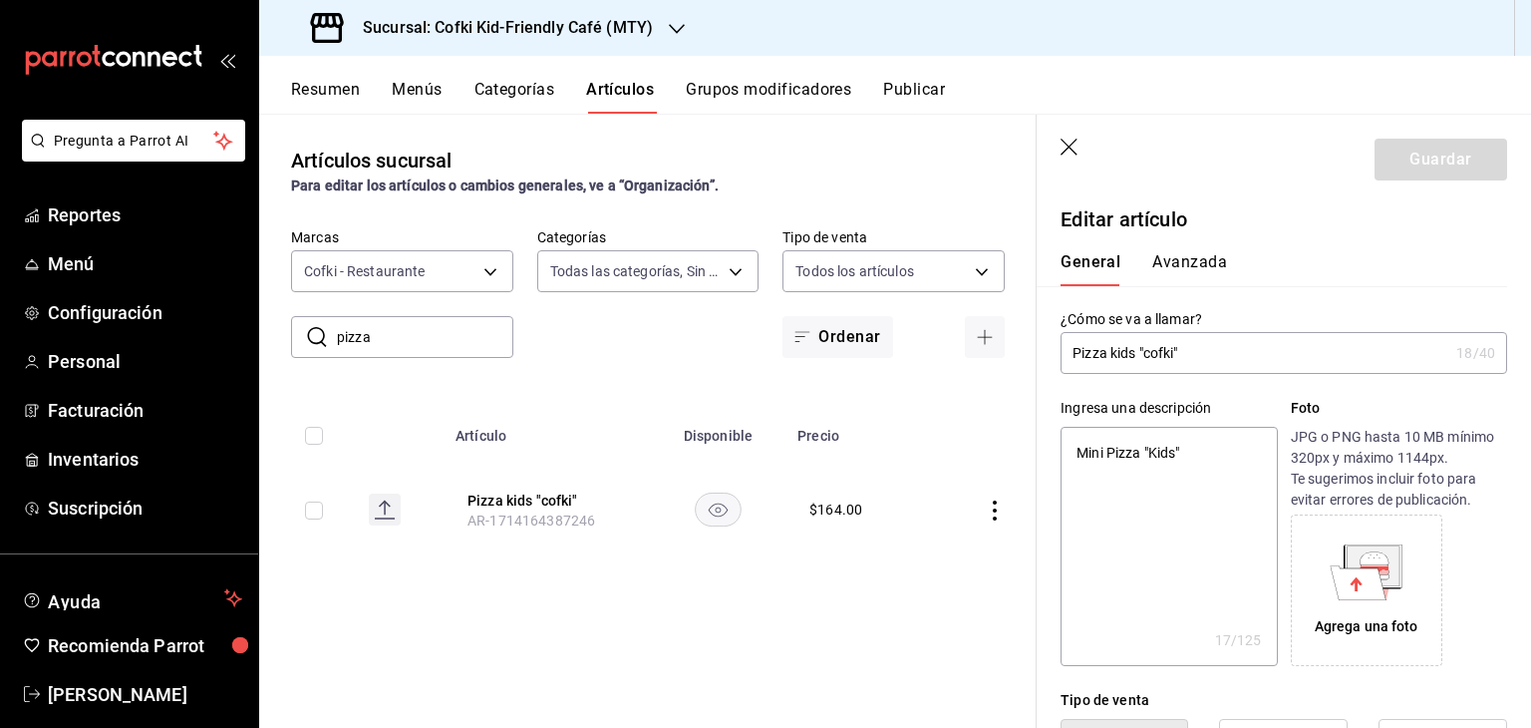
type textarea "x"
type input "$164.00"
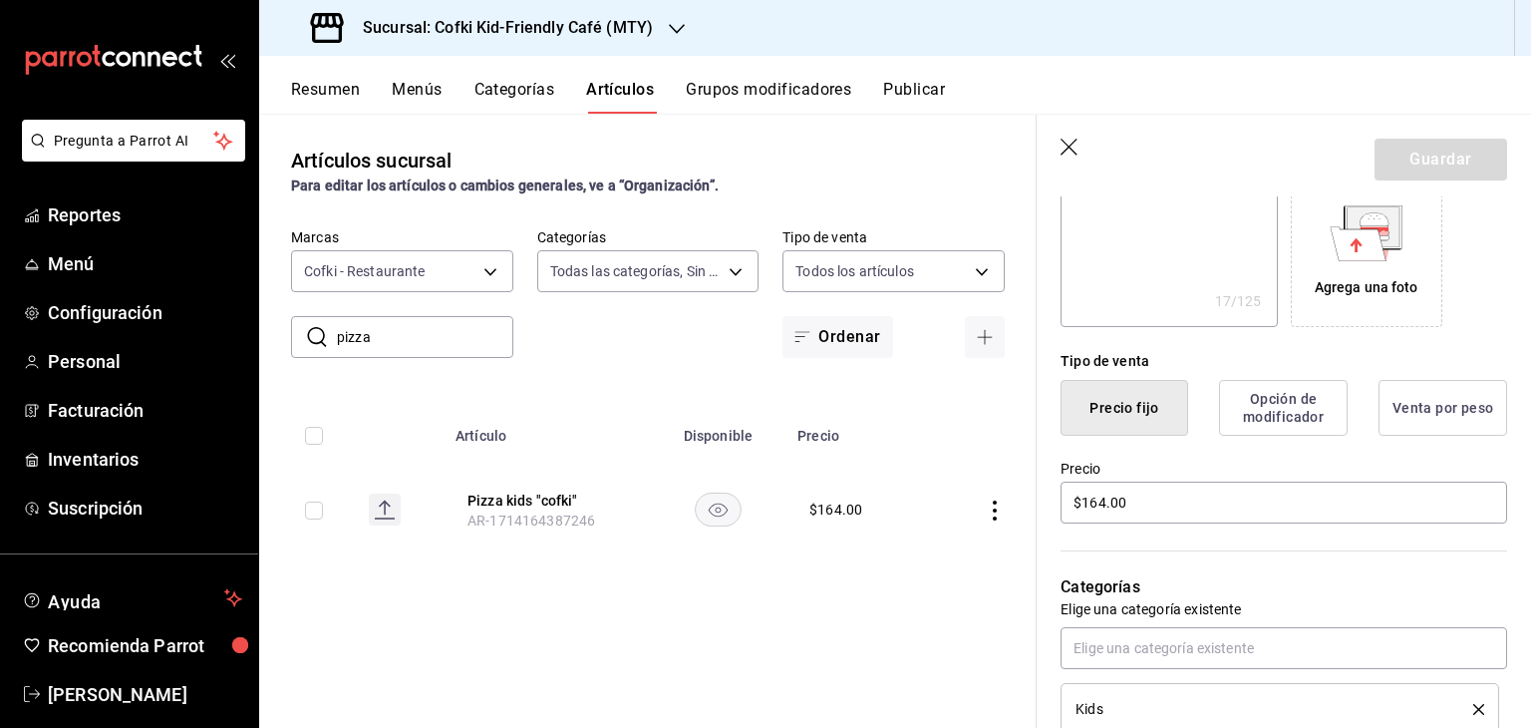
scroll to position [341, 0]
click at [1107, 496] on input "$164.00" at bounding box center [1283, 500] width 447 height 42
type textarea "x"
type input "$16.00"
type textarea "x"
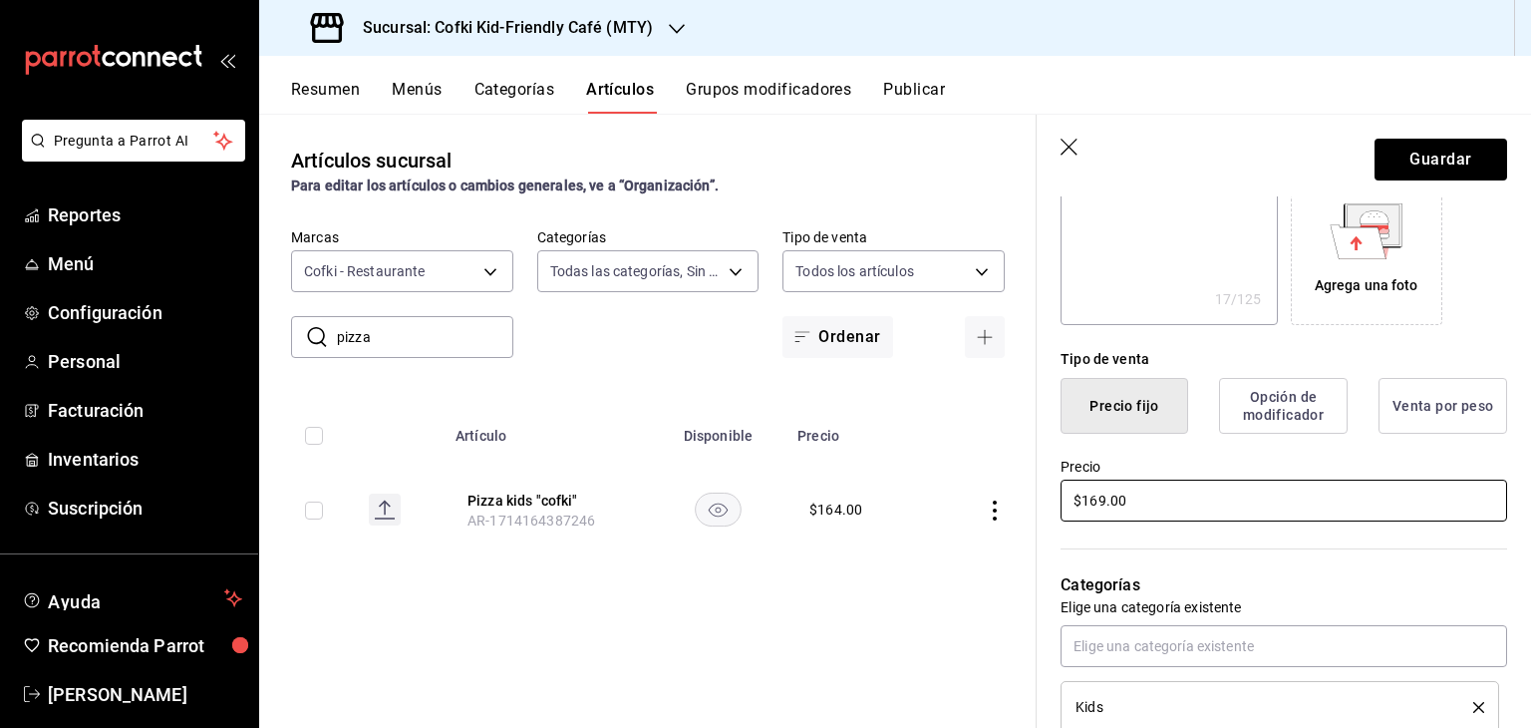
type input "$169.00"
click at [1430, 156] on button "Guardar" at bounding box center [1440, 160] width 133 height 42
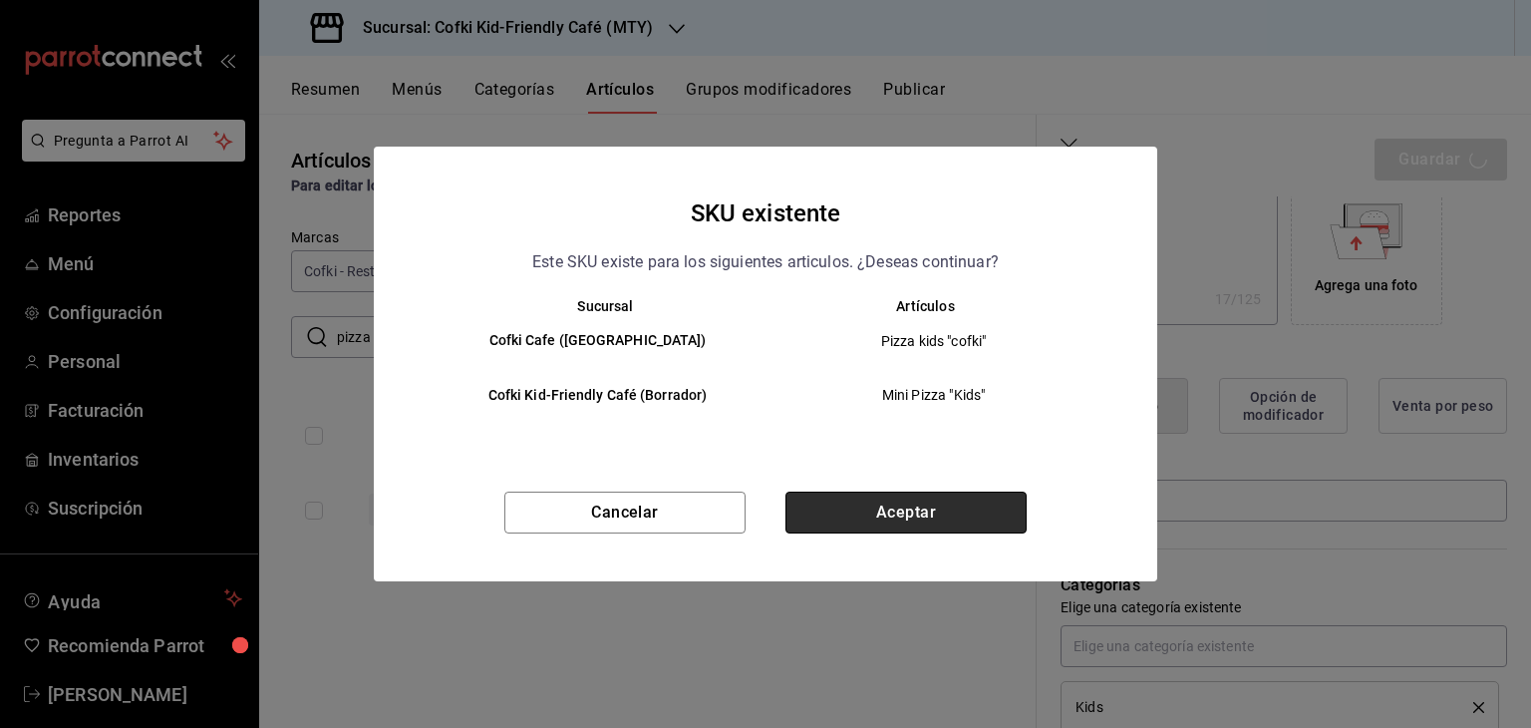
click at [908, 507] on button "Aceptar" at bounding box center [905, 512] width 241 height 42
type textarea "x"
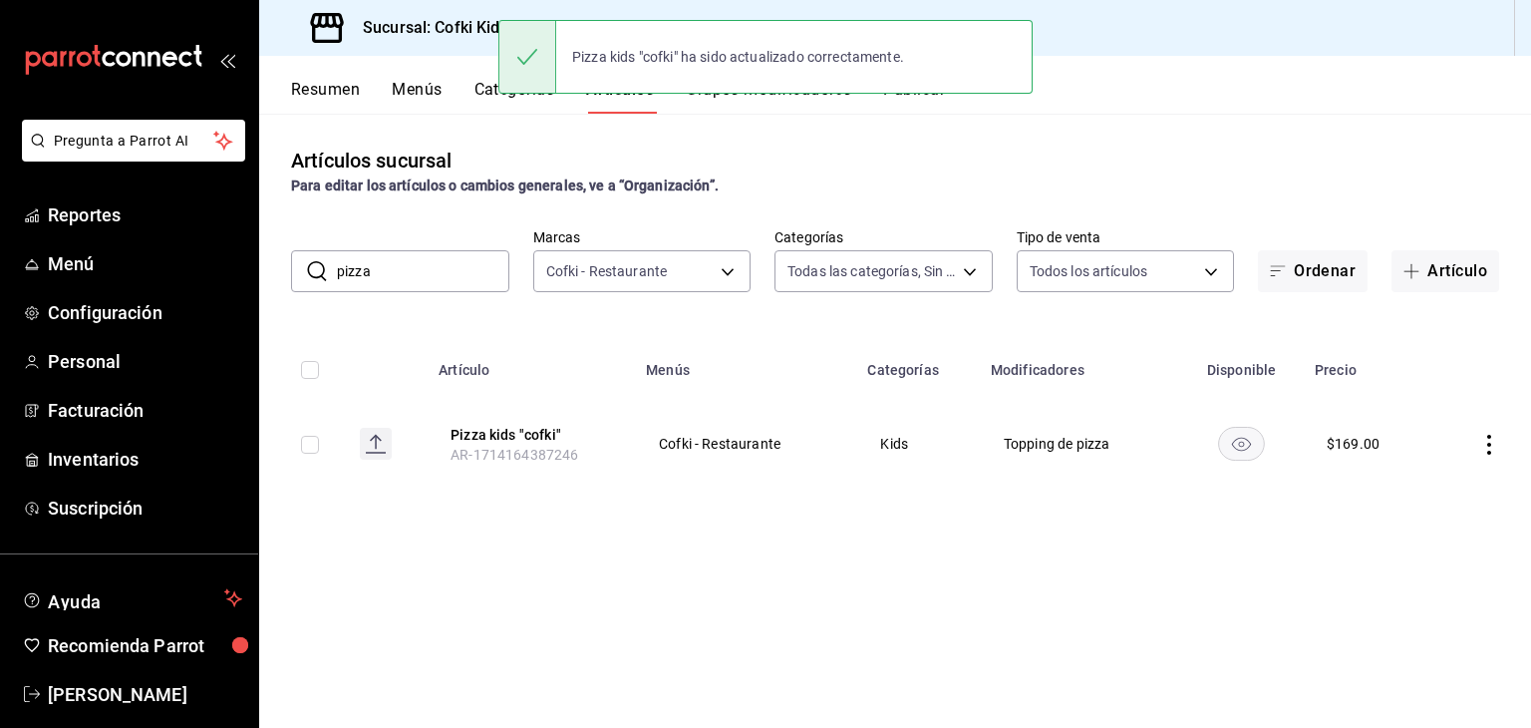
click at [454, 272] on input "pizza" at bounding box center [423, 271] width 172 height 40
click at [454, 272] on input "n" at bounding box center [423, 271] width 172 height 40
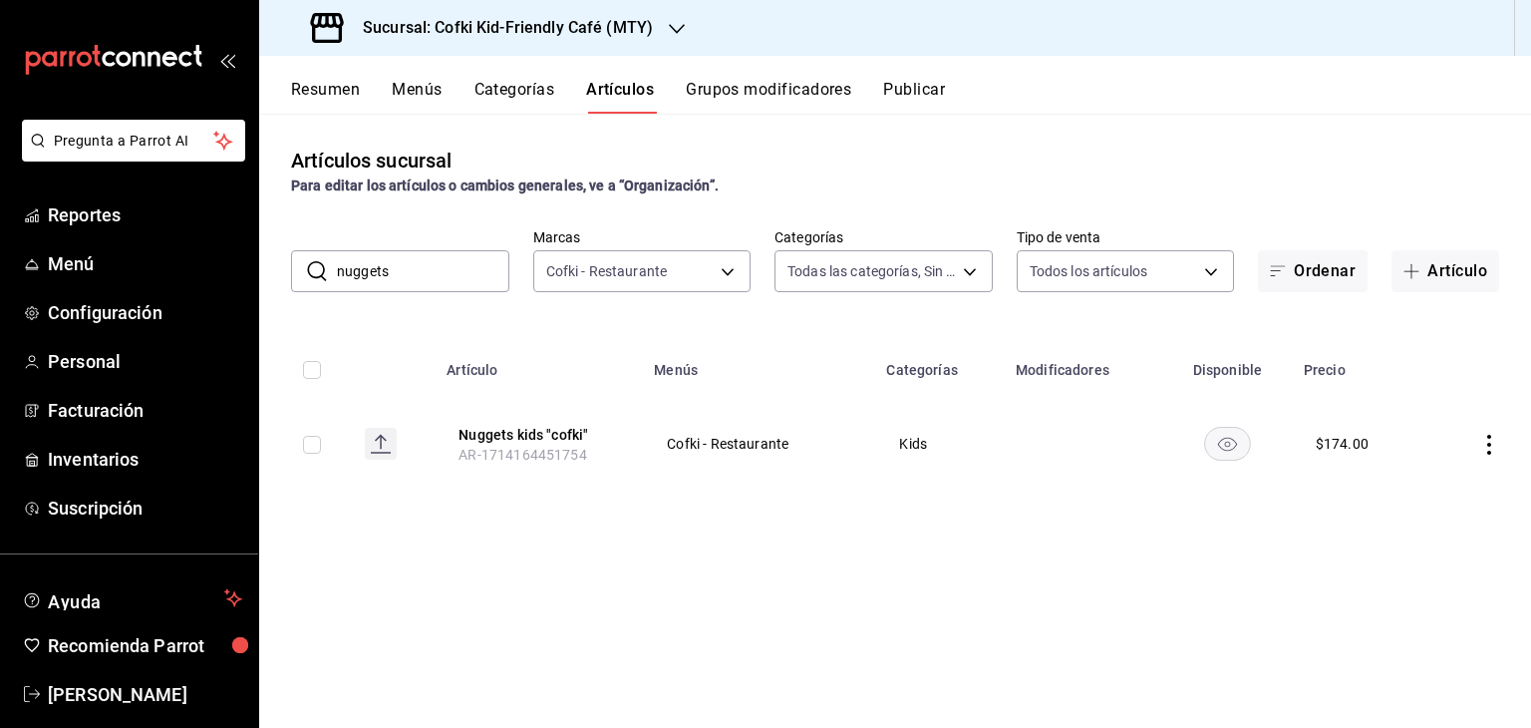
type input "nuggets"
click at [1489, 442] on icon "actions" at bounding box center [1489, 445] width 20 height 20
click at [1491, 448] on div at bounding box center [765, 364] width 1531 height 728
click at [1491, 448] on icon "actions" at bounding box center [1489, 445] width 20 height 20
click at [1414, 487] on span "Editar" at bounding box center [1429, 490] width 52 height 21
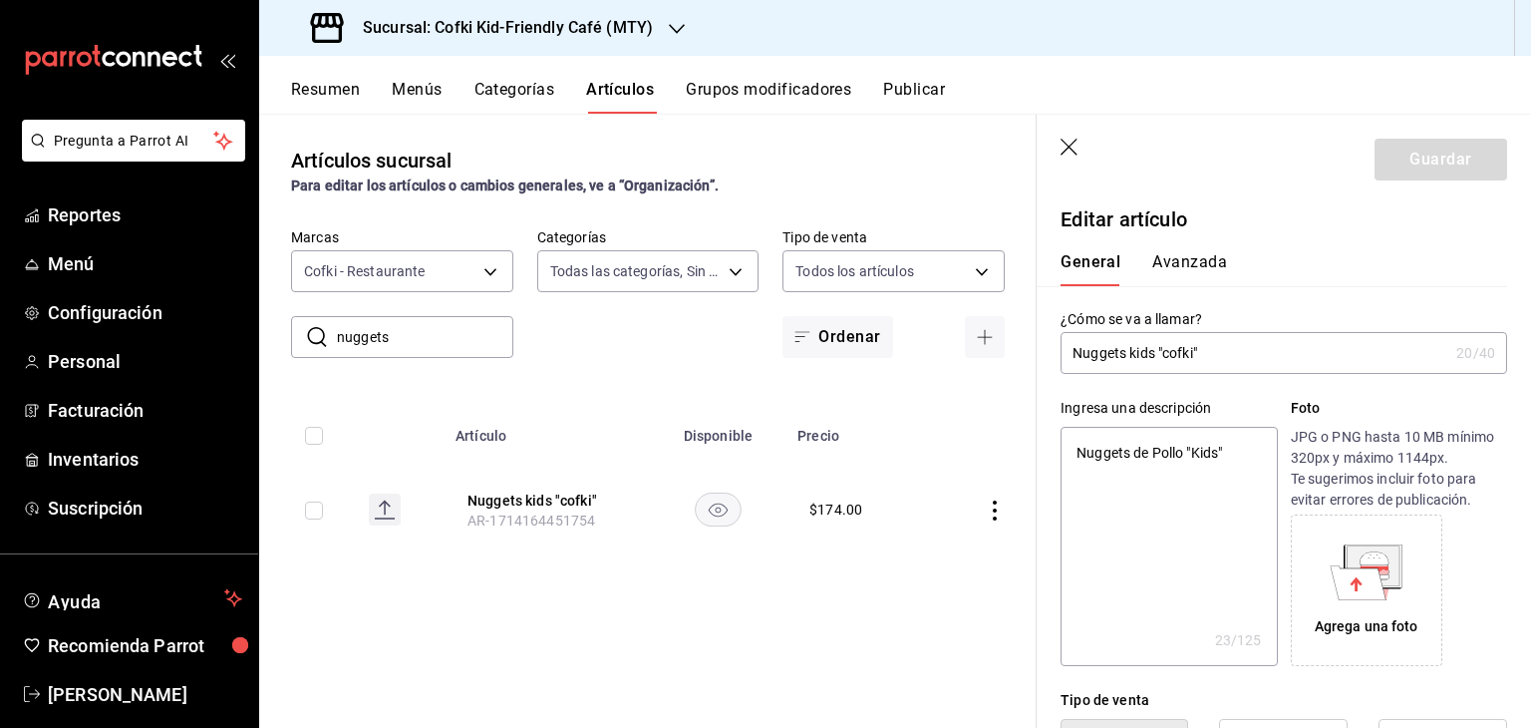
type textarea "x"
type input "$174.00"
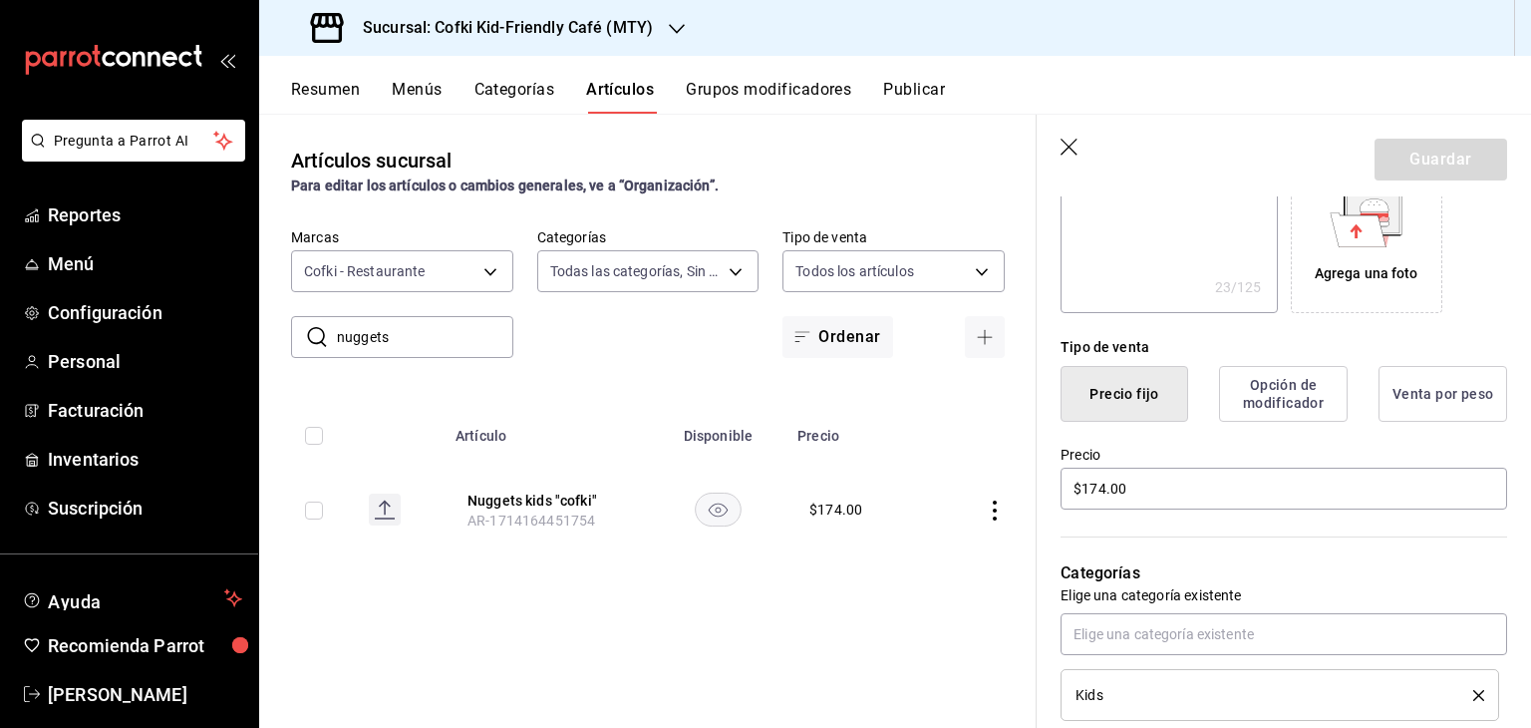
scroll to position [362, 0]
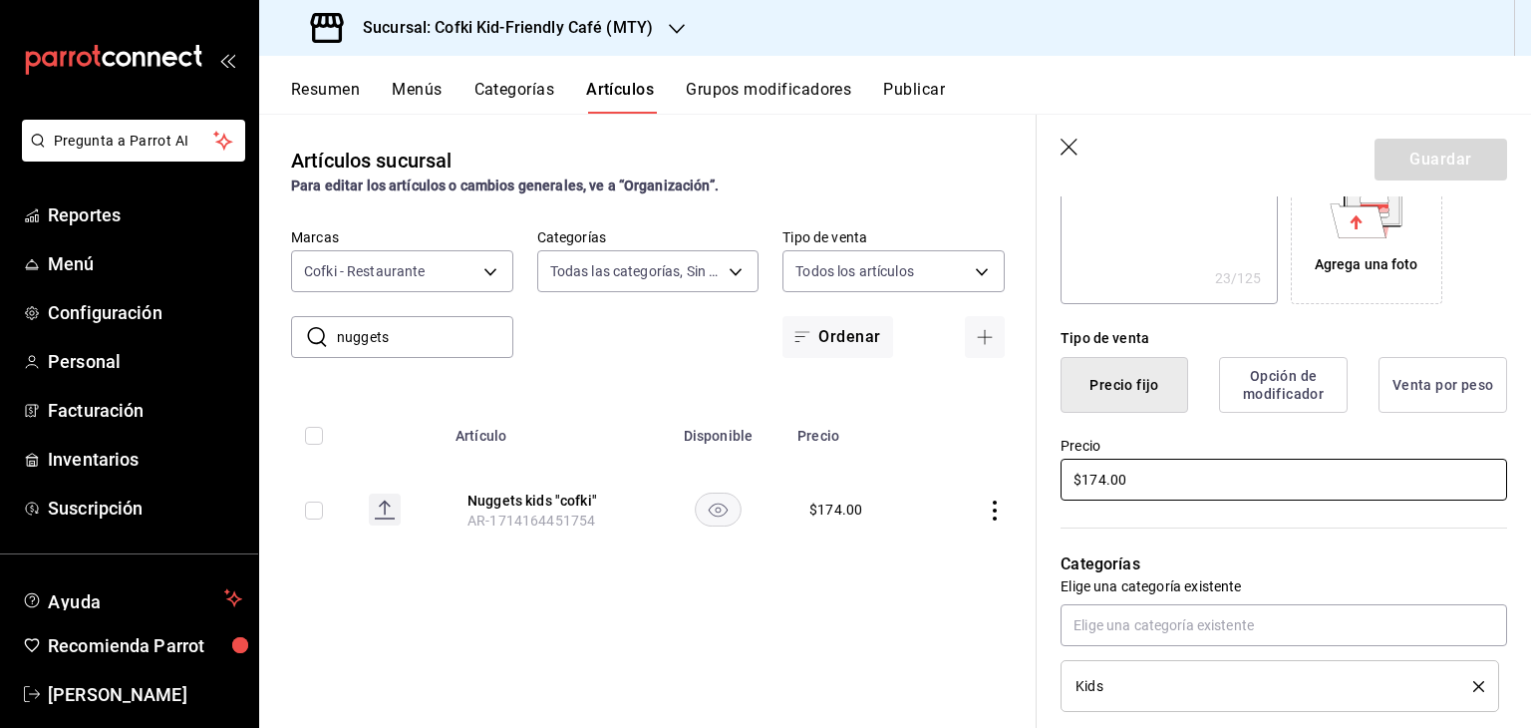
click at [1106, 475] on input "$174.00" at bounding box center [1283, 479] width 447 height 42
type textarea "x"
type input "$17.00"
type textarea "x"
type input "$179.00"
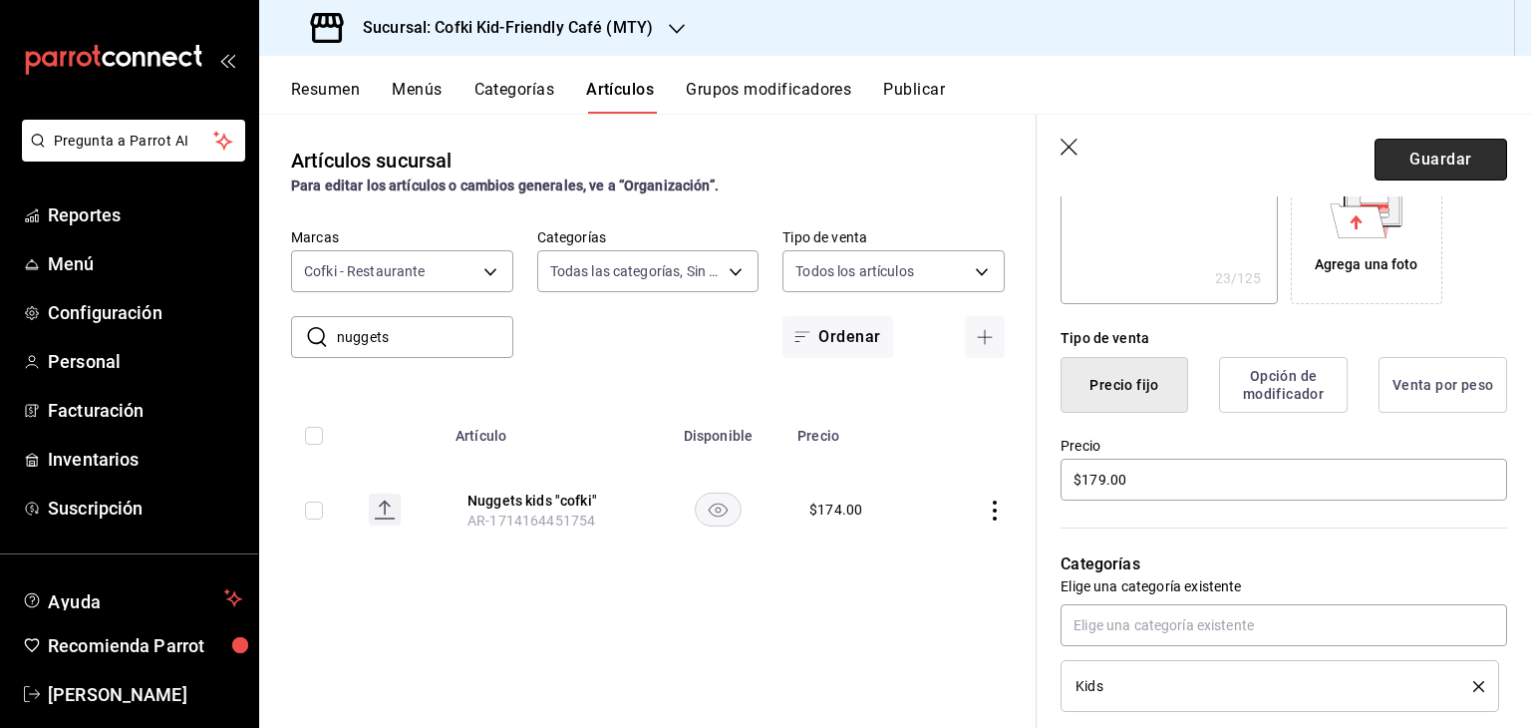
click at [1440, 164] on button "Guardar" at bounding box center [1440, 160] width 133 height 42
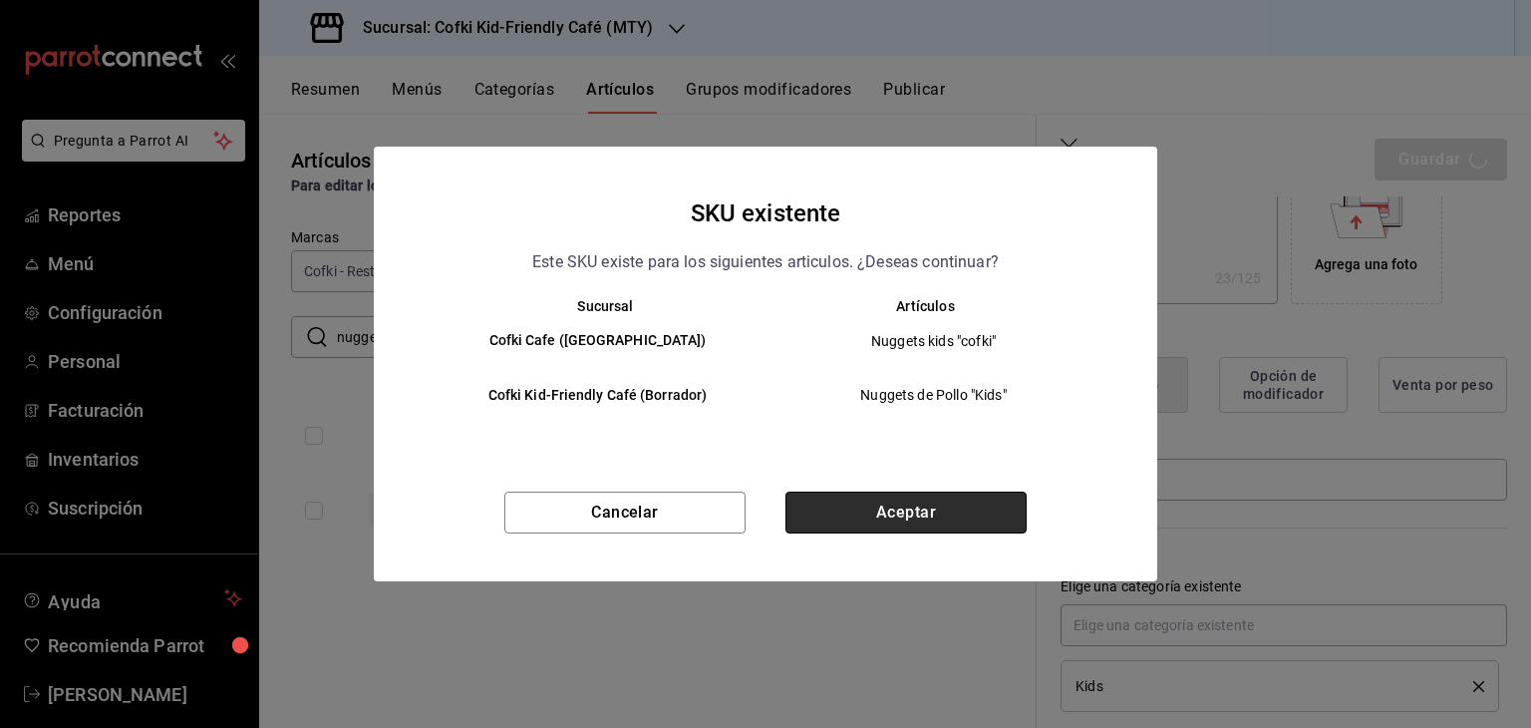
click at [918, 500] on button "Aceptar" at bounding box center [905, 512] width 241 height 42
type textarea "x"
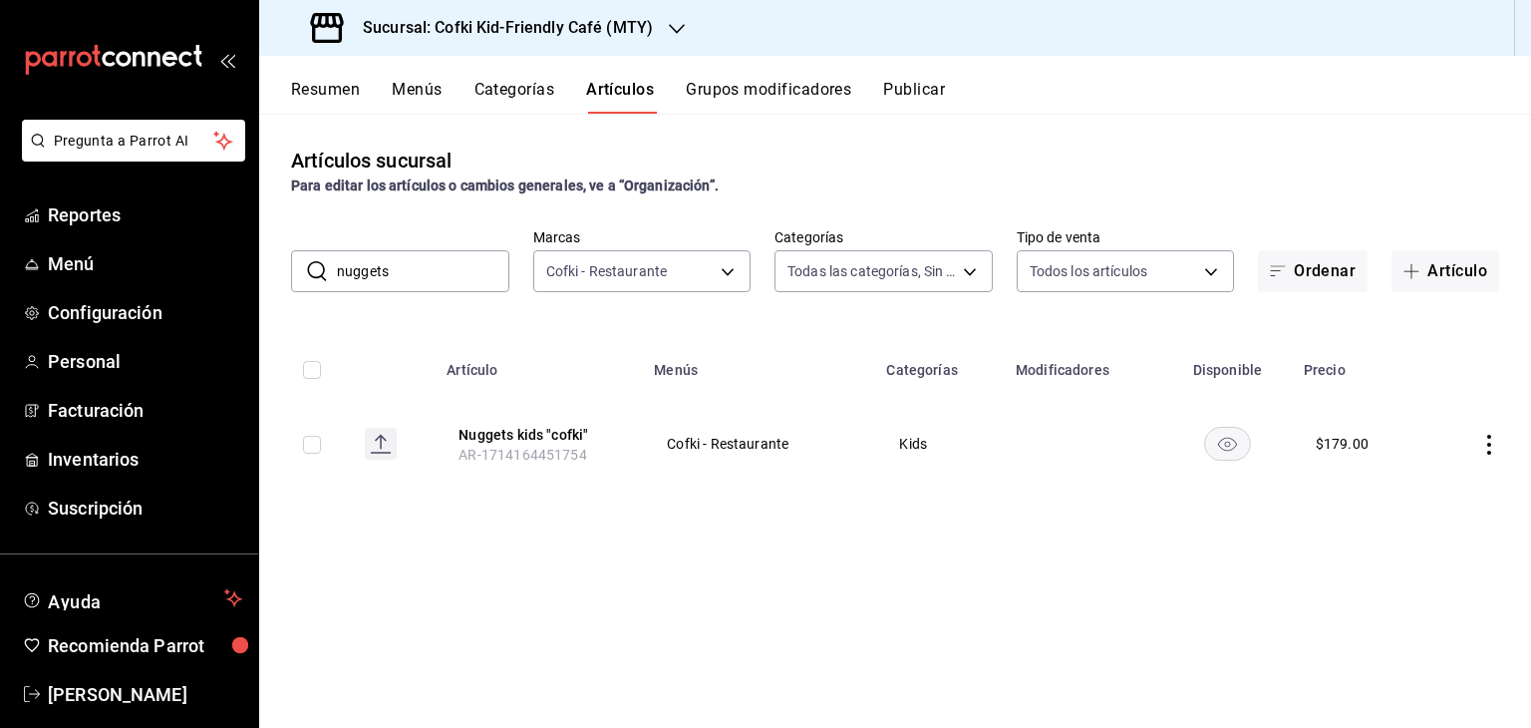
click at [438, 280] on input "nuggets" at bounding box center [423, 271] width 172 height 40
click at [438, 280] on input "a" at bounding box center [423, 271] width 172 height 40
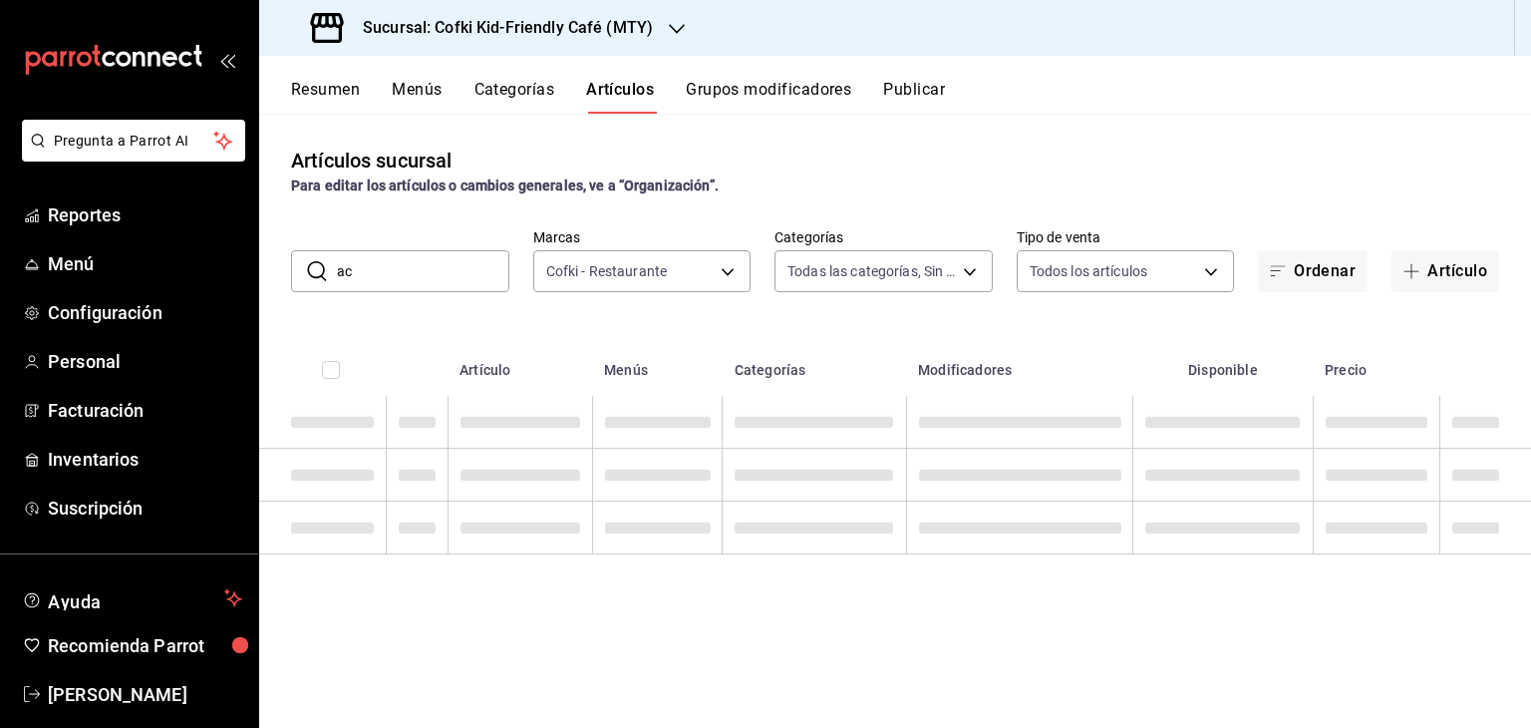
type input "a"
click at [438, 280] on input "text" at bounding box center [423, 271] width 172 height 40
type input "pinta"
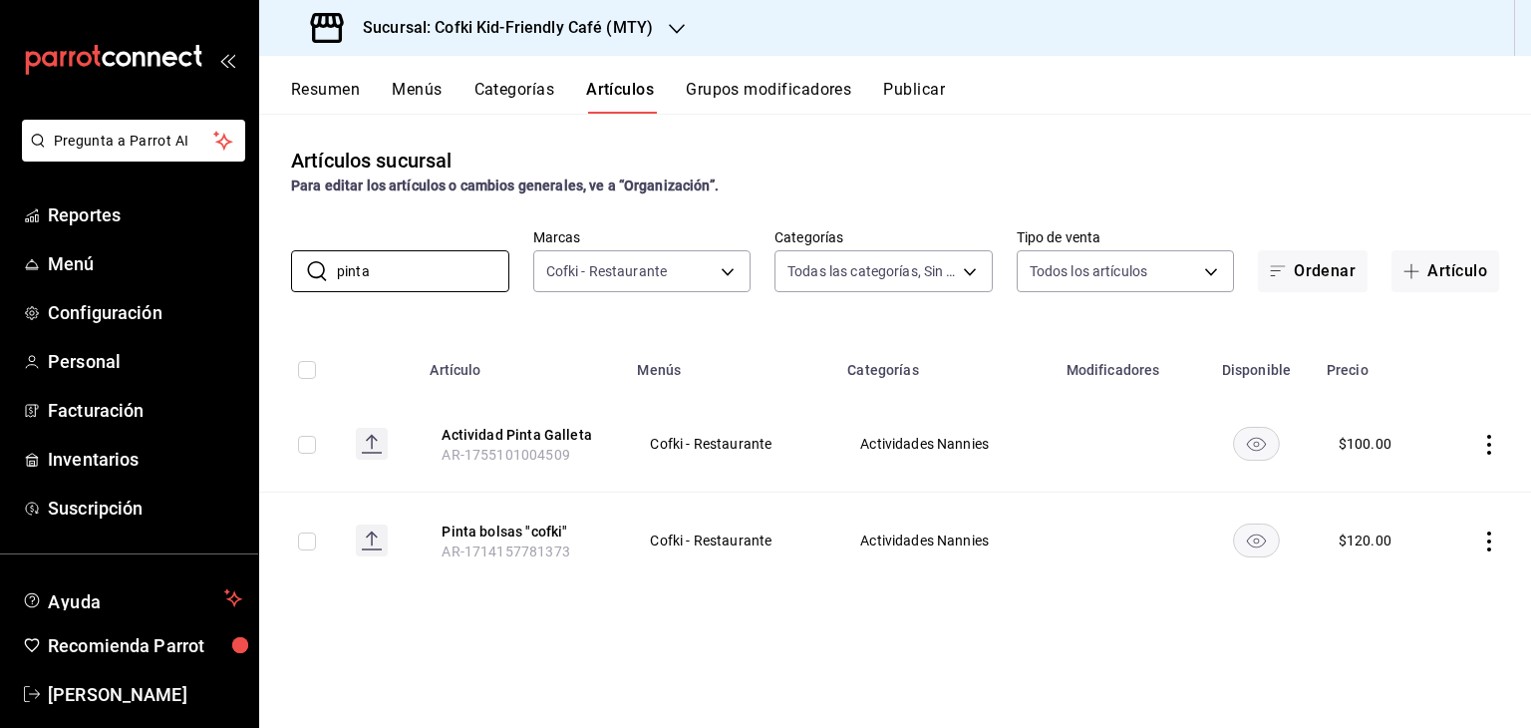
click at [1487, 543] on icon "actions" at bounding box center [1489, 541] width 20 height 20
click at [1411, 598] on li "Editar" at bounding box center [1412, 587] width 120 height 41
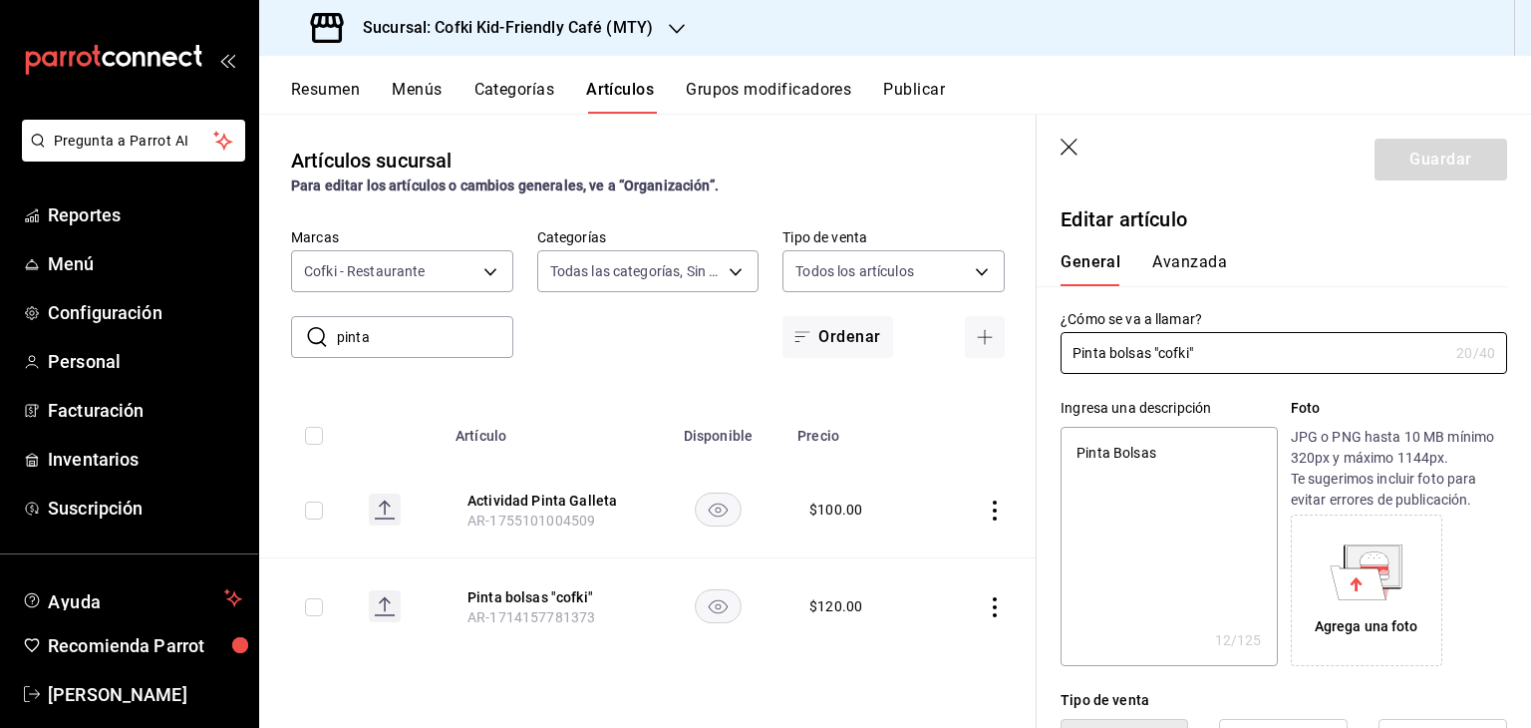
type textarea "x"
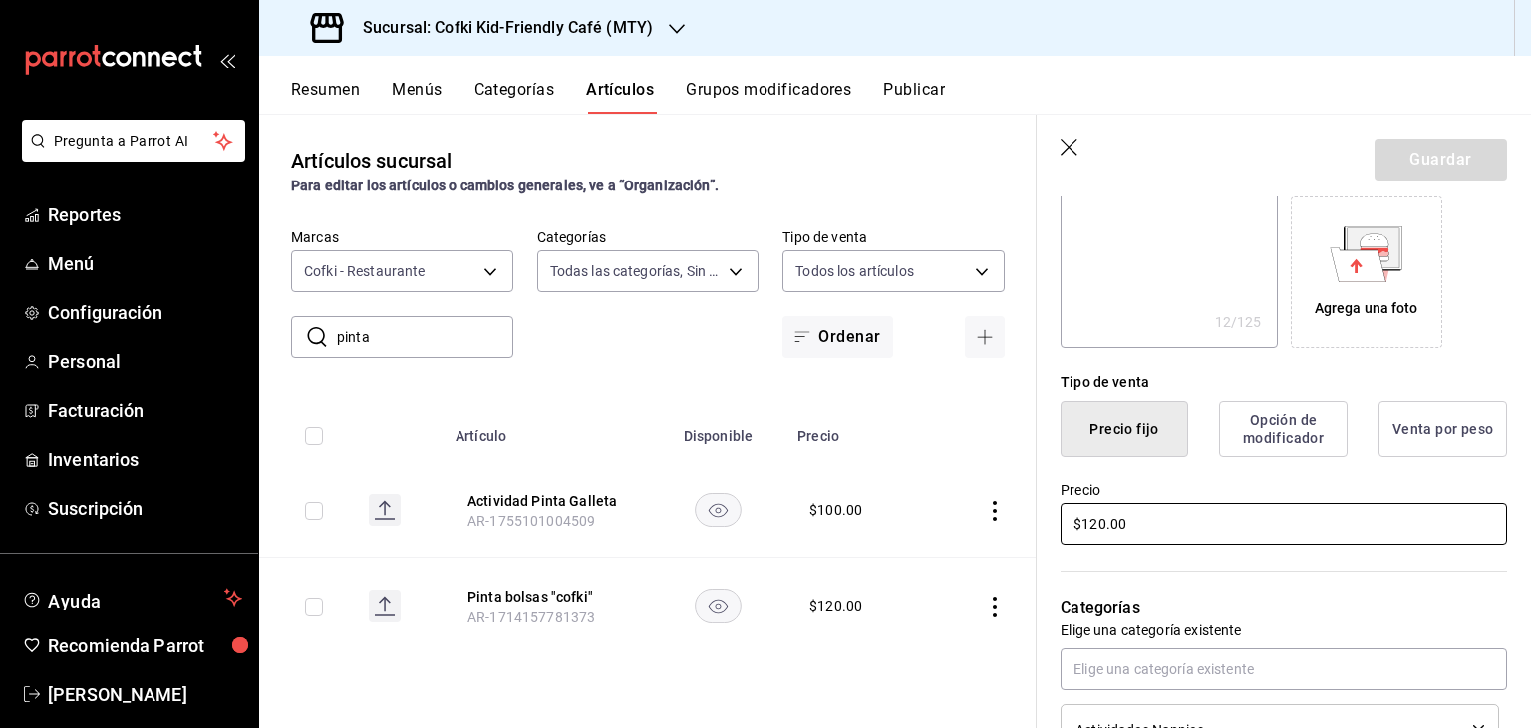
scroll to position [319, 0]
click at [1099, 514] on input "$120.00" at bounding box center [1283, 522] width 447 height 42
type input "$10.00"
type textarea "x"
type input "$140.00"
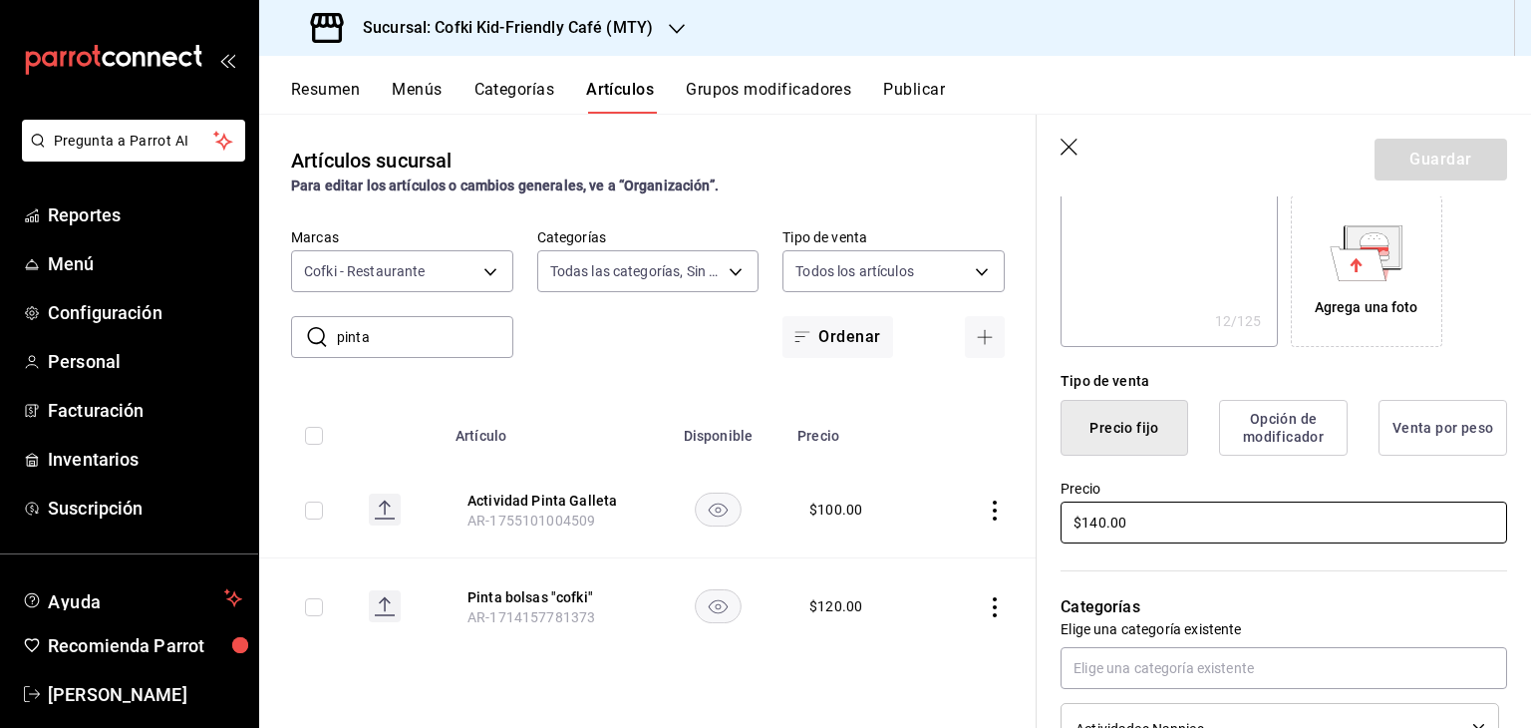
type textarea "x"
type input "$140.00"
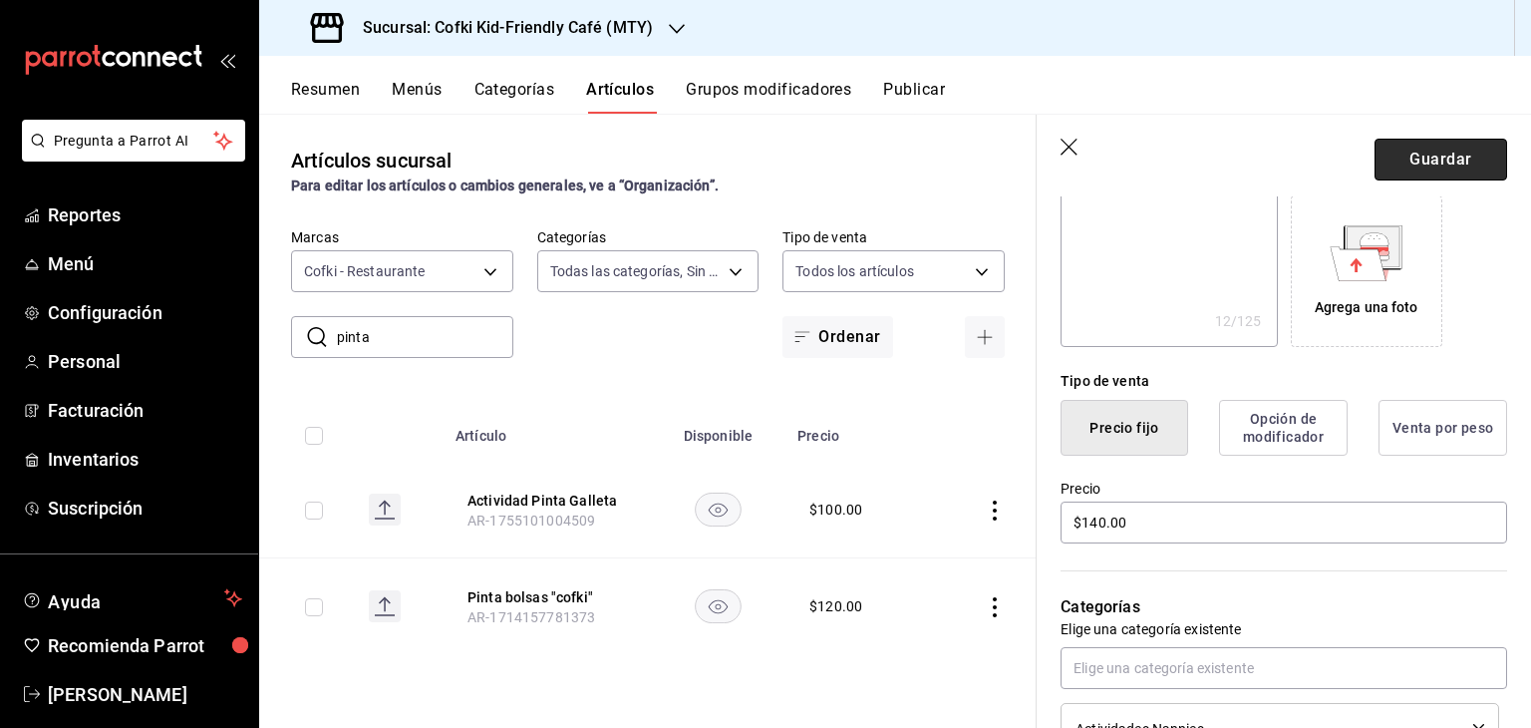
click at [1427, 156] on button "Guardar" at bounding box center [1440, 160] width 133 height 42
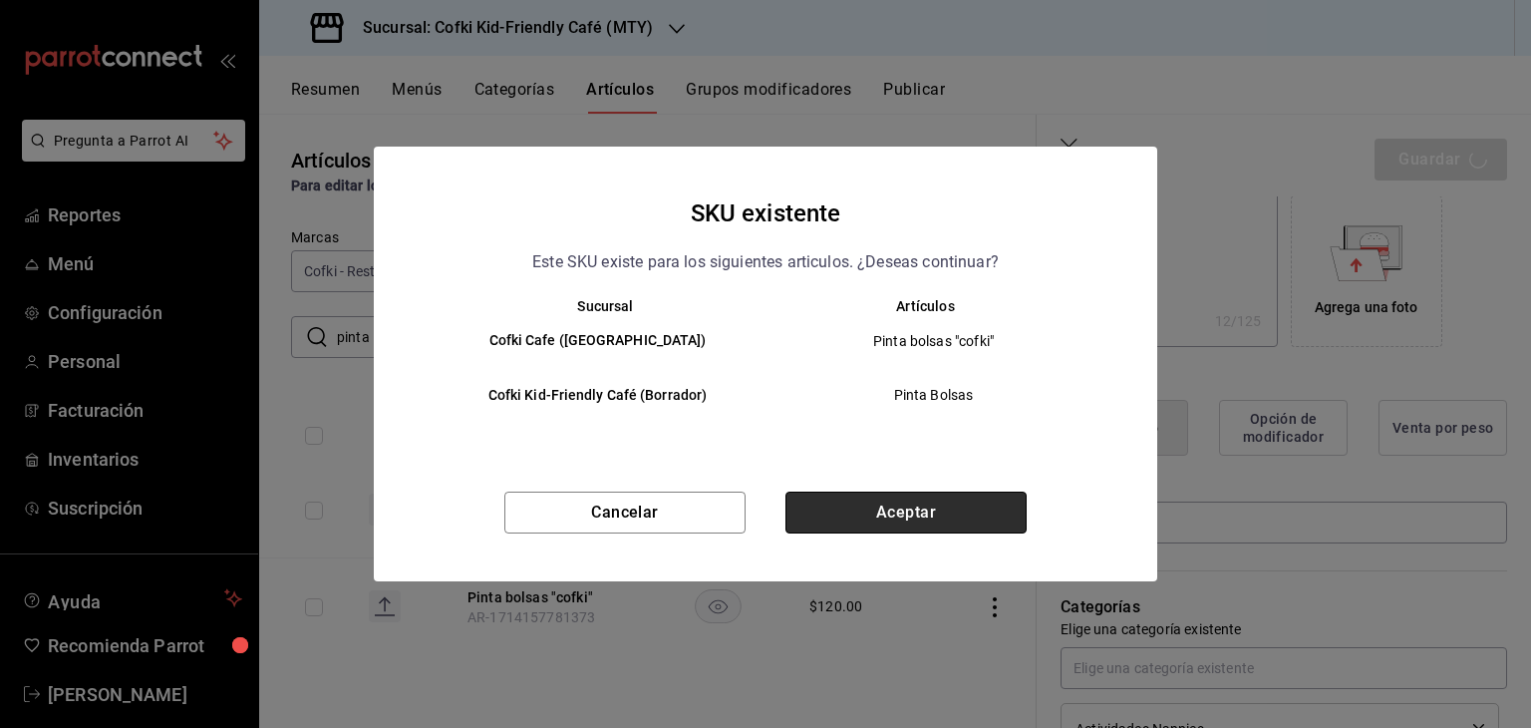
click at [916, 504] on button "Aceptar" at bounding box center [905, 512] width 241 height 42
type textarea "x"
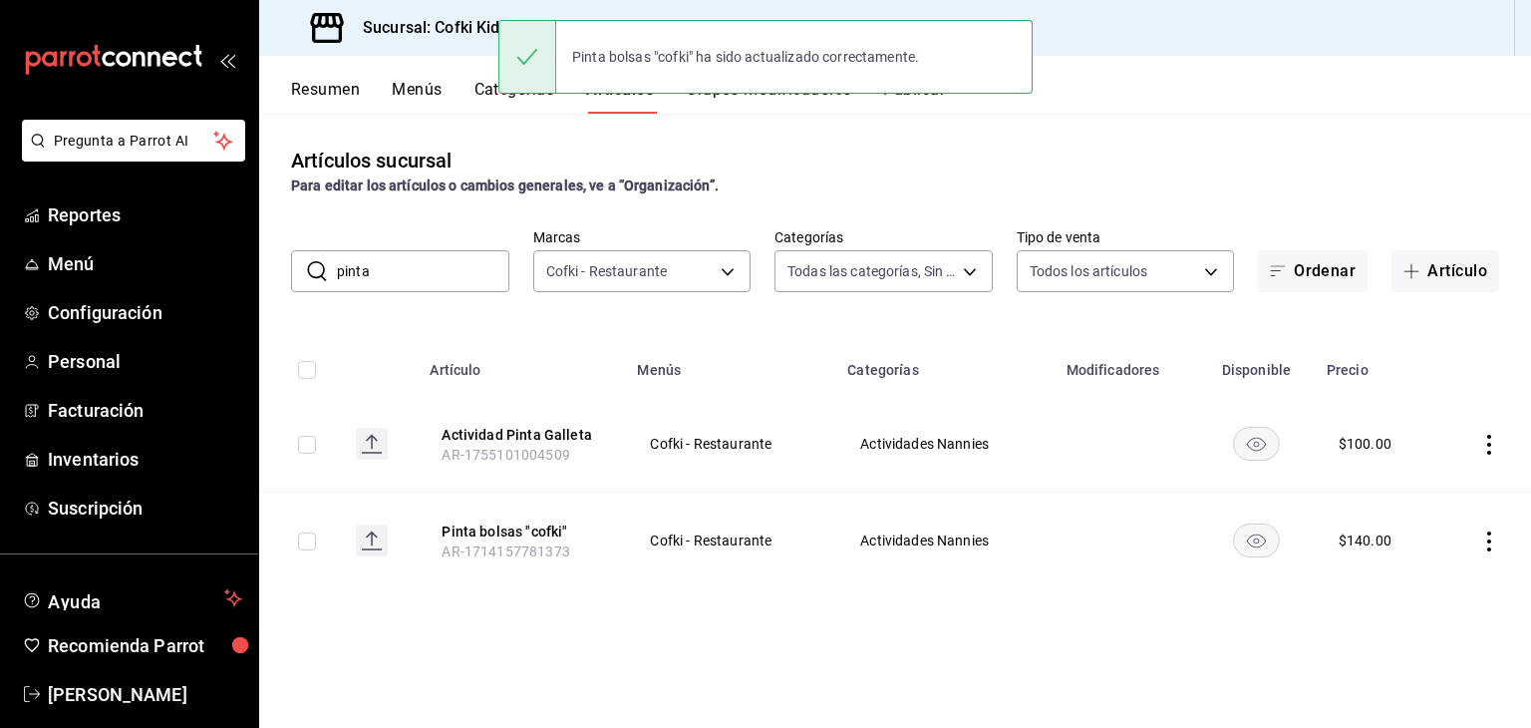
click at [450, 281] on input "pinta" at bounding box center [423, 271] width 172 height 40
click at [450, 281] on input "l" at bounding box center [423, 271] width 172 height 40
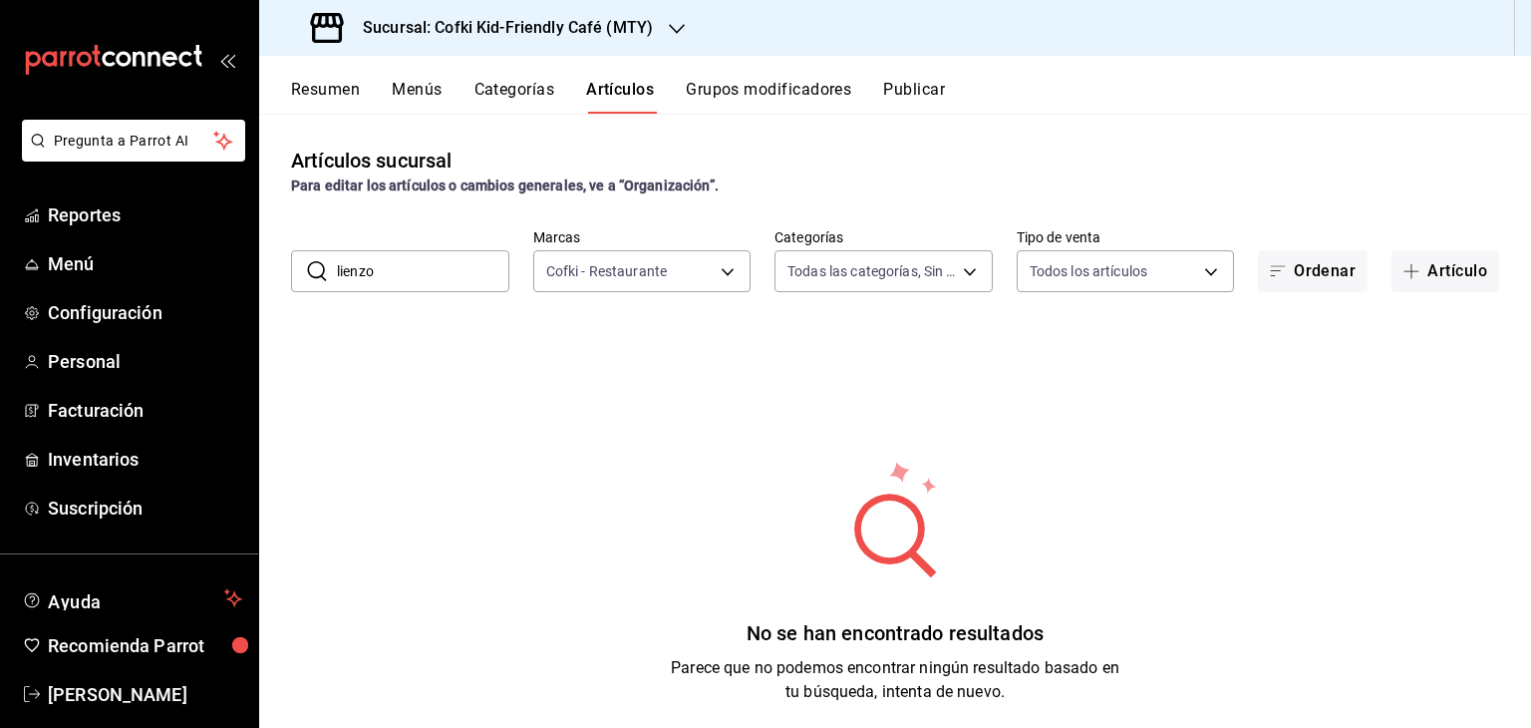
click at [417, 276] on input "lienzo" at bounding box center [423, 271] width 172 height 40
type input "l"
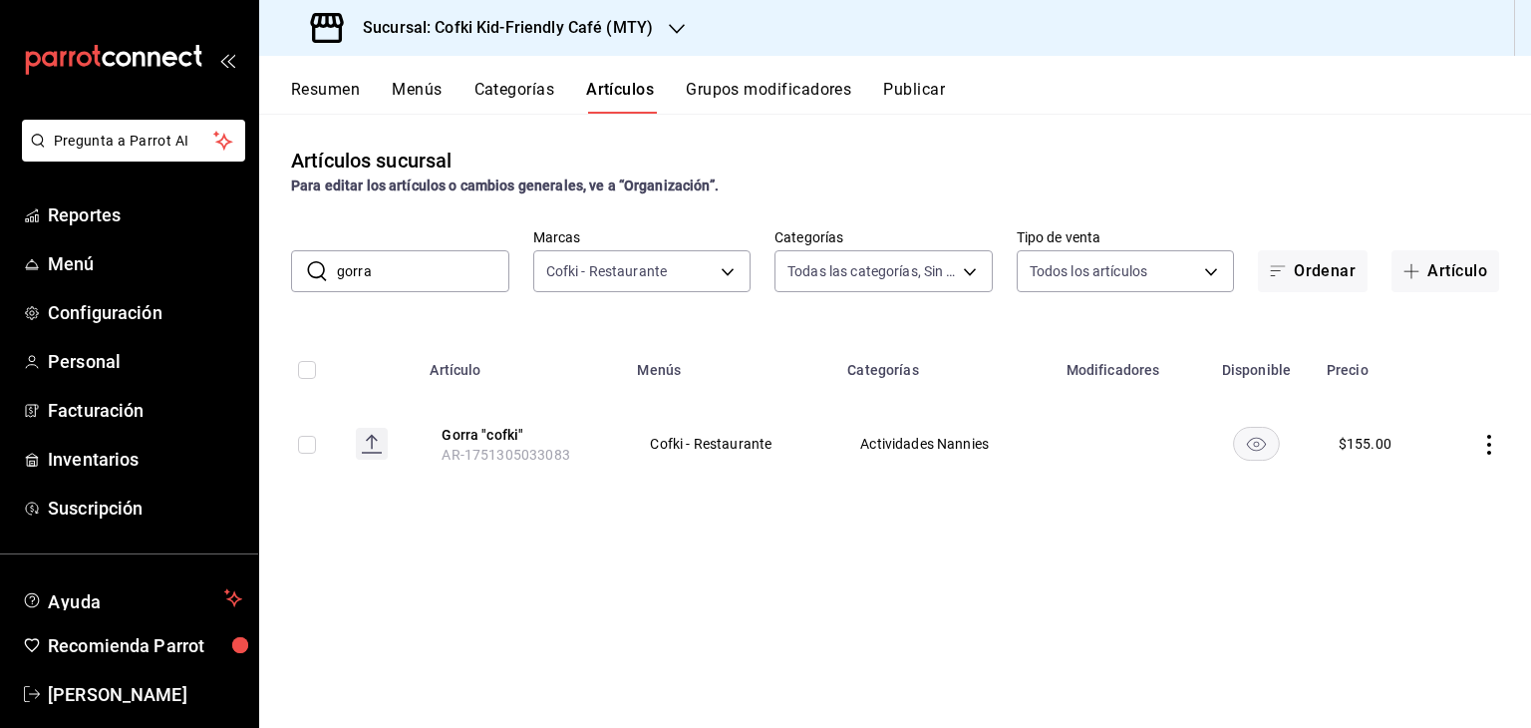
click at [427, 268] on input "gorra" at bounding box center [423, 271] width 172 height 40
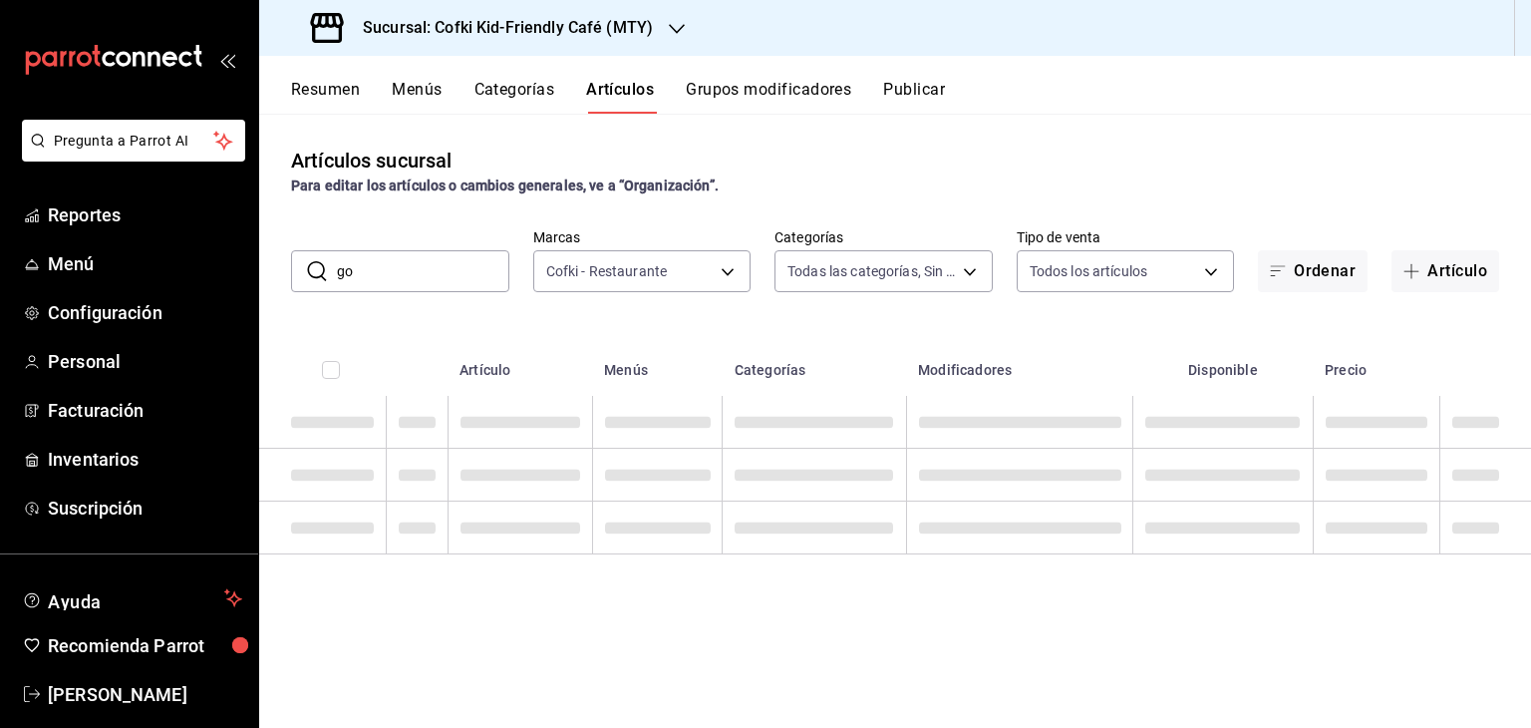
type input "g"
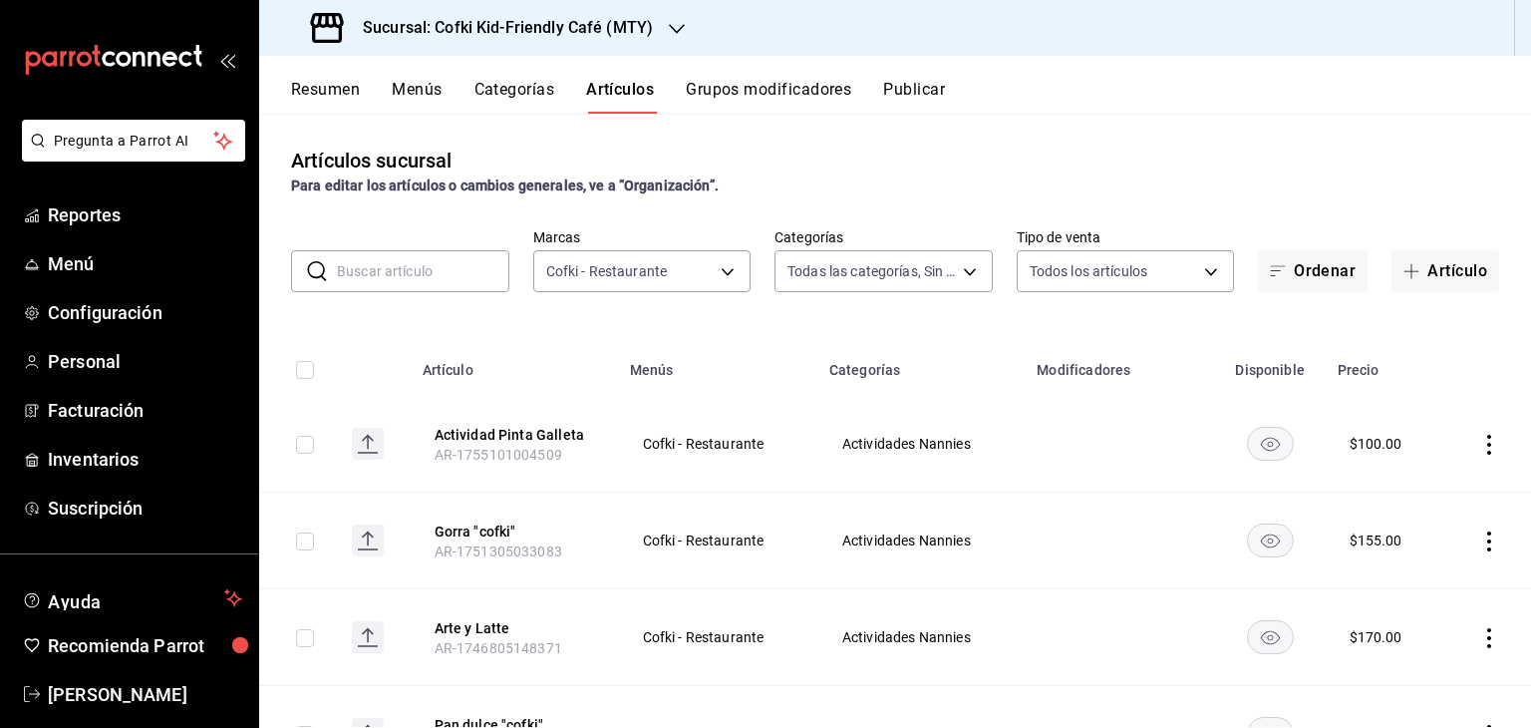
click at [406, 276] on input "text" at bounding box center [423, 271] width 172 height 40
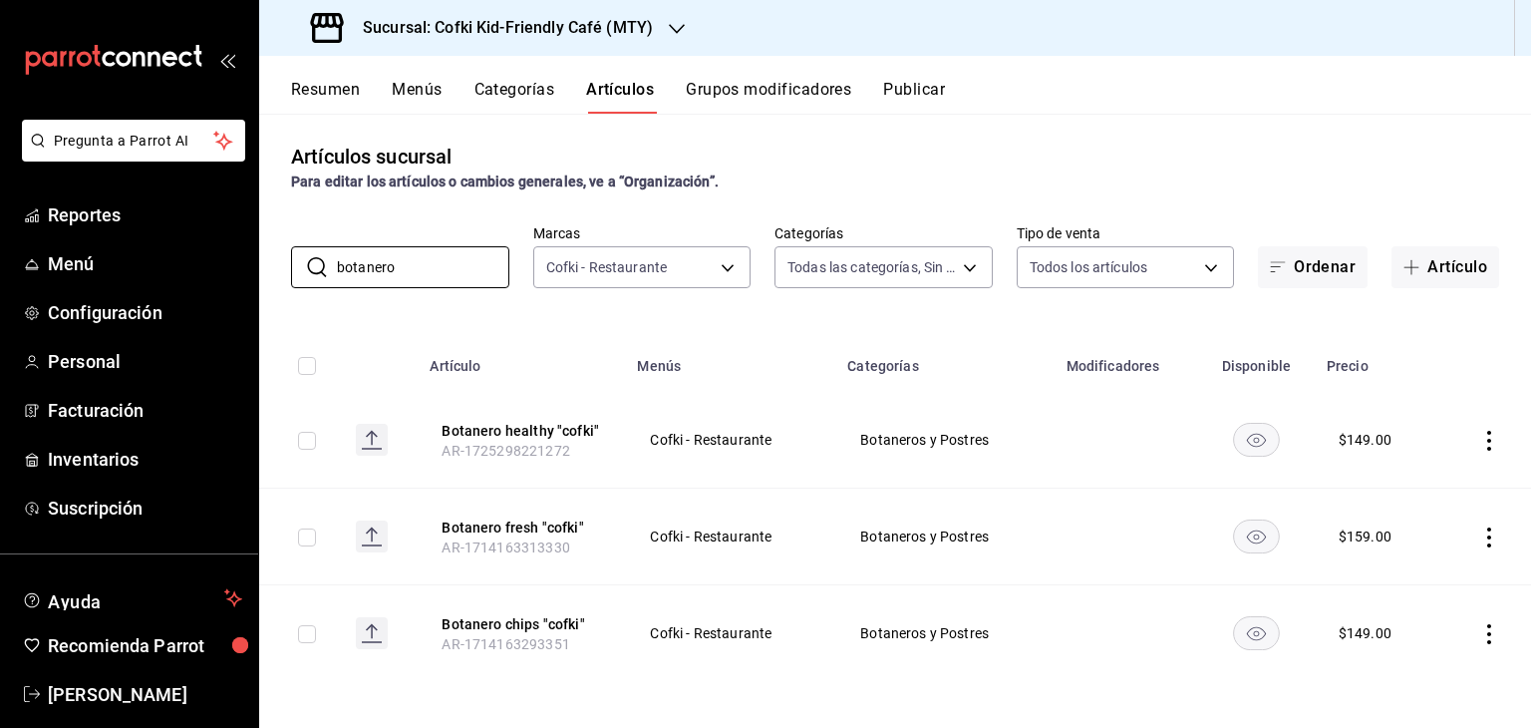
scroll to position [5, 0]
click at [420, 261] on input "botanero" at bounding box center [423, 266] width 172 height 40
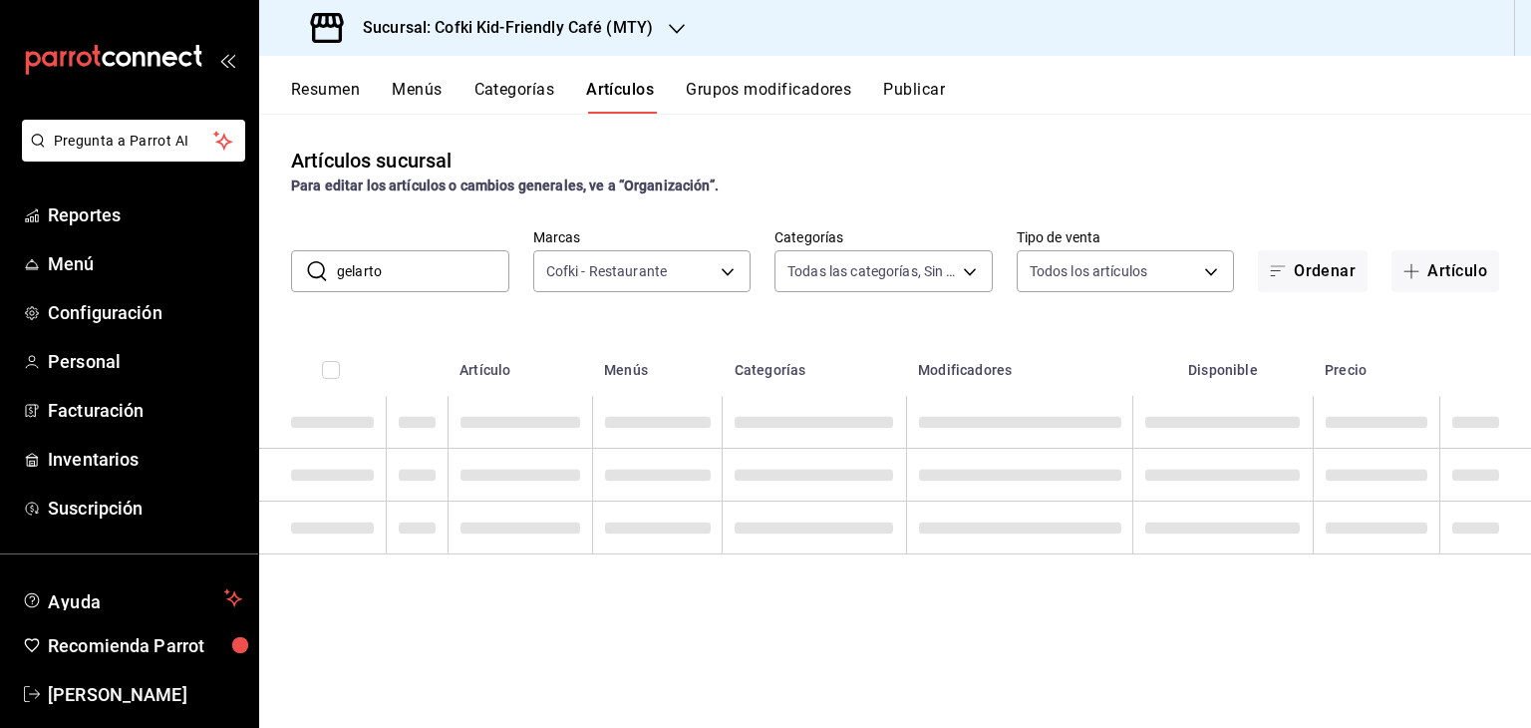
scroll to position [0, 0]
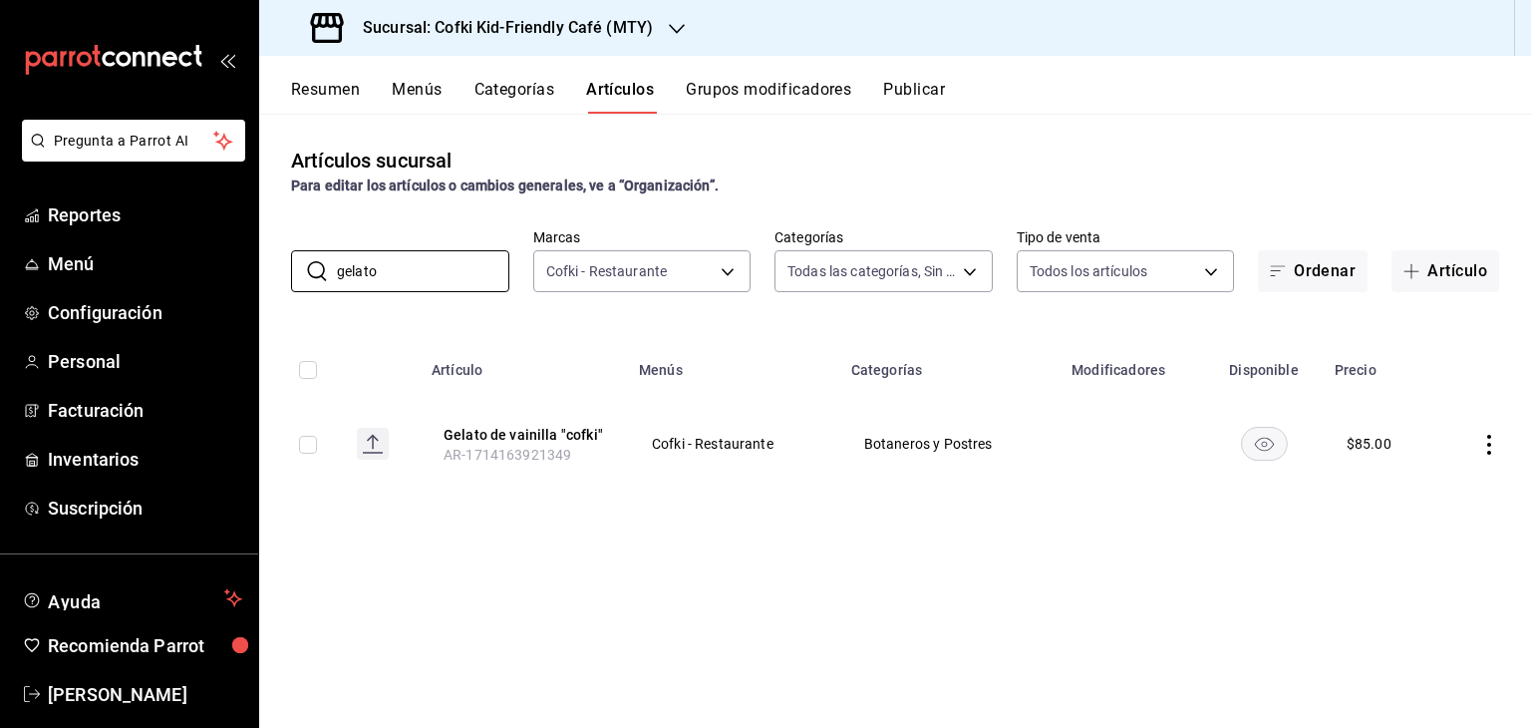
type input "gelato"
click at [1486, 444] on icon "actions" at bounding box center [1489, 445] width 20 height 20
click at [1419, 487] on span "Editar" at bounding box center [1429, 490] width 52 height 21
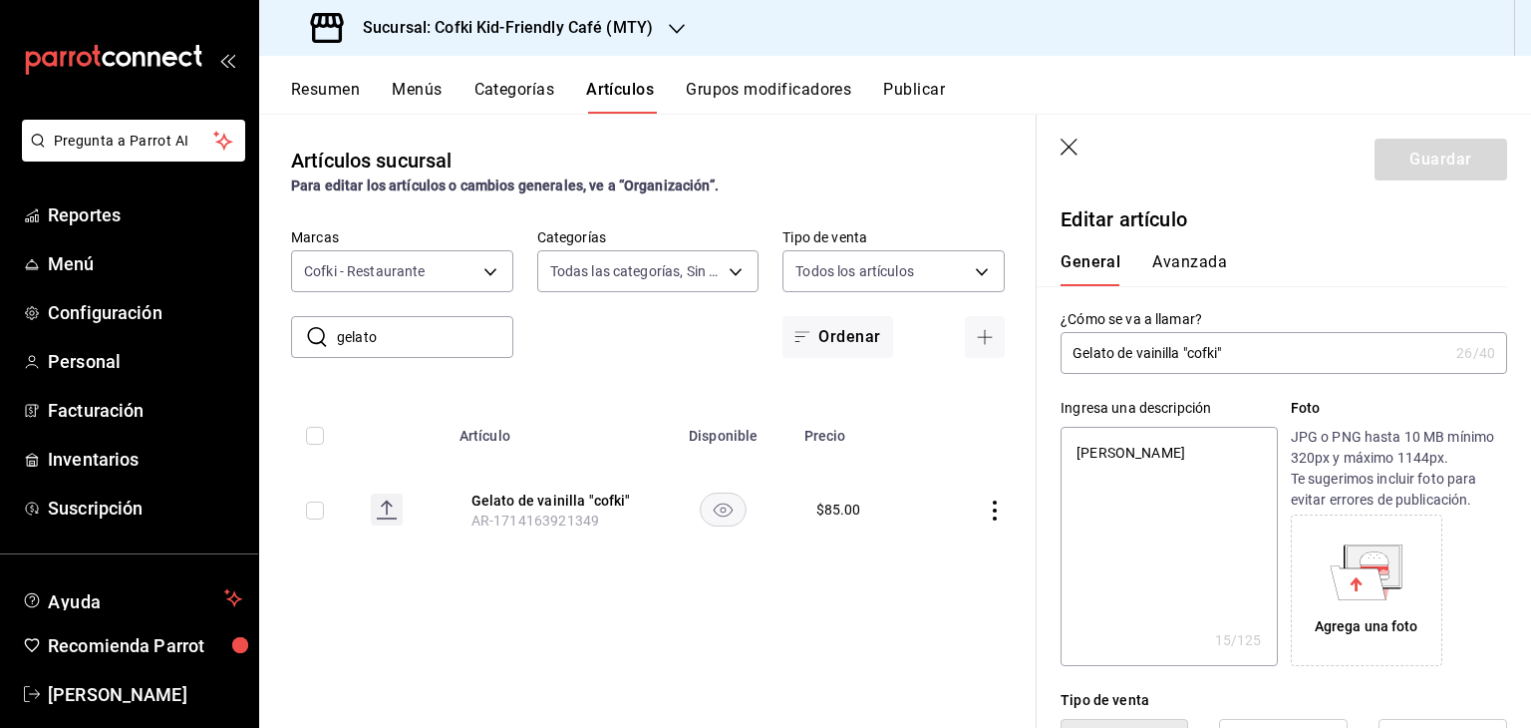
type textarea "x"
type input "$85.00"
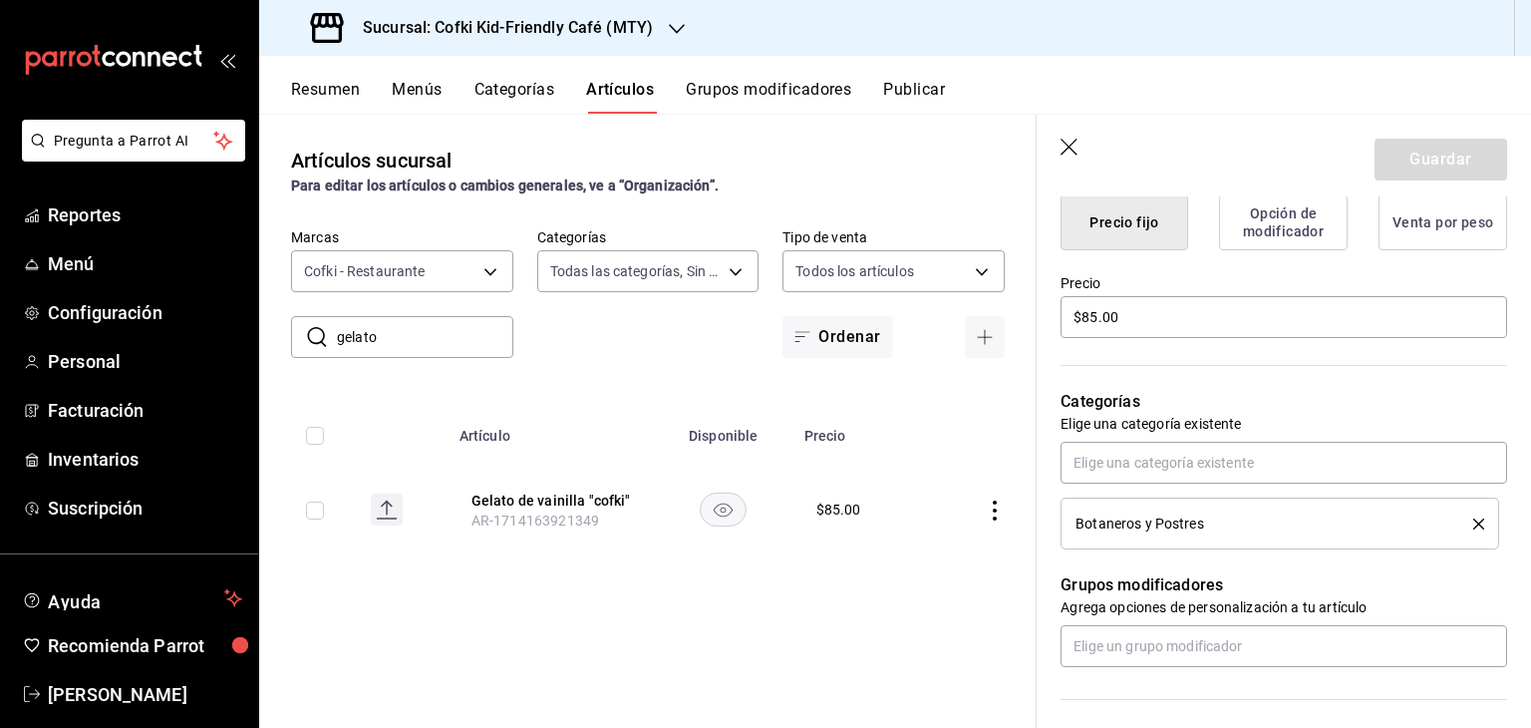
scroll to position [533, 0]
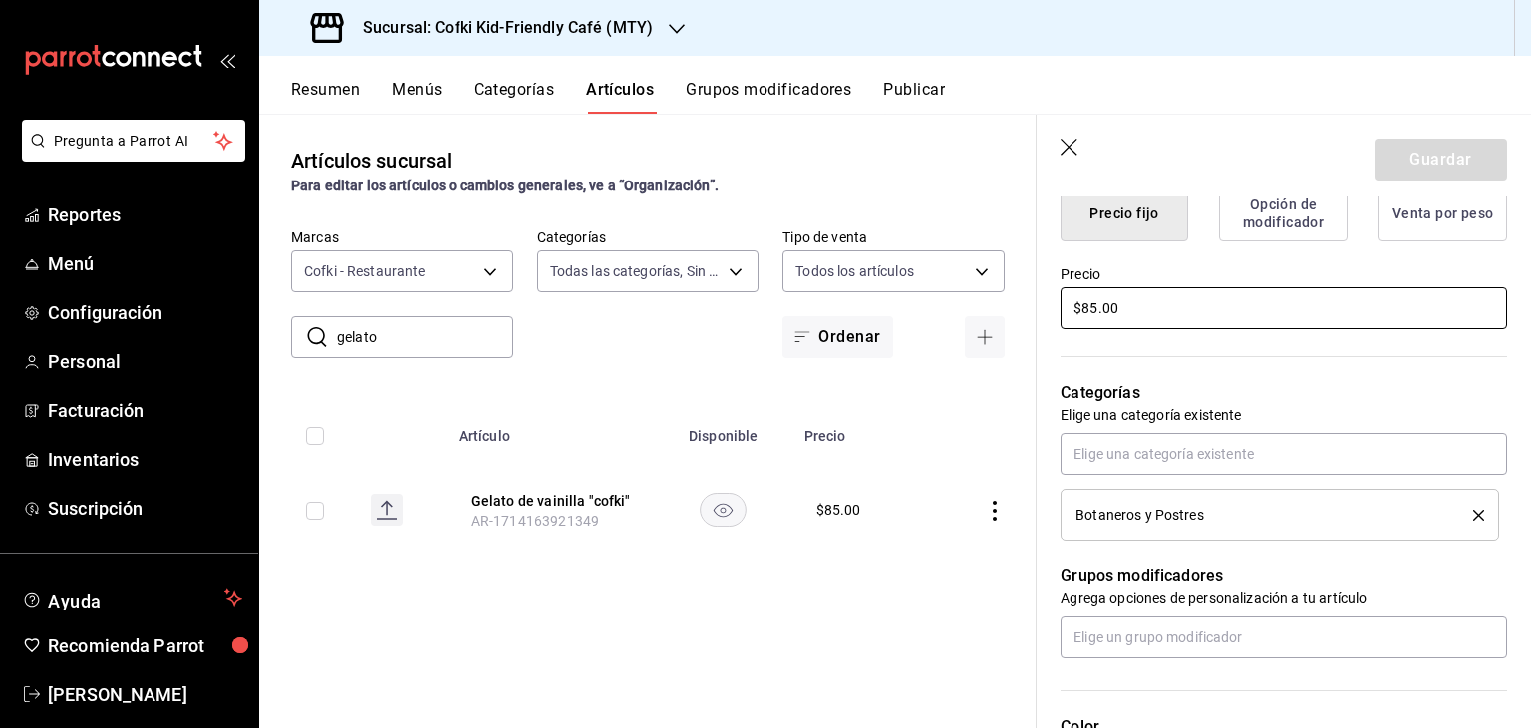
click at [1091, 304] on input "$85.00" at bounding box center [1283, 308] width 447 height 42
type textarea "x"
type input "$5.00"
type textarea "x"
type input "$95.00"
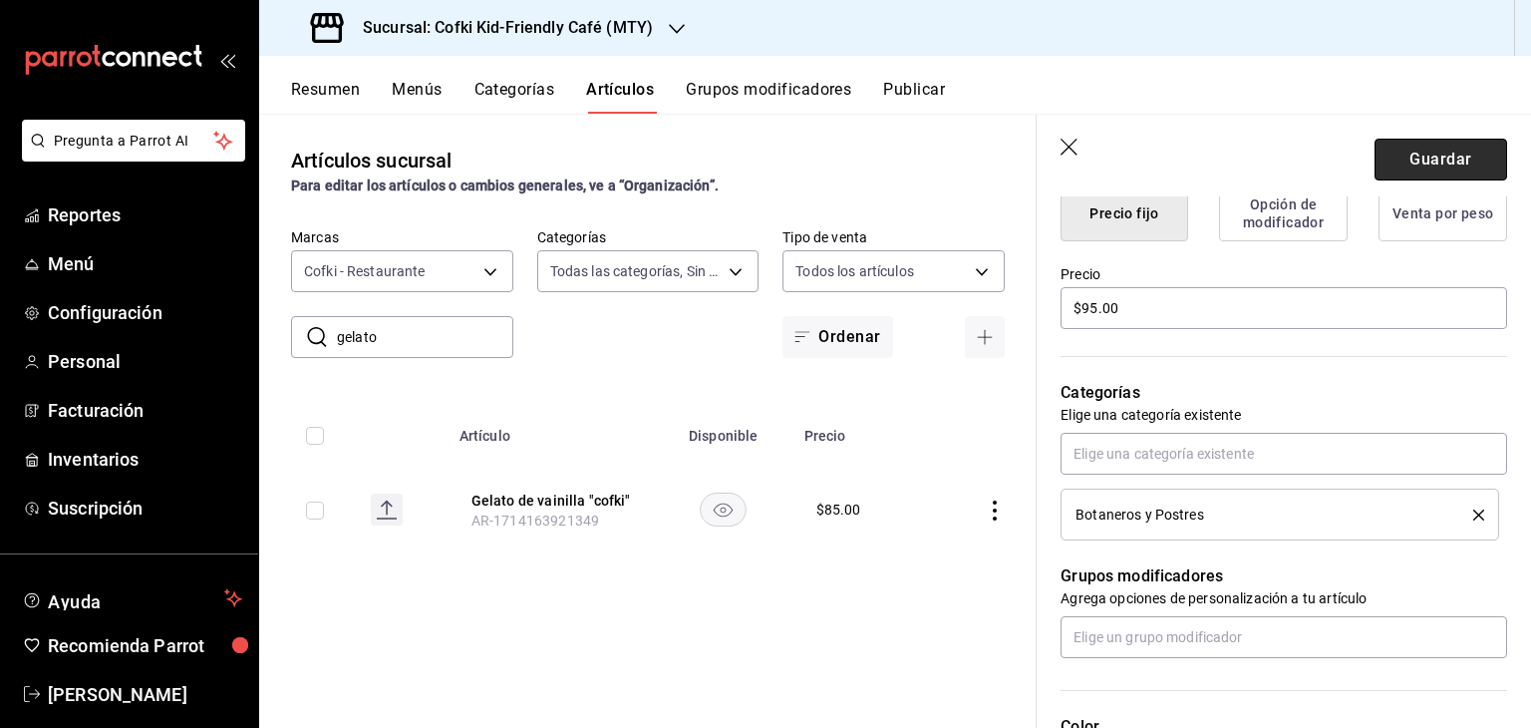
click at [1431, 148] on button "Guardar" at bounding box center [1440, 160] width 133 height 42
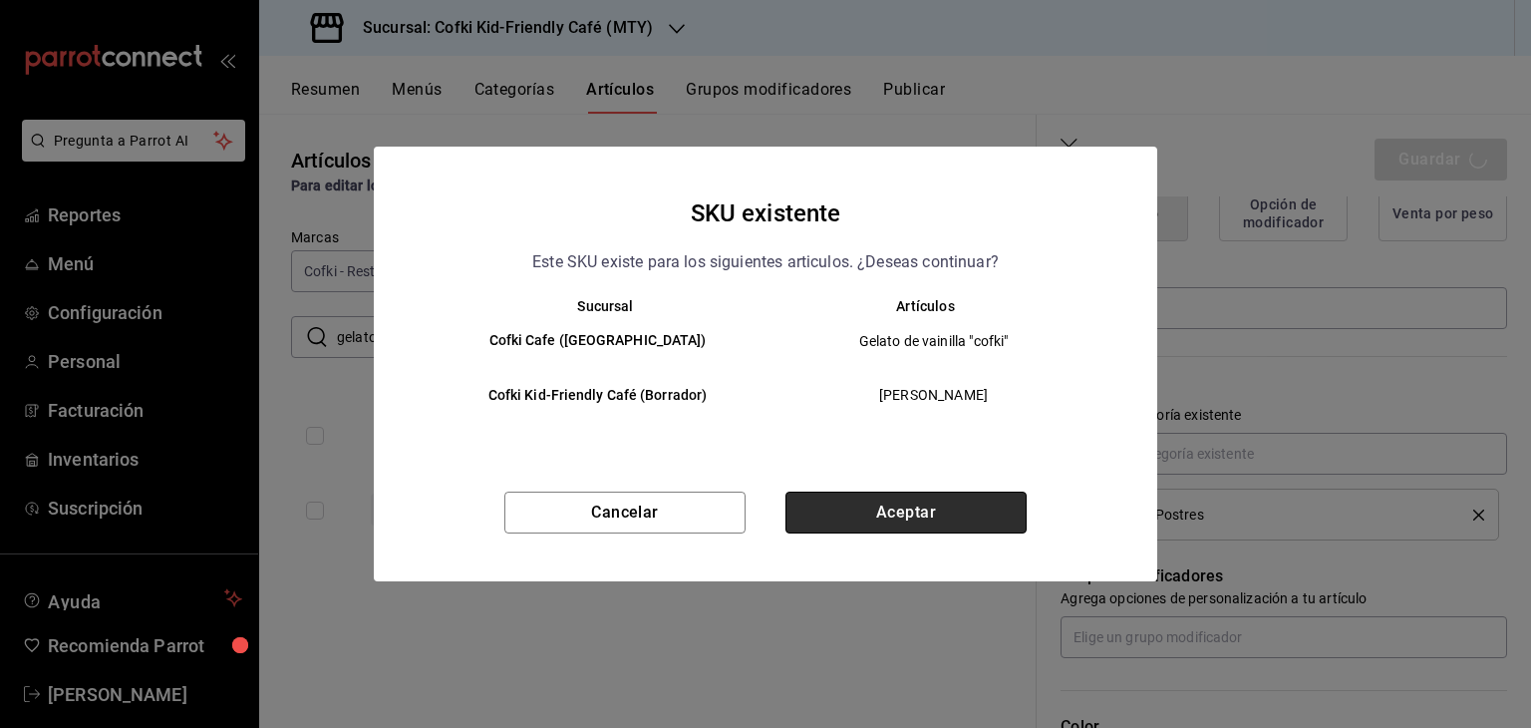
click at [909, 501] on button "Aceptar" at bounding box center [905, 512] width 241 height 42
type textarea "x"
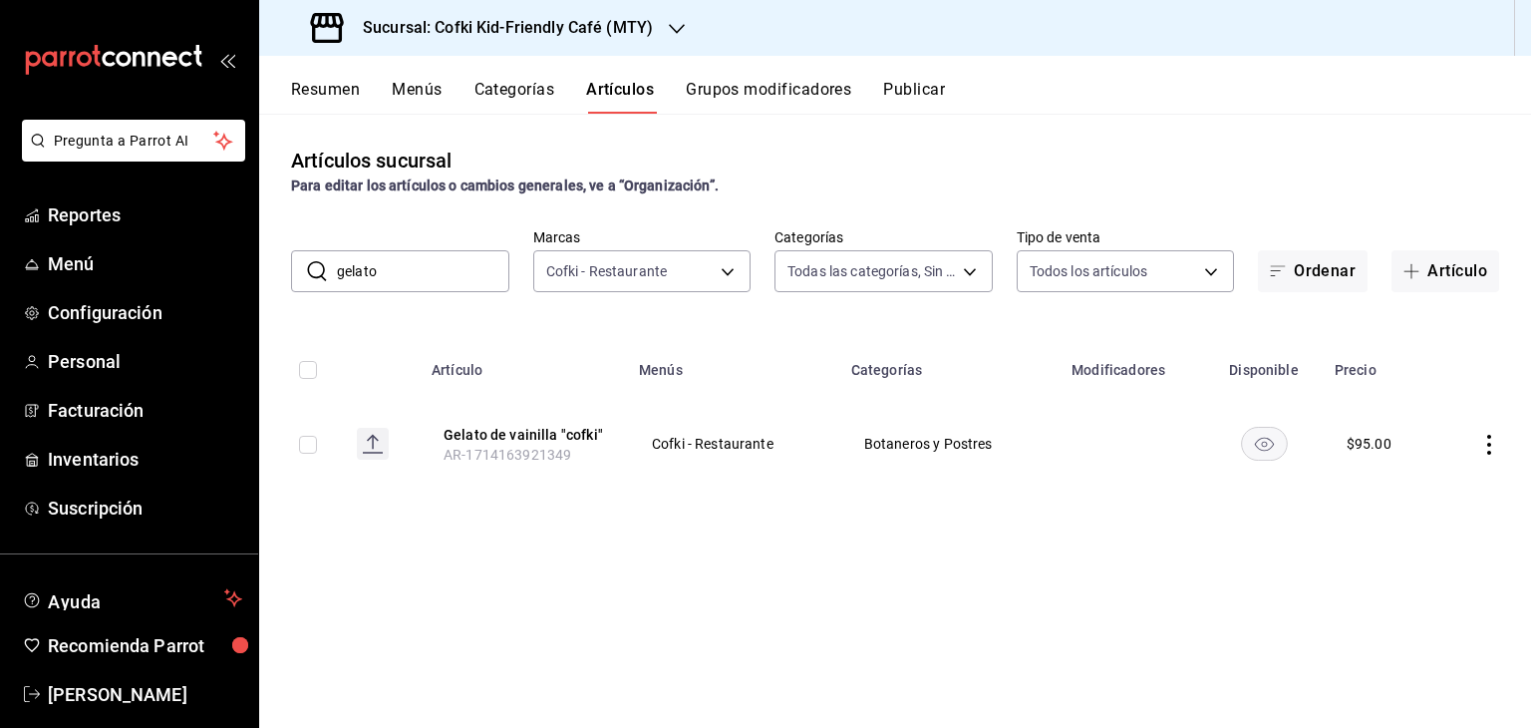
click at [422, 272] on input "gelato" at bounding box center [423, 271] width 172 height 40
click at [422, 272] on input "s" at bounding box center [423, 271] width 172 height 40
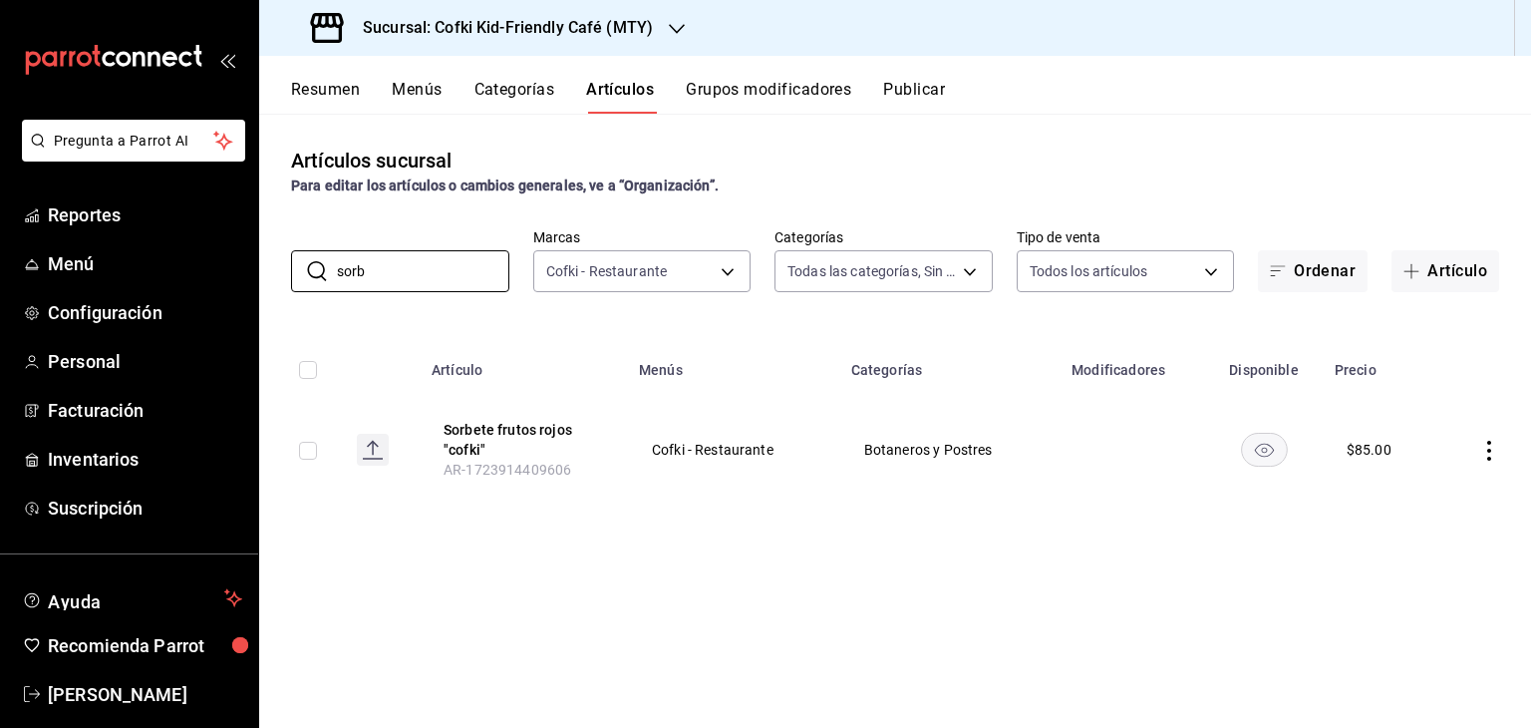
type input "sorb"
click at [1488, 452] on icon "actions" at bounding box center [1489, 451] width 20 height 20
click at [1423, 490] on span "Editar" at bounding box center [1429, 496] width 52 height 21
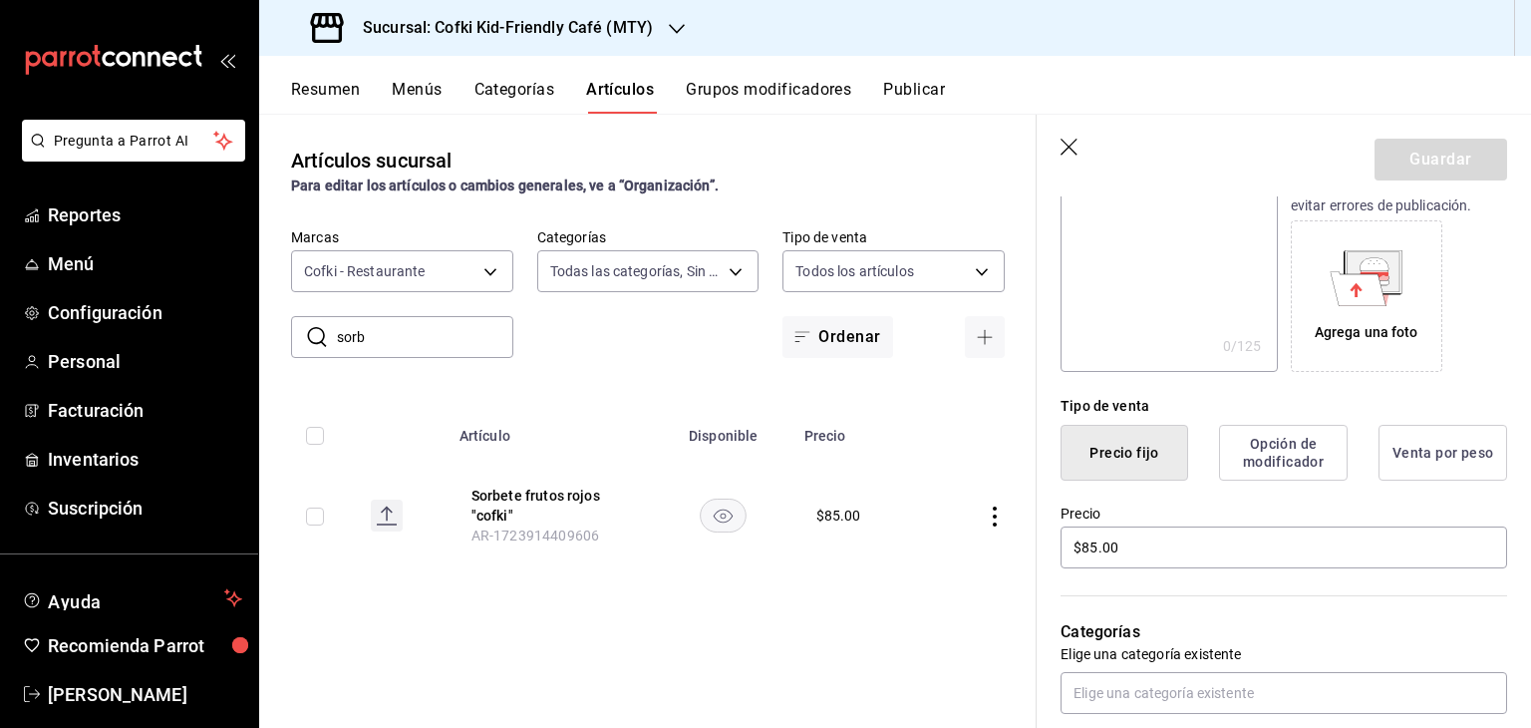
scroll to position [301, 0]
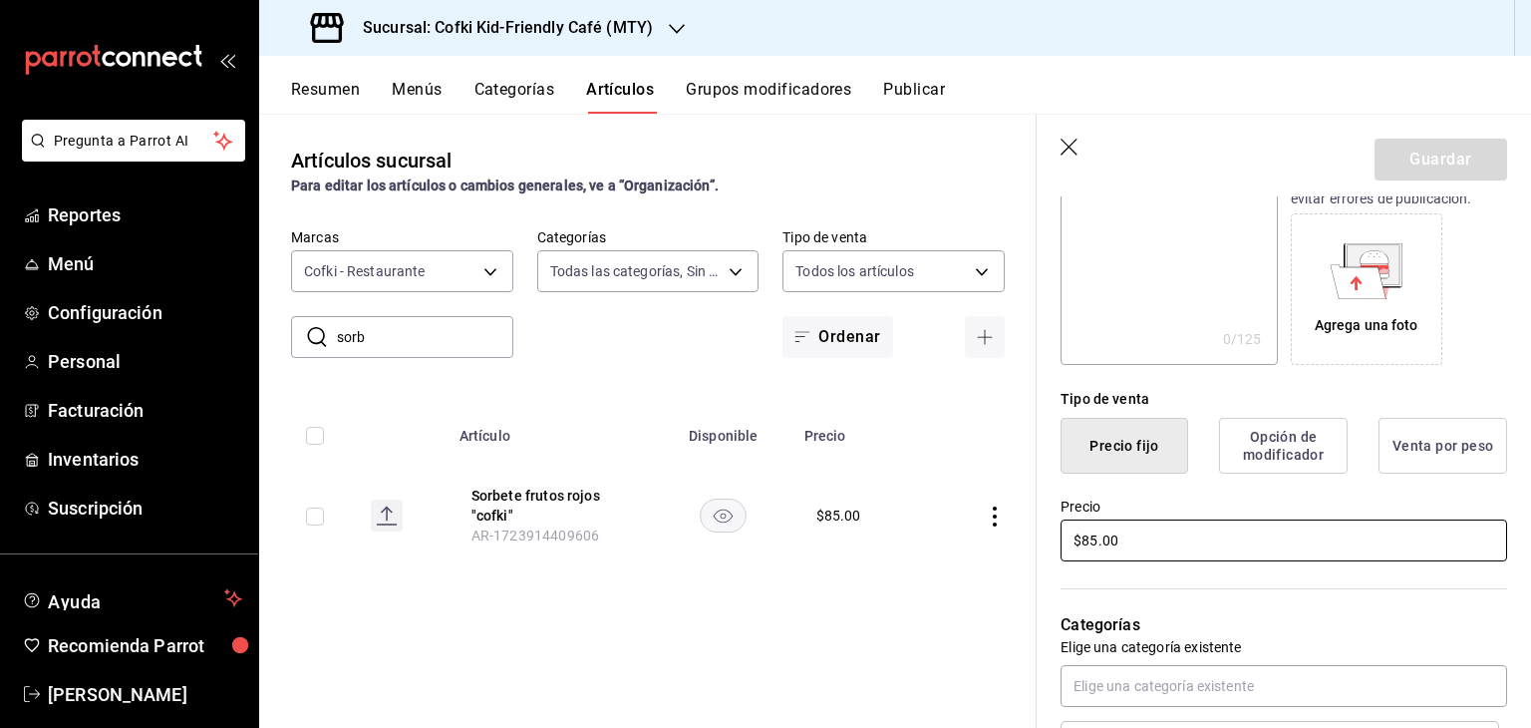
click at [1084, 540] on input "$85.00" at bounding box center [1283, 540] width 447 height 42
type input "$95.00"
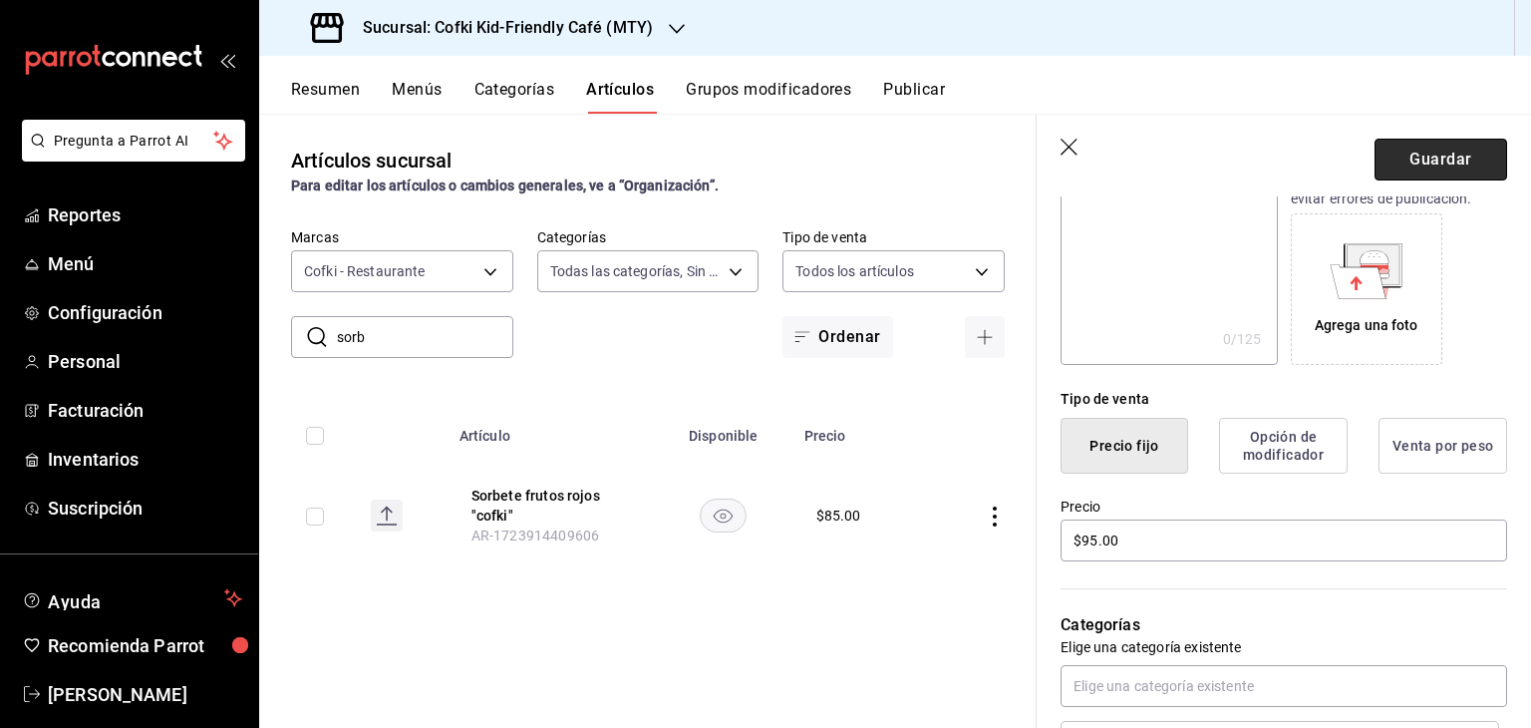
click at [1431, 156] on button "Guardar" at bounding box center [1440, 160] width 133 height 42
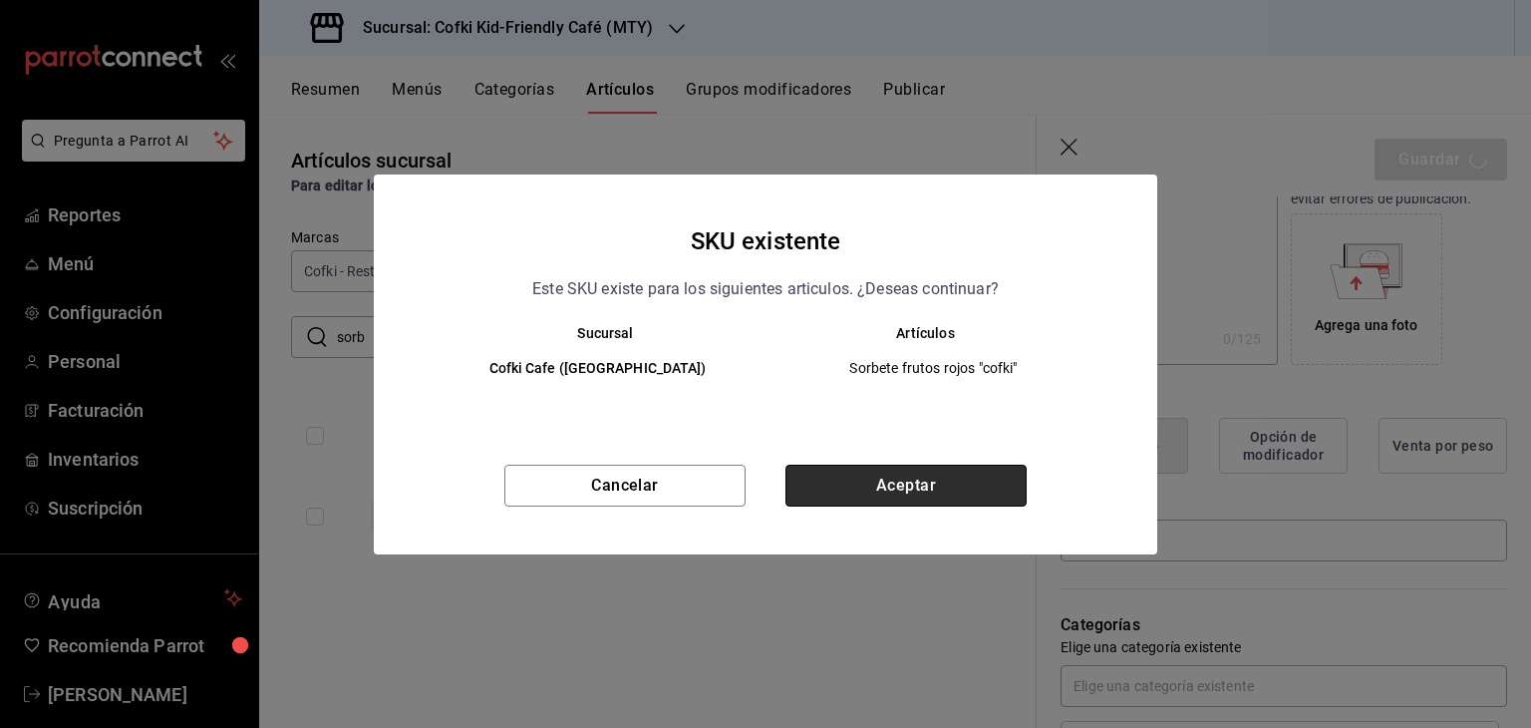
click at [922, 475] on button "Aceptar" at bounding box center [905, 485] width 241 height 42
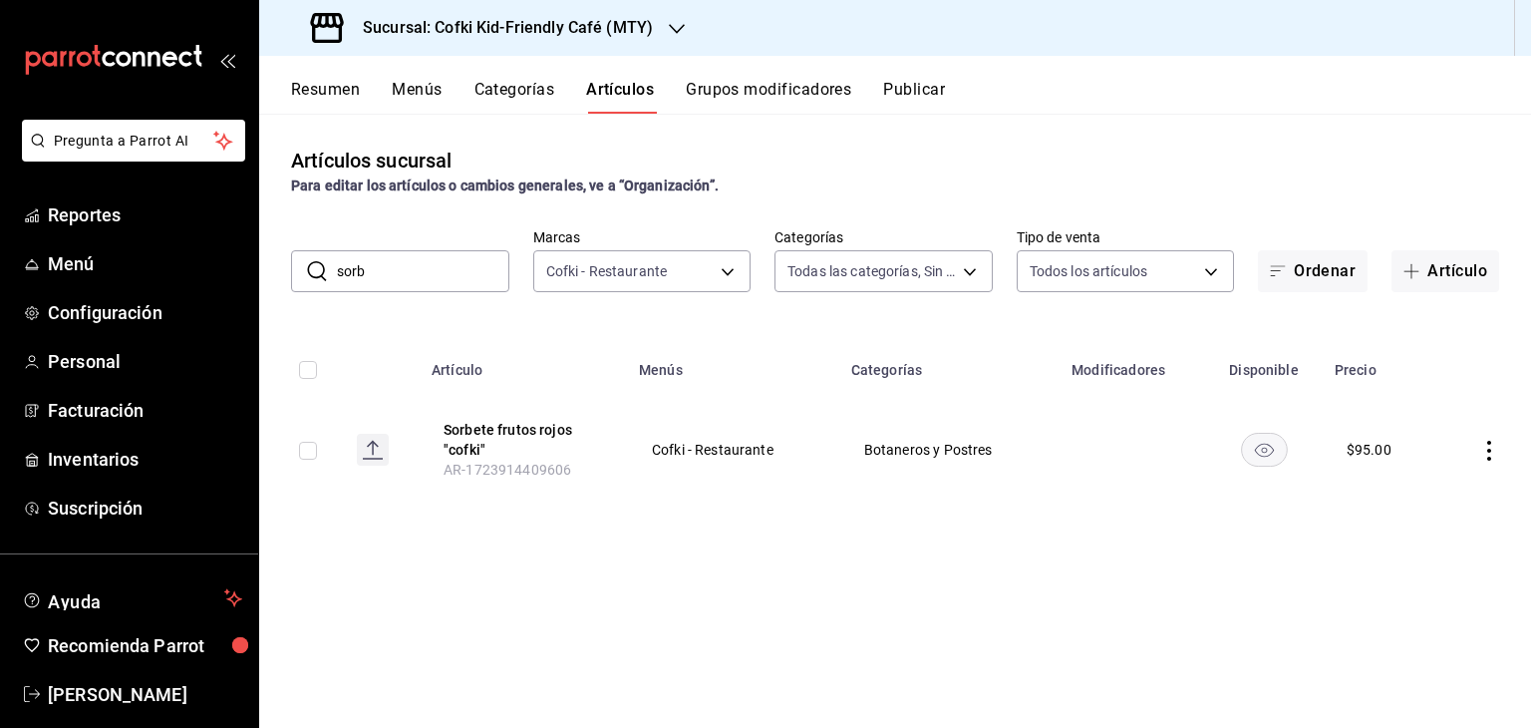
click at [402, 272] on input "sorb" at bounding box center [423, 271] width 172 height 40
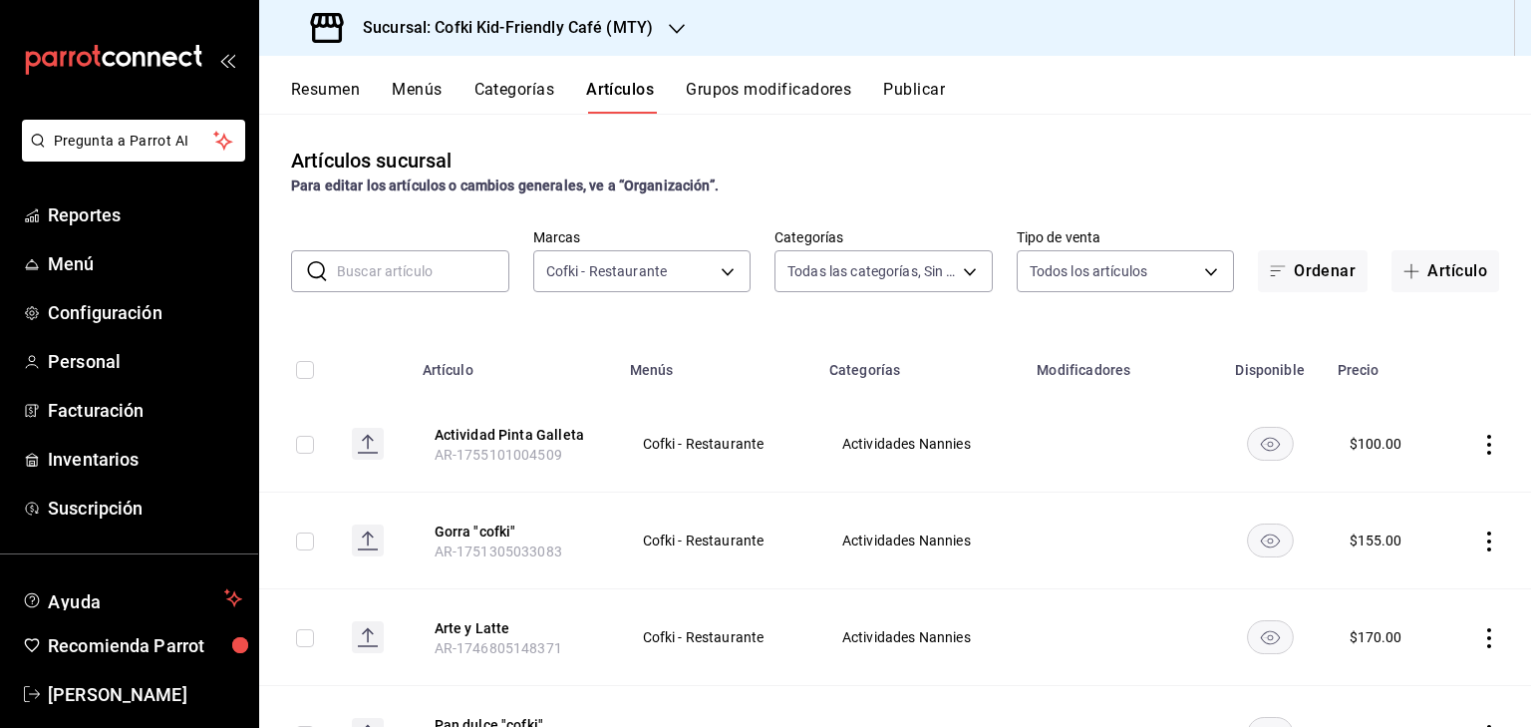
click at [833, 91] on button "Grupos modificadores" at bounding box center [768, 97] width 165 height 34
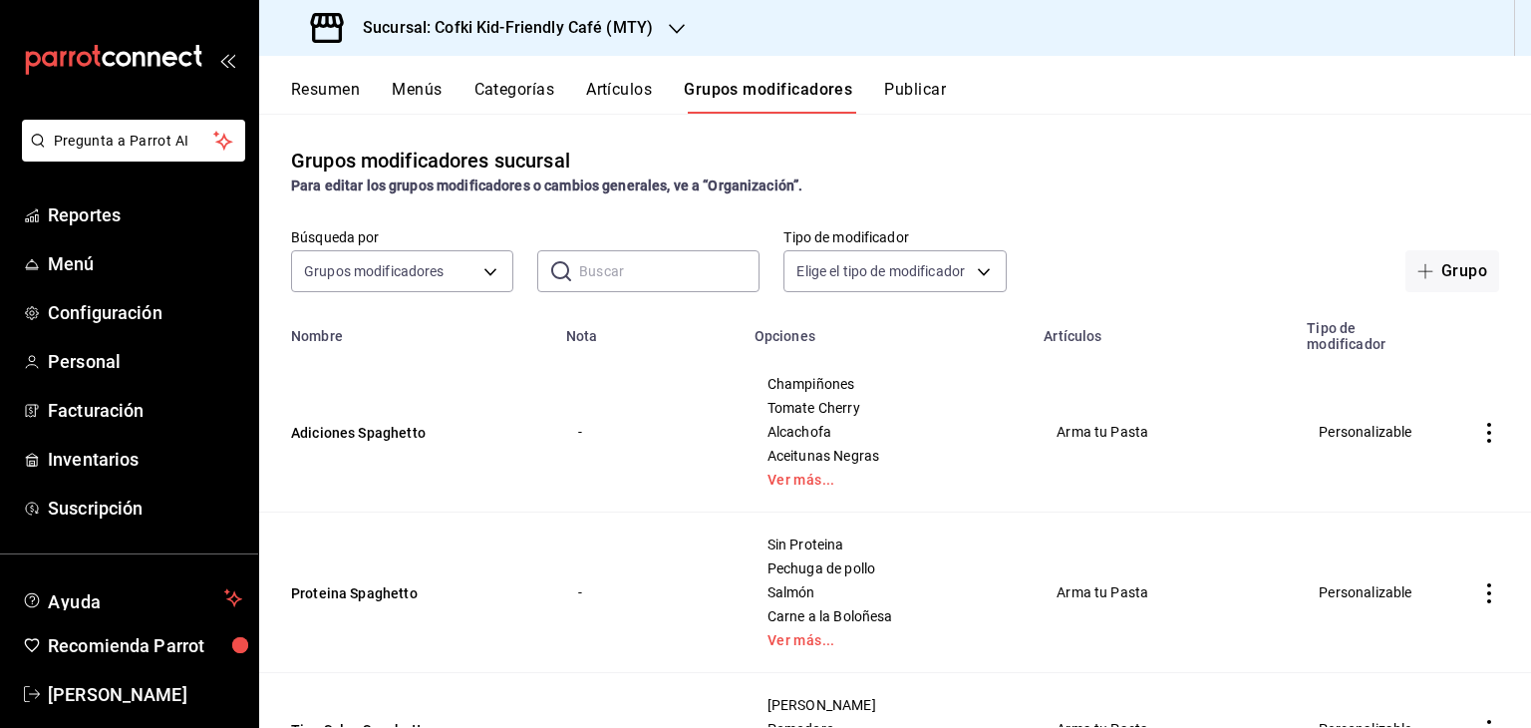
click at [535, 94] on button "Categorías" at bounding box center [514, 97] width 81 height 34
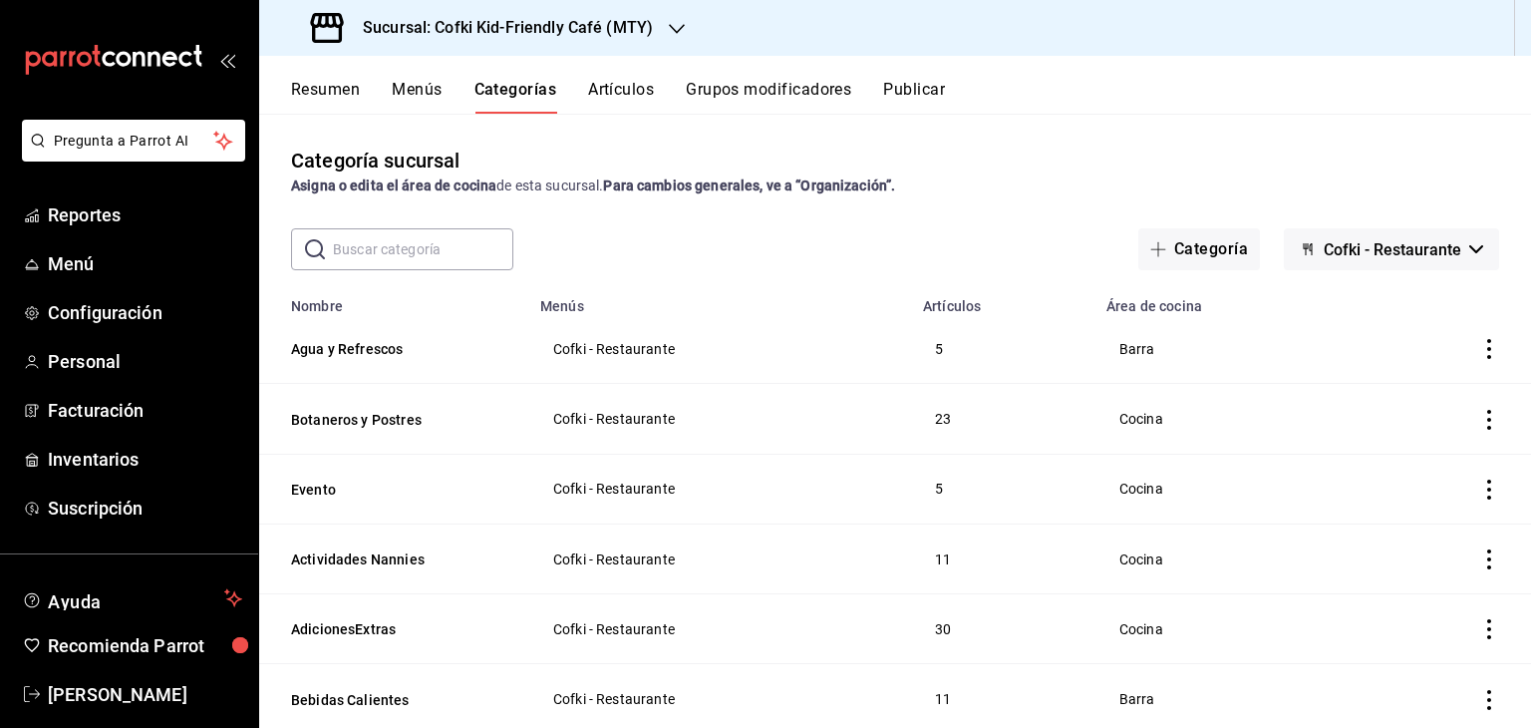
click at [642, 98] on button "Artículos" at bounding box center [621, 97] width 66 height 34
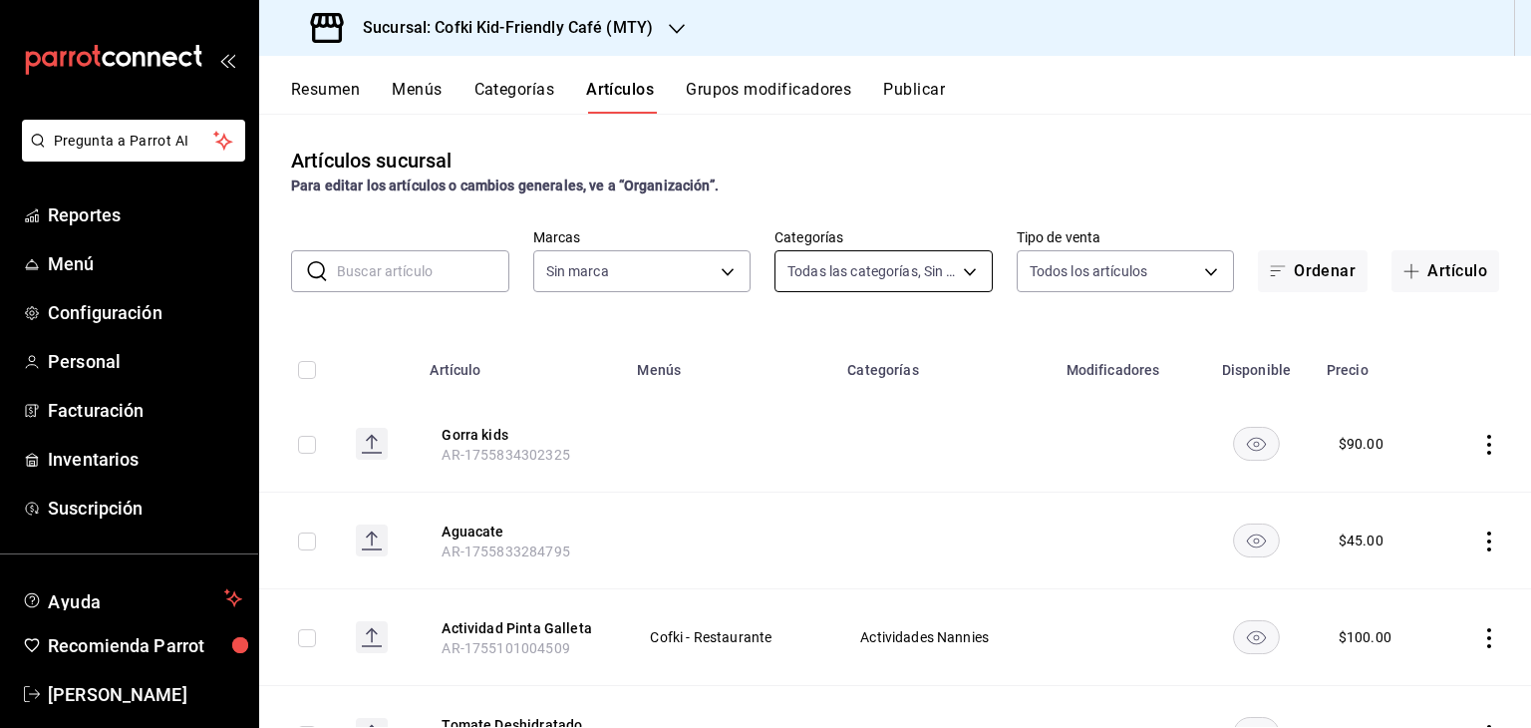
type input "c30b8039-643b-4819-8db3-b366202bda0a,4587f4d9-7f40-481a-a627-d70d388ccf89,0d8e5…"
type input "5ff6da85-4441-477b-bcd1-ce360696ef91,5ba13676-dc65-489a-905a-c589769de354,94a8f…"
click at [972, 272] on body "Pregunta a Parrot AI Reportes Menú Configuración Personal Facturación Inventari…" at bounding box center [765, 364] width 1531 height 728
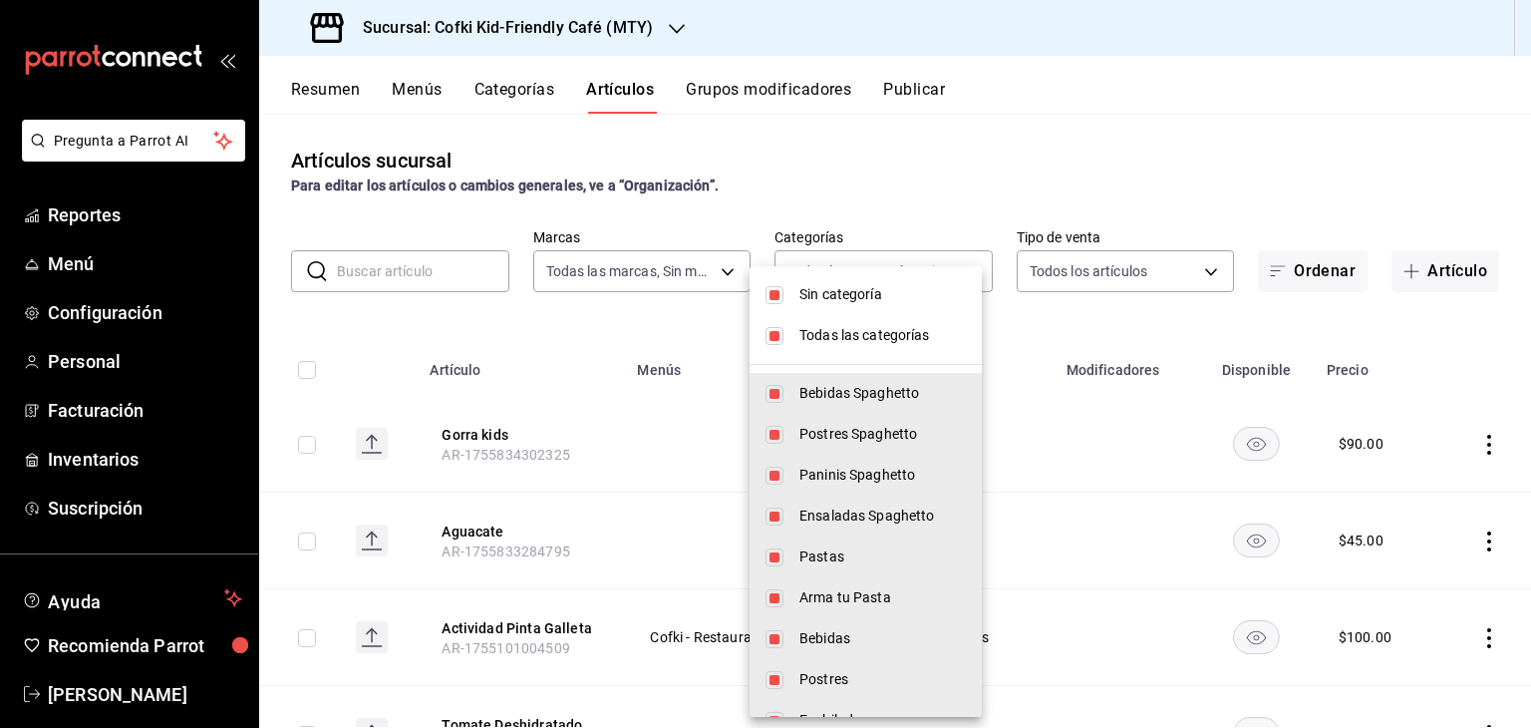
click at [767, 286] on input "checkbox" at bounding box center [774, 295] width 18 height 18
checkbox input "false"
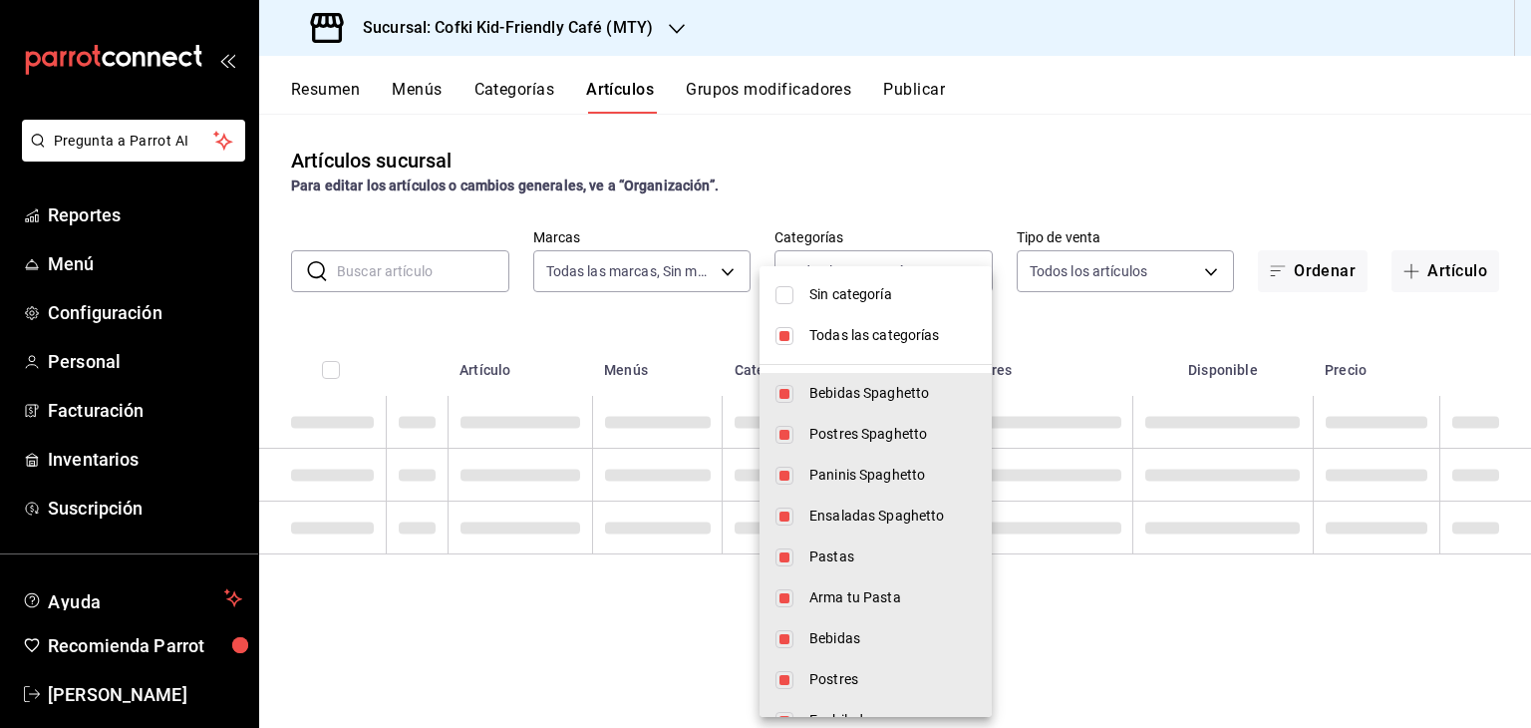
click at [785, 345] on li "Todas las categorías" at bounding box center [875, 335] width 232 height 41
checkbox input "false"
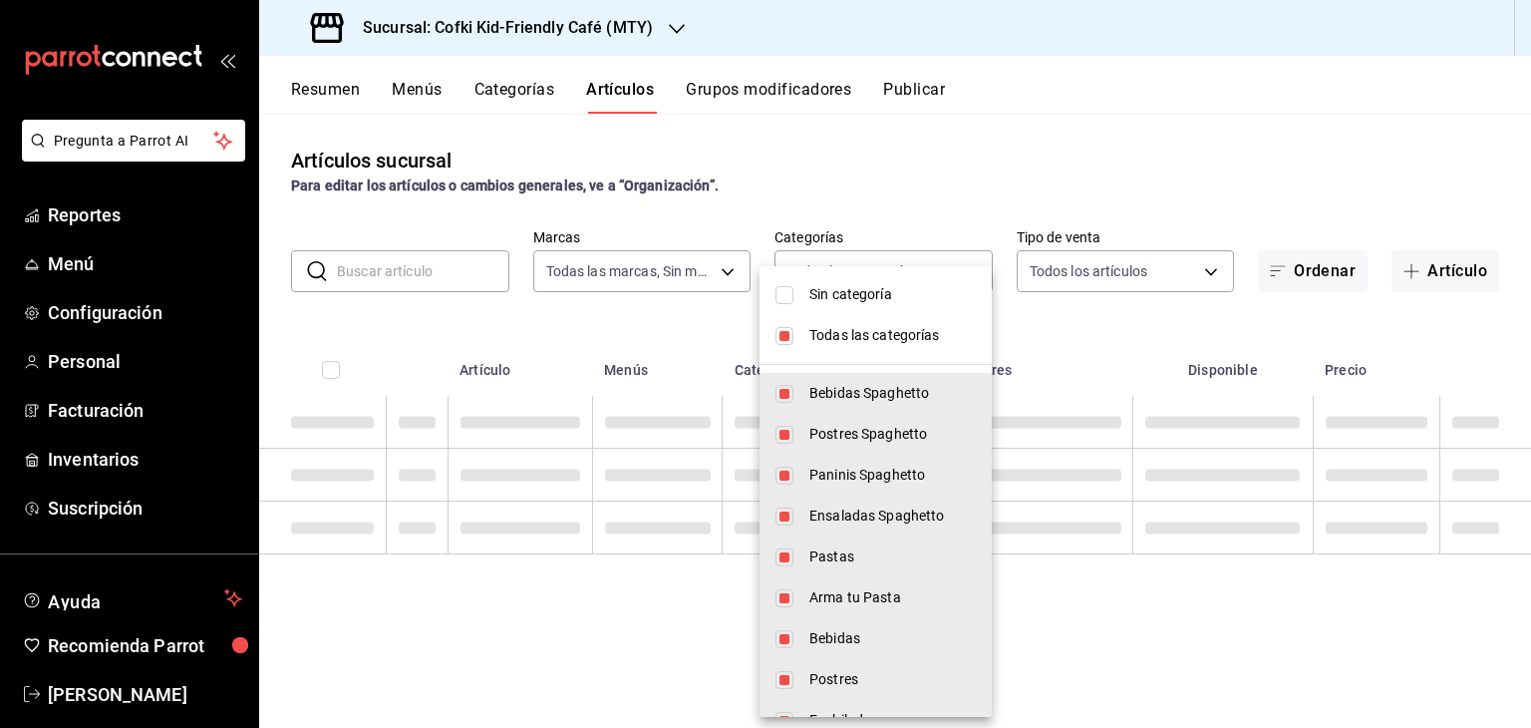
checkbox input "false"
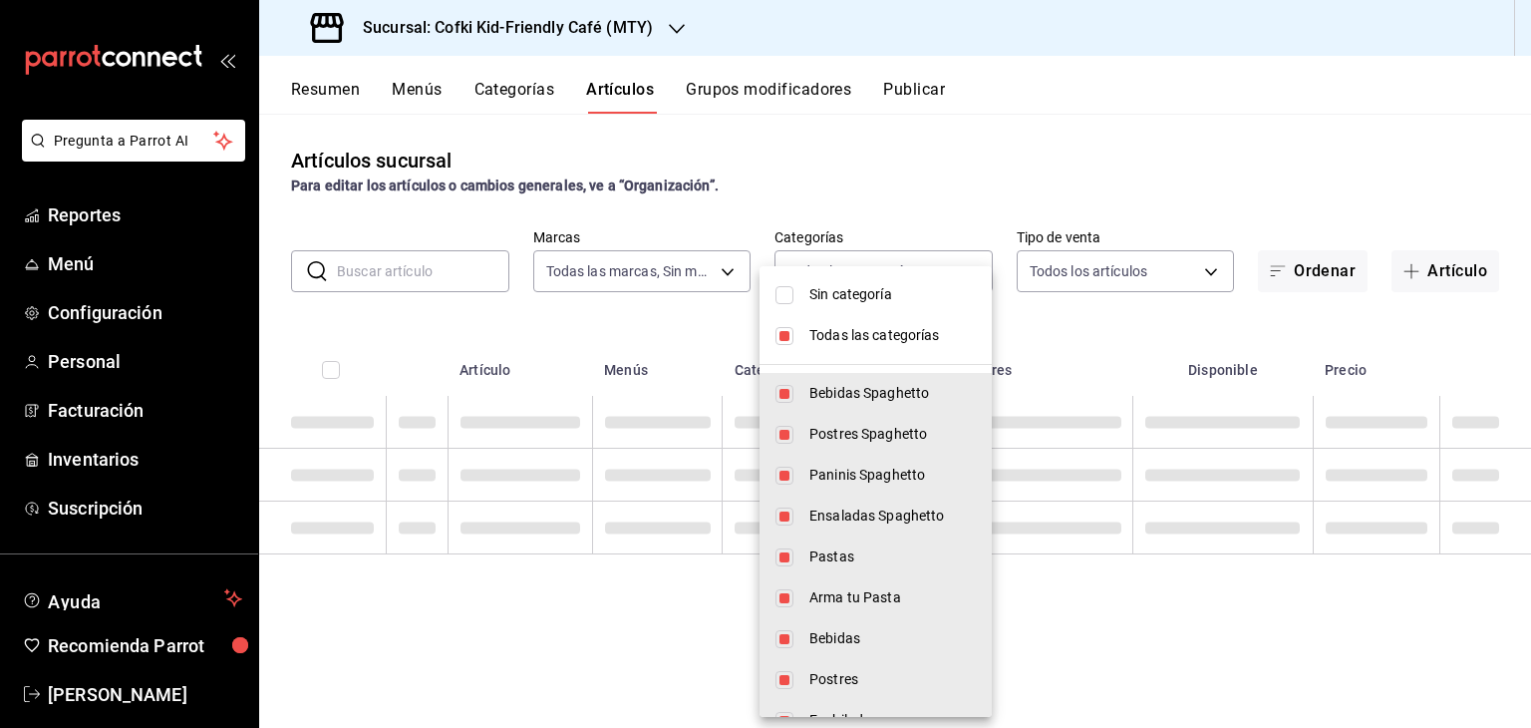
checkbox input "false"
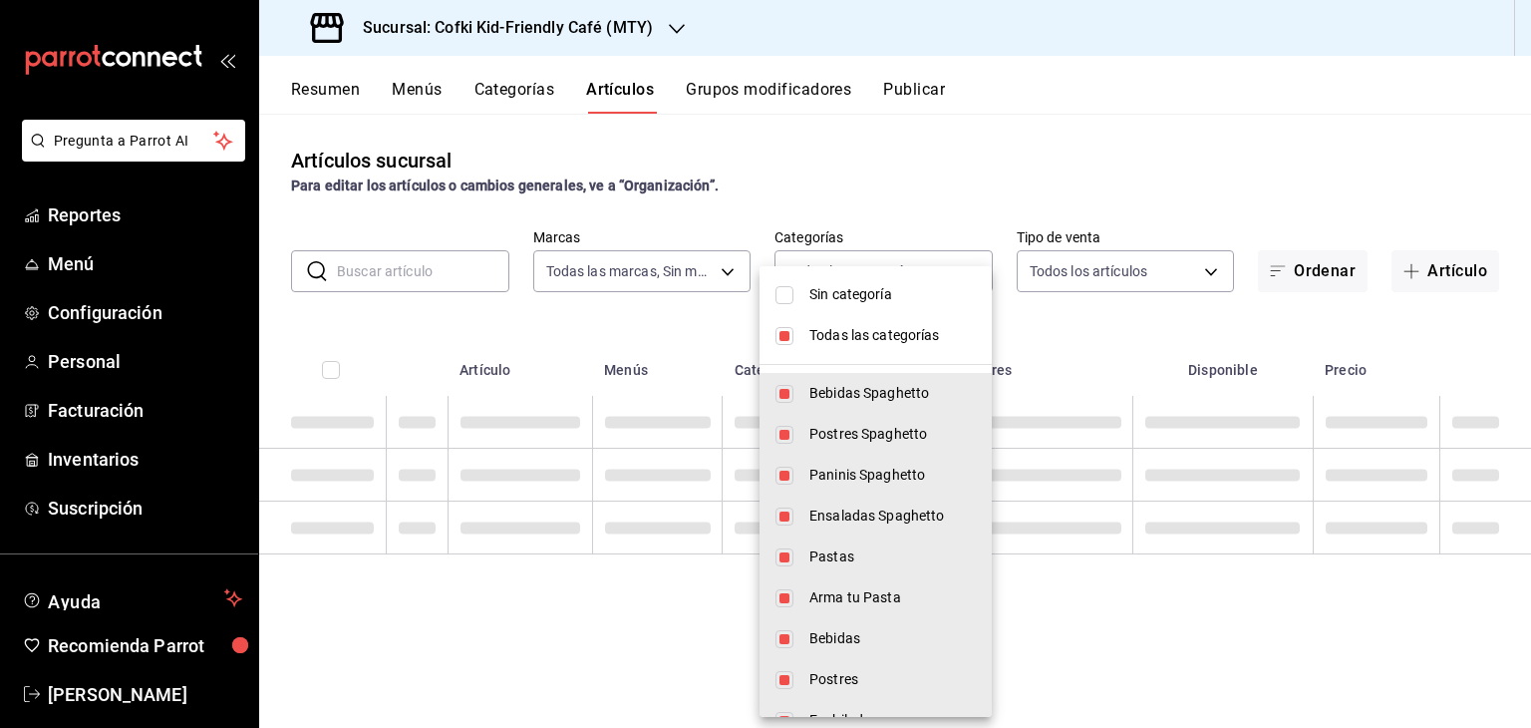
checkbox input "false"
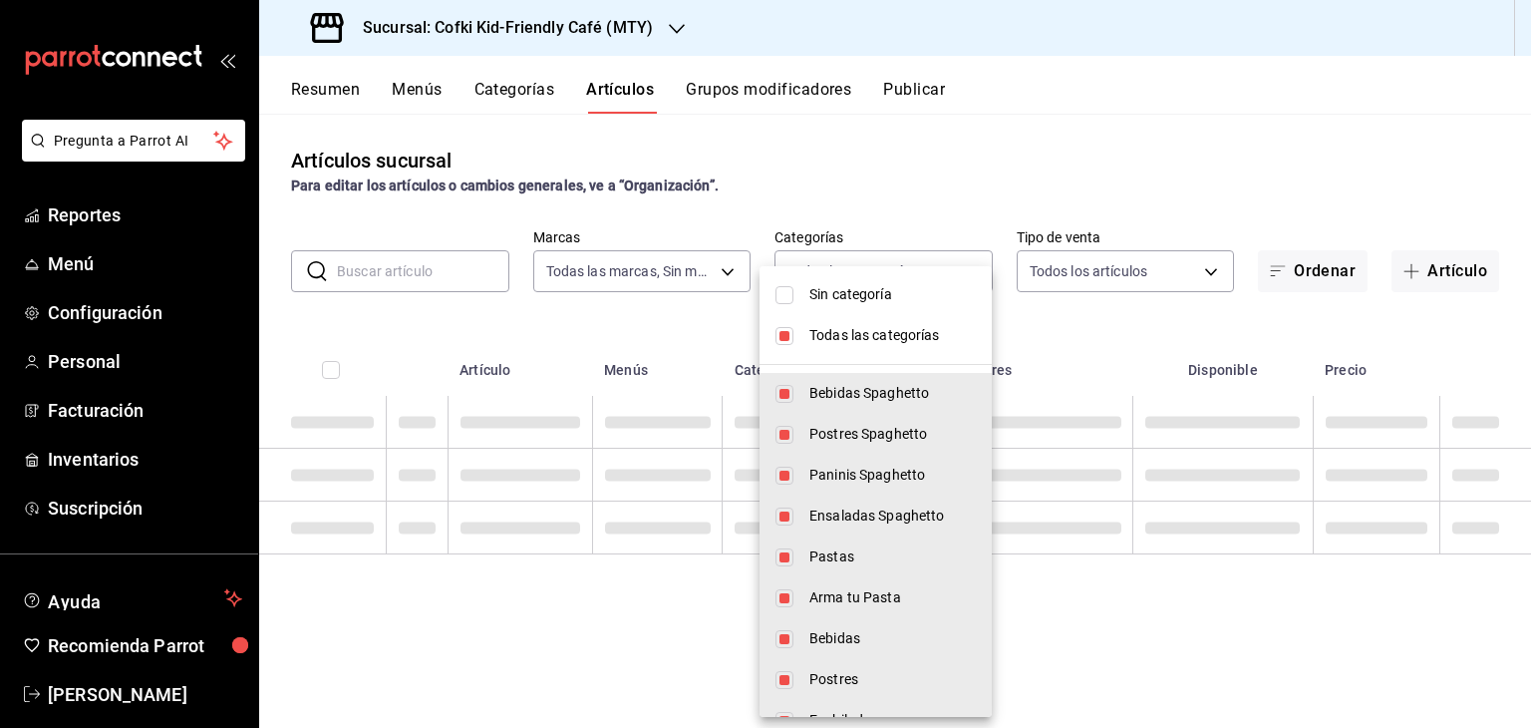
checkbox input "false"
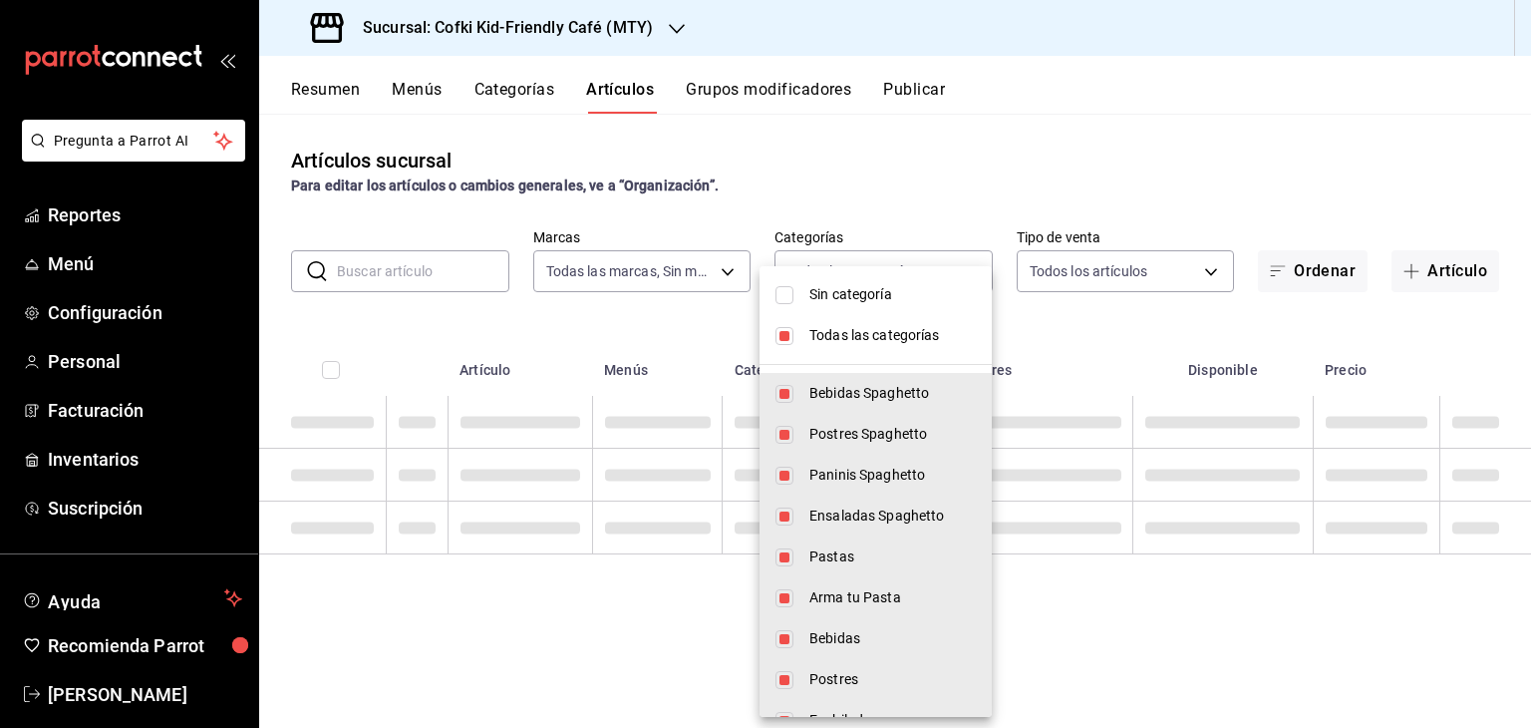
checkbox input "false"
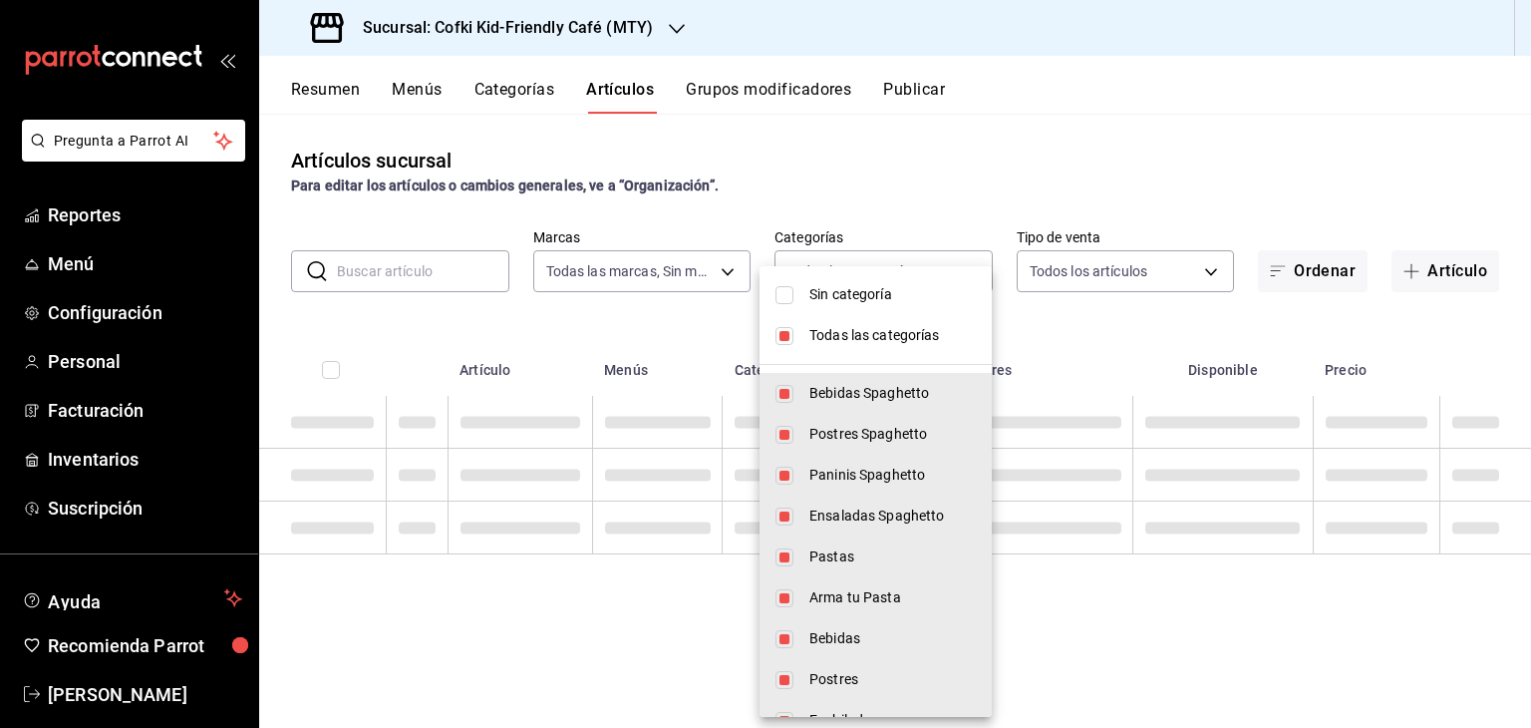
checkbox input "false"
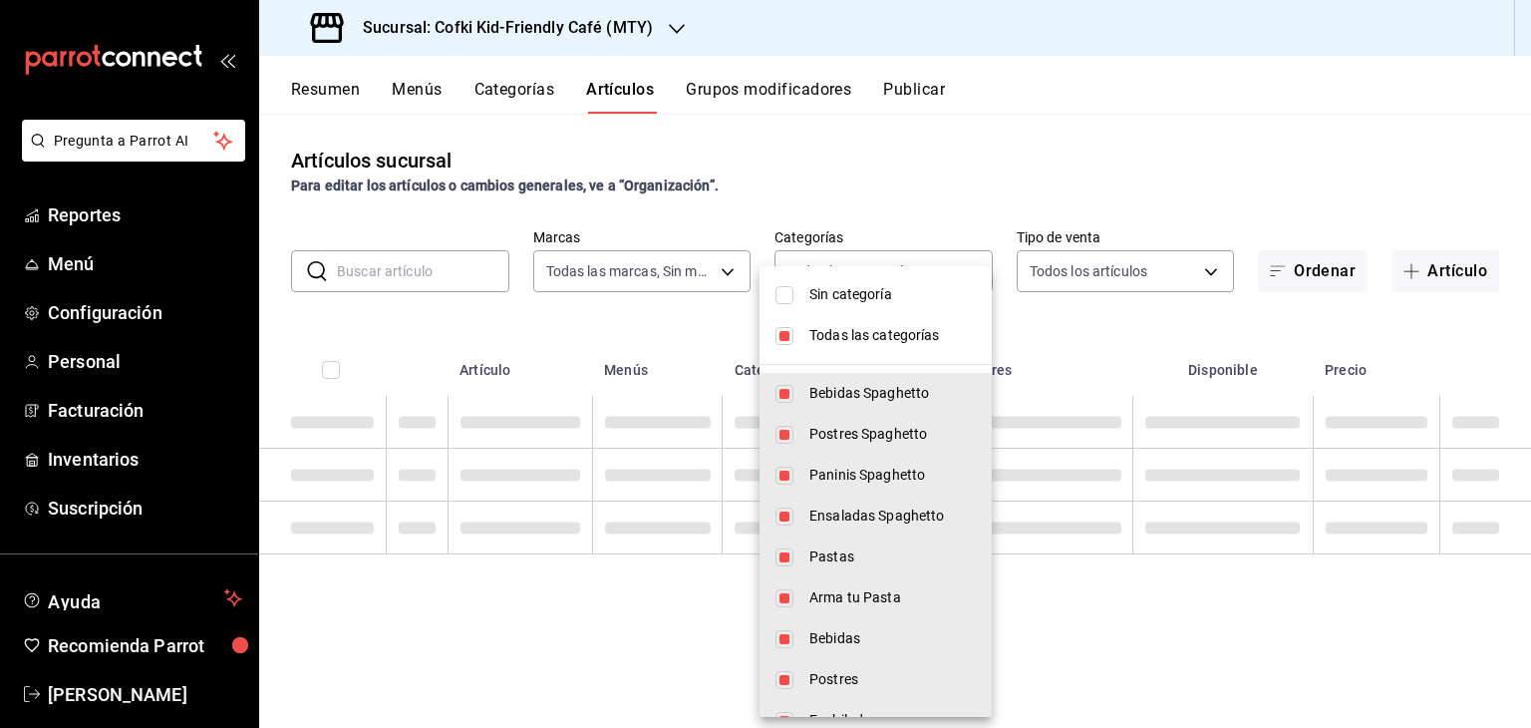
checkbox input "false"
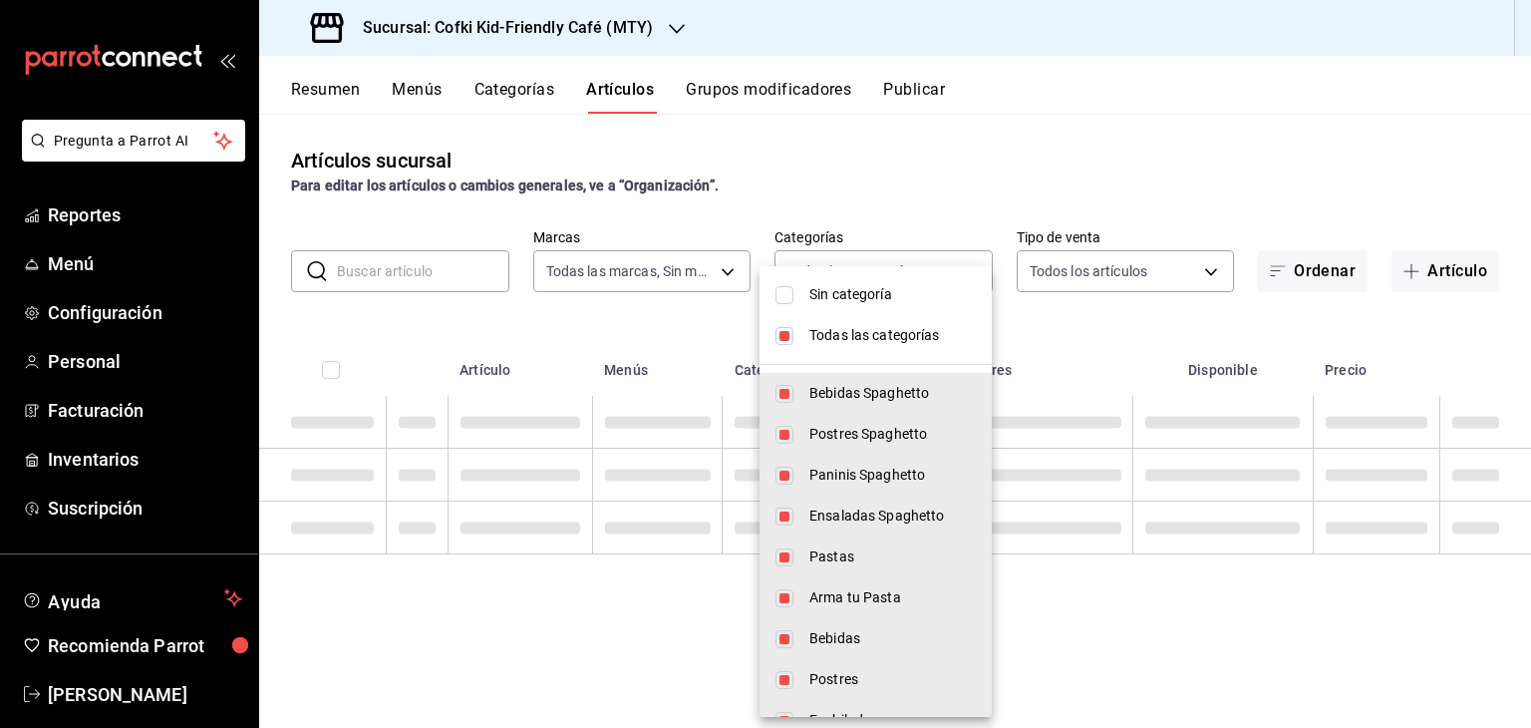
checkbox input "false"
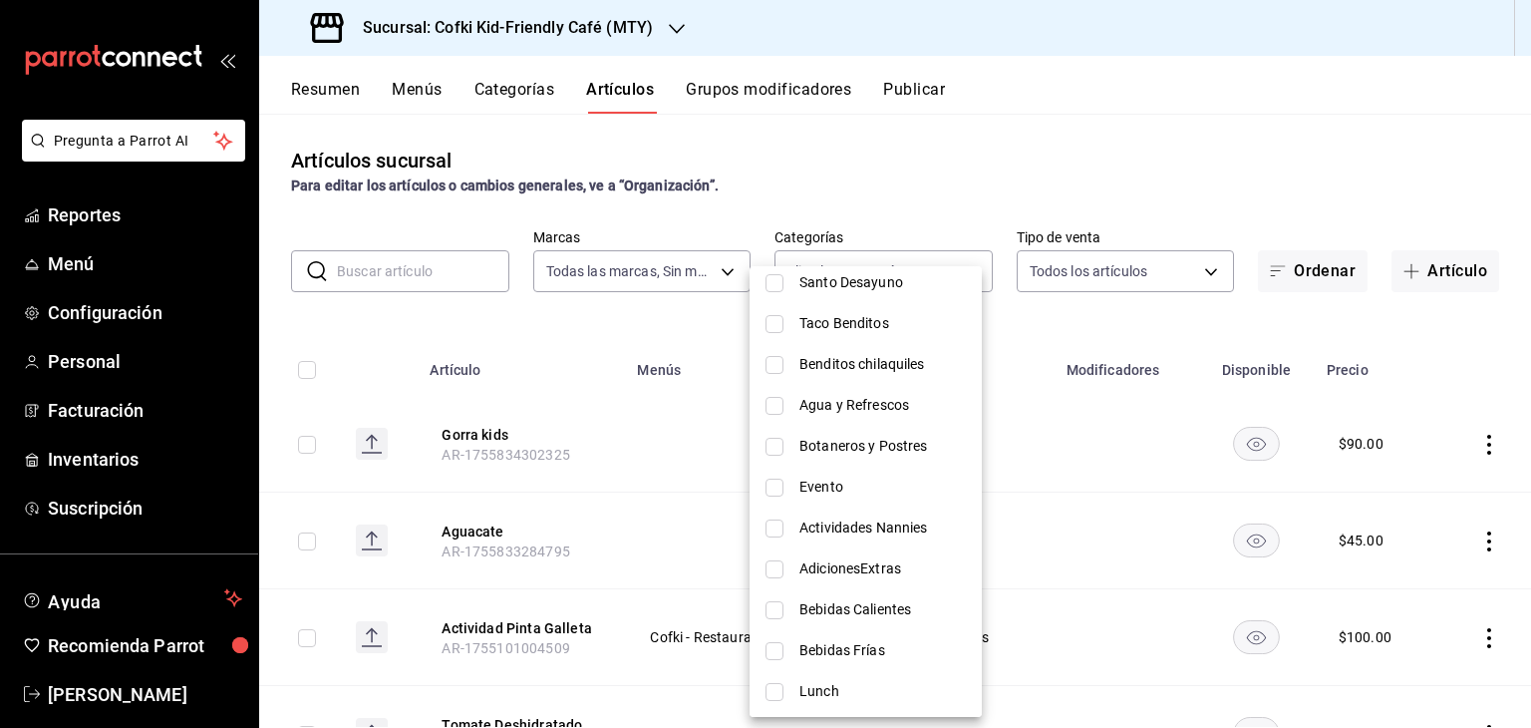
scroll to position [1100, 0]
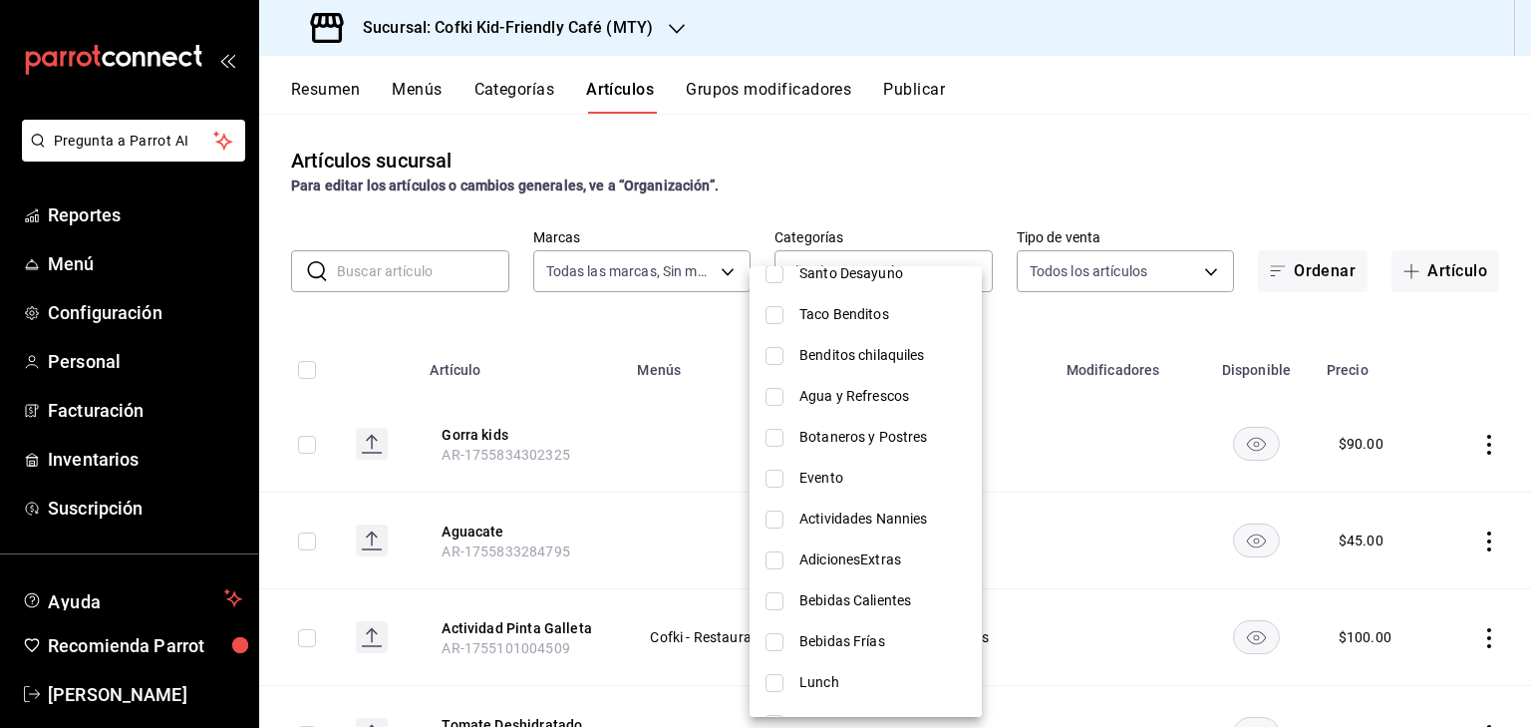
click at [883, 511] on span "Actividades Nannies" at bounding box center [882, 518] width 166 height 21
type input "36f74945-30bd-4674-b419-b3ab8703e977"
checkbox input "true"
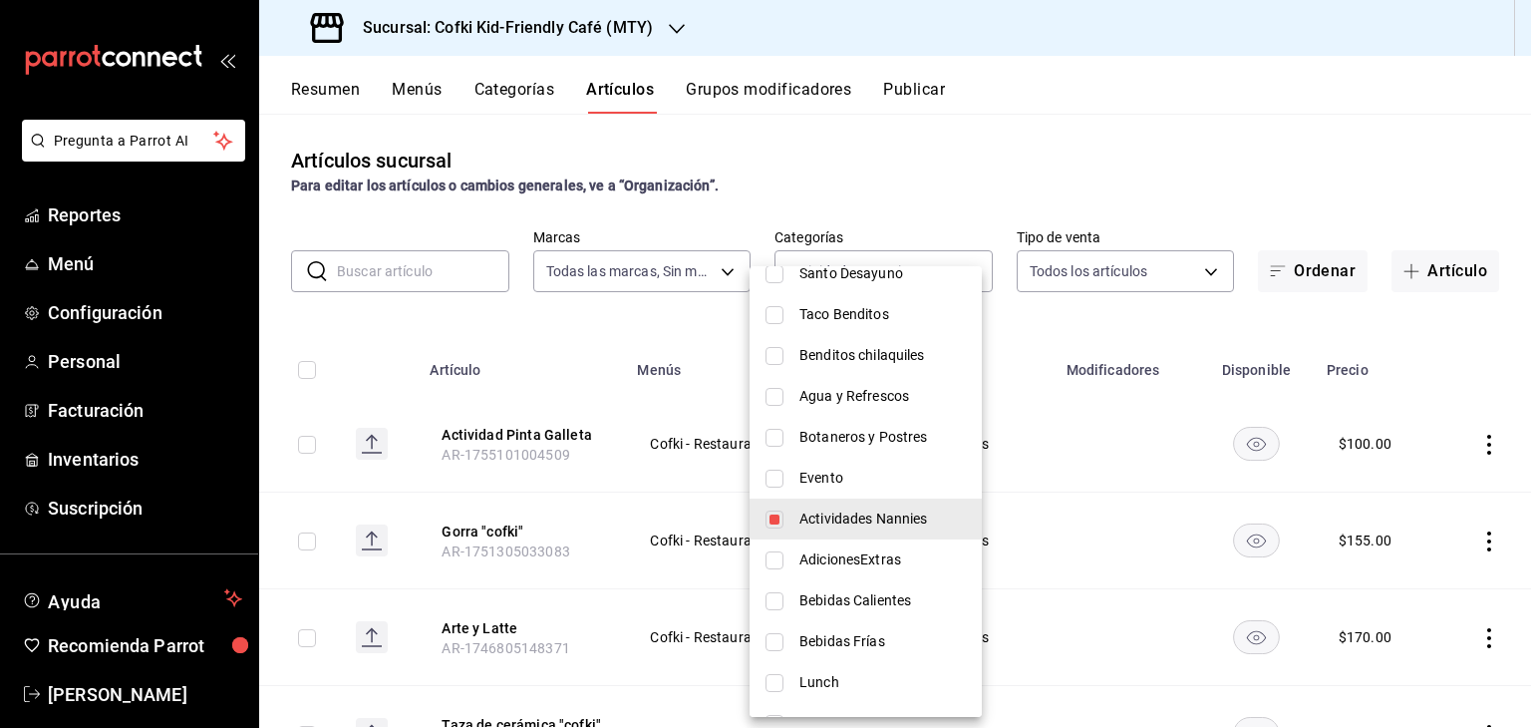
click at [1093, 135] on div at bounding box center [765, 364] width 1531 height 728
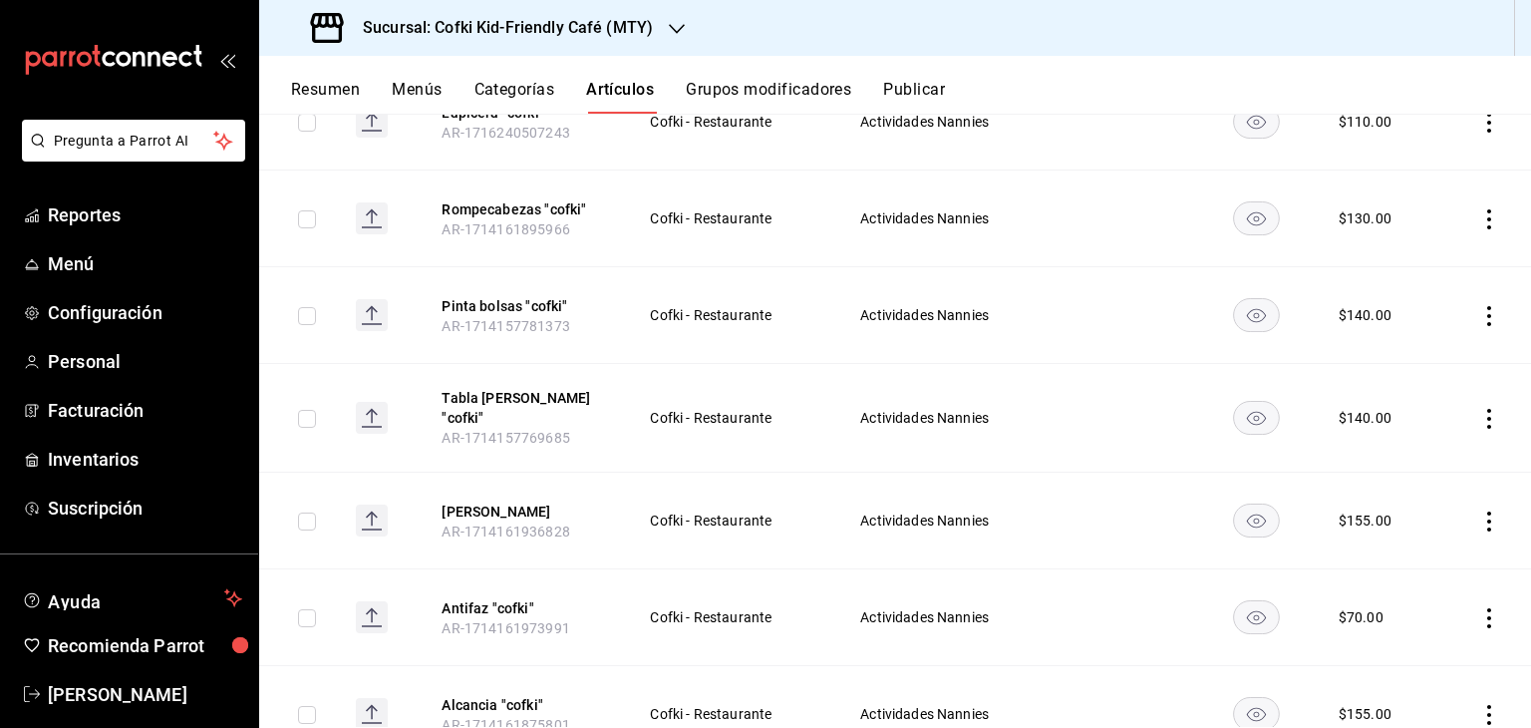
scroll to position [710, 0]
click at [1479, 510] on icon "actions" at bounding box center [1489, 520] width 20 height 20
click at [1478, 507] on div at bounding box center [765, 364] width 1531 height 728
click at [1479, 510] on icon "actions" at bounding box center [1489, 520] width 20 height 20
click at [1101, 496] on div at bounding box center [765, 364] width 1531 height 728
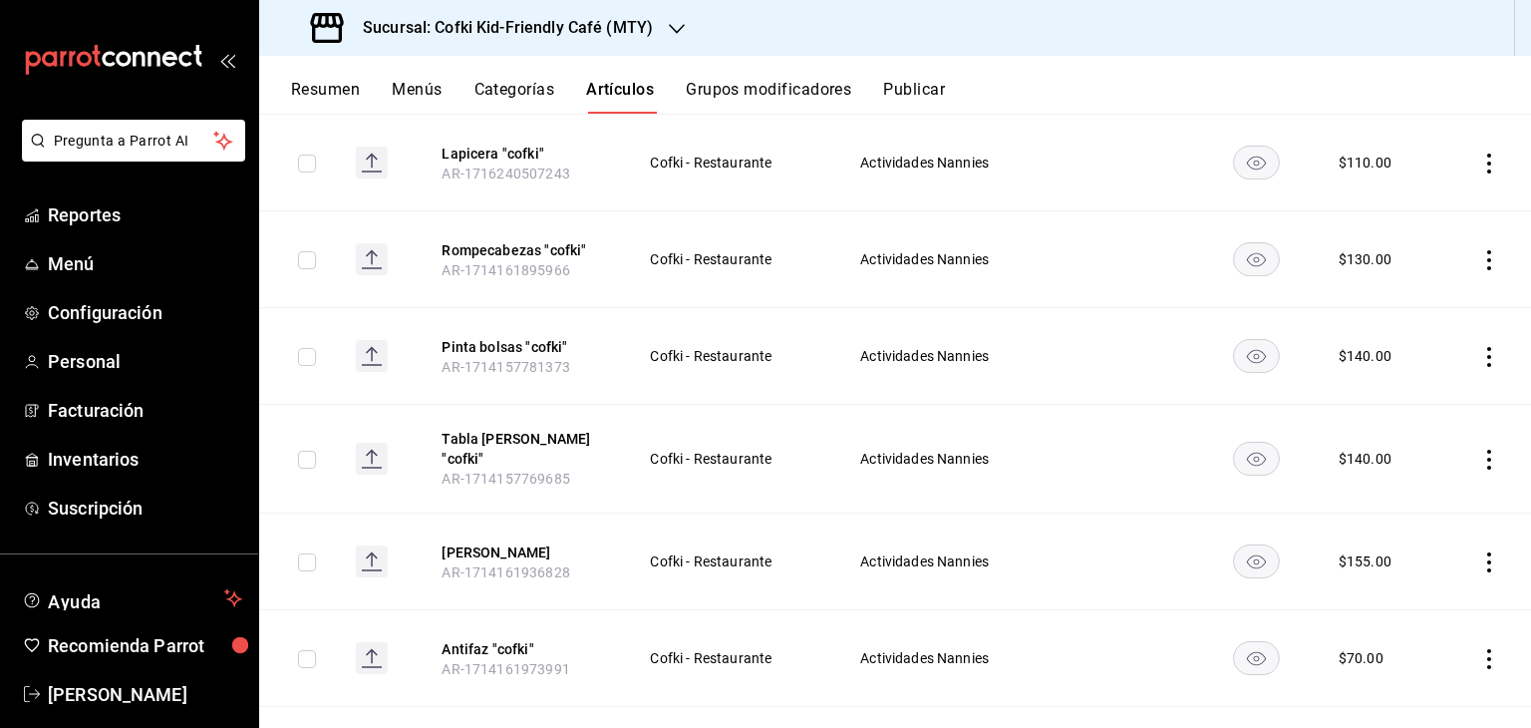
scroll to position [777, 0]
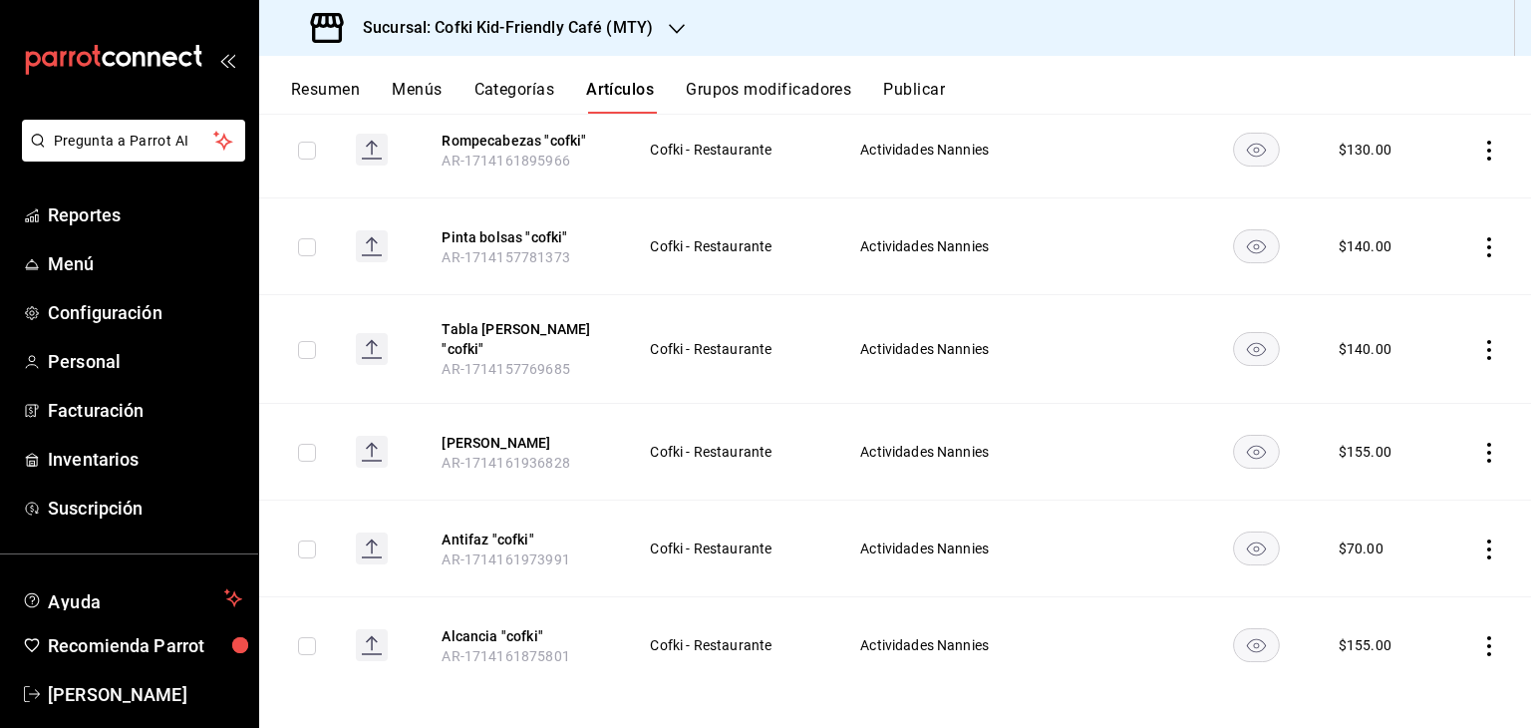
click at [1479, 636] on icon "actions" at bounding box center [1489, 646] width 20 height 20
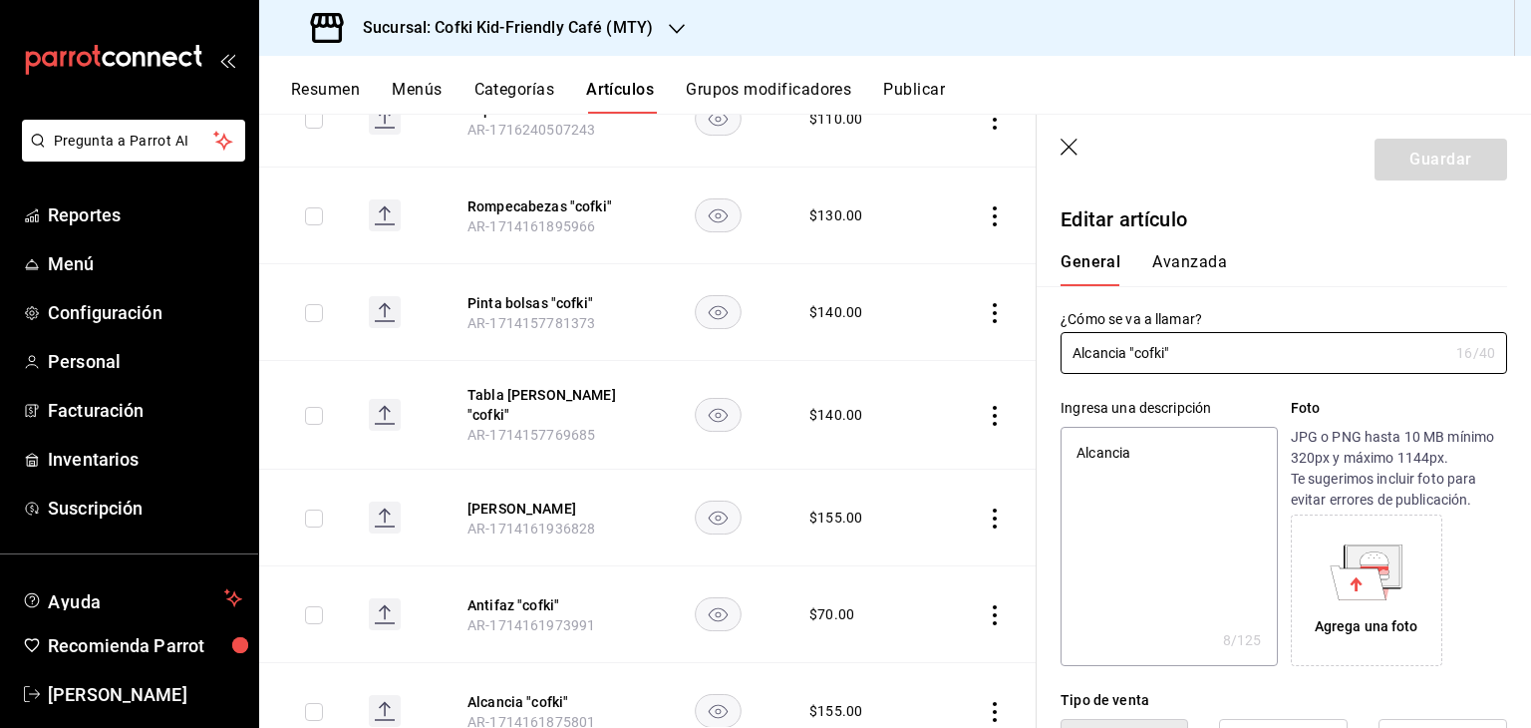
type textarea "x"
type input "$155.00"
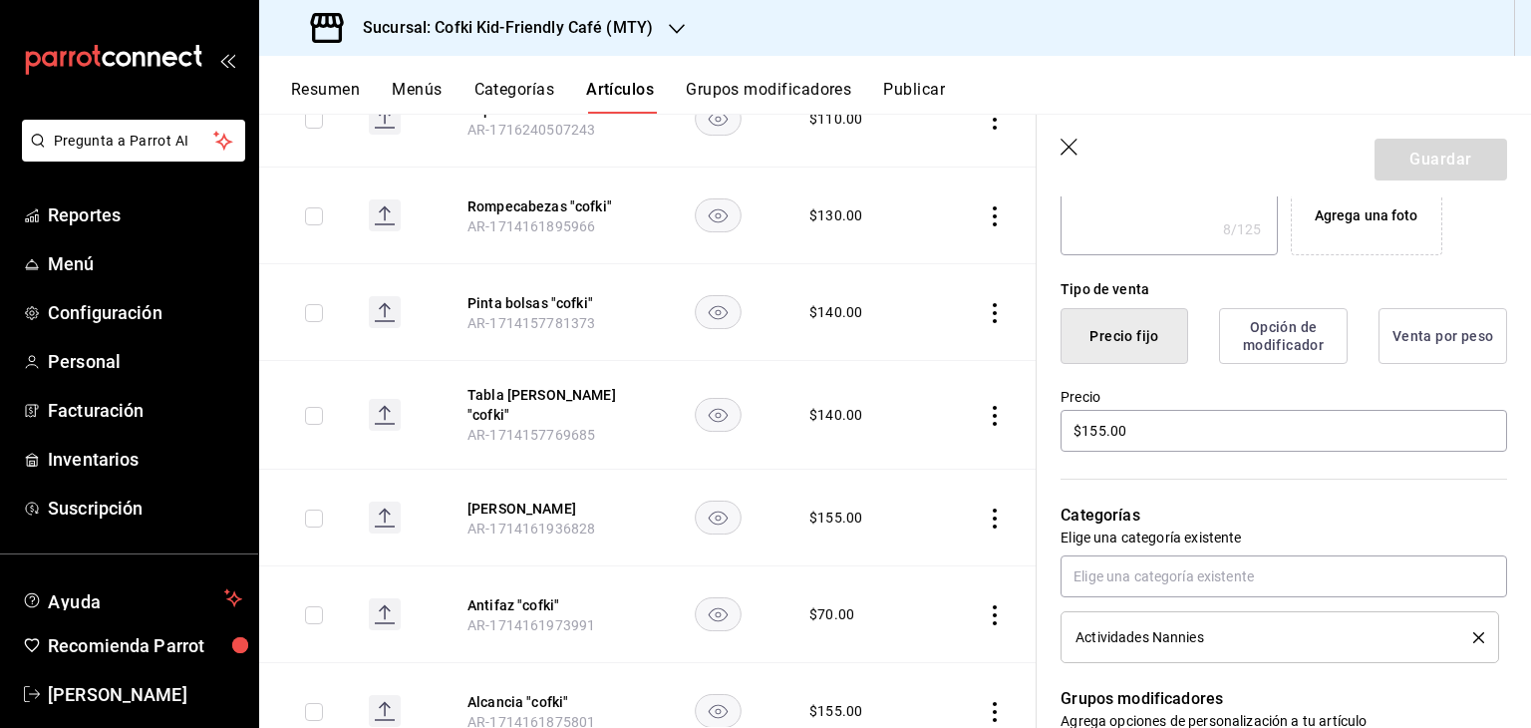
scroll to position [415, 0]
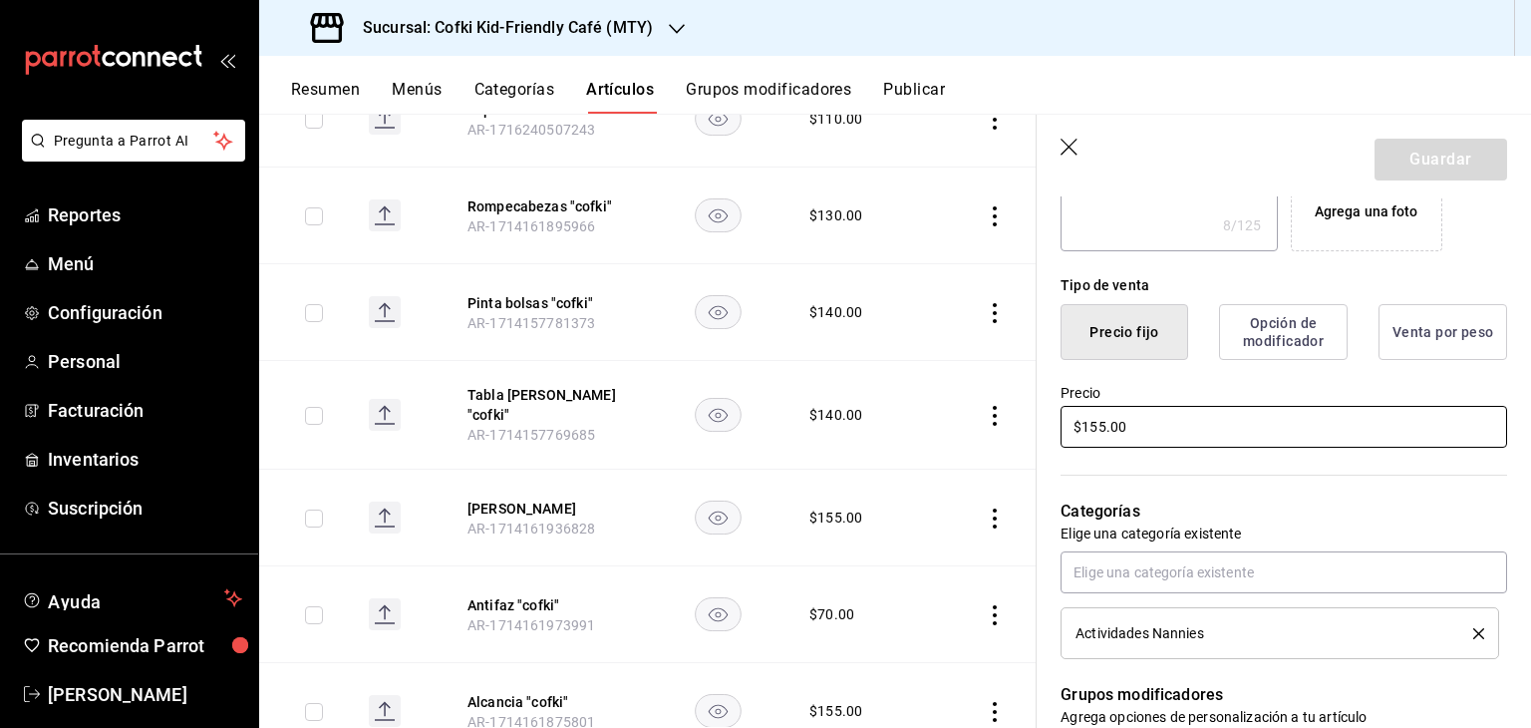
click at [1098, 419] on input "$155.00" at bounding box center [1283, 427] width 447 height 42
type textarea "x"
type input "$15.00"
type textarea "x"
type input "$165.00"
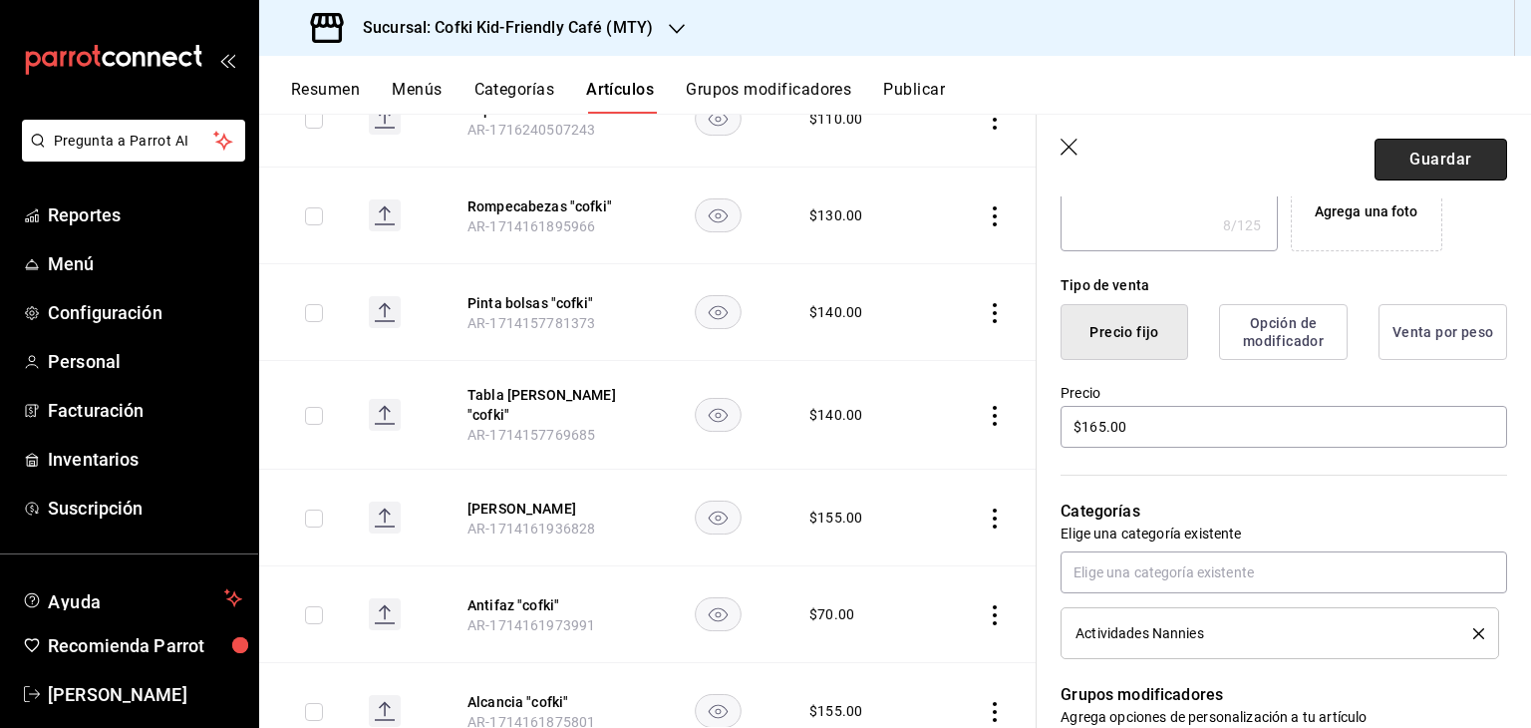
click at [1439, 160] on button "Guardar" at bounding box center [1440, 160] width 133 height 42
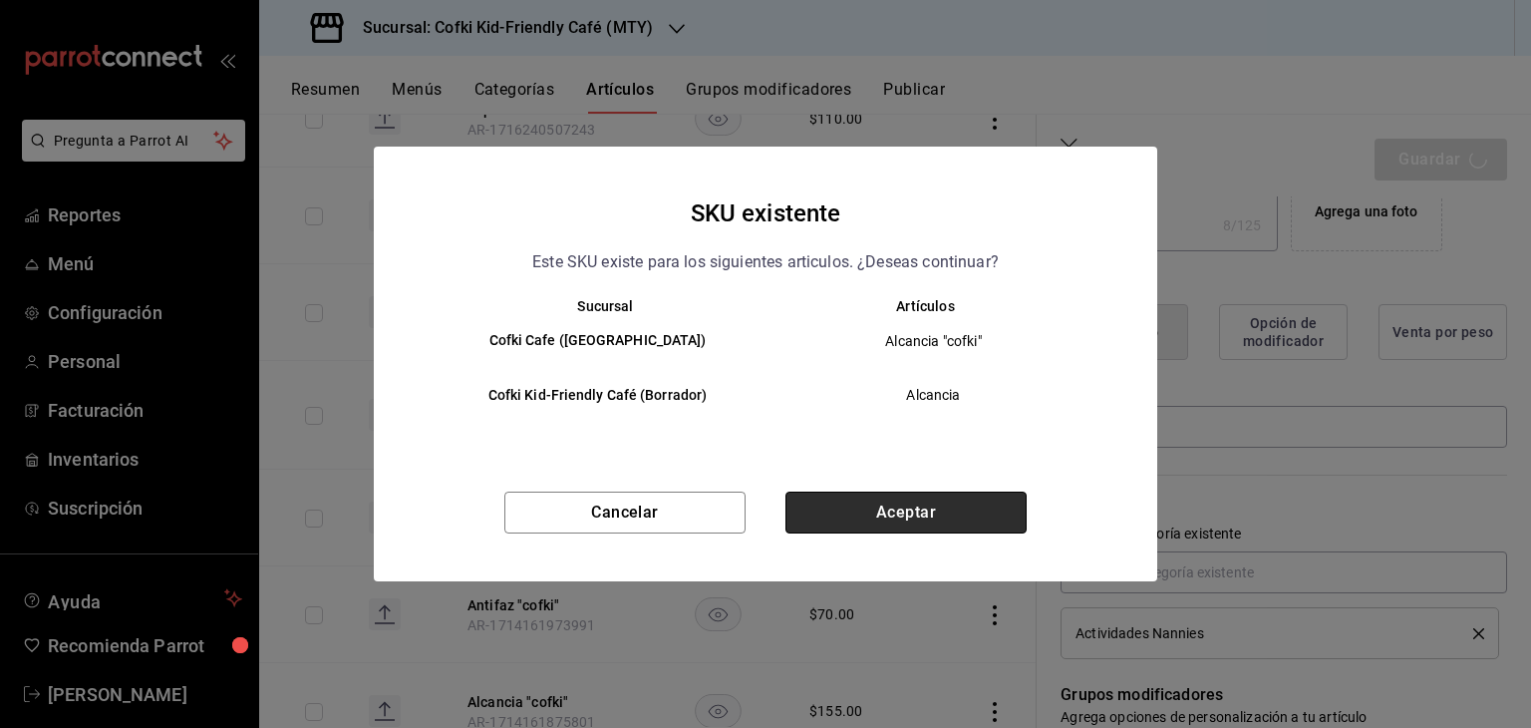
click at [931, 495] on button "Aceptar" at bounding box center [905, 512] width 241 height 42
type textarea "x"
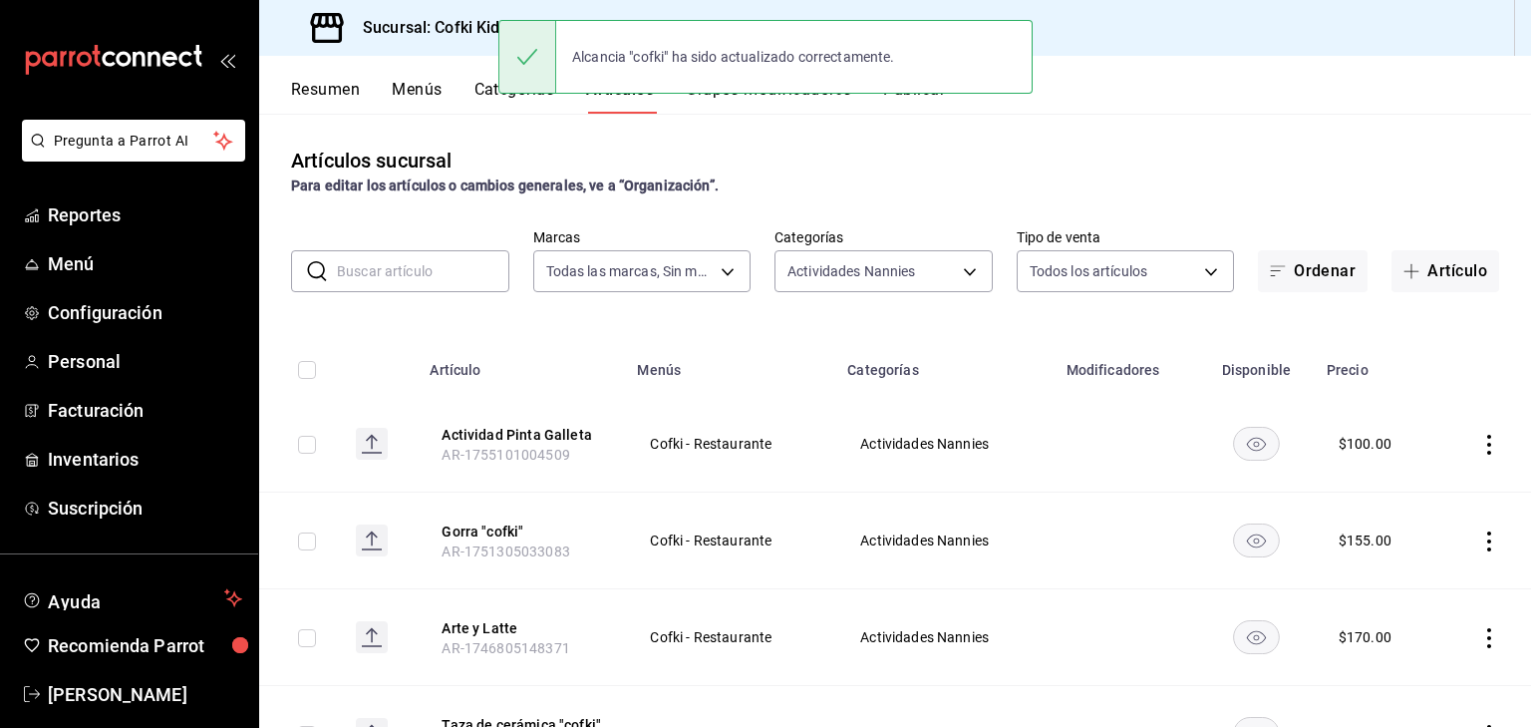
scroll to position [777, 0]
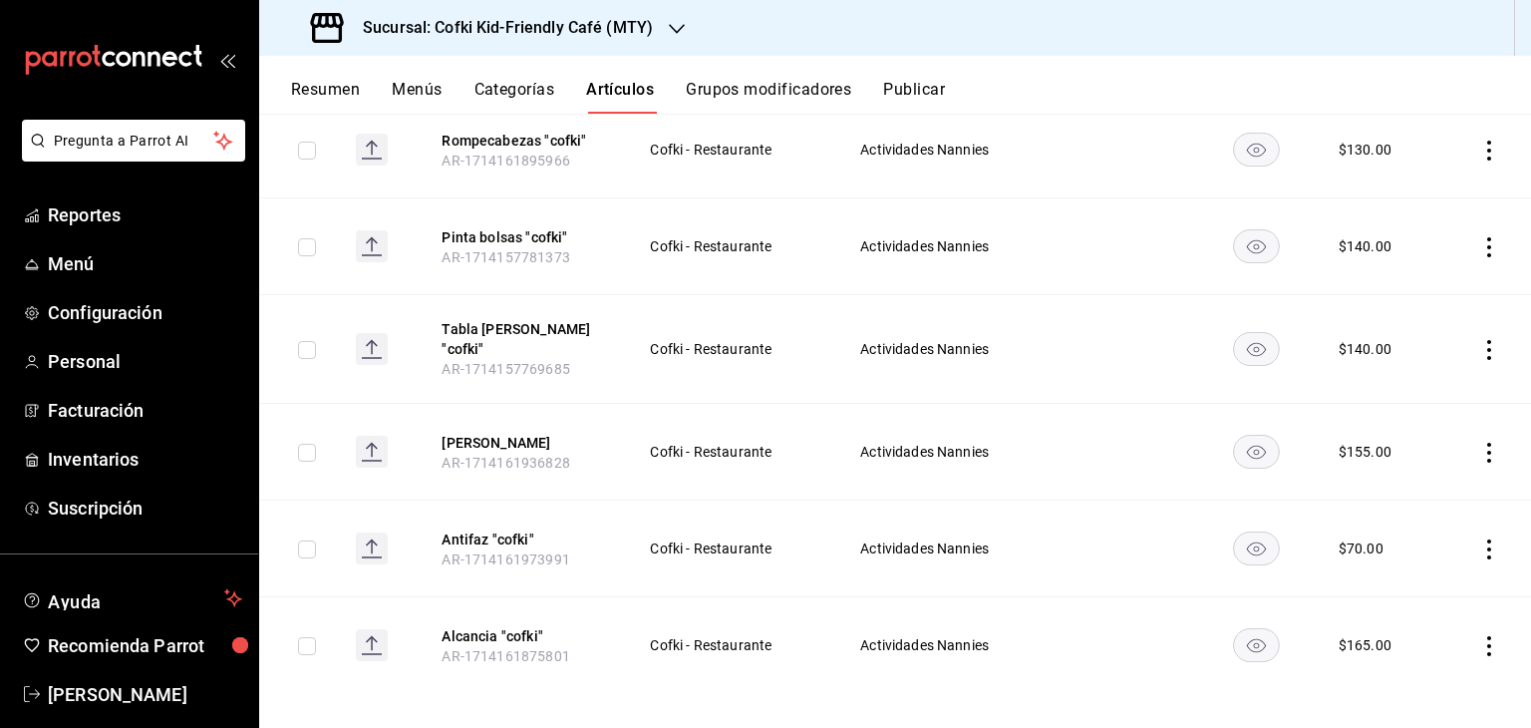
click at [1479, 443] on icon "actions" at bounding box center [1489, 453] width 20 height 20
click at [1413, 483] on span "Editar" at bounding box center [1414, 484] width 52 height 21
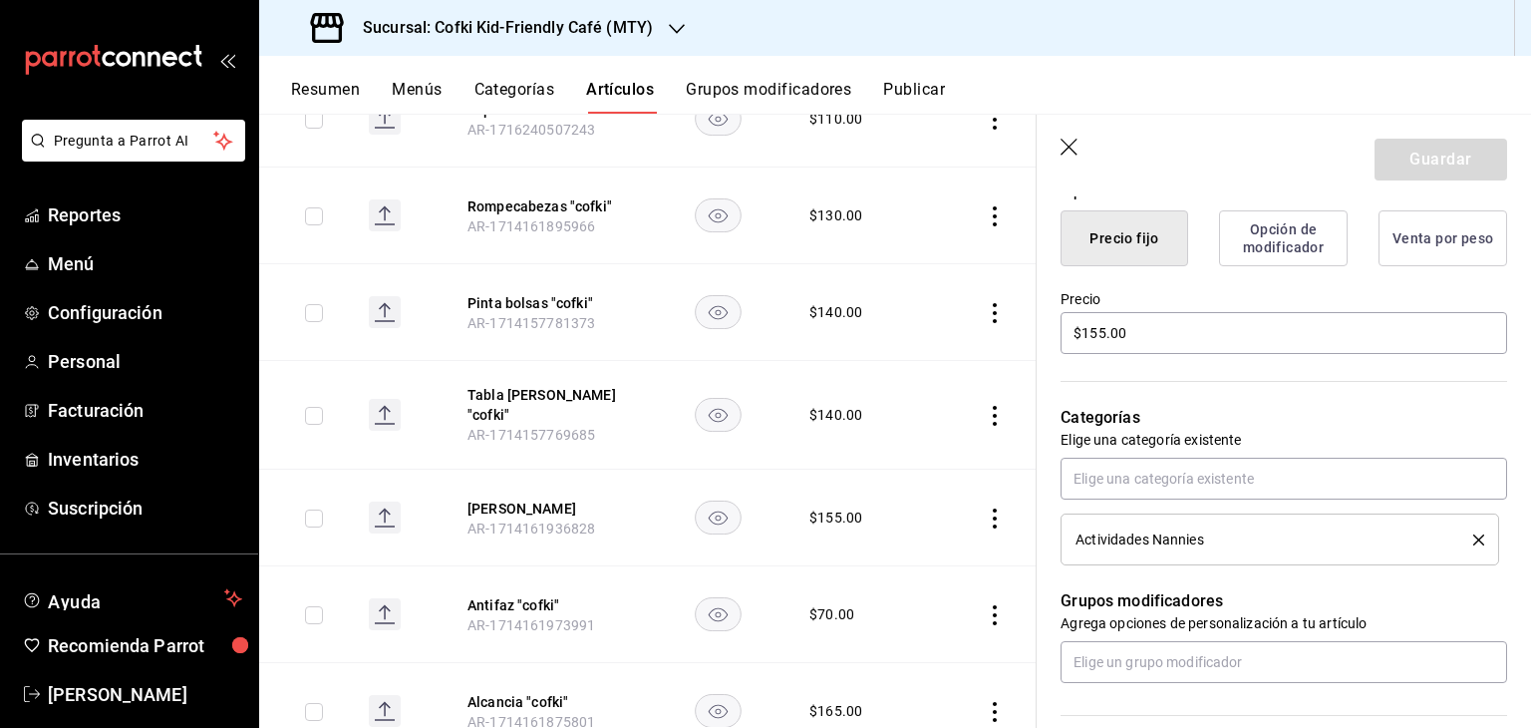
scroll to position [509, 0]
click at [1097, 331] on input "$155.00" at bounding box center [1283, 332] width 447 height 42
type textarea "x"
type input "$15.00"
type textarea "x"
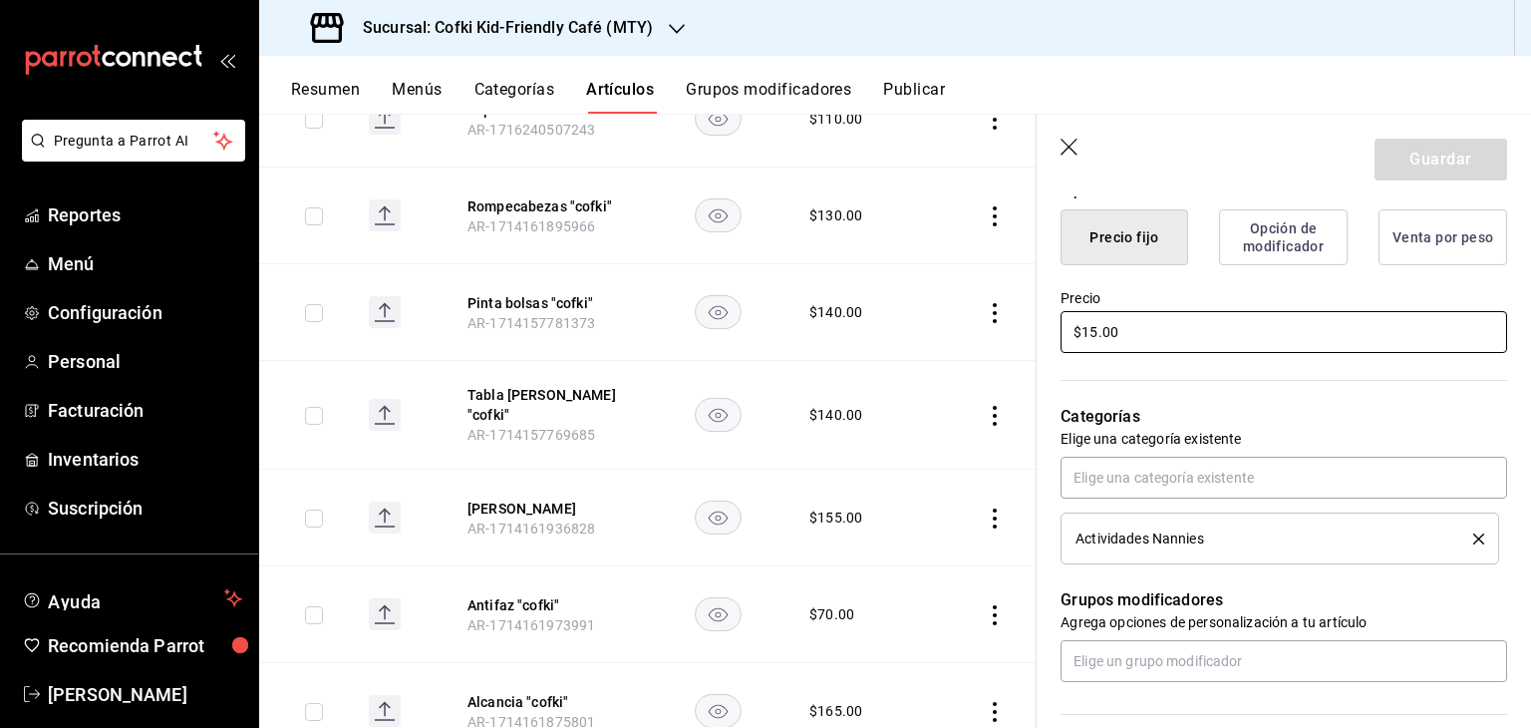
type input "$165.00"
type textarea "x"
type input "$165.00"
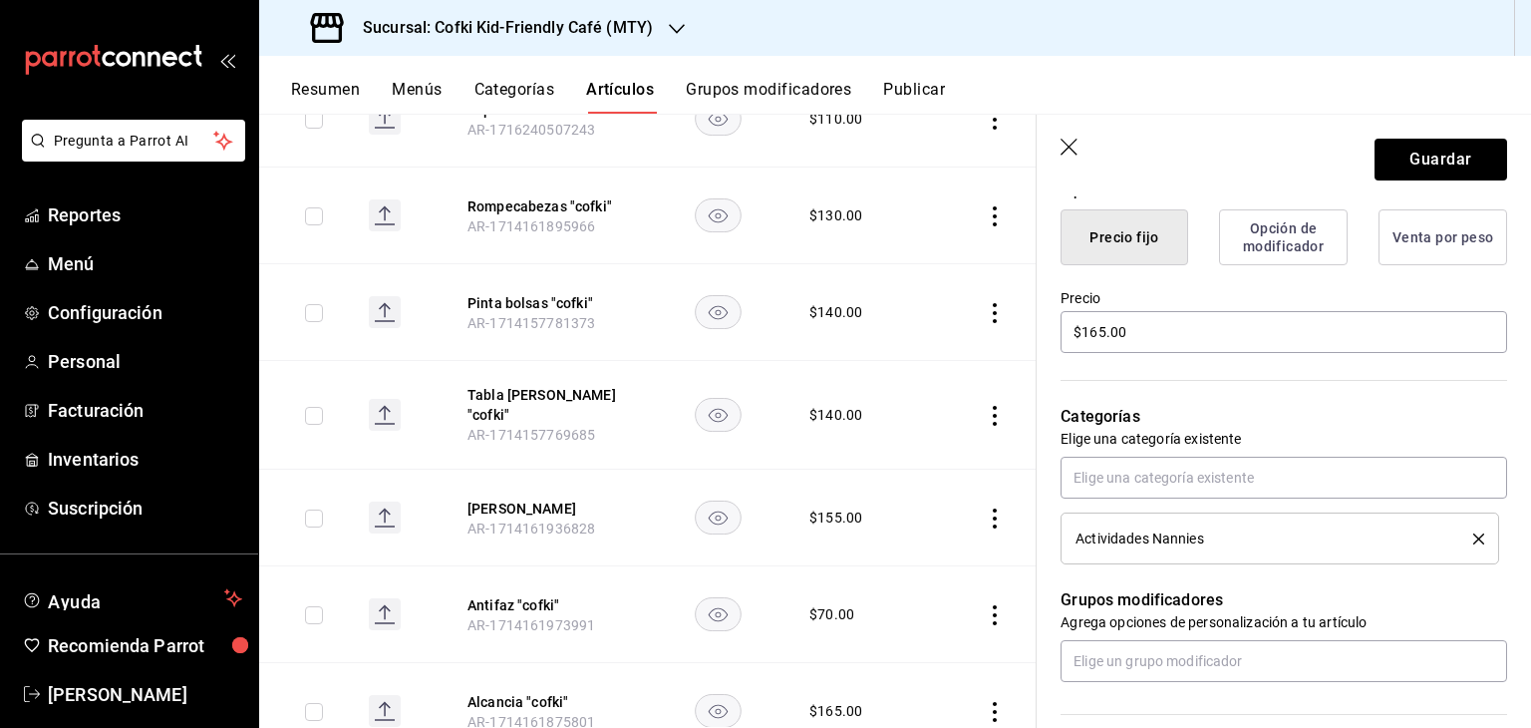
click at [1423, 180] on header "Guardar" at bounding box center [1284, 156] width 494 height 82
click at [1459, 164] on button "Guardar" at bounding box center [1440, 160] width 133 height 42
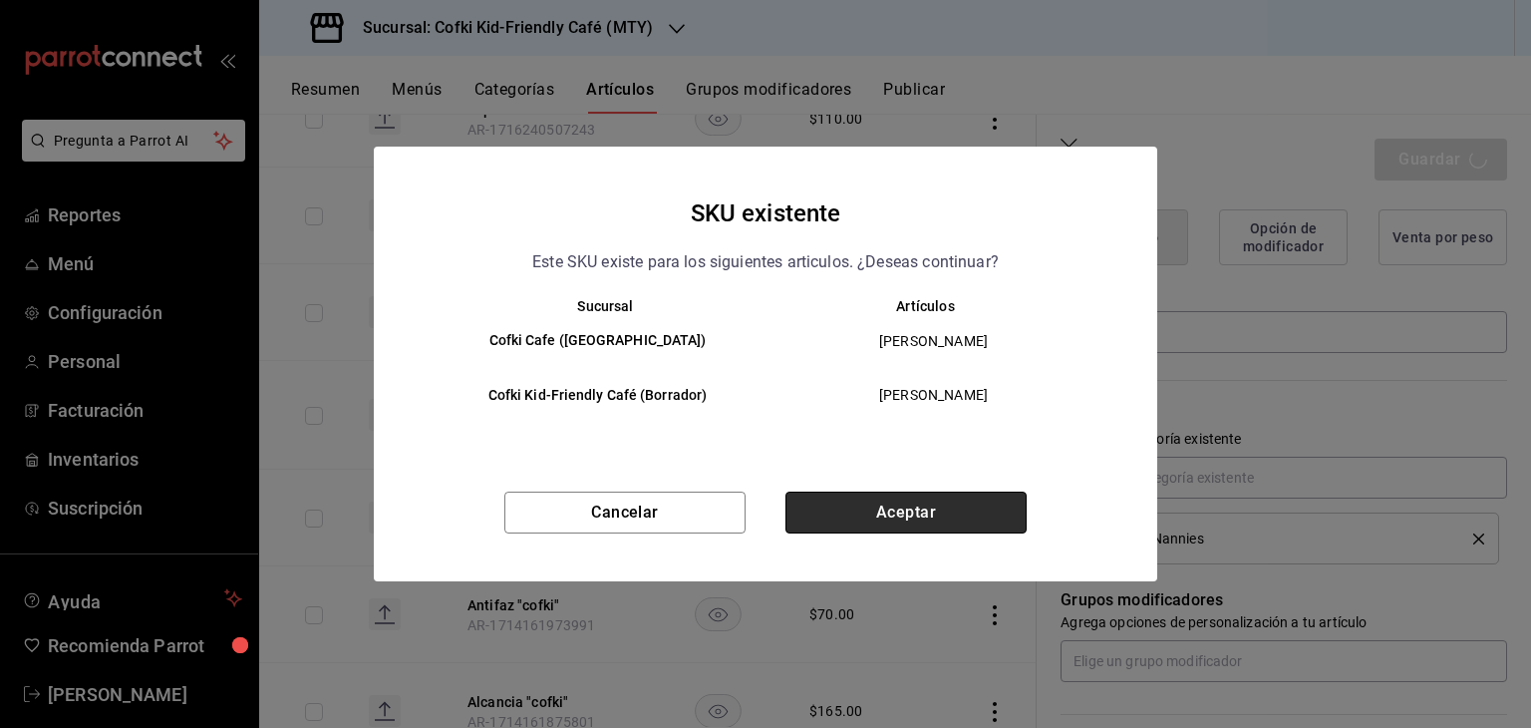
click at [927, 523] on button "Aceptar" at bounding box center [905, 512] width 241 height 42
type textarea "x"
type input "AR-1755835695180"
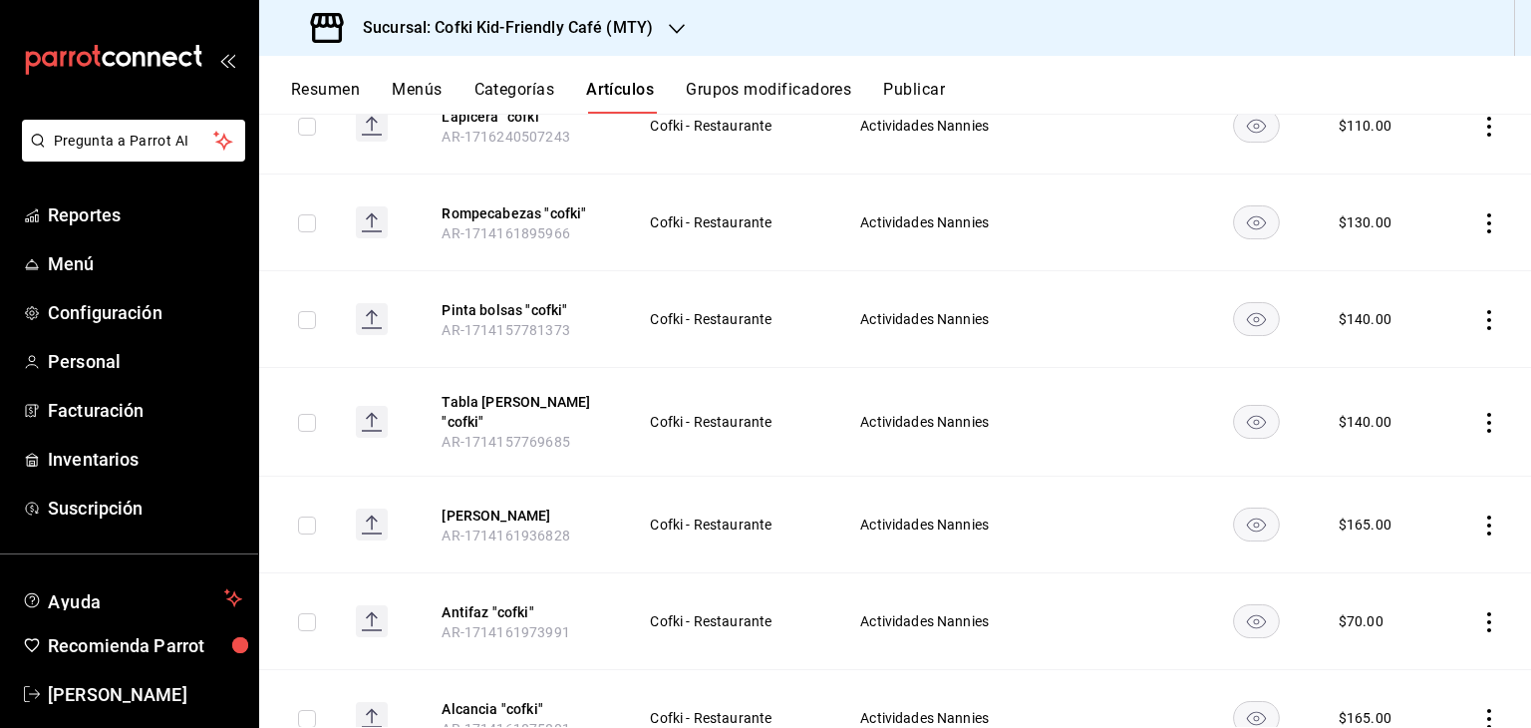
scroll to position [777, 0]
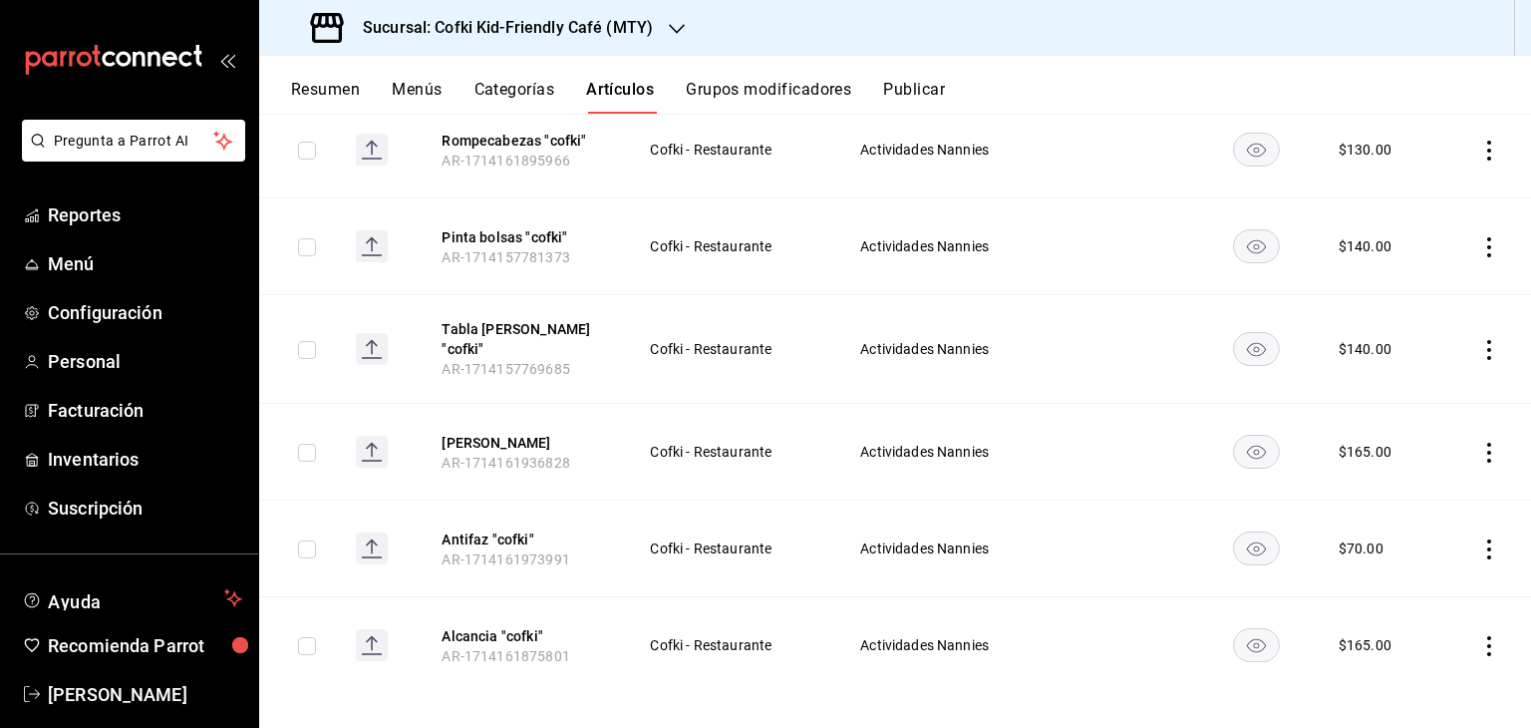
click at [1244, 337] on rect "availability-product" at bounding box center [1257, 348] width 46 height 33
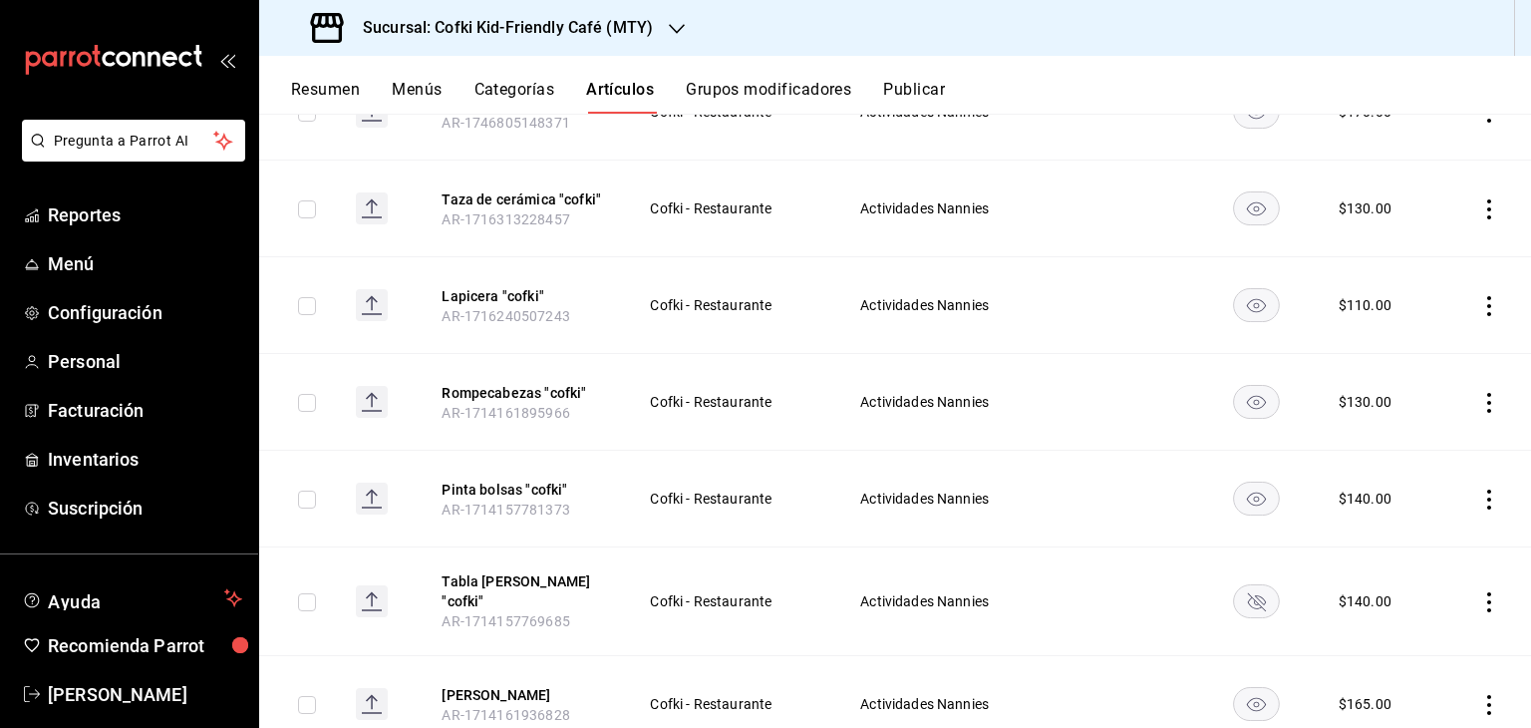
scroll to position [510, 0]
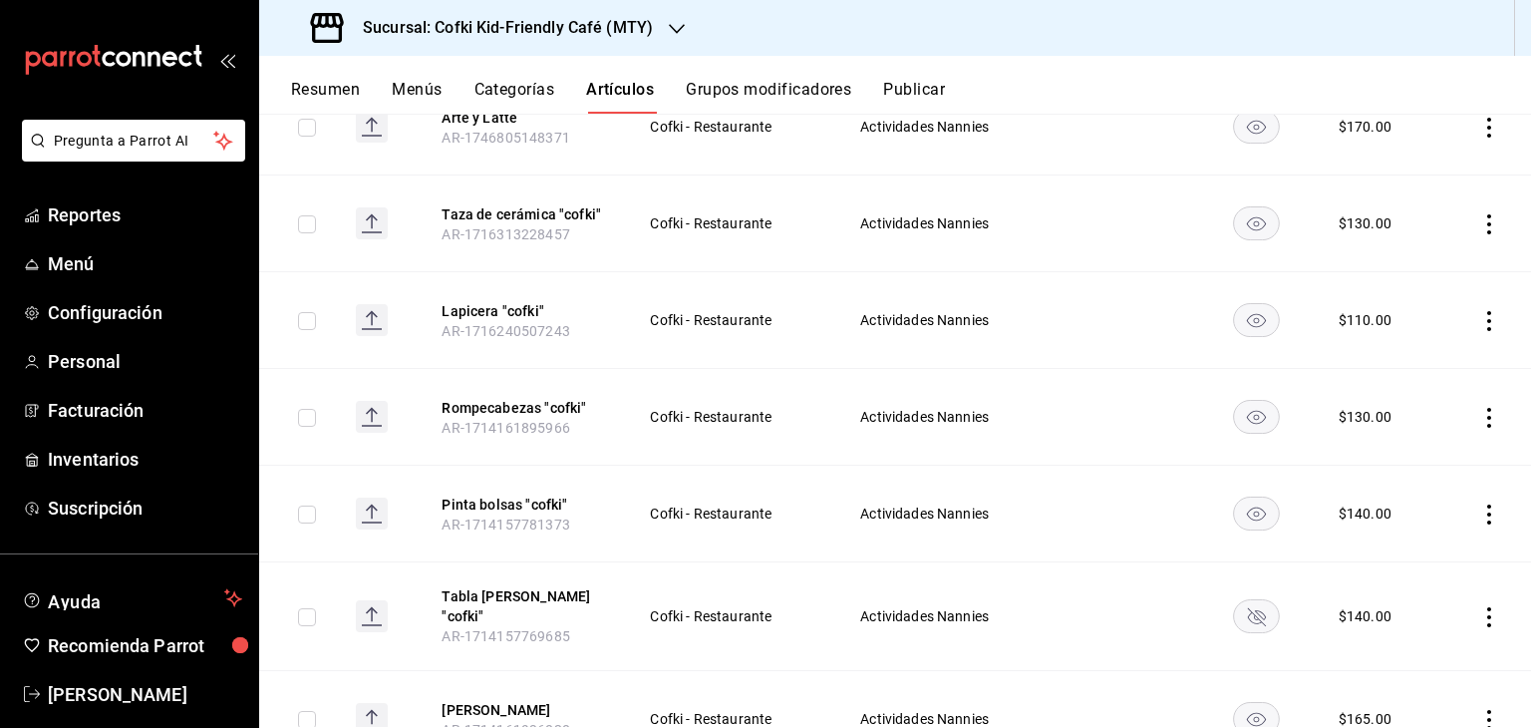
click at [1247, 414] on icon "availability-product" at bounding box center [1256, 418] width 19 height 14
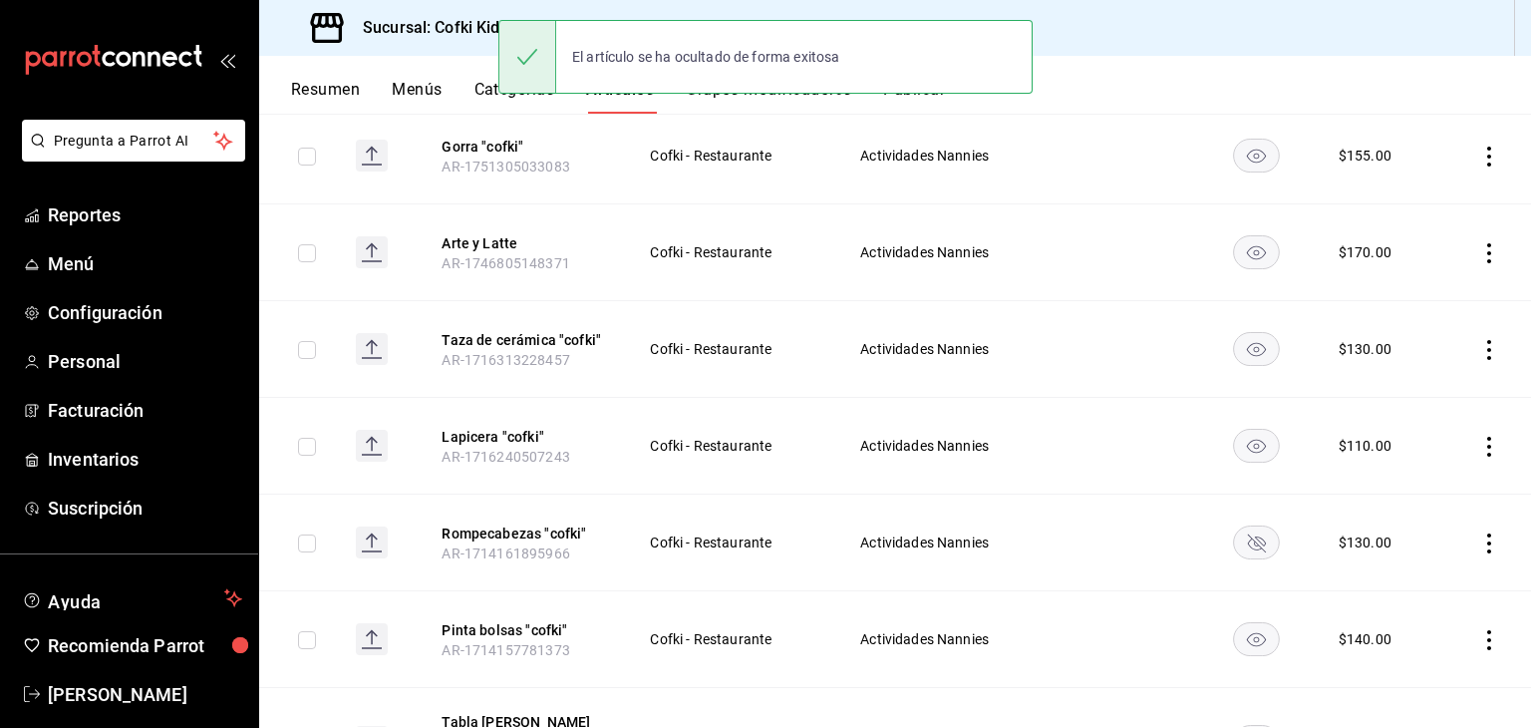
scroll to position [383, 0]
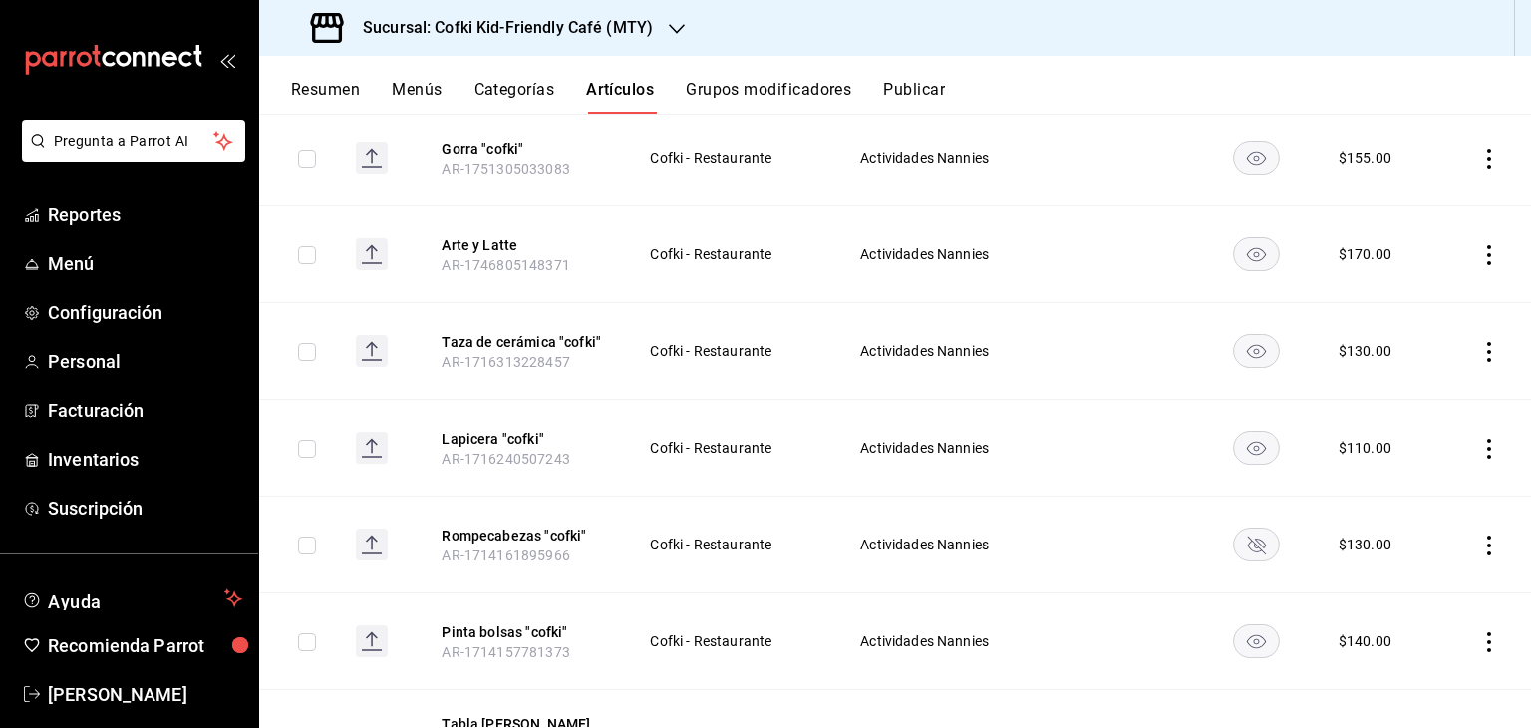
click at [1252, 443] on icon "availability-product" at bounding box center [1256, 449] width 19 height 14
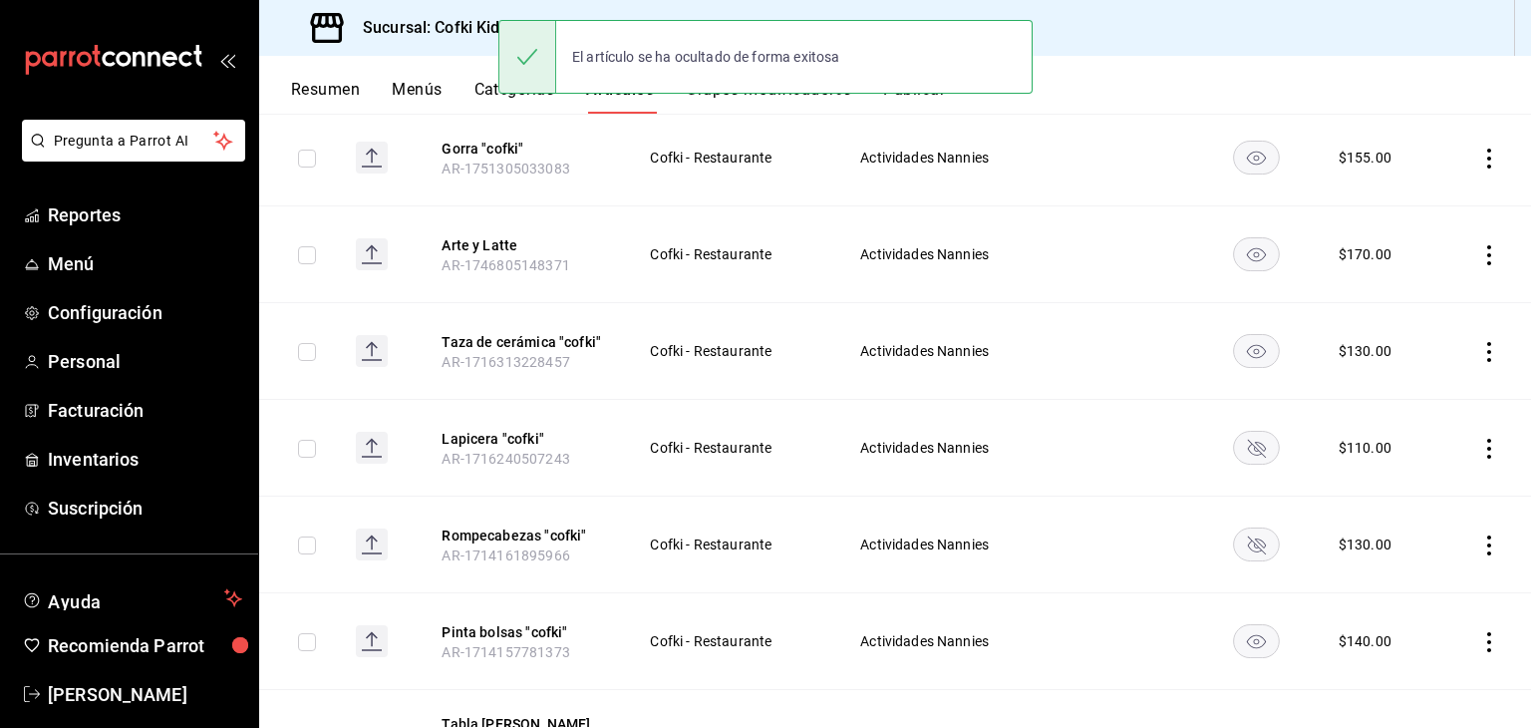
click at [1248, 348] on rect "availability-product" at bounding box center [1257, 350] width 46 height 33
click at [1247, 252] on rect "availability-product" at bounding box center [1257, 253] width 46 height 33
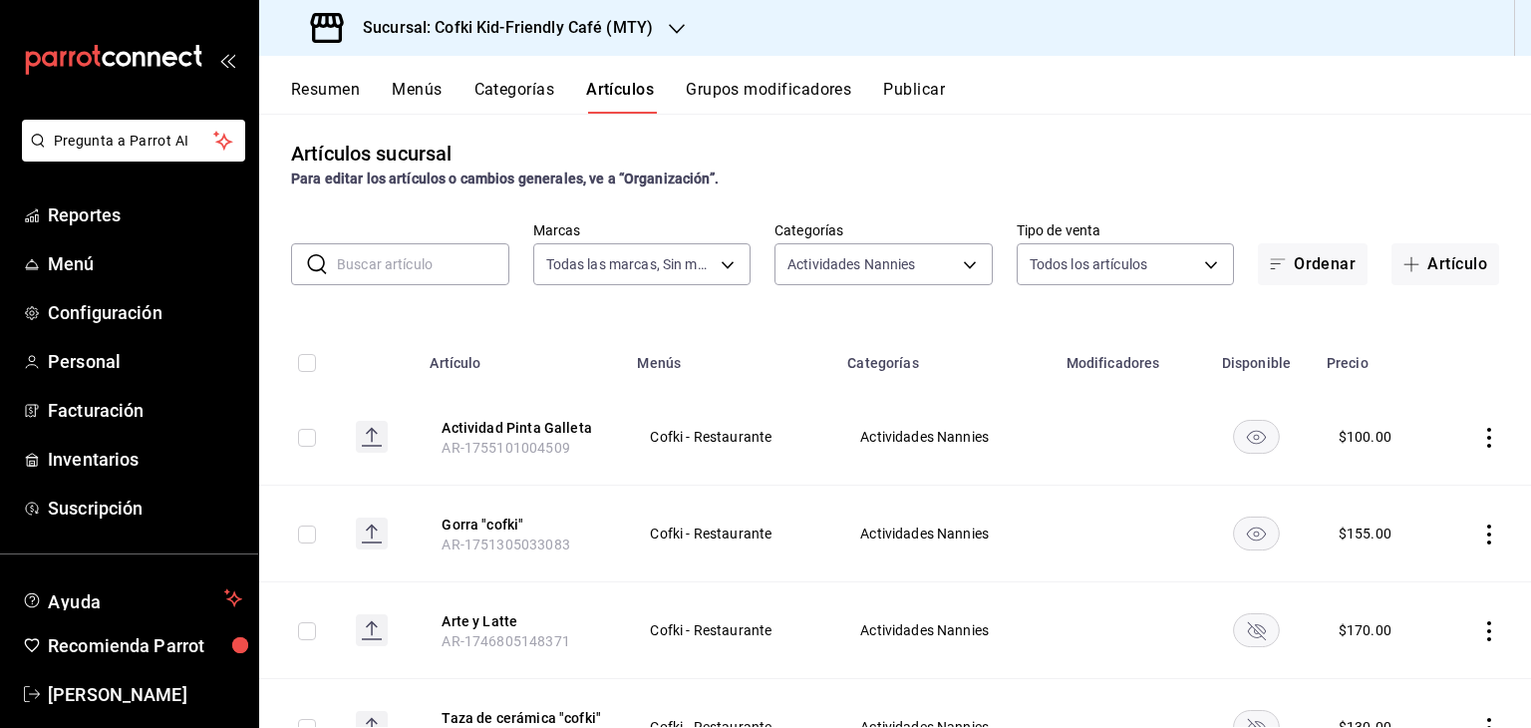
scroll to position [0, 0]
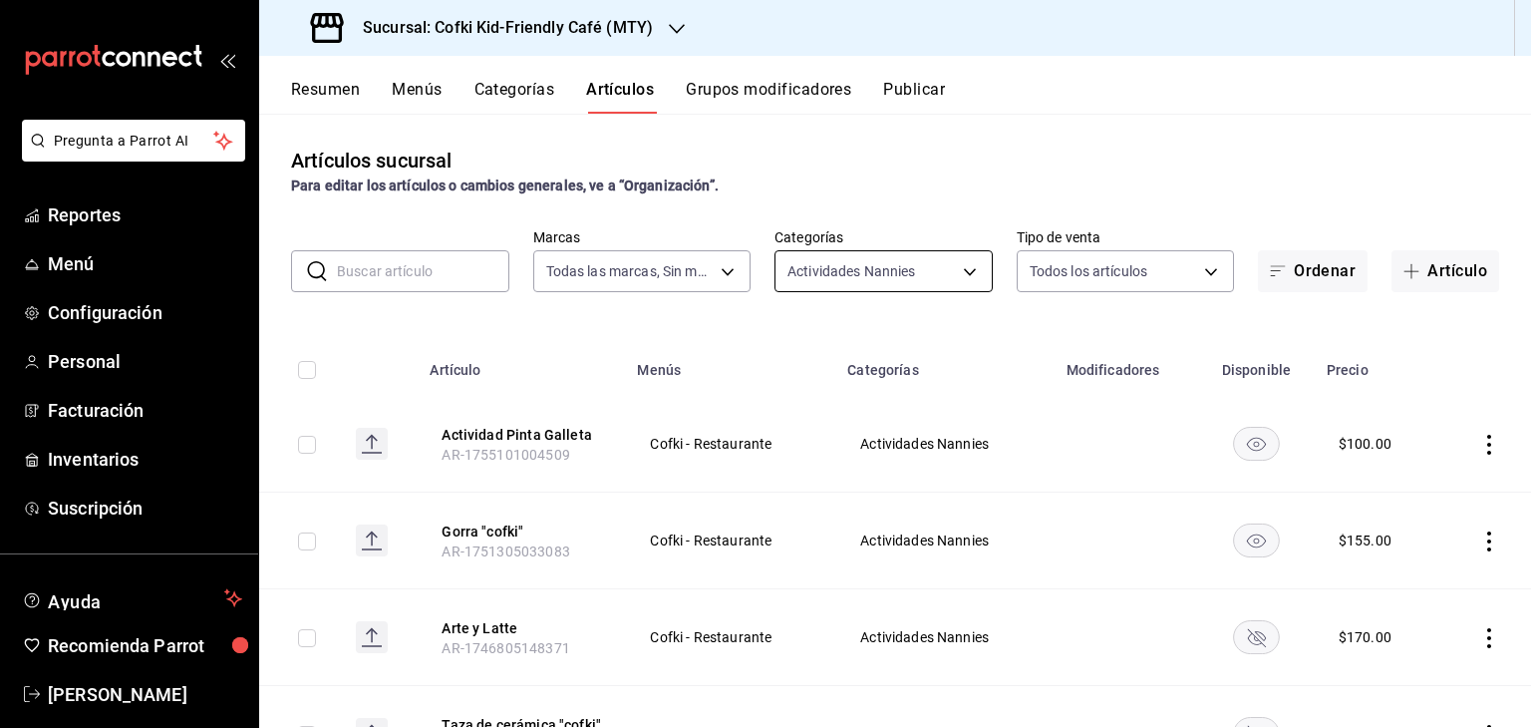
click at [977, 264] on body "Pregunta a Parrot AI Reportes Menú Configuración Personal Facturación Inventari…" at bounding box center [765, 364] width 1531 height 728
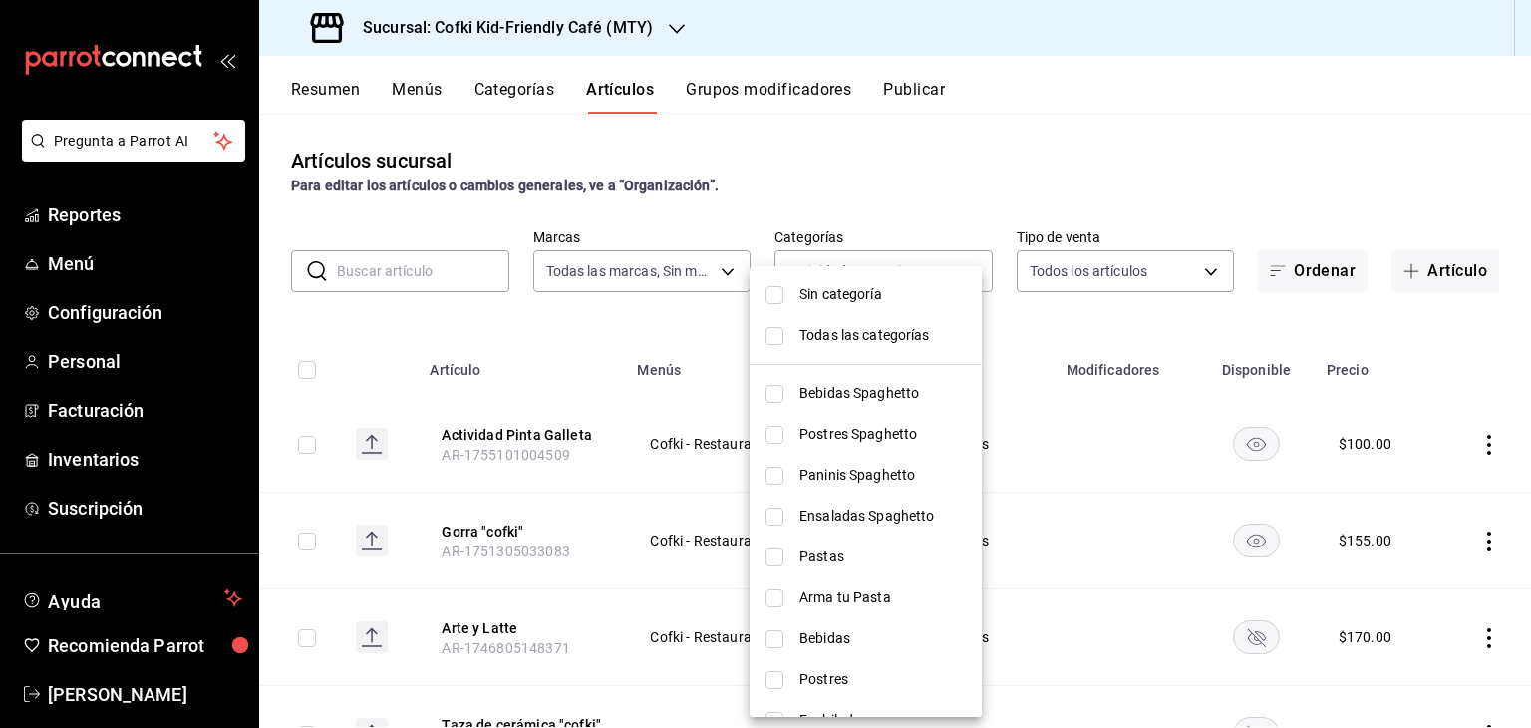
click at [727, 280] on div at bounding box center [765, 364] width 1531 height 728
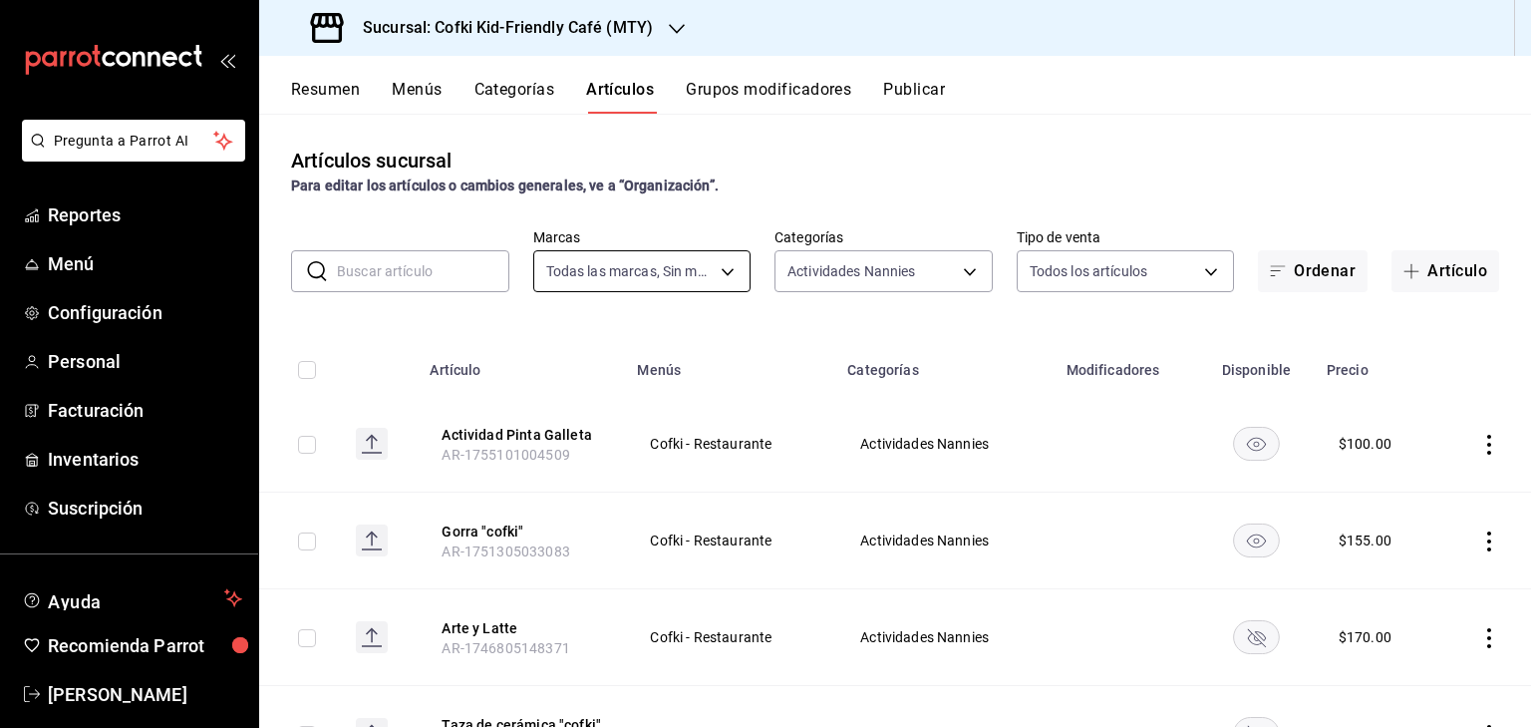
click at [714, 267] on body "Pregunta a Parrot AI Reportes Menú Configuración Personal Facturación Inventari…" at bounding box center [765, 364] width 1531 height 728
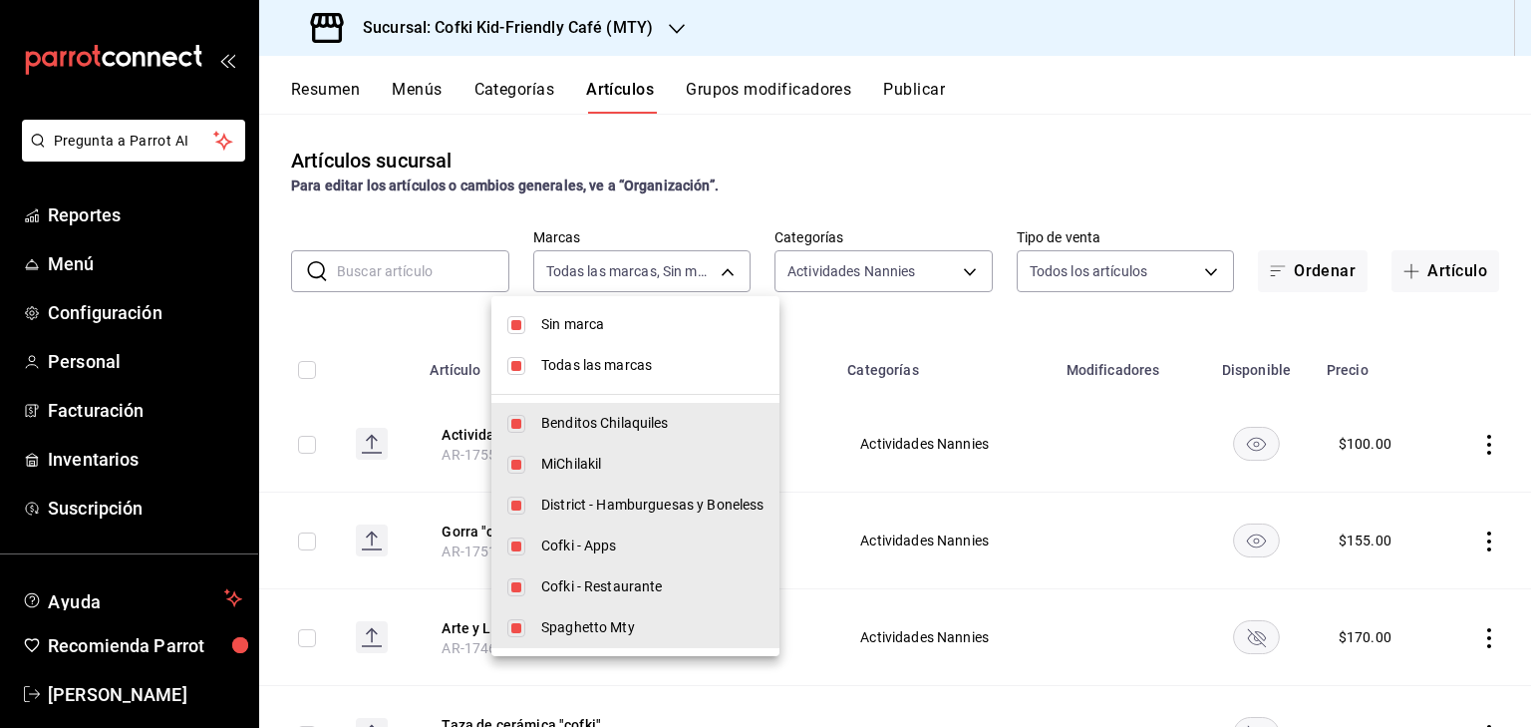
click at [571, 360] on span "Todas las marcas" at bounding box center [652, 365] width 222 height 21
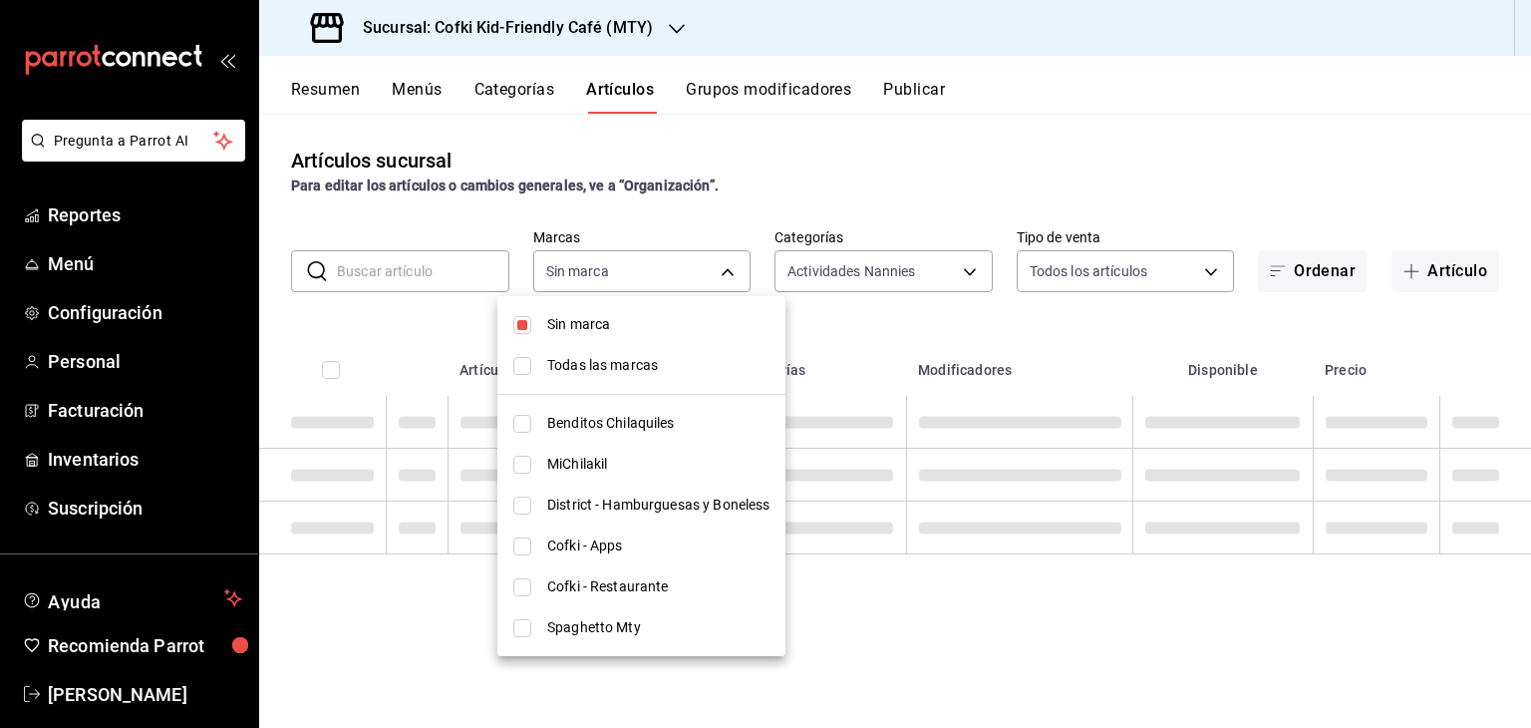
checkbox input "false"
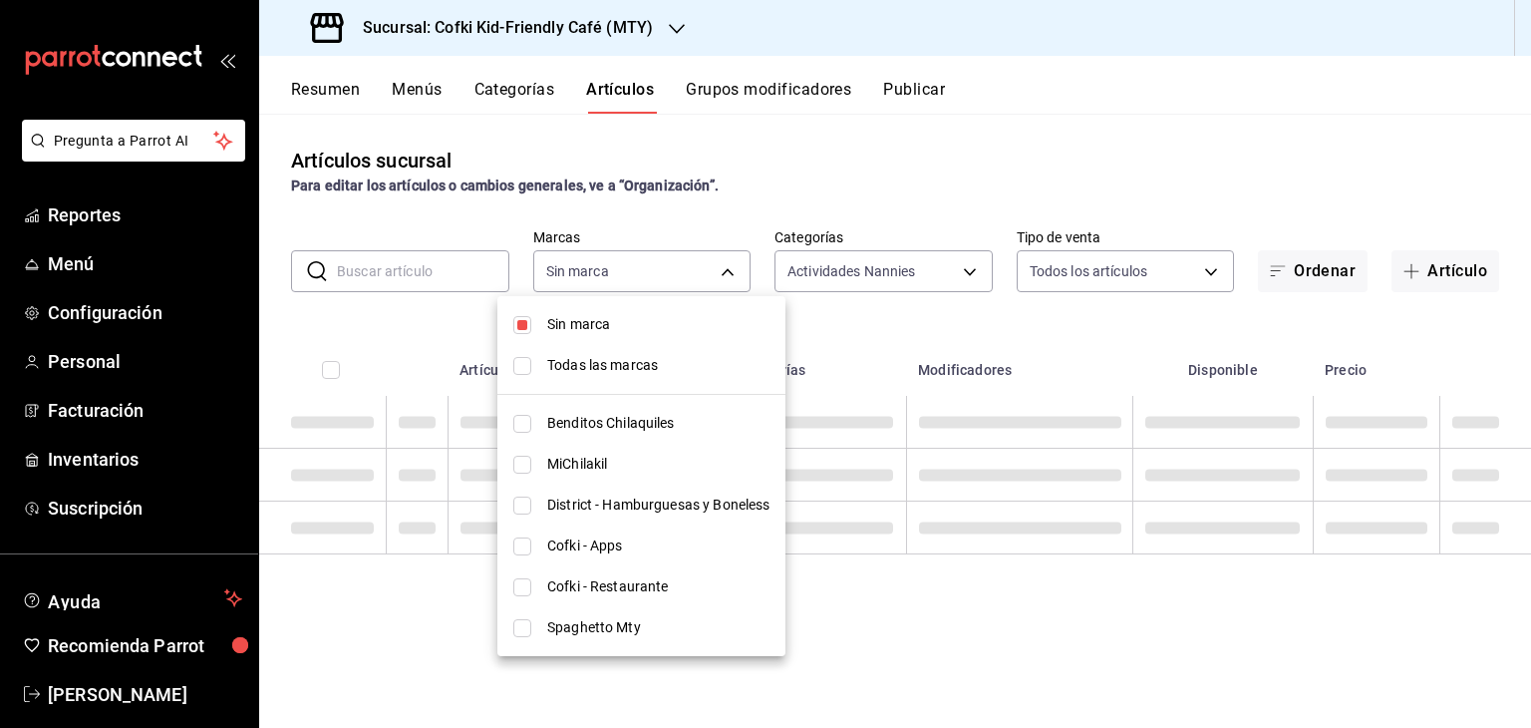
checkbox input "false"
click at [574, 331] on span "Sin marca" at bounding box center [658, 324] width 222 height 21
checkbox input "false"
click at [580, 592] on span "Cofki - Restaurante" at bounding box center [658, 586] width 222 height 21
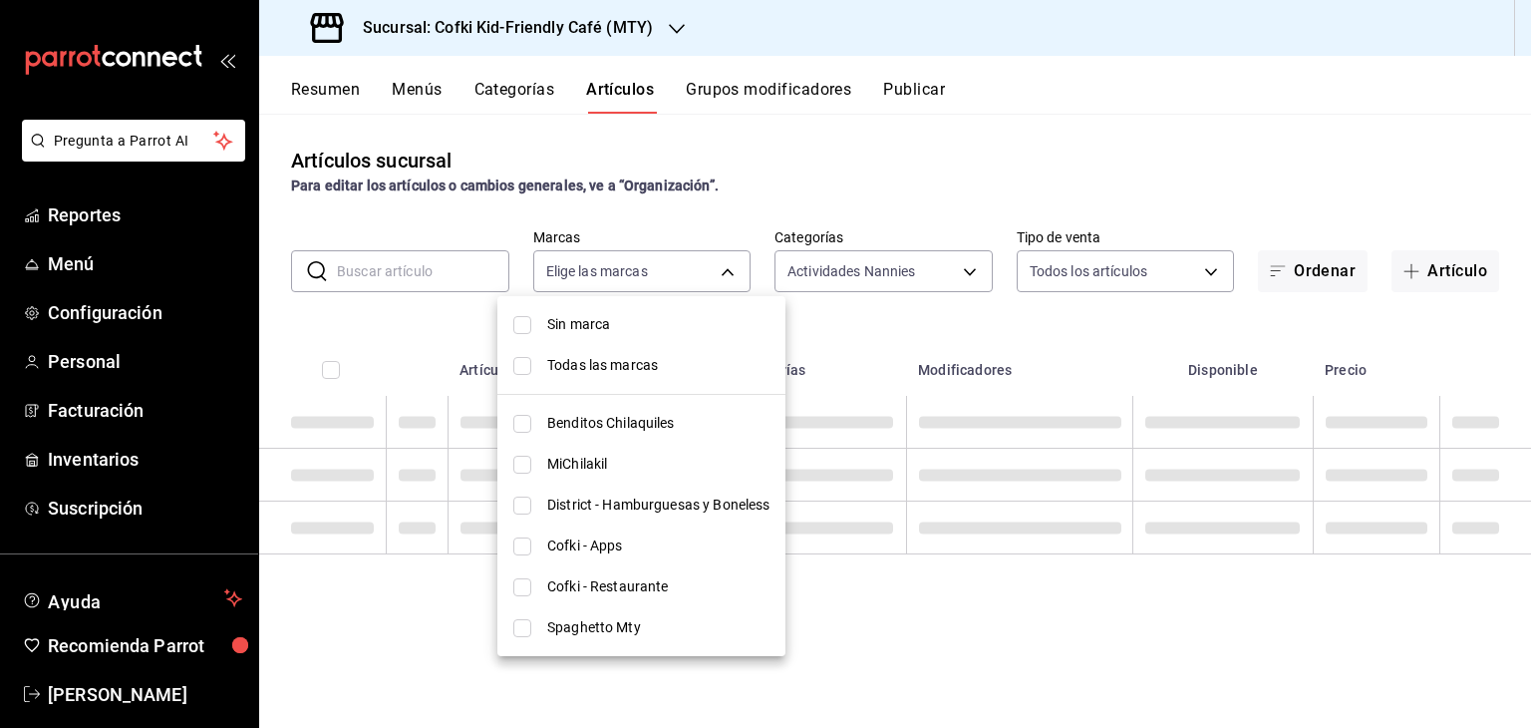
type input "5702f3a4-6f1e-4f78-88f3-fffb2f061134"
checkbox input "true"
click at [1001, 140] on div at bounding box center [765, 364] width 1531 height 728
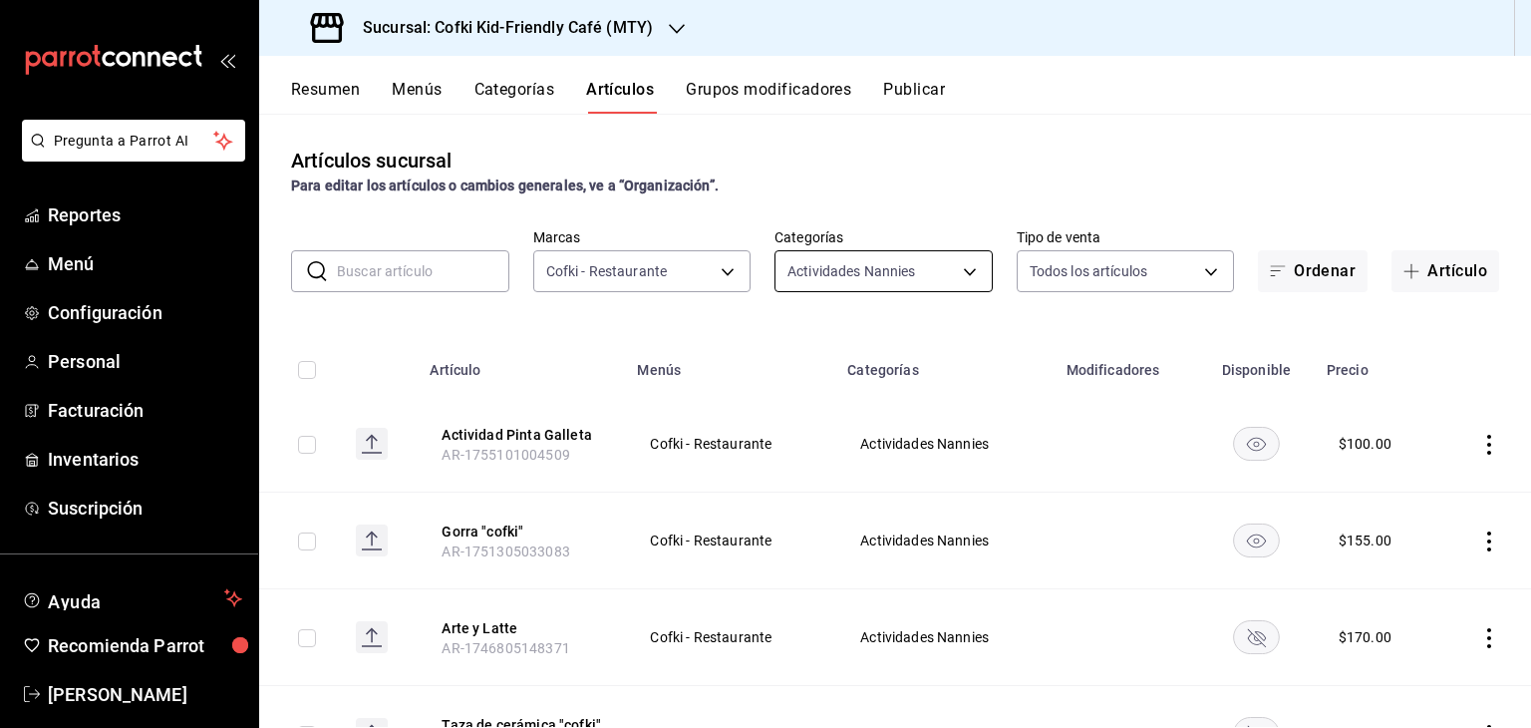
click at [972, 289] on body "Pregunta a Parrot AI Reportes Menú Configuración Personal Facturación Inventari…" at bounding box center [765, 364] width 1531 height 728
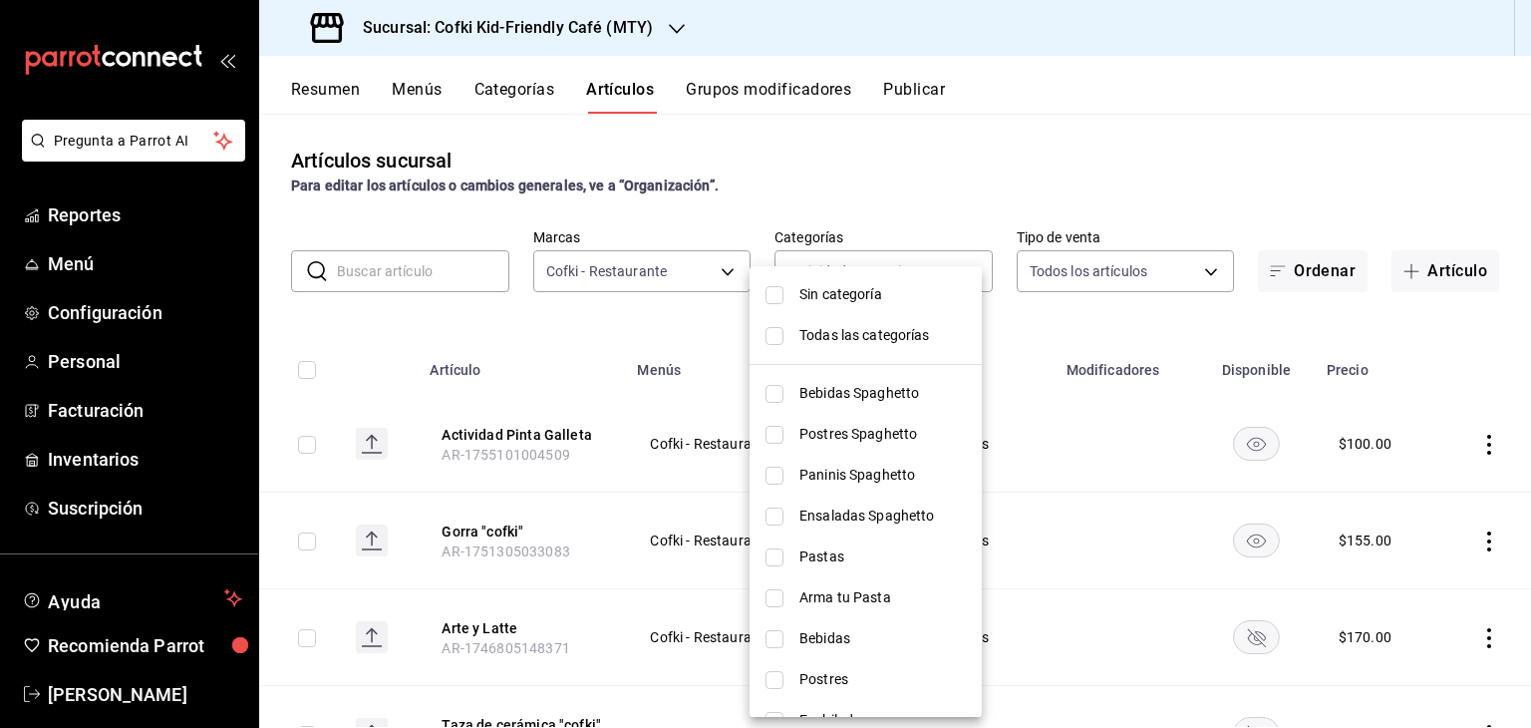
click at [981, 133] on div at bounding box center [765, 364] width 1531 height 728
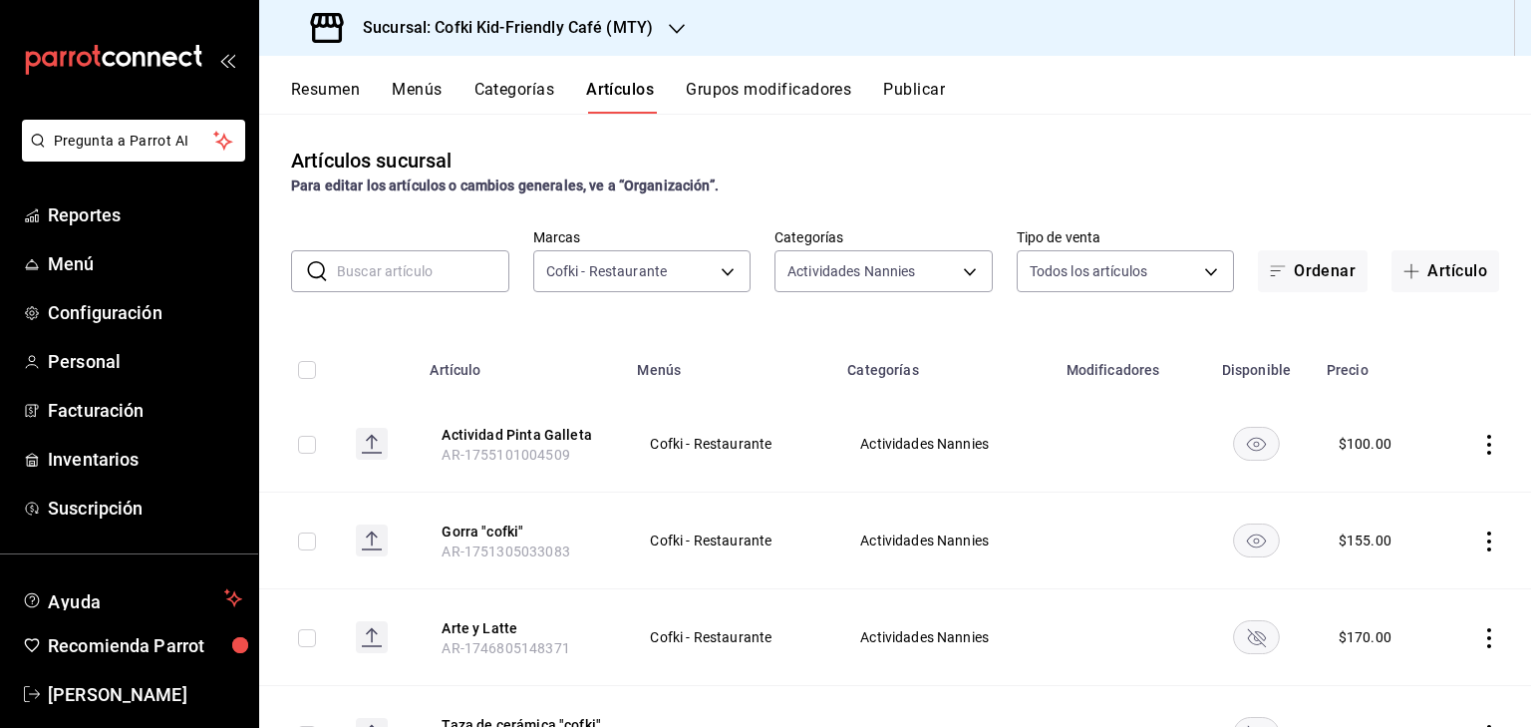
click at [961, 166] on div "Artículos sucursal Para editar los artículos o cambios generales, ve a “Organiz…" at bounding box center [895, 171] width 1272 height 51
click at [957, 285] on body "Pregunta a Parrot AI Reportes Menú Configuración Personal Facturación Inventari…" at bounding box center [765, 364] width 1531 height 728
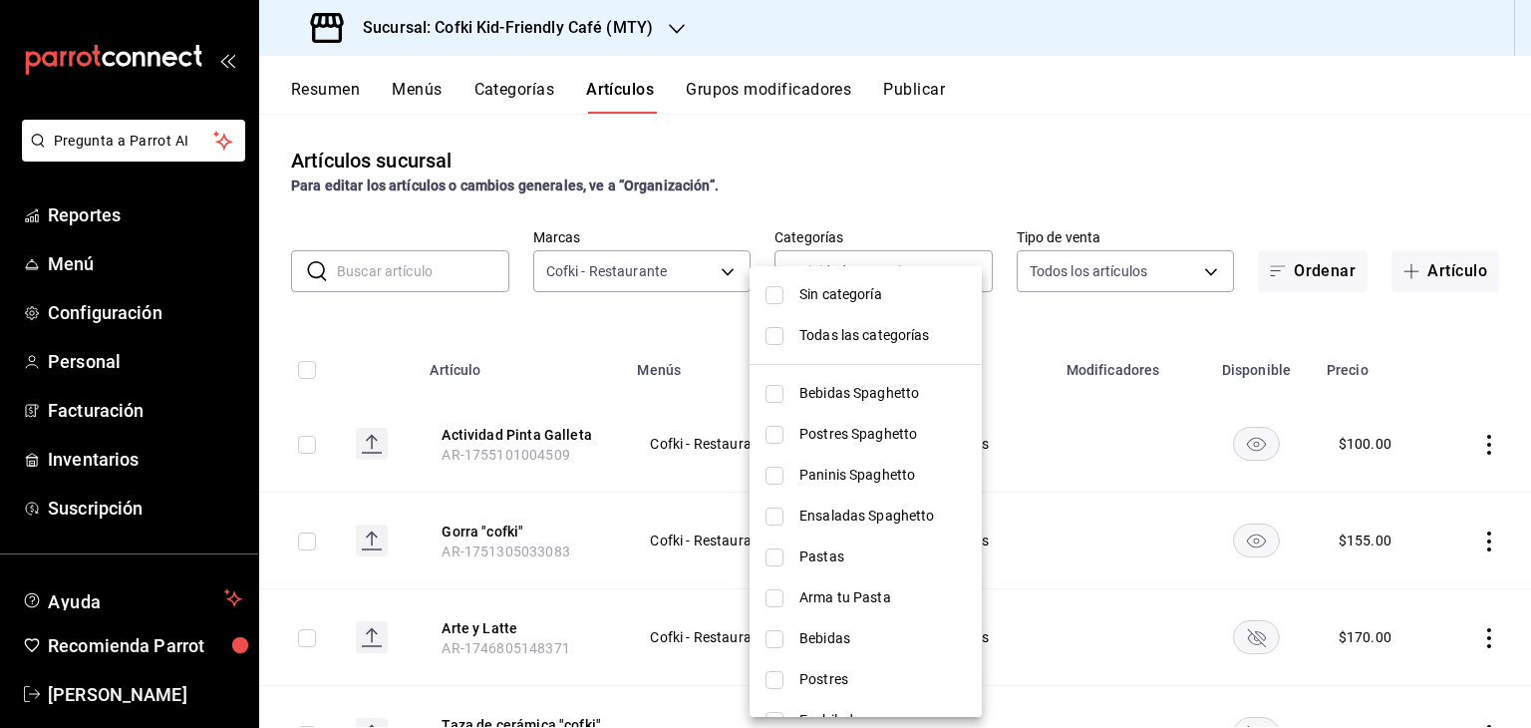
click at [837, 336] on span "Todas las categorías" at bounding box center [882, 335] width 166 height 21
type input "c30b8039-643b-4819-8db3-b366202bda0a,4587f4d9-7f40-481a-a627-d70d388ccf89,0d8e5…"
checkbox input "true"
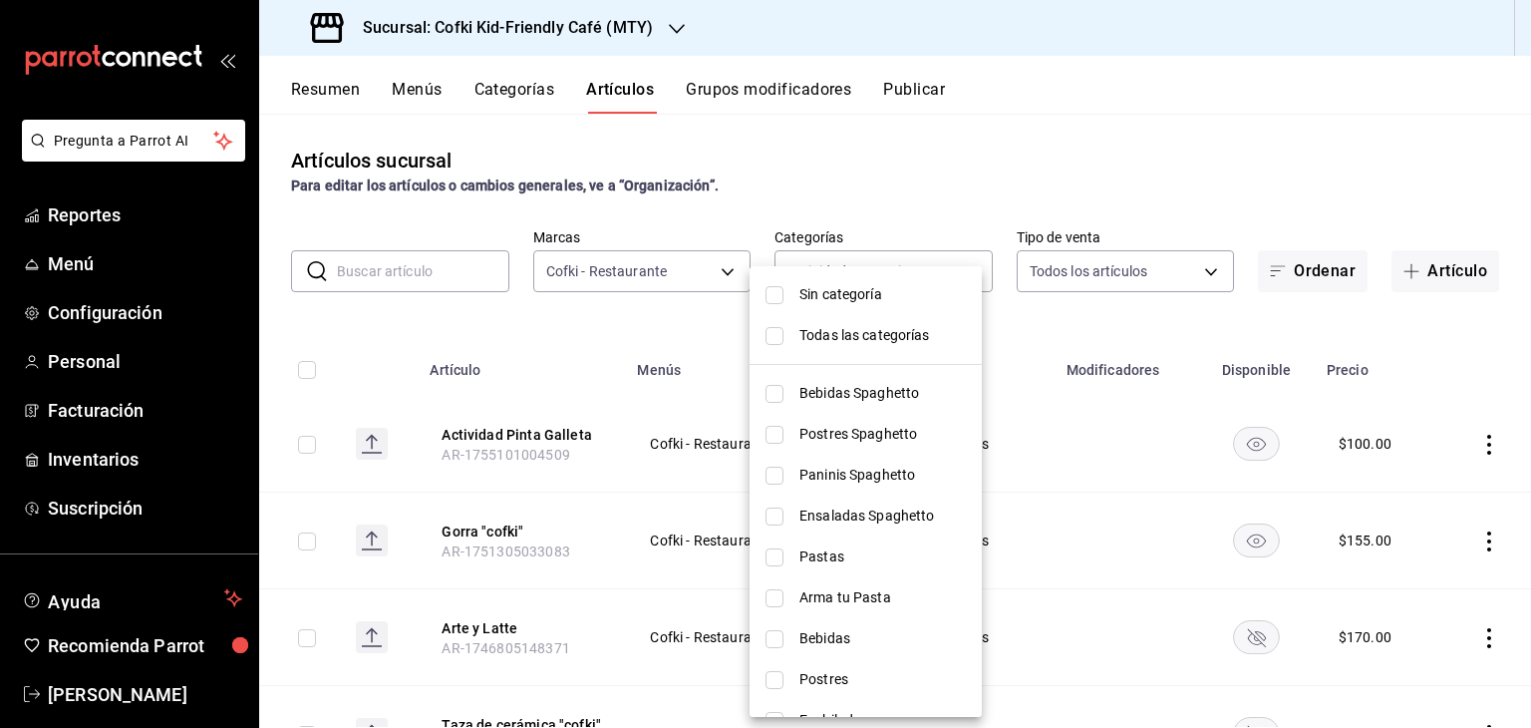
checkbox input "true"
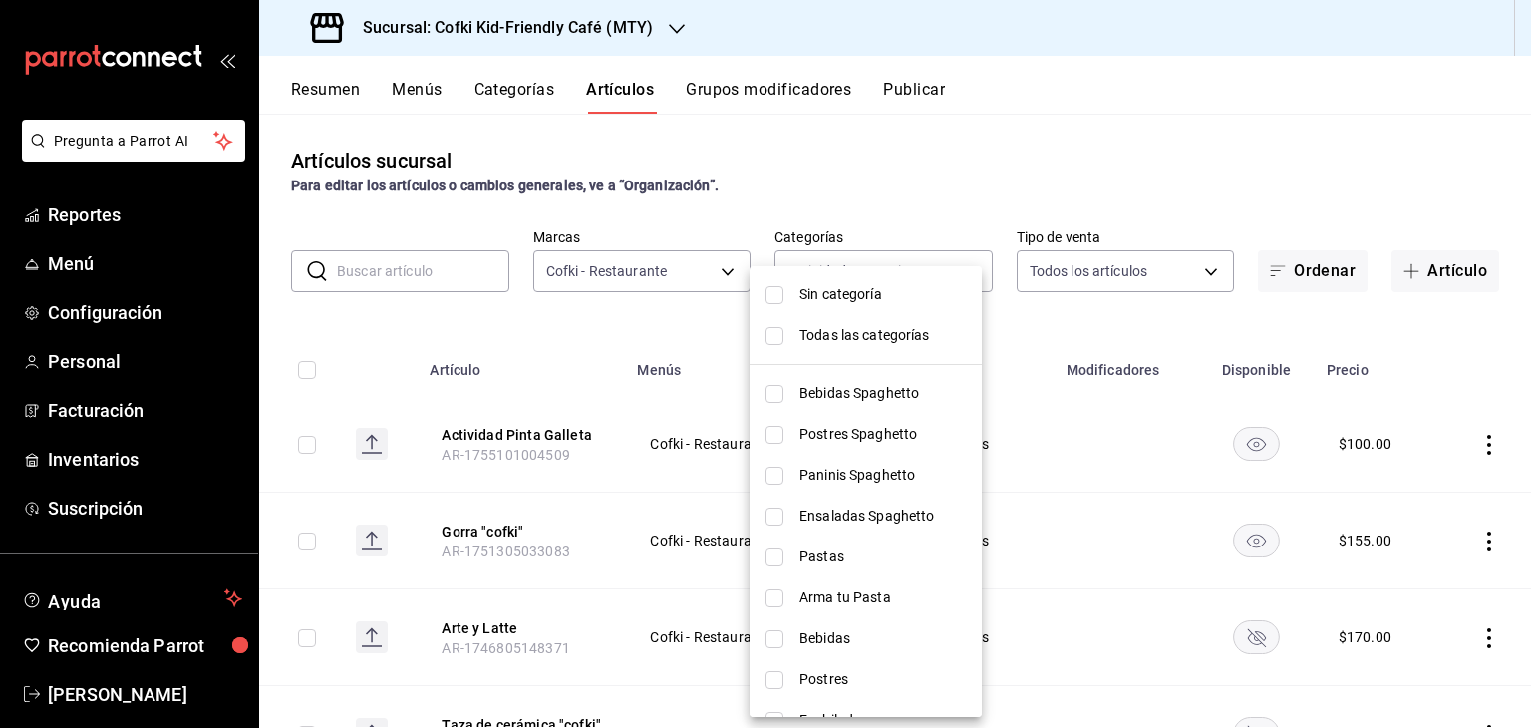
checkbox input "true"
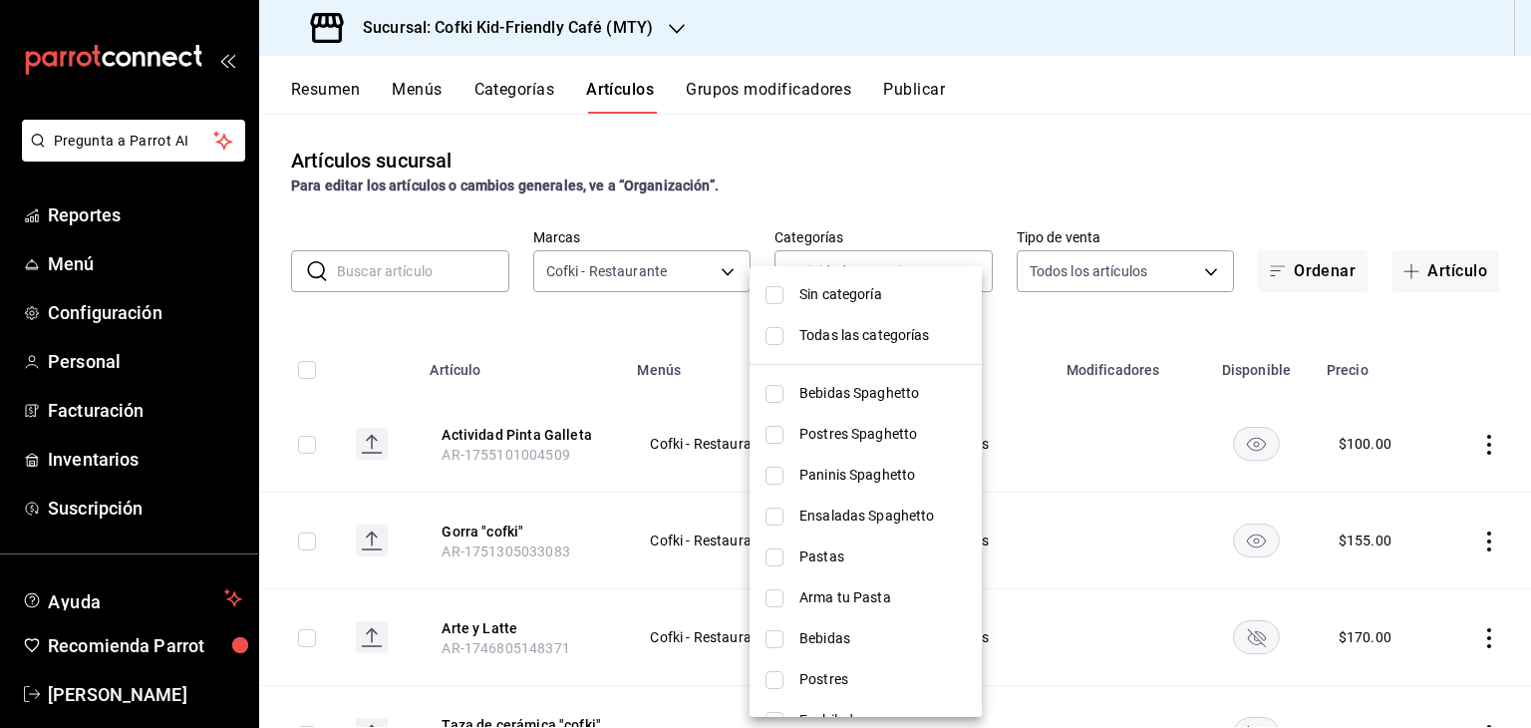
checkbox input "true"
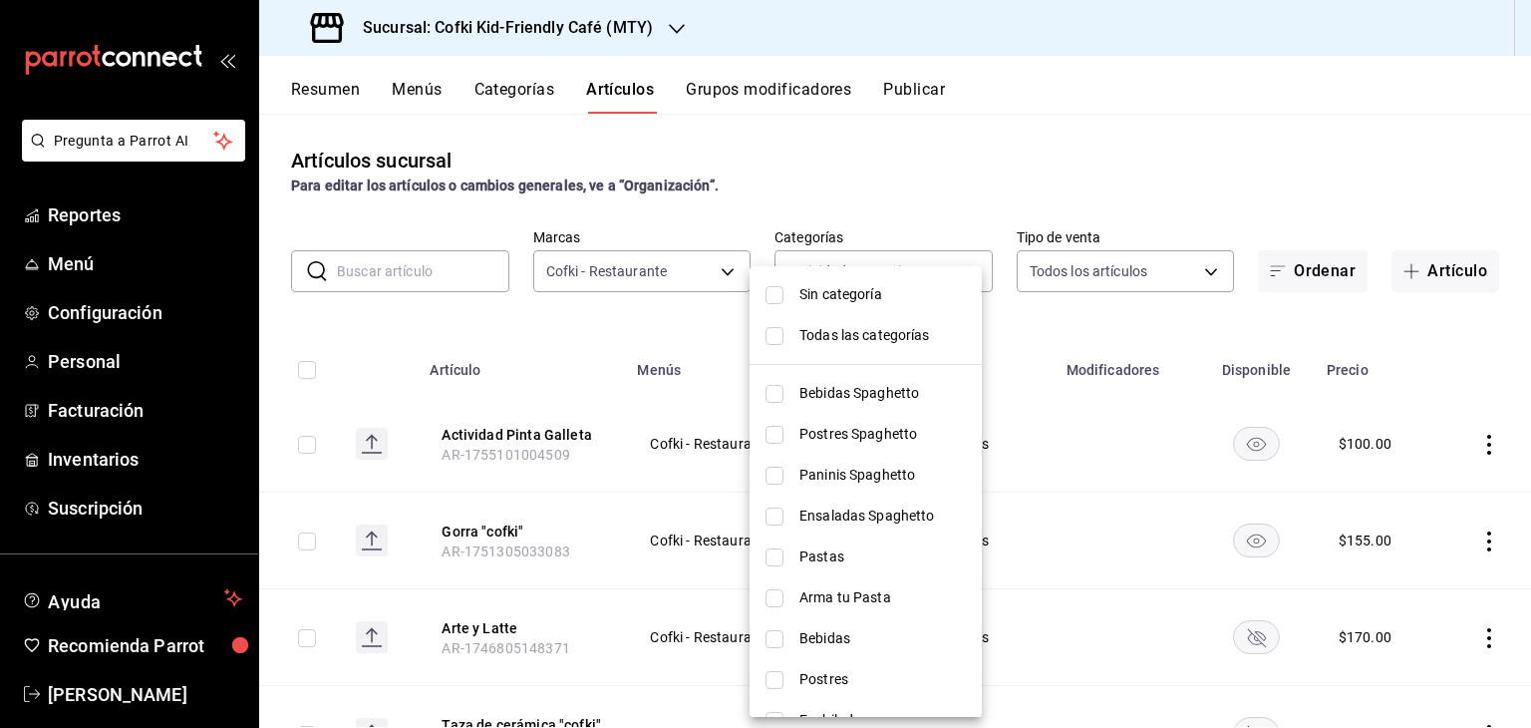
checkbox input "true"
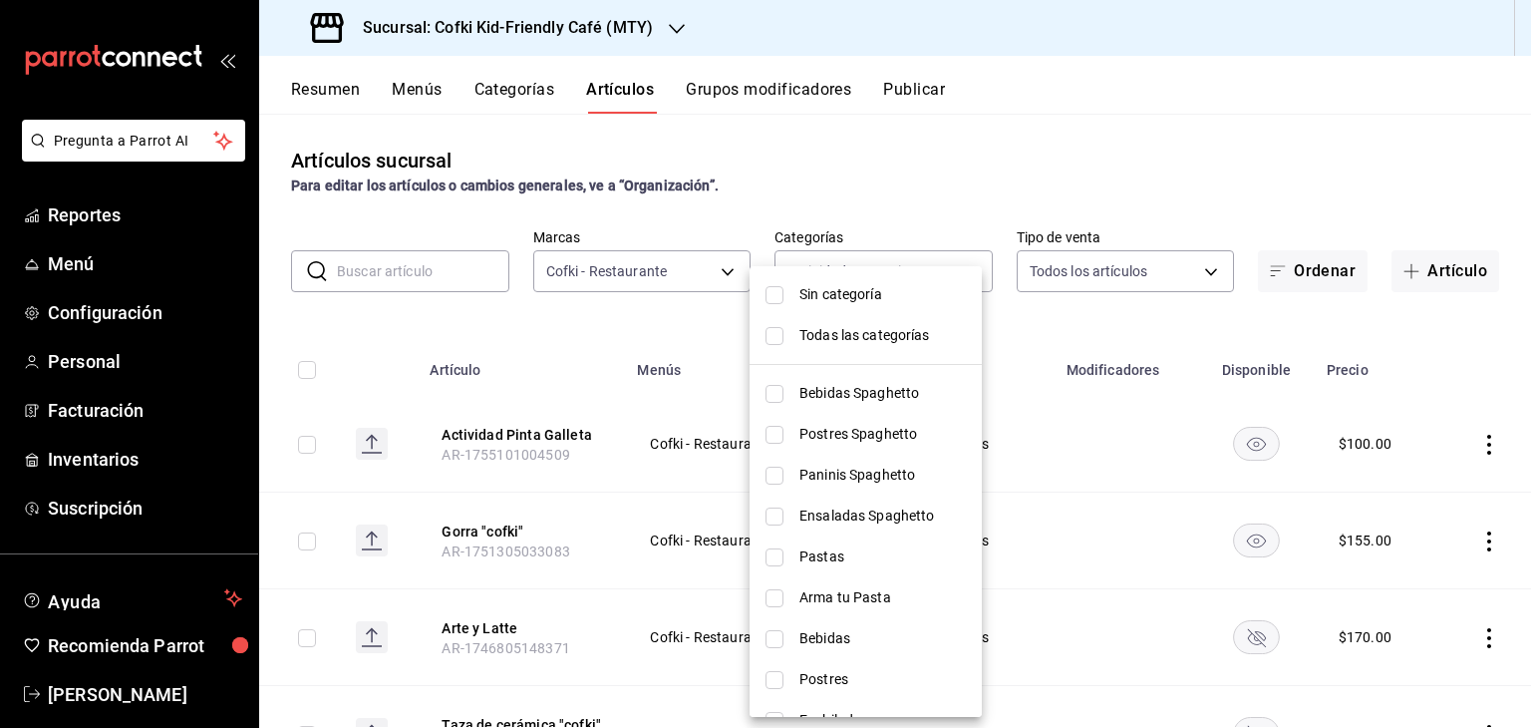
checkbox input "true"
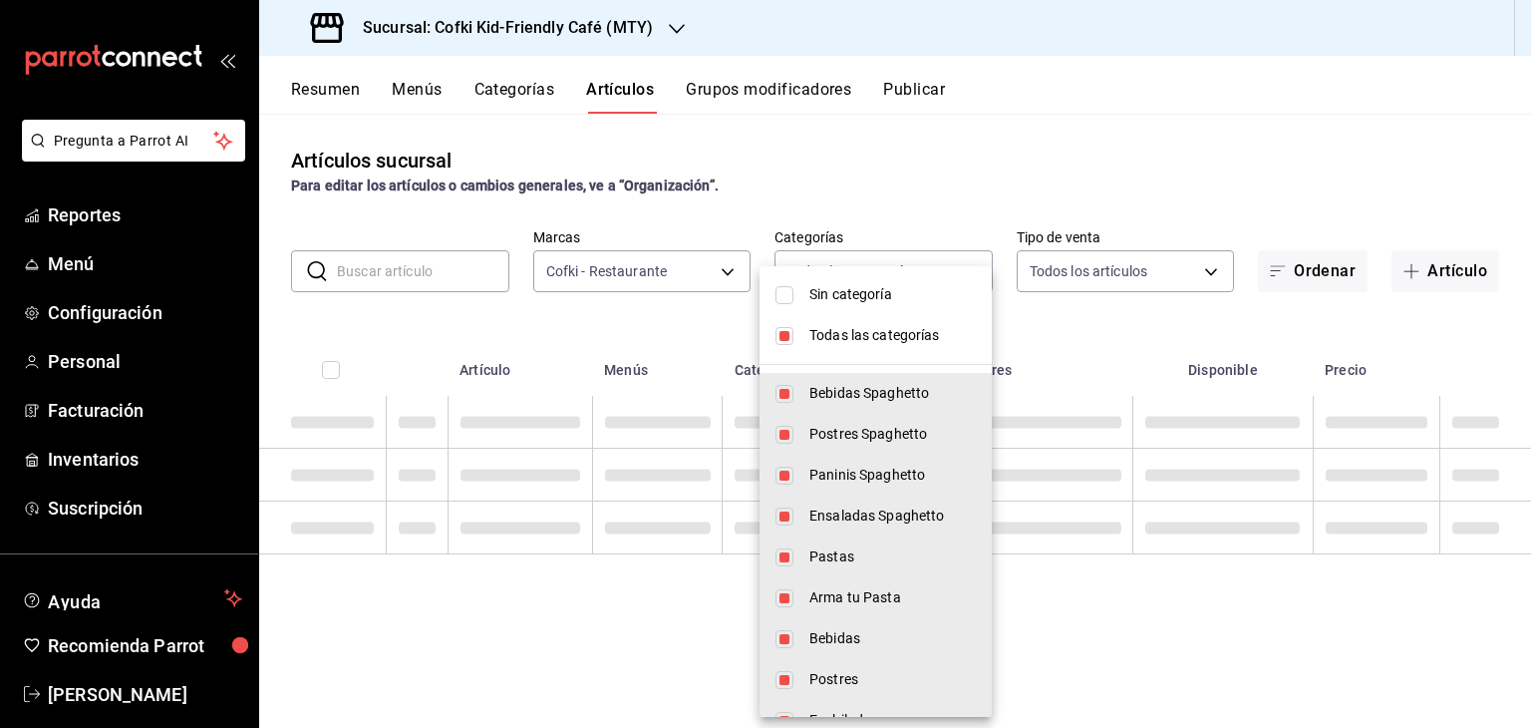
click at [997, 170] on div at bounding box center [765, 364] width 1531 height 728
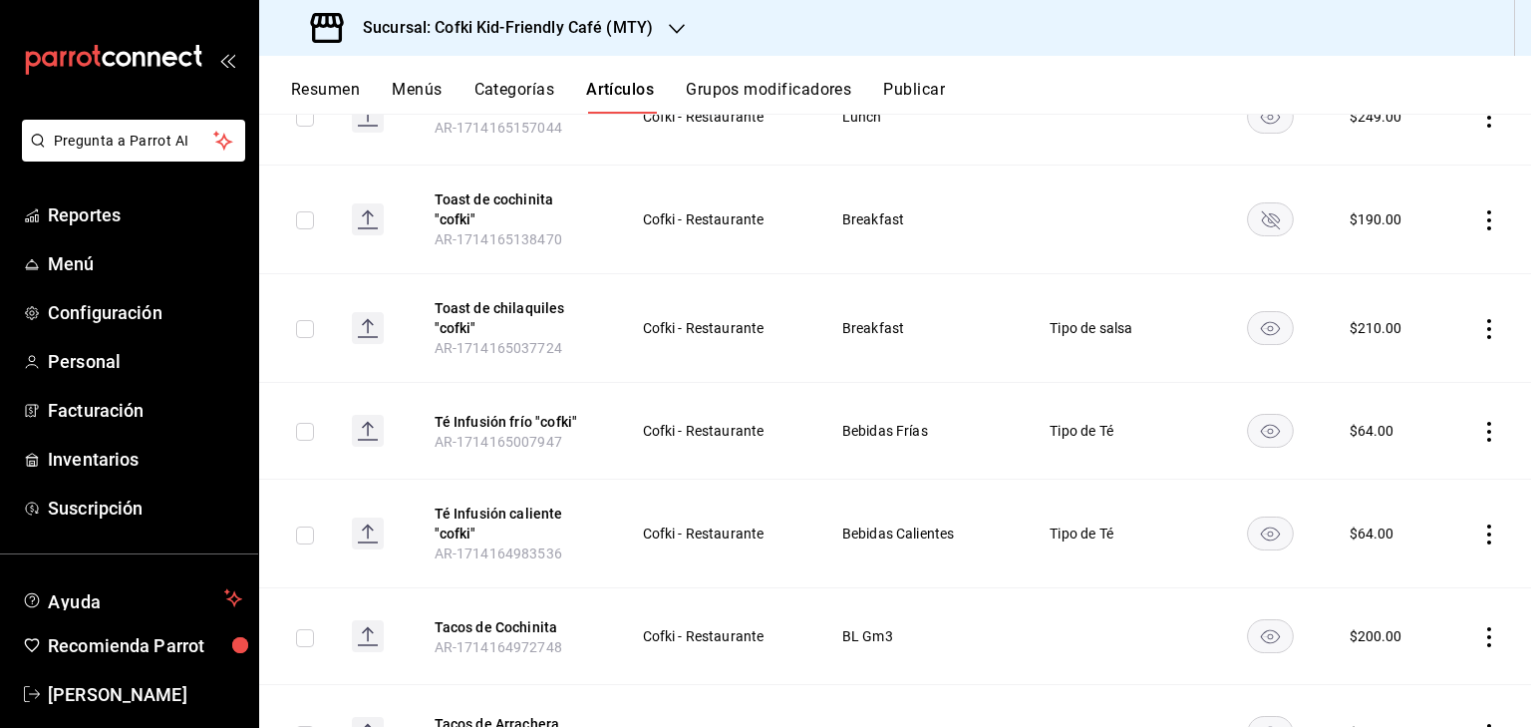
scroll to position [2308, 0]
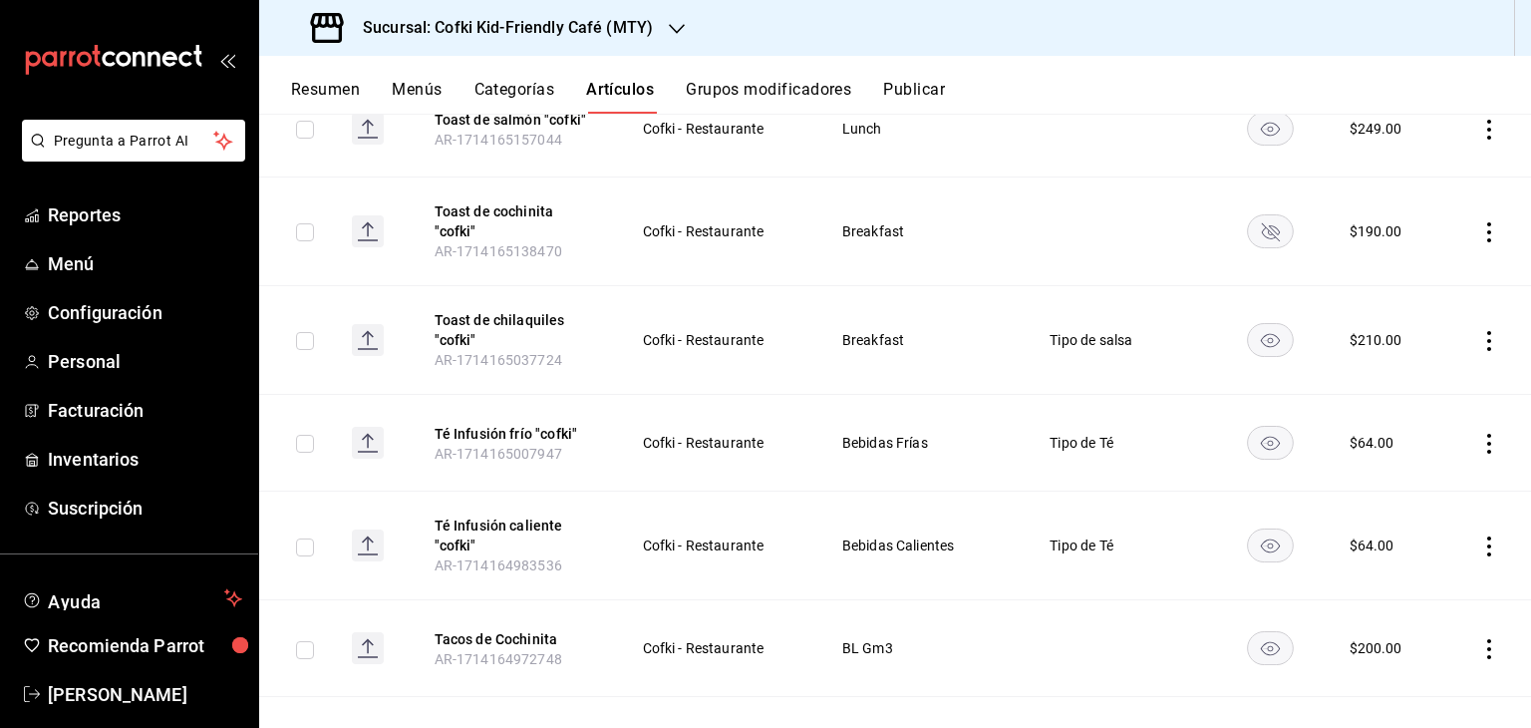
click at [1275, 345] on rect "availability-product" at bounding box center [1270, 340] width 46 height 33
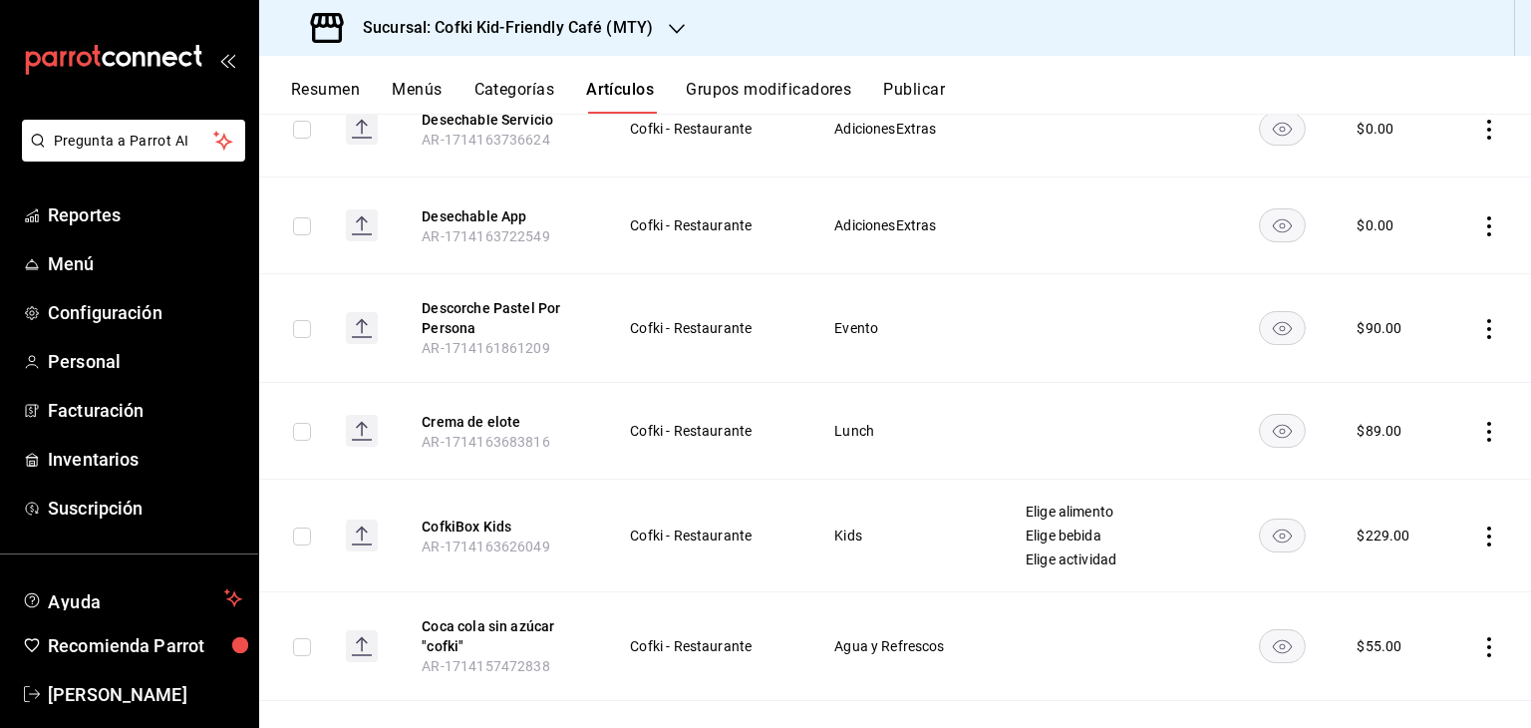
scroll to position [10352, 0]
click at [1274, 413] on rect "availability-product" at bounding box center [1283, 429] width 46 height 33
click at [1273, 320] on icon "availability-product" at bounding box center [1282, 327] width 19 height 14
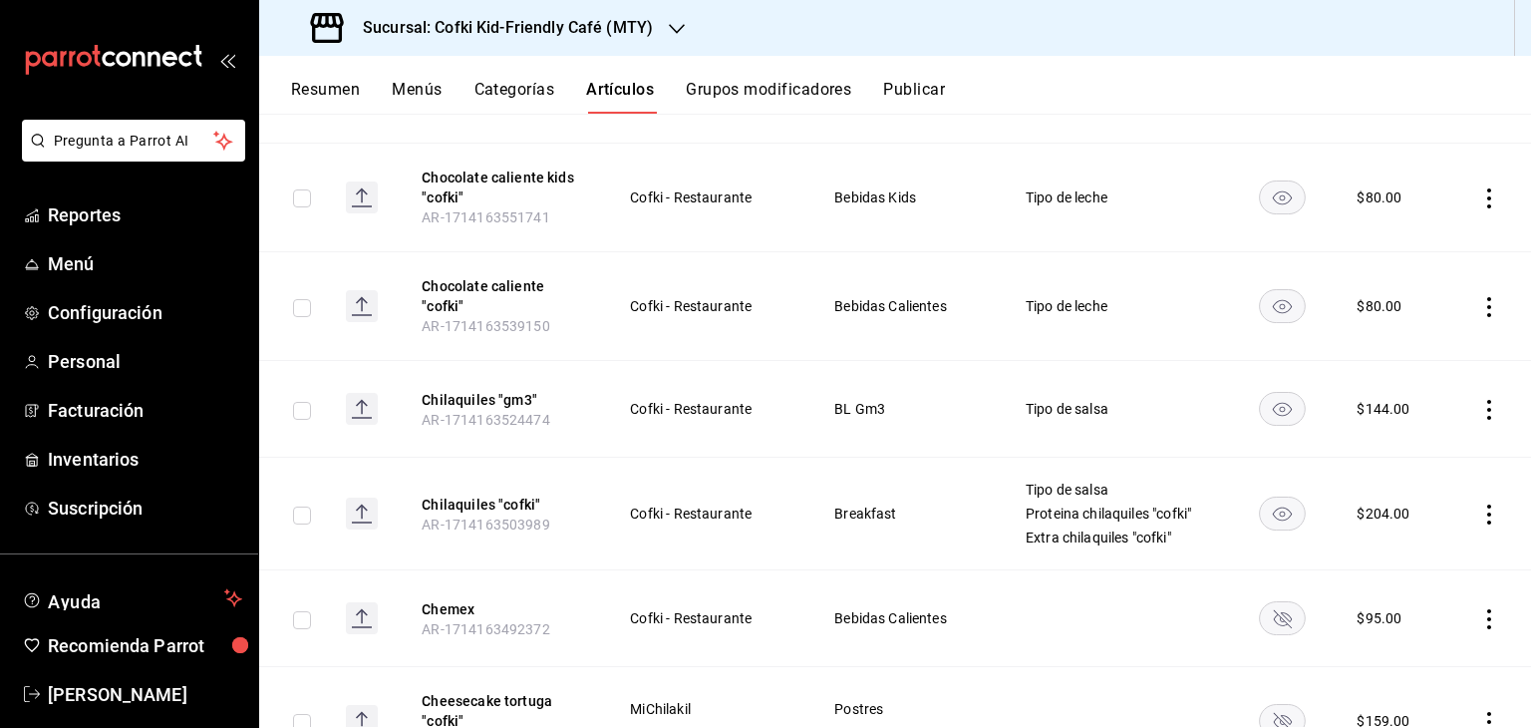
scroll to position [11402, 0]
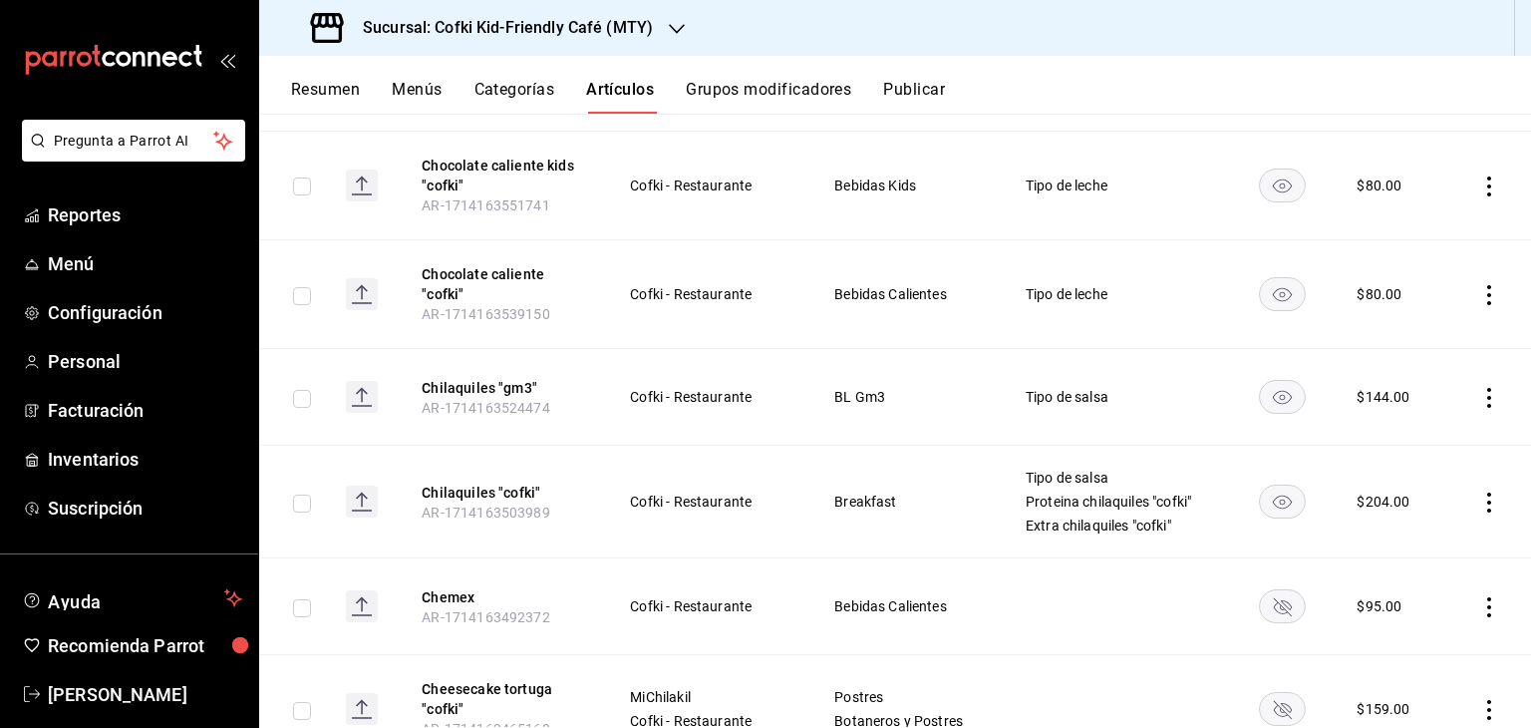
click at [1479, 492] on icon "actions" at bounding box center [1489, 502] width 20 height 20
click at [1471, 459] on div at bounding box center [765, 364] width 1531 height 728
click at [1487, 492] on icon "actions" at bounding box center [1489, 502] width 4 height 20
click at [1403, 489] on span "Editar" at bounding box center [1414, 493] width 52 height 21
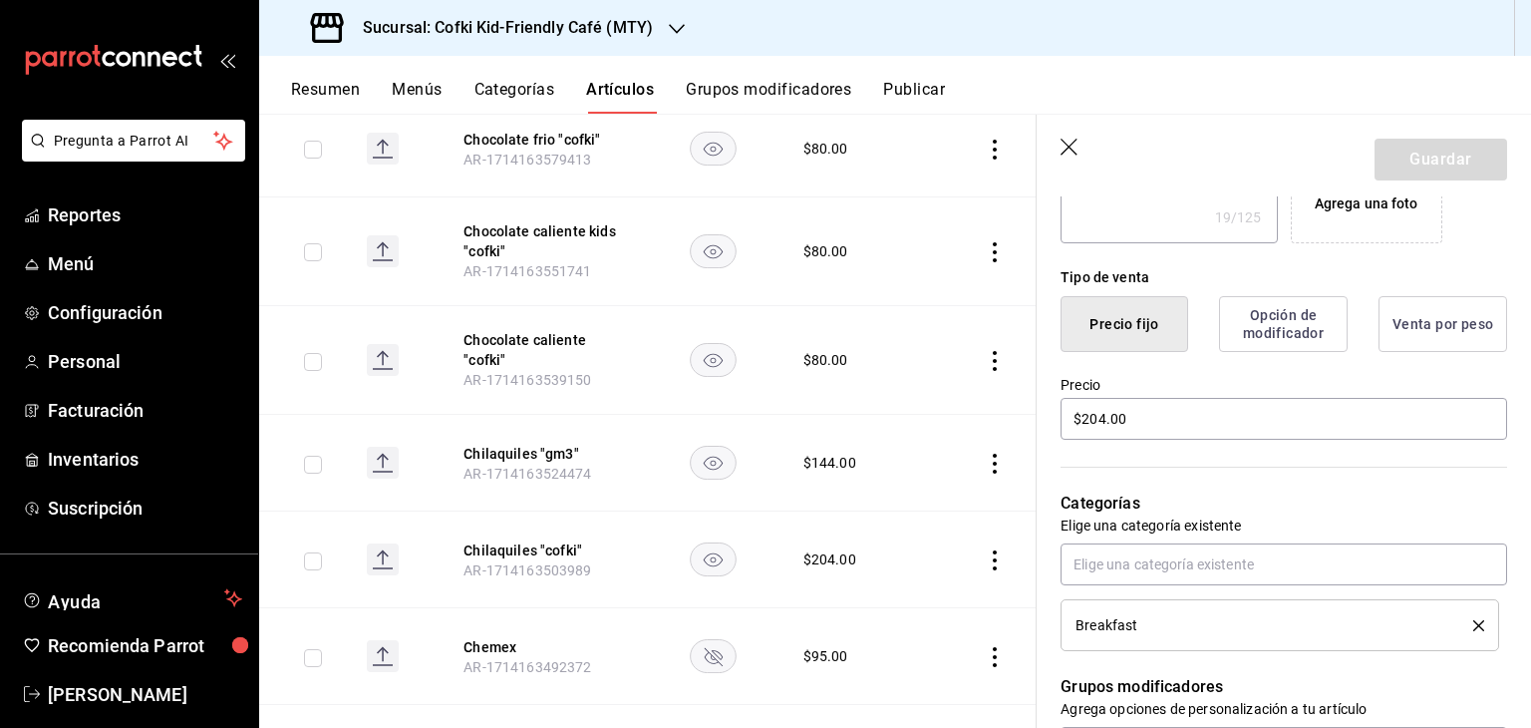
scroll to position [435, 0]
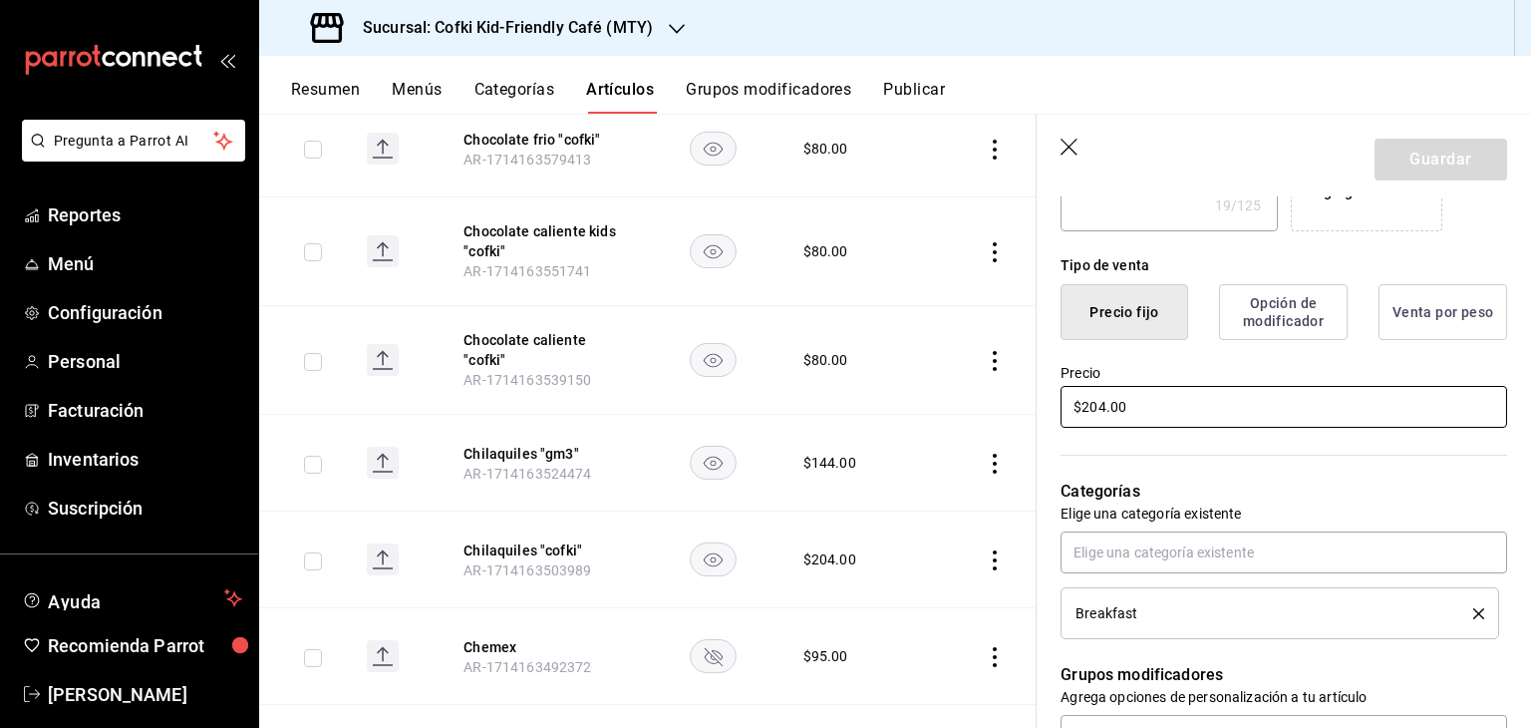
click at [1088, 399] on input "$204.00" at bounding box center [1283, 407] width 447 height 42
click at [1470, 149] on button "Guardar" at bounding box center [1440, 160] width 133 height 42
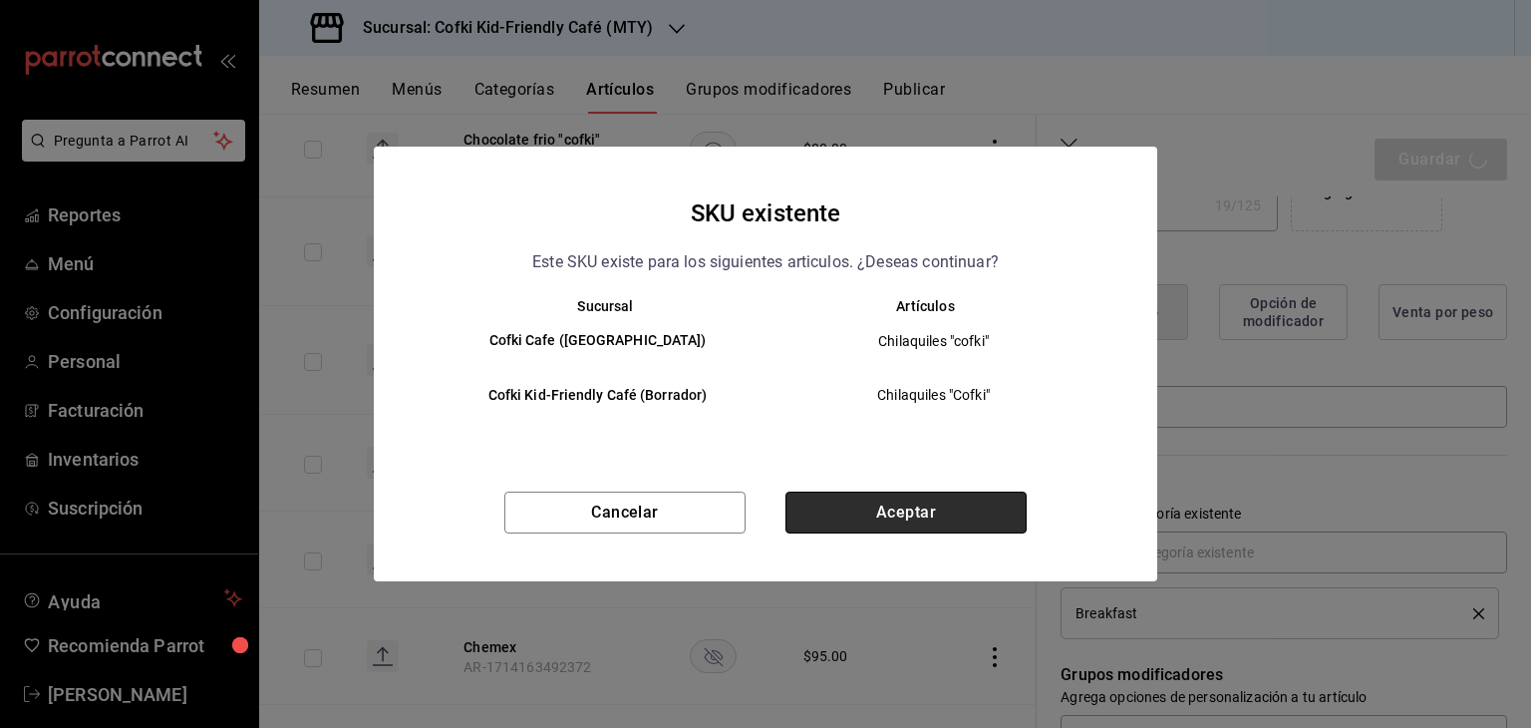
click at [917, 508] on button "Aceptar" at bounding box center [905, 512] width 241 height 42
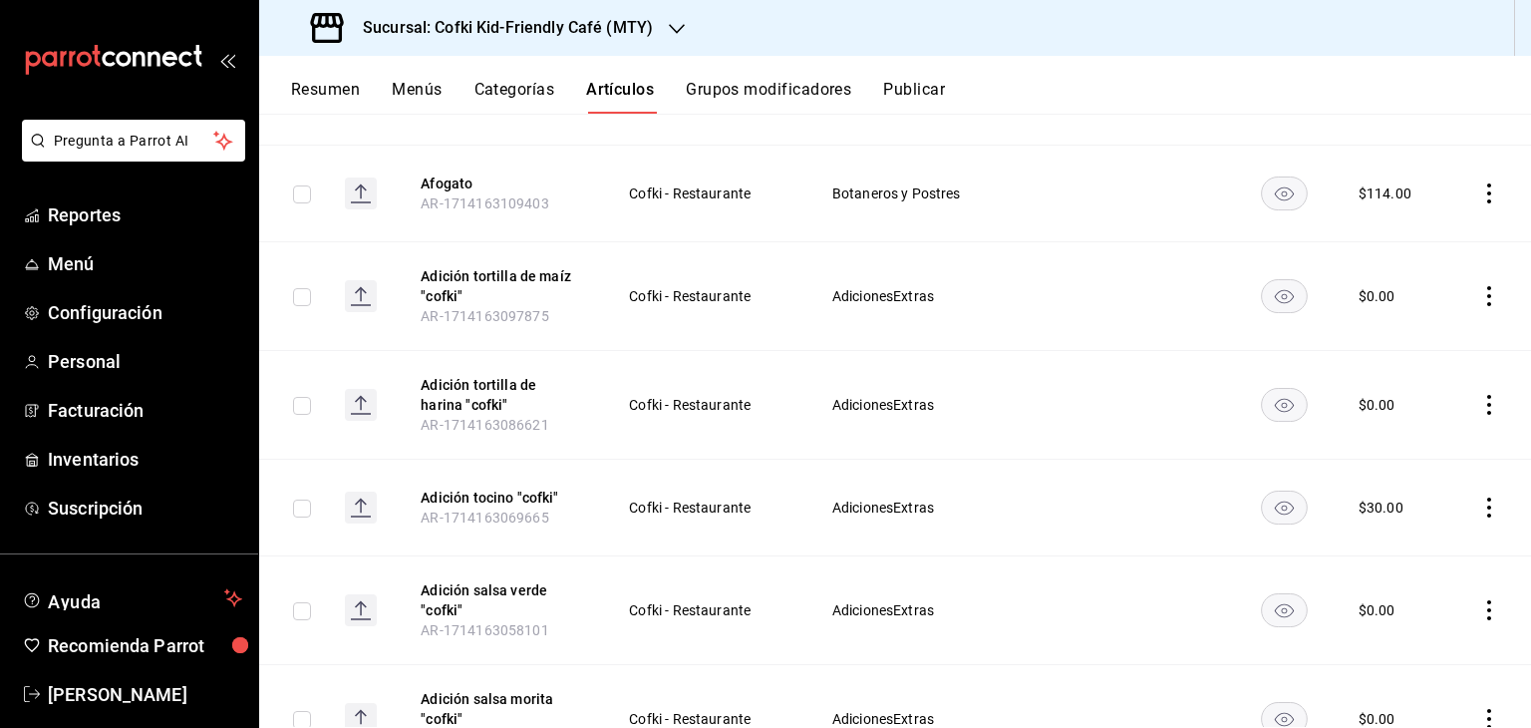
scroll to position [14836, 0]
click at [1487, 497] on icon "actions" at bounding box center [1489, 507] width 4 height 20
click at [1415, 491] on span "Editar" at bounding box center [1414, 491] width 52 height 21
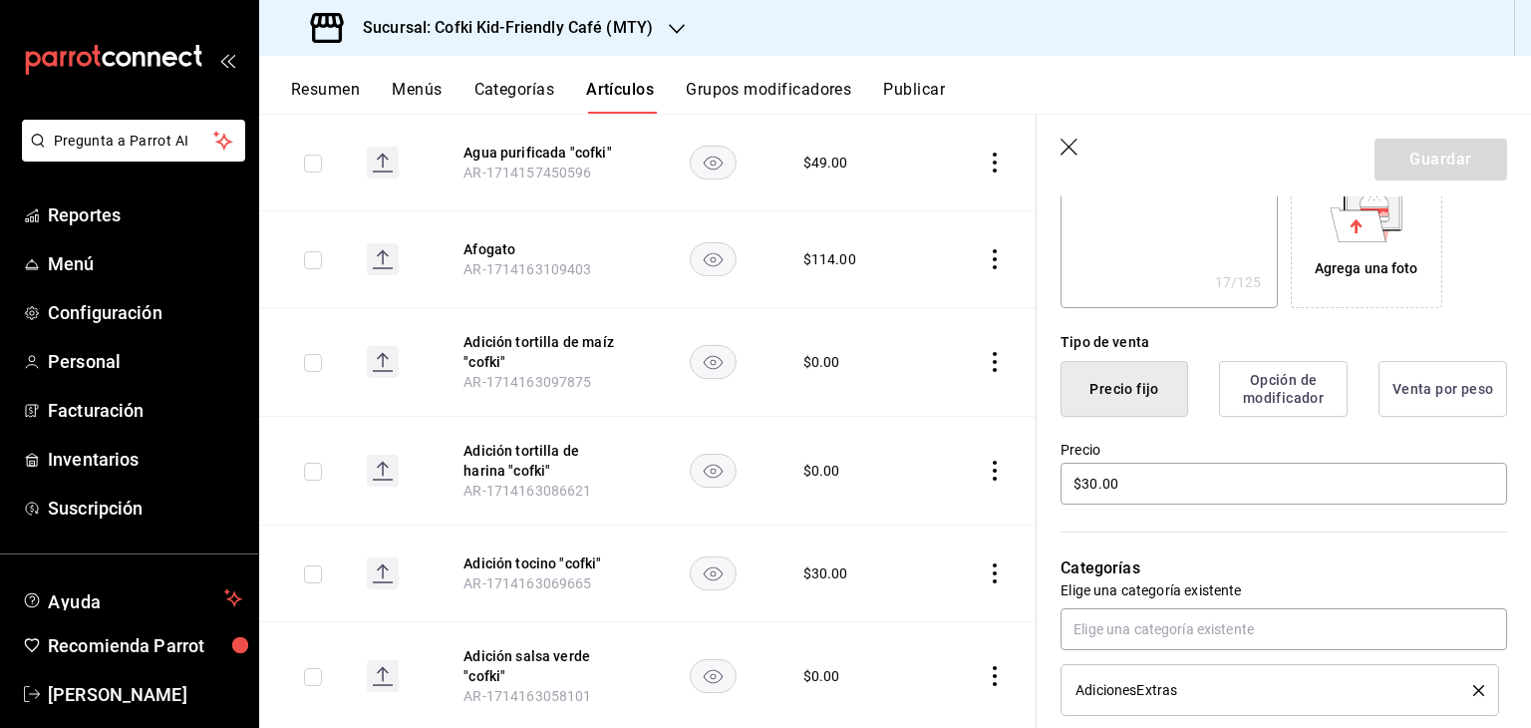
scroll to position [375, 0]
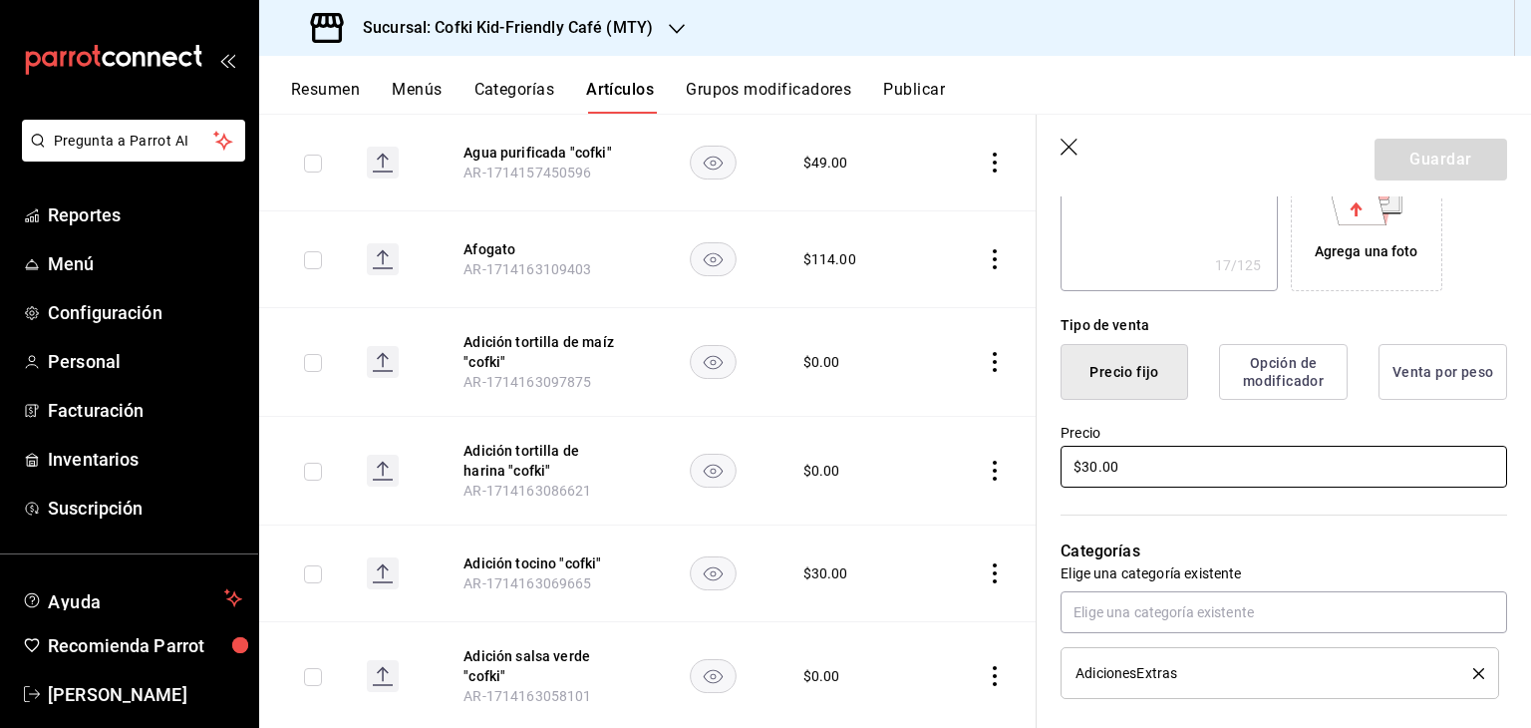
click at [1099, 461] on input "$30.00" at bounding box center [1283, 467] width 447 height 42
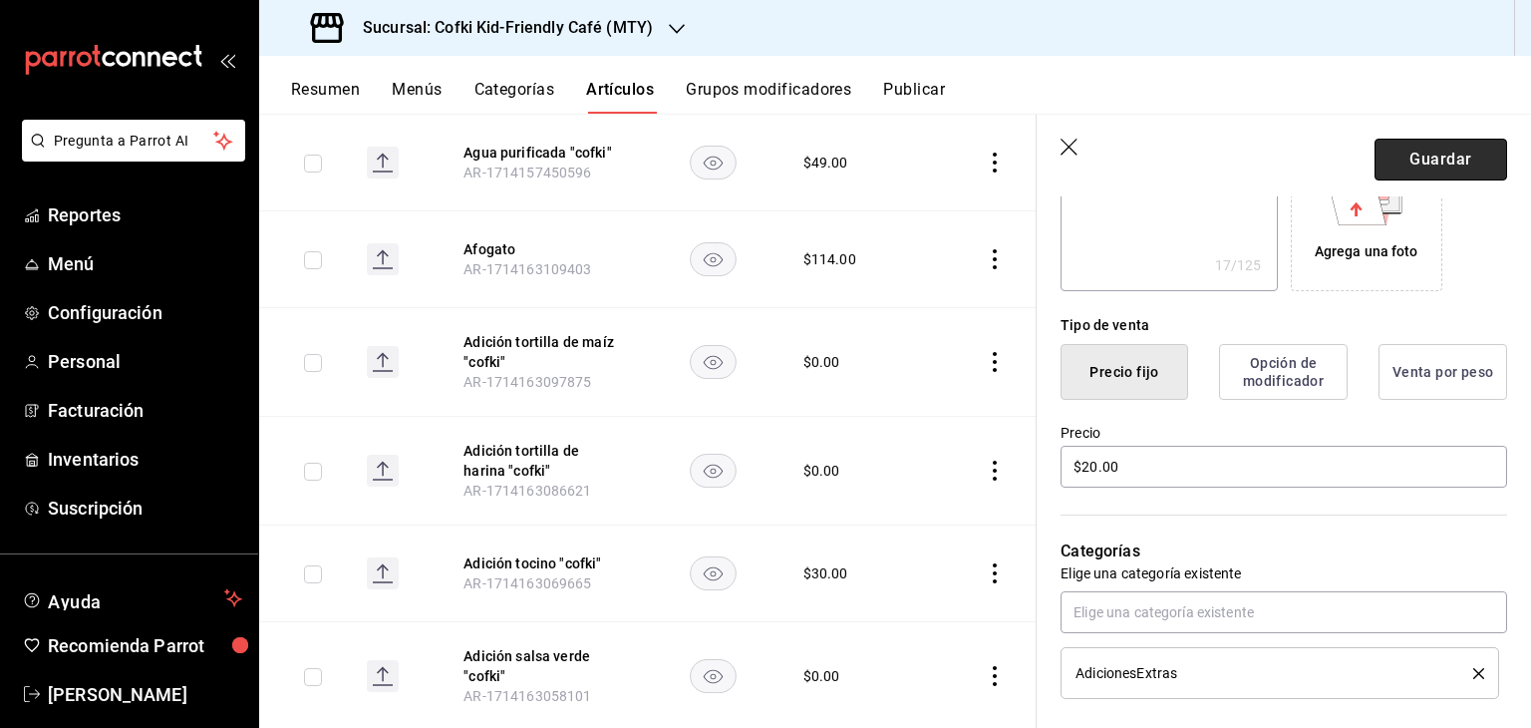
click at [1457, 155] on button "Guardar" at bounding box center [1440, 160] width 133 height 42
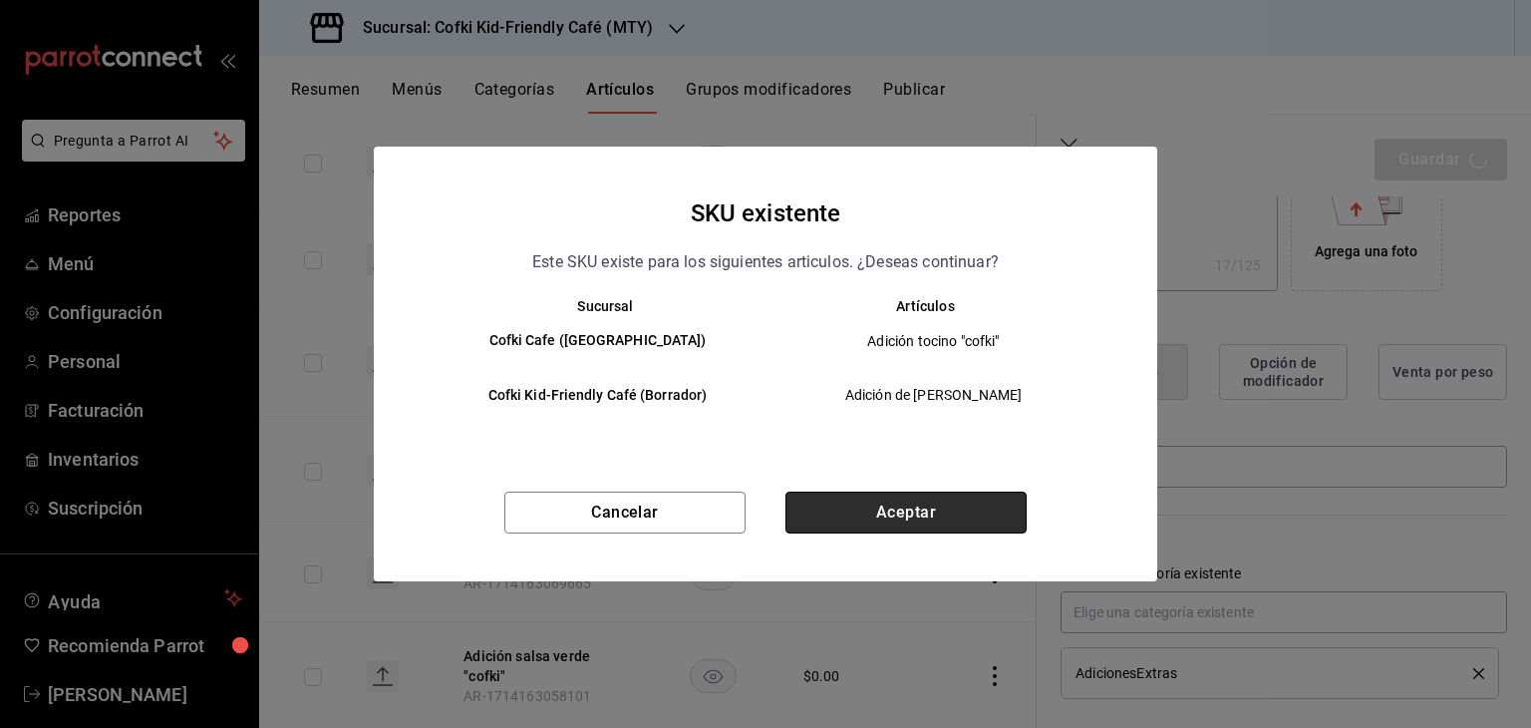
click at [955, 502] on button "Aceptar" at bounding box center [905, 512] width 241 height 42
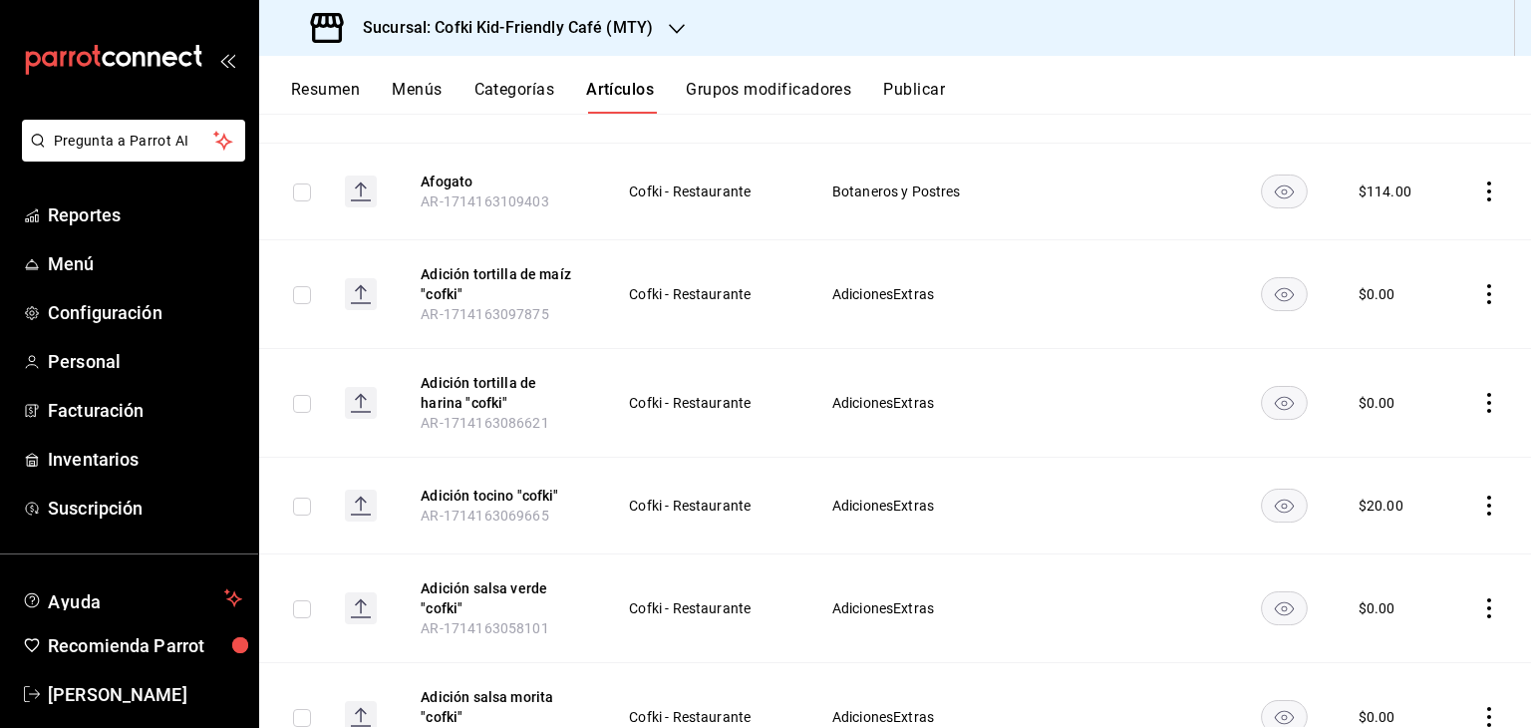
scroll to position [14858, 0]
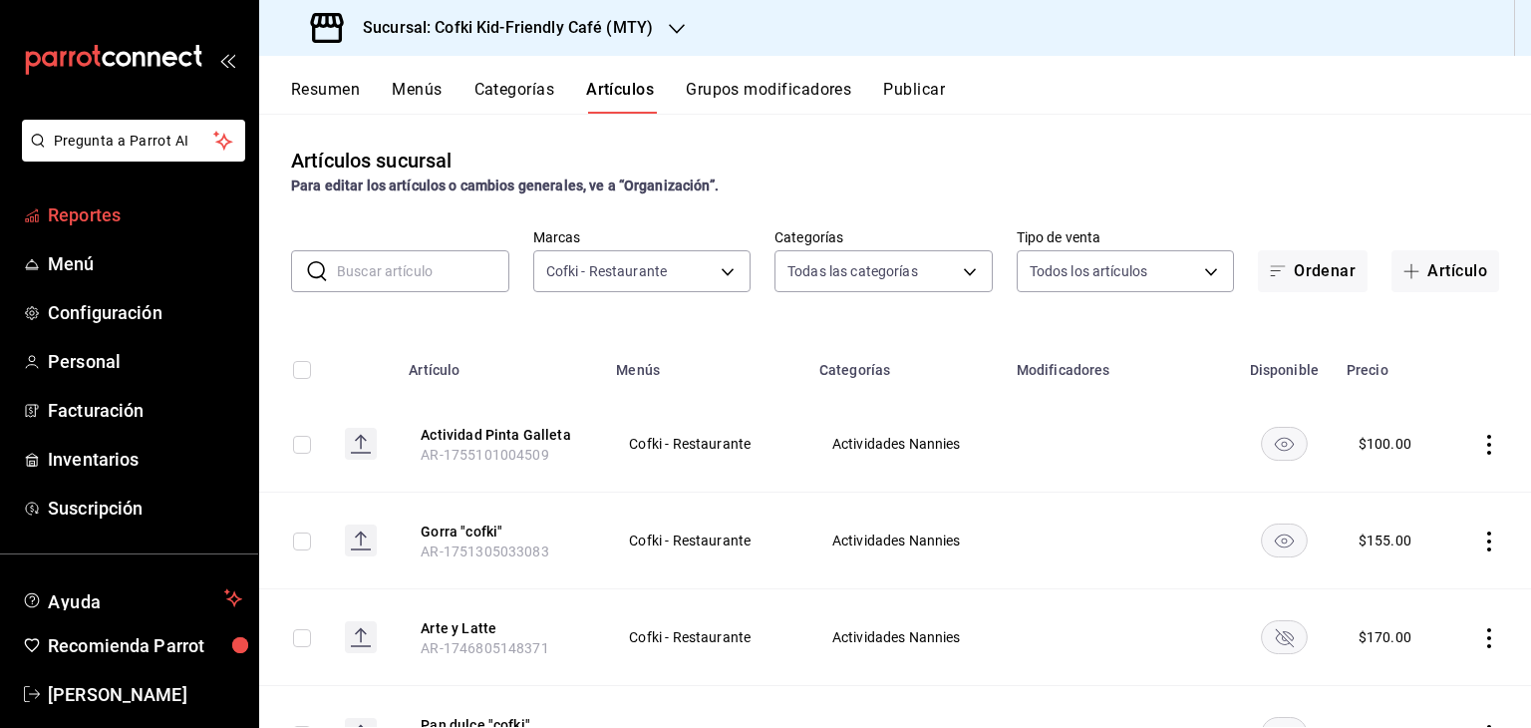
click at [144, 211] on span "Reportes" at bounding box center [145, 214] width 194 height 27
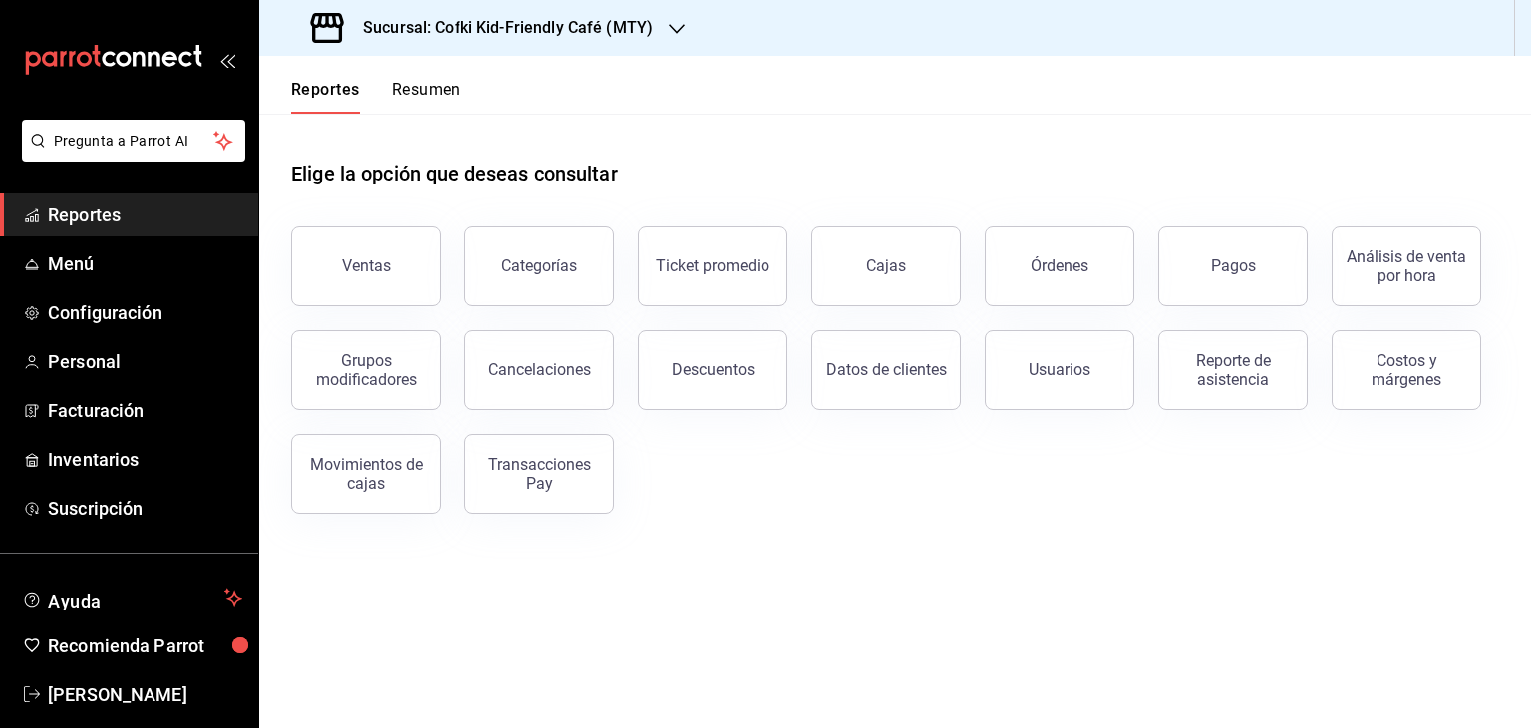
click at [64, 223] on span "Reportes" at bounding box center [145, 214] width 194 height 27
click at [120, 260] on span "Menú" at bounding box center [145, 263] width 194 height 27
